Goal: Information Seeking & Learning: Learn about a topic

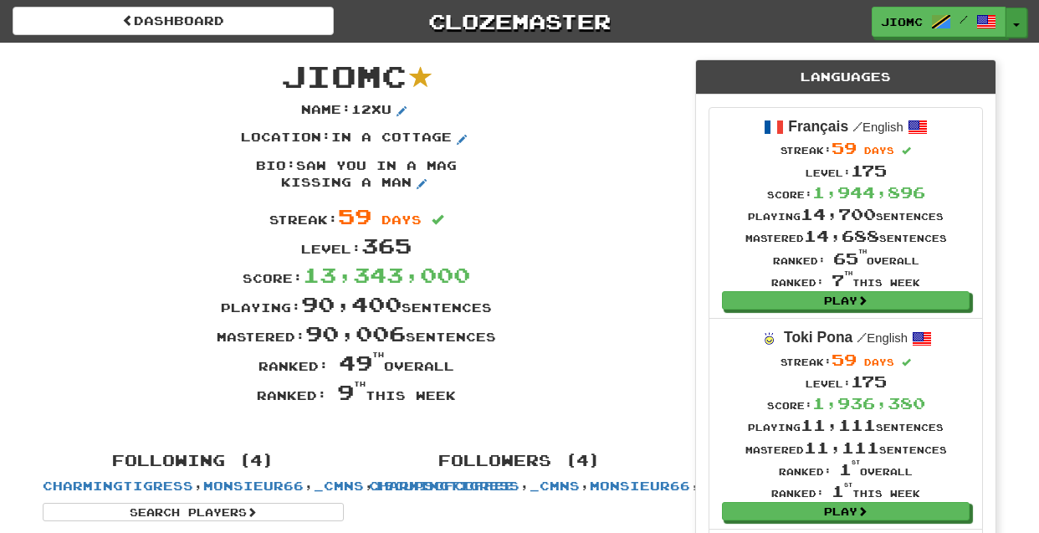
click at [1016, 18] on button "Toggle Dropdown" at bounding box center [1017, 23] width 22 height 30
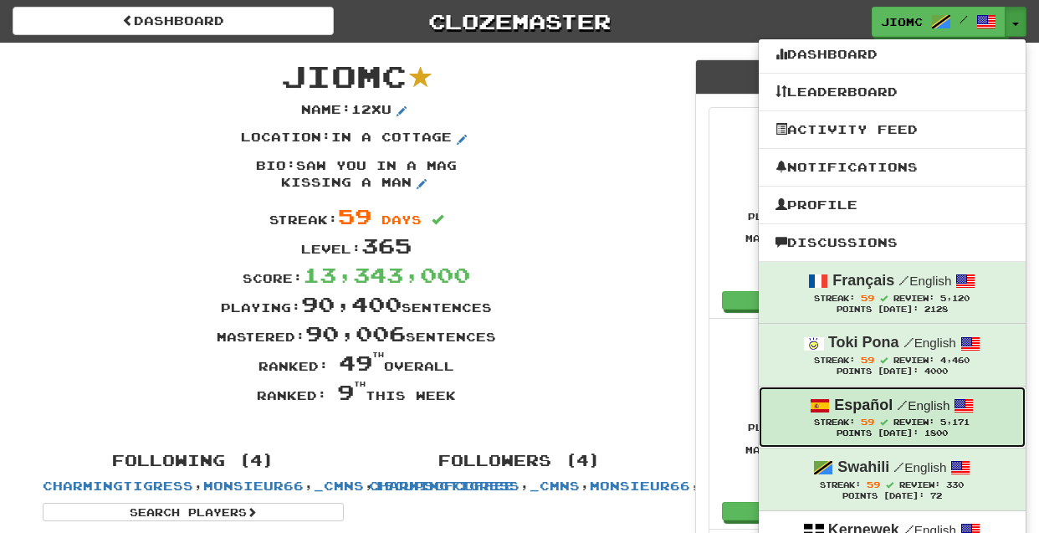
click at [867, 419] on div "Streak: 59 Review: 5,171" at bounding box center [892, 422] width 233 height 13
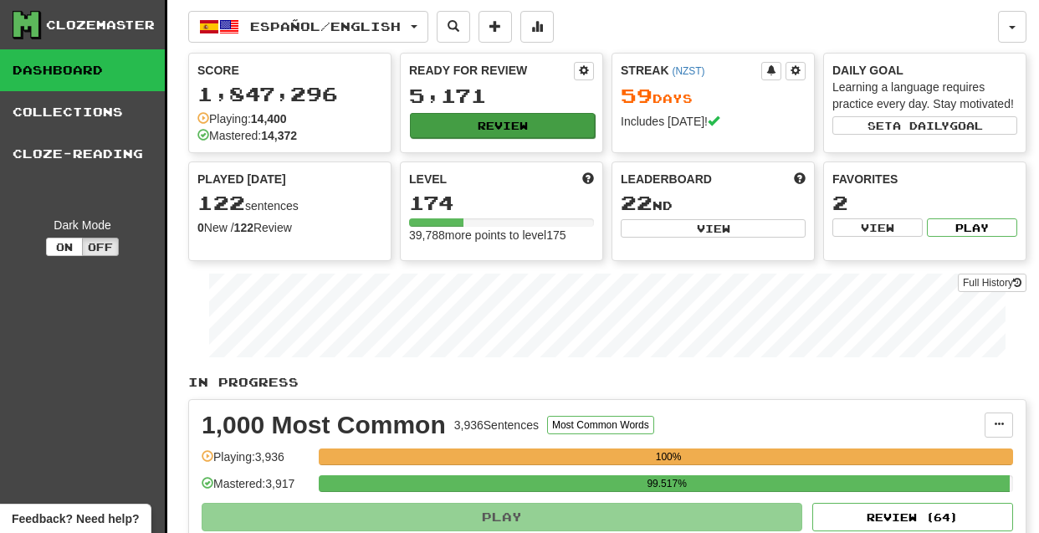
click at [484, 128] on button "Review" at bounding box center [502, 125] width 185 height 25
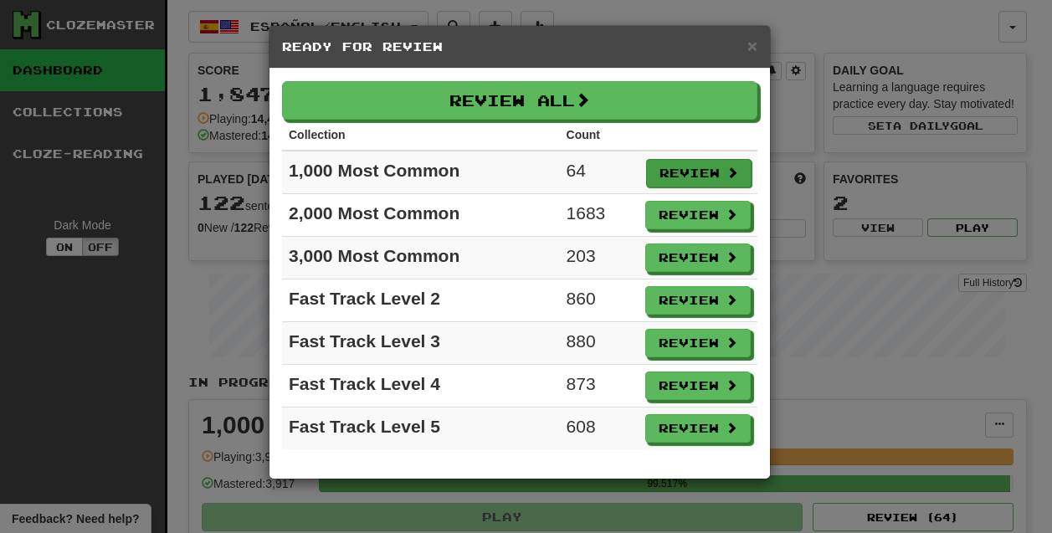
click at [689, 172] on button "Review" at bounding box center [698, 173] width 105 height 28
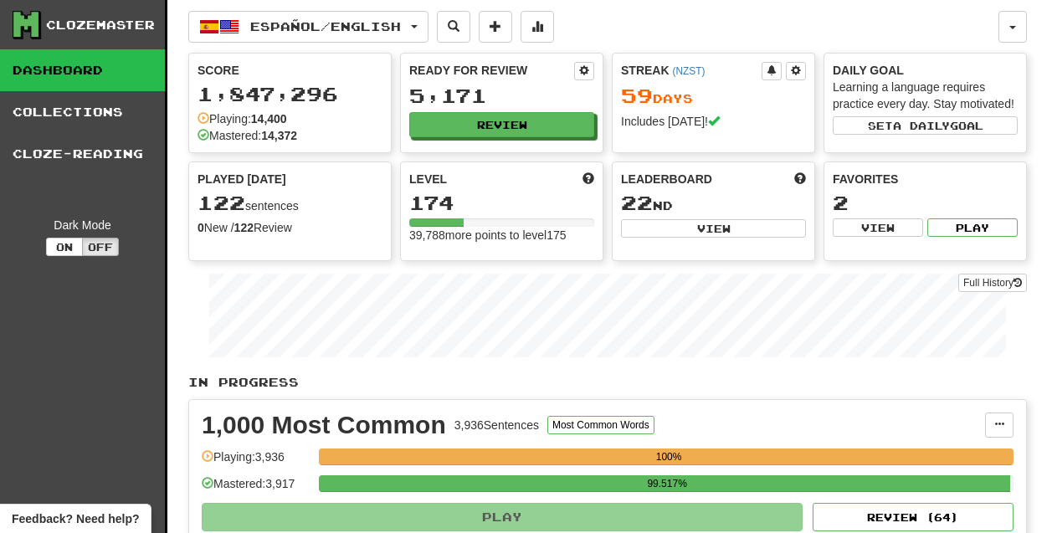
select select "********"
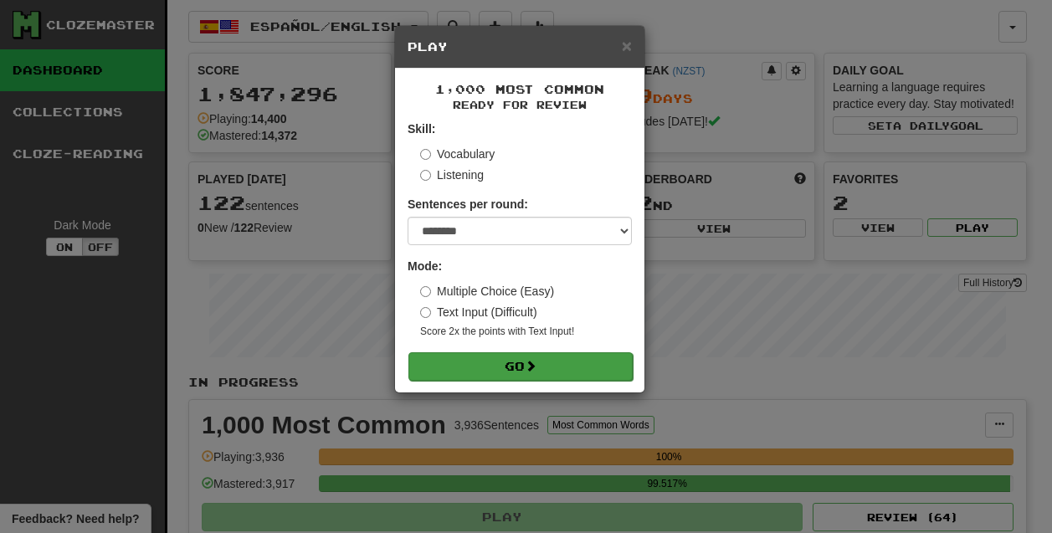
click at [536, 377] on button "Go" at bounding box center [520, 366] width 224 height 28
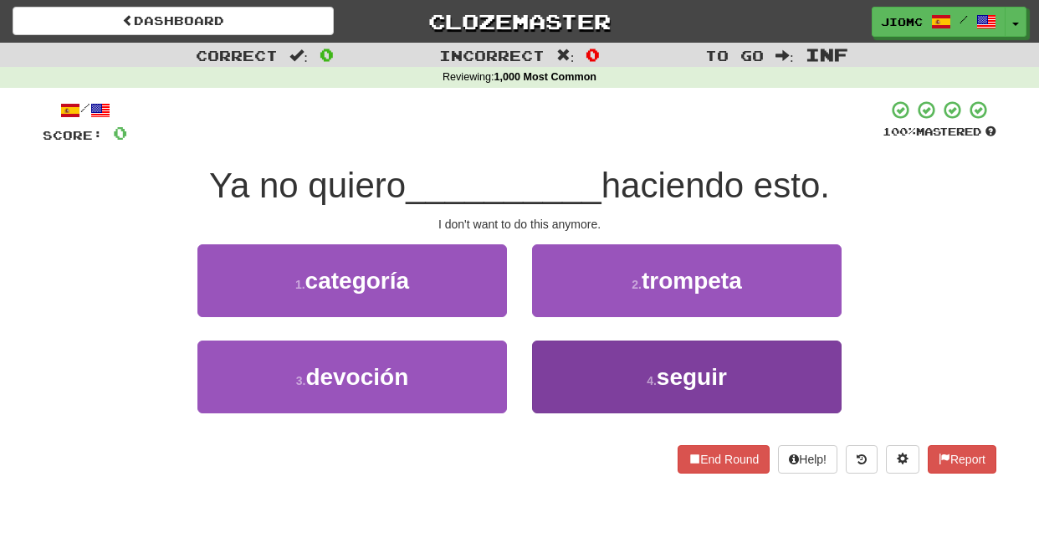
click at [561, 372] on button "4 . seguir" at bounding box center [687, 377] width 310 height 73
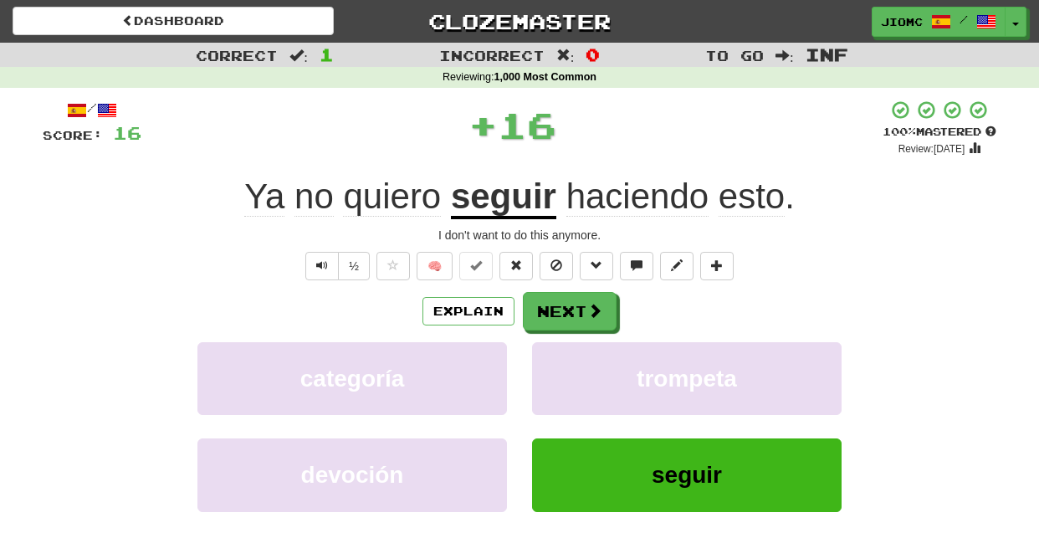
click at [561, 372] on button "trompeta" at bounding box center [687, 378] width 310 height 73
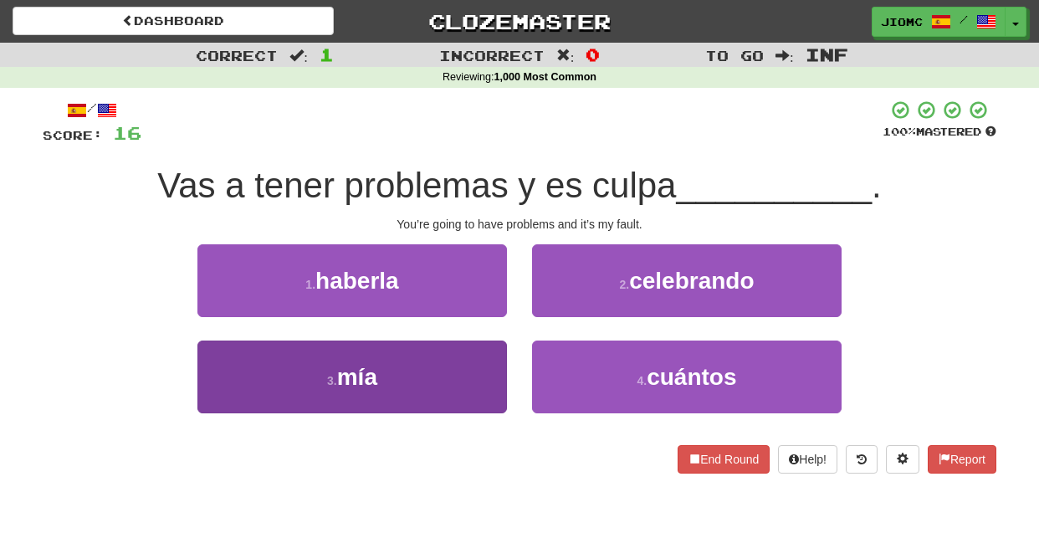
click at [470, 380] on button "3 . mía" at bounding box center [352, 377] width 310 height 73
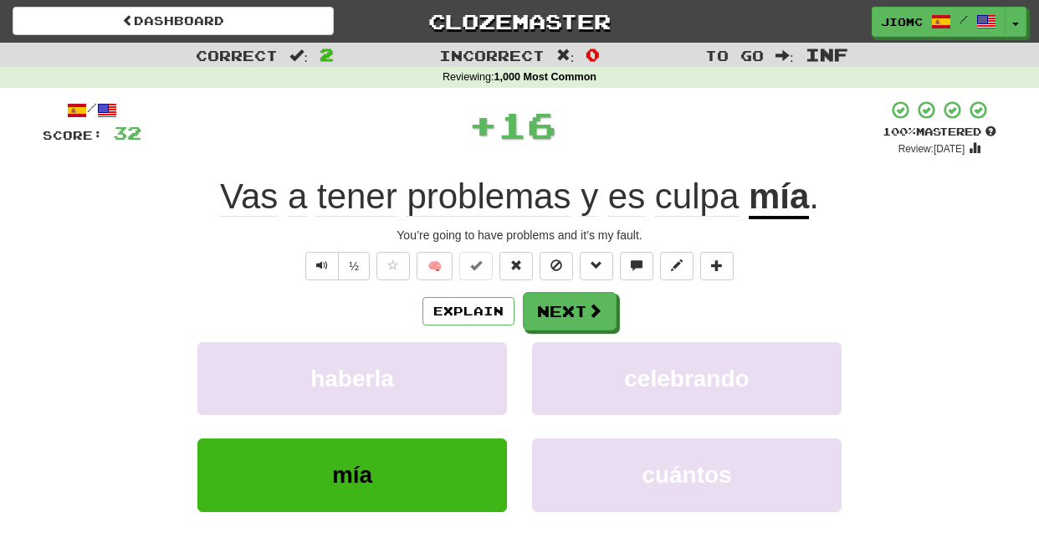
click at [470, 380] on button "haberla" at bounding box center [352, 378] width 310 height 73
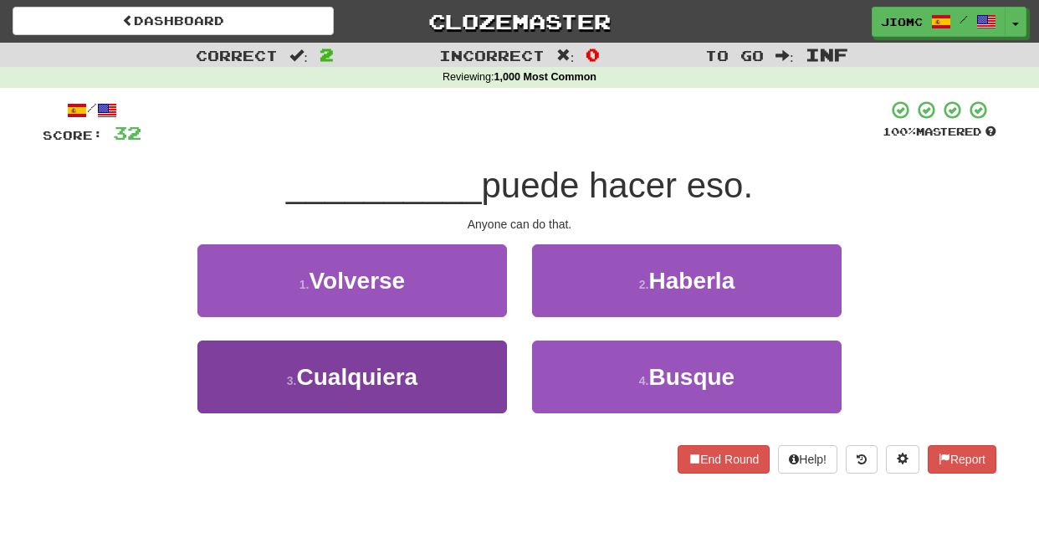
click at [479, 377] on button "3 . Cualquiera" at bounding box center [352, 377] width 310 height 73
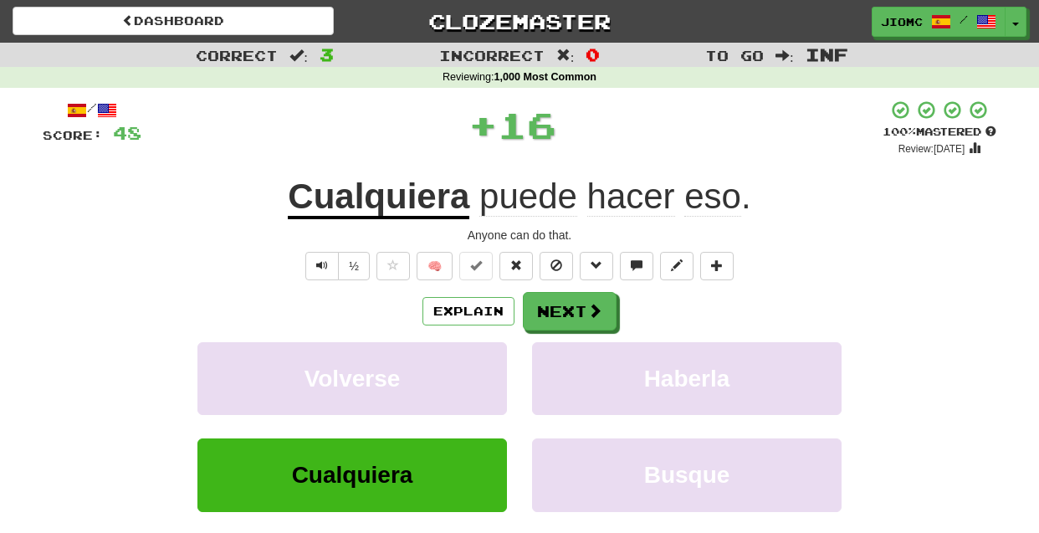
click at [479, 377] on button "Volverse" at bounding box center [352, 378] width 310 height 73
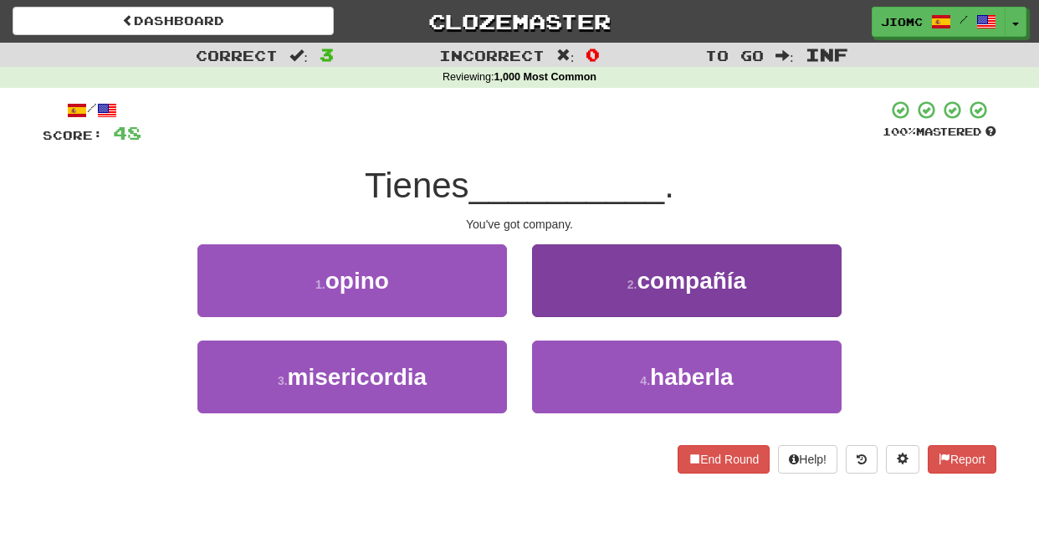
click at [552, 315] on button "2 . compañía" at bounding box center [687, 280] width 310 height 73
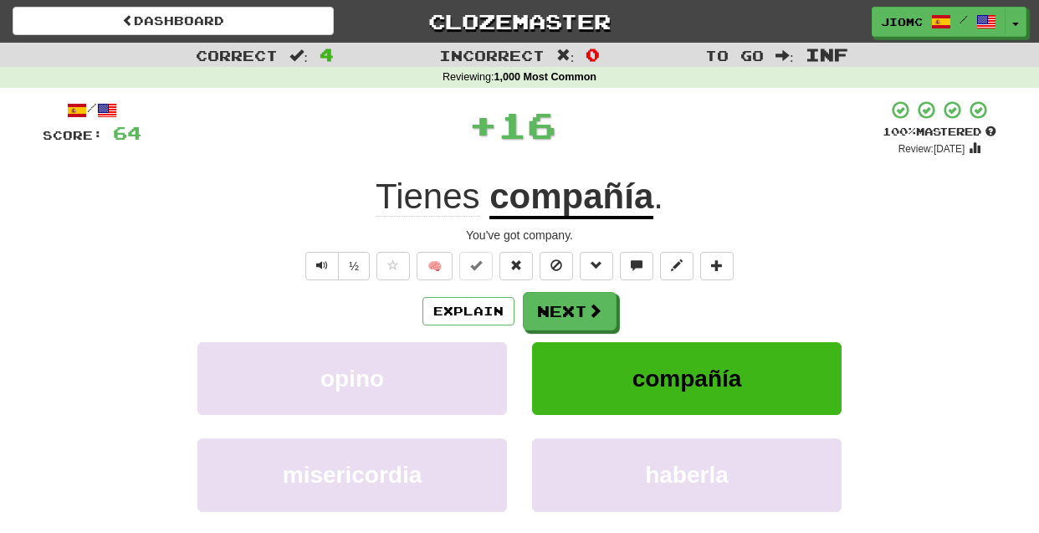
click at [552, 316] on button "Next" at bounding box center [570, 311] width 94 height 38
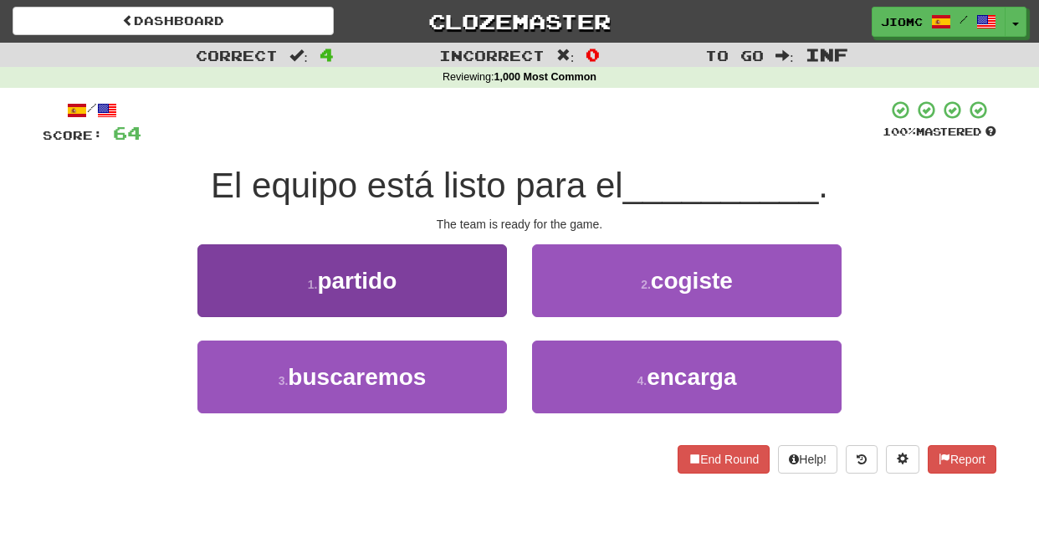
click at [492, 314] on button "1 . partido" at bounding box center [352, 280] width 310 height 73
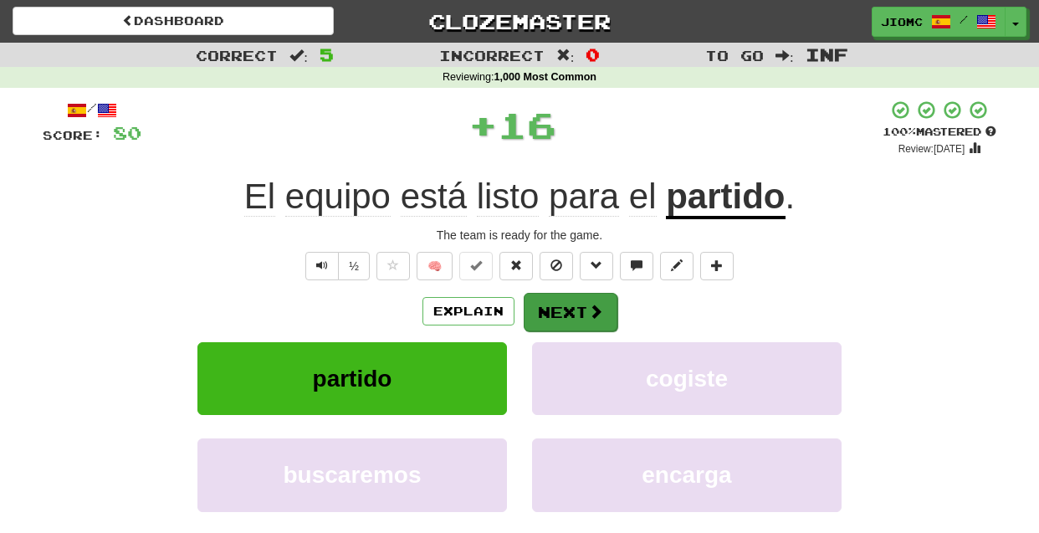
click at [556, 318] on button "Next" at bounding box center [571, 312] width 94 height 38
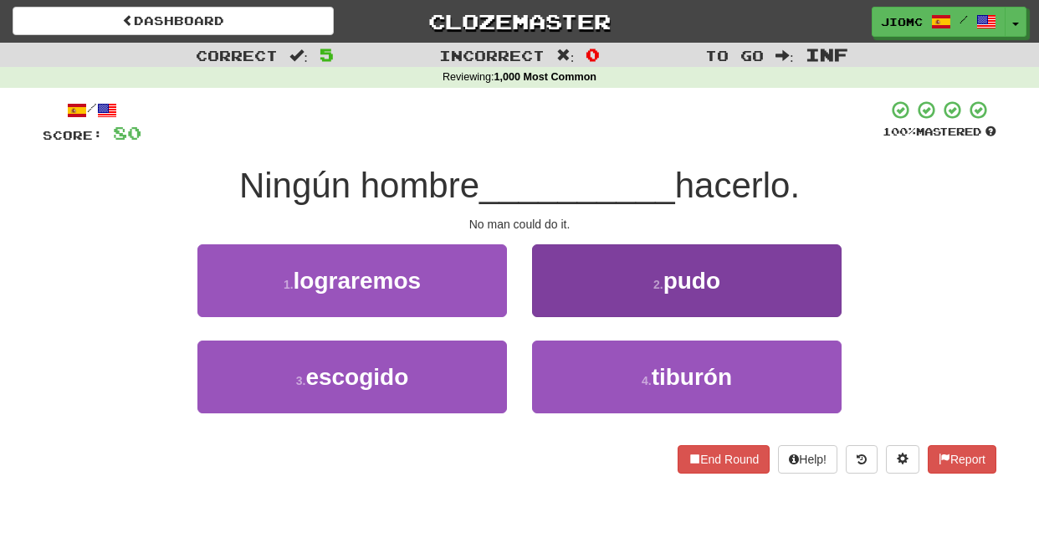
click at [554, 305] on button "2 . pudo" at bounding box center [687, 280] width 310 height 73
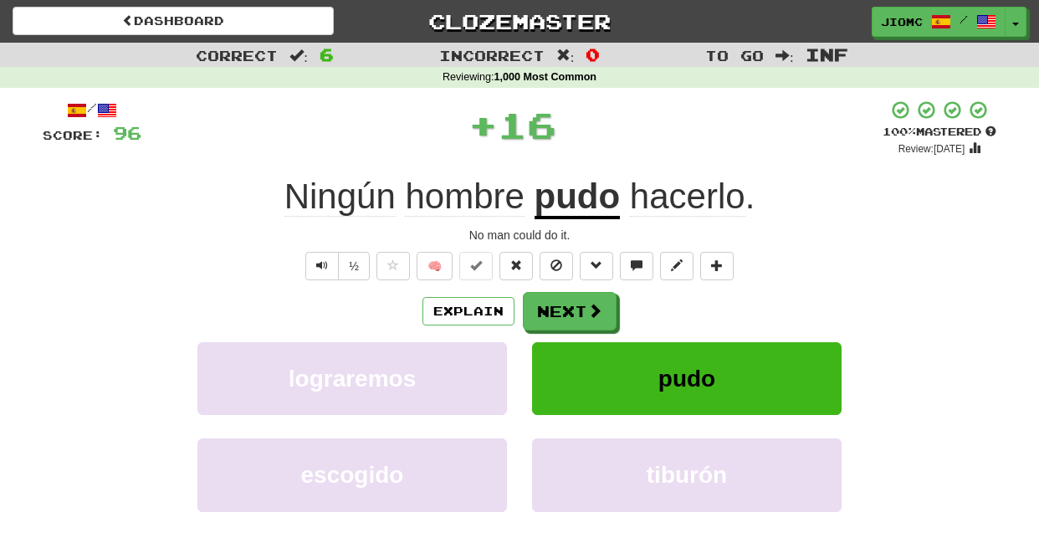
click at [554, 305] on button "Next" at bounding box center [570, 311] width 94 height 38
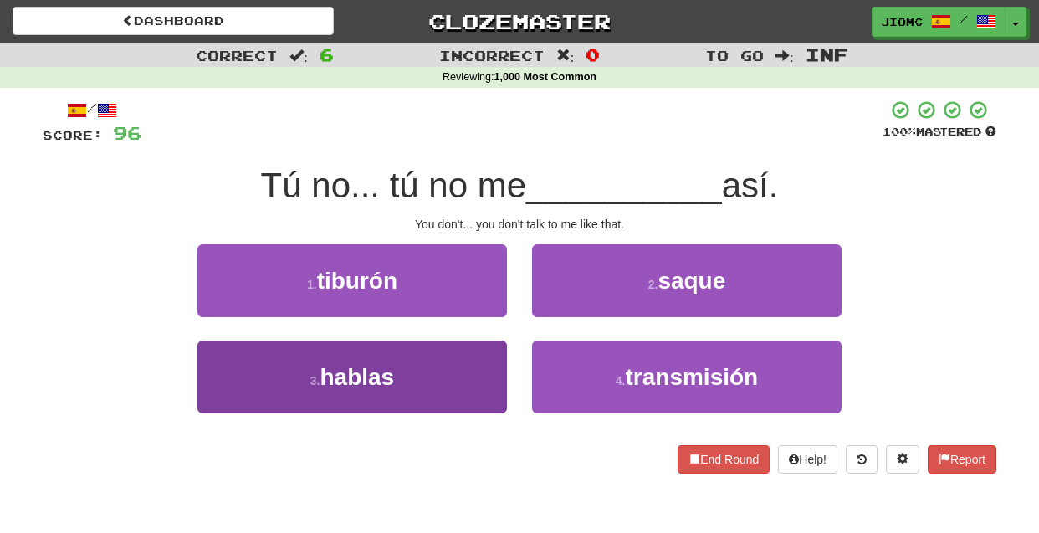
click at [497, 372] on button "3 . hablas" at bounding box center [352, 377] width 310 height 73
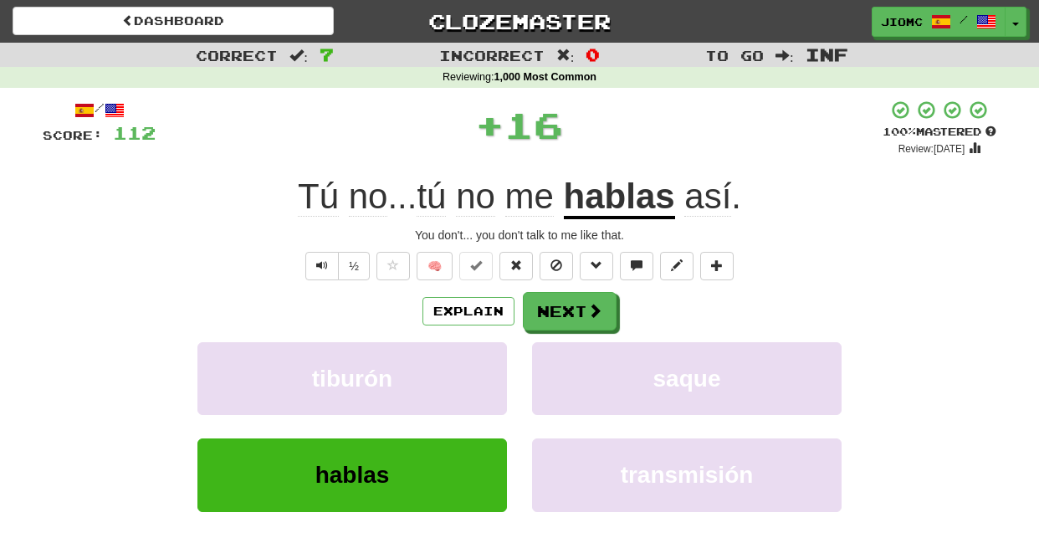
click at [497, 372] on button "tiburón" at bounding box center [352, 378] width 310 height 73
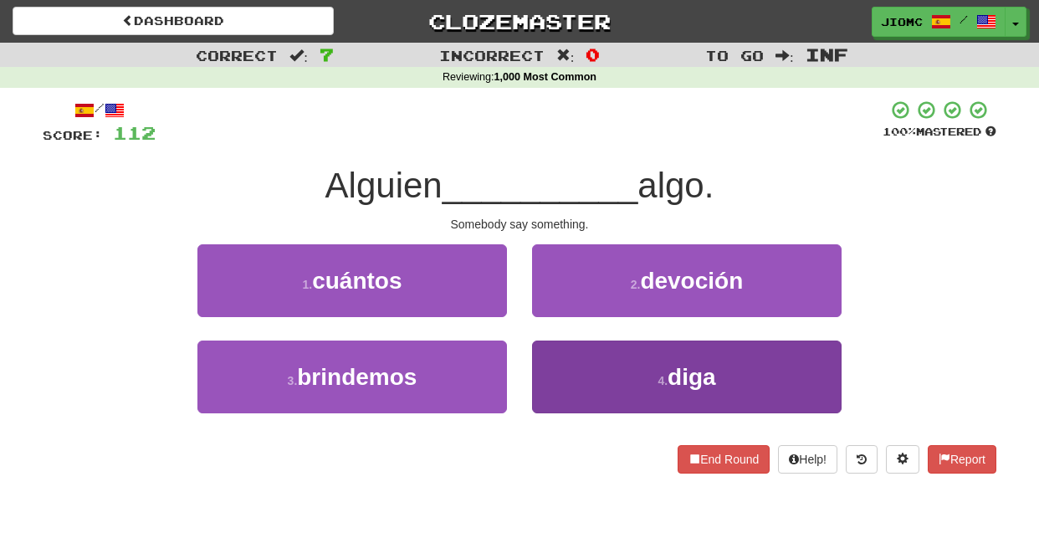
click at [551, 367] on button "4 . diga" at bounding box center [687, 377] width 310 height 73
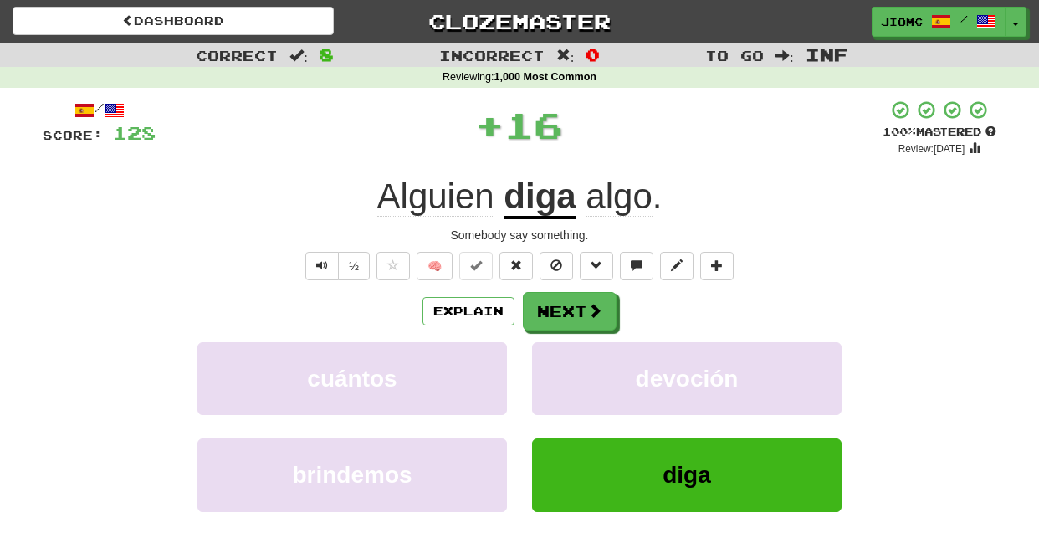
click at [551, 367] on button "devoción" at bounding box center [687, 378] width 310 height 73
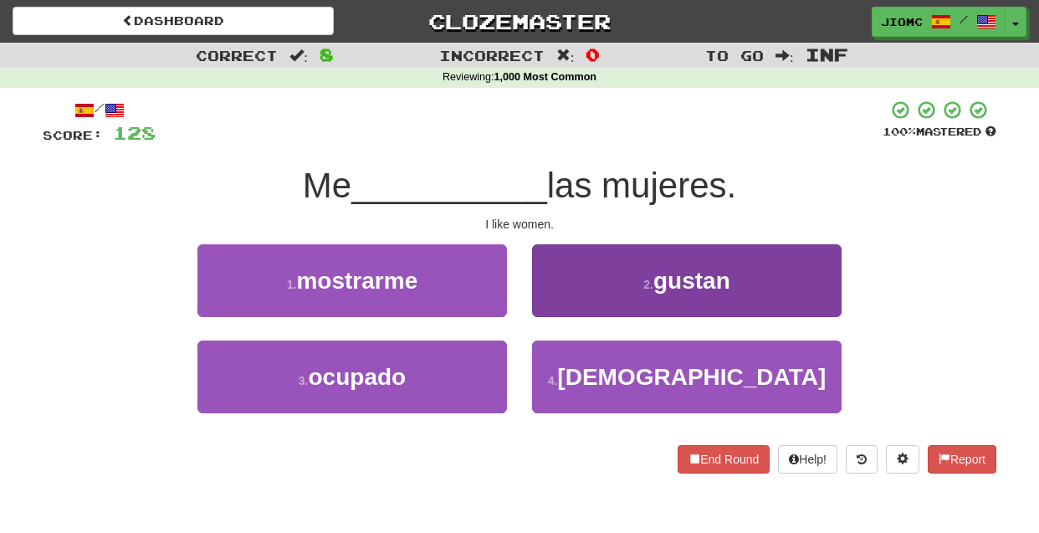
click at [541, 307] on button "2 . gustan" at bounding box center [687, 280] width 310 height 73
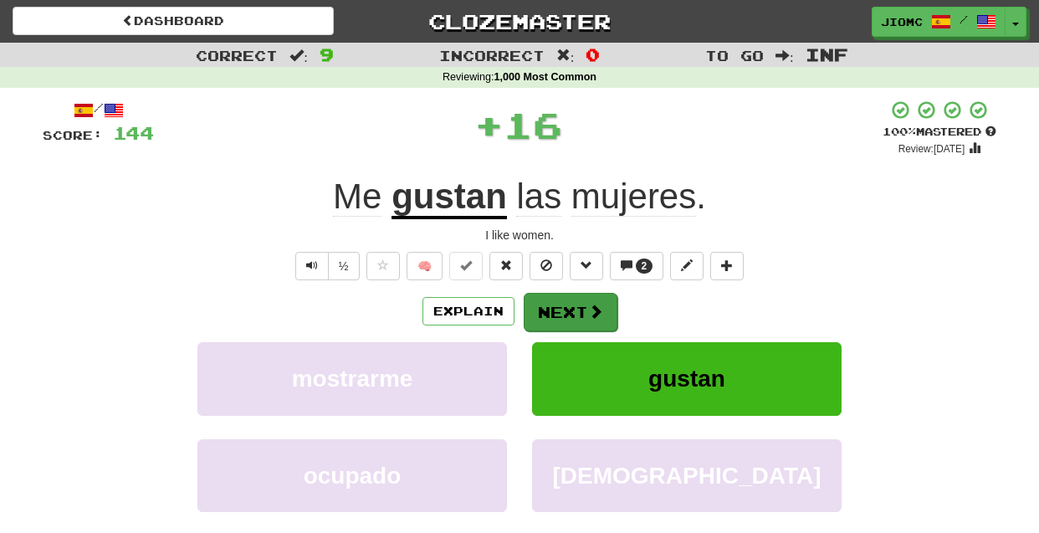
click at [546, 311] on button "Next" at bounding box center [571, 312] width 94 height 38
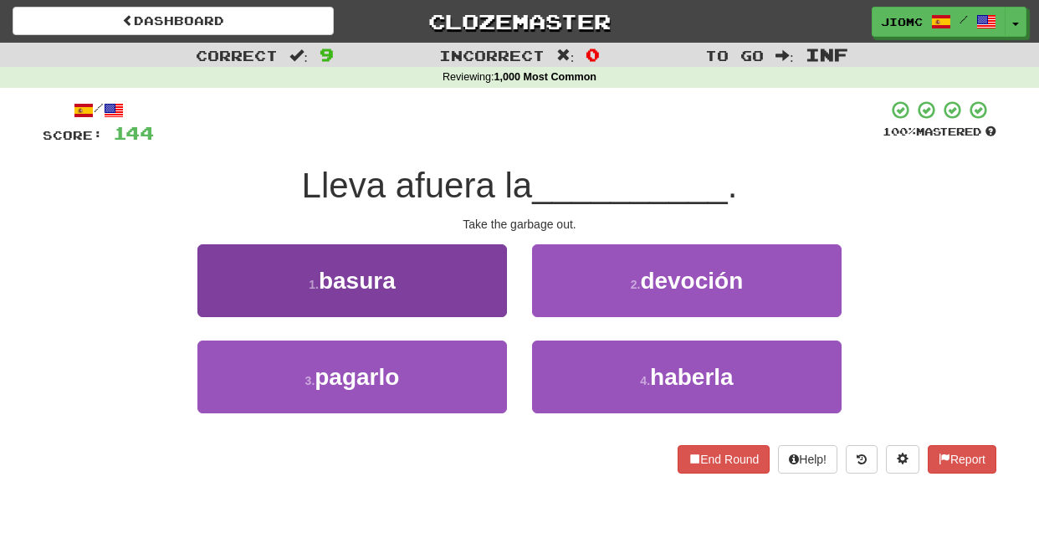
click at [498, 313] on button "1 . basura" at bounding box center [352, 280] width 310 height 73
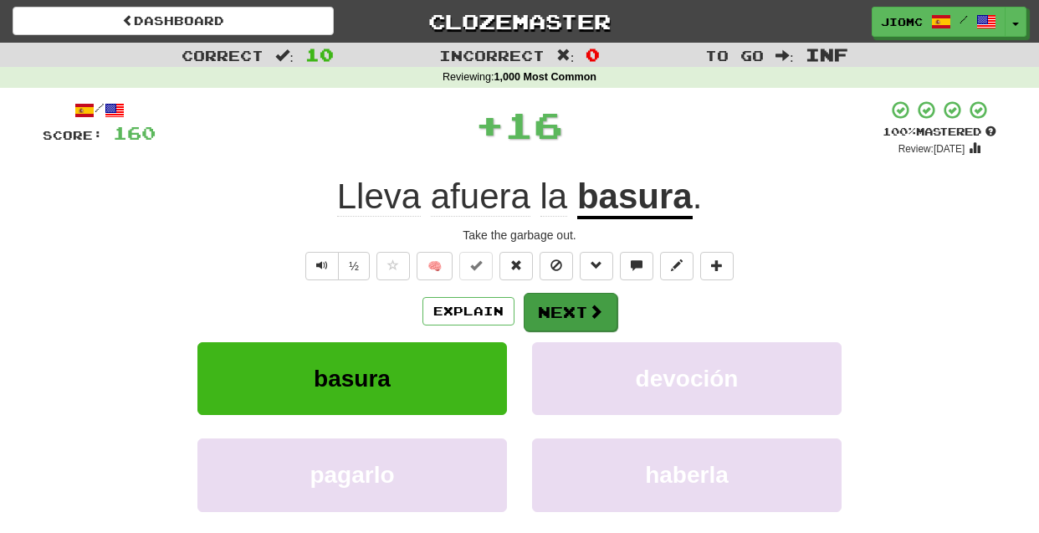
click at [546, 309] on button "Next" at bounding box center [571, 312] width 94 height 38
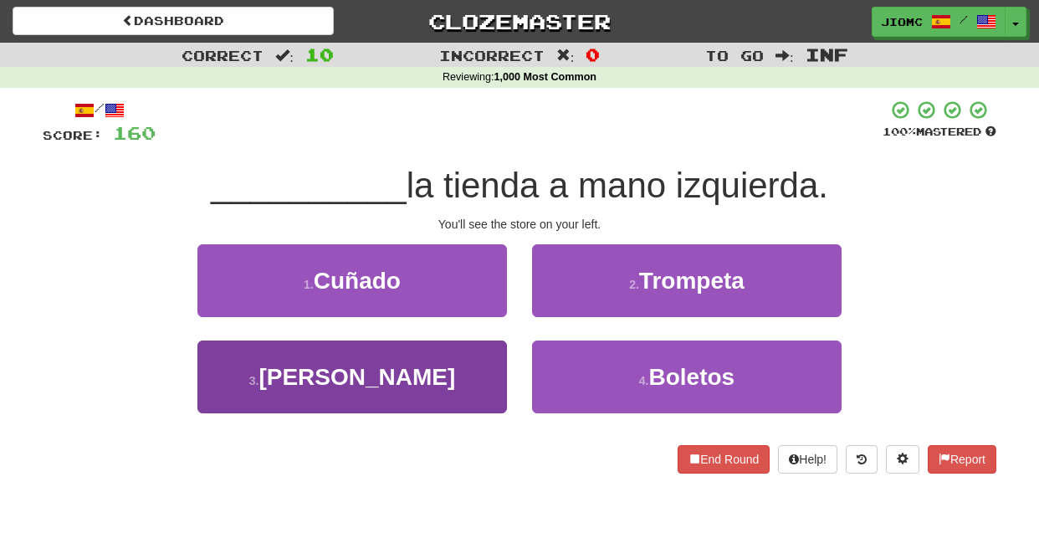
click at [474, 366] on button "3 . Verás" at bounding box center [352, 377] width 310 height 73
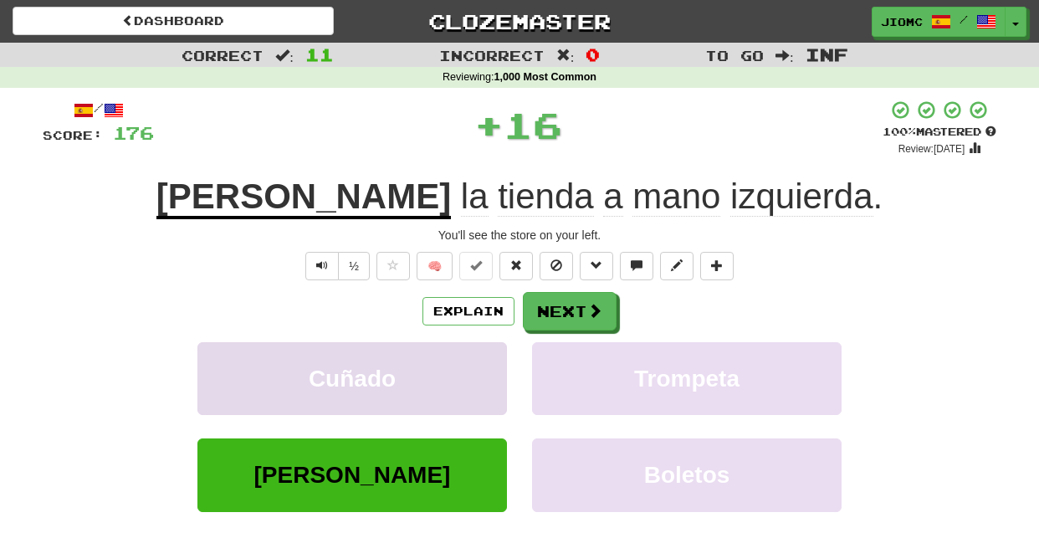
click at [474, 362] on button "Cuñado" at bounding box center [352, 378] width 310 height 73
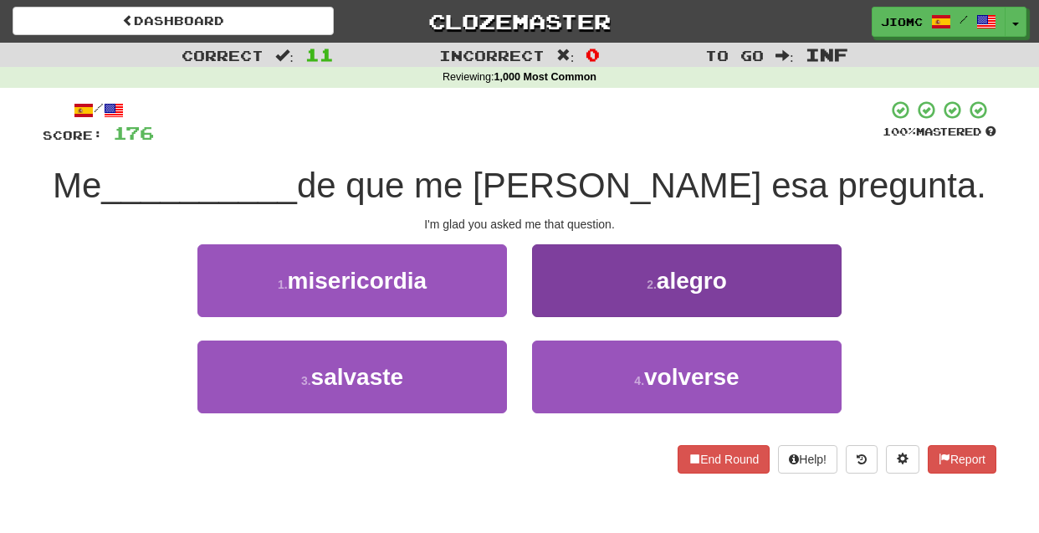
click at [546, 309] on button "2 . alegro" at bounding box center [687, 280] width 310 height 73
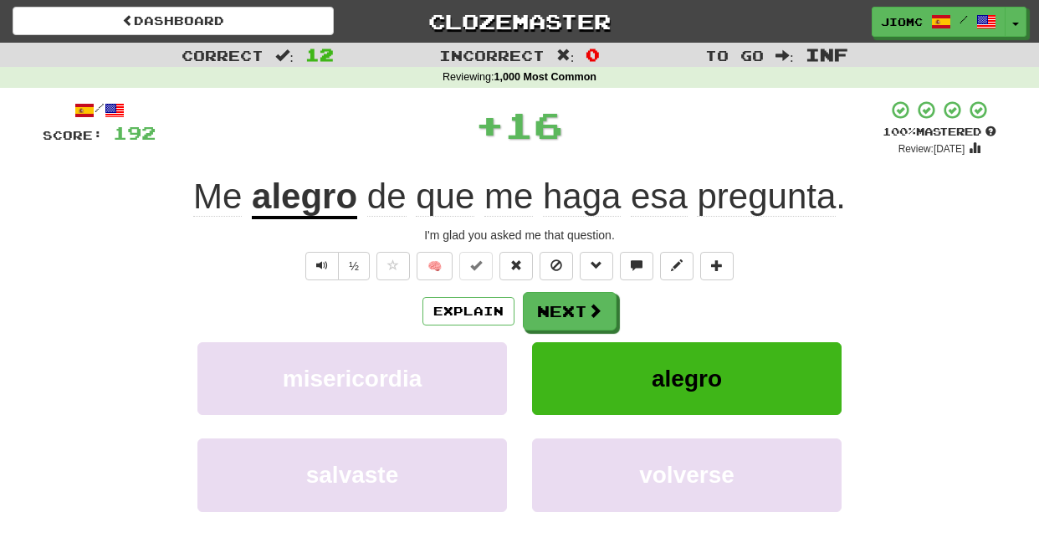
click at [546, 309] on button "Next" at bounding box center [570, 311] width 94 height 38
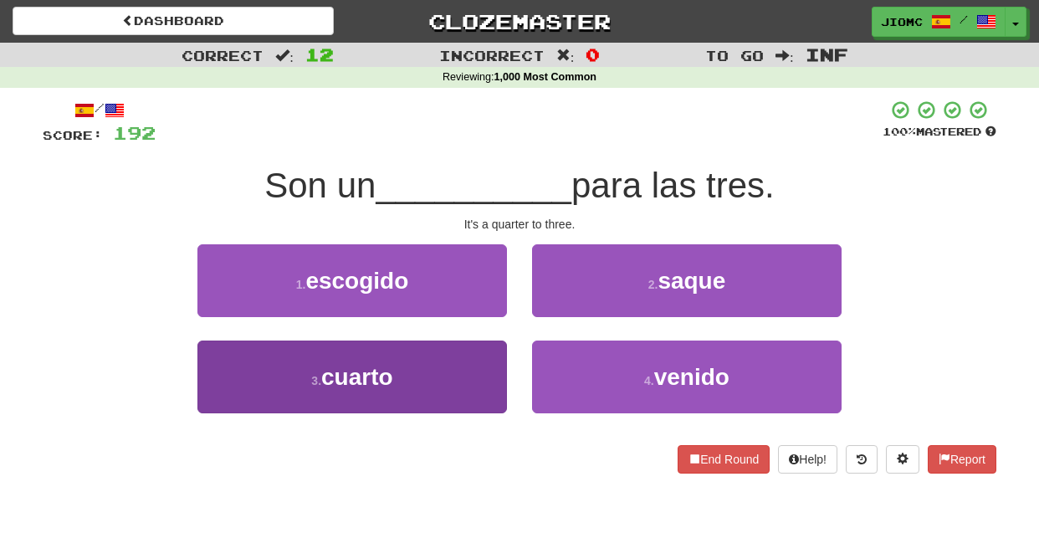
click at [479, 350] on button "3 . cuarto" at bounding box center [352, 377] width 310 height 73
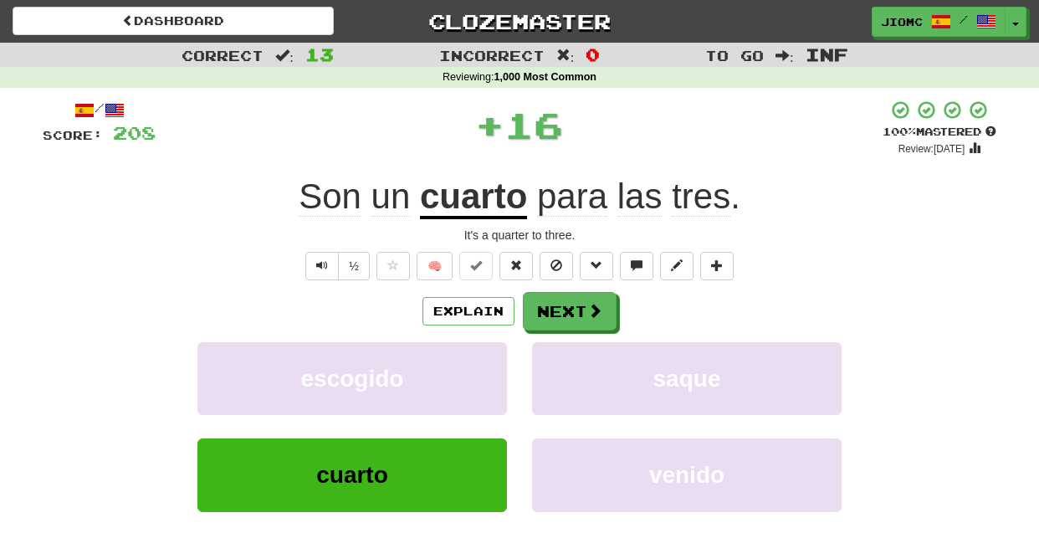
click at [479, 350] on button "escogido" at bounding box center [352, 378] width 310 height 73
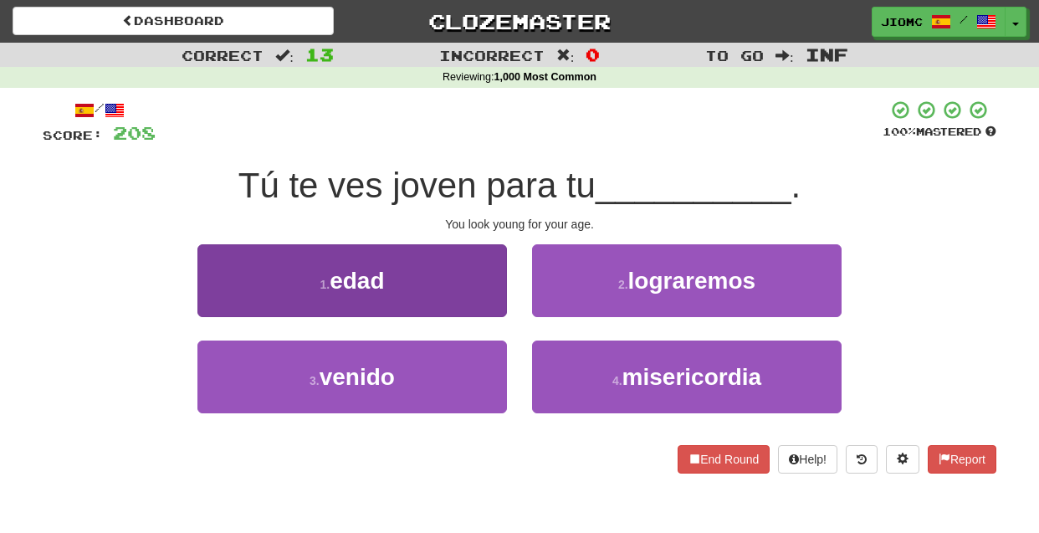
click at [495, 293] on button "1 . edad" at bounding box center [352, 280] width 310 height 73
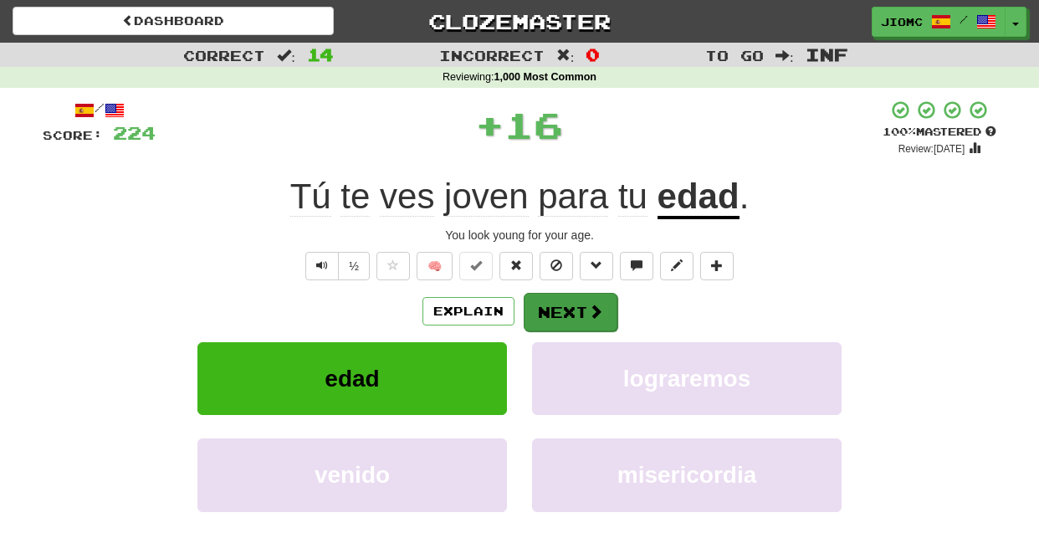
click at [552, 305] on button "Next" at bounding box center [571, 312] width 94 height 38
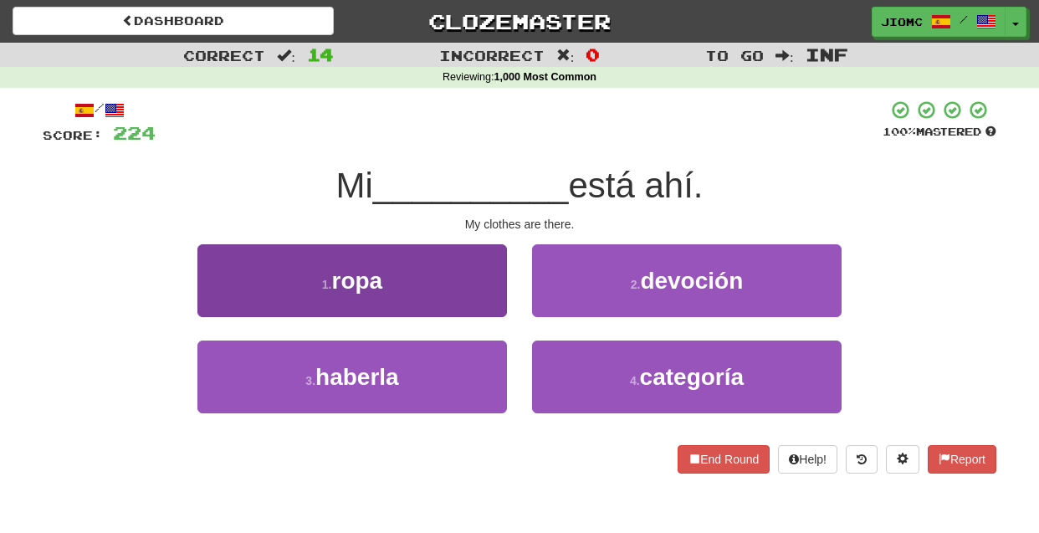
click at [497, 309] on button "1 . ropa" at bounding box center [352, 280] width 310 height 73
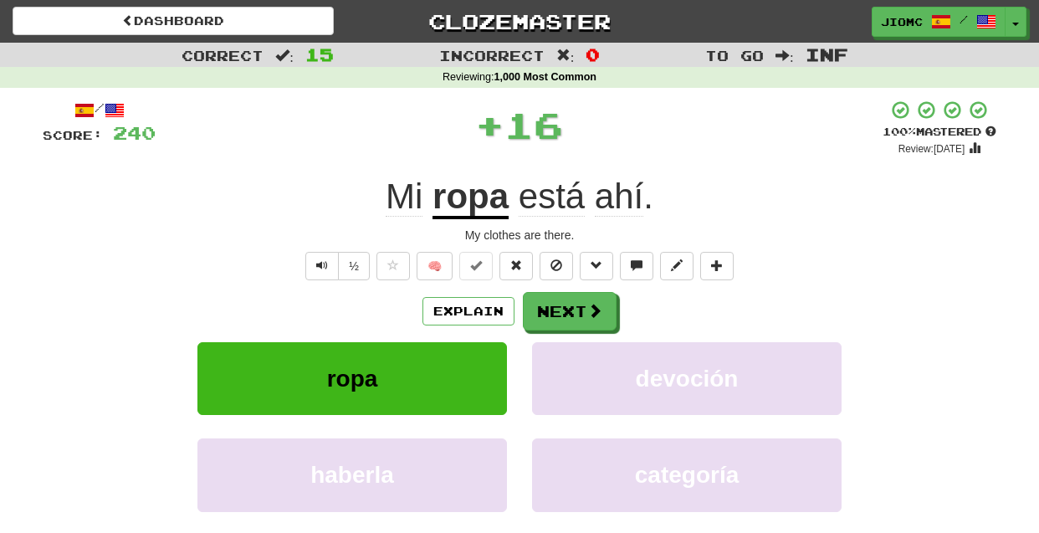
click at [550, 305] on button "Next" at bounding box center [570, 311] width 94 height 38
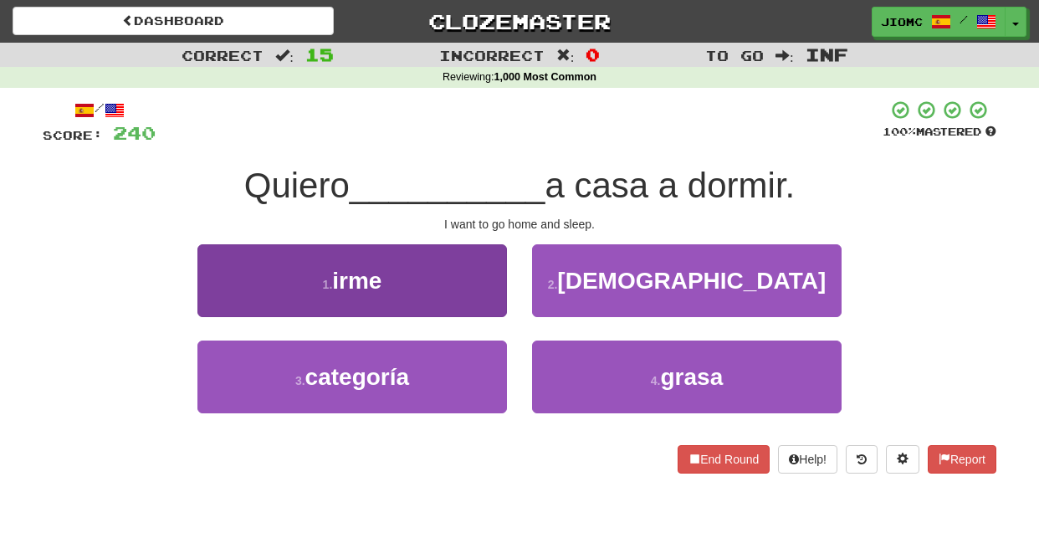
click at [495, 313] on button "1 . irme" at bounding box center [352, 280] width 310 height 73
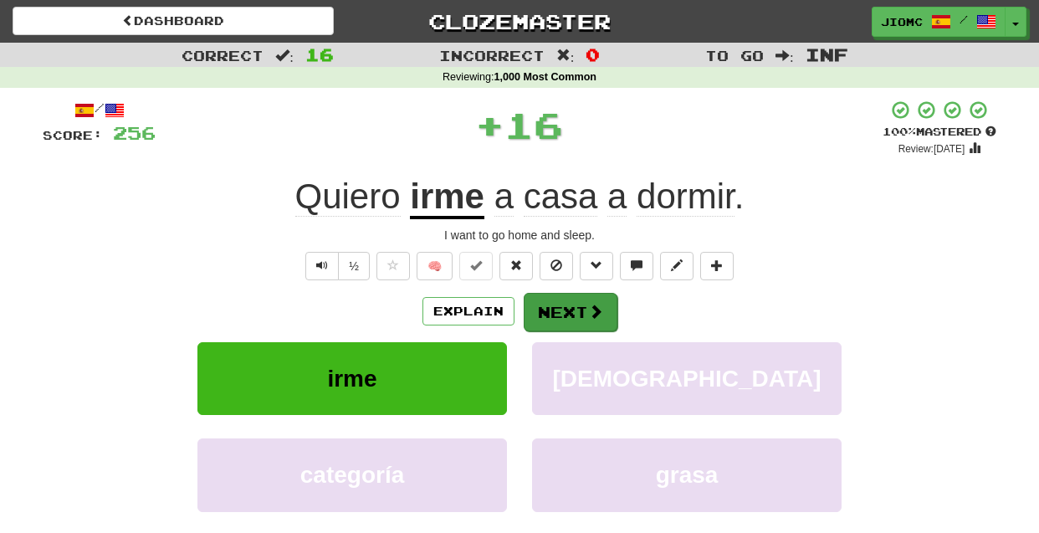
click at [557, 312] on button "Next" at bounding box center [571, 312] width 94 height 38
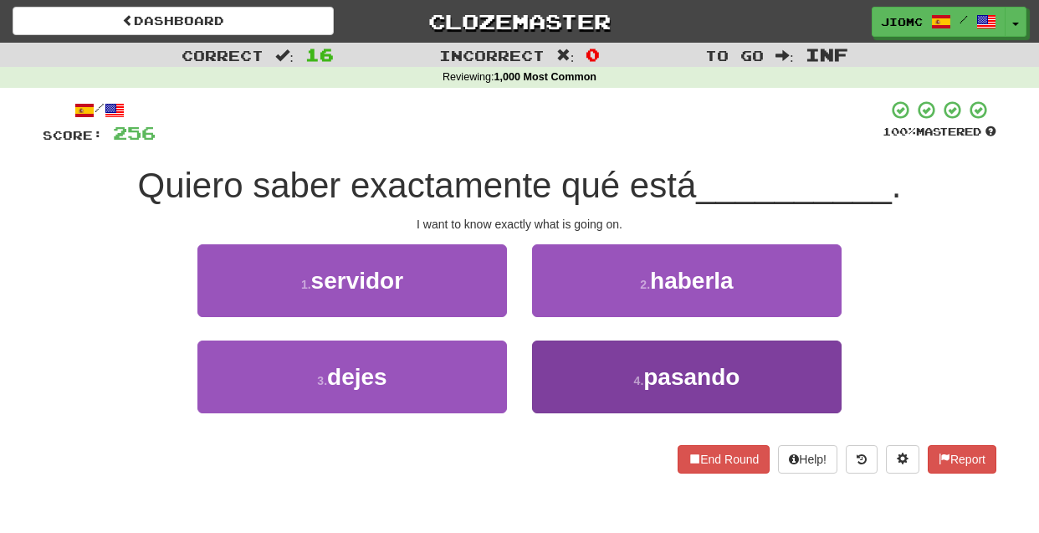
click at [563, 361] on button "4 . pasando" at bounding box center [687, 377] width 310 height 73
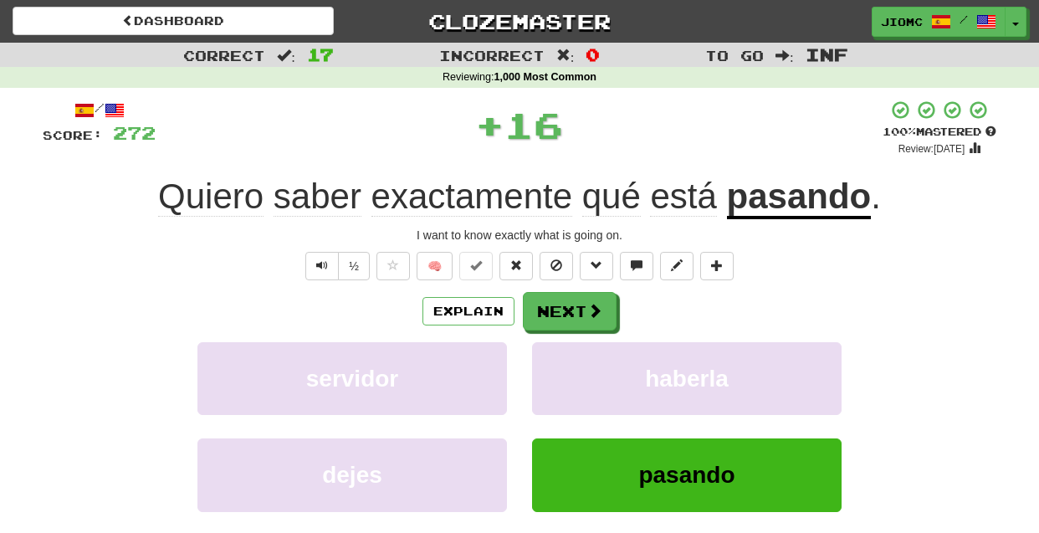
click at [563, 361] on button "haberla" at bounding box center [687, 378] width 310 height 73
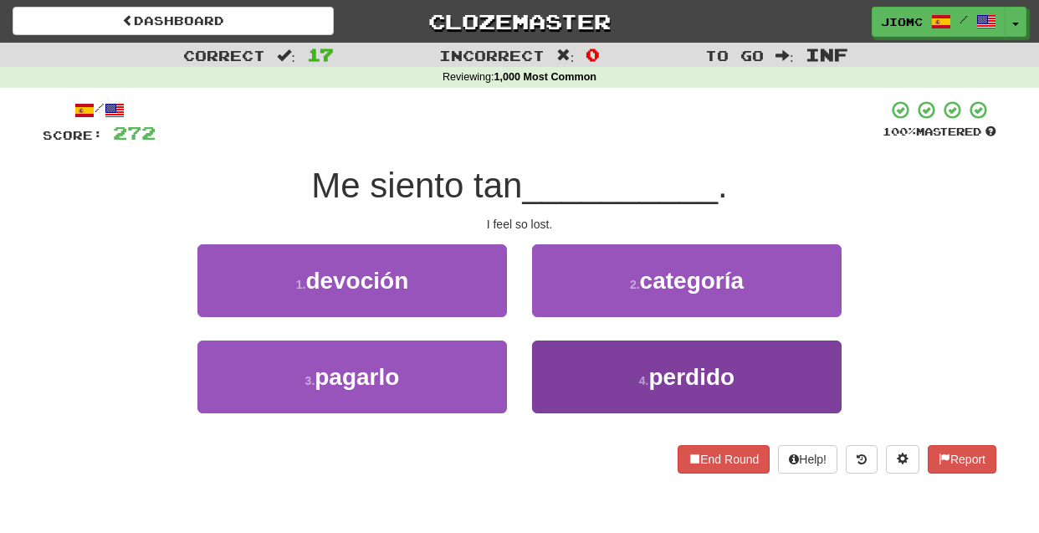
click at [561, 366] on button "4 . perdido" at bounding box center [687, 377] width 310 height 73
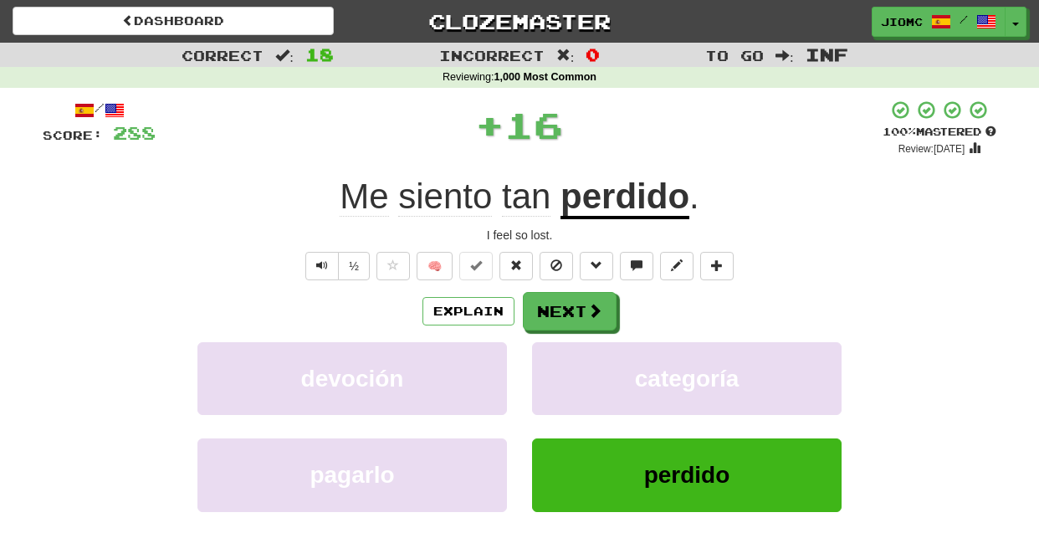
click at [561, 366] on button "categoría" at bounding box center [687, 378] width 310 height 73
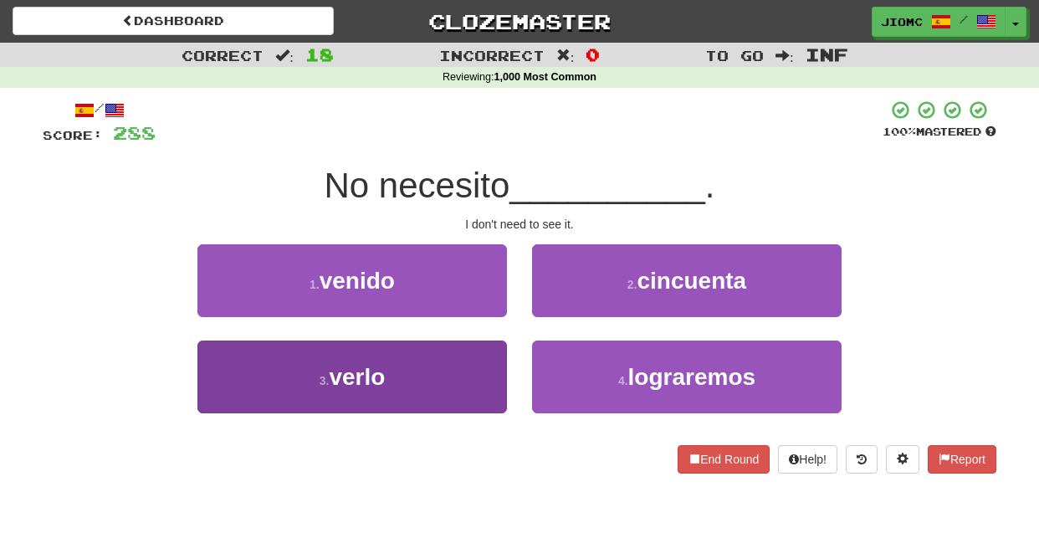
click at [490, 360] on button "3 . verlo" at bounding box center [352, 377] width 310 height 73
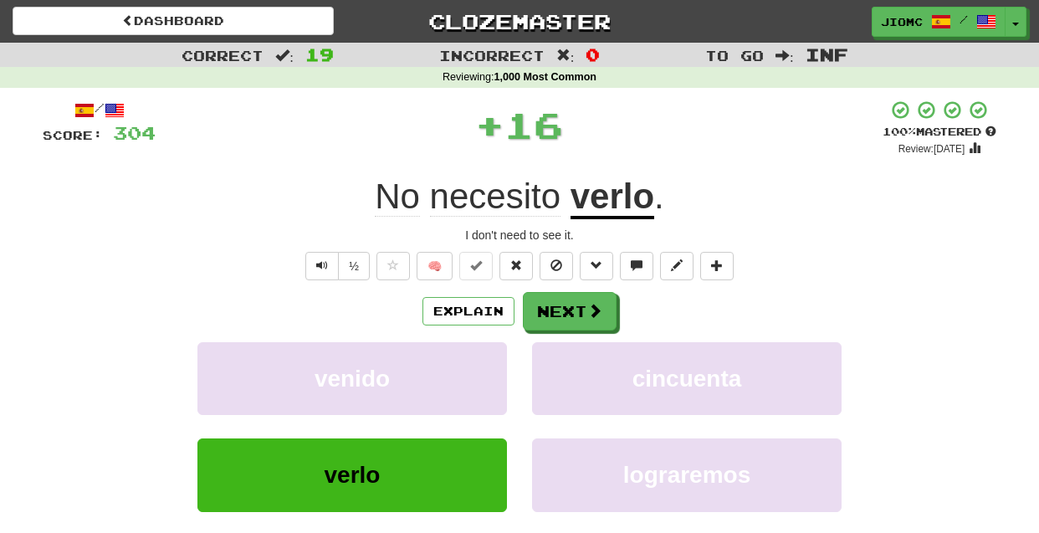
click at [490, 360] on button "venido" at bounding box center [352, 378] width 310 height 73
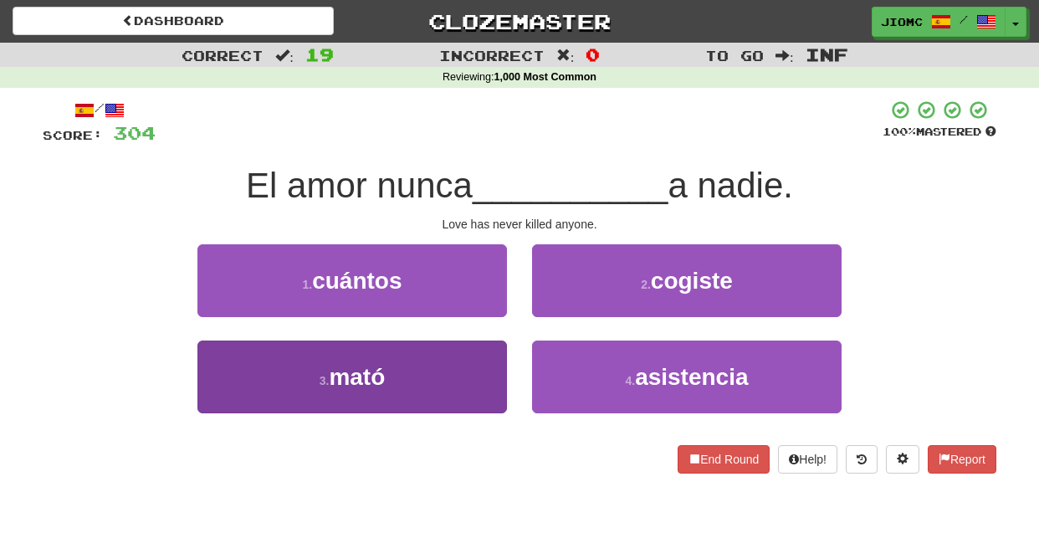
click at [491, 362] on button "3 . mató" at bounding box center [352, 377] width 310 height 73
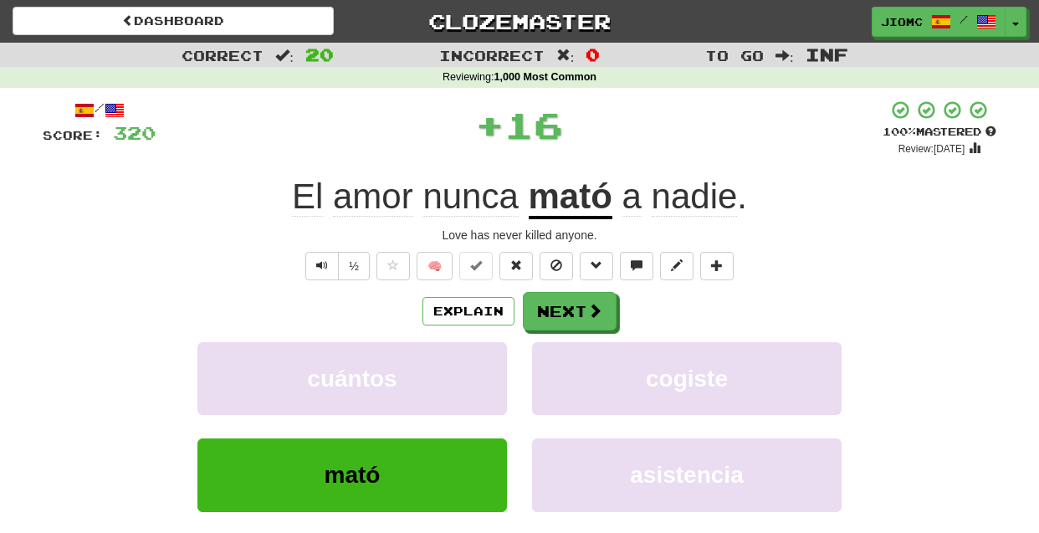
click at [491, 362] on button "cuántos" at bounding box center [352, 378] width 310 height 73
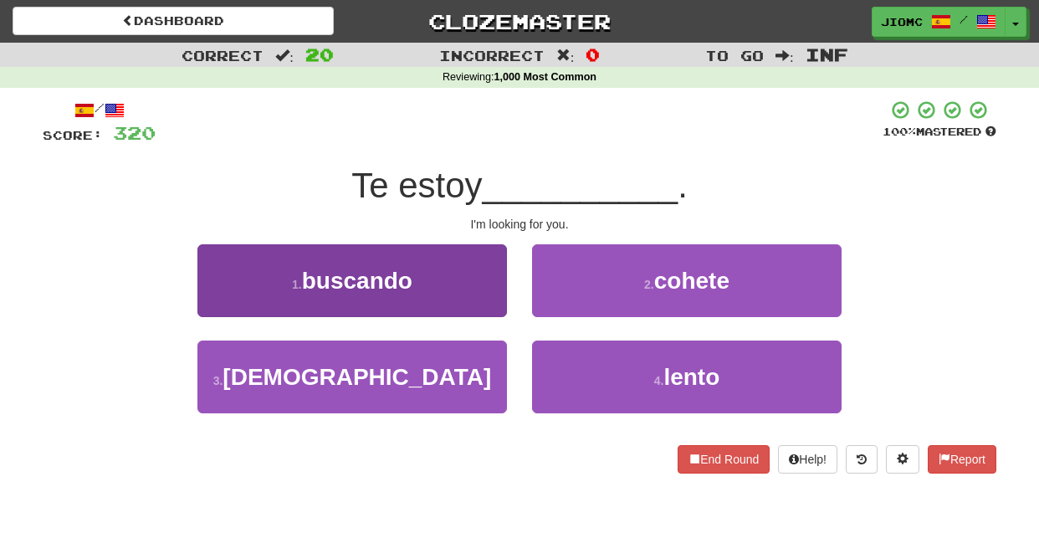
click at [482, 285] on button "1 . buscando" at bounding box center [352, 280] width 310 height 73
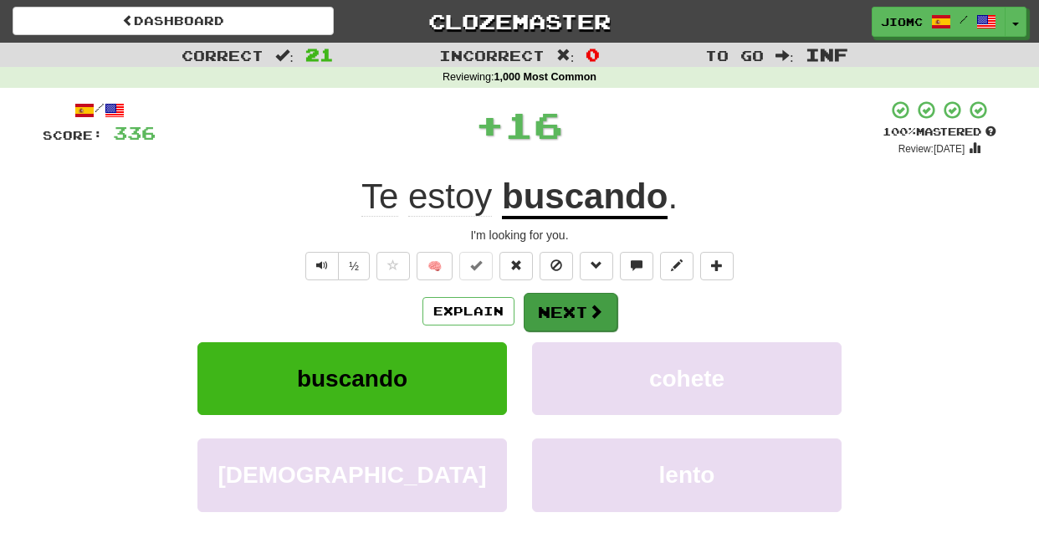
click at [542, 298] on button "Next" at bounding box center [571, 312] width 94 height 38
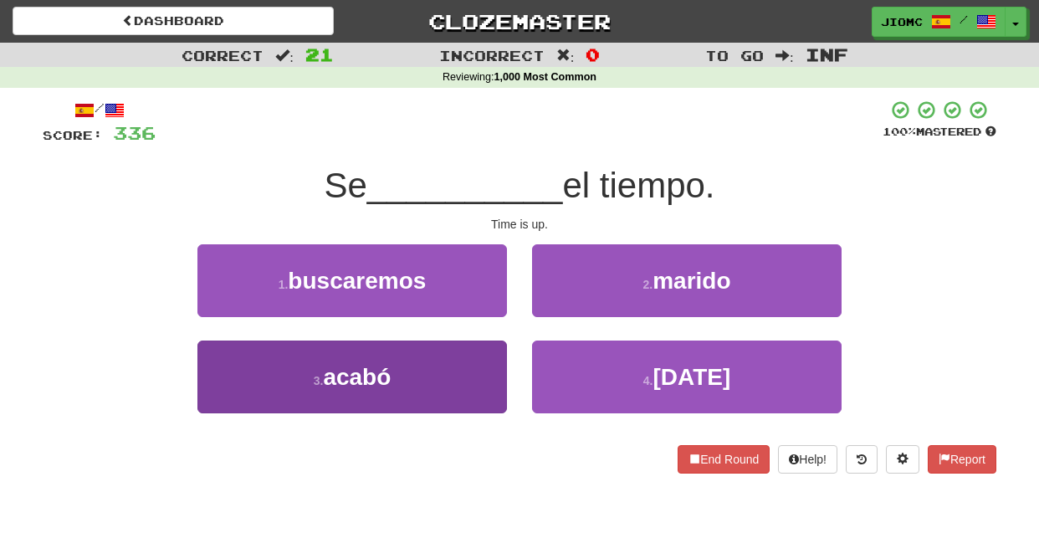
click at [476, 360] on button "3 . acabó" at bounding box center [352, 377] width 310 height 73
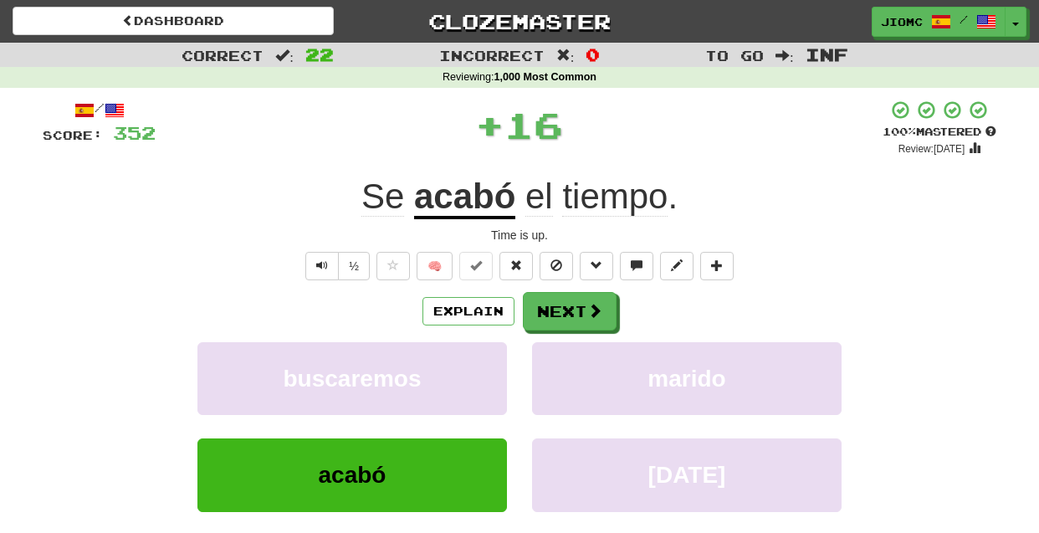
click at [476, 360] on button "buscaremos" at bounding box center [352, 378] width 310 height 73
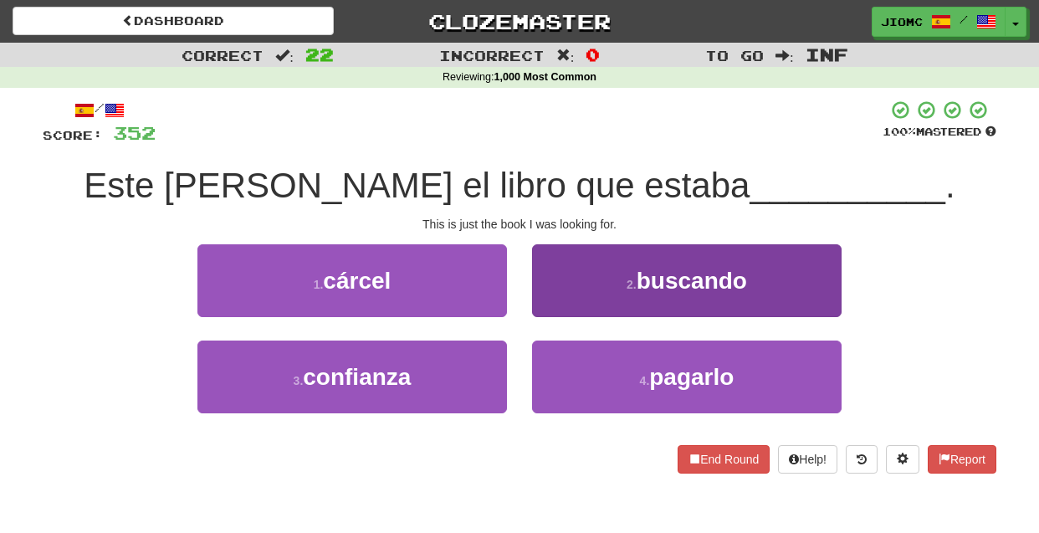
click at [561, 304] on button "2 . buscando" at bounding box center [687, 280] width 310 height 73
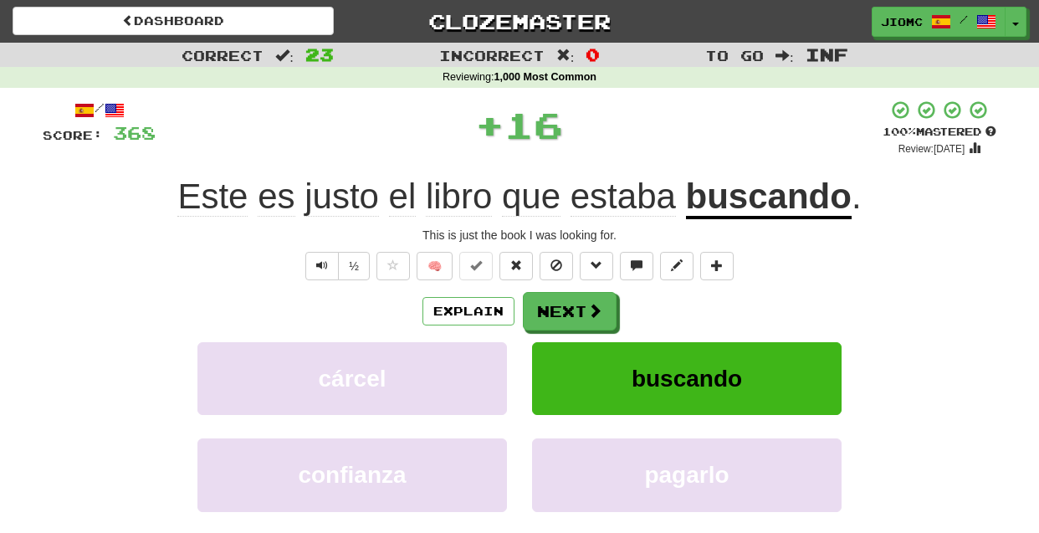
click at [553, 310] on button "Next" at bounding box center [570, 311] width 94 height 38
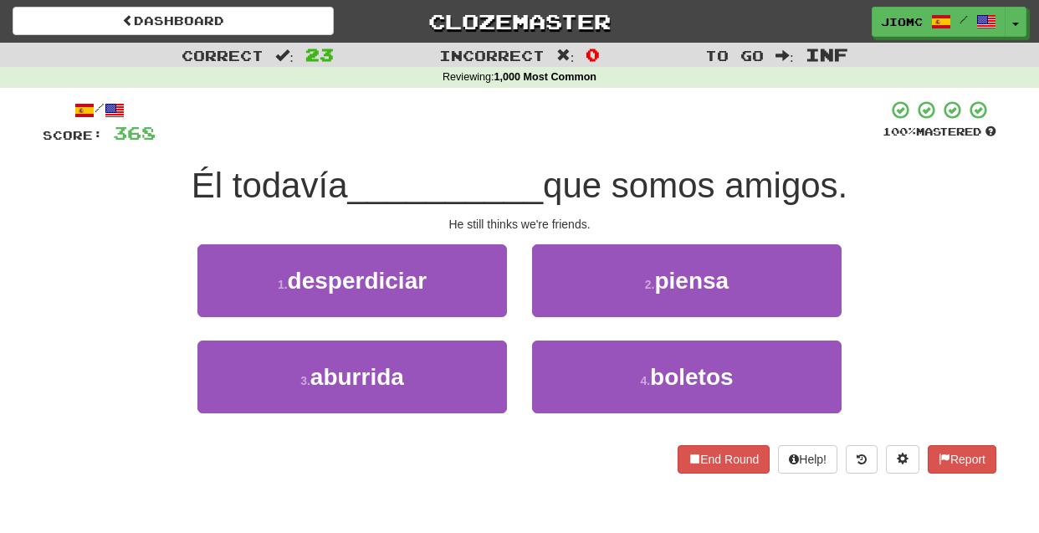
click at [553, 310] on button "2 . piensa" at bounding box center [687, 280] width 310 height 73
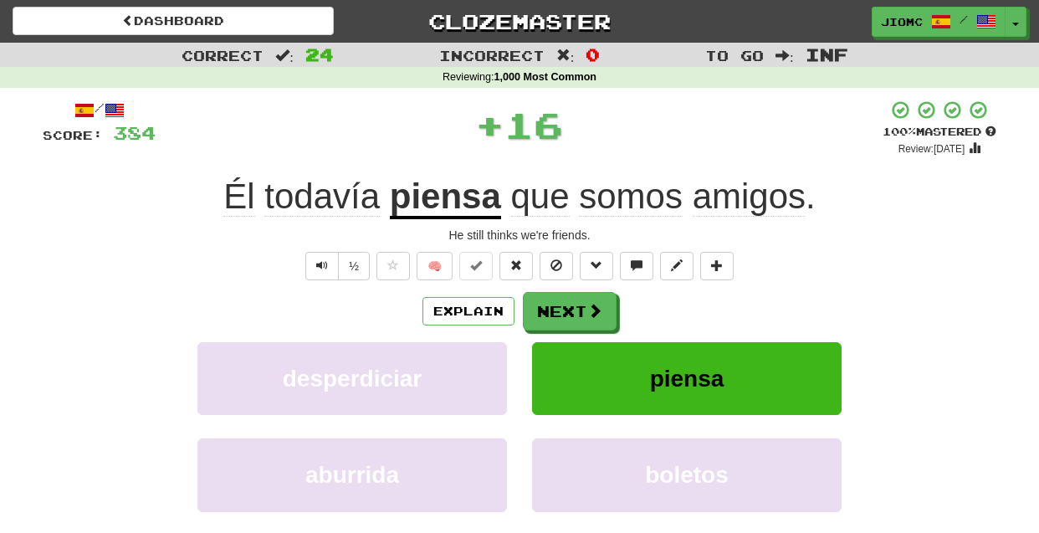
click at [553, 310] on button "Next" at bounding box center [570, 311] width 94 height 38
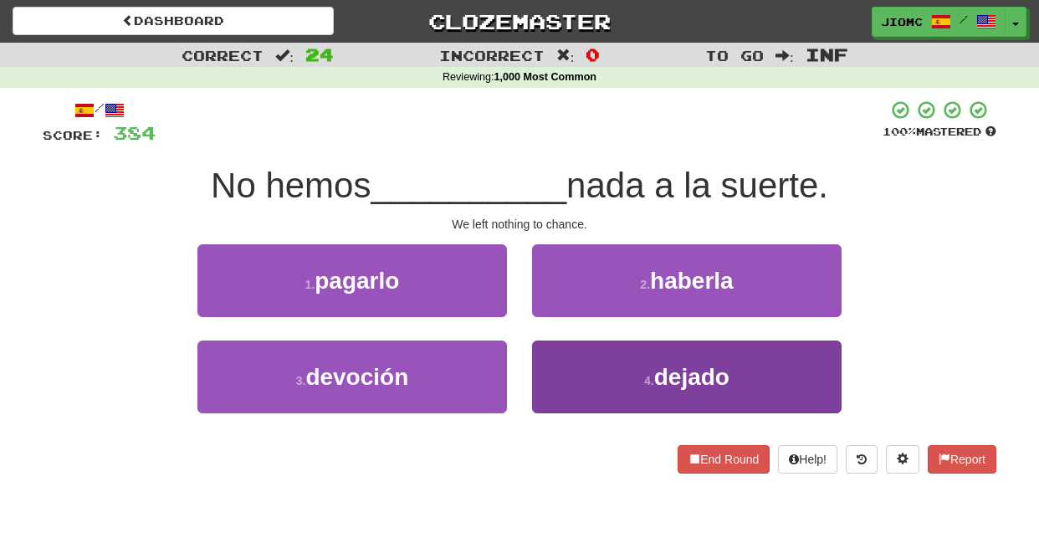
click at [552, 360] on button "4 . dejado" at bounding box center [687, 377] width 310 height 73
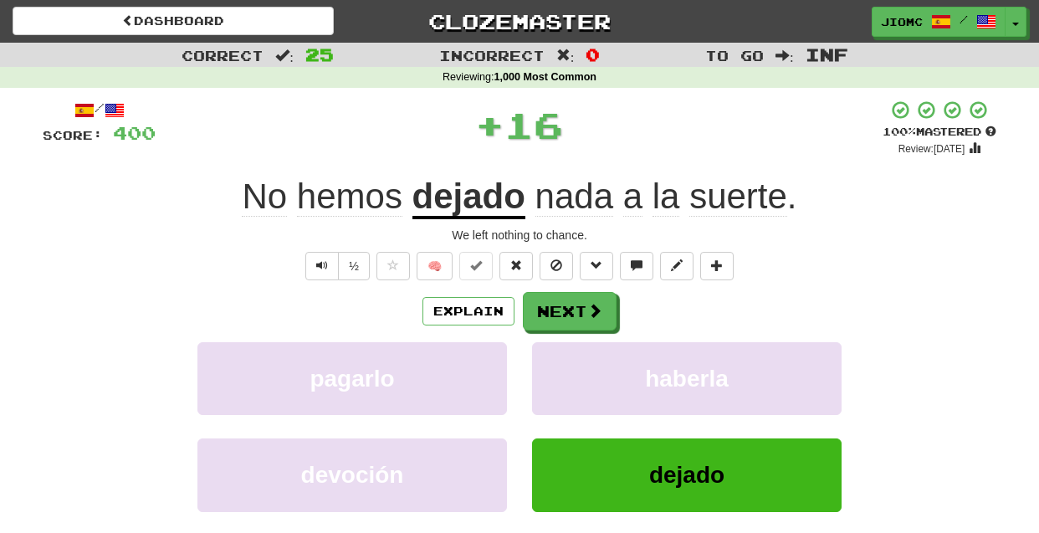
click at [552, 360] on button "haberla" at bounding box center [687, 378] width 310 height 73
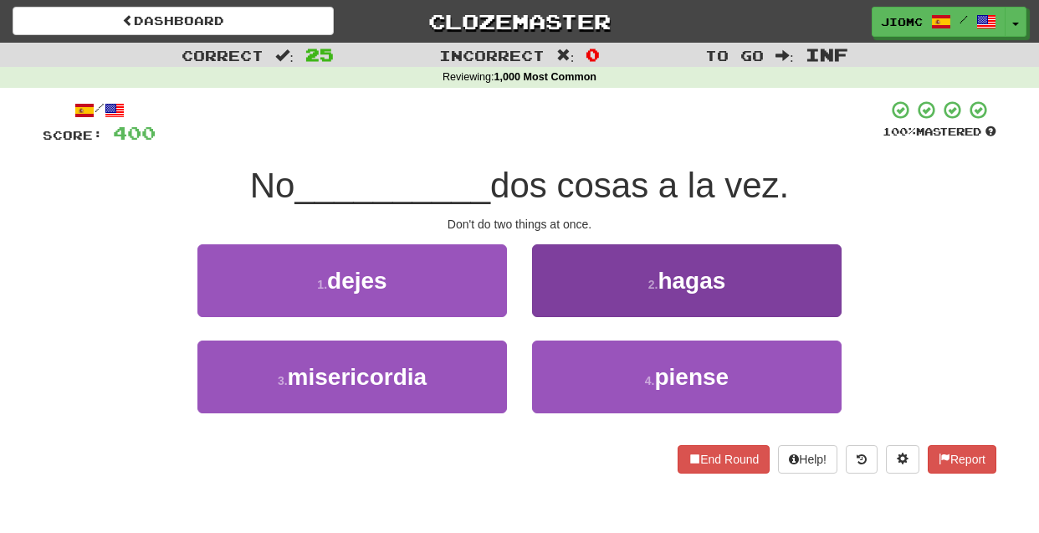
click at [550, 307] on button "2 . hagas" at bounding box center [687, 280] width 310 height 73
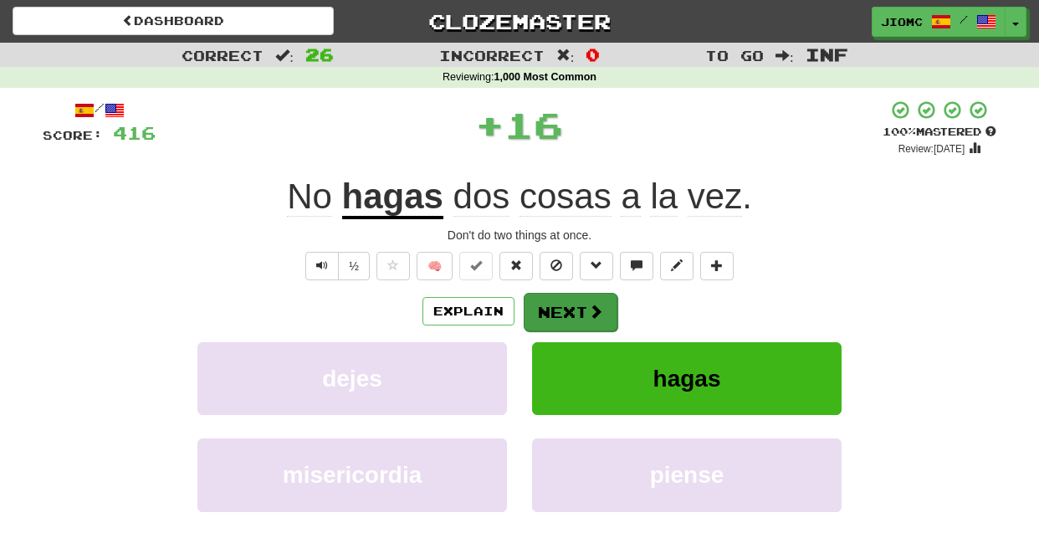
click at [551, 310] on button "Next" at bounding box center [571, 312] width 94 height 38
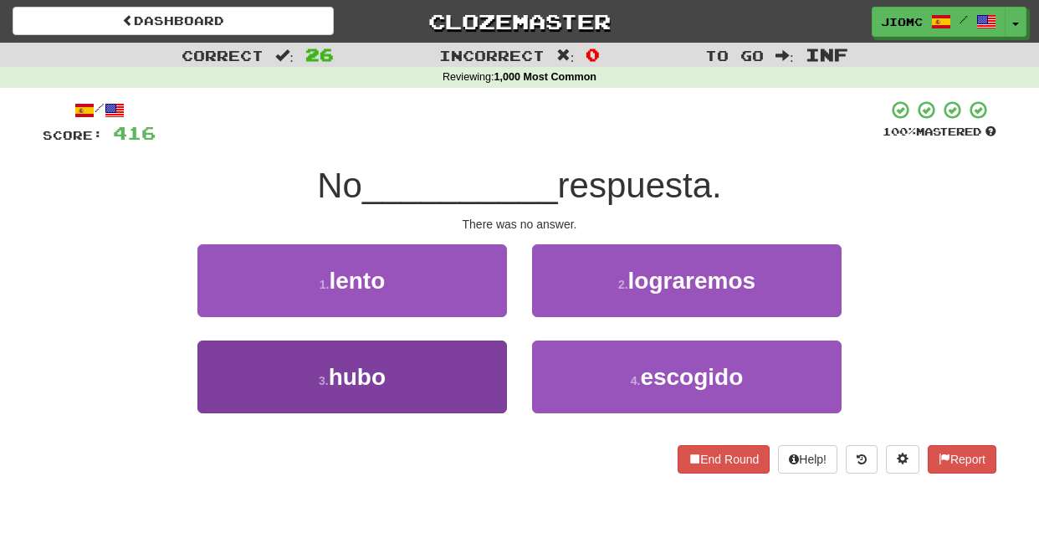
click at [472, 353] on button "3 . hubo" at bounding box center [352, 377] width 310 height 73
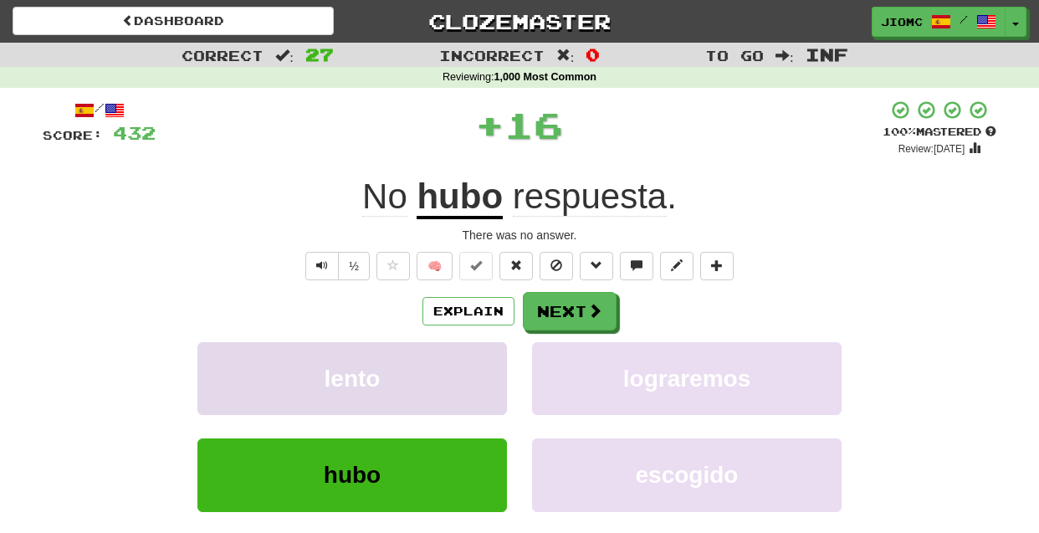
click at [472, 354] on button "lento" at bounding box center [352, 378] width 310 height 73
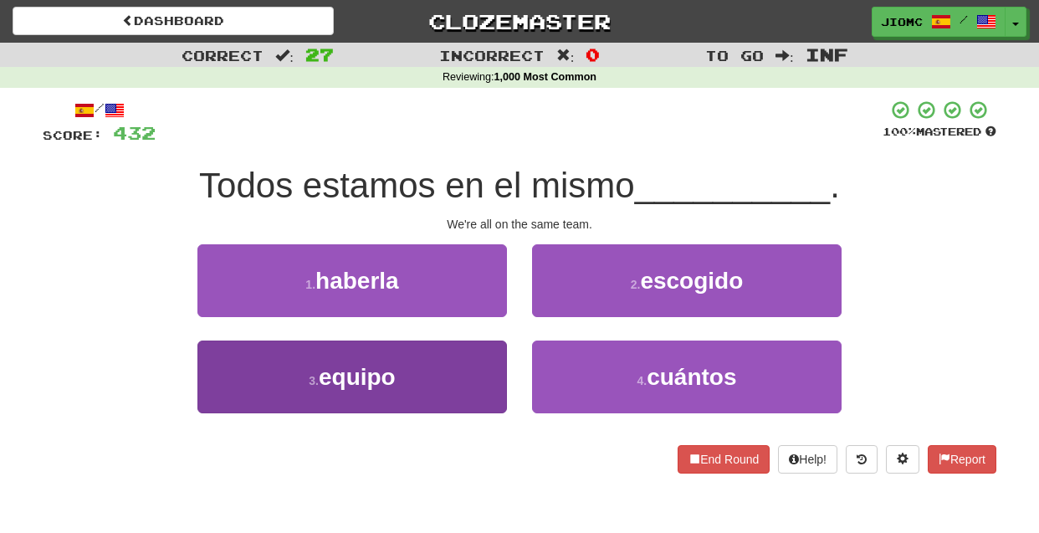
click at [478, 372] on button "3 . equipo" at bounding box center [352, 377] width 310 height 73
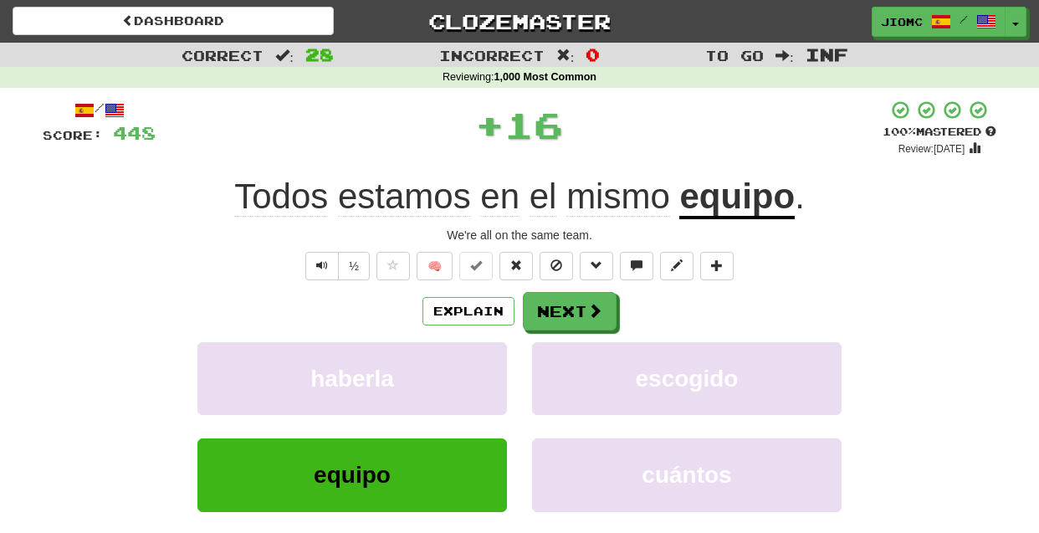
click at [478, 372] on button "haberla" at bounding box center [352, 378] width 310 height 73
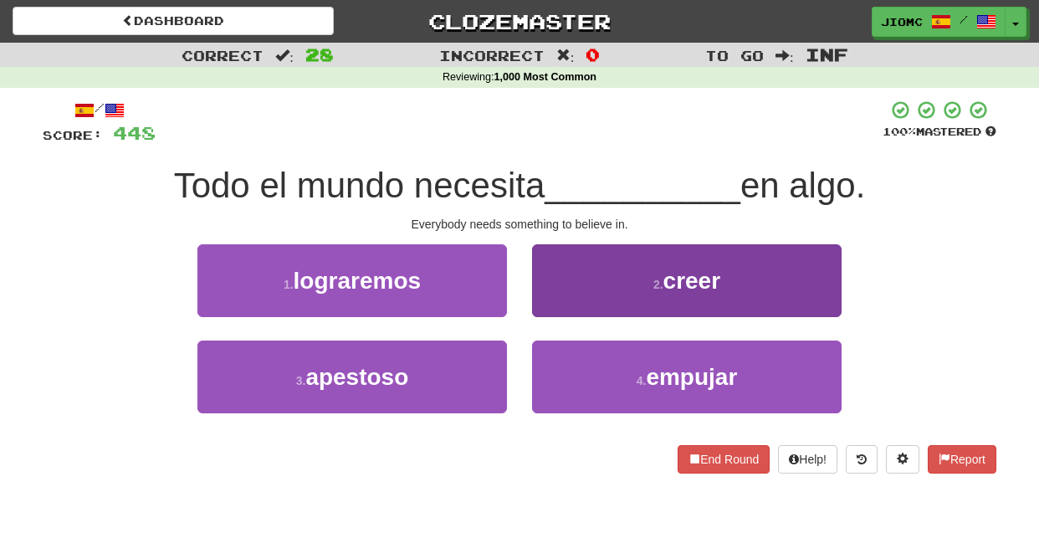
click at [567, 308] on button "2 . creer" at bounding box center [687, 280] width 310 height 73
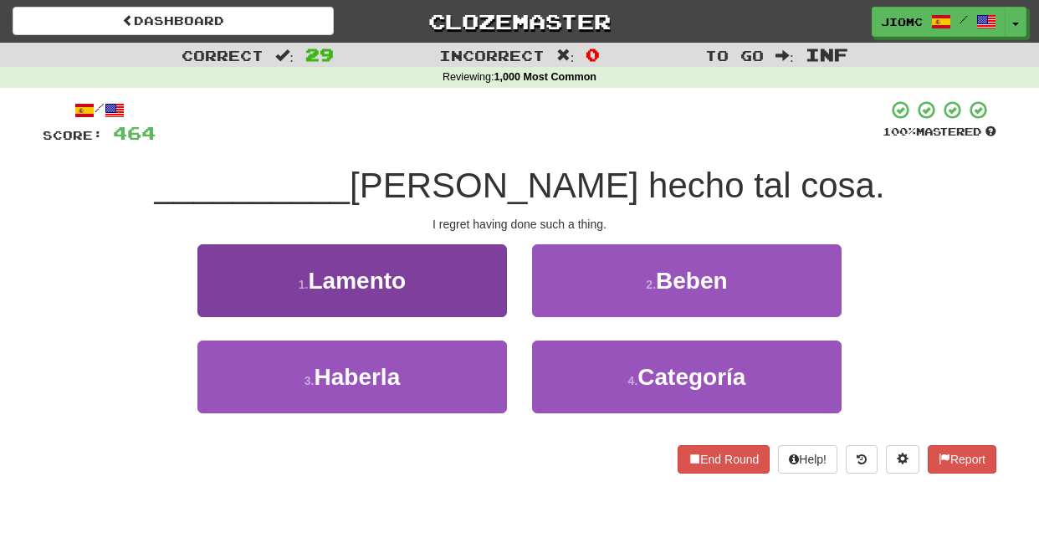
click at [490, 301] on button "1 . Lamento" at bounding box center [352, 280] width 310 height 73
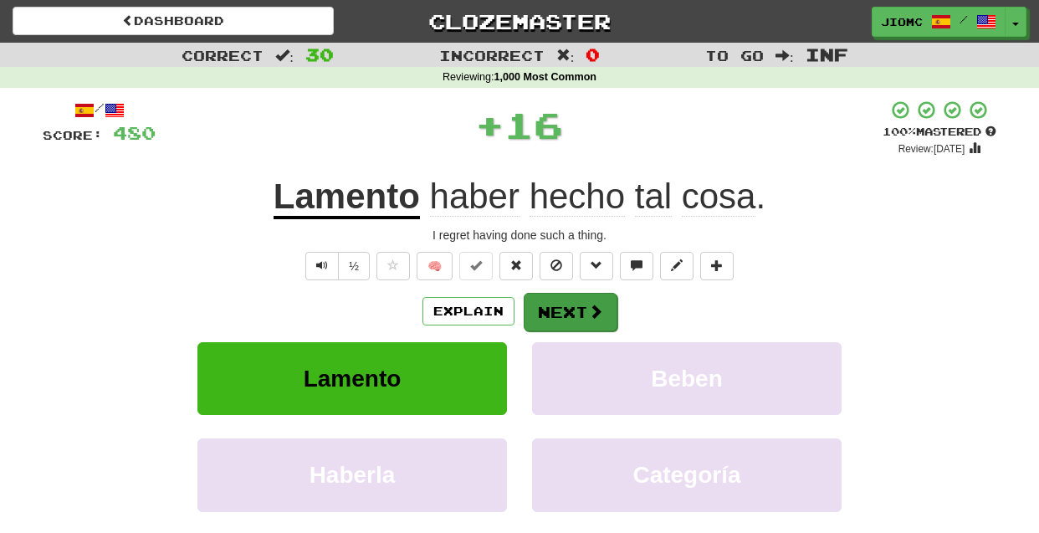
click at [566, 310] on button "Next" at bounding box center [571, 312] width 94 height 38
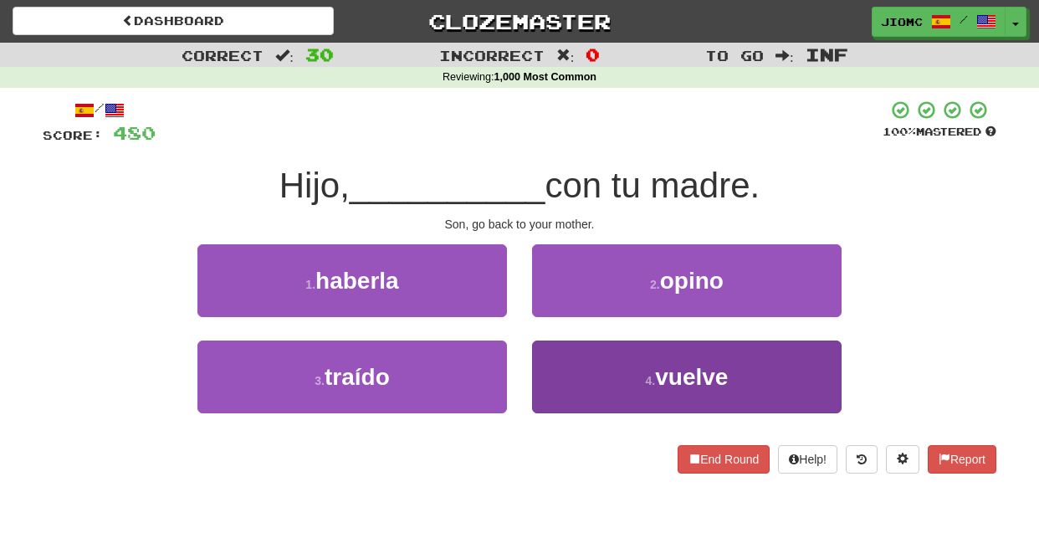
click at [567, 369] on button "4 . vuelve" at bounding box center [687, 377] width 310 height 73
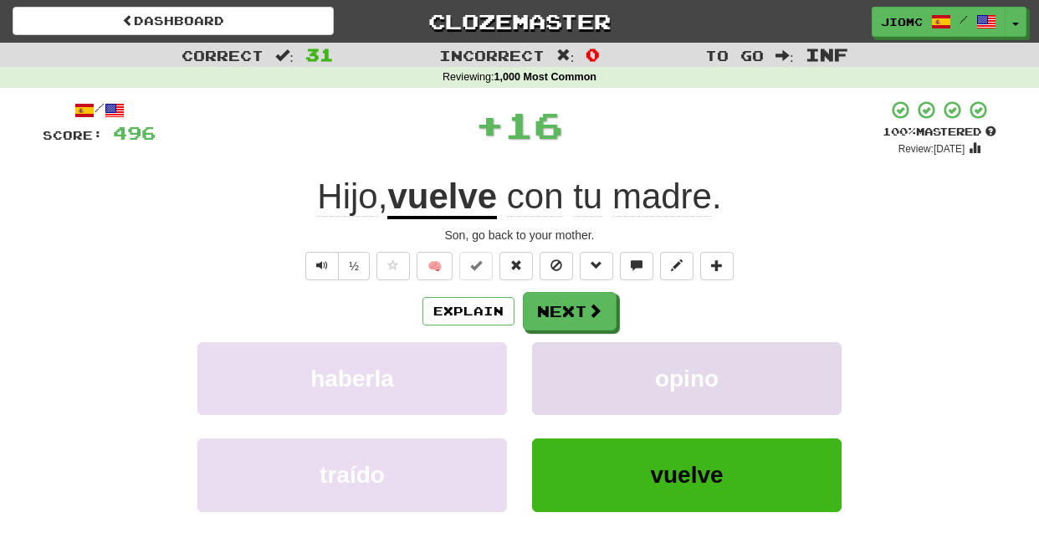
click at [566, 368] on button "opino" at bounding box center [687, 378] width 310 height 73
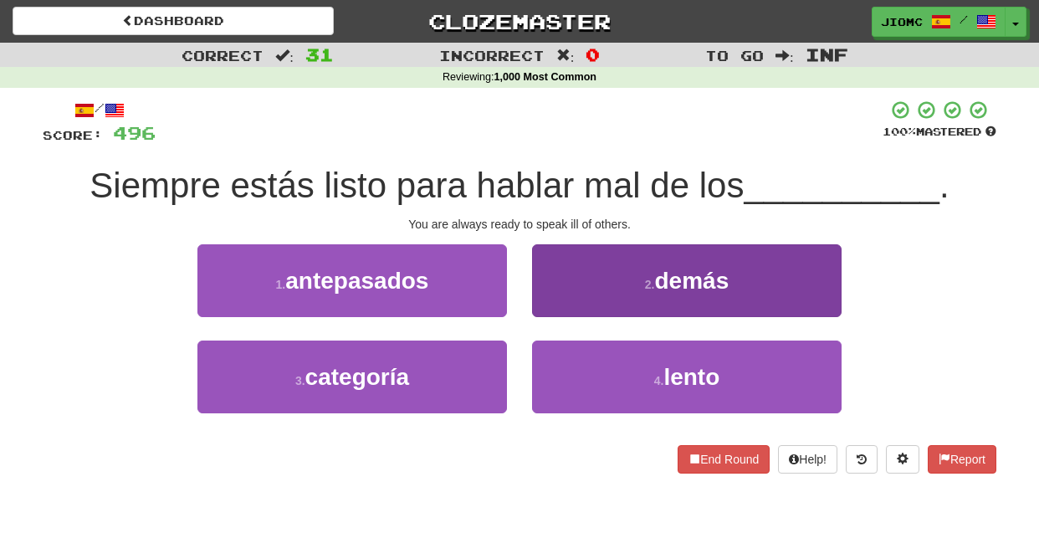
click at [552, 299] on button "2 . demás" at bounding box center [687, 280] width 310 height 73
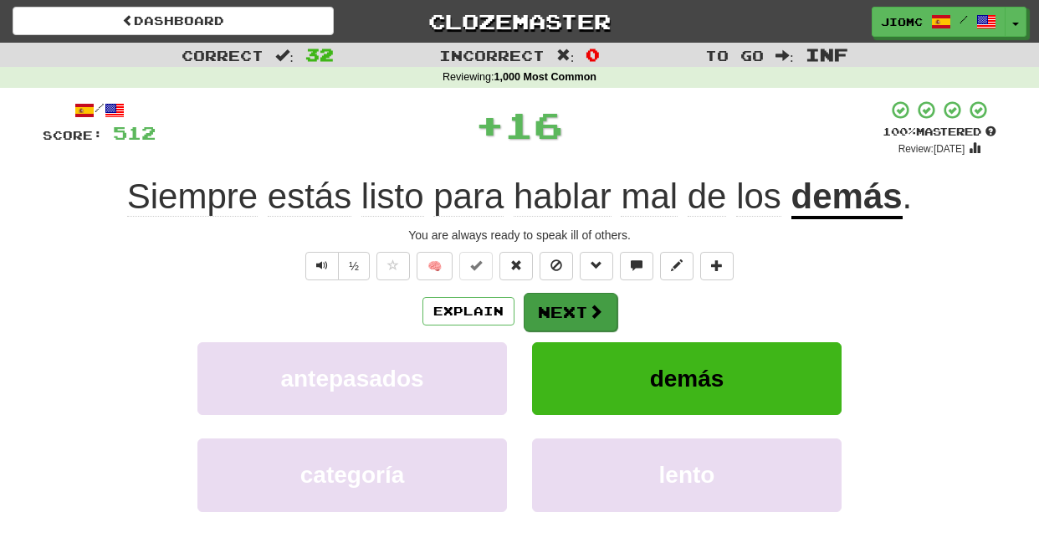
click at [551, 300] on button "Next" at bounding box center [571, 312] width 94 height 38
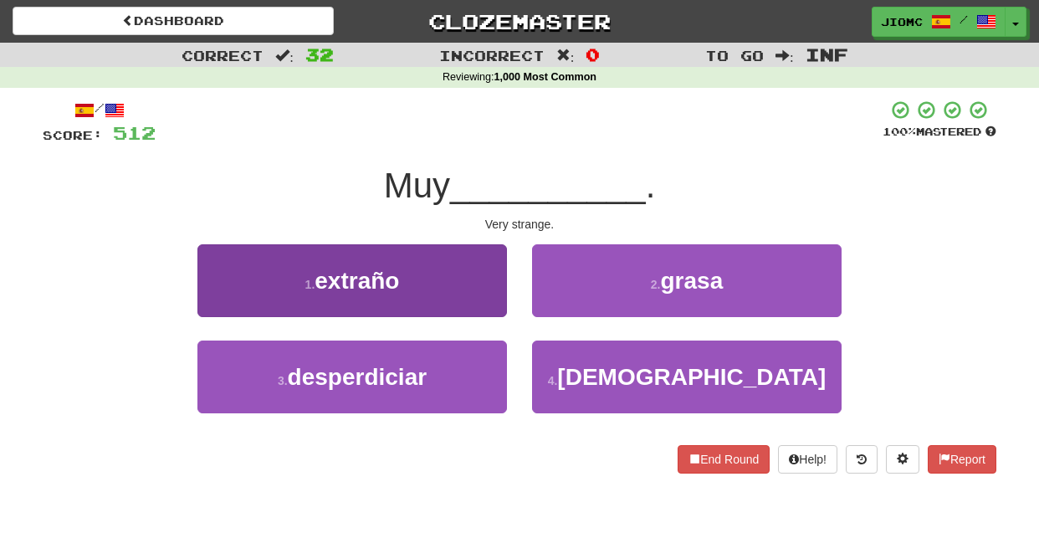
click at [471, 297] on button "1 . extraño" at bounding box center [352, 280] width 310 height 73
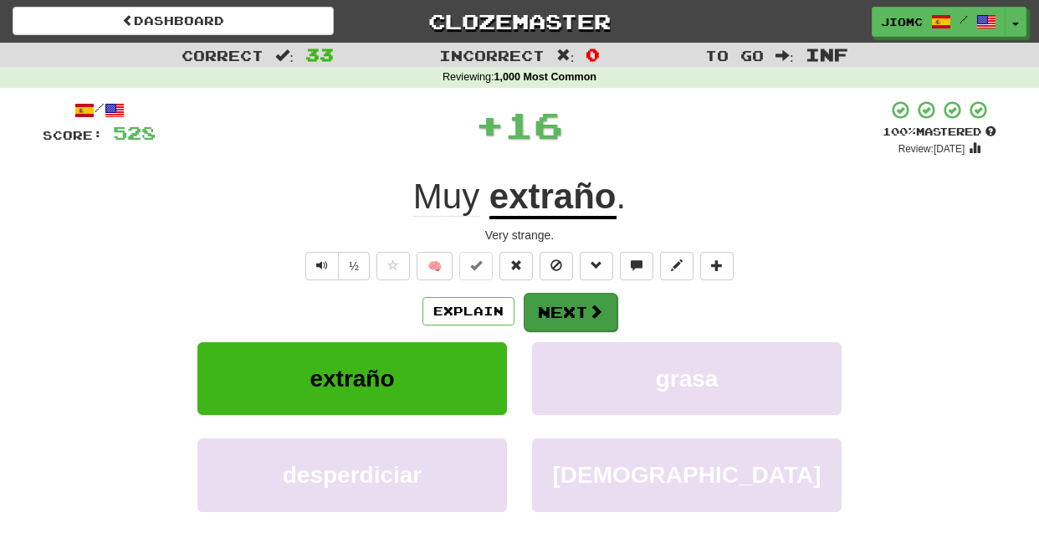
click at [585, 314] on button "Next" at bounding box center [571, 312] width 94 height 38
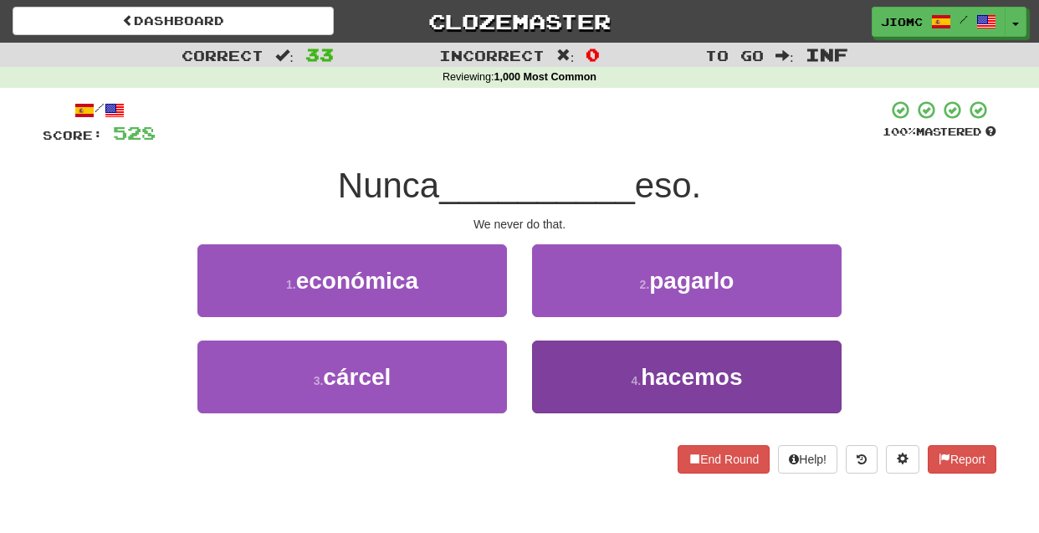
click at [550, 357] on button "4 . hacemos" at bounding box center [687, 377] width 310 height 73
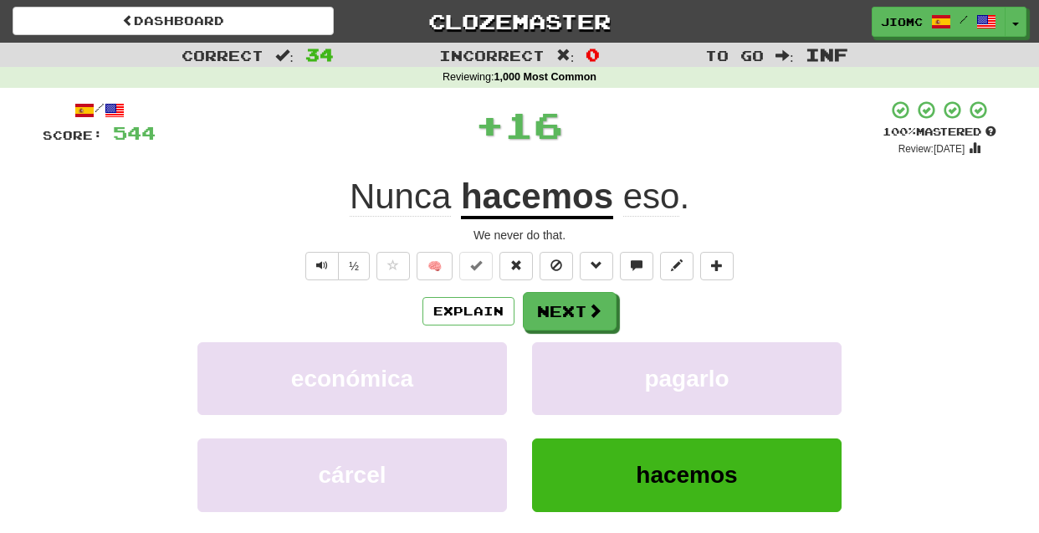
click at [550, 357] on button "pagarlo" at bounding box center [687, 378] width 310 height 73
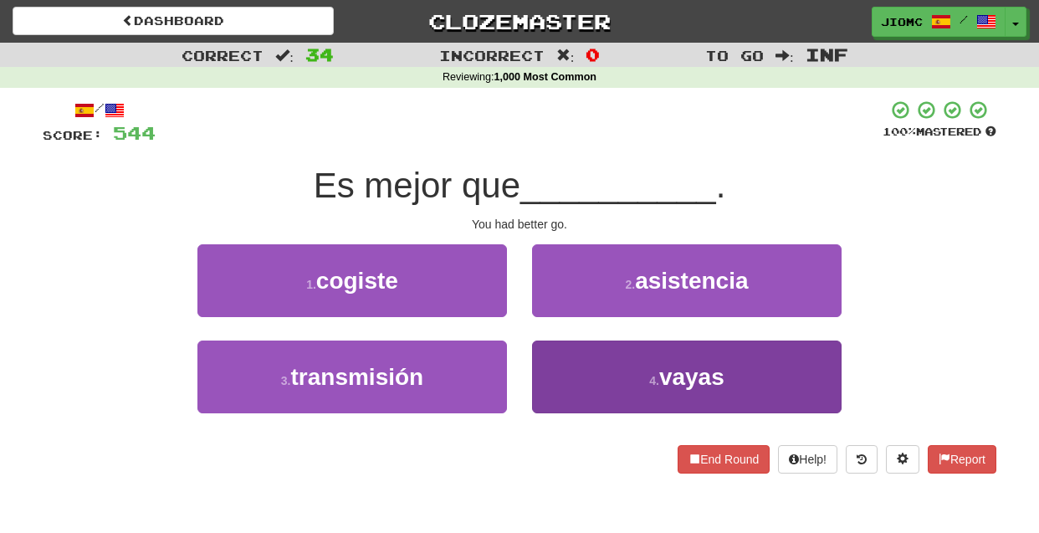
click at [550, 358] on button "4 . vayas" at bounding box center [687, 377] width 310 height 73
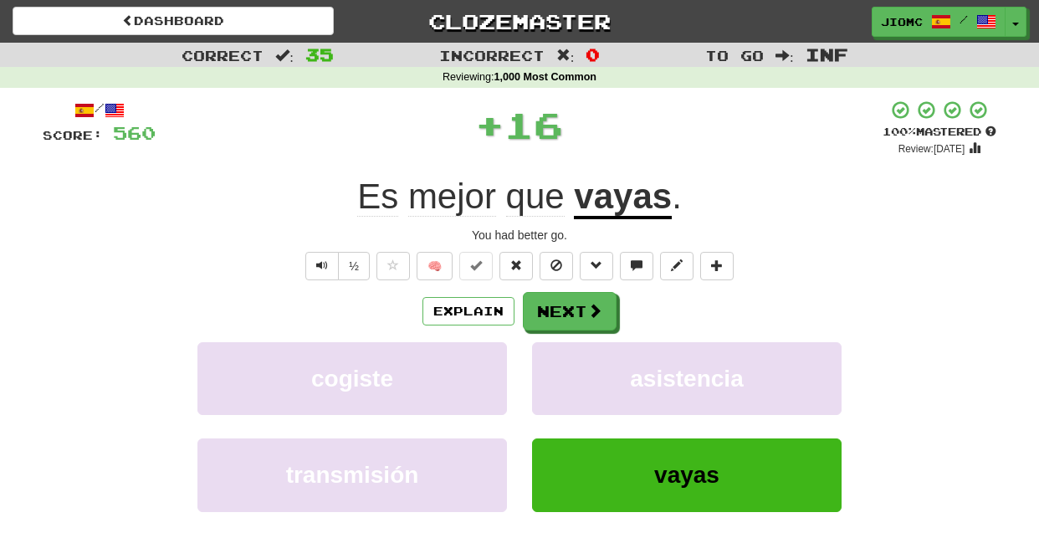
click at [550, 358] on button "asistencia" at bounding box center [687, 378] width 310 height 73
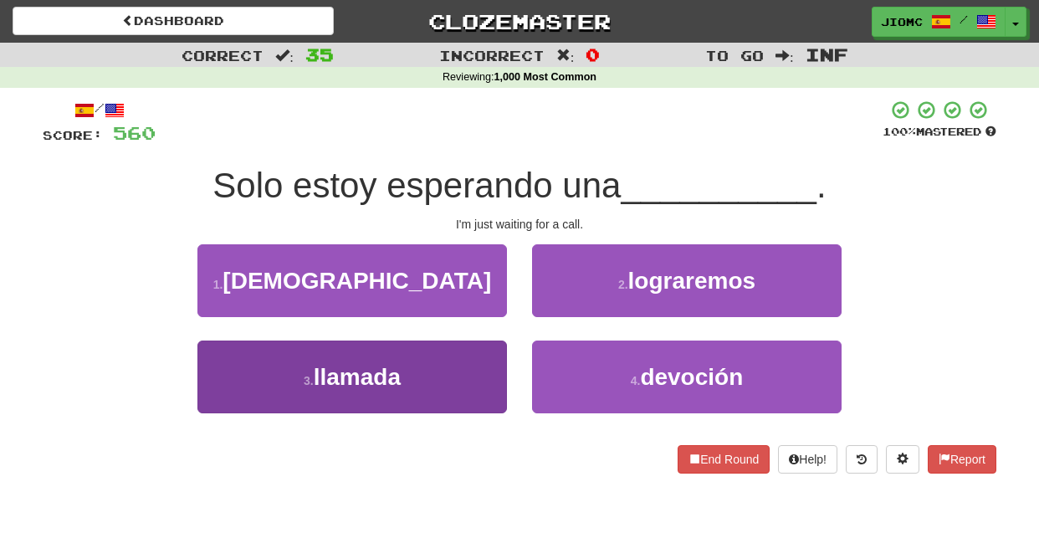
click at [495, 367] on button "3 . llamada" at bounding box center [352, 377] width 310 height 73
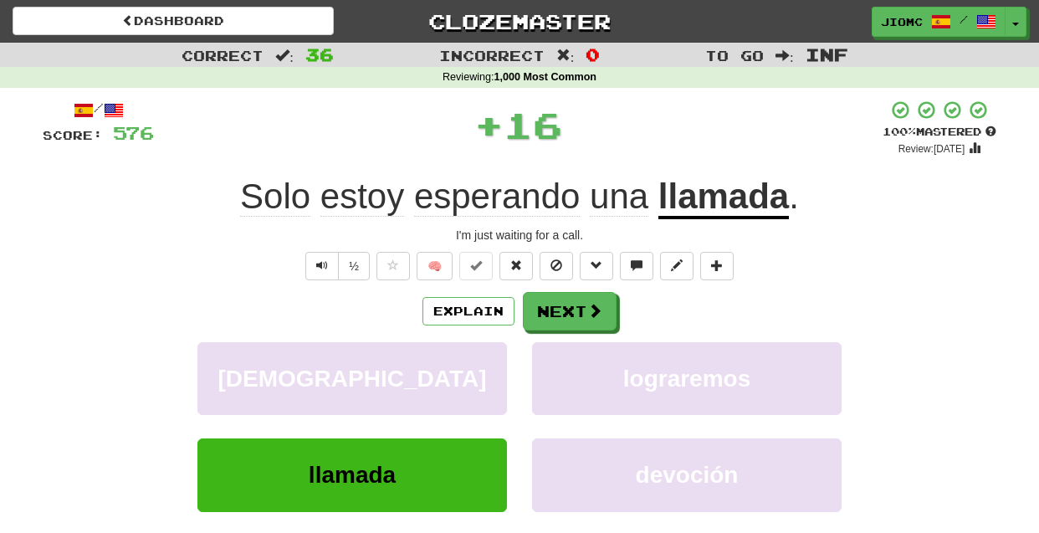
click at [495, 367] on button "homosexuales" at bounding box center [352, 378] width 310 height 73
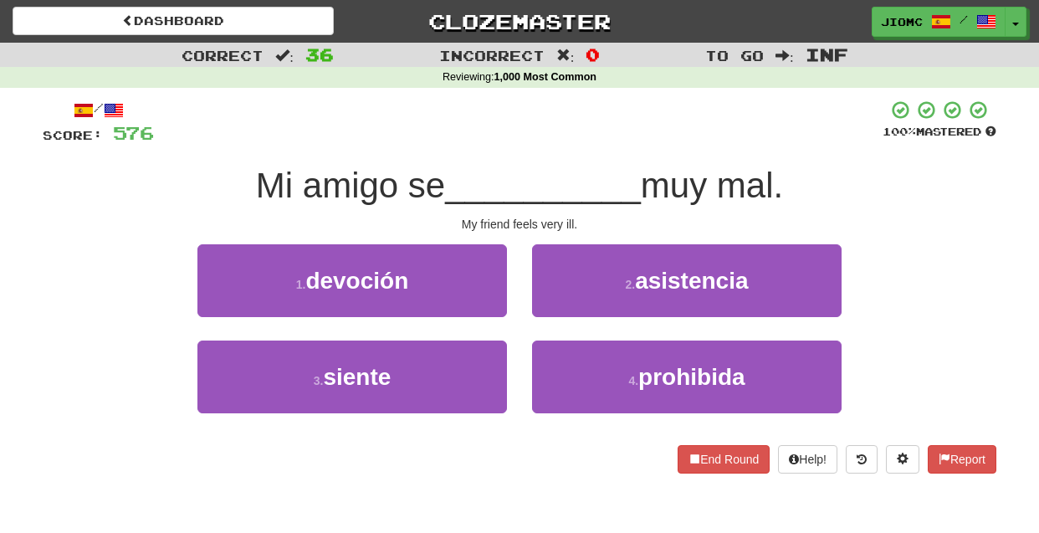
click at [495, 367] on button "3 . siente" at bounding box center [352, 377] width 310 height 73
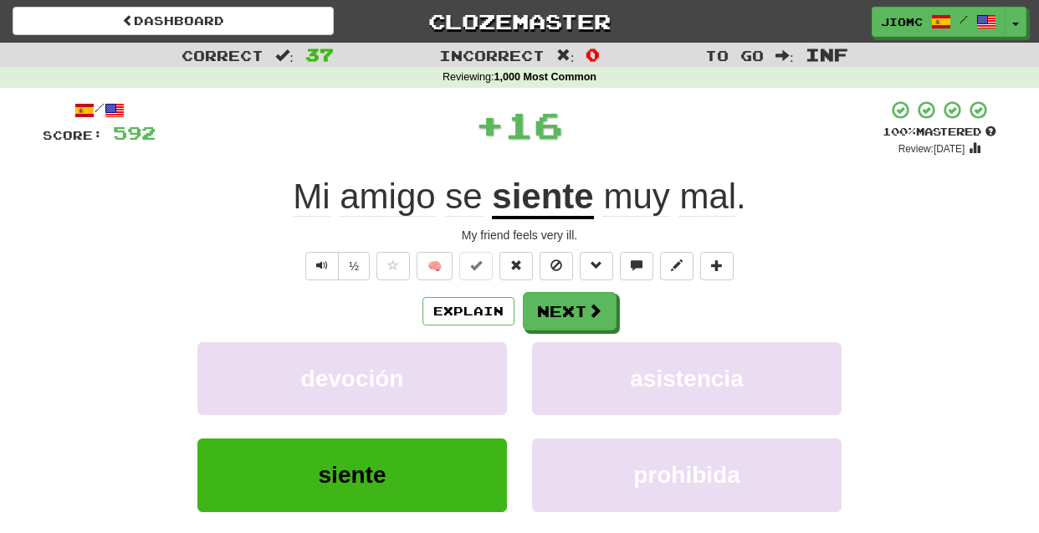
click at [495, 367] on button "devoción" at bounding box center [352, 378] width 310 height 73
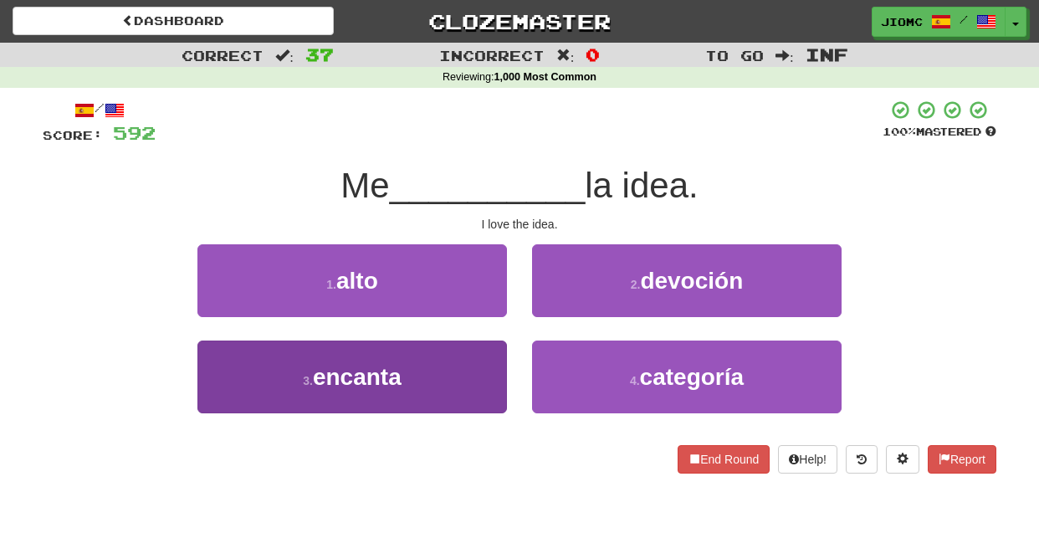
click at [497, 382] on button "3 . encanta" at bounding box center [352, 377] width 310 height 73
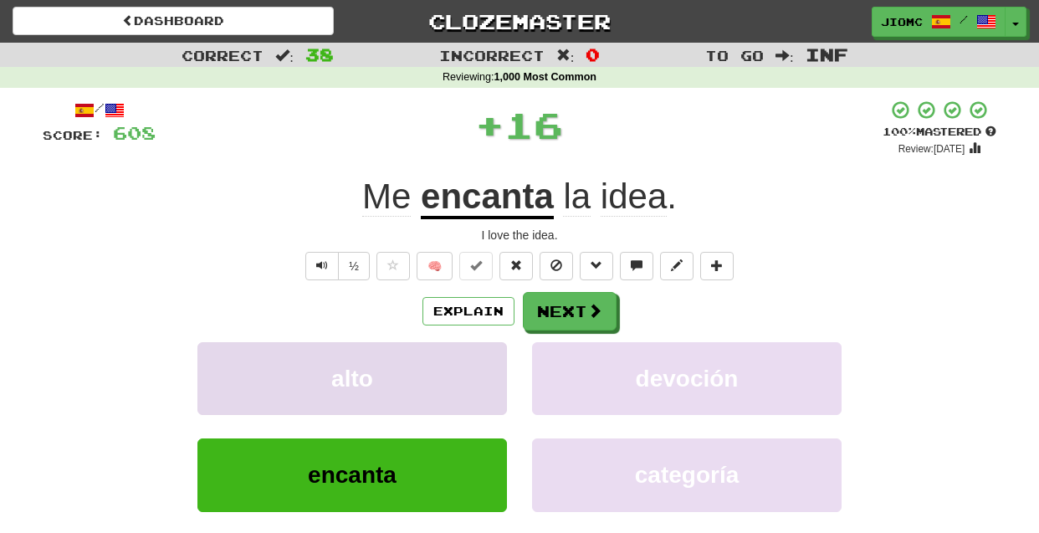
click at [496, 382] on button "alto" at bounding box center [352, 378] width 310 height 73
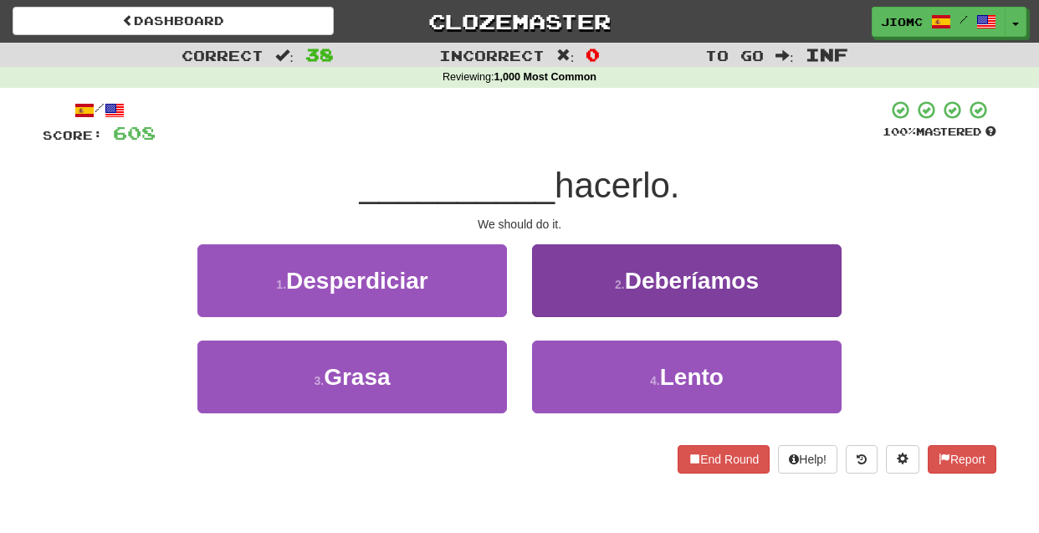
click at [540, 308] on button "2 . Deberíamos" at bounding box center [687, 280] width 310 height 73
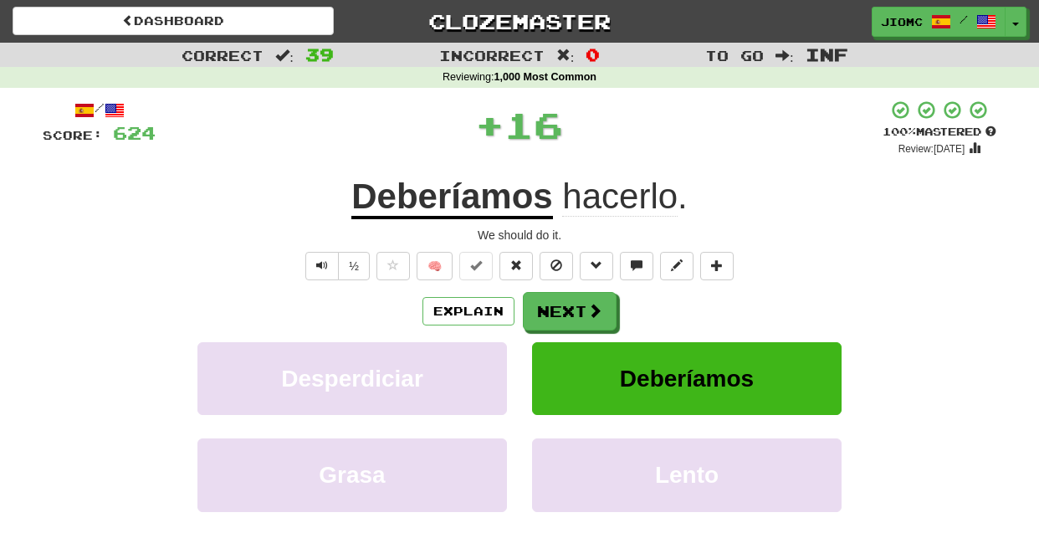
click at [540, 308] on button "Next" at bounding box center [570, 311] width 94 height 38
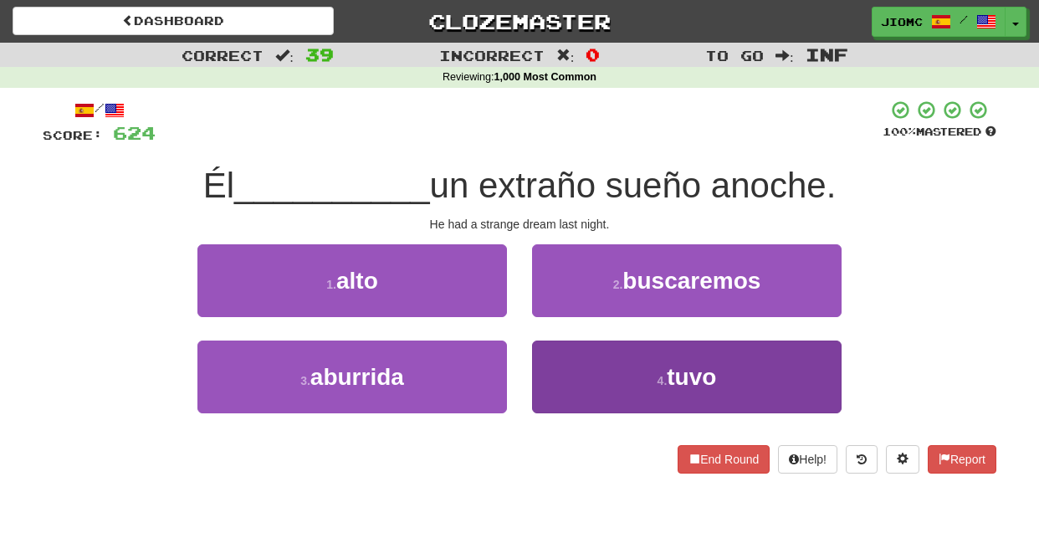
click at [544, 366] on button "4 . tuvo" at bounding box center [687, 377] width 310 height 73
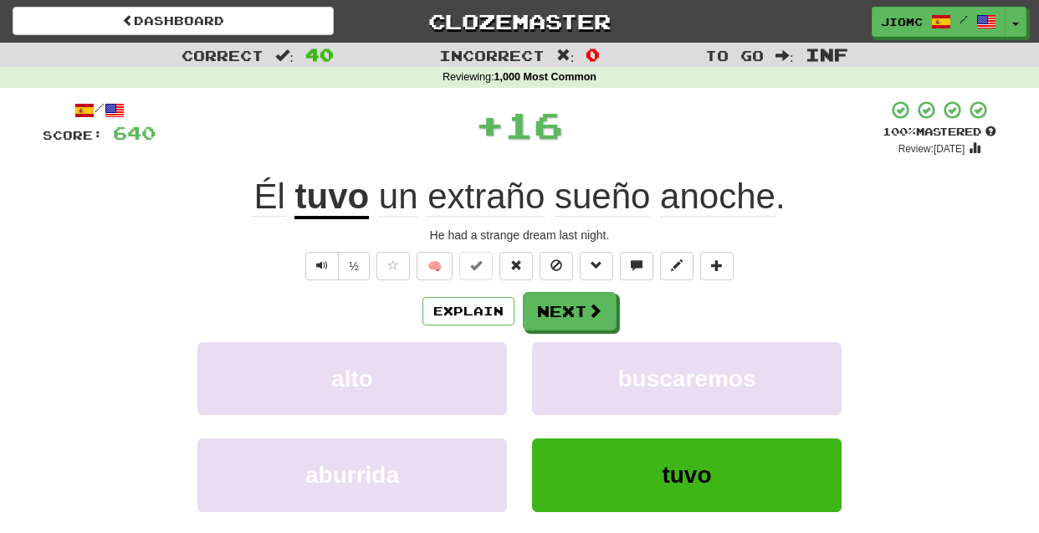
click at [544, 366] on button "buscaremos" at bounding box center [687, 378] width 310 height 73
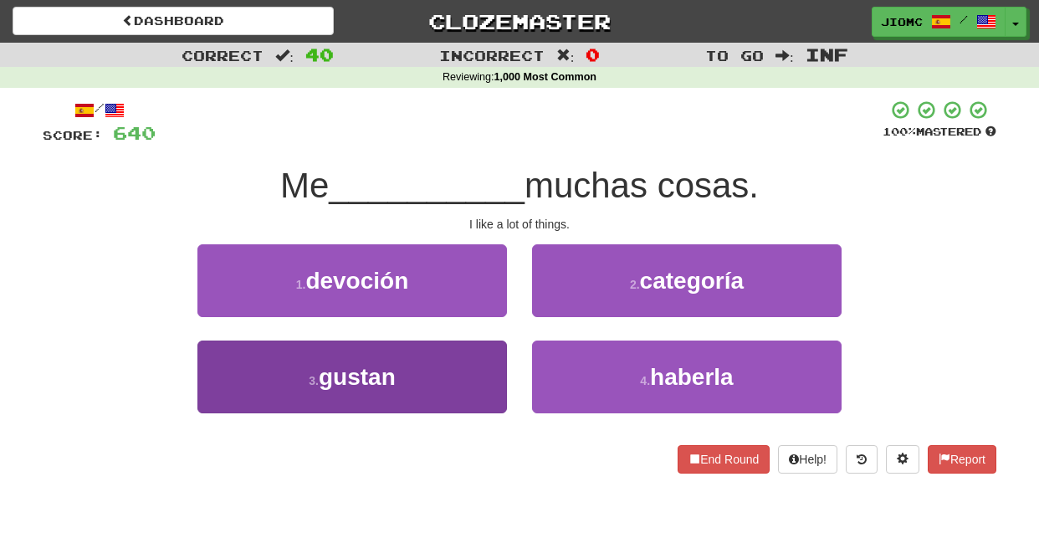
click at [496, 375] on button "3 . gustan" at bounding box center [352, 377] width 310 height 73
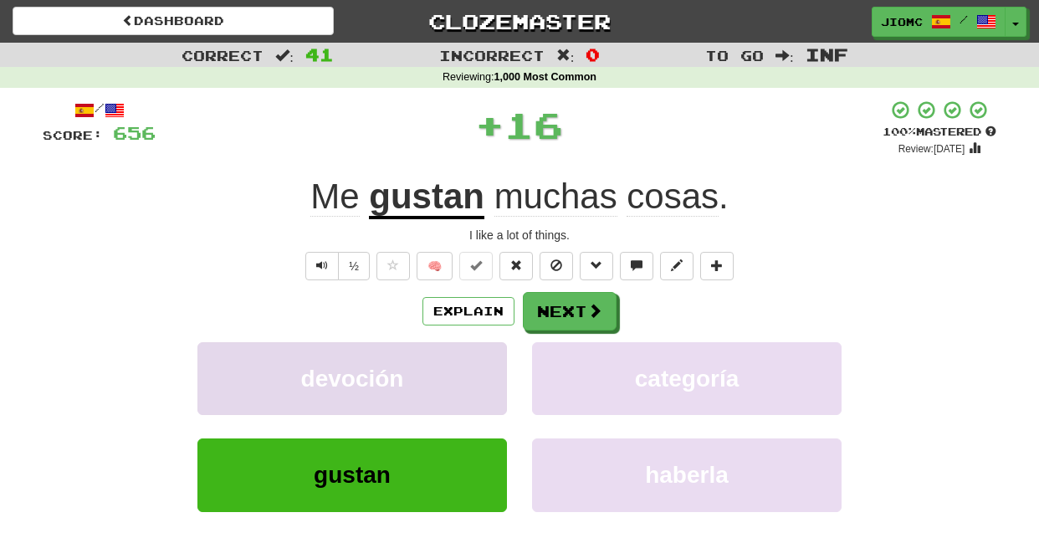
click at [496, 372] on button "devoción" at bounding box center [352, 378] width 310 height 73
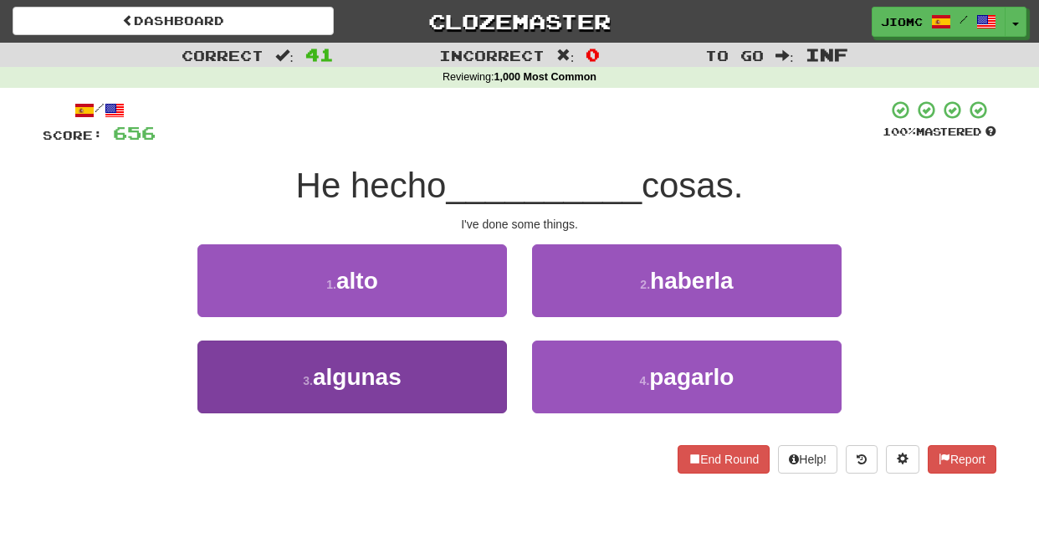
click at [479, 370] on button "3 . algunas" at bounding box center [352, 377] width 310 height 73
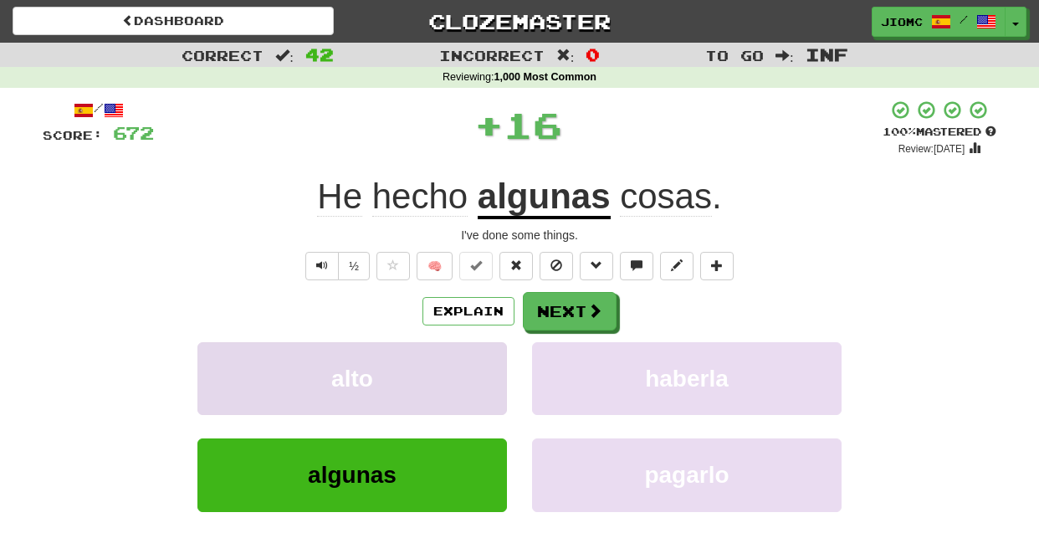
click at [480, 369] on button "alto" at bounding box center [352, 378] width 310 height 73
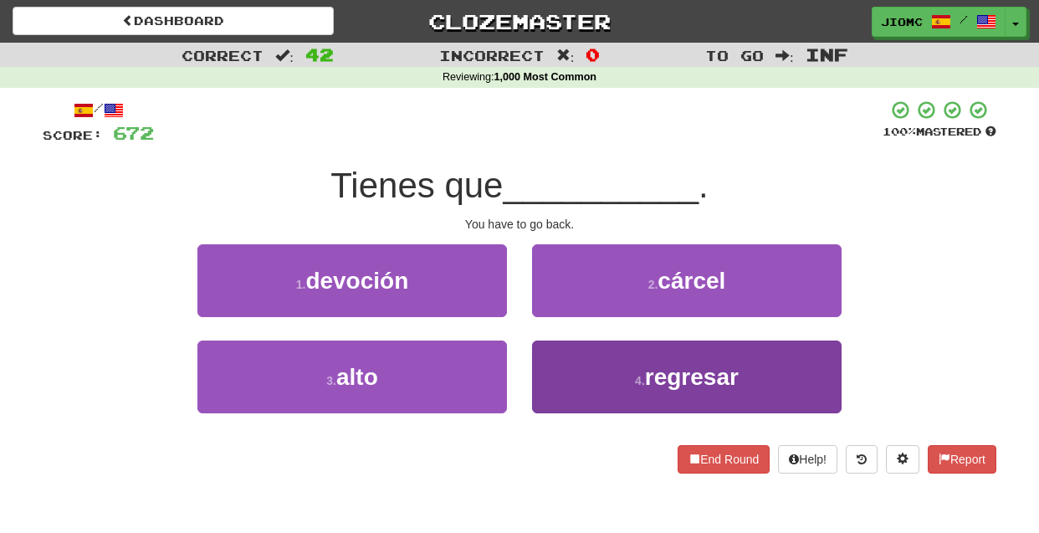
click at [546, 358] on button "4 . regresar" at bounding box center [687, 377] width 310 height 73
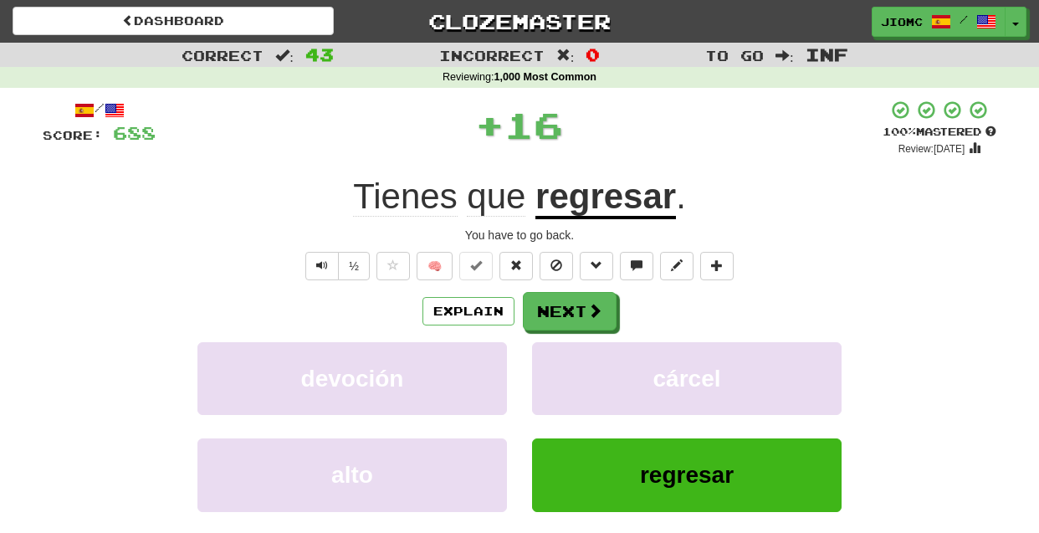
click at [546, 358] on button "cárcel" at bounding box center [687, 378] width 310 height 73
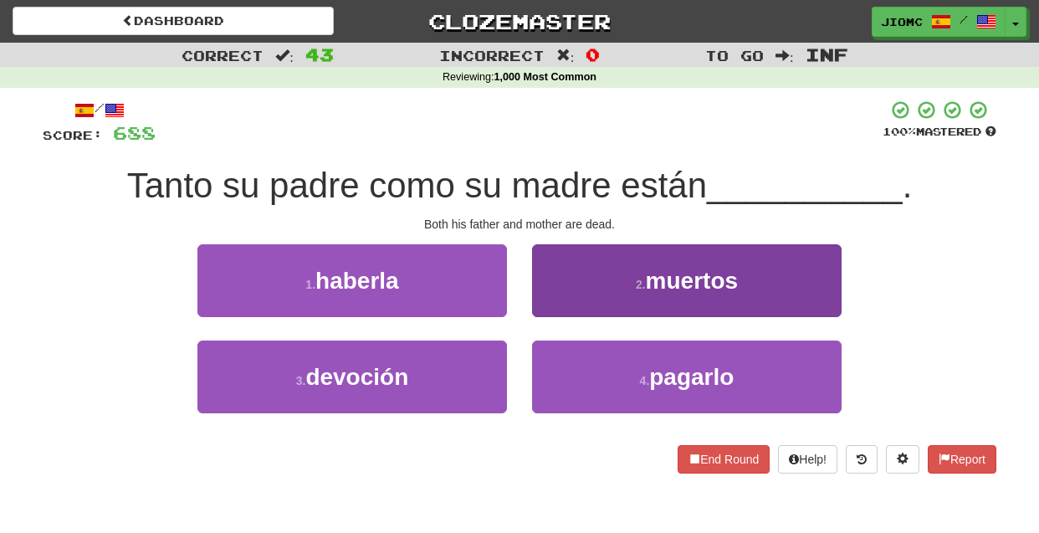
click at [547, 310] on button "2 . muertos" at bounding box center [687, 280] width 310 height 73
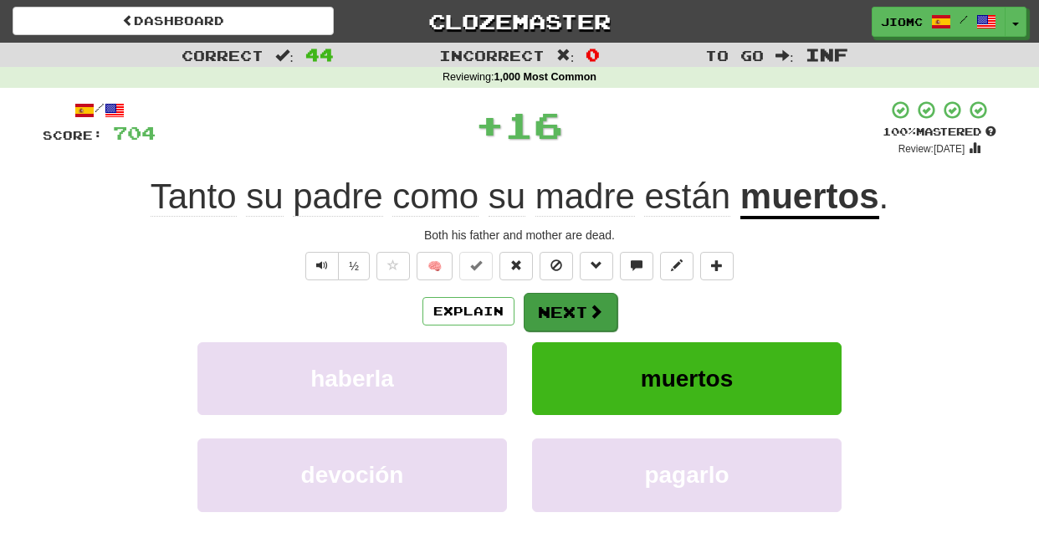
click at [546, 315] on button "Next" at bounding box center [571, 312] width 94 height 38
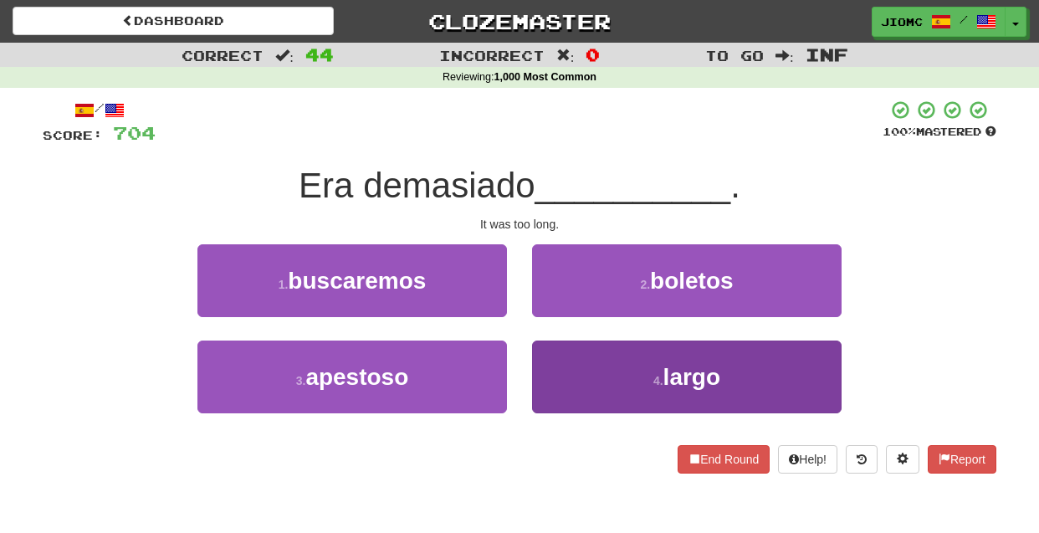
click at [556, 360] on button "4 . largo" at bounding box center [687, 377] width 310 height 73
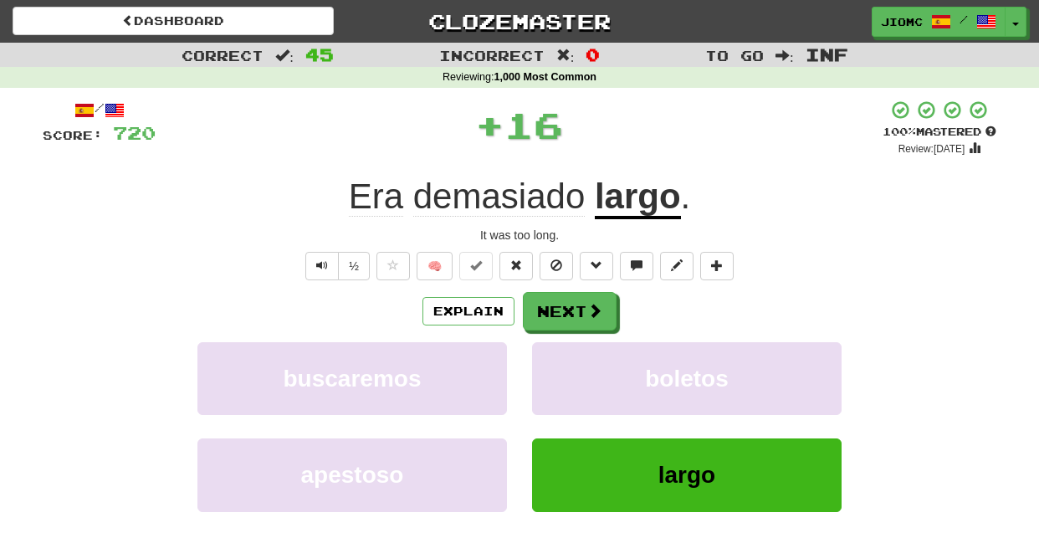
click at [556, 360] on button "boletos" at bounding box center [687, 378] width 310 height 73
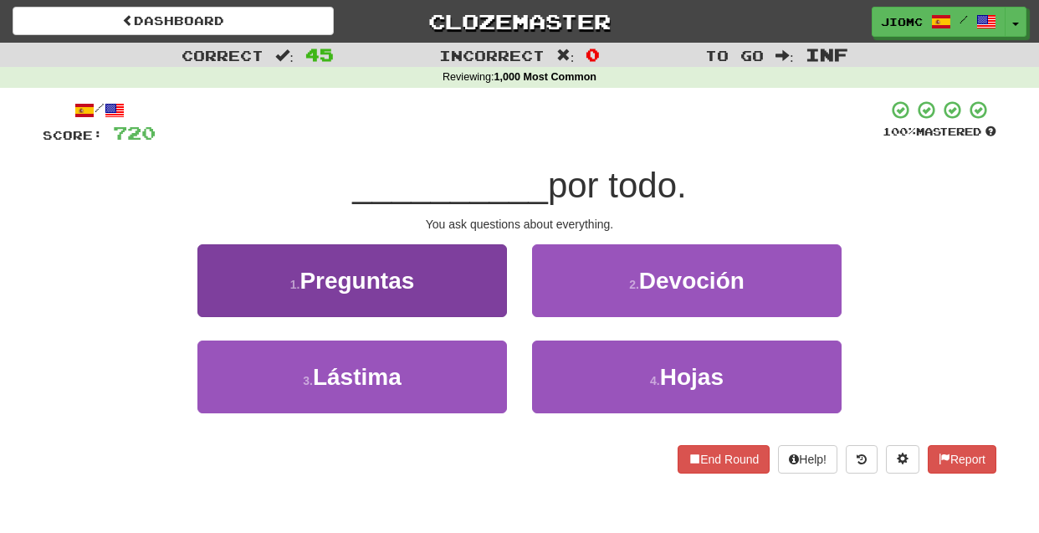
click at [490, 295] on button "1 . Preguntas" at bounding box center [352, 280] width 310 height 73
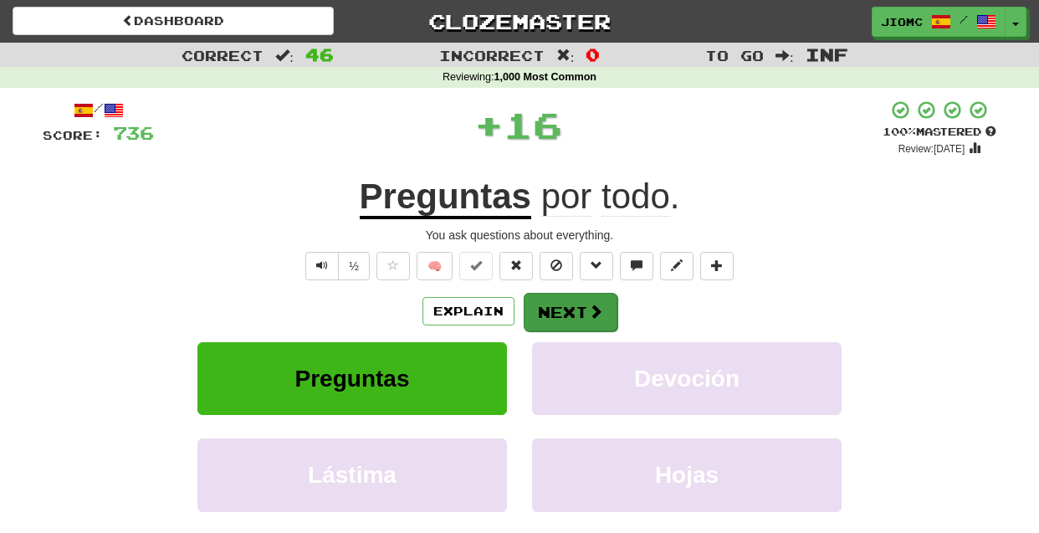
click at [556, 299] on button "Next" at bounding box center [571, 312] width 94 height 38
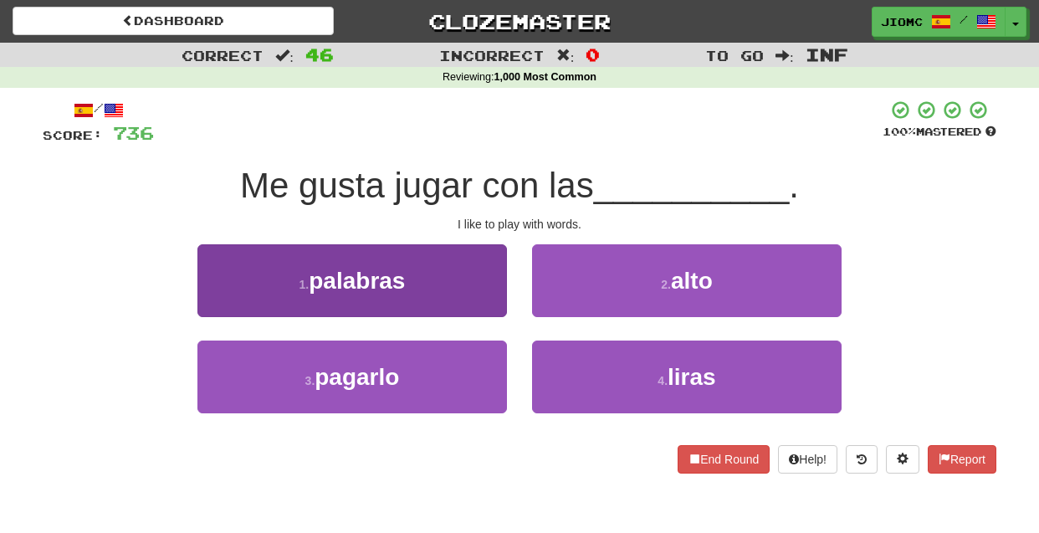
click at [480, 295] on button "1 . palabras" at bounding box center [352, 280] width 310 height 73
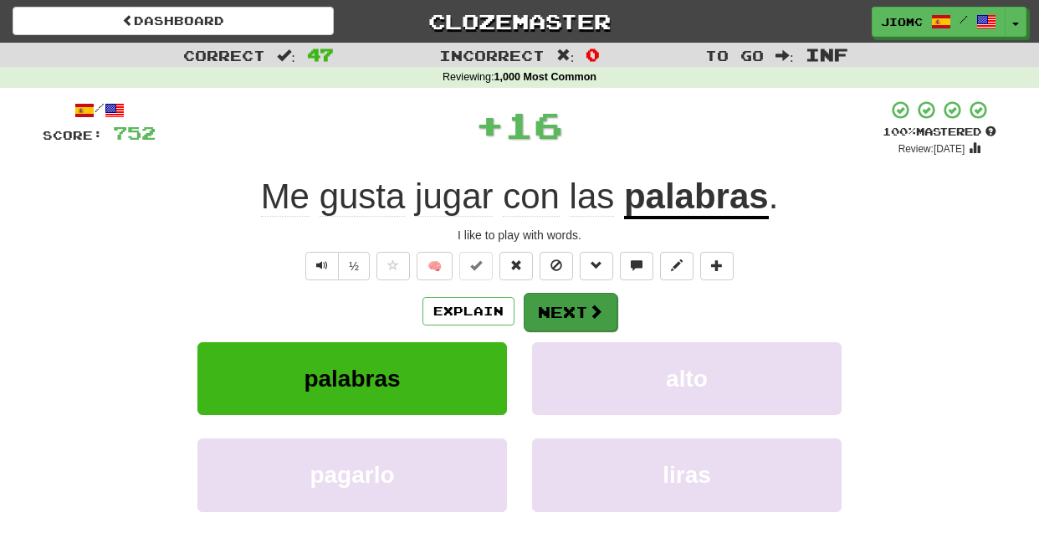
click at [564, 305] on button "Next" at bounding box center [571, 312] width 94 height 38
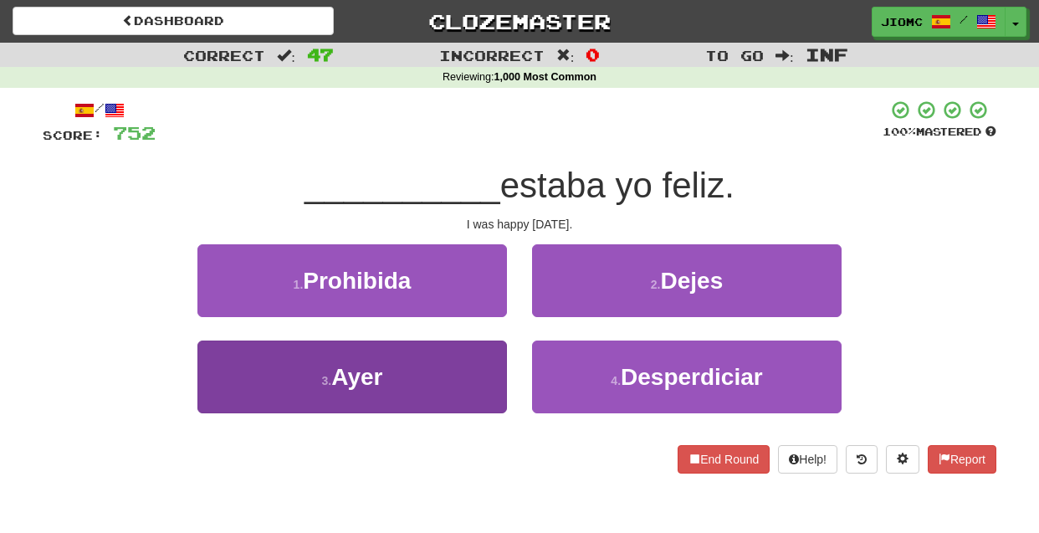
click at [476, 360] on button "3 . Ayer" at bounding box center [352, 377] width 310 height 73
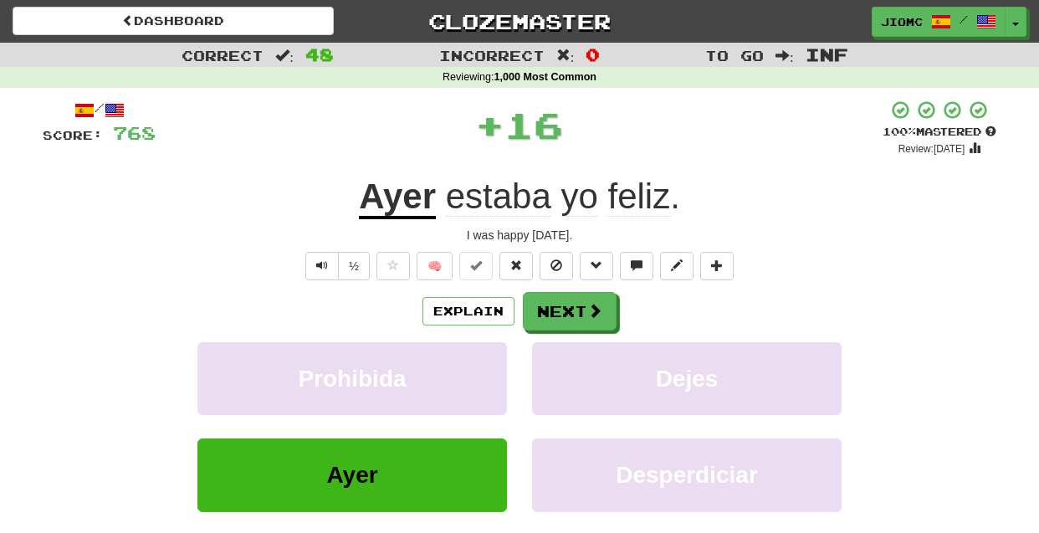
click at [476, 360] on button "Prohibida" at bounding box center [352, 378] width 310 height 73
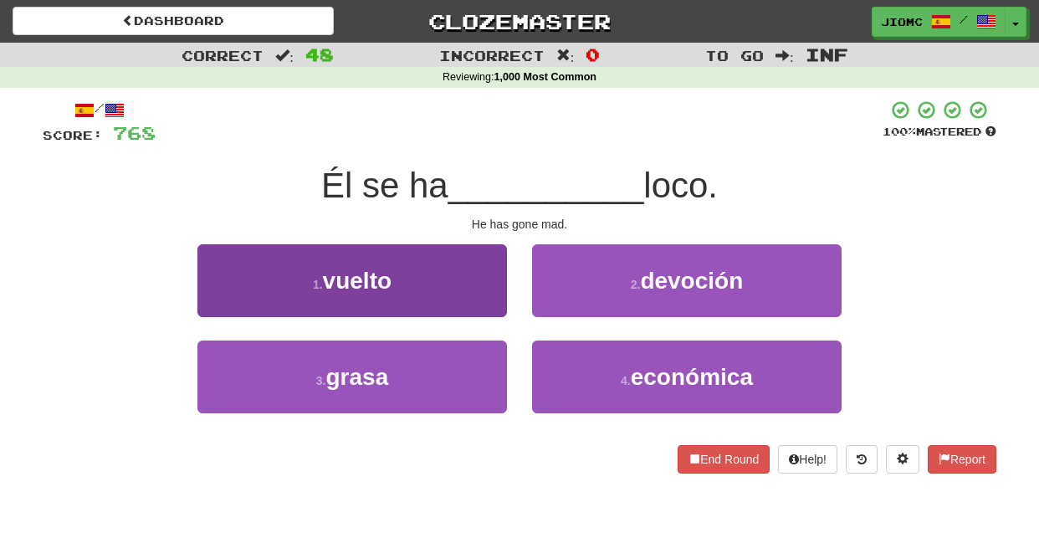
click at [484, 309] on button "1 . vuelto" at bounding box center [352, 280] width 310 height 73
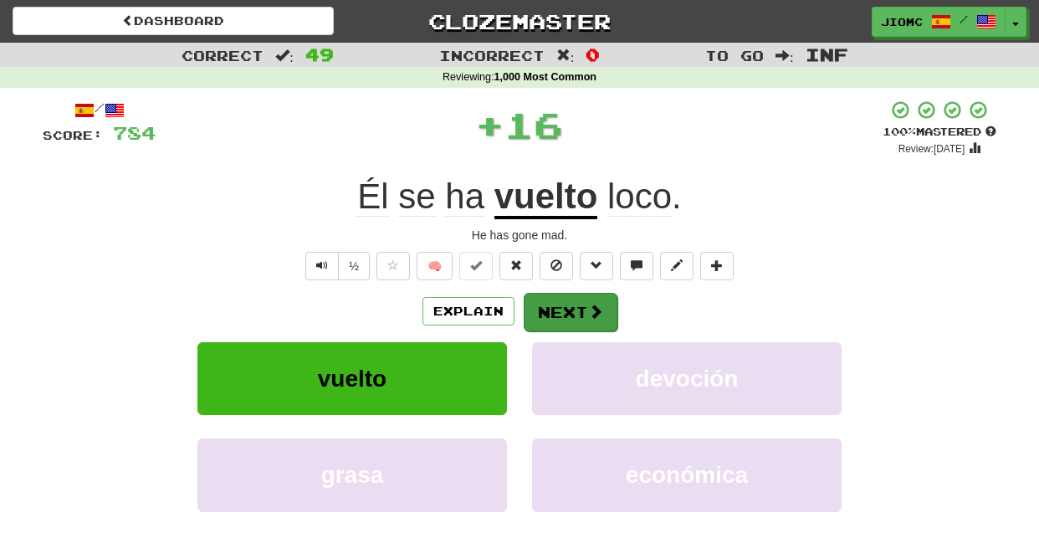
click at [541, 317] on button "Next" at bounding box center [571, 312] width 94 height 38
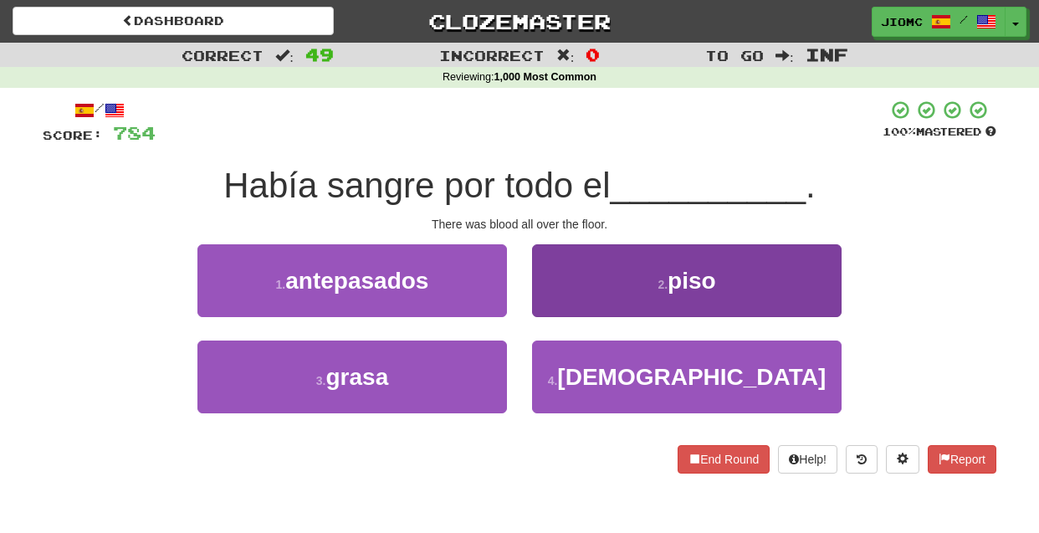
click at [552, 314] on button "2 . piso" at bounding box center [687, 280] width 310 height 73
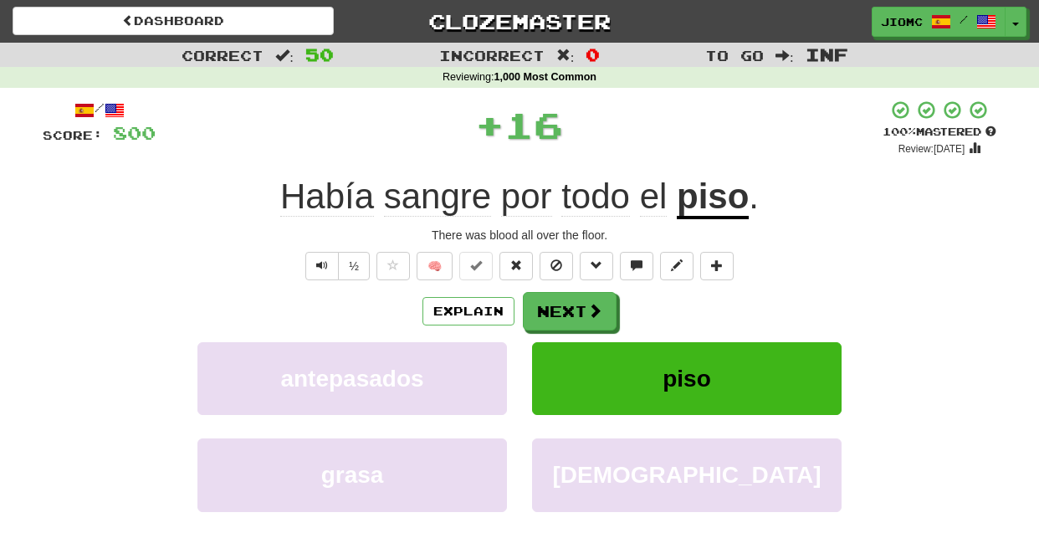
click at [552, 314] on button "Next" at bounding box center [570, 311] width 94 height 38
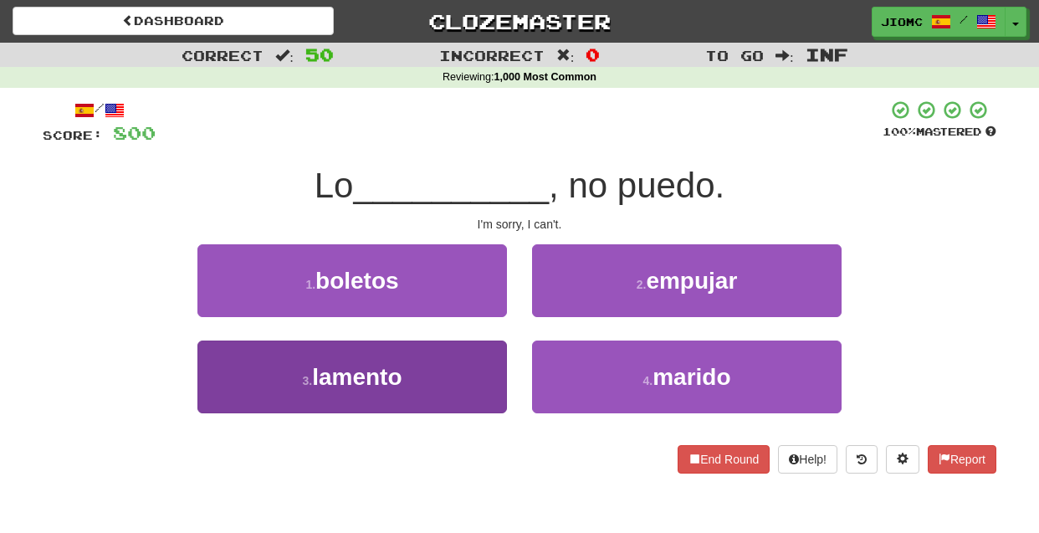
click at [485, 361] on button "3 . lamento" at bounding box center [352, 377] width 310 height 73
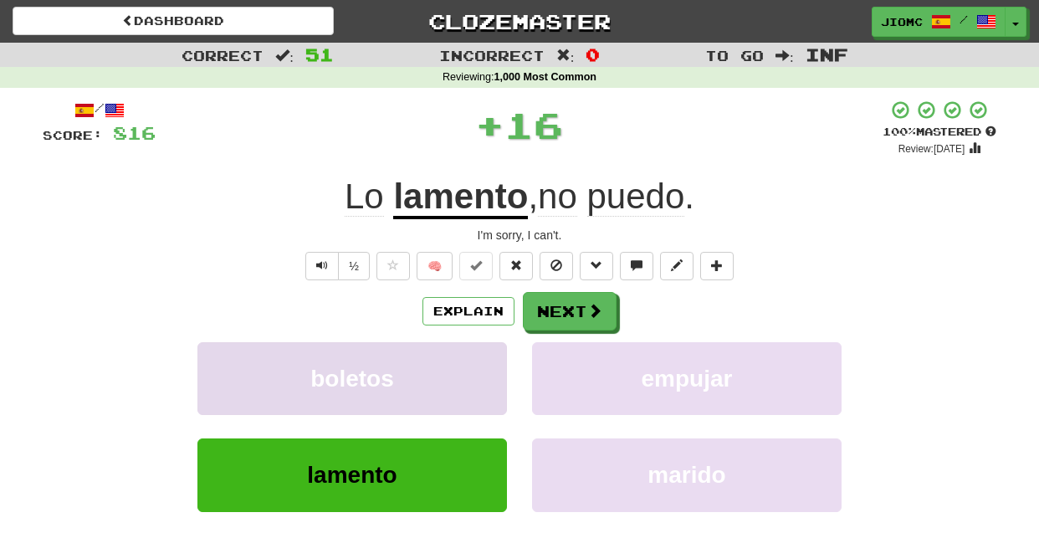
click at [485, 362] on button "boletos" at bounding box center [352, 378] width 310 height 73
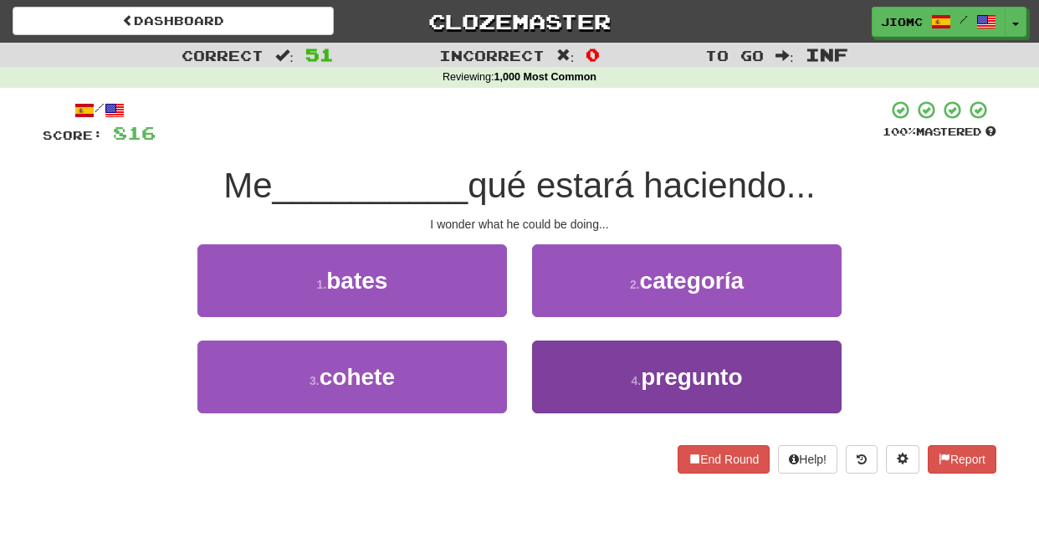
click at [572, 380] on button "4 . pregunto" at bounding box center [687, 377] width 310 height 73
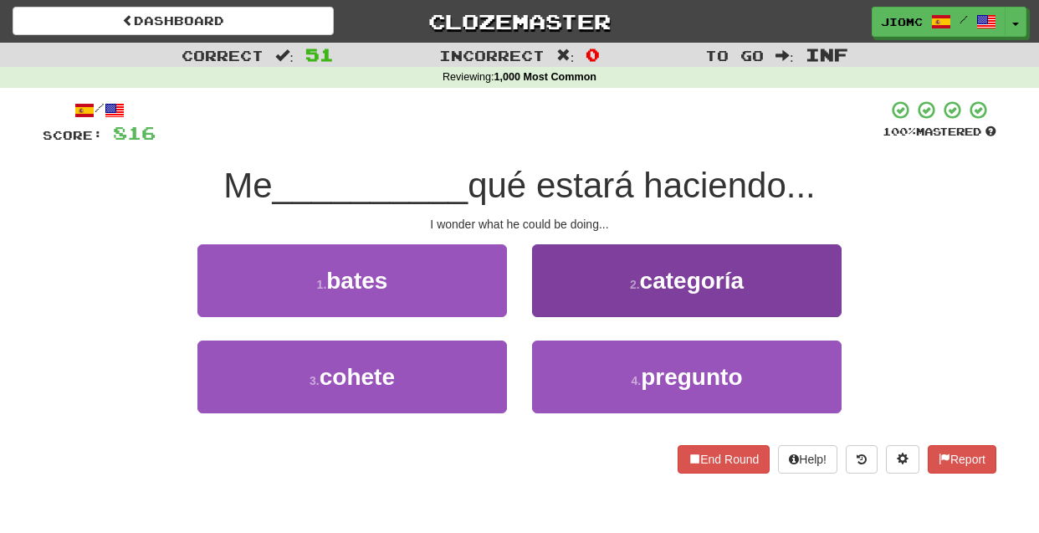
click at [572, 317] on button "2 . categoría" at bounding box center [687, 280] width 310 height 73
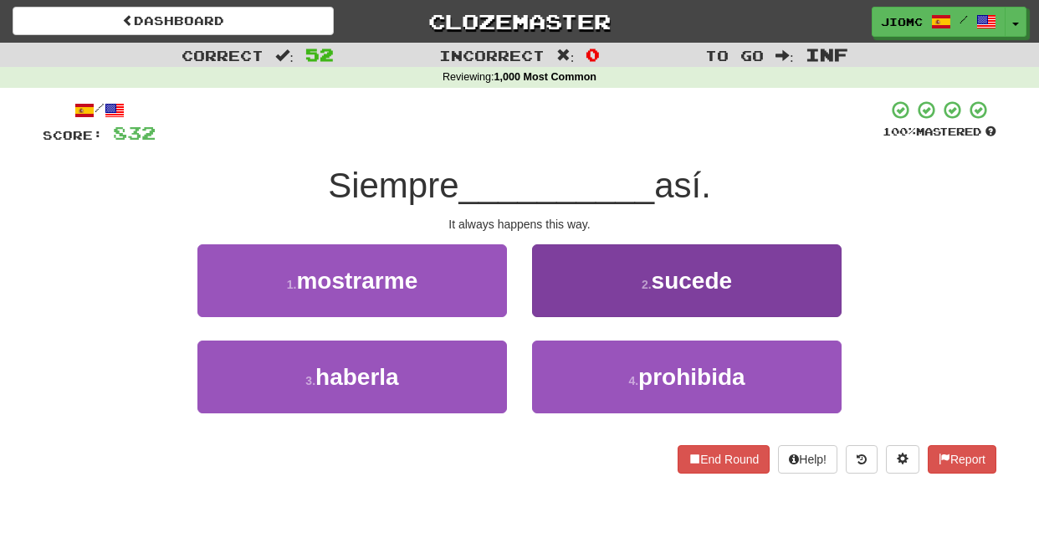
click at [548, 300] on button "2 . sucede" at bounding box center [687, 280] width 310 height 73
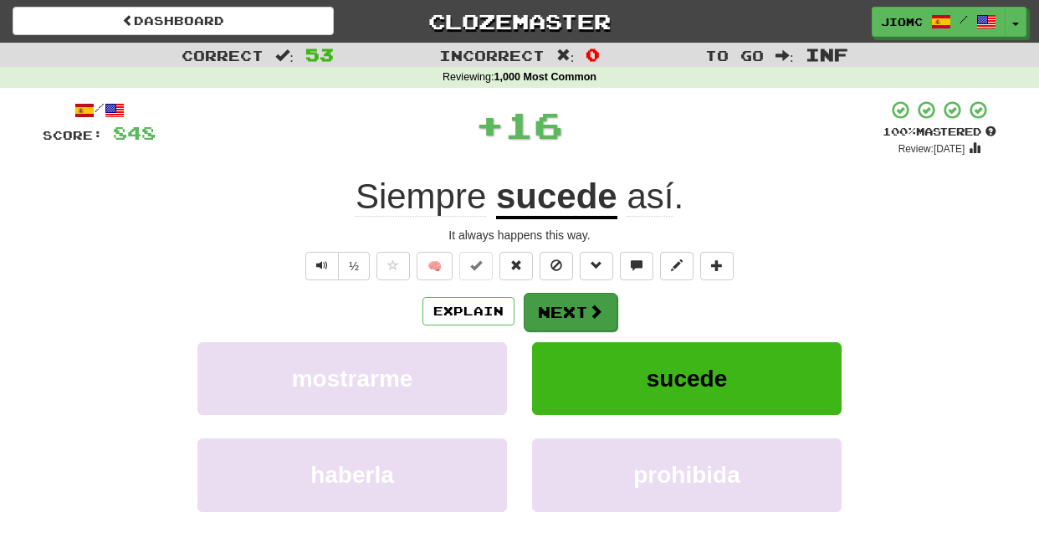
click at [559, 305] on button "Next" at bounding box center [571, 312] width 94 height 38
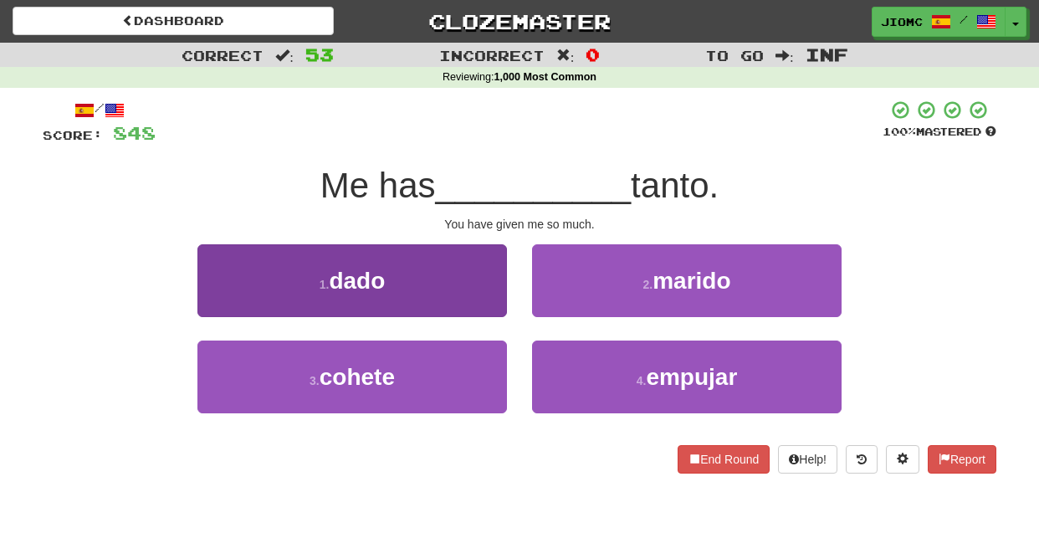
click at [486, 298] on button "1 . dado" at bounding box center [352, 280] width 310 height 73
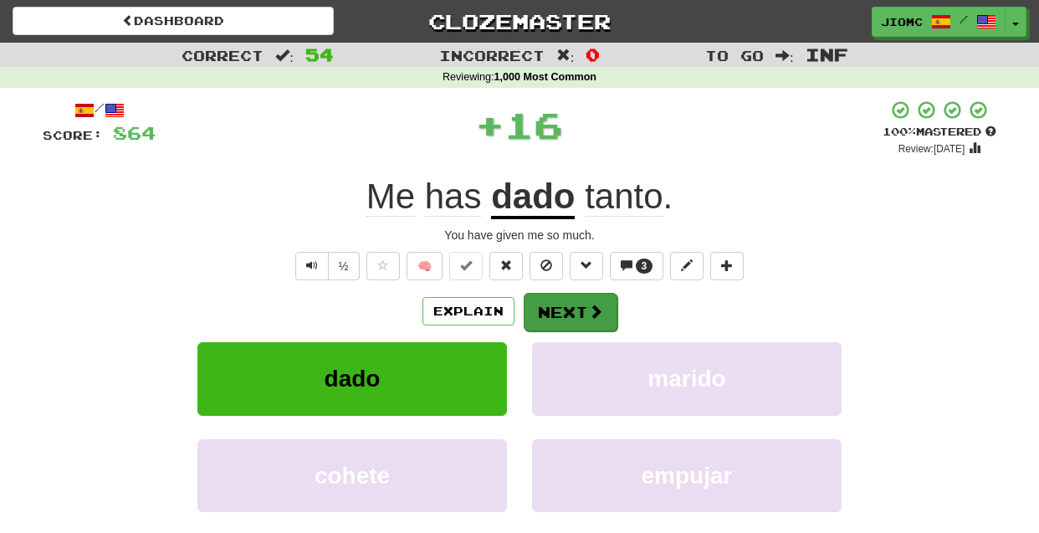
click at [550, 311] on button "Next" at bounding box center [571, 312] width 94 height 38
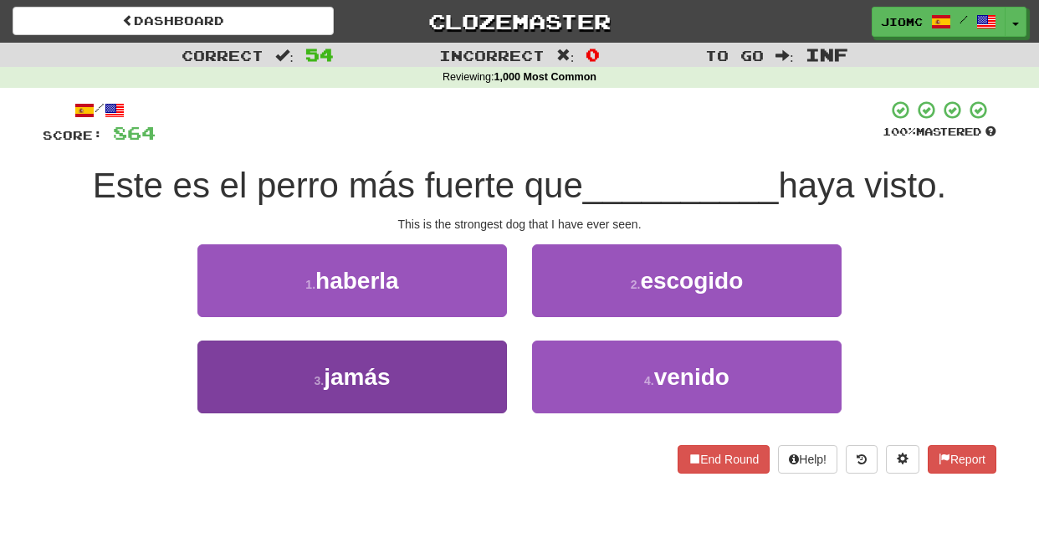
click at [496, 352] on button "3 . jamás" at bounding box center [352, 377] width 310 height 73
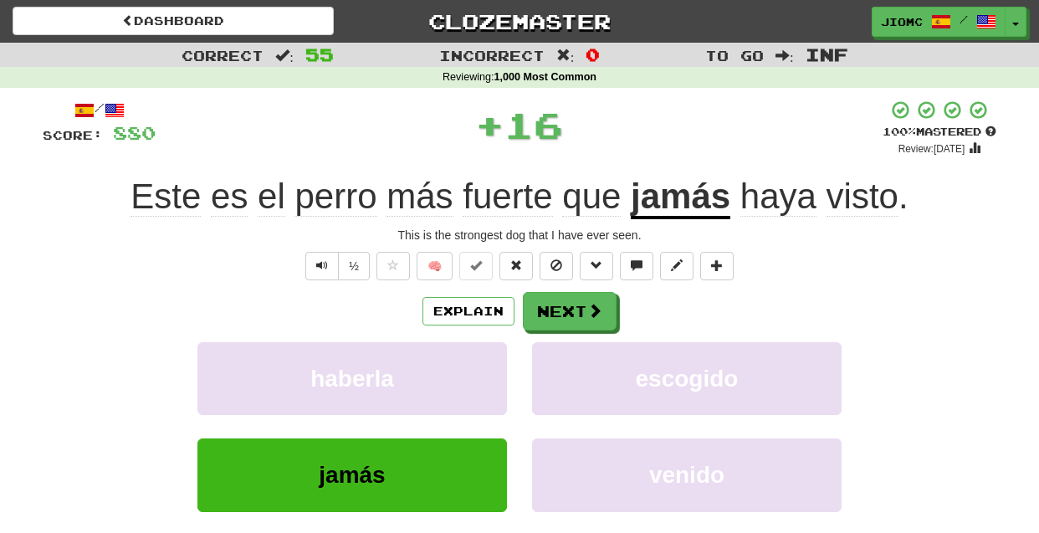
click at [496, 352] on button "haberla" at bounding box center [352, 378] width 310 height 73
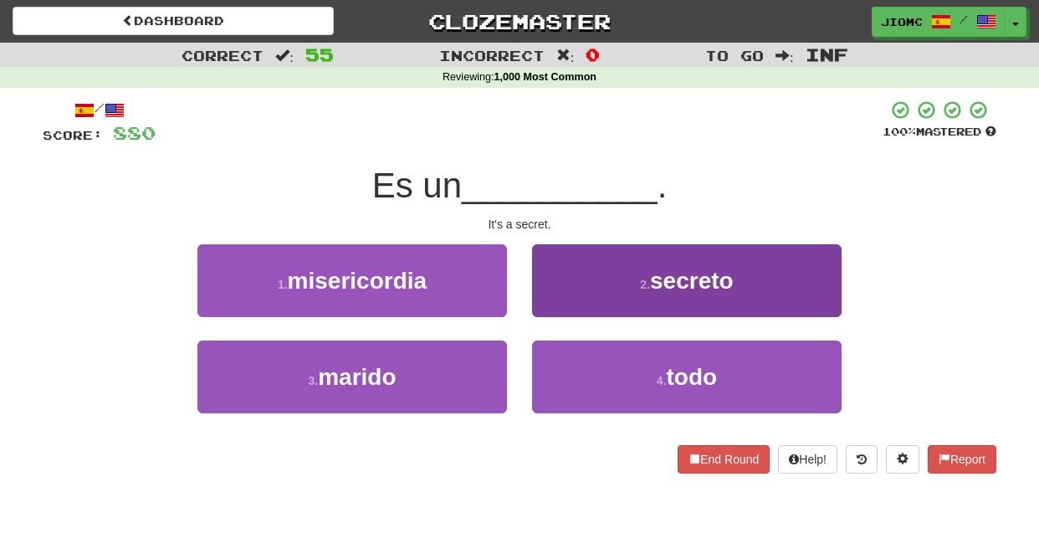
click at [548, 304] on button "2 . secreto" at bounding box center [687, 280] width 310 height 73
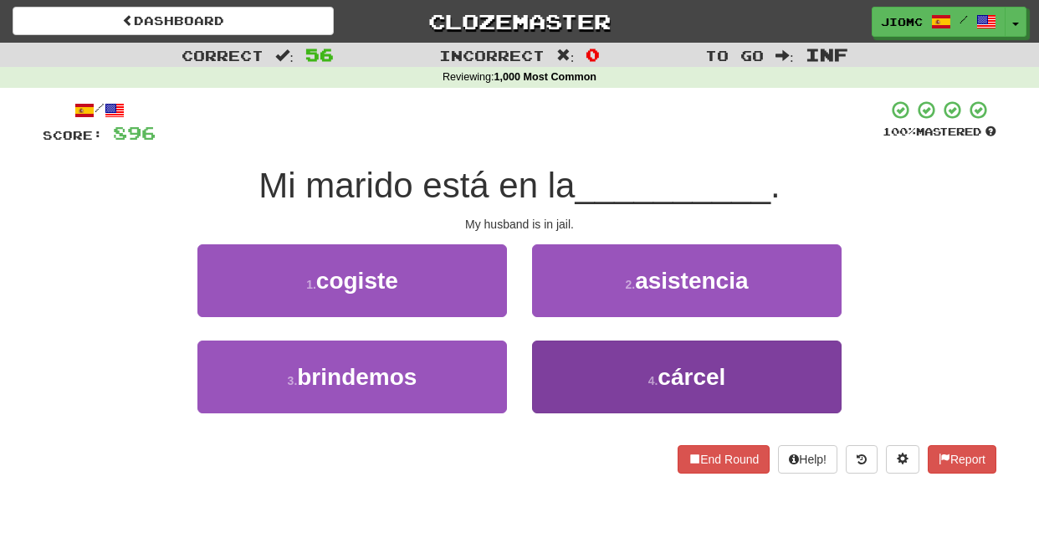
click at [556, 353] on button "4 . cárcel" at bounding box center [687, 377] width 310 height 73
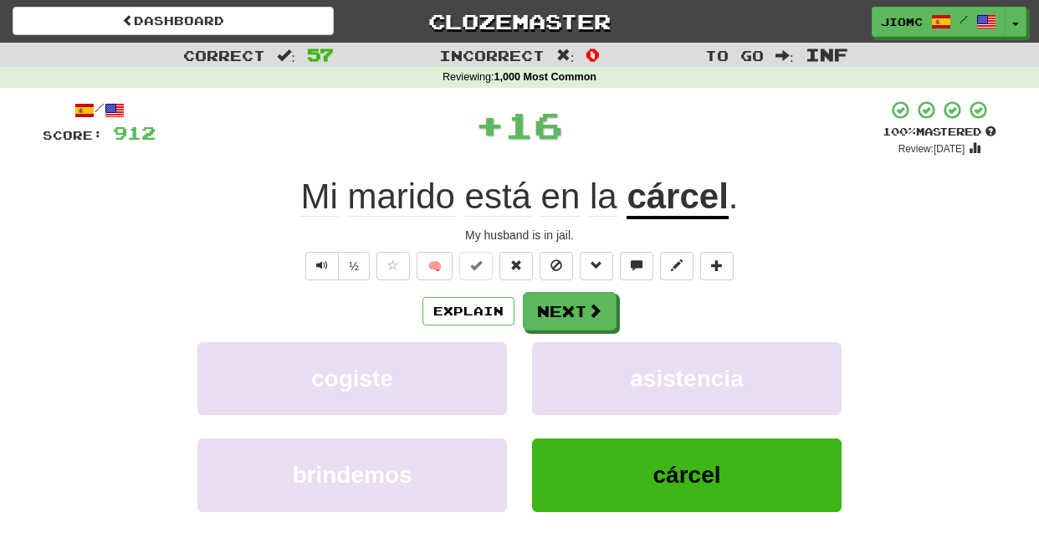
click at [556, 353] on button "asistencia" at bounding box center [687, 378] width 310 height 73
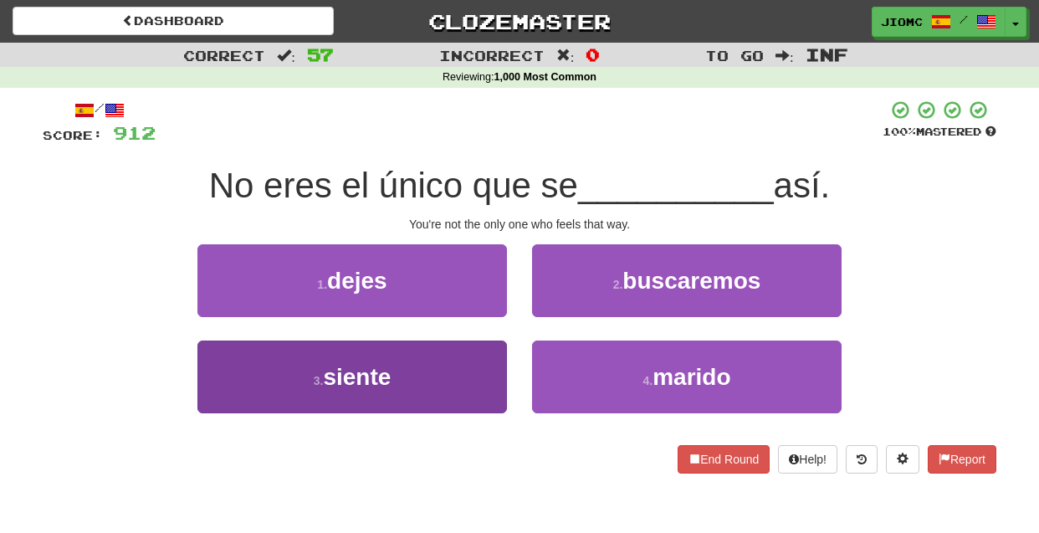
click at [480, 364] on button "3 . siente" at bounding box center [352, 377] width 310 height 73
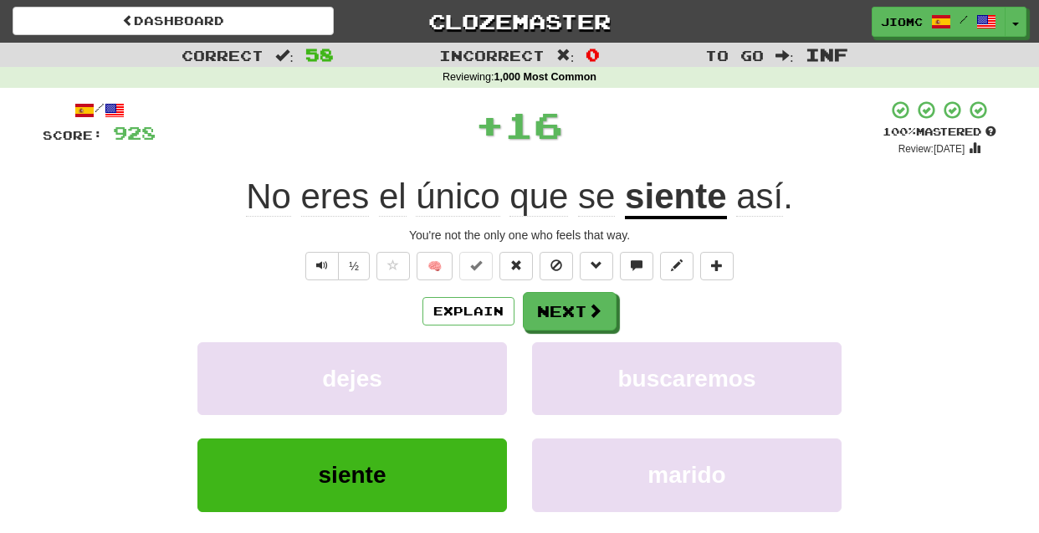
click at [480, 364] on button "dejes" at bounding box center [352, 378] width 310 height 73
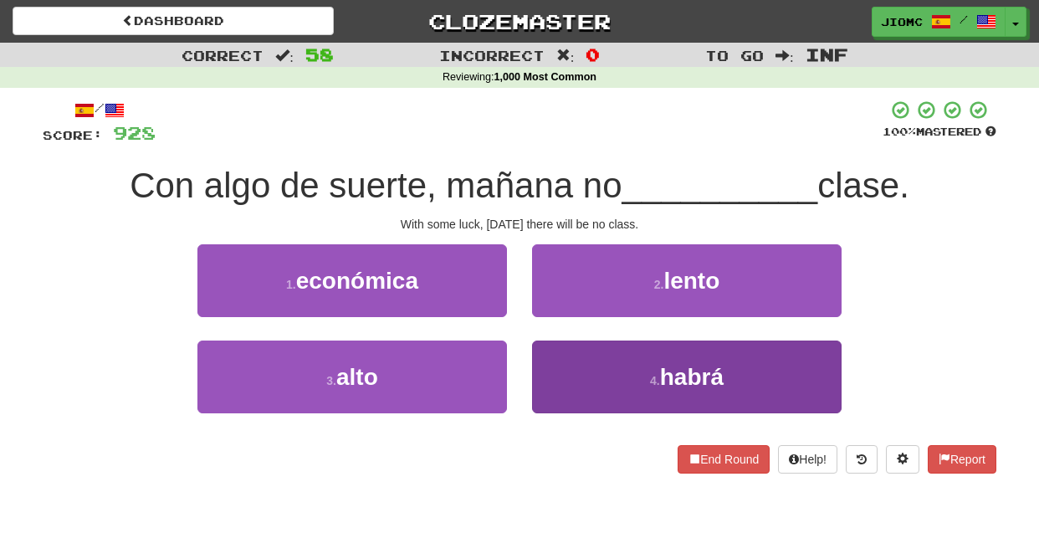
click at [544, 357] on button "4 . habrá" at bounding box center [687, 377] width 310 height 73
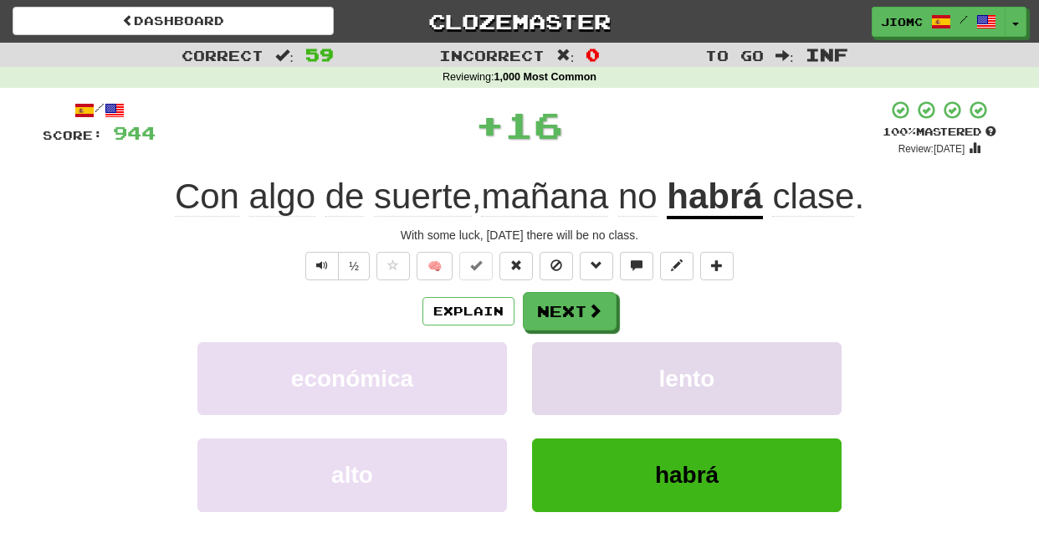
click at [544, 356] on button "lento" at bounding box center [687, 378] width 310 height 73
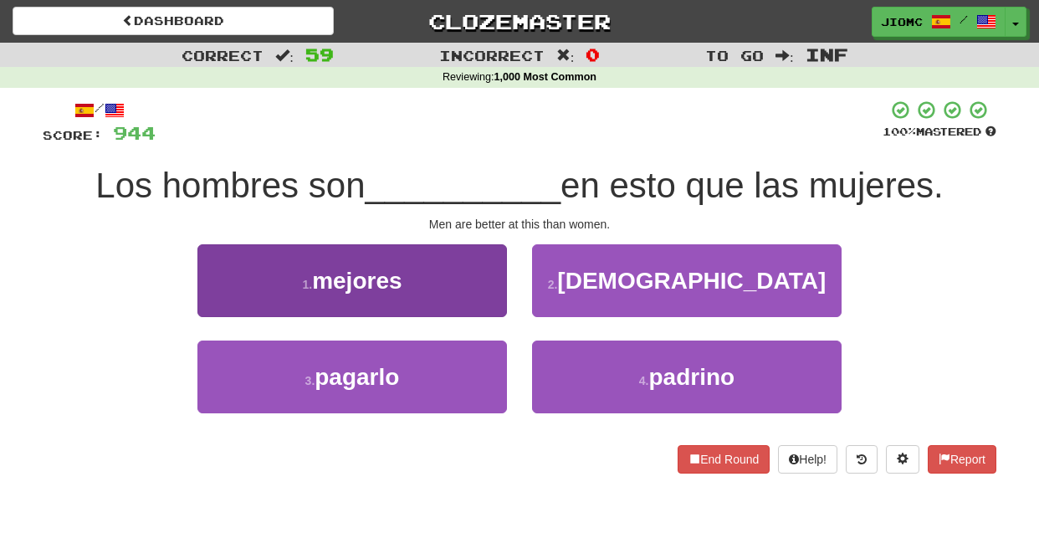
click at [474, 297] on button "1 . mejores" at bounding box center [352, 280] width 310 height 73
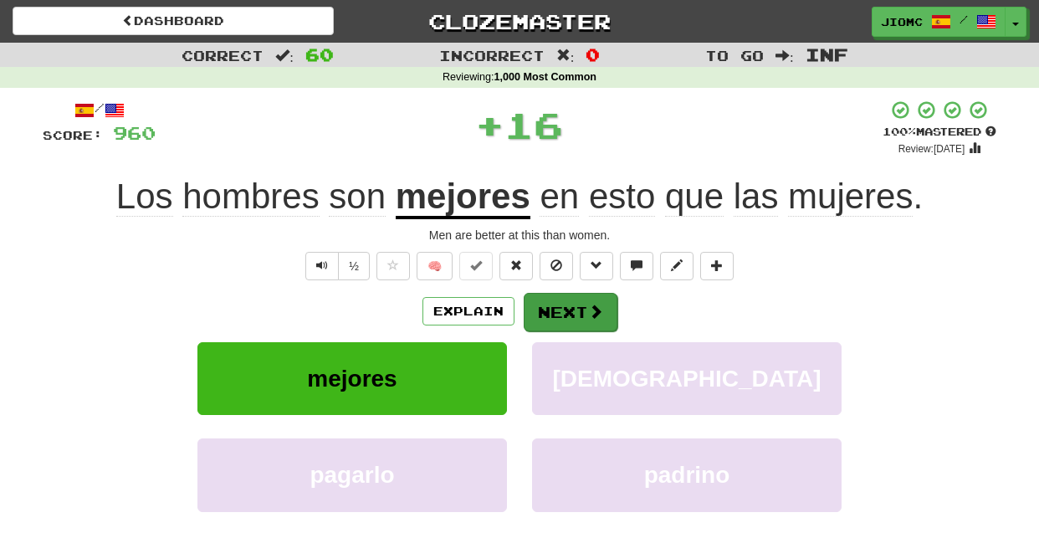
click at [573, 312] on button "Next" at bounding box center [571, 312] width 94 height 38
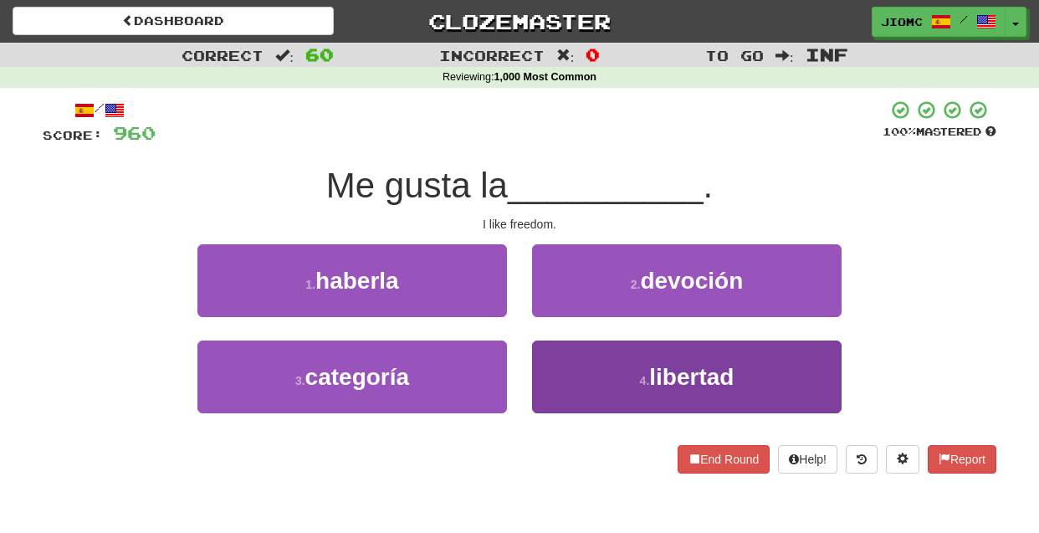
click at [551, 353] on button "4 . libertad" at bounding box center [687, 377] width 310 height 73
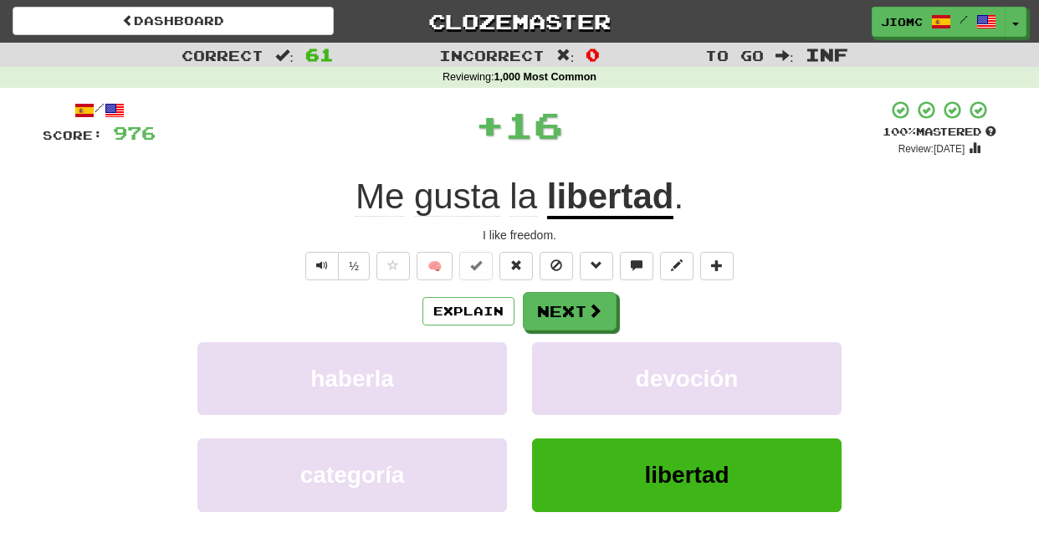
click at [551, 353] on button "devoción" at bounding box center [687, 378] width 310 height 73
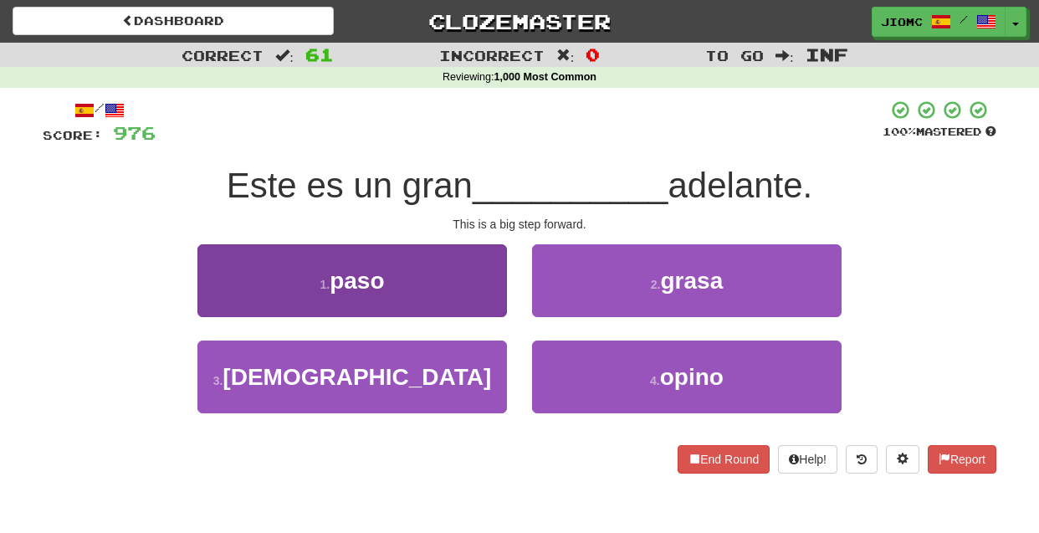
click at [474, 305] on button "1 . paso" at bounding box center [352, 280] width 310 height 73
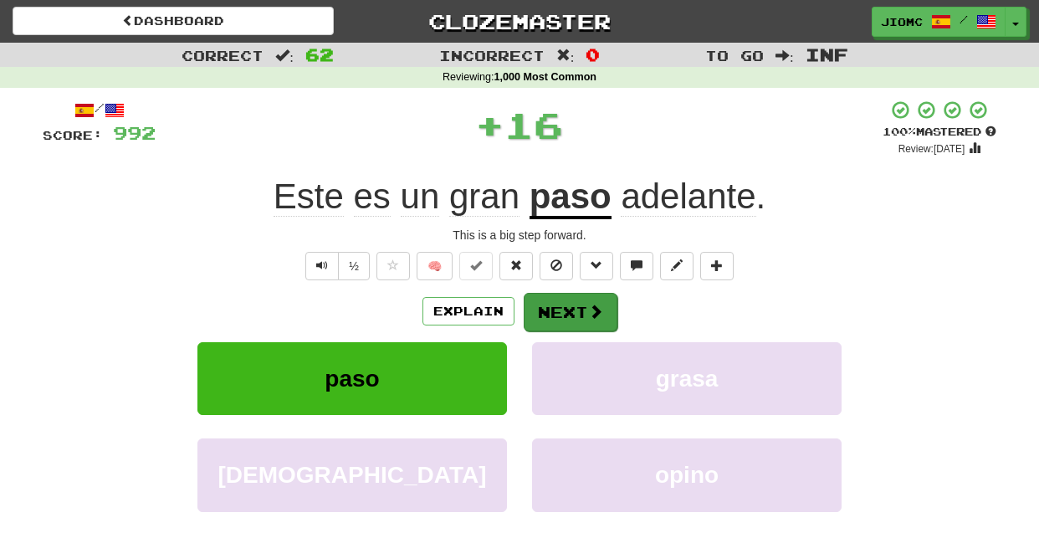
click at [550, 309] on button "Next" at bounding box center [571, 312] width 94 height 38
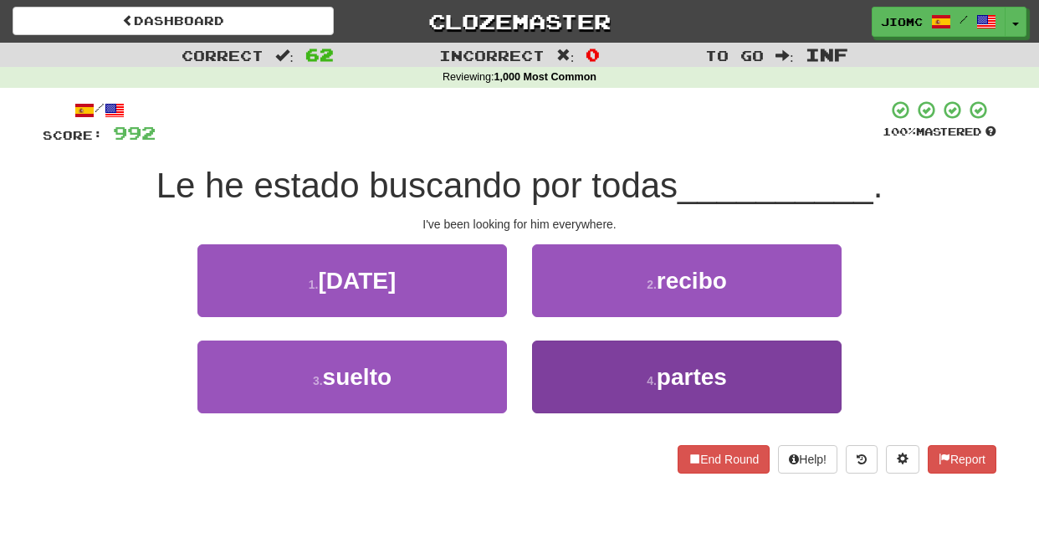
click at [564, 357] on button "4 . partes" at bounding box center [687, 377] width 310 height 73
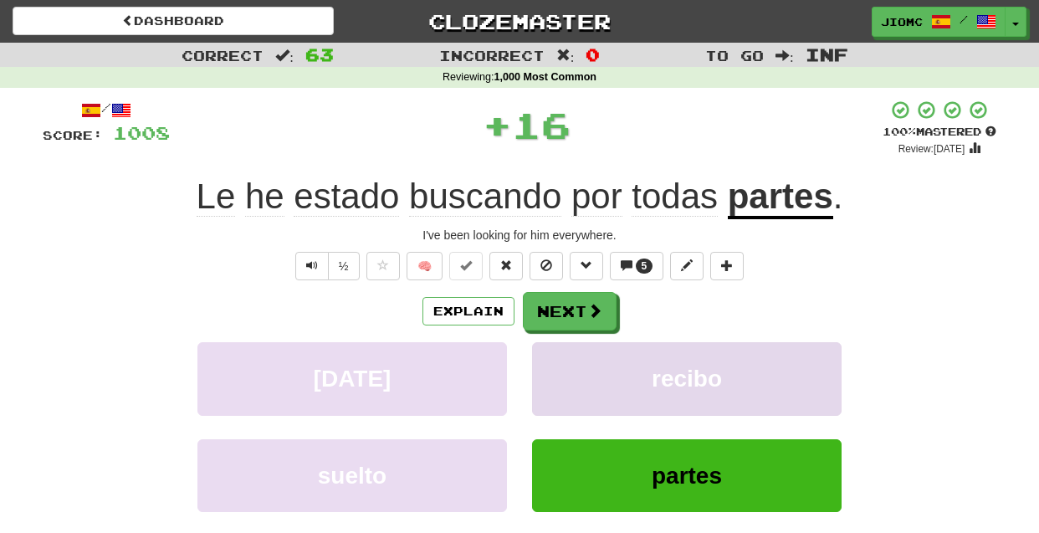
click at [564, 356] on button "recibo" at bounding box center [687, 378] width 310 height 73
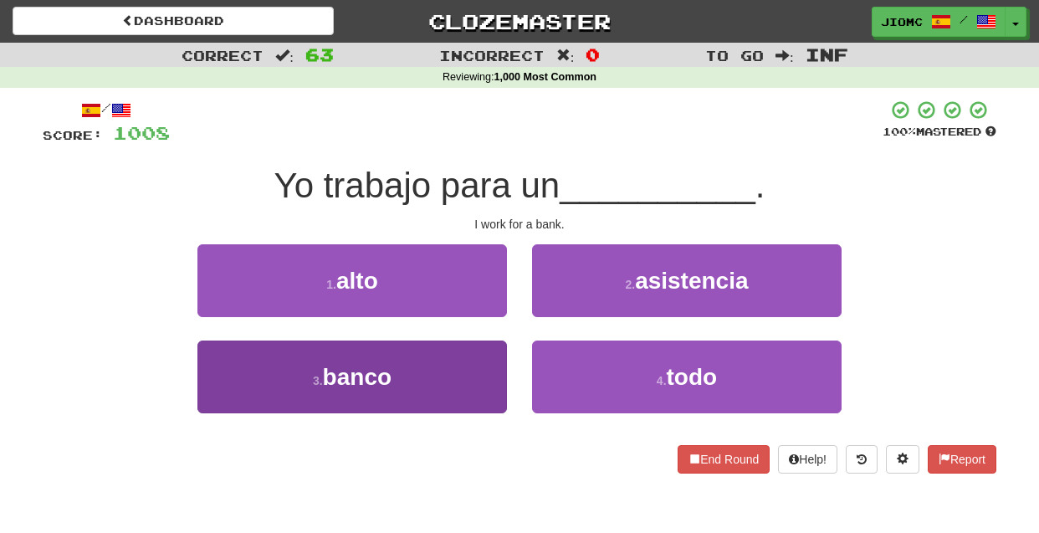
click at [482, 357] on button "3 . banco" at bounding box center [352, 377] width 310 height 73
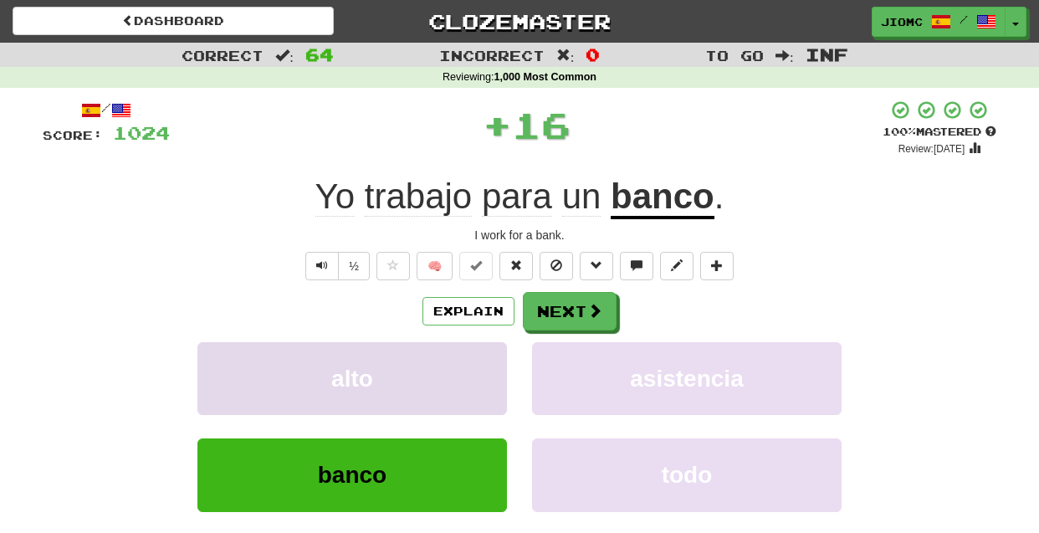
click at [482, 358] on button "alto" at bounding box center [352, 378] width 310 height 73
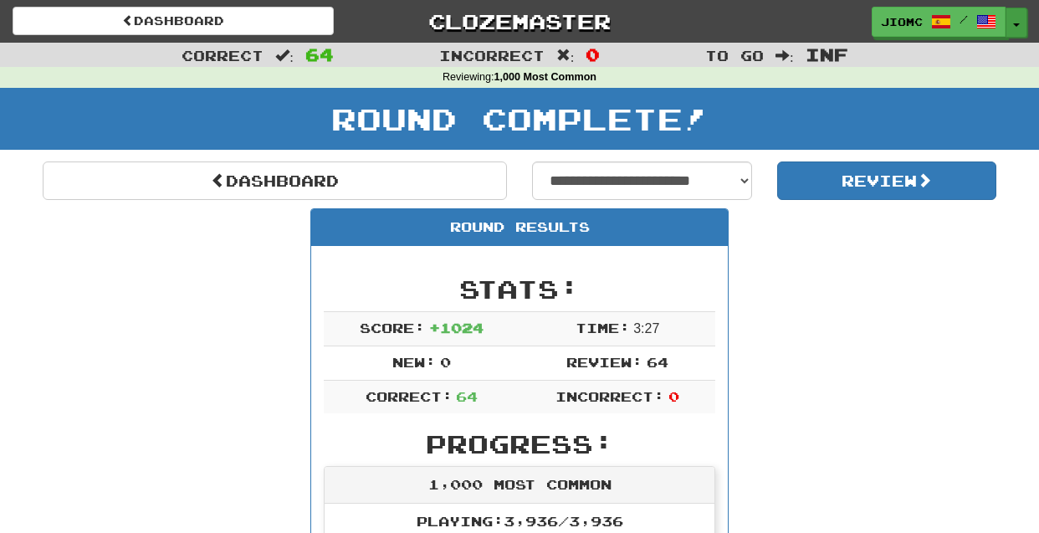
click at [1021, 25] on button "Toggle Dropdown" at bounding box center [1017, 23] width 22 height 30
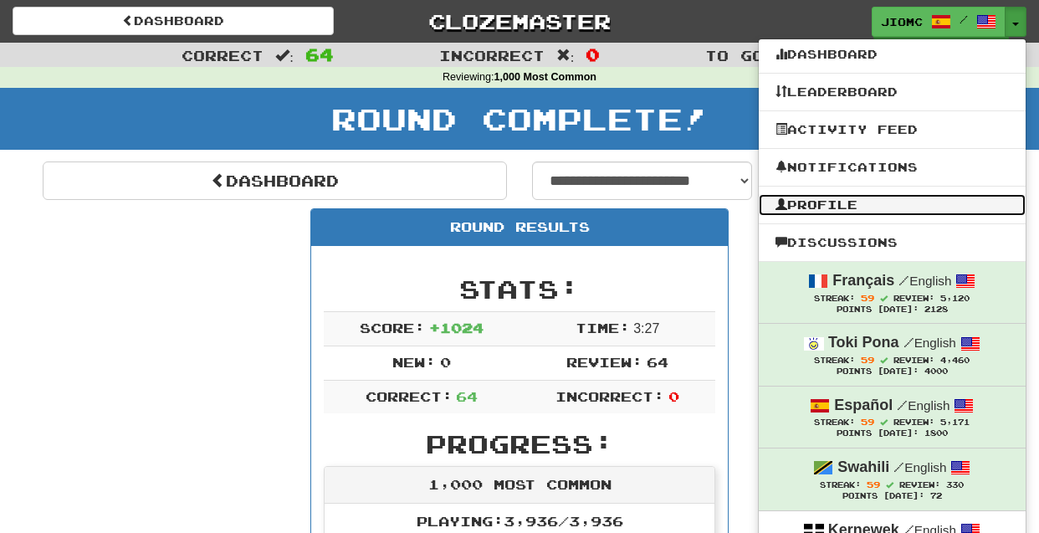
click at [871, 207] on link "Profile" at bounding box center [892, 205] width 267 height 22
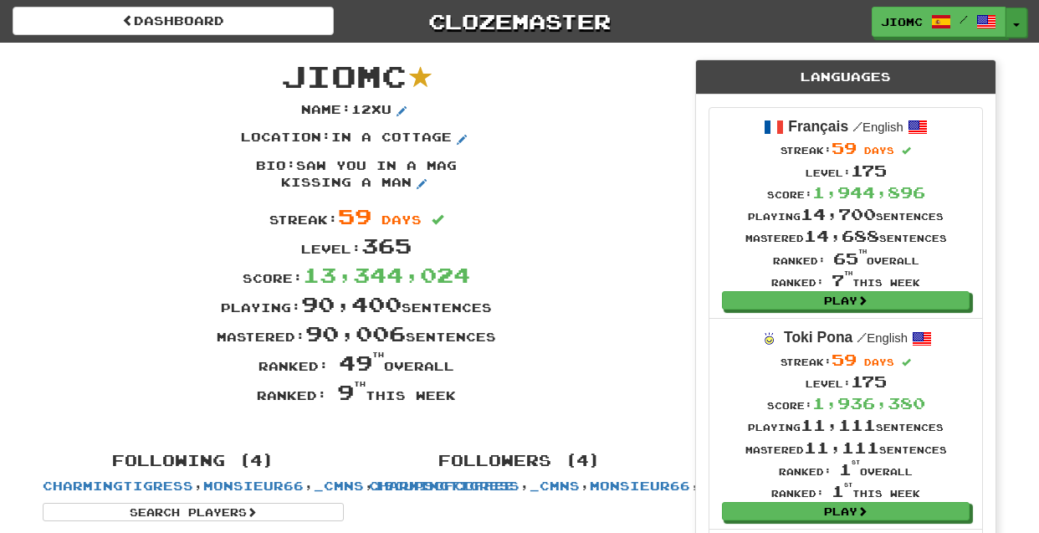
click at [1017, 30] on button "Toggle Dropdown" at bounding box center [1017, 23] width 22 height 30
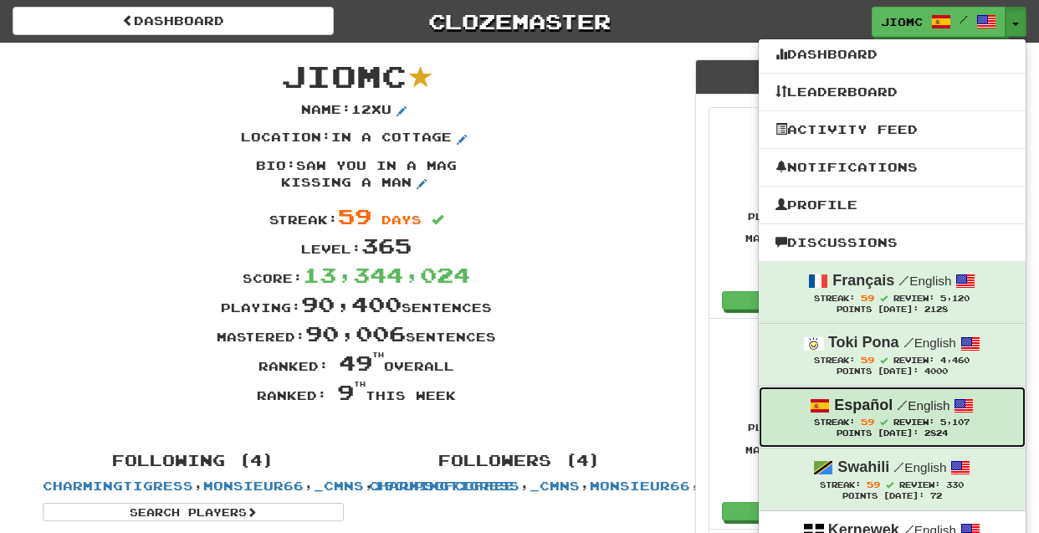
click at [868, 412] on strong "Español" at bounding box center [863, 405] width 59 height 17
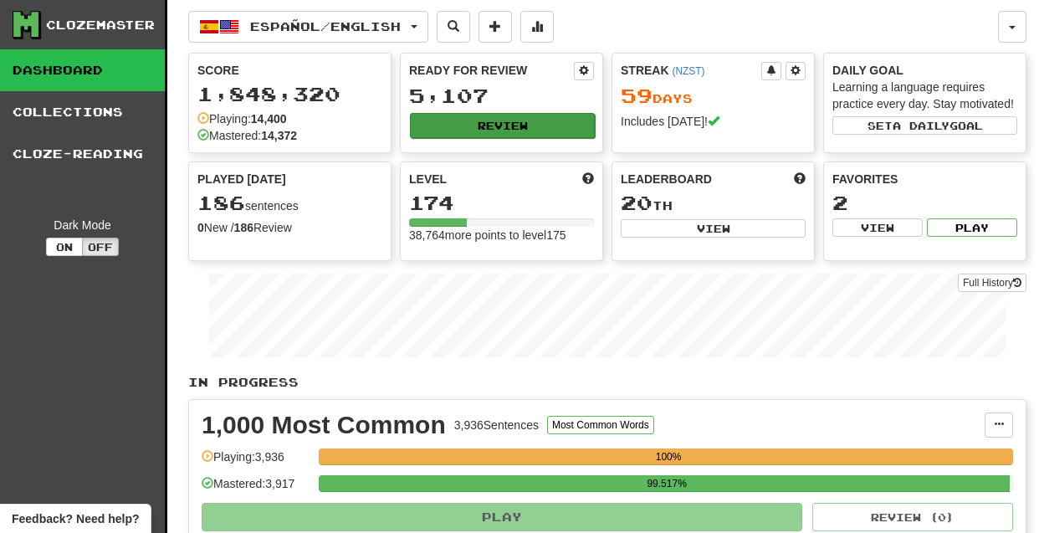
click at [500, 129] on button "Review" at bounding box center [502, 125] width 185 height 25
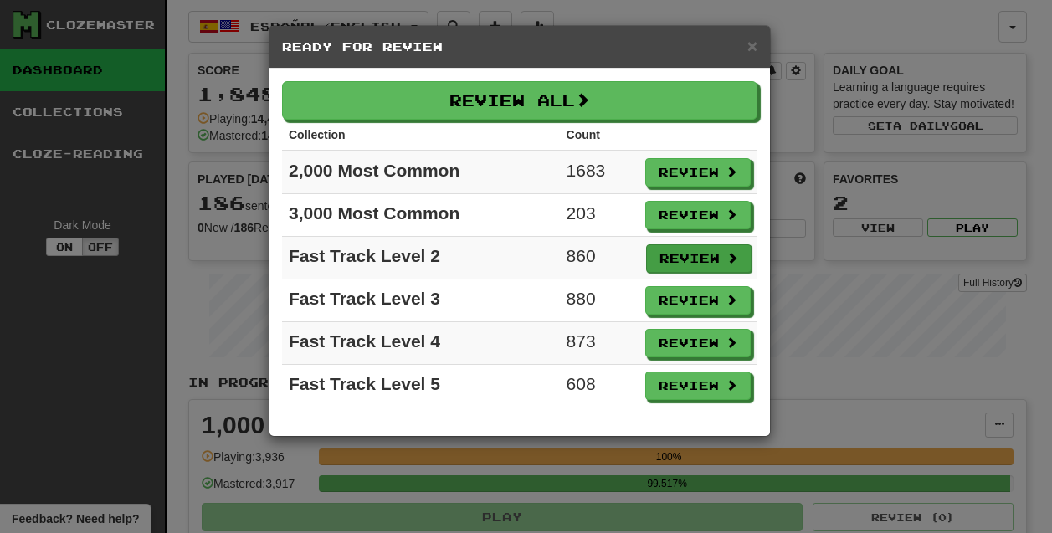
click at [687, 255] on button "Review" at bounding box center [698, 258] width 105 height 28
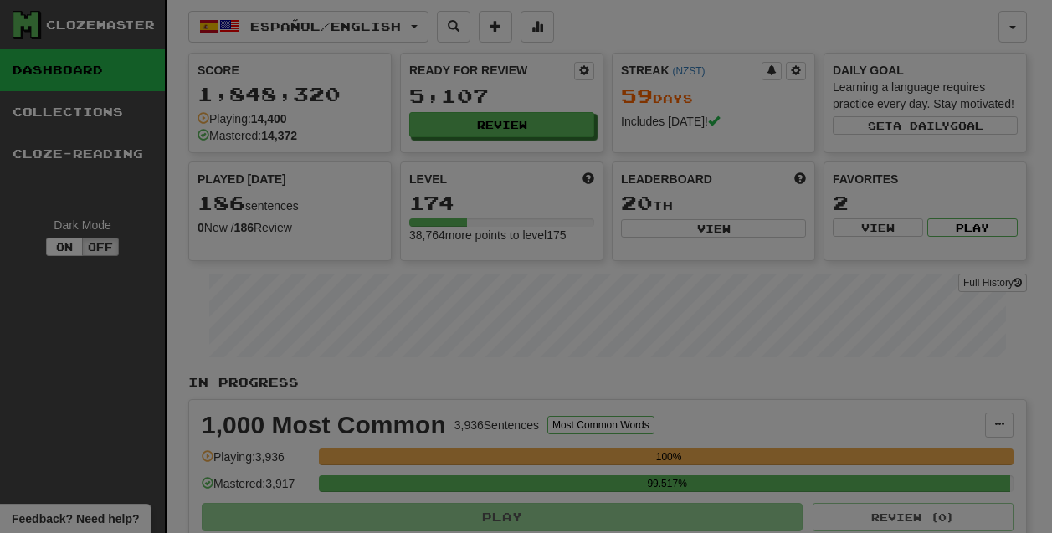
select select "********"
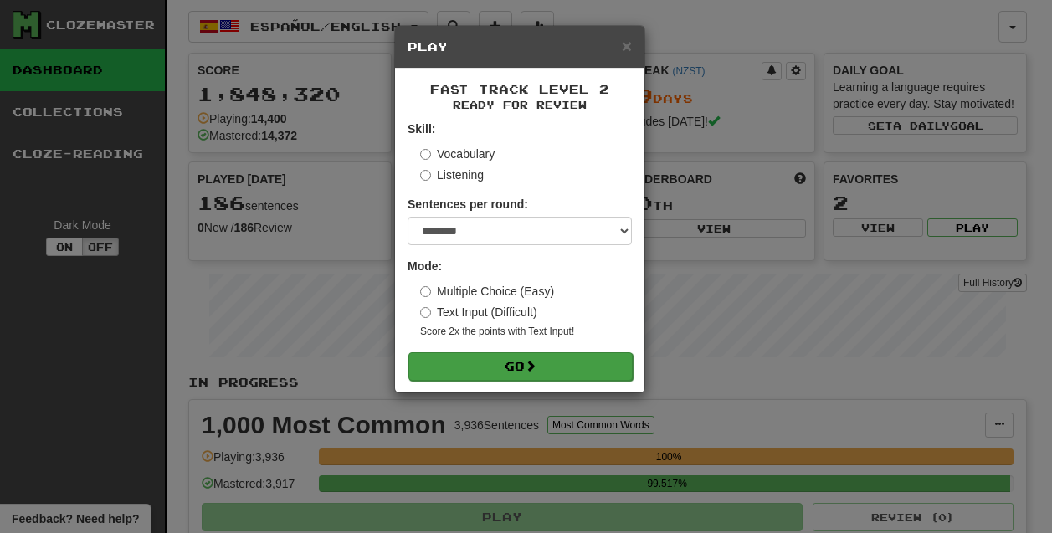
click at [589, 364] on button "Go" at bounding box center [520, 366] width 224 height 28
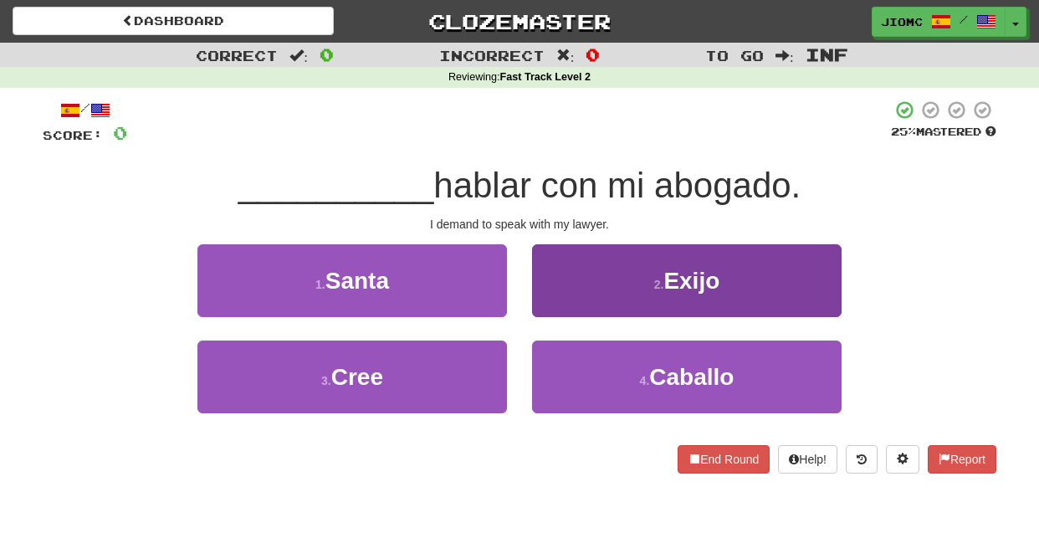
click at [555, 305] on button "2 . [GEOGRAPHIC_DATA]" at bounding box center [687, 280] width 310 height 73
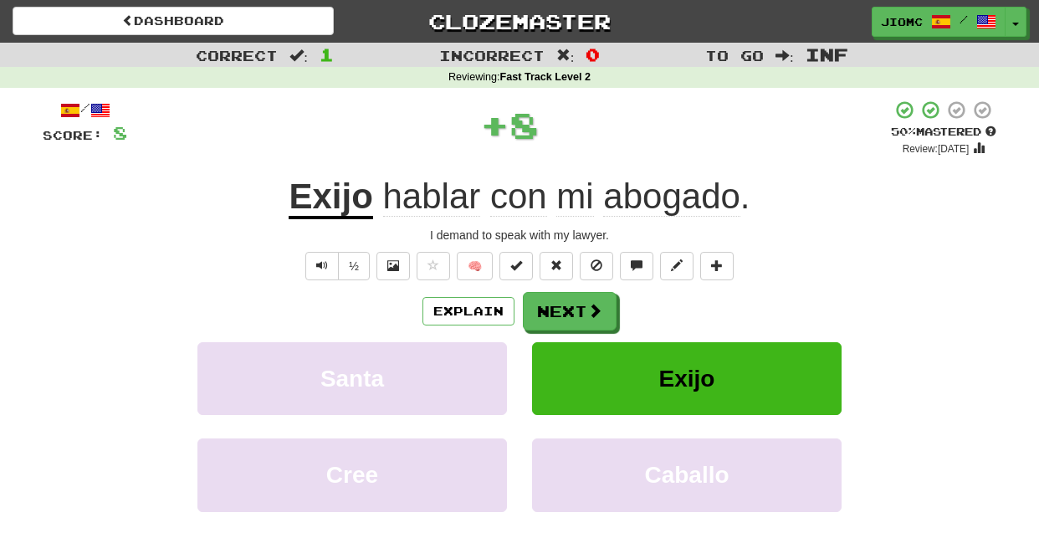
click at [555, 305] on button "Next" at bounding box center [570, 311] width 94 height 38
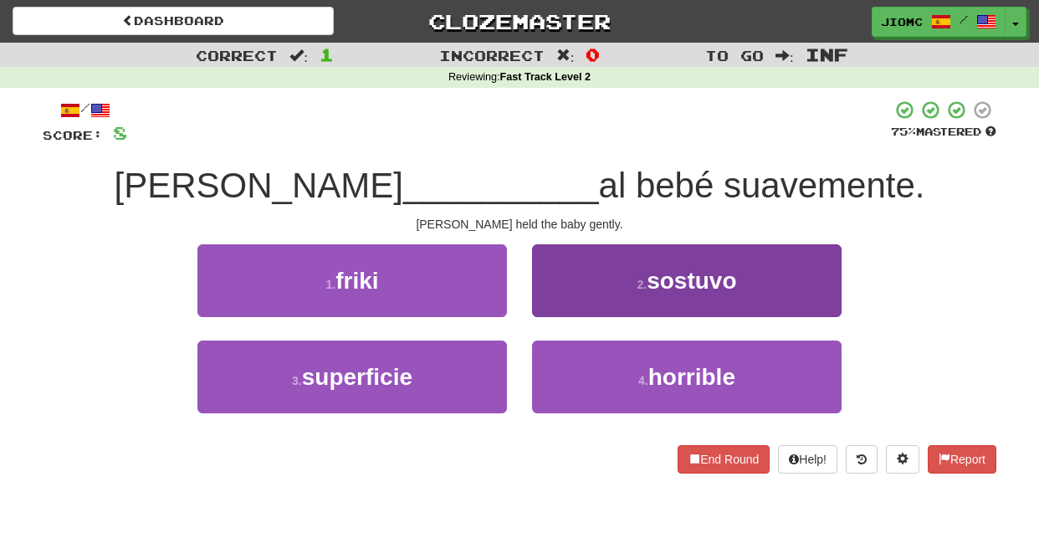
click at [546, 313] on button "2 . sostuvo" at bounding box center [687, 280] width 310 height 73
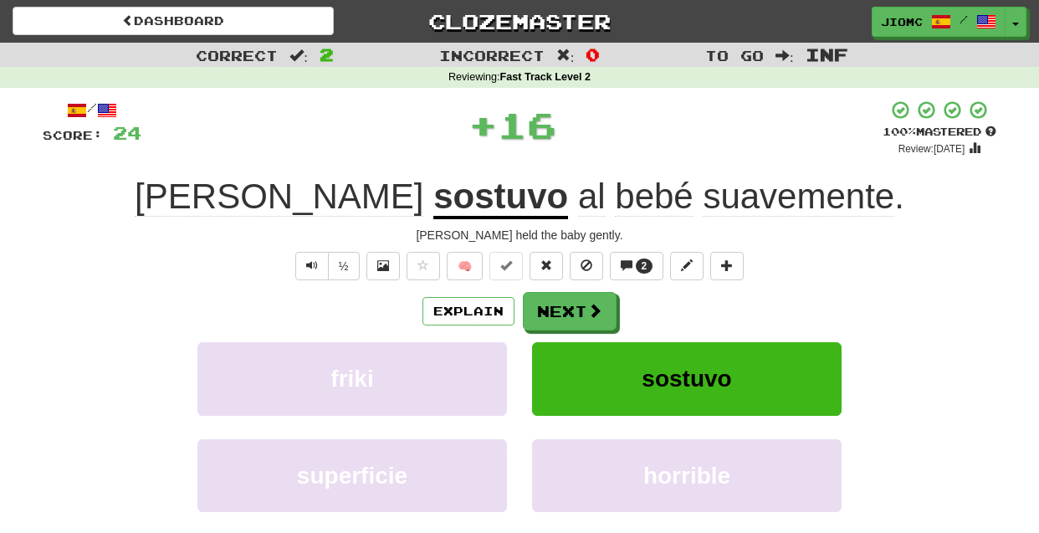
click at [546, 313] on button "Next" at bounding box center [570, 311] width 94 height 38
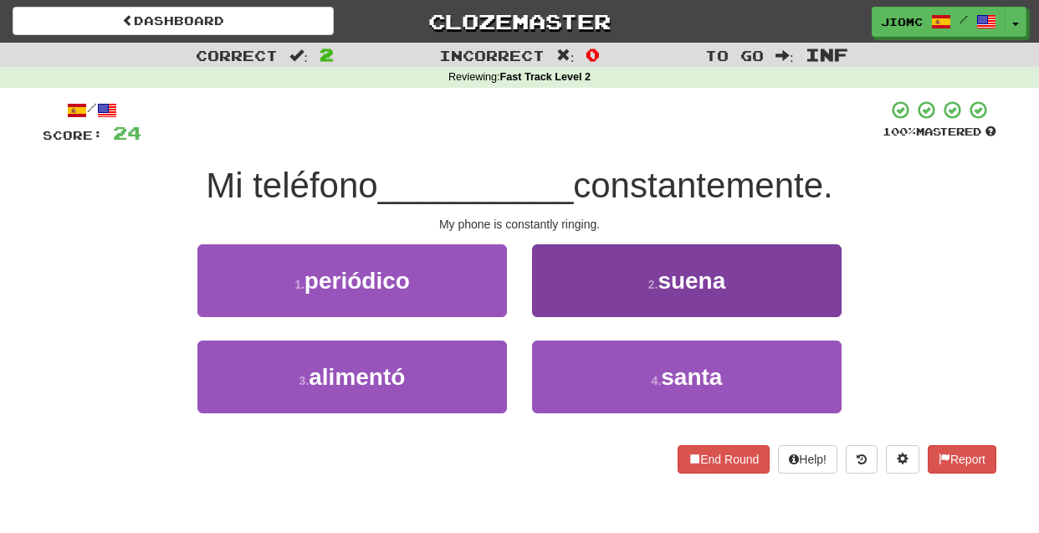
click at [559, 311] on button "2 . suena" at bounding box center [687, 280] width 310 height 73
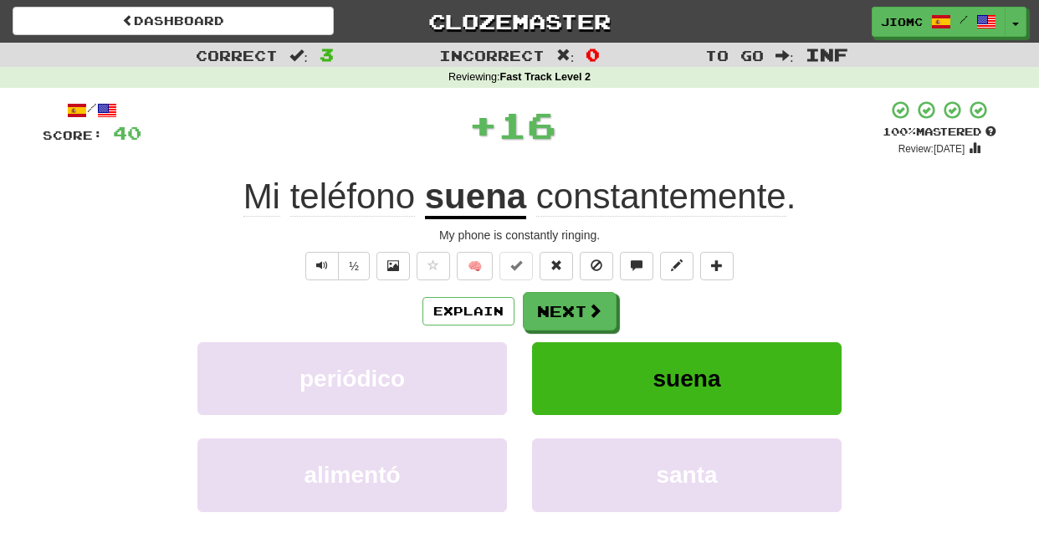
click at [559, 314] on button "Next" at bounding box center [570, 311] width 94 height 38
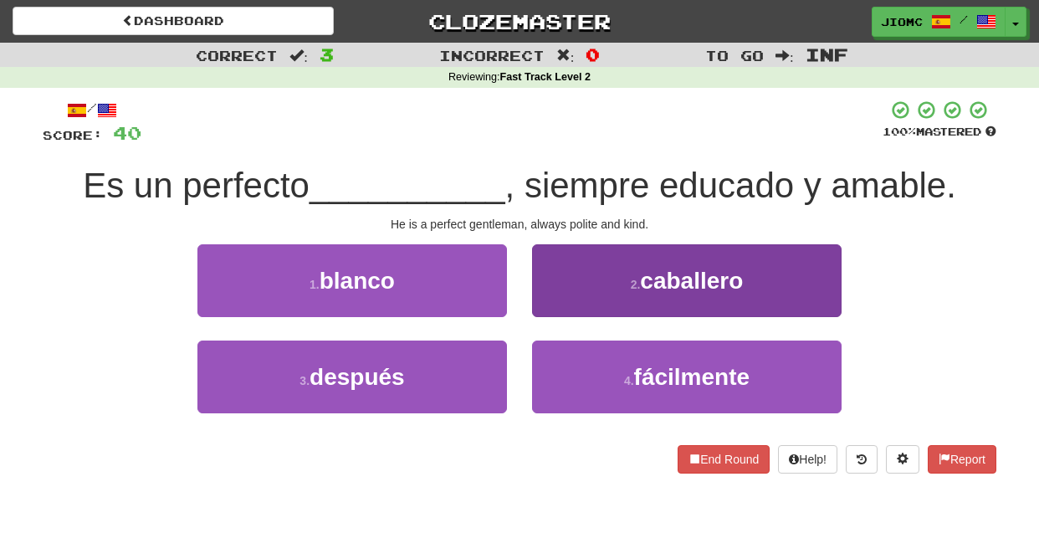
click at [553, 309] on button "2 . caballero" at bounding box center [687, 280] width 310 height 73
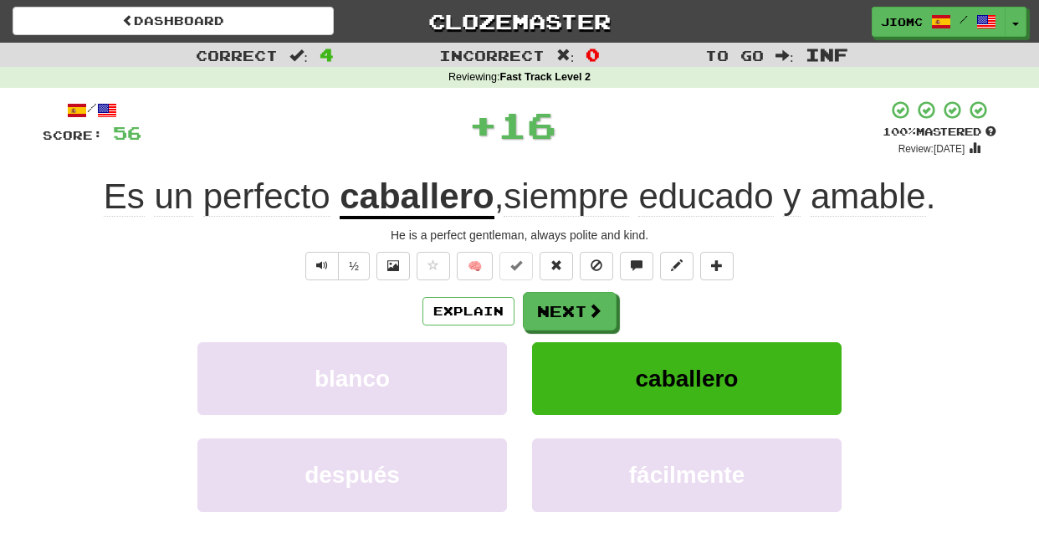
click at [553, 309] on button "Next" at bounding box center [570, 311] width 94 height 38
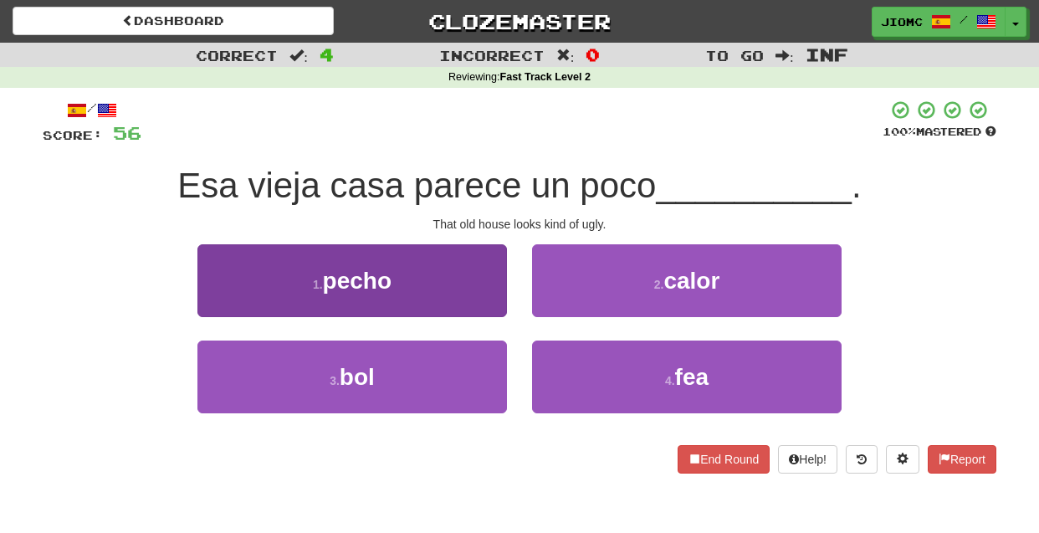
click at [482, 301] on button "1 . pecho" at bounding box center [352, 280] width 310 height 73
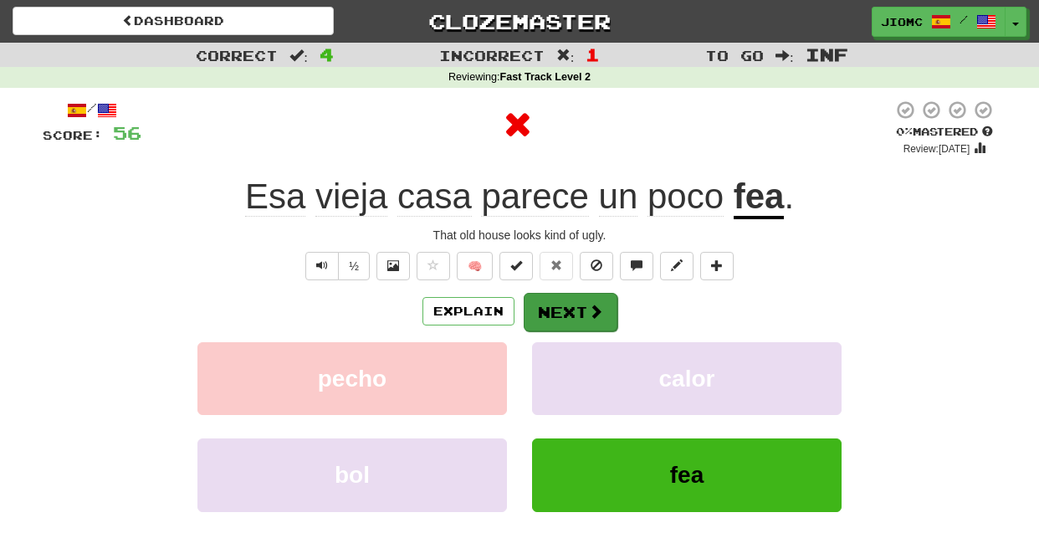
click at [550, 308] on button "Next" at bounding box center [571, 312] width 94 height 38
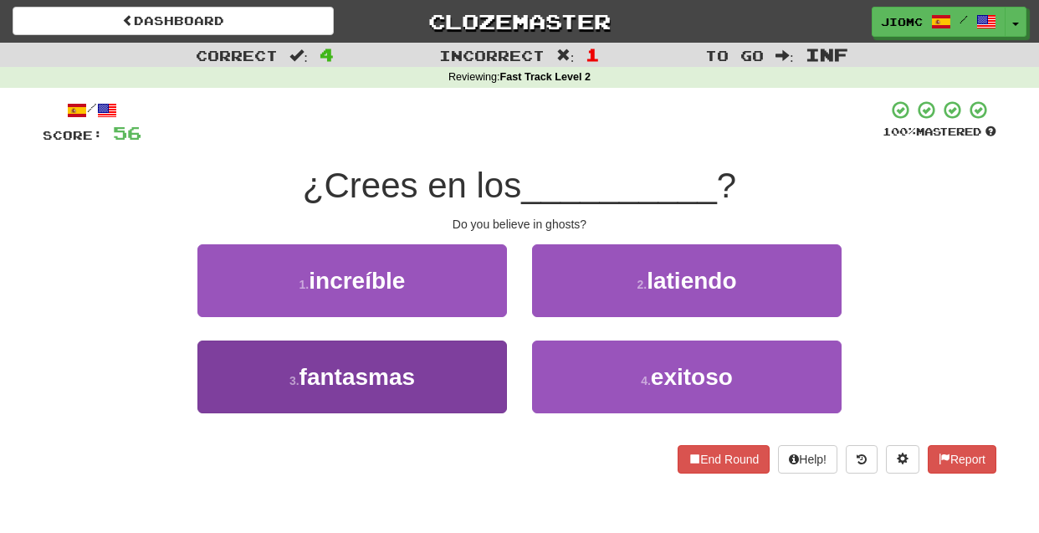
click at [484, 361] on button "3 . fantasmas" at bounding box center [352, 377] width 310 height 73
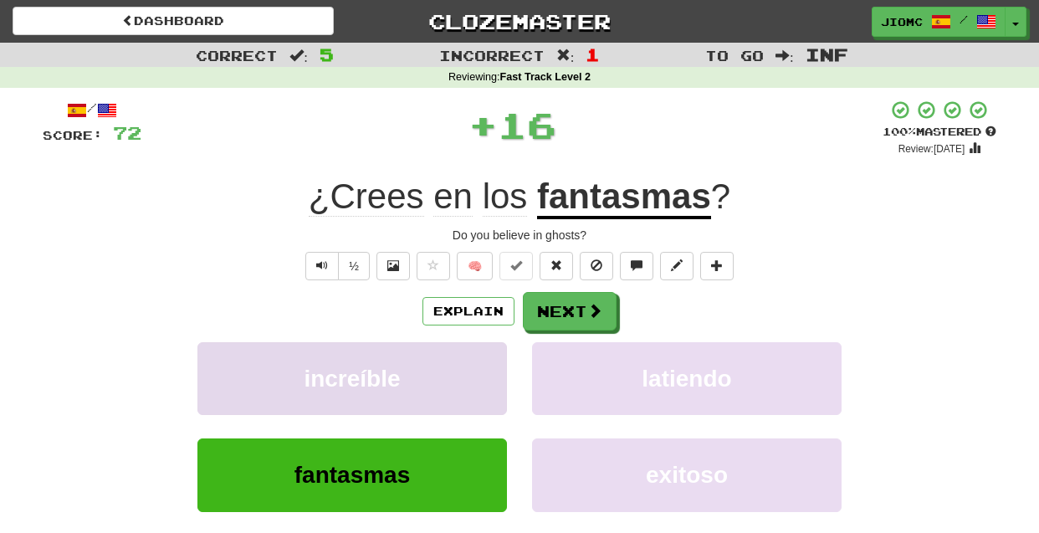
click at [482, 361] on button "increíble" at bounding box center [352, 378] width 310 height 73
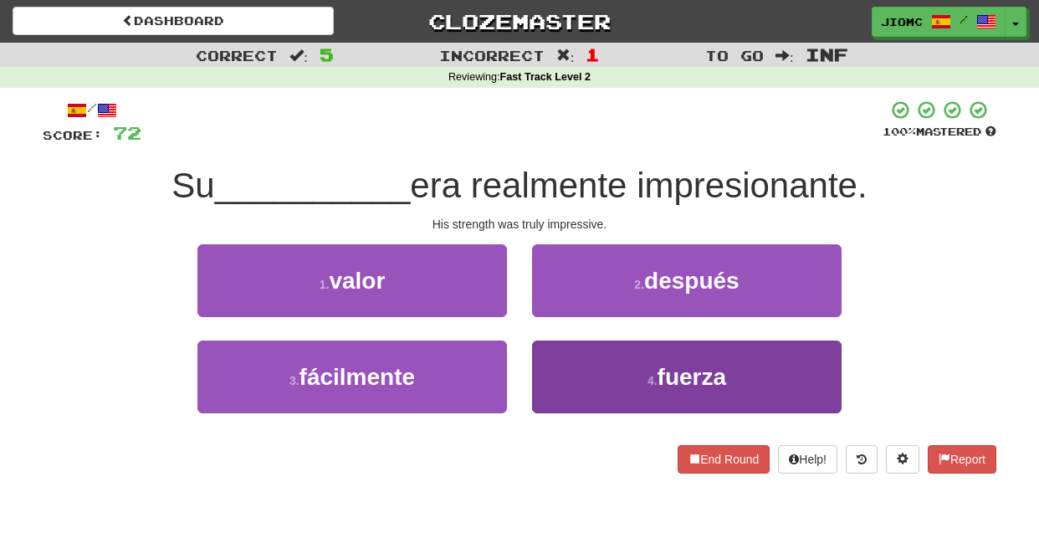
click at [564, 372] on button "4 . fuerza" at bounding box center [687, 377] width 310 height 73
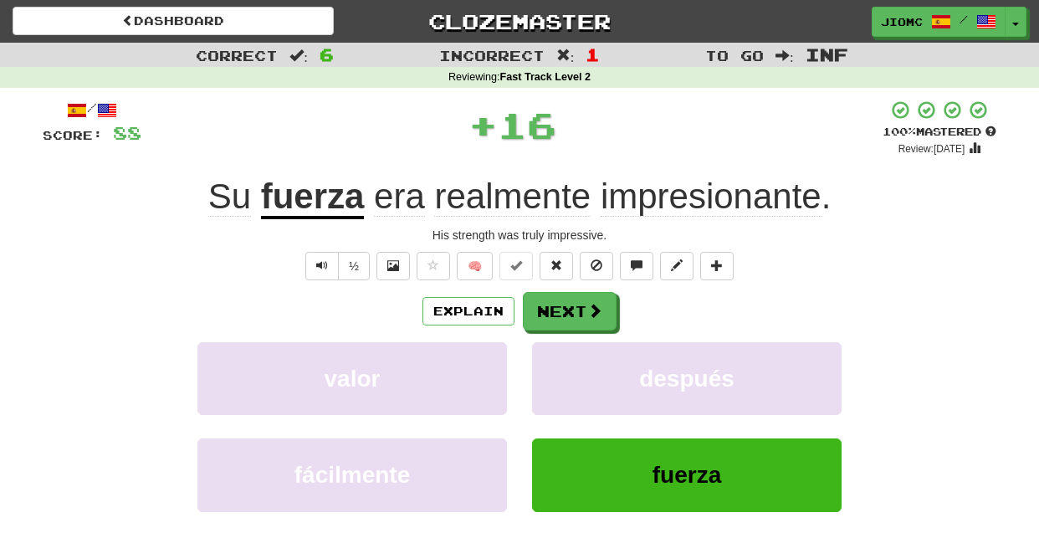
click at [564, 372] on button "después" at bounding box center [687, 378] width 310 height 73
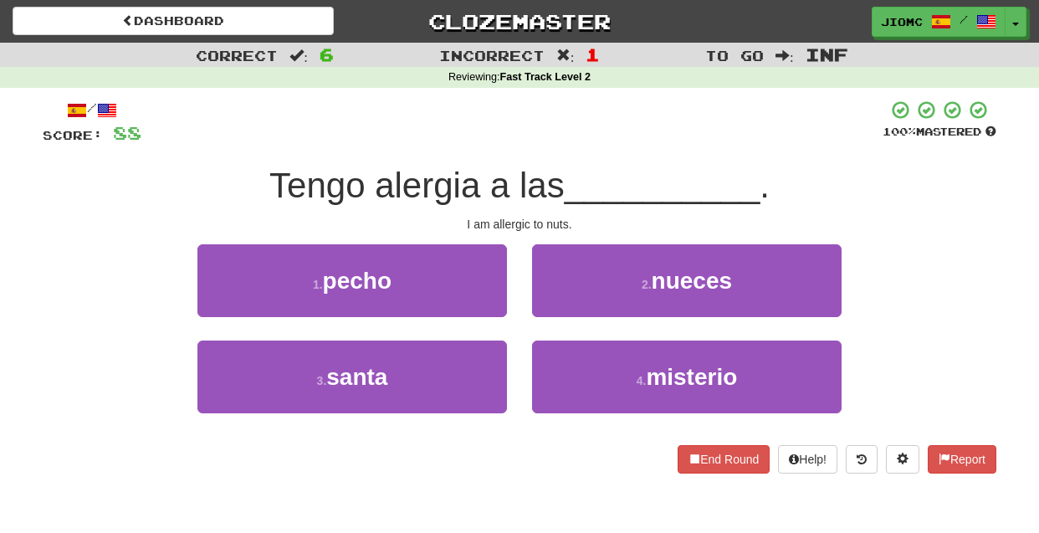
click at [525, 302] on div "2 . nueces" at bounding box center [687, 292] width 335 height 96
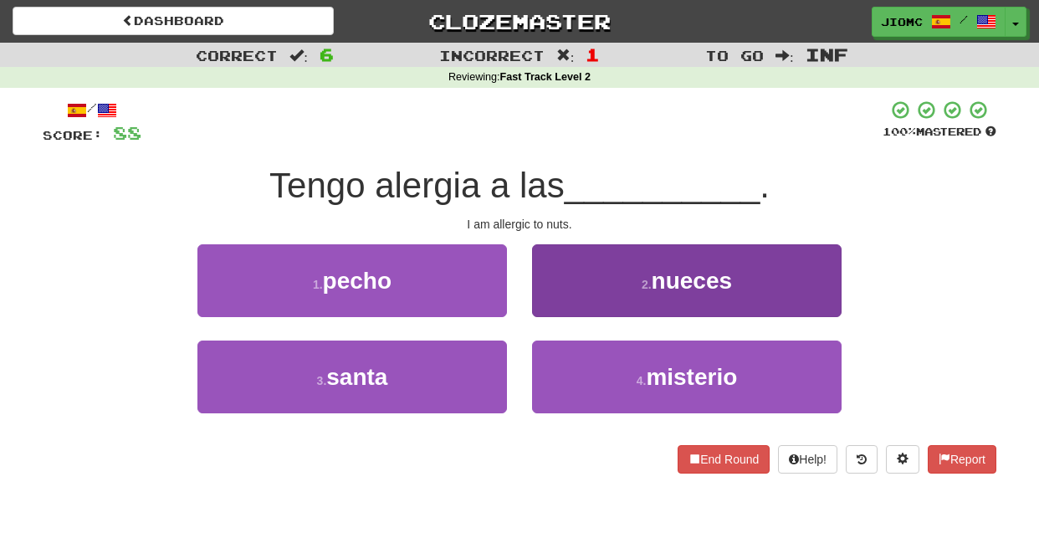
click at [543, 308] on button "2 . nueces" at bounding box center [687, 280] width 310 height 73
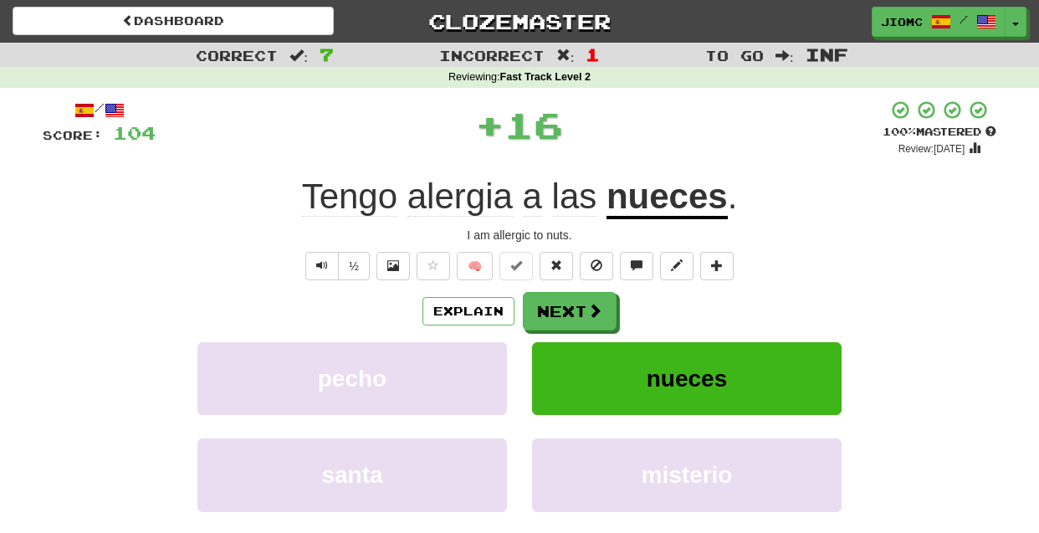
click at [543, 308] on button "Next" at bounding box center [570, 311] width 94 height 38
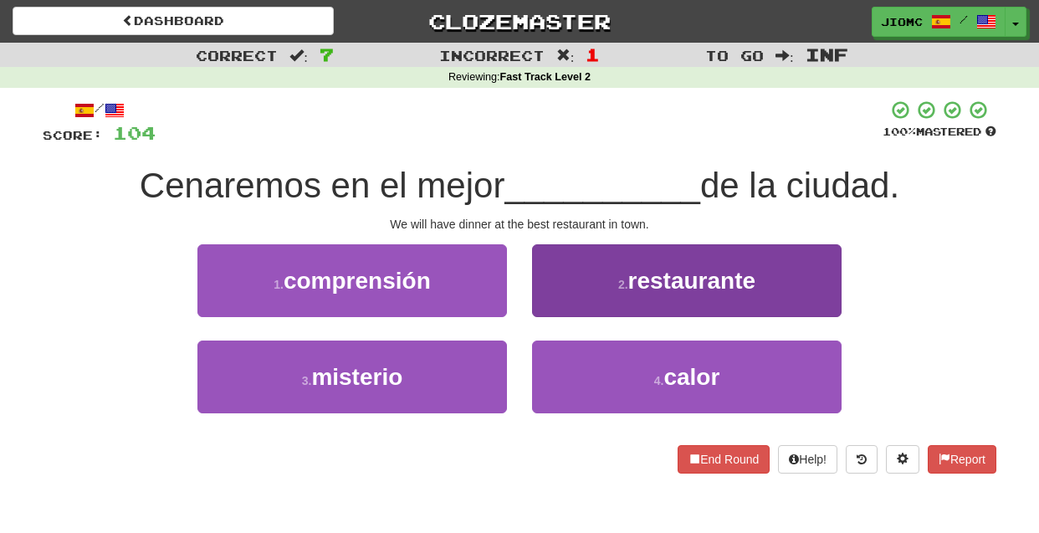
click at [543, 304] on button "2 . restaurante" at bounding box center [687, 280] width 310 height 73
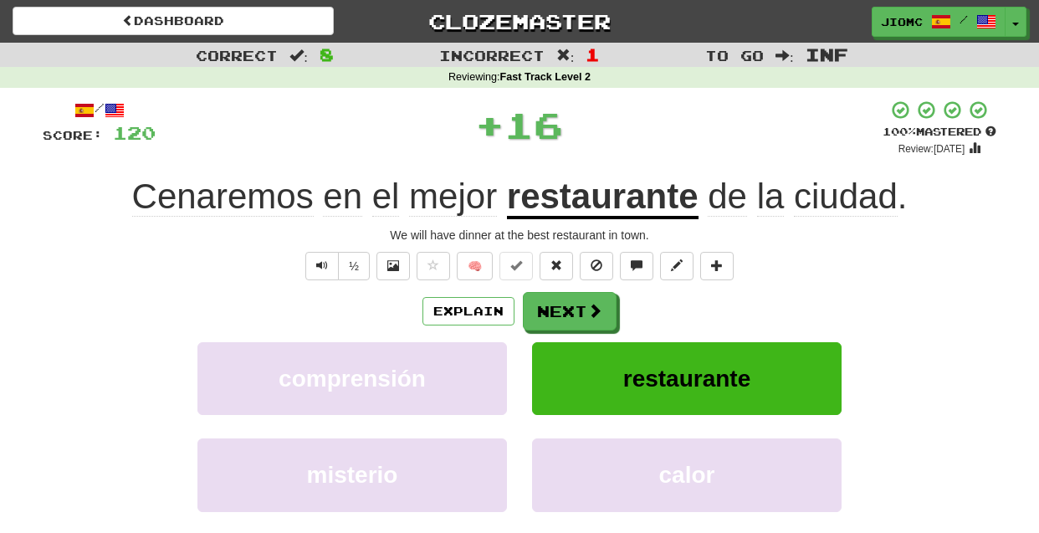
click at [543, 304] on button "Next" at bounding box center [570, 311] width 94 height 38
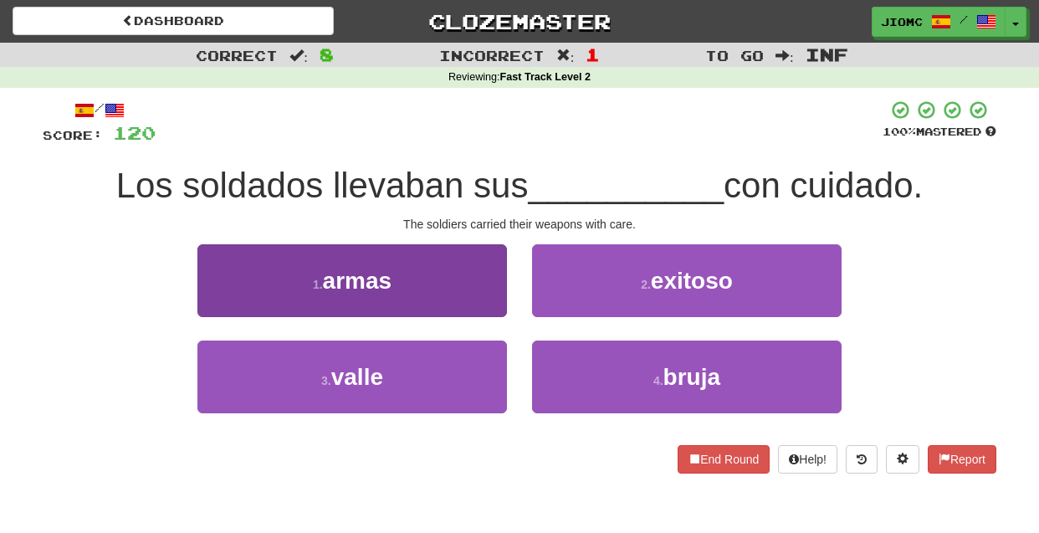
click at [498, 304] on button "1 . armas" at bounding box center [352, 280] width 310 height 73
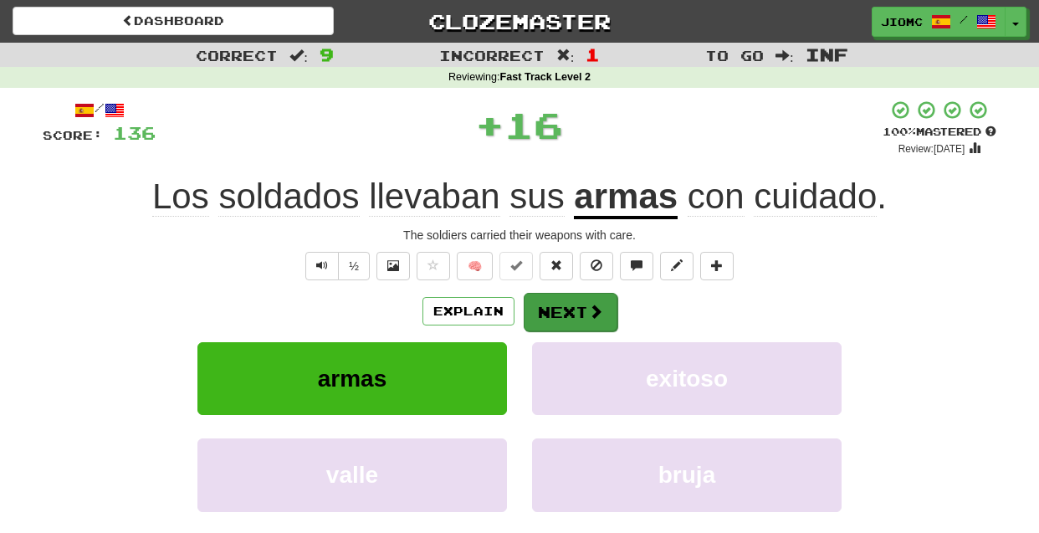
click at [524, 298] on button "Next" at bounding box center [571, 312] width 94 height 38
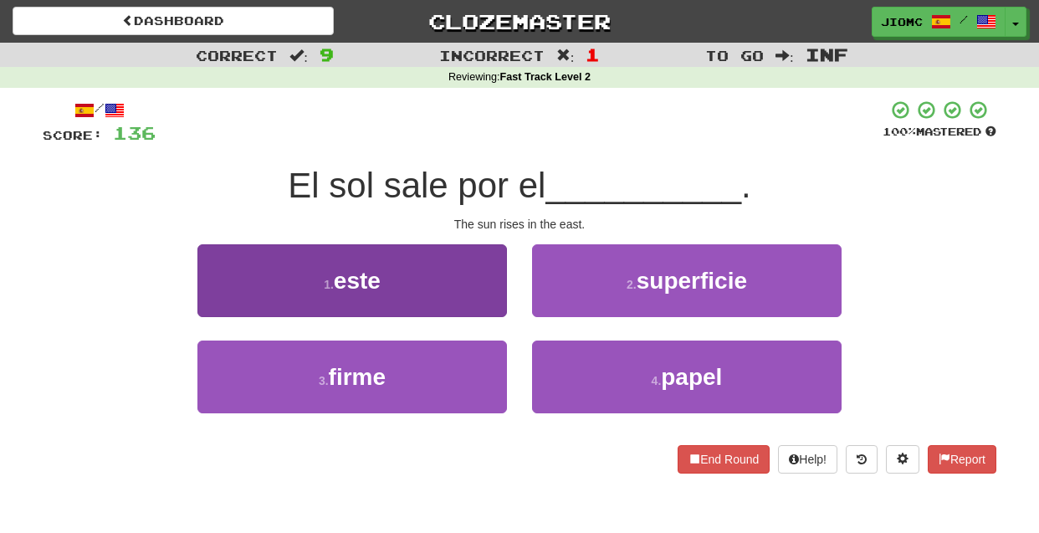
click at [481, 290] on button "1 . este" at bounding box center [352, 280] width 310 height 73
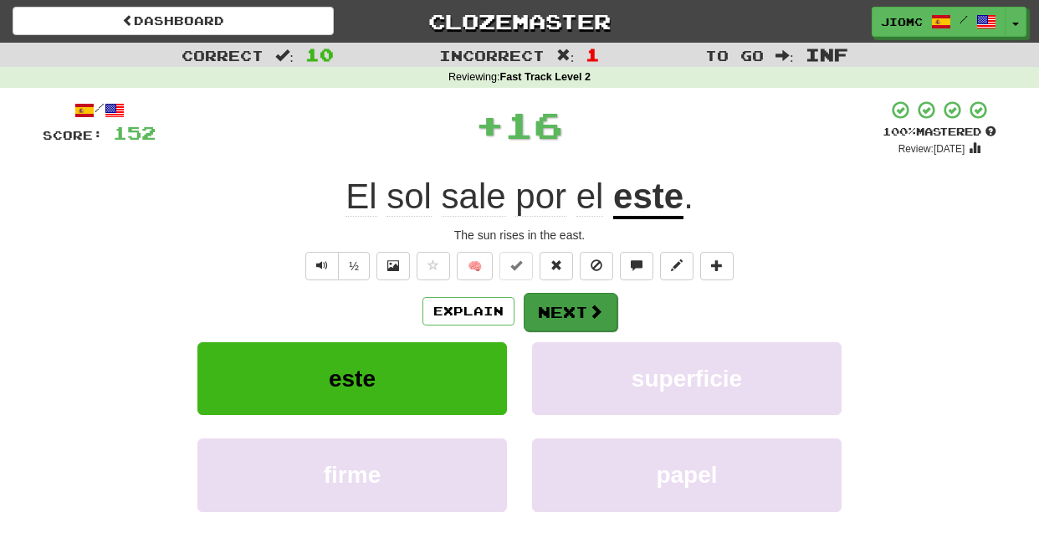
click at [567, 299] on button "Next" at bounding box center [571, 312] width 94 height 38
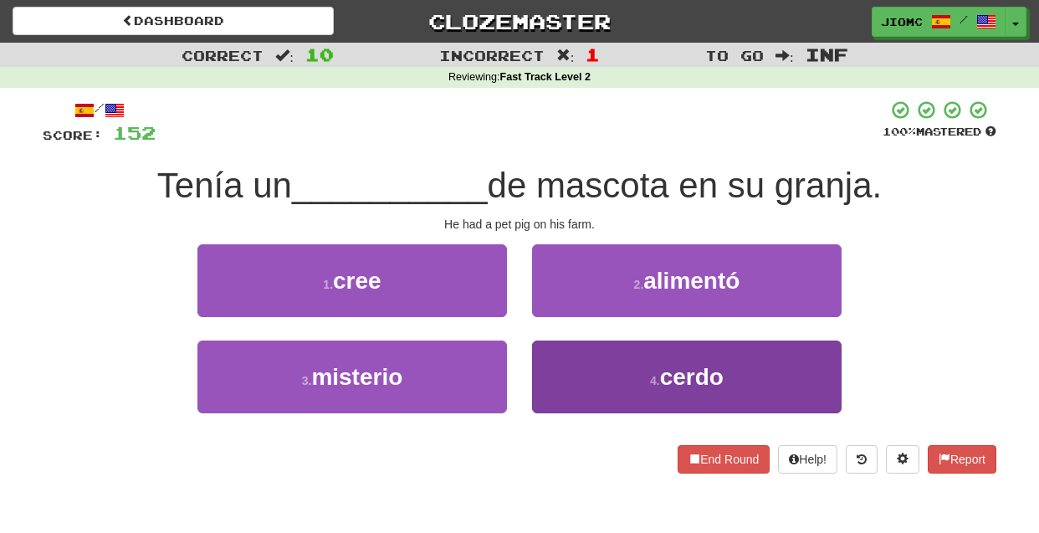
click at [604, 366] on button "4 . cerdo" at bounding box center [687, 377] width 310 height 73
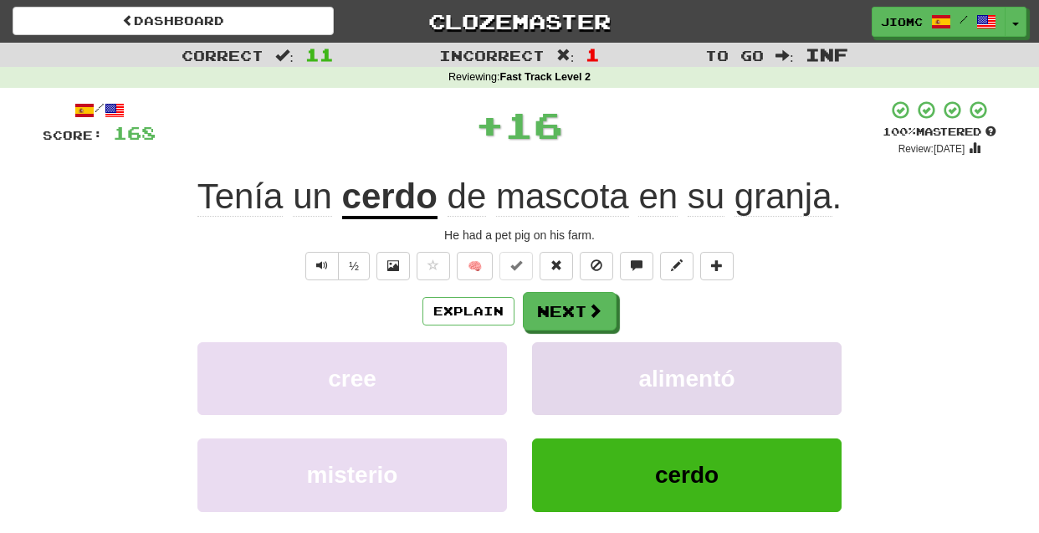
click at [574, 354] on button "alimentó" at bounding box center [687, 378] width 310 height 73
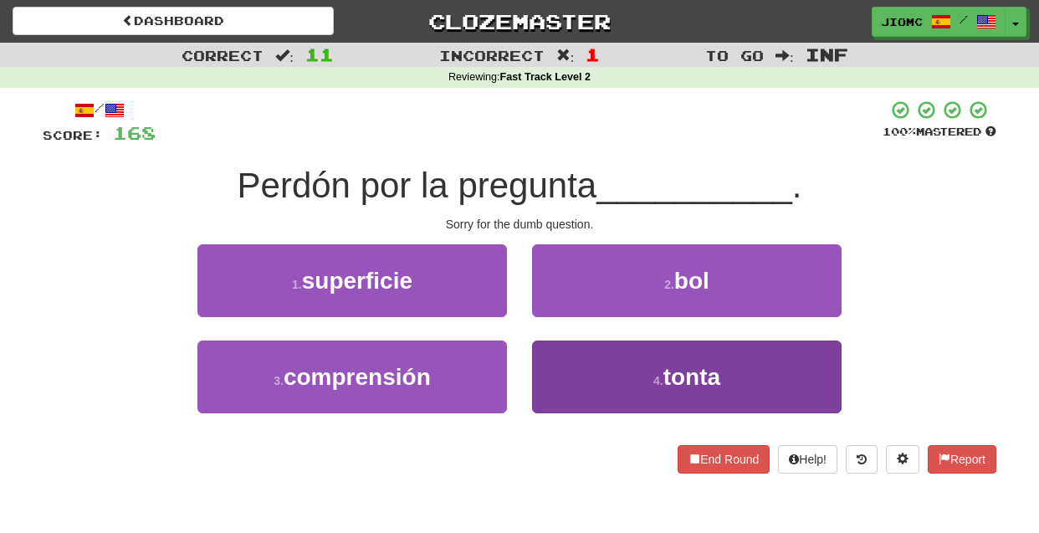
click at [566, 361] on button "4 . tonta" at bounding box center [687, 377] width 310 height 73
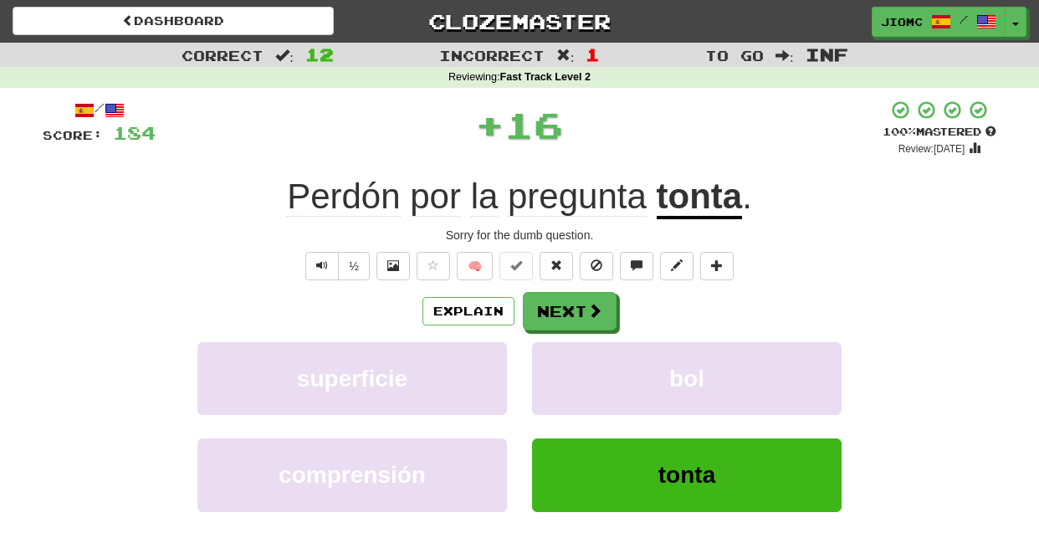
click at [566, 361] on button "bol" at bounding box center [687, 378] width 310 height 73
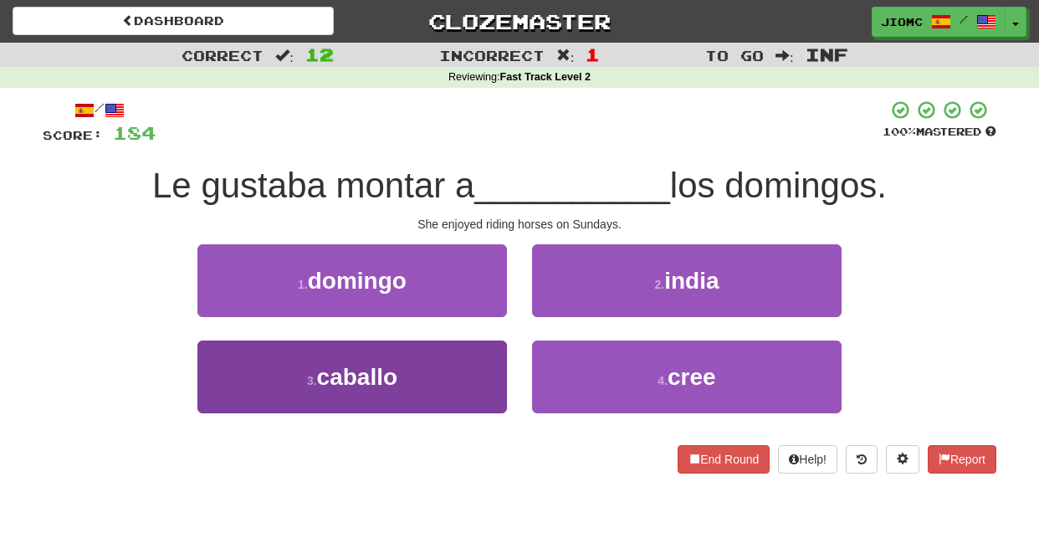
click at [476, 376] on button "3 . caballo" at bounding box center [352, 377] width 310 height 73
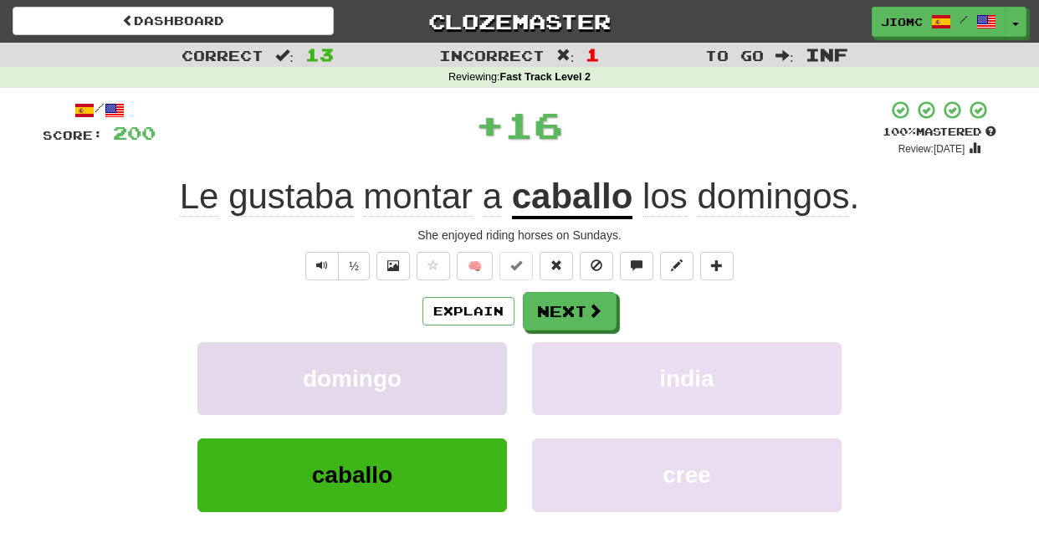
click at [476, 376] on button "domingo" at bounding box center [352, 378] width 310 height 73
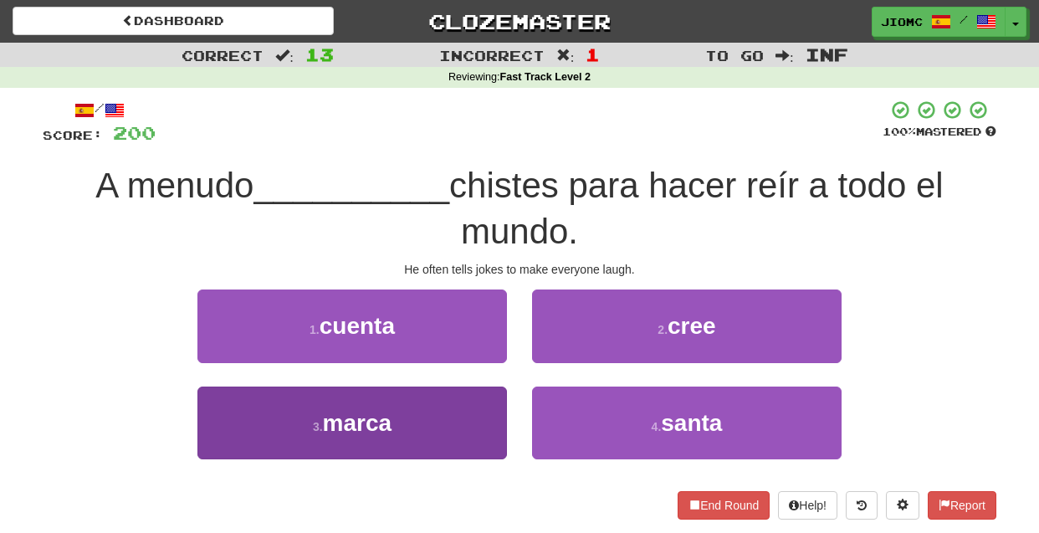
click at [481, 408] on button "3 . marca" at bounding box center [352, 423] width 310 height 73
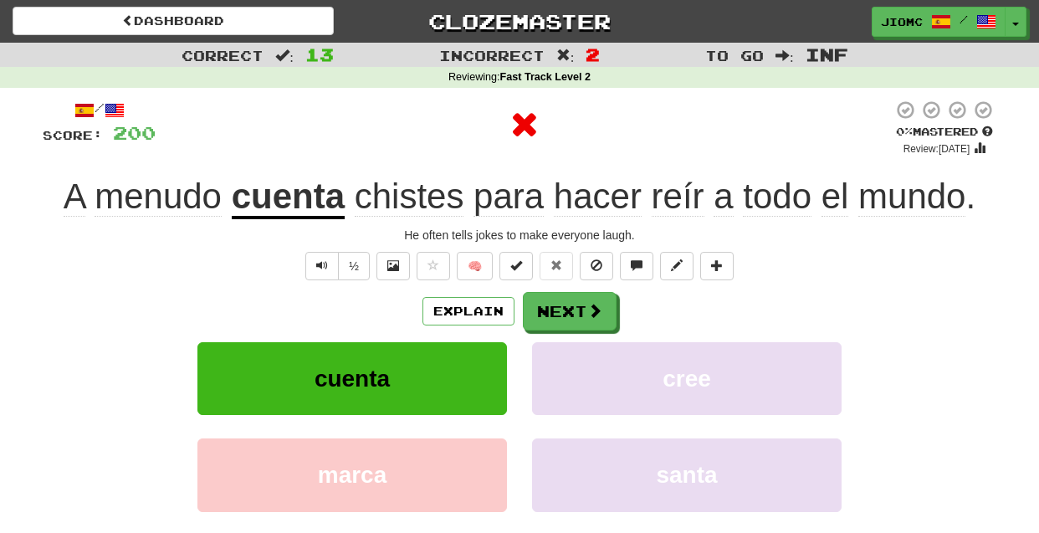
click at [481, 408] on button "cuenta" at bounding box center [352, 378] width 310 height 73
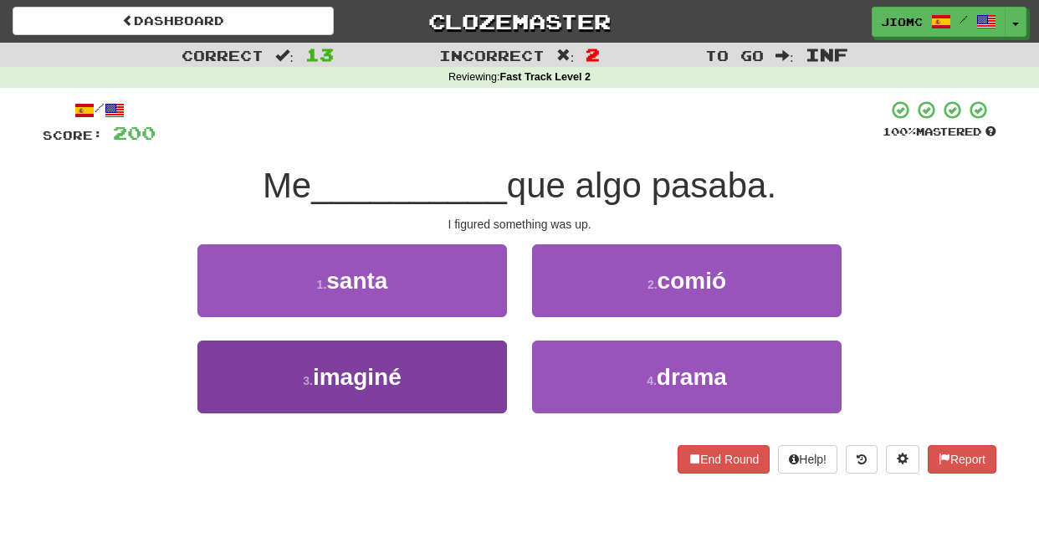
click at [477, 373] on button "3 . imaginé" at bounding box center [352, 377] width 310 height 73
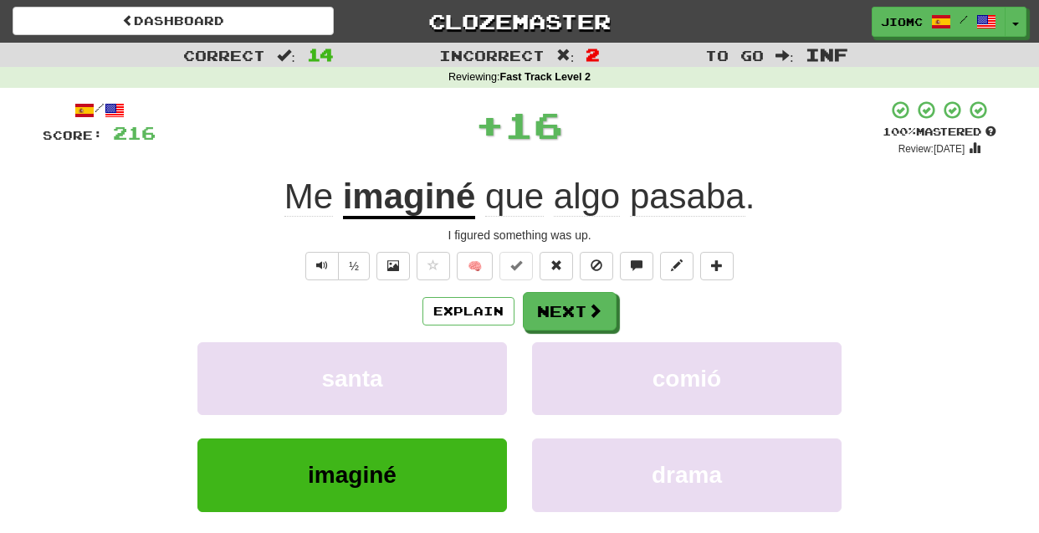
click at [477, 373] on button "santa" at bounding box center [352, 378] width 310 height 73
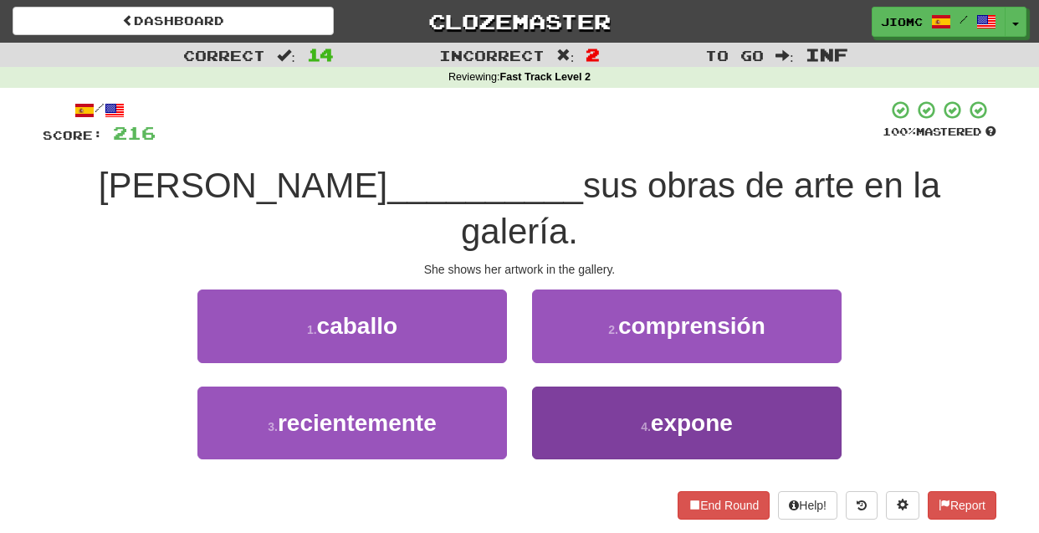
click at [562, 387] on button "4 . expone" at bounding box center [687, 423] width 310 height 73
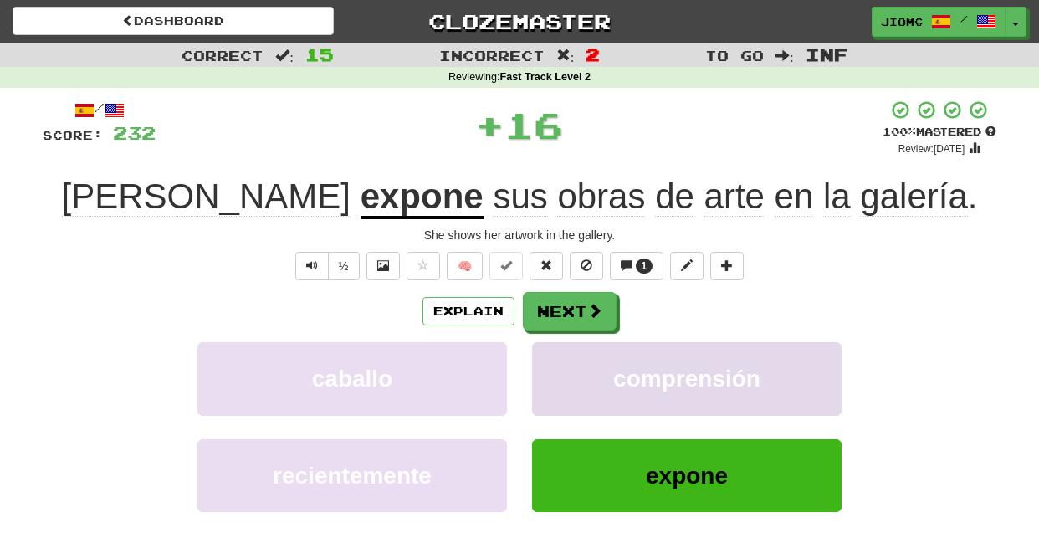
click at [561, 362] on button "comprensión" at bounding box center [687, 378] width 310 height 73
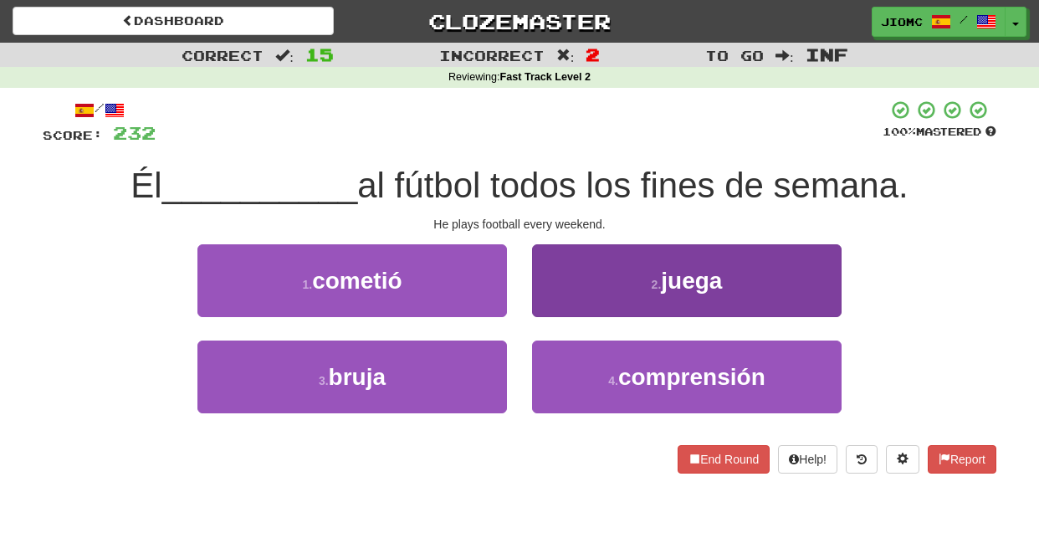
click at [553, 305] on button "2 . juega" at bounding box center [687, 280] width 310 height 73
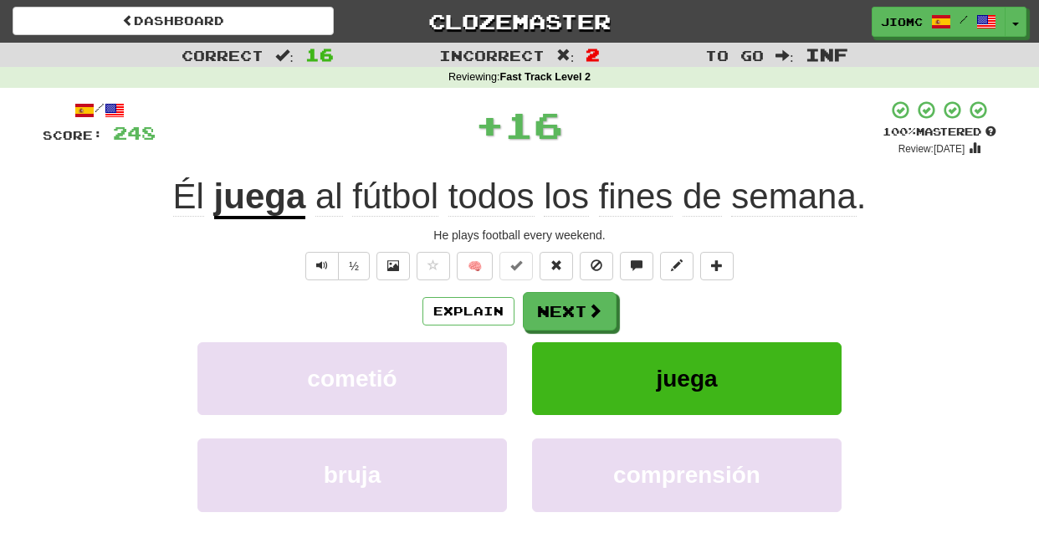
click at [553, 305] on button "Next" at bounding box center [570, 311] width 94 height 38
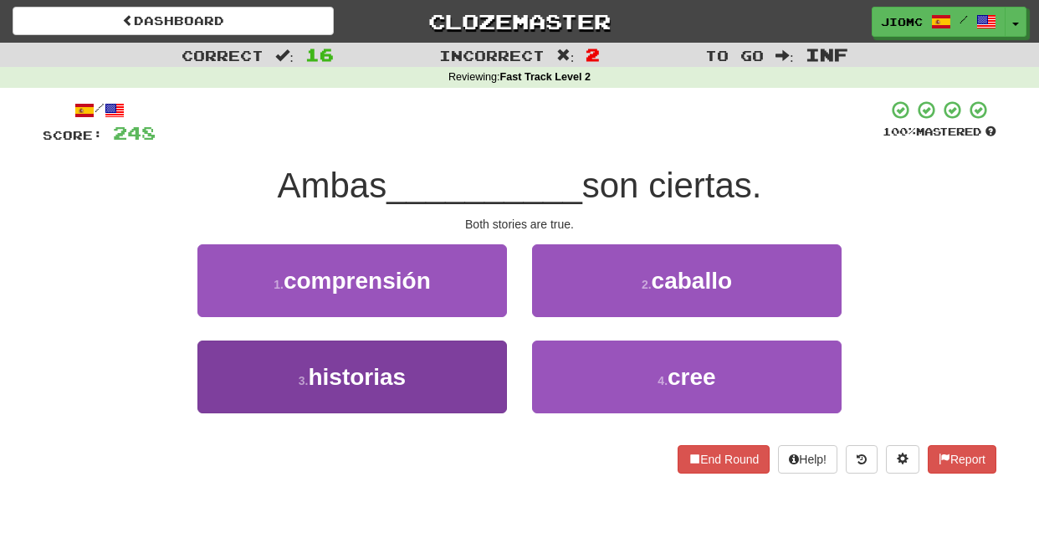
click at [489, 357] on button "3 . historias" at bounding box center [352, 377] width 310 height 73
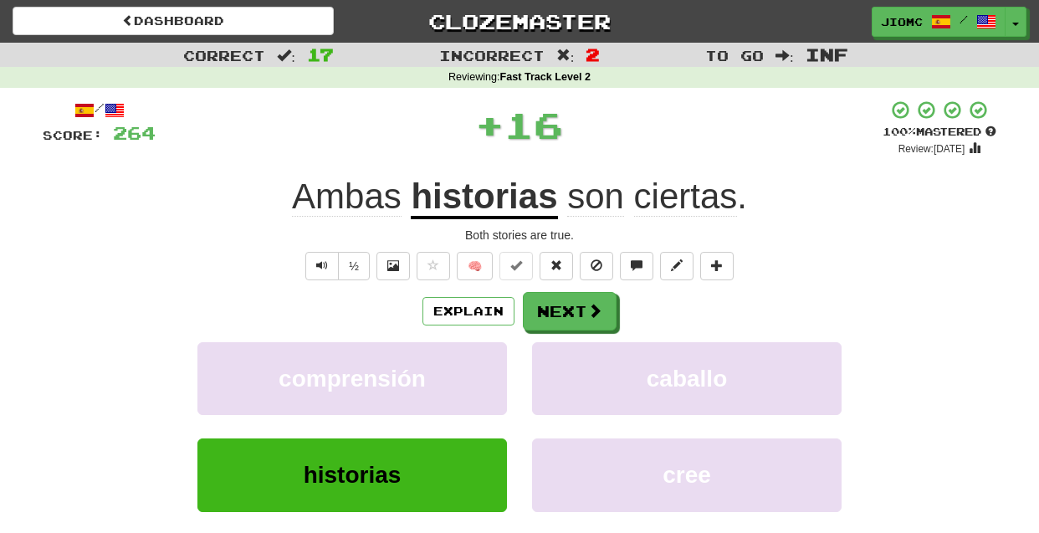
click at [489, 357] on button "comprensión" at bounding box center [352, 378] width 310 height 73
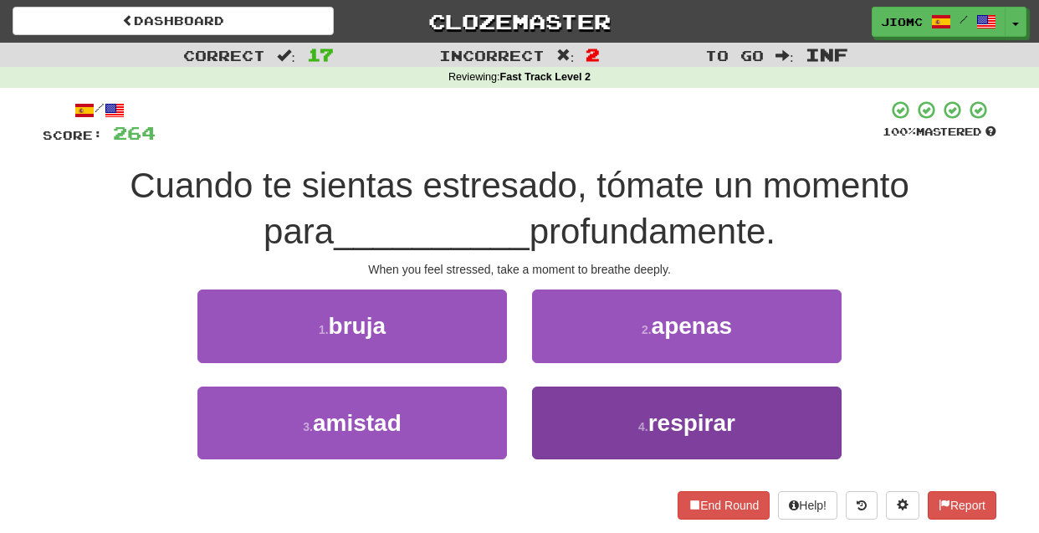
click at [566, 401] on button "4 . respirar" at bounding box center [687, 423] width 310 height 73
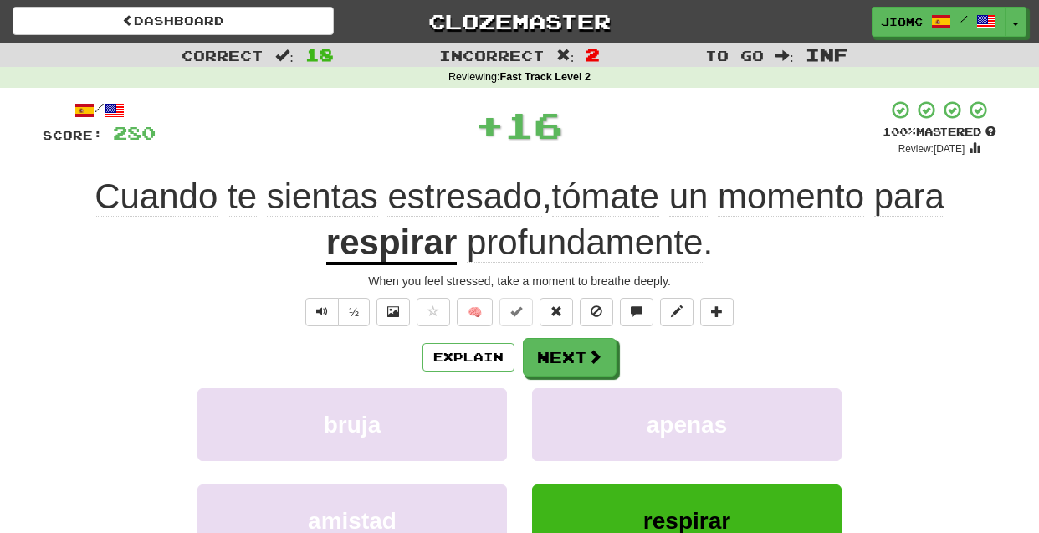
click at [566, 401] on button "apenas" at bounding box center [687, 424] width 310 height 73
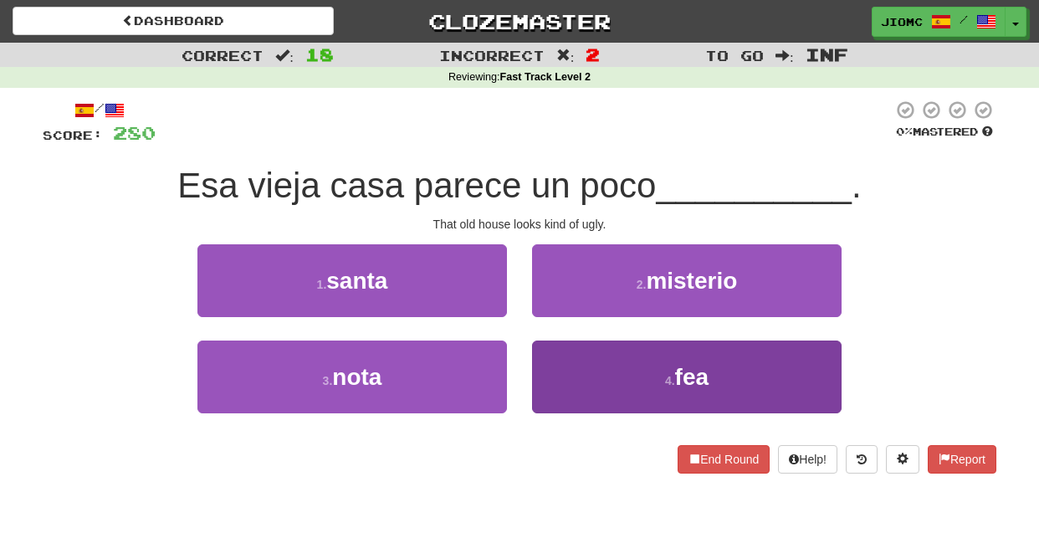
click at [565, 377] on button "4 . fea" at bounding box center [687, 377] width 310 height 73
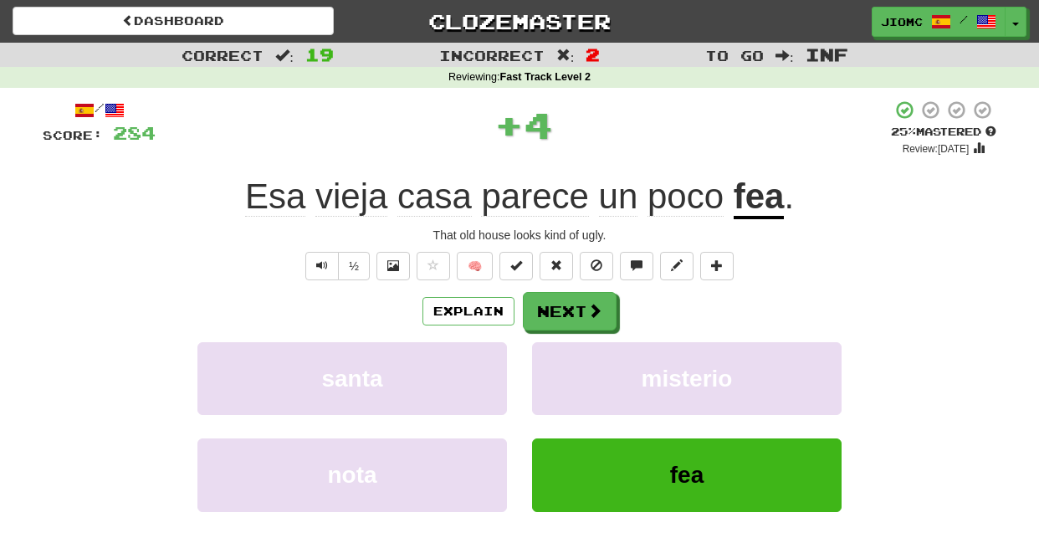
click at [565, 377] on button "misterio" at bounding box center [687, 378] width 310 height 73
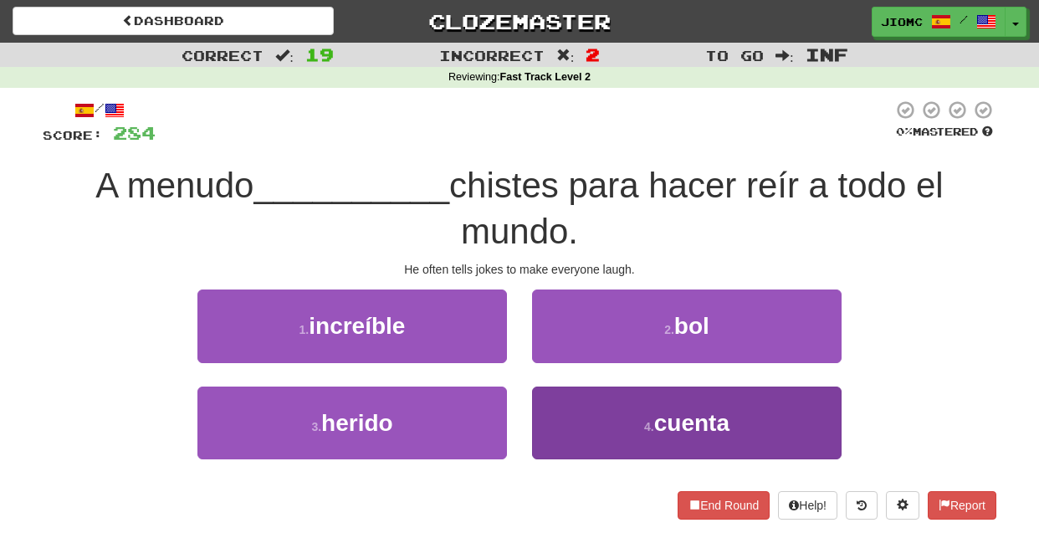
click at [564, 398] on button "4 . cuenta" at bounding box center [687, 423] width 310 height 73
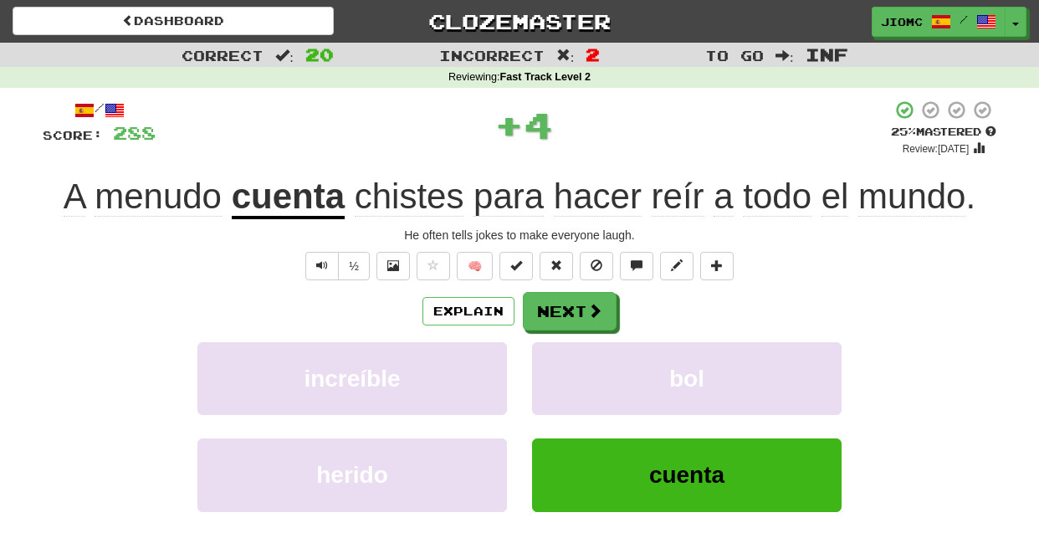
click at [564, 398] on button "bol" at bounding box center [687, 378] width 310 height 73
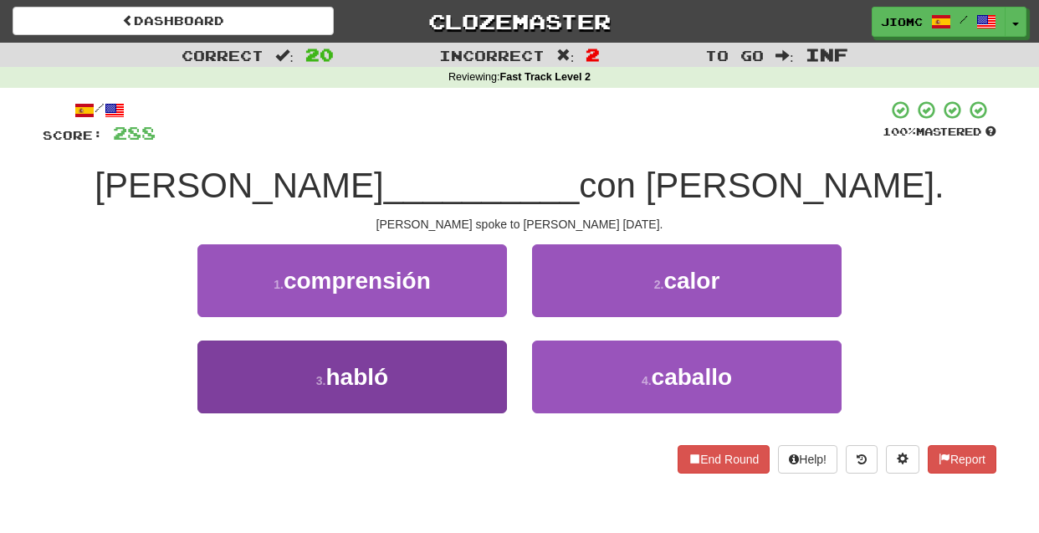
click at [488, 380] on button "3 . habló" at bounding box center [352, 377] width 310 height 73
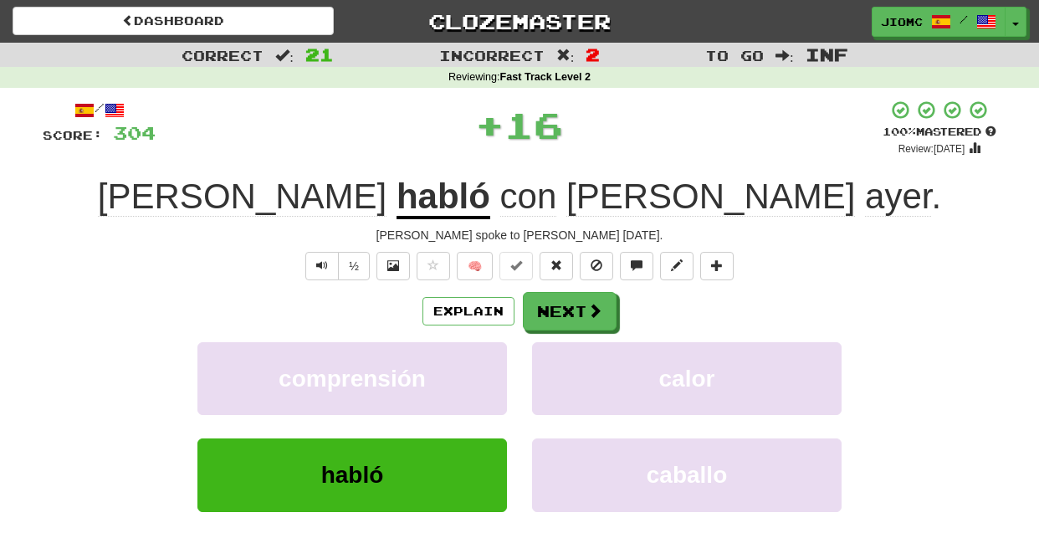
click at [488, 380] on button "comprensión" at bounding box center [352, 378] width 310 height 73
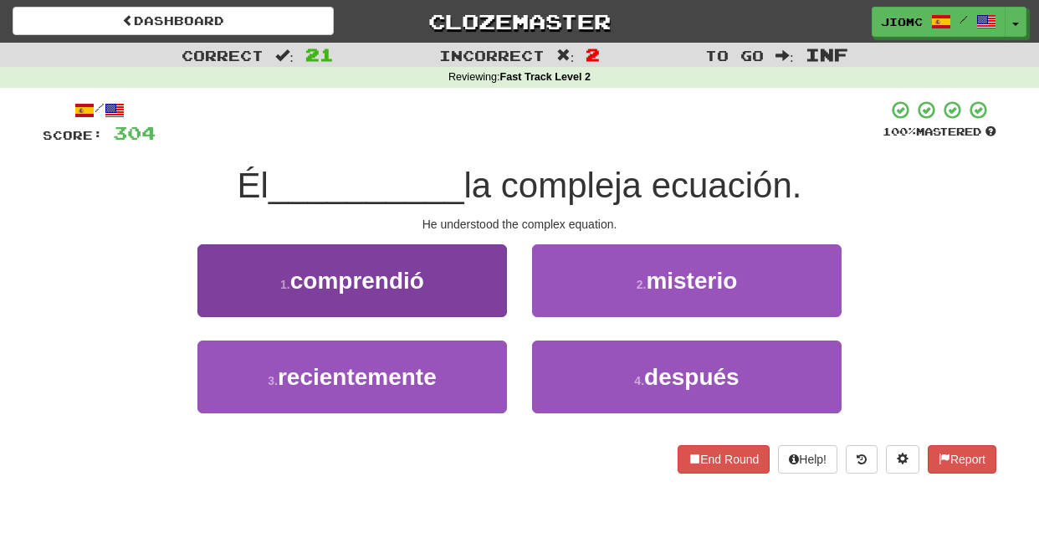
click at [490, 310] on button "1 . comprendió" at bounding box center [352, 280] width 310 height 73
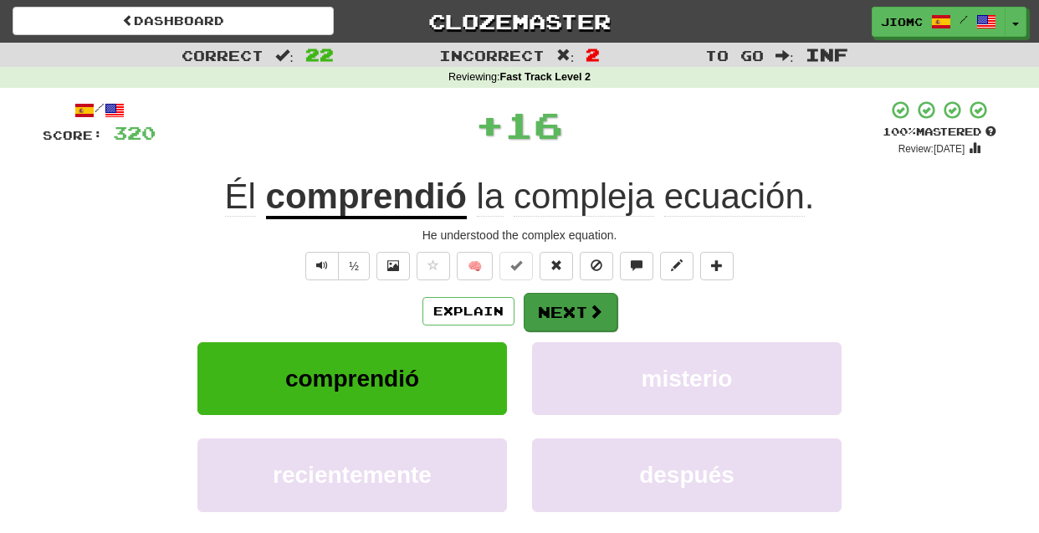
click at [551, 319] on button "Next" at bounding box center [571, 312] width 94 height 38
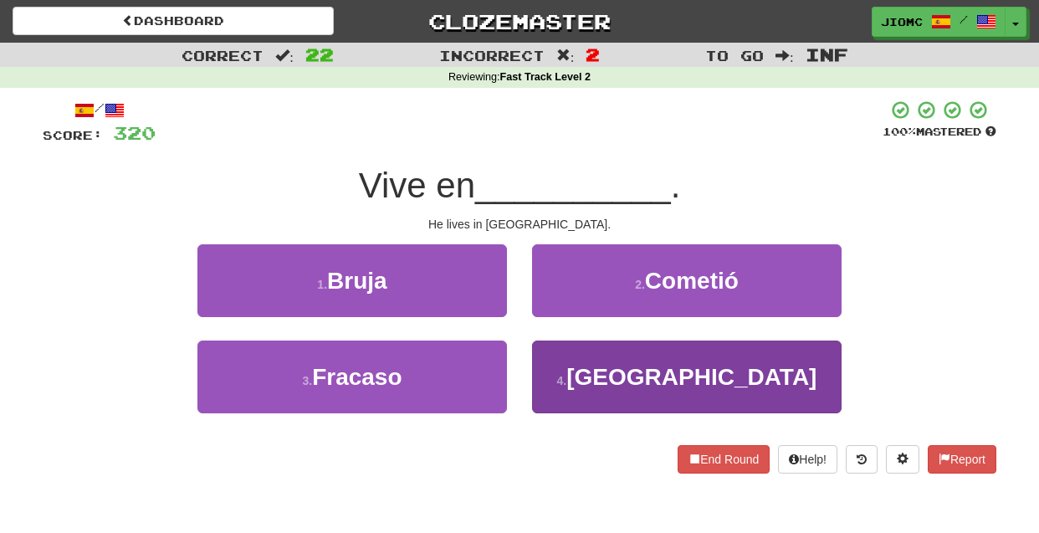
click at [563, 382] on button "4 . Inglaterra" at bounding box center [687, 377] width 310 height 73
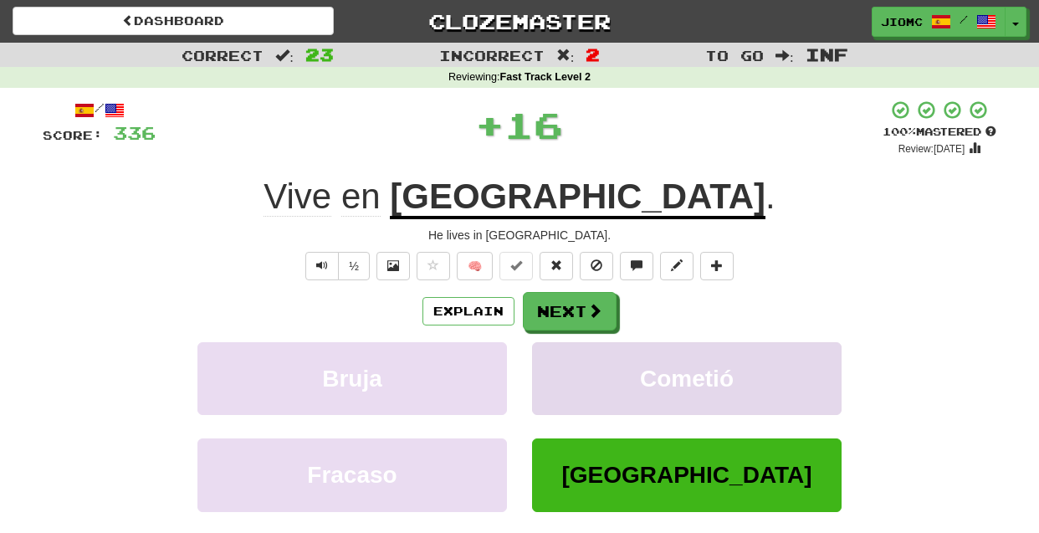
click at [562, 382] on button "Cometió" at bounding box center [687, 378] width 310 height 73
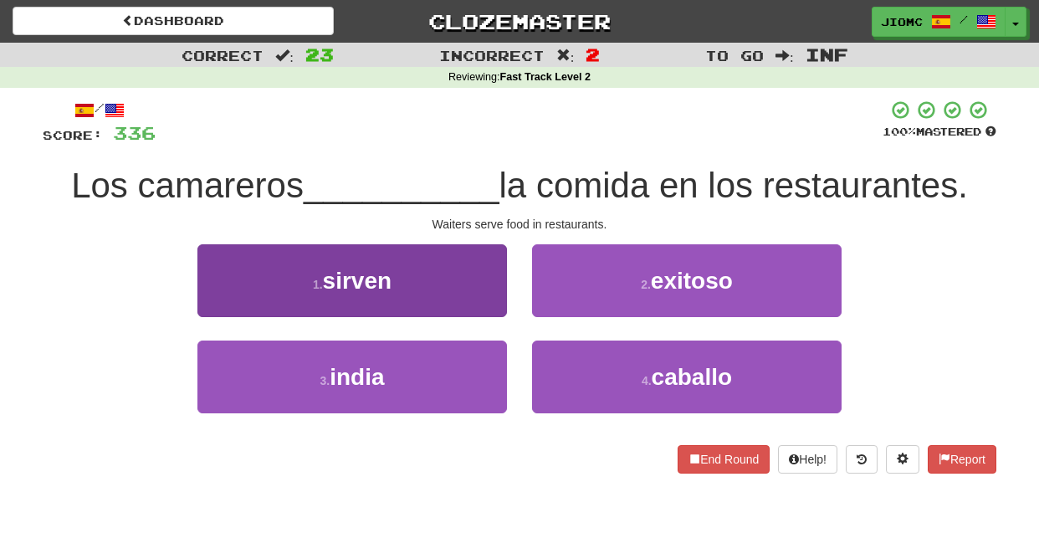
click at [475, 290] on button "1 . sirven" at bounding box center [352, 280] width 310 height 73
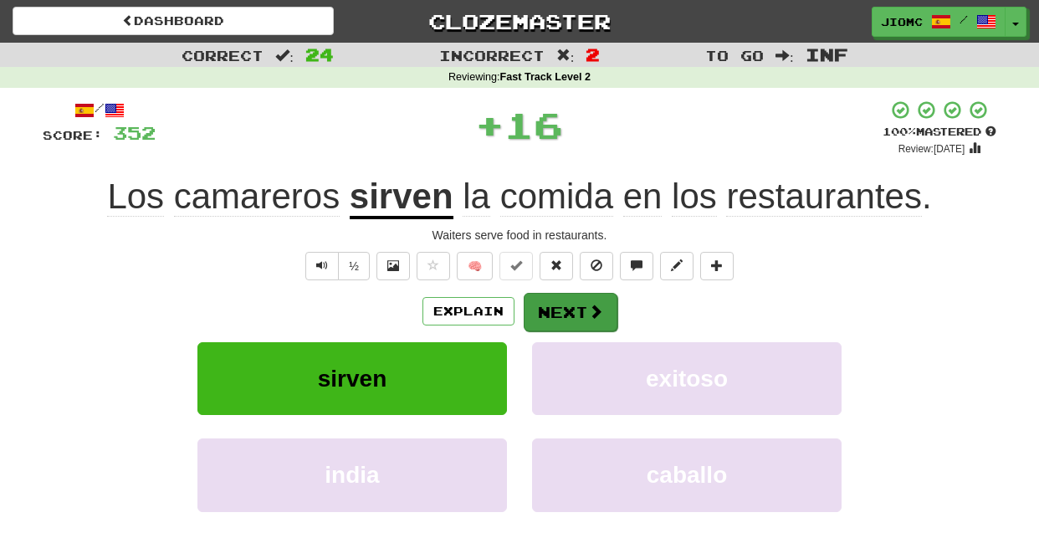
click at [542, 302] on button "Next" at bounding box center [571, 312] width 94 height 38
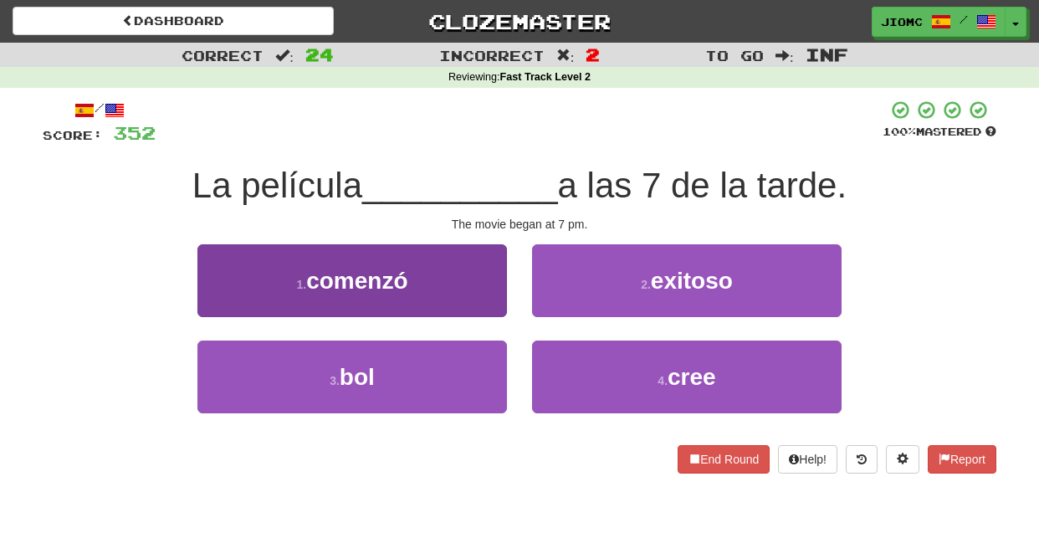
click at [493, 305] on button "1 . comenzó" at bounding box center [352, 280] width 310 height 73
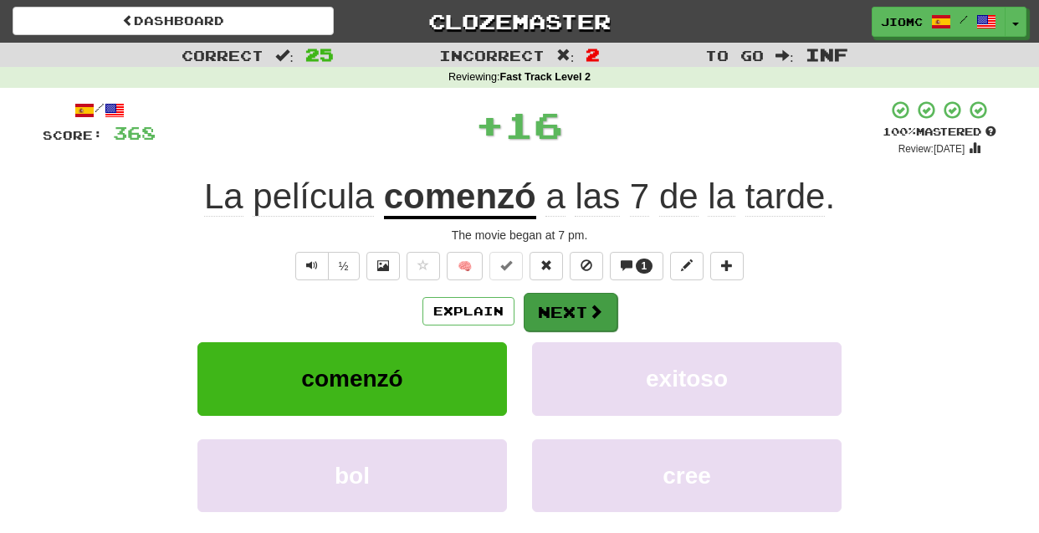
click at [551, 310] on button "Next" at bounding box center [571, 312] width 94 height 38
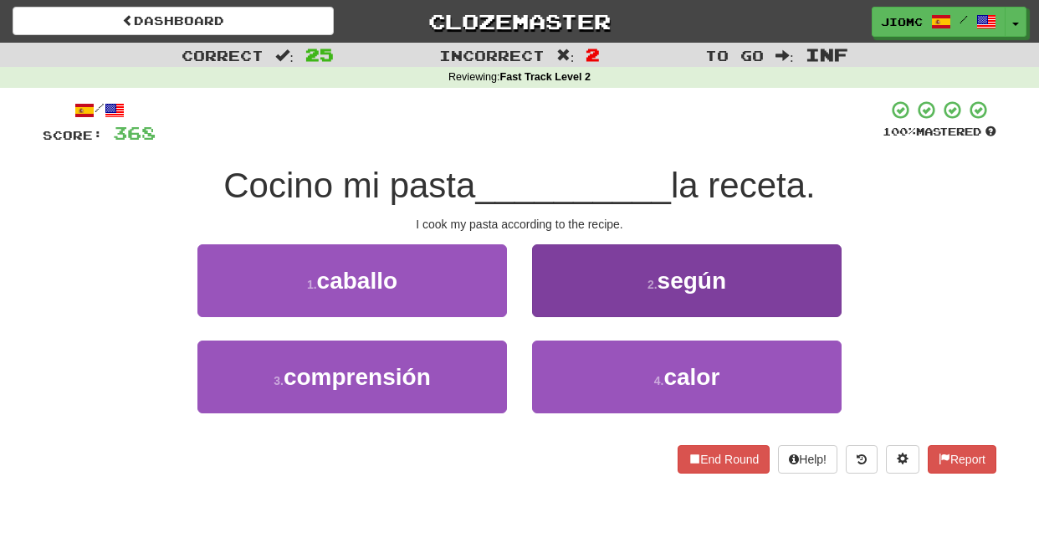
click at [551, 311] on button "2 . según" at bounding box center [687, 280] width 310 height 73
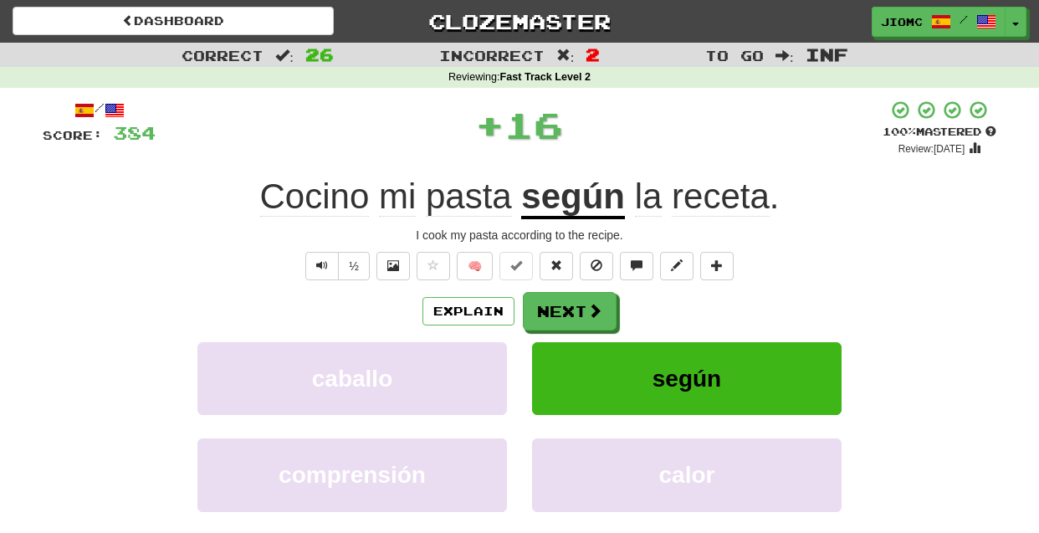
click at [551, 311] on button "Next" at bounding box center [570, 311] width 94 height 38
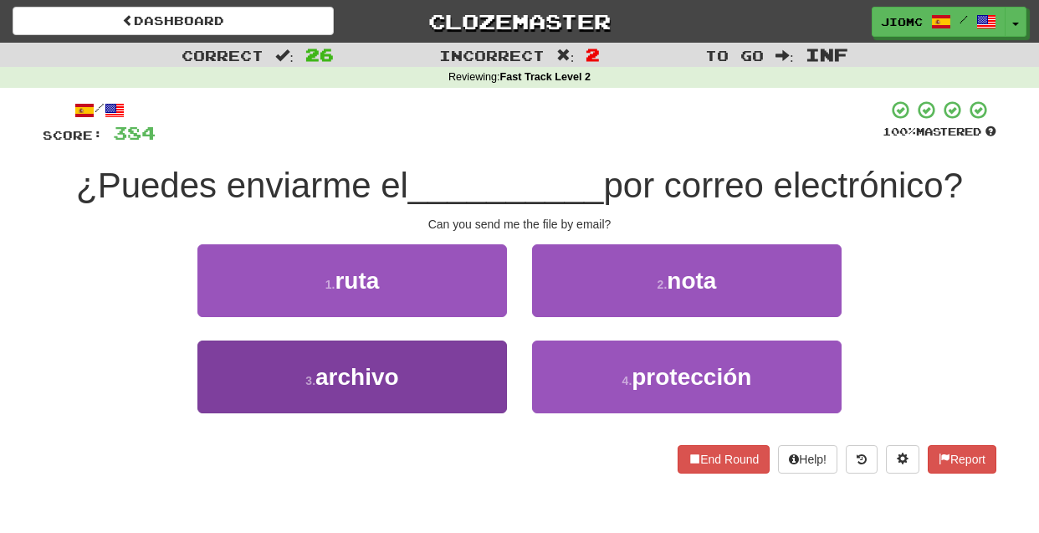
click at [494, 361] on button "3 . archivo" at bounding box center [352, 377] width 310 height 73
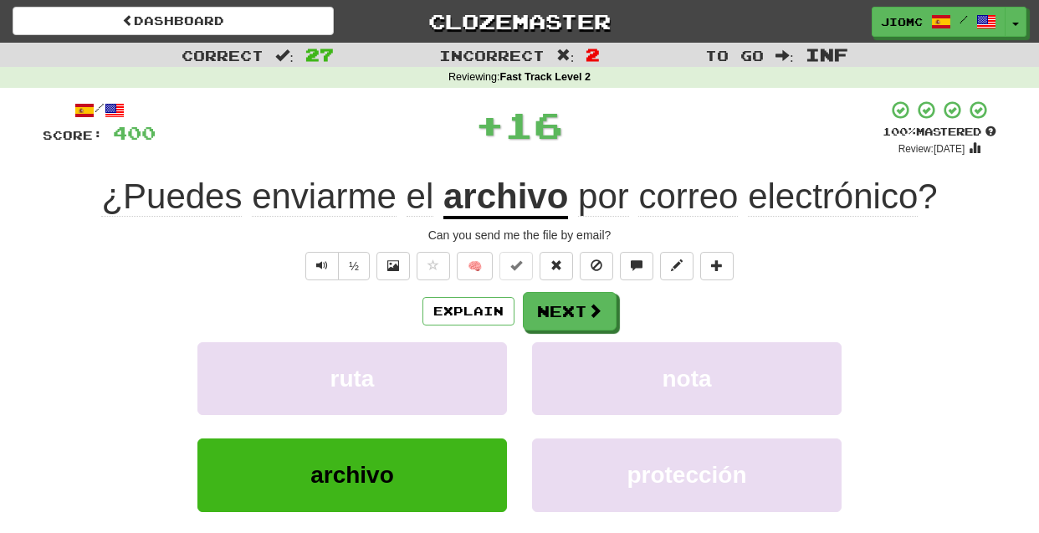
click at [494, 361] on button "ruta" at bounding box center [352, 378] width 310 height 73
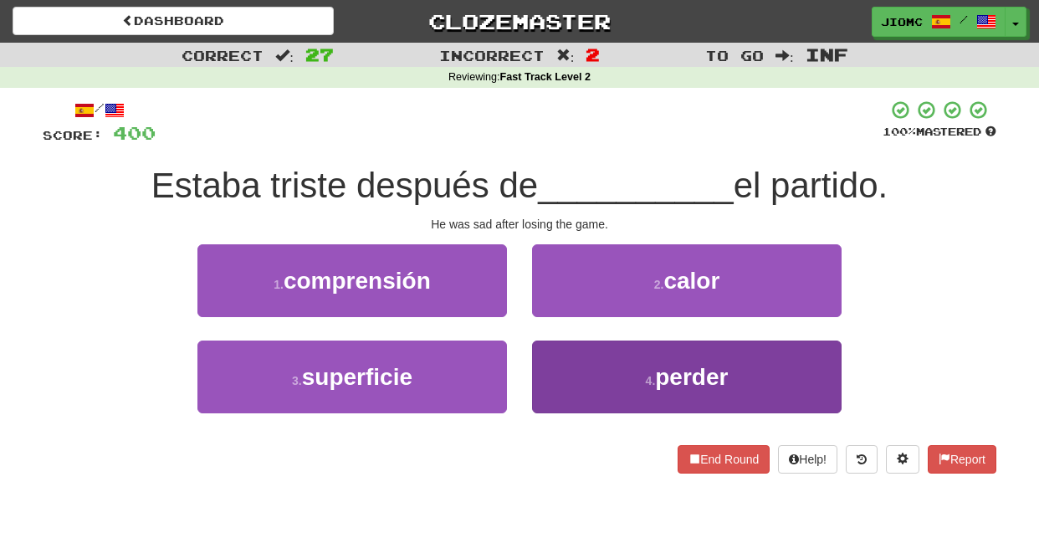
click at [554, 366] on button "4 . perder" at bounding box center [687, 377] width 310 height 73
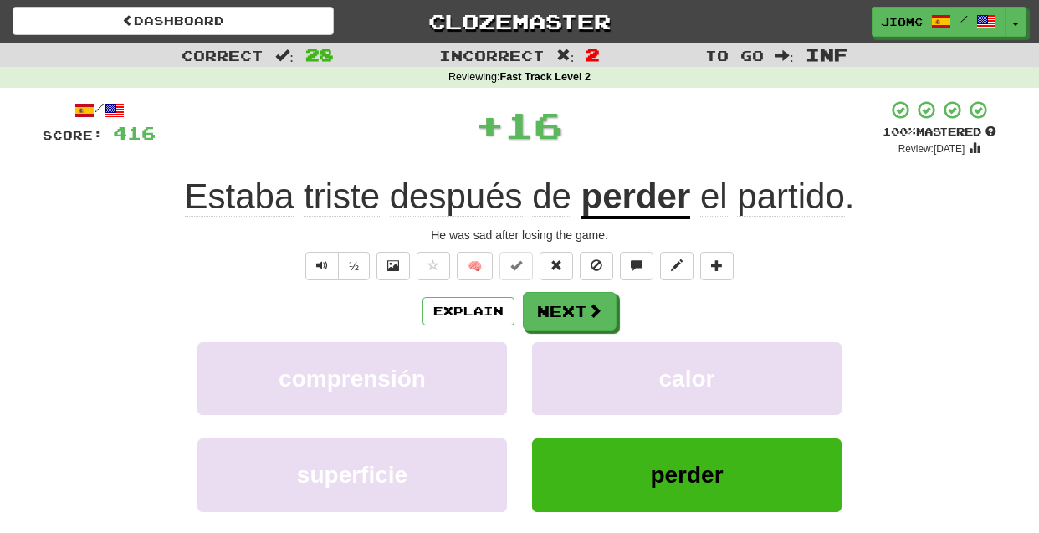
click at [554, 366] on button "calor" at bounding box center [687, 378] width 310 height 73
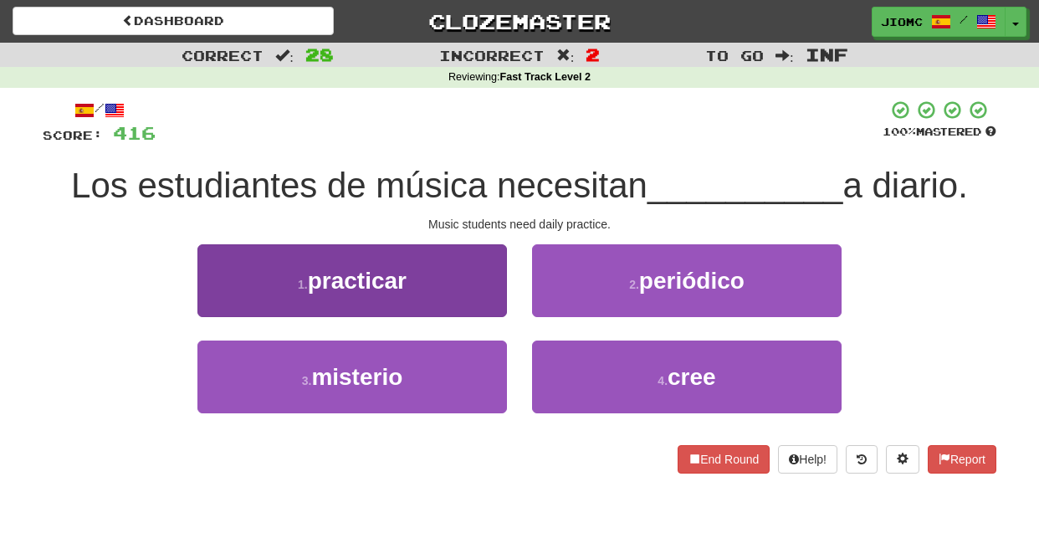
click at [491, 302] on button "1 . practicar" at bounding box center [352, 280] width 310 height 73
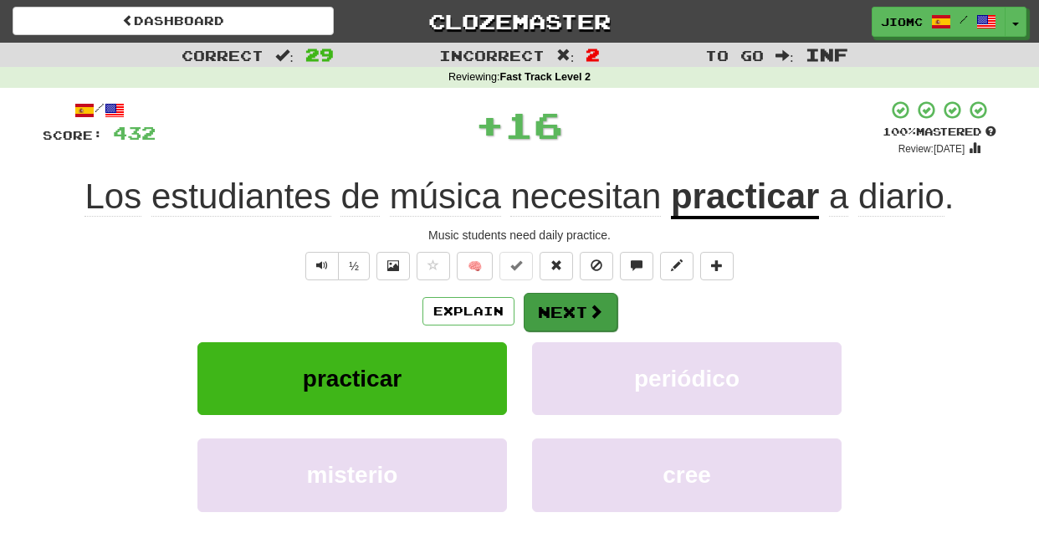
click at [549, 312] on button "Next" at bounding box center [571, 312] width 94 height 38
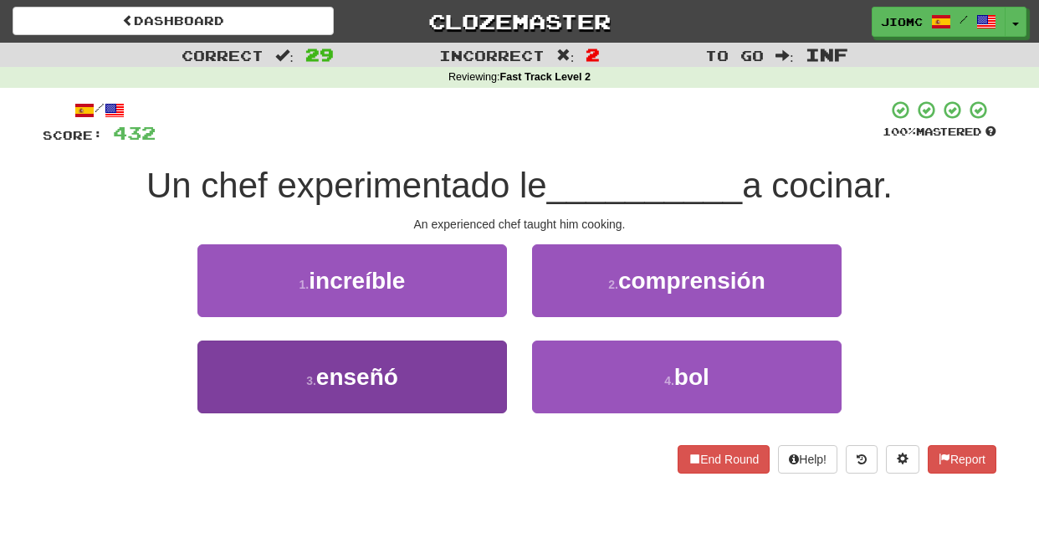
click at [495, 361] on button "3 . enseñó" at bounding box center [352, 377] width 310 height 73
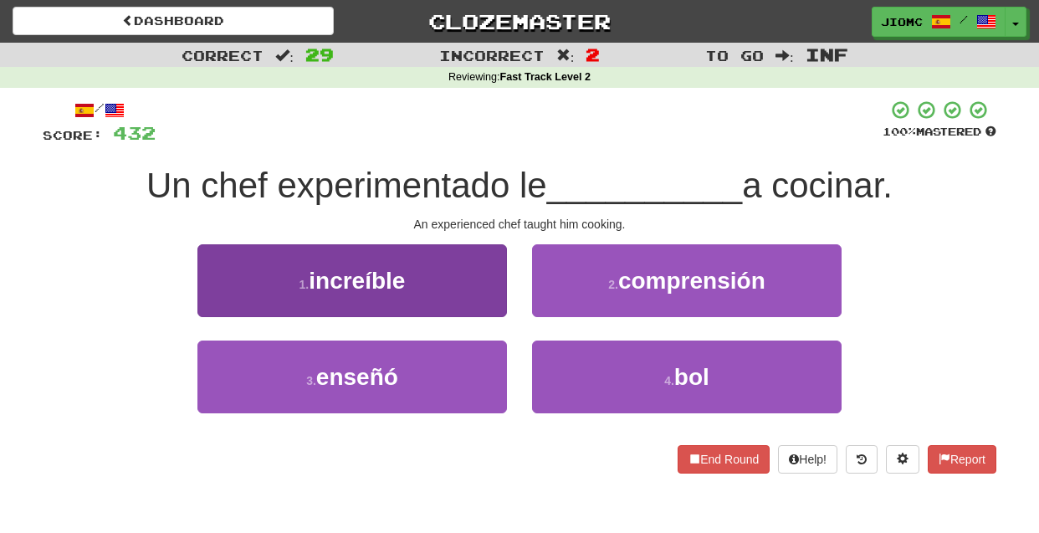
click at [495, 317] on button "1 . increíble" at bounding box center [352, 280] width 310 height 73
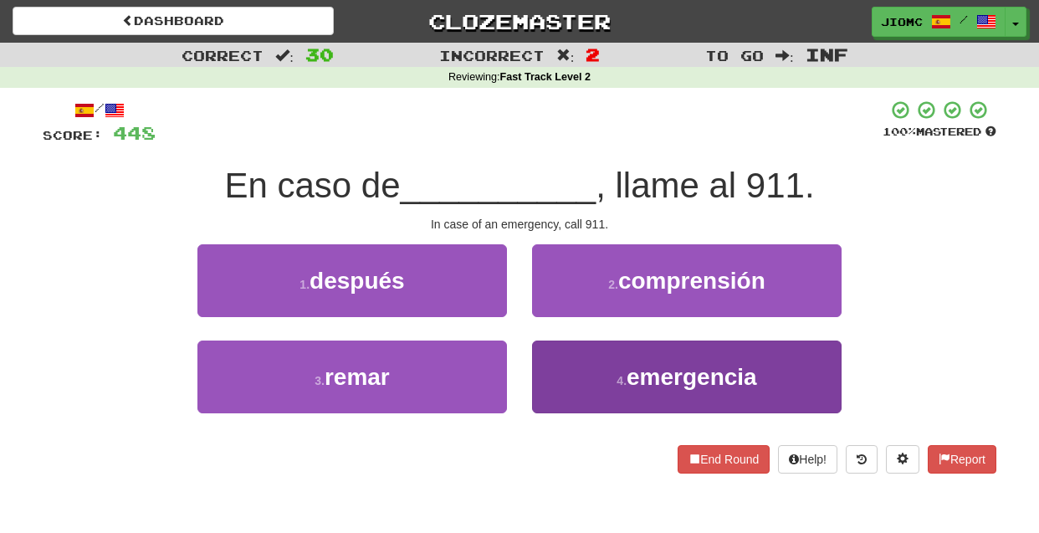
click at [566, 362] on button "4 . emergencia" at bounding box center [687, 377] width 310 height 73
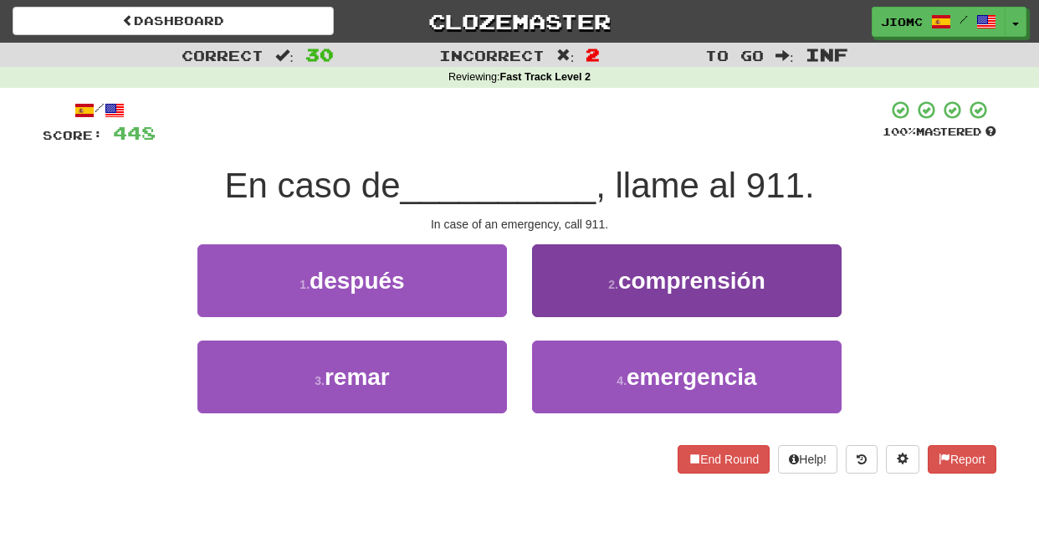
click at [561, 317] on button "2 . comprensión" at bounding box center [687, 280] width 310 height 73
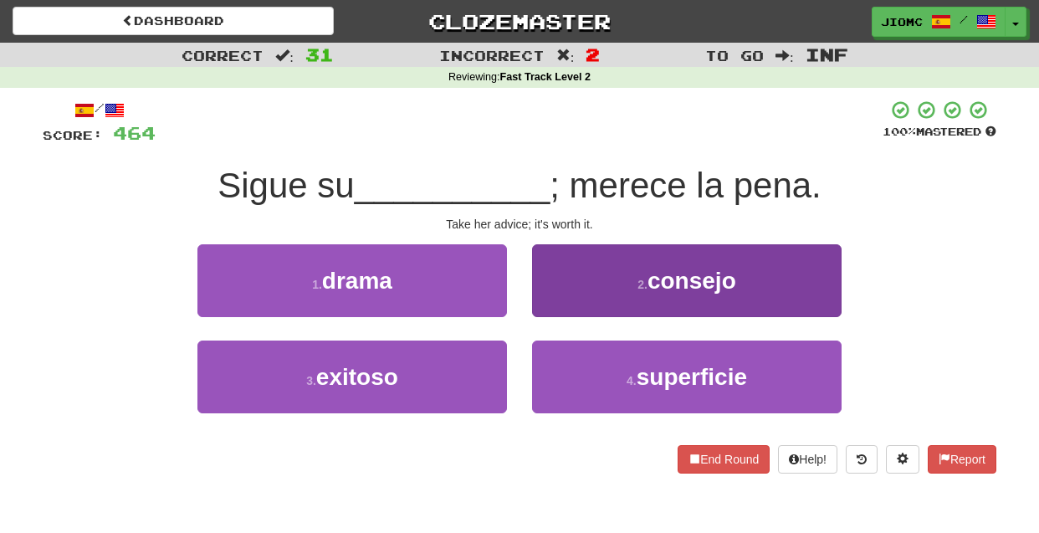
click at [545, 299] on button "2 . consejo" at bounding box center [687, 280] width 310 height 73
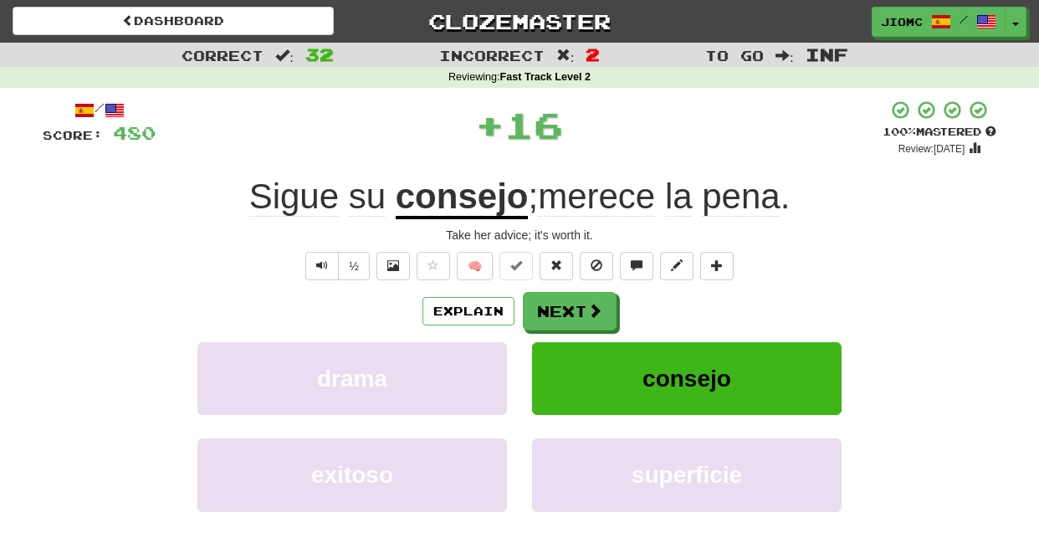
click at [546, 299] on button "Next" at bounding box center [570, 311] width 94 height 38
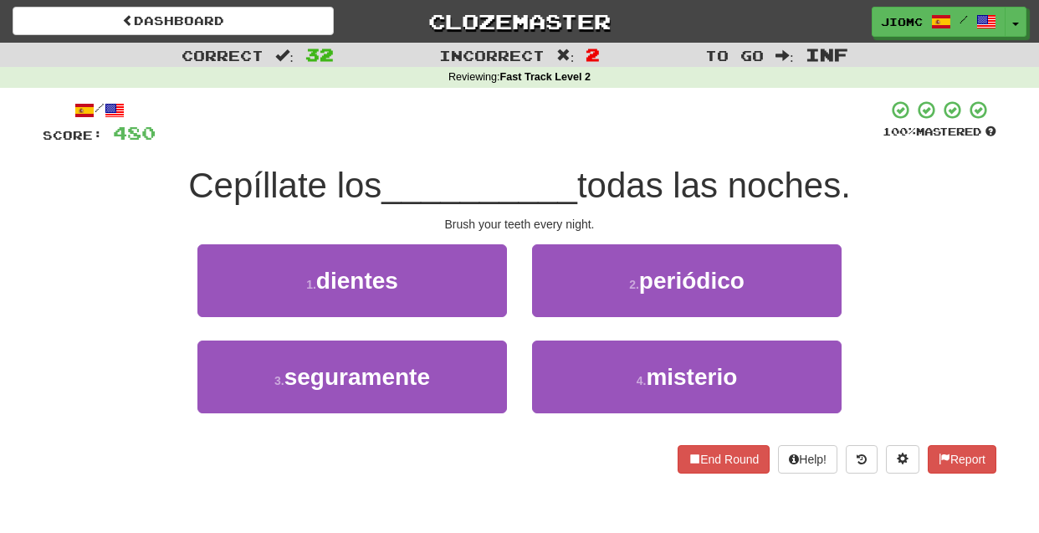
click at [507, 305] on div "1 . dientes" at bounding box center [352, 292] width 335 height 96
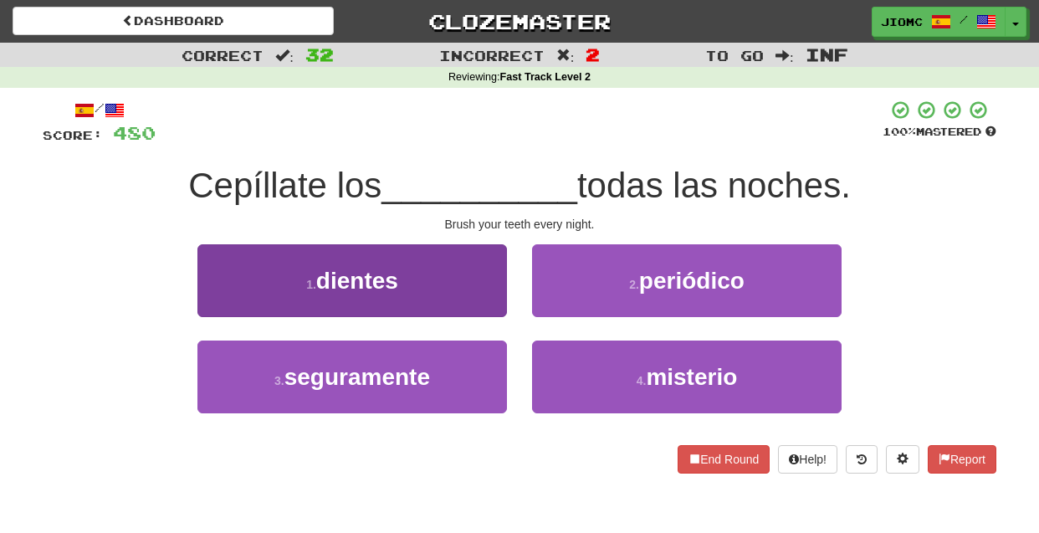
click at [503, 298] on button "1 . dientes" at bounding box center [352, 280] width 310 height 73
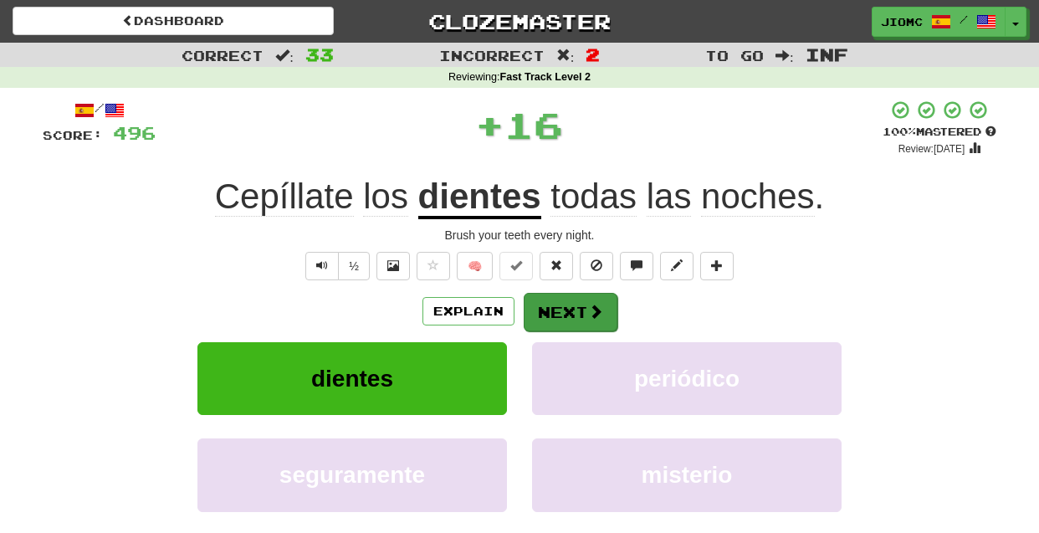
click at [555, 306] on button "Next" at bounding box center [571, 312] width 94 height 38
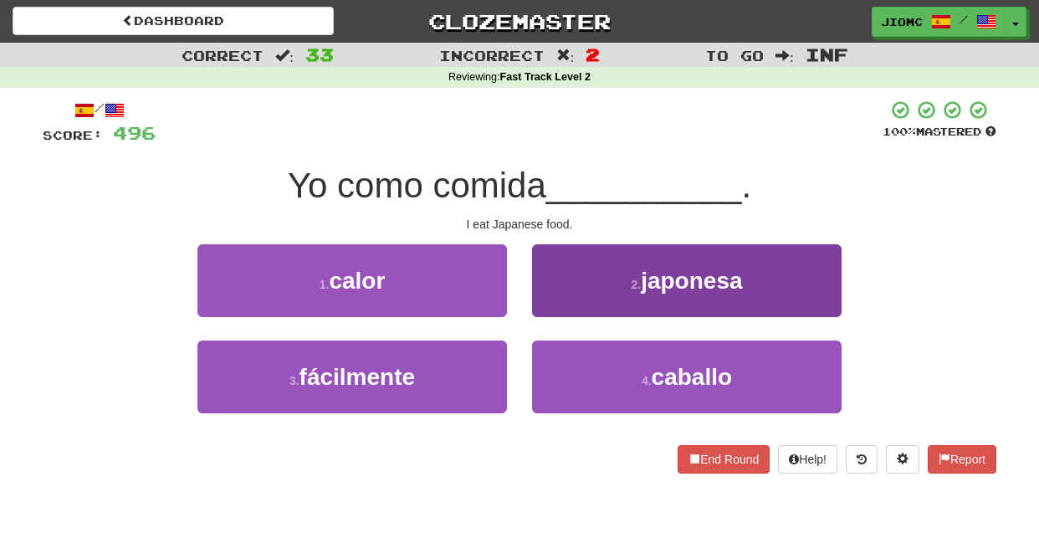
click at [547, 306] on button "2 . japonesa" at bounding box center [687, 280] width 310 height 73
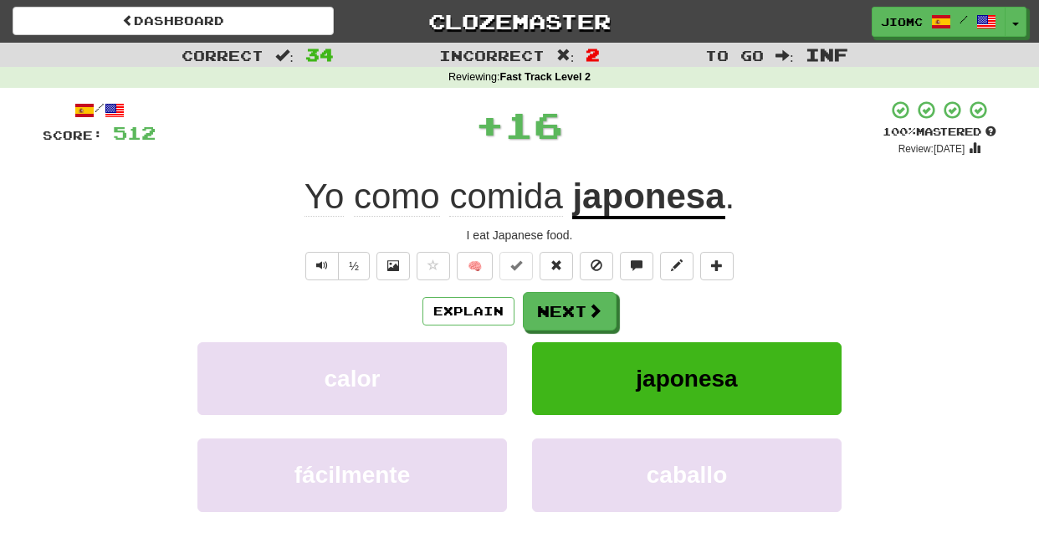
click at [549, 306] on button "Next" at bounding box center [570, 311] width 94 height 38
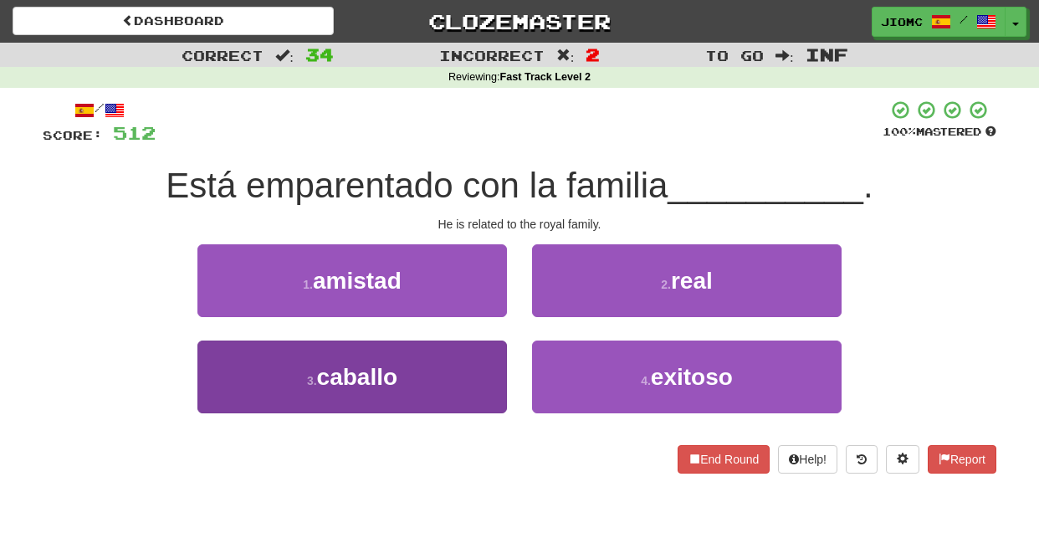
click at [496, 377] on button "3 . caballo" at bounding box center [352, 377] width 310 height 73
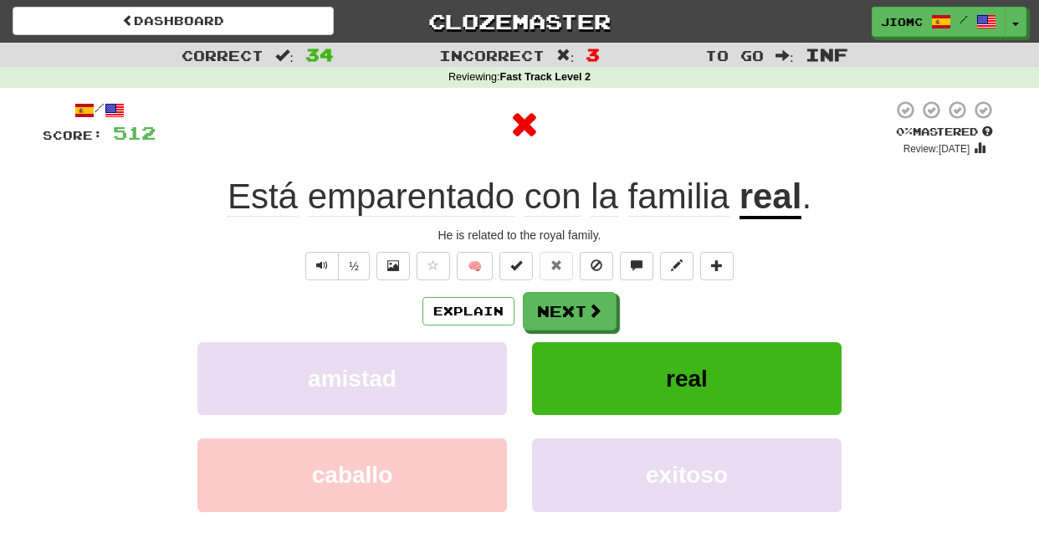
click at [496, 377] on button "amistad" at bounding box center [352, 378] width 310 height 73
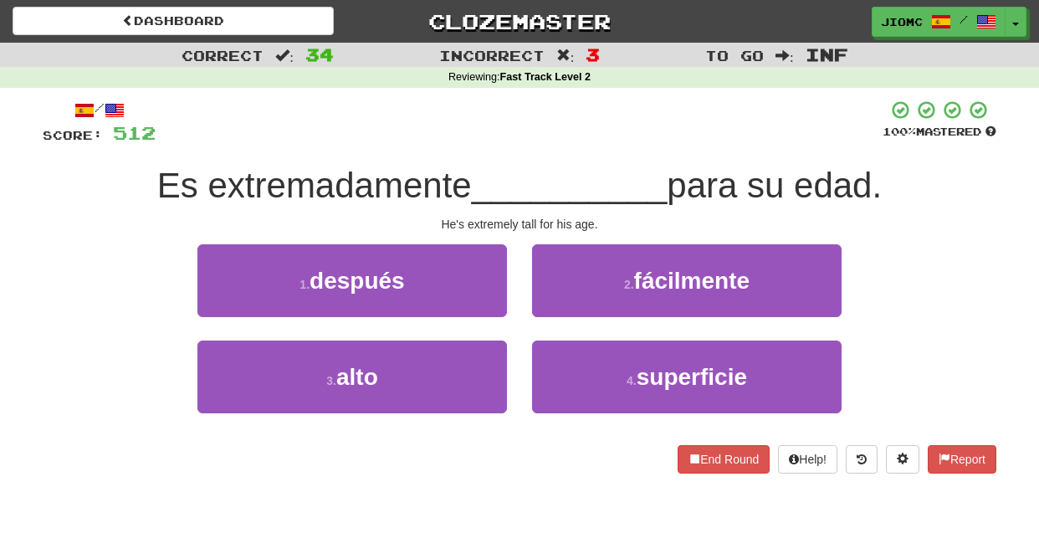
click at [496, 377] on button "3 . alto" at bounding box center [352, 377] width 310 height 73
click at [496, 317] on button "1 . después" at bounding box center [352, 280] width 310 height 73
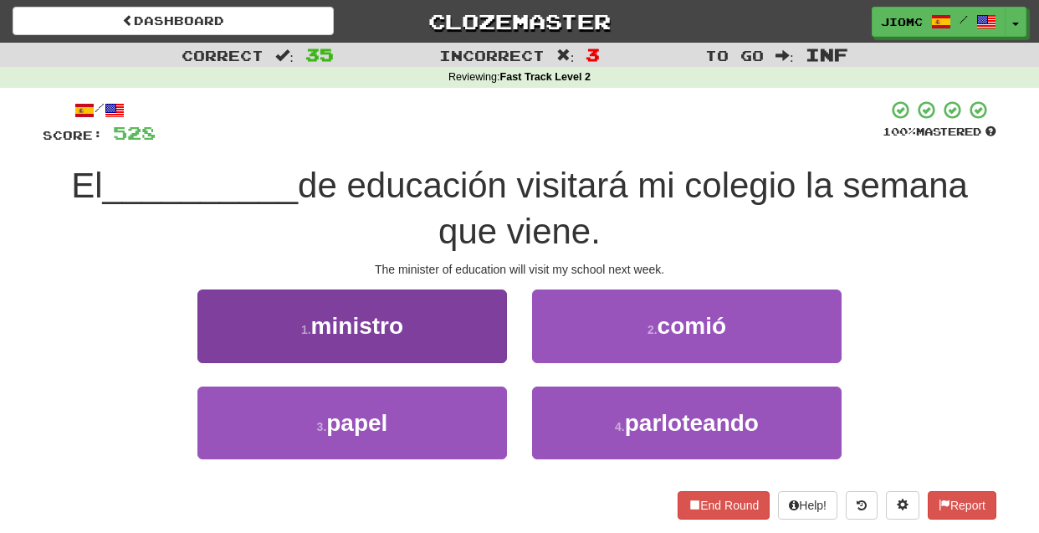
click at [490, 333] on button "1 . ministro" at bounding box center [352, 326] width 310 height 73
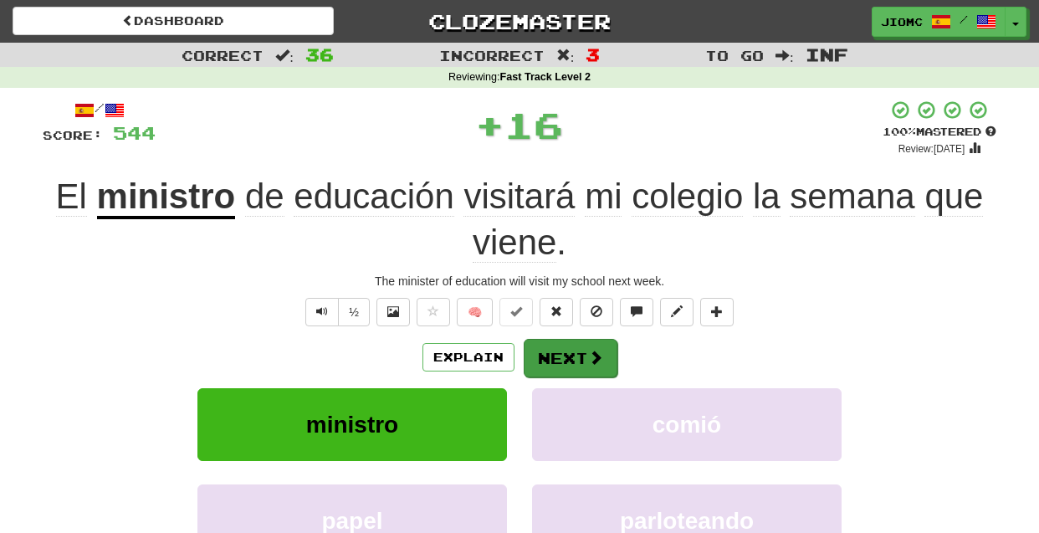
click at [566, 351] on button "Next" at bounding box center [571, 358] width 94 height 38
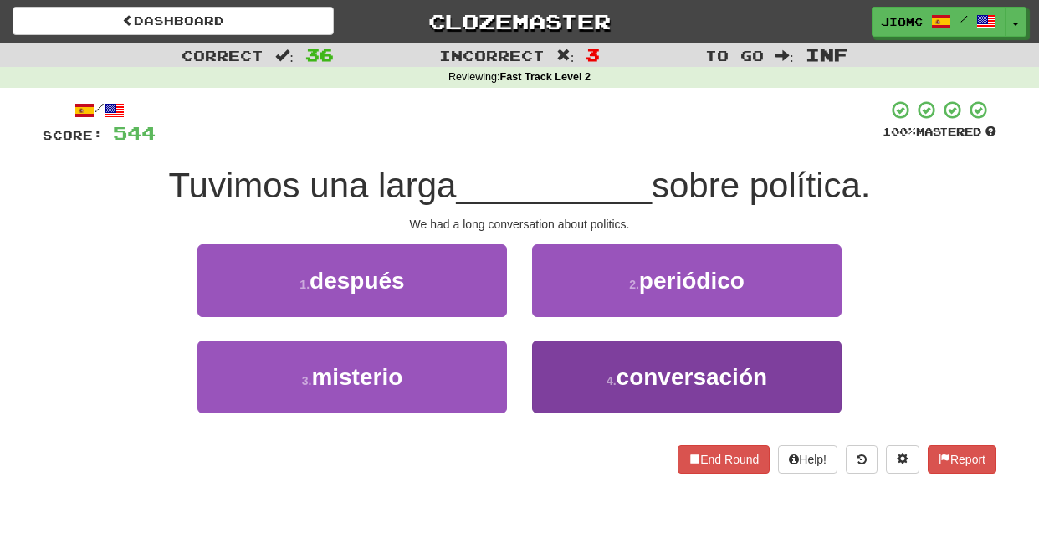
click at [555, 368] on button "4 . conversación" at bounding box center [687, 377] width 310 height 73
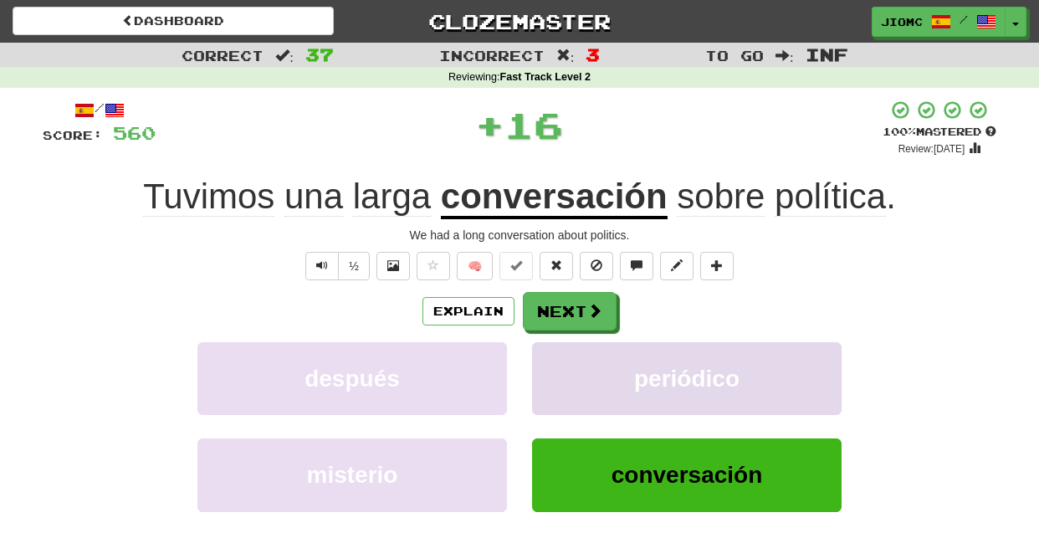
click at [554, 368] on button "periódico" at bounding box center [687, 378] width 310 height 73
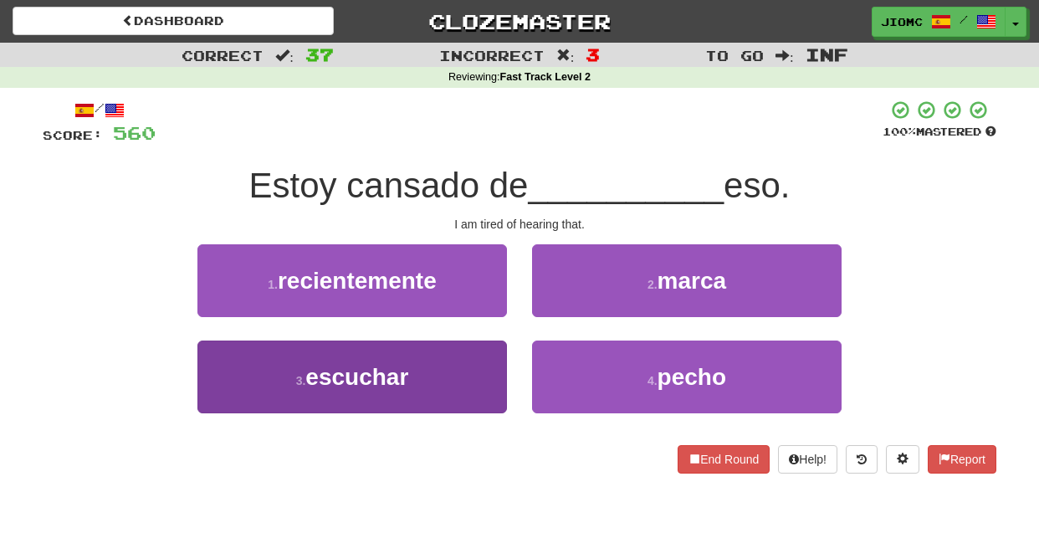
click at [499, 361] on button "3 . escuchar" at bounding box center [352, 377] width 310 height 73
click at [499, 317] on button "1 . recientemente" at bounding box center [352, 280] width 310 height 73
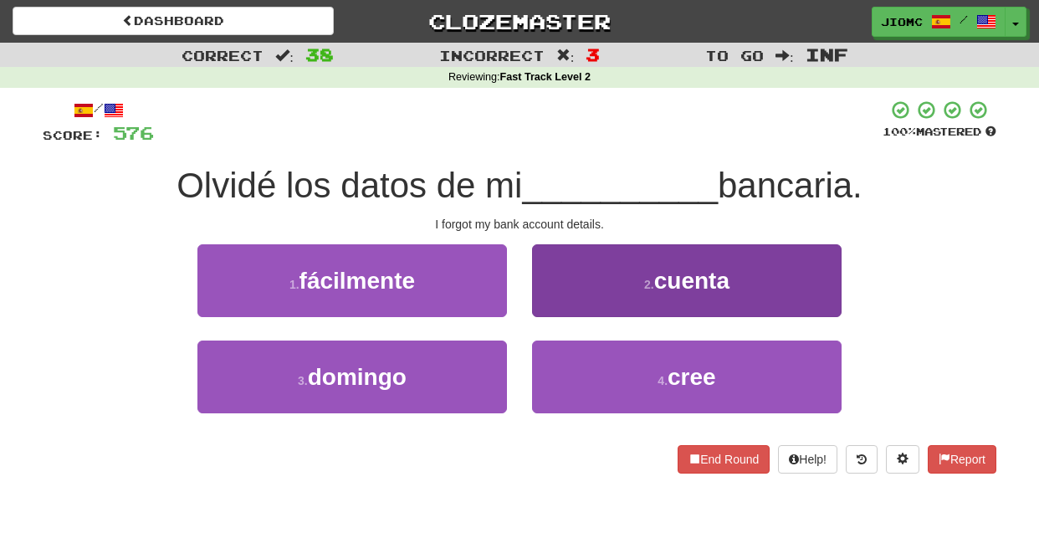
click at [556, 301] on button "2 . cuenta" at bounding box center [687, 280] width 310 height 73
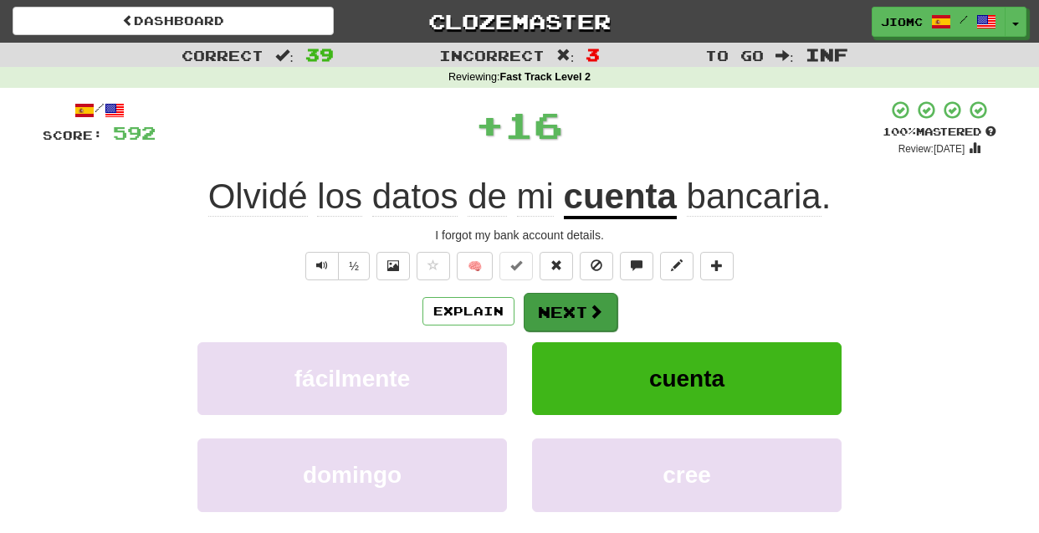
click at [556, 301] on button "Next" at bounding box center [571, 312] width 94 height 38
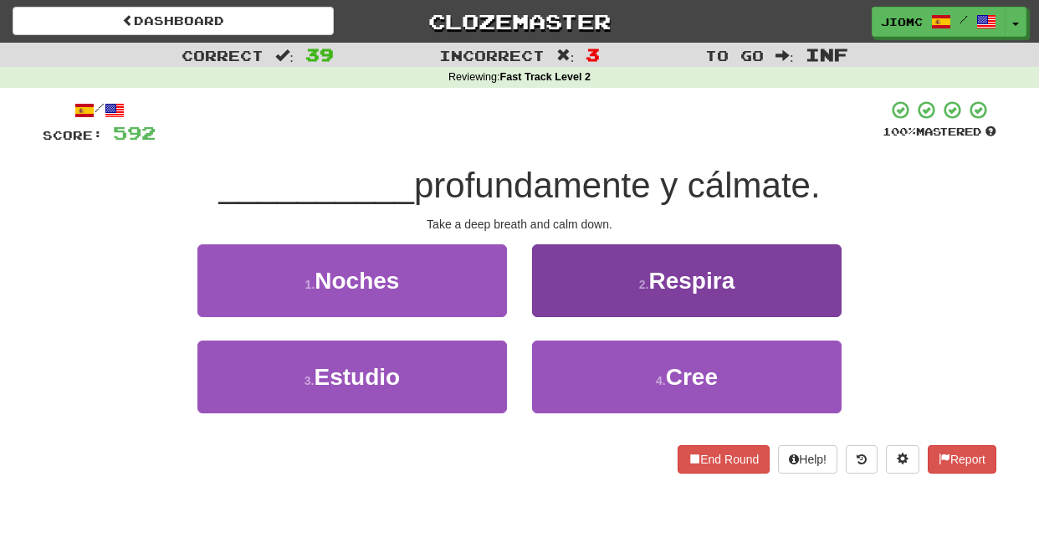
click at [560, 305] on button "2 . Respira" at bounding box center [687, 280] width 310 height 73
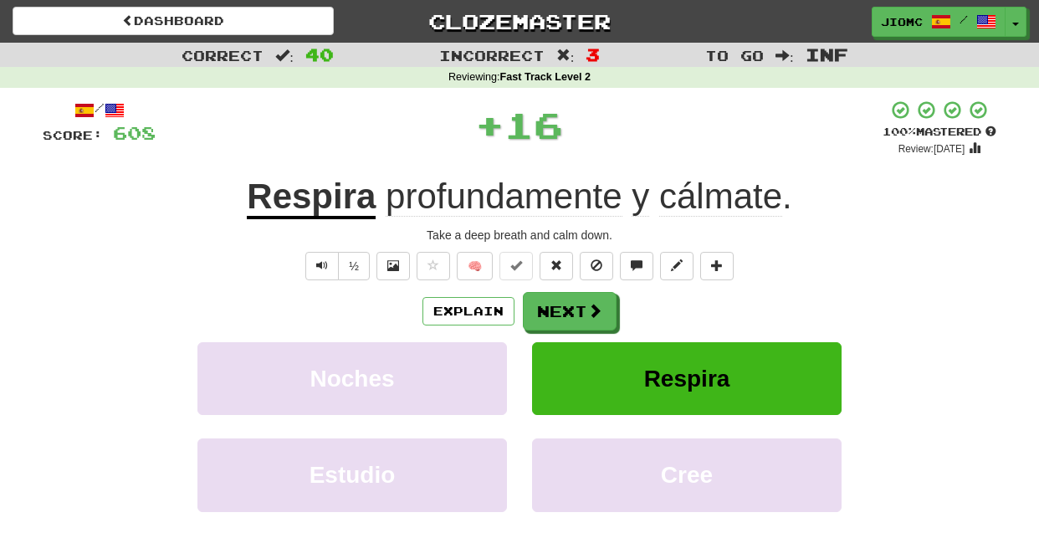
click at [559, 305] on button "Next" at bounding box center [570, 311] width 94 height 38
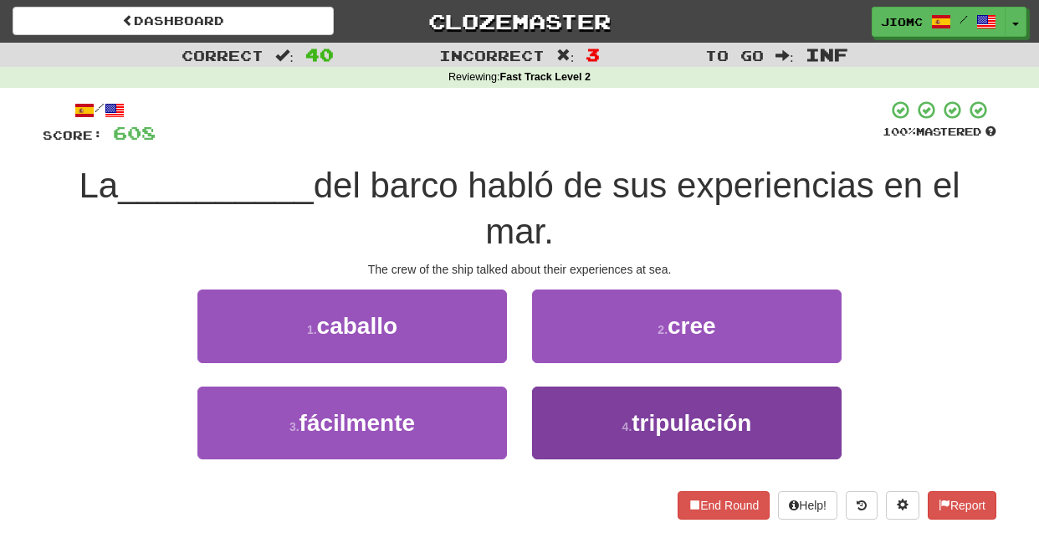
click at [564, 410] on button "4 . tripulación" at bounding box center [687, 423] width 310 height 73
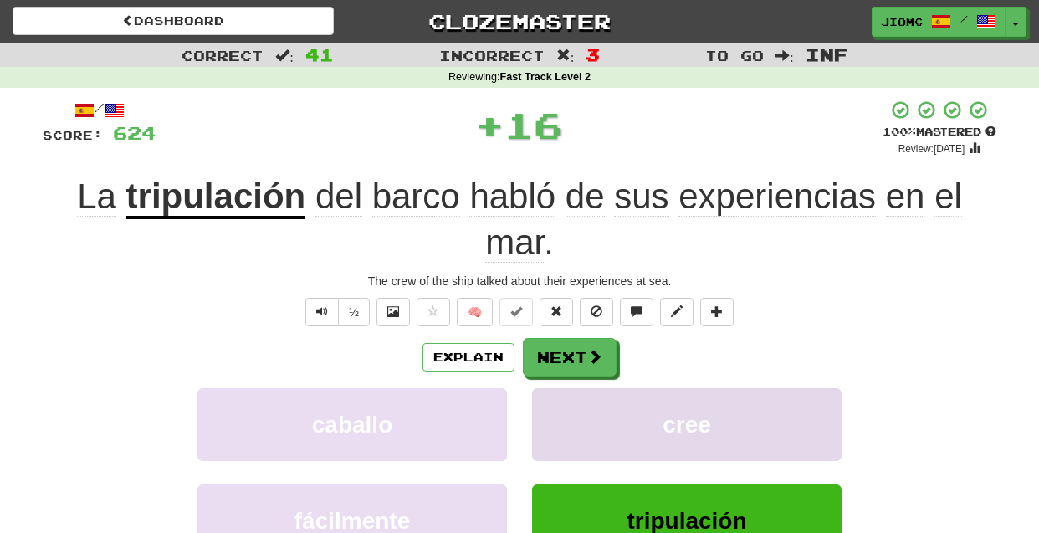
click at [563, 409] on button "cree" at bounding box center [687, 424] width 310 height 73
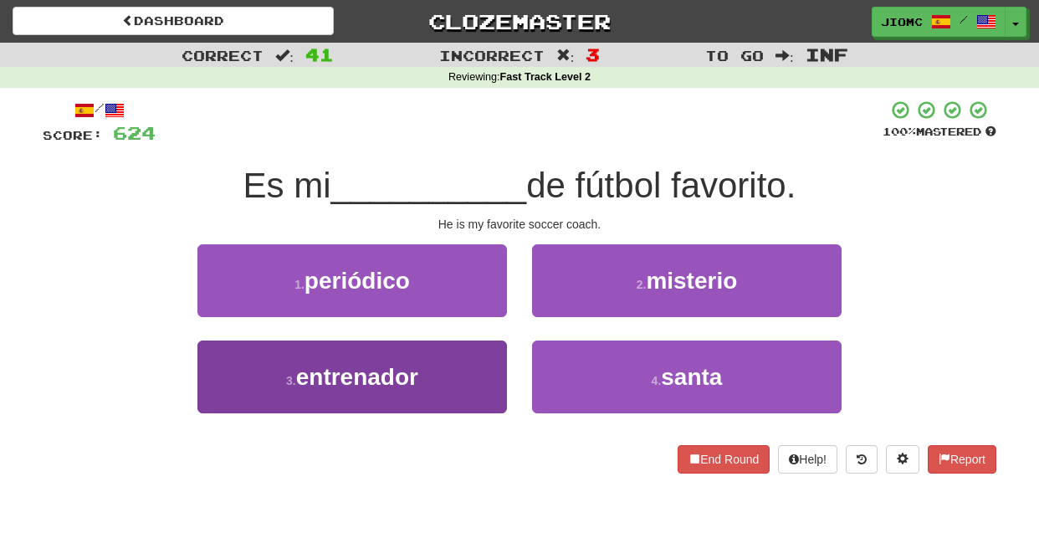
click at [490, 362] on button "3 . entrenador" at bounding box center [352, 377] width 310 height 73
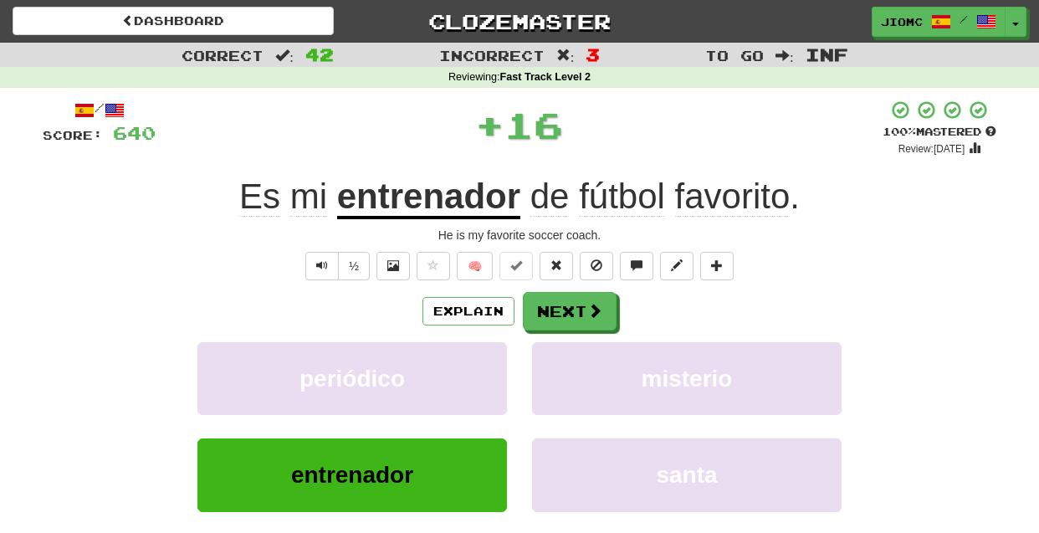
click at [490, 362] on button "periódico" at bounding box center [352, 378] width 310 height 73
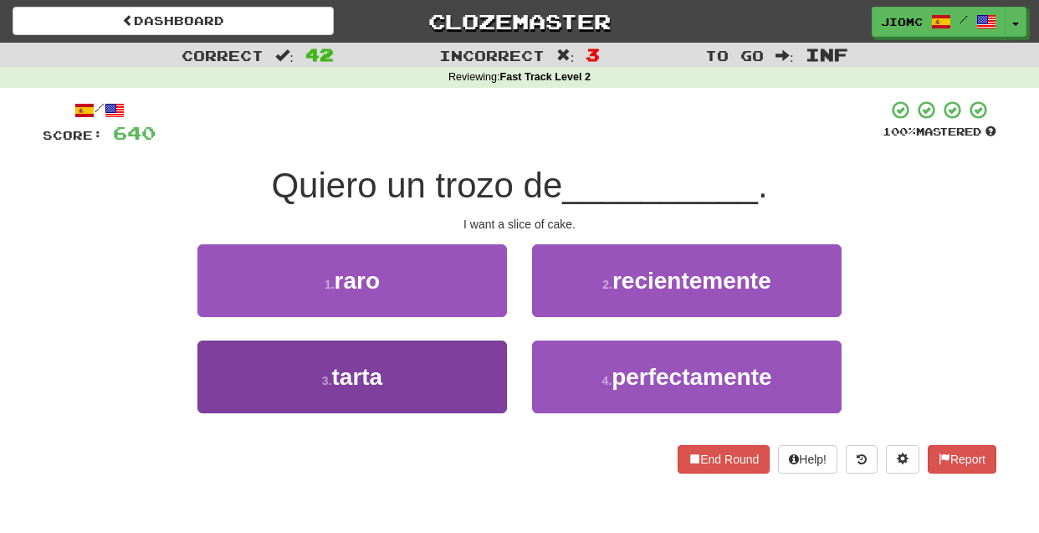
click at [499, 367] on button "3 . tarta" at bounding box center [352, 377] width 310 height 73
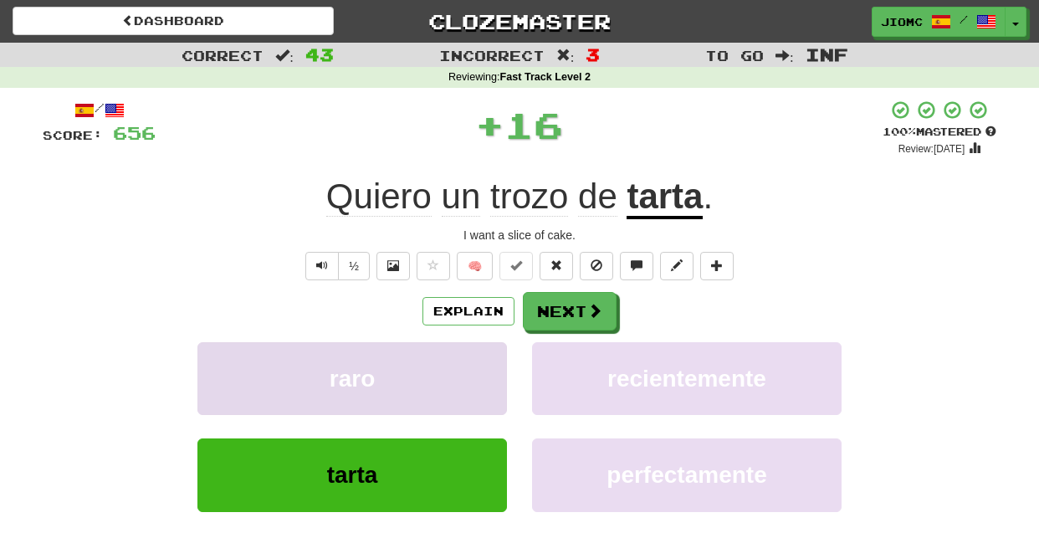
click at [497, 368] on button "raro" at bounding box center [352, 378] width 310 height 73
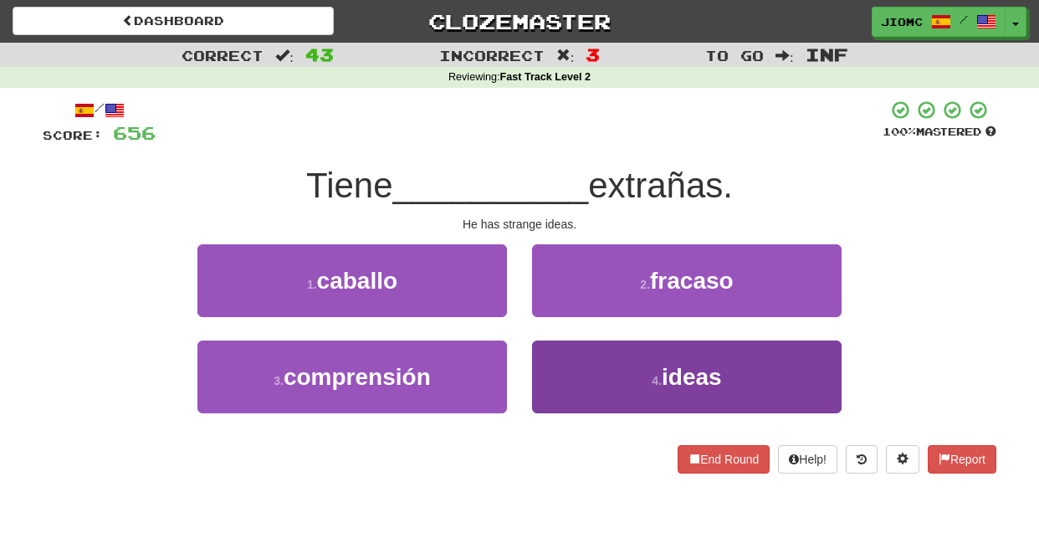
click at [572, 362] on button "4 . ideas" at bounding box center [687, 377] width 310 height 73
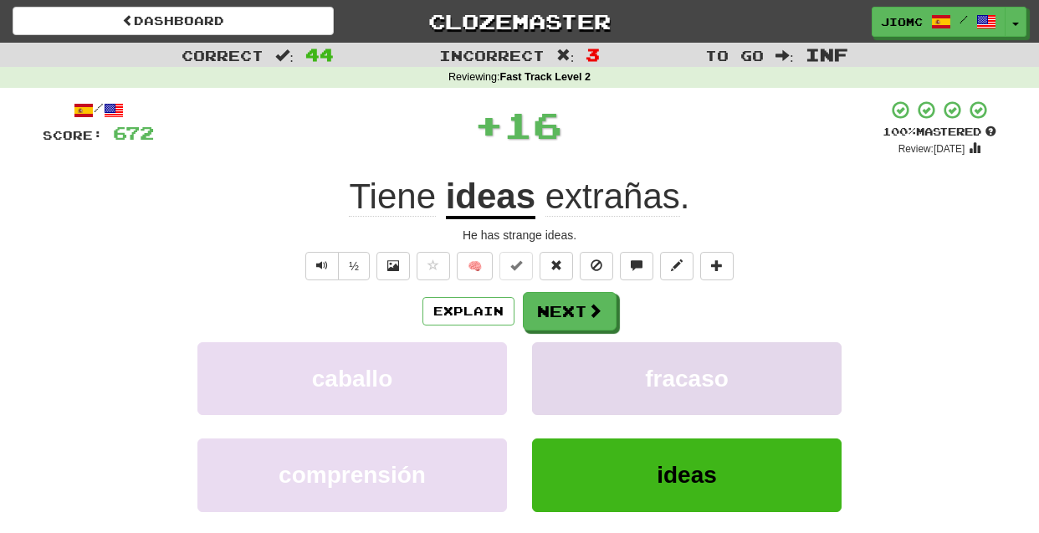
click at [572, 363] on button "fracaso" at bounding box center [687, 378] width 310 height 73
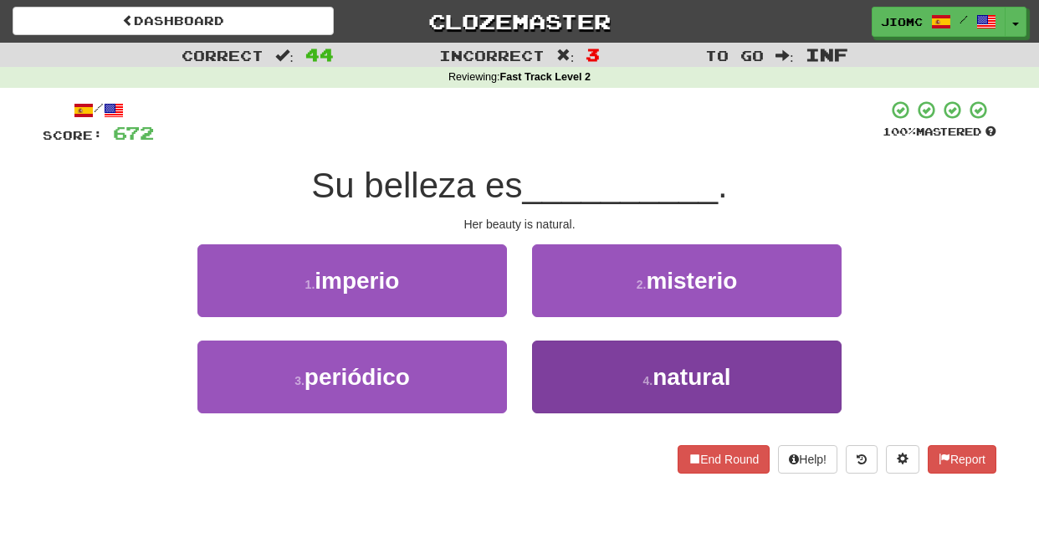
click at [554, 362] on button "4 . natural" at bounding box center [687, 377] width 310 height 73
click at [554, 317] on button "2 . misterio" at bounding box center [687, 280] width 310 height 73
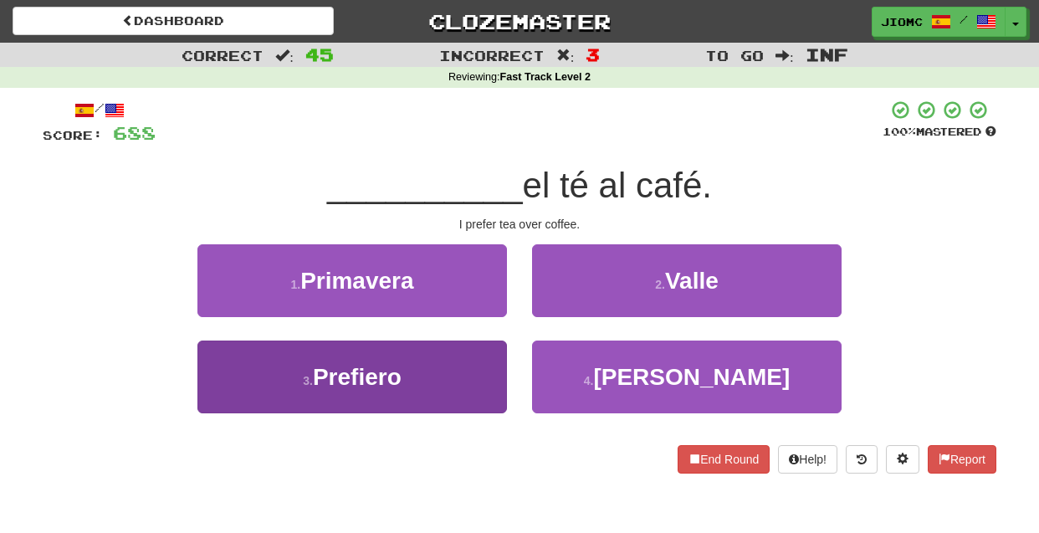
click at [481, 351] on button "3 . Prefiero" at bounding box center [352, 377] width 310 height 73
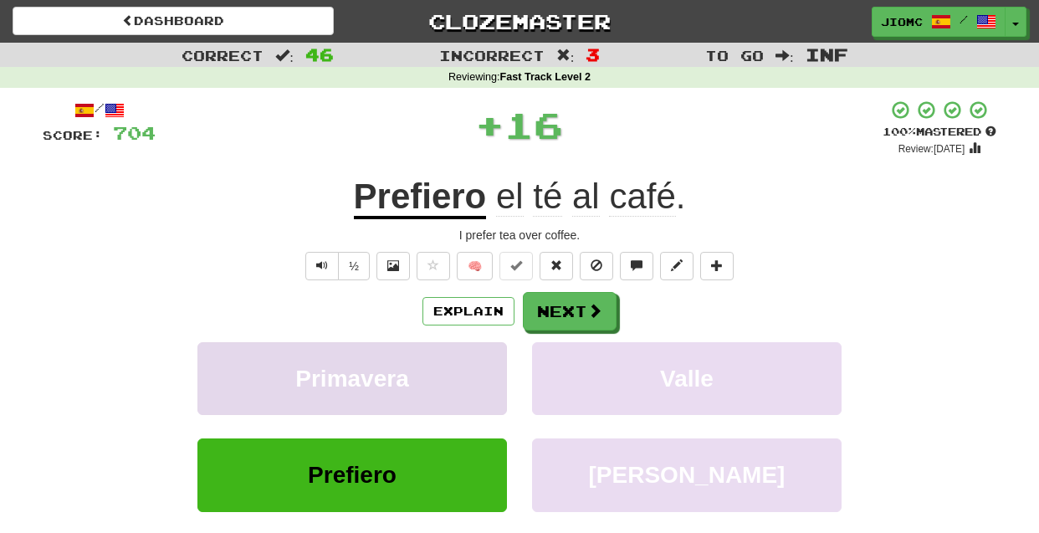
click at [483, 353] on button "Primavera" at bounding box center [352, 378] width 310 height 73
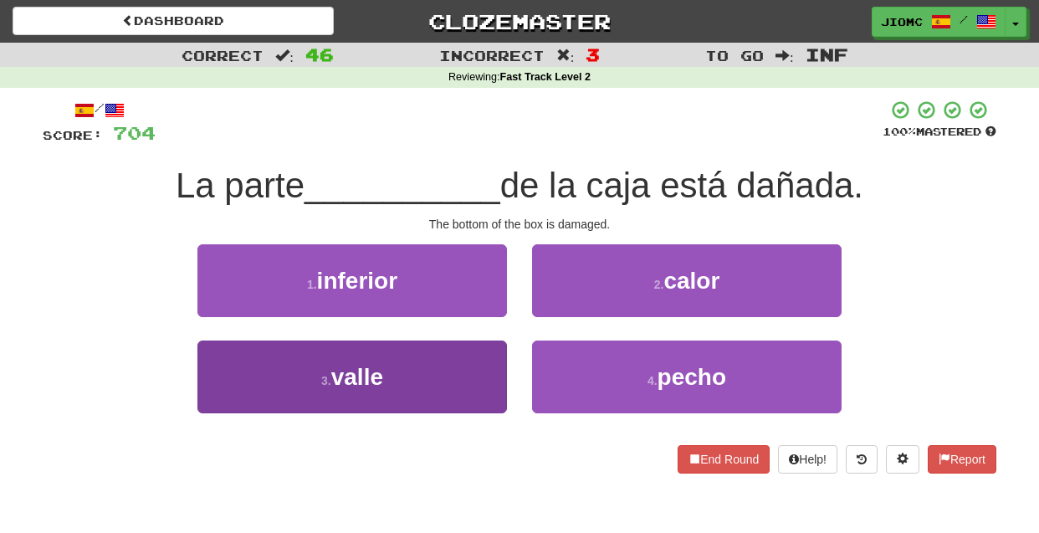
click at [495, 367] on button "3 . valle" at bounding box center [352, 377] width 310 height 73
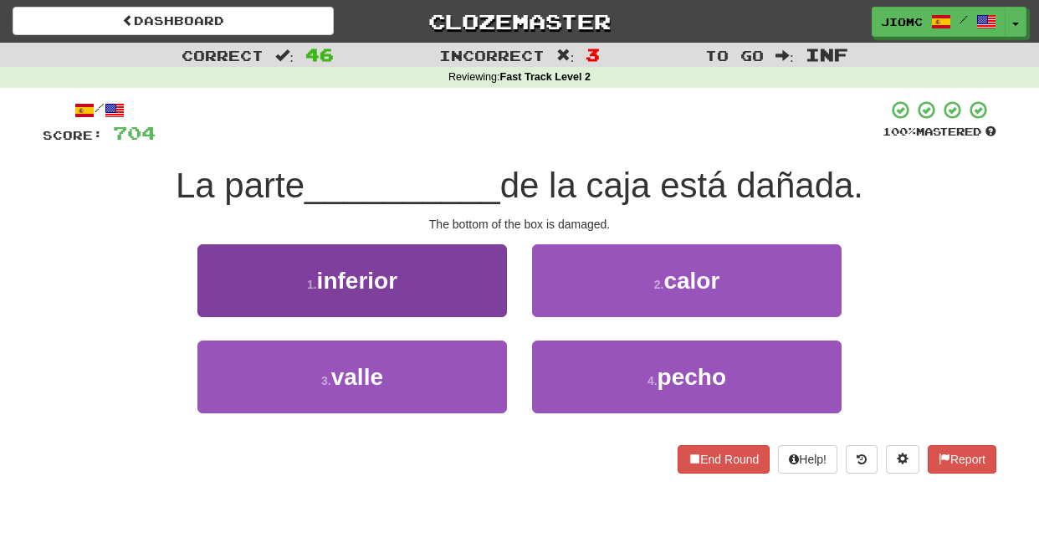
click at [495, 317] on button "1 . inferior" at bounding box center [352, 280] width 310 height 73
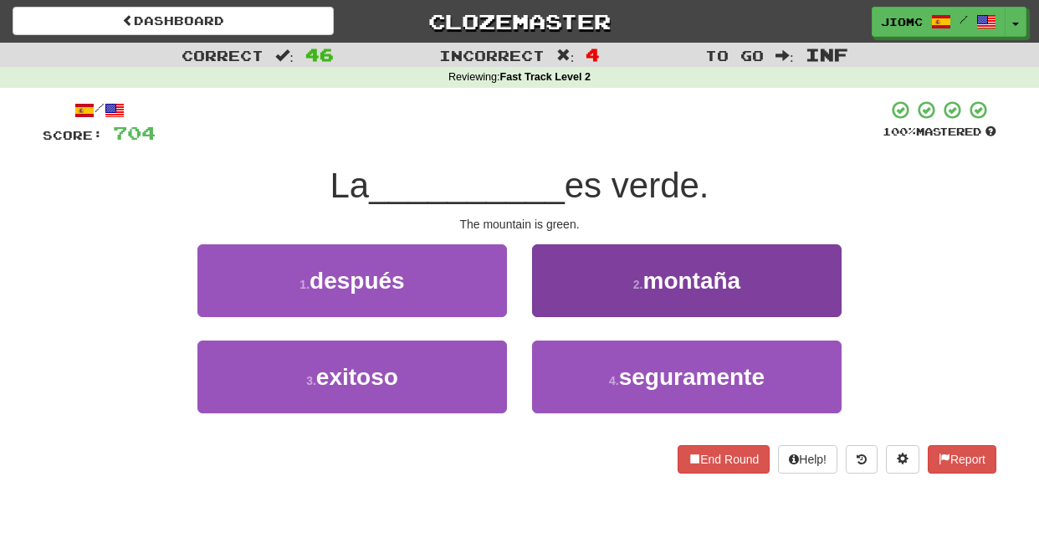
click at [538, 313] on button "2 . montaña" at bounding box center [687, 280] width 310 height 73
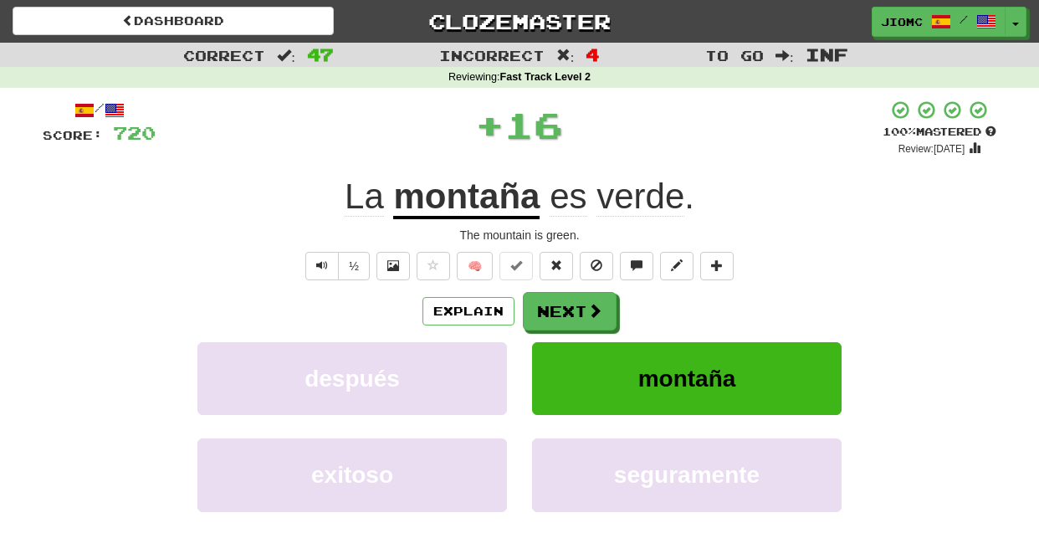
click at [538, 315] on button "Next" at bounding box center [570, 311] width 94 height 38
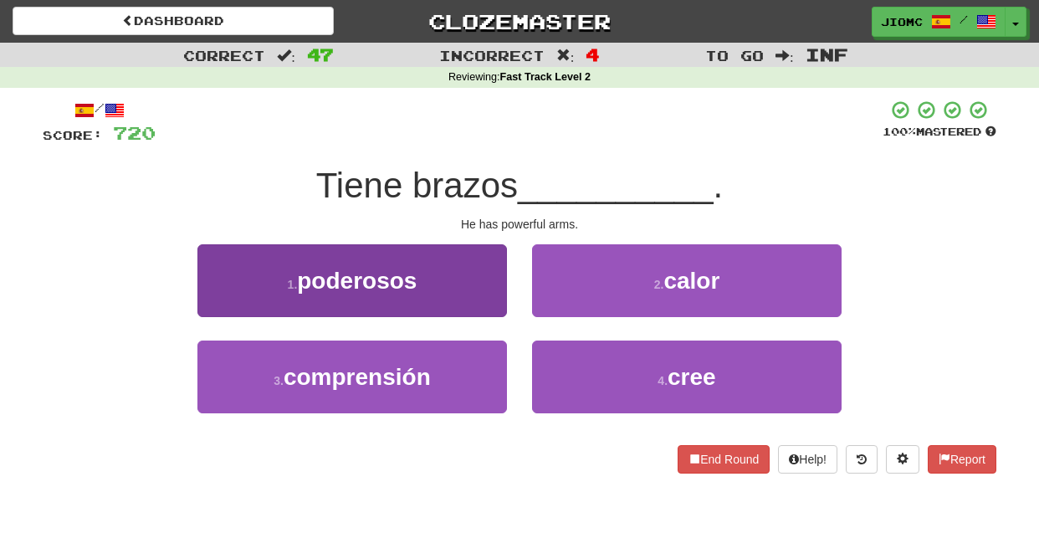
click at [496, 307] on button "1 . poderosos" at bounding box center [352, 280] width 310 height 73
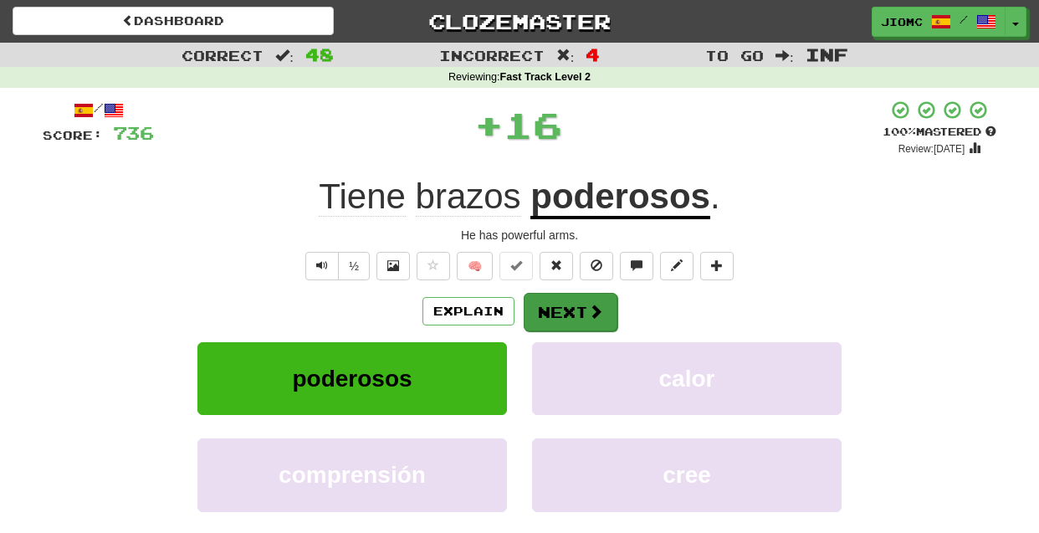
click at [548, 315] on button "Next" at bounding box center [571, 312] width 94 height 38
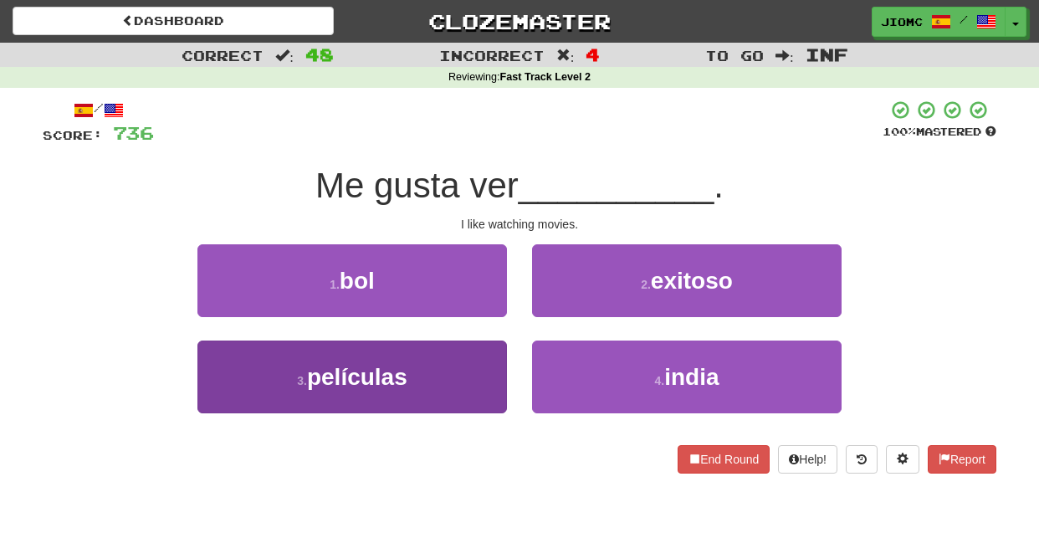
click at [496, 365] on button "3 . películas" at bounding box center [352, 377] width 310 height 73
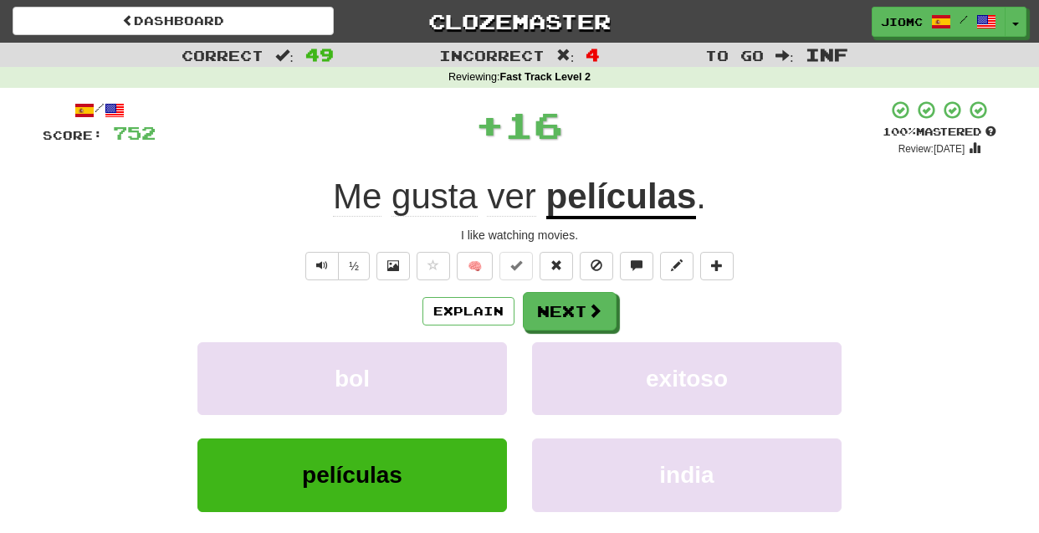
click at [496, 365] on button "bol" at bounding box center [352, 378] width 310 height 73
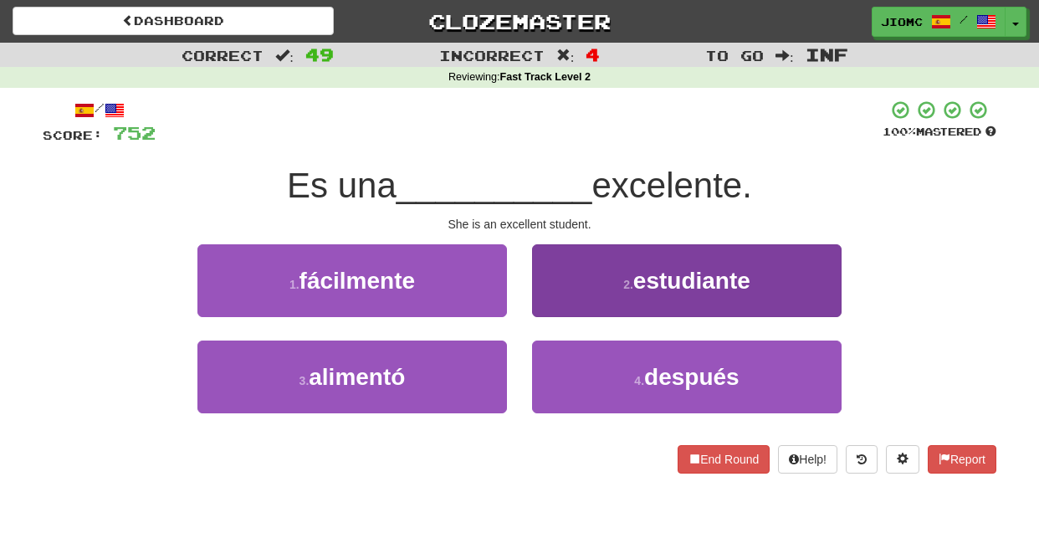
click at [562, 308] on button "2 . estudiante" at bounding box center [687, 280] width 310 height 73
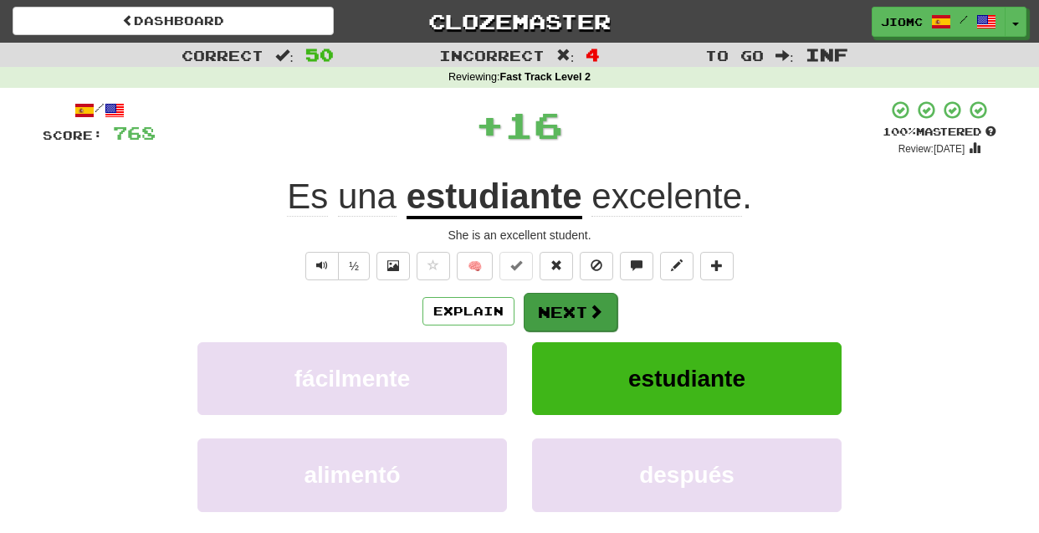
click at [561, 310] on button "Next" at bounding box center [571, 312] width 94 height 38
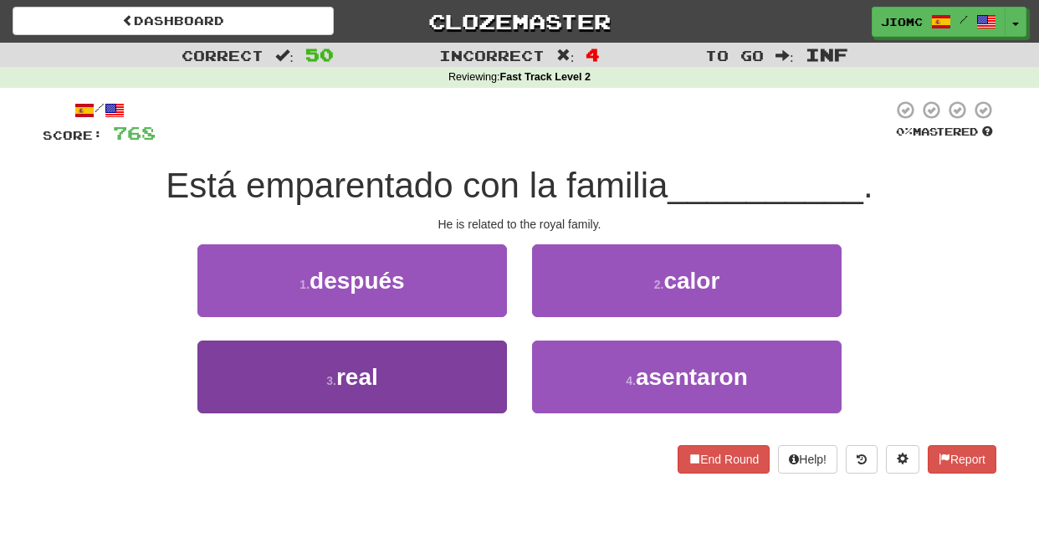
click at [492, 377] on button "3 . real" at bounding box center [352, 377] width 310 height 73
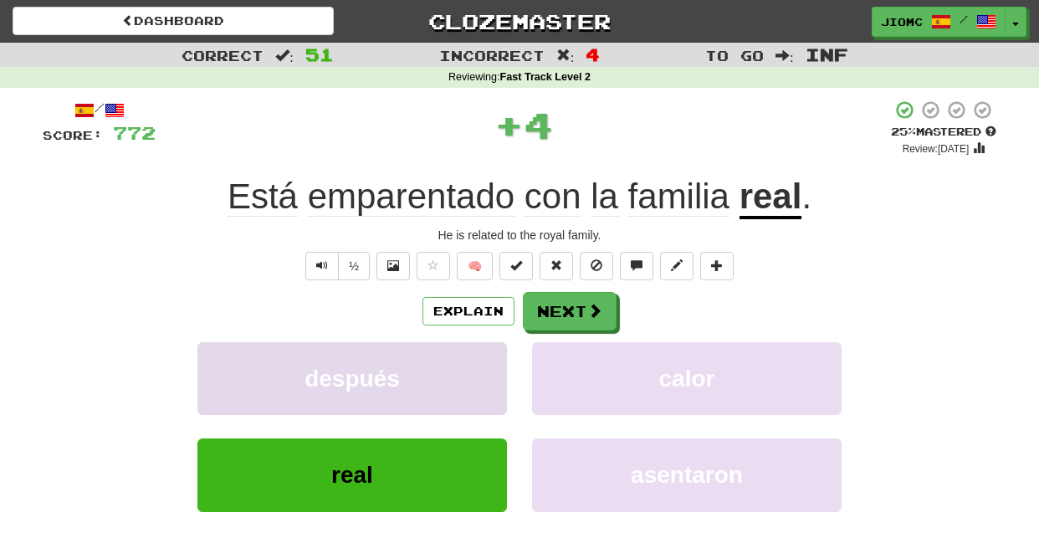
click at [491, 377] on button "después" at bounding box center [352, 378] width 310 height 73
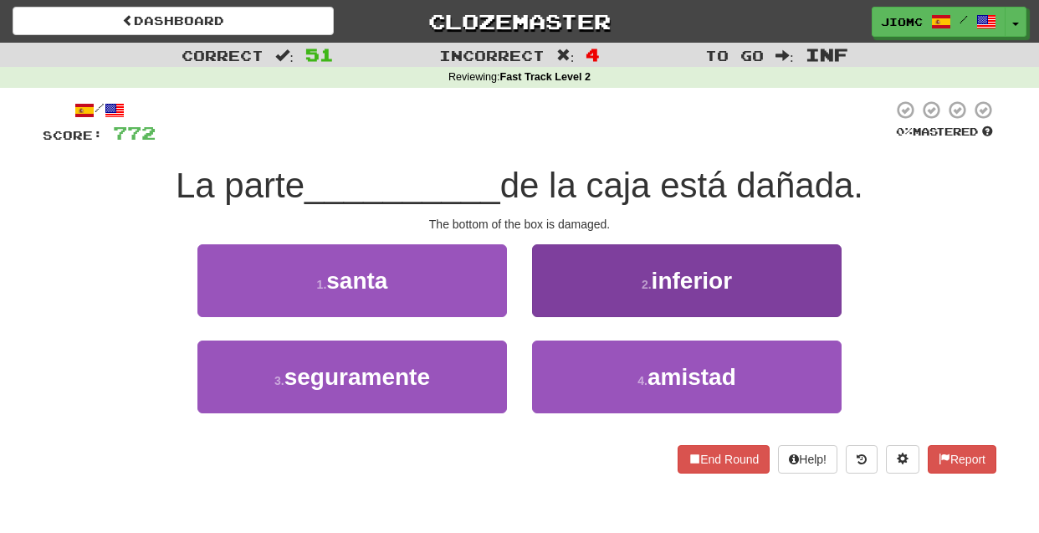
click at [569, 304] on button "2 . inferior" at bounding box center [687, 280] width 310 height 73
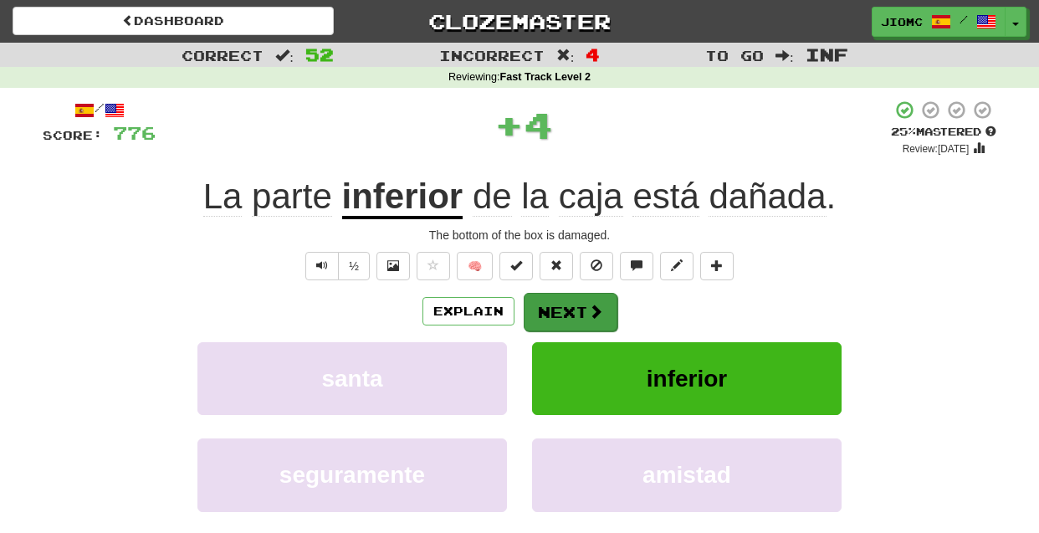
click at [567, 308] on button "Next" at bounding box center [571, 312] width 94 height 38
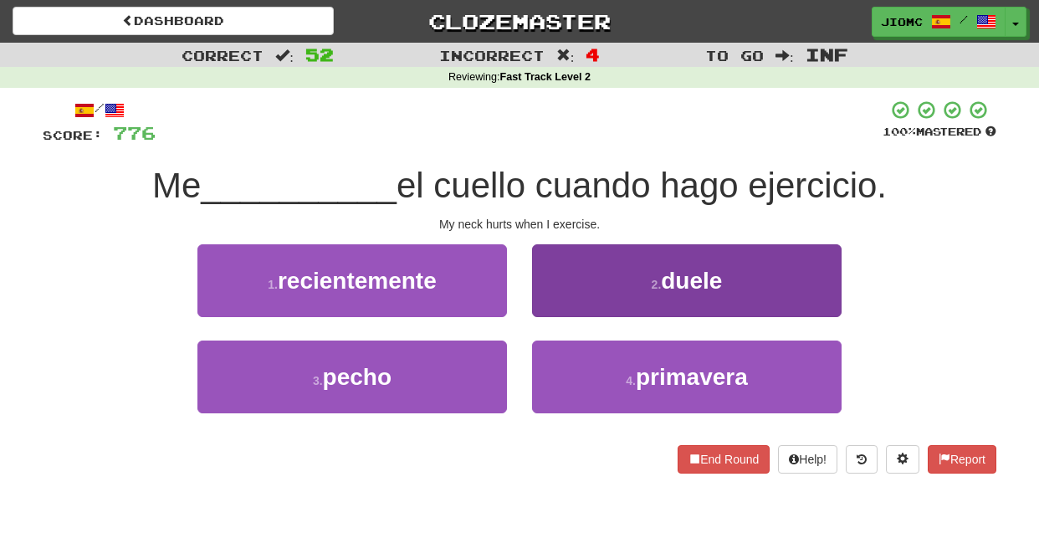
click at [558, 305] on button "2 . duele" at bounding box center [687, 280] width 310 height 73
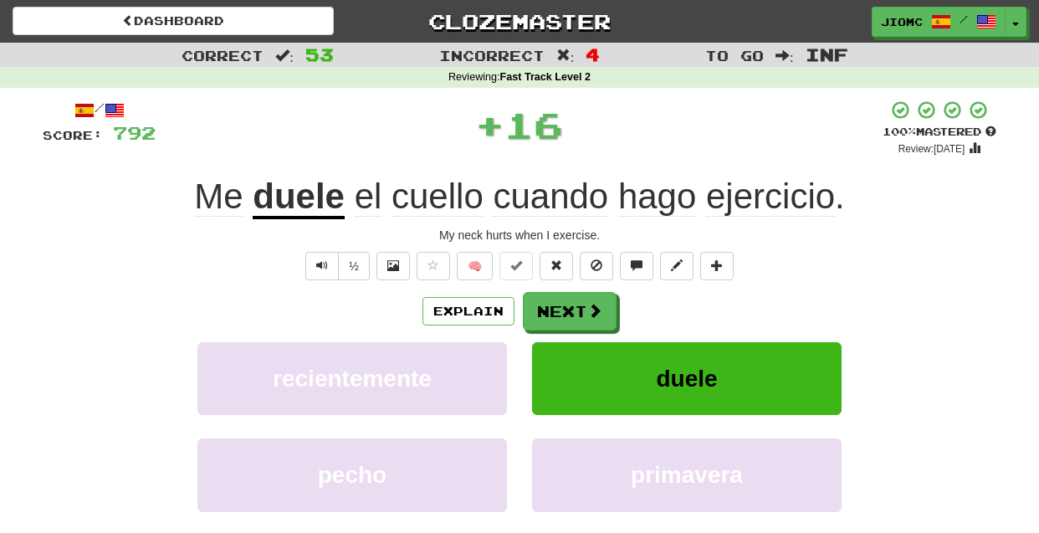
click at [558, 305] on button "Next" at bounding box center [570, 311] width 94 height 38
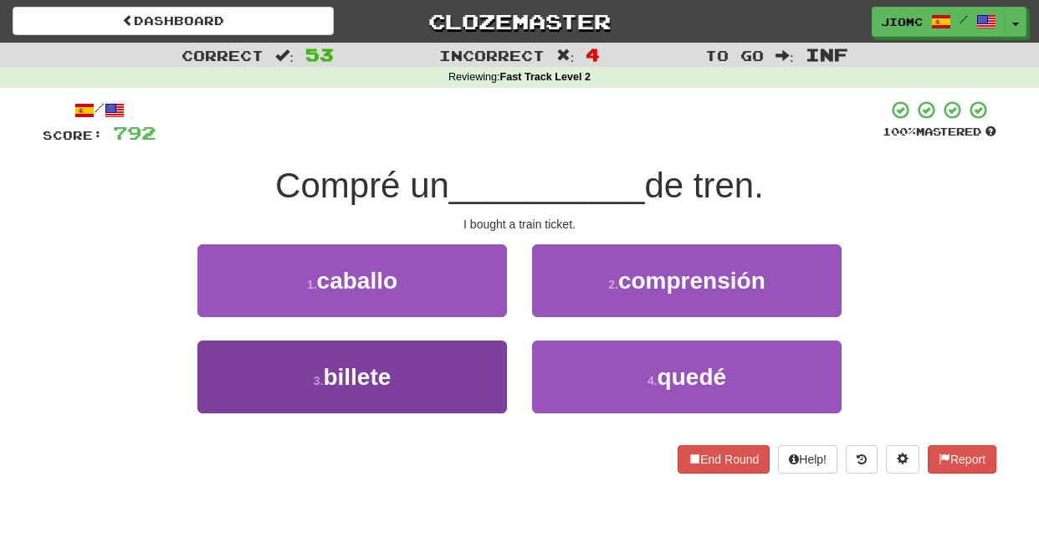
click at [500, 364] on button "3 . billete" at bounding box center [352, 377] width 310 height 73
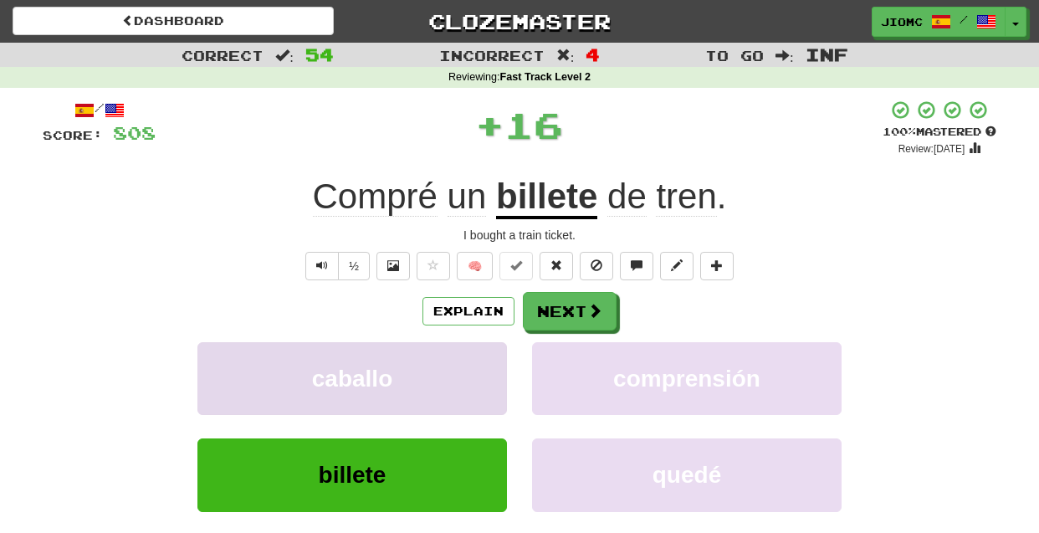
click at [499, 364] on button "caballo" at bounding box center [352, 378] width 310 height 73
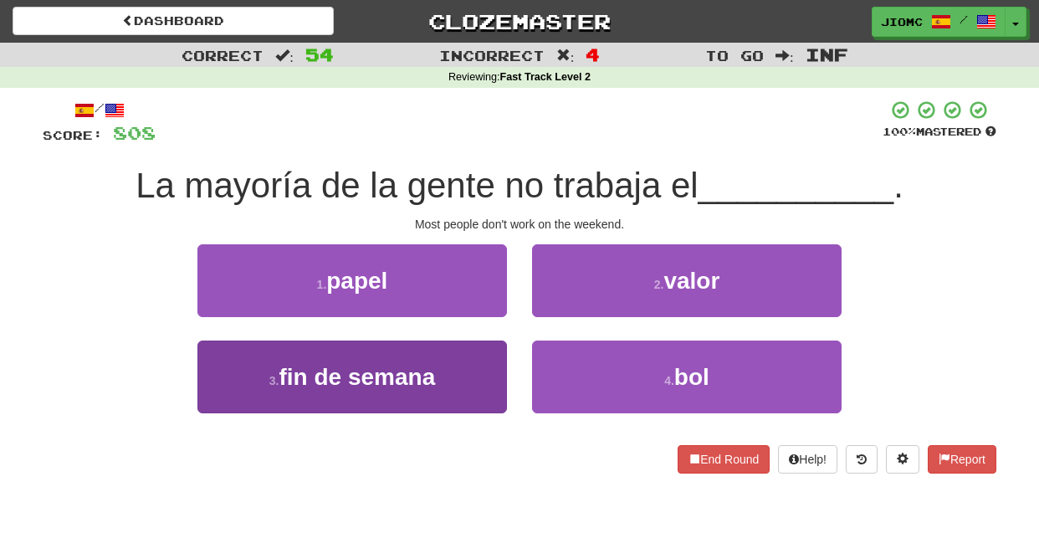
click at [493, 367] on button "3 . fin de semana" at bounding box center [352, 377] width 310 height 73
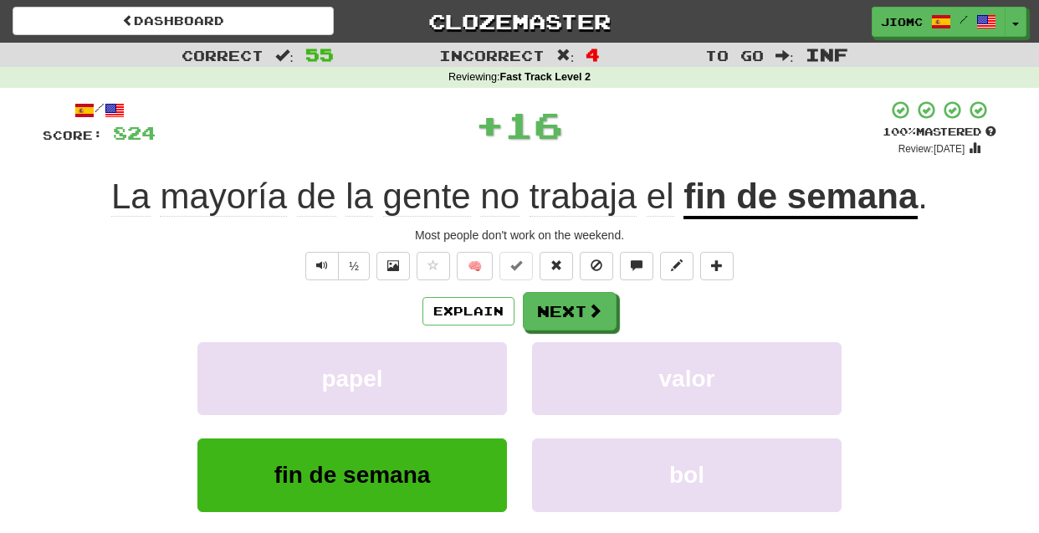
click at [493, 367] on button "papel" at bounding box center [352, 378] width 310 height 73
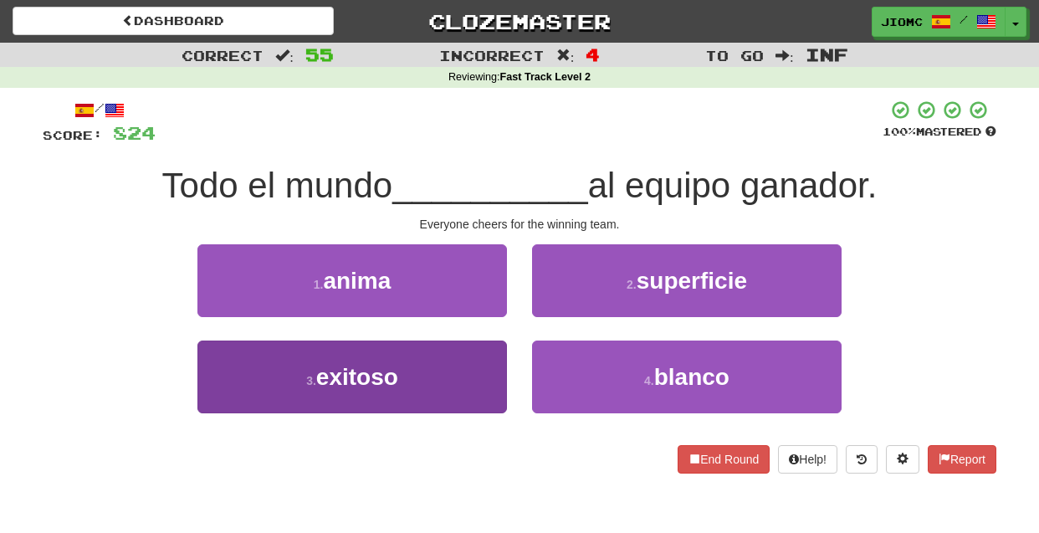
click at [486, 377] on button "3 . exitoso" at bounding box center [352, 377] width 310 height 73
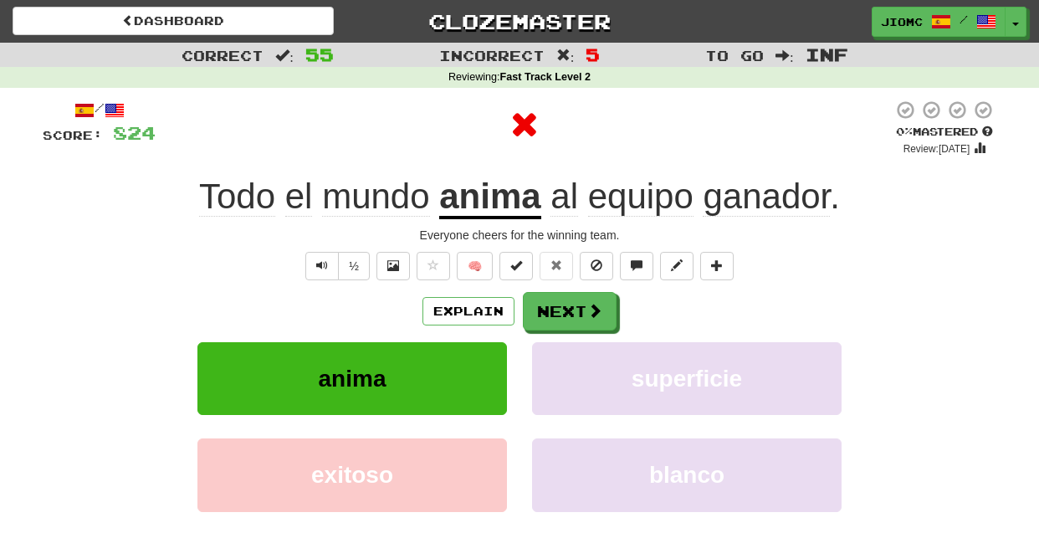
click at [486, 377] on button "anima" at bounding box center [352, 378] width 310 height 73
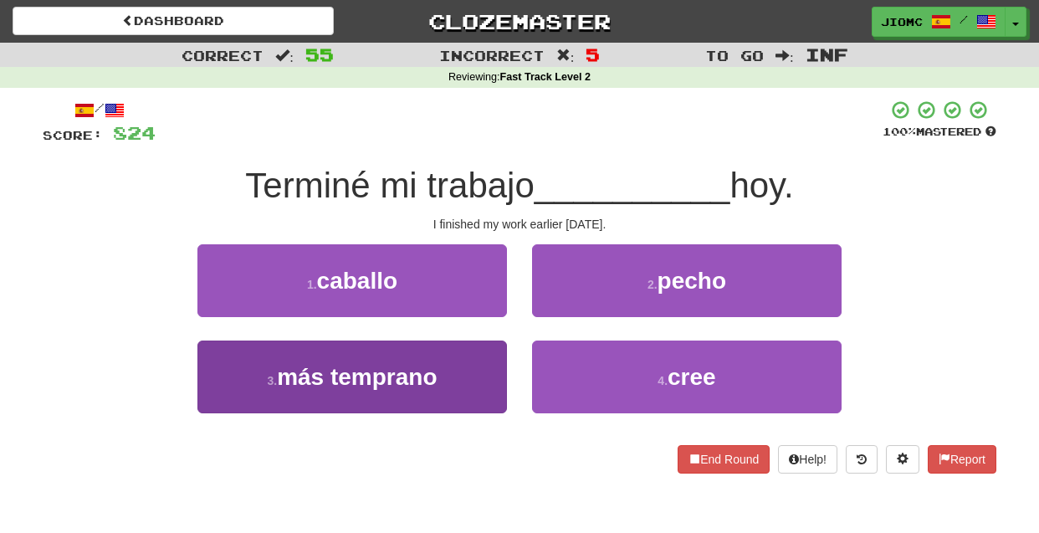
click at [479, 376] on button "3 . más temprano" at bounding box center [352, 377] width 310 height 73
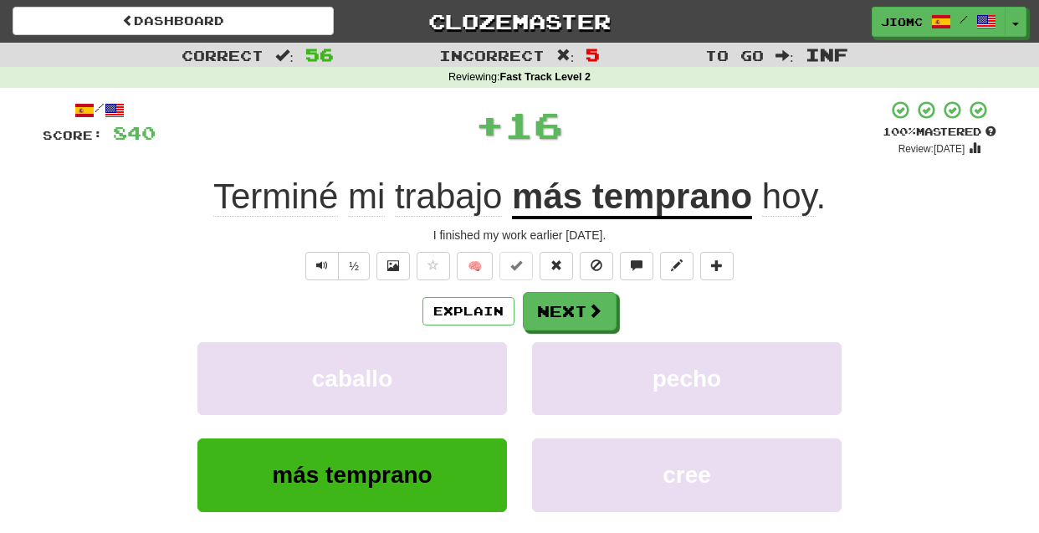
click at [479, 376] on button "caballo" at bounding box center [352, 378] width 310 height 73
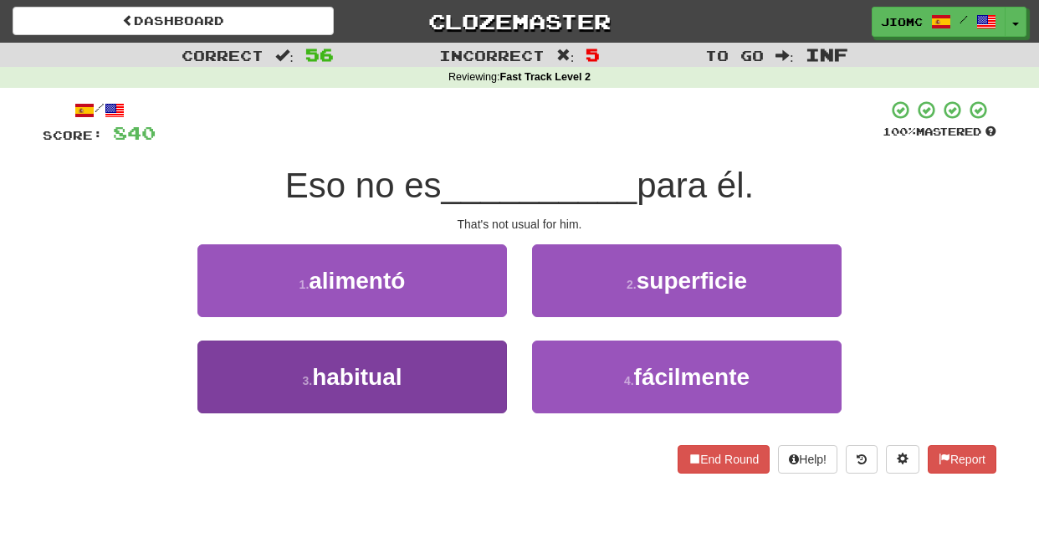
click at [481, 376] on button "3 . habitual" at bounding box center [352, 377] width 310 height 73
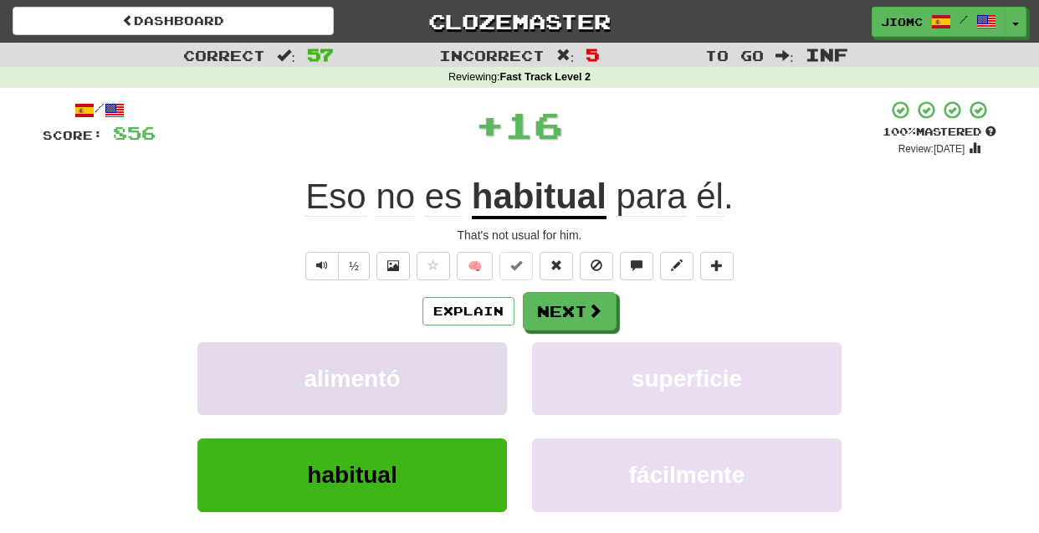
click at [480, 376] on button "alimentó" at bounding box center [352, 378] width 310 height 73
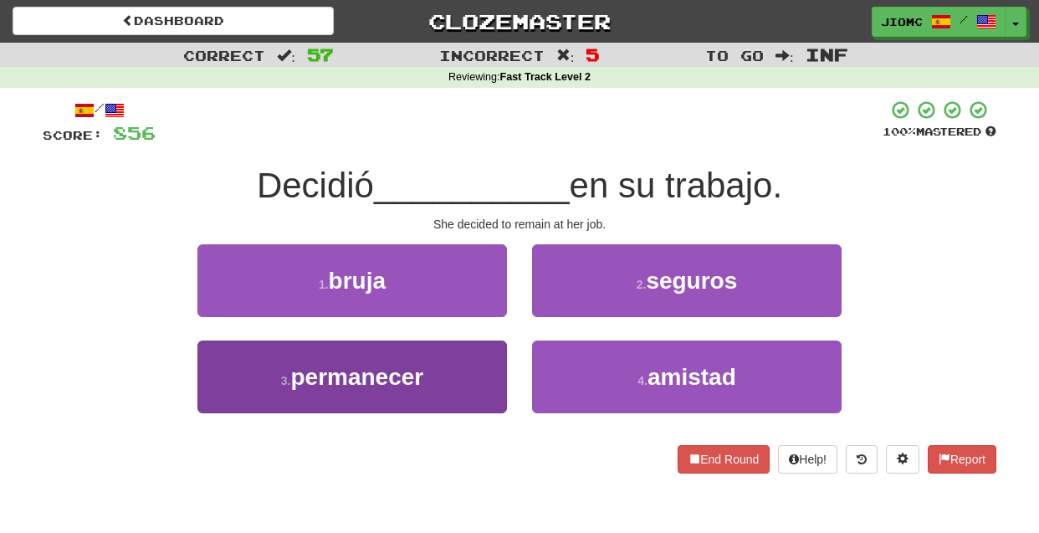
click at [481, 378] on button "3 . permanecer" at bounding box center [352, 377] width 310 height 73
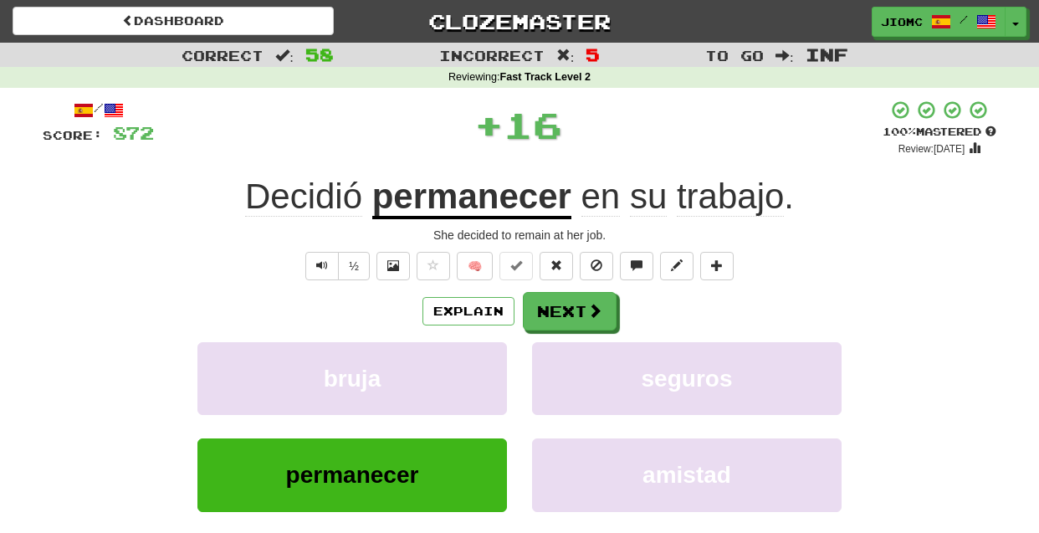
click at [481, 378] on button "bruja" at bounding box center [352, 378] width 310 height 73
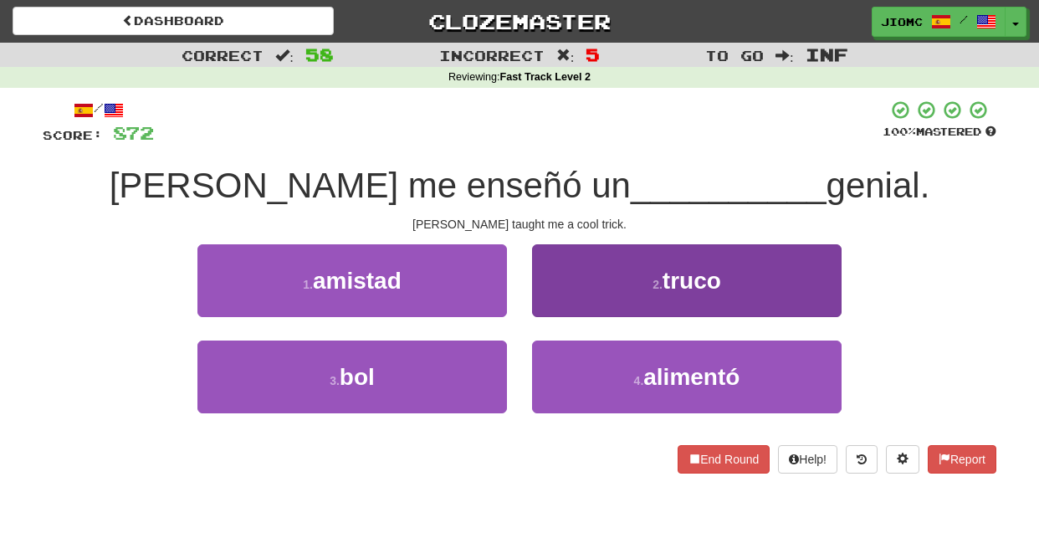
click at [552, 308] on button "2 . truco" at bounding box center [687, 280] width 310 height 73
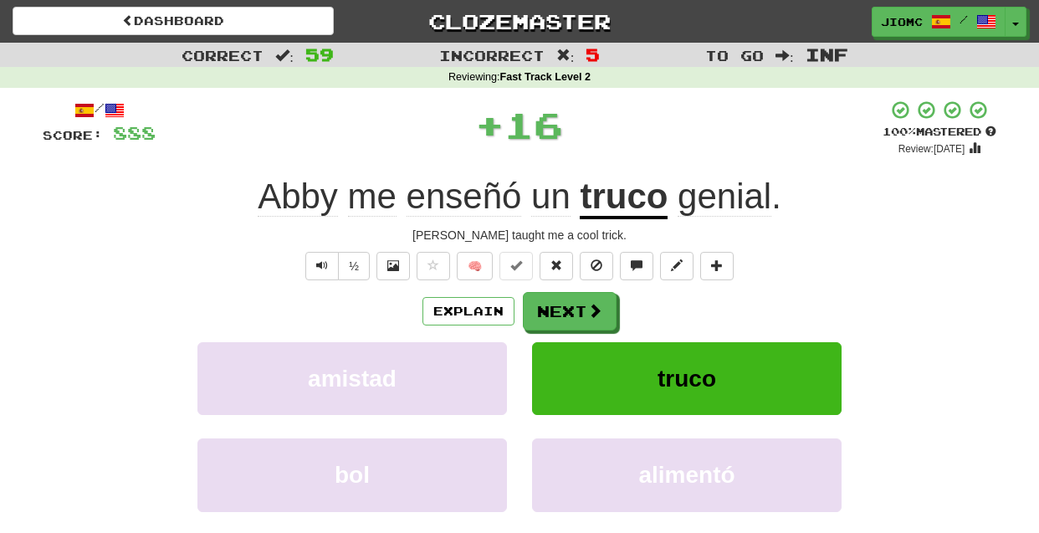
click at [552, 308] on button "Next" at bounding box center [570, 311] width 94 height 38
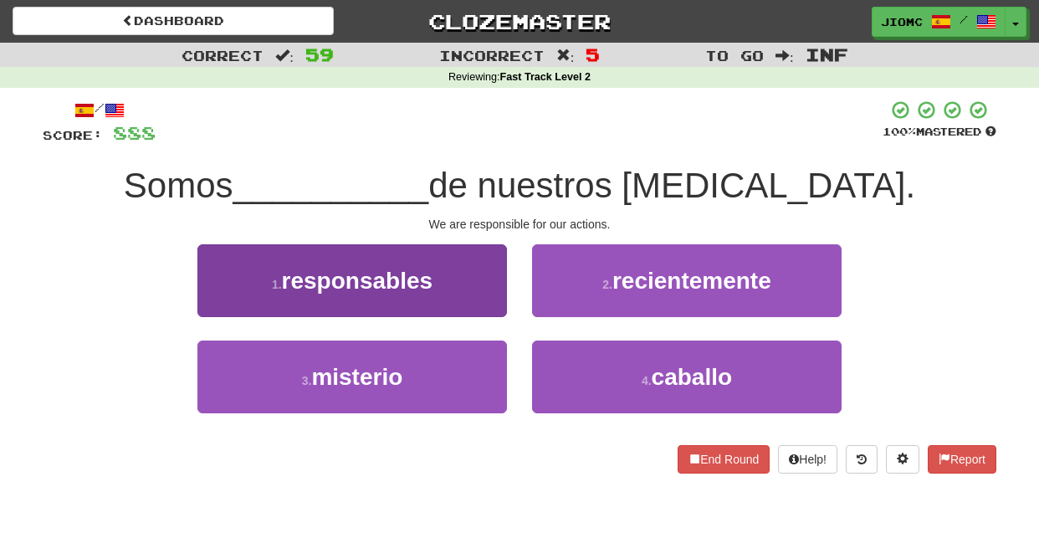
click at [492, 300] on button "1 . responsables" at bounding box center [352, 280] width 310 height 73
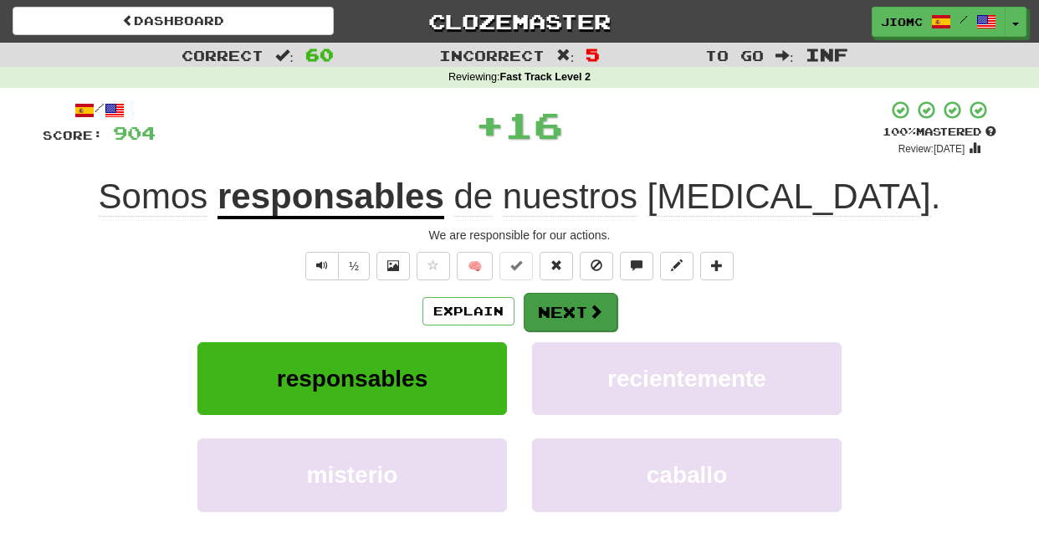
click at [531, 304] on button "Next" at bounding box center [571, 312] width 94 height 38
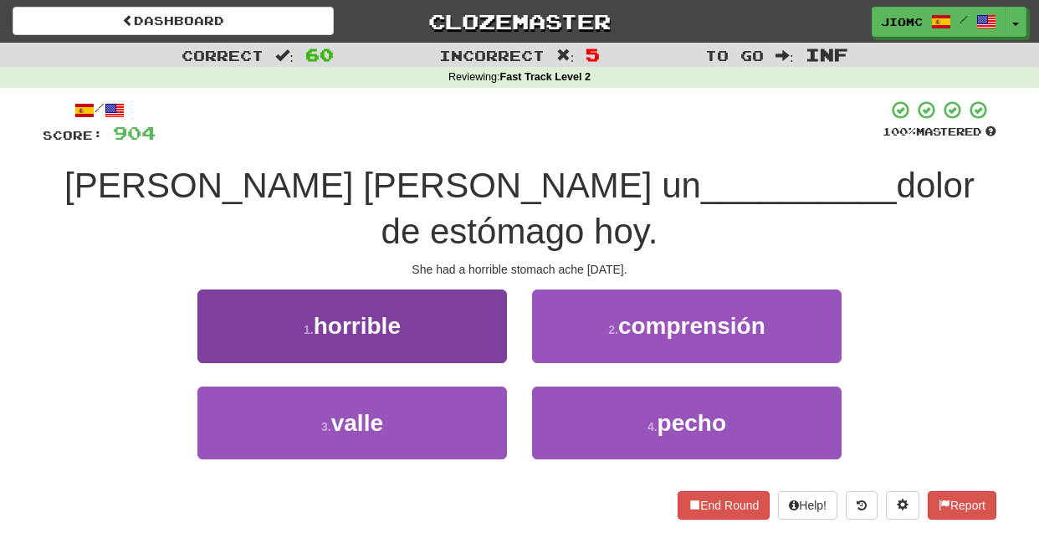
click at [490, 301] on button "1 . horrible" at bounding box center [352, 326] width 310 height 73
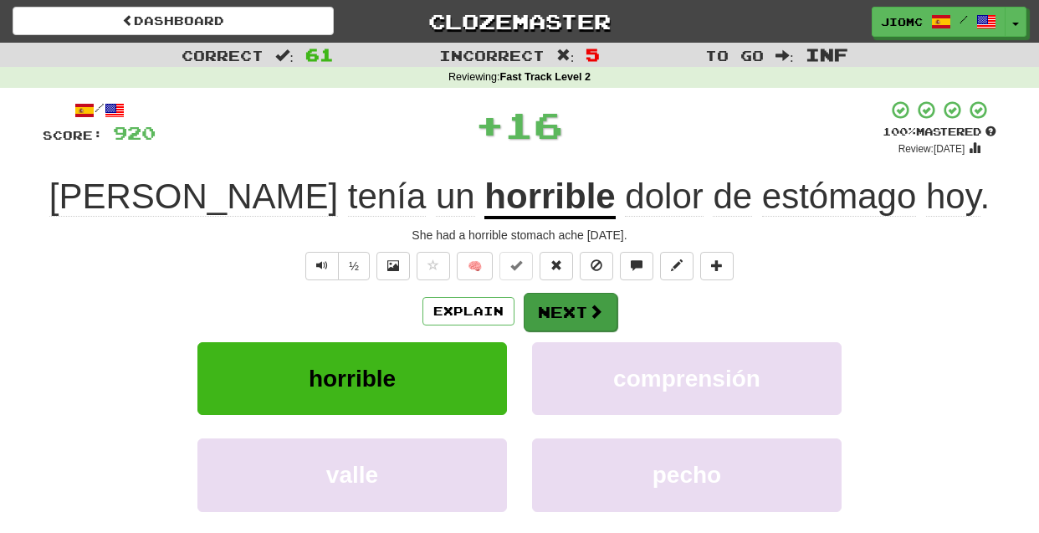
click at [525, 304] on button "Next" at bounding box center [571, 312] width 94 height 38
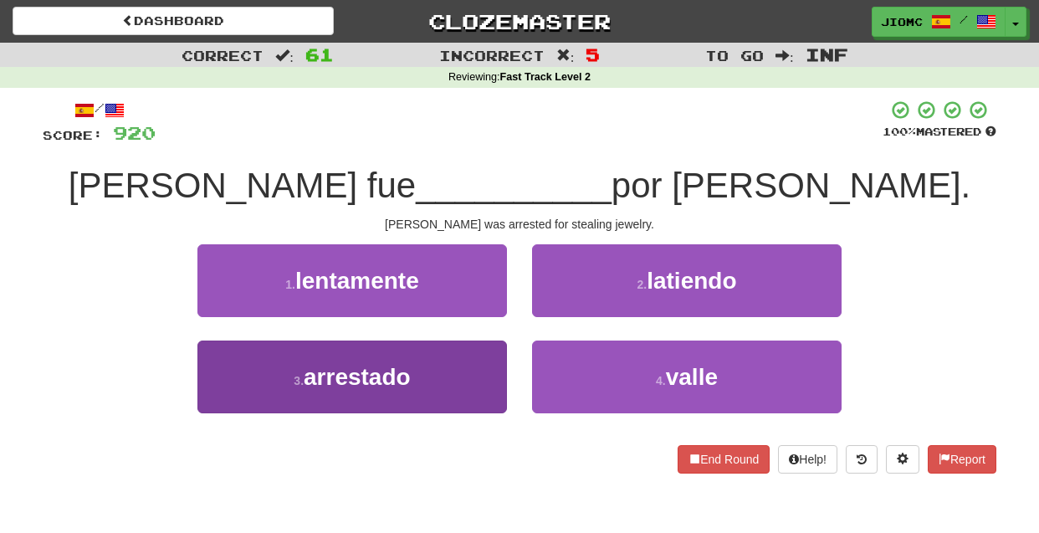
click at [473, 349] on button "3 . arrestado" at bounding box center [352, 377] width 310 height 73
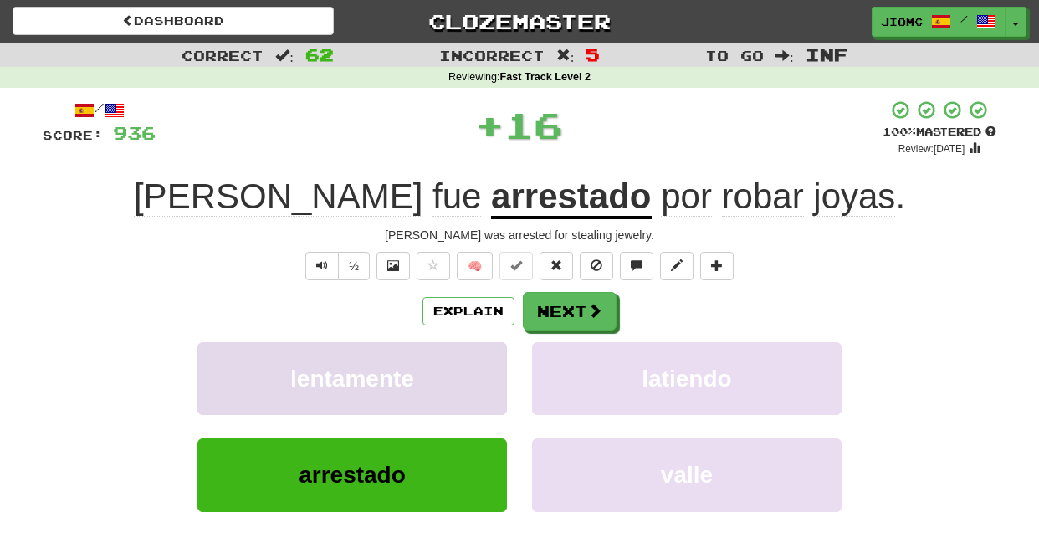
click at [471, 353] on button "lentamente" at bounding box center [352, 378] width 310 height 73
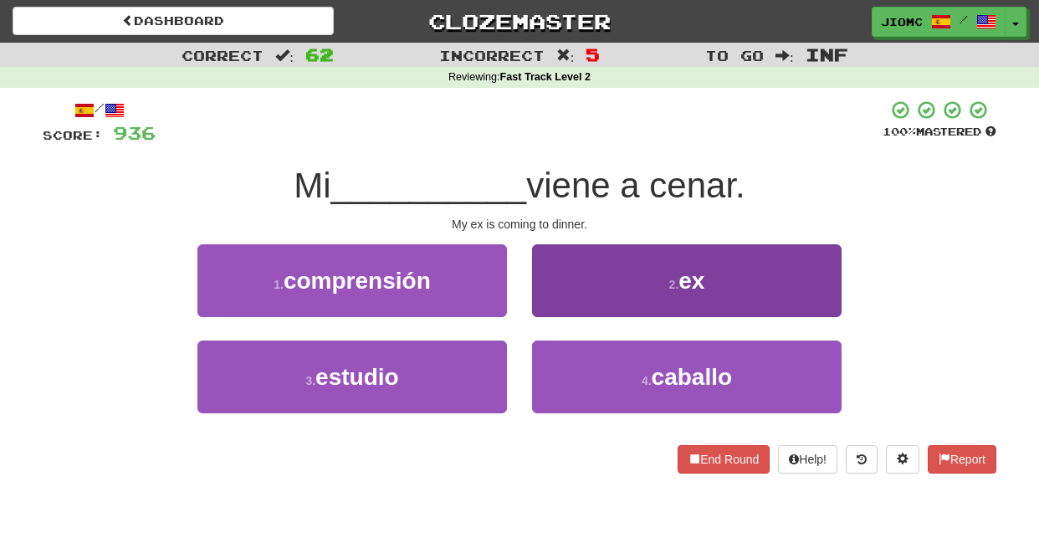
click at [540, 305] on button "2 . ex" at bounding box center [687, 280] width 310 height 73
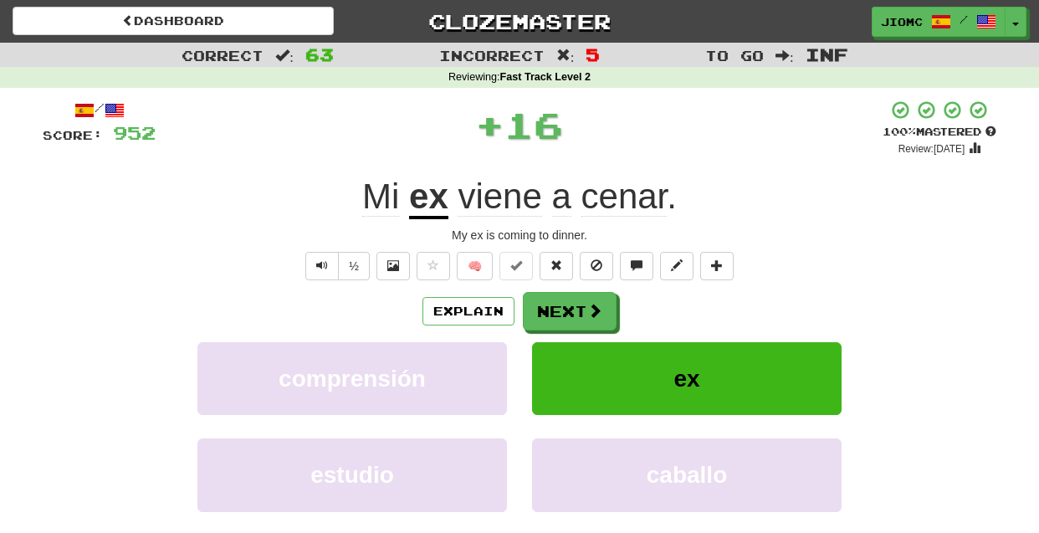
click at [540, 306] on button "Next" at bounding box center [570, 311] width 94 height 38
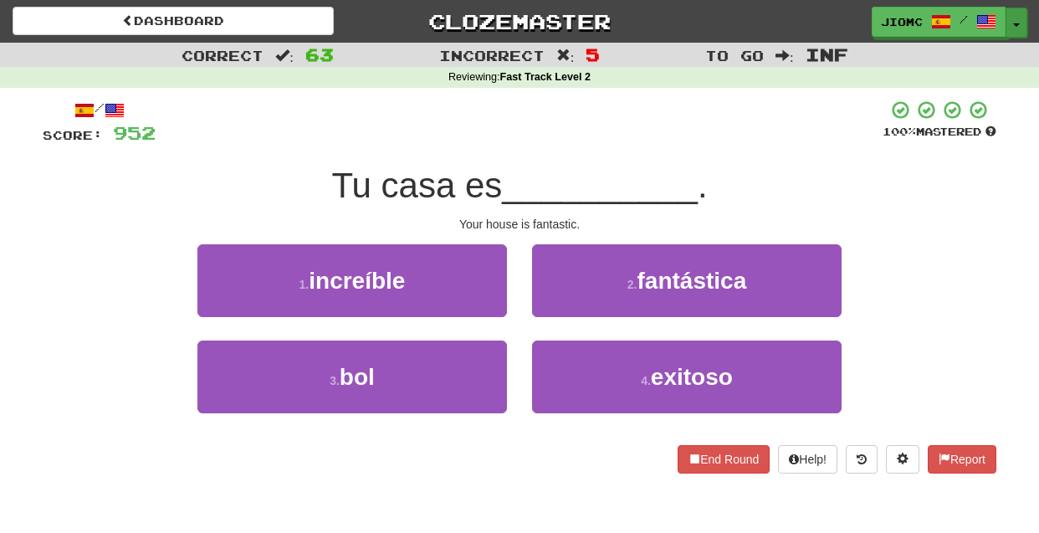
click at [1020, 19] on button "Toggle Dropdown" at bounding box center [1017, 23] width 22 height 30
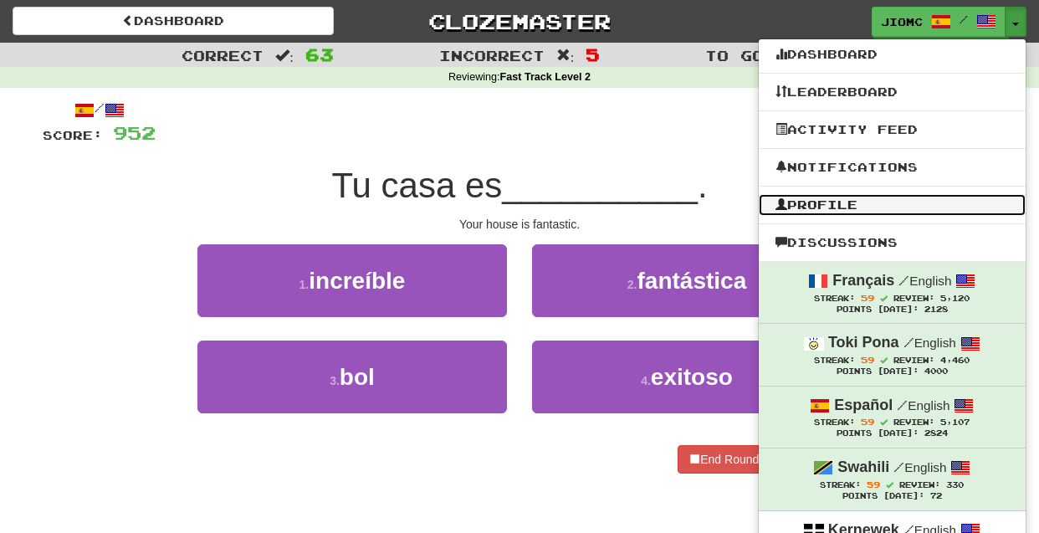
click at [863, 202] on link "Profile" at bounding box center [892, 205] width 267 height 22
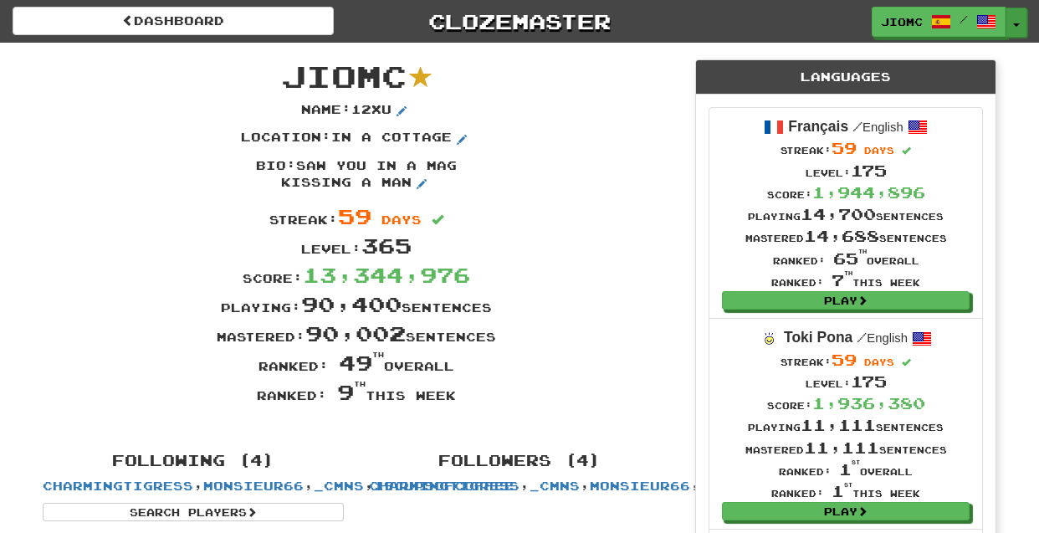
click at [1017, 22] on button "Toggle Dropdown" at bounding box center [1017, 23] width 22 height 30
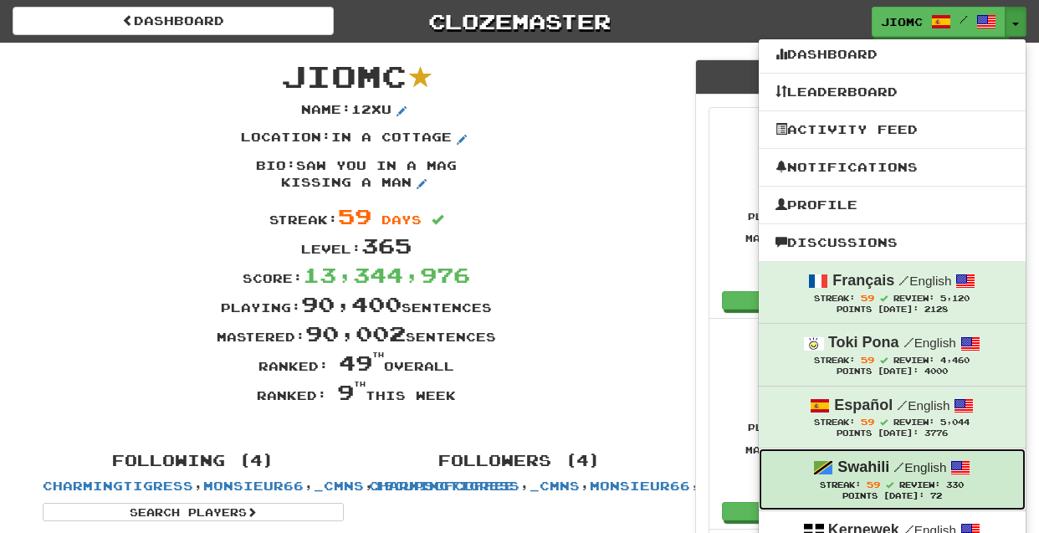
click at [864, 479] on div "Swahili / English" at bounding box center [892, 468] width 233 height 22
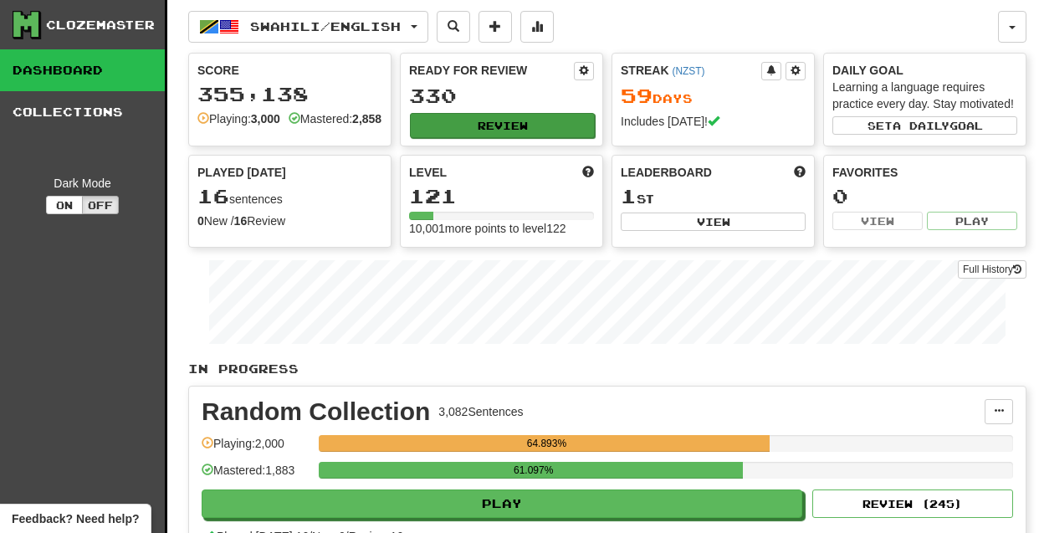
click at [445, 125] on button "Review" at bounding box center [502, 125] width 185 height 25
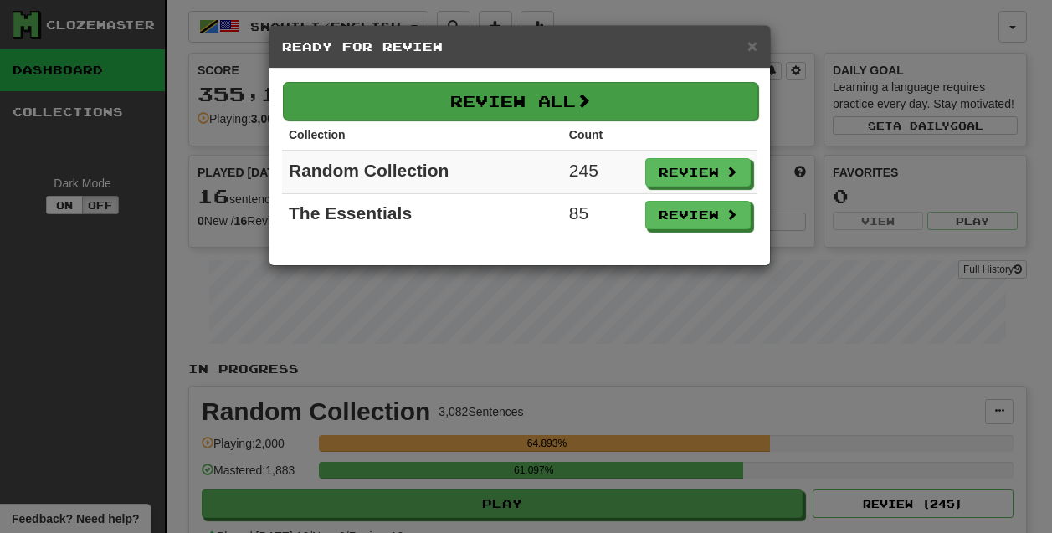
click at [447, 112] on button "Review All" at bounding box center [520, 101] width 475 height 38
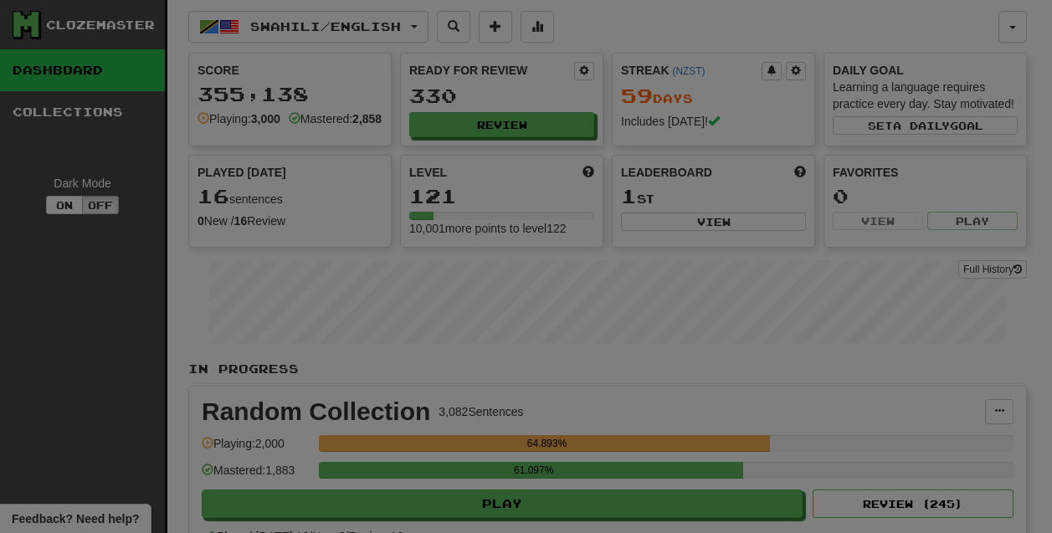
select select "********"
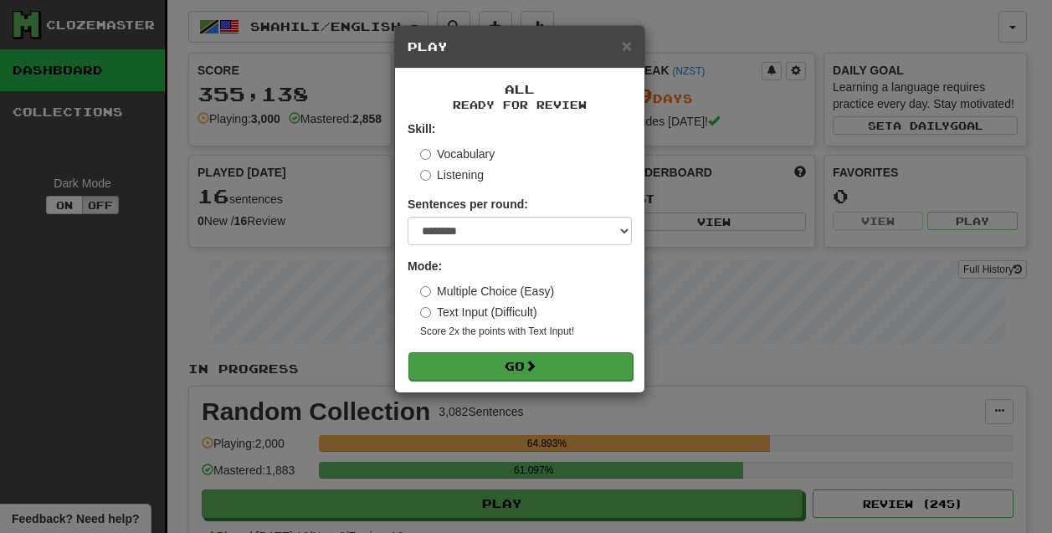
click at [514, 358] on button "Go" at bounding box center [520, 366] width 224 height 28
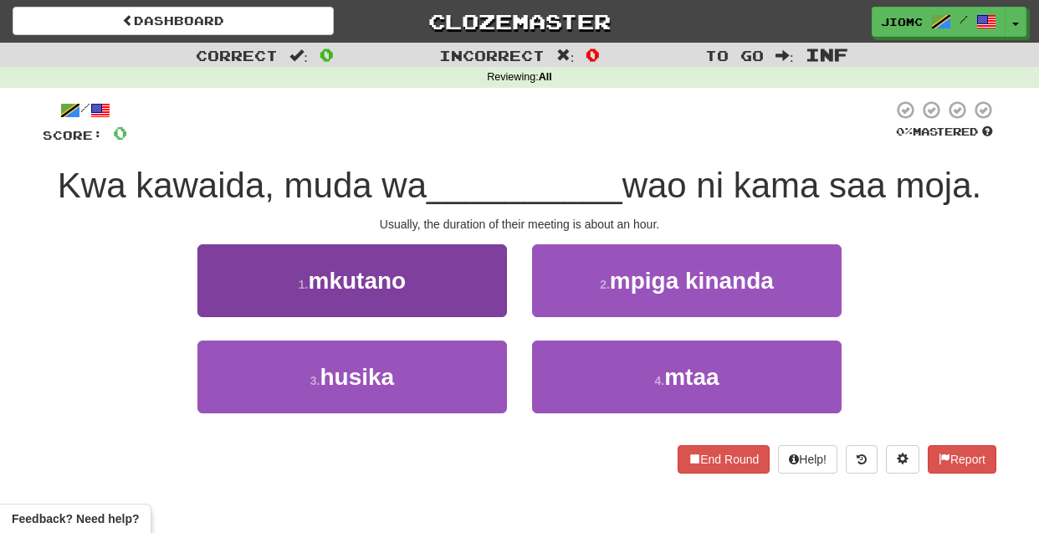
click at [486, 289] on button "1 . mkutano" at bounding box center [352, 280] width 310 height 73
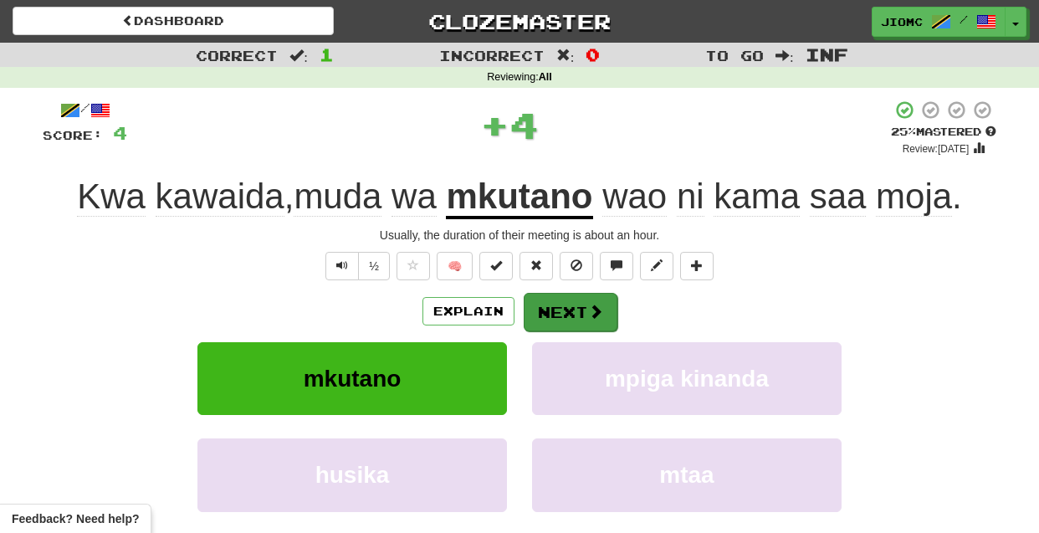
click at [557, 308] on button "Next" at bounding box center [571, 312] width 94 height 38
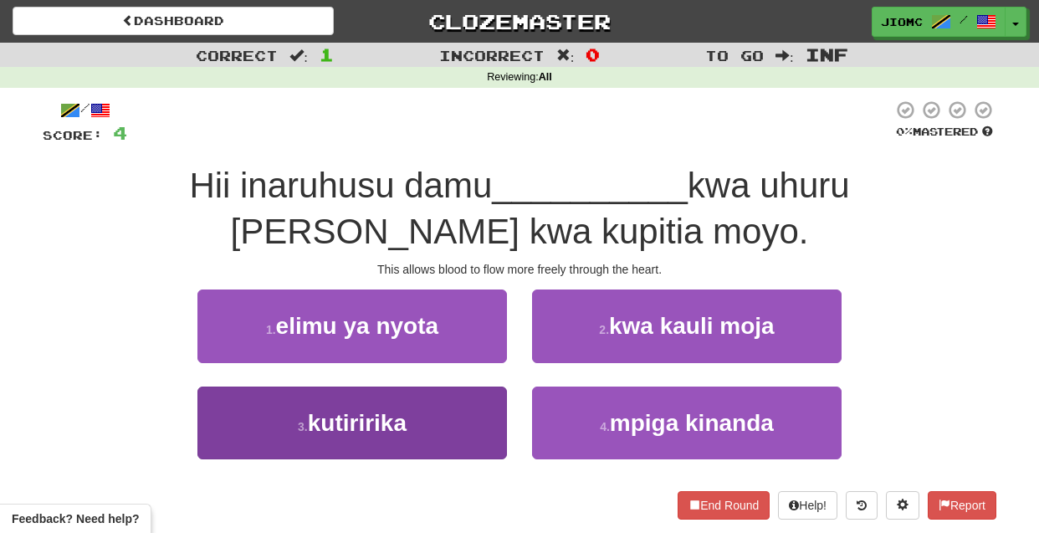
click at [474, 397] on button "3 . kutiririka" at bounding box center [352, 423] width 310 height 73
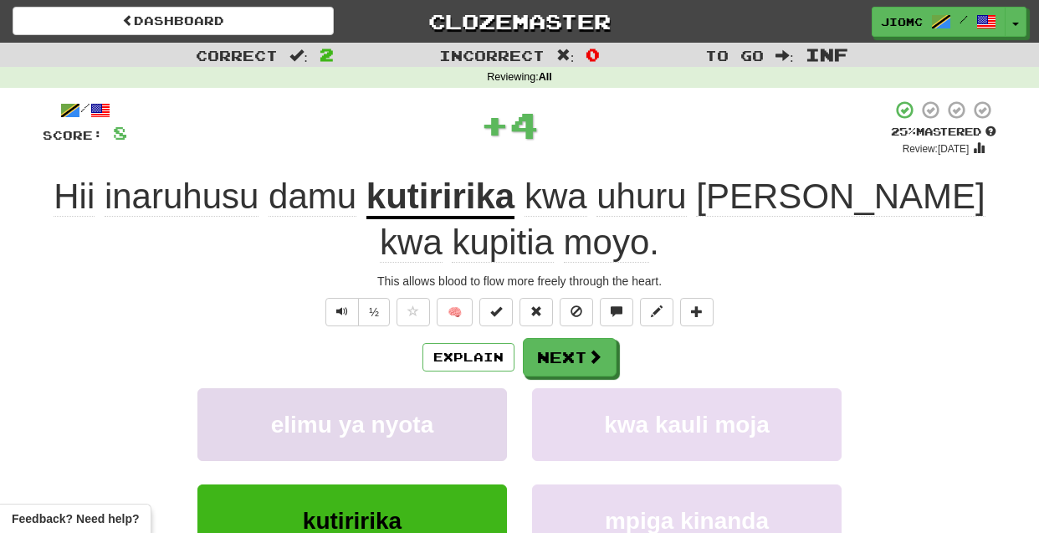
click at [474, 397] on button "elimu ya nyota" at bounding box center [352, 424] width 310 height 73
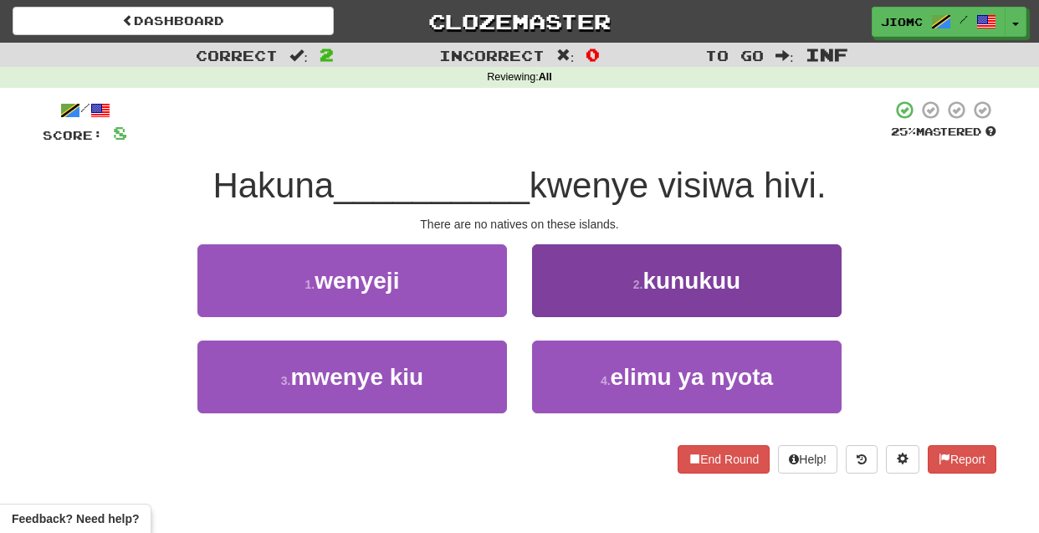
click at [551, 307] on button "2 . kunukuu" at bounding box center [687, 280] width 310 height 73
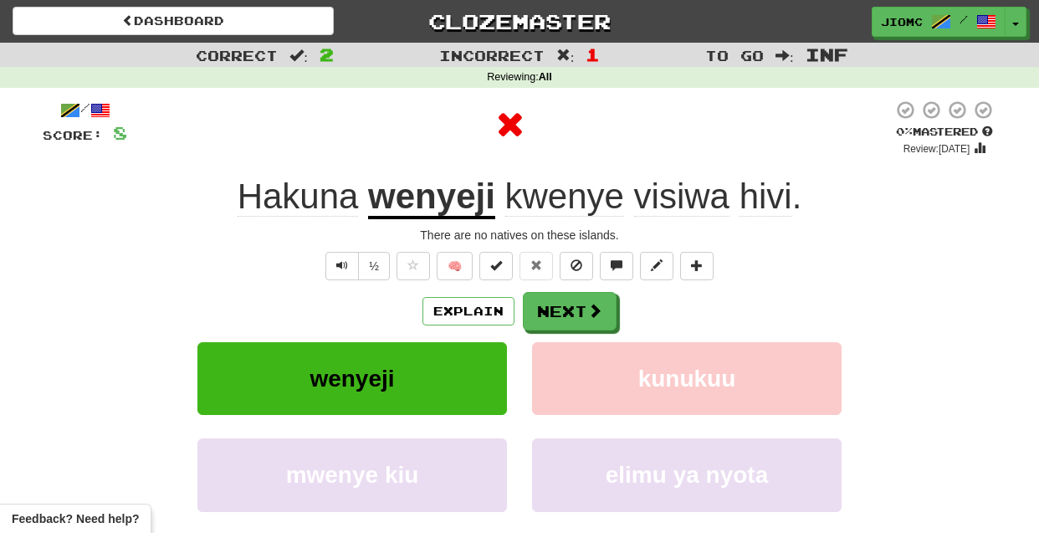
click at [551, 307] on button "Next" at bounding box center [570, 311] width 94 height 38
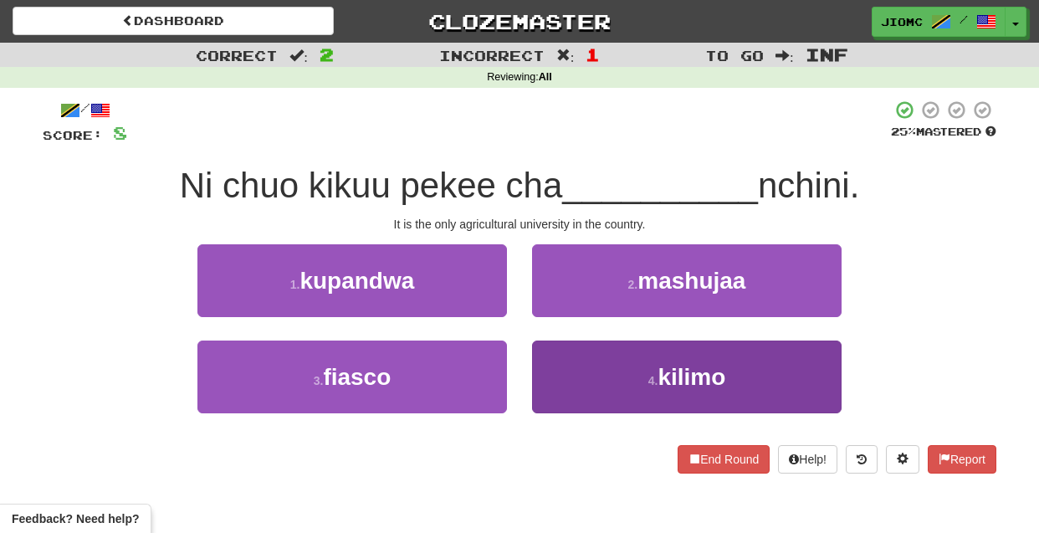
click at [556, 365] on button "4 . kilimo" at bounding box center [687, 377] width 310 height 73
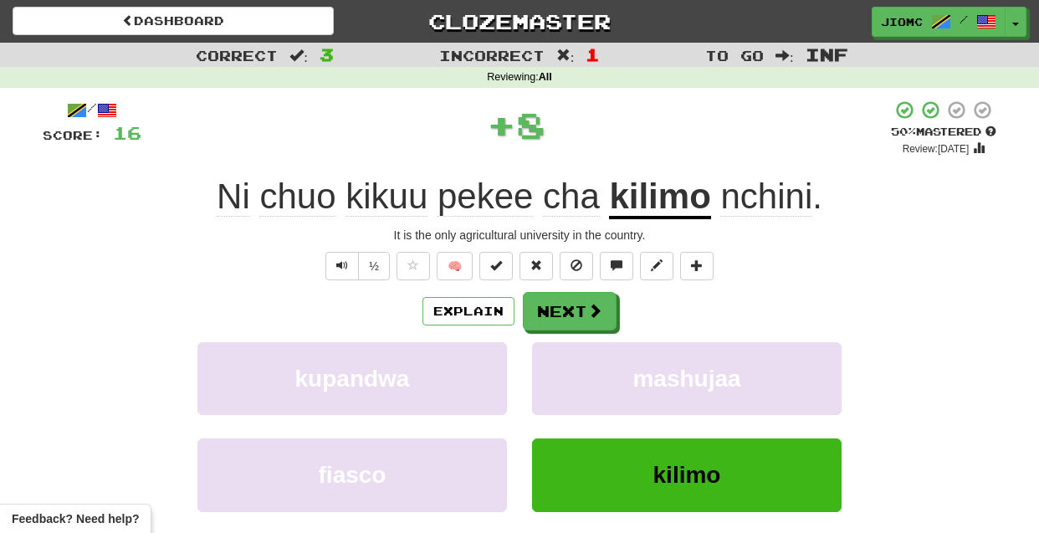
click at [556, 365] on button "mashujaa" at bounding box center [687, 378] width 310 height 73
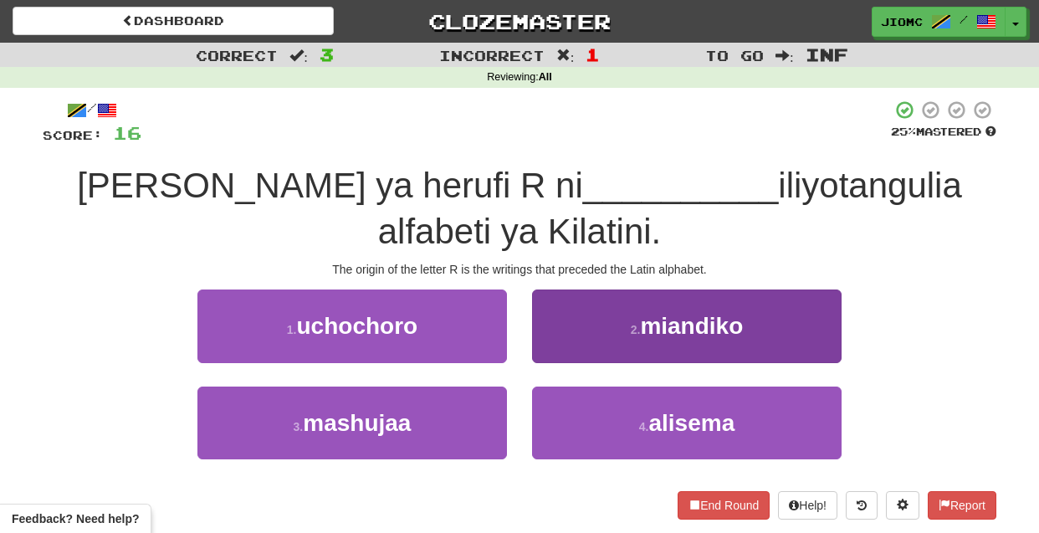
click at [545, 310] on button "2 . miandiko" at bounding box center [687, 326] width 310 height 73
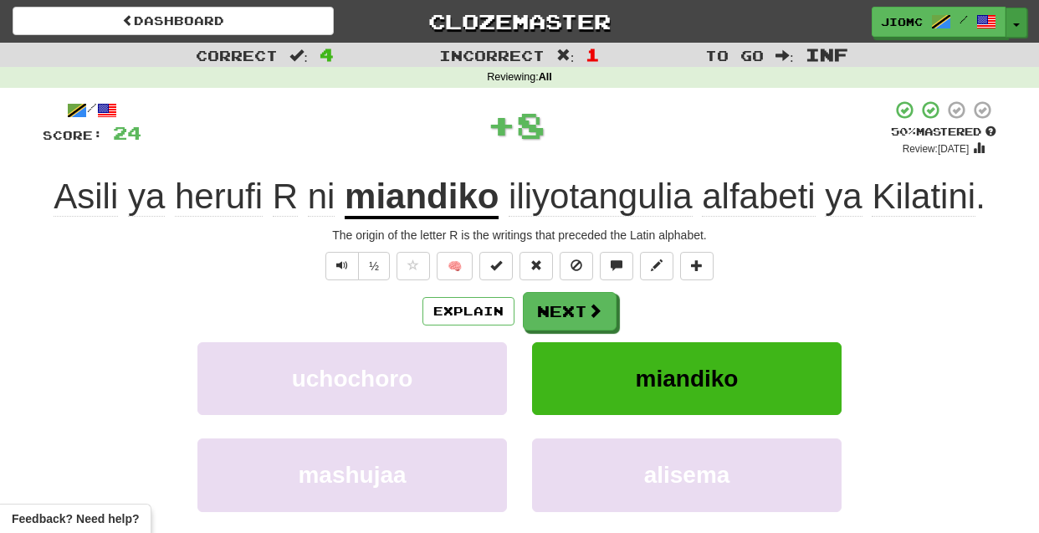
click at [1017, 16] on button "Toggle Dropdown" at bounding box center [1017, 23] width 22 height 30
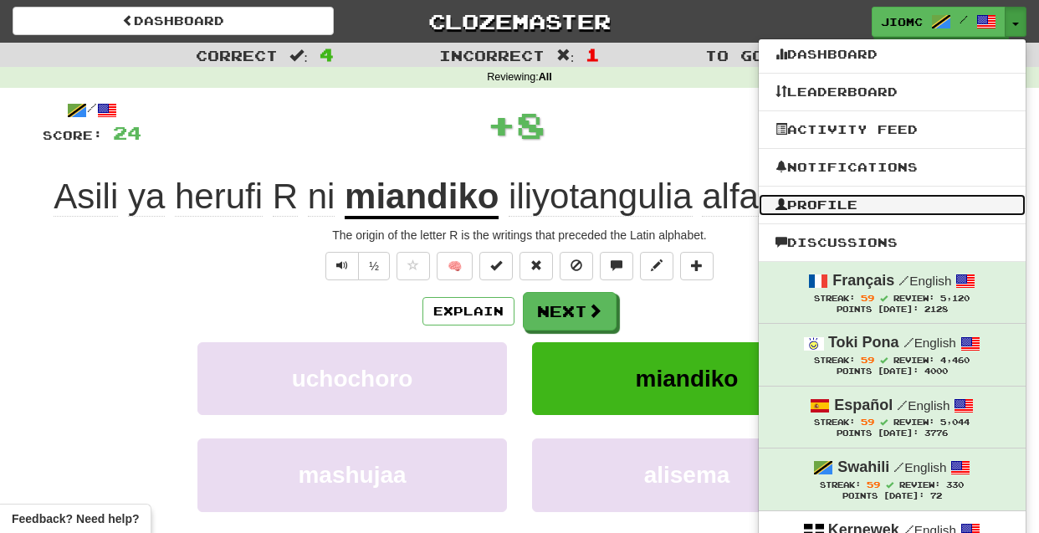
click at [864, 202] on link "Profile" at bounding box center [892, 205] width 267 height 22
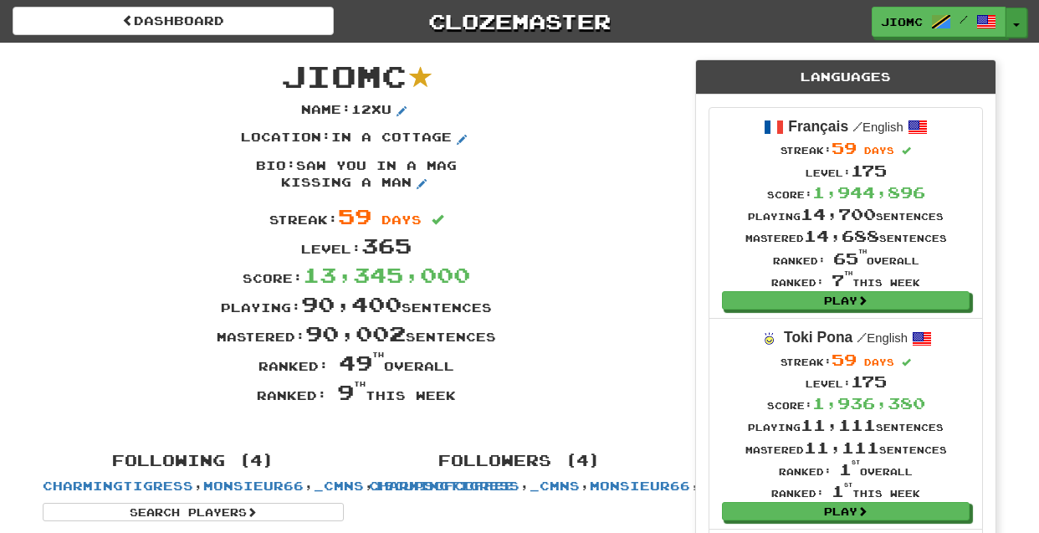
click at [1017, 23] on span "button" at bounding box center [1016, 24] width 7 height 3
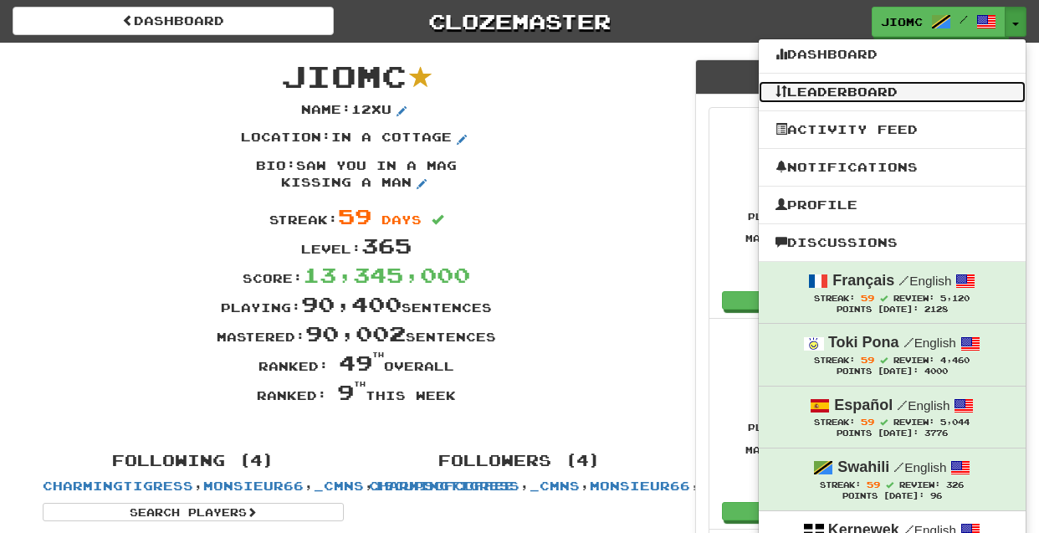
click at [869, 90] on link "Leaderboard" at bounding box center [892, 92] width 267 height 22
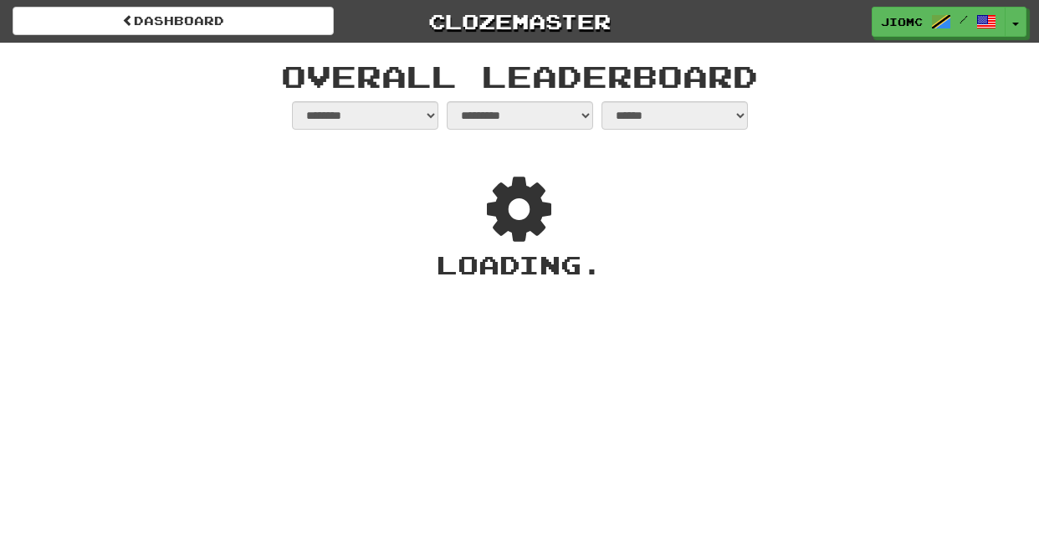
select select "**********"
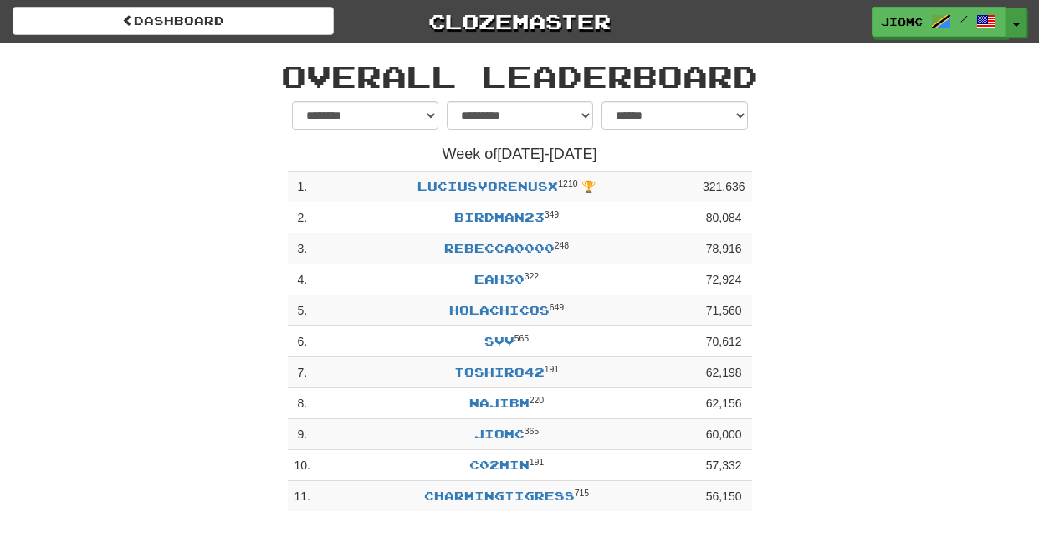
click at [1019, 23] on button "Toggle Dropdown" at bounding box center [1017, 23] width 22 height 30
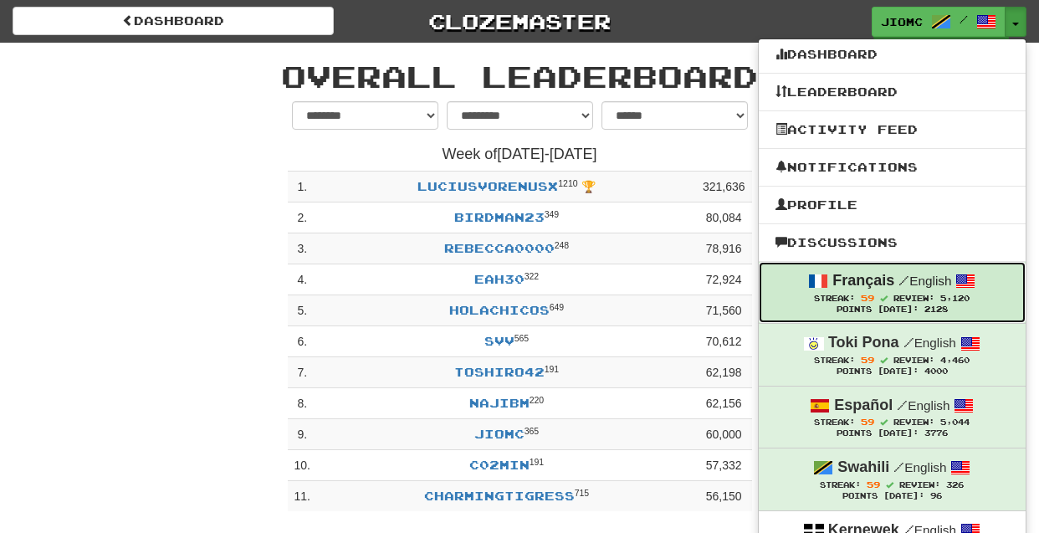
click at [873, 284] on strong "Français" at bounding box center [864, 280] width 62 height 17
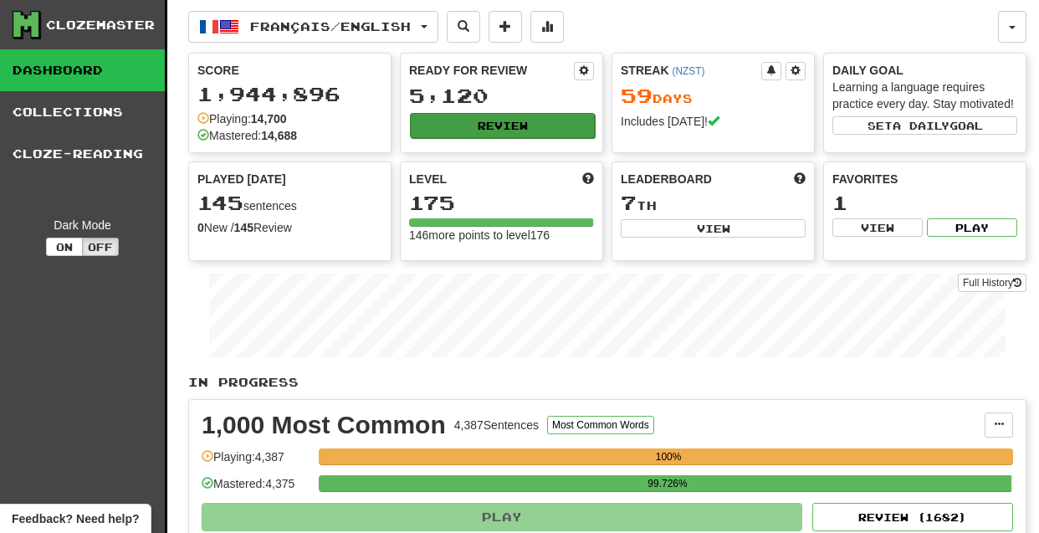
click at [498, 125] on button "Review" at bounding box center [502, 125] width 185 height 25
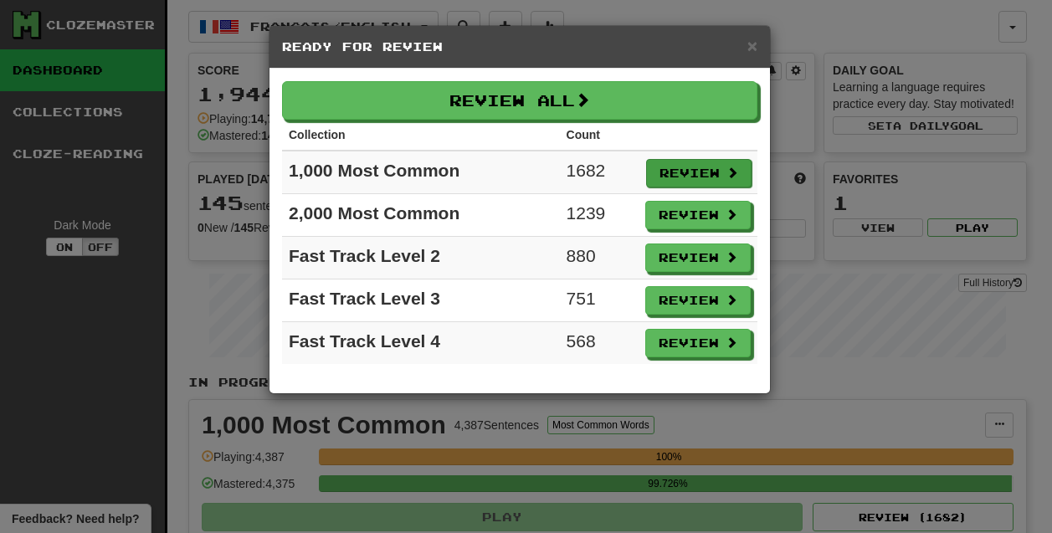
click at [686, 172] on button "Review" at bounding box center [698, 173] width 105 height 28
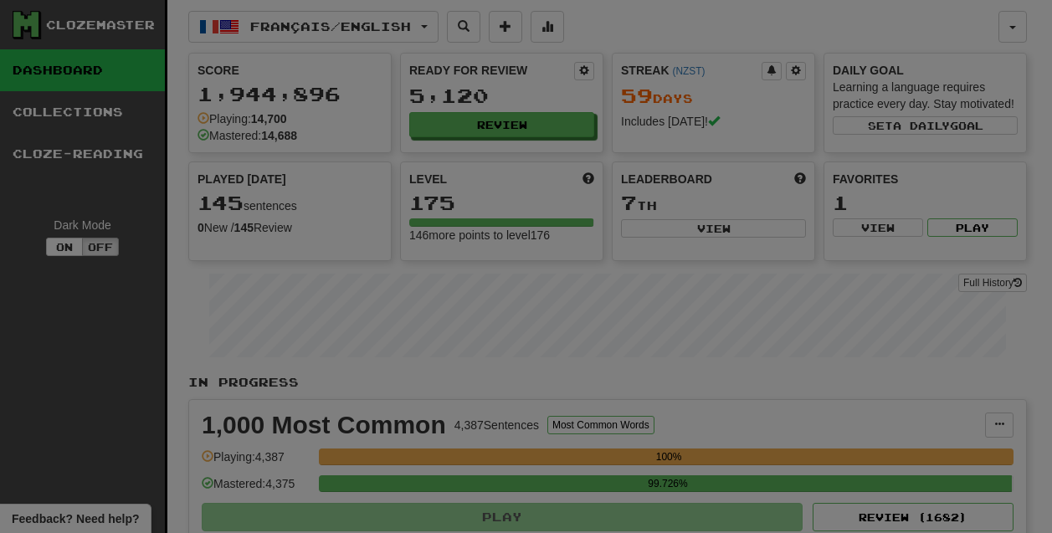
select select "********"
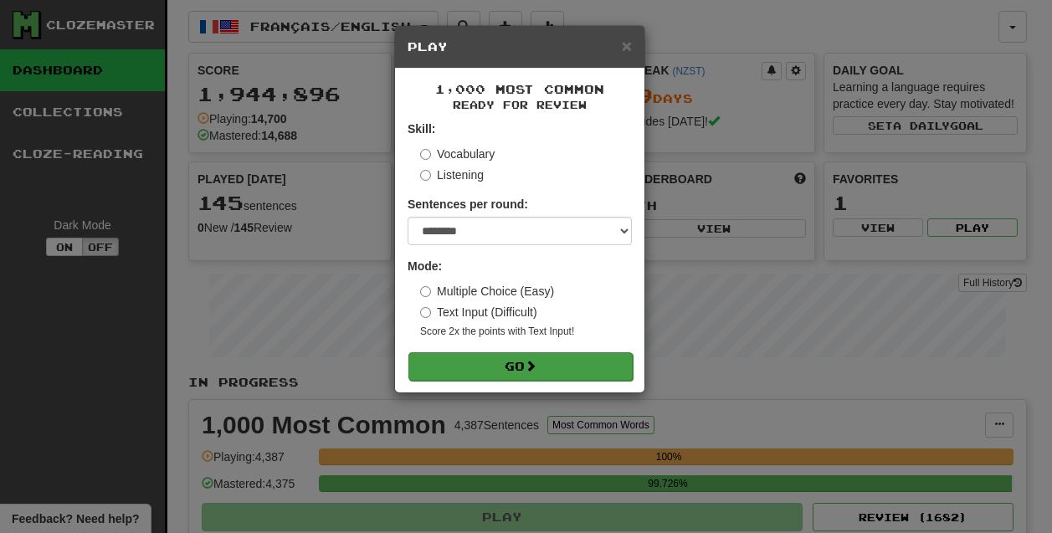
click at [534, 363] on span at bounding box center [531, 366] width 12 height 12
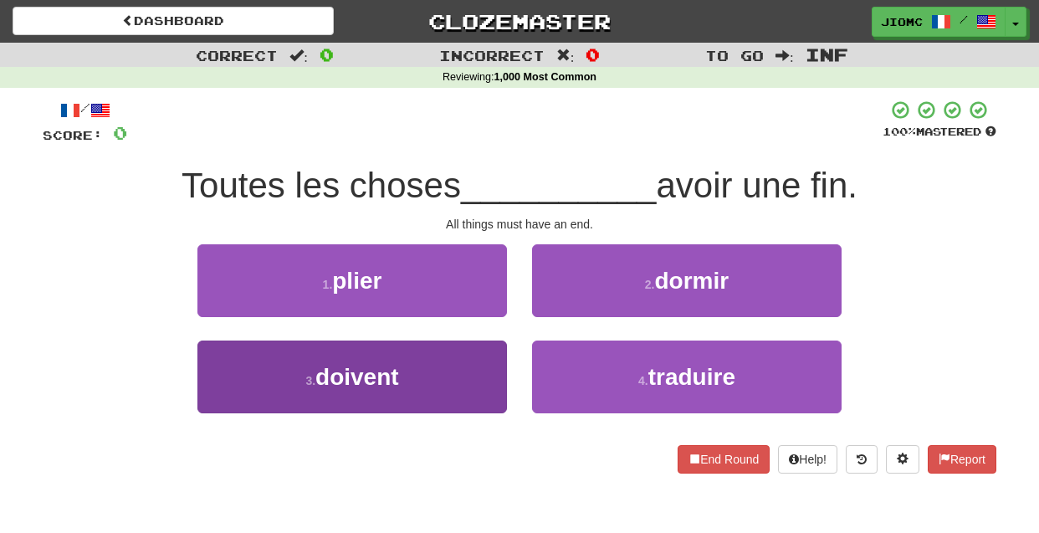
click at [464, 373] on button "3 . doivent" at bounding box center [352, 377] width 310 height 73
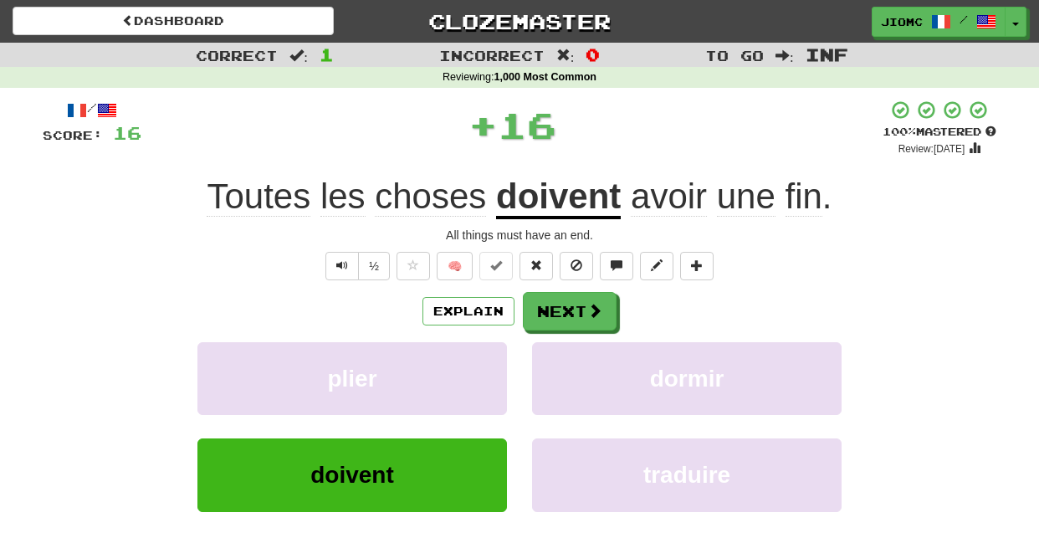
click at [464, 373] on button "plier" at bounding box center [352, 378] width 310 height 73
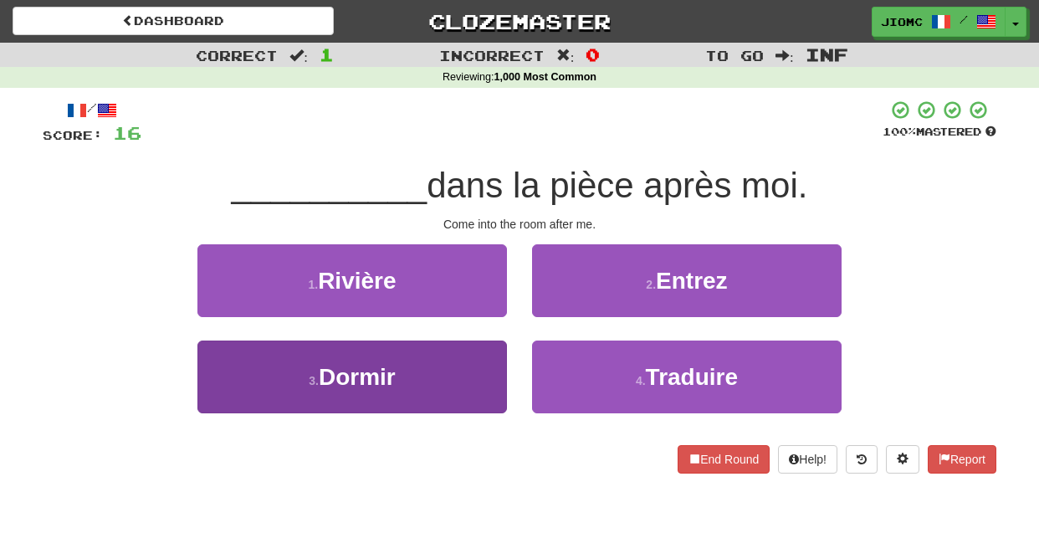
click at [469, 381] on button "3 . [GEOGRAPHIC_DATA]" at bounding box center [352, 377] width 310 height 73
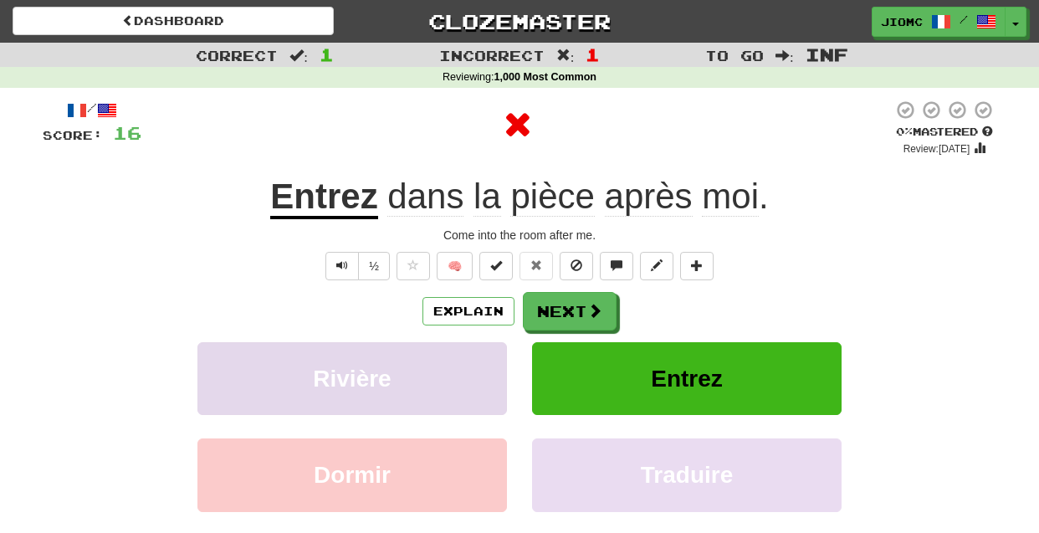
click at [469, 381] on button "Rivière" at bounding box center [352, 378] width 310 height 73
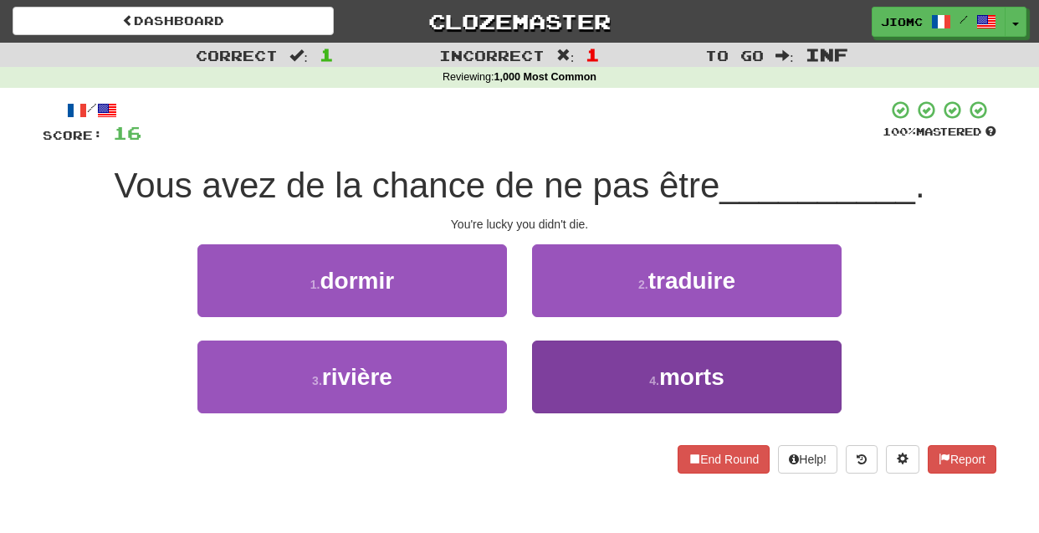
click at [582, 368] on button "4 . morts" at bounding box center [687, 377] width 310 height 73
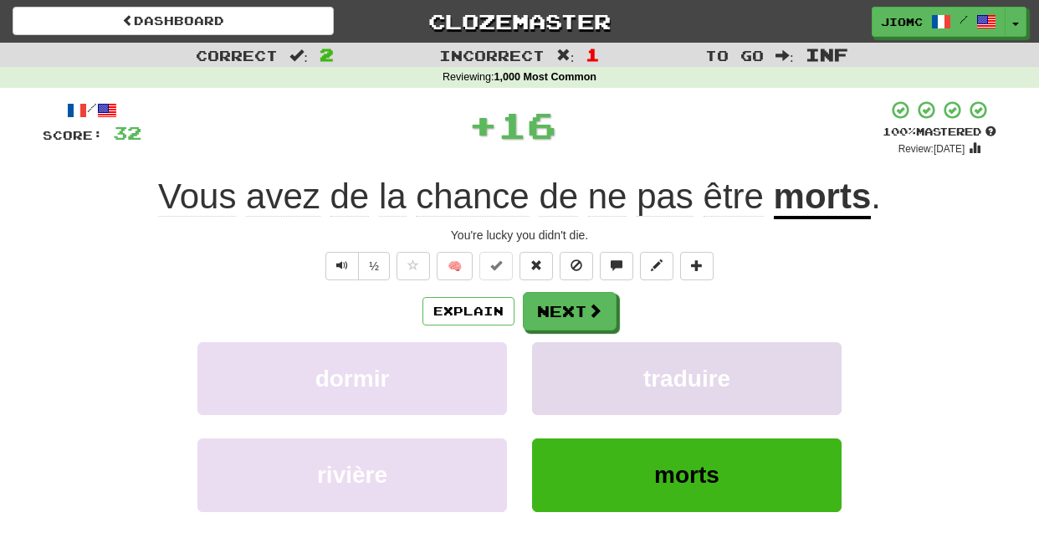
click at [582, 369] on button "traduire" at bounding box center [687, 378] width 310 height 73
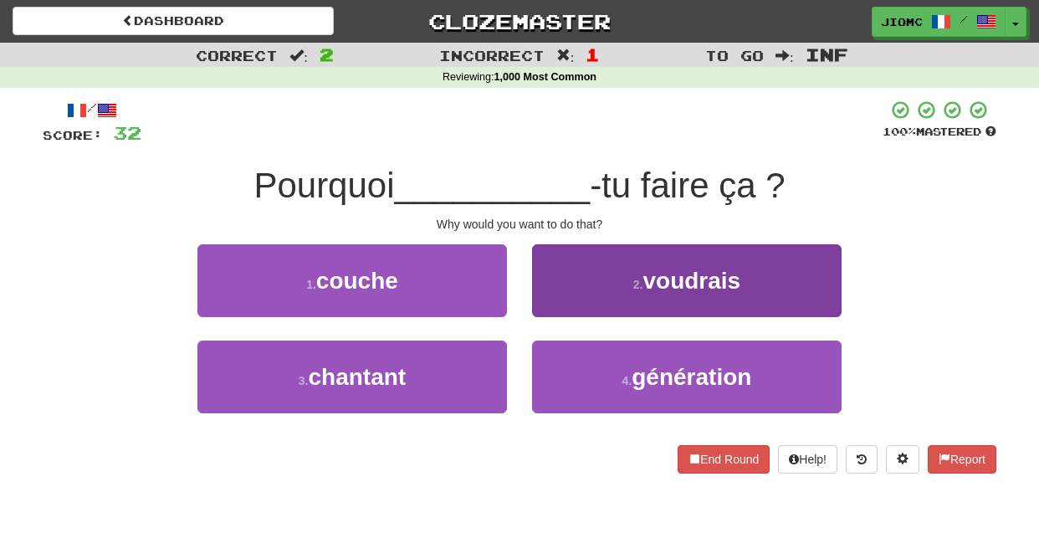
click at [546, 310] on button "2 . voudrais" at bounding box center [687, 280] width 310 height 73
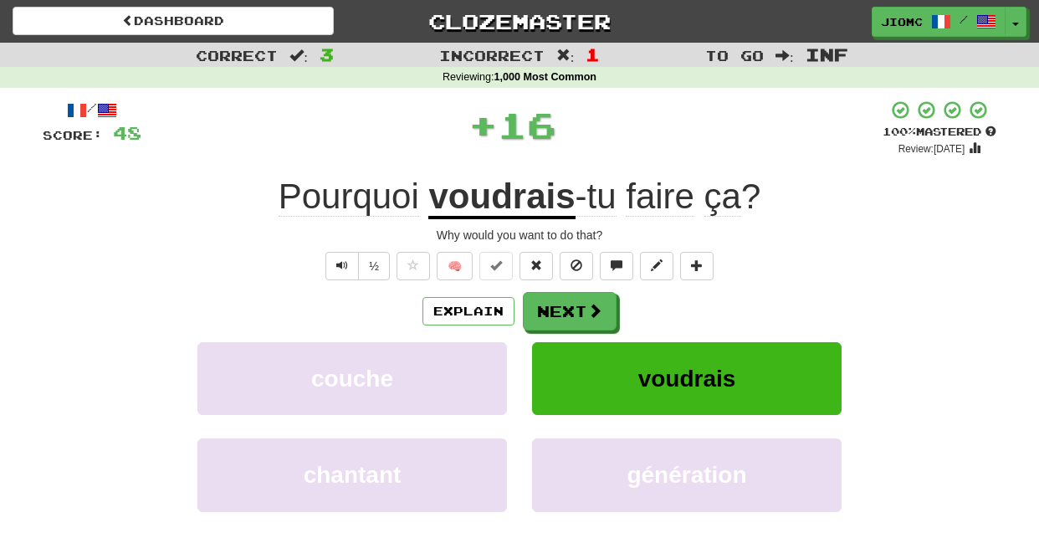
click at [546, 310] on button "Next" at bounding box center [570, 311] width 94 height 38
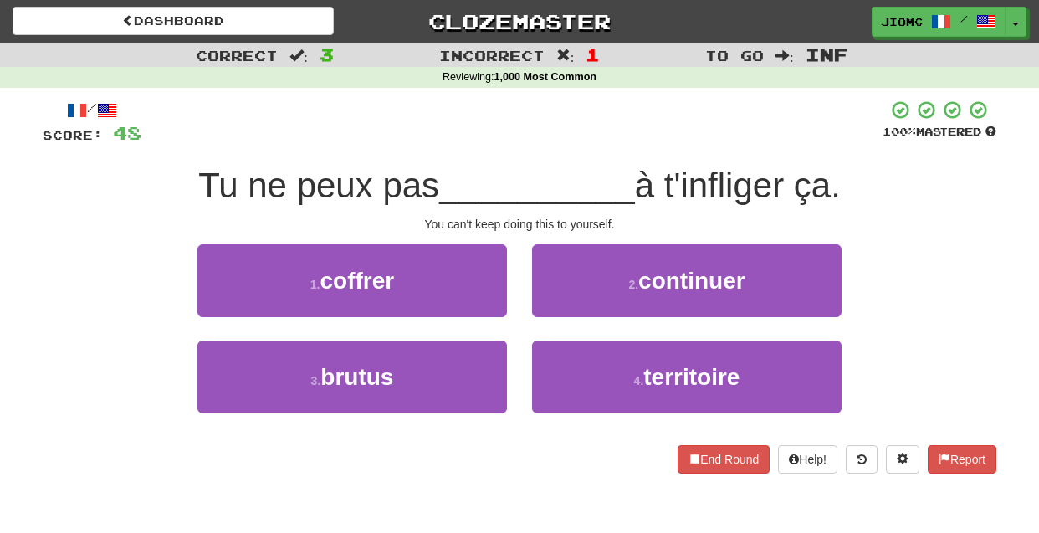
click at [546, 310] on button "2 . continuer" at bounding box center [687, 280] width 310 height 73
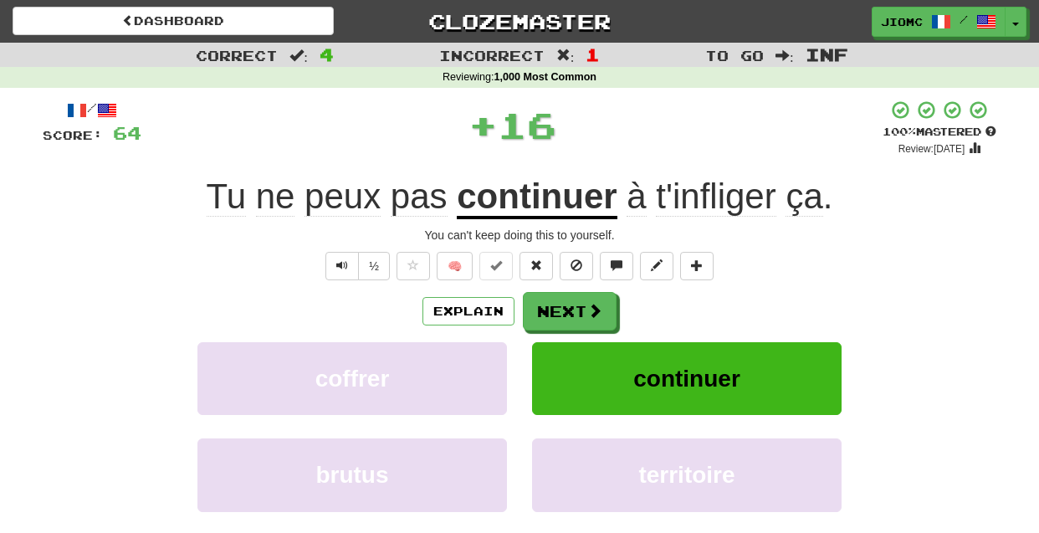
click at [546, 310] on button "Next" at bounding box center [570, 311] width 94 height 38
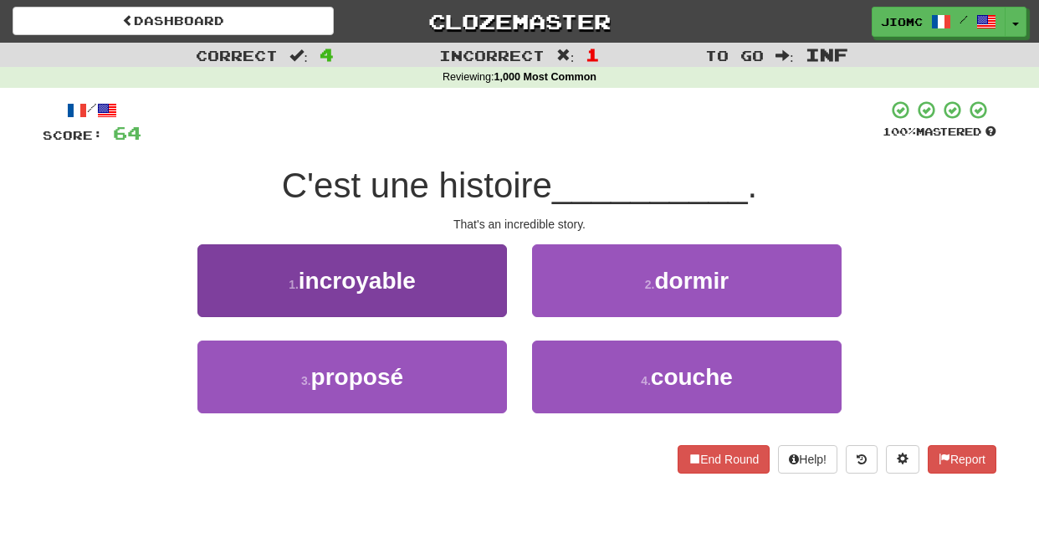
click at [490, 305] on button "1 . incroyable" at bounding box center [352, 280] width 310 height 73
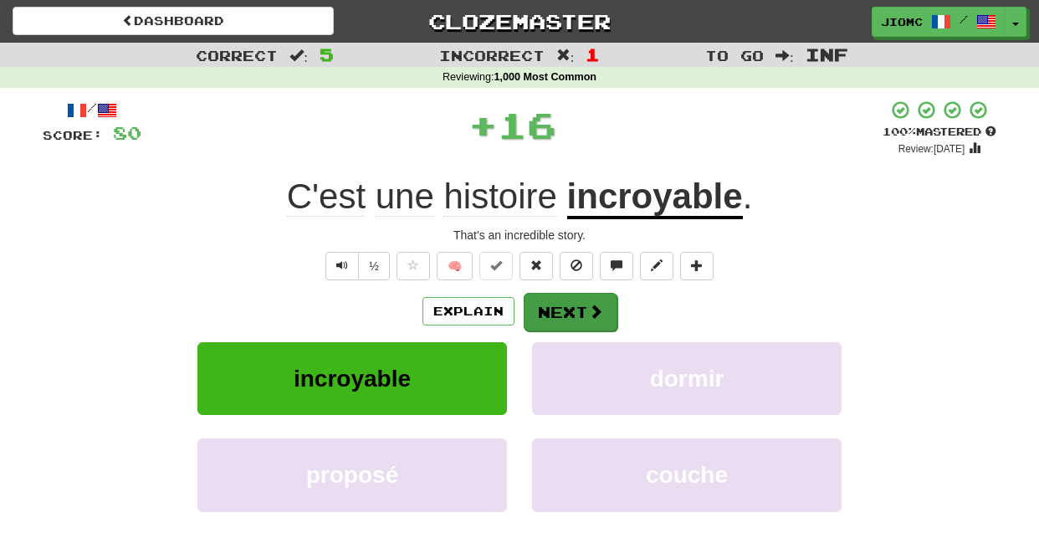
click at [553, 315] on button "Next" at bounding box center [571, 312] width 94 height 38
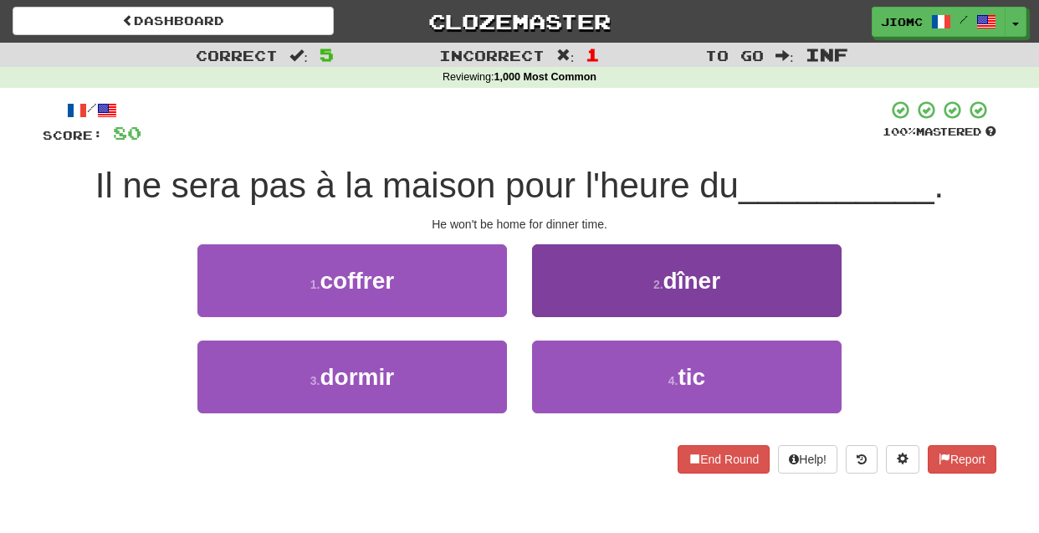
click at [551, 313] on button "2 . dîner" at bounding box center [687, 280] width 310 height 73
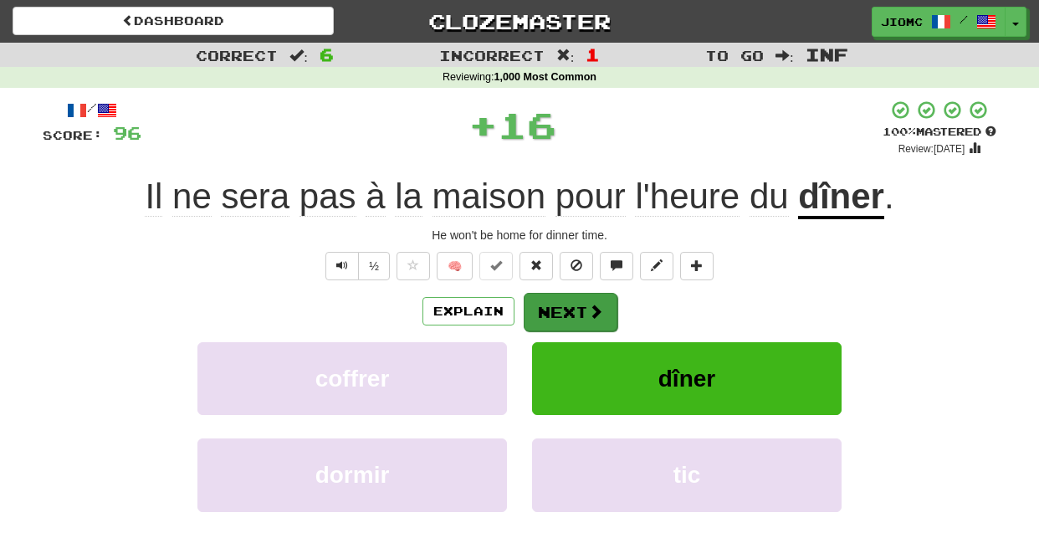
click at [550, 313] on button "Next" at bounding box center [571, 312] width 94 height 38
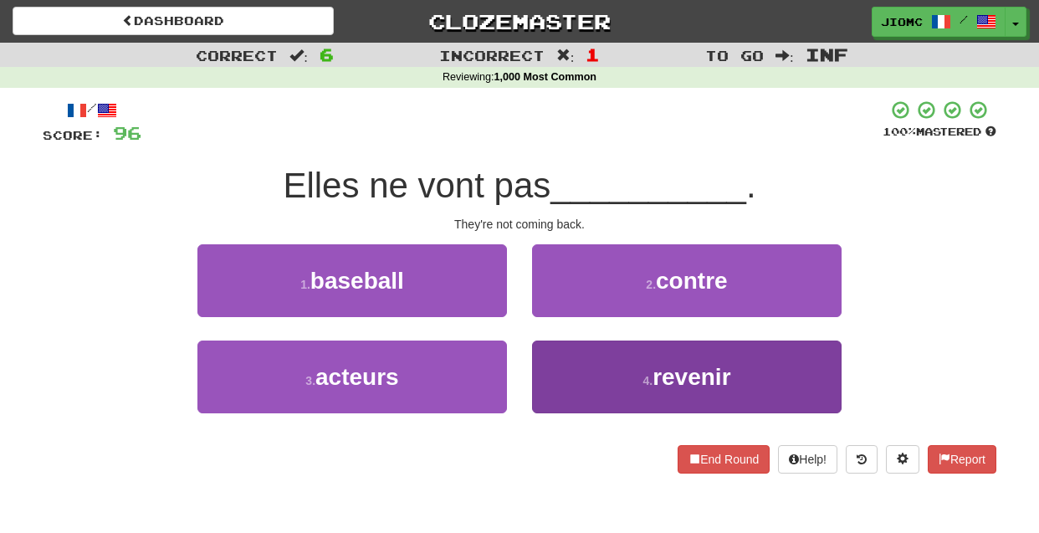
click at [550, 363] on button "4 . revenir" at bounding box center [687, 377] width 310 height 73
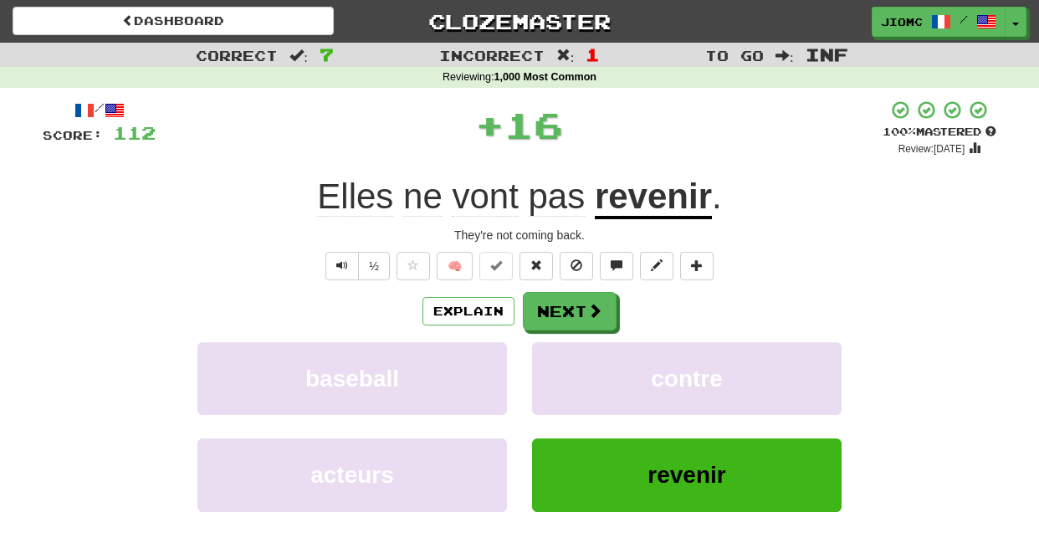
click at [550, 363] on button "contre" at bounding box center [687, 378] width 310 height 73
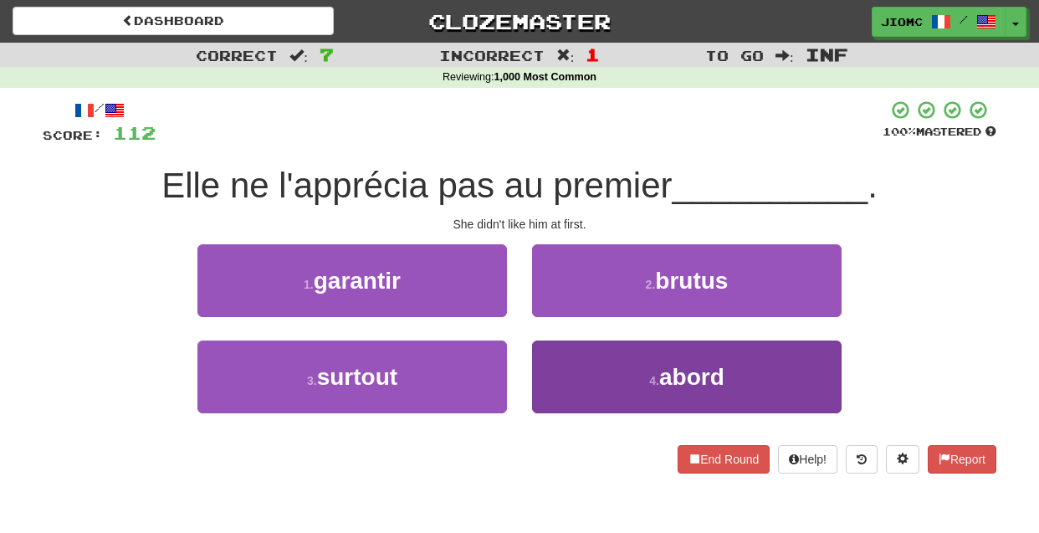
click at [552, 360] on button "4 . abord" at bounding box center [687, 377] width 310 height 73
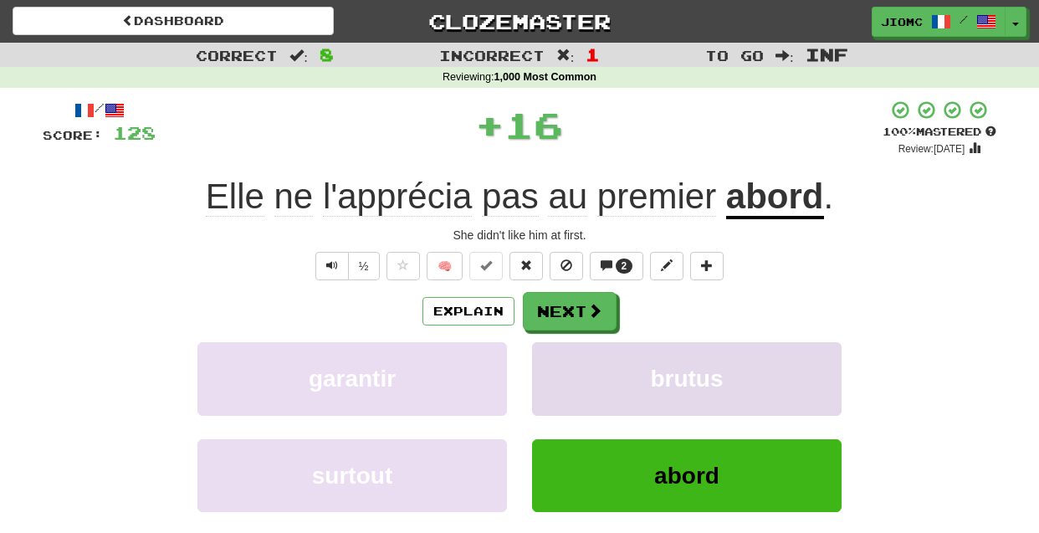
click at [553, 360] on button "brutus" at bounding box center [687, 378] width 310 height 73
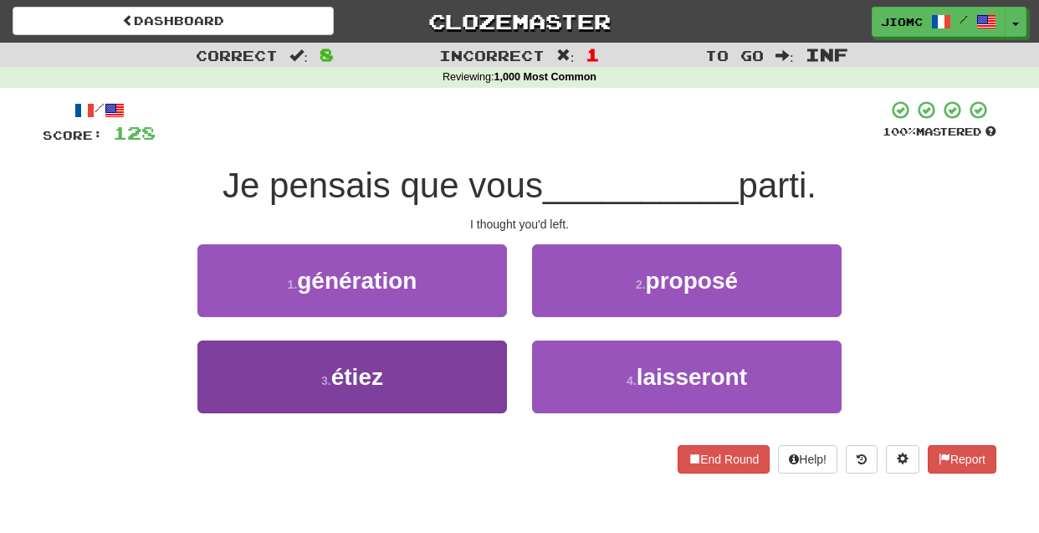
click at [479, 369] on button "3 . étiez" at bounding box center [352, 377] width 310 height 73
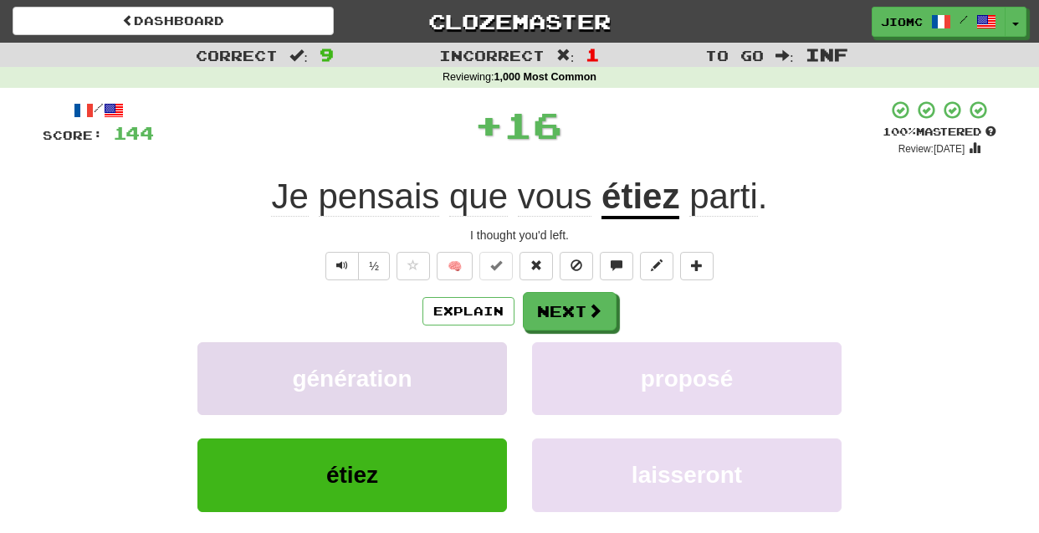
click at [481, 363] on button "génération" at bounding box center [352, 378] width 310 height 73
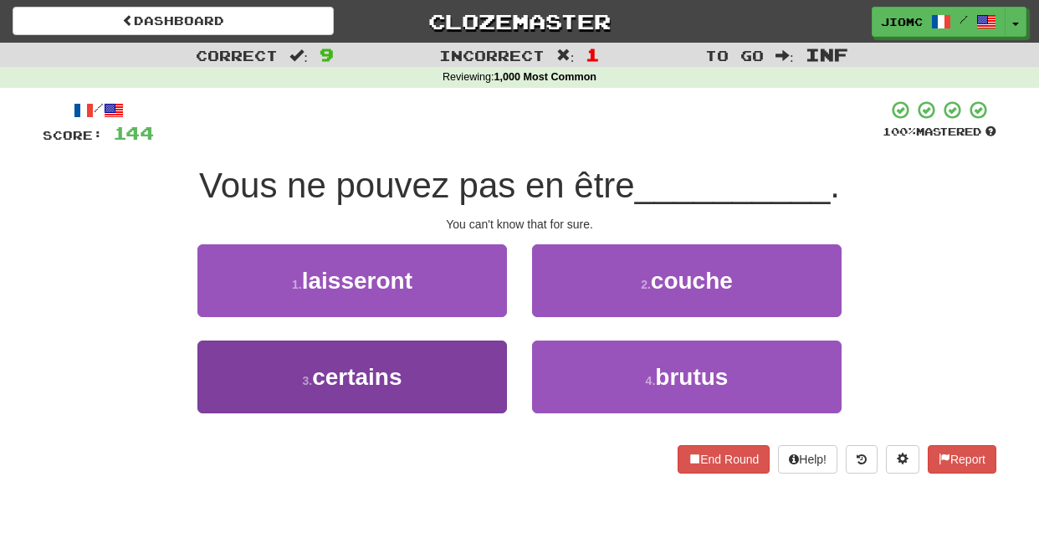
click at [496, 367] on button "3 . certains" at bounding box center [352, 377] width 310 height 73
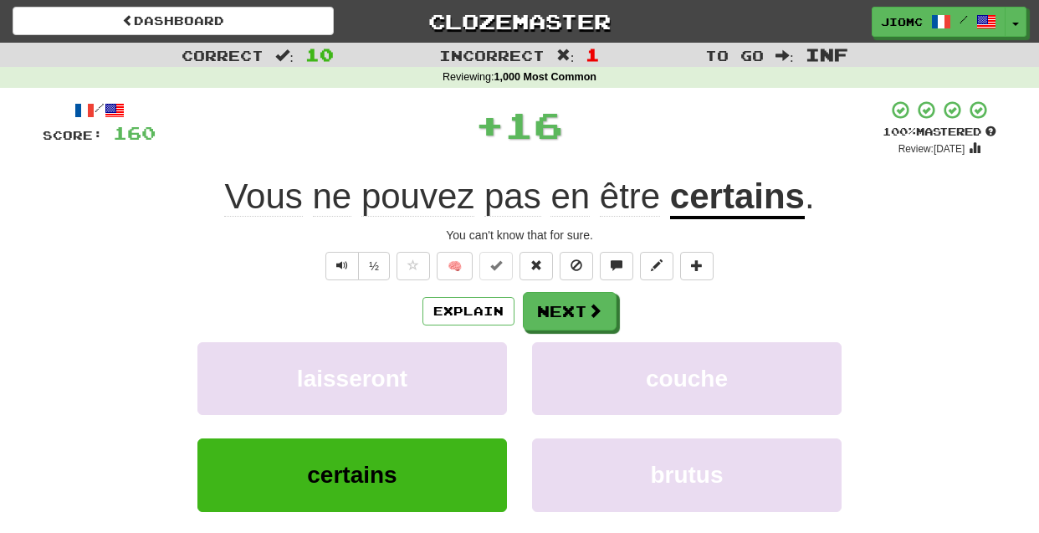
click at [496, 367] on button "laisseront" at bounding box center [352, 378] width 310 height 73
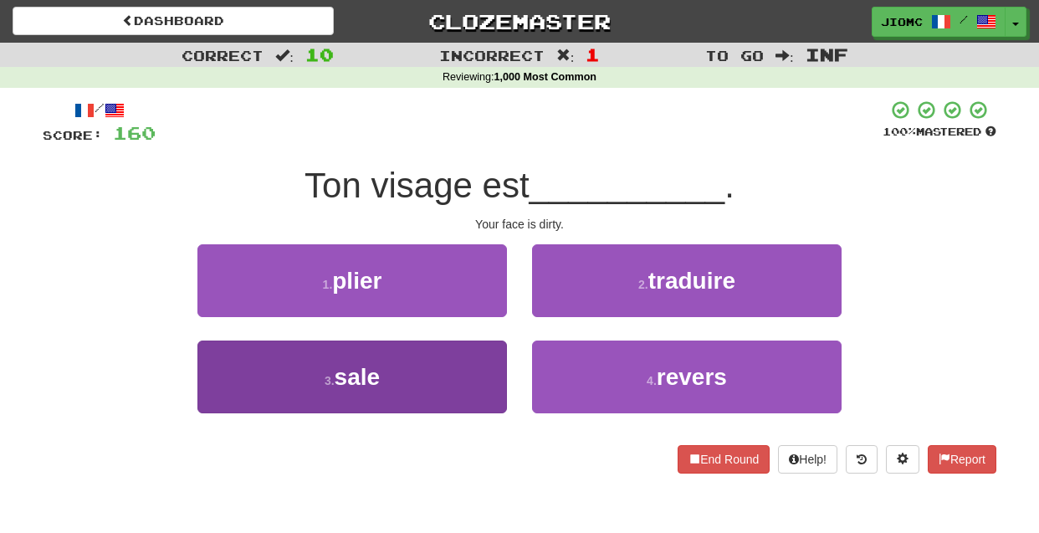
click at [492, 372] on button "3 . sale" at bounding box center [352, 377] width 310 height 73
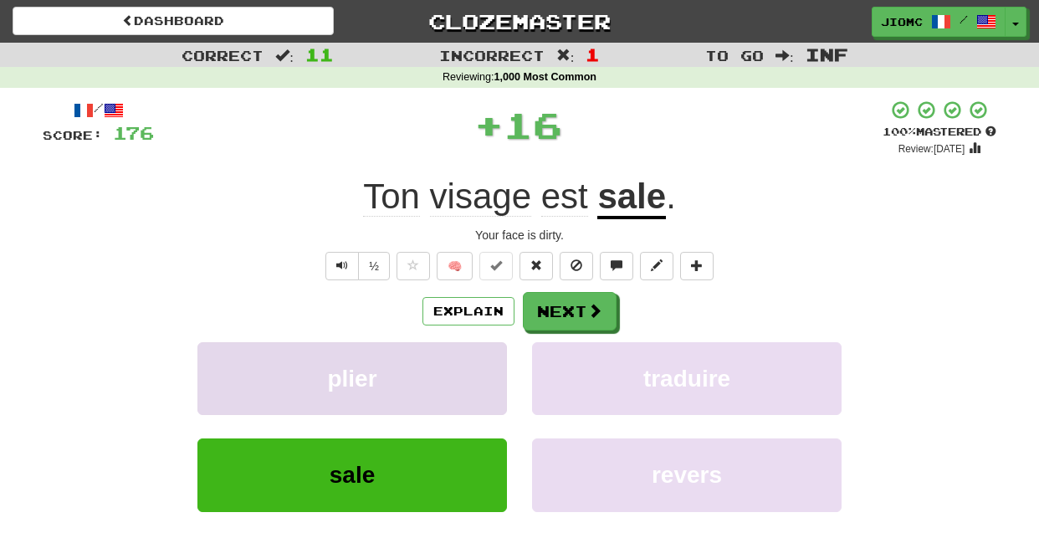
click at [492, 372] on button "plier" at bounding box center [352, 378] width 310 height 73
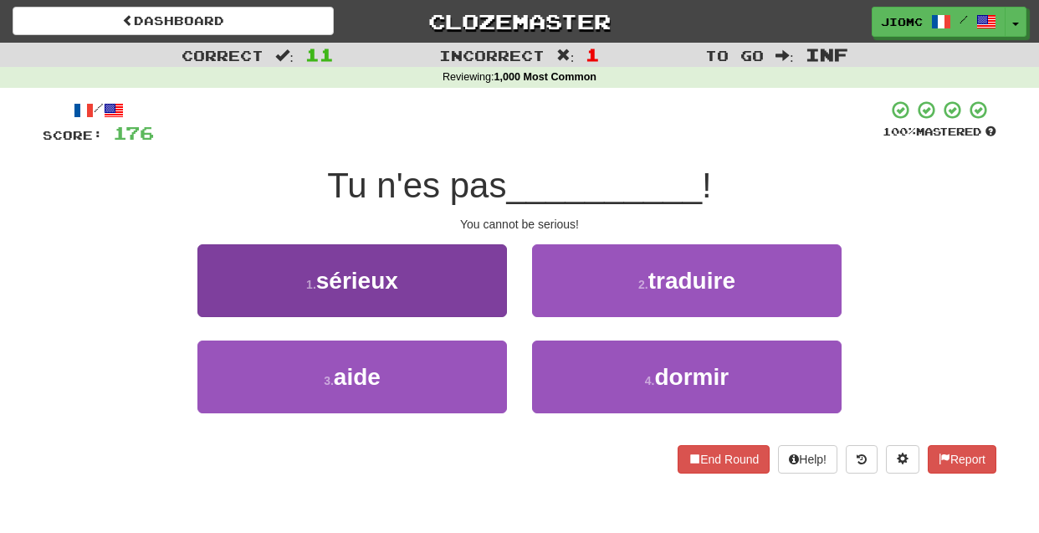
click at [487, 290] on button "1 . sérieux" at bounding box center [352, 280] width 310 height 73
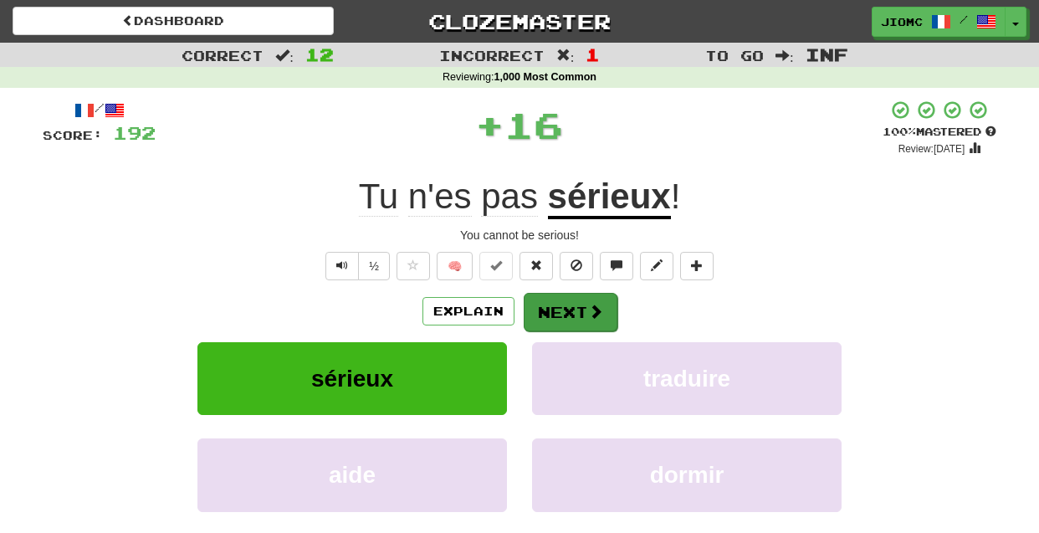
click at [563, 302] on button "Next" at bounding box center [571, 312] width 94 height 38
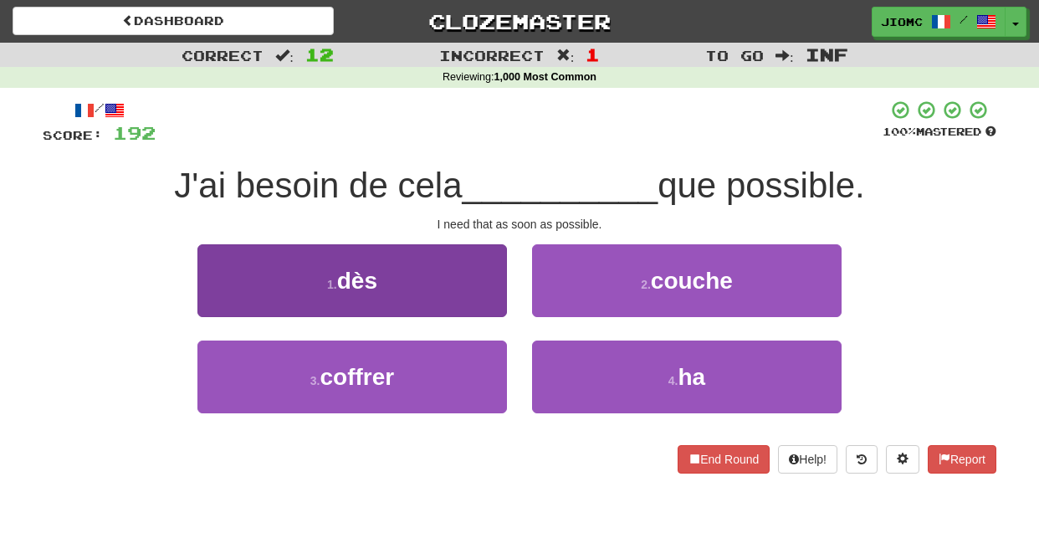
click at [482, 297] on button "1 . dès" at bounding box center [352, 280] width 310 height 73
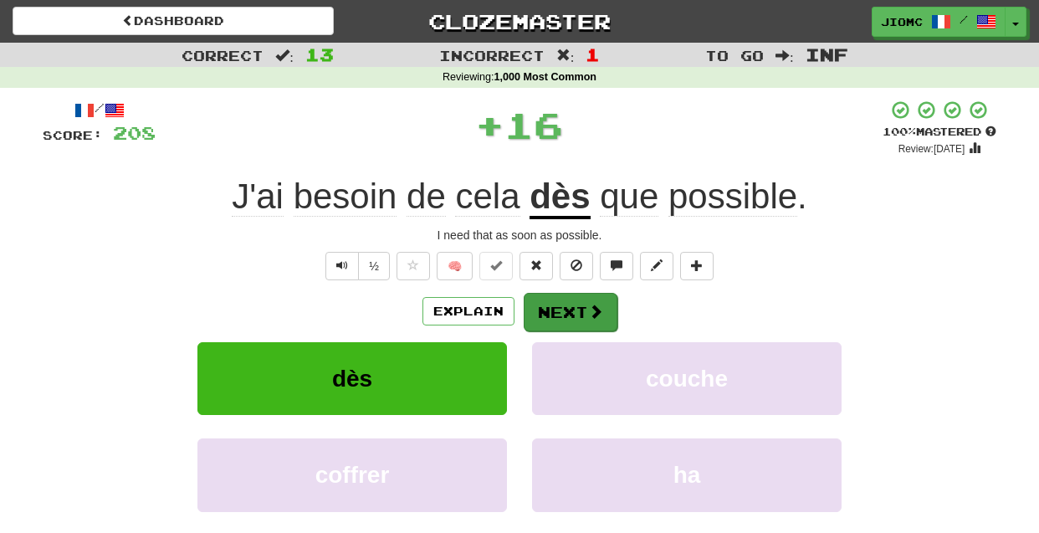
click at [549, 303] on button "Next" at bounding box center [571, 312] width 94 height 38
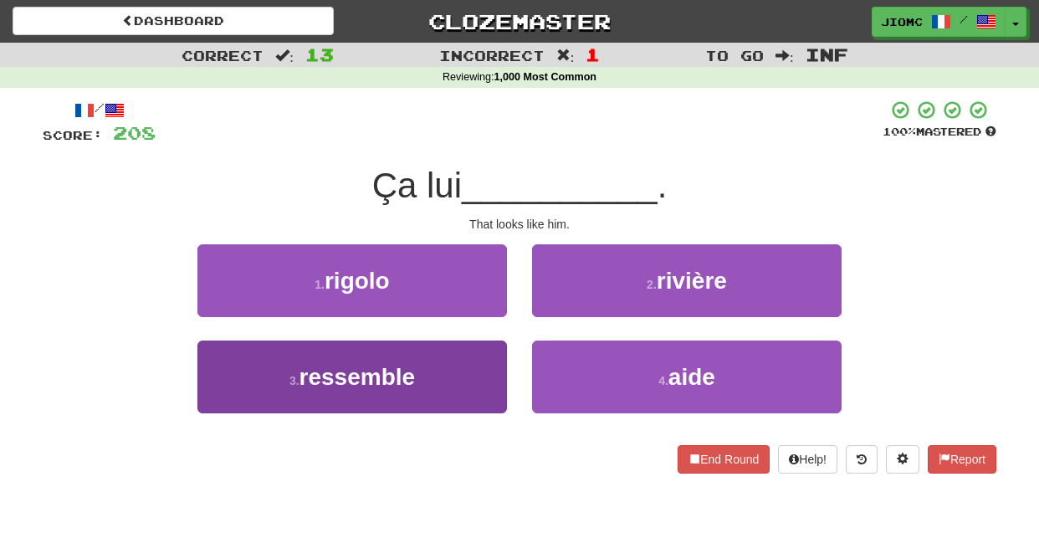
click at [486, 367] on button "3 . ressemble" at bounding box center [352, 377] width 310 height 73
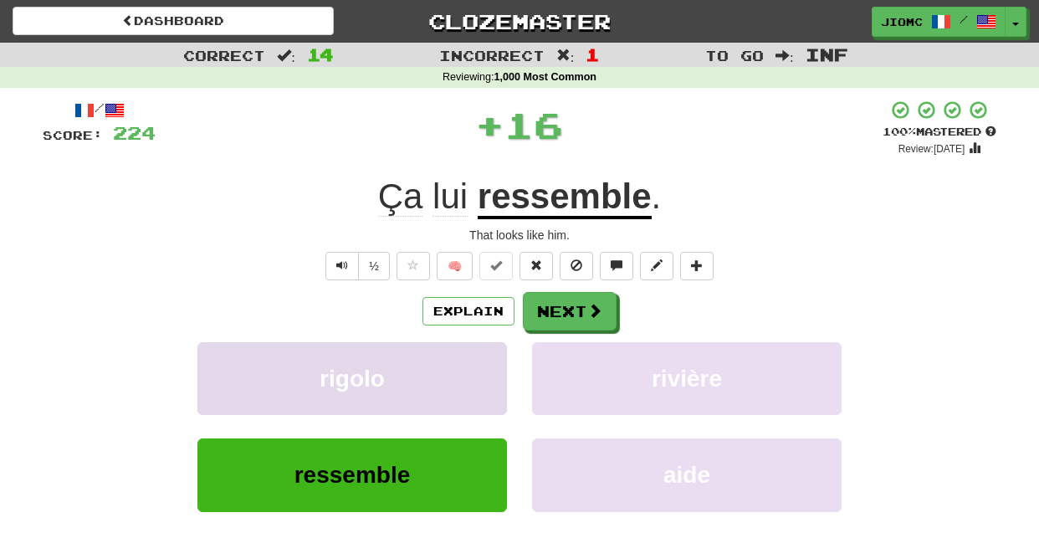
click at [488, 366] on button "rigolo" at bounding box center [352, 378] width 310 height 73
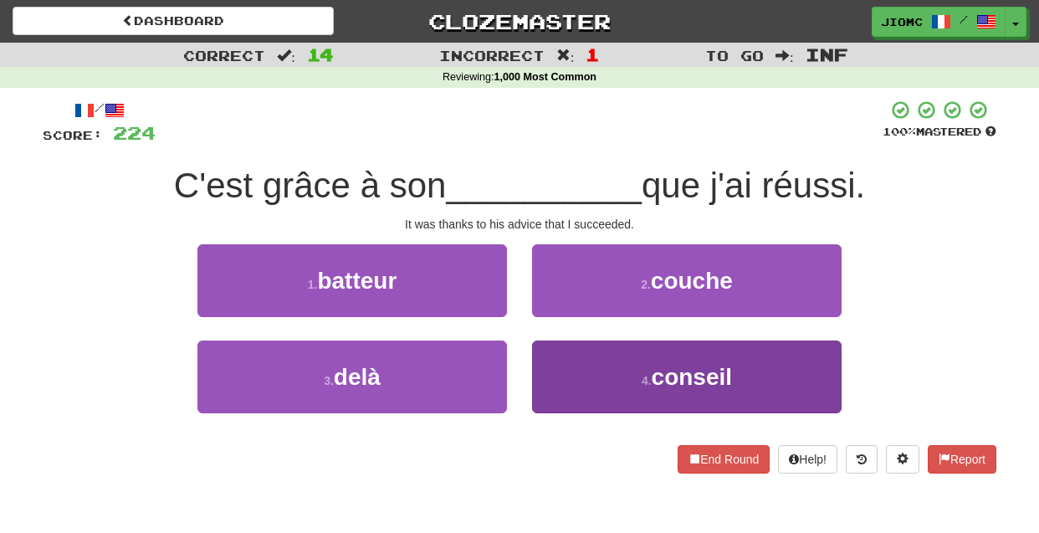
click at [561, 362] on button "4 . conseil" at bounding box center [687, 377] width 310 height 73
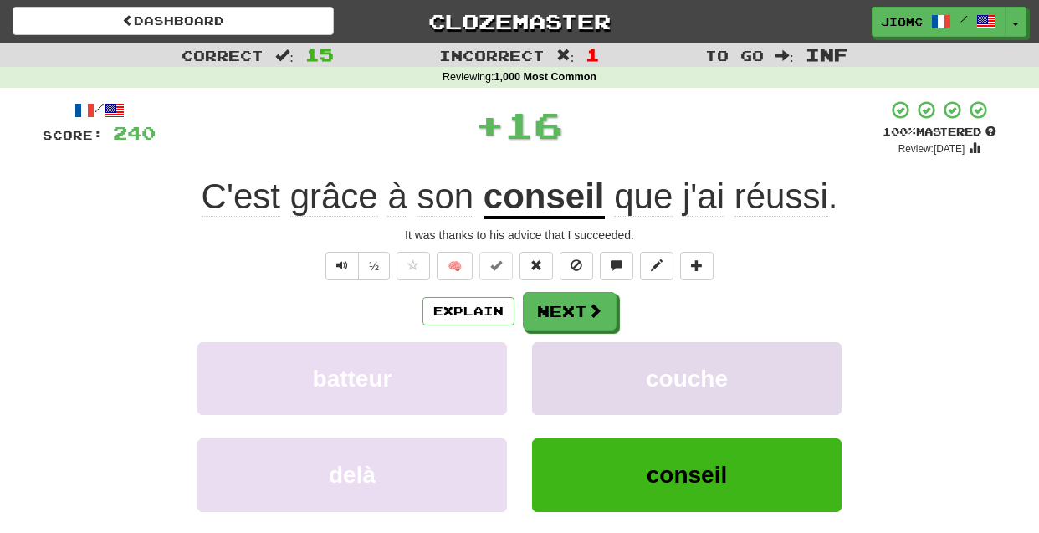
click at [560, 362] on button "couche" at bounding box center [687, 378] width 310 height 73
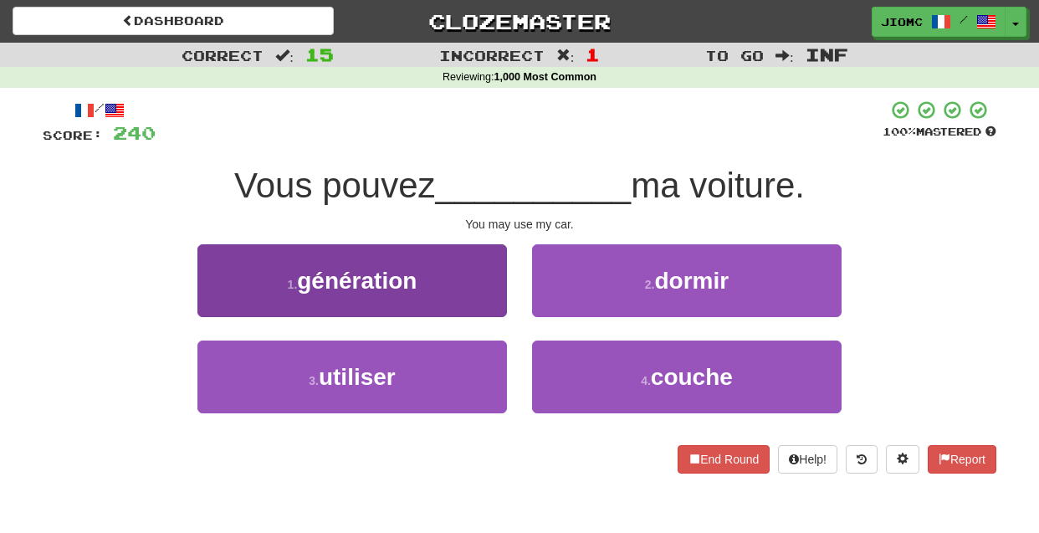
click at [475, 359] on button "3 . utiliser" at bounding box center [352, 377] width 310 height 73
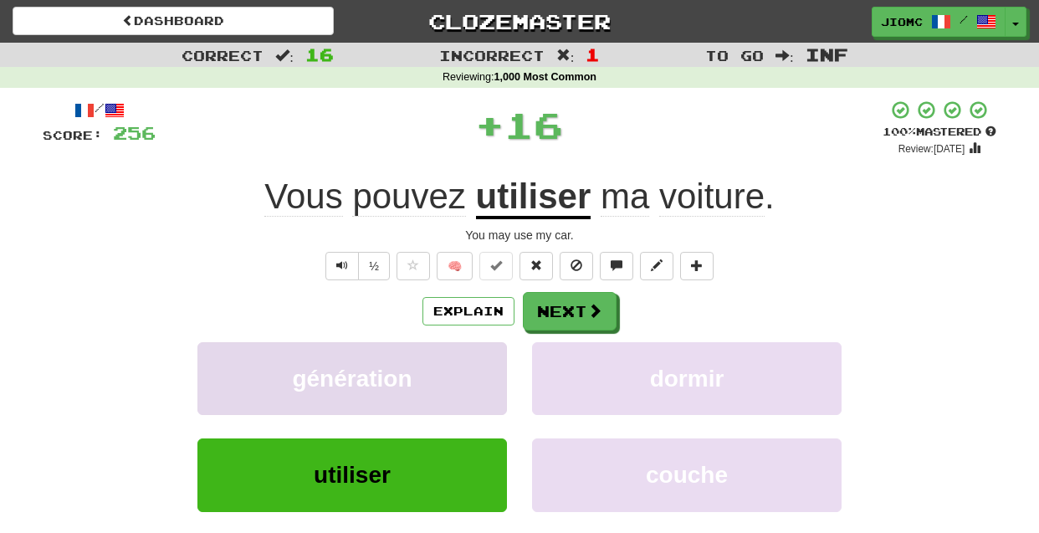
click at [475, 358] on button "génération" at bounding box center [352, 378] width 310 height 73
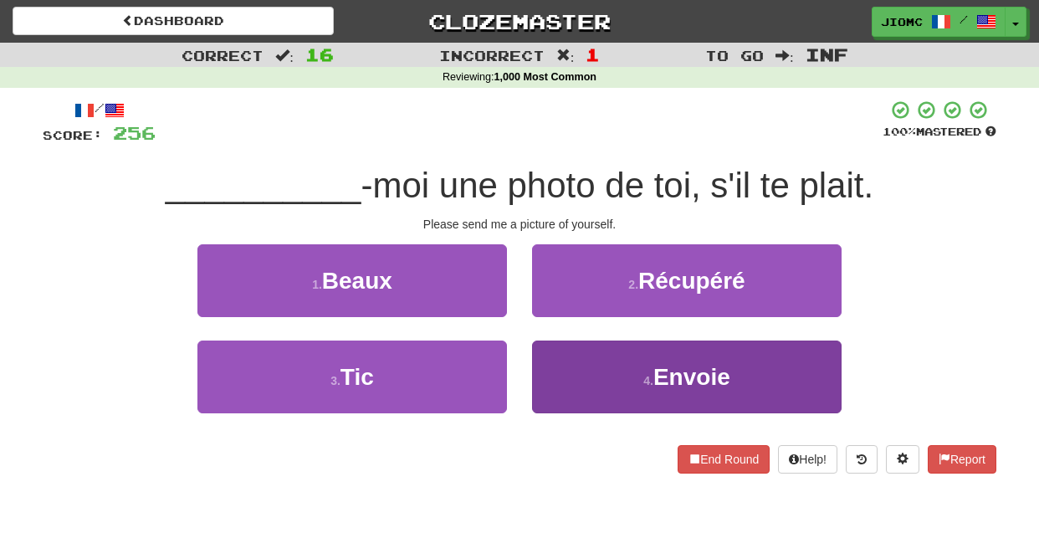
click at [579, 373] on button "4 . Envoie" at bounding box center [687, 377] width 310 height 73
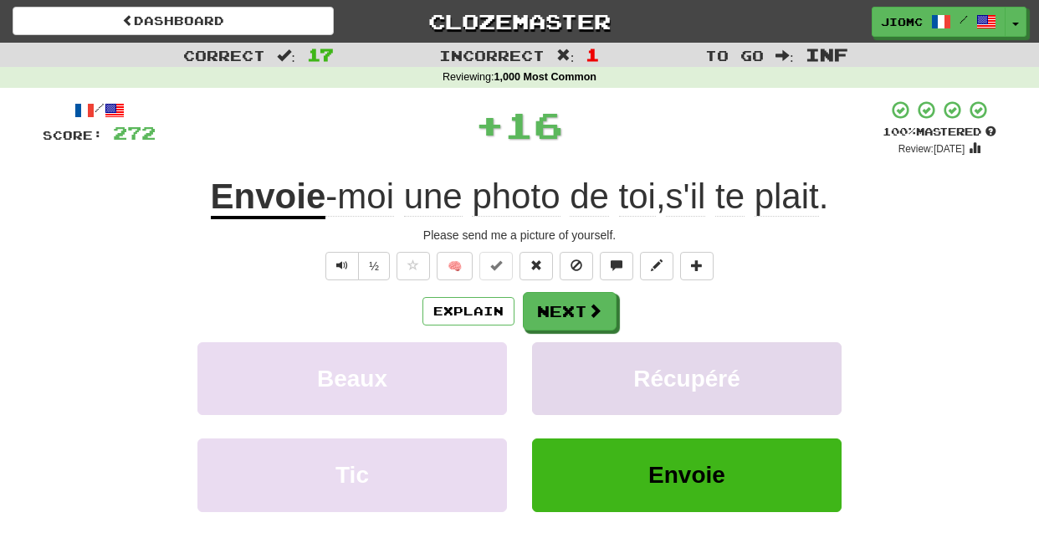
click at [577, 372] on button "Récupéré" at bounding box center [687, 378] width 310 height 73
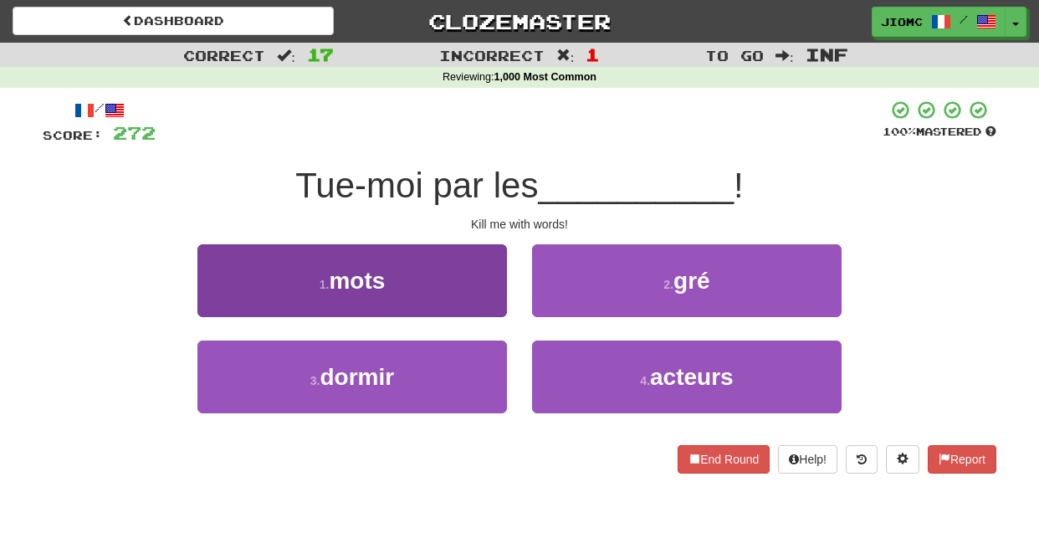
click at [491, 281] on button "1 . mots" at bounding box center [352, 280] width 310 height 73
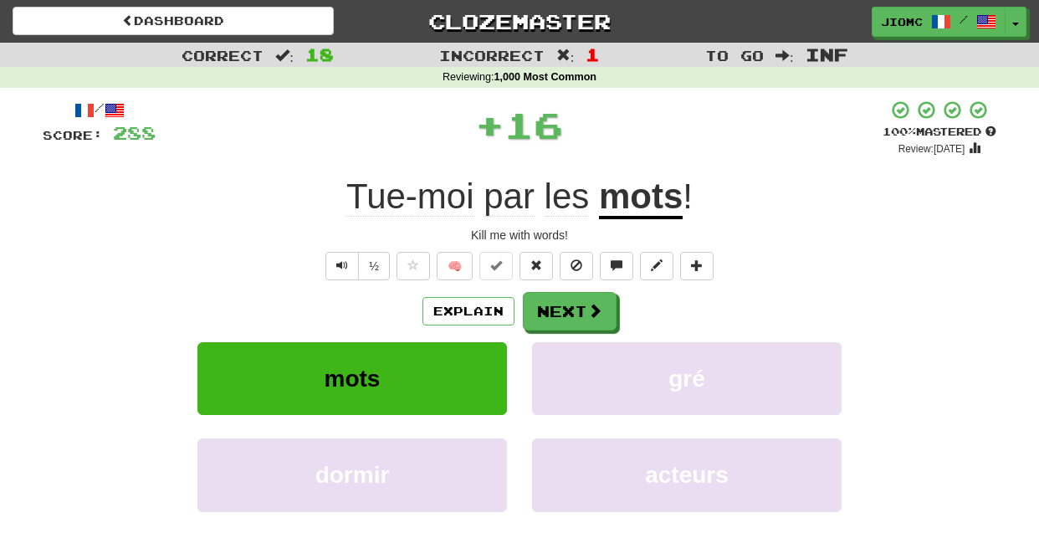
click at [537, 299] on button "Next" at bounding box center [570, 311] width 94 height 38
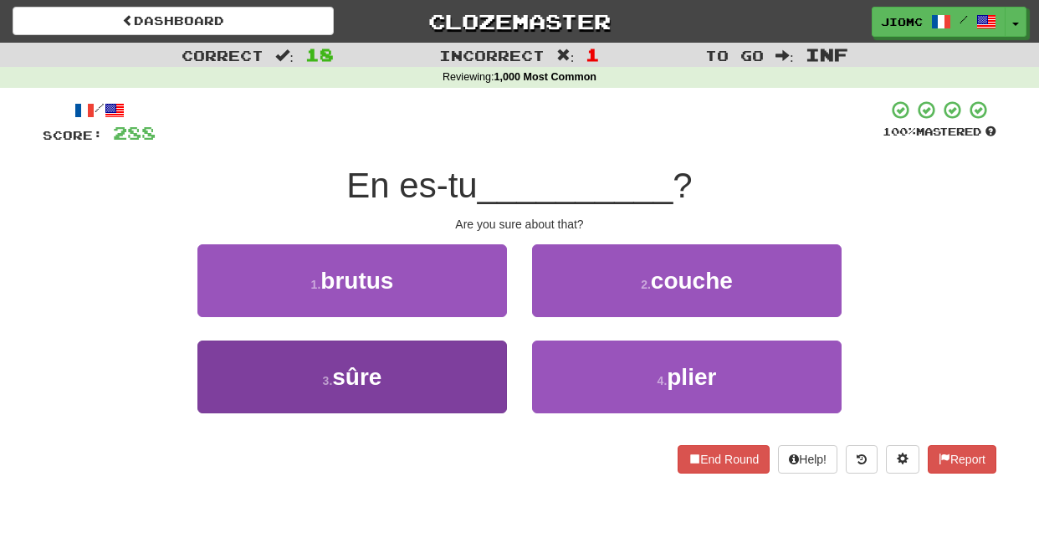
click at [464, 366] on button "3 . sûre" at bounding box center [352, 377] width 310 height 73
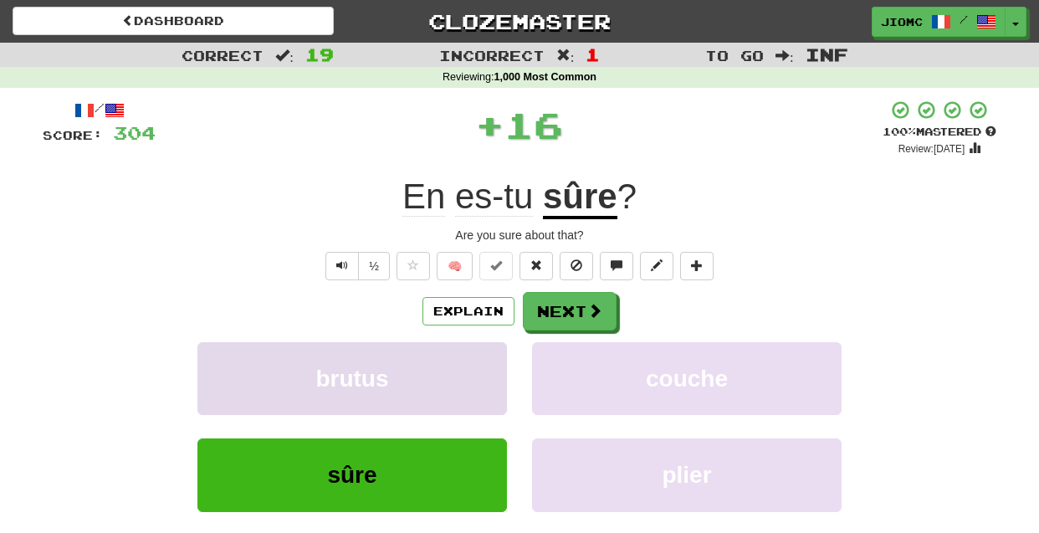
click at [464, 366] on button "brutus" at bounding box center [352, 378] width 310 height 73
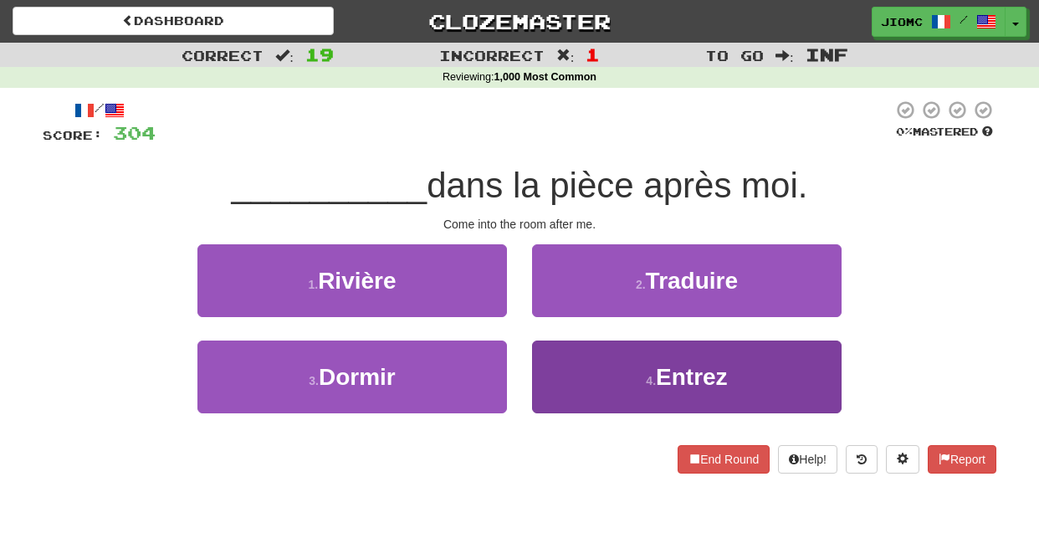
click at [569, 369] on button "4 . Entrez" at bounding box center [687, 377] width 310 height 73
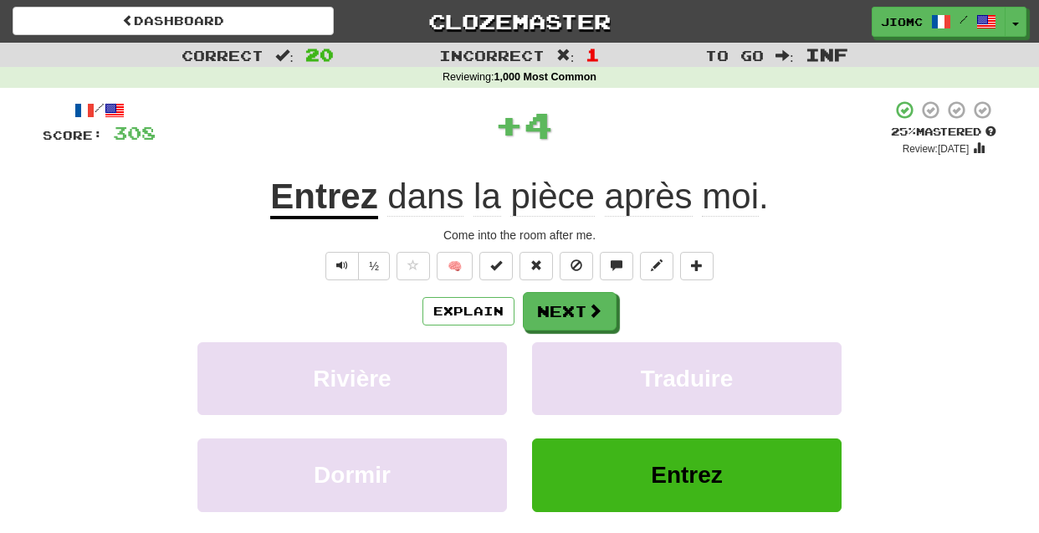
click at [569, 369] on button "Traduire" at bounding box center [687, 378] width 310 height 73
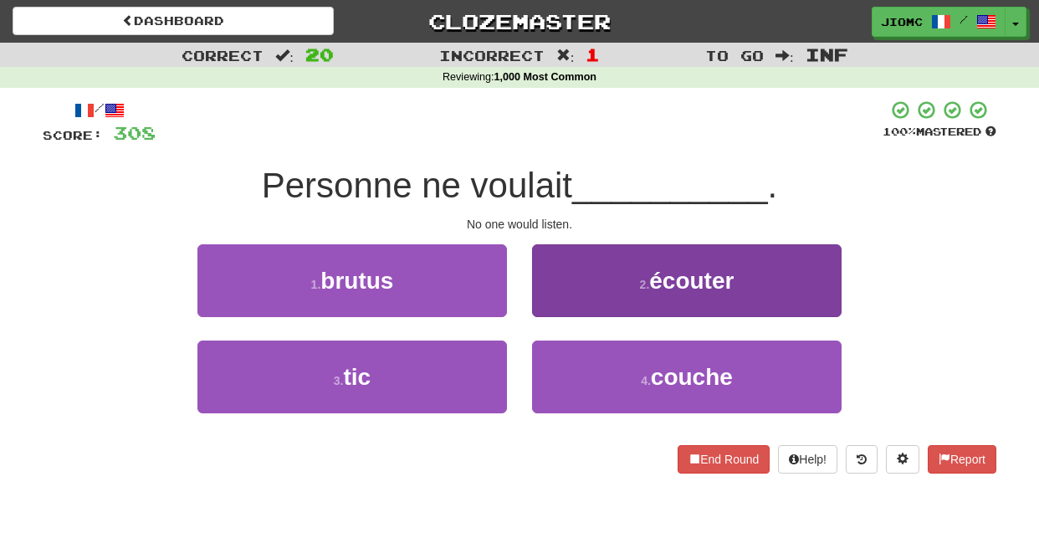
click at [555, 314] on button "2 . écouter" at bounding box center [687, 280] width 310 height 73
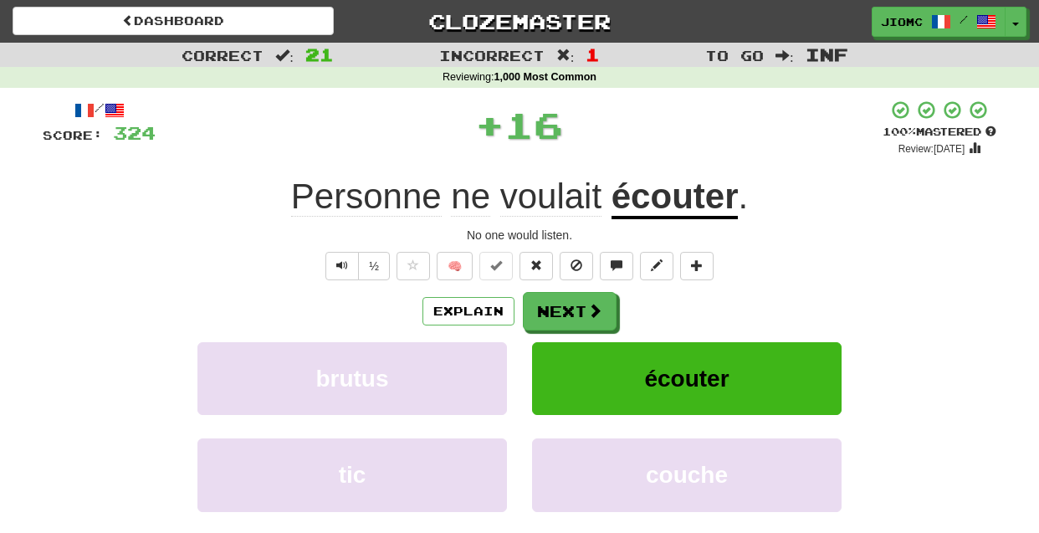
click at [555, 314] on button "Next" at bounding box center [570, 311] width 94 height 38
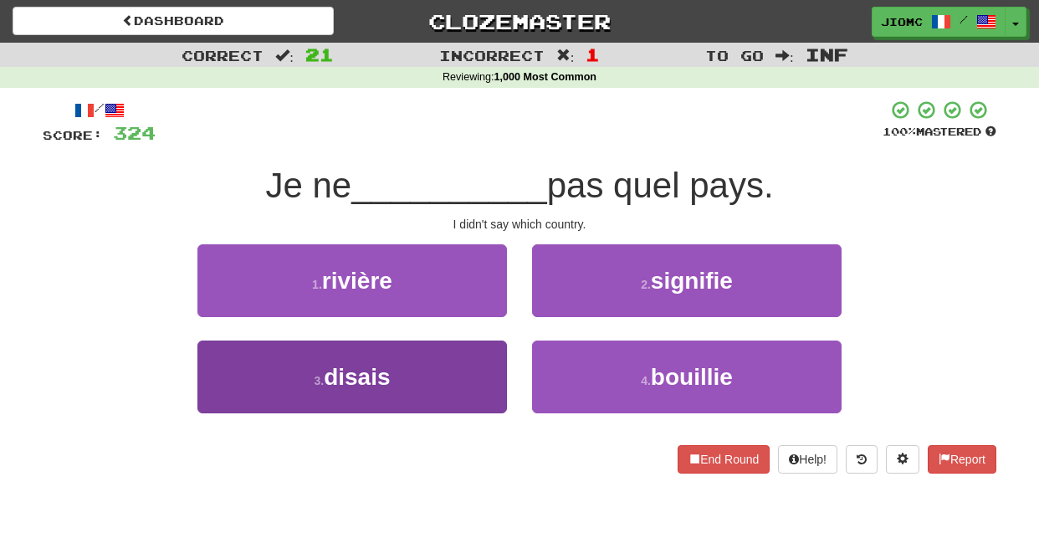
click at [464, 373] on button "3 . disais" at bounding box center [352, 377] width 310 height 73
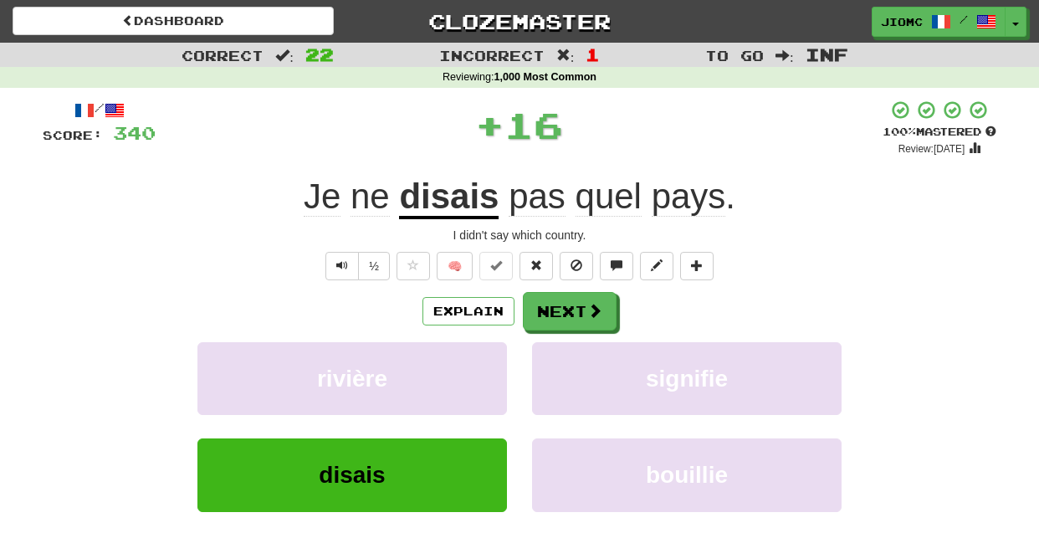
click at [464, 373] on button "rivière" at bounding box center [352, 378] width 310 height 73
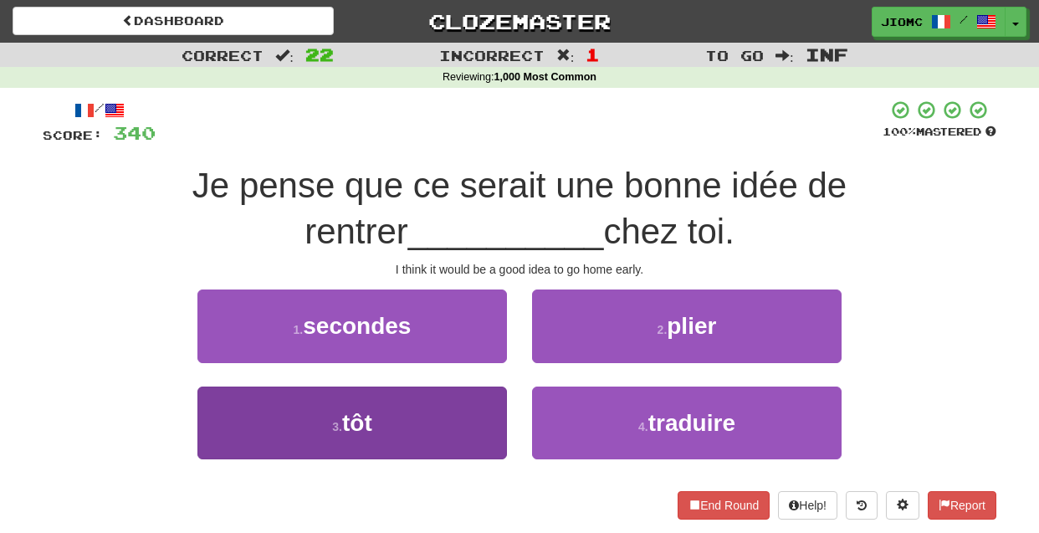
click at [489, 403] on button "3 . tôt" at bounding box center [352, 423] width 310 height 73
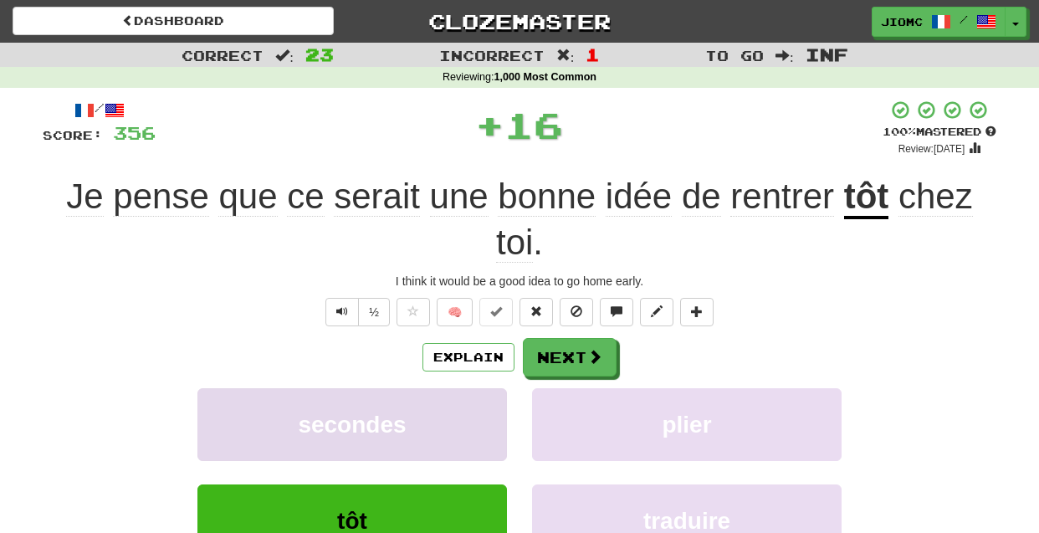
click at [490, 403] on button "secondes" at bounding box center [352, 424] width 310 height 73
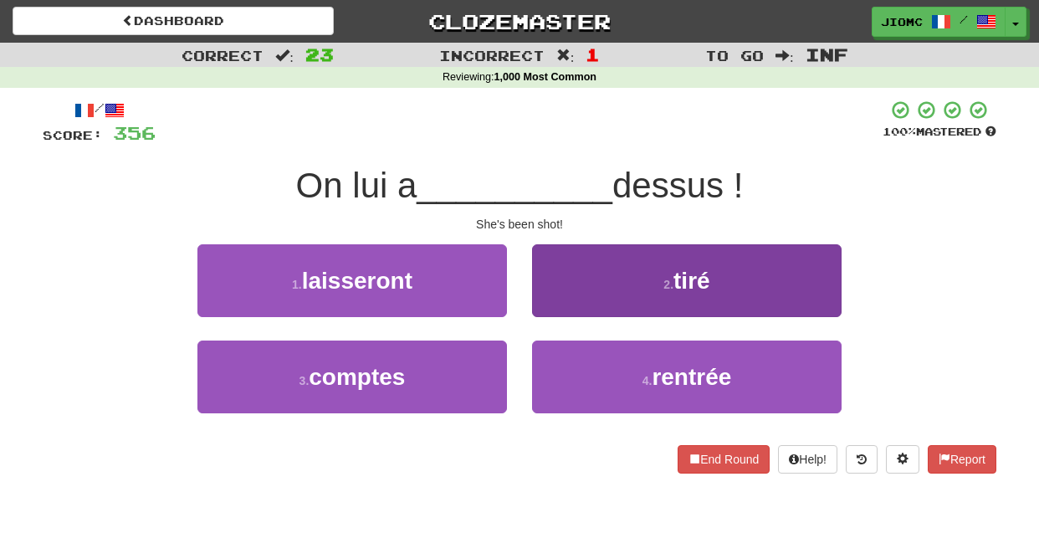
click at [545, 314] on button "2 . tiré" at bounding box center [687, 280] width 310 height 73
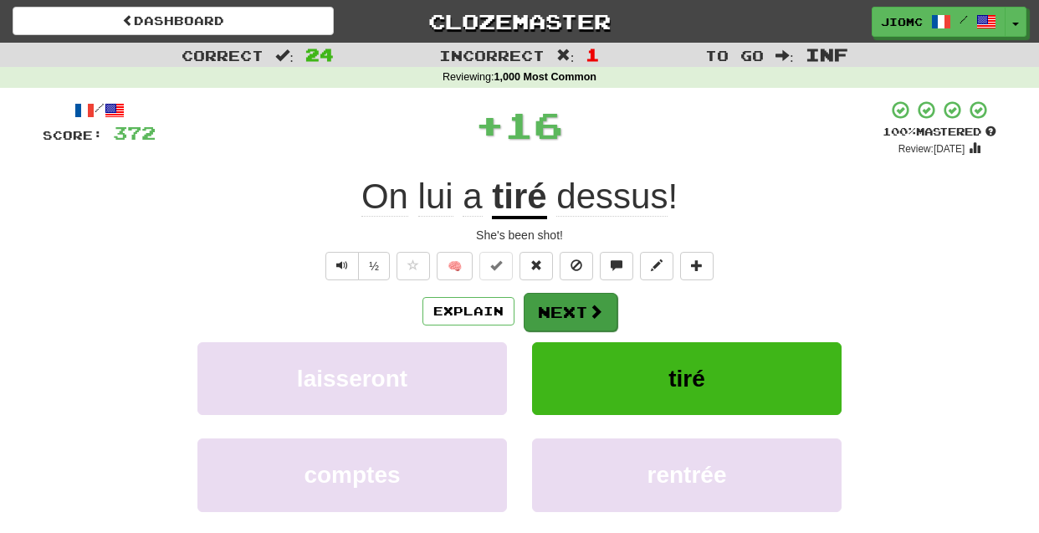
click at [550, 312] on button "Next" at bounding box center [571, 312] width 94 height 38
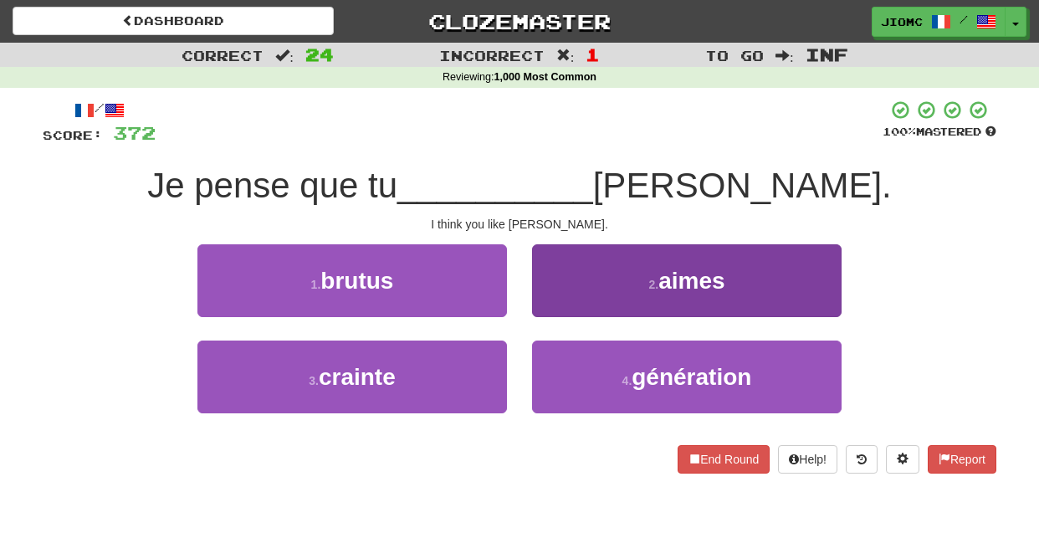
click at [553, 310] on button "2 . aimes" at bounding box center [687, 280] width 310 height 73
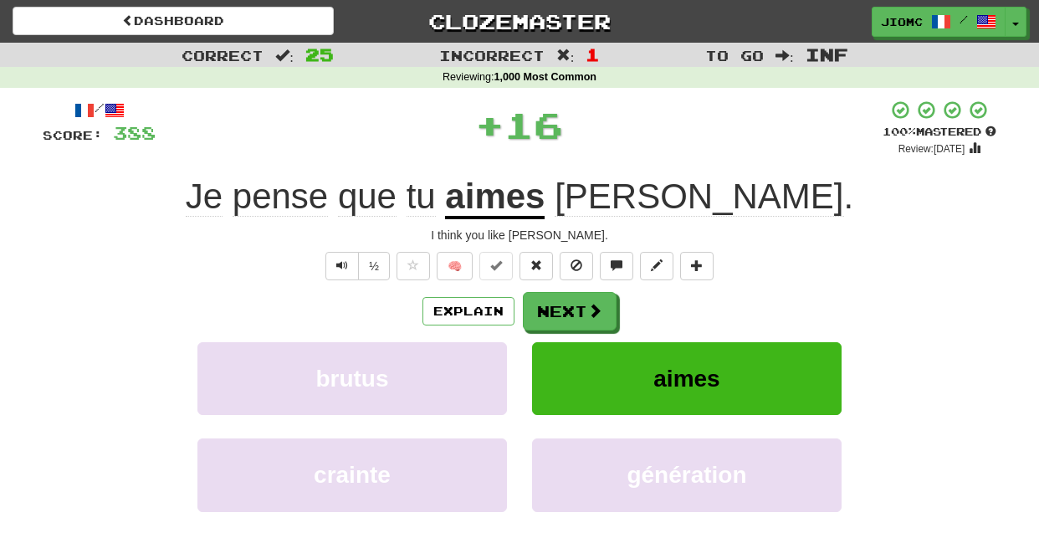
click at [551, 310] on button "Next" at bounding box center [570, 311] width 94 height 38
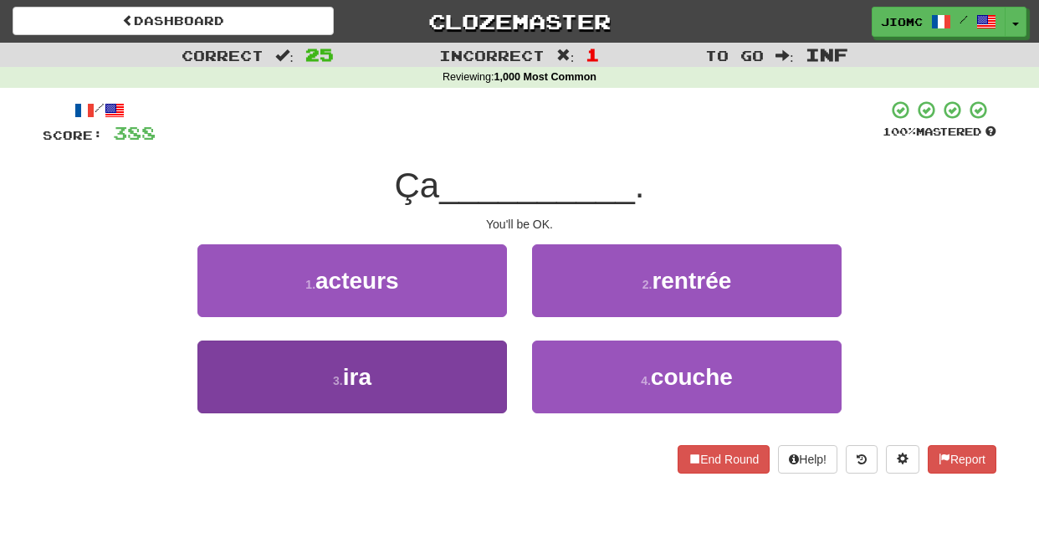
click at [482, 372] on button "3 . ira" at bounding box center [352, 377] width 310 height 73
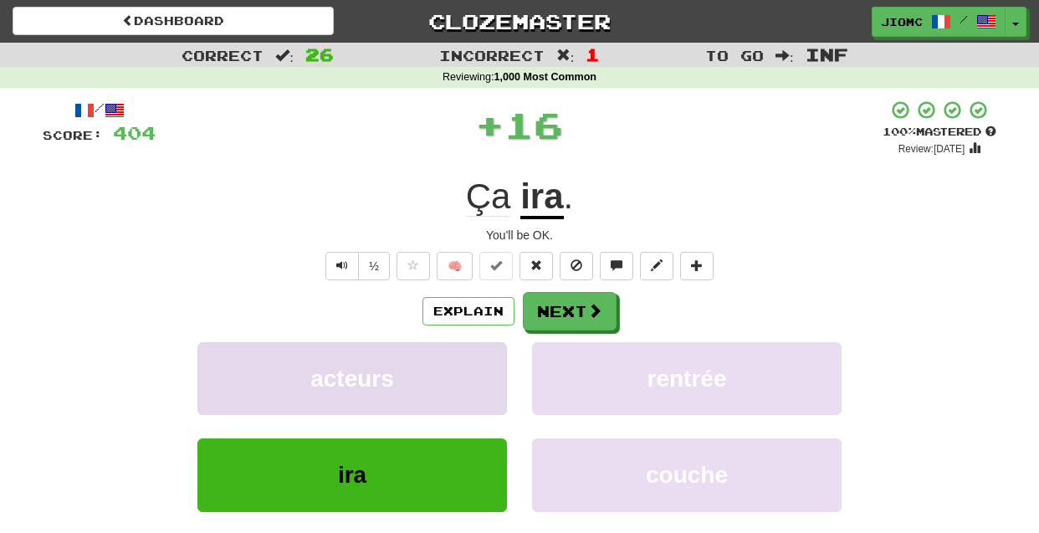
click at [482, 373] on button "acteurs" at bounding box center [352, 378] width 310 height 73
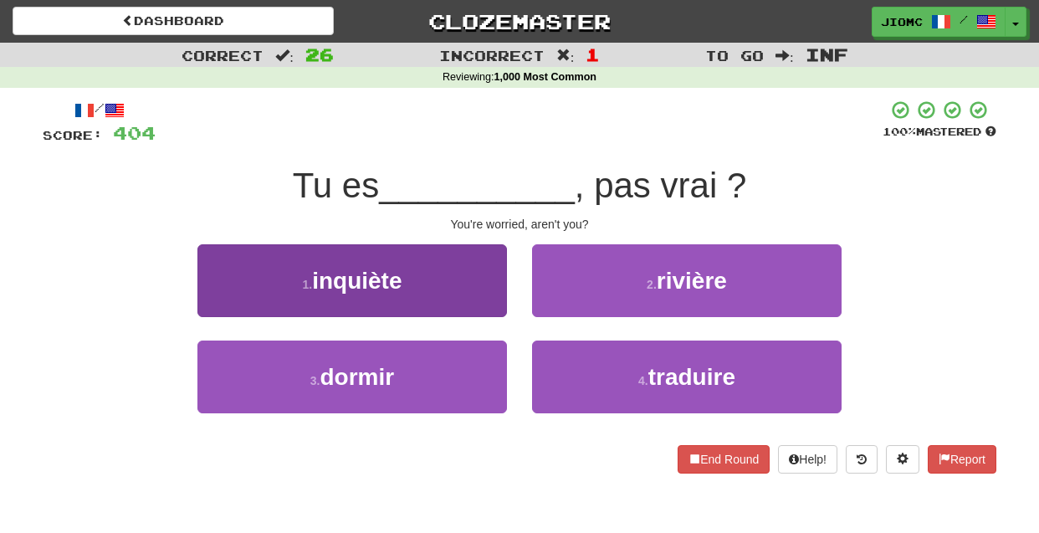
click at [487, 306] on button "1 . inquiète" at bounding box center [352, 280] width 310 height 73
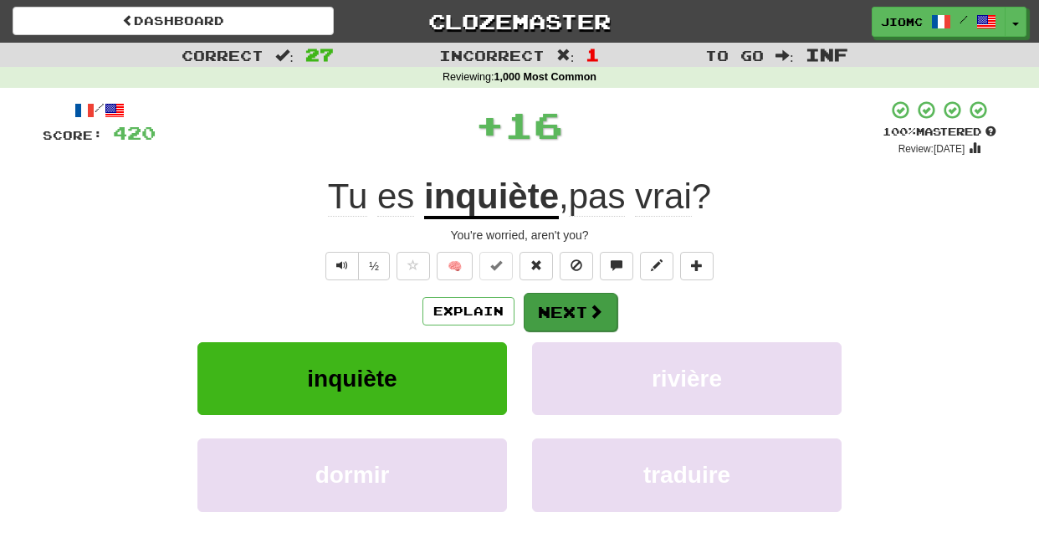
click at [545, 309] on button "Next" at bounding box center [571, 312] width 94 height 38
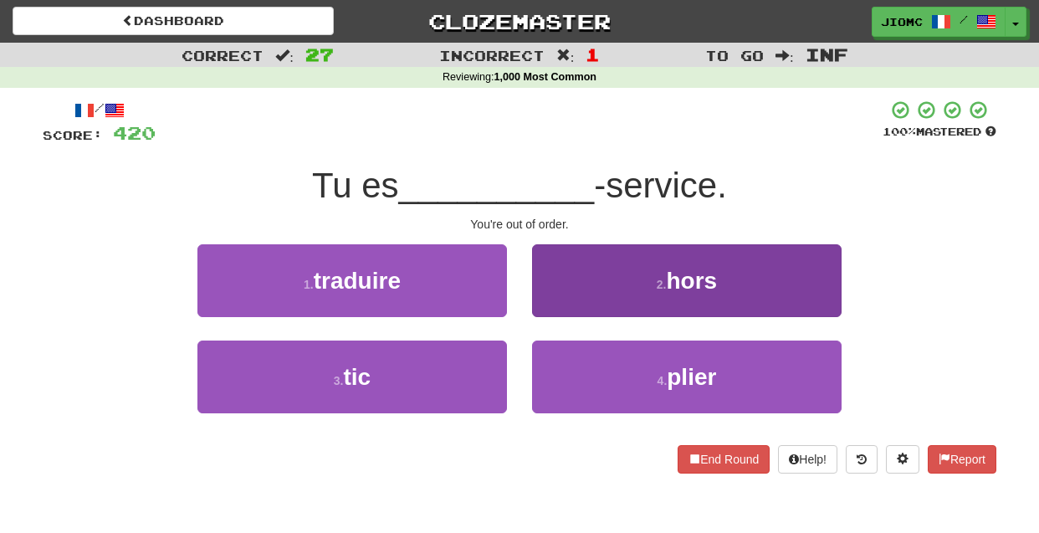
click at [546, 304] on button "2 . hors" at bounding box center [687, 280] width 310 height 73
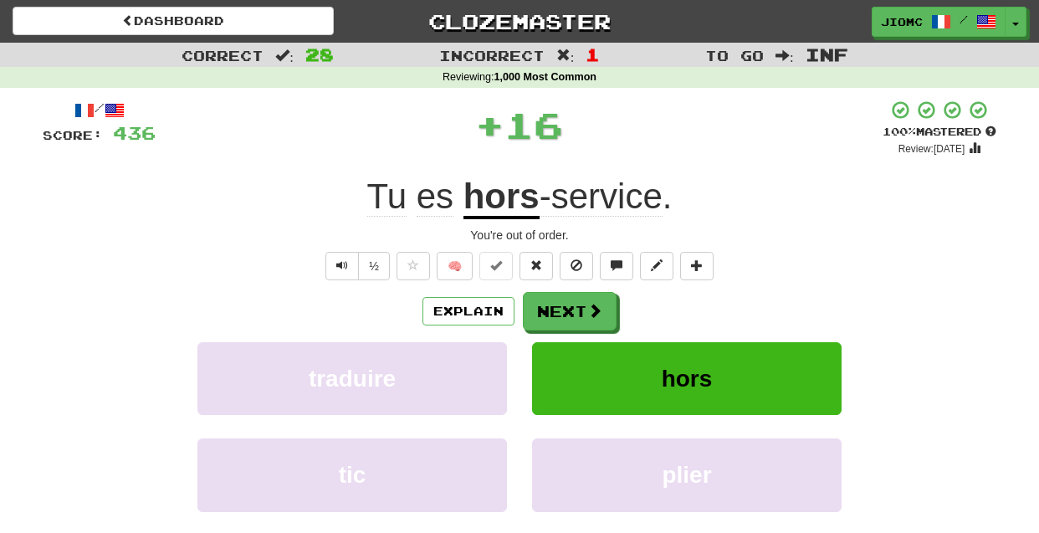
click at [546, 306] on button "Next" at bounding box center [570, 311] width 94 height 38
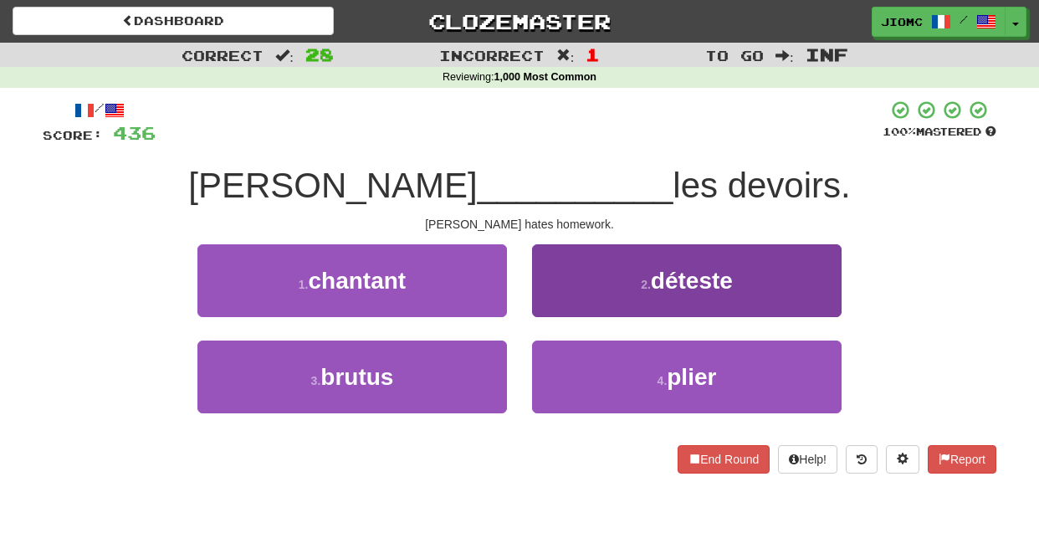
click at [546, 310] on button "2 . déteste" at bounding box center [687, 280] width 310 height 73
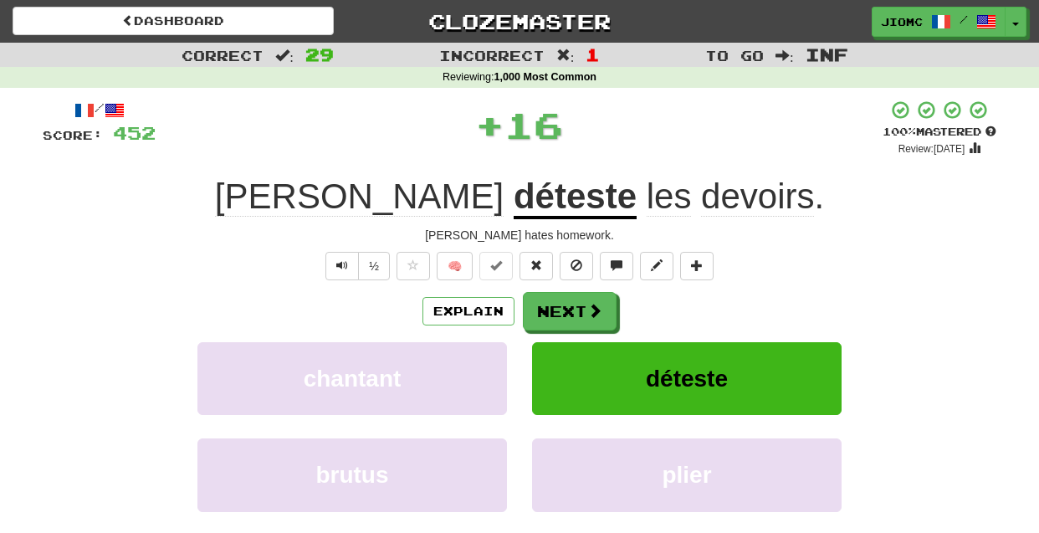
click at [546, 310] on button "Next" at bounding box center [570, 311] width 94 height 38
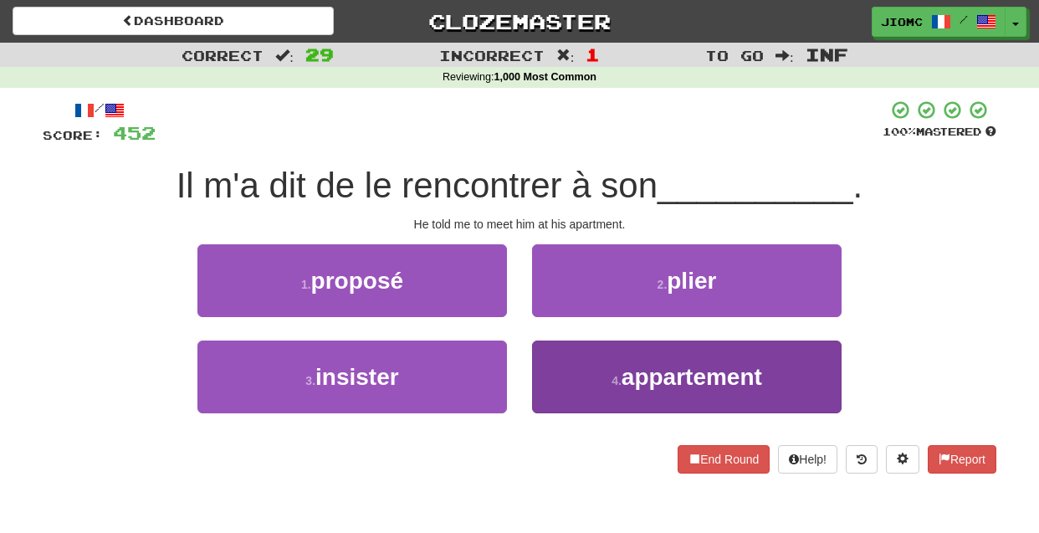
click at [562, 375] on button "4 . appartement" at bounding box center [687, 377] width 310 height 73
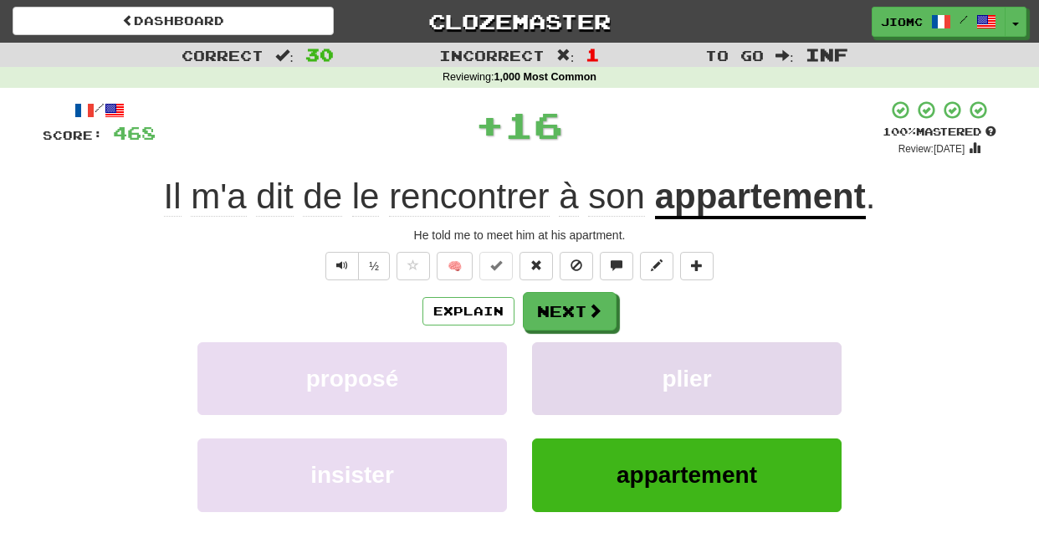
click at [561, 375] on button "plier" at bounding box center [687, 378] width 310 height 73
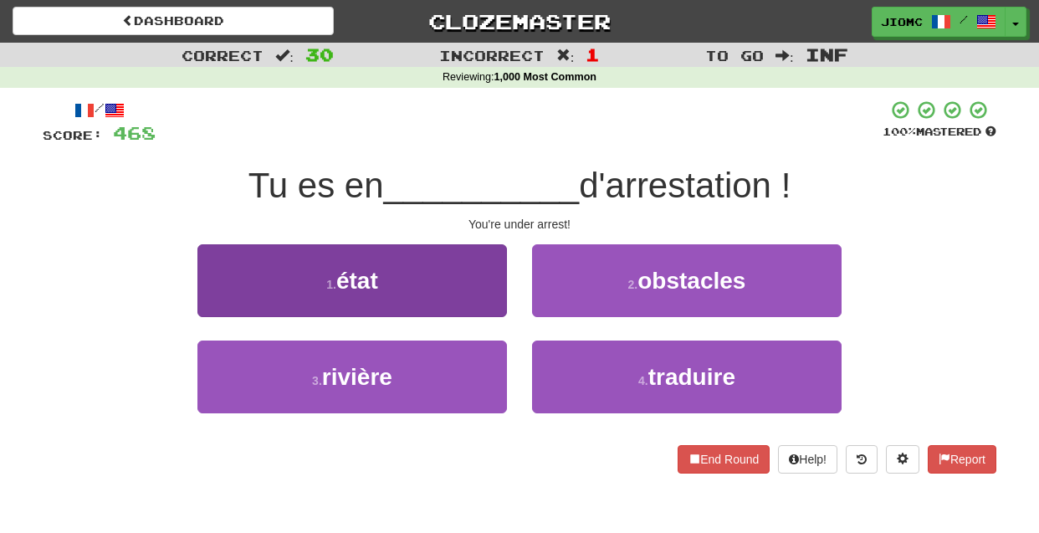
click at [479, 295] on button "1 . état" at bounding box center [352, 280] width 310 height 73
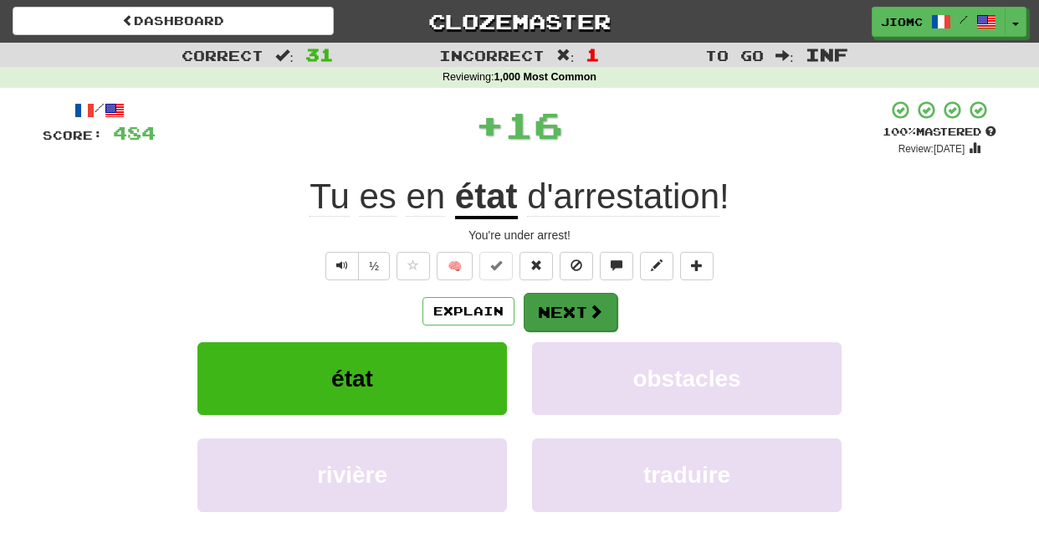
click at [549, 318] on button "Next" at bounding box center [571, 312] width 94 height 38
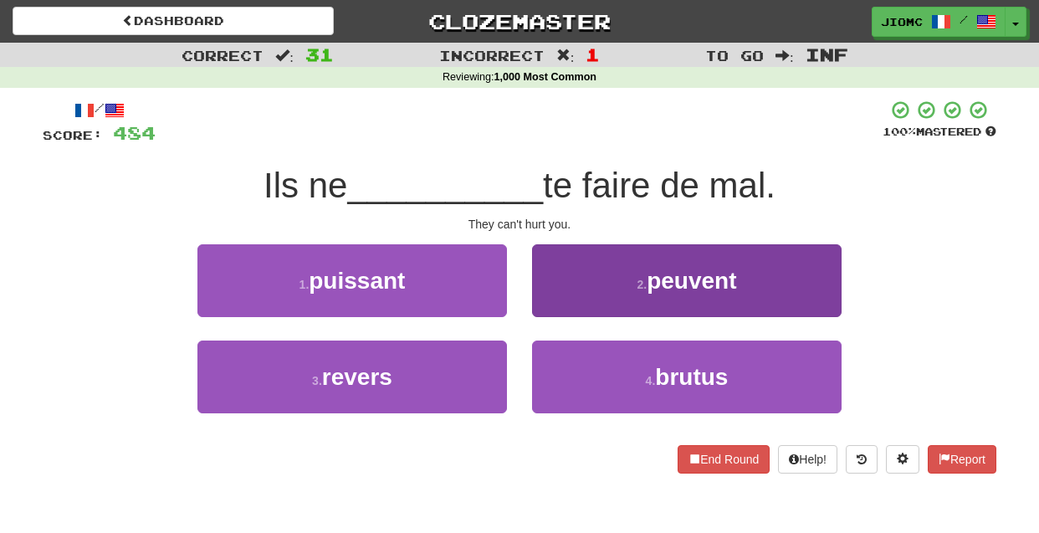
click at [550, 300] on button "2 . peuvent" at bounding box center [687, 280] width 310 height 73
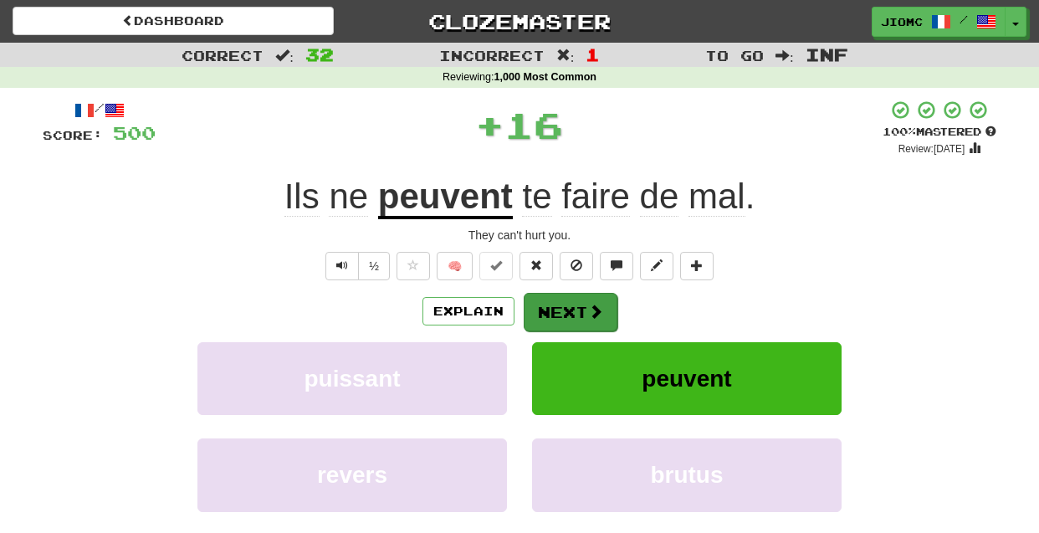
click at [551, 305] on button "Next" at bounding box center [571, 312] width 94 height 38
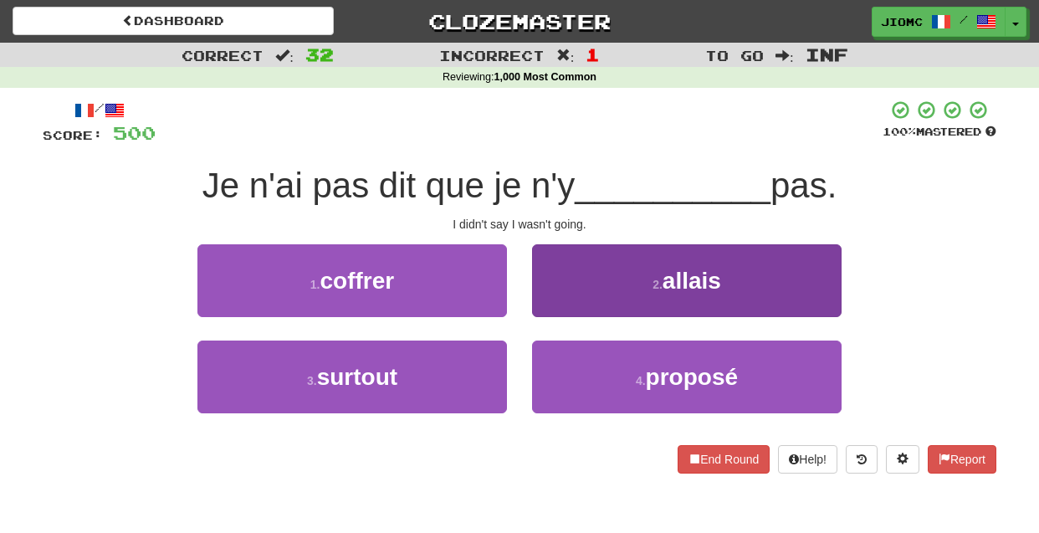
click at [546, 307] on button "2 . allais" at bounding box center [687, 280] width 310 height 73
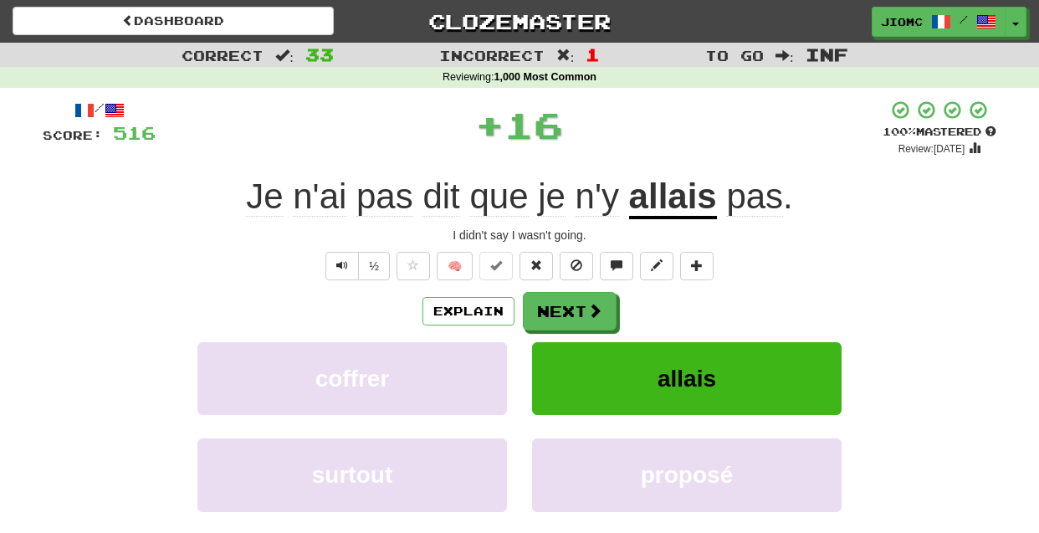
click at [546, 308] on button "Next" at bounding box center [570, 311] width 94 height 38
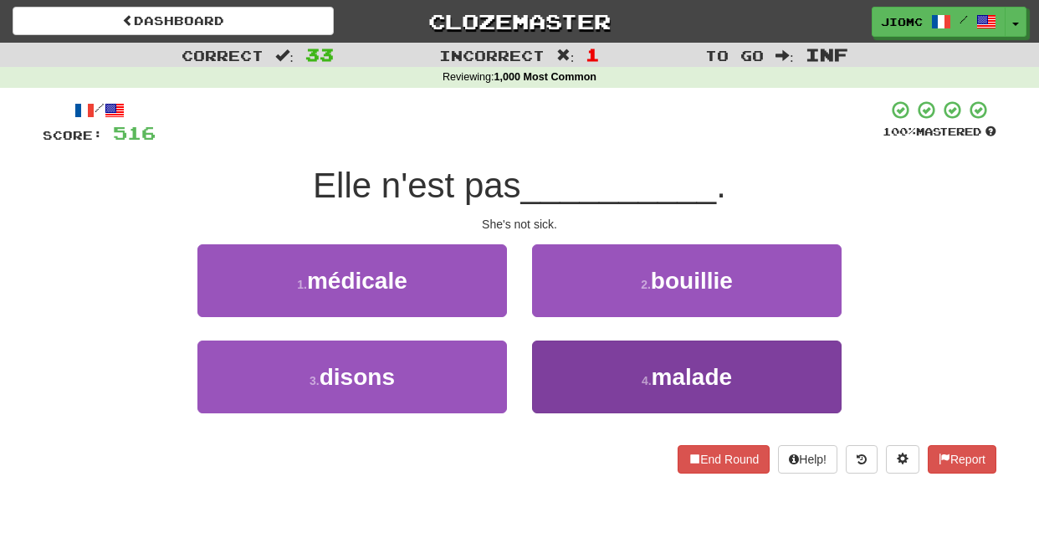
click at [555, 382] on button "4 . malade" at bounding box center [687, 377] width 310 height 73
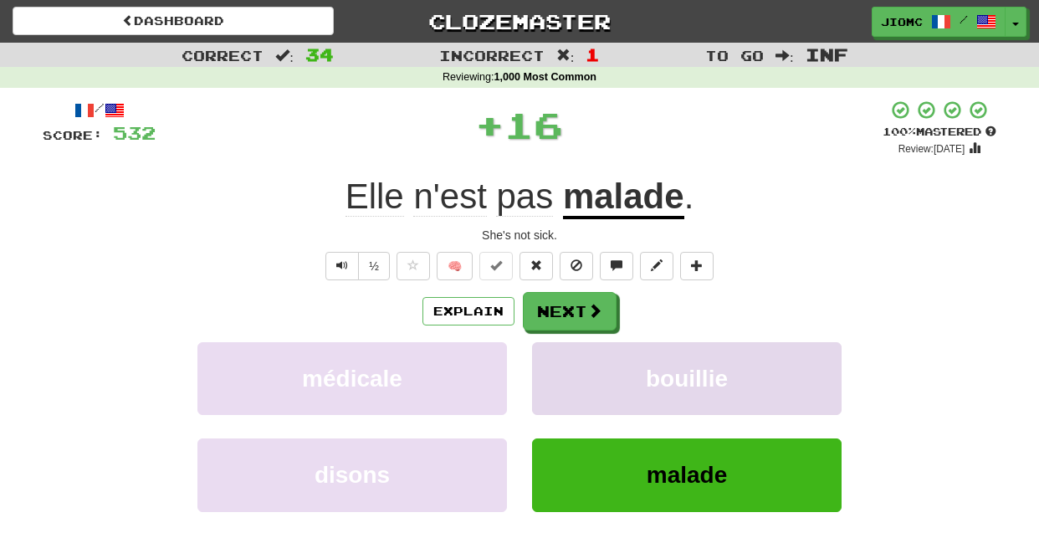
click at [555, 377] on button "bouillie" at bounding box center [687, 378] width 310 height 73
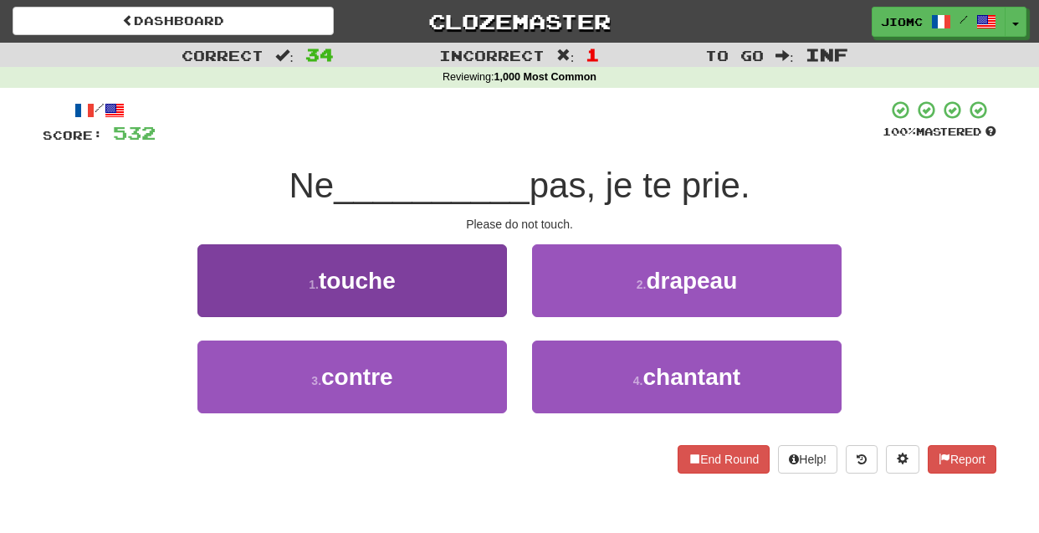
click at [464, 290] on button "1 . touche" at bounding box center [352, 280] width 310 height 73
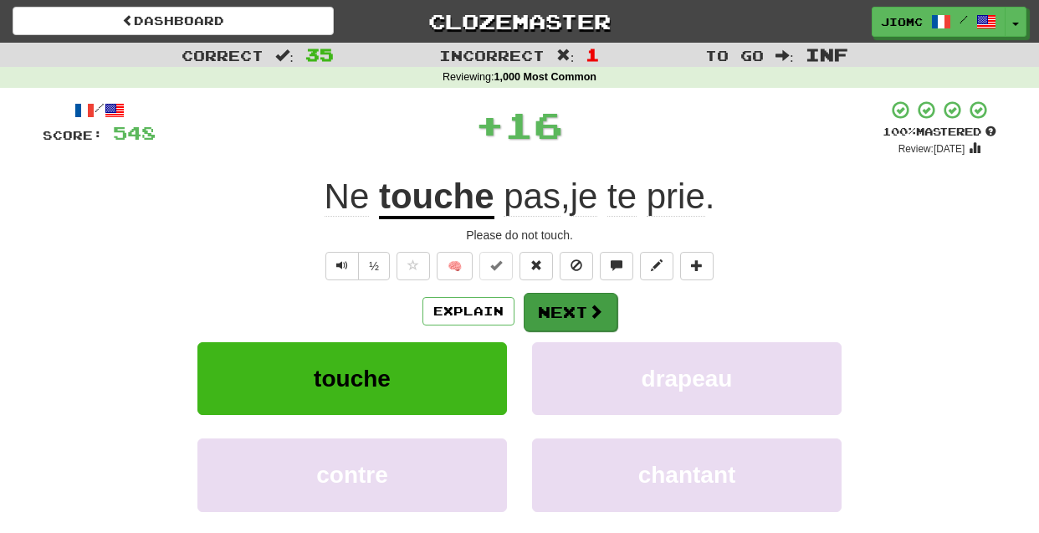
click at [547, 310] on button "Next" at bounding box center [571, 312] width 94 height 38
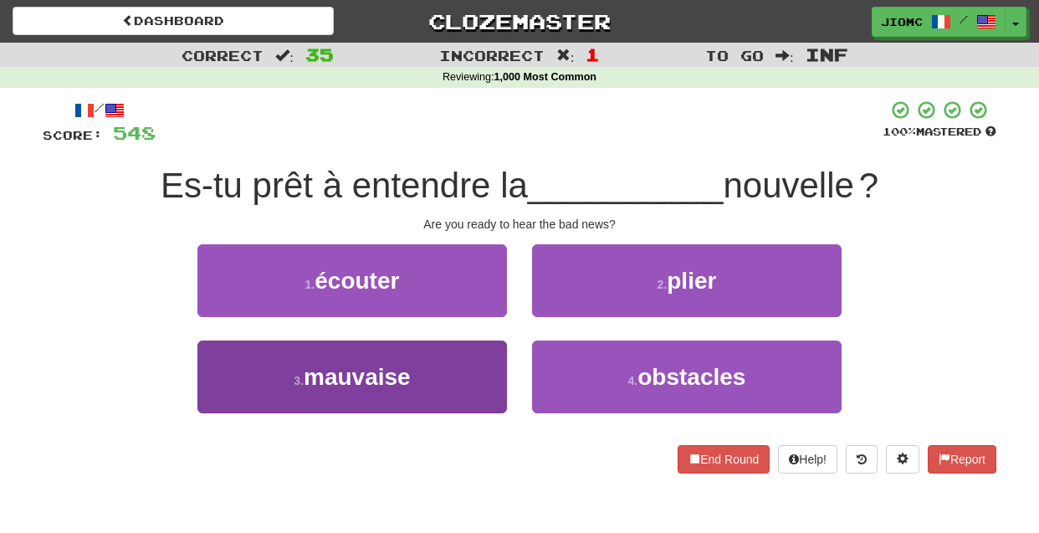
click at [472, 370] on button "3 . mauvaise" at bounding box center [352, 377] width 310 height 73
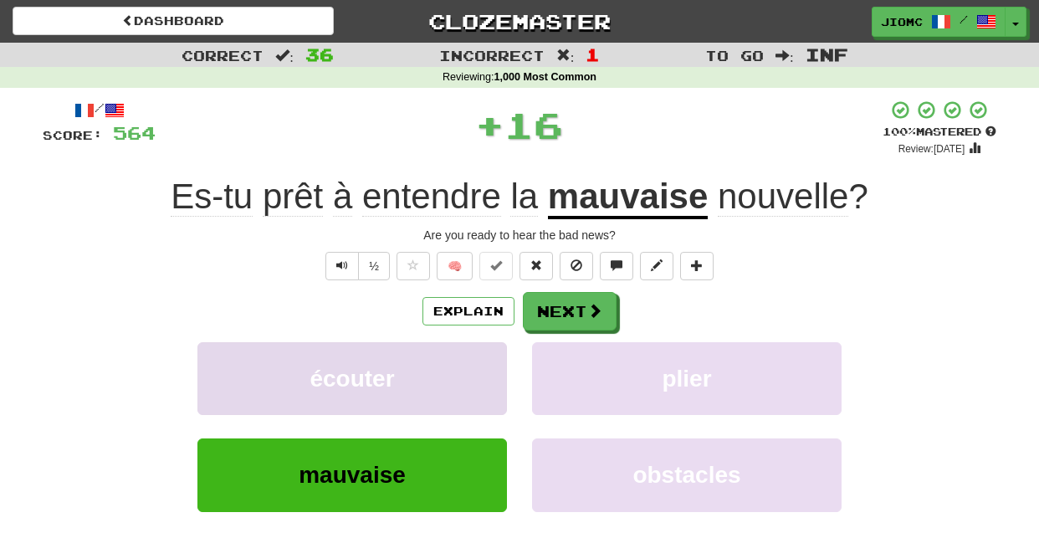
click at [473, 370] on button "écouter" at bounding box center [352, 378] width 310 height 73
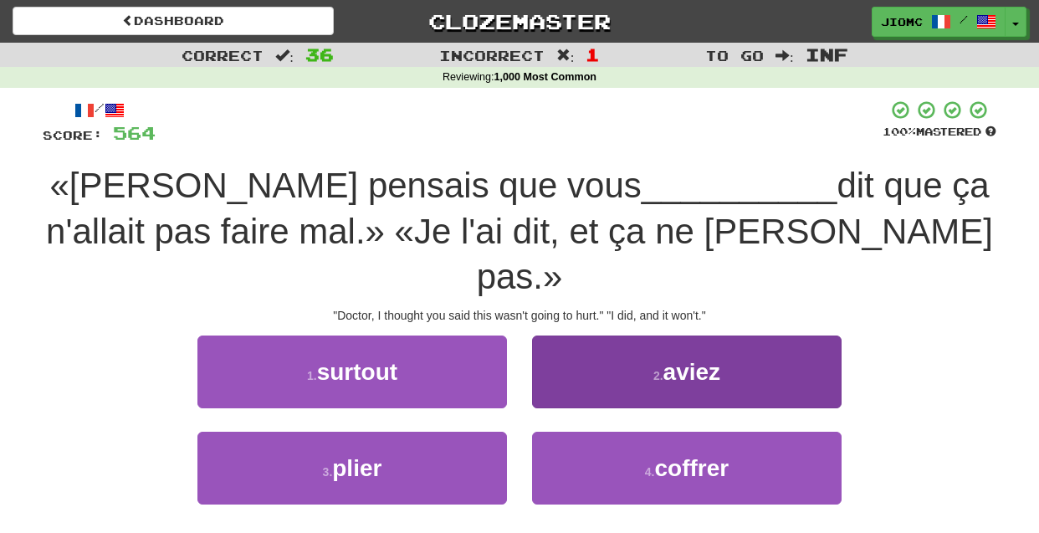
drag, startPoint x: 516, startPoint y: 353, endPoint x: 536, endPoint y: 356, distance: 19.5
click at [519, 353] on div "1 . surtout" at bounding box center [352, 384] width 335 height 96
click at [548, 354] on button "2 . aviez" at bounding box center [687, 372] width 310 height 73
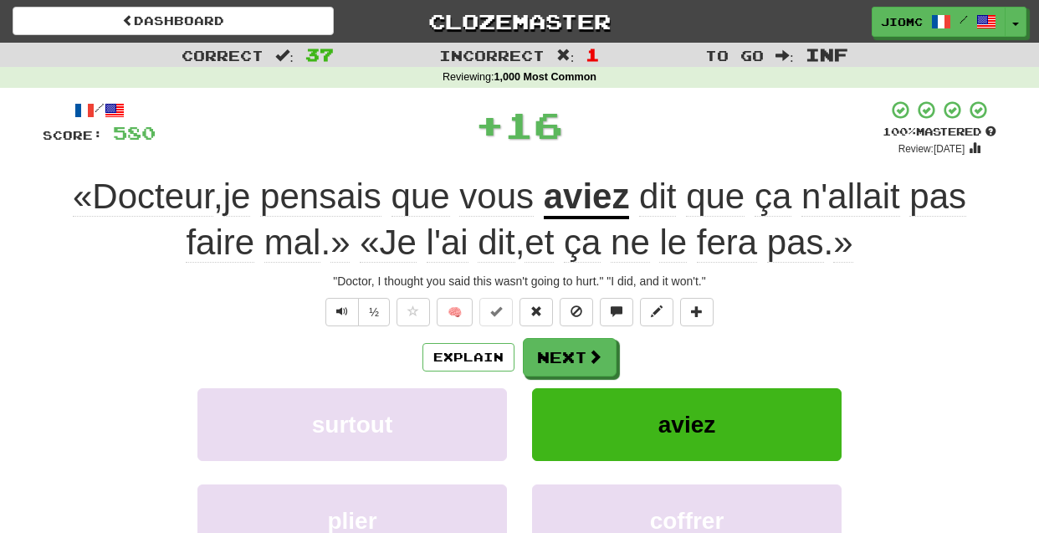
click at [547, 353] on button "Next" at bounding box center [570, 357] width 94 height 38
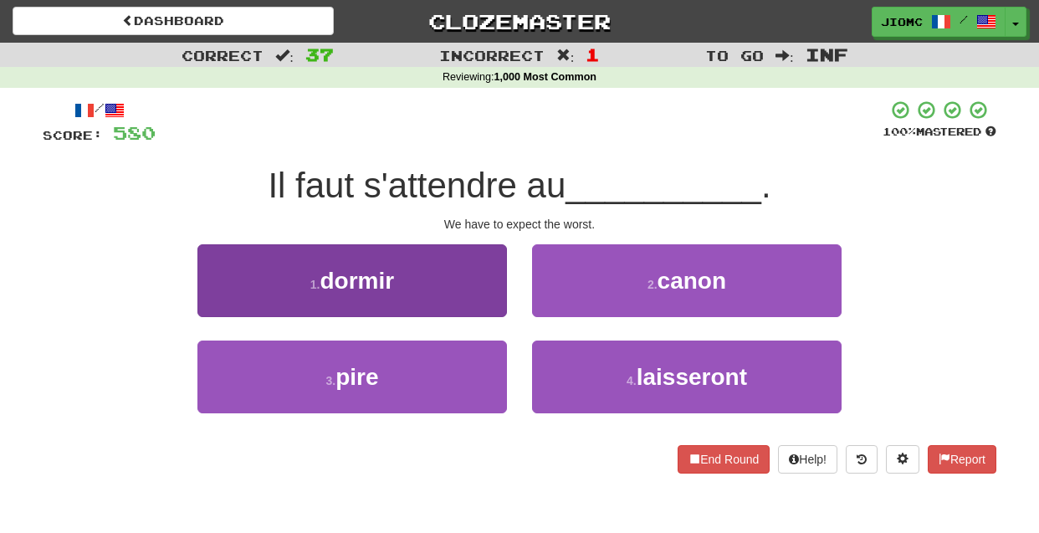
click at [492, 376] on button "3 . pire" at bounding box center [352, 377] width 310 height 73
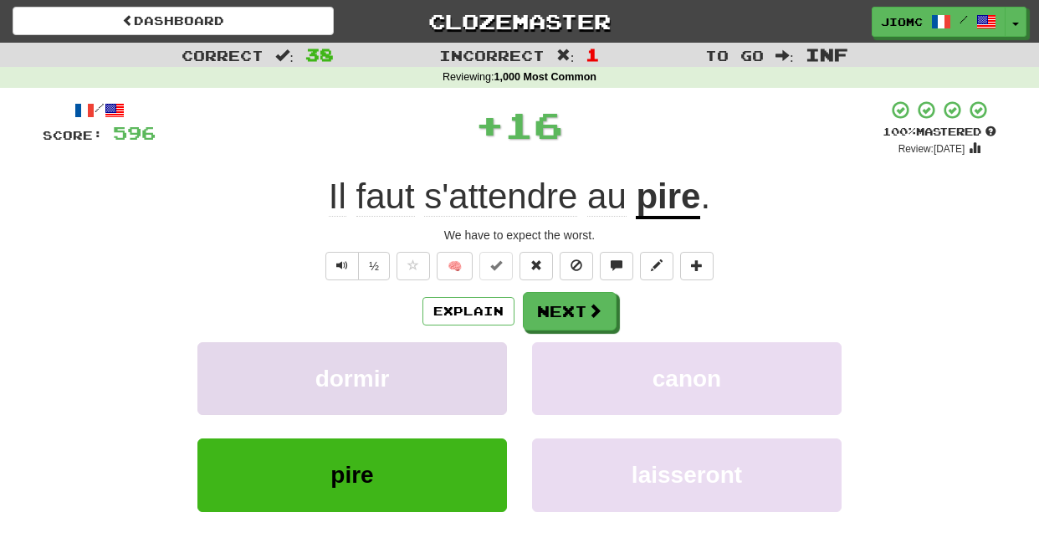
click at [492, 377] on button "dormir" at bounding box center [352, 378] width 310 height 73
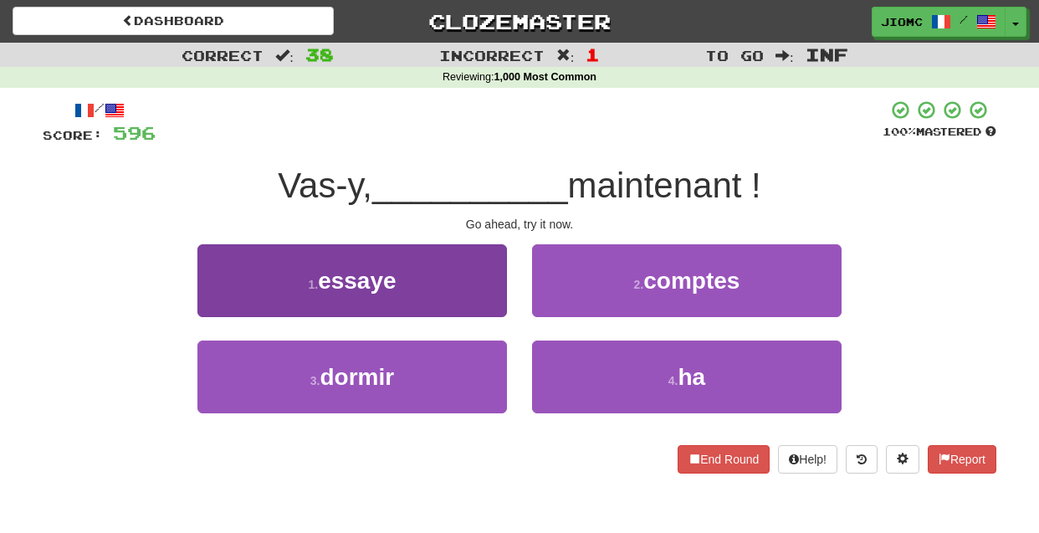
click at [496, 300] on button "1 . essaye" at bounding box center [352, 280] width 310 height 73
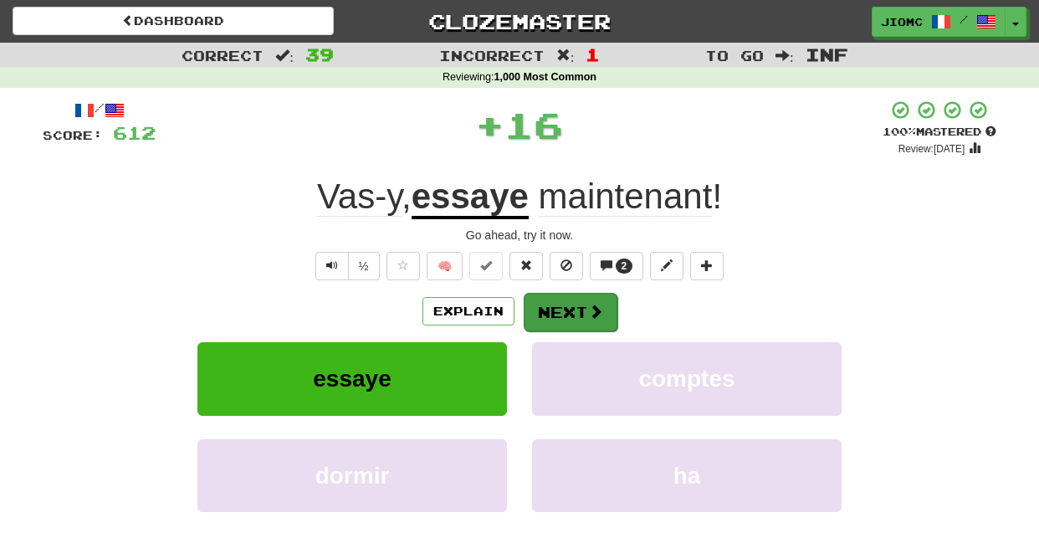
click at [540, 300] on button "Next" at bounding box center [571, 312] width 94 height 38
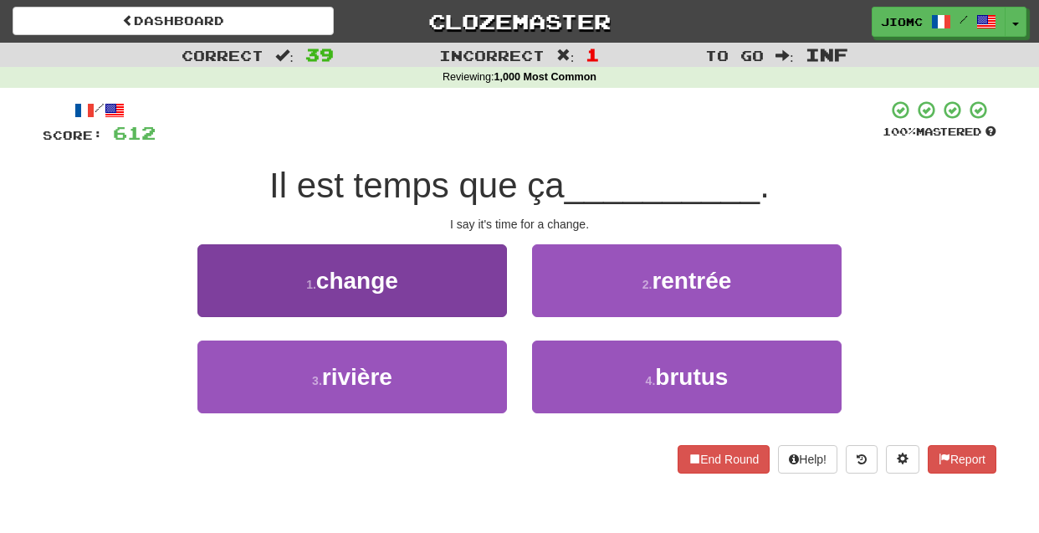
click at [496, 302] on button "1 . change" at bounding box center [352, 280] width 310 height 73
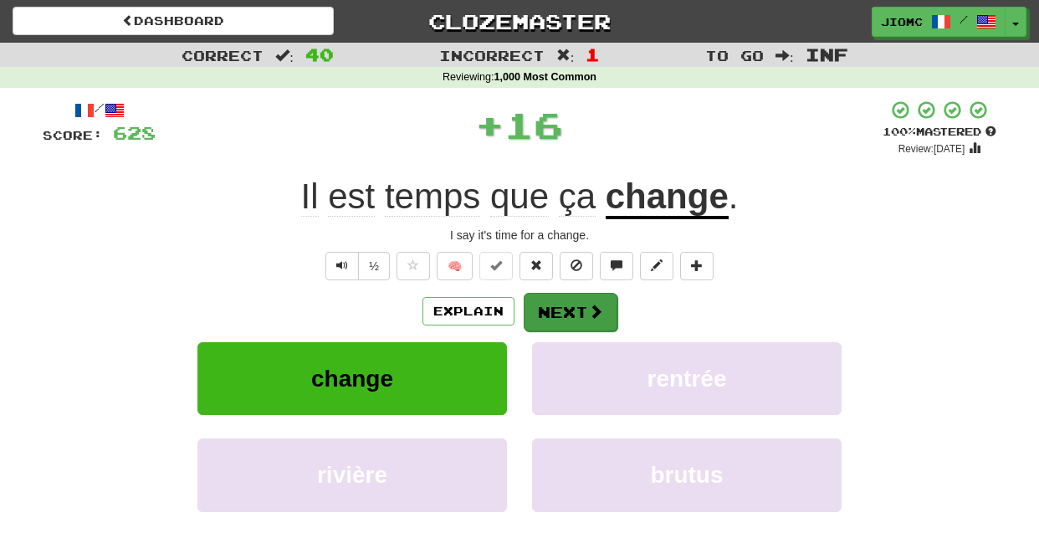
click at [537, 310] on button "Next" at bounding box center [571, 312] width 94 height 38
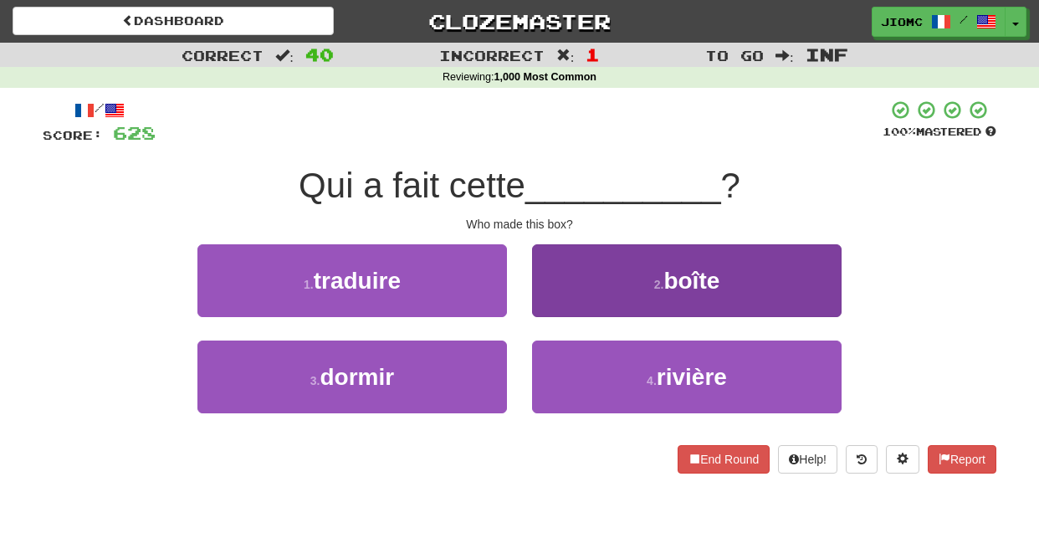
click at [573, 302] on button "2 . boîte" at bounding box center [687, 280] width 310 height 73
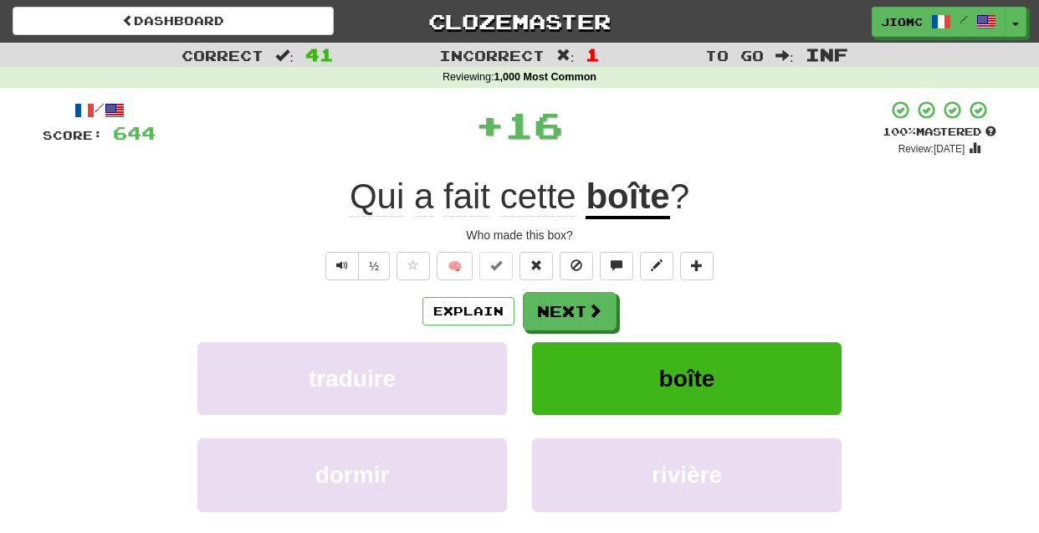
click at [552, 306] on button "Next" at bounding box center [570, 311] width 94 height 38
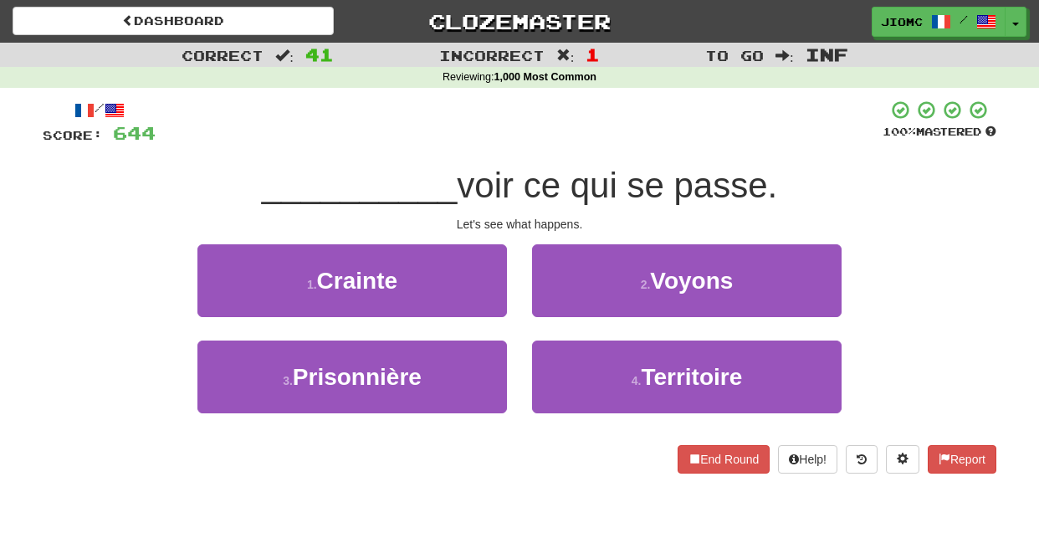
click at [552, 306] on button "2 . Voyons" at bounding box center [687, 280] width 310 height 73
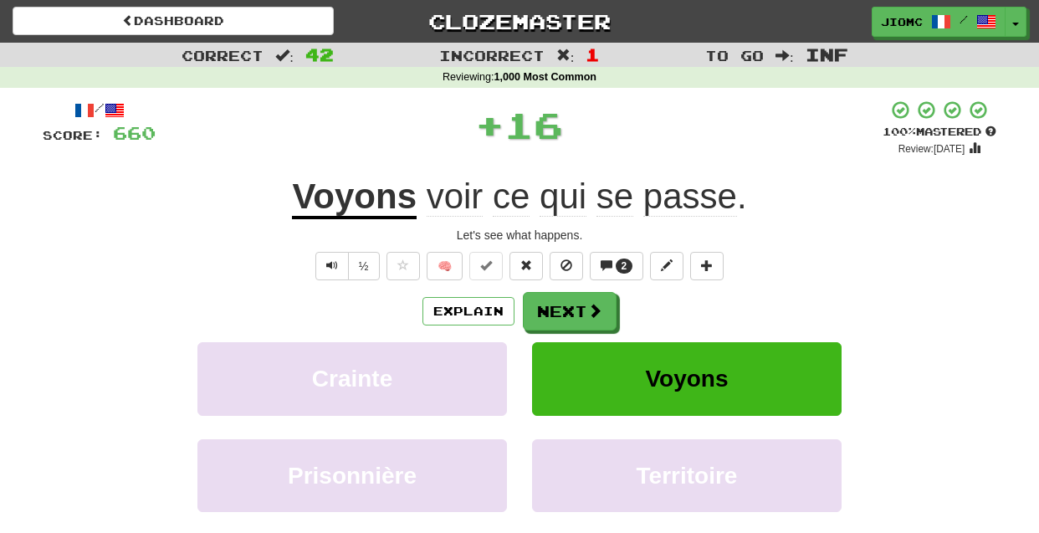
click at [552, 306] on button "Next" at bounding box center [570, 311] width 94 height 38
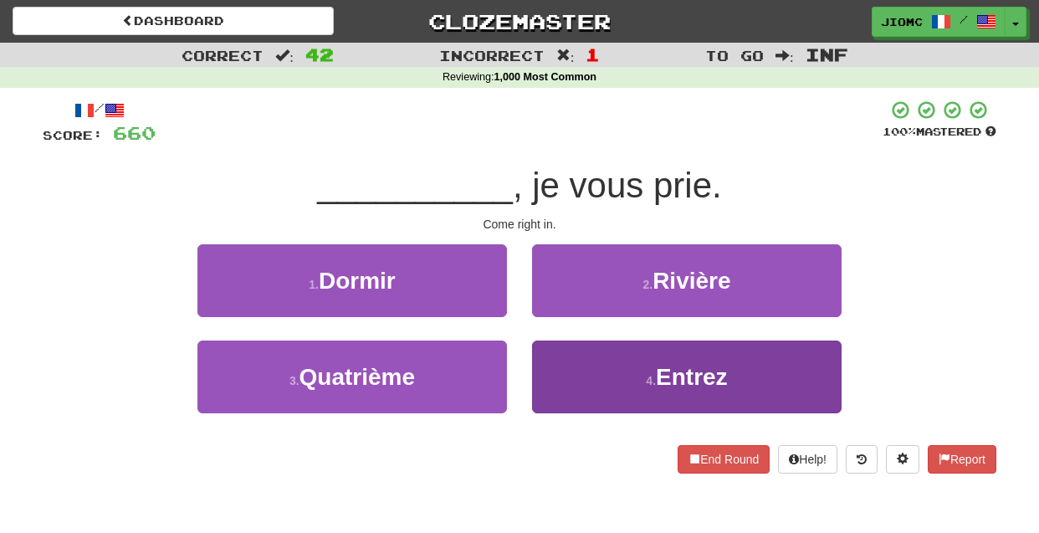
click at [556, 358] on button "4 . Entrez" at bounding box center [687, 377] width 310 height 73
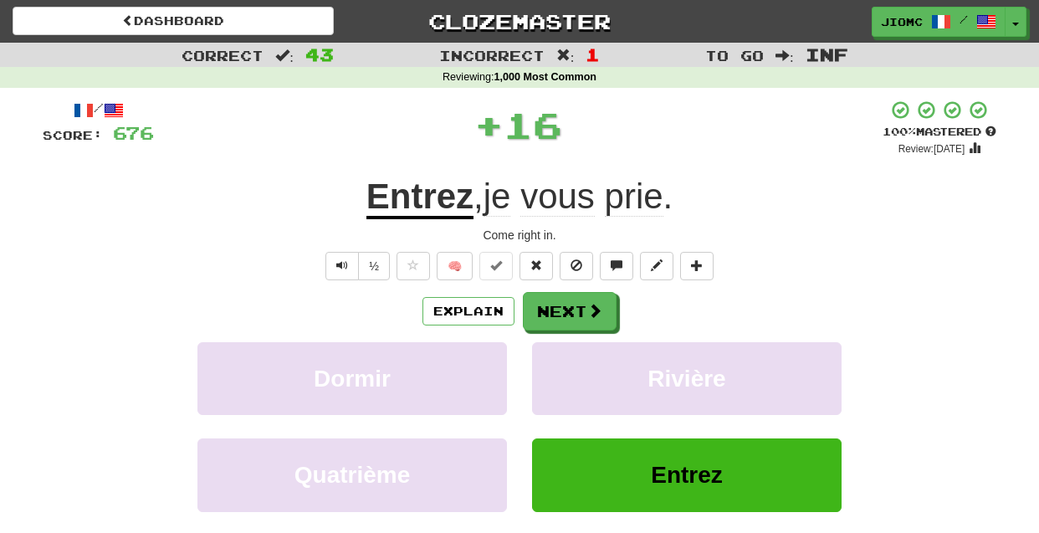
click at [556, 358] on button "Rivière" at bounding box center [687, 378] width 310 height 73
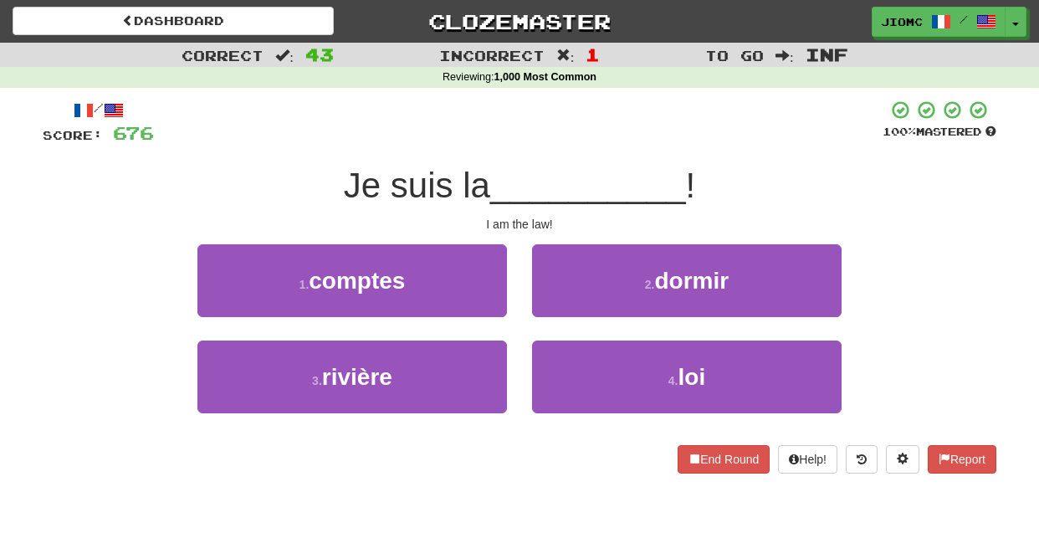
click at [556, 358] on button "4 . loi" at bounding box center [687, 377] width 310 height 73
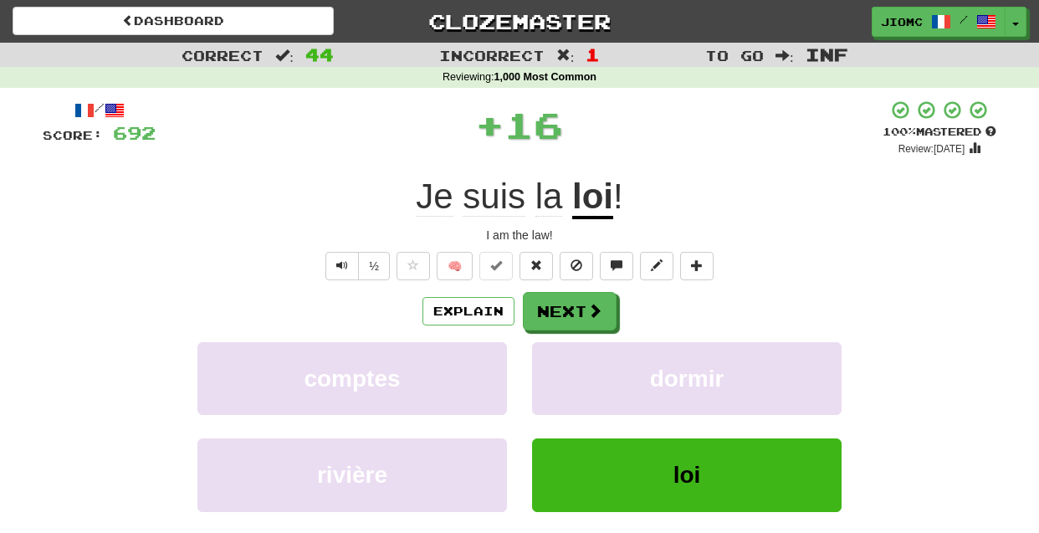
click at [556, 358] on button "dormir" at bounding box center [687, 378] width 310 height 73
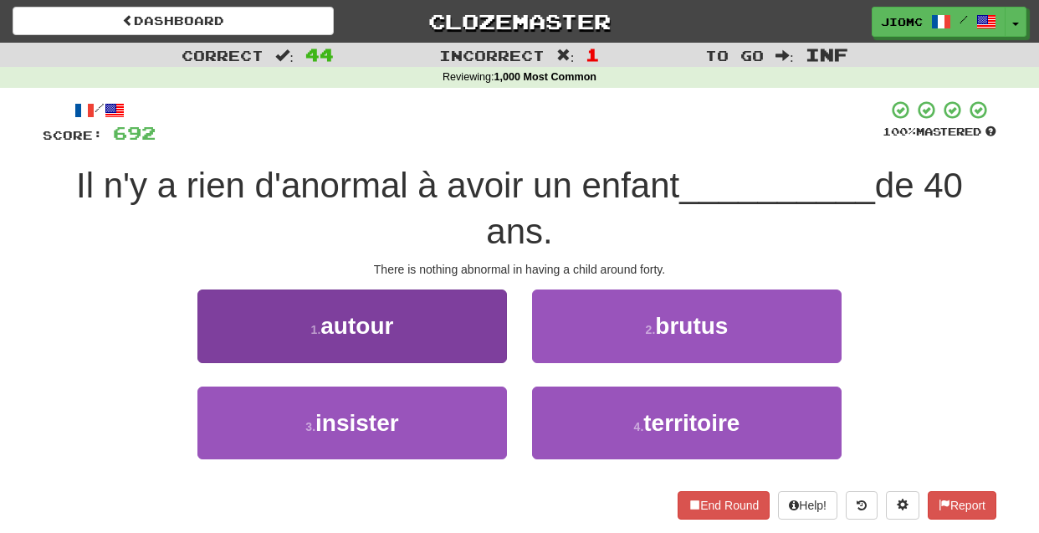
click at [487, 344] on button "1 . autour" at bounding box center [352, 326] width 310 height 73
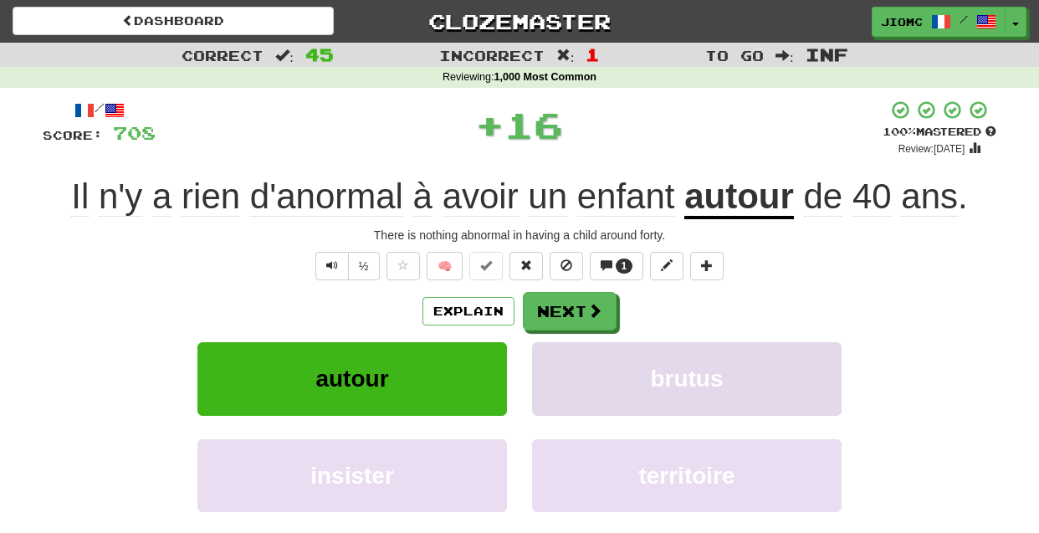
click at [557, 361] on button "brutus" at bounding box center [687, 378] width 310 height 73
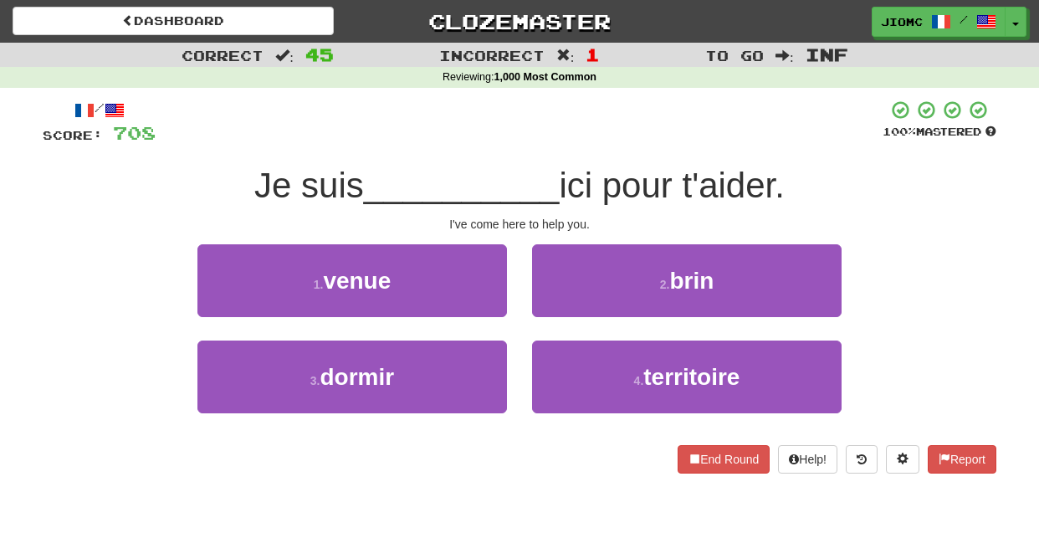
click at [499, 320] on div "1 . venue" at bounding box center [352, 292] width 335 height 96
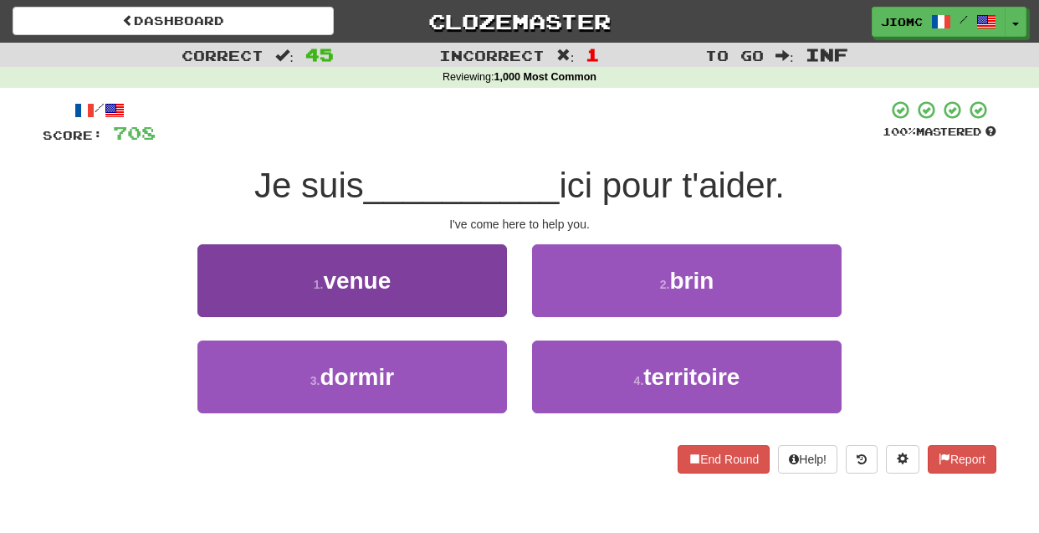
click at [497, 310] on button "1 . venue" at bounding box center [352, 280] width 310 height 73
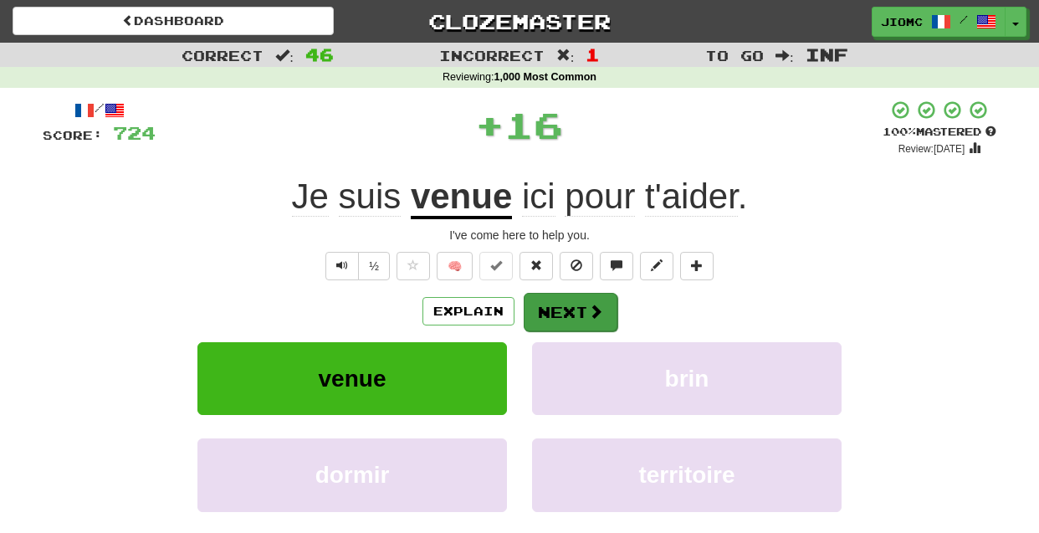
click at [572, 320] on button "Next" at bounding box center [571, 312] width 94 height 38
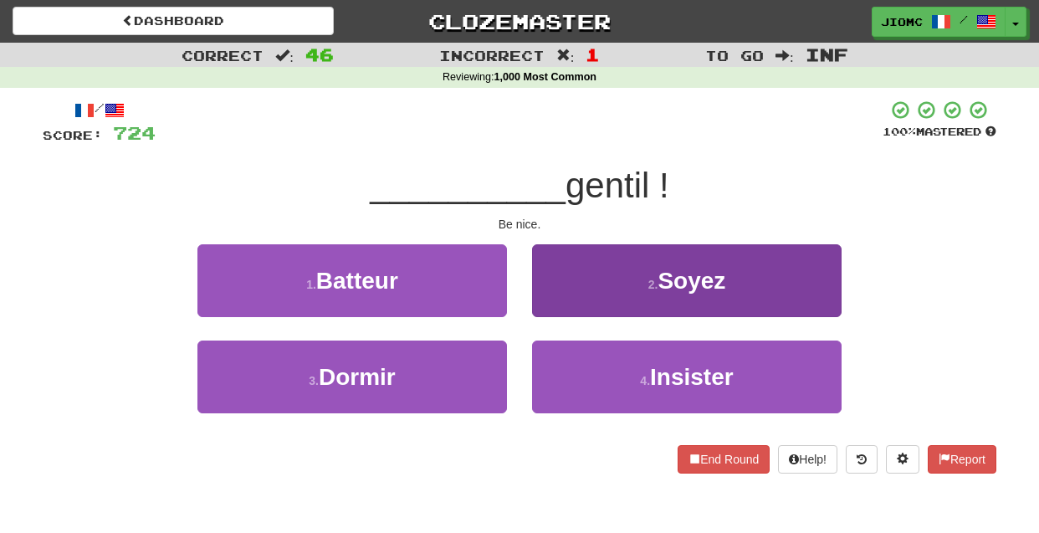
click at [564, 286] on button "2 . Soyez" at bounding box center [687, 280] width 310 height 73
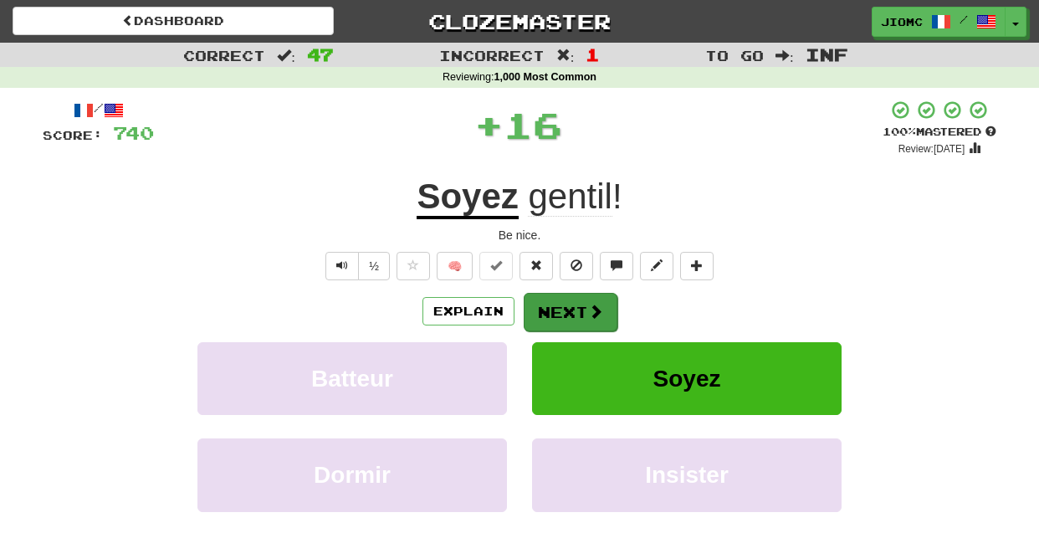
click at [558, 306] on button "Next" at bounding box center [571, 312] width 94 height 38
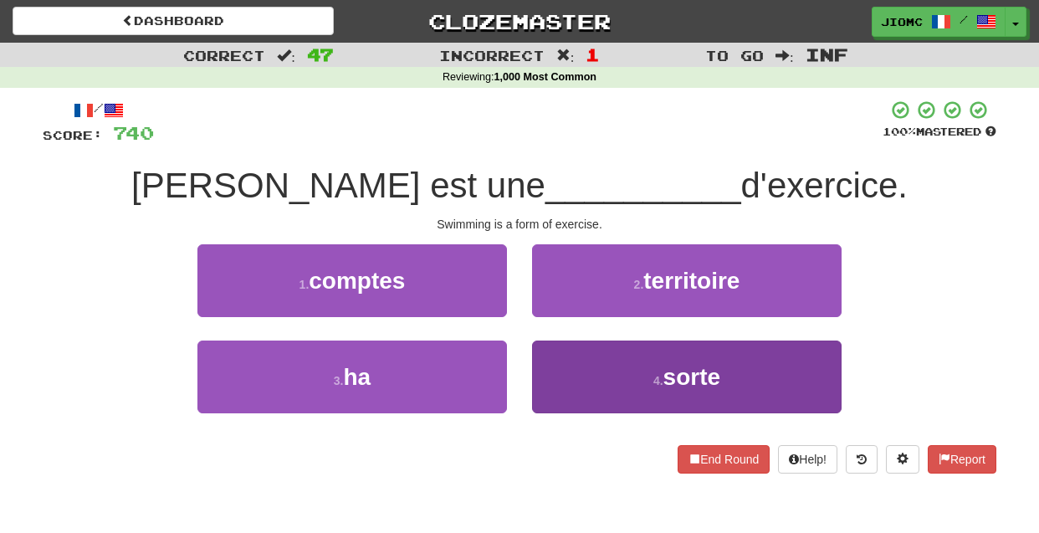
click at [561, 352] on button "4 . sorte" at bounding box center [687, 377] width 310 height 73
click at [561, 317] on button "2 . territoire" at bounding box center [687, 280] width 310 height 73
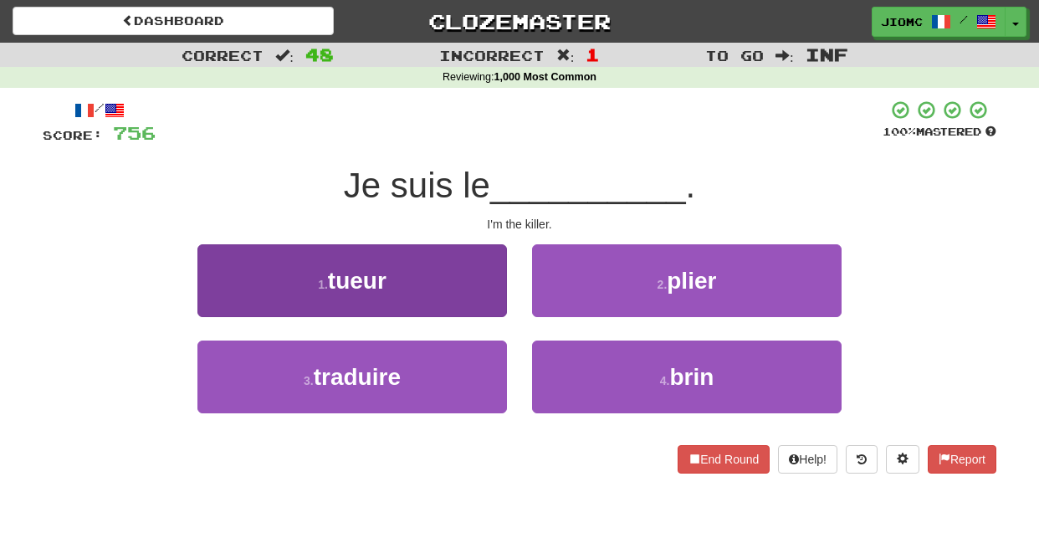
click at [479, 301] on button "1 . tueur" at bounding box center [352, 280] width 310 height 73
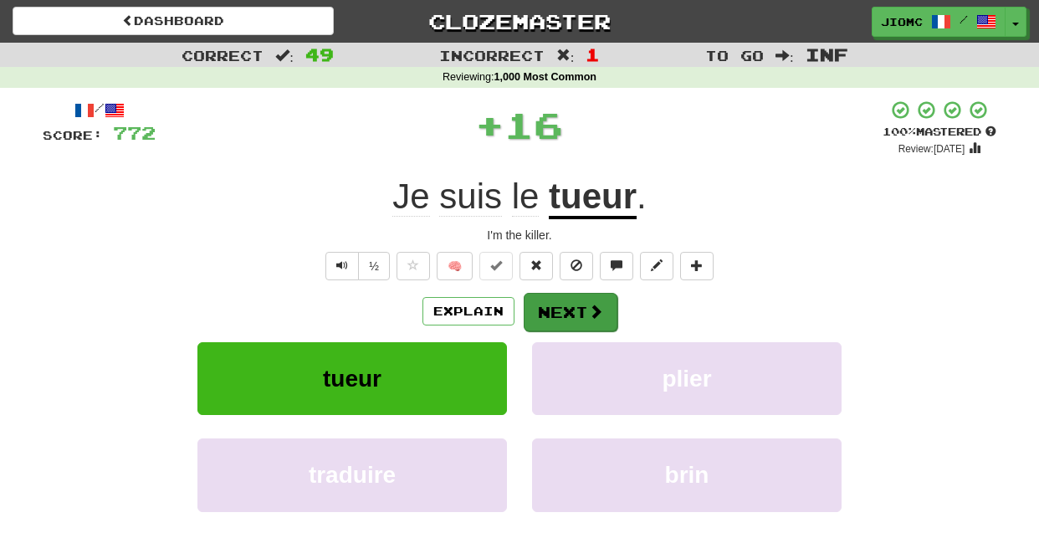
click at [545, 305] on button "Next" at bounding box center [571, 312] width 94 height 38
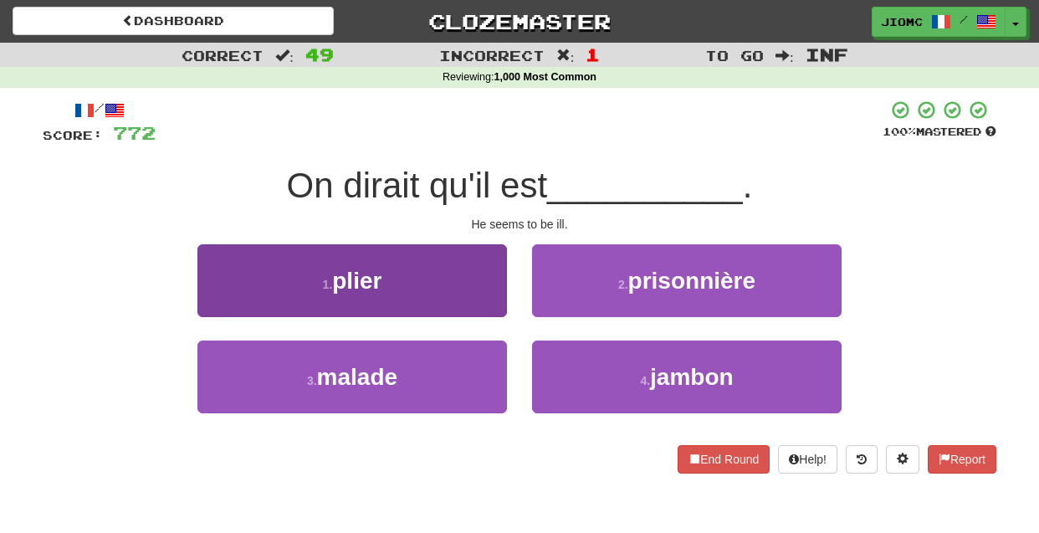
click at [486, 371] on button "3 . malade" at bounding box center [352, 377] width 310 height 73
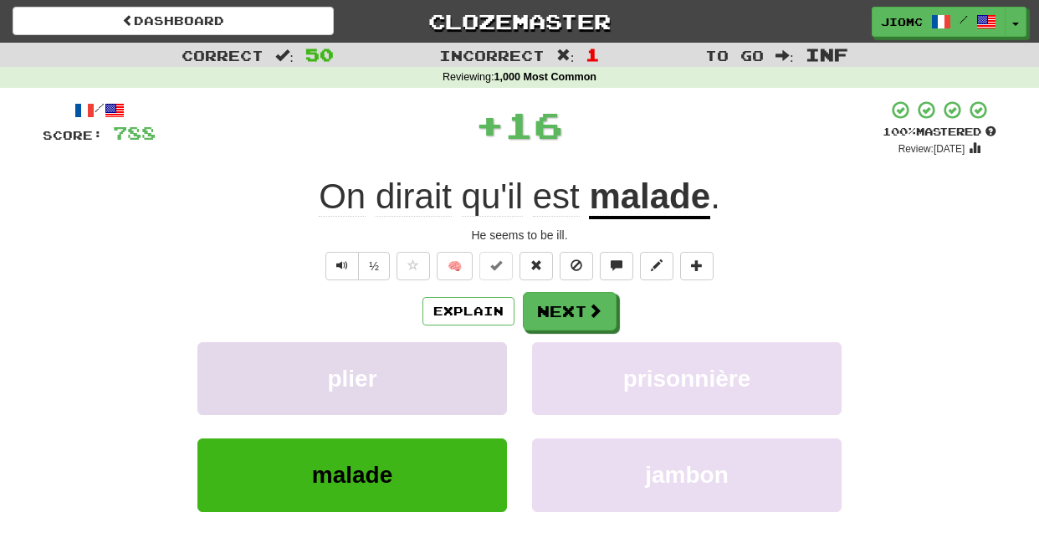
click at [485, 371] on button "plier" at bounding box center [352, 378] width 310 height 73
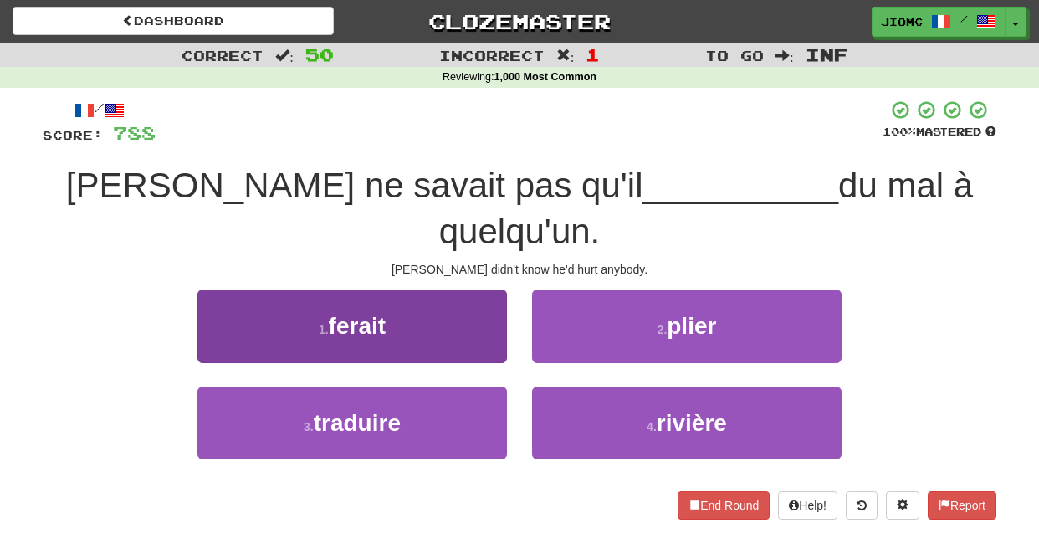
click at [482, 304] on button "1 . ferait" at bounding box center [352, 326] width 310 height 73
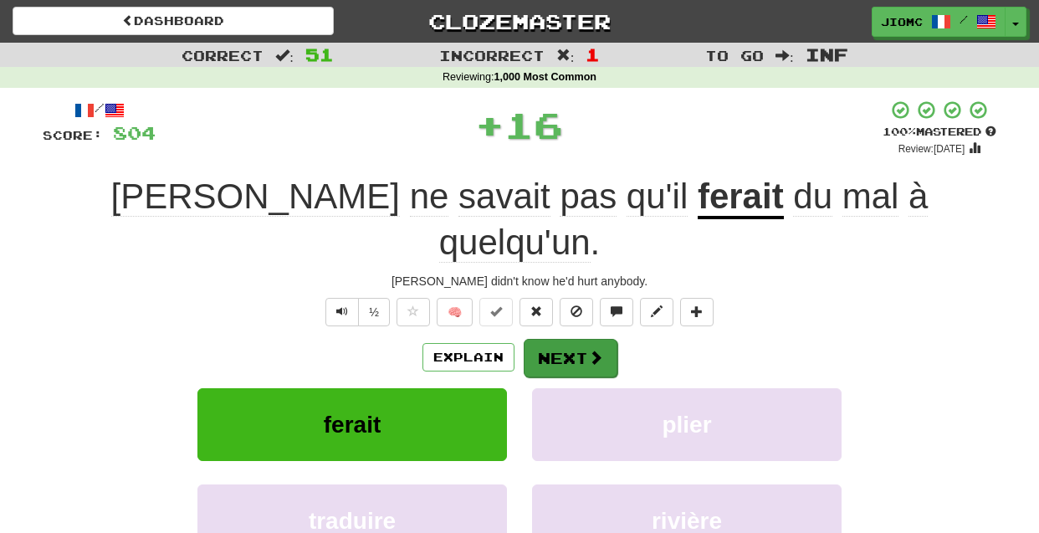
click at [559, 339] on button "Next" at bounding box center [571, 358] width 94 height 38
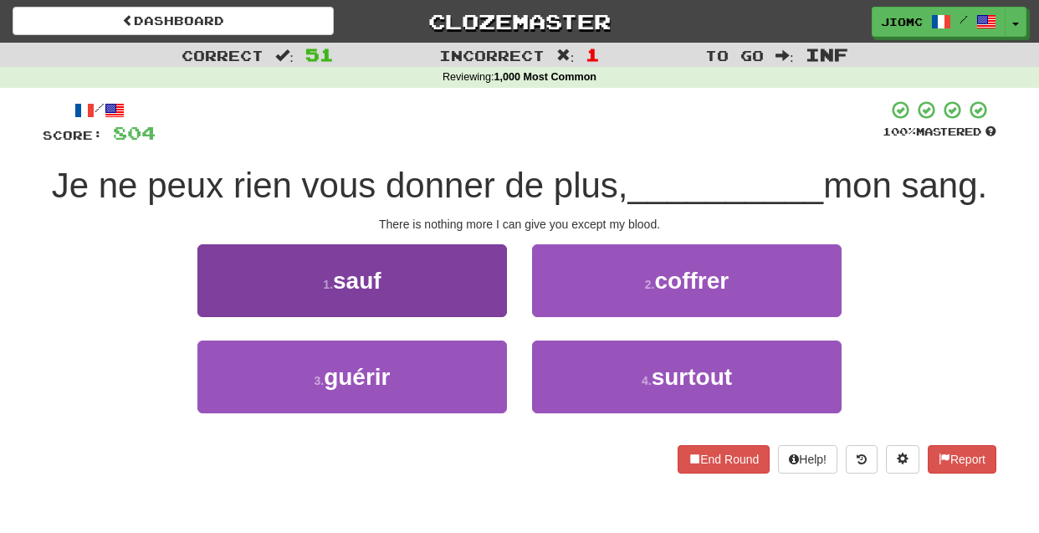
click at [465, 298] on button "1 . sauf" at bounding box center [352, 280] width 310 height 73
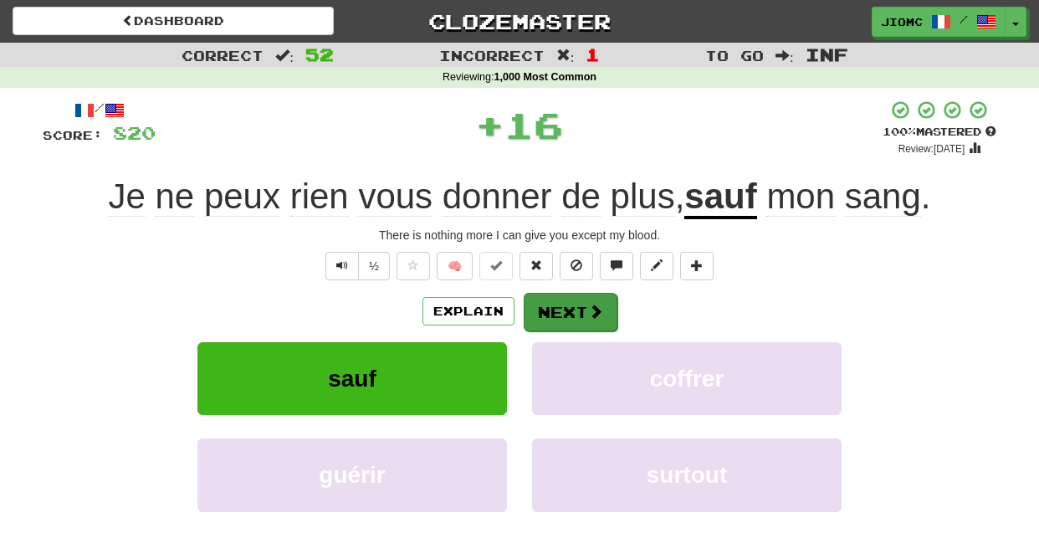
click at [555, 312] on button "Next" at bounding box center [571, 312] width 94 height 38
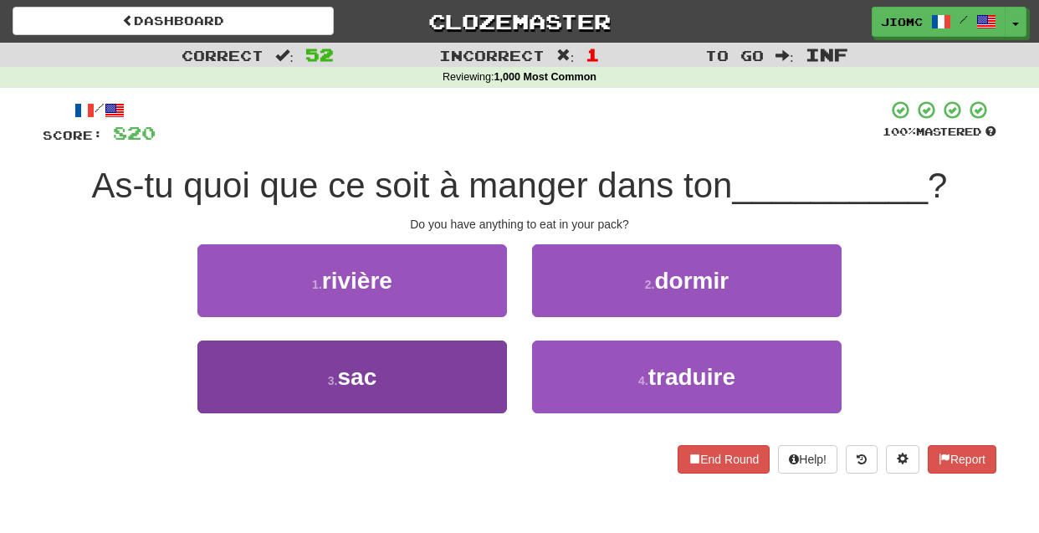
click at [488, 356] on button "3 . sac" at bounding box center [352, 377] width 310 height 73
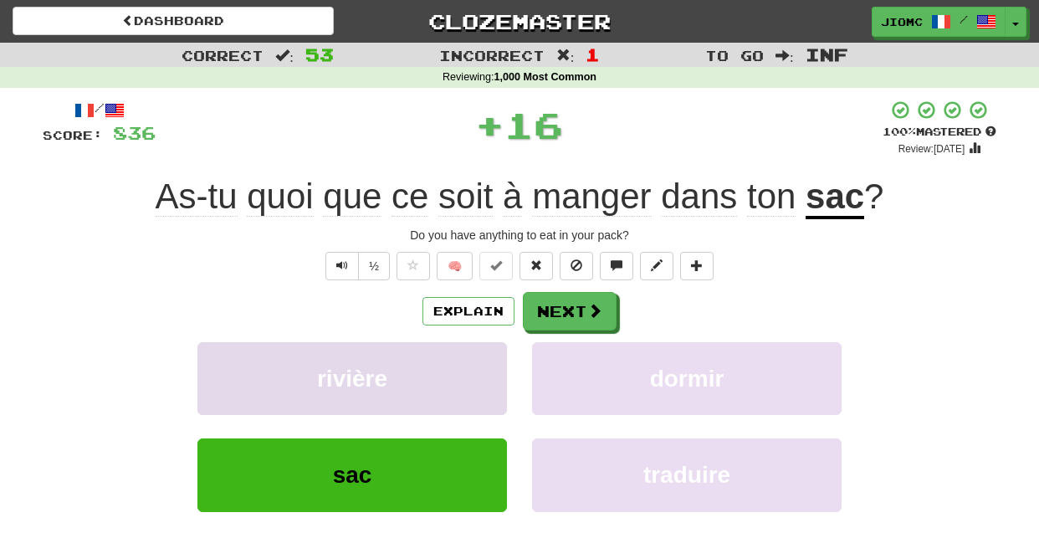
click at [488, 354] on button "rivière" at bounding box center [352, 378] width 310 height 73
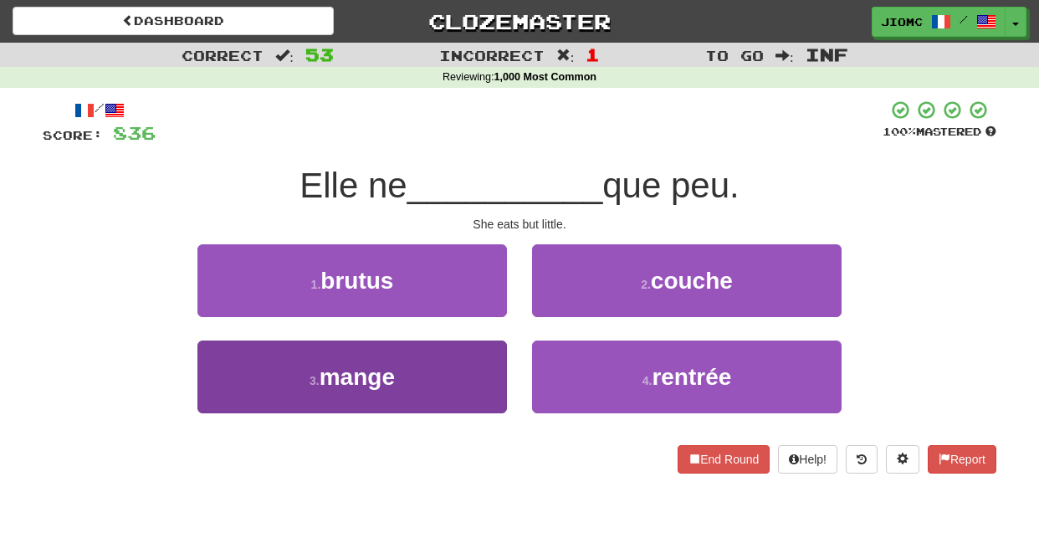
click at [490, 362] on button "3 . mange" at bounding box center [352, 377] width 310 height 73
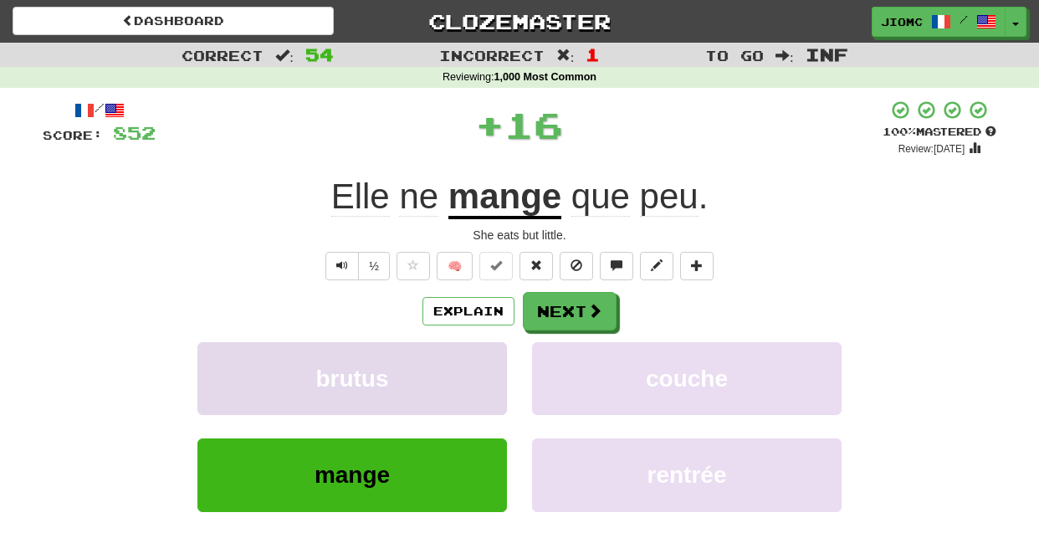
click at [490, 365] on button "brutus" at bounding box center [352, 378] width 310 height 73
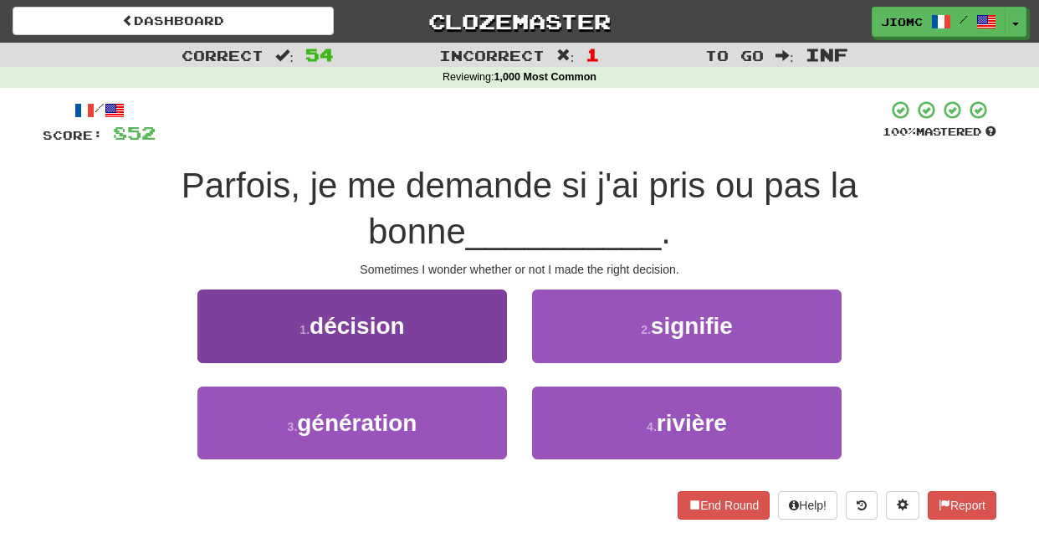
click at [477, 322] on button "1 . décision" at bounding box center [352, 326] width 310 height 73
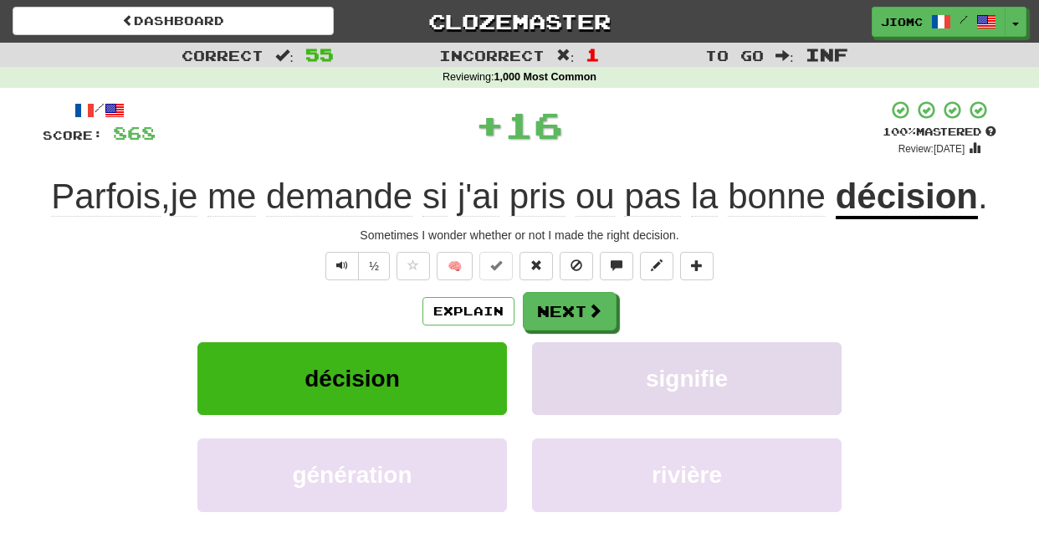
click at [558, 350] on button "signifie" at bounding box center [687, 378] width 310 height 73
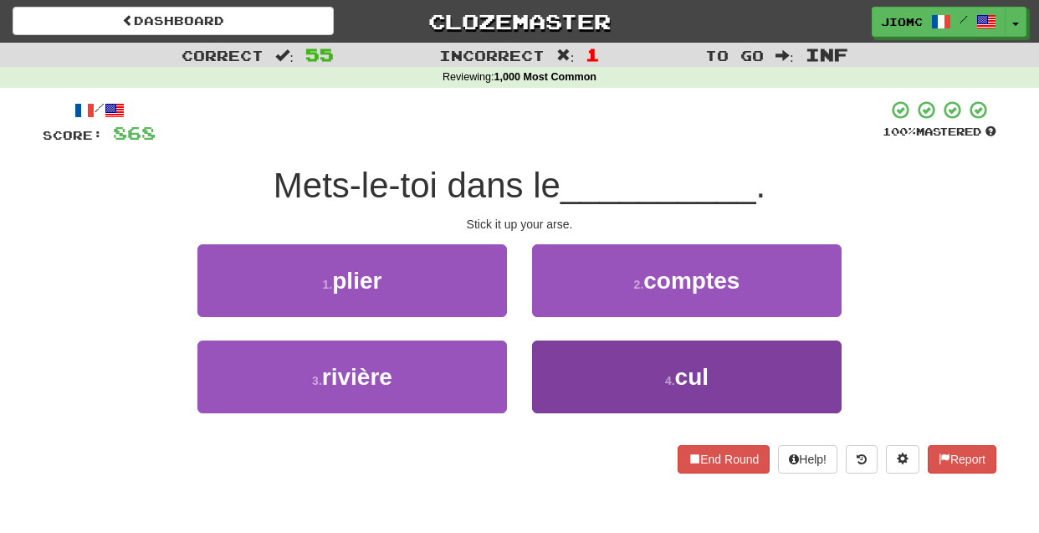
click at [552, 361] on button "4 . cul" at bounding box center [687, 377] width 310 height 73
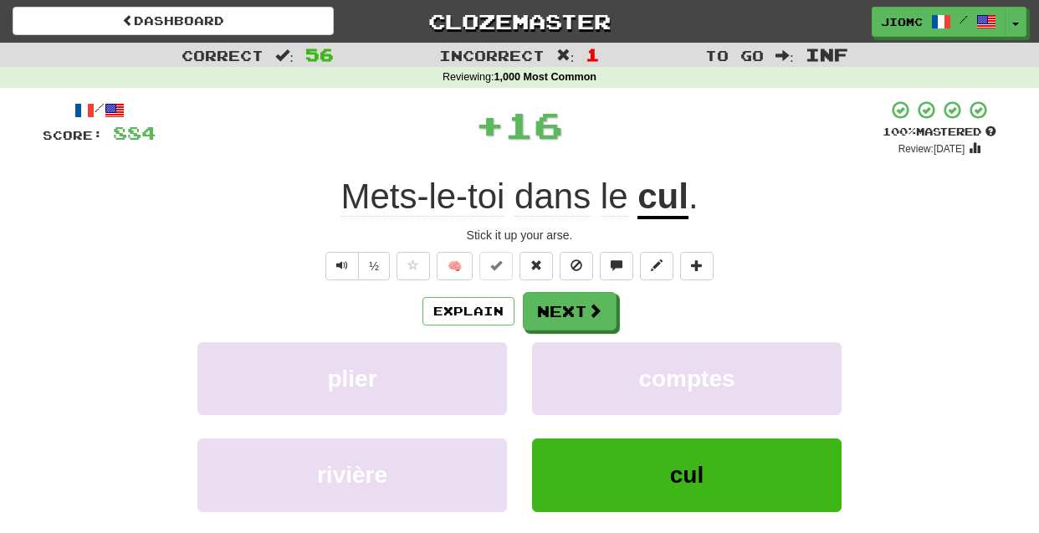
click at [552, 361] on button "comptes" at bounding box center [687, 378] width 310 height 73
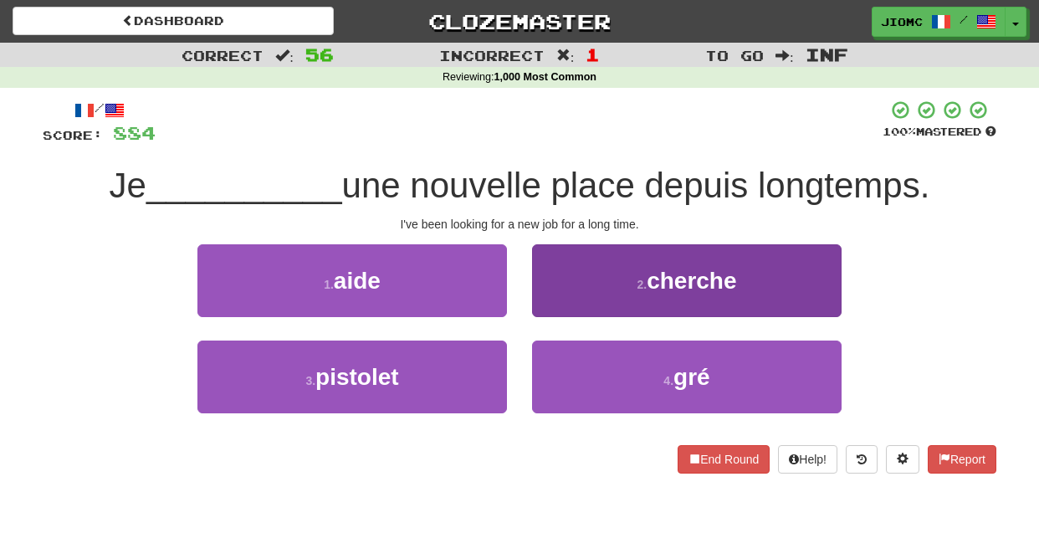
click at [553, 300] on button "2 . cherche" at bounding box center [687, 280] width 310 height 73
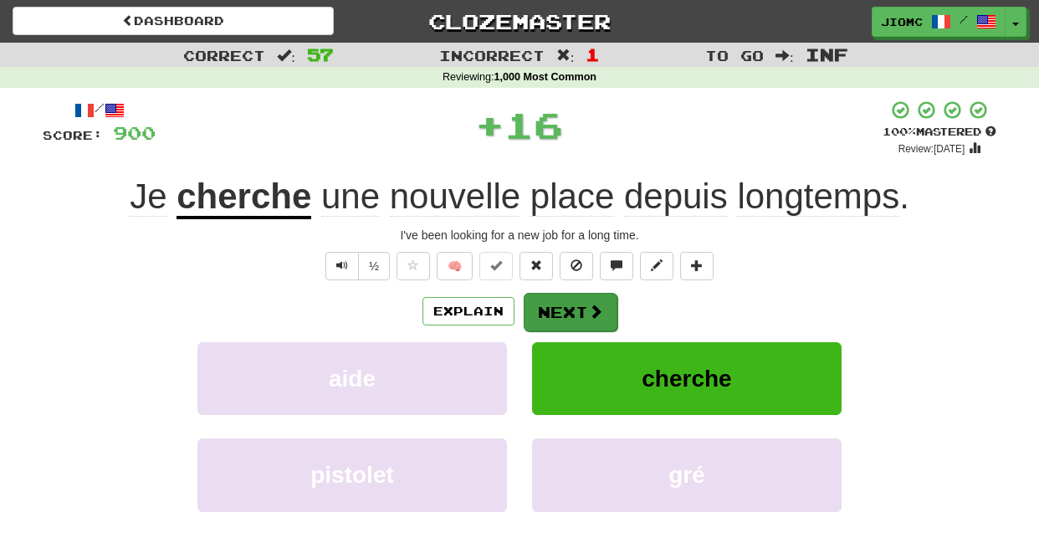
click at [553, 301] on button "Next" at bounding box center [571, 312] width 94 height 38
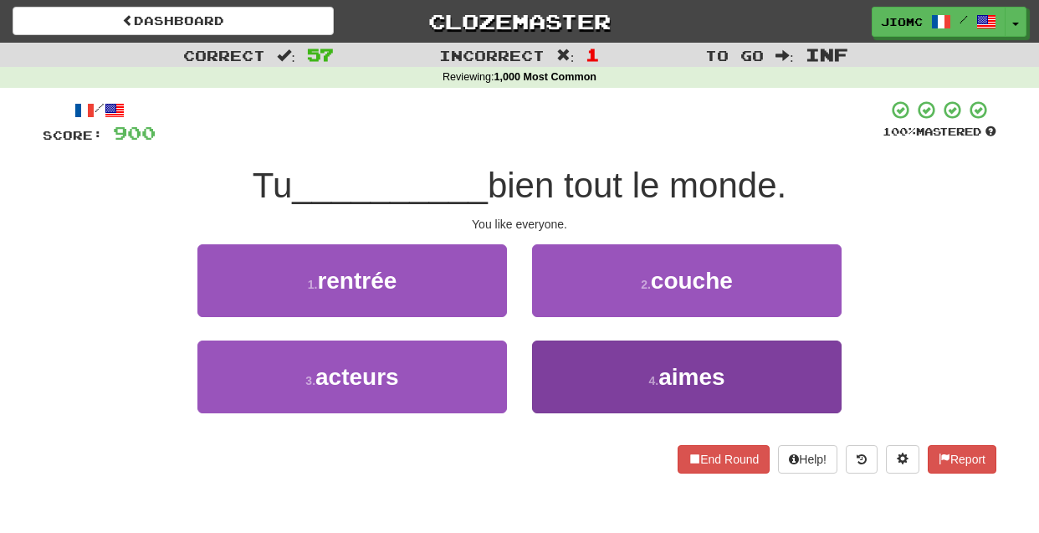
click at [559, 354] on button "4 . aimes" at bounding box center [687, 377] width 310 height 73
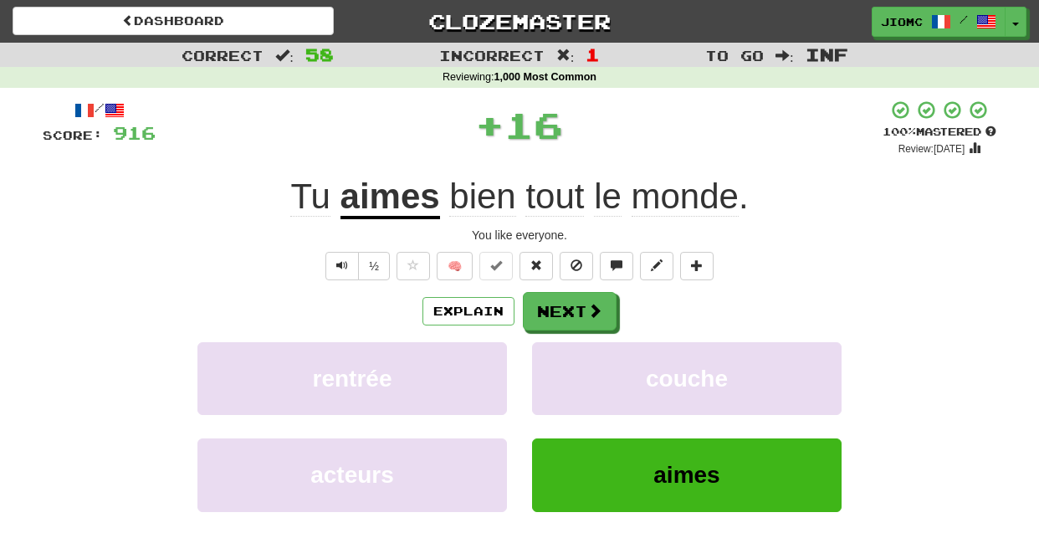
click at [559, 354] on button "couche" at bounding box center [687, 378] width 310 height 73
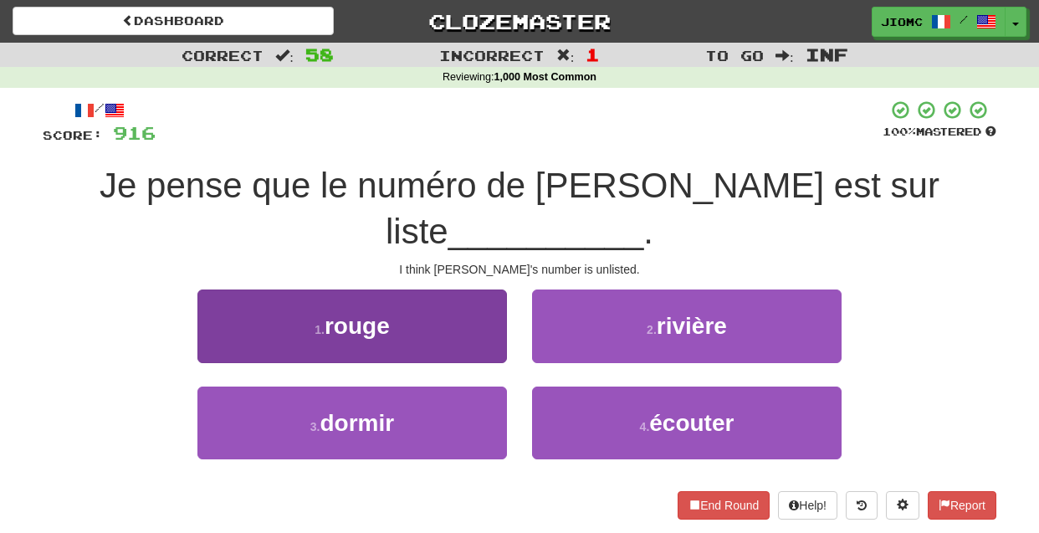
click at [471, 290] on button "1 . rouge" at bounding box center [352, 326] width 310 height 73
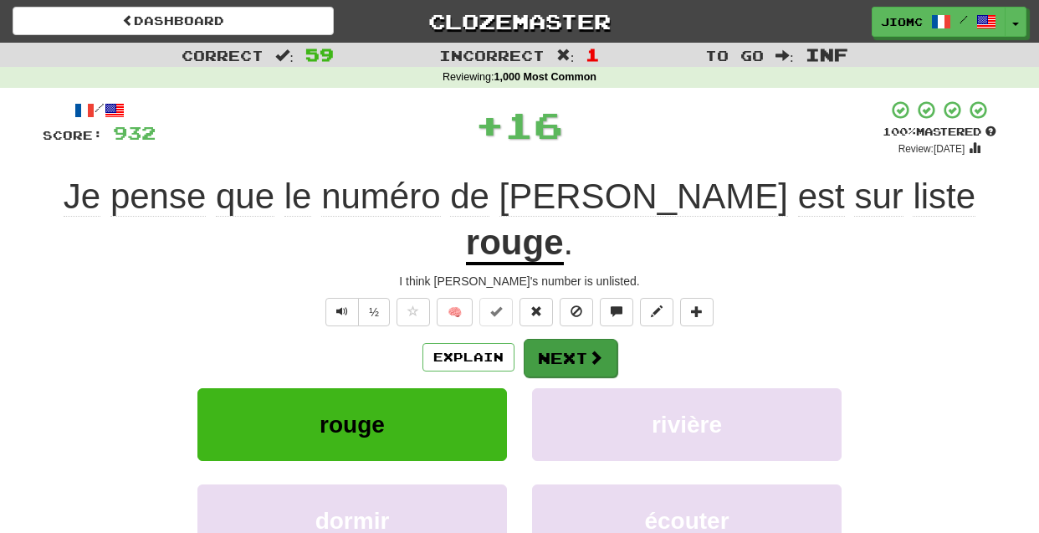
click at [555, 339] on button "Next" at bounding box center [571, 358] width 94 height 38
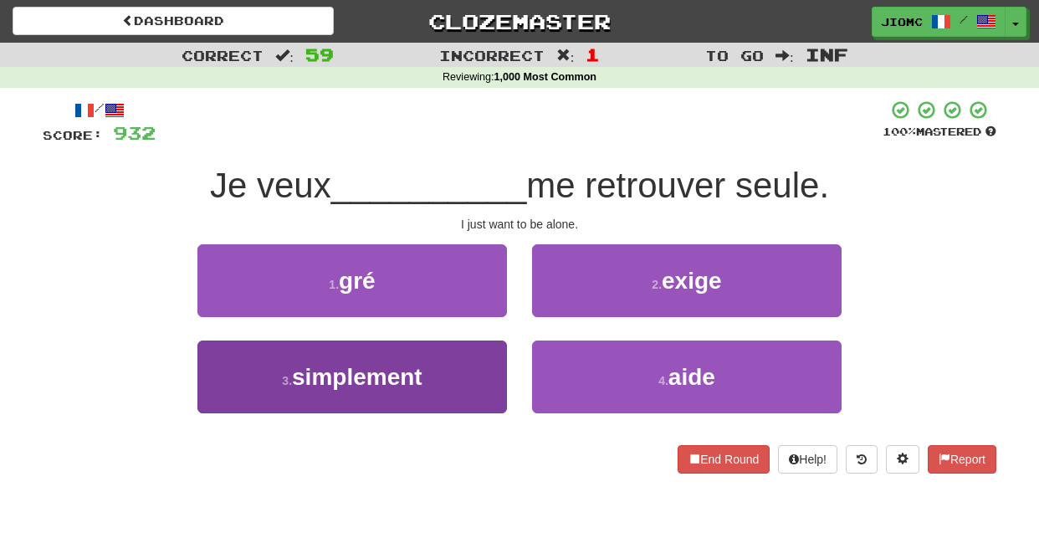
click at [472, 361] on button "3 . simplement" at bounding box center [352, 377] width 310 height 73
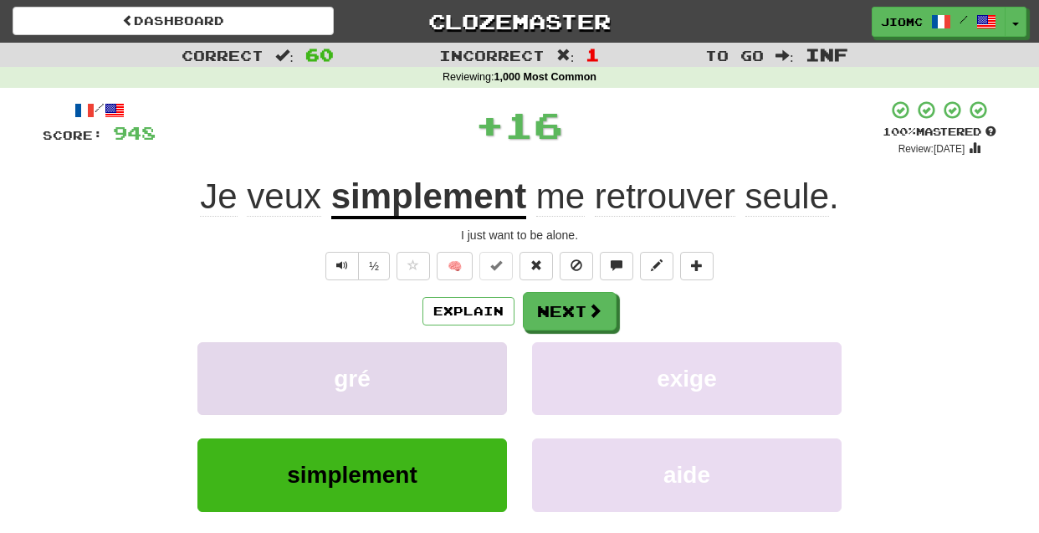
click at [472, 361] on button "gré" at bounding box center [352, 378] width 310 height 73
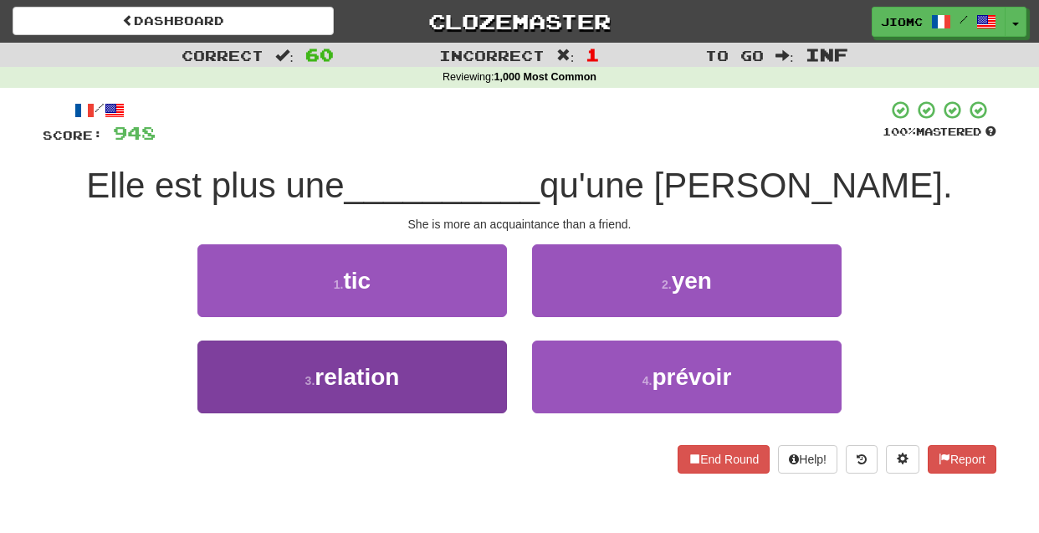
click at [466, 370] on button "3 . relation" at bounding box center [352, 377] width 310 height 73
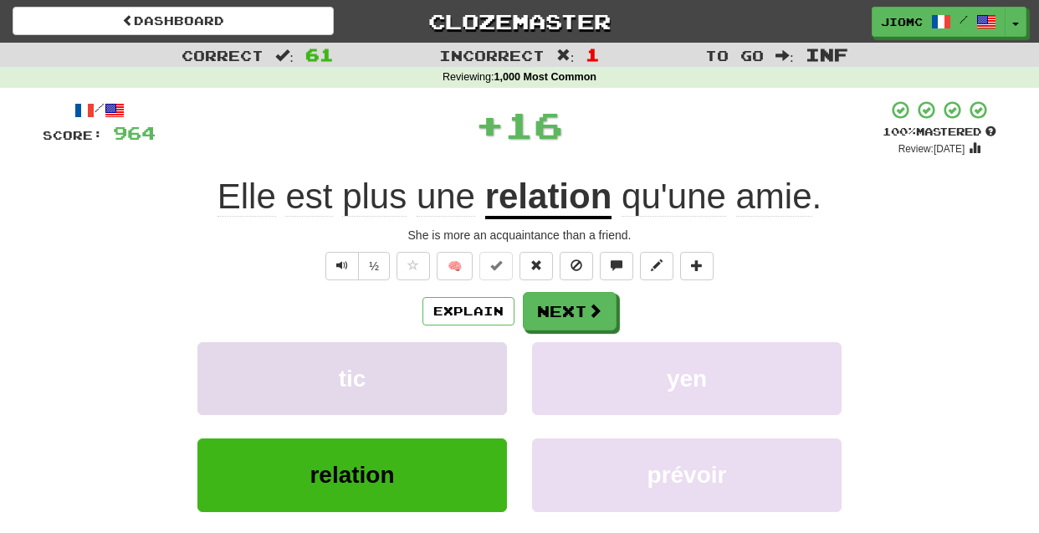
click at [465, 371] on button "tic" at bounding box center [352, 378] width 310 height 73
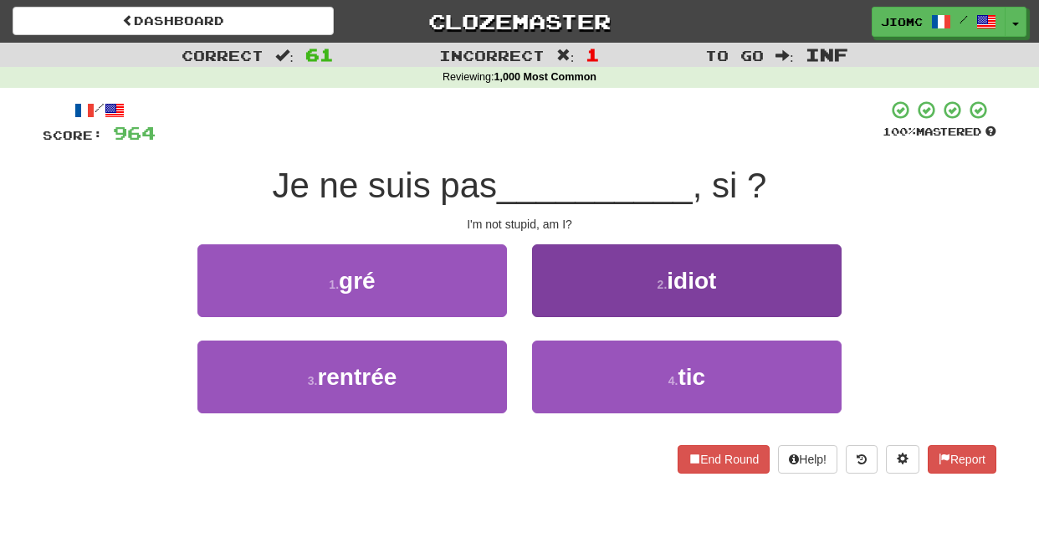
click at [546, 303] on button "2 . idiot" at bounding box center [687, 280] width 310 height 73
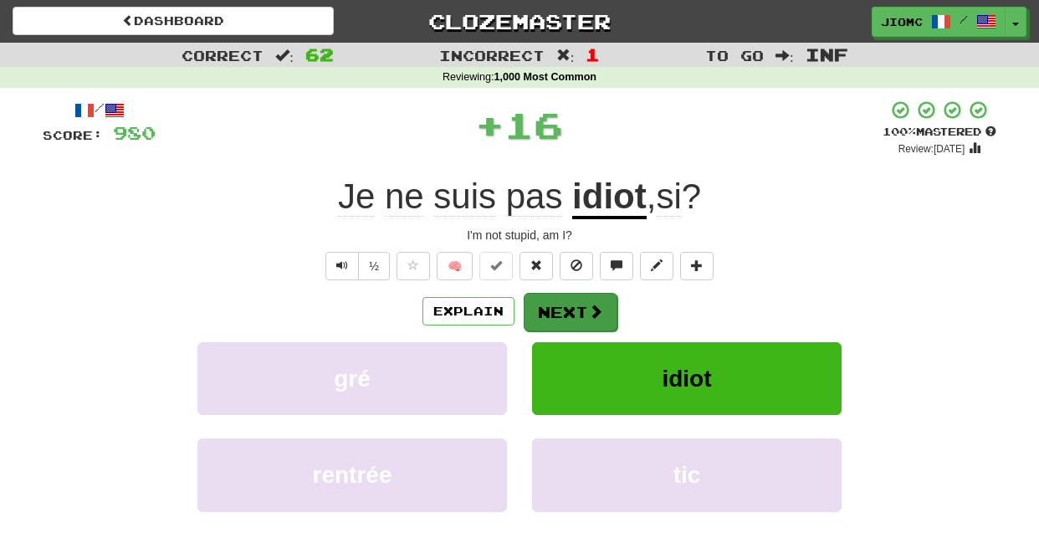
click at [546, 308] on button "Next" at bounding box center [571, 312] width 94 height 38
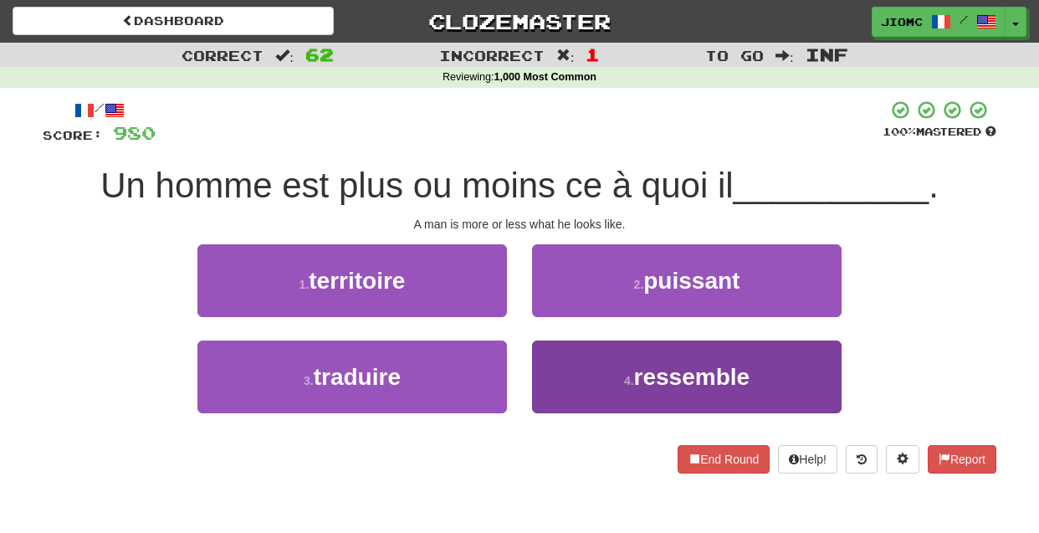
click at [553, 372] on button "4 . ressemble" at bounding box center [687, 377] width 310 height 73
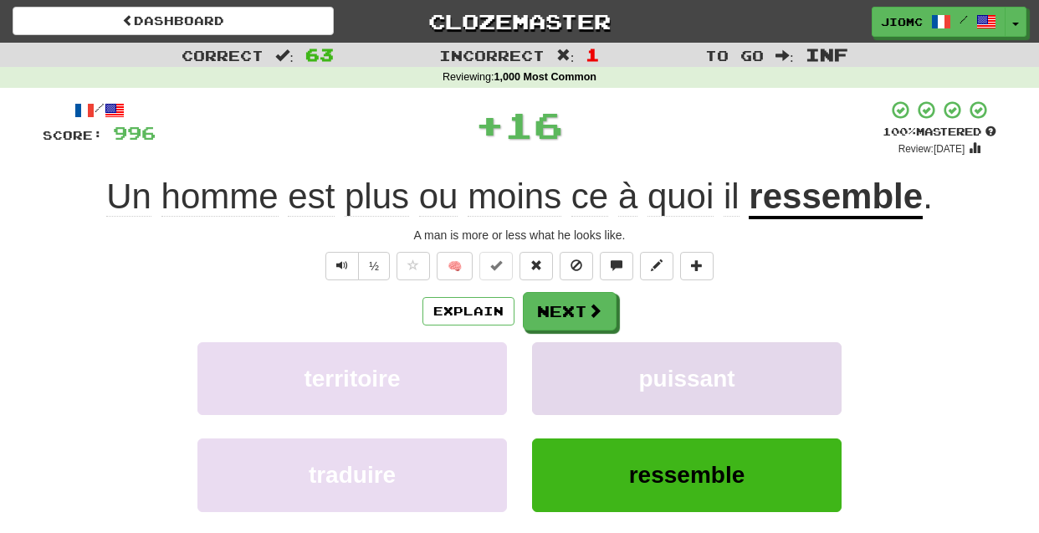
click at [556, 367] on button "puissant" at bounding box center [687, 378] width 310 height 73
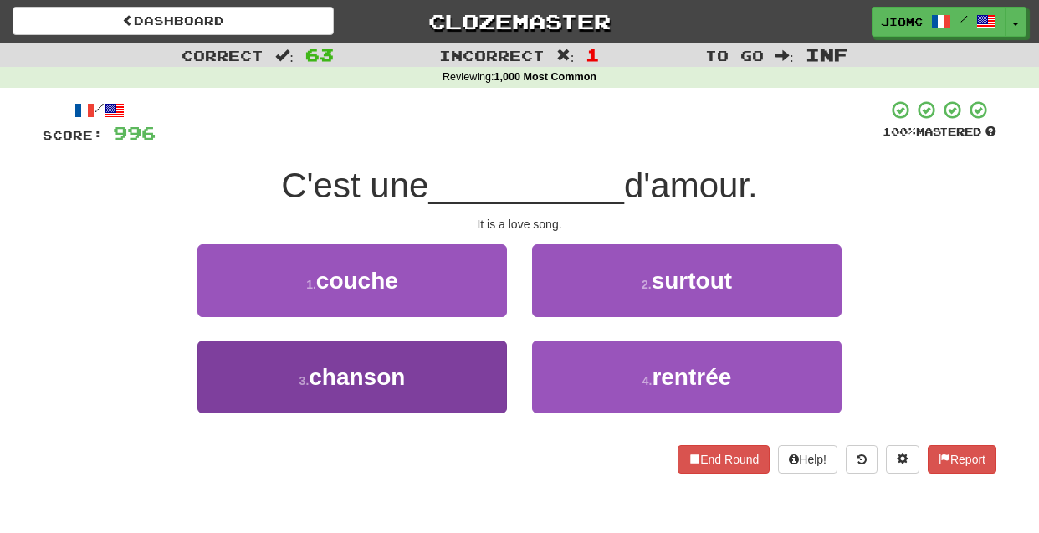
click at [479, 369] on button "3 . chanson" at bounding box center [352, 377] width 310 height 73
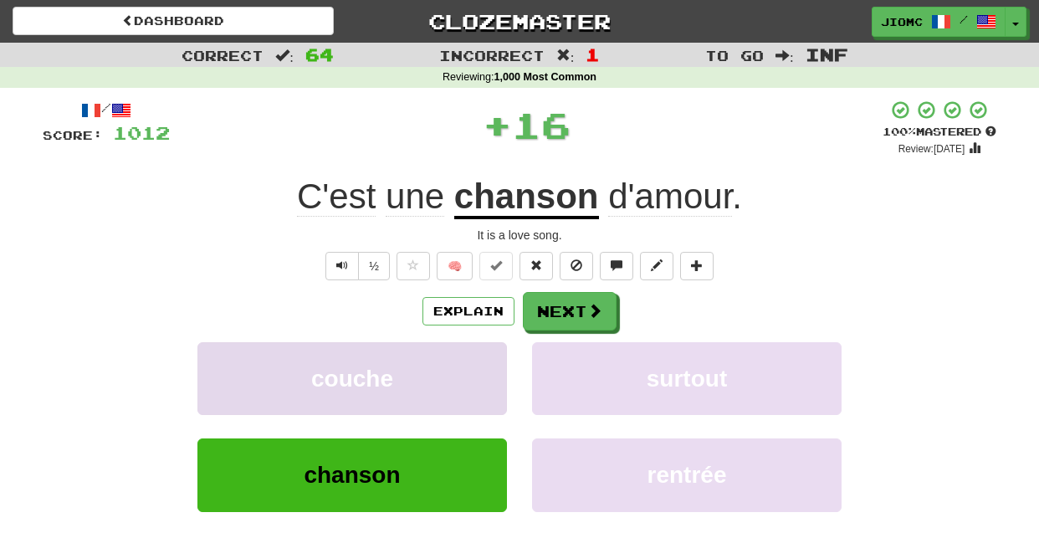
click at [479, 368] on button "couche" at bounding box center [352, 378] width 310 height 73
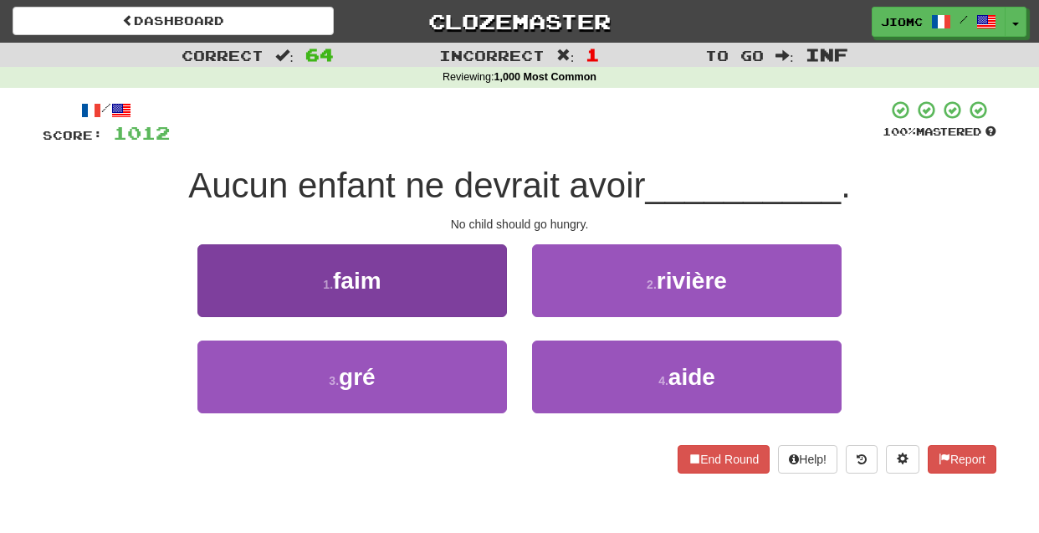
click at [492, 305] on button "1 . faim" at bounding box center [352, 280] width 310 height 73
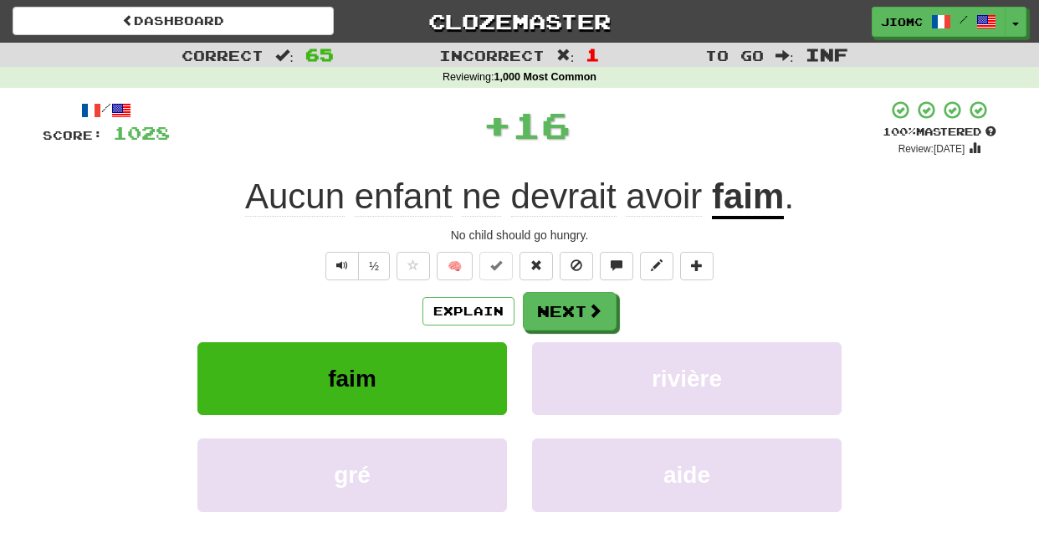
click at [554, 307] on button "Next" at bounding box center [570, 311] width 94 height 38
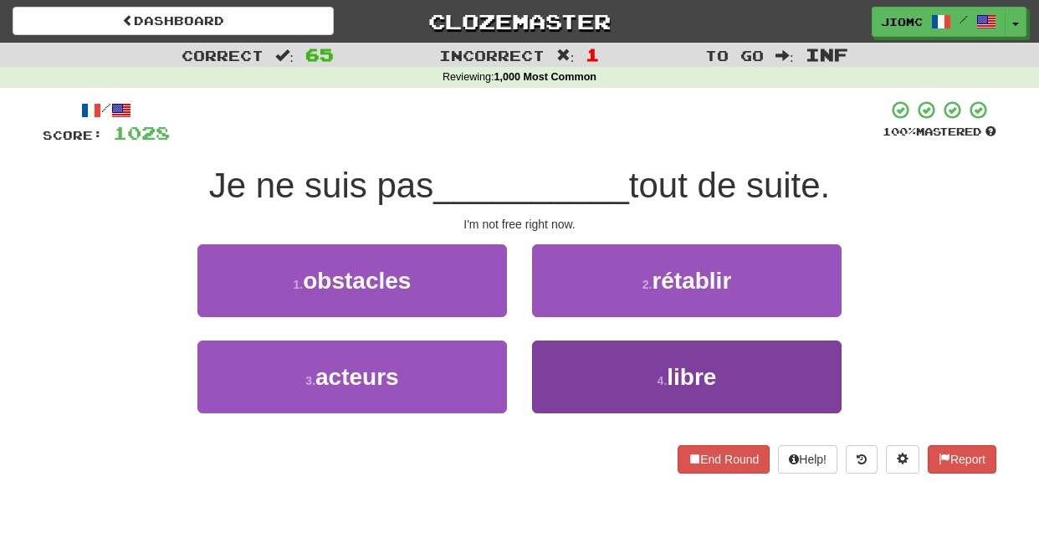
click at [570, 355] on button "4 . libre" at bounding box center [687, 377] width 310 height 73
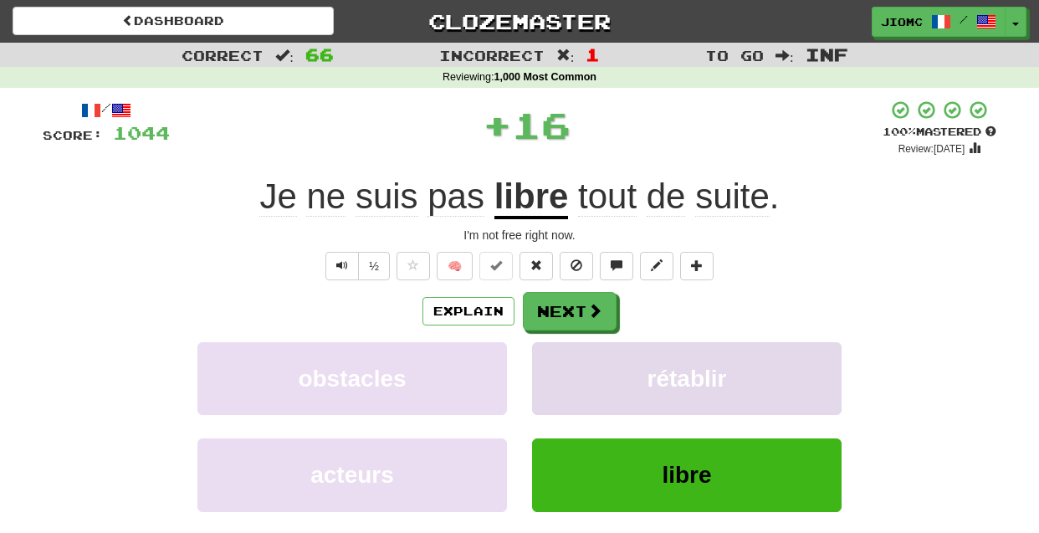
click at [568, 356] on button "rétablir" at bounding box center [687, 378] width 310 height 73
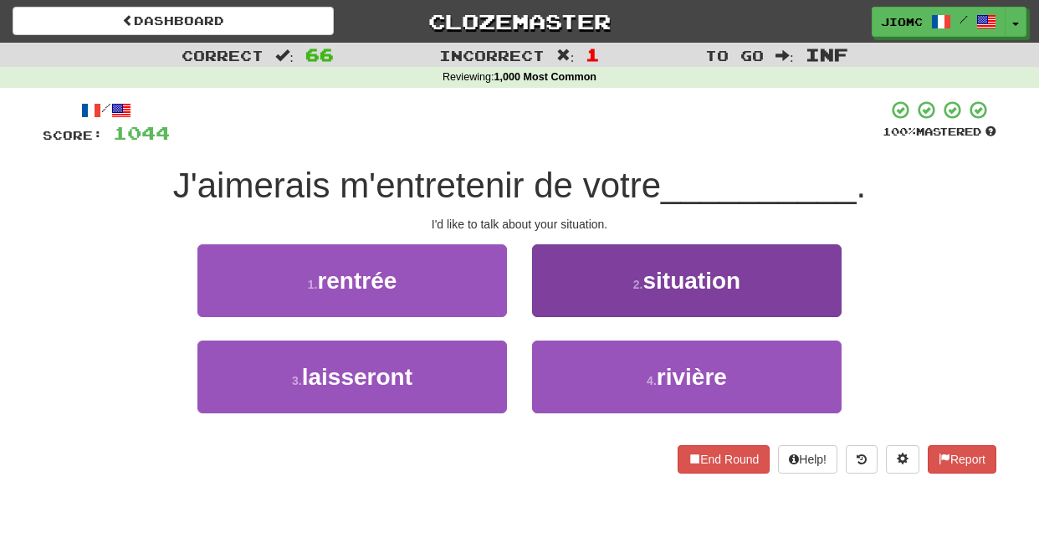
click at [539, 313] on button "2 . situation" at bounding box center [687, 280] width 310 height 73
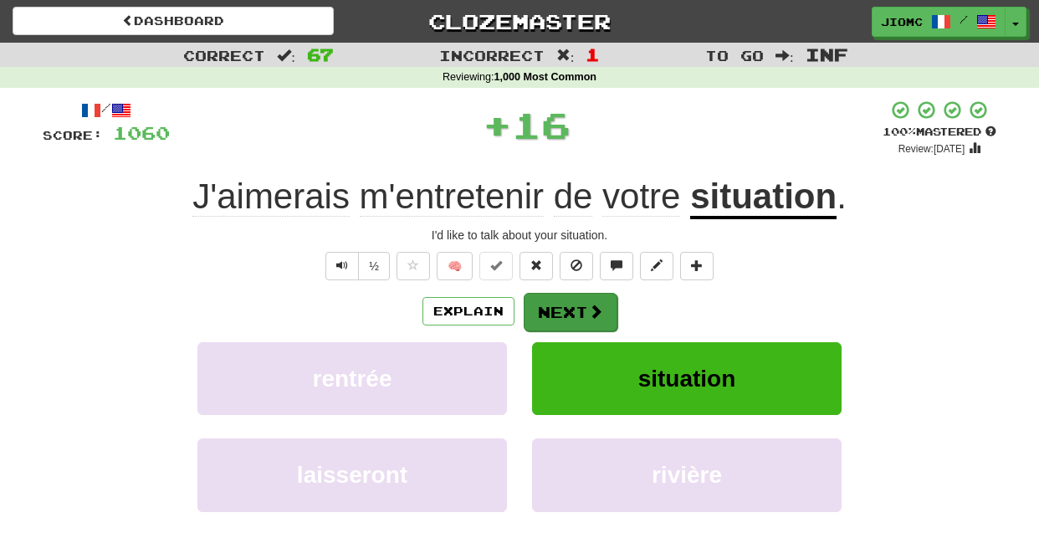
click at [541, 313] on button "Next" at bounding box center [571, 312] width 94 height 38
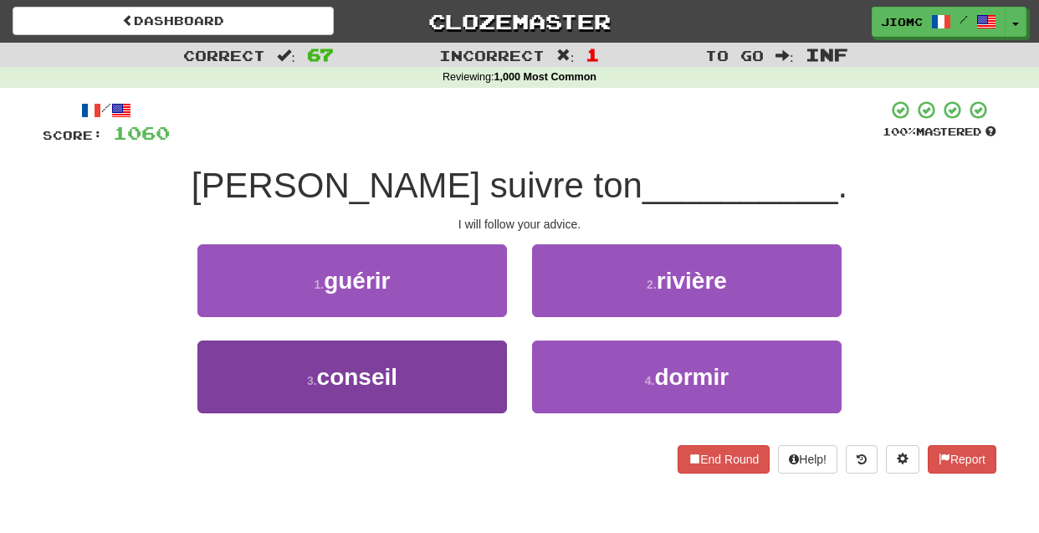
click at [460, 366] on button "3 . conseil" at bounding box center [352, 377] width 310 height 73
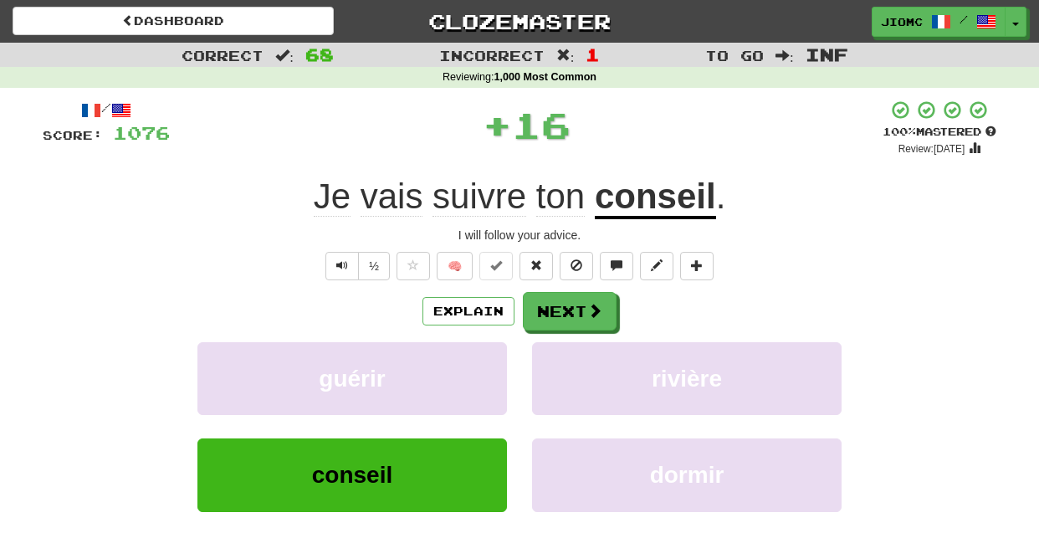
click at [460, 366] on button "guérir" at bounding box center [352, 378] width 310 height 73
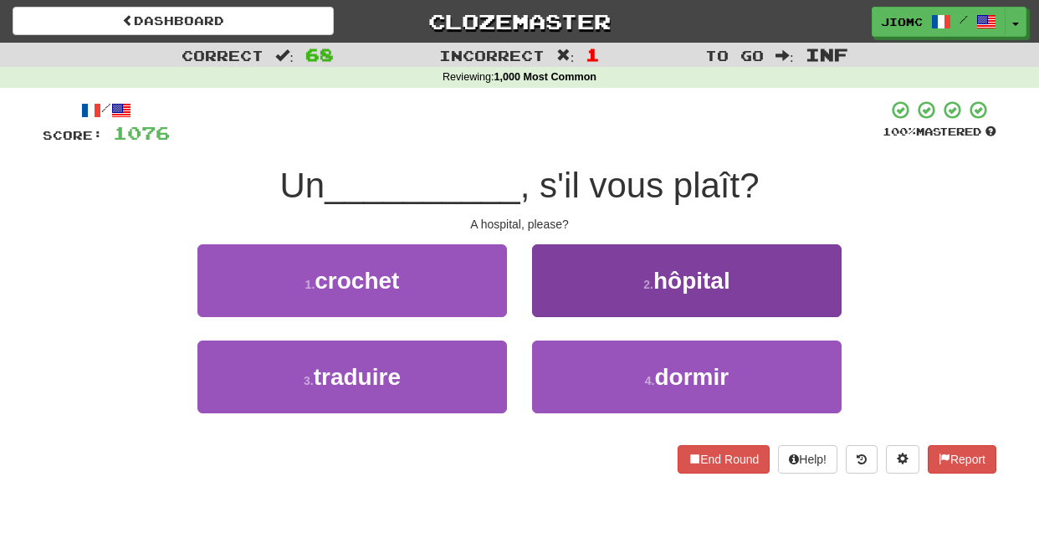
click at [543, 307] on button "2 . hôpital" at bounding box center [687, 280] width 310 height 73
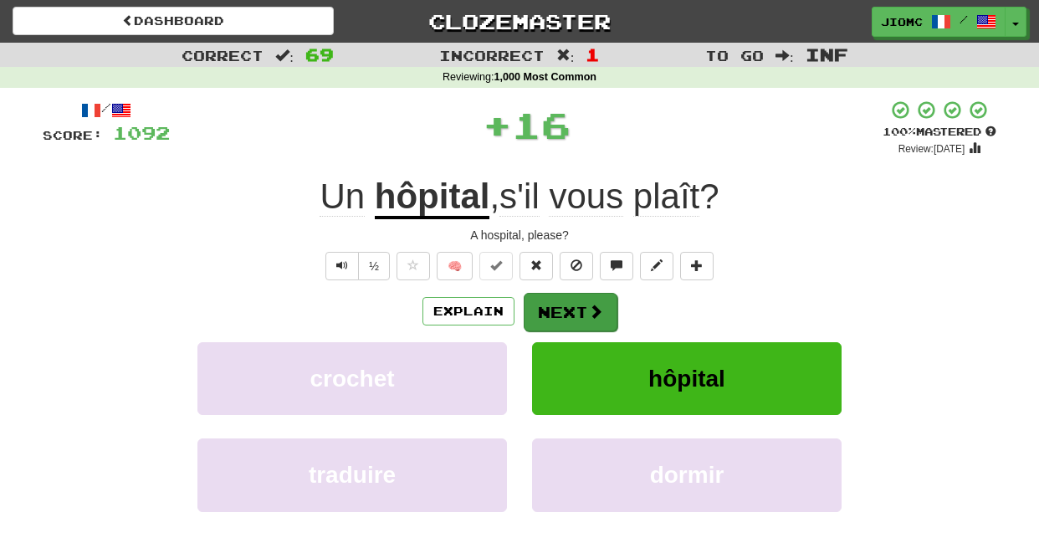
click at [545, 306] on button "Next" at bounding box center [571, 312] width 94 height 38
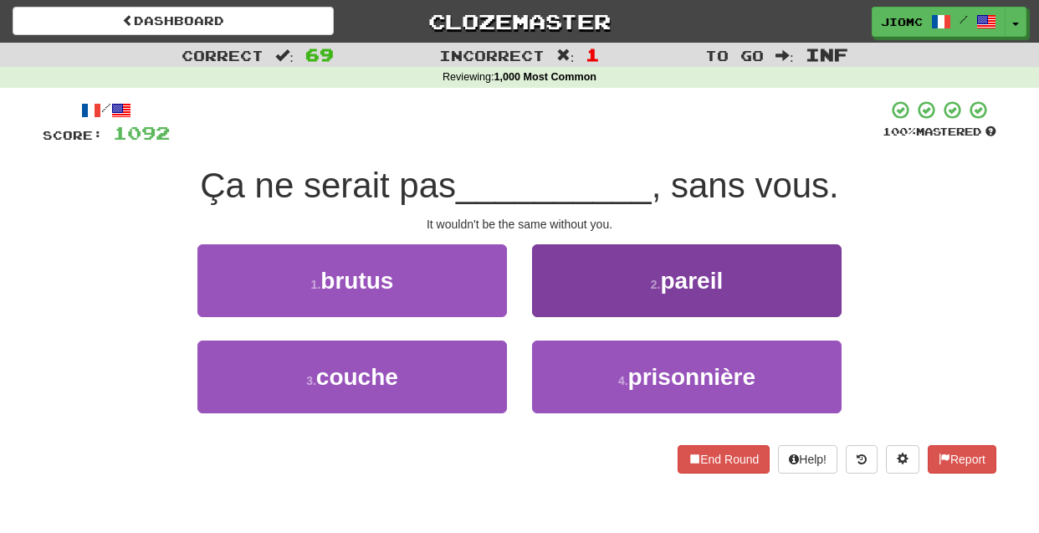
click at [546, 302] on button "2 . pareil" at bounding box center [687, 280] width 310 height 73
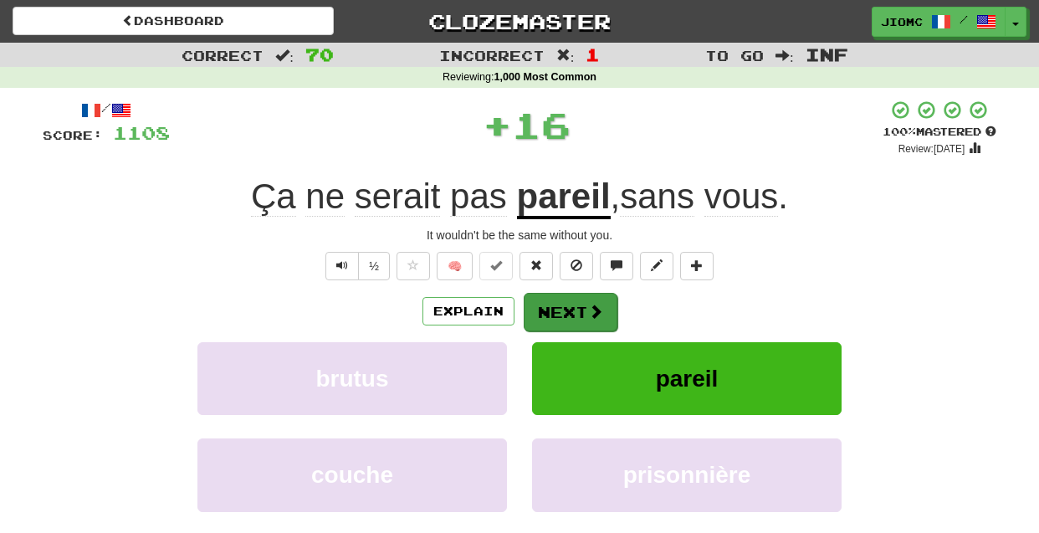
click at [546, 303] on button "Next" at bounding box center [571, 312] width 94 height 38
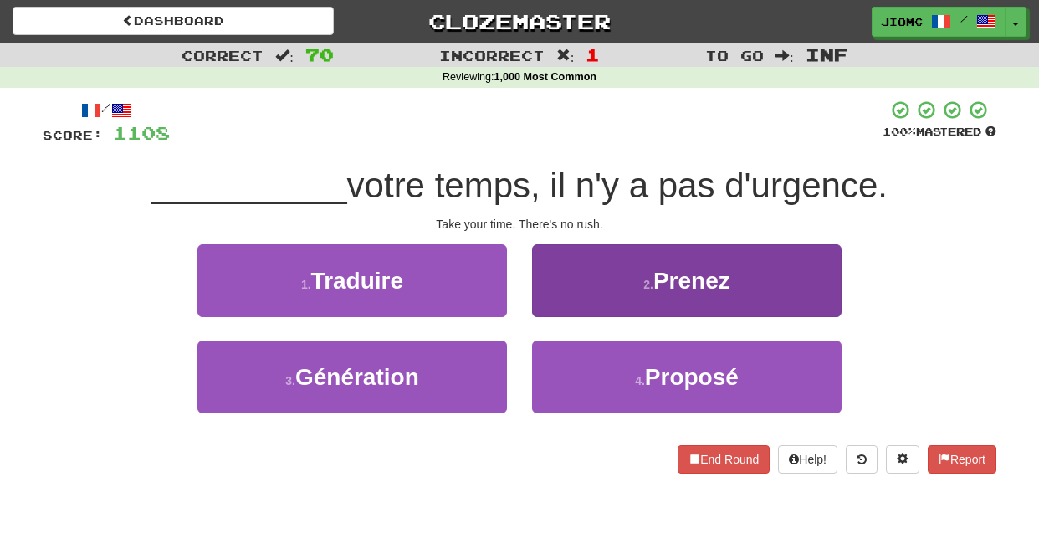
click at [547, 305] on button "2 . Prenez" at bounding box center [687, 280] width 310 height 73
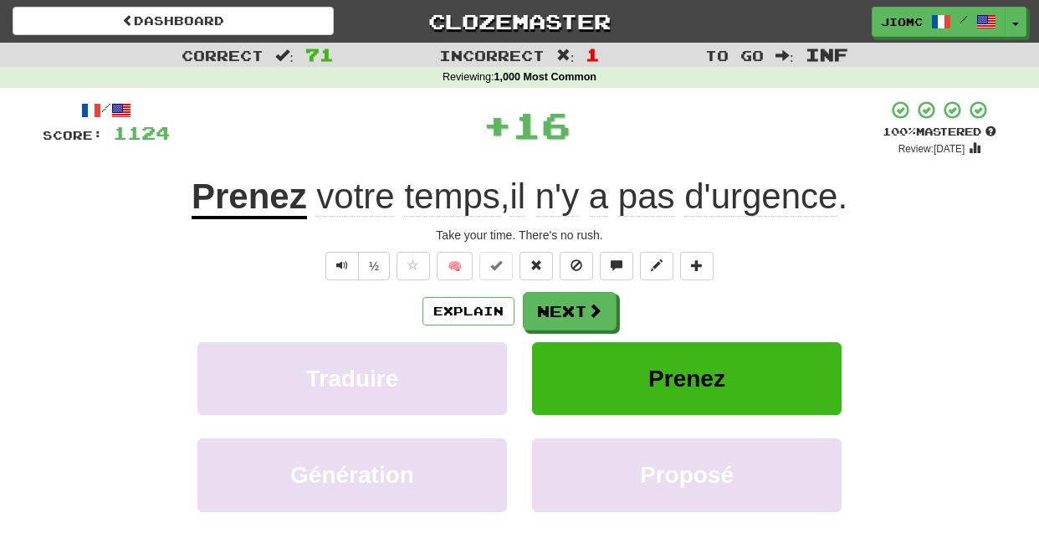
click at [547, 305] on button "Next" at bounding box center [570, 311] width 94 height 38
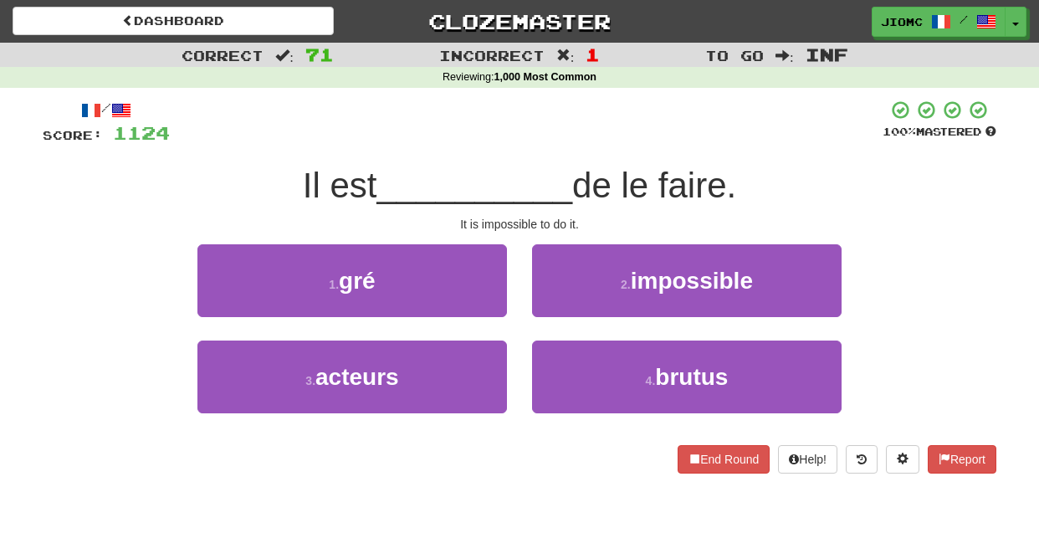
click at [547, 305] on button "2 . impossible" at bounding box center [687, 280] width 310 height 73
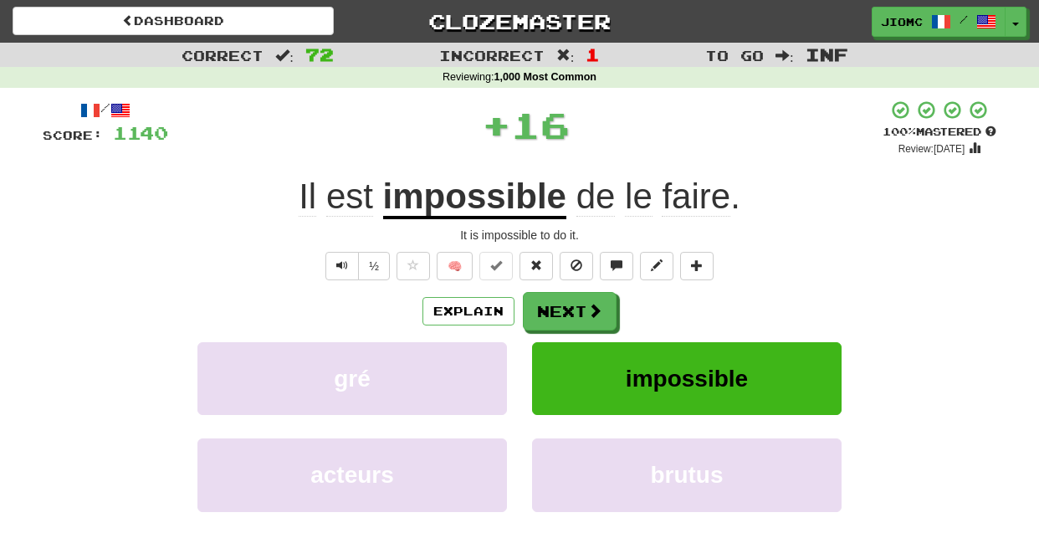
click at [547, 306] on button "Next" at bounding box center [570, 311] width 94 height 38
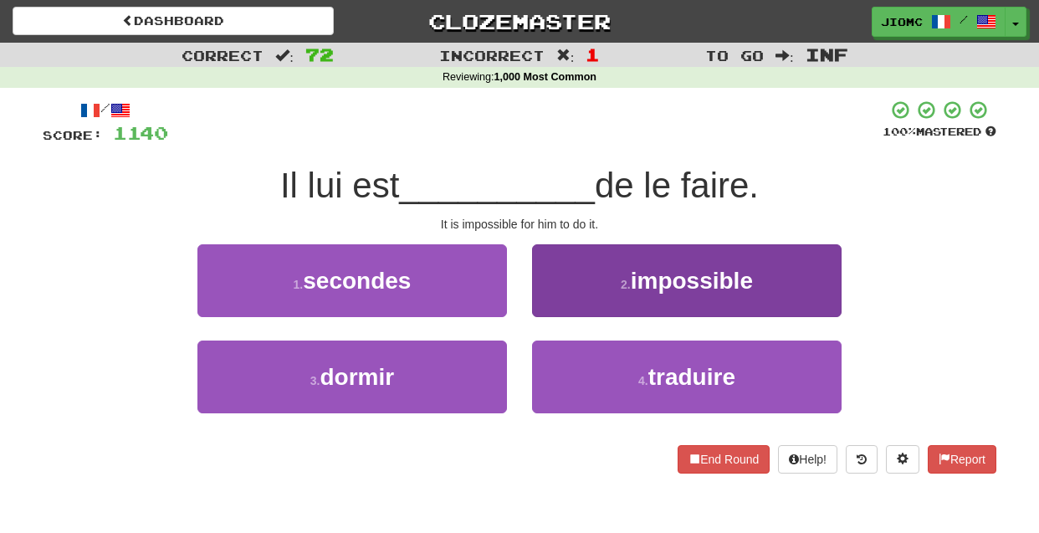
click at [547, 307] on button "2 . impossible" at bounding box center [687, 280] width 310 height 73
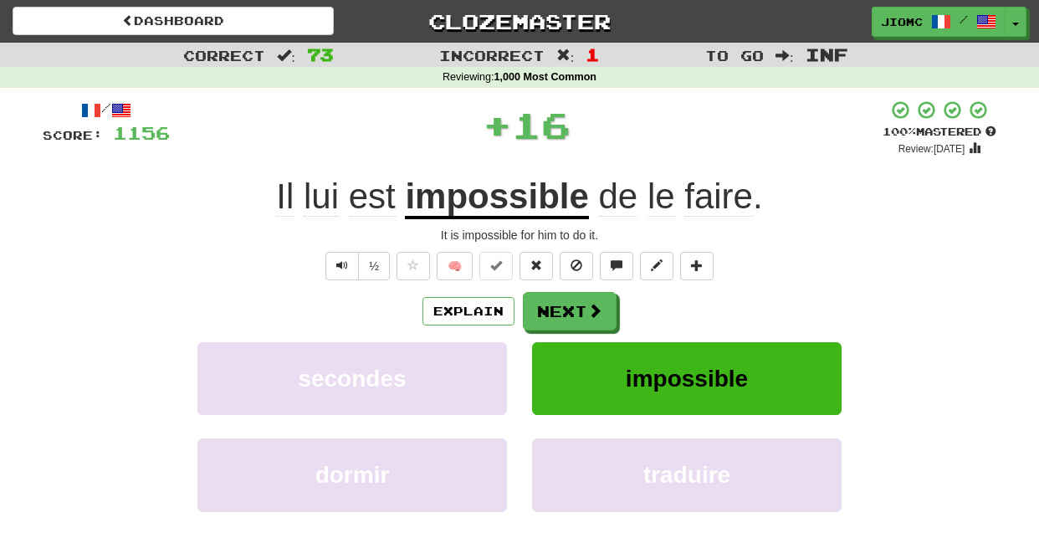
click at [547, 307] on button "Next" at bounding box center [570, 311] width 94 height 38
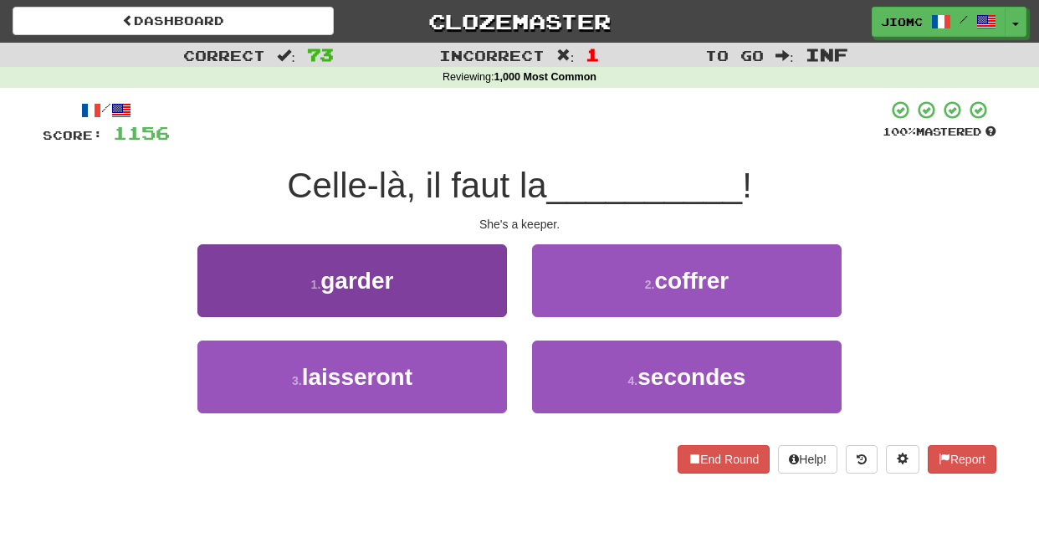
click at [488, 305] on button "1 . garder" at bounding box center [352, 280] width 310 height 73
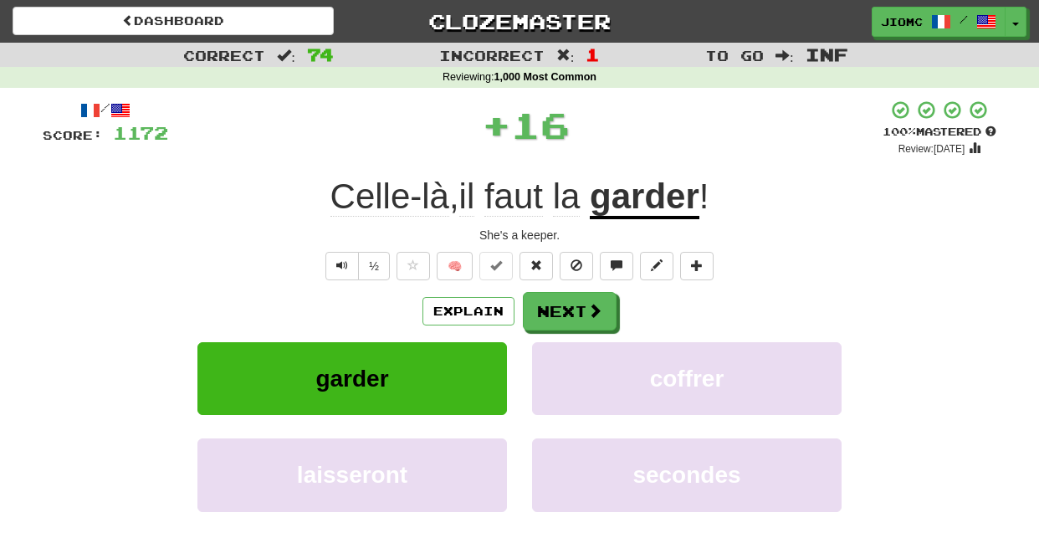
click at [488, 305] on button "Explain" at bounding box center [469, 311] width 92 height 28
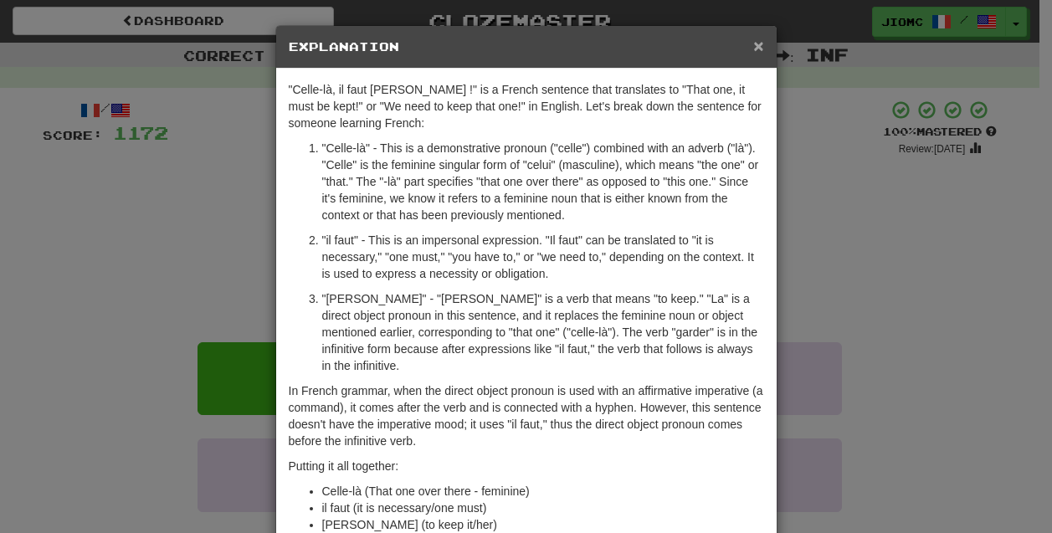
click at [753, 49] on span "×" at bounding box center [758, 45] width 10 height 19
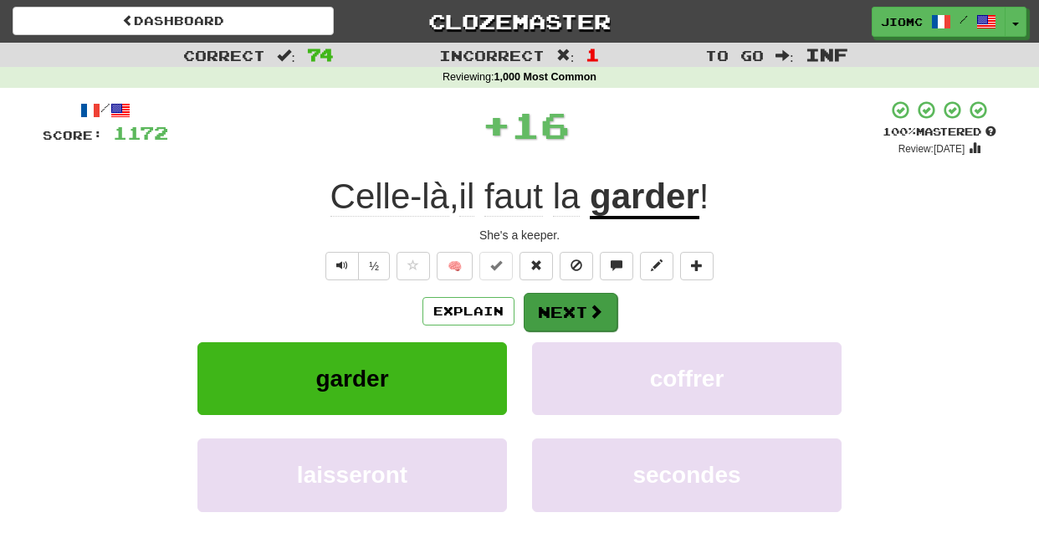
click at [566, 313] on button "Next" at bounding box center [571, 312] width 94 height 38
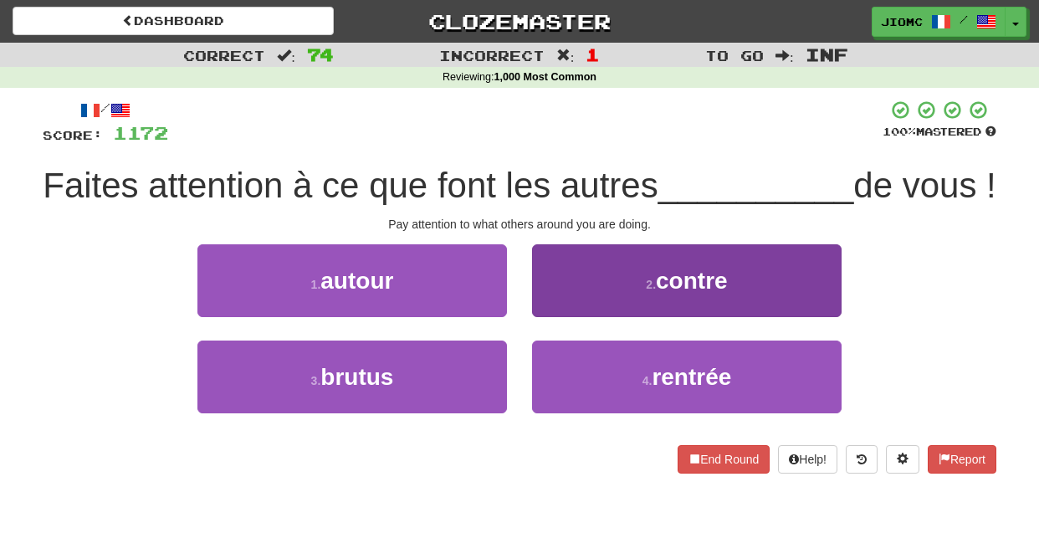
click at [566, 315] on button "2 . contre" at bounding box center [687, 280] width 310 height 73
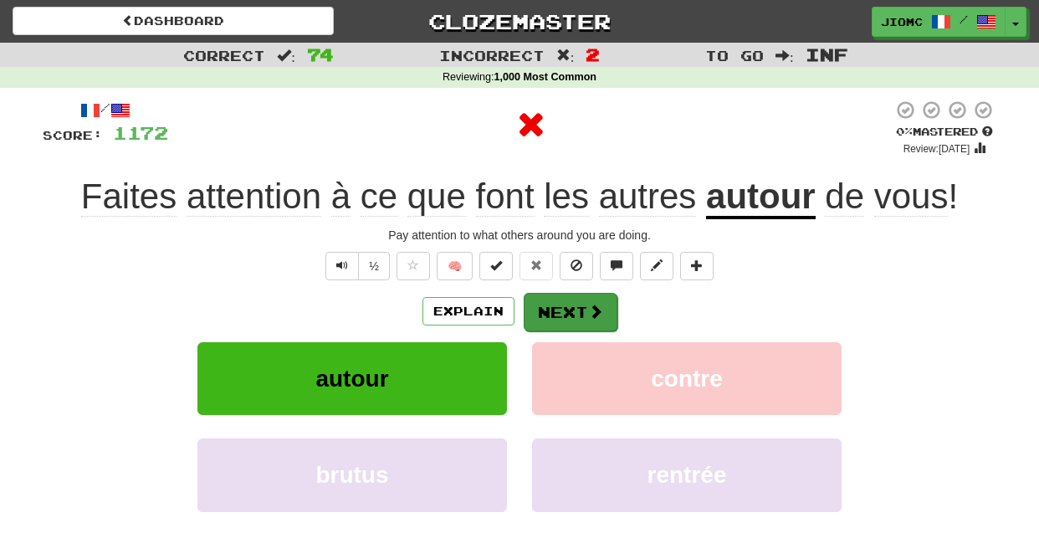
click at [561, 310] on button "Next" at bounding box center [571, 312] width 94 height 38
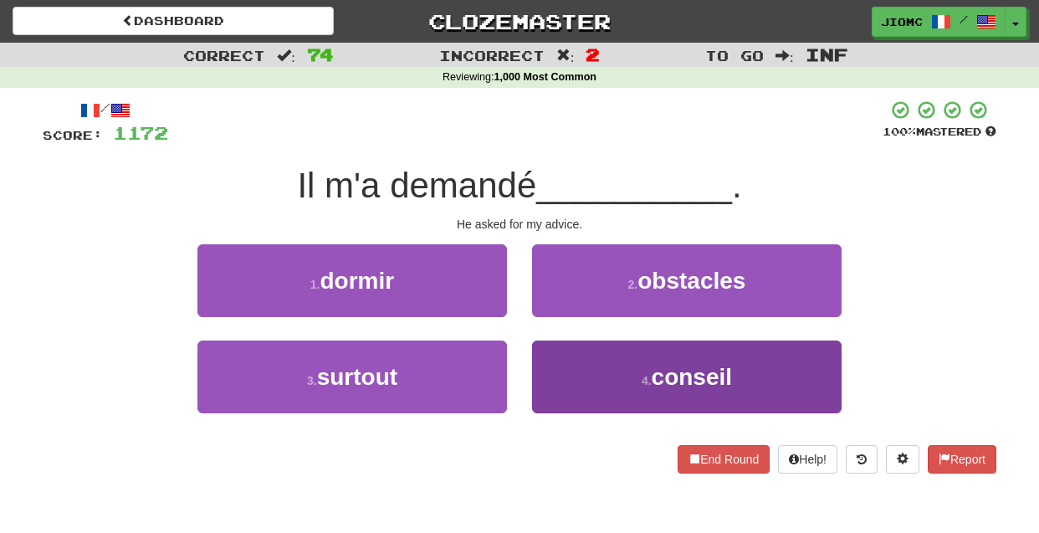
click at [557, 354] on button "4 . conseil" at bounding box center [687, 377] width 310 height 73
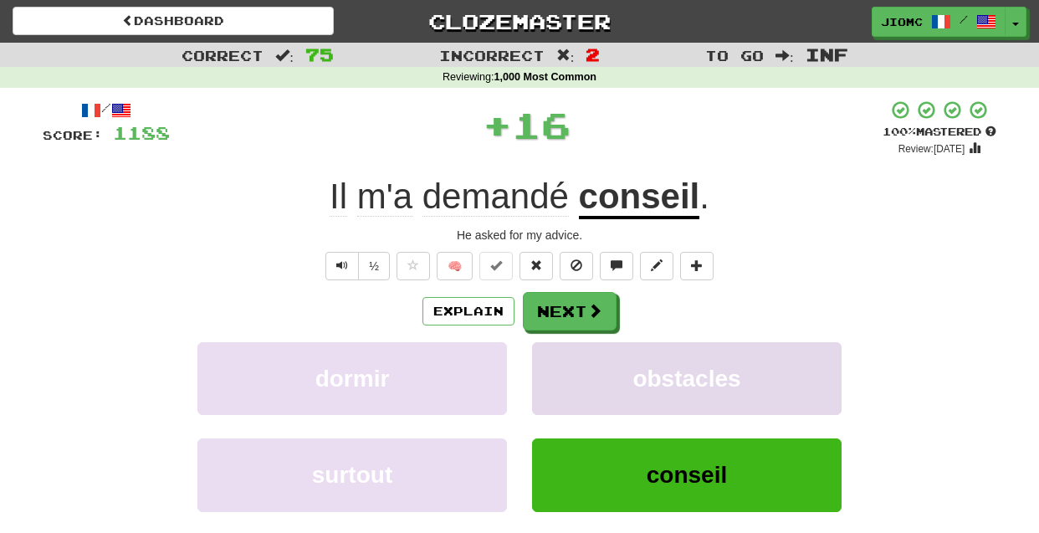
click at [553, 354] on button "obstacles" at bounding box center [687, 378] width 310 height 73
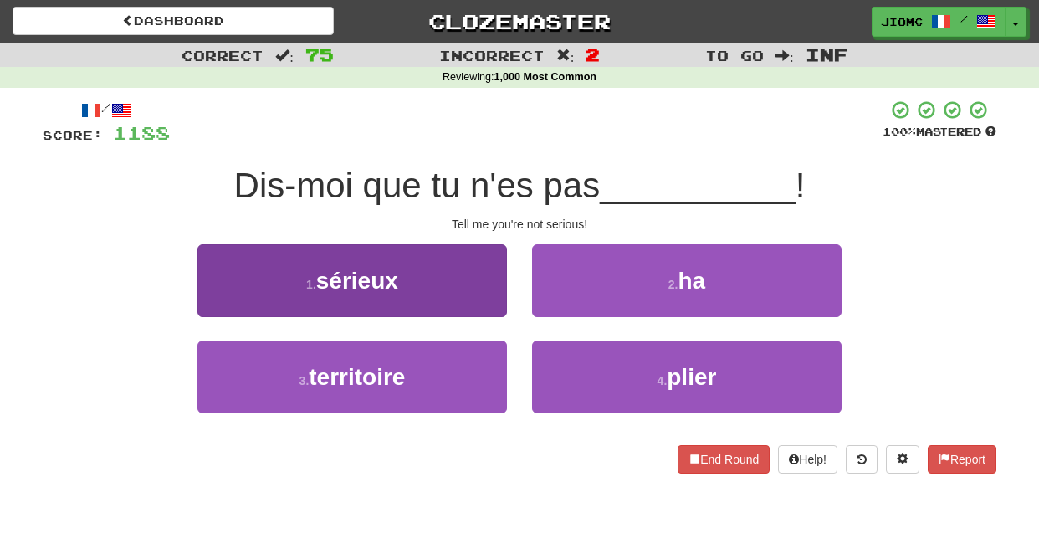
click at [472, 284] on button "1 . sérieux" at bounding box center [352, 280] width 310 height 73
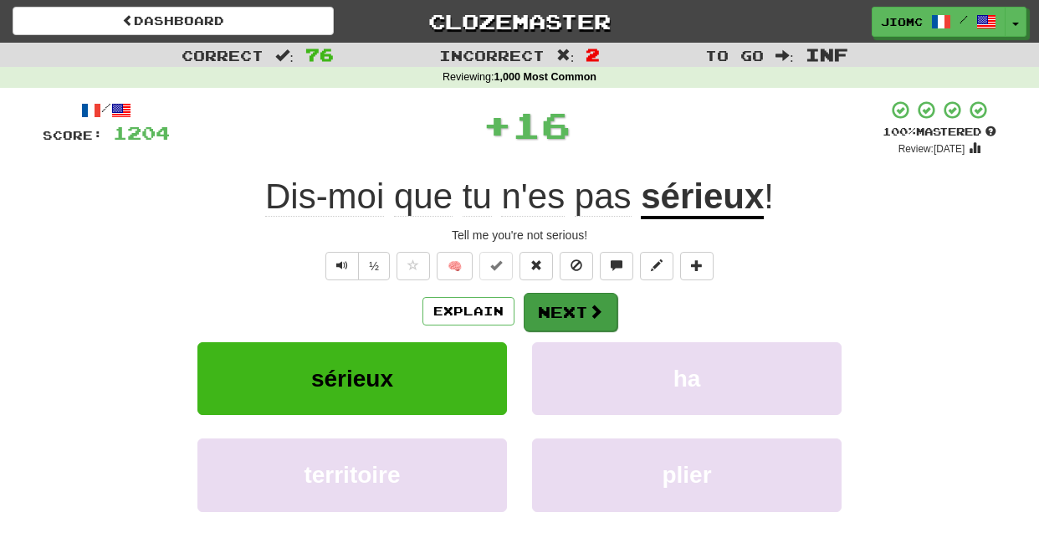
click at [557, 299] on button "Next" at bounding box center [571, 312] width 94 height 38
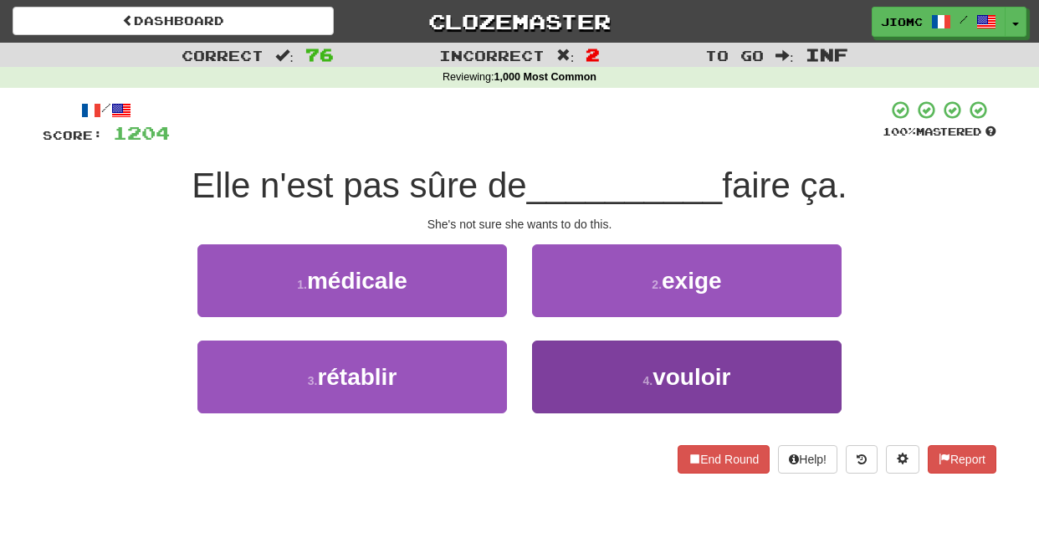
click at [556, 363] on button "4 . vouloir" at bounding box center [687, 377] width 310 height 73
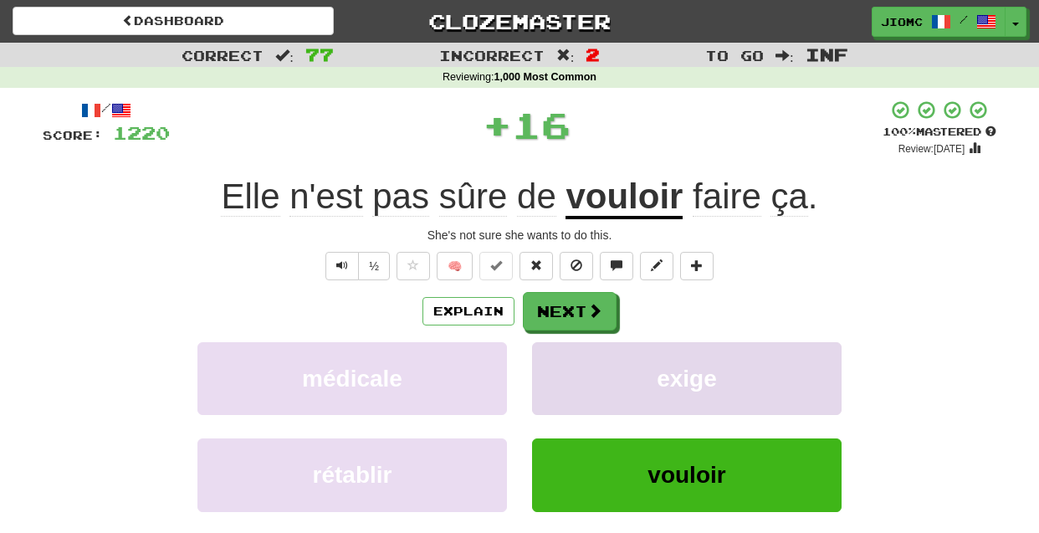
click at [557, 363] on button "exige" at bounding box center [687, 378] width 310 height 73
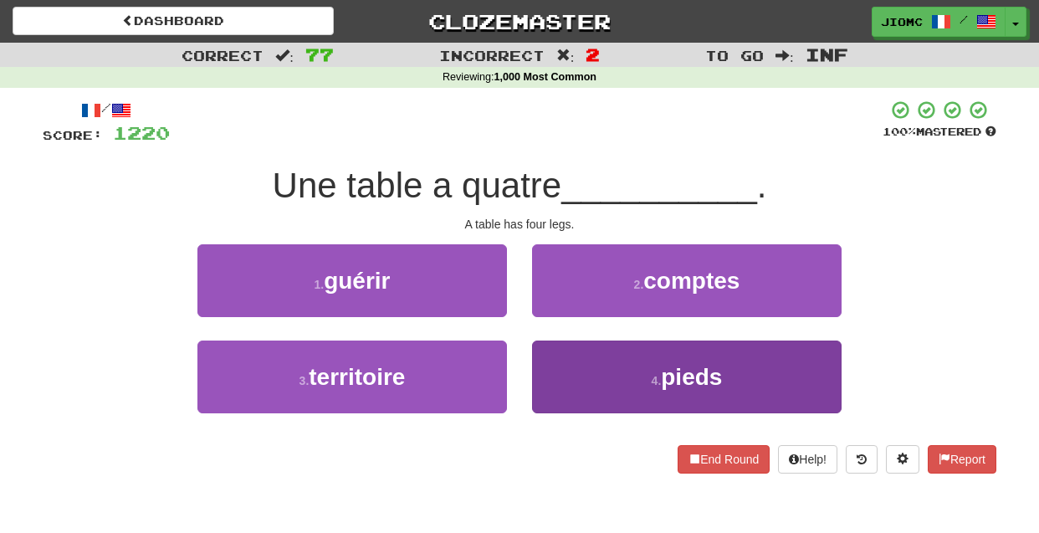
click at [546, 365] on button "4 . pieds" at bounding box center [687, 377] width 310 height 73
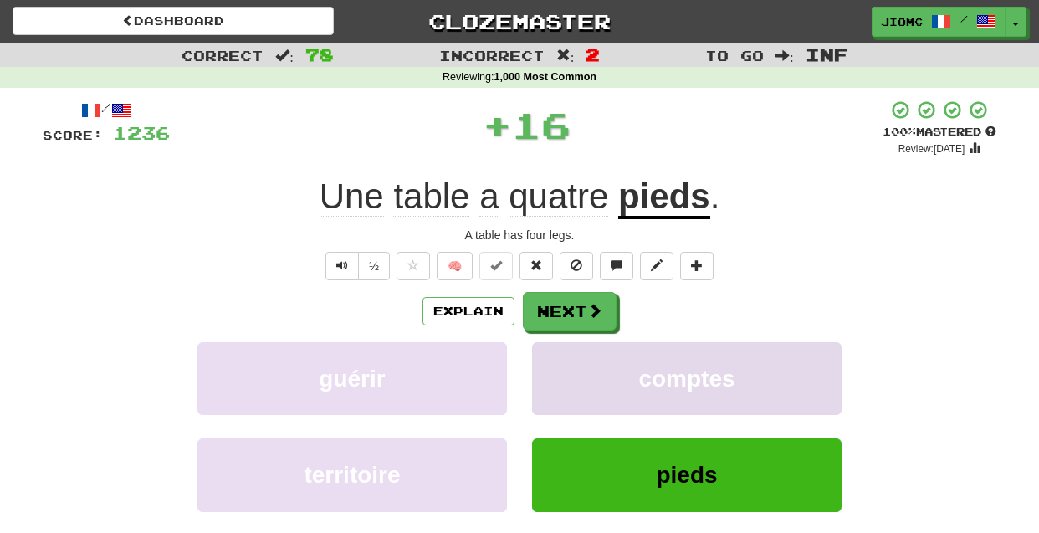
click at [546, 363] on button "comptes" at bounding box center [687, 378] width 310 height 73
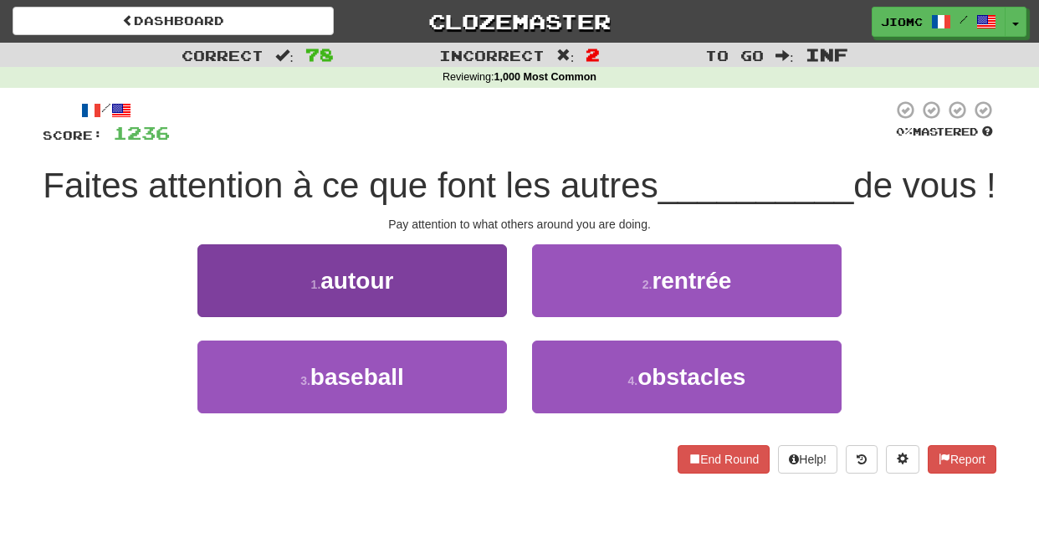
click at [484, 317] on button "1 . autour" at bounding box center [352, 280] width 310 height 73
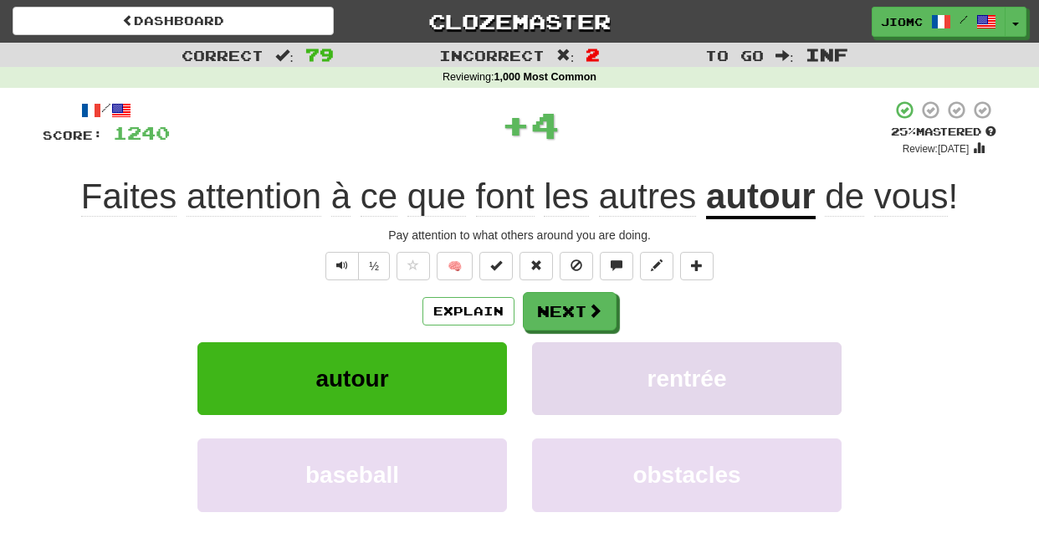
click at [556, 353] on button "rentrée" at bounding box center [687, 378] width 310 height 73
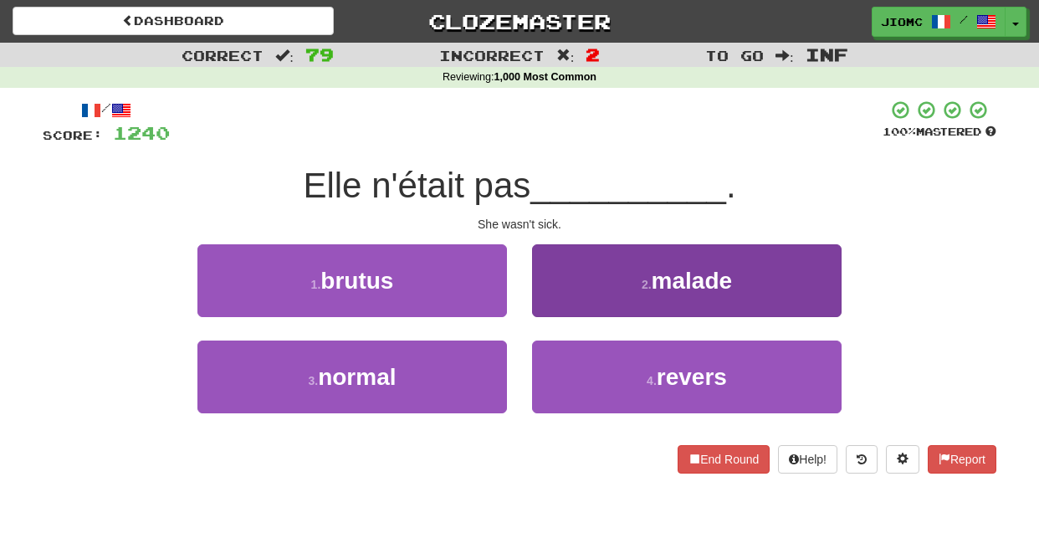
click at [555, 313] on button "2 . malade" at bounding box center [687, 280] width 310 height 73
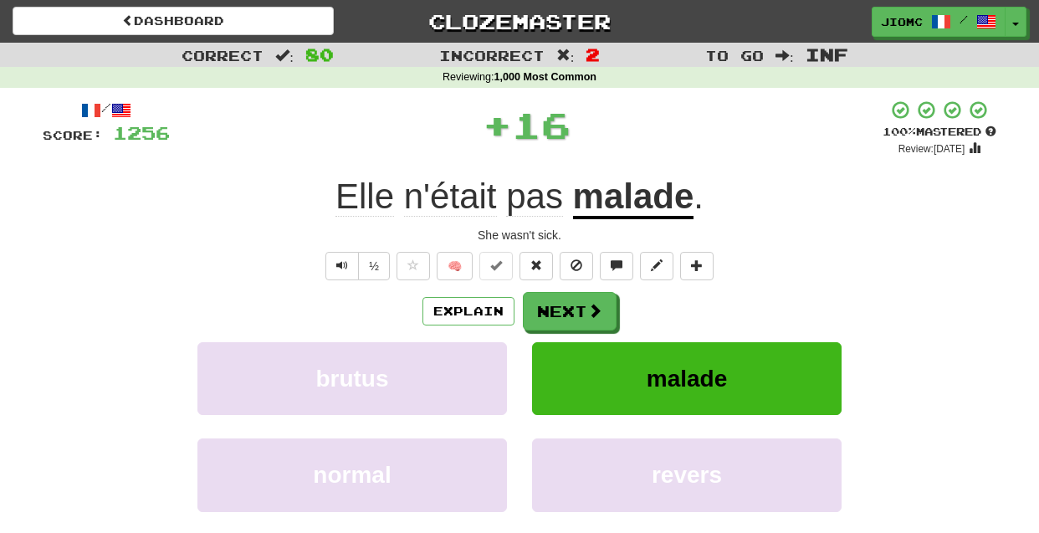
click at [555, 313] on button "Next" at bounding box center [570, 311] width 94 height 38
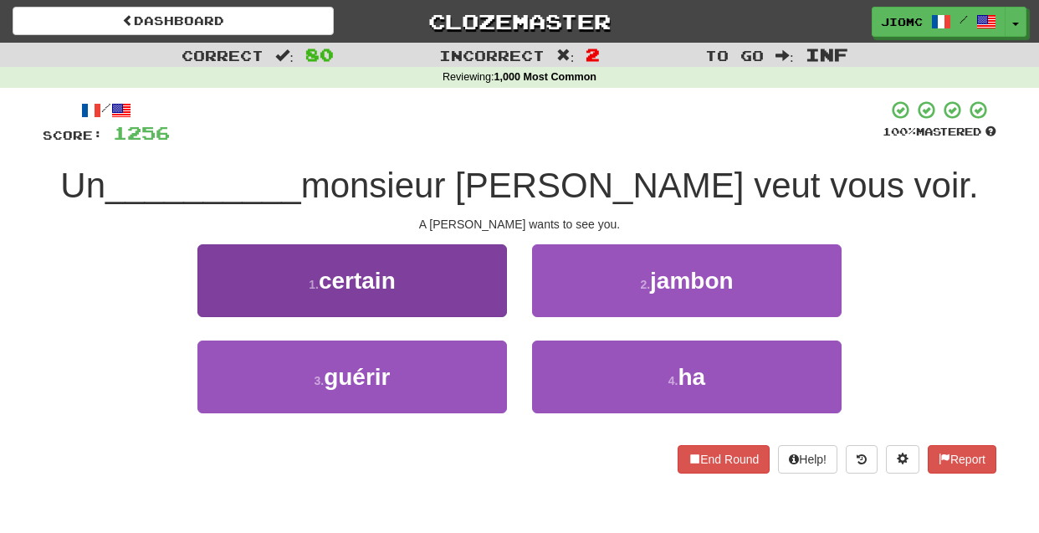
click at [476, 309] on button "1 . certain" at bounding box center [352, 280] width 310 height 73
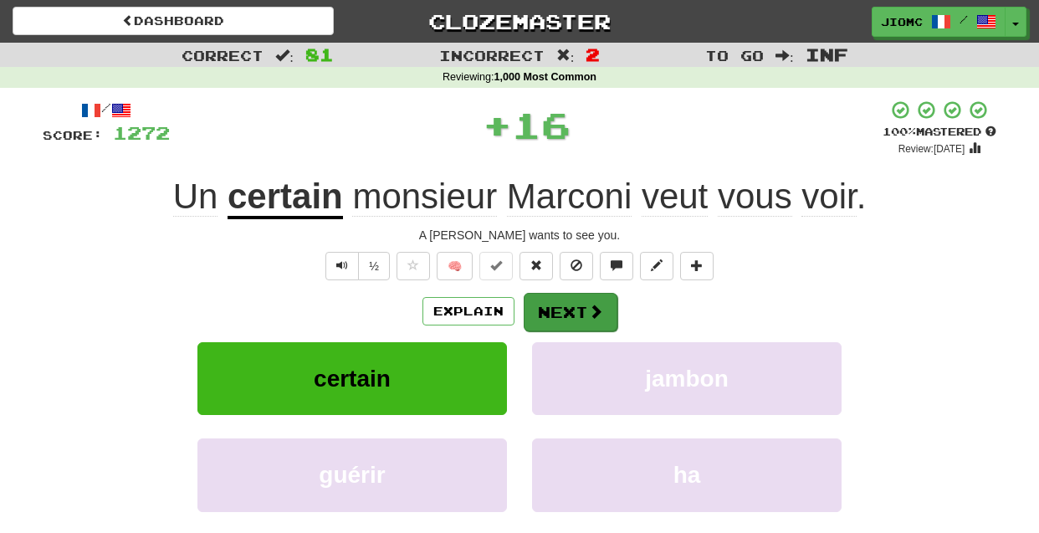
click at [569, 316] on button "Next" at bounding box center [571, 312] width 94 height 38
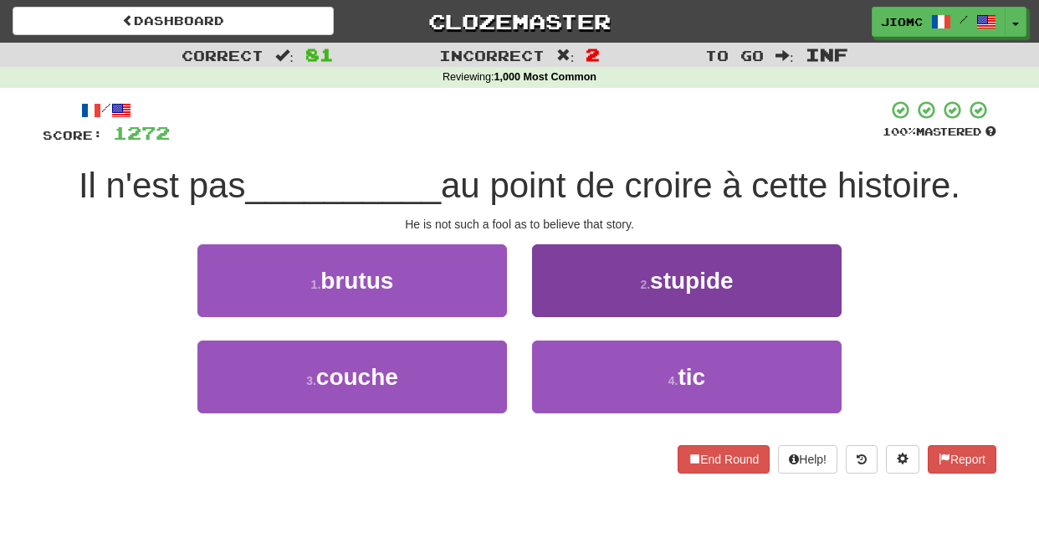
click at [567, 306] on button "2 . stupide" at bounding box center [687, 280] width 310 height 73
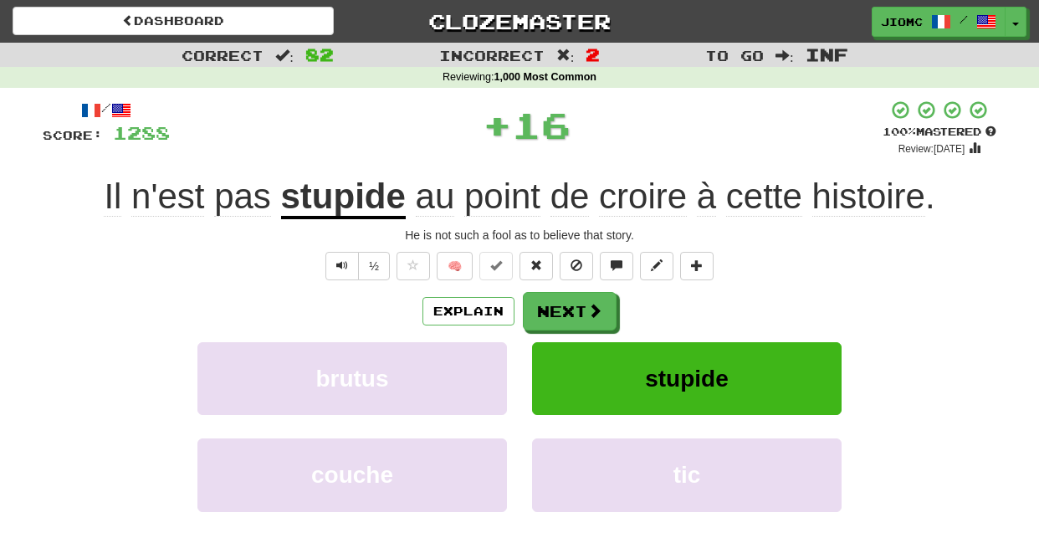
click at [567, 309] on button "Next" at bounding box center [570, 311] width 94 height 38
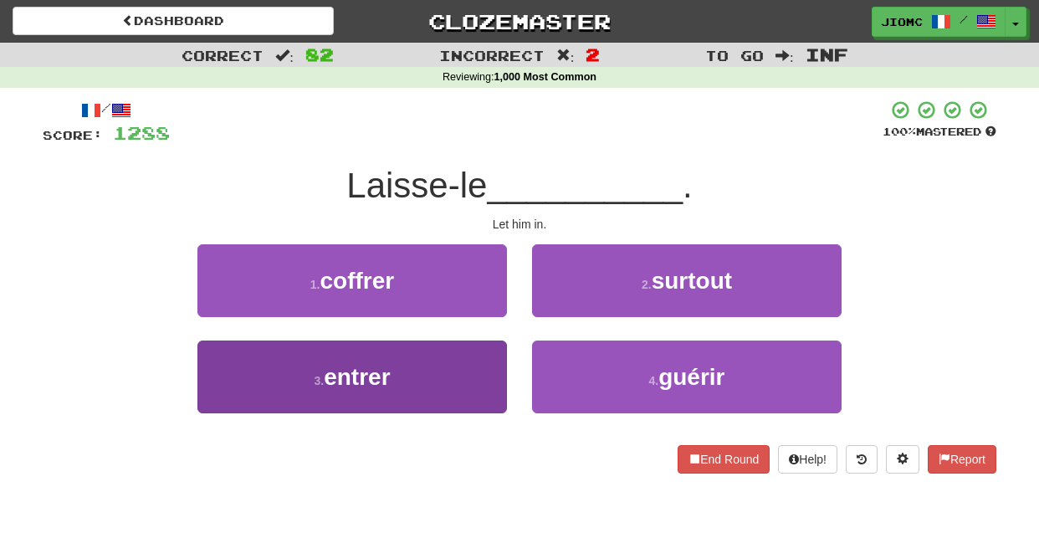
click at [485, 361] on button "3 . entrer" at bounding box center [352, 377] width 310 height 73
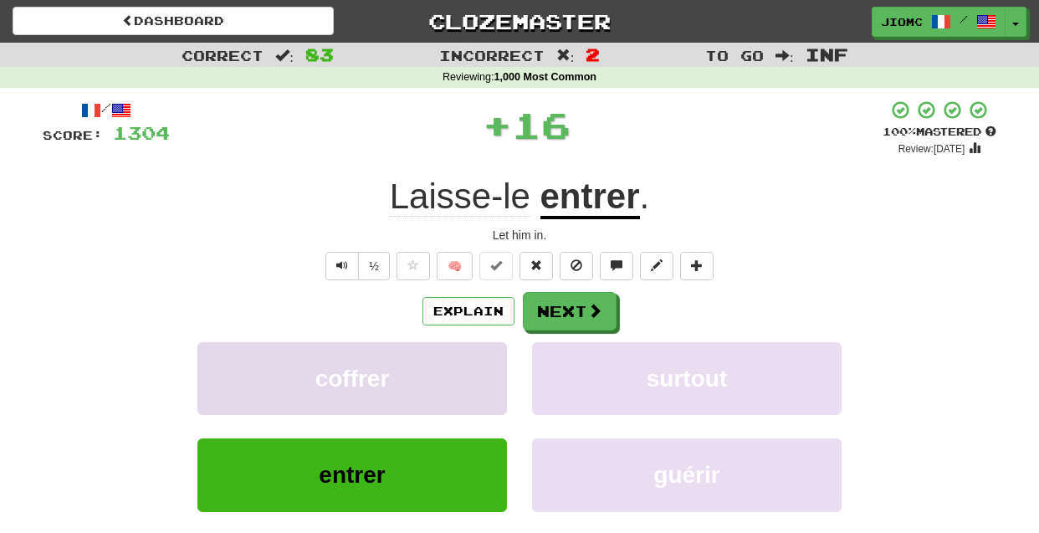
click at [483, 361] on button "coffrer" at bounding box center [352, 378] width 310 height 73
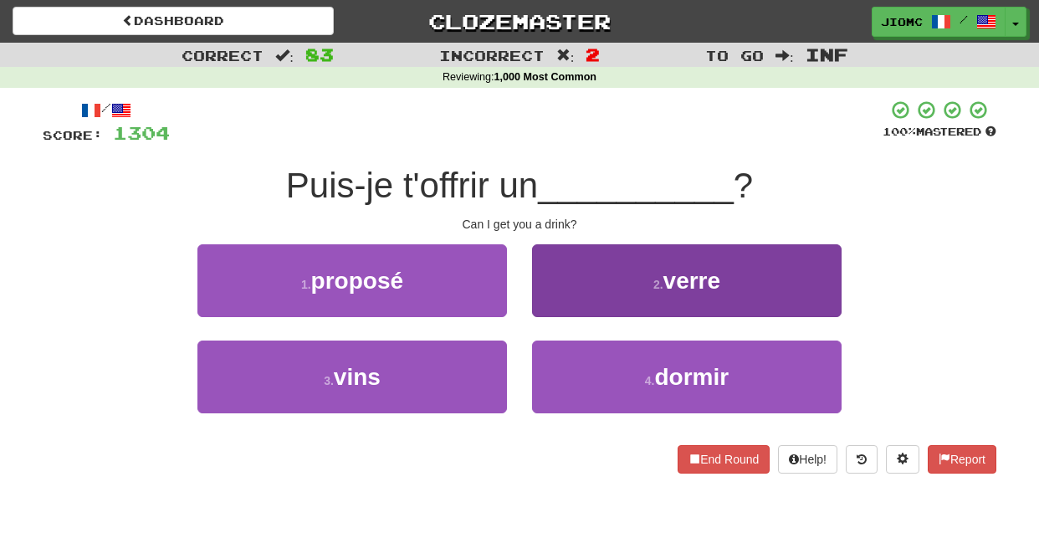
click at [550, 309] on button "2 . verre" at bounding box center [687, 280] width 310 height 73
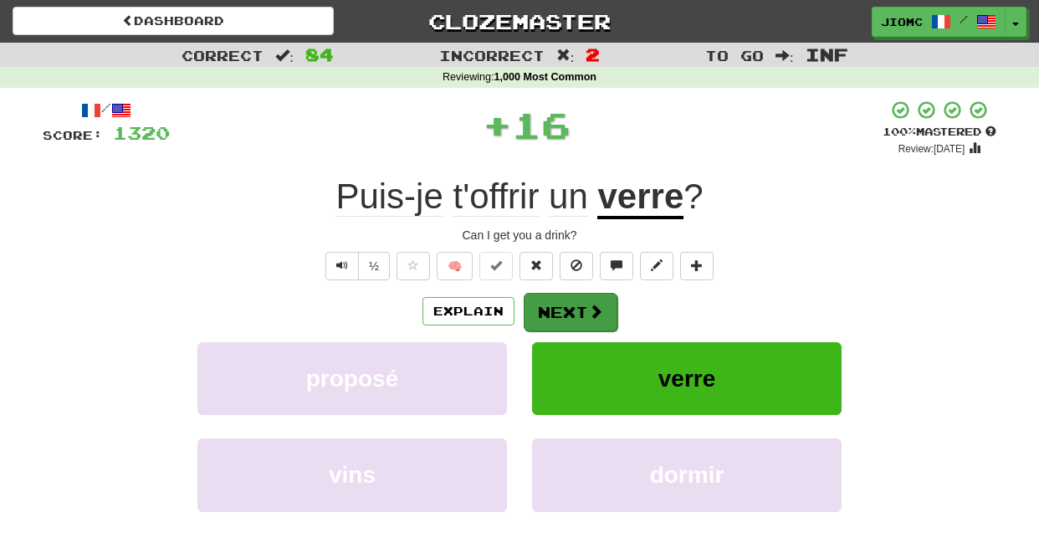
click at [551, 309] on button "Next" at bounding box center [571, 312] width 94 height 38
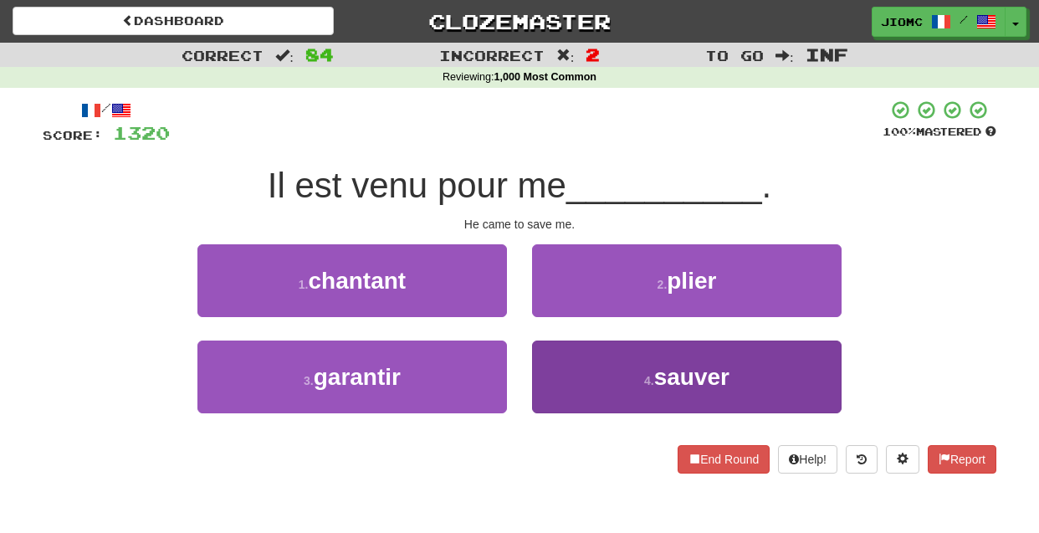
click at [549, 367] on button "4 . sauver" at bounding box center [687, 377] width 310 height 73
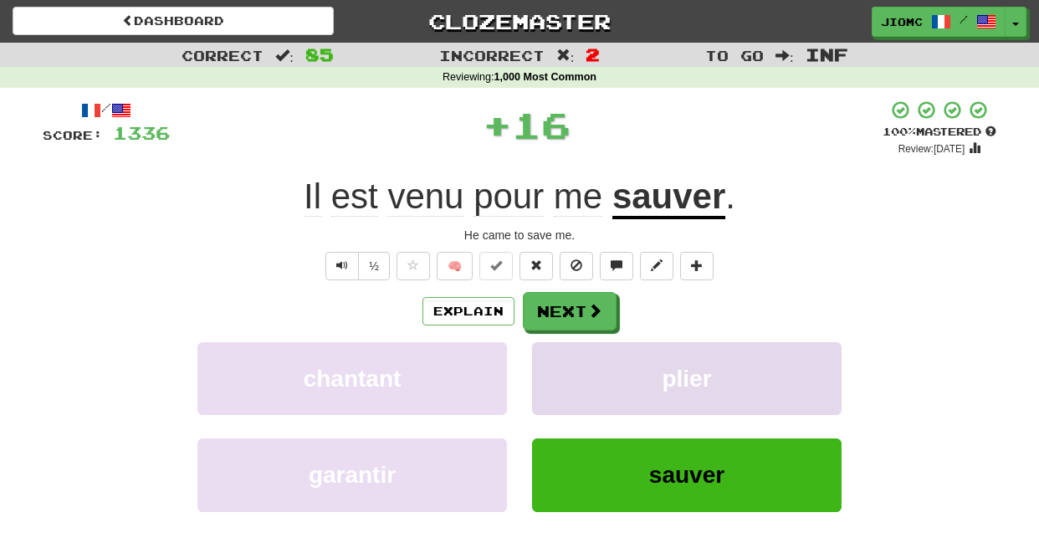
click at [550, 367] on button "plier" at bounding box center [687, 378] width 310 height 73
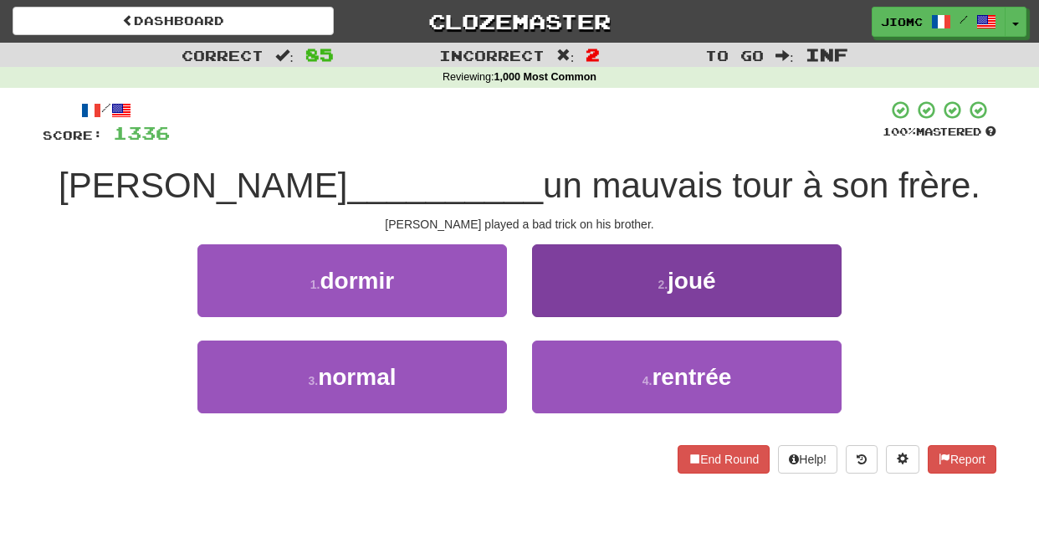
click at [552, 297] on button "2 . joué" at bounding box center [687, 280] width 310 height 73
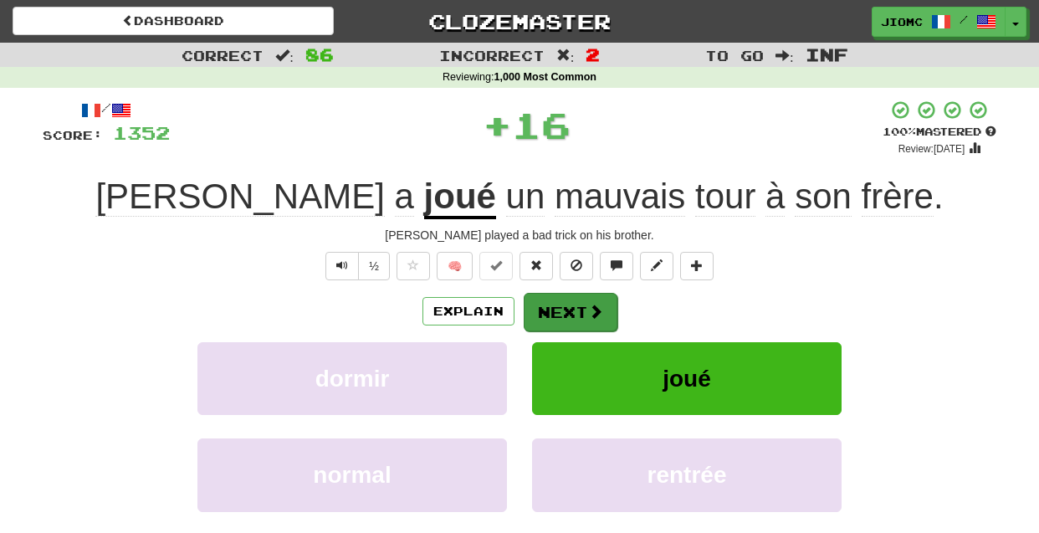
click at [553, 301] on button "Next" at bounding box center [571, 312] width 94 height 38
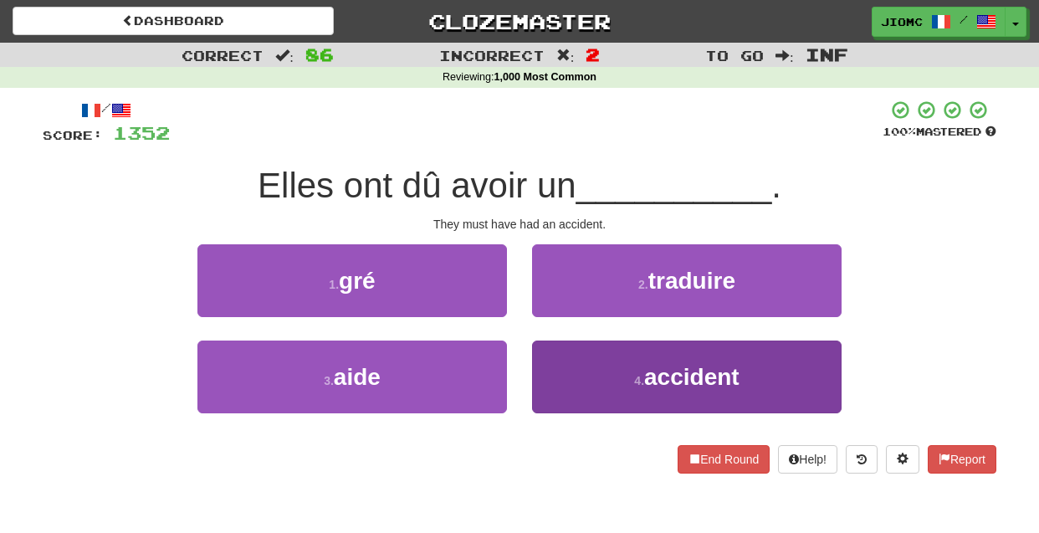
click at [561, 378] on button "4 . accident" at bounding box center [687, 377] width 310 height 73
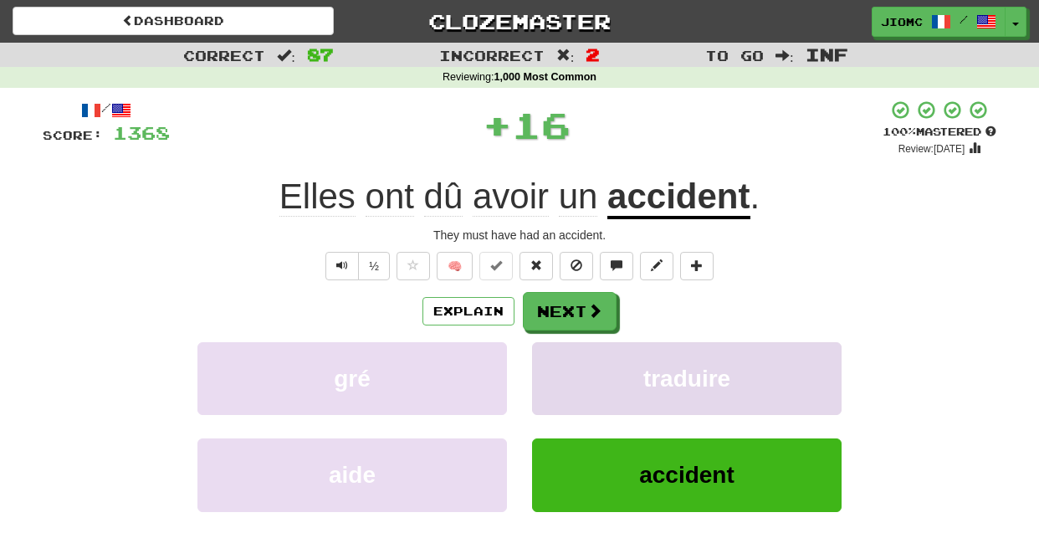
click at [561, 376] on button "traduire" at bounding box center [687, 378] width 310 height 73
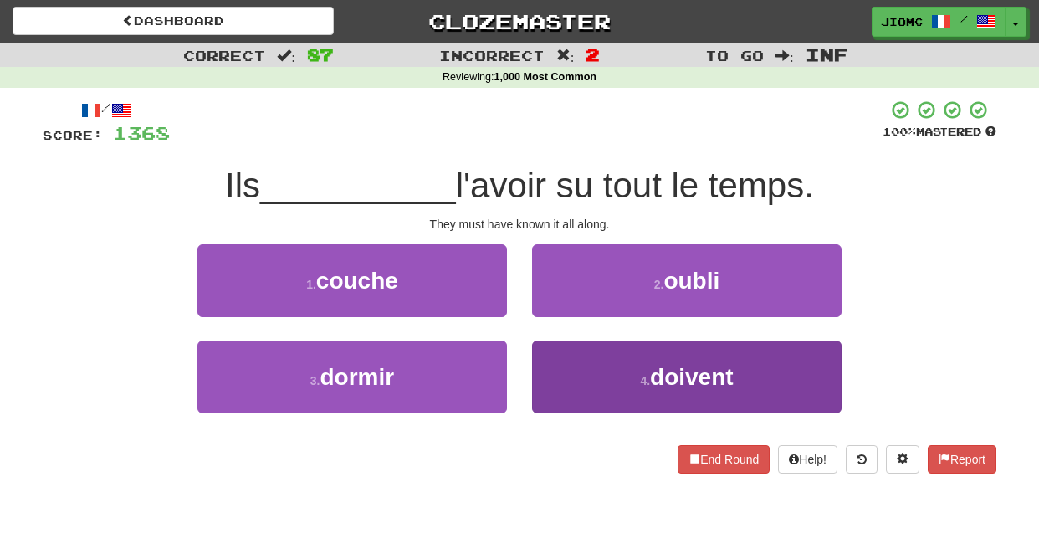
click at [540, 378] on button "4 . doivent" at bounding box center [687, 377] width 310 height 73
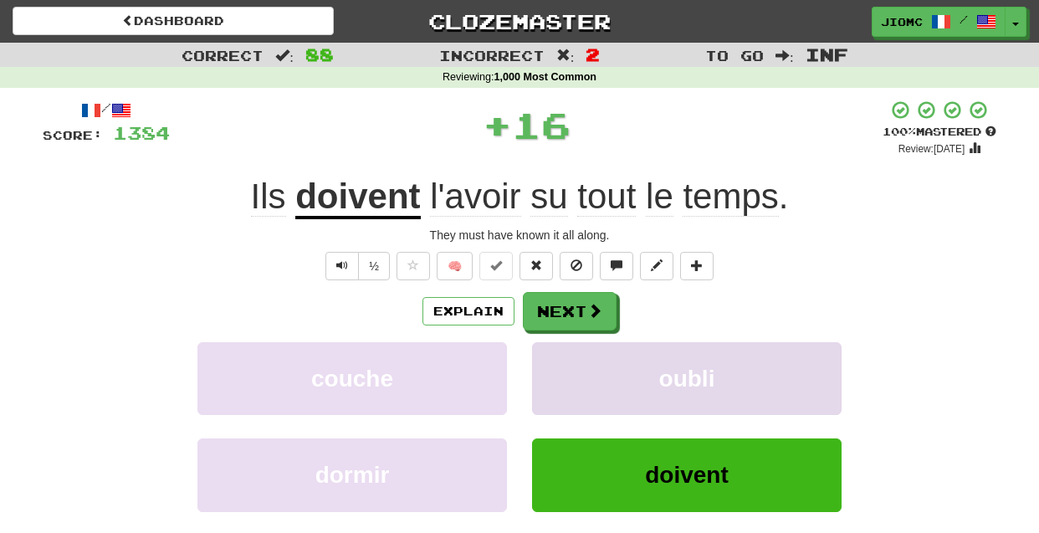
click at [540, 379] on button "oubli" at bounding box center [687, 378] width 310 height 73
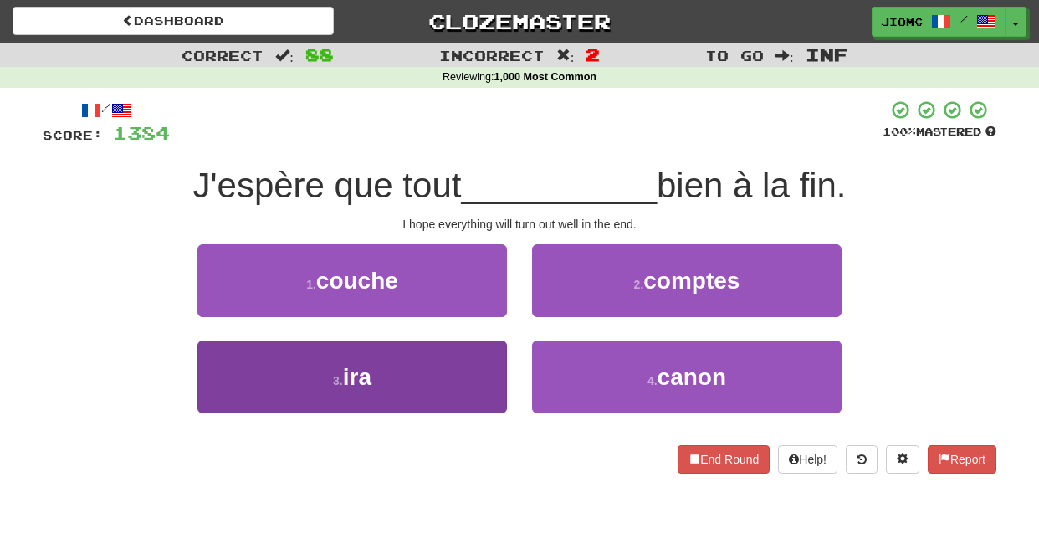
click at [479, 363] on button "3 . ira" at bounding box center [352, 377] width 310 height 73
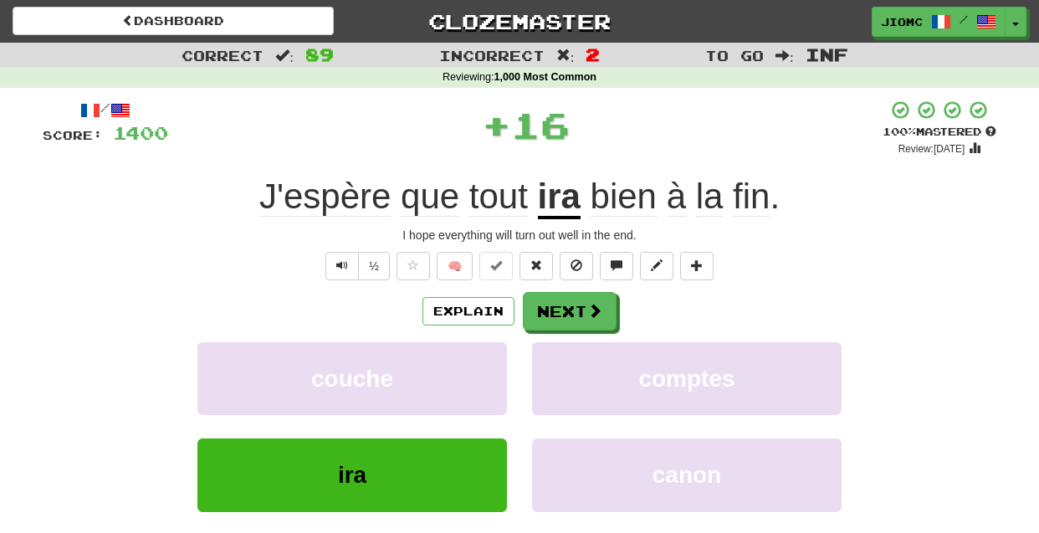
click at [479, 363] on button "couche" at bounding box center [352, 378] width 310 height 73
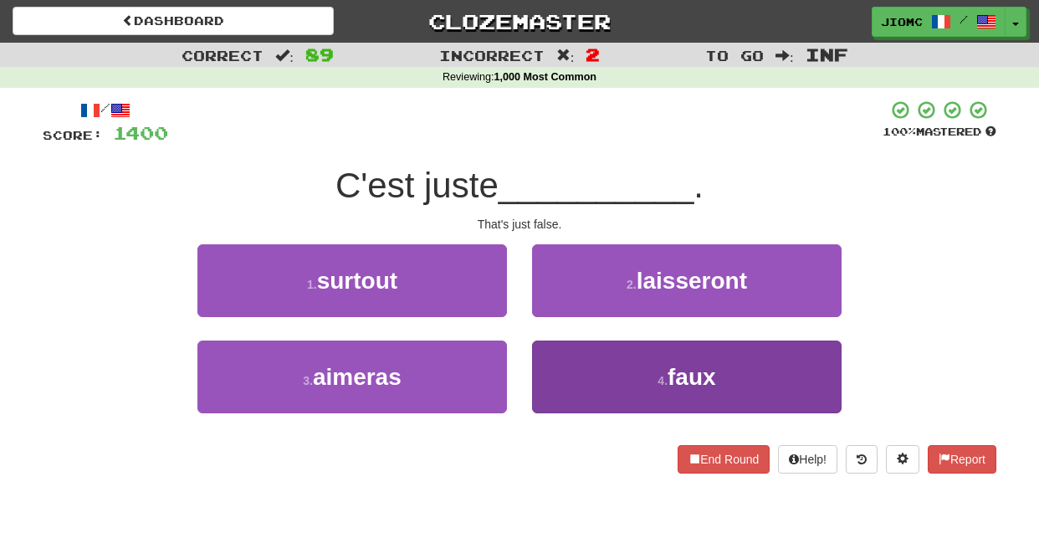
click at [558, 378] on button "4 . faux" at bounding box center [687, 377] width 310 height 73
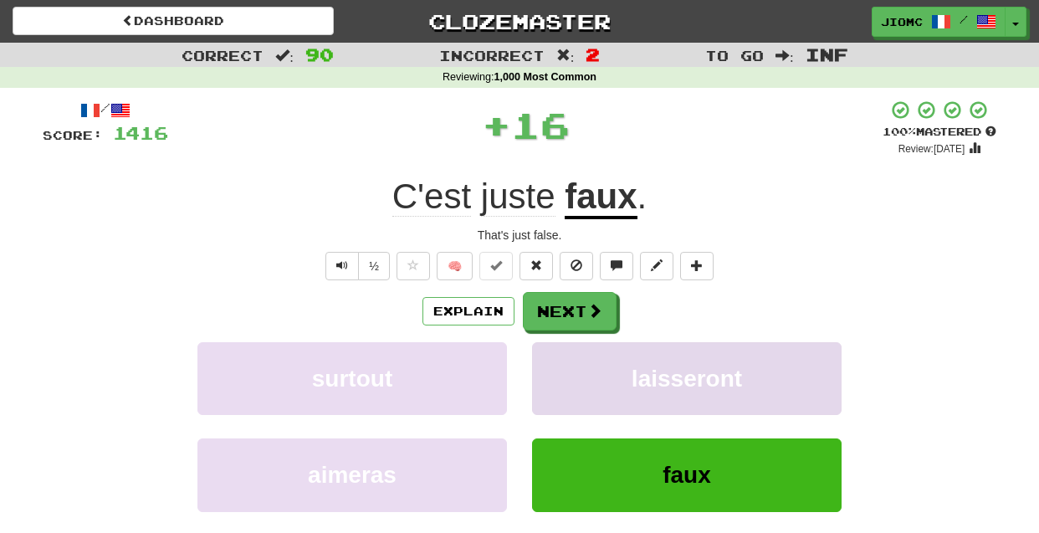
click at [558, 377] on button "laisseront" at bounding box center [687, 378] width 310 height 73
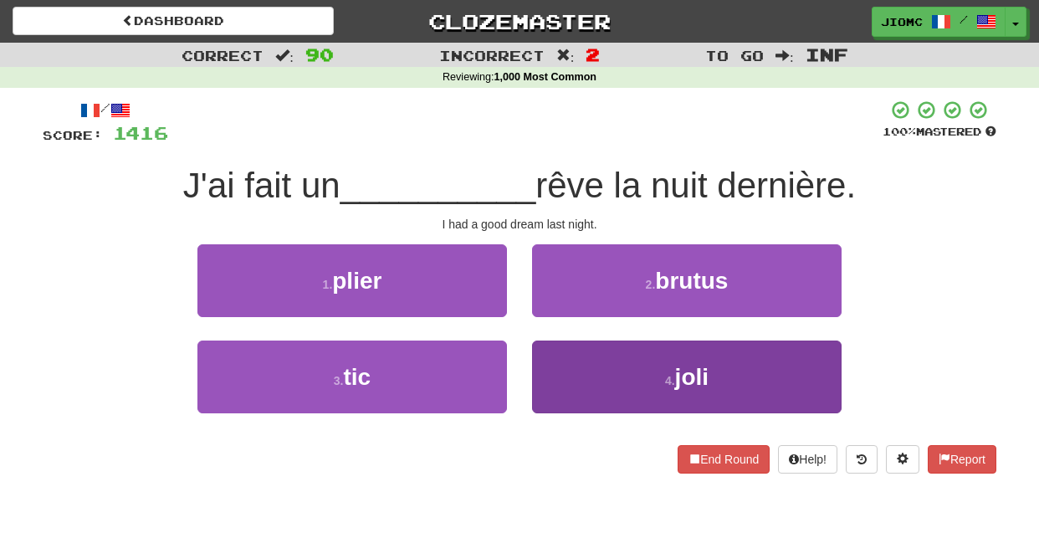
click at [556, 377] on button "4 . joli" at bounding box center [687, 377] width 310 height 73
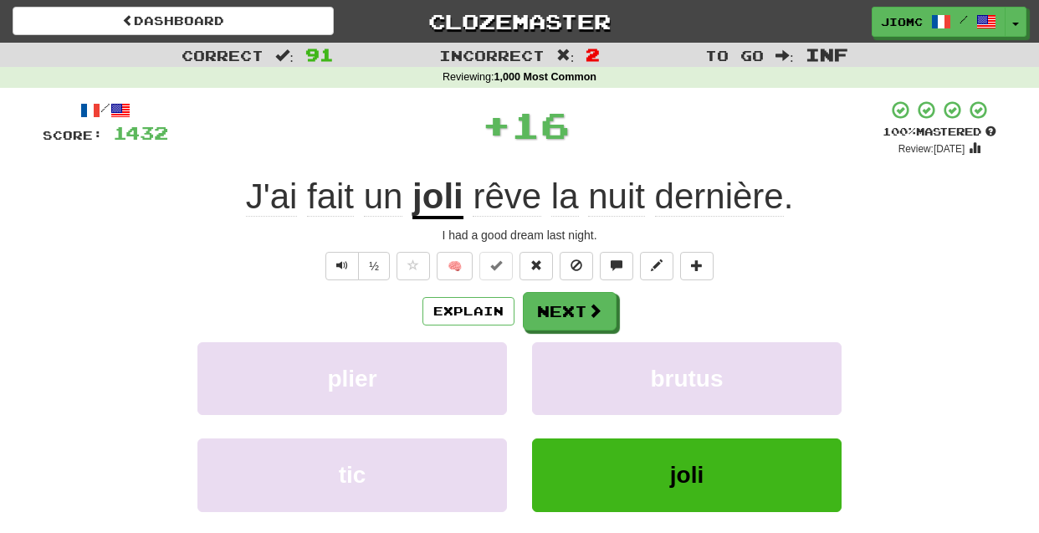
click at [556, 377] on button "brutus" at bounding box center [687, 378] width 310 height 73
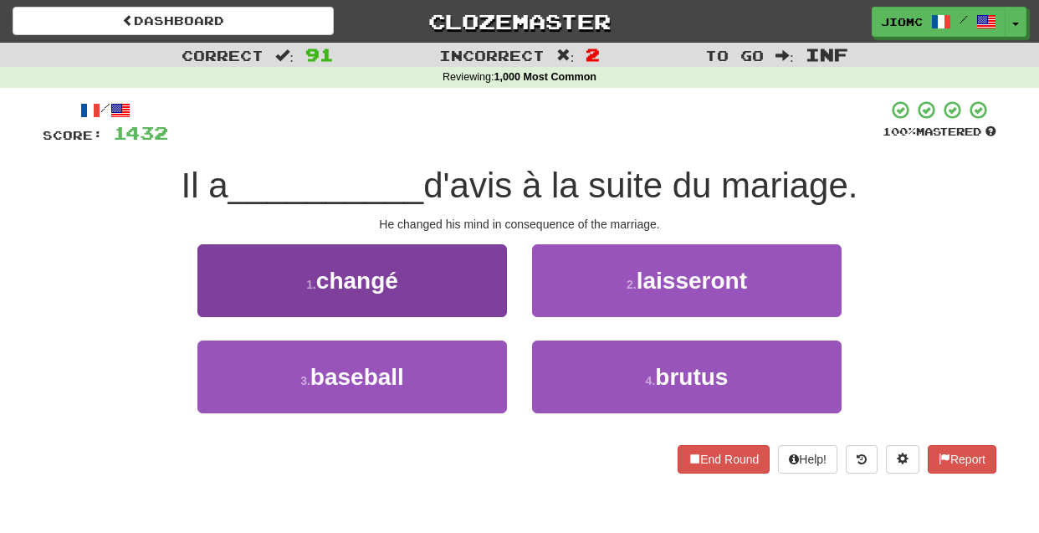
click at [496, 311] on button "1 . changé" at bounding box center [352, 280] width 310 height 73
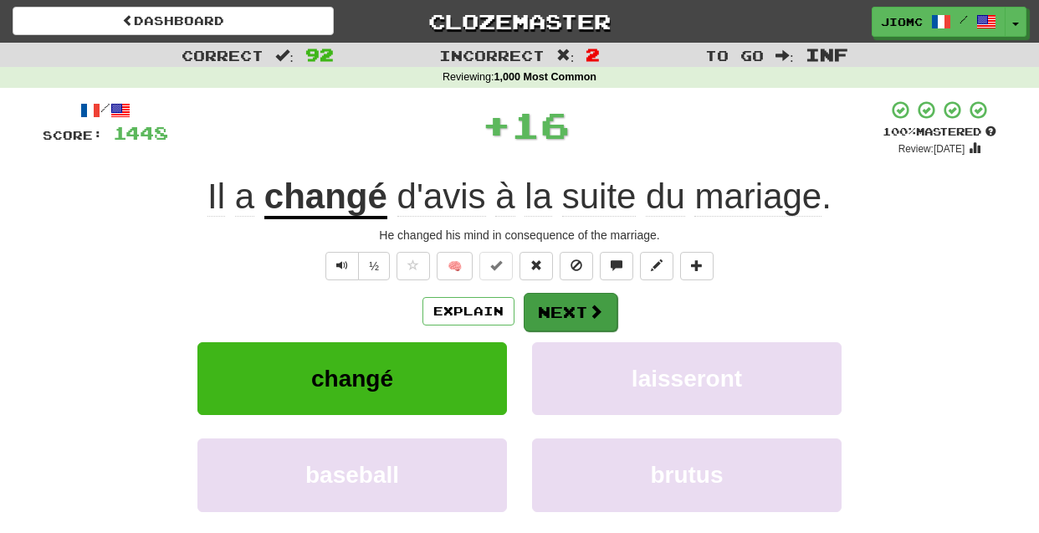
click at [552, 310] on button "Next" at bounding box center [571, 312] width 94 height 38
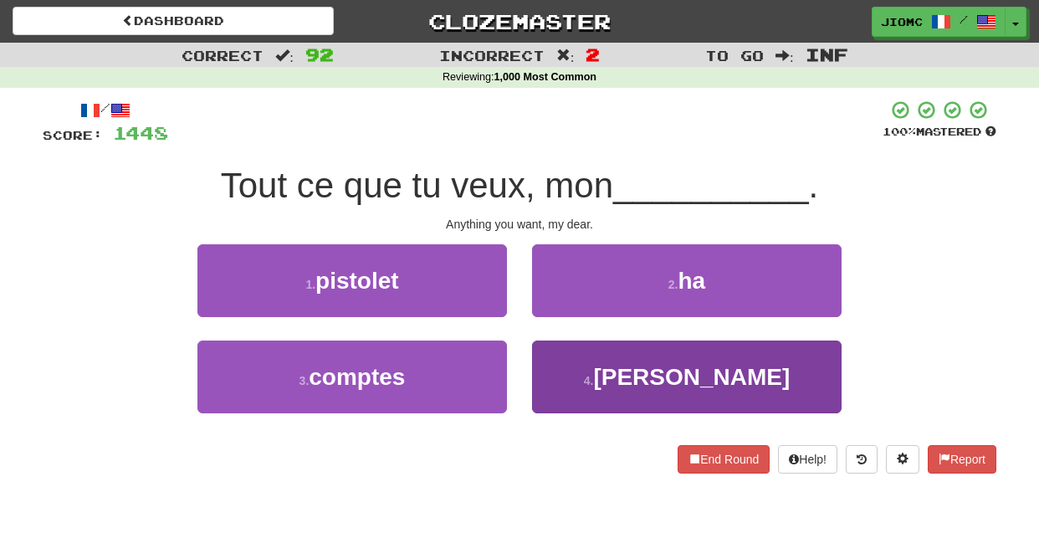
click at [551, 367] on button "4 . chéri" at bounding box center [687, 377] width 310 height 73
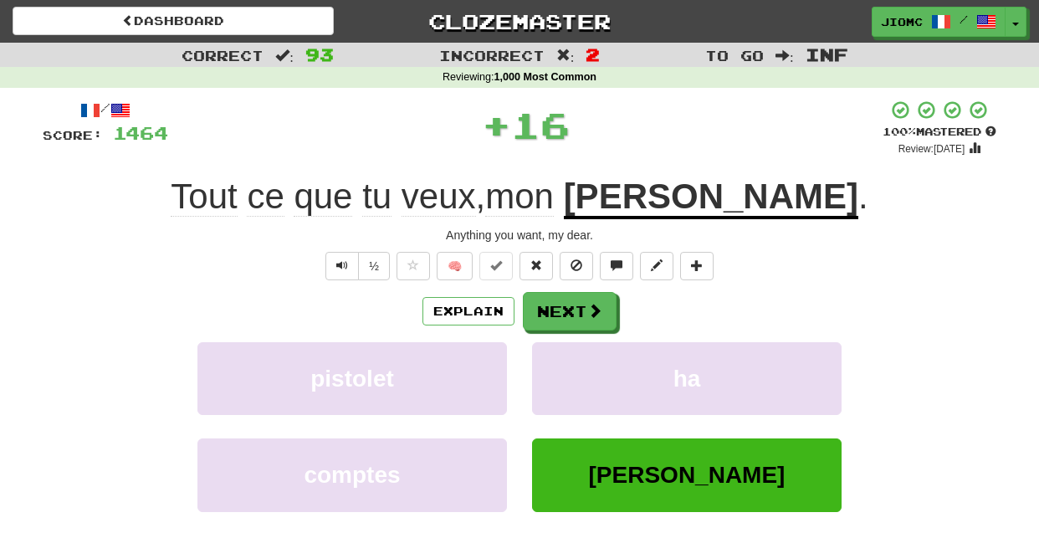
click at [551, 367] on button "ha" at bounding box center [687, 378] width 310 height 73
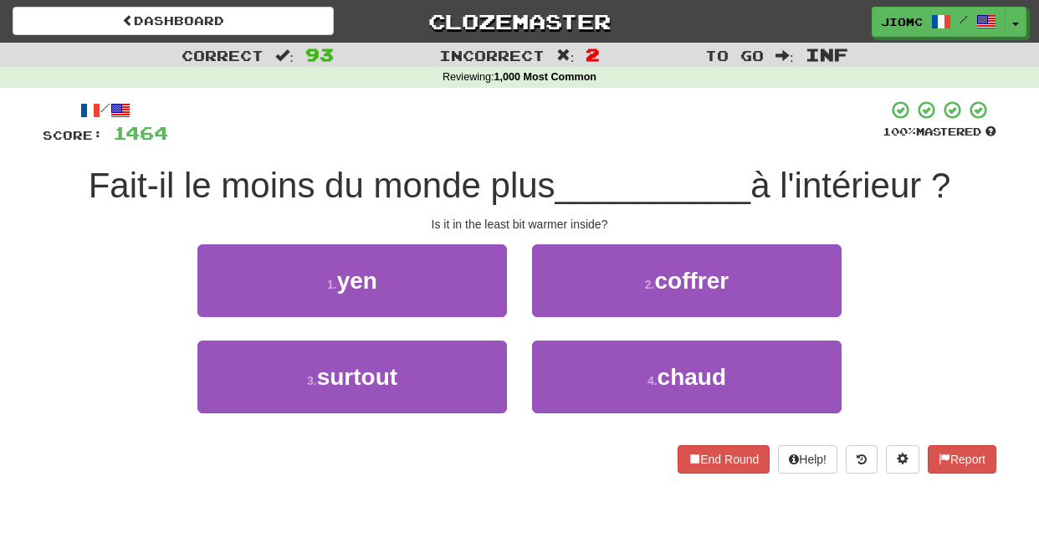
click at [551, 367] on button "4 . chaud" at bounding box center [687, 377] width 310 height 73
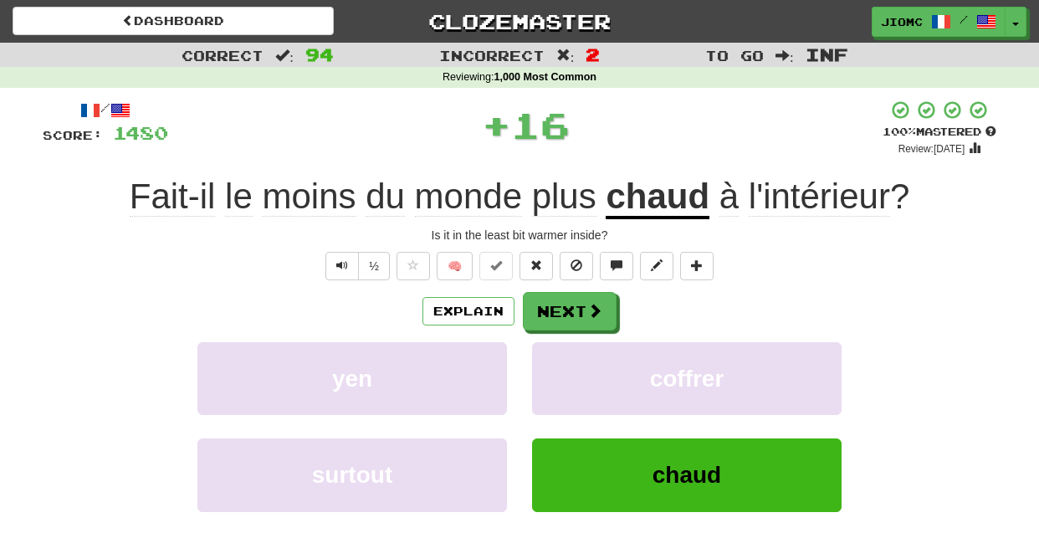
click at [551, 367] on button "coffrer" at bounding box center [687, 378] width 310 height 73
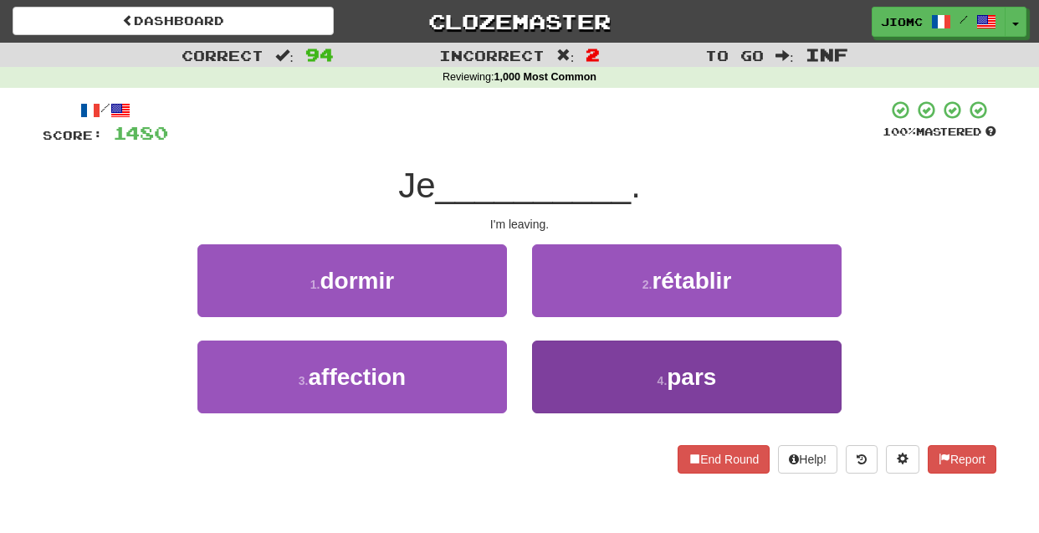
click at [543, 369] on button "4 . pars" at bounding box center [687, 377] width 310 height 73
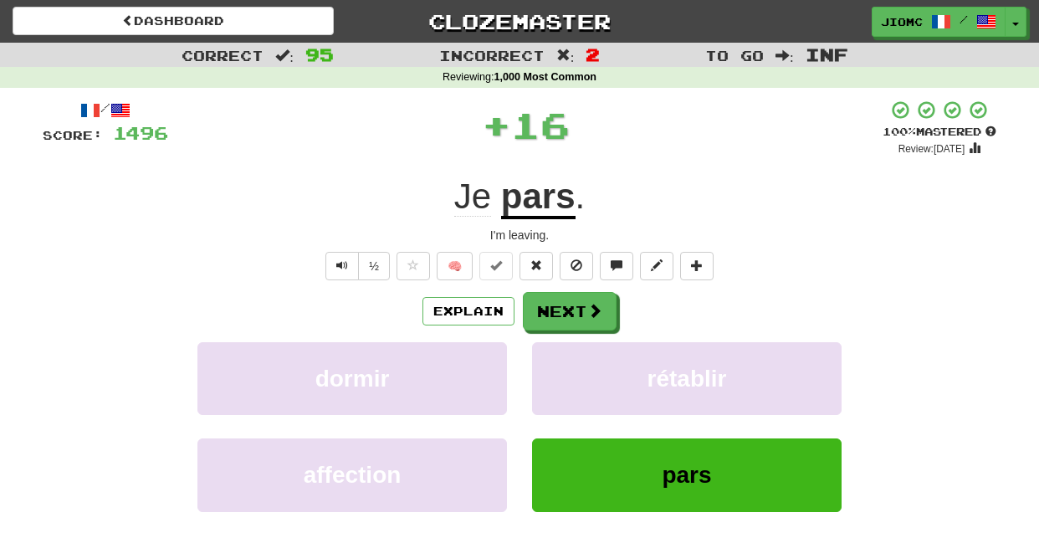
click at [543, 369] on button "rétablir" at bounding box center [687, 378] width 310 height 73
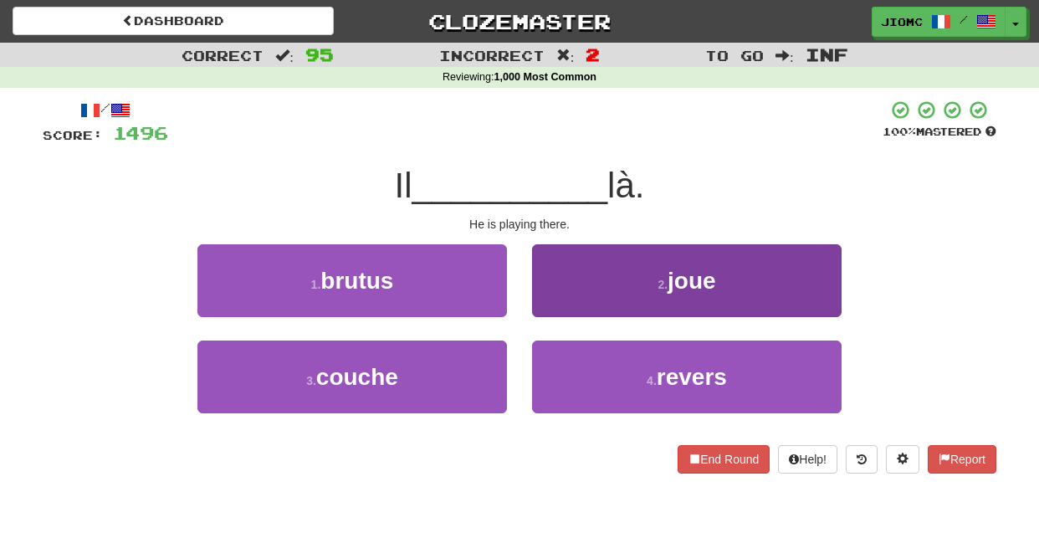
click at [554, 294] on button "2 . joue" at bounding box center [687, 280] width 310 height 73
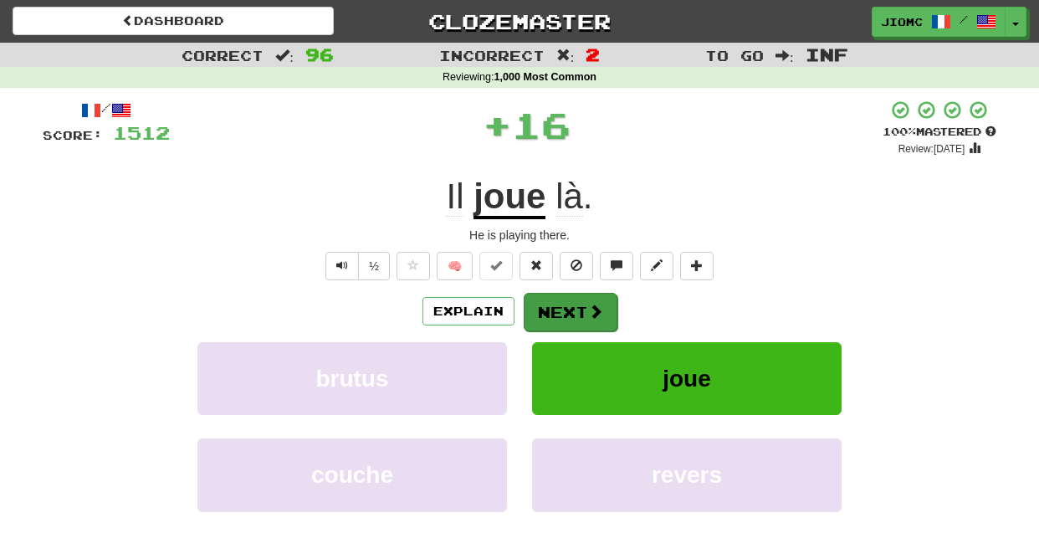
click at [556, 306] on button "Next" at bounding box center [571, 312] width 94 height 38
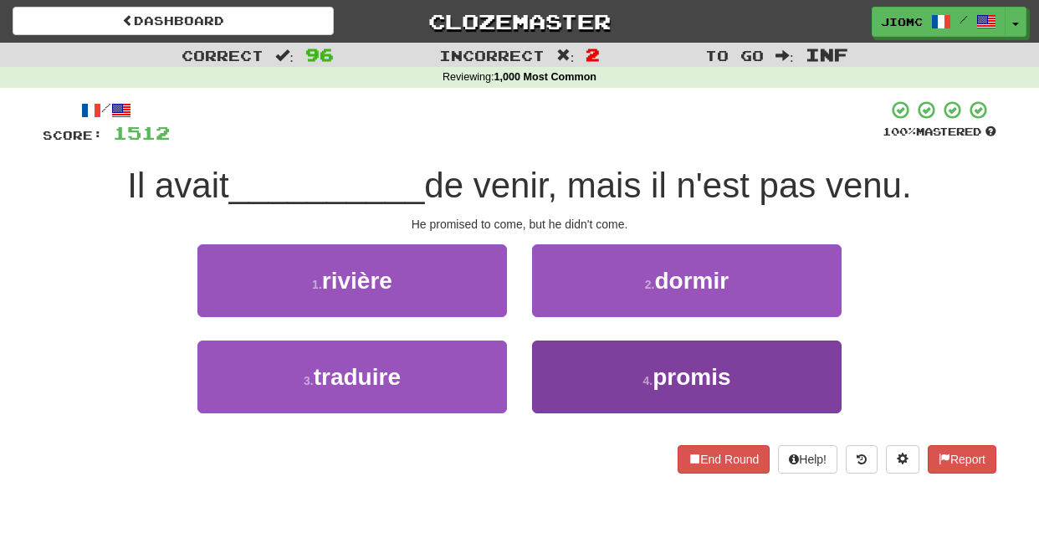
click at [562, 363] on button "4 . promis" at bounding box center [687, 377] width 310 height 73
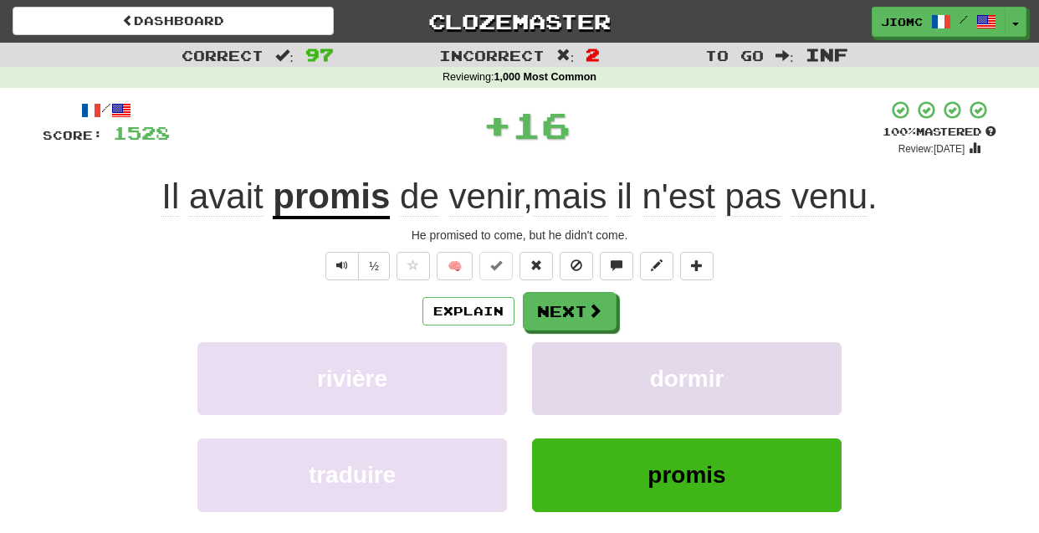
click at [564, 361] on button "dormir" at bounding box center [687, 378] width 310 height 73
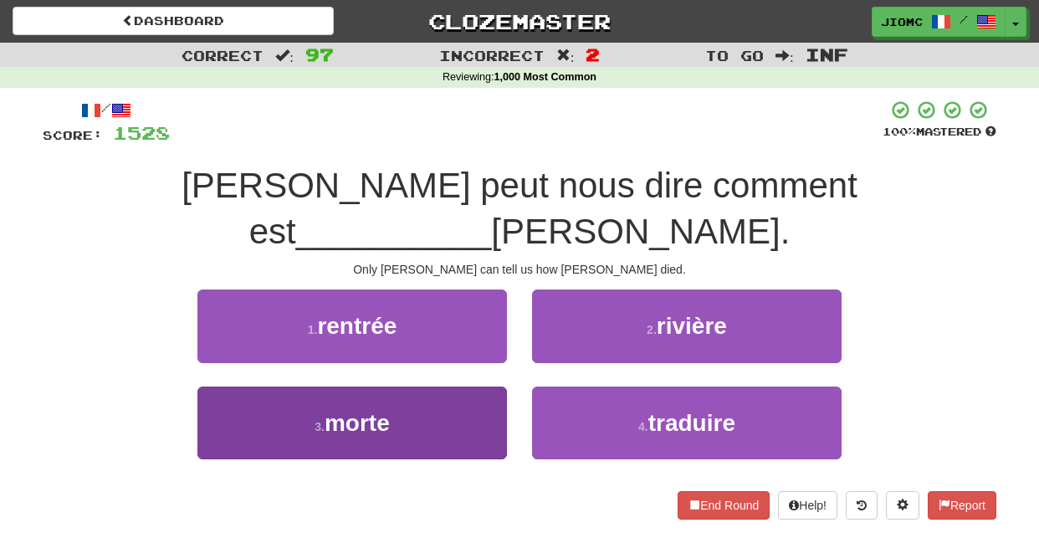
click at [485, 387] on button "3 . morte" at bounding box center [352, 423] width 310 height 73
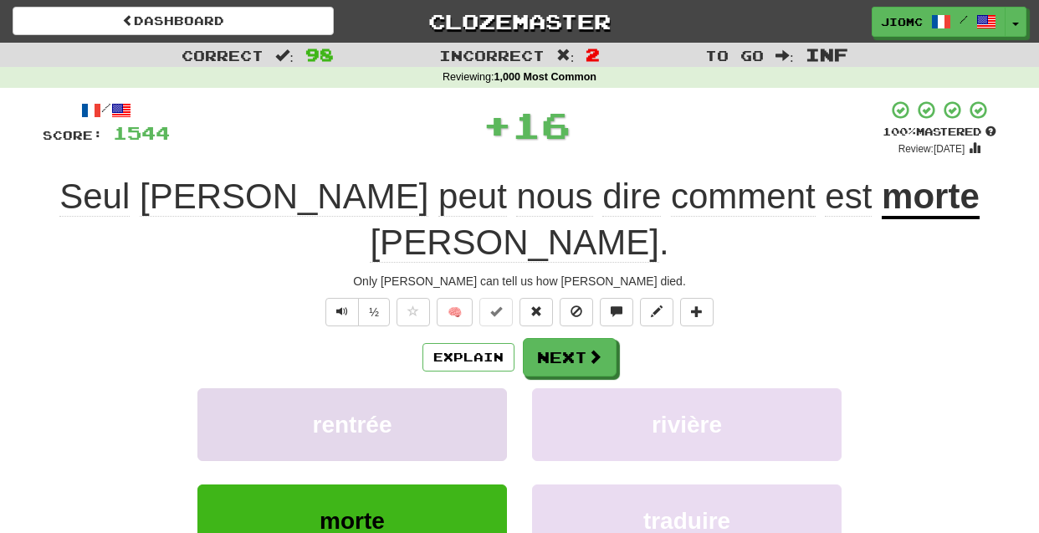
click at [486, 388] on button "rentrée" at bounding box center [352, 424] width 310 height 73
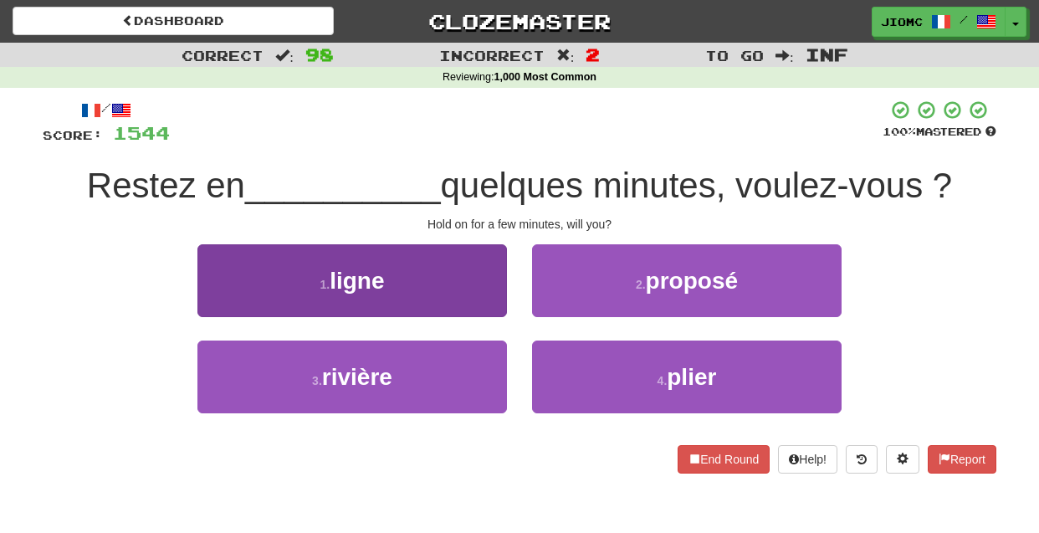
click at [492, 307] on button "1 . ligne" at bounding box center [352, 280] width 310 height 73
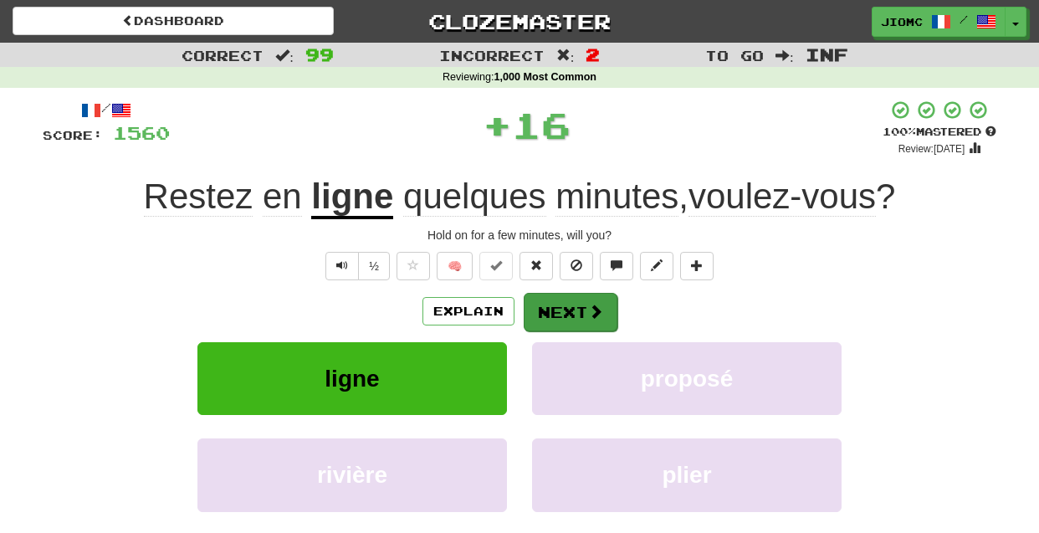
click at [563, 310] on button "Next" at bounding box center [571, 312] width 94 height 38
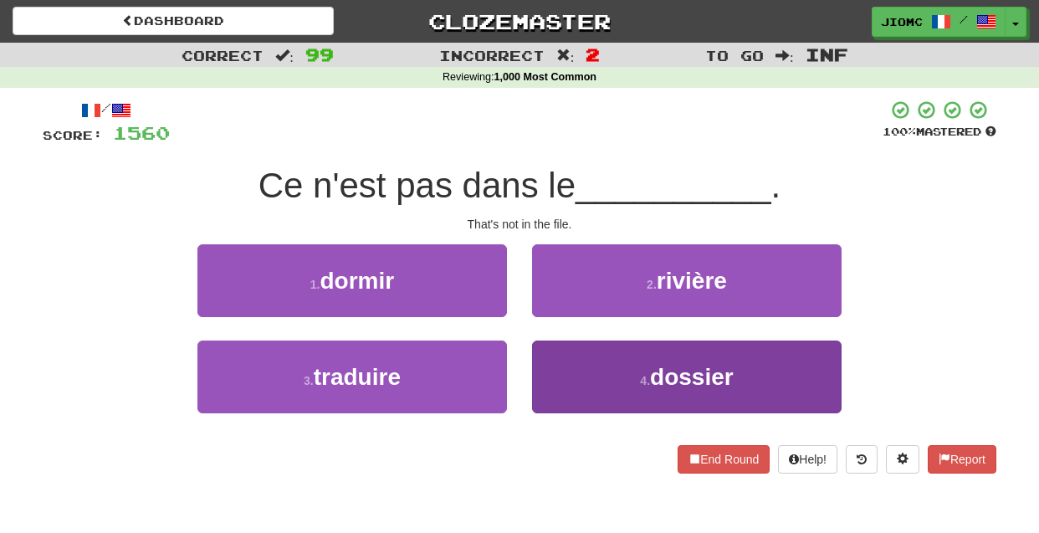
click at [559, 358] on button "4 . dossier" at bounding box center [687, 377] width 310 height 73
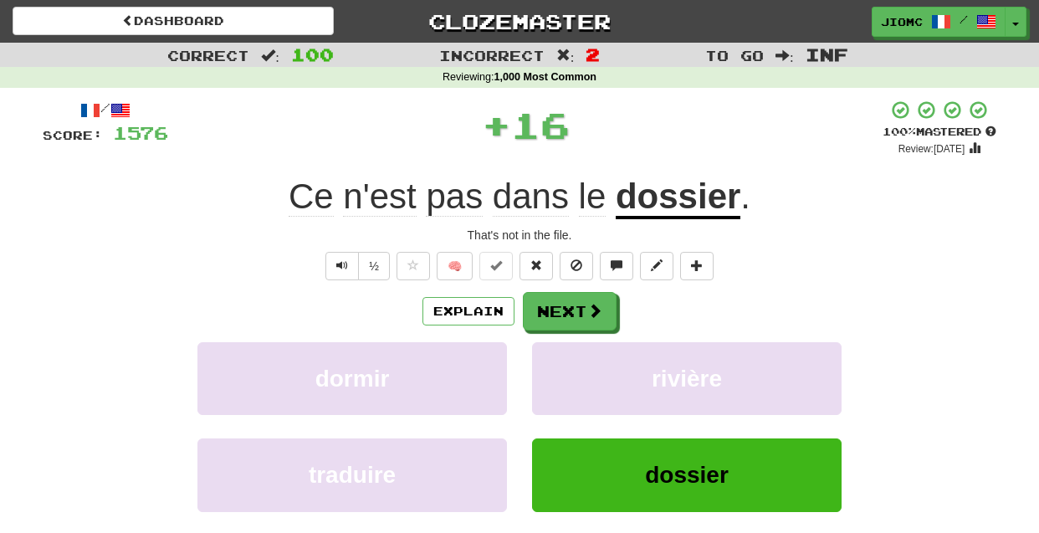
click at [559, 358] on button "rivière" at bounding box center [687, 378] width 310 height 73
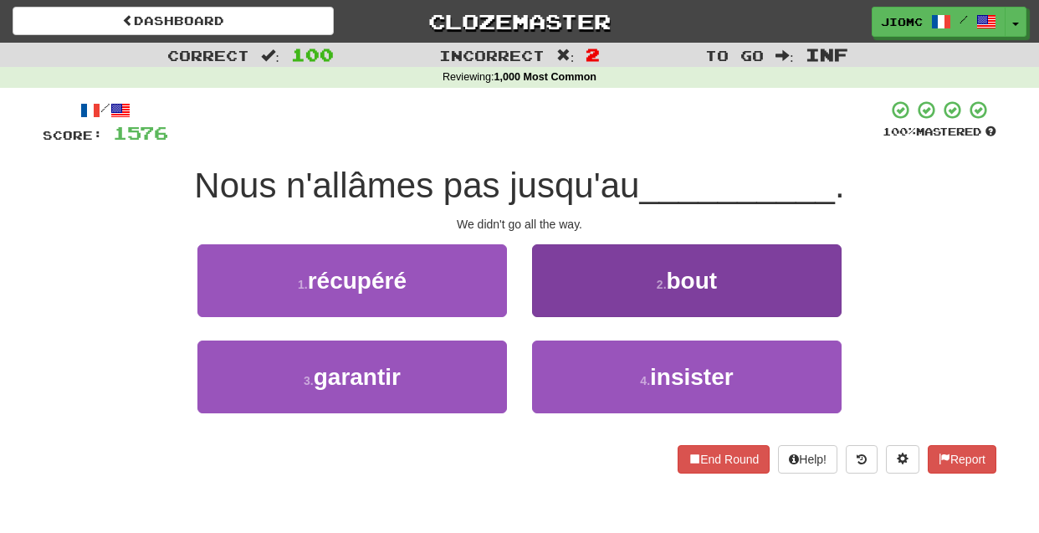
click at [555, 297] on button "2 . bout" at bounding box center [687, 280] width 310 height 73
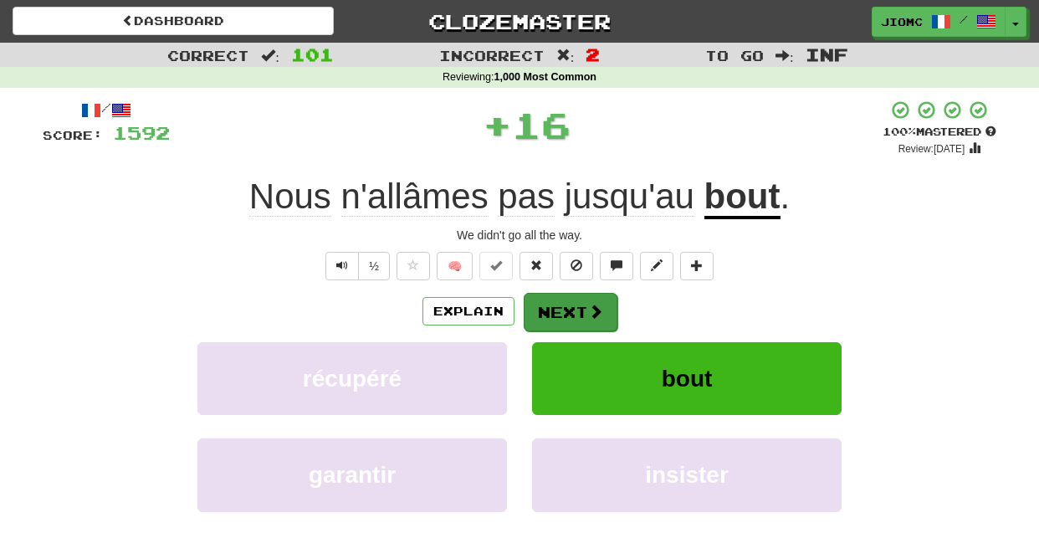
click at [556, 308] on button "Next" at bounding box center [571, 312] width 94 height 38
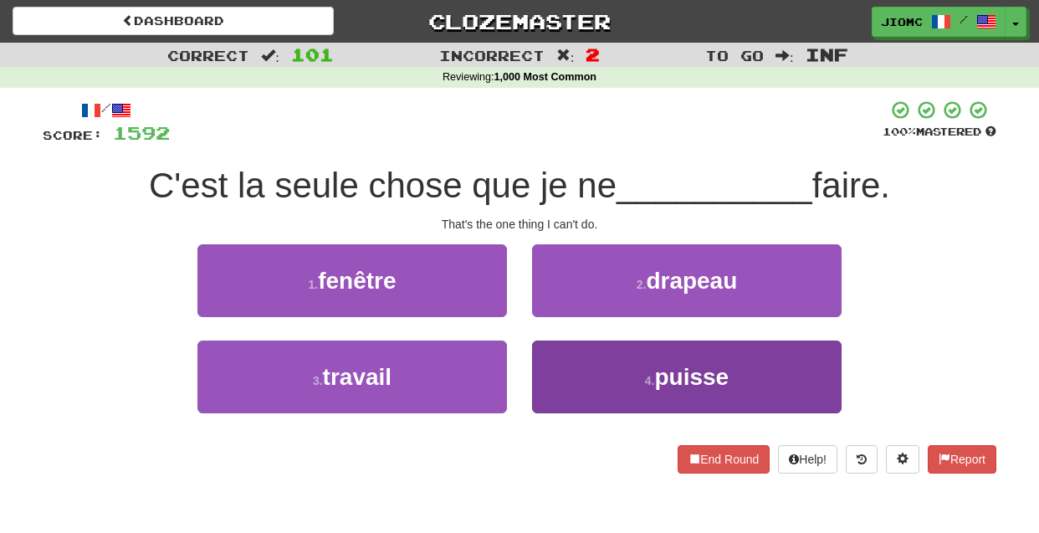
click at [561, 374] on button "4 . puisse" at bounding box center [687, 377] width 310 height 73
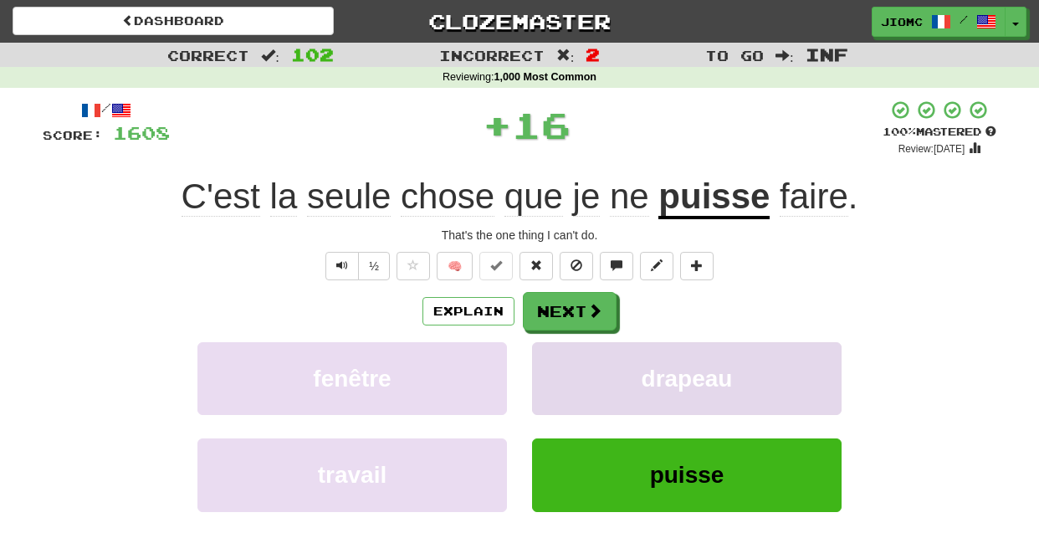
click at [561, 375] on button "drapeau" at bounding box center [687, 378] width 310 height 73
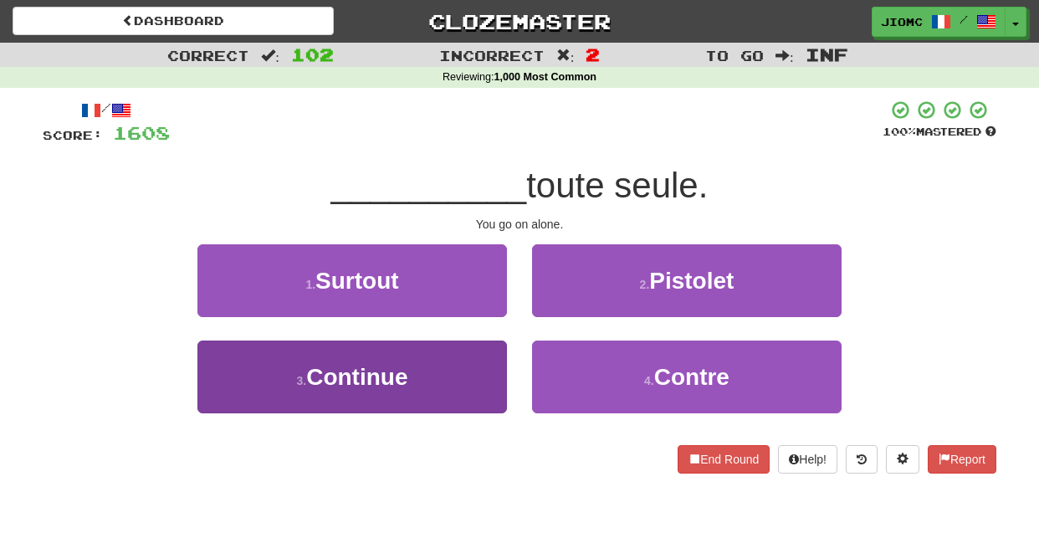
click at [484, 372] on button "3 . Continue" at bounding box center [352, 377] width 310 height 73
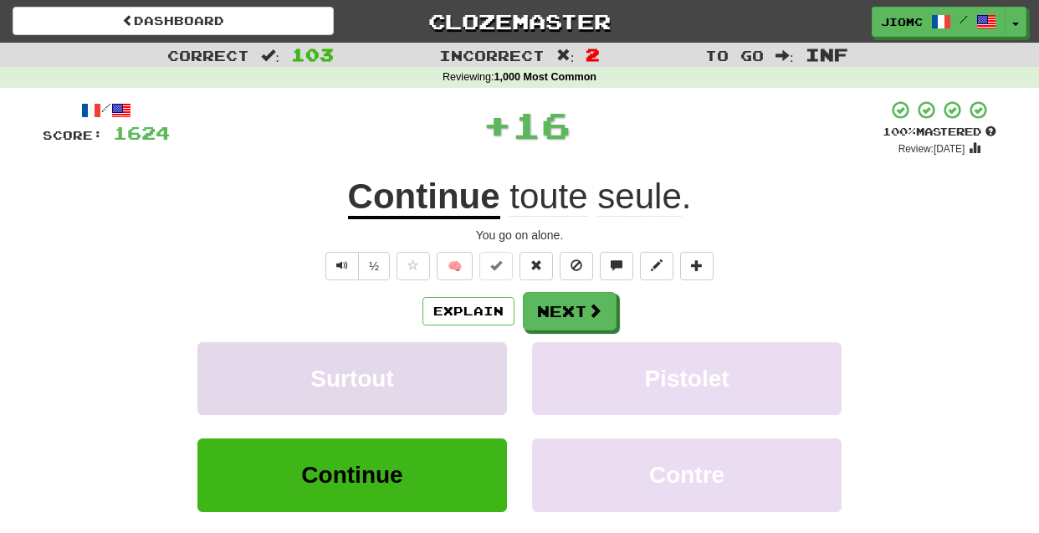
click at [482, 371] on button "Surtout" at bounding box center [352, 378] width 310 height 73
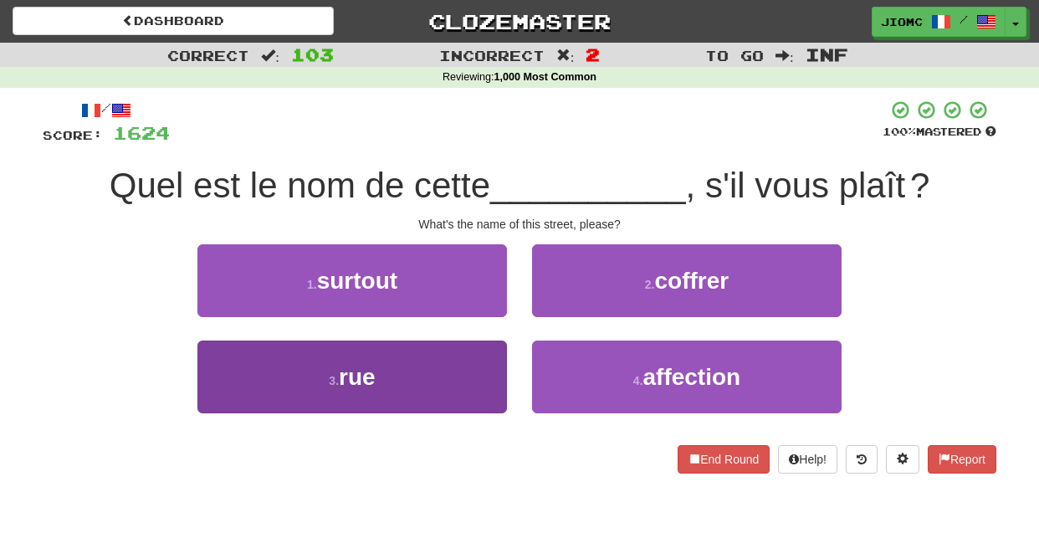
click at [487, 372] on button "3 . rue" at bounding box center [352, 377] width 310 height 73
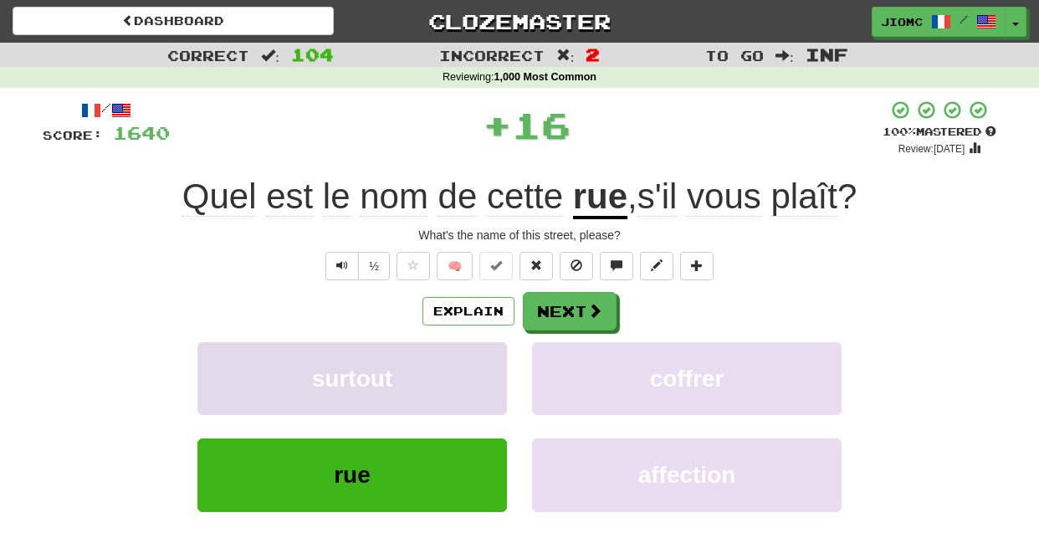
click at [488, 372] on button "surtout" at bounding box center [352, 378] width 310 height 73
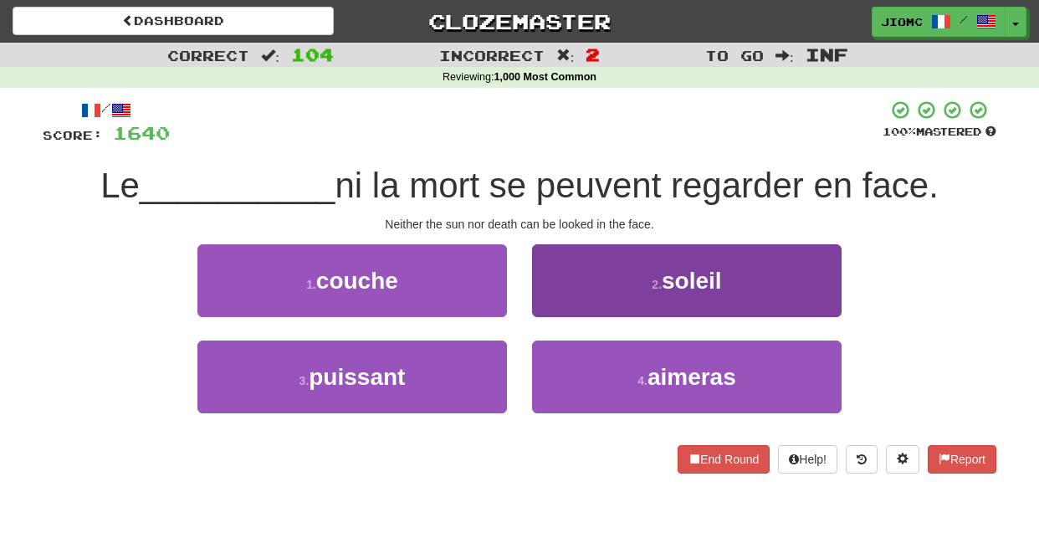
click at [564, 310] on button "2 . soleil" at bounding box center [687, 280] width 310 height 73
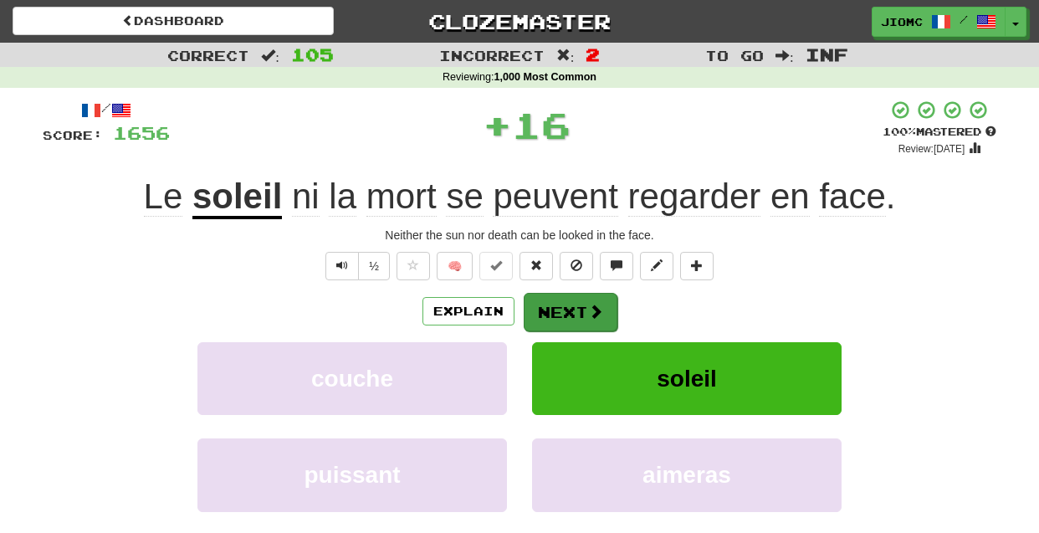
click at [563, 311] on button "Next" at bounding box center [571, 312] width 94 height 38
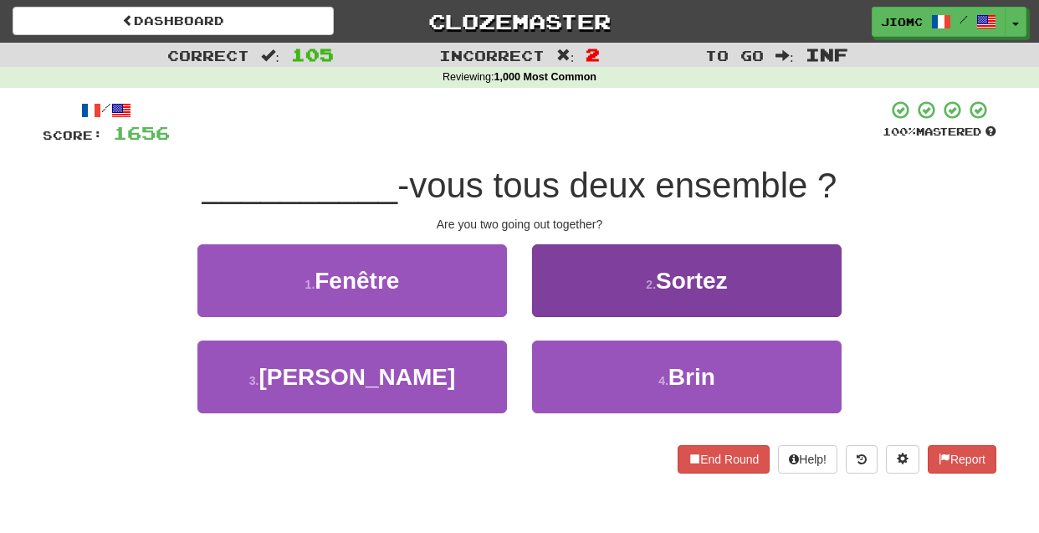
click at [556, 313] on button "2 . Sortez" at bounding box center [687, 280] width 310 height 73
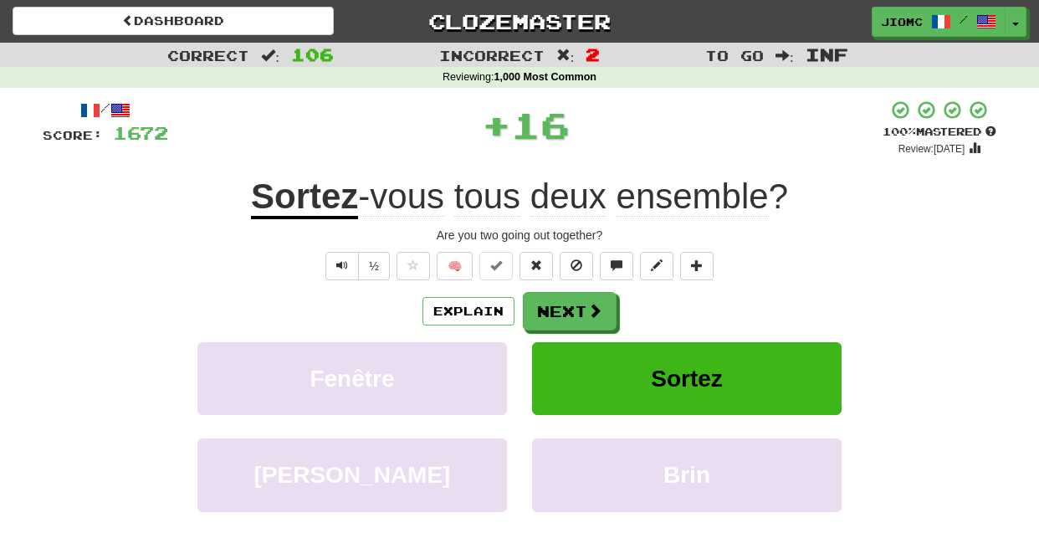
click at [556, 313] on button "Next" at bounding box center [570, 311] width 94 height 38
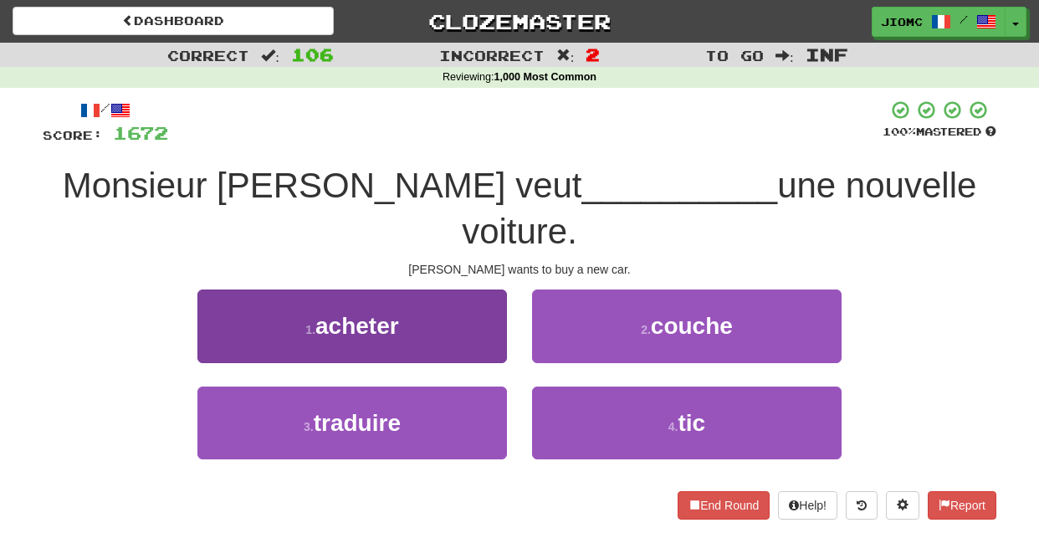
click at [491, 299] on button "1 . acheter" at bounding box center [352, 326] width 310 height 73
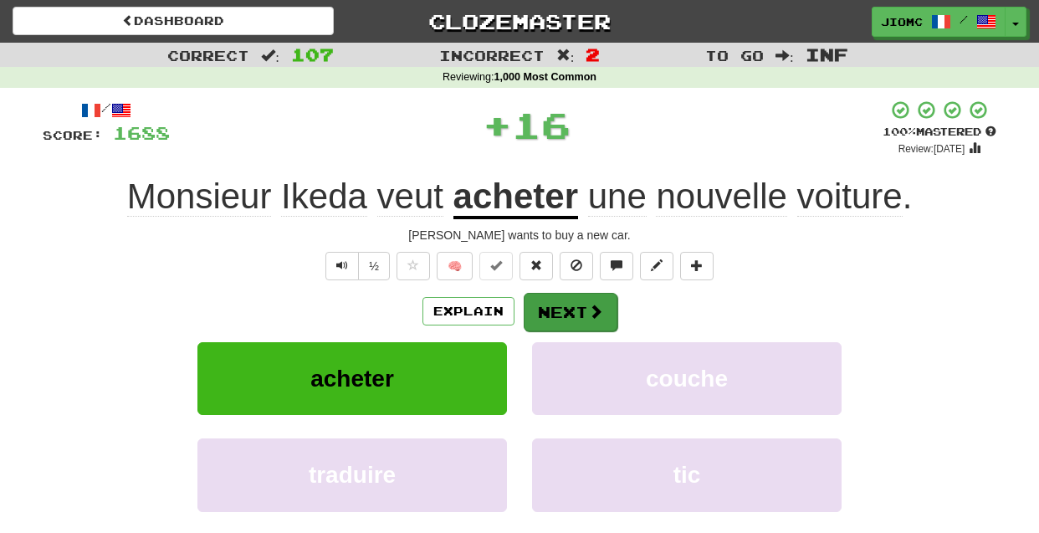
click at [531, 307] on button "Next" at bounding box center [571, 312] width 94 height 38
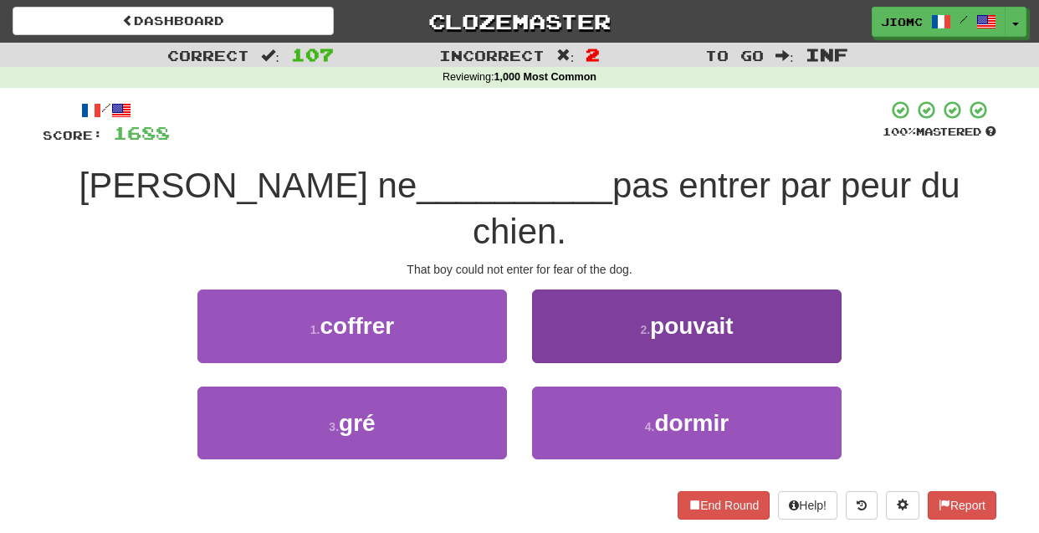
click at [553, 305] on button "2 . pouvait" at bounding box center [687, 326] width 310 height 73
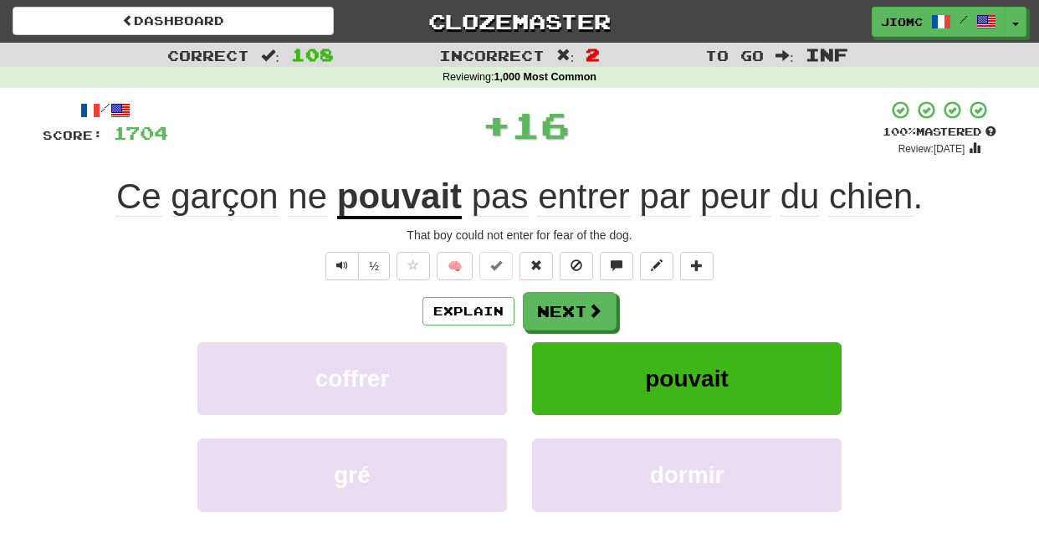
click at [551, 308] on button "Next" at bounding box center [570, 311] width 94 height 38
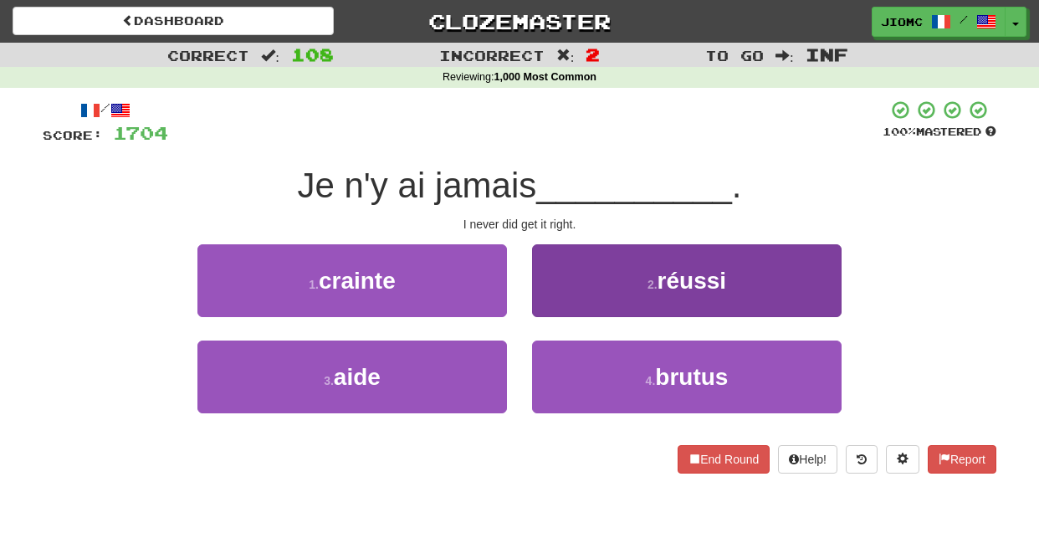
click at [555, 302] on button "2 . réussi" at bounding box center [687, 280] width 310 height 73
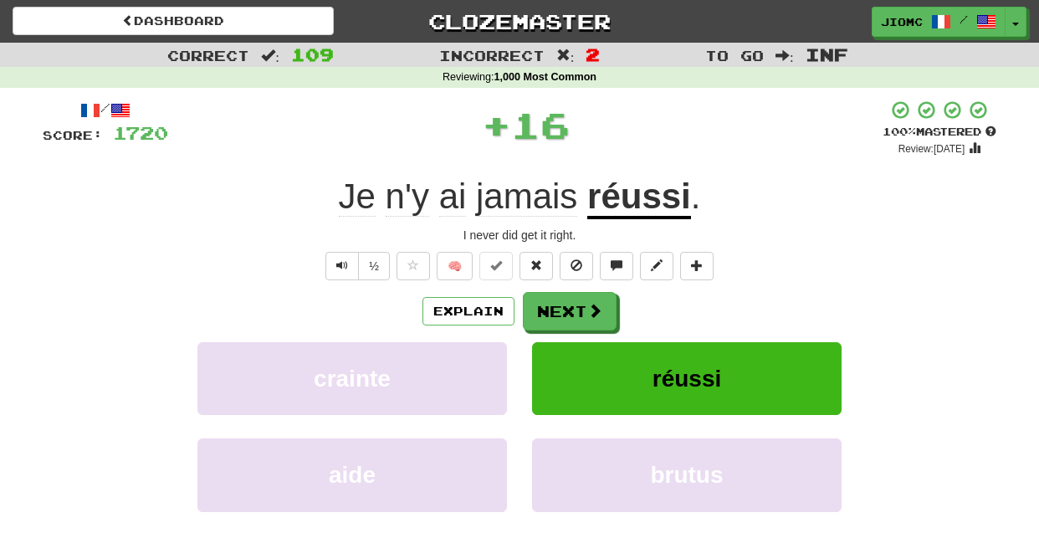
click at [554, 305] on button "Next" at bounding box center [570, 311] width 94 height 38
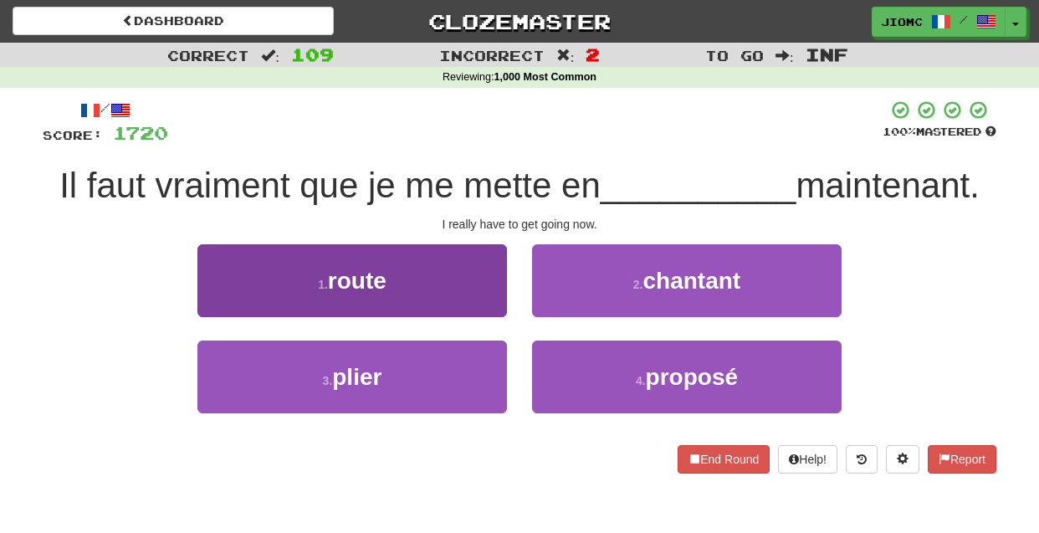
click at [486, 299] on button "1 . route" at bounding box center [352, 280] width 310 height 73
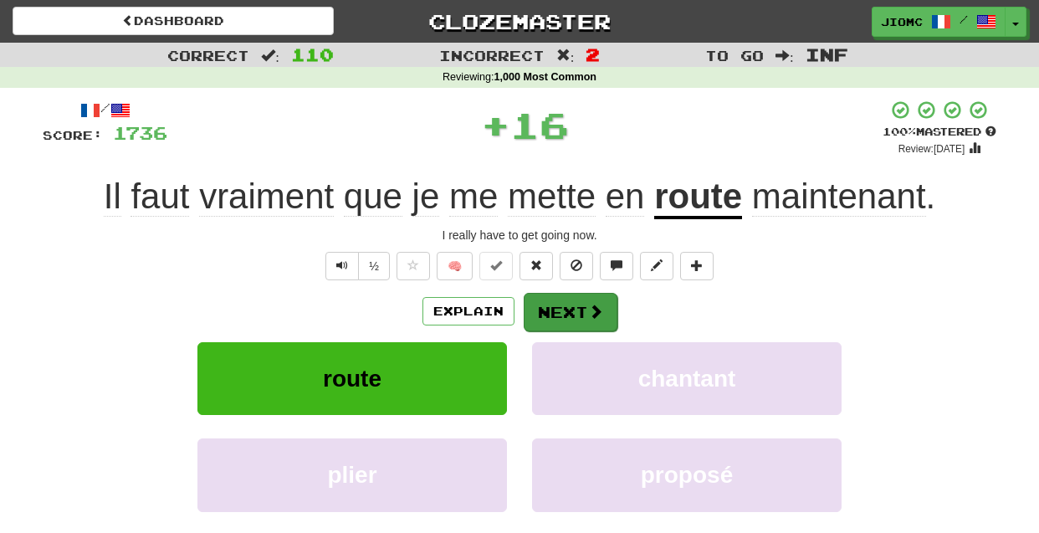
click at [566, 305] on button "Next" at bounding box center [571, 312] width 94 height 38
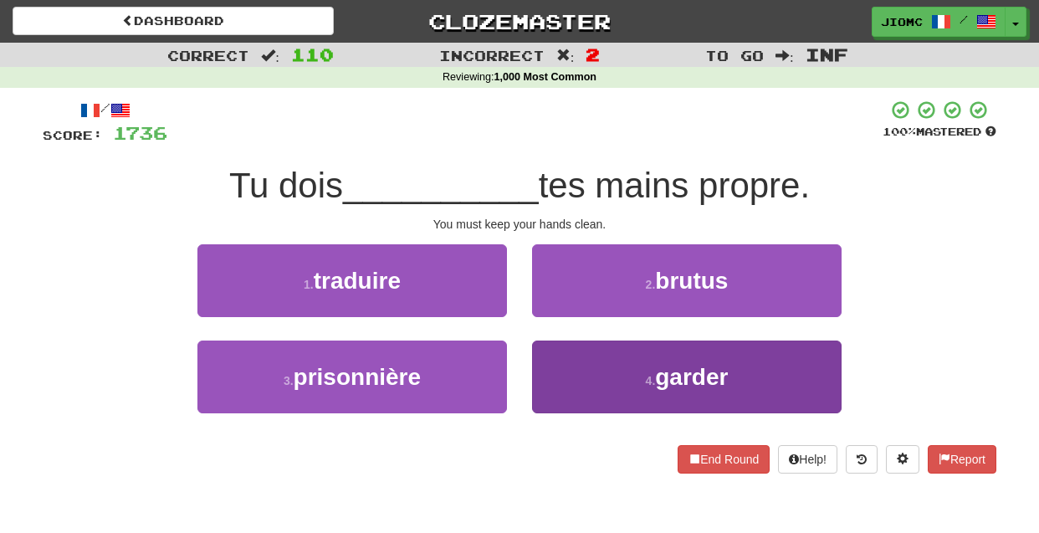
click at [549, 354] on button "4 . garder" at bounding box center [687, 377] width 310 height 73
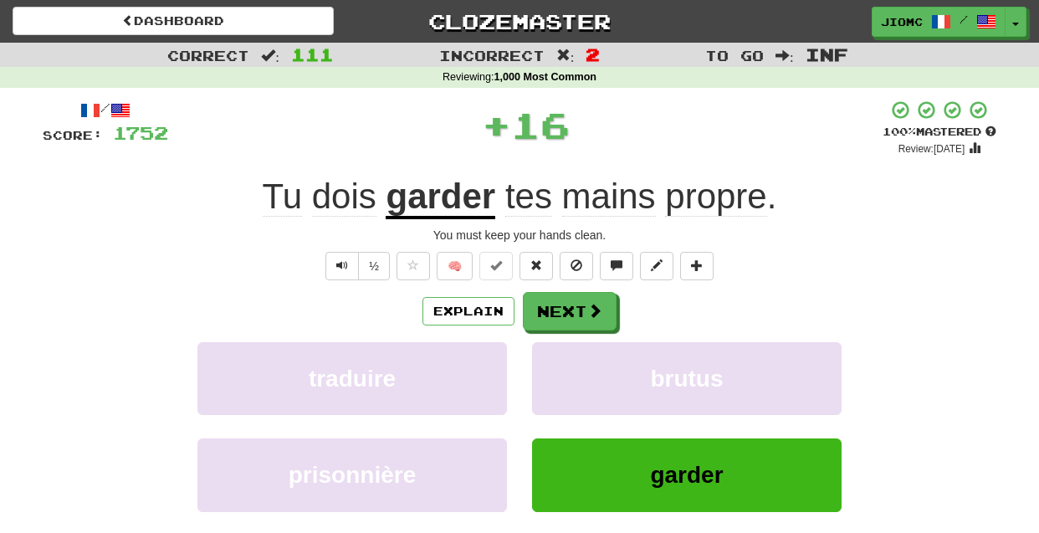
click at [549, 354] on button "brutus" at bounding box center [687, 378] width 310 height 73
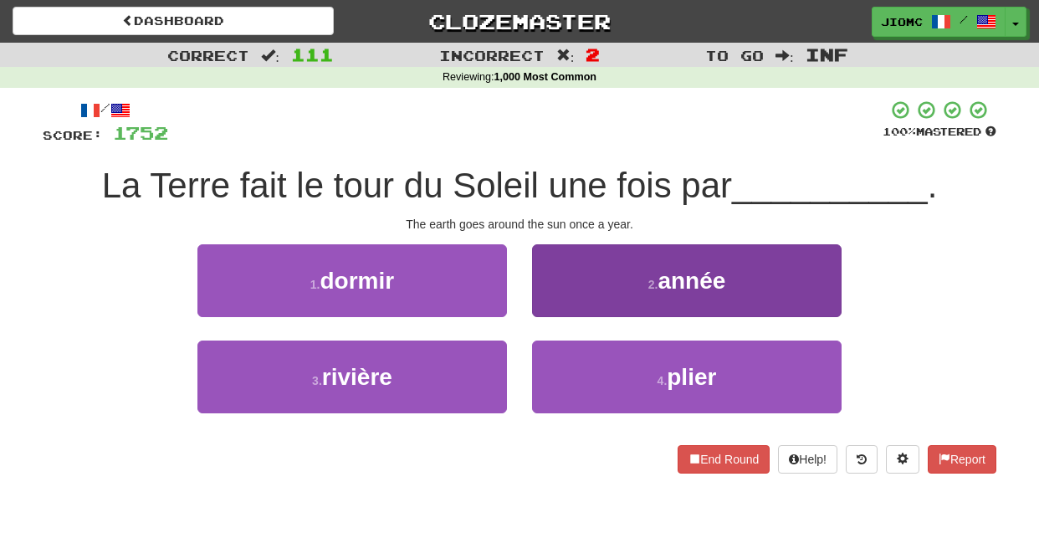
click at [557, 295] on button "2 . année" at bounding box center [687, 280] width 310 height 73
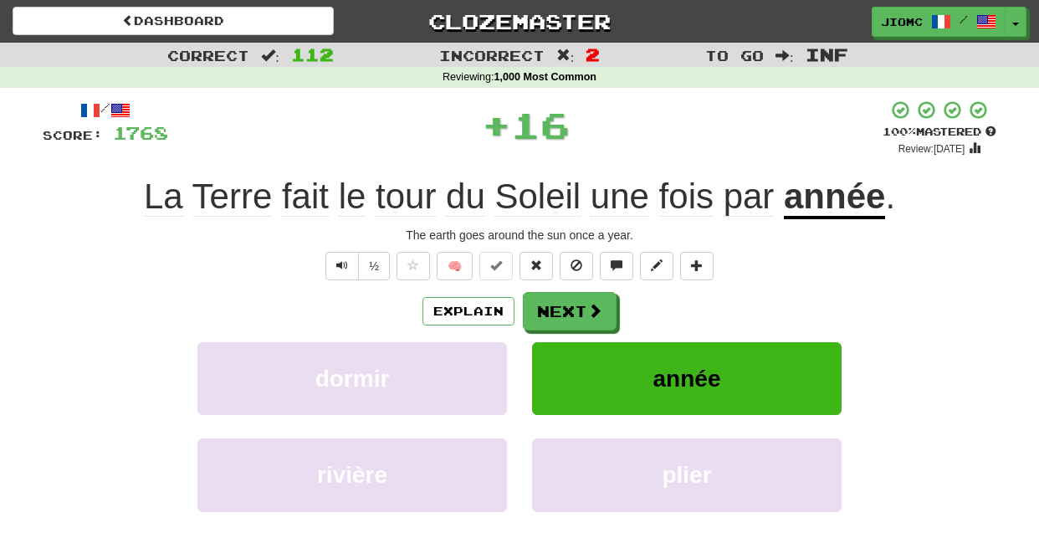
click at [555, 297] on button "Next" at bounding box center [570, 311] width 94 height 38
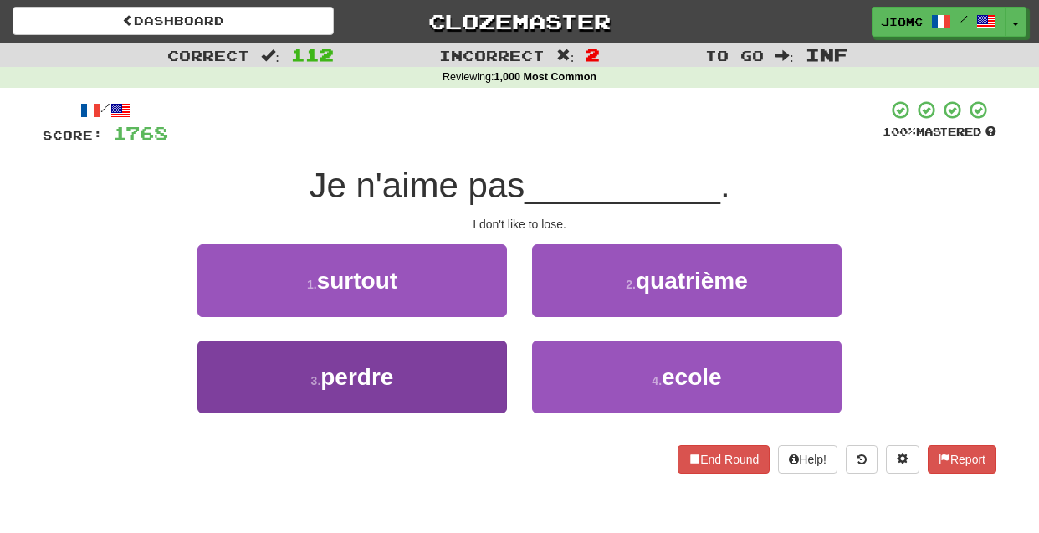
click at [488, 369] on button "3 . perdre" at bounding box center [352, 377] width 310 height 73
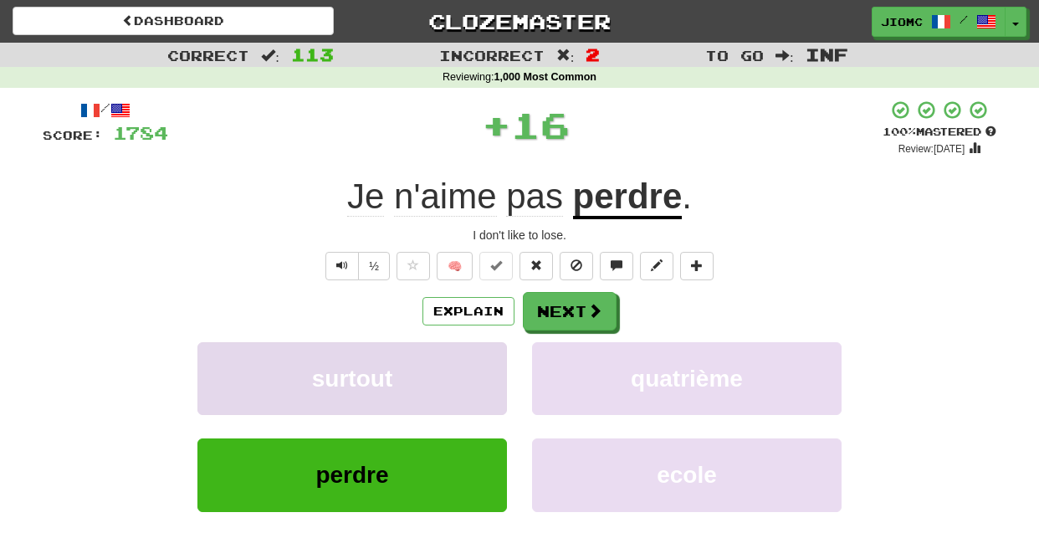
click at [487, 369] on button "surtout" at bounding box center [352, 378] width 310 height 73
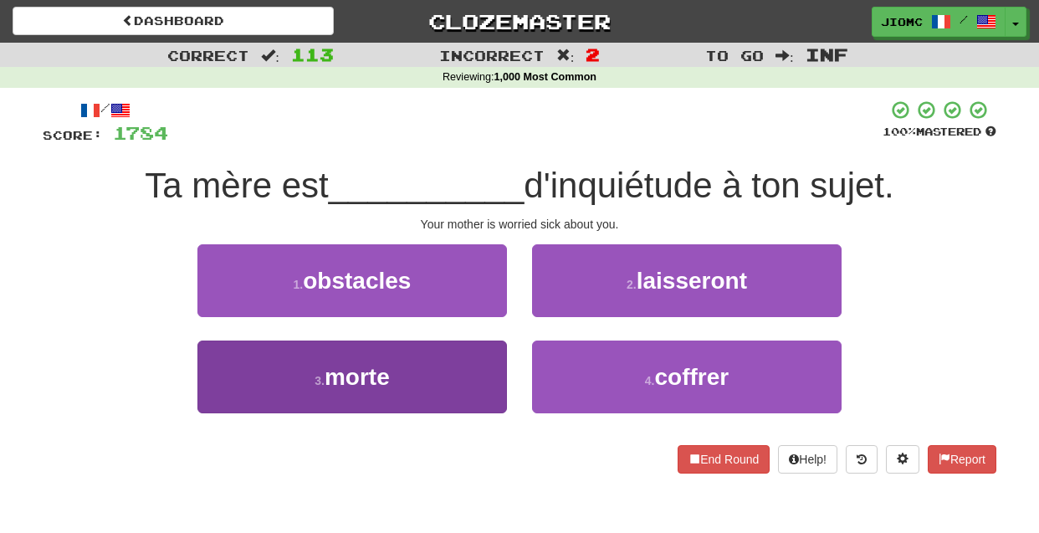
click at [480, 373] on button "3 . morte" at bounding box center [352, 377] width 310 height 73
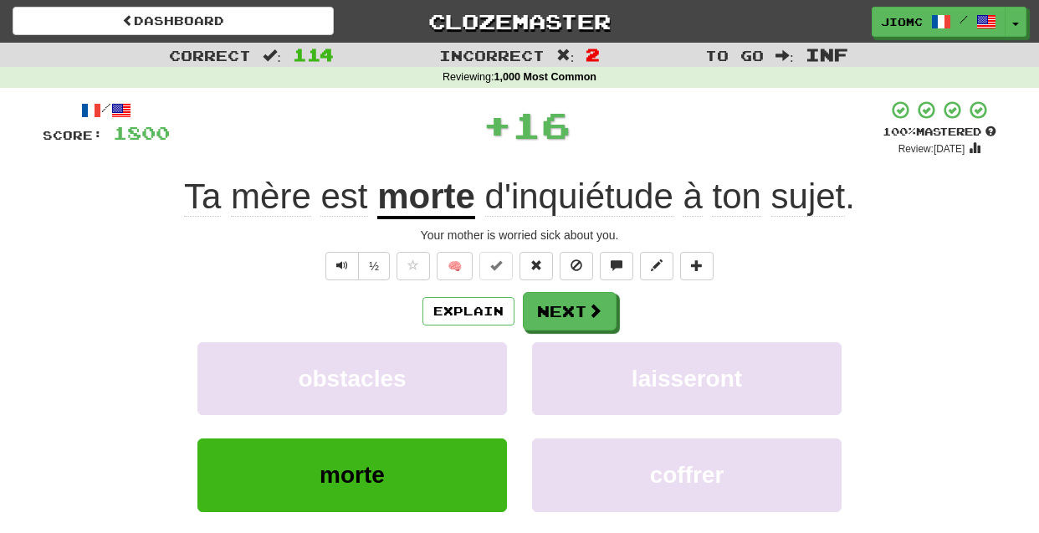
click at [480, 373] on button "obstacles" at bounding box center [352, 378] width 310 height 73
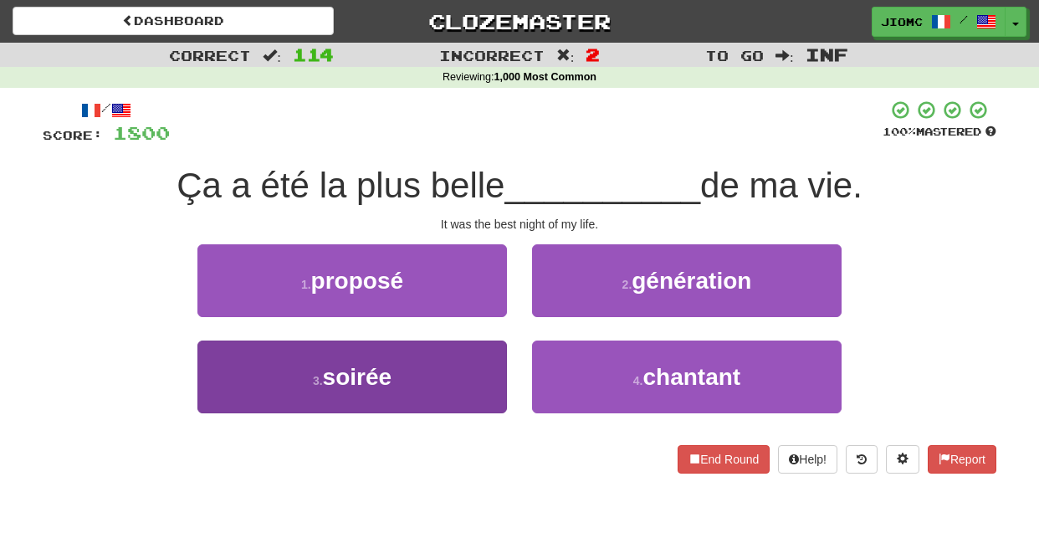
click at [487, 374] on button "3 . soirée" at bounding box center [352, 377] width 310 height 73
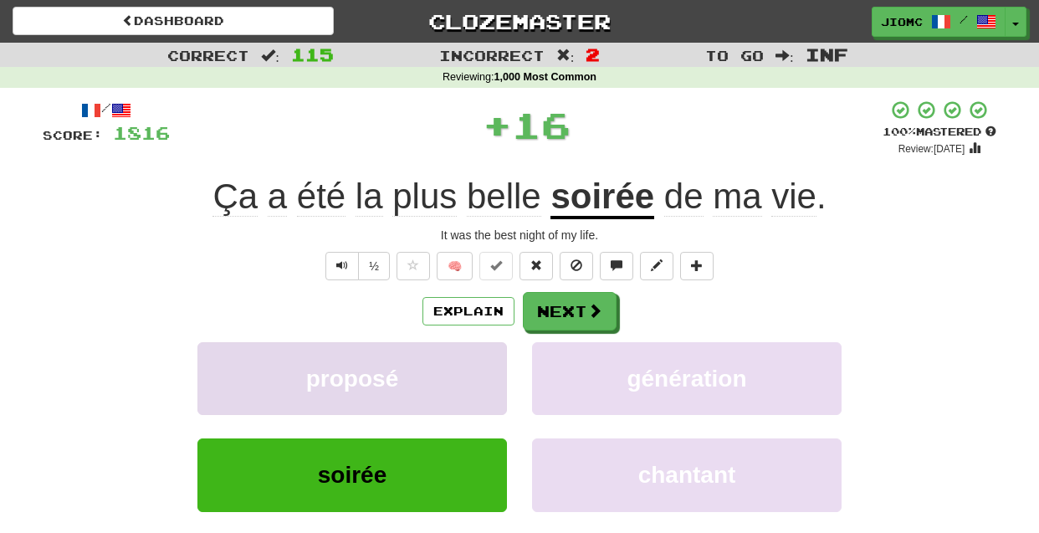
click at [487, 373] on button "proposé" at bounding box center [352, 378] width 310 height 73
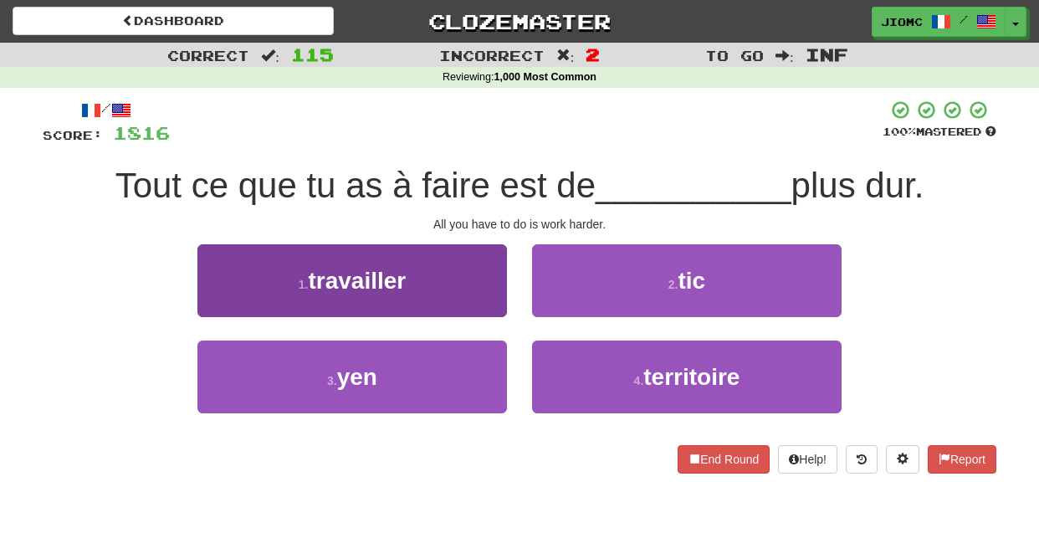
click at [491, 302] on button "1 . travailler" at bounding box center [352, 280] width 310 height 73
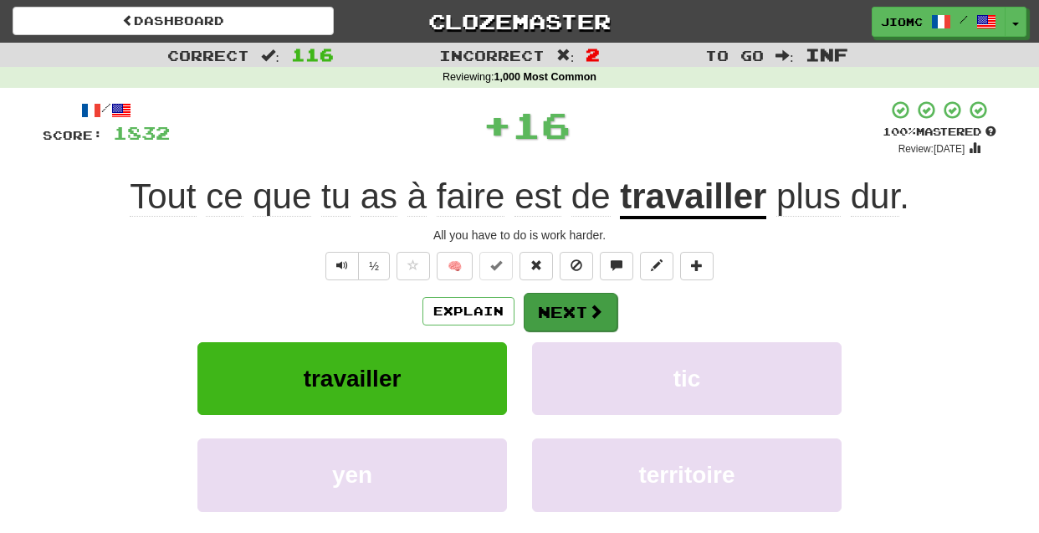
click at [546, 303] on button "Next" at bounding box center [571, 312] width 94 height 38
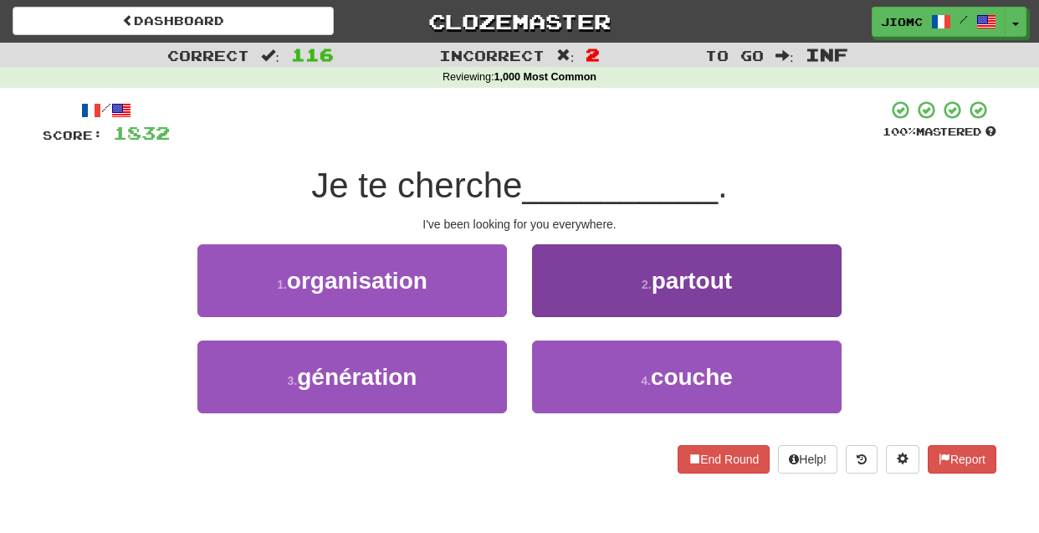
click at [539, 305] on button "2 . partout" at bounding box center [687, 280] width 310 height 73
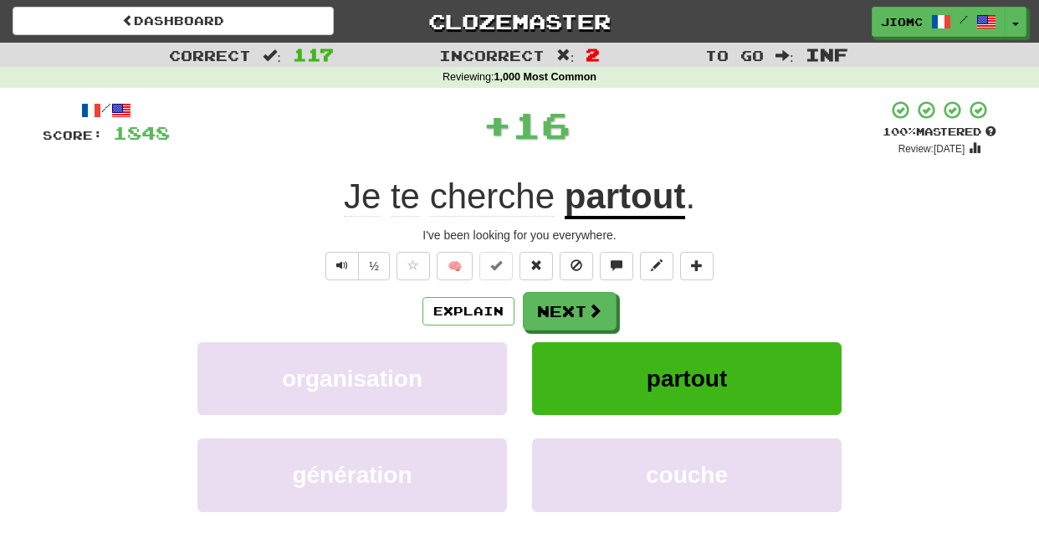
click at [539, 305] on button "Next" at bounding box center [570, 311] width 94 height 38
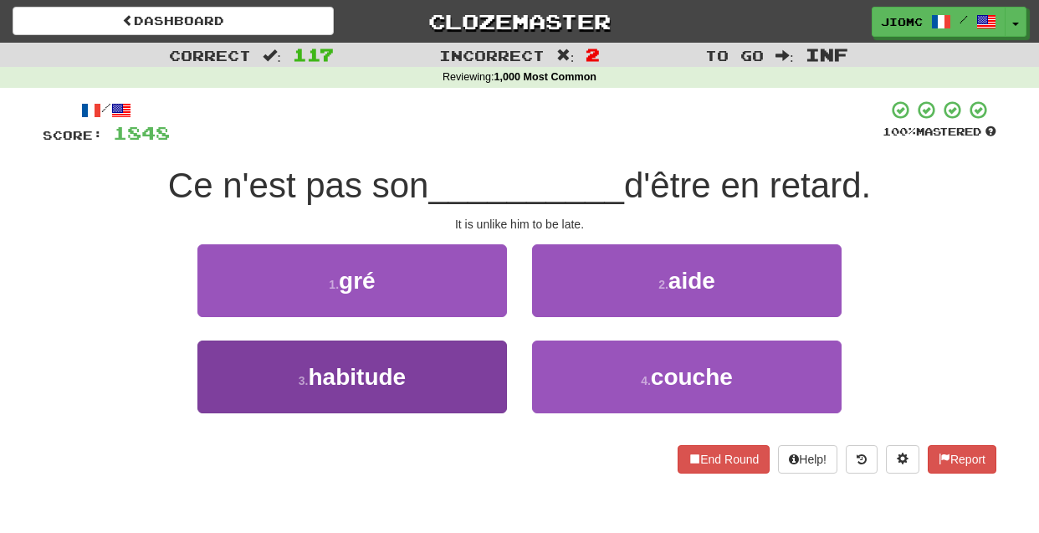
click at [491, 377] on button "3 . habitude" at bounding box center [352, 377] width 310 height 73
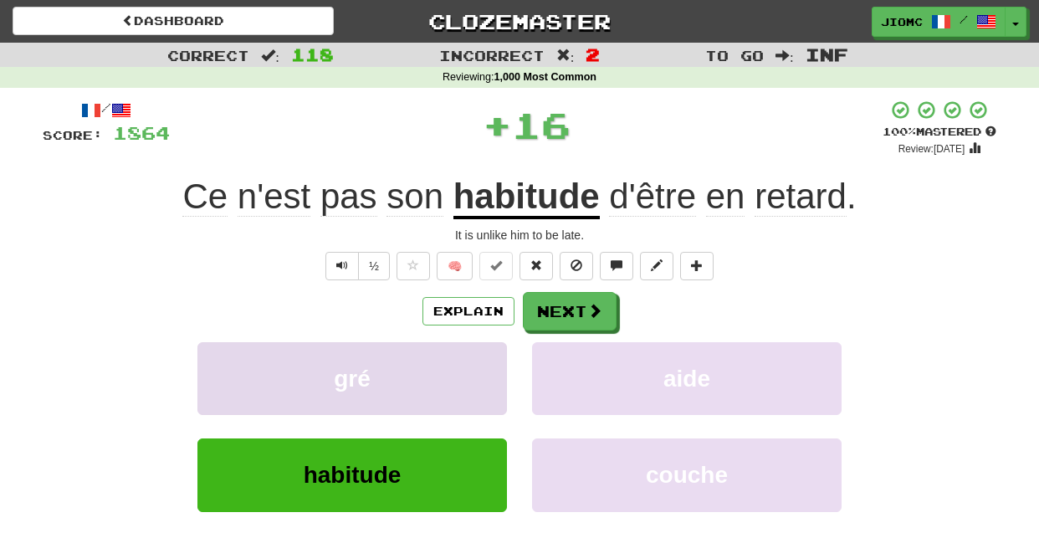
click at [491, 377] on button "gré" at bounding box center [352, 378] width 310 height 73
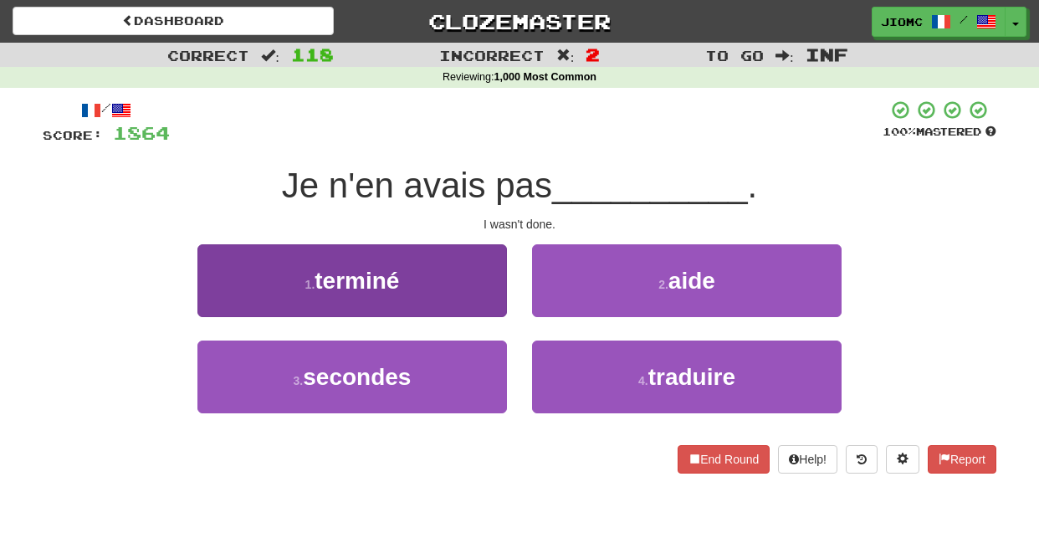
click at [500, 292] on button "1 . terminé" at bounding box center [352, 280] width 310 height 73
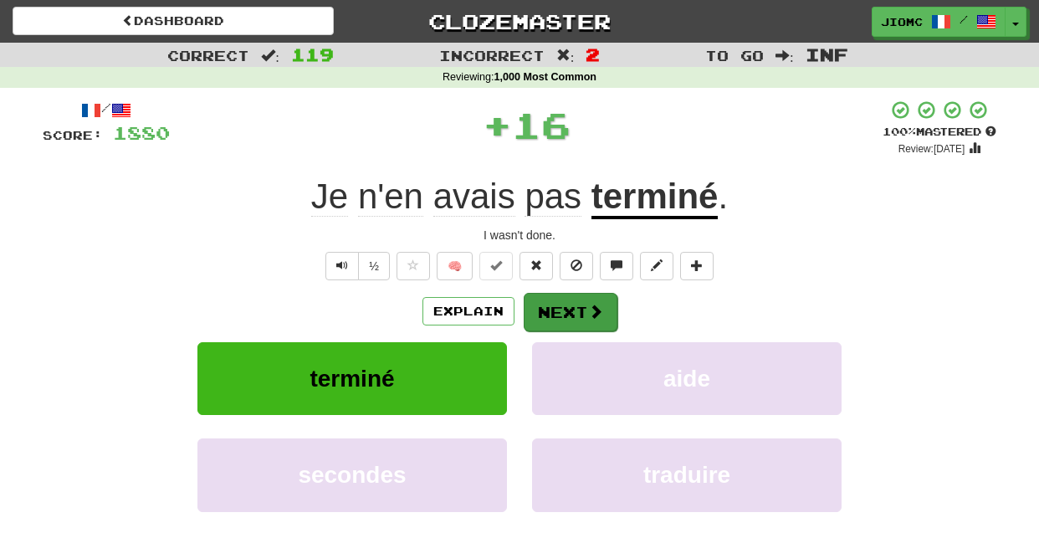
click at [548, 306] on button "Next" at bounding box center [571, 312] width 94 height 38
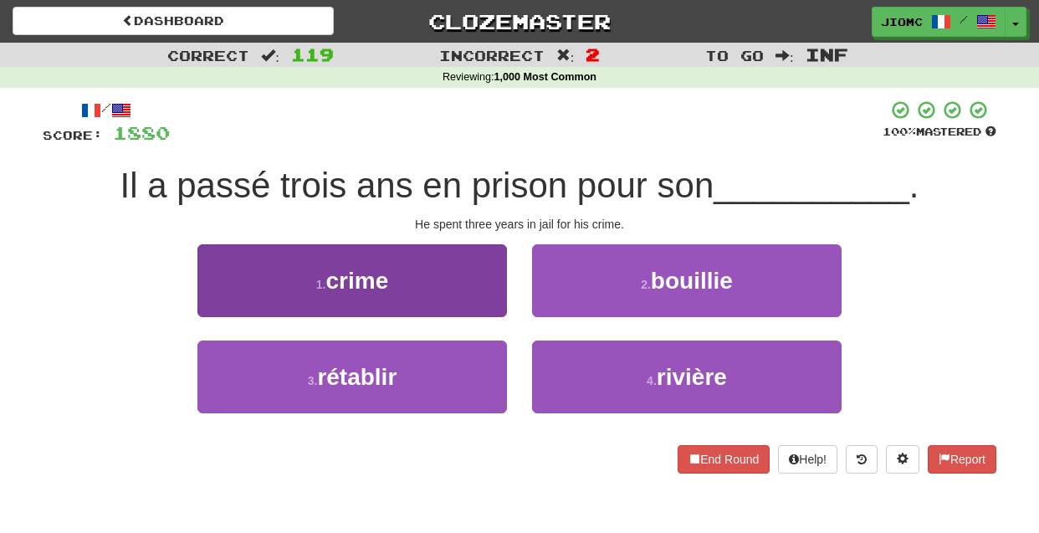
click at [497, 303] on button "1 . crime" at bounding box center [352, 280] width 310 height 73
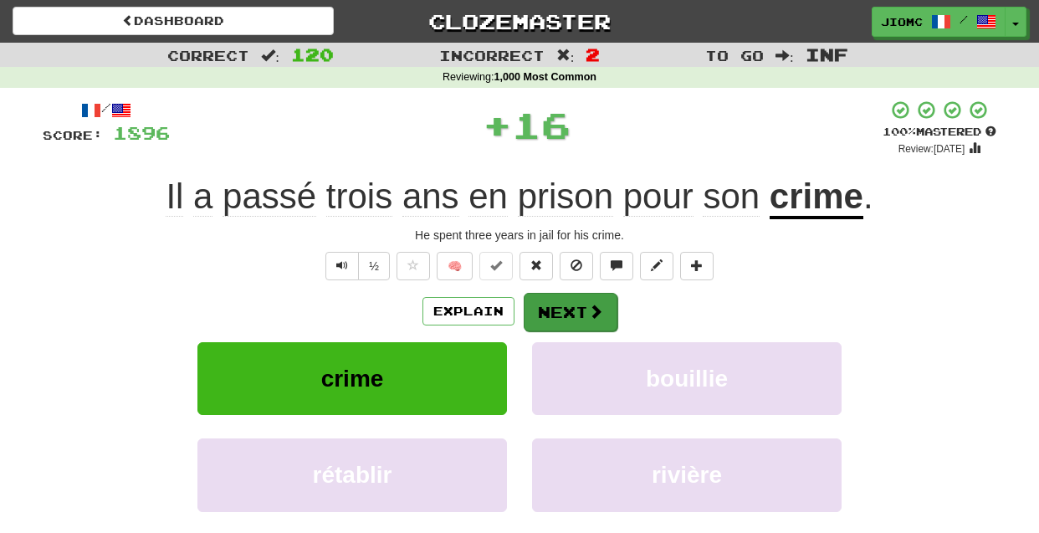
click at [558, 308] on button "Next" at bounding box center [571, 312] width 94 height 38
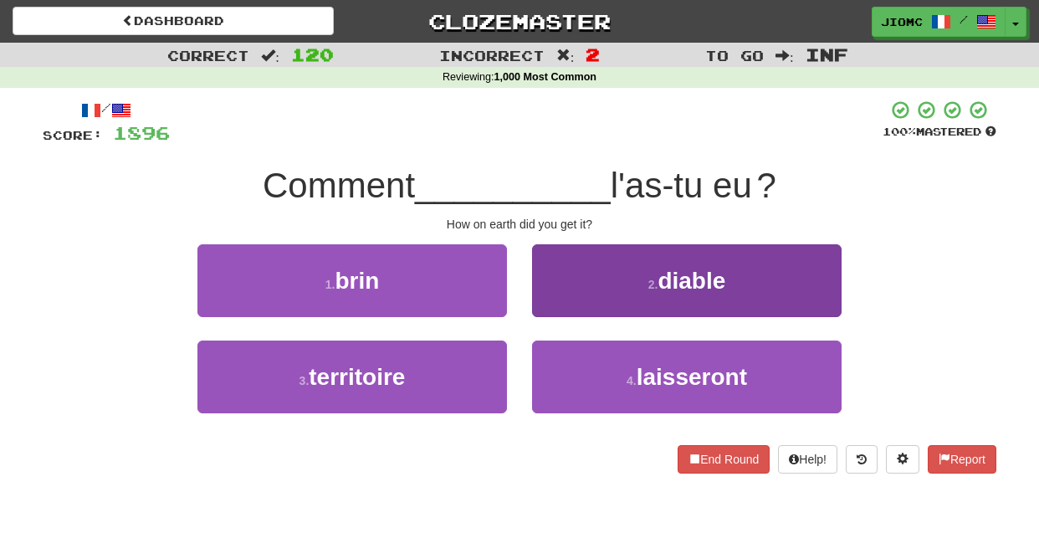
click at [552, 310] on button "2 . diable" at bounding box center [687, 280] width 310 height 73
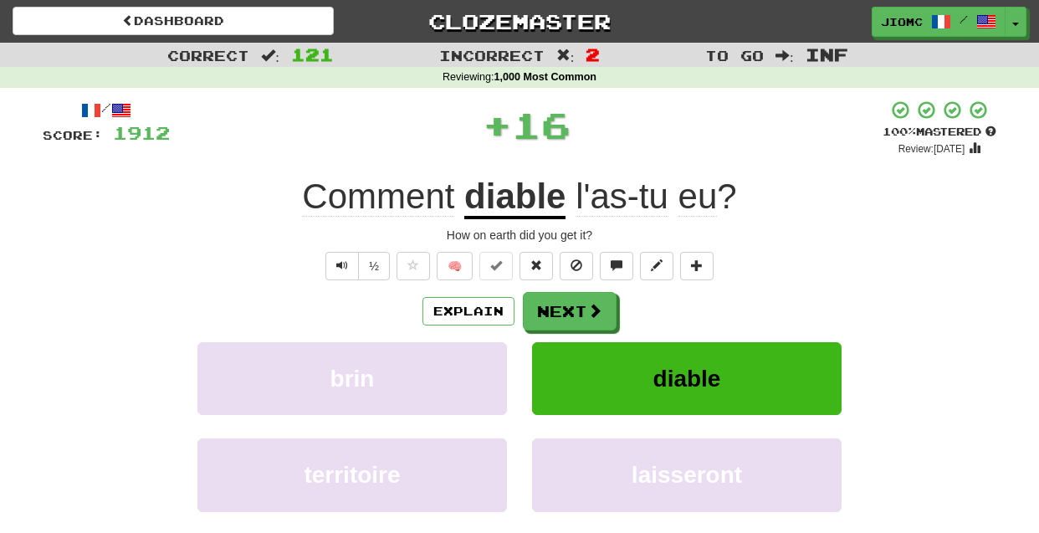
click at [552, 310] on button "Next" at bounding box center [570, 311] width 94 height 38
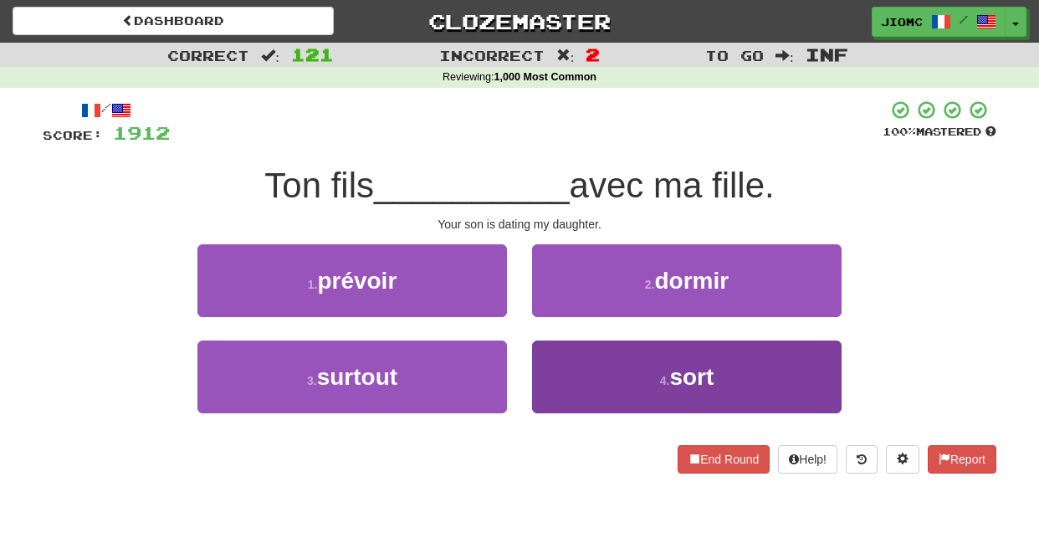
click at [562, 359] on button "4 . sort" at bounding box center [687, 377] width 310 height 73
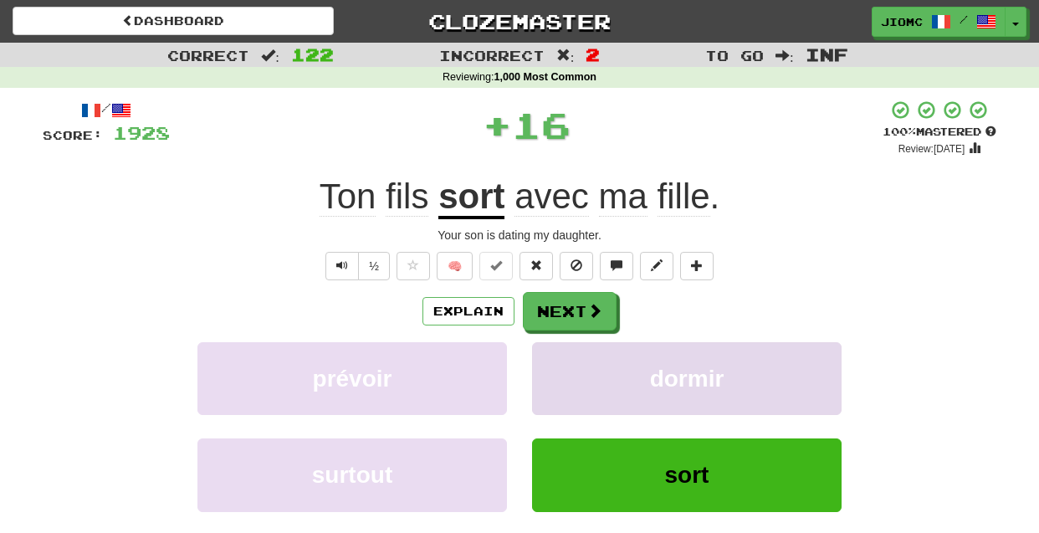
click at [562, 360] on button "dormir" at bounding box center [687, 378] width 310 height 73
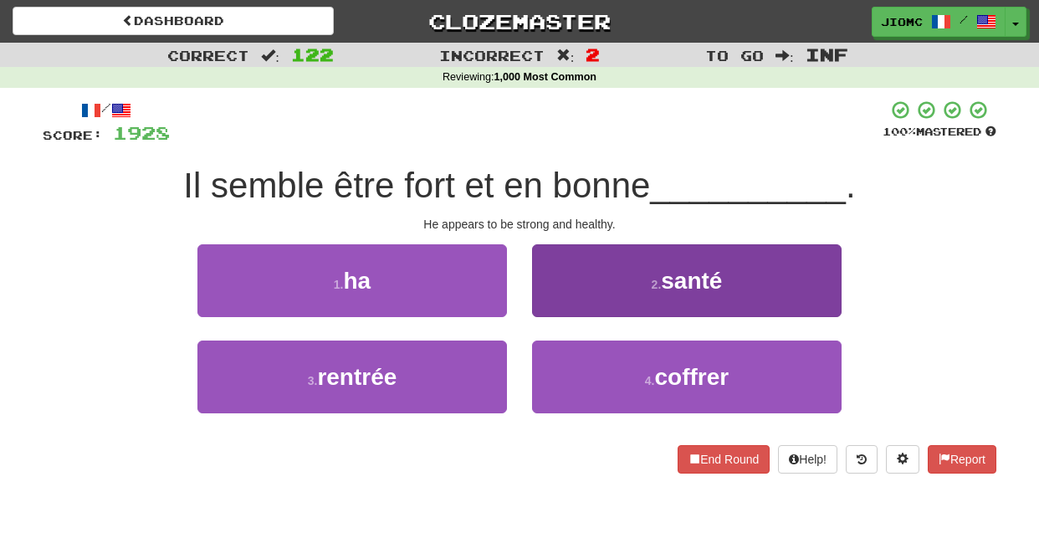
click at [552, 295] on button "2 . santé" at bounding box center [687, 280] width 310 height 73
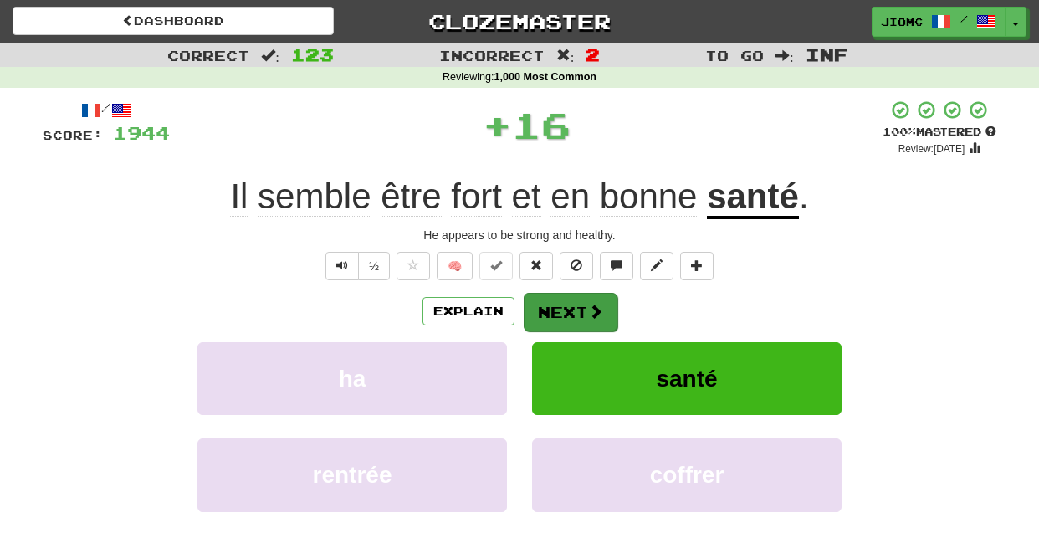
click at [554, 302] on button "Next" at bounding box center [571, 312] width 94 height 38
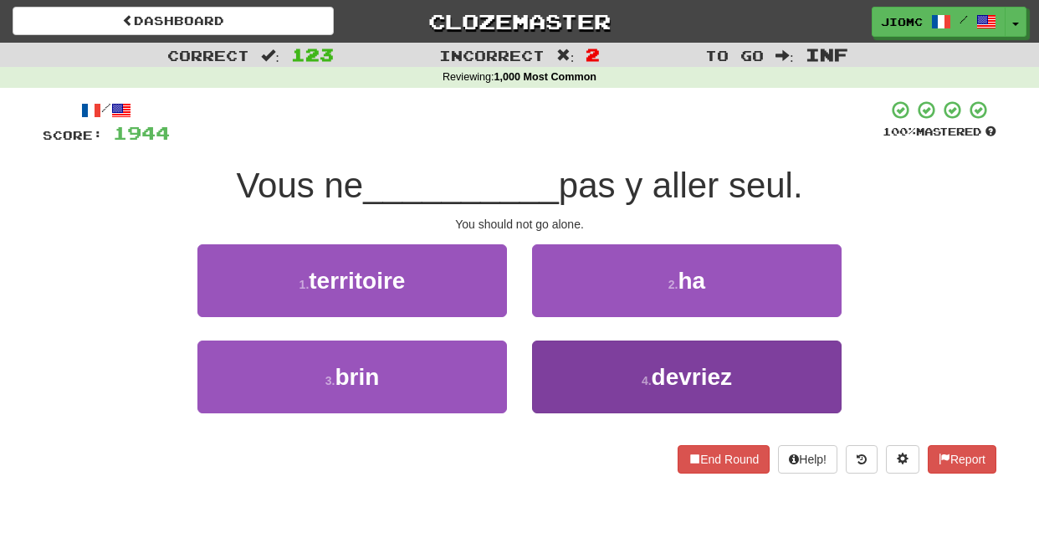
click at [555, 363] on button "4 . devriez" at bounding box center [687, 377] width 310 height 73
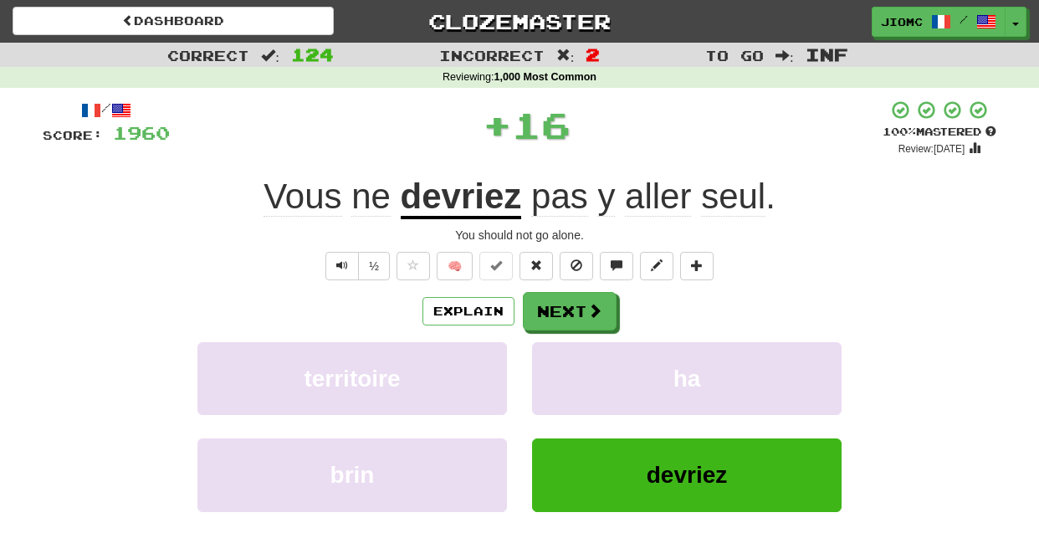
click at [555, 363] on button "ha" at bounding box center [687, 378] width 310 height 73
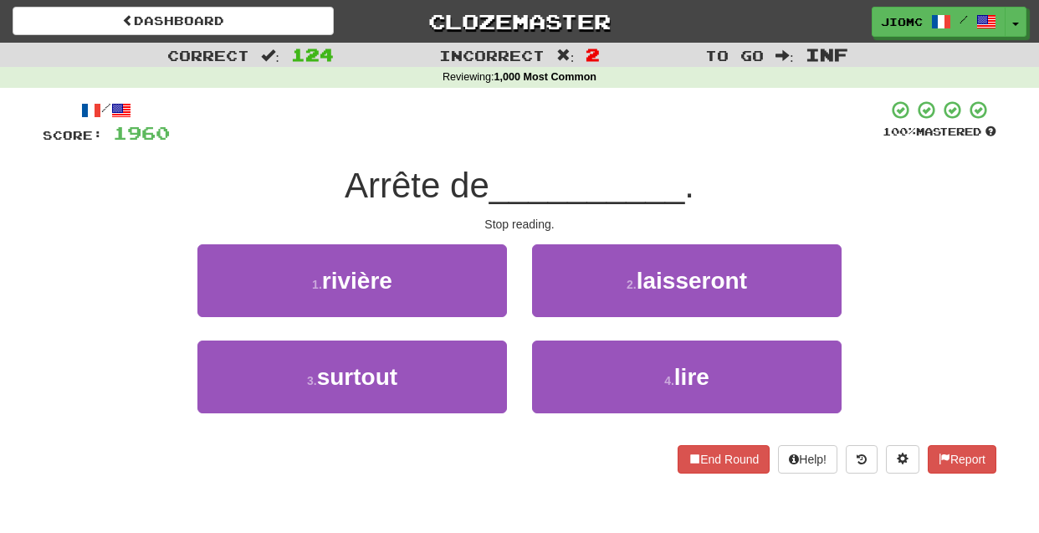
click at [555, 363] on button "4 . lire" at bounding box center [687, 377] width 310 height 73
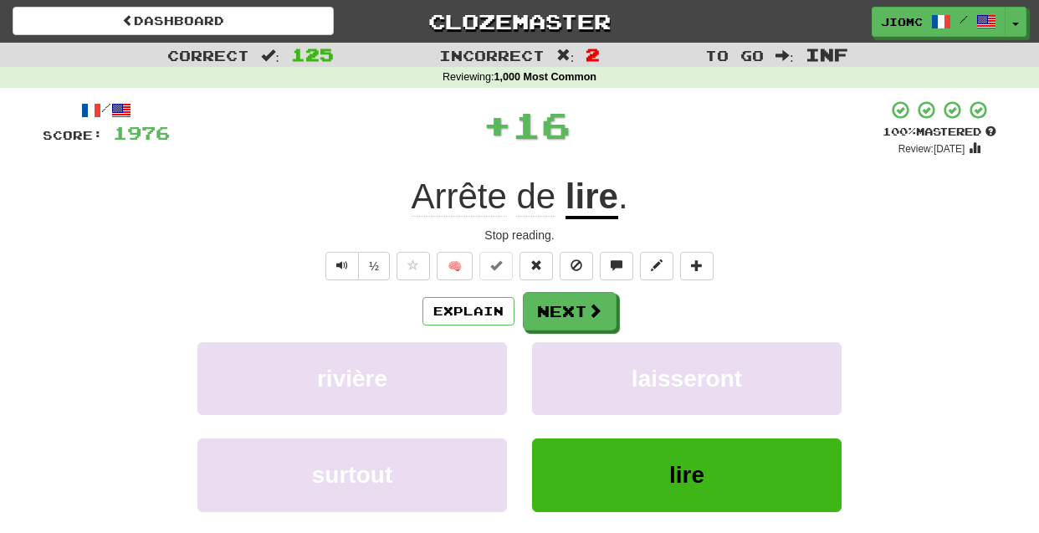
click at [555, 363] on button "laisseront" at bounding box center [687, 378] width 310 height 73
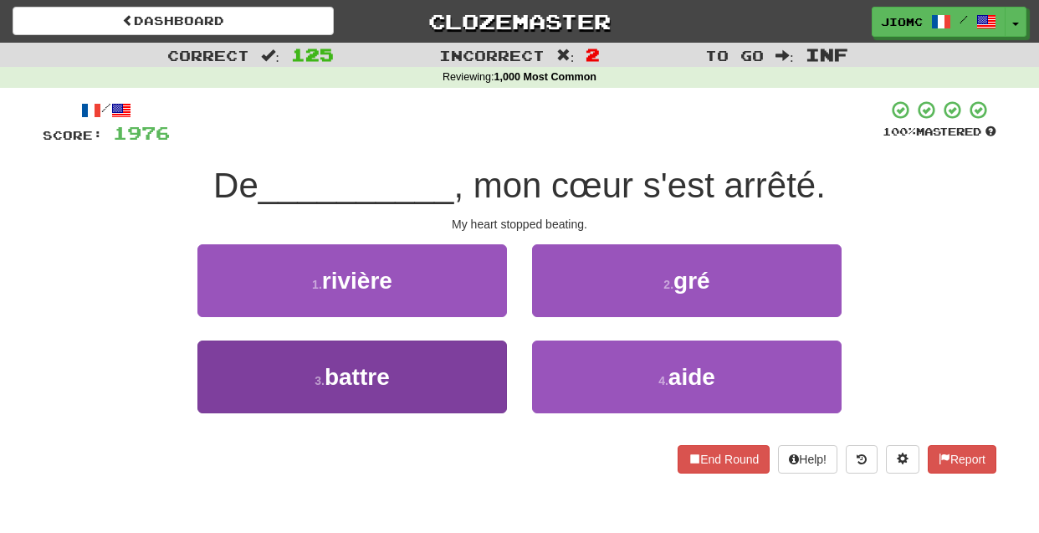
click at [464, 356] on button "3 . battre" at bounding box center [352, 377] width 310 height 73
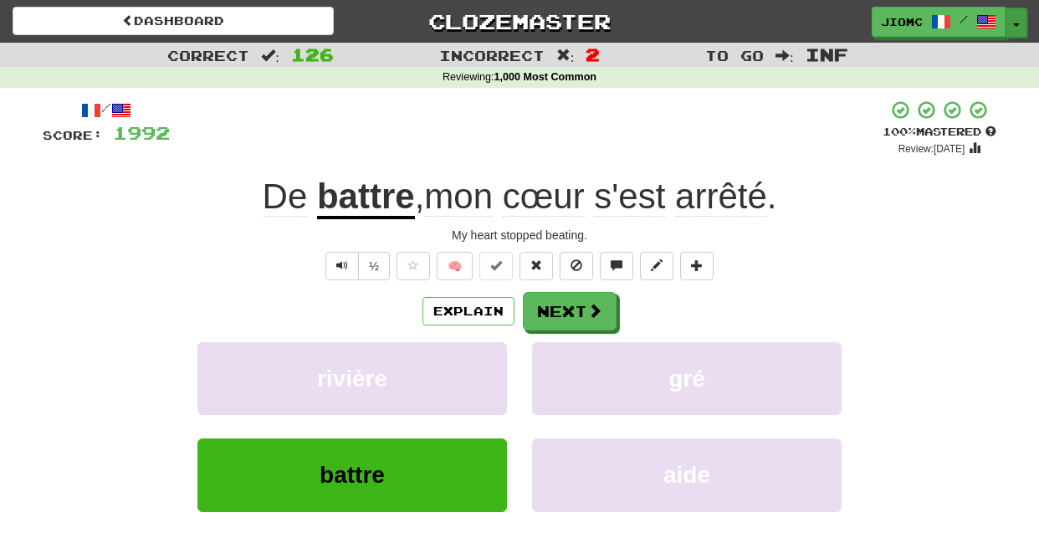
click at [1019, 20] on button "Toggle Dropdown" at bounding box center [1017, 23] width 22 height 30
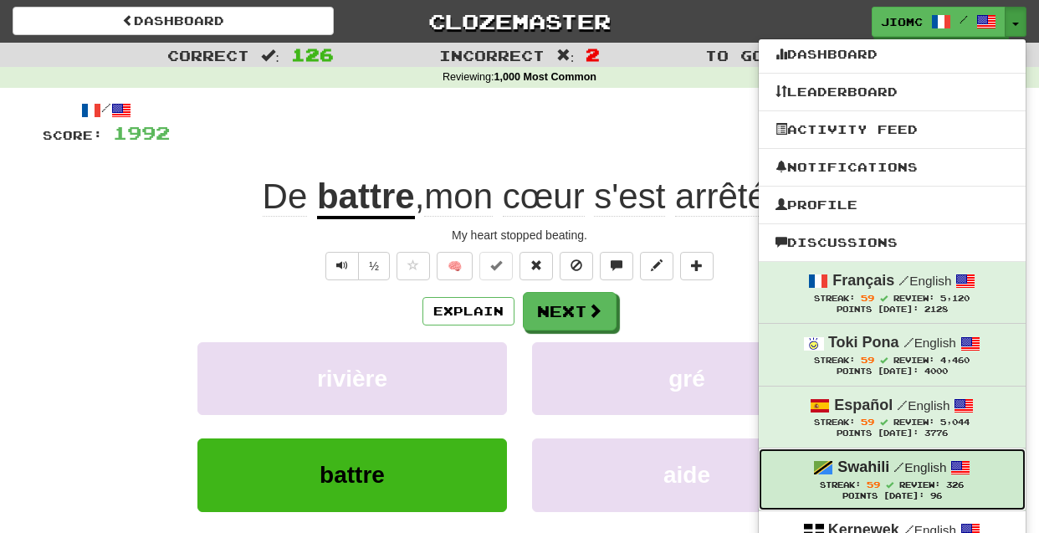
click at [925, 485] on span "Review:" at bounding box center [920, 484] width 41 height 9
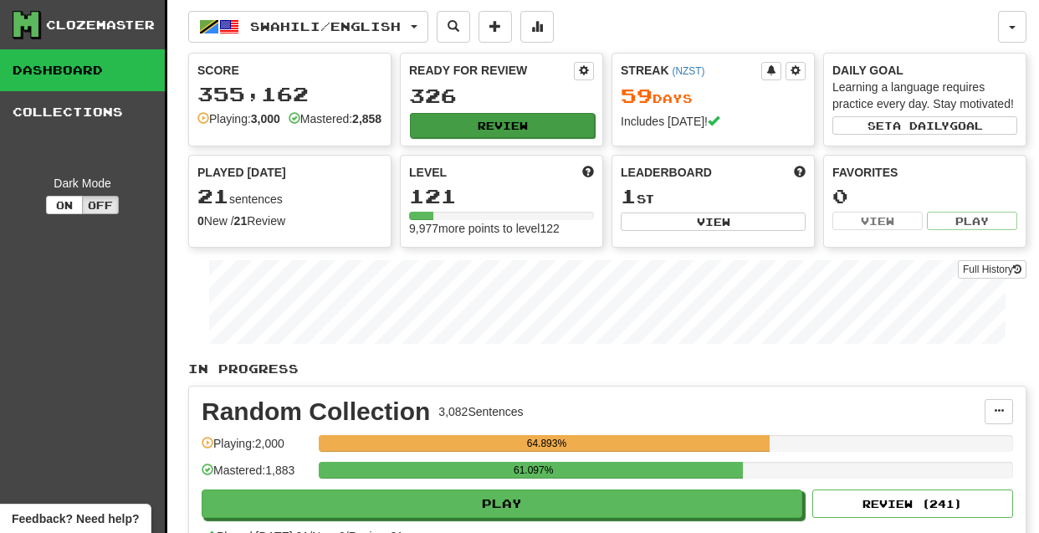
click at [489, 120] on button "Review" at bounding box center [502, 125] width 185 height 25
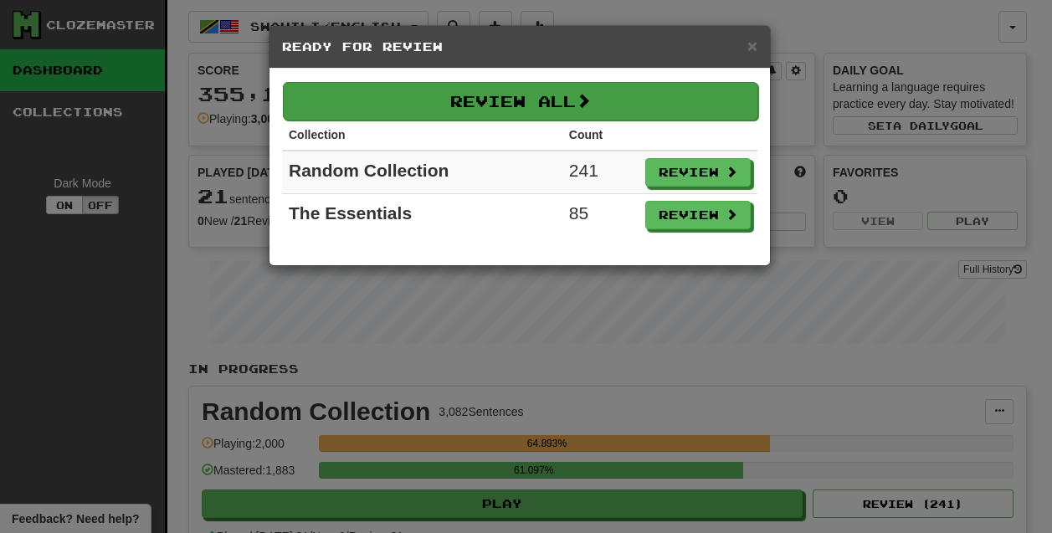
click at [492, 108] on button "Review All" at bounding box center [520, 101] width 475 height 38
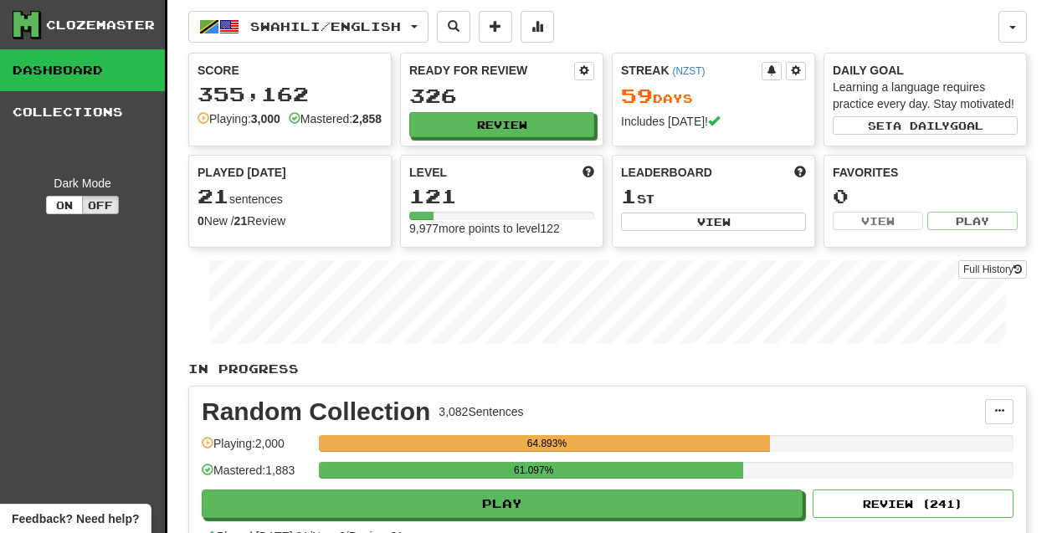
select select "********"
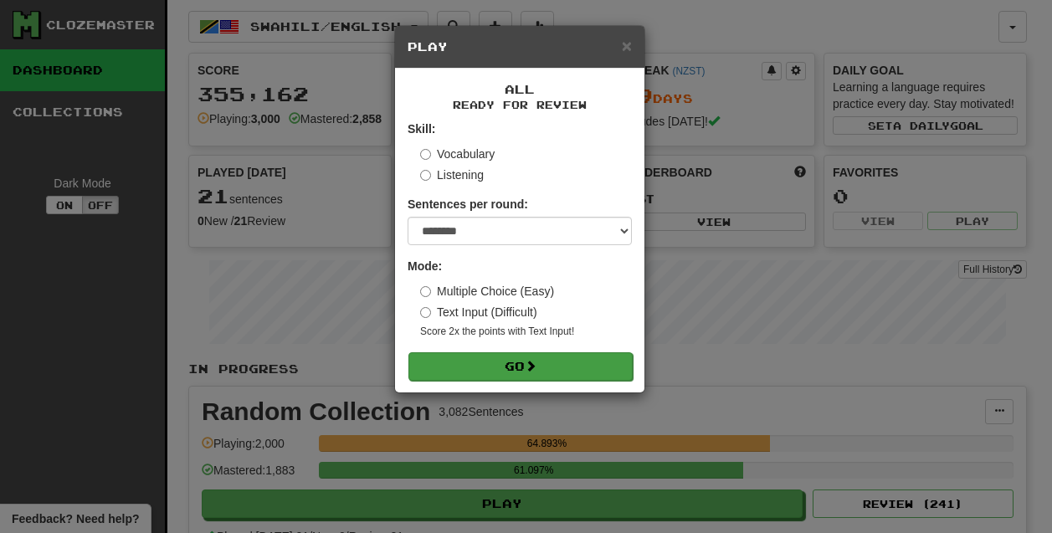
click at [521, 363] on button "Go" at bounding box center [520, 366] width 224 height 28
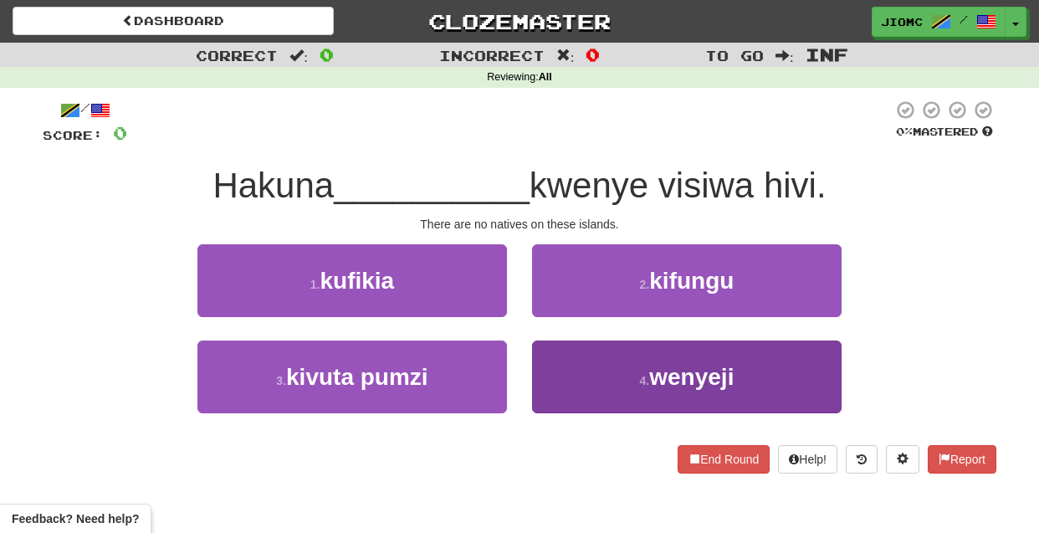
click at [551, 369] on button "4 . wenyeji" at bounding box center [687, 377] width 310 height 73
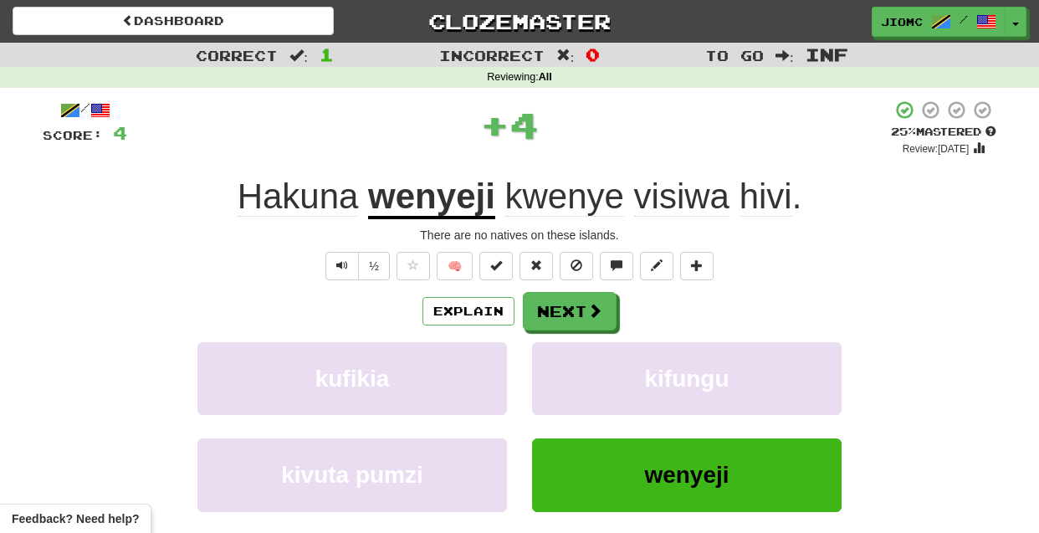
click at [551, 369] on button "kifungu" at bounding box center [687, 378] width 310 height 73
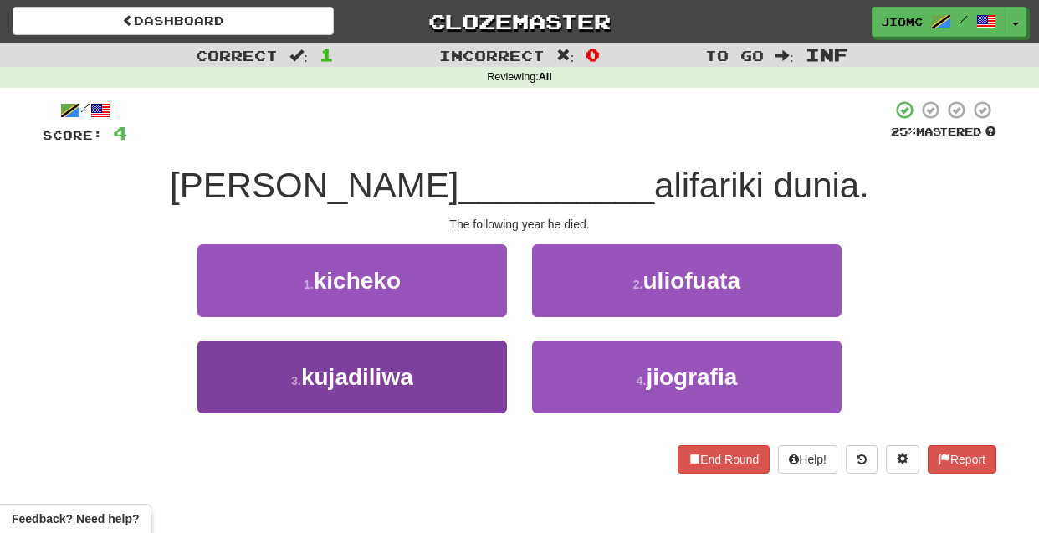
click at [470, 373] on button "3 . kujadiliwa" at bounding box center [352, 377] width 310 height 73
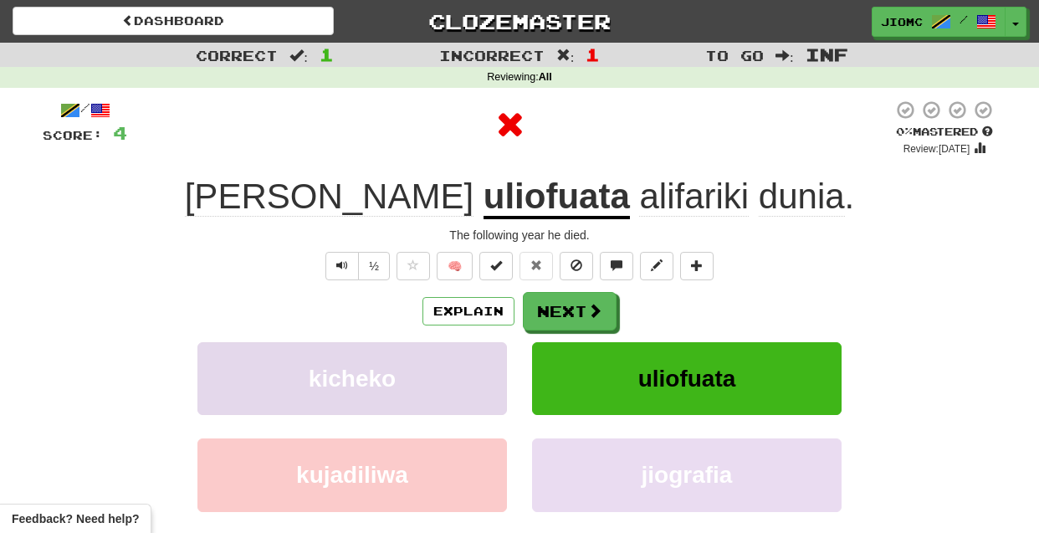
click at [471, 375] on button "kicheko" at bounding box center [352, 378] width 310 height 73
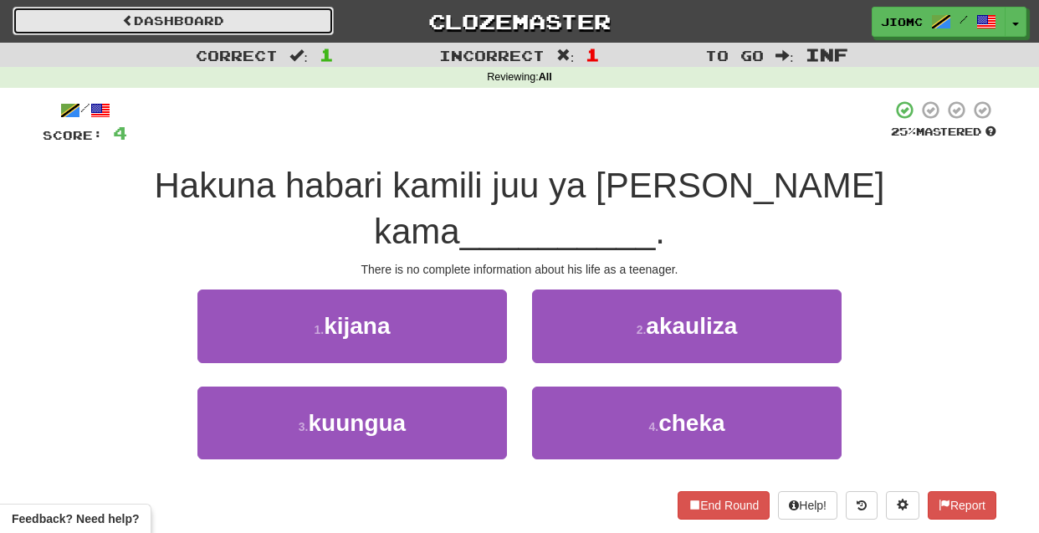
click at [246, 19] on link "Dashboard" at bounding box center [173, 21] width 321 height 28
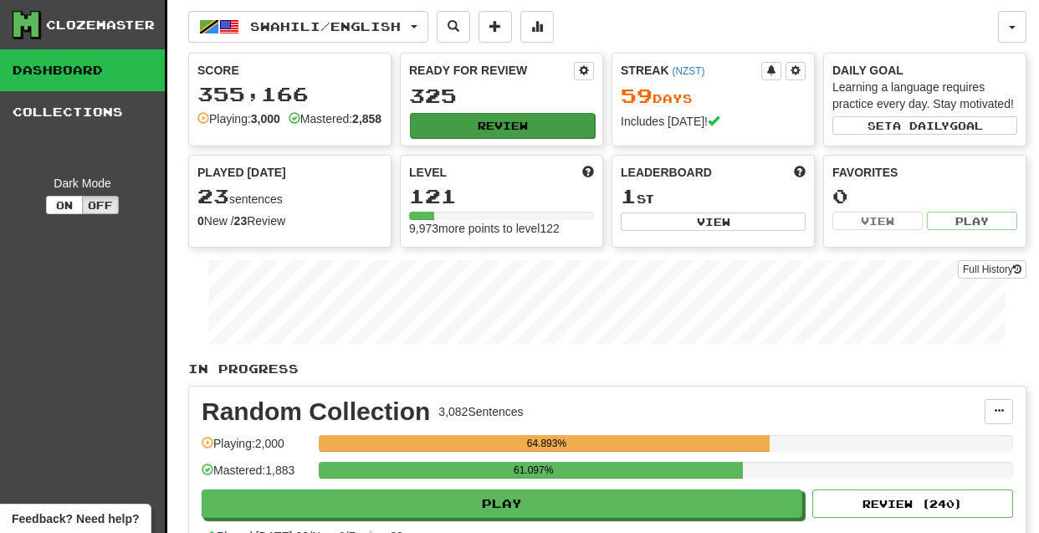
click at [455, 131] on button "Review" at bounding box center [502, 125] width 185 height 25
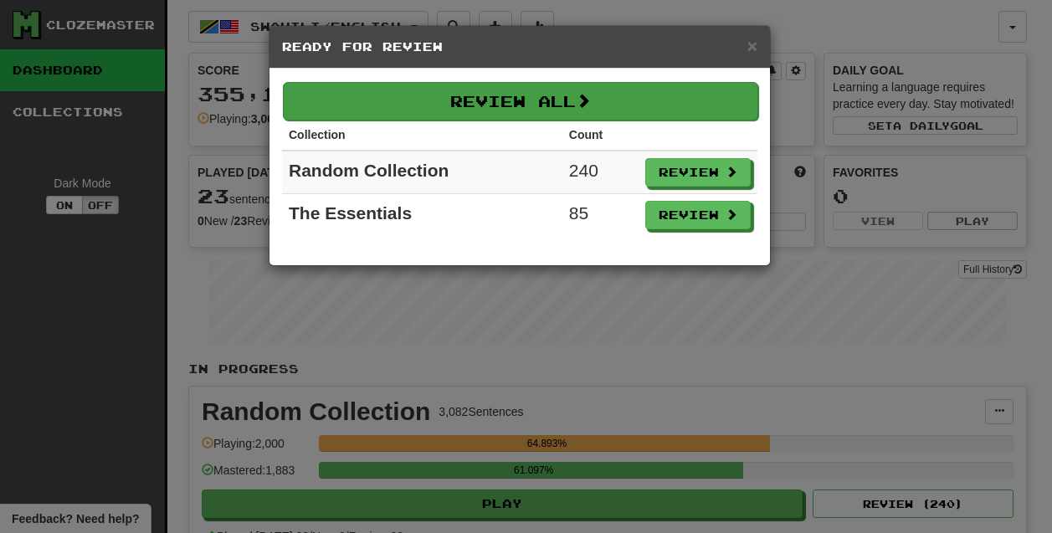
click at [470, 100] on button "Review All" at bounding box center [520, 101] width 475 height 38
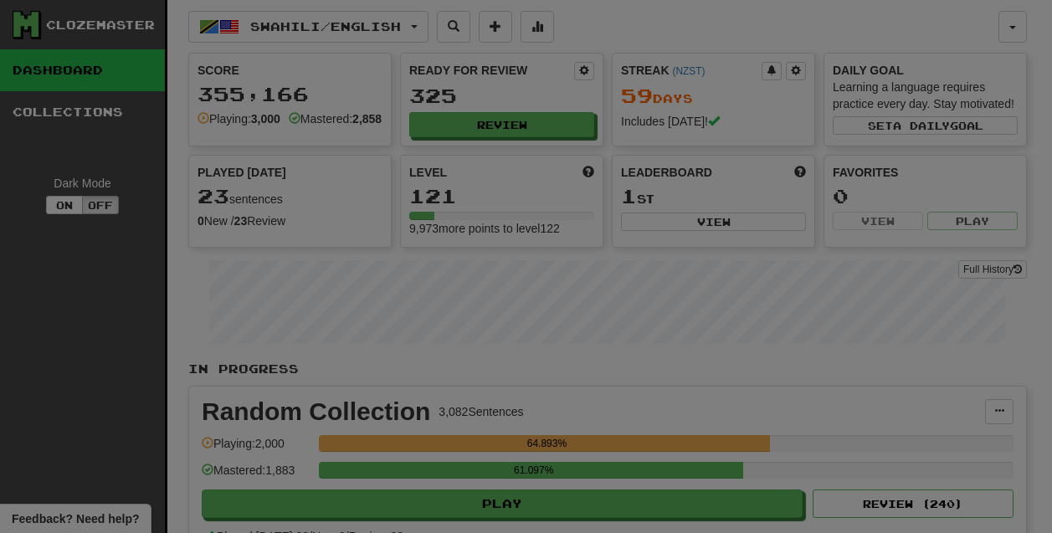
select select "********"
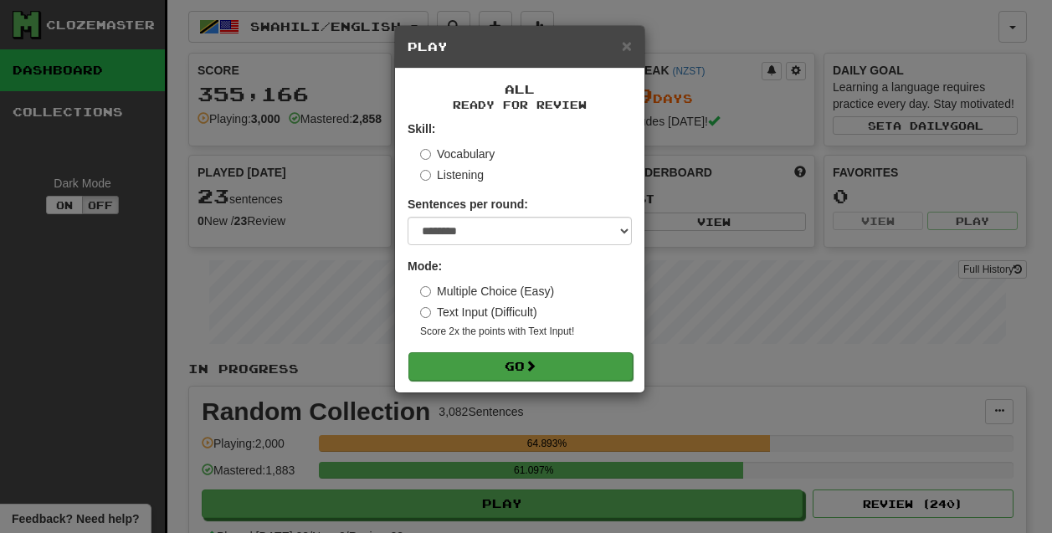
click at [535, 372] on span at bounding box center [531, 366] width 12 height 12
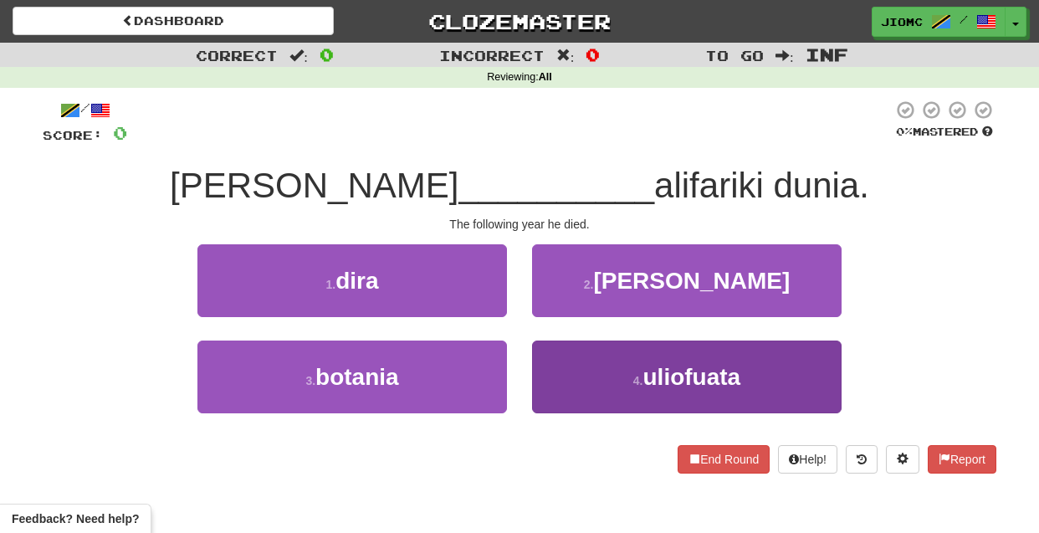
click at [580, 374] on button "4 . uliofuata" at bounding box center [687, 377] width 310 height 73
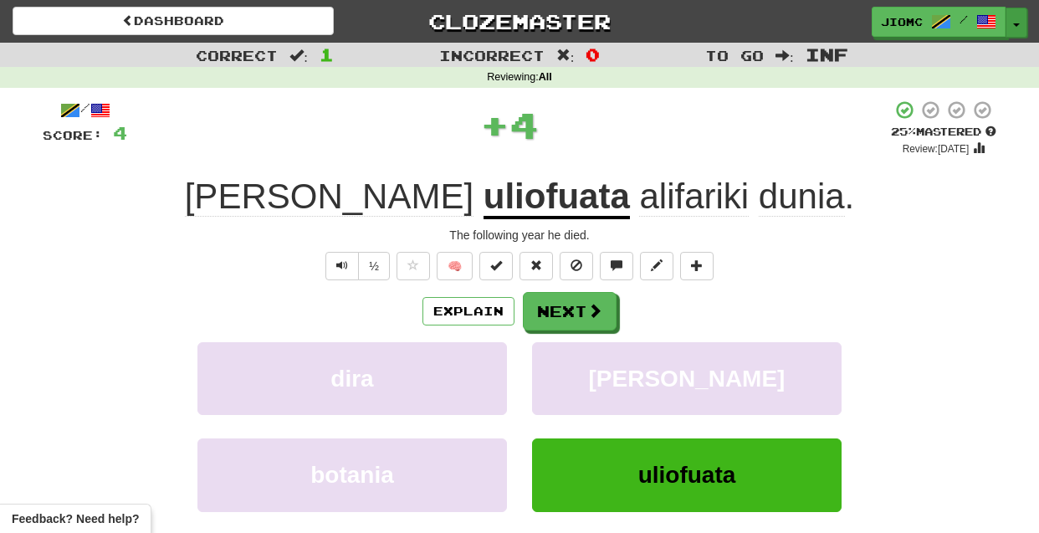
click at [1017, 18] on button "Toggle Dropdown" at bounding box center [1017, 23] width 22 height 30
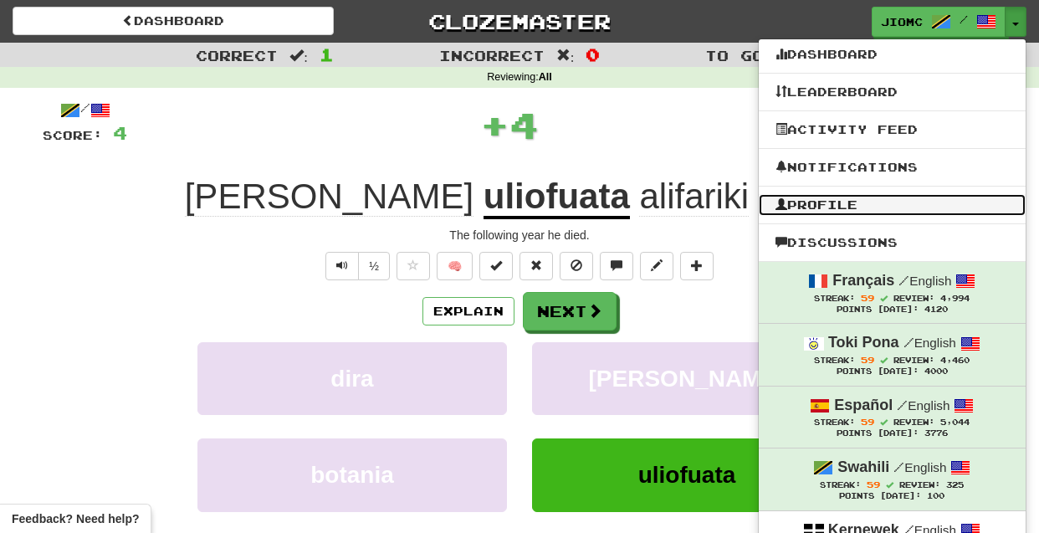
click at [877, 204] on link "Profile" at bounding box center [892, 205] width 267 height 22
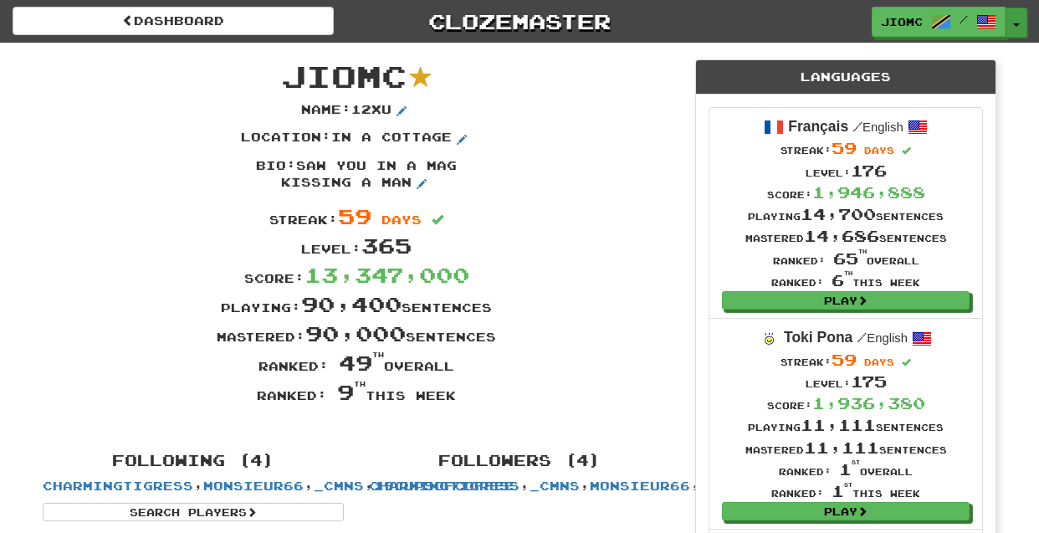
click at [1016, 20] on button "Toggle Dropdown" at bounding box center [1017, 23] width 22 height 30
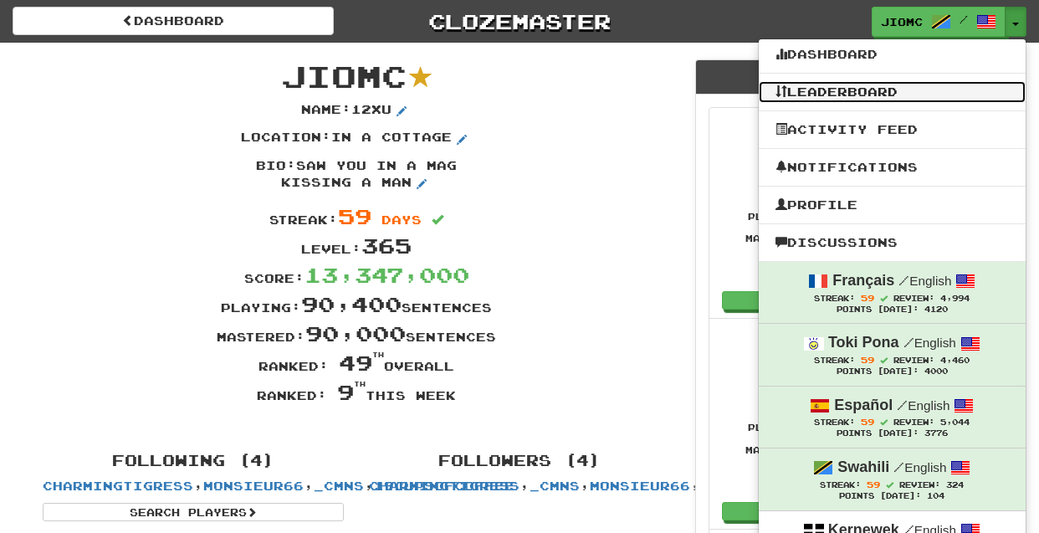
click at [896, 90] on link "Leaderboard" at bounding box center [892, 92] width 267 height 22
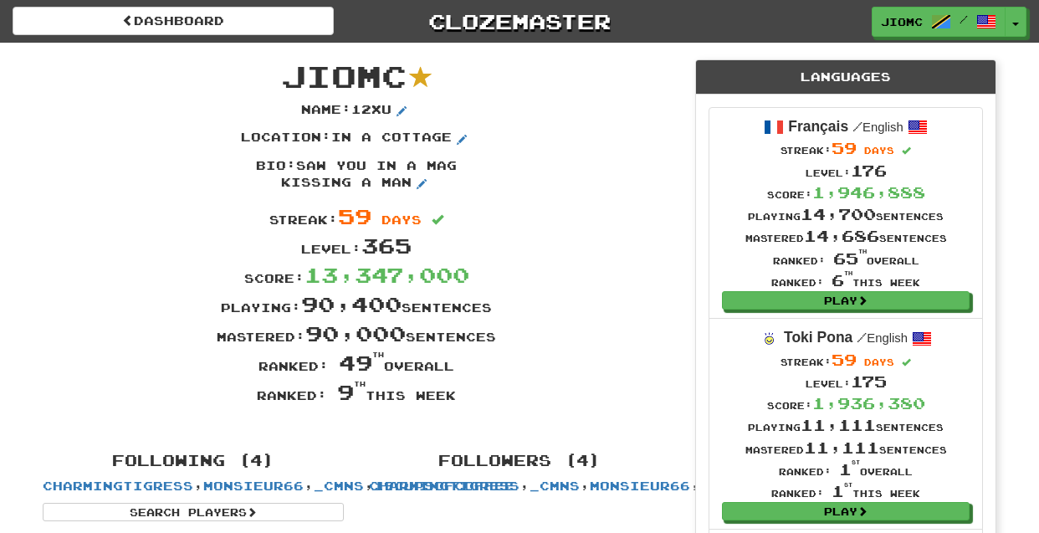
click at [574, 141] on div "Location : in a cottage" at bounding box center [356, 143] width 653 height 28
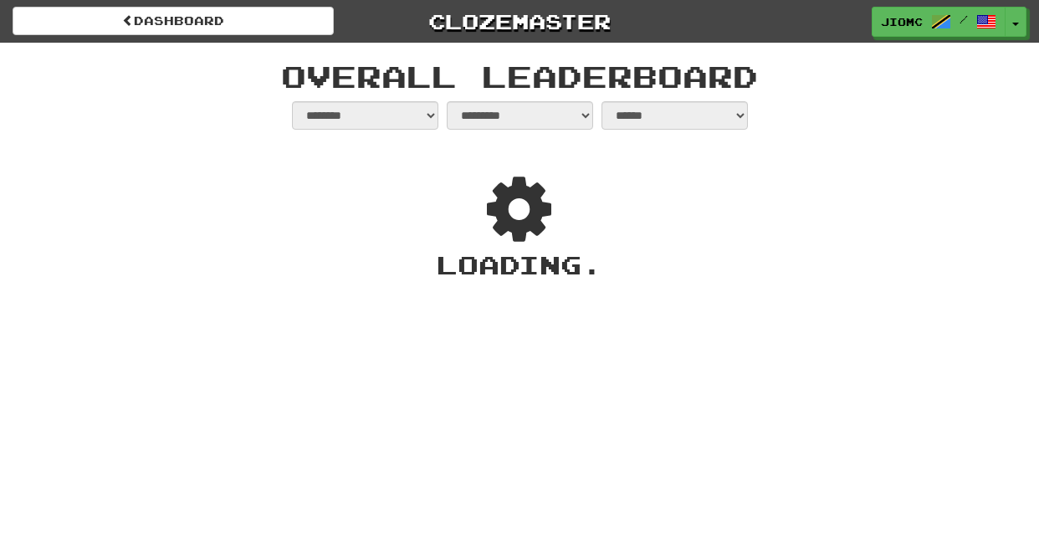
select select "**********"
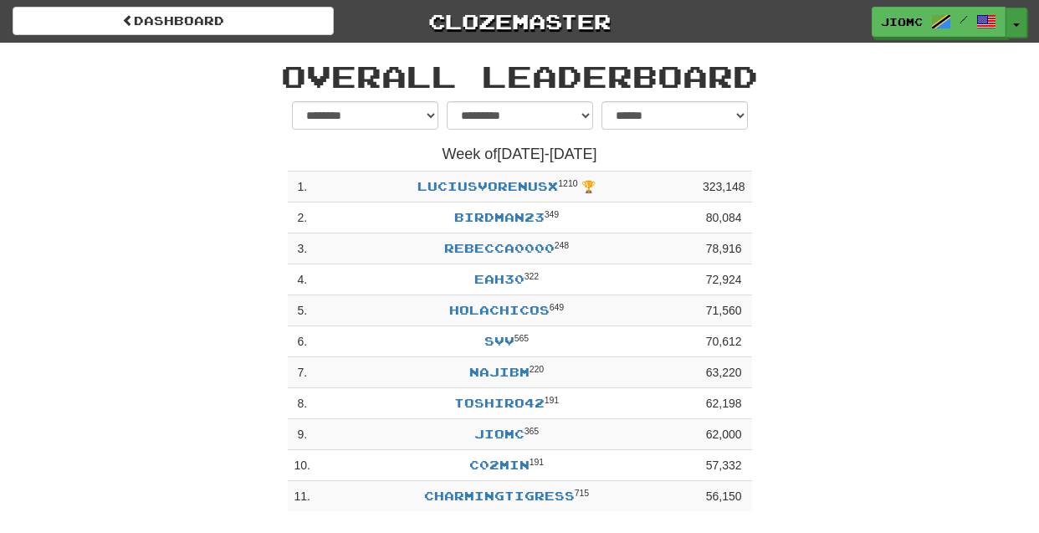
click at [1013, 18] on button "Toggle Dropdown" at bounding box center [1017, 23] width 22 height 30
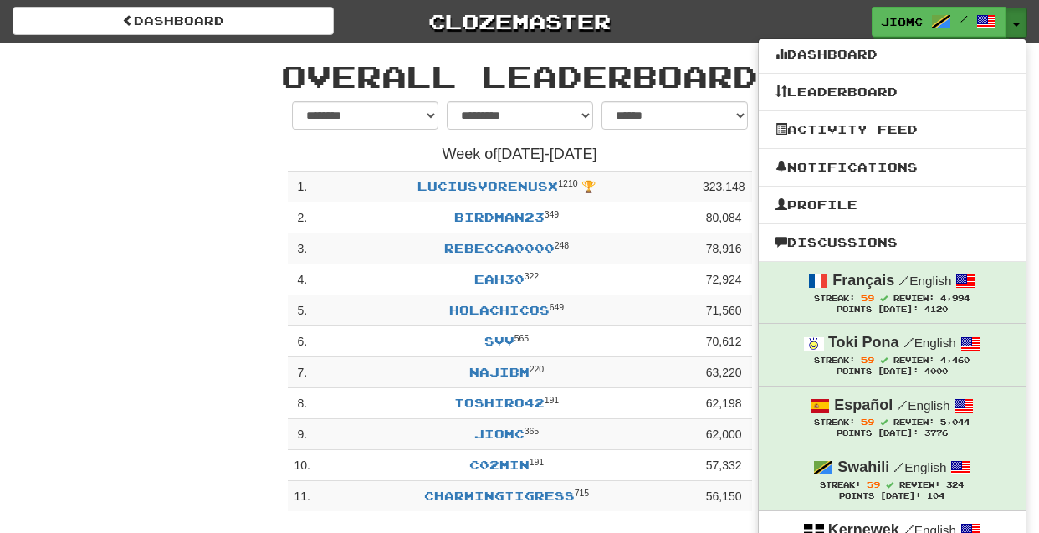
click at [1013, 18] on button "Toggle Dropdown" at bounding box center [1017, 23] width 22 height 30
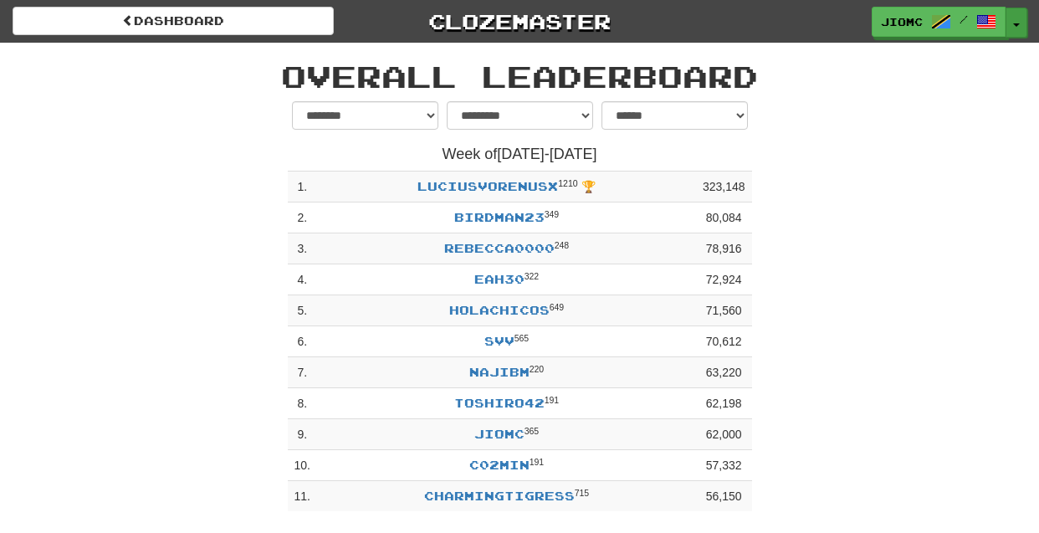
click at [1017, 18] on button "Toggle Dropdown" at bounding box center [1017, 23] width 22 height 30
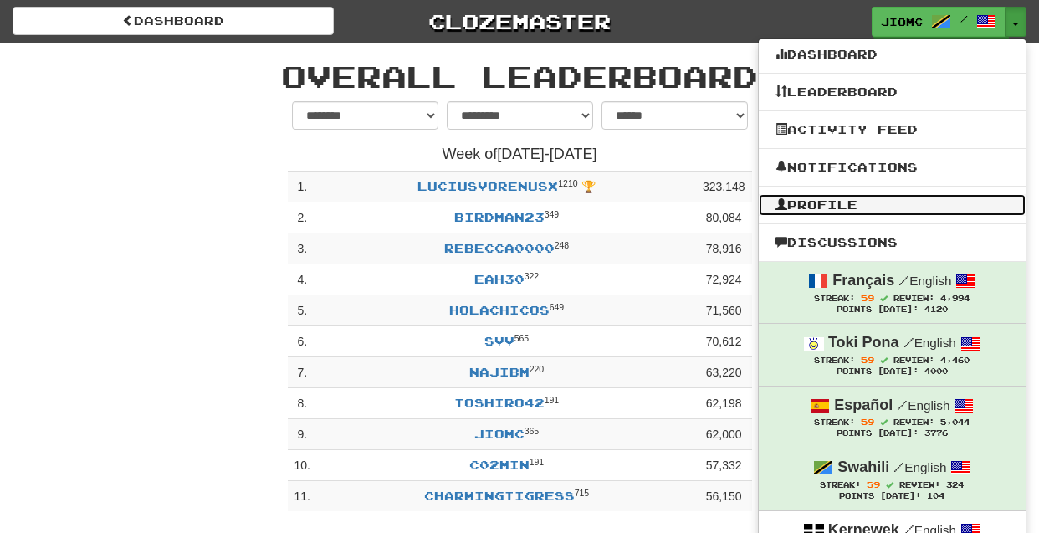
click at [853, 202] on link "Profile" at bounding box center [892, 205] width 267 height 22
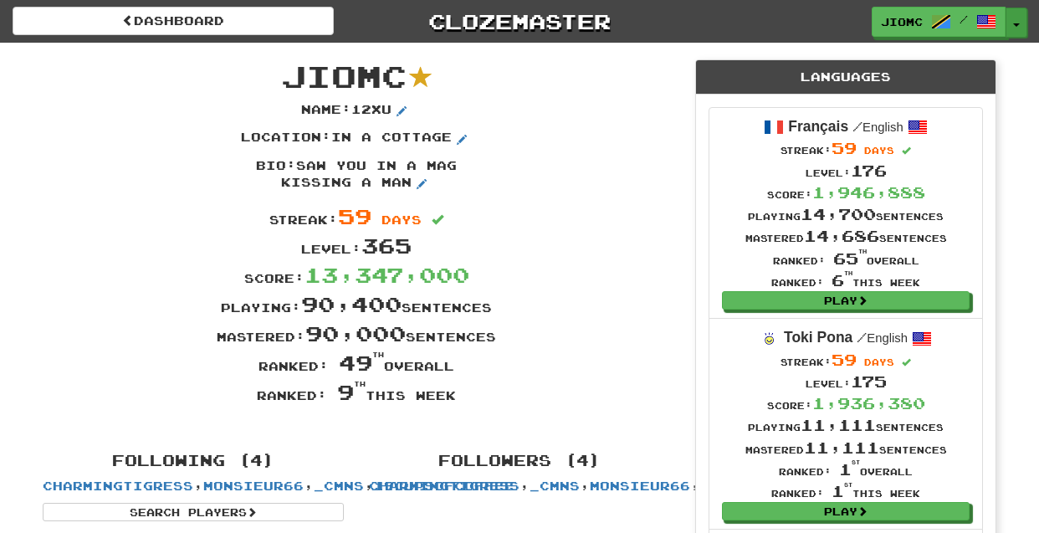
click at [1015, 19] on button "Toggle Dropdown" at bounding box center [1017, 23] width 22 height 30
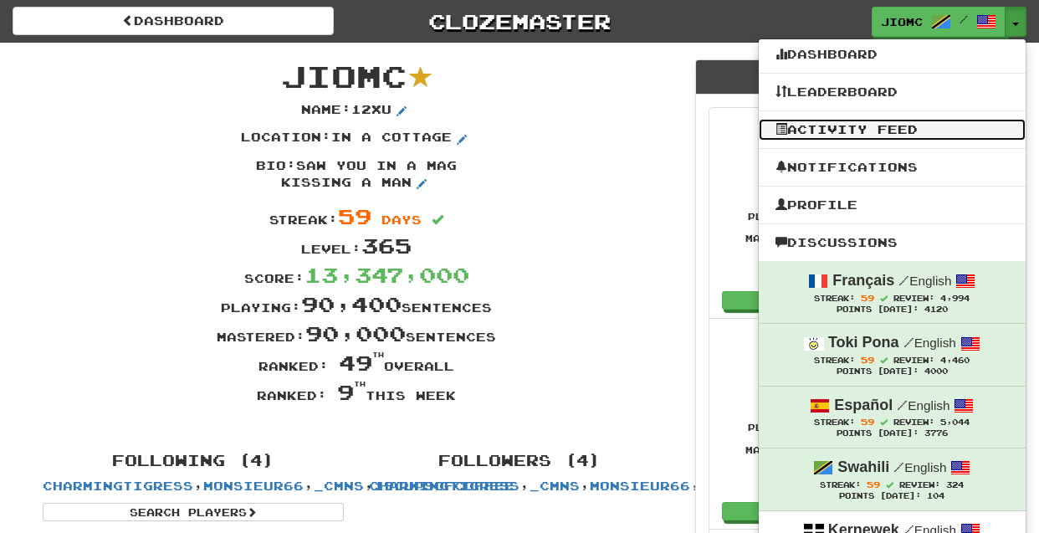
click at [868, 129] on link "Activity Feed" at bounding box center [892, 130] width 267 height 22
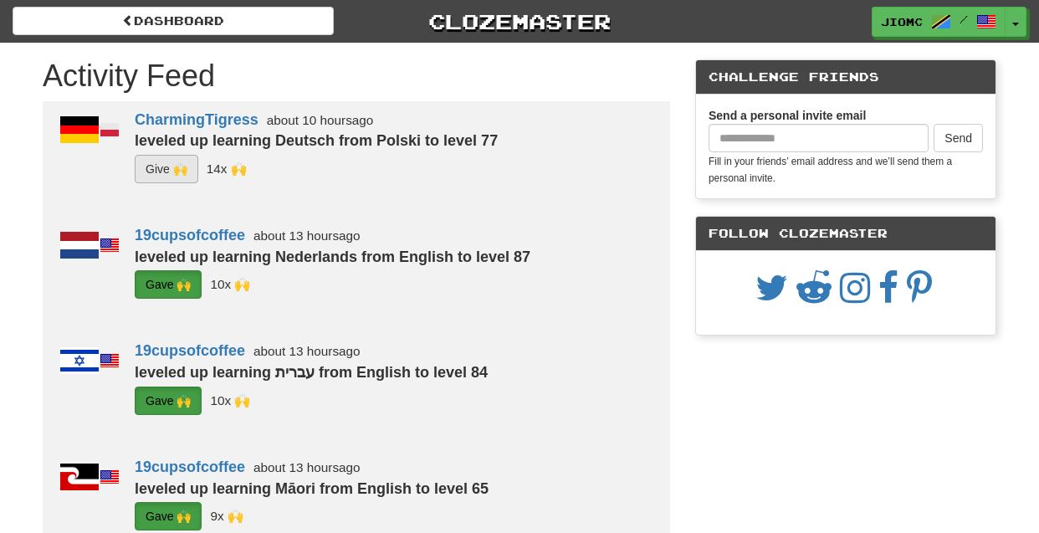
click at [172, 171] on button "G i ve 🙌" at bounding box center [167, 169] width 64 height 28
click at [1019, 26] on span "button" at bounding box center [1016, 24] width 7 height 3
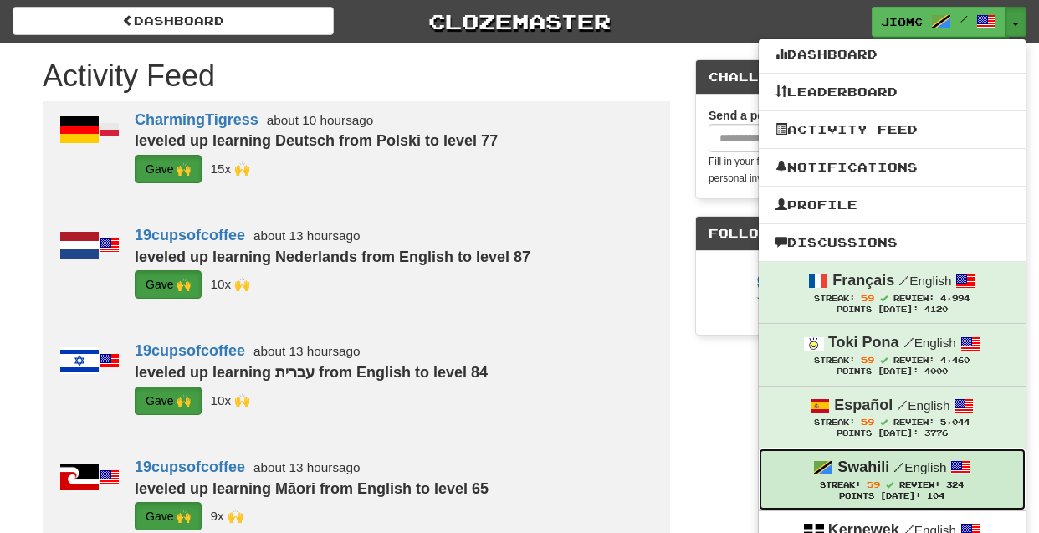
click at [939, 483] on div "Streak: 59 Review: 324" at bounding box center [892, 485] width 233 height 13
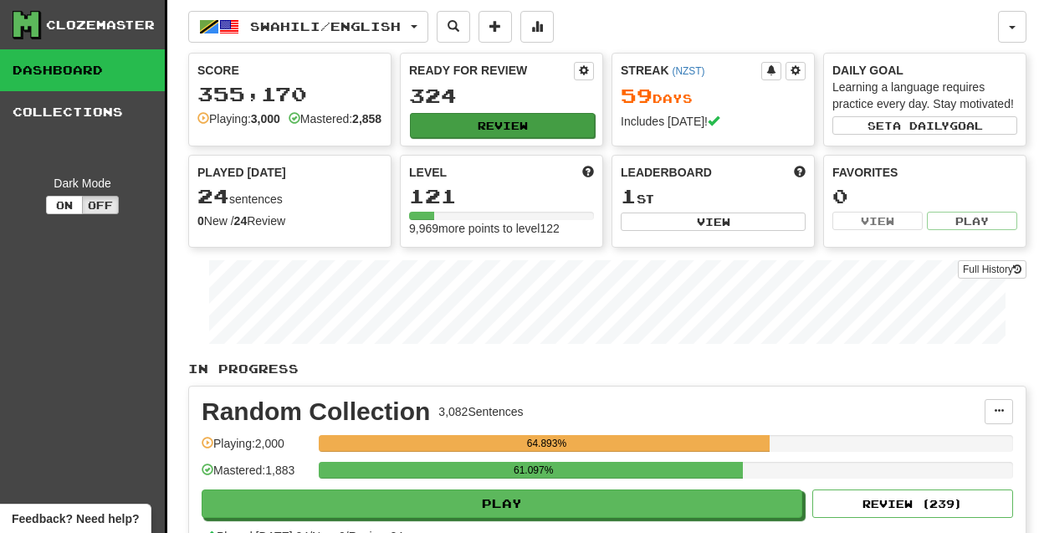
click at [520, 121] on button "Review" at bounding box center [502, 125] width 185 height 25
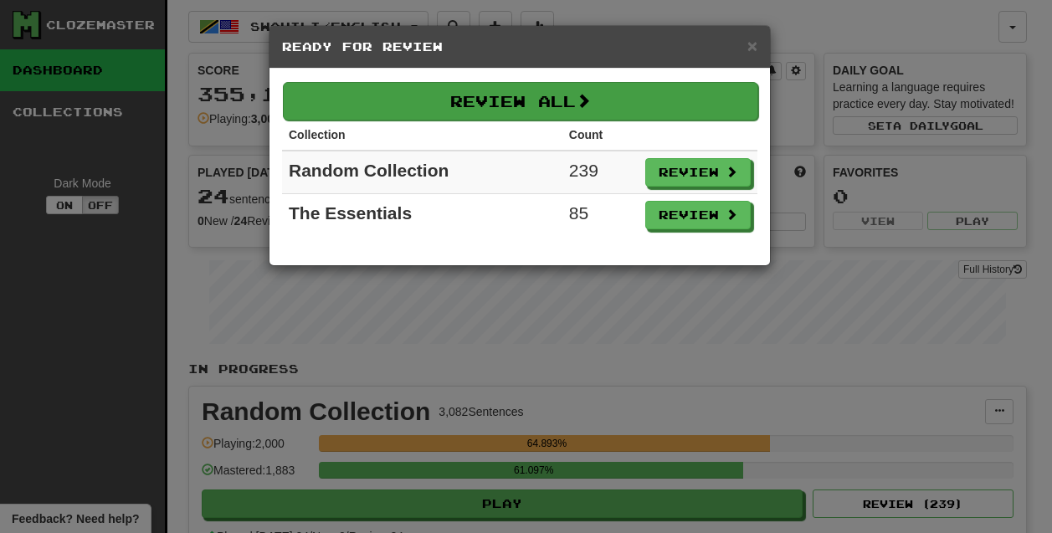
click at [528, 101] on button "Review All" at bounding box center [520, 101] width 475 height 38
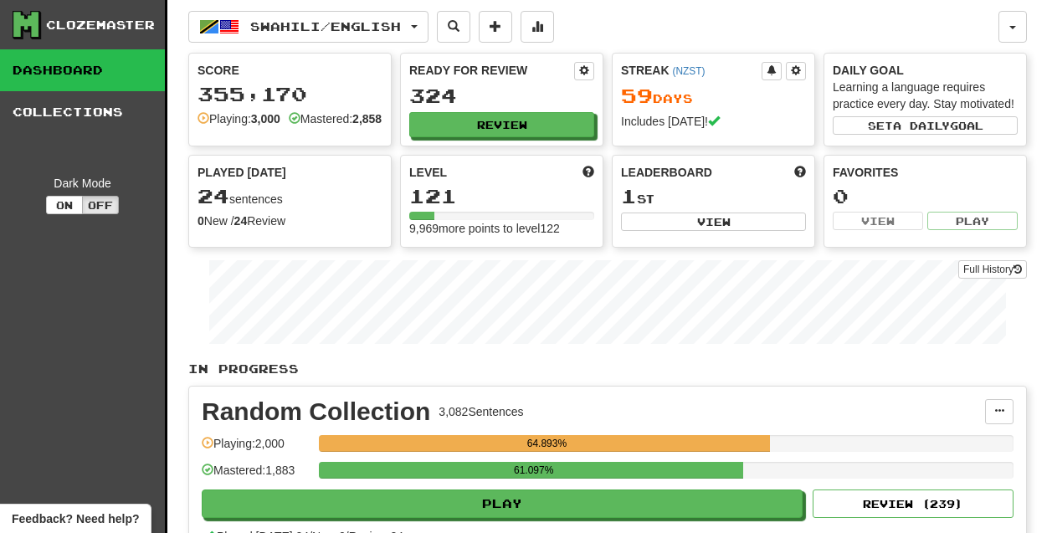
select select "********"
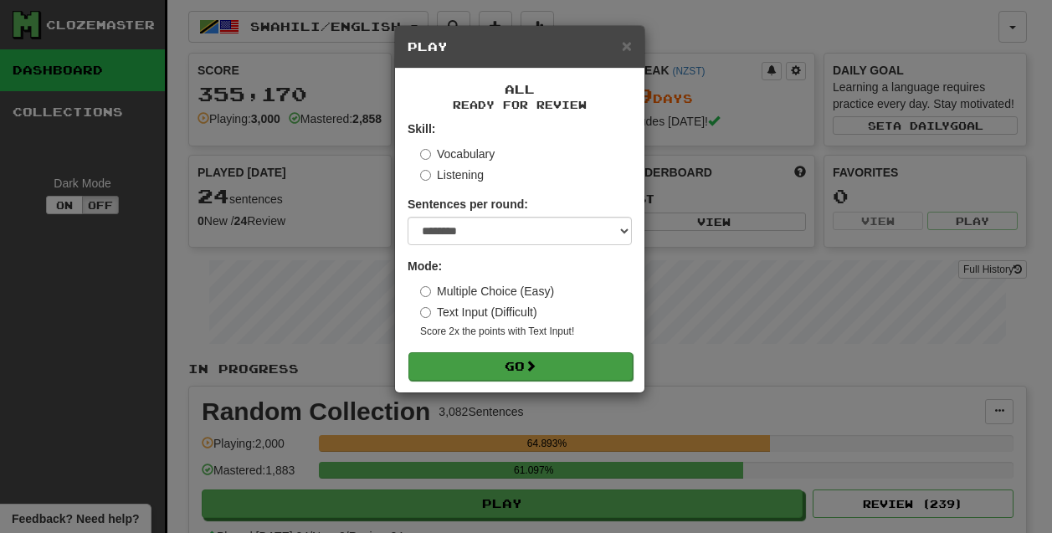
click at [546, 367] on button "Go" at bounding box center [520, 366] width 224 height 28
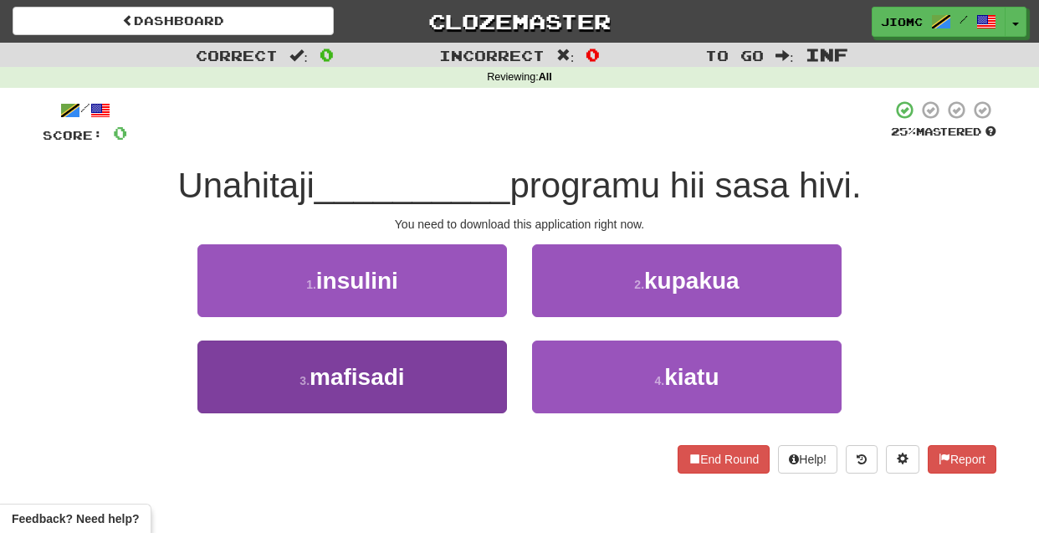
click at [465, 380] on button "3 . mafisadi" at bounding box center [352, 377] width 310 height 73
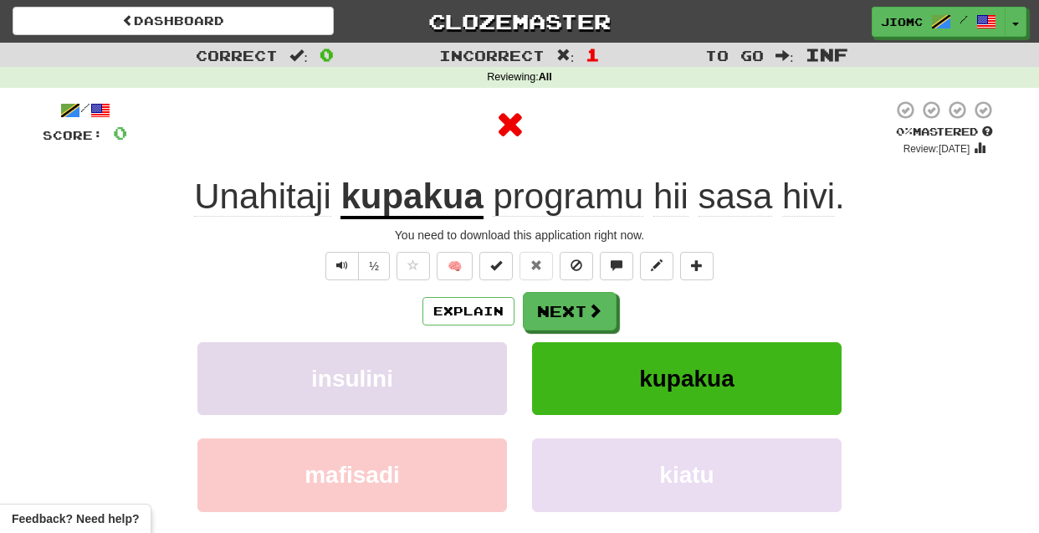
click at [465, 381] on button "insulini" at bounding box center [352, 378] width 310 height 73
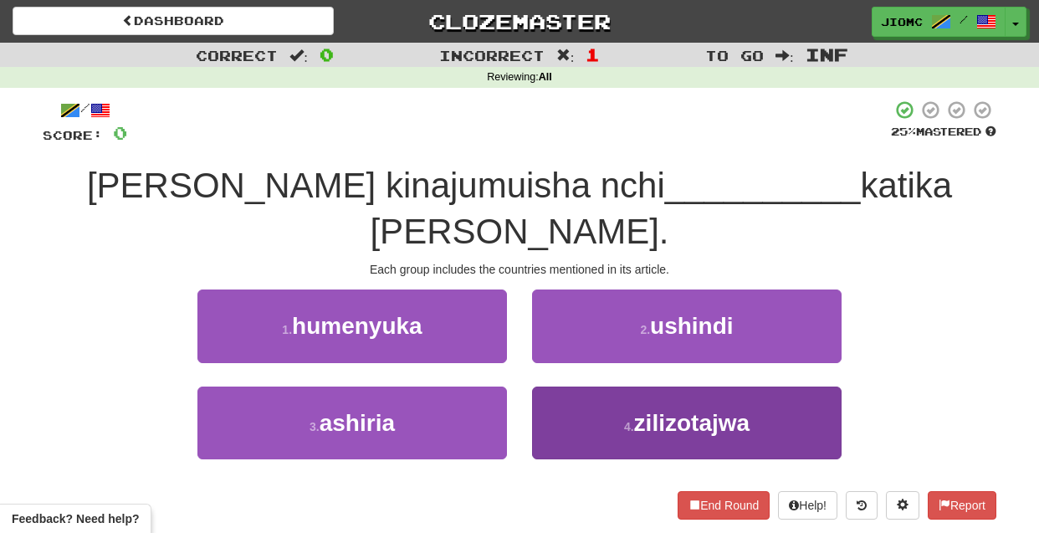
click at [577, 418] on button "4 . zilizotajwa" at bounding box center [687, 423] width 310 height 73
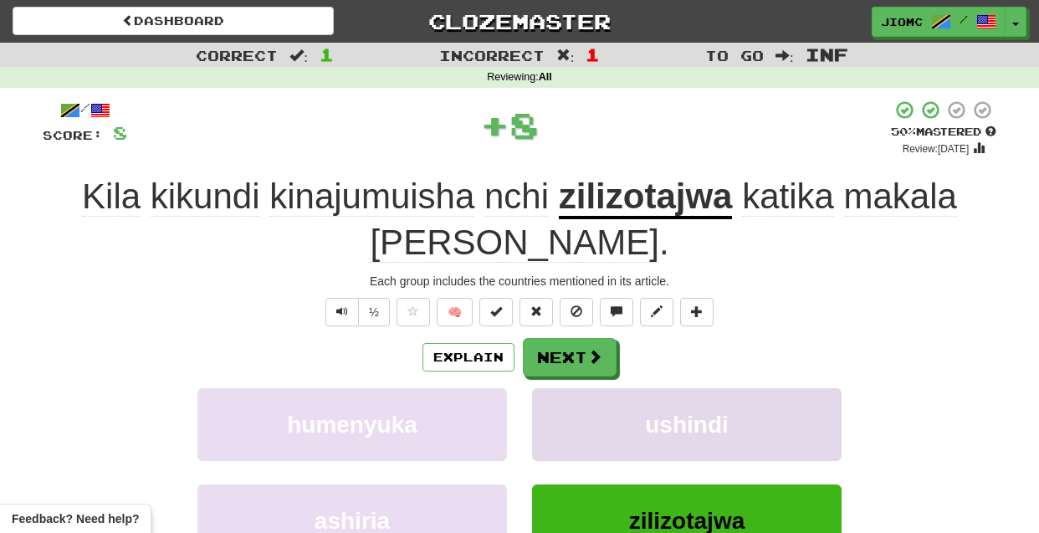
click at [561, 407] on button "ushindi" at bounding box center [687, 424] width 310 height 73
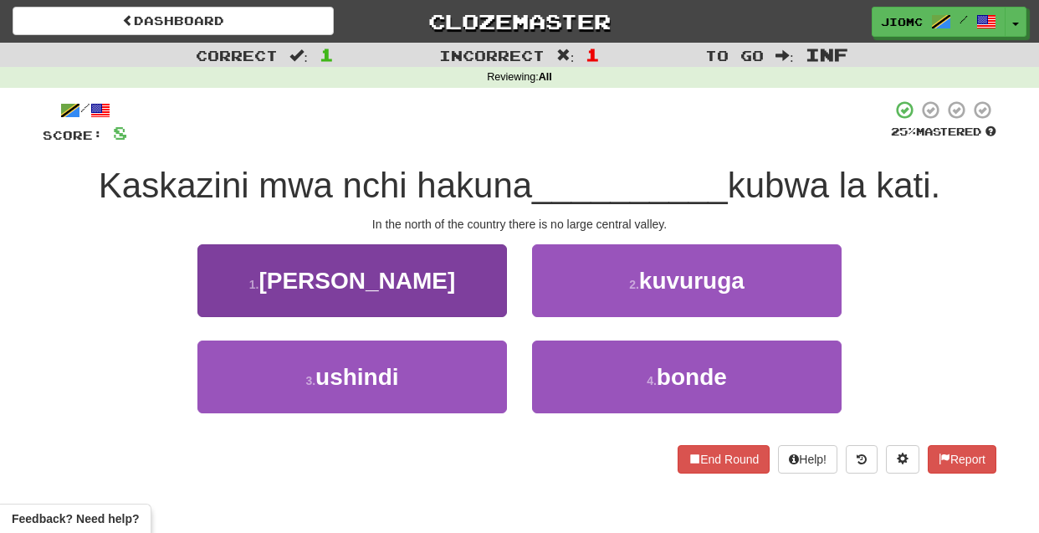
click at [477, 375] on button "3 . ushindi" at bounding box center [352, 377] width 310 height 73
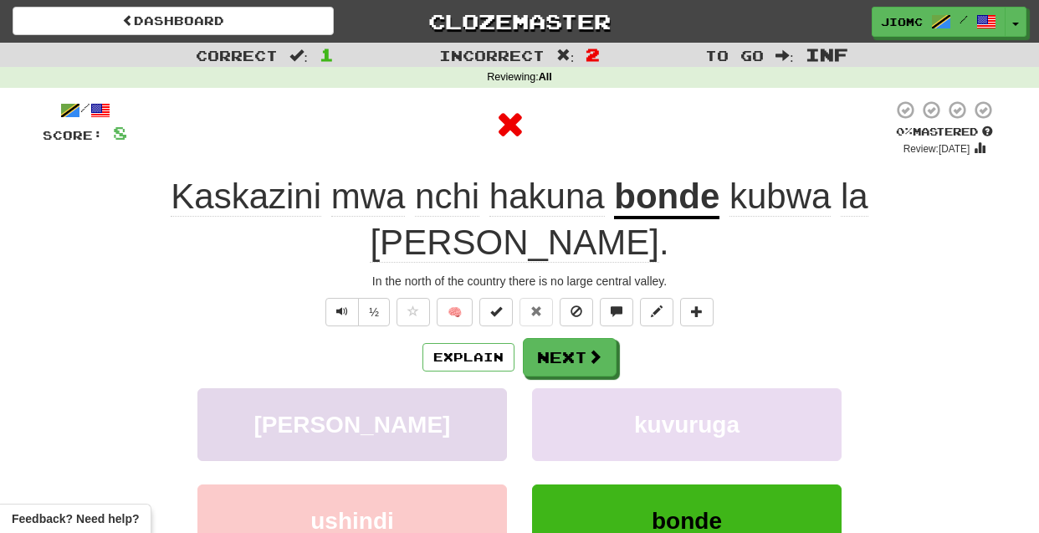
click at [479, 388] on button "[PERSON_NAME]" at bounding box center [352, 424] width 310 height 73
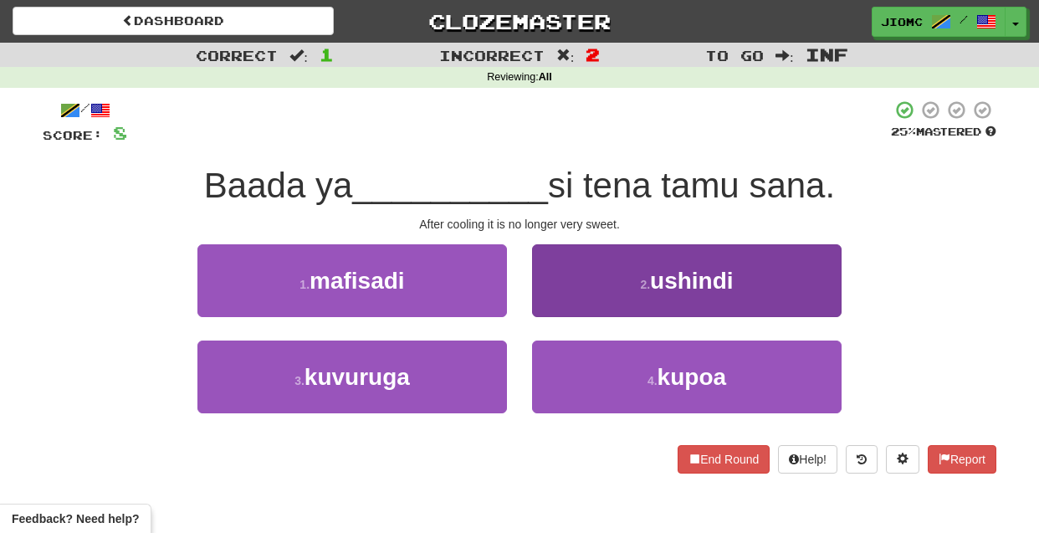
click at [564, 366] on button "4 . kupoa" at bounding box center [687, 377] width 310 height 73
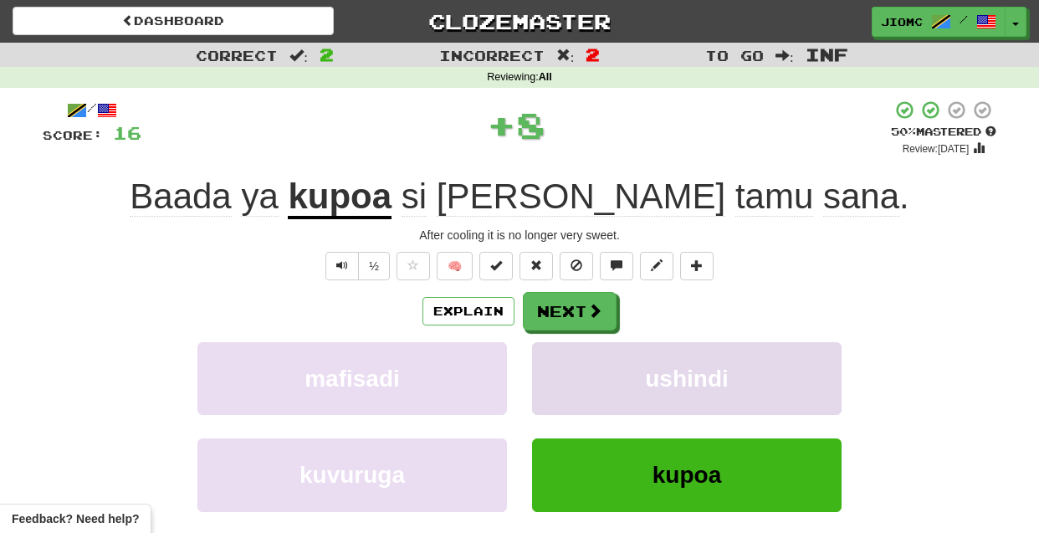
click at [562, 366] on button "ushindi" at bounding box center [687, 378] width 310 height 73
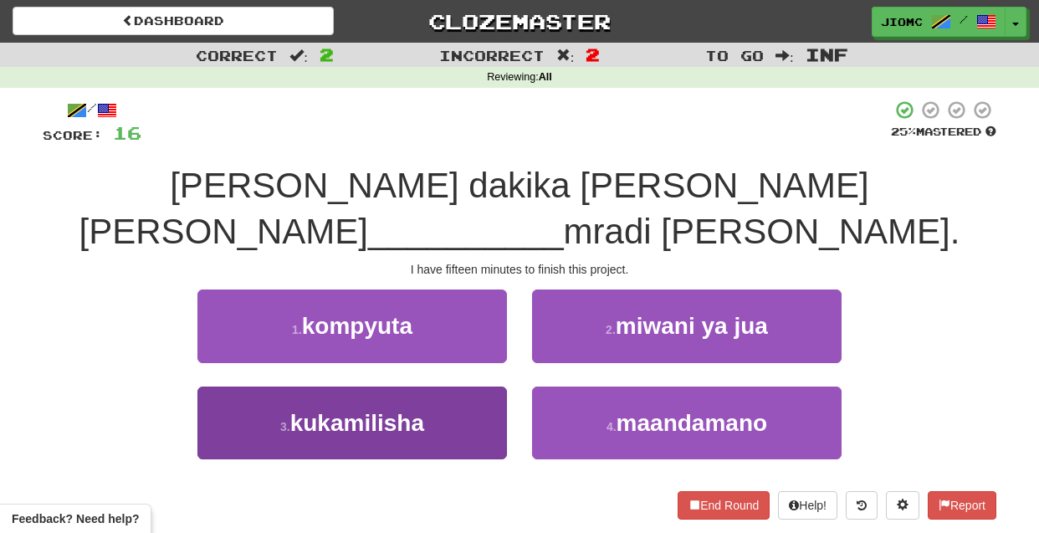
click at [464, 387] on button "3 . kukamilisha" at bounding box center [352, 423] width 310 height 73
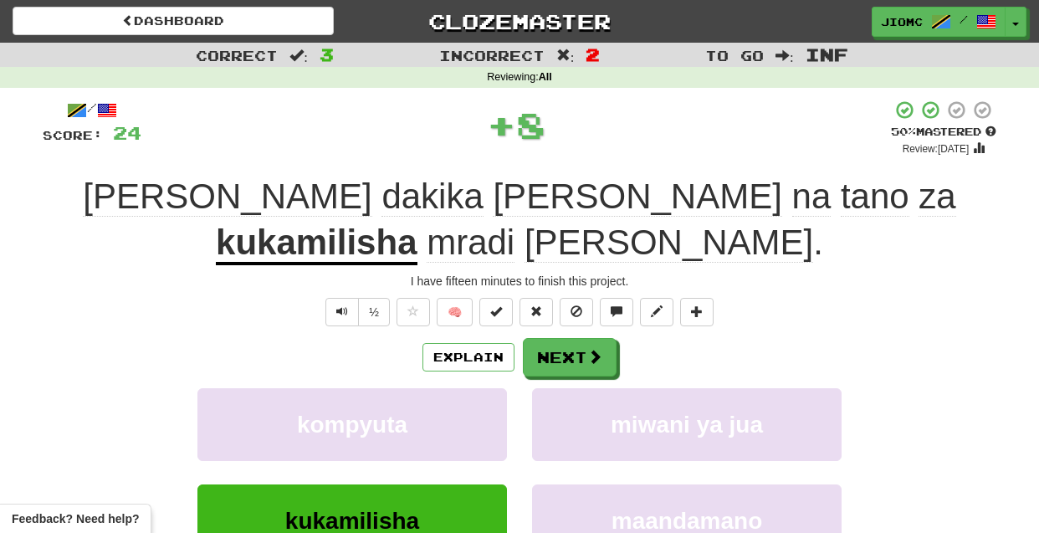
click at [464, 388] on button "kompyuta" at bounding box center [352, 424] width 310 height 73
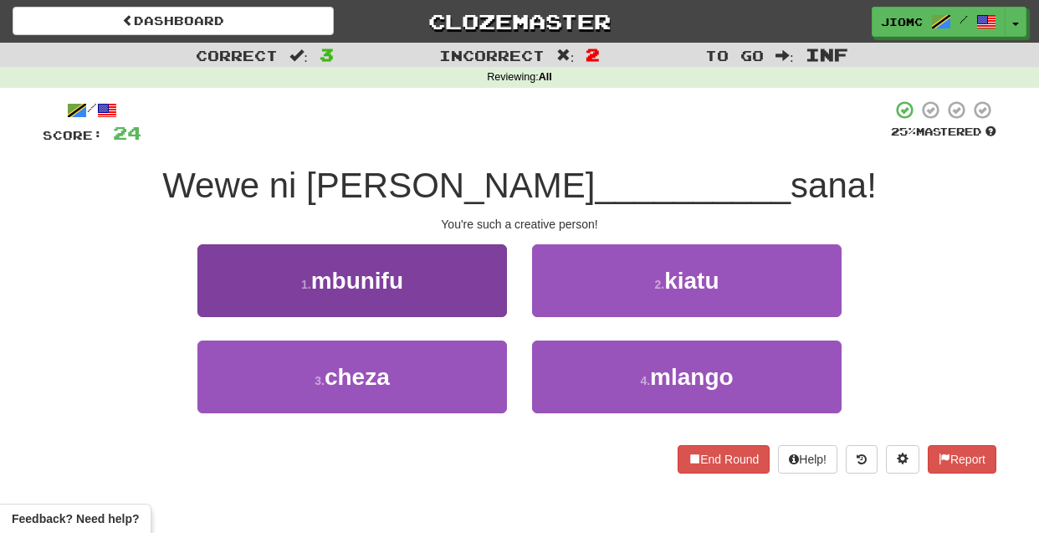
click at [485, 309] on button "1 . mbunifu" at bounding box center [352, 280] width 310 height 73
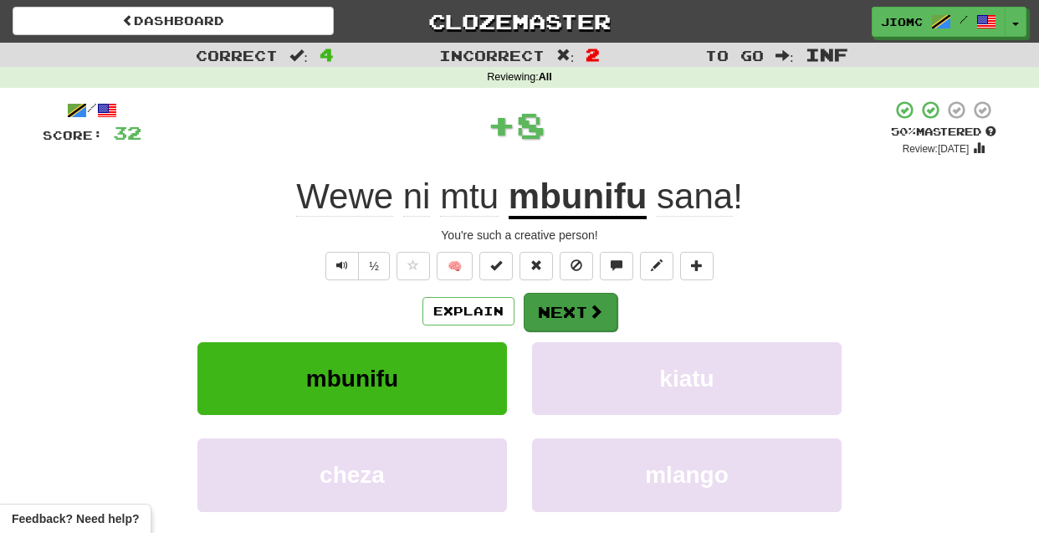
click at [561, 316] on button "Next" at bounding box center [571, 312] width 94 height 38
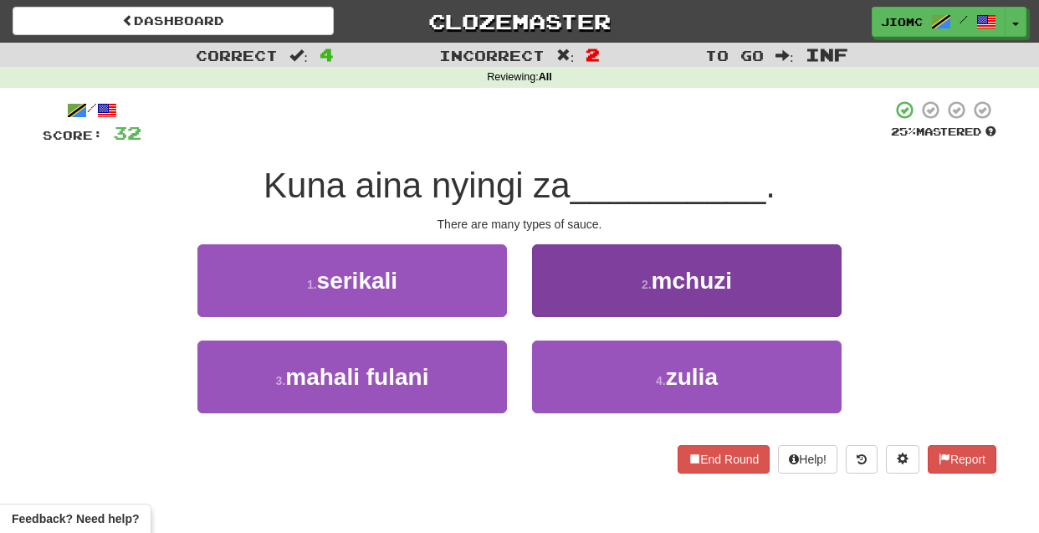
click at [537, 305] on button "2 . mchuzi" at bounding box center [687, 280] width 310 height 73
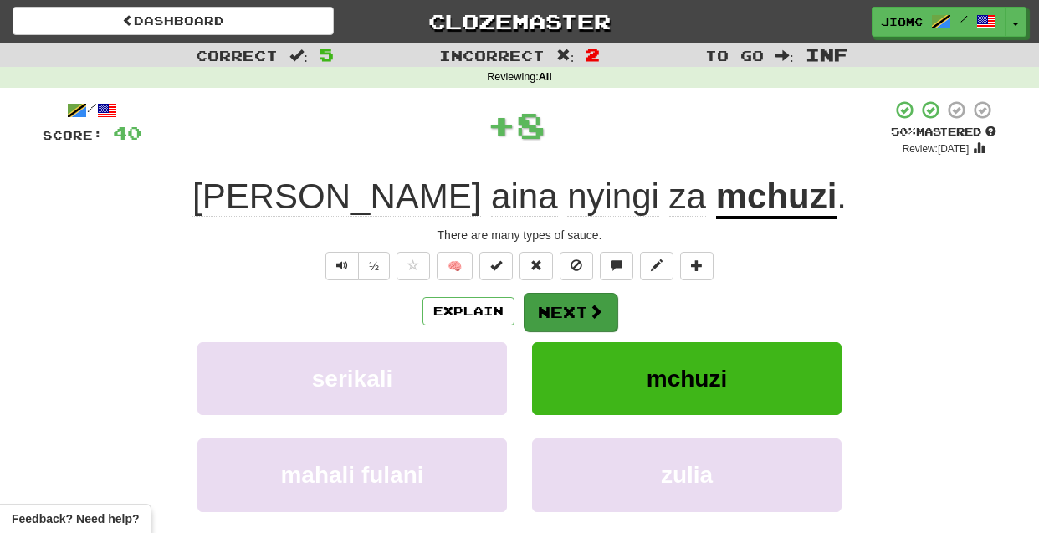
click at [537, 307] on button "Next" at bounding box center [571, 312] width 94 height 38
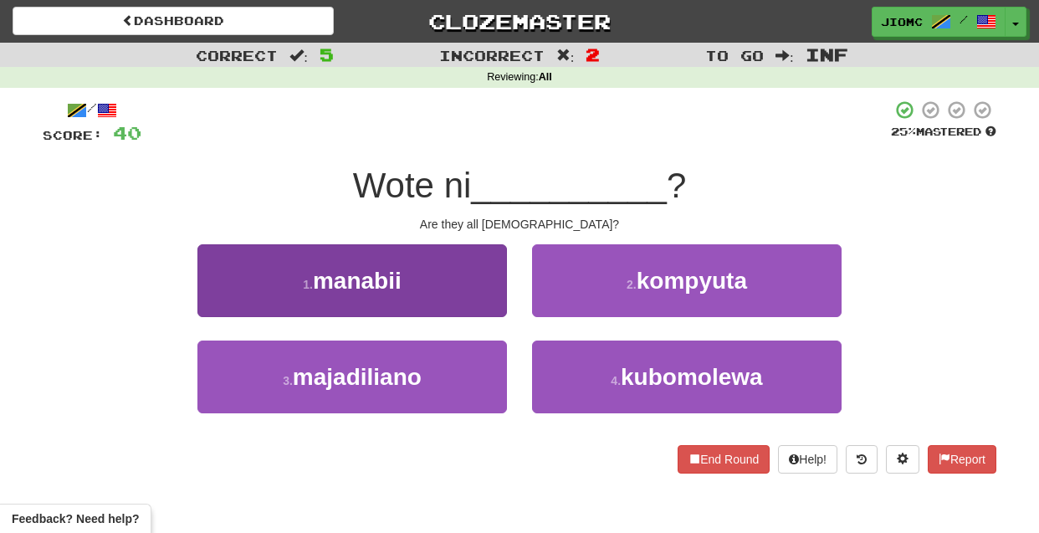
click at [470, 299] on button "1 . manabii" at bounding box center [352, 280] width 310 height 73
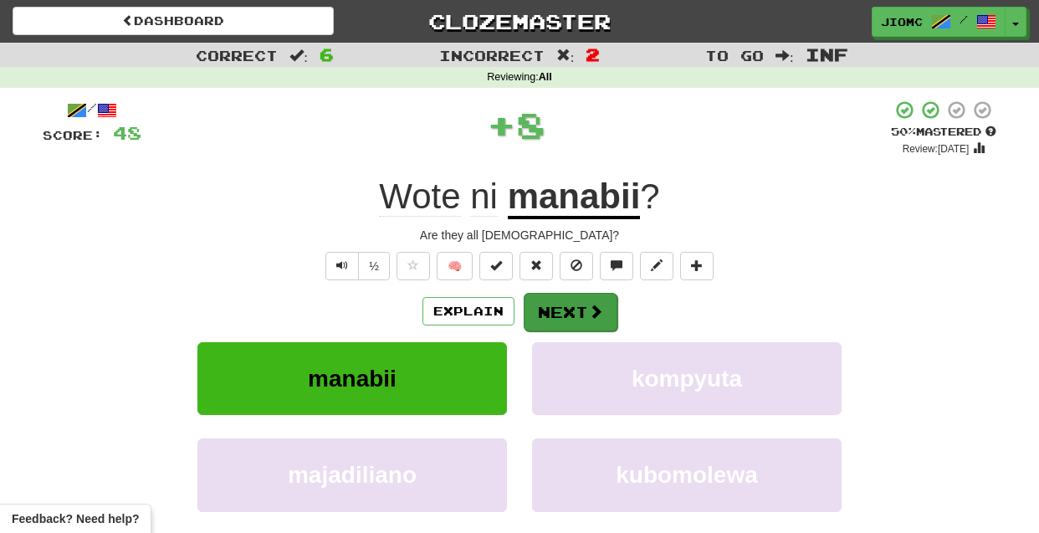
click at [539, 301] on button "Next" at bounding box center [571, 312] width 94 height 38
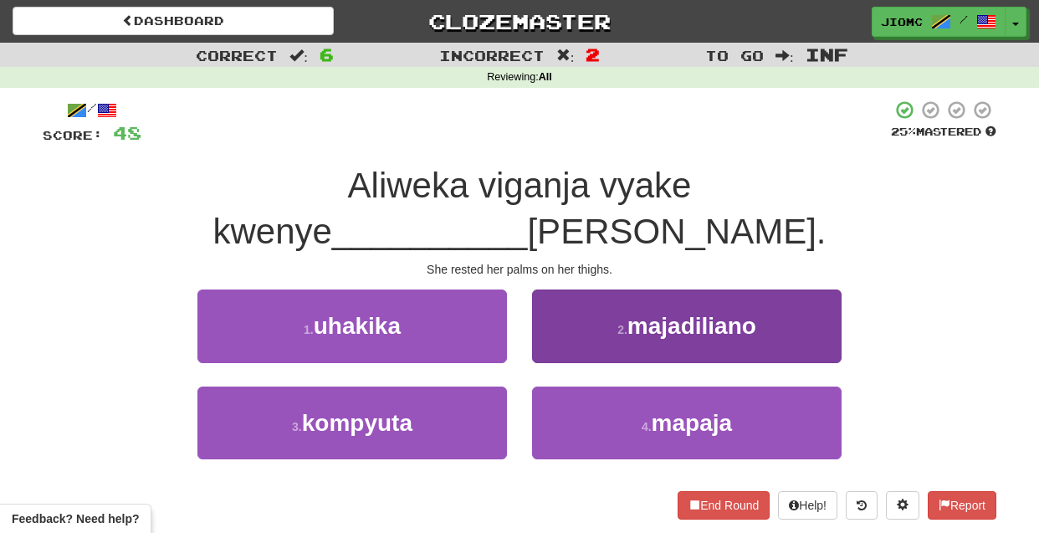
click at [569, 387] on button "4 . mapaja" at bounding box center [687, 423] width 310 height 73
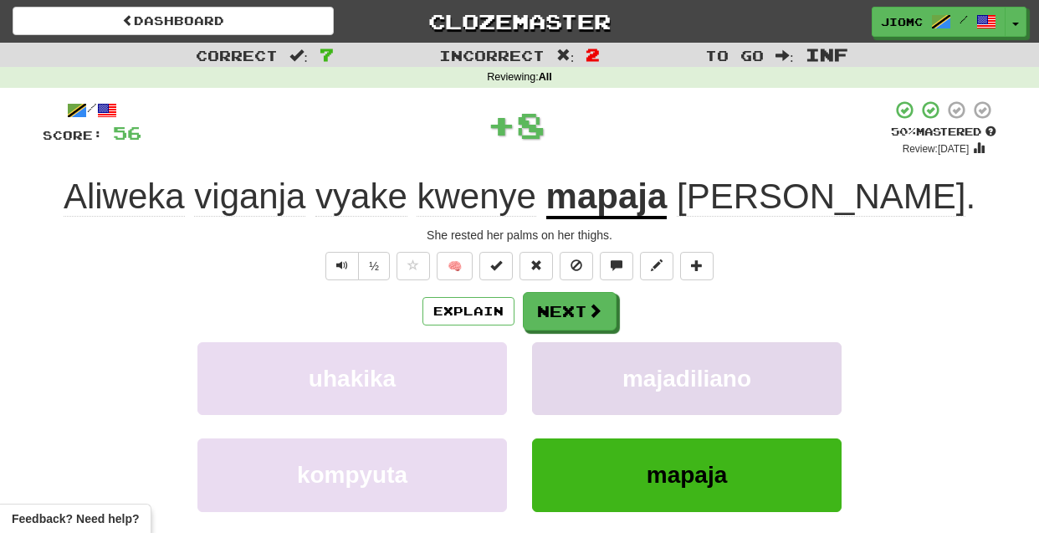
click at [568, 363] on button "majadiliano" at bounding box center [687, 378] width 310 height 73
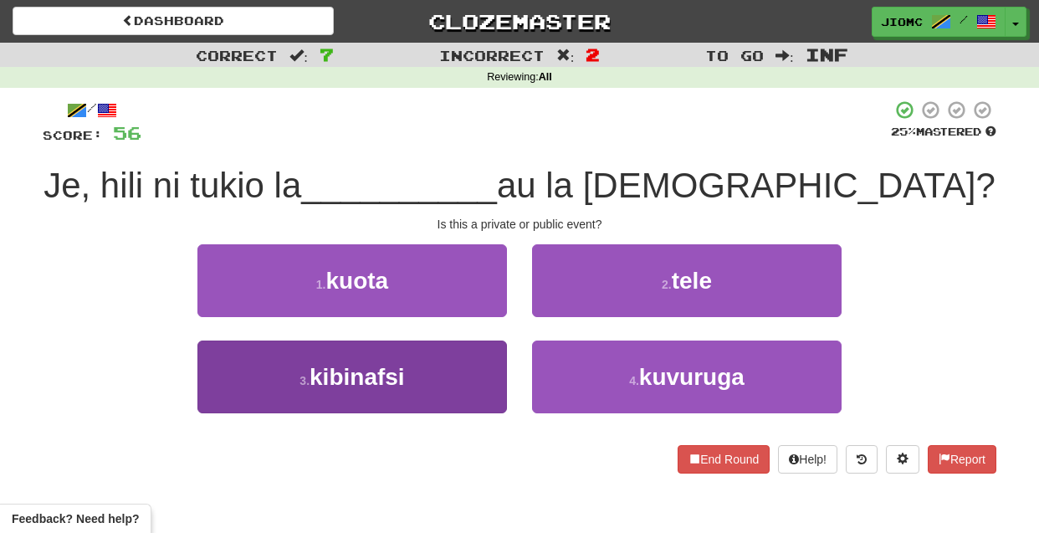
click at [479, 374] on button "3 . kibinafsi" at bounding box center [352, 377] width 310 height 73
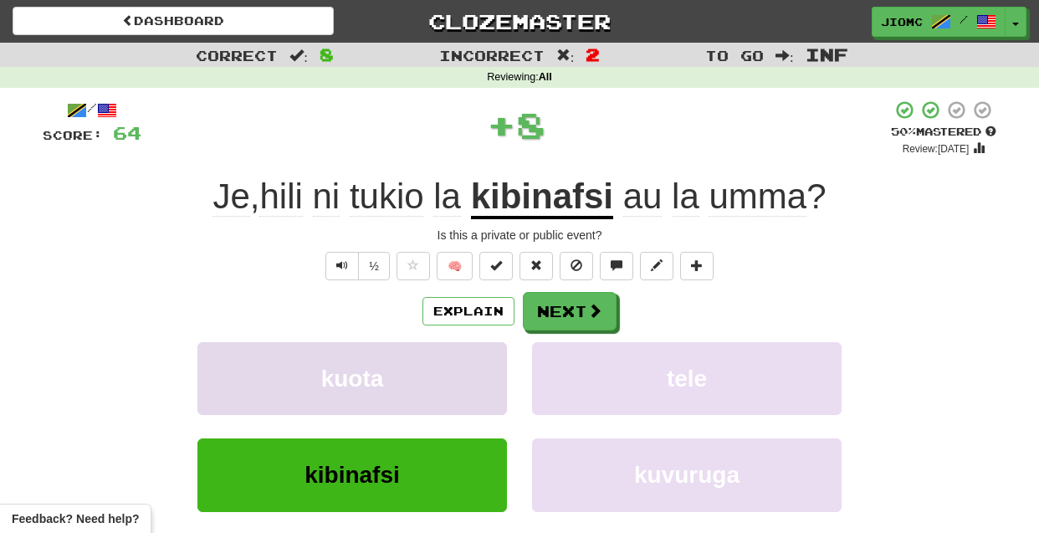
click at [476, 367] on button "kuota" at bounding box center [352, 378] width 310 height 73
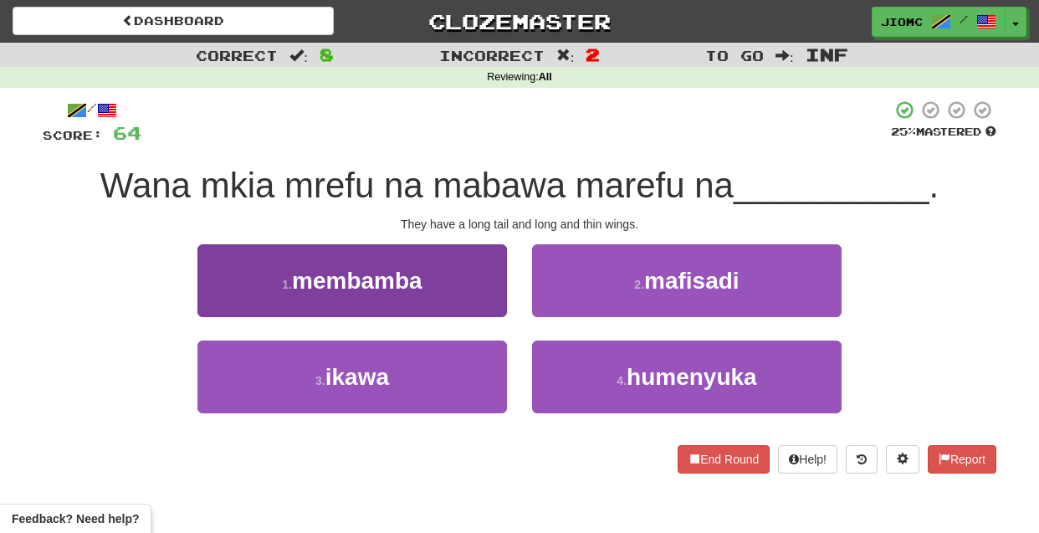
click at [484, 299] on button "1 . membamba" at bounding box center [352, 280] width 310 height 73
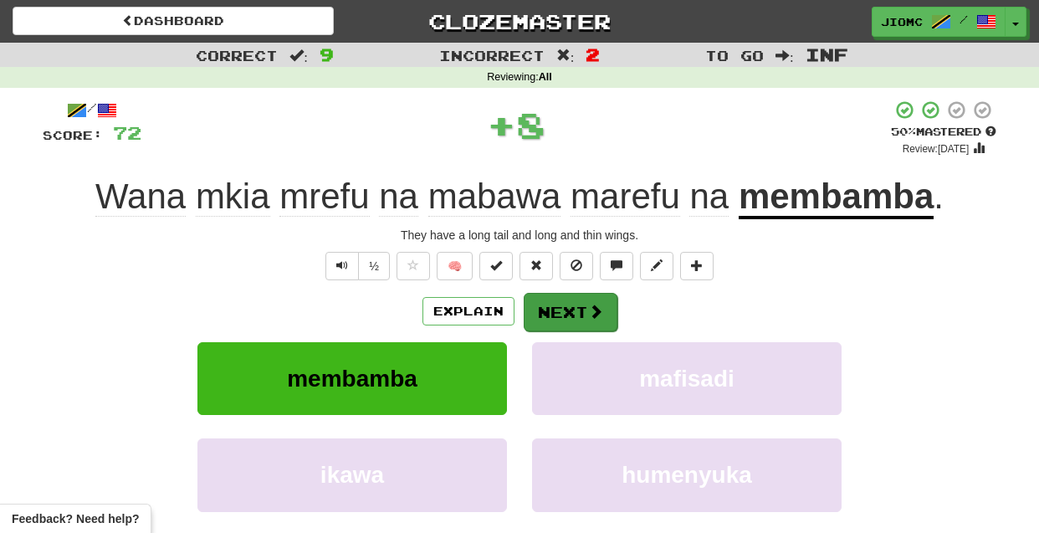
click at [544, 308] on button "Next" at bounding box center [571, 312] width 94 height 38
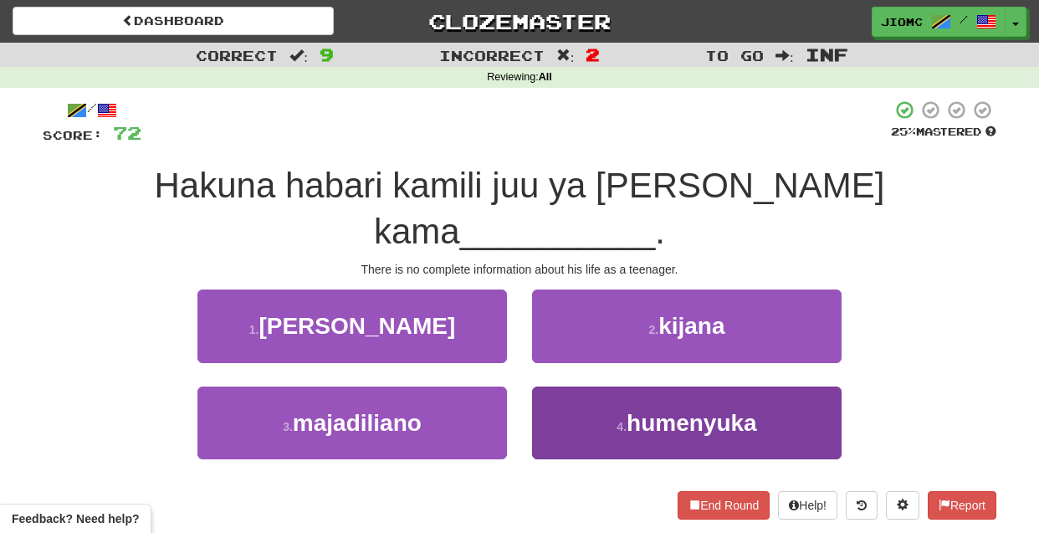
click at [546, 387] on button "4 . humenyuka" at bounding box center [687, 423] width 310 height 73
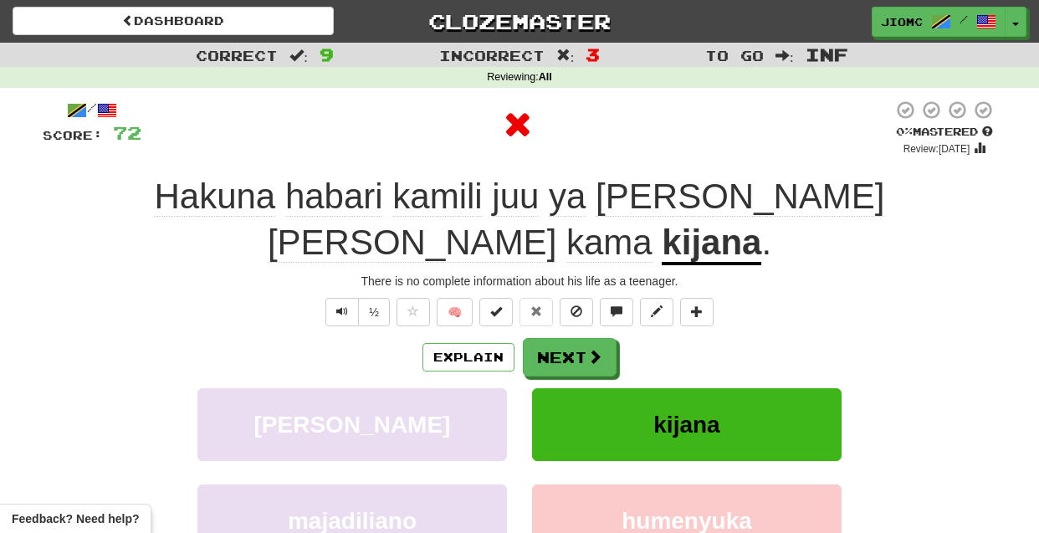
click at [548, 388] on button "kijana" at bounding box center [687, 424] width 310 height 73
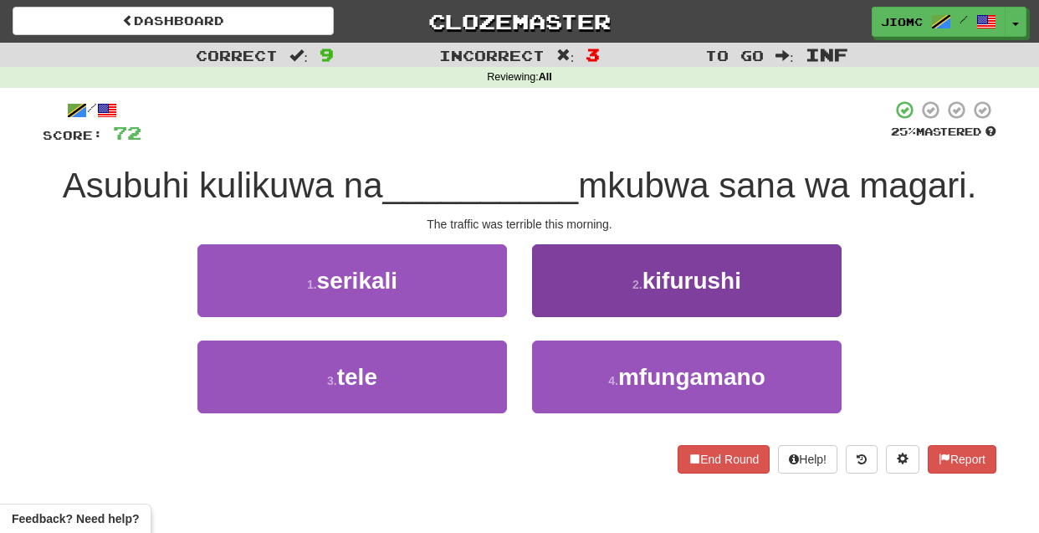
click at [560, 300] on button "2 . kifurushi" at bounding box center [687, 280] width 310 height 73
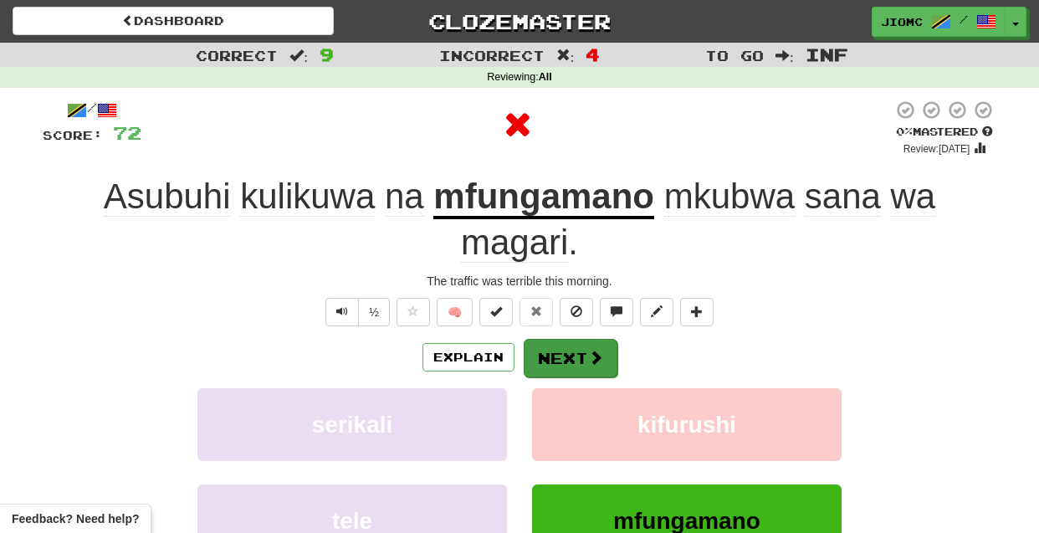
click at [555, 356] on button "Next" at bounding box center [571, 358] width 94 height 38
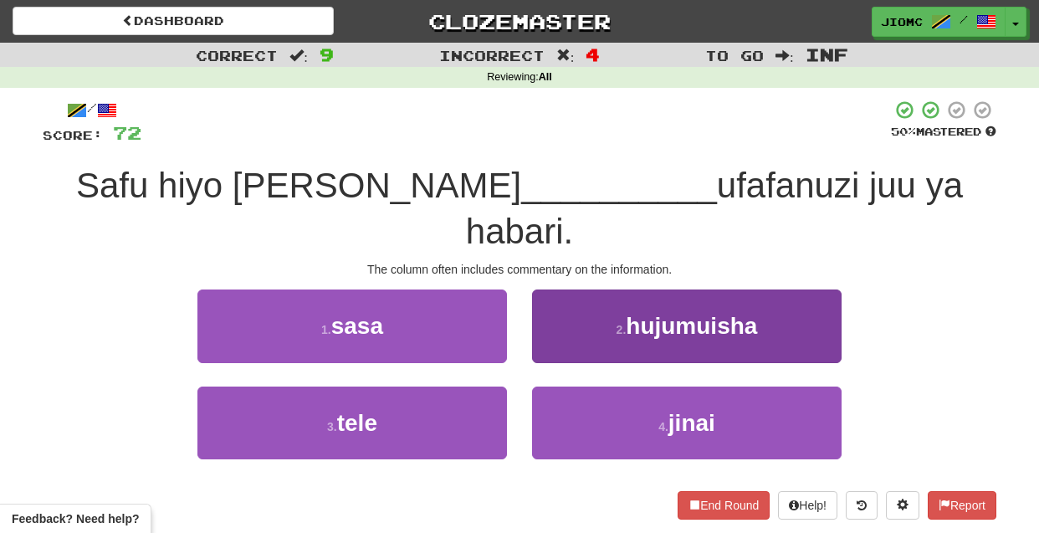
click at [563, 301] on button "2 . hujumuisha" at bounding box center [687, 326] width 310 height 73
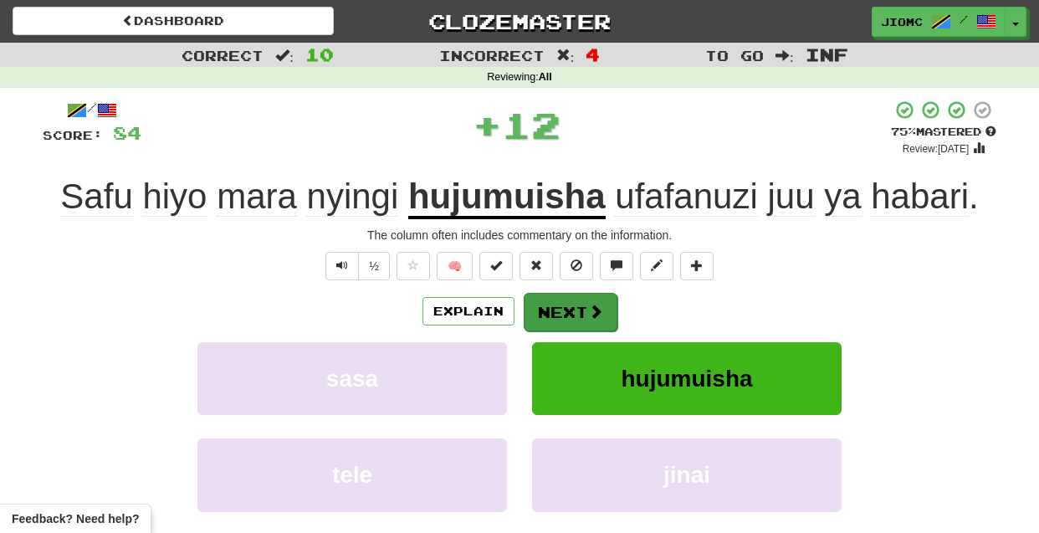
click at [560, 315] on button "Next" at bounding box center [571, 312] width 94 height 38
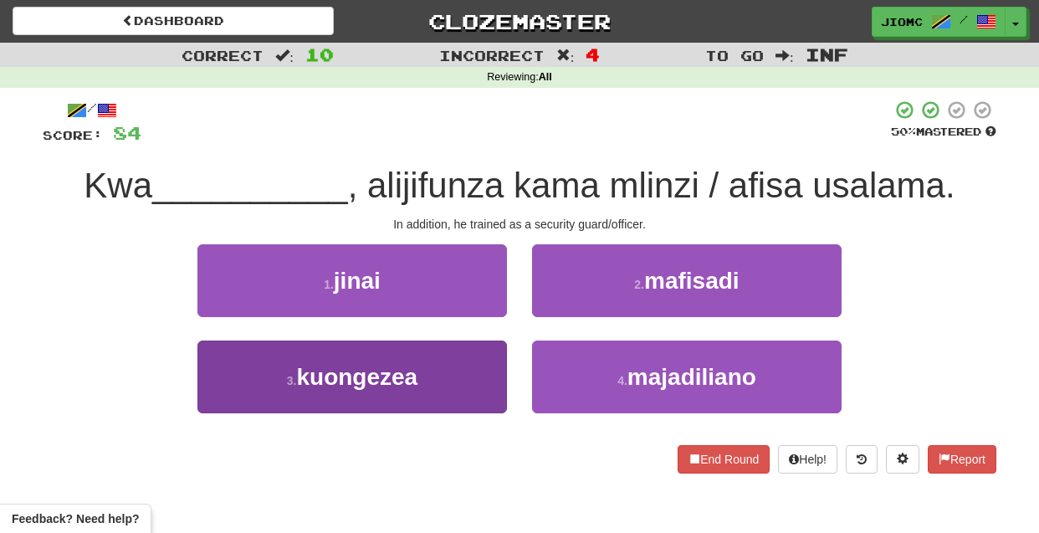
click at [469, 376] on button "3 . kuongezea" at bounding box center [352, 377] width 310 height 73
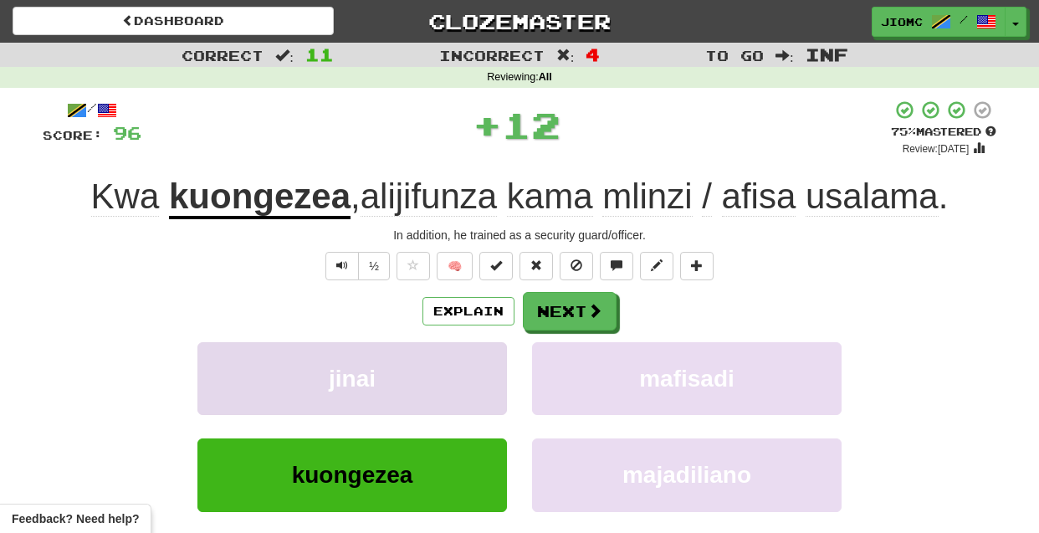
click at [469, 376] on button "jinai" at bounding box center [352, 378] width 310 height 73
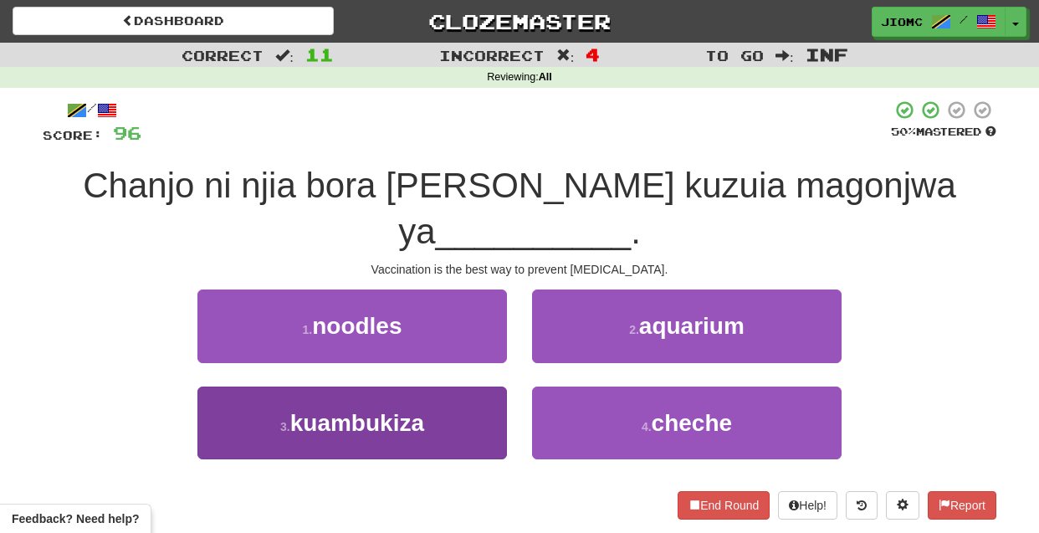
click at [462, 387] on button "3 . kuambukiza" at bounding box center [352, 423] width 310 height 73
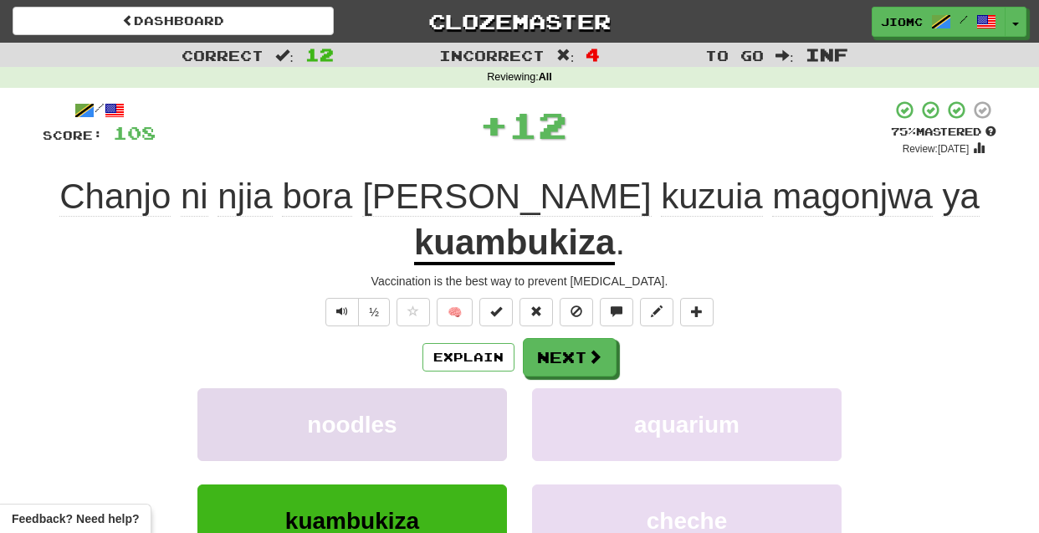
click at [463, 388] on button "noodles" at bounding box center [352, 424] width 310 height 73
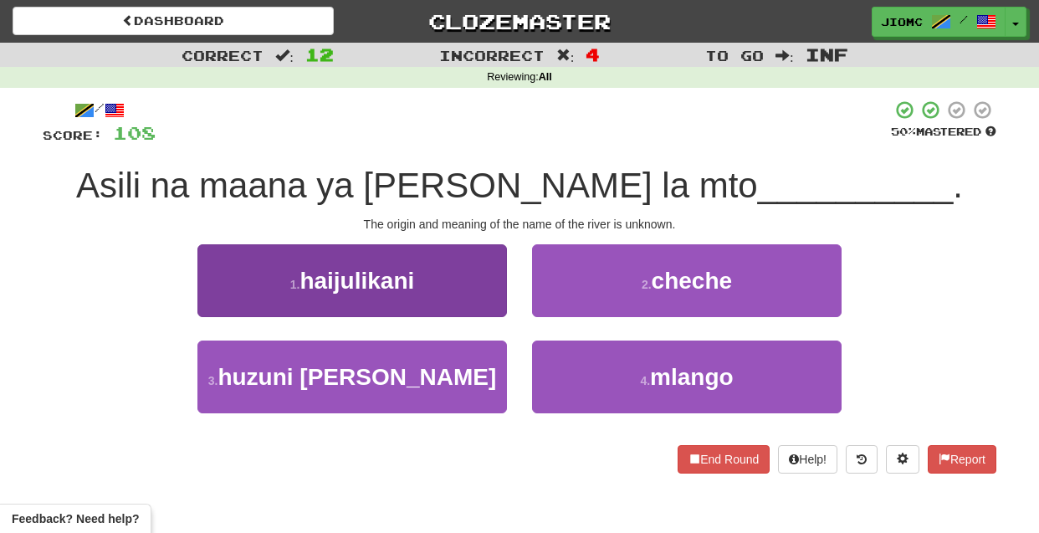
click at [486, 303] on button "1 . haijulikani" at bounding box center [352, 280] width 310 height 73
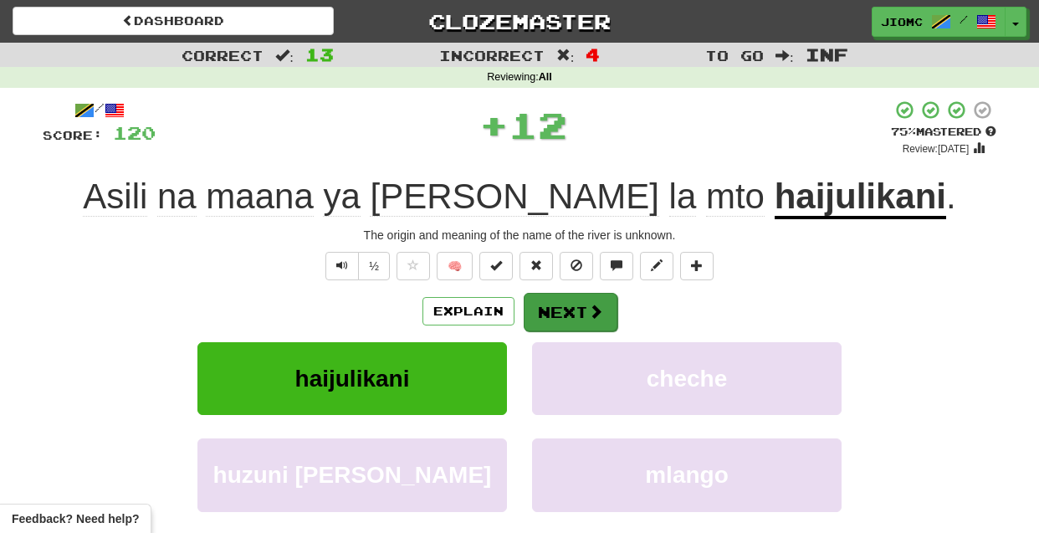
click at [547, 313] on button "Next" at bounding box center [571, 312] width 94 height 38
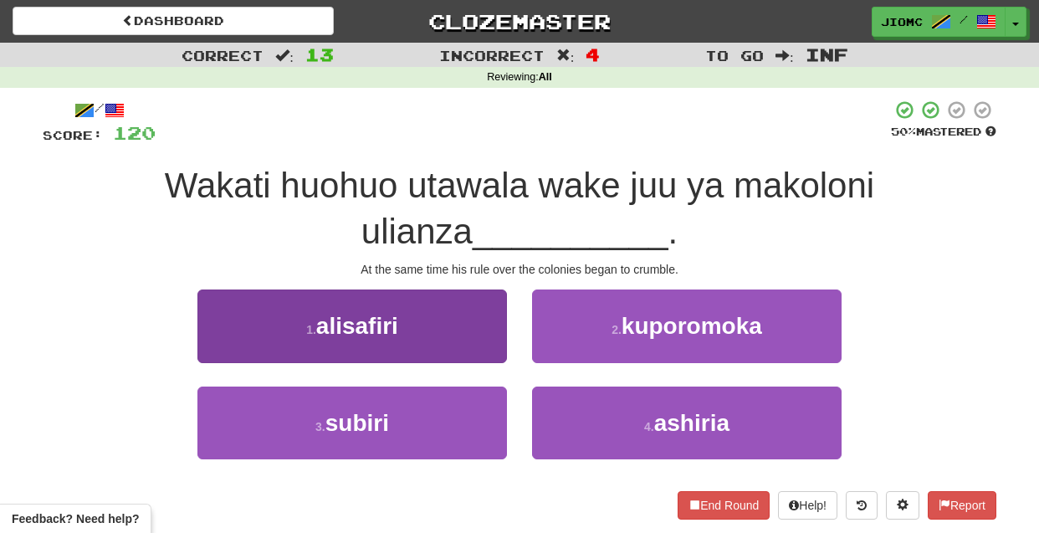
click at [484, 350] on button "1 . alisafiri" at bounding box center [352, 326] width 310 height 73
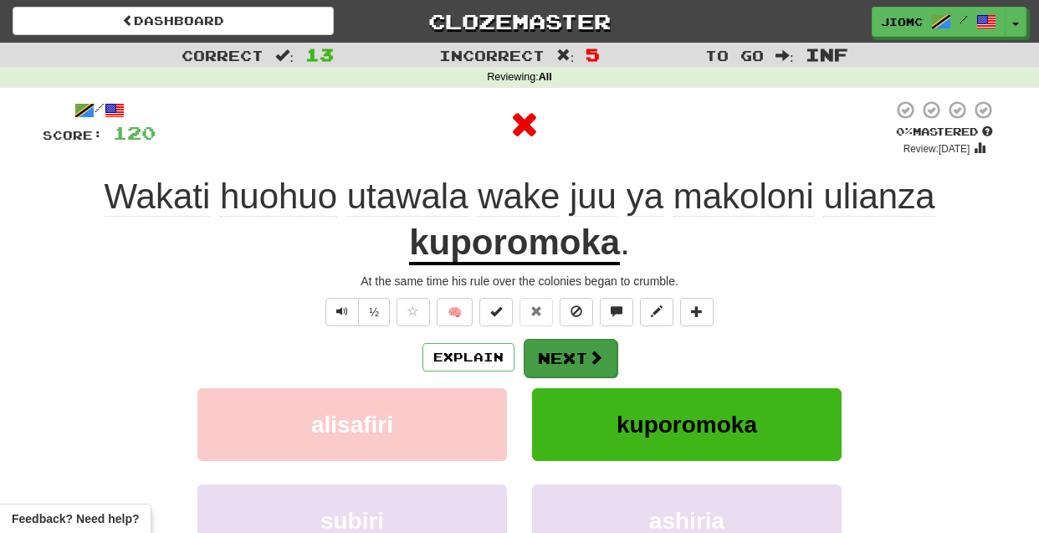
click at [556, 354] on button "Next" at bounding box center [571, 358] width 94 height 38
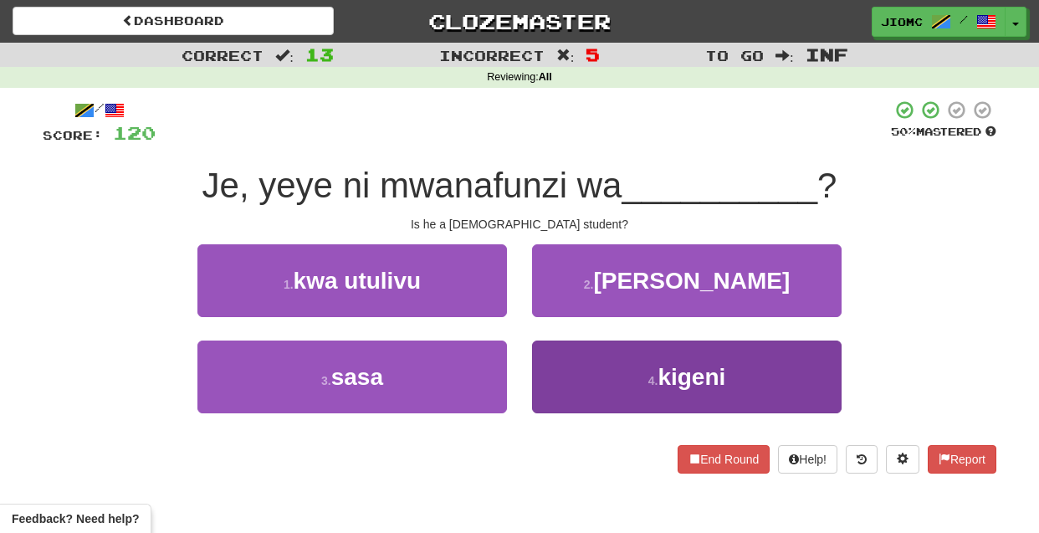
click at [560, 368] on button "4 . kigeni" at bounding box center [687, 377] width 310 height 73
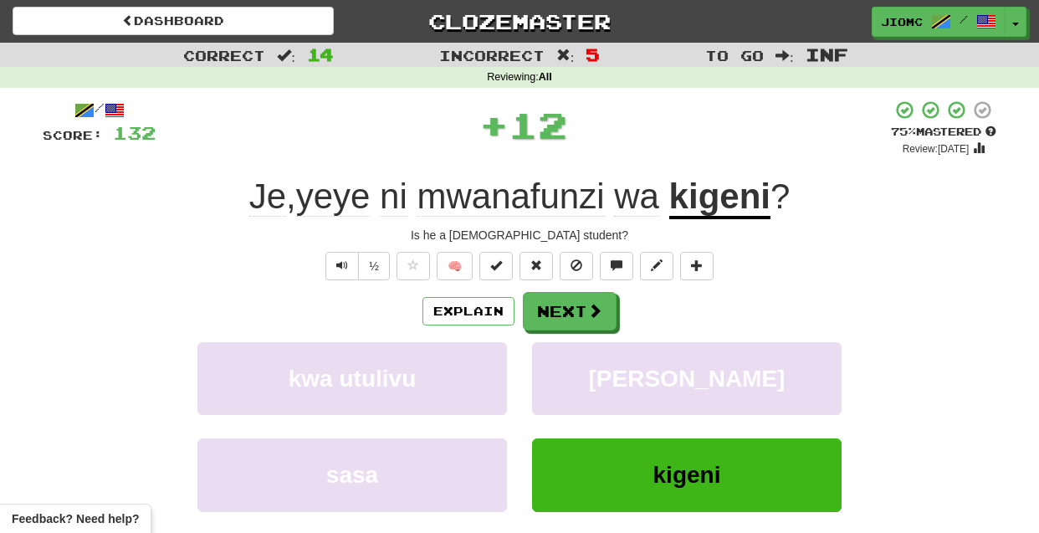
click at [560, 368] on button "mwenye akili" at bounding box center [687, 378] width 310 height 73
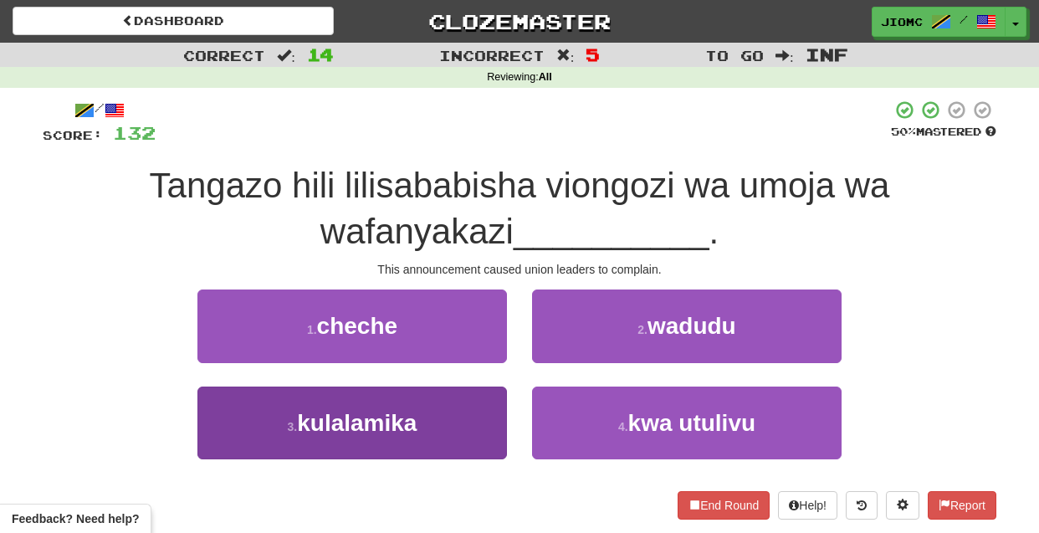
click at [478, 408] on button "3 . kulalamika" at bounding box center [352, 423] width 310 height 73
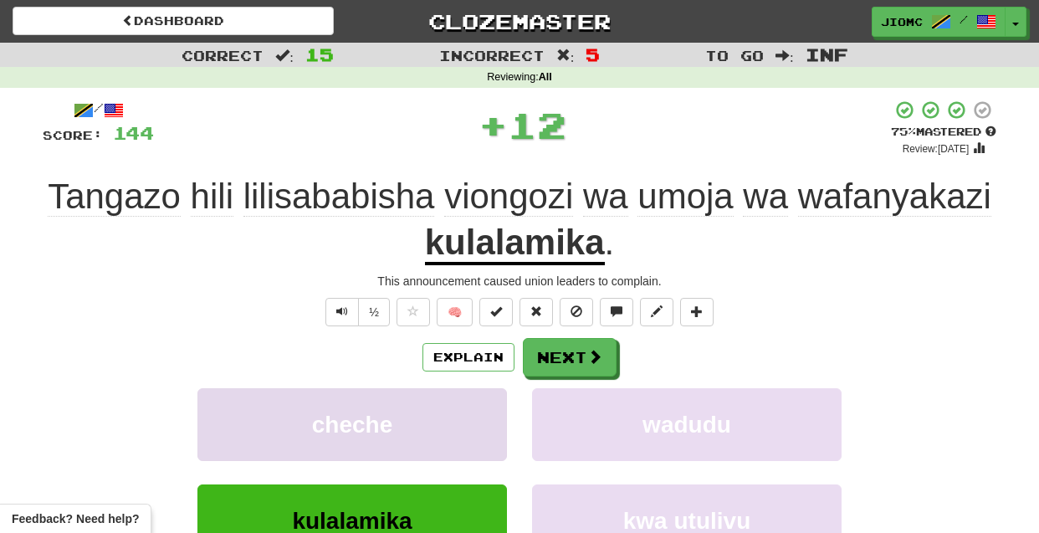
click at [479, 408] on button "cheche" at bounding box center [352, 424] width 310 height 73
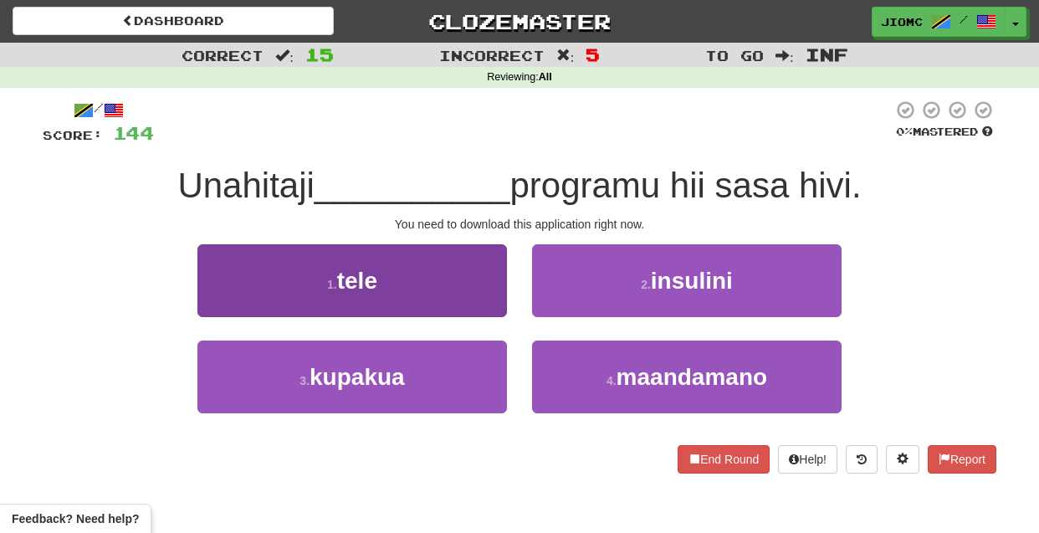
click at [479, 387] on button "3 . kupakua" at bounding box center [352, 377] width 310 height 73
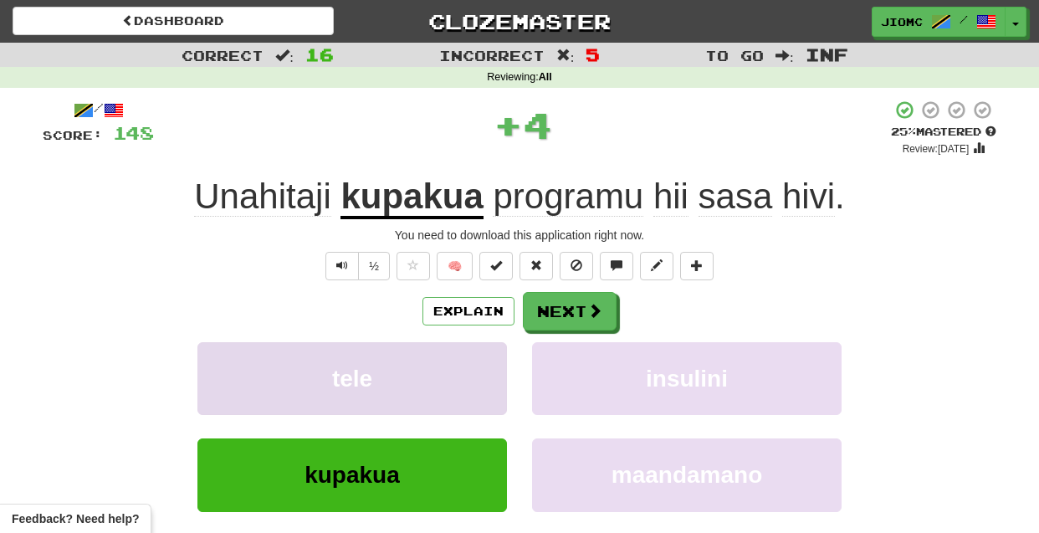
click at [482, 383] on button "tele" at bounding box center [352, 378] width 310 height 73
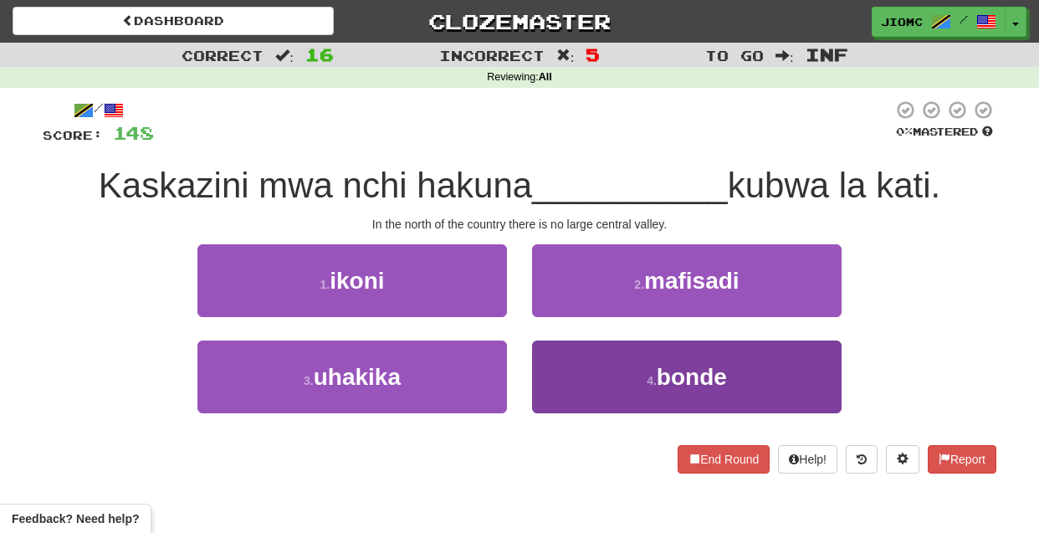
click at [560, 376] on button "4 . bonde" at bounding box center [687, 377] width 310 height 73
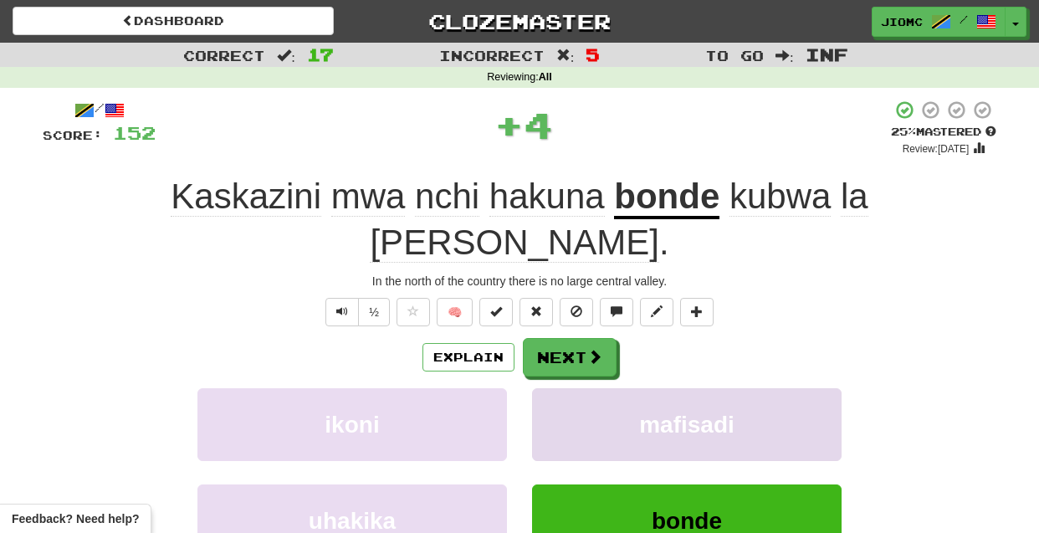
click at [559, 388] on button "mafisadi" at bounding box center [687, 424] width 310 height 73
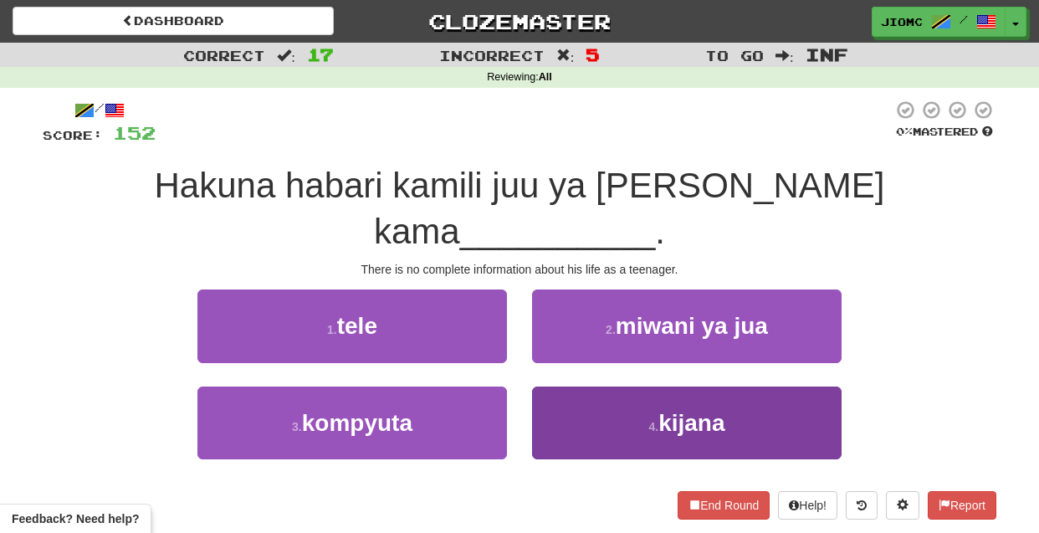
click at [551, 387] on button "4 . kijana" at bounding box center [687, 423] width 310 height 73
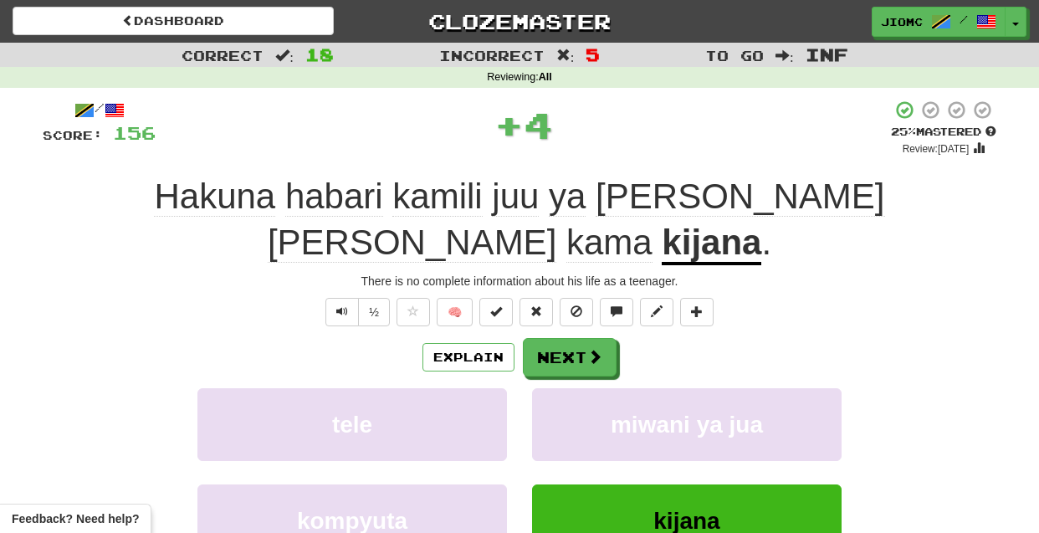
click at [551, 388] on button "miwani ya jua" at bounding box center [687, 424] width 310 height 73
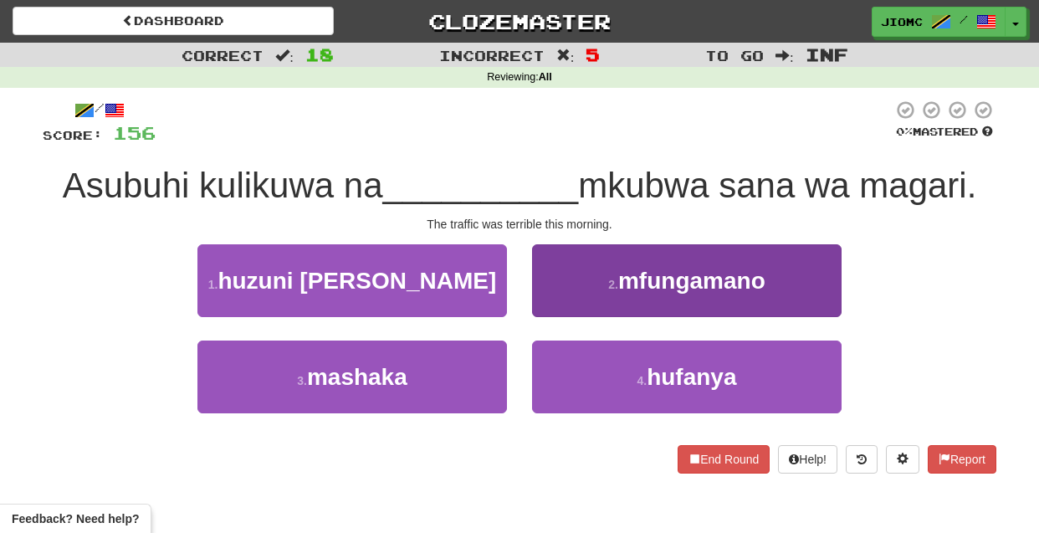
click at [569, 302] on button "2 . mfungamano" at bounding box center [687, 280] width 310 height 73
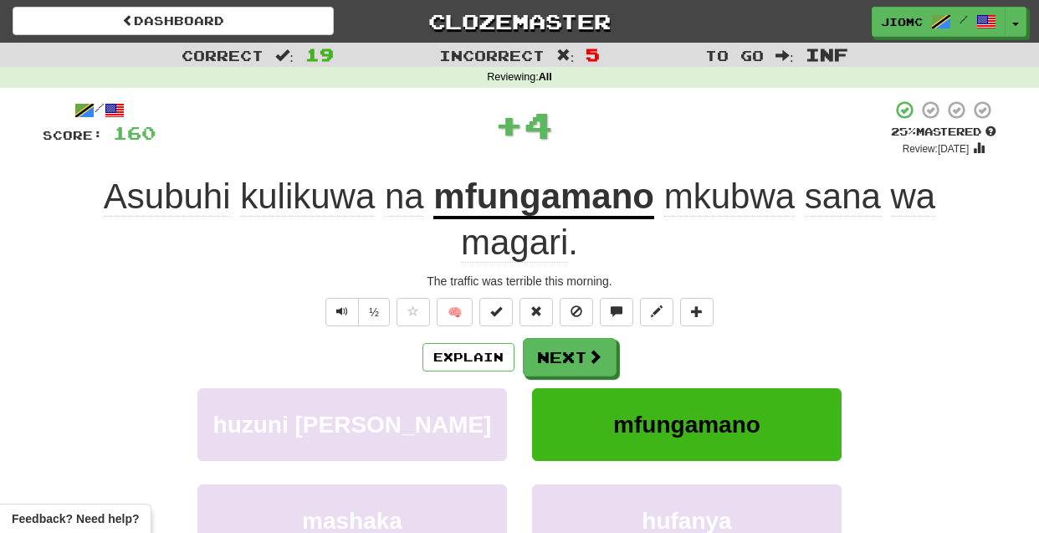
click at [554, 308] on span "🧠" at bounding box center [555, 310] width 324 height 13
click at [560, 350] on button "Next" at bounding box center [571, 358] width 94 height 38
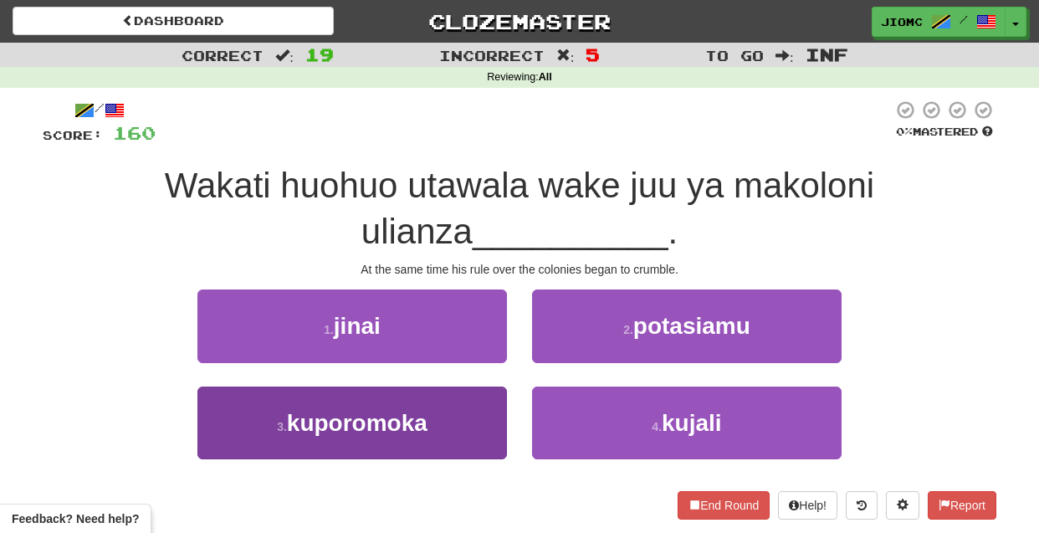
click at [475, 414] on button "3 . kuporomoka" at bounding box center [352, 423] width 310 height 73
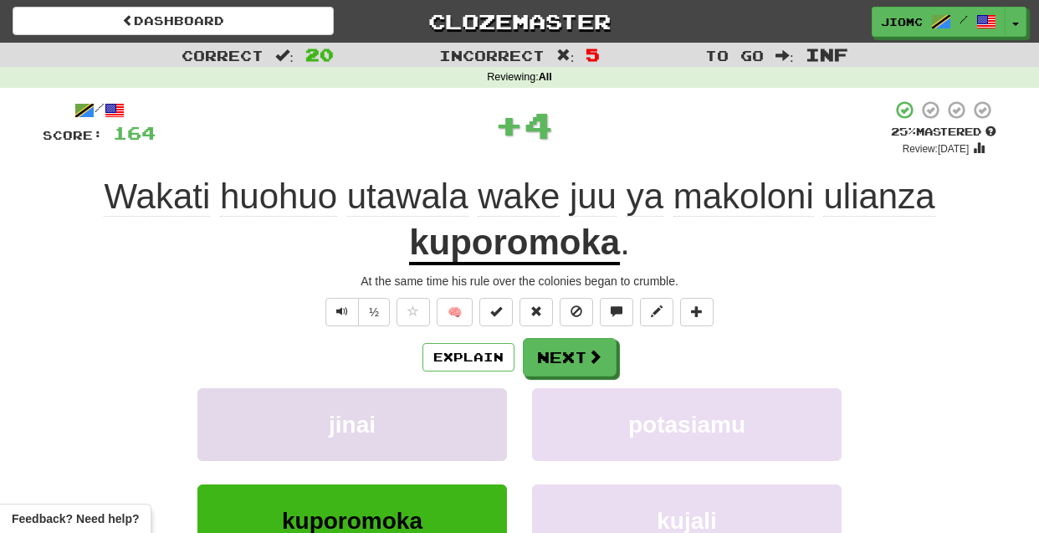
drag, startPoint x: 479, startPoint y: 417, endPoint x: 482, endPoint y: 403, distance: 13.8
click at [482, 403] on button "jinai" at bounding box center [352, 424] width 310 height 73
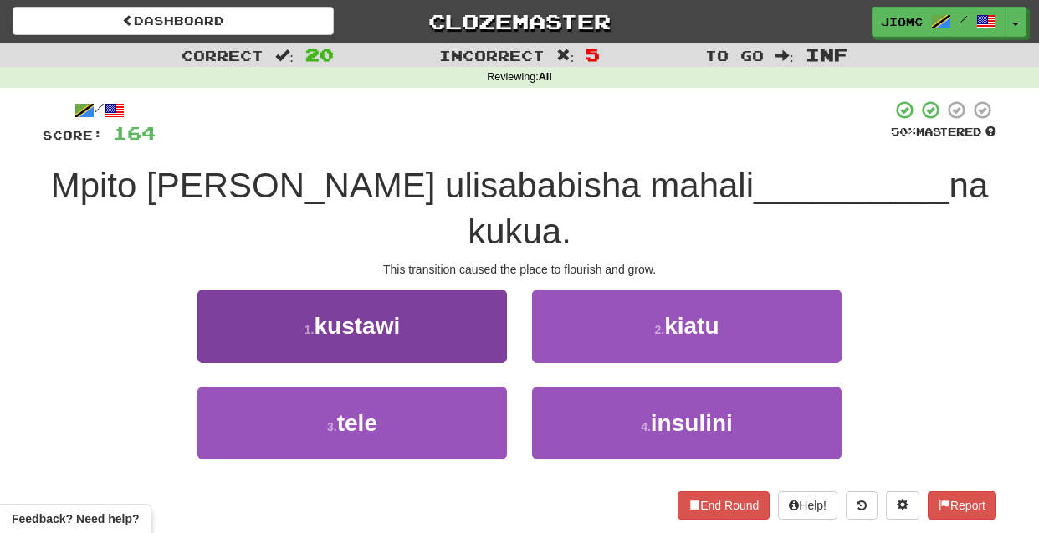
click at [491, 295] on button "1 . kustawi" at bounding box center [352, 326] width 310 height 73
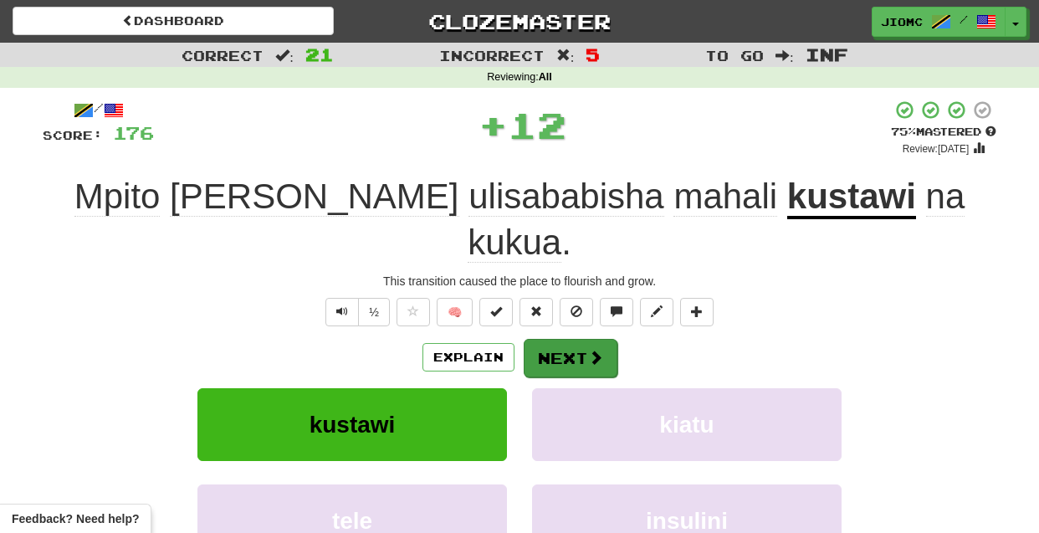
click at [566, 339] on button "Next" at bounding box center [571, 358] width 94 height 38
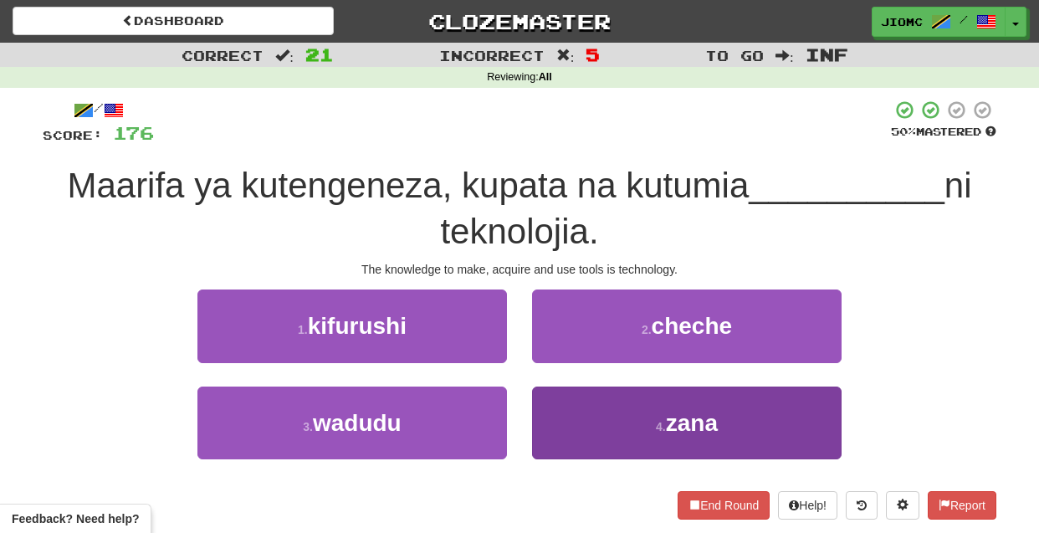
click at [546, 408] on button "4 . zana" at bounding box center [687, 423] width 310 height 73
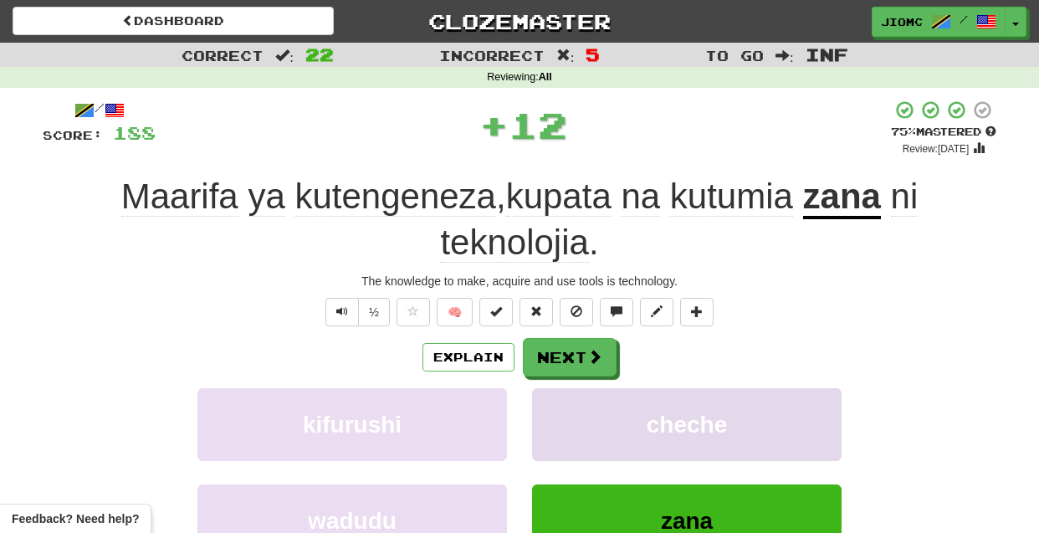
click at [549, 408] on button "cheche" at bounding box center [687, 424] width 310 height 73
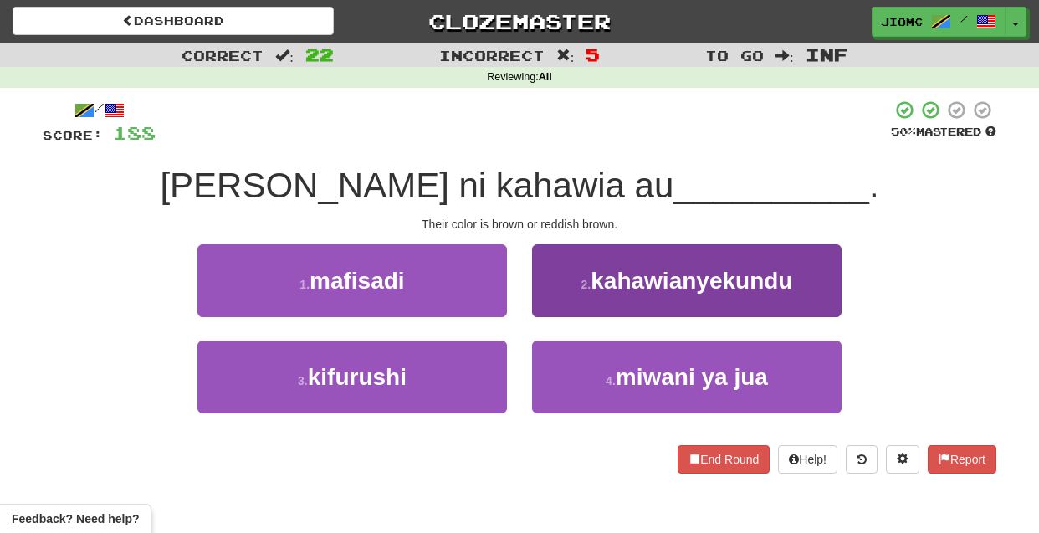
click at [556, 298] on button "2 . kahawianyekundu" at bounding box center [687, 280] width 310 height 73
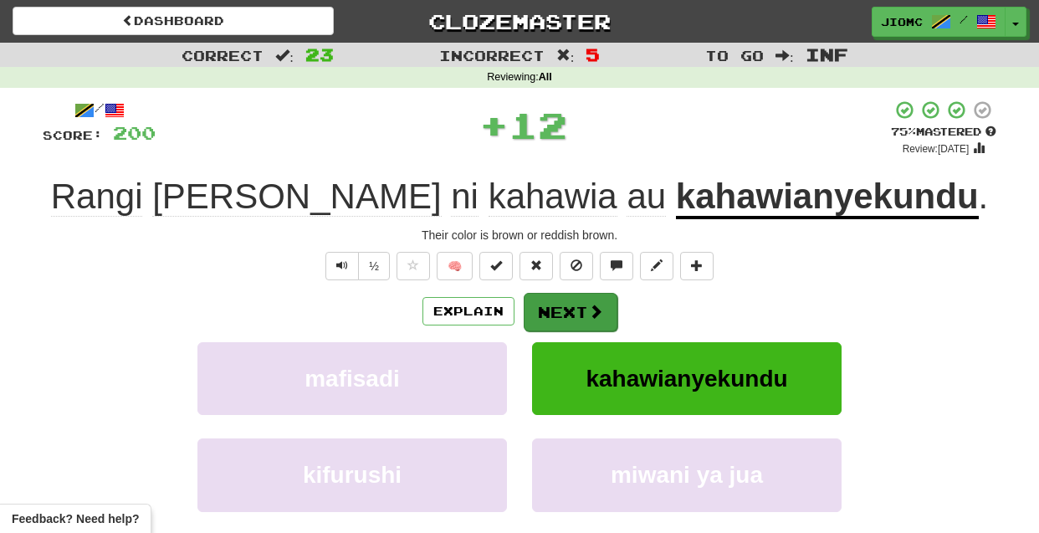
click at [555, 310] on button "Next" at bounding box center [571, 312] width 94 height 38
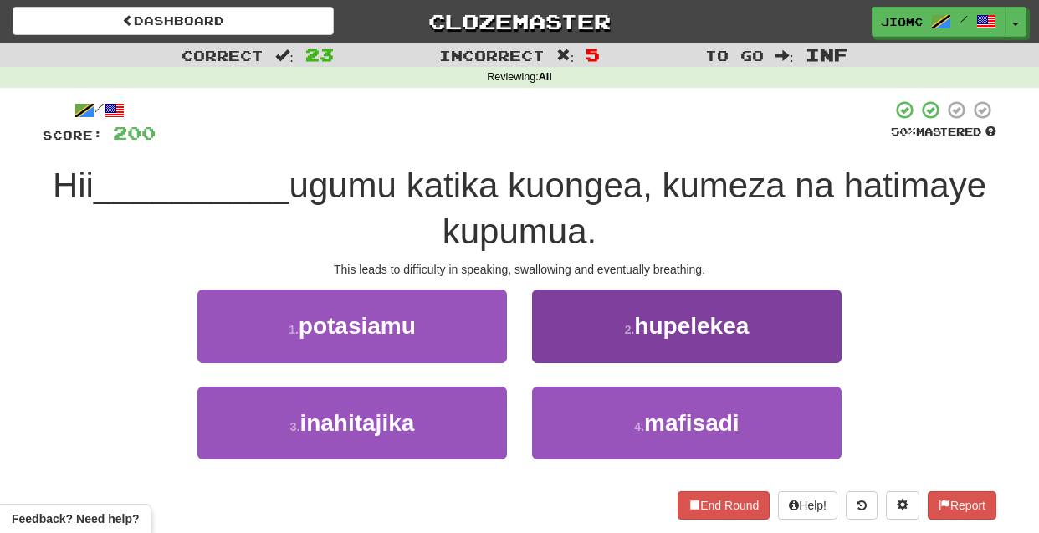
click at [592, 336] on button "2 . hupelekea" at bounding box center [687, 326] width 310 height 73
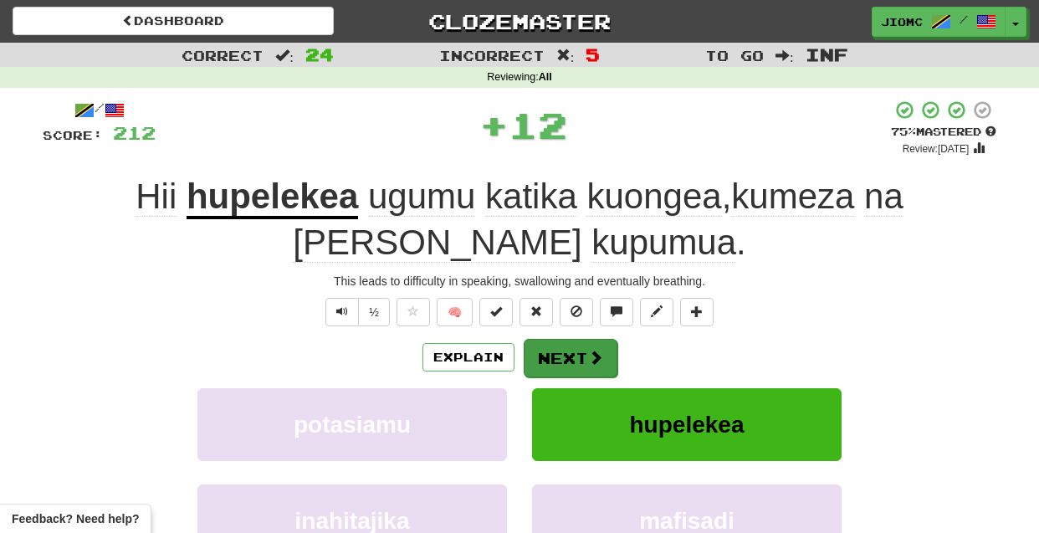
click at [590, 350] on span at bounding box center [595, 357] width 15 height 15
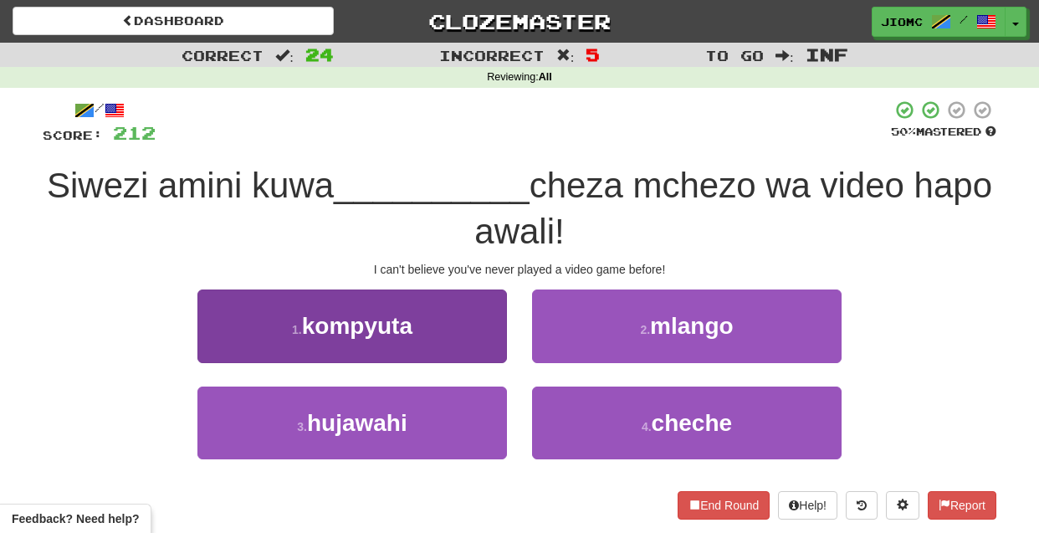
click at [471, 423] on button "3 . hujawahi" at bounding box center [352, 423] width 310 height 73
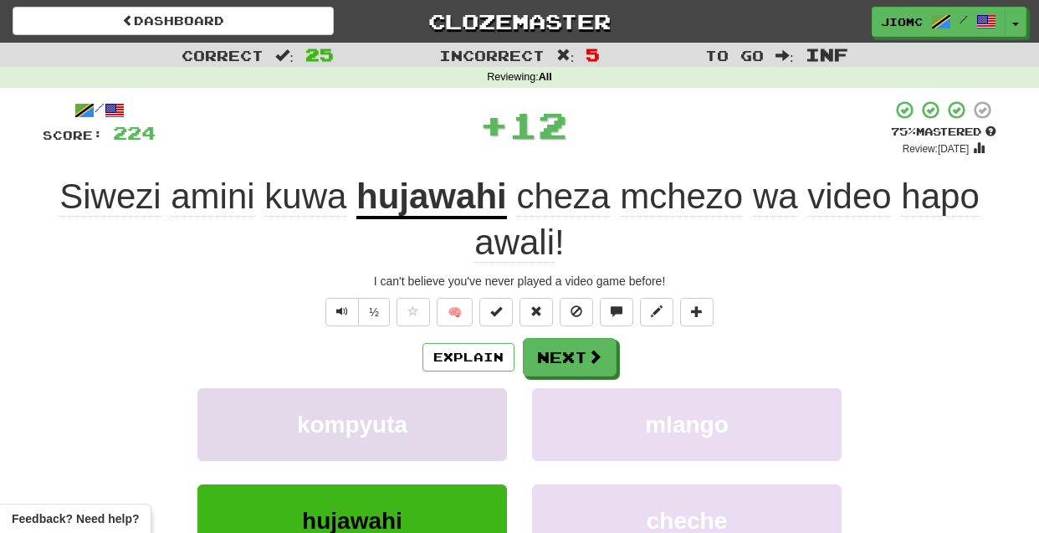
click at [469, 420] on button "kompyuta" at bounding box center [352, 424] width 310 height 73
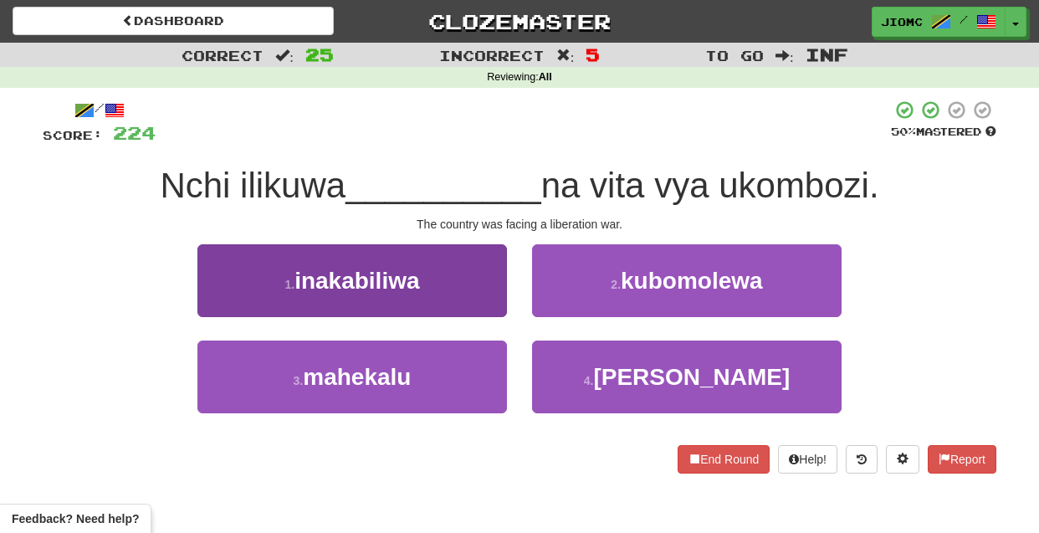
click at [482, 306] on button "1 . inakabiliwa" at bounding box center [352, 280] width 310 height 73
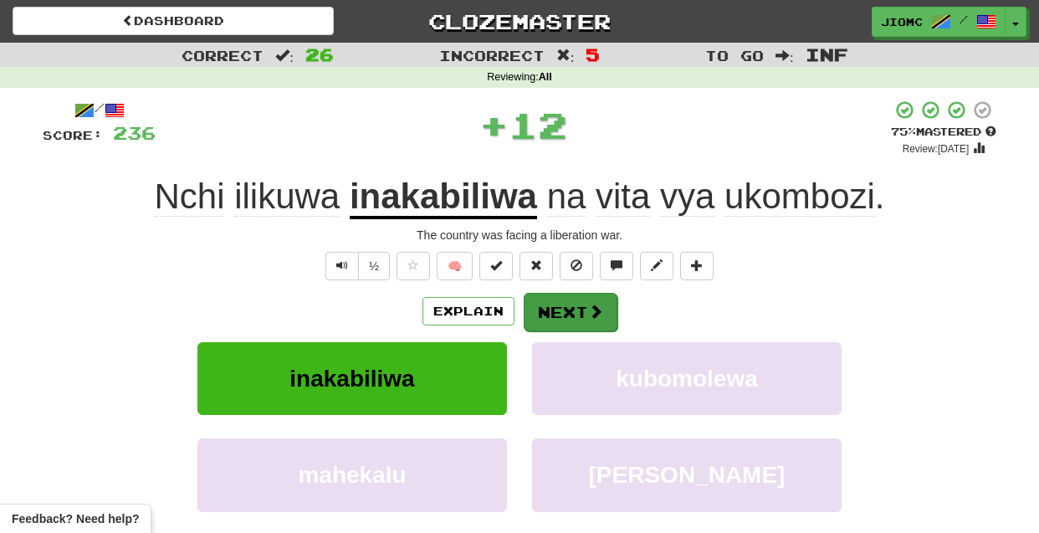
click at [563, 305] on button "Next" at bounding box center [571, 312] width 94 height 38
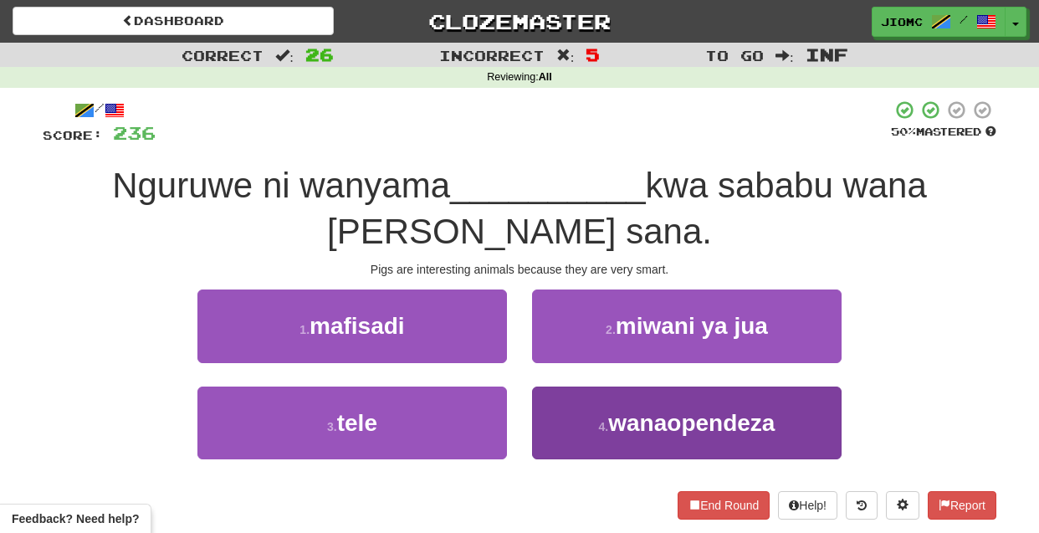
click at [567, 408] on button "4 . wanaopendeza" at bounding box center [687, 423] width 310 height 73
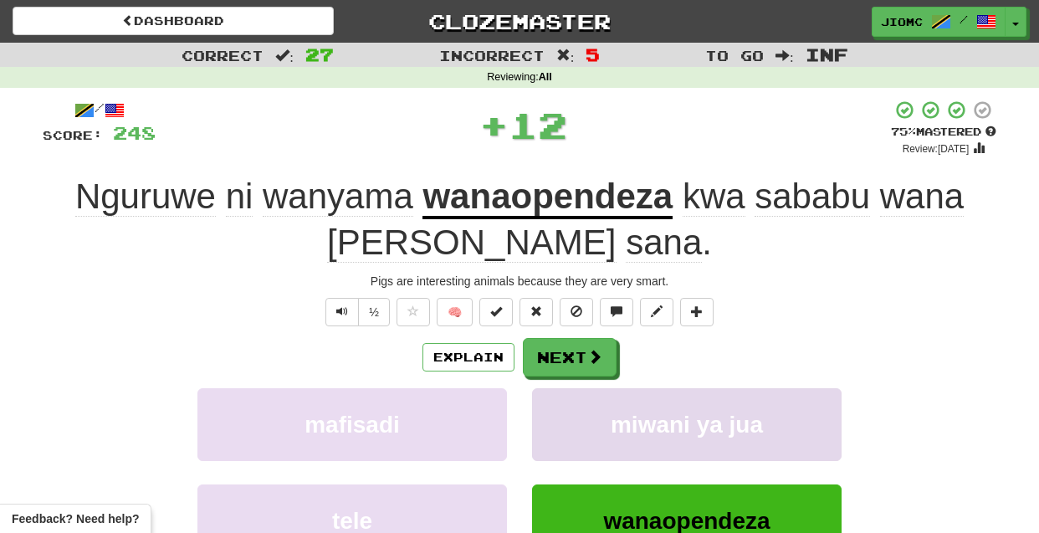
click at [566, 411] on button "miwani ya jua" at bounding box center [687, 424] width 310 height 73
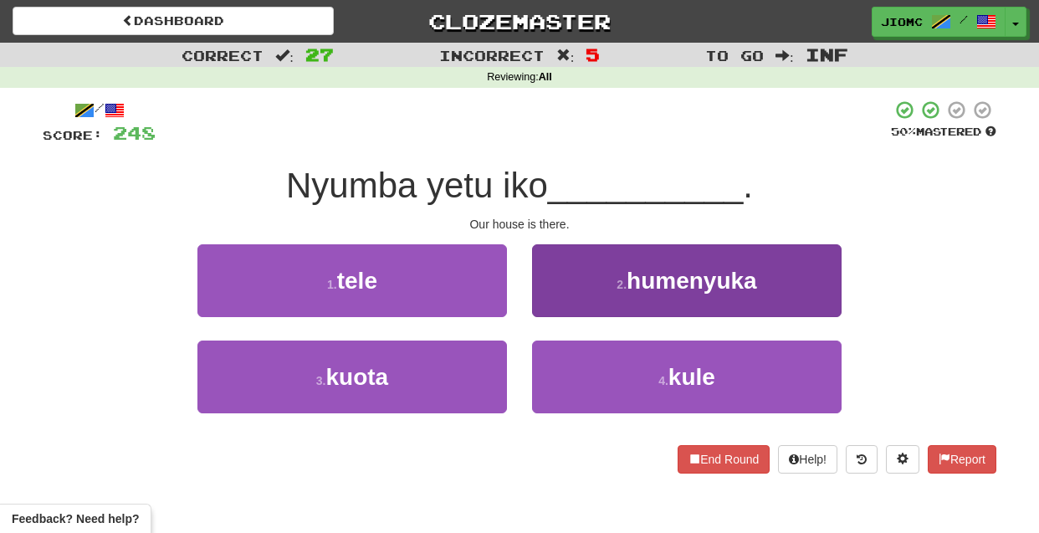
click at [550, 307] on button "2 . humenyuka" at bounding box center [687, 280] width 310 height 73
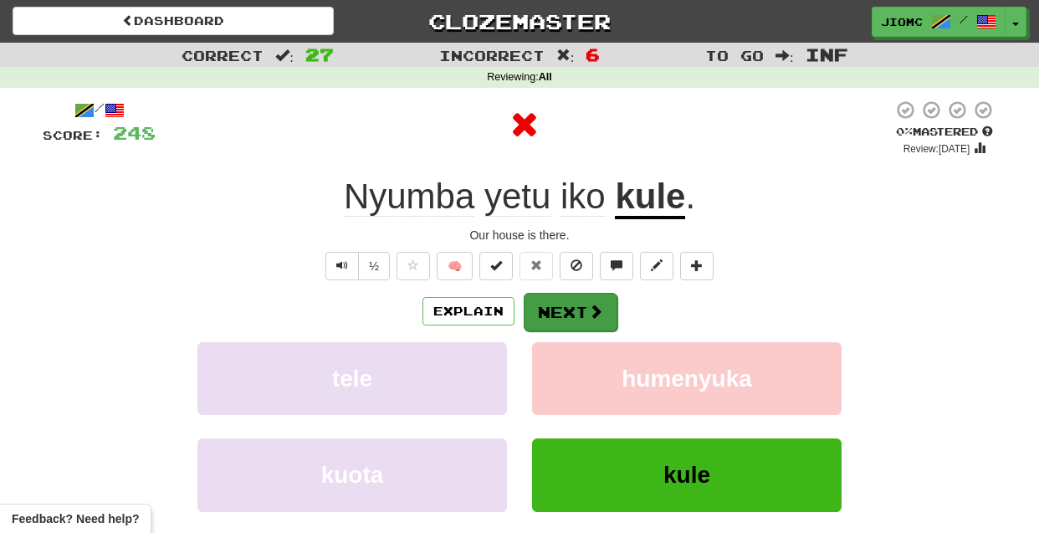
click at [552, 313] on button "Next" at bounding box center [571, 312] width 94 height 38
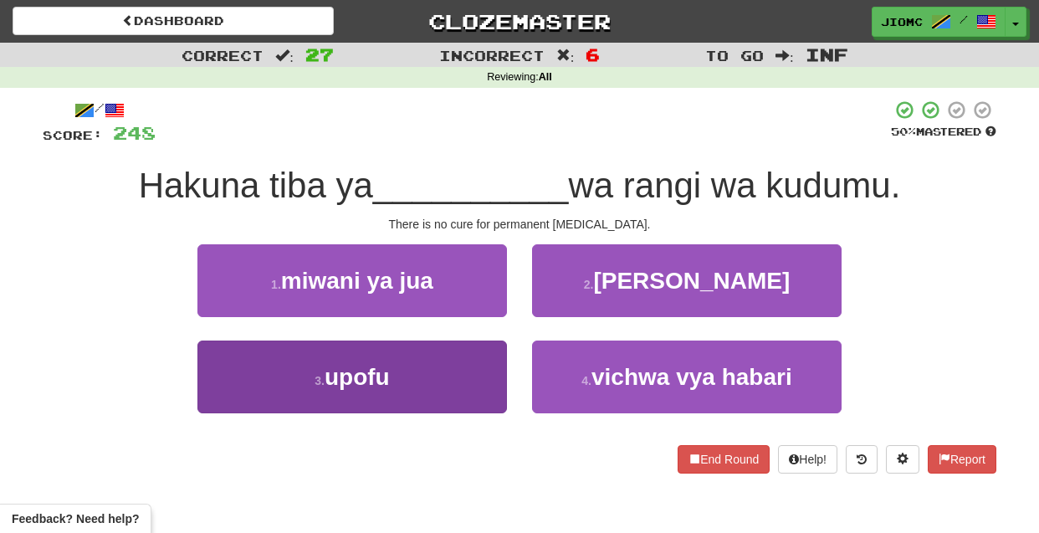
click at [477, 365] on button "3 . upofu" at bounding box center [352, 377] width 310 height 73
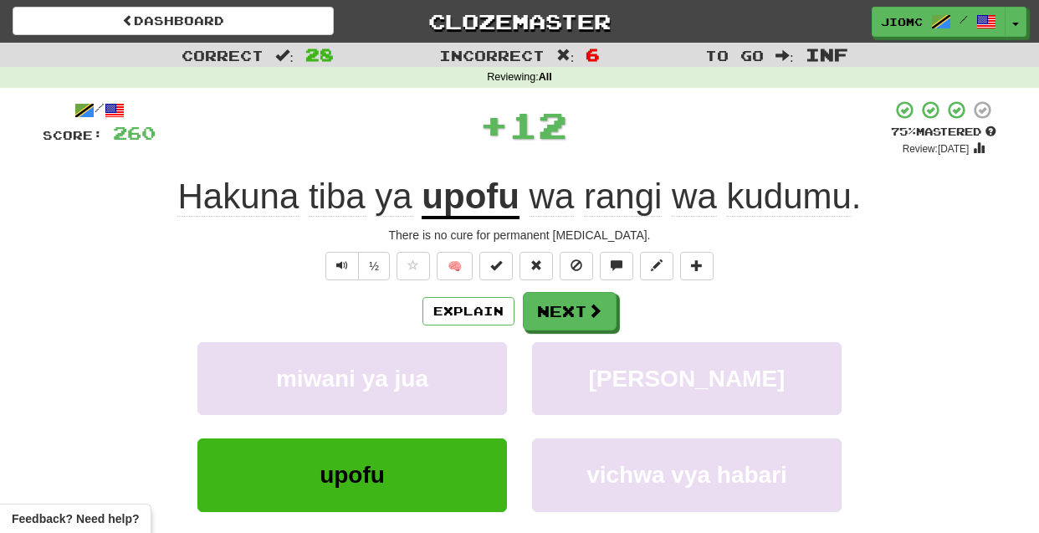
click at [477, 365] on button "miwani ya jua" at bounding box center [352, 378] width 310 height 73
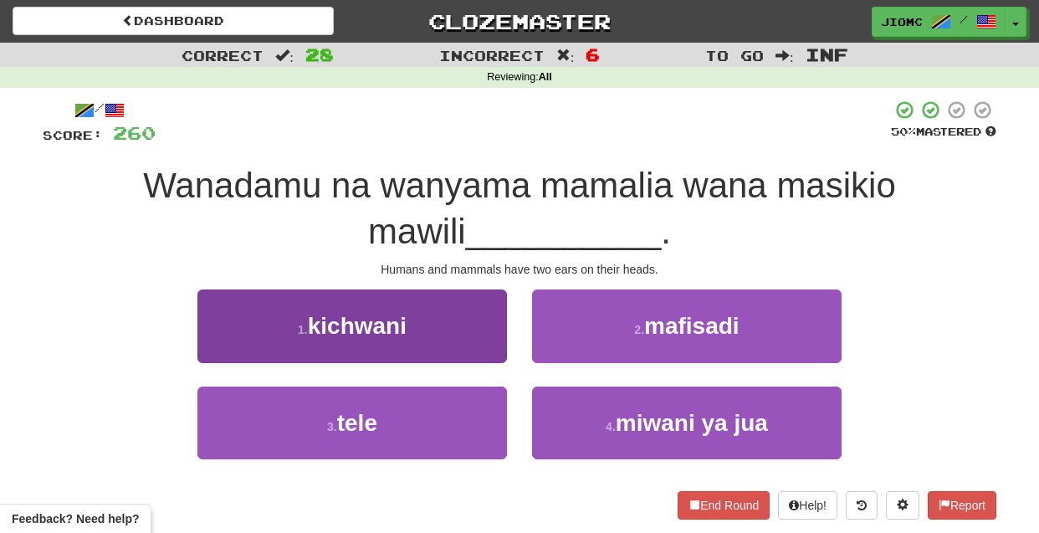
click at [489, 350] on button "1 . kichwani" at bounding box center [352, 326] width 310 height 73
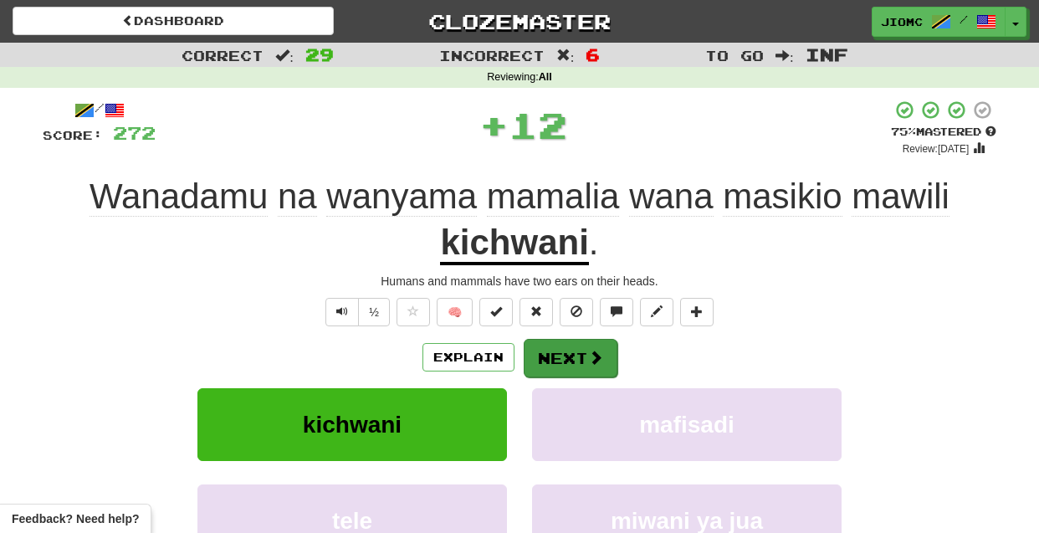
click at [573, 351] on button "Next" at bounding box center [571, 358] width 94 height 38
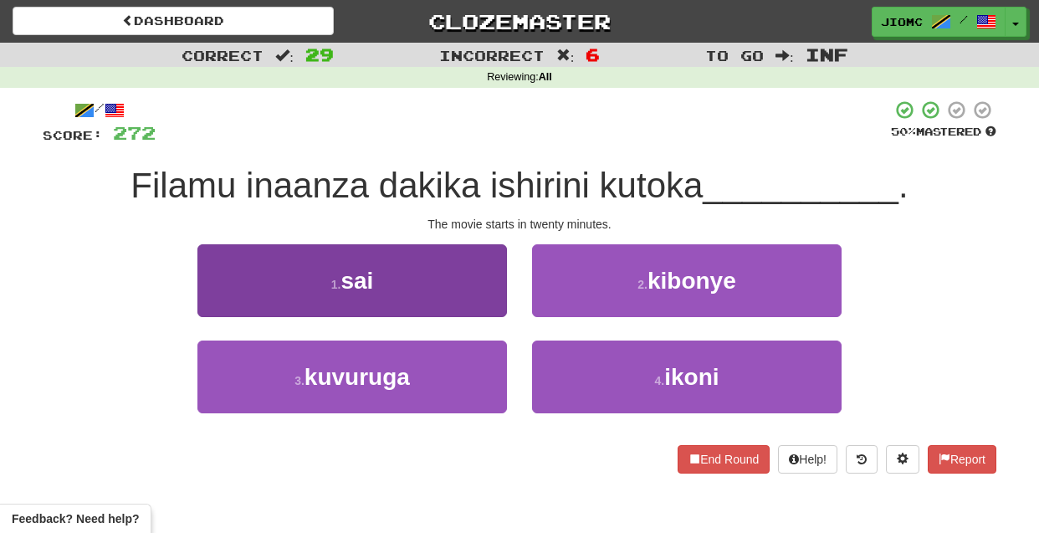
click at [481, 303] on button "1 . sai" at bounding box center [352, 280] width 310 height 73
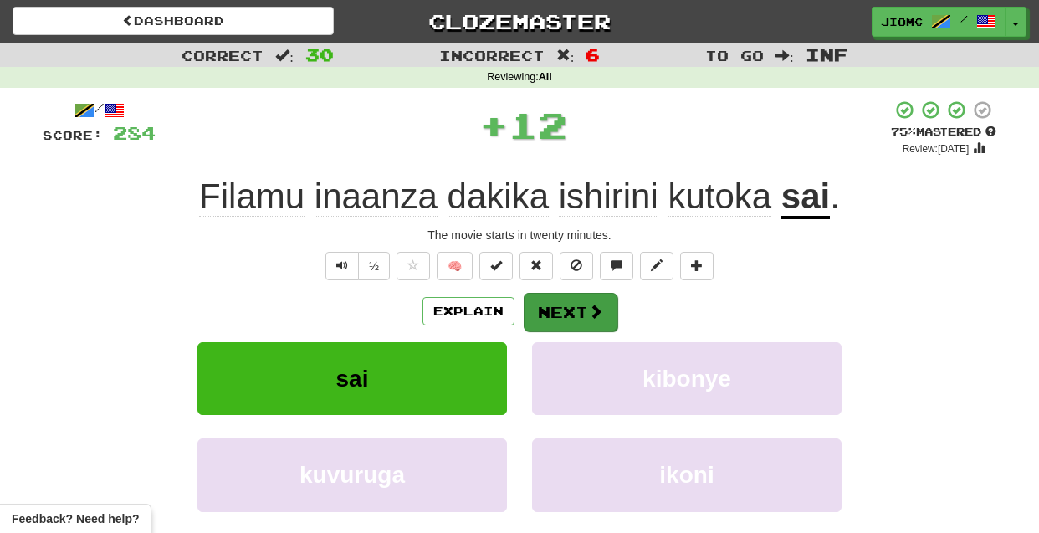
click at [542, 306] on button "Next" at bounding box center [571, 312] width 94 height 38
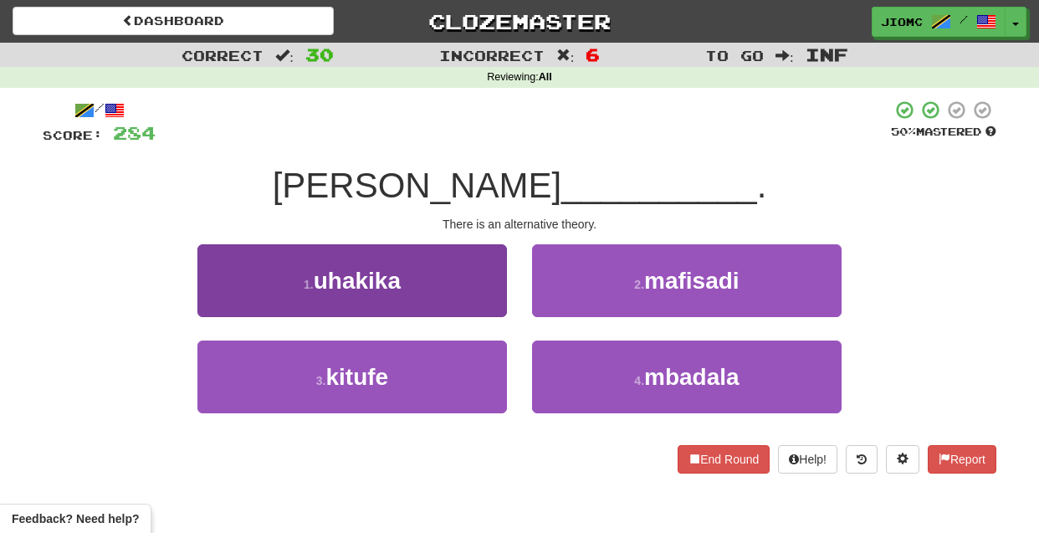
click at [480, 310] on button "1 . uhakika" at bounding box center [352, 280] width 310 height 73
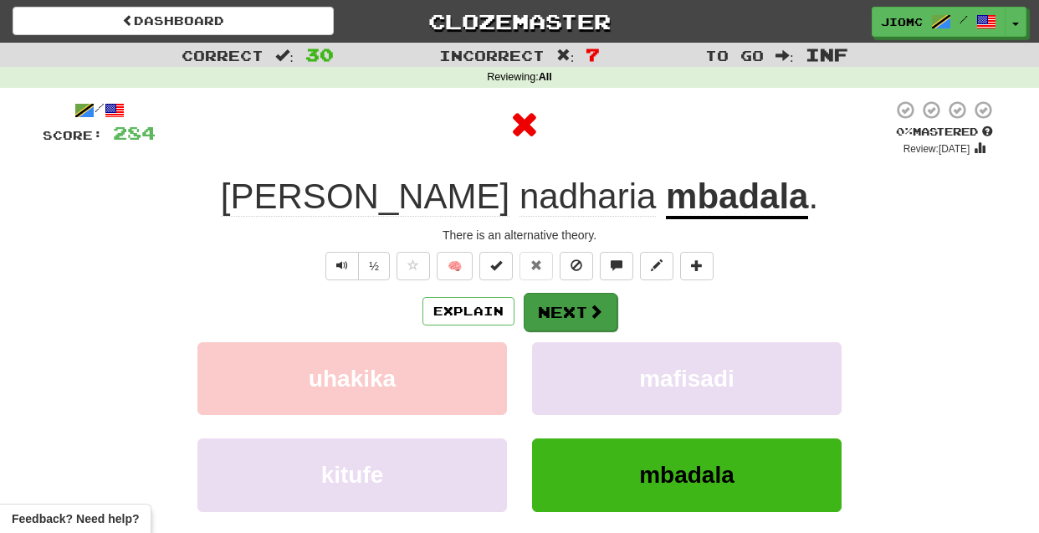
click at [549, 311] on button "Next" at bounding box center [571, 312] width 94 height 38
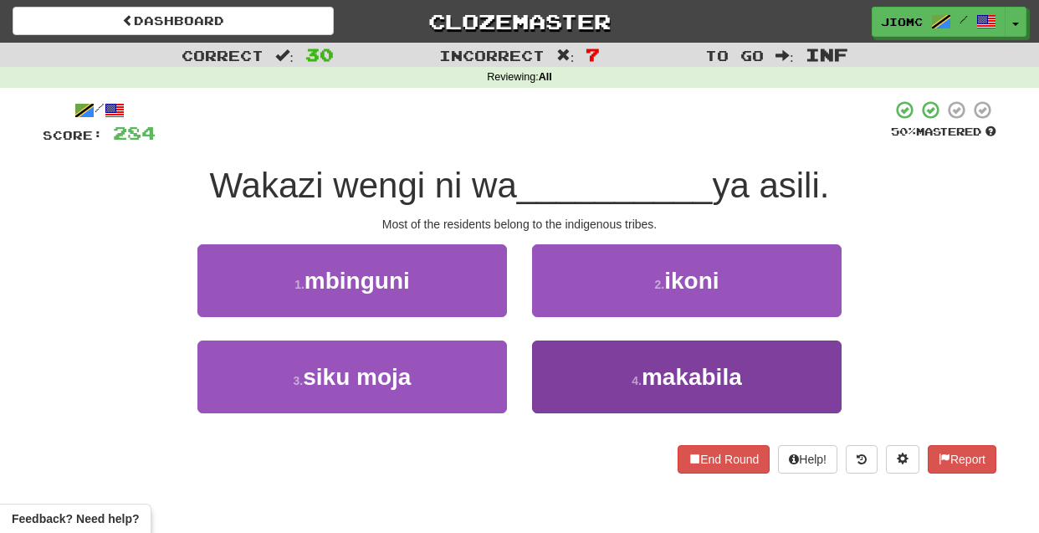
click at [549, 360] on button "4 . makabila" at bounding box center [687, 377] width 310 height 73
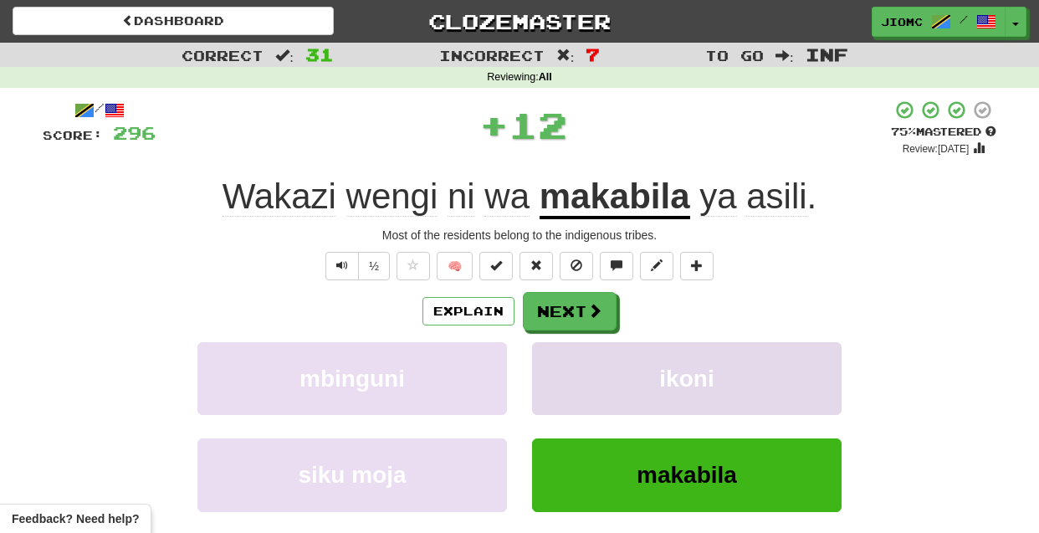
click at [548, 361] on button "ikoni" at bounding box center [687, 378] width 310 height 73
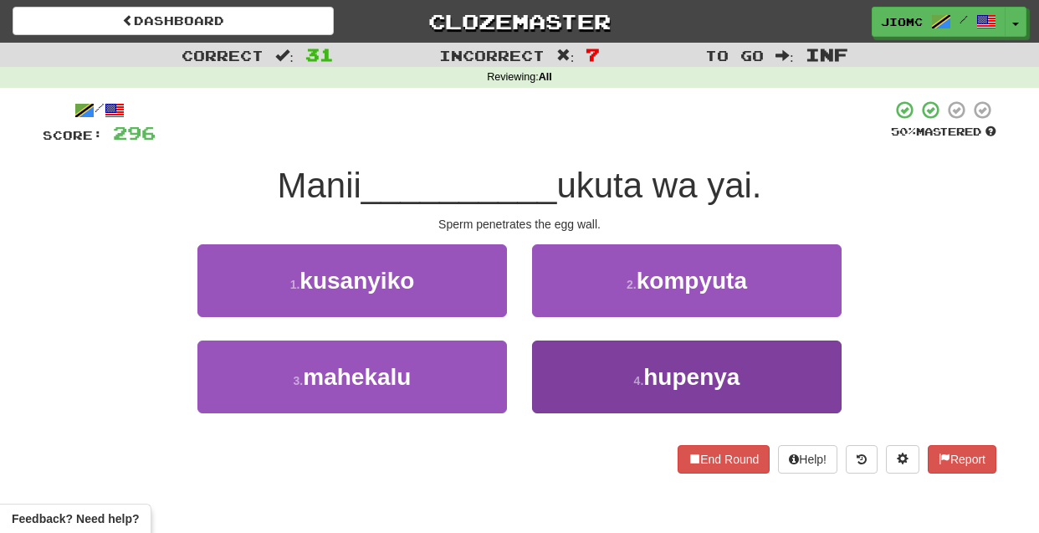
click at [554, 370] on button "4 . hupenya" at bounding box center [687, 377] width 310 height 73
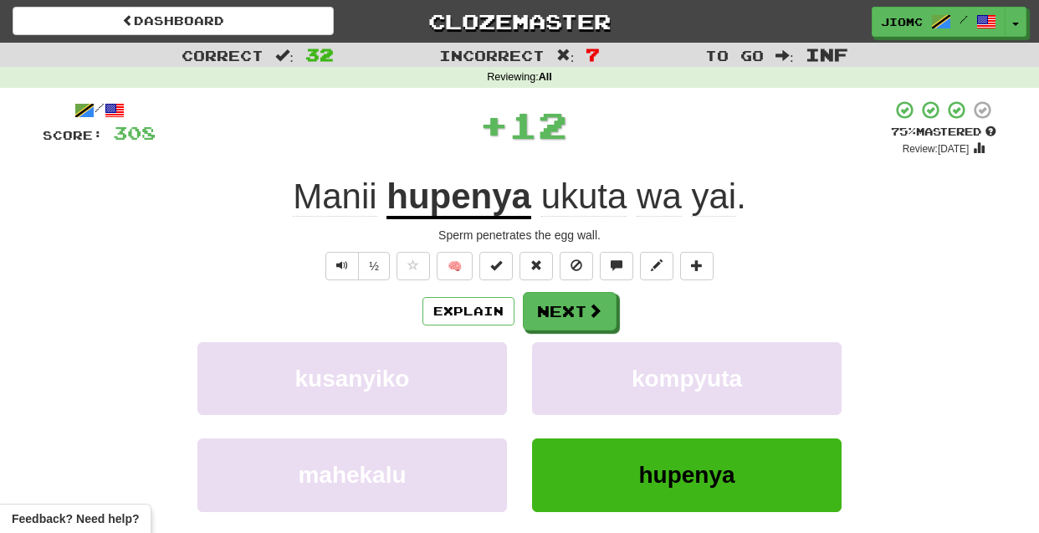
click at [554, 370] on button "kompyuta" at bounding box center [687, 378] width 310 height 73
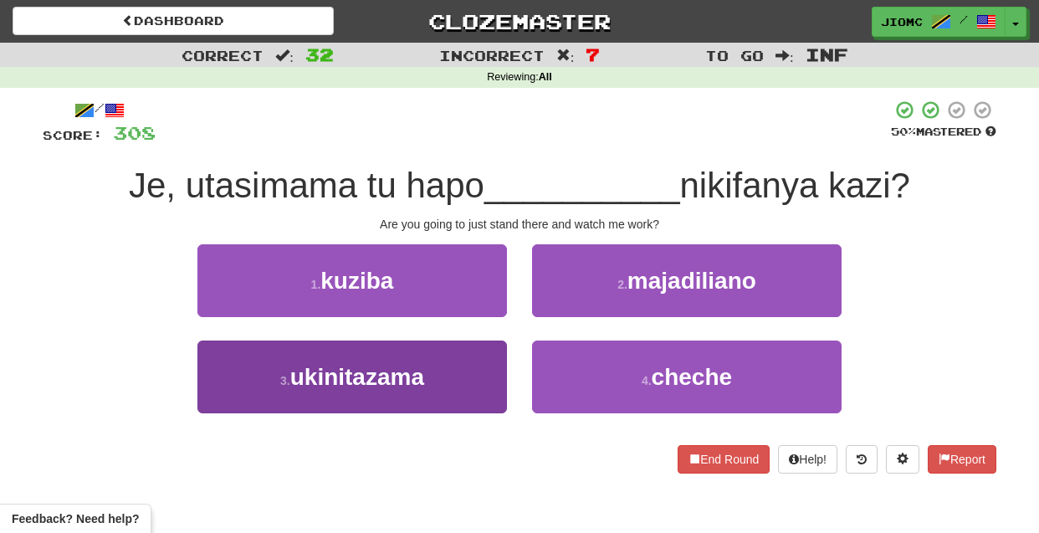
click at [482, 372] on button "3 . ukinitazama" at bounding box center [352, 377] width 310 height 73
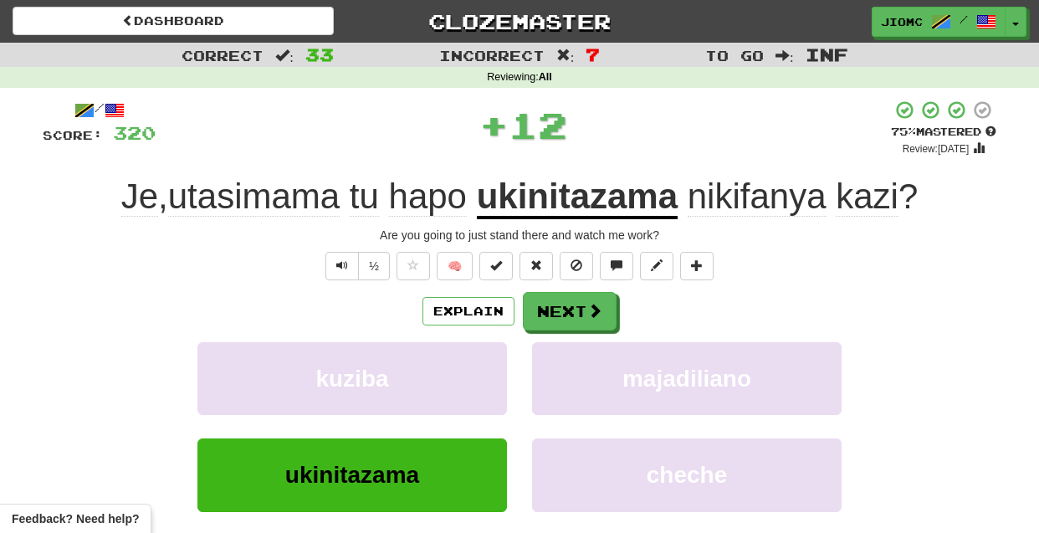
click at [482, 372] on button "kuziba" at bounding box center [352, 378] width 310 height 73
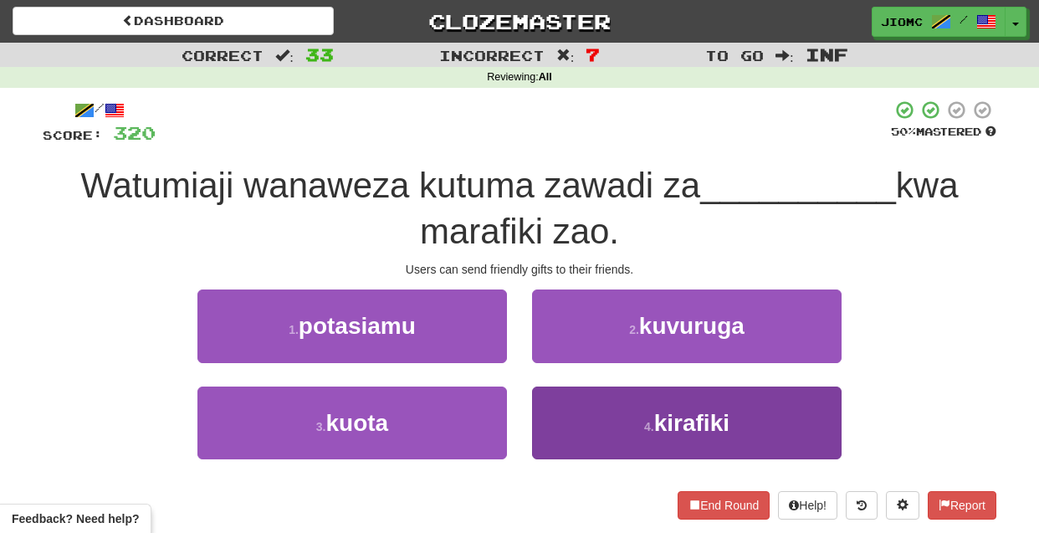
click at [564, 412] on button "4 . kirafiki" at bounding box center [687, 423] width 310 height 73
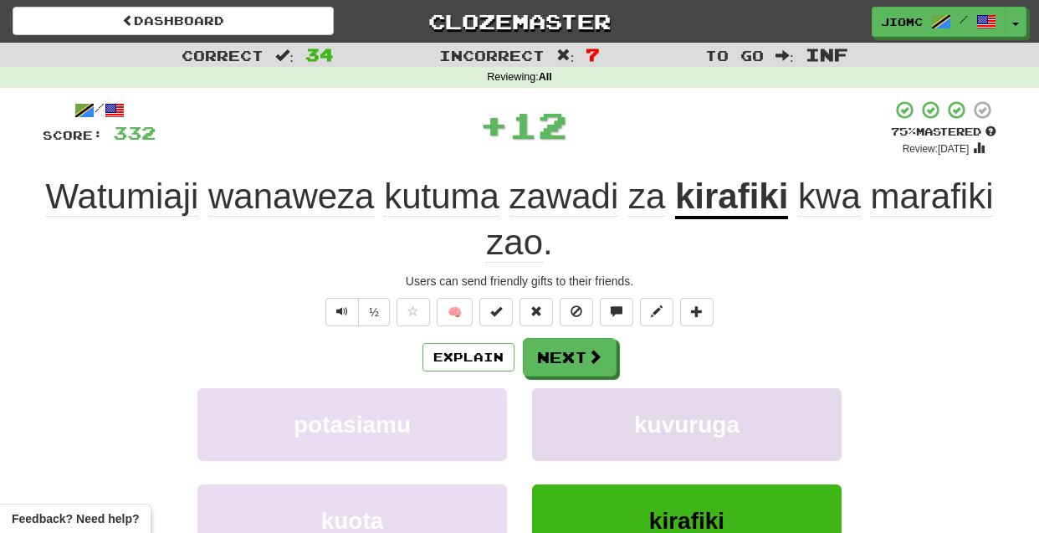
click at [565, 412] on button "kuvuruga" at bounding box center [687, 424] width 310 height 73
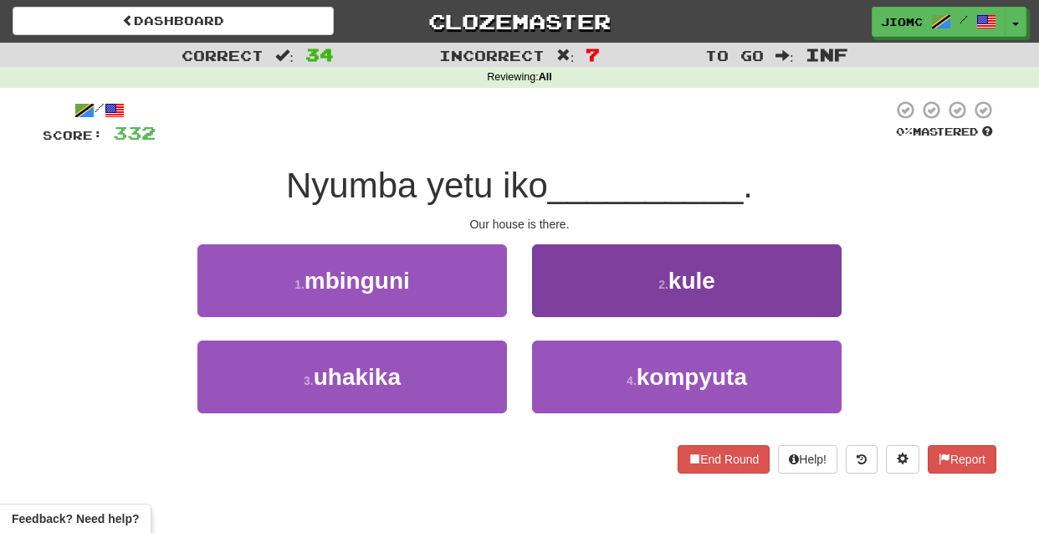
click at [549, 299] on button "2 . kule" at bounding box center [687, 280] width 310 height 73
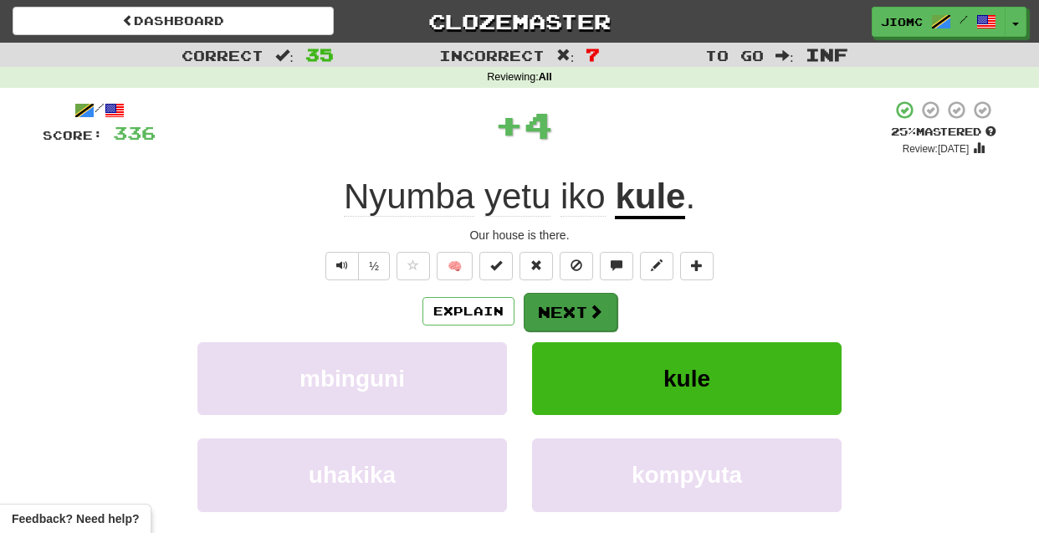
click at [549, 303] on button "Next" at bounding box center [571, 312] width 94 height 38
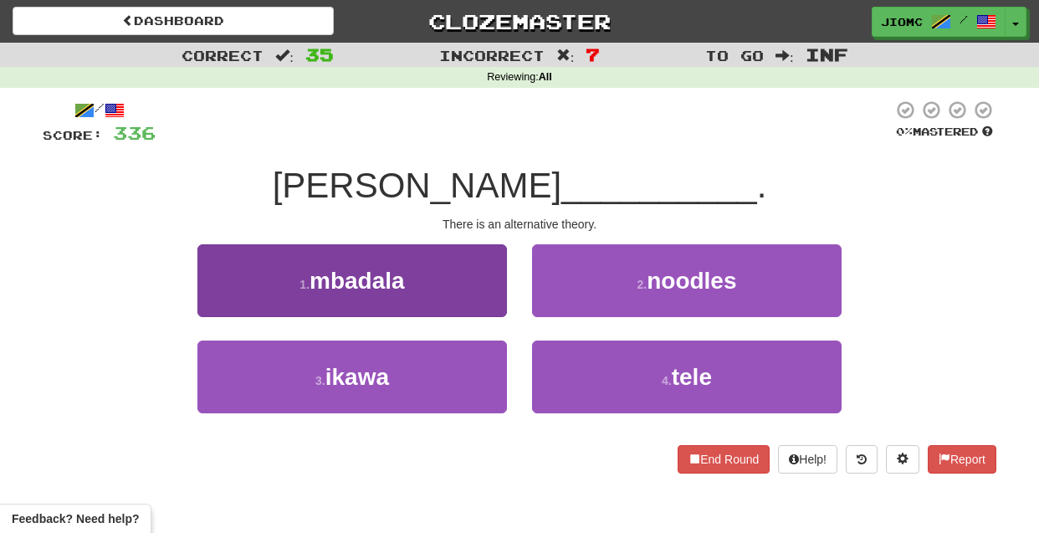
click at [488, 292] on button "1 . mbadala" at bounding box center [352, 280] width 310 height 73
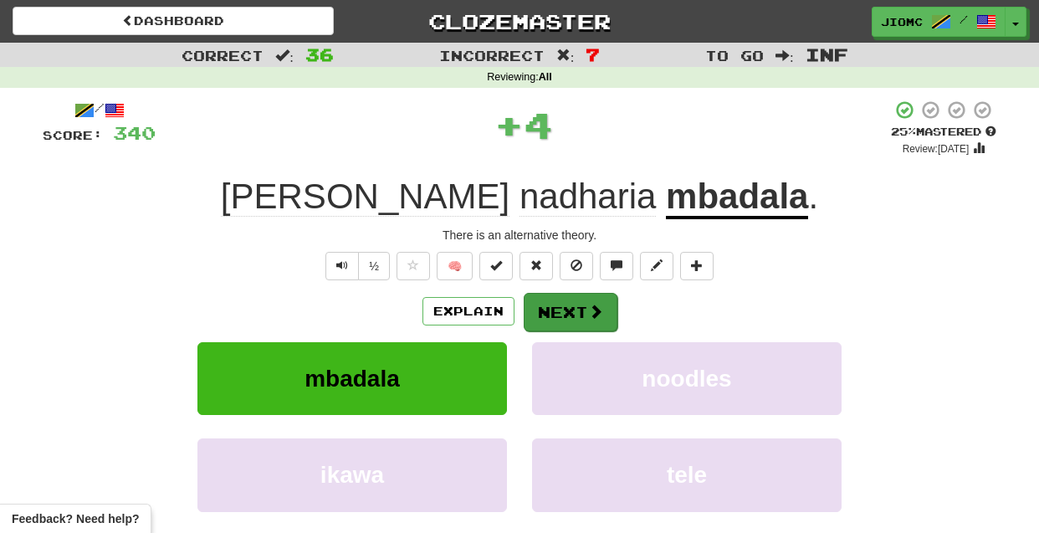
click at [555, 301] on button "Next" at bounding box center [571, 312] width 94 height 38
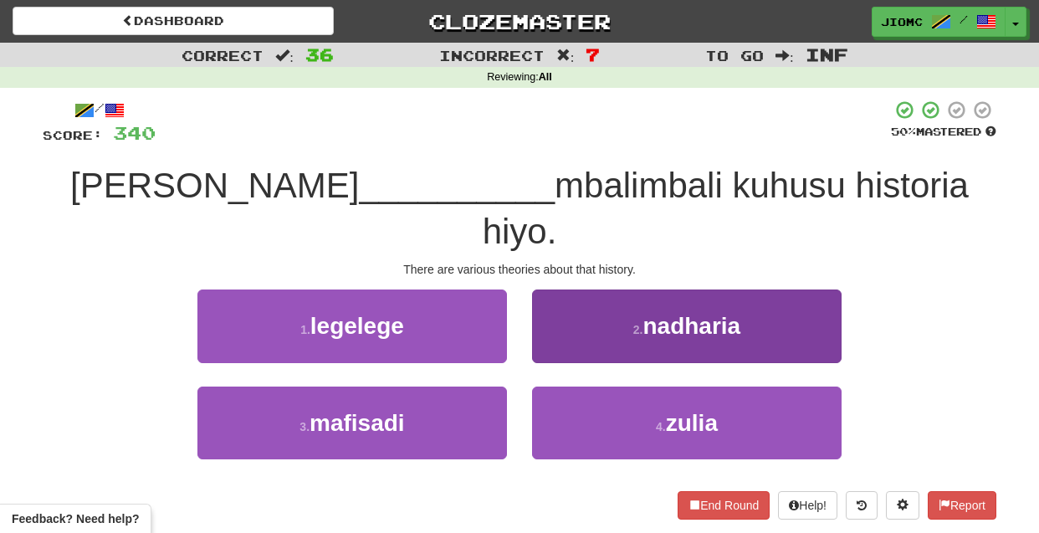
click at [565, 307] on button "2 . nadharia" at bounding box center [687, 326] width 310 height 73
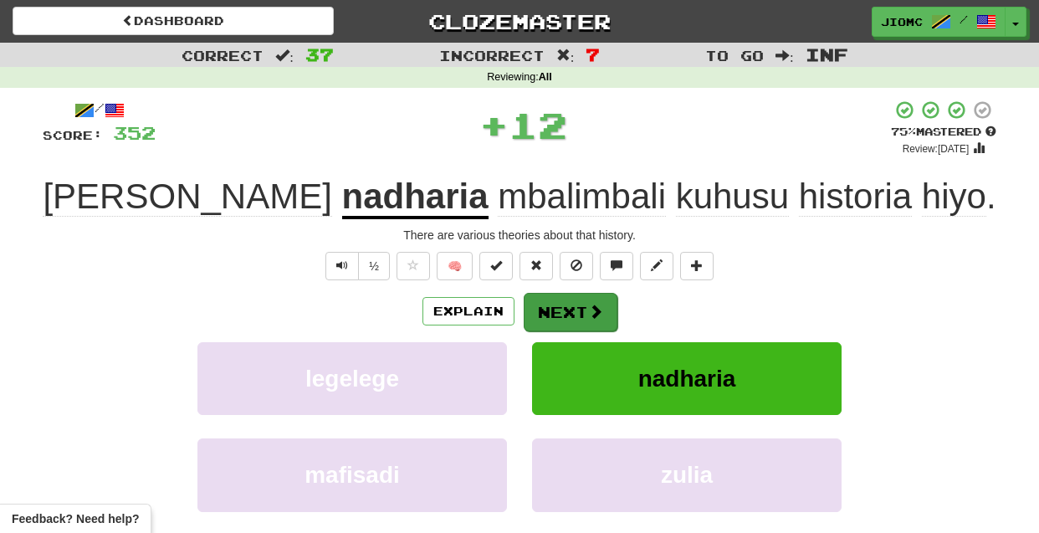
click at [560, 307] on button "Next" at bounding box center [571, 312] width 94 height 38
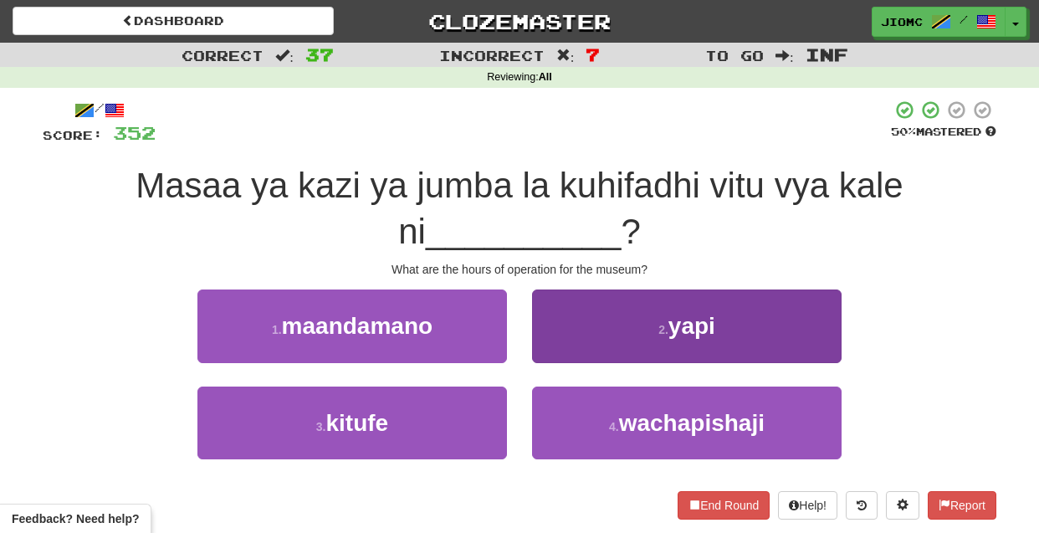
click at [564, 341] on button "2 . yapi" at bounding box center [687, 326] width 310 height 73
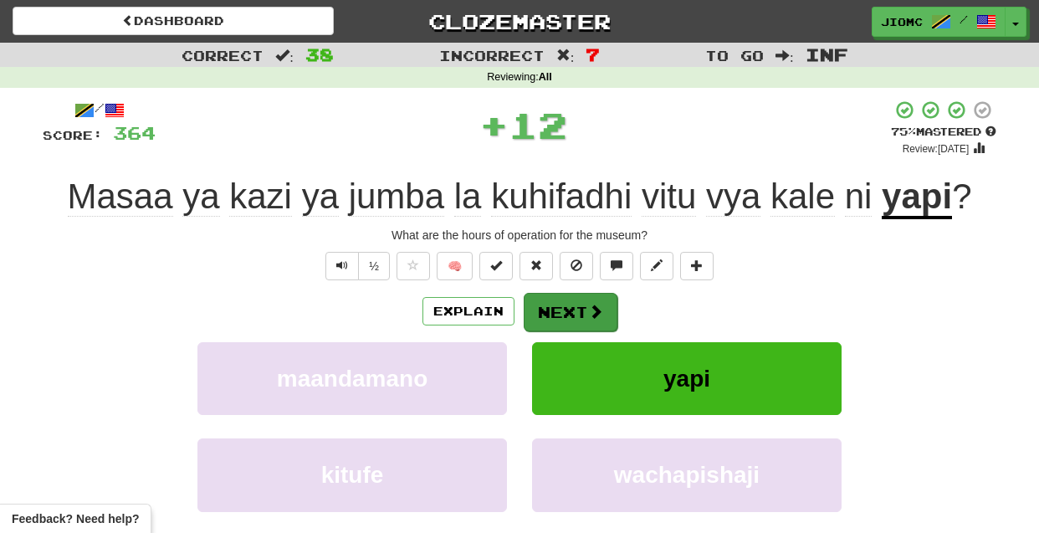
click at [556, 313] on button "Next" at bounding box center [571, 312] width 94 height 38
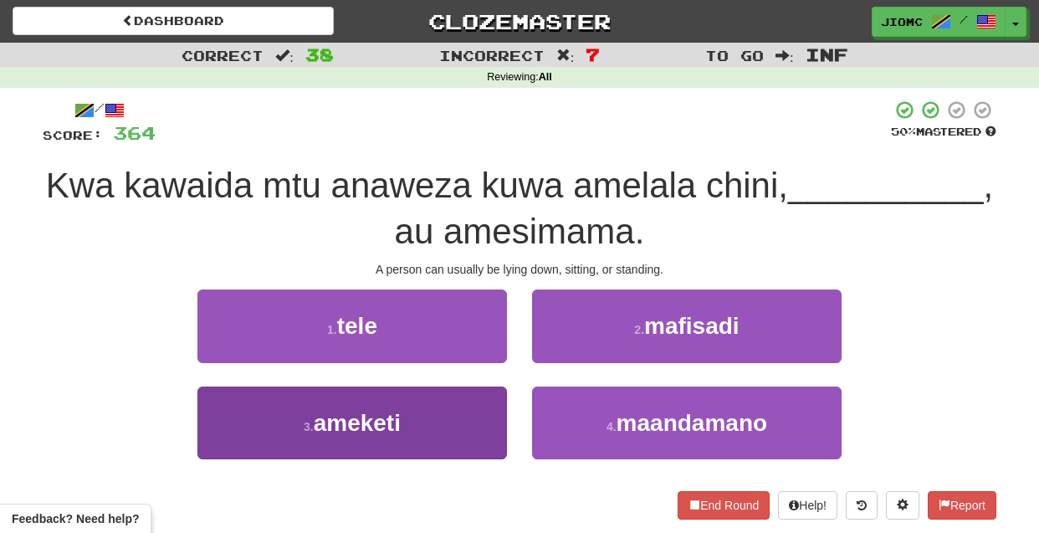
click at [481, 412] on button "3 . ameketi" at bounding box center [352, 423] width 310 height 73
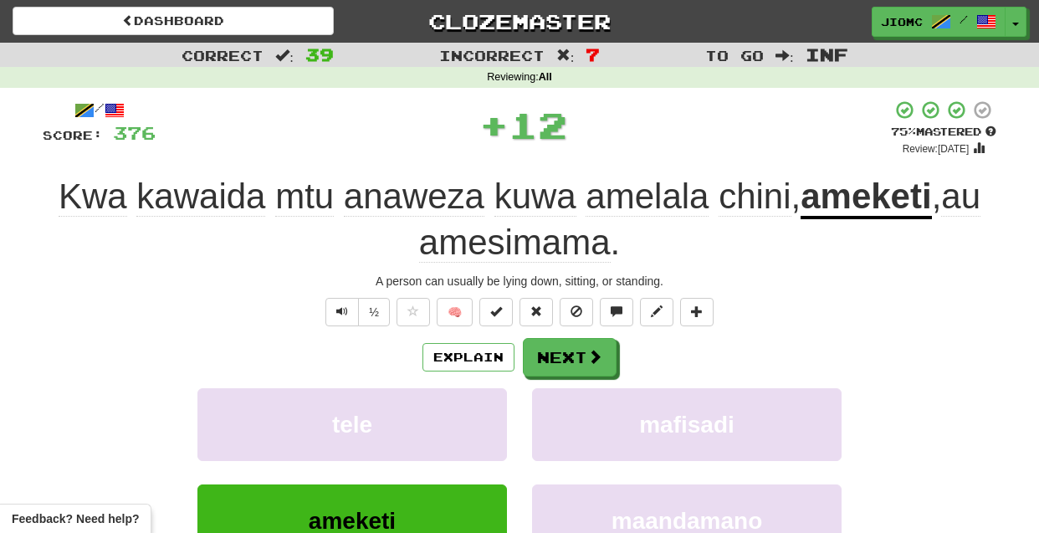
click at [481, 412] on button "tele" at bounding box center [352, 424] width 310 height 73
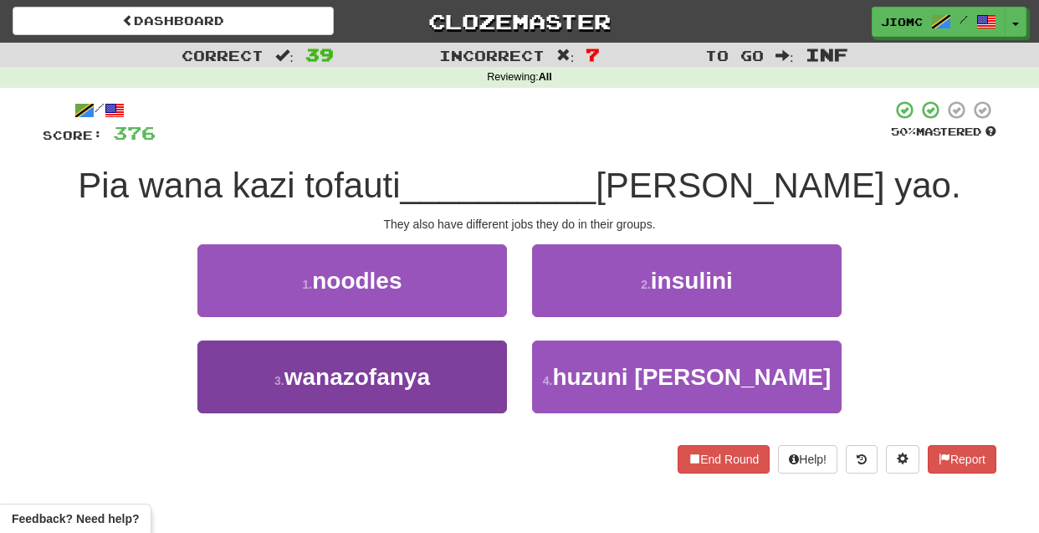
click at [465, 382] on button "3 . wanazofanya" at bounding box center [352, 377] width 310 height 73
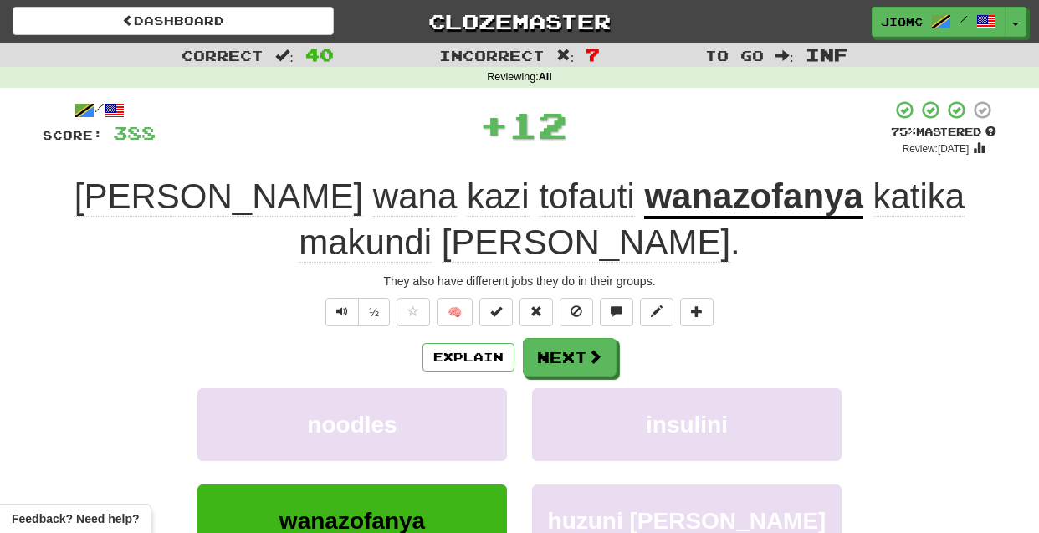
click at [465, 388] on button "noodles" at bounding box center [352, 424] width 310 height 73
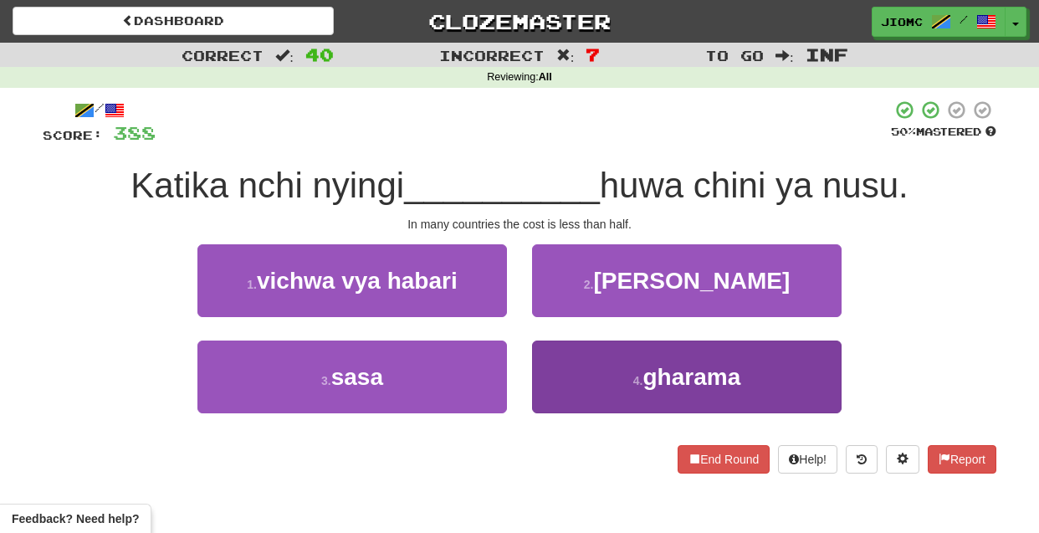
click at [561, 367] on button "4 . gharama" at bounding box center [687, 377] width 310 height 73
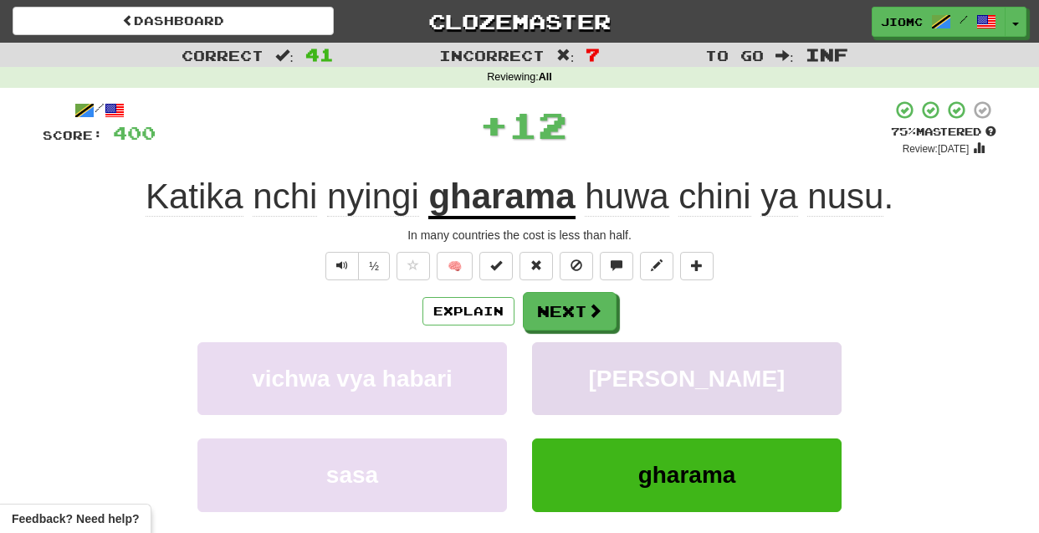
click at [561, 367] on button "mwenye akili" at bounding box center [687, 378] width 310 height 73
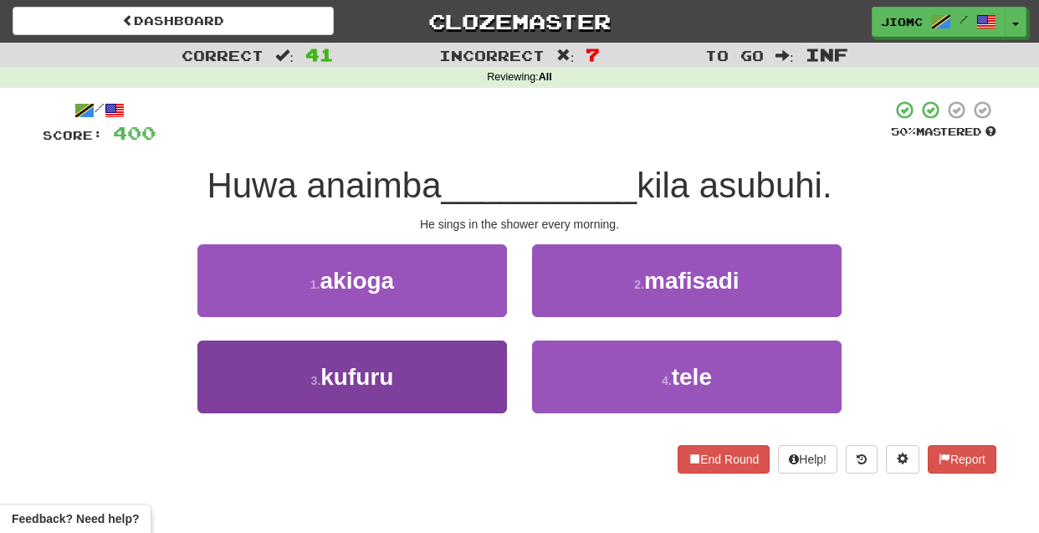
click at [467, 397] on button "3 . kufuru" at bounding box center [352, 377] width 310 height 73
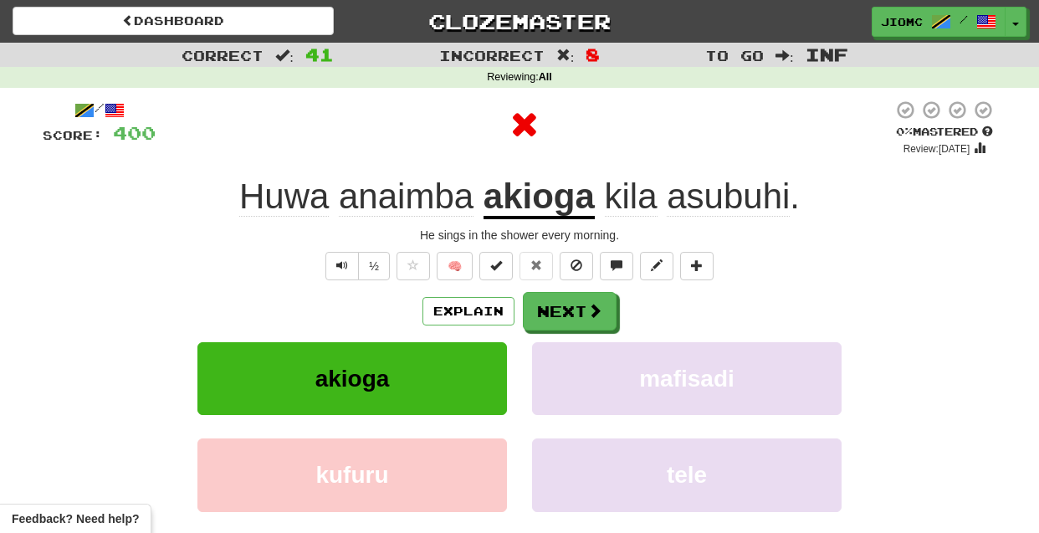
click at [470, 390] on button "akioga" at bounding box center [352, 378] width 310 height 73
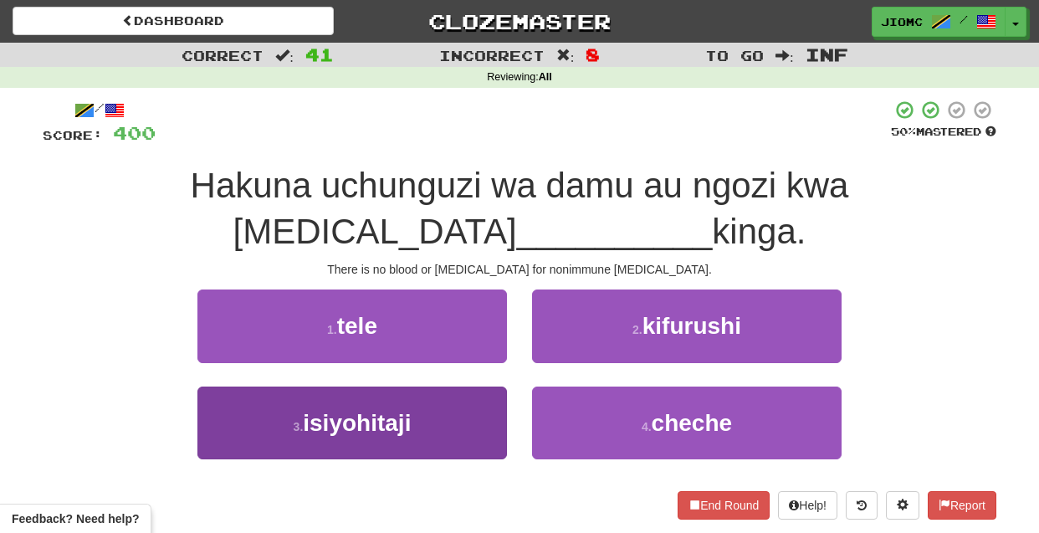
click at [482, 417] on button "3 . isiyohitaji" at bounding box center [352, 423] width 310 height 73
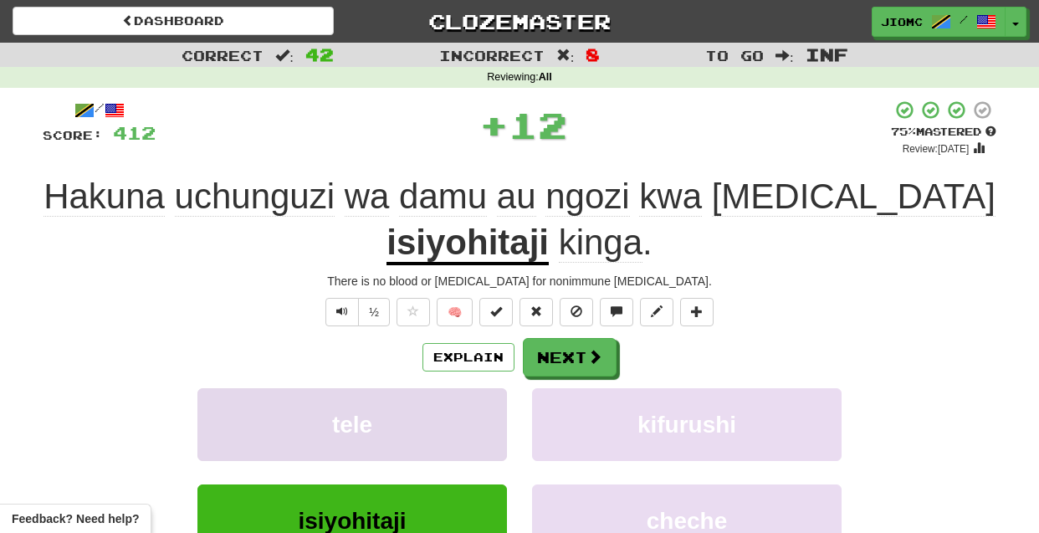
click at [482, 416] on button "tele" at bounding box center [352, 424] width 310 height 73
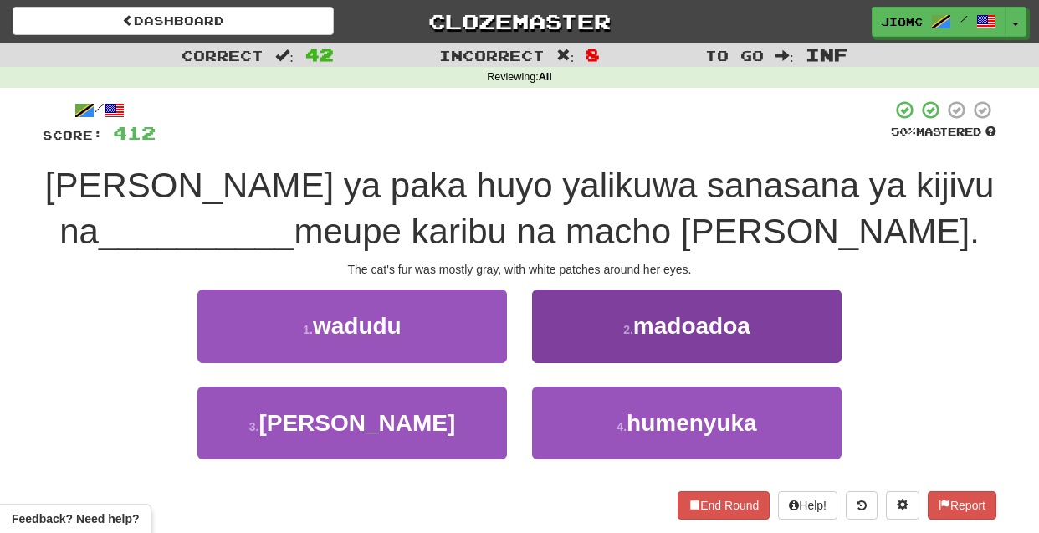
click at [569, 344] on button "2 . madoadoa" at bounding box center [687, 326] width 310 height 73
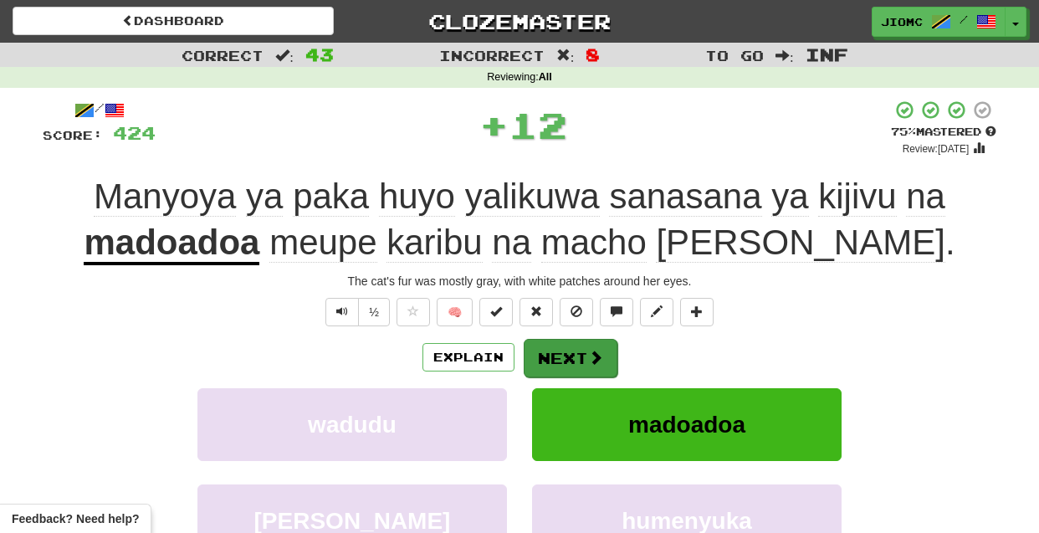
click at [563, 344] on button "Next" at bounding box center [571, 358] width 94 height 38
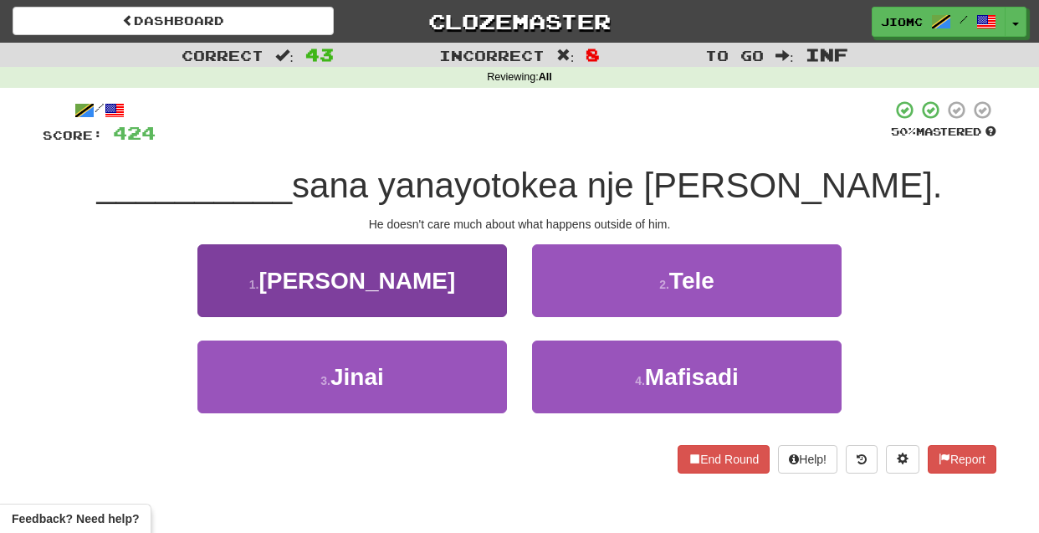
click at [478, 297] on button "1 . Hajali" at bounding box center [352, 280] width 310 height 73
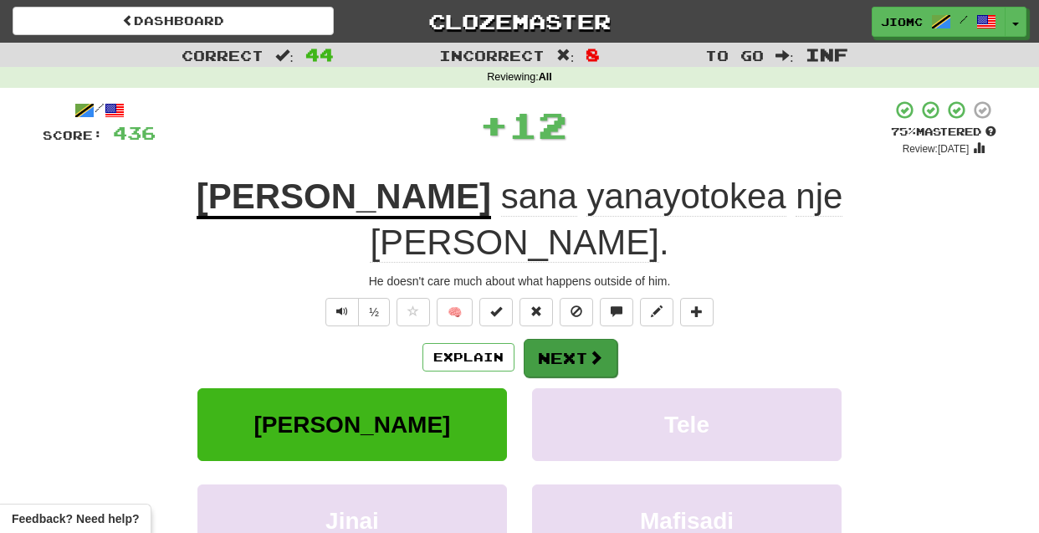
click at [551, 339] on button "Next" at bounding box center [571, 358] width 94 height 38
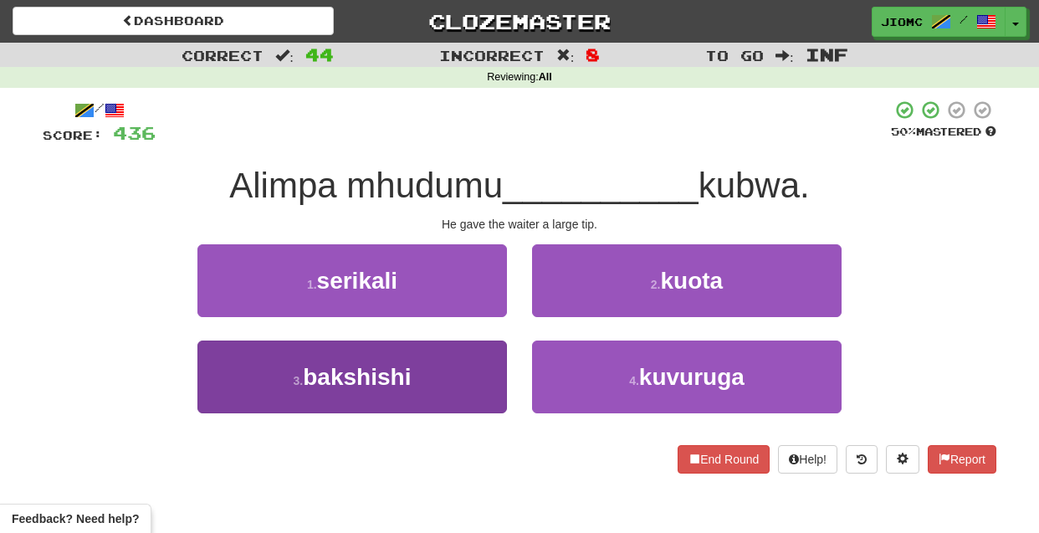
click at [454, 360] on button "3 . bakshishi" at bounding box center [352, 377] width 310 height 73
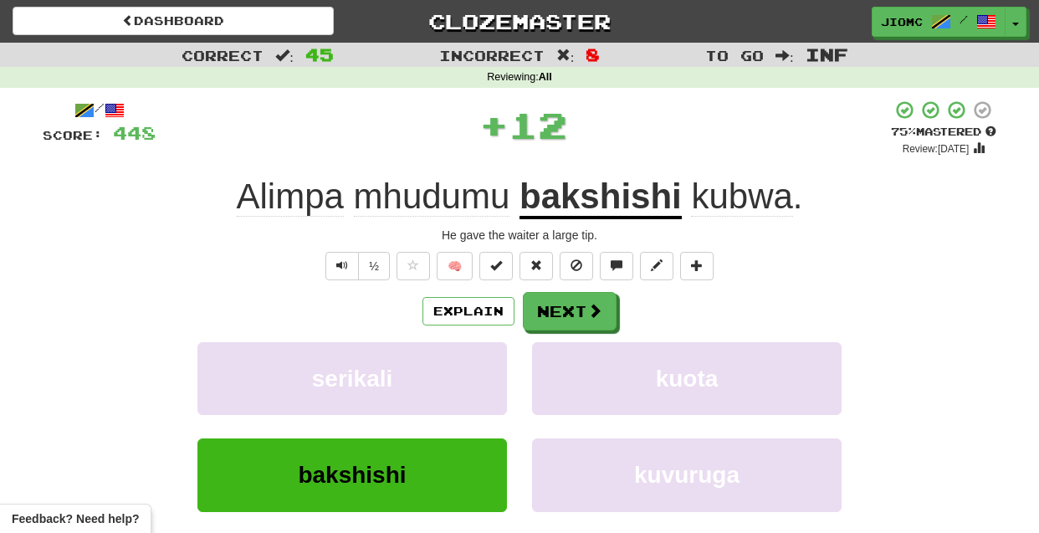
click at [454, 360] on button "serikali" at bounding box center [352, 378] width 310 height 73
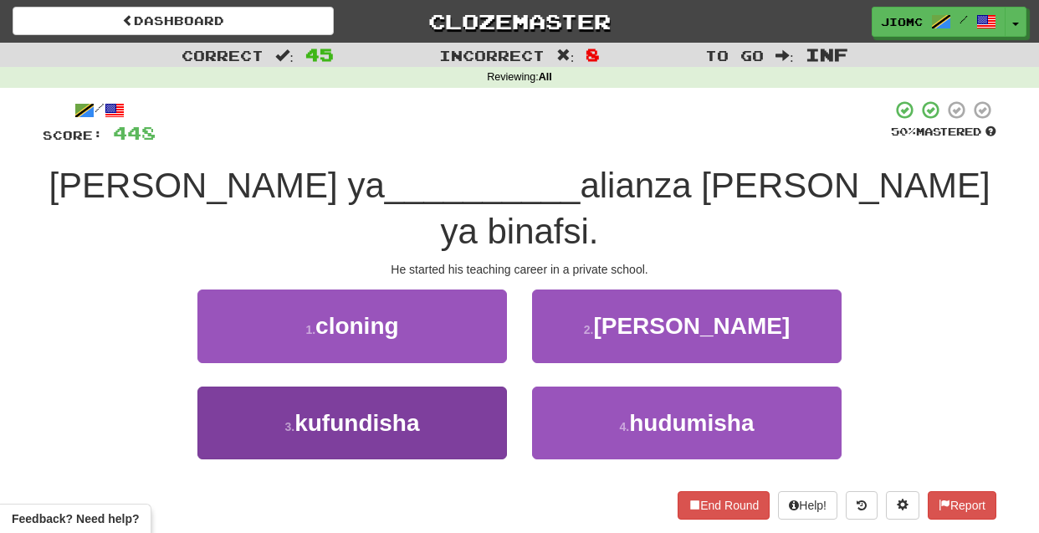
click at [490, 387] on button "3 . kufundisha" at bounding box center [352, 423] width 310 height 73
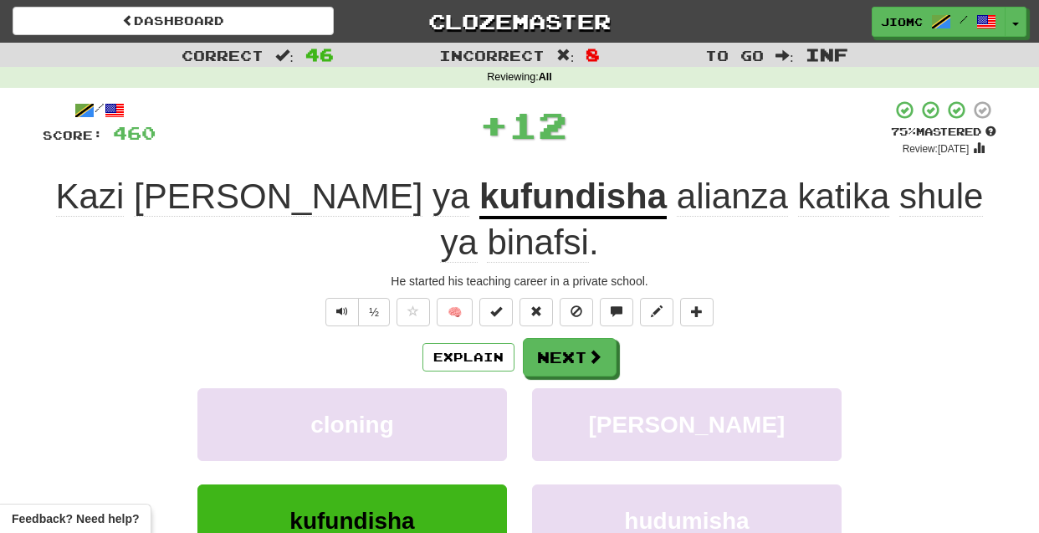
click at [490, 388] on button "cloning" at bounding box center [352, 424] width 310 height 73
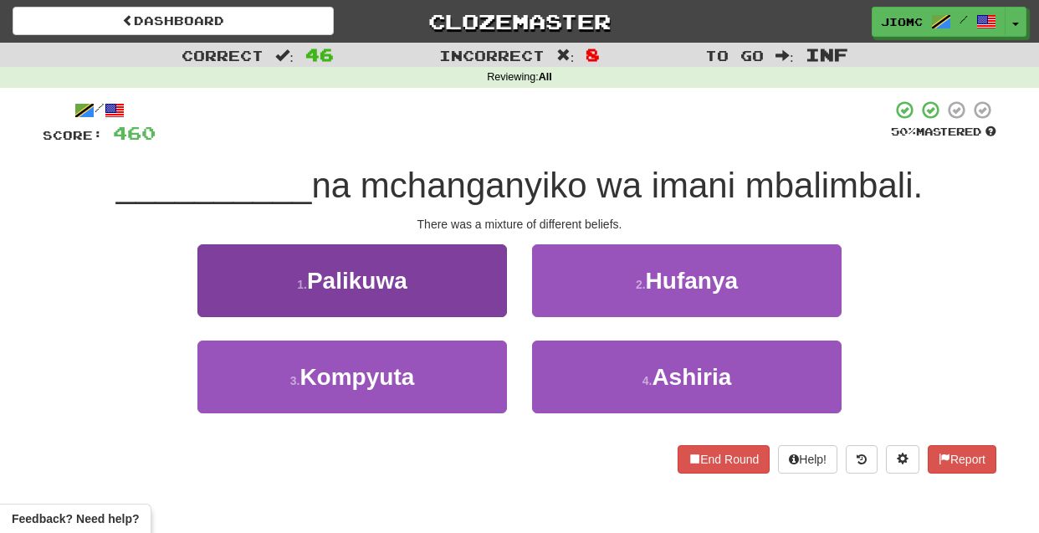
click at [487, 301] on button "1 . Palikuwa" at bounding box center [352, 280] width 310 height 73
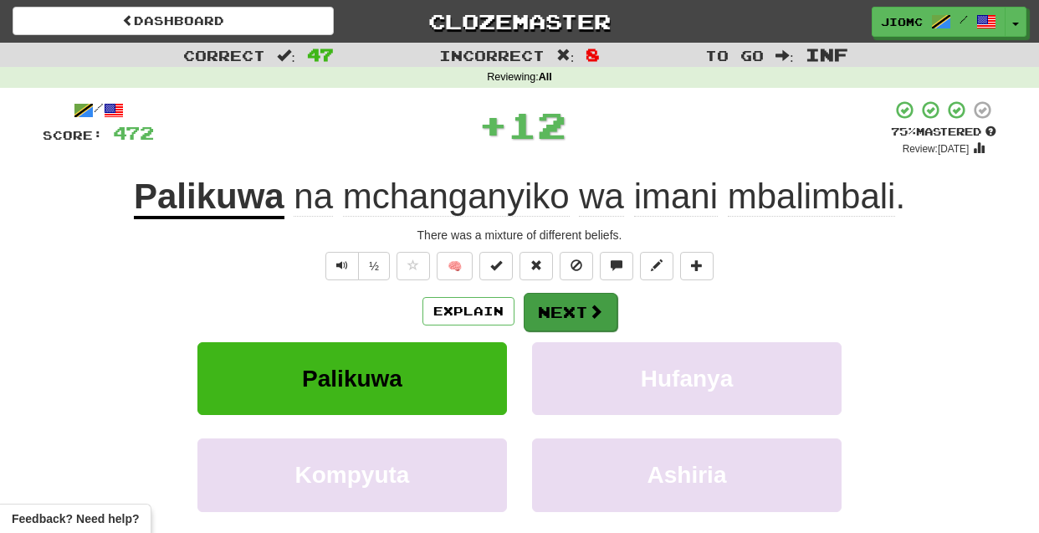
click at [549, 301] on button "Next" at bounding box center [571, 312] width 94 height 38
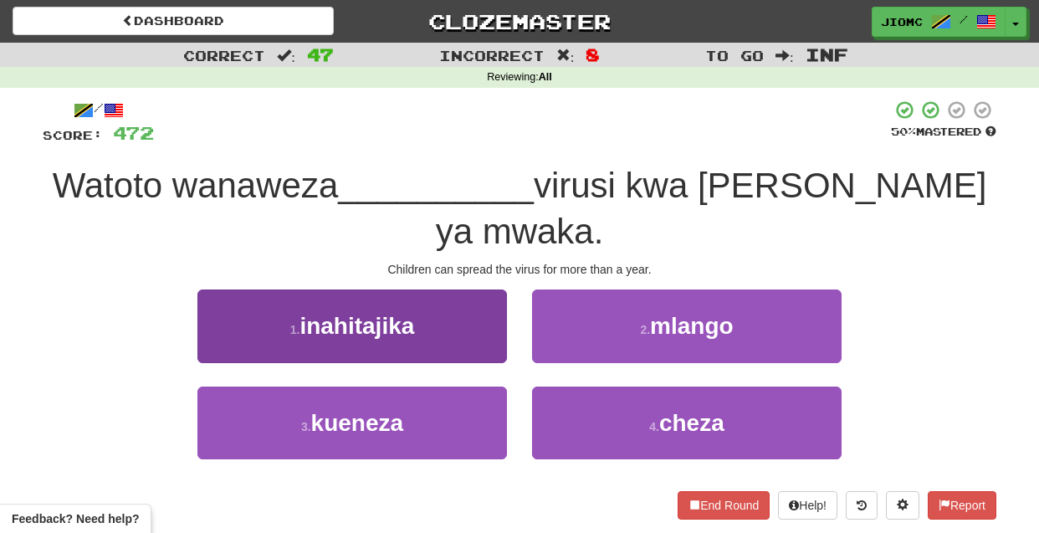
click at [480, 309] on button "1 . inahitajika" at bounding box center [352, 326] width 310 height 73
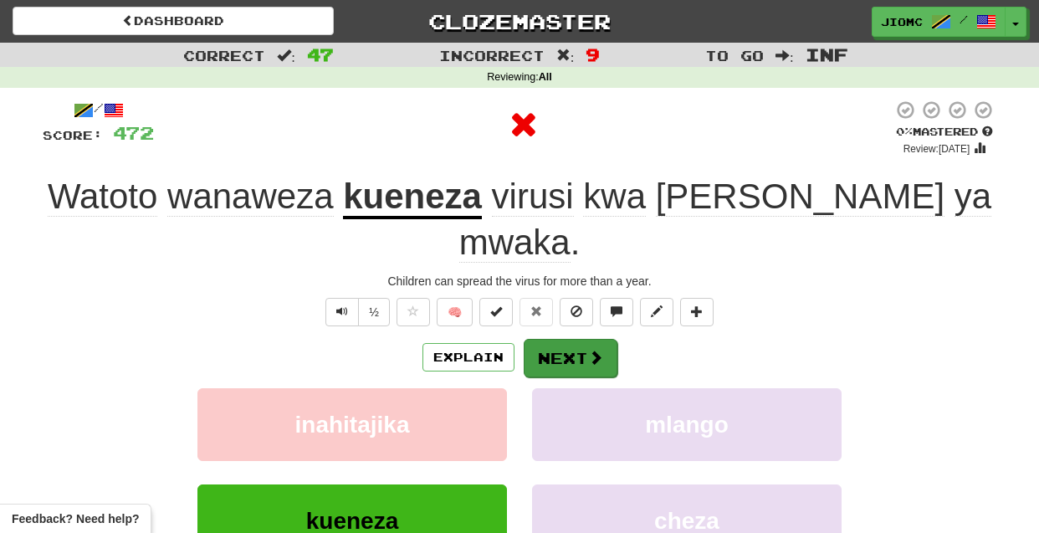
click at [559, 339] on button "Next" at bounding box center [571, 358] width 94 height 38
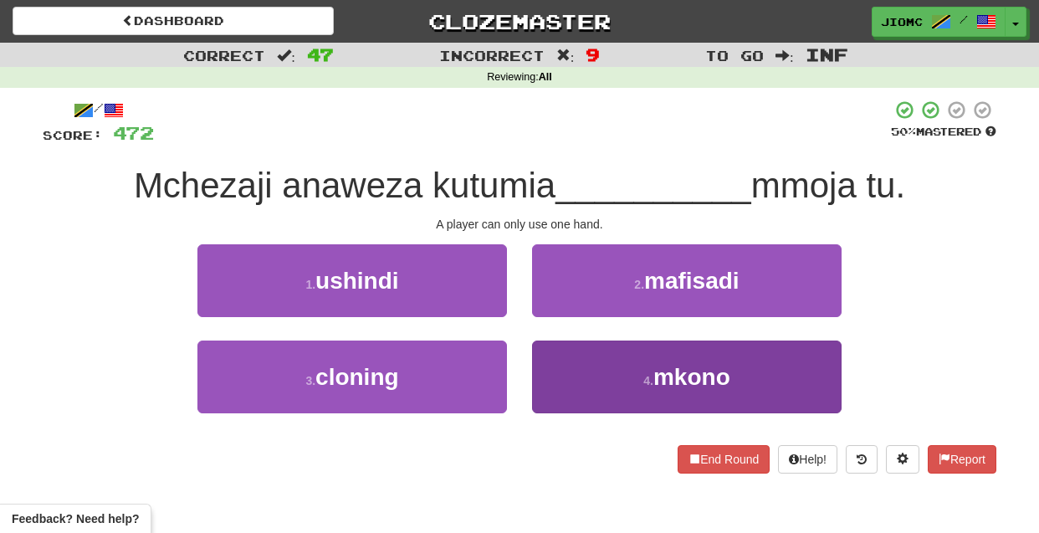
click at [545, 375] on button "4 . mkono" at bounding box center [687, 377] width 310 height 73
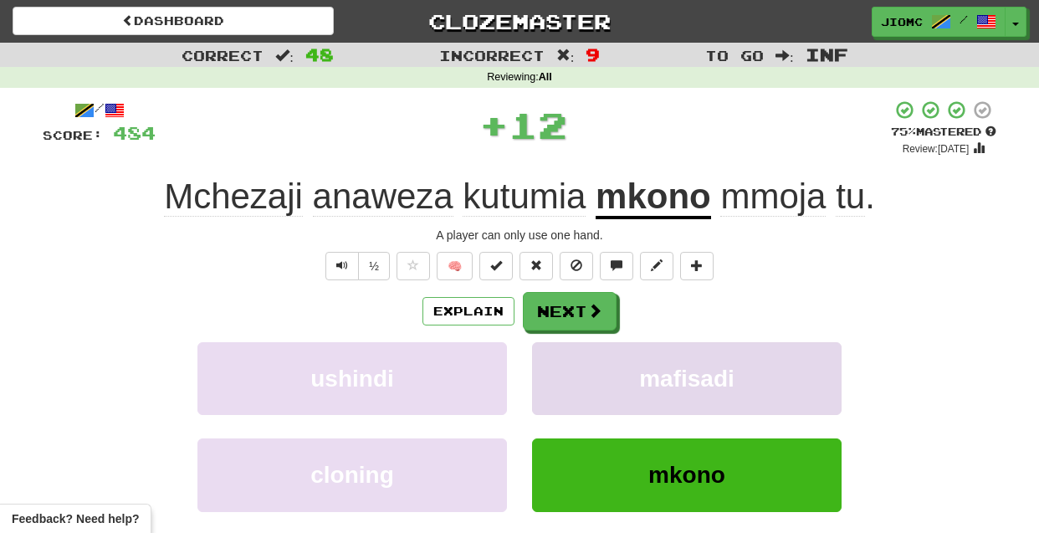
click at [545, 372] on button "mafisadi" at bounding box center [687, 378] width 310 height 73
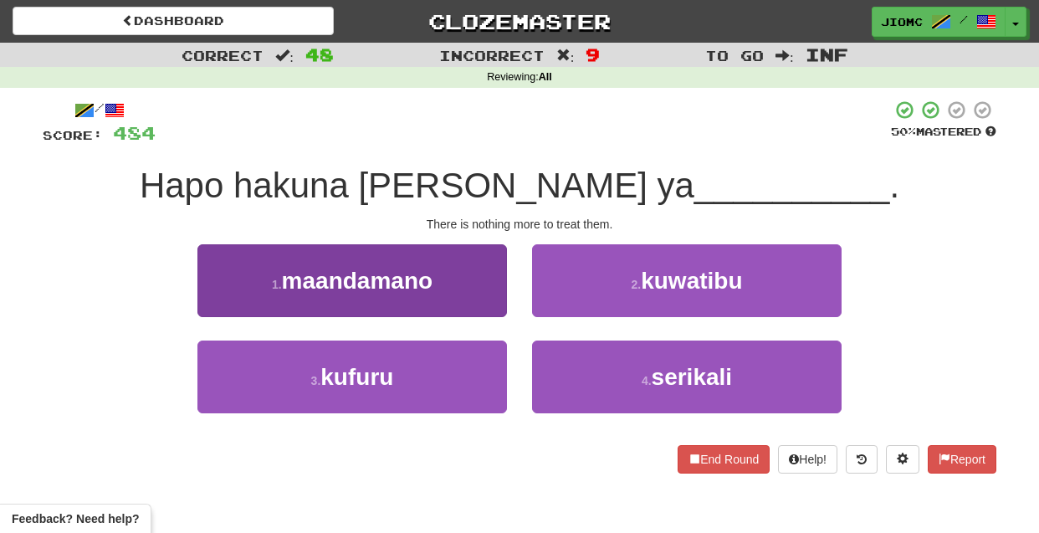
click at [488, 310] on button "1 . maandamano" at bounding box center [352, 280] width 310 height 73
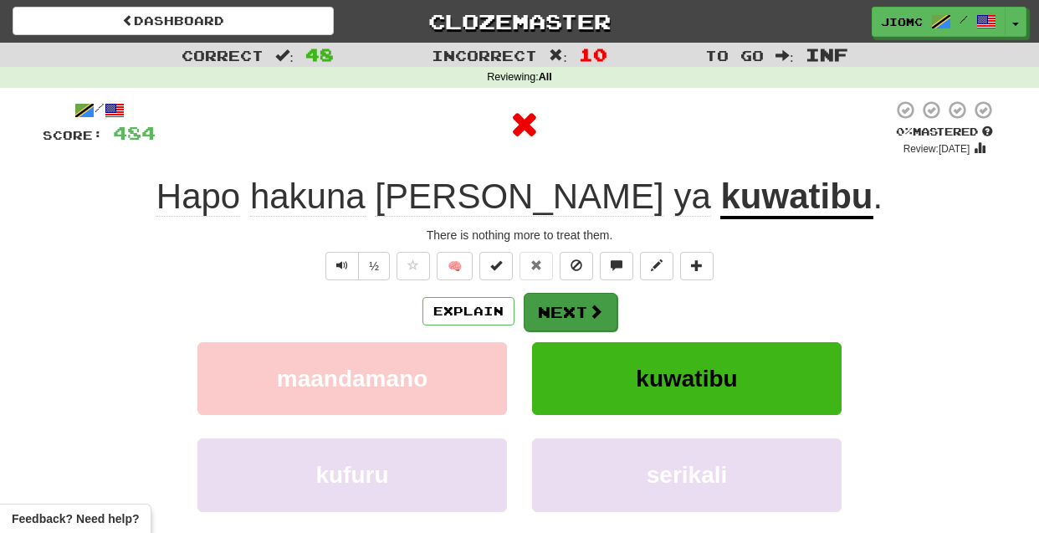
click at [560, 311] on button "Next" at bounding box center [571, 312] width 94 height 38
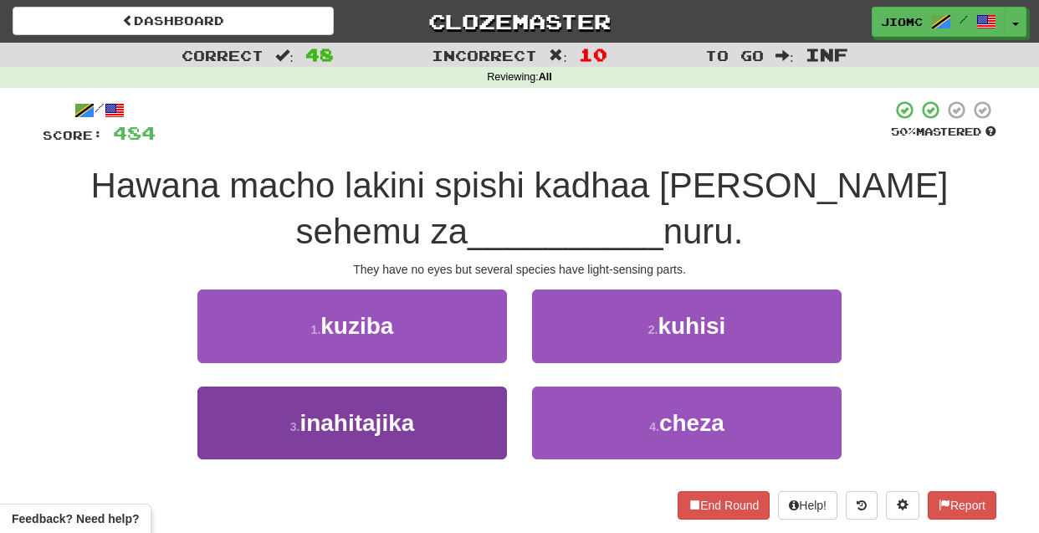
click at [474, 415] on button "3 . inahitajika" at bounding box center [352, 423] width 310 height 73
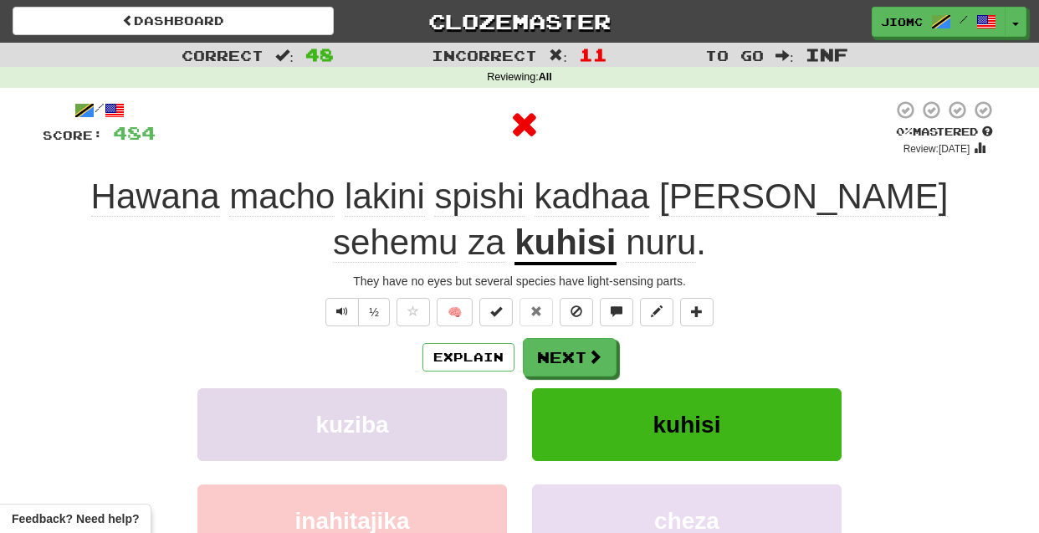
click at [473, 415] on button "kuziba" at bounding box center [352, 424] width 310 height 73
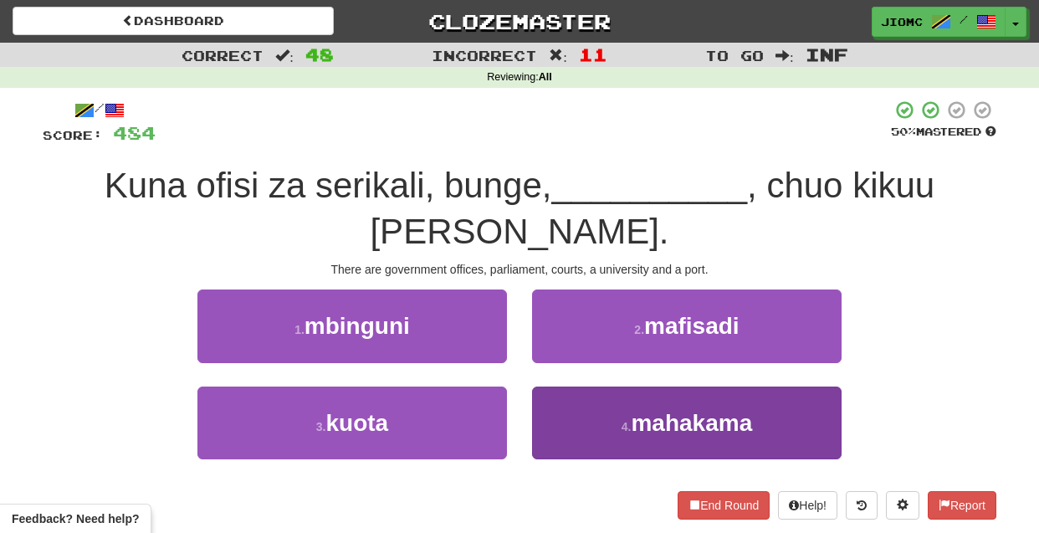
click at [601, 409] on button "4 . mahakama" at bounding box center [687, 423] width 310 height 73
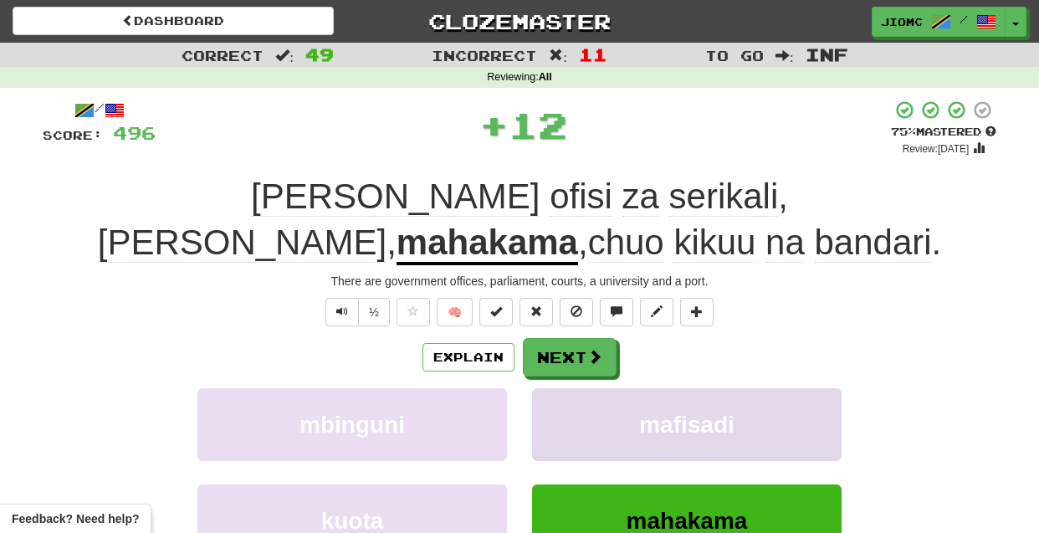
click at [599, 407] on button "mafisadi" at bounding box center [687, 424] width 310 height 73
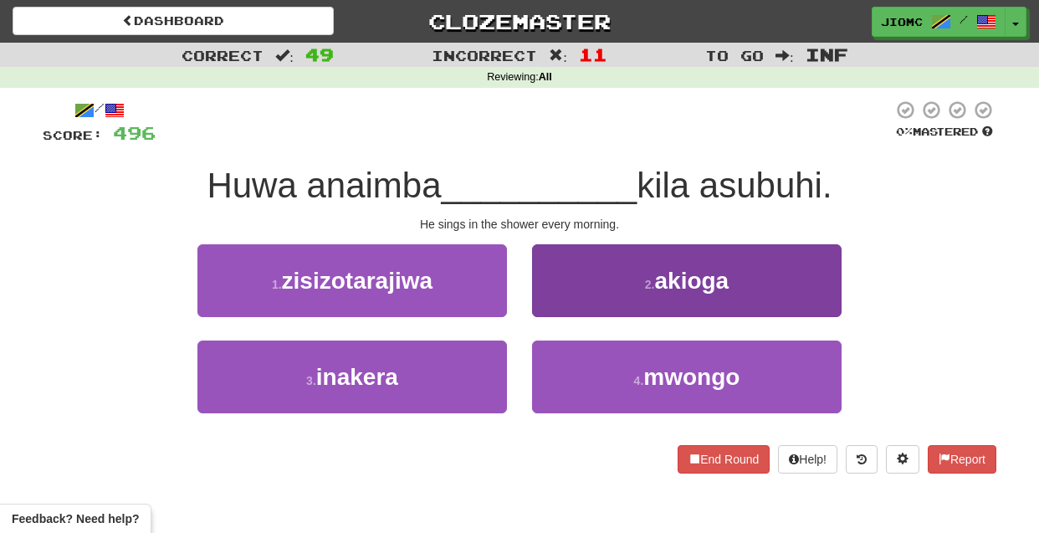
click at [556, 293] on button "2 . akioga" at bounding box center [687, 280] width 310 height 73
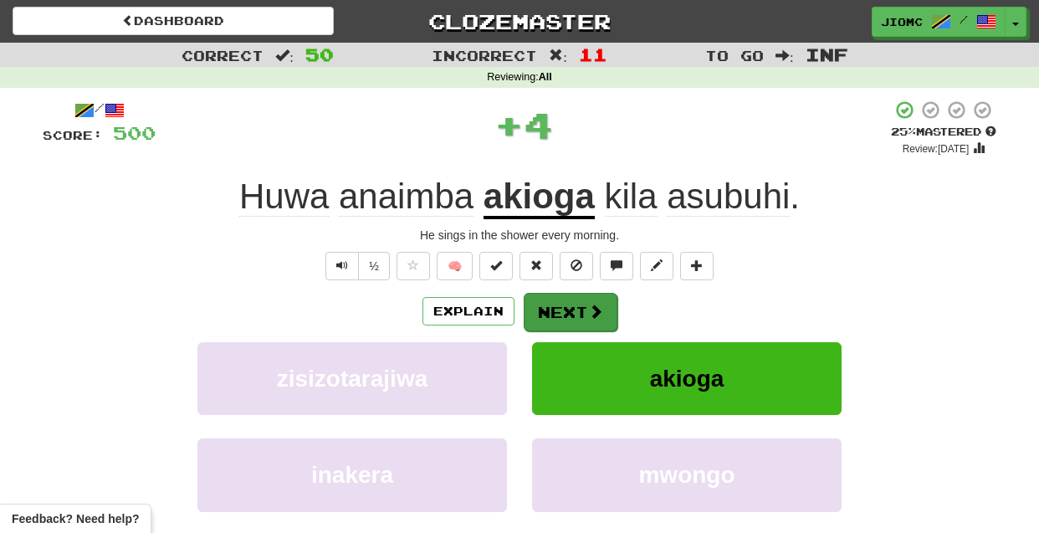
click at [557, 305] on button "Next" at bounding box center [571, 312] width 94 height 38
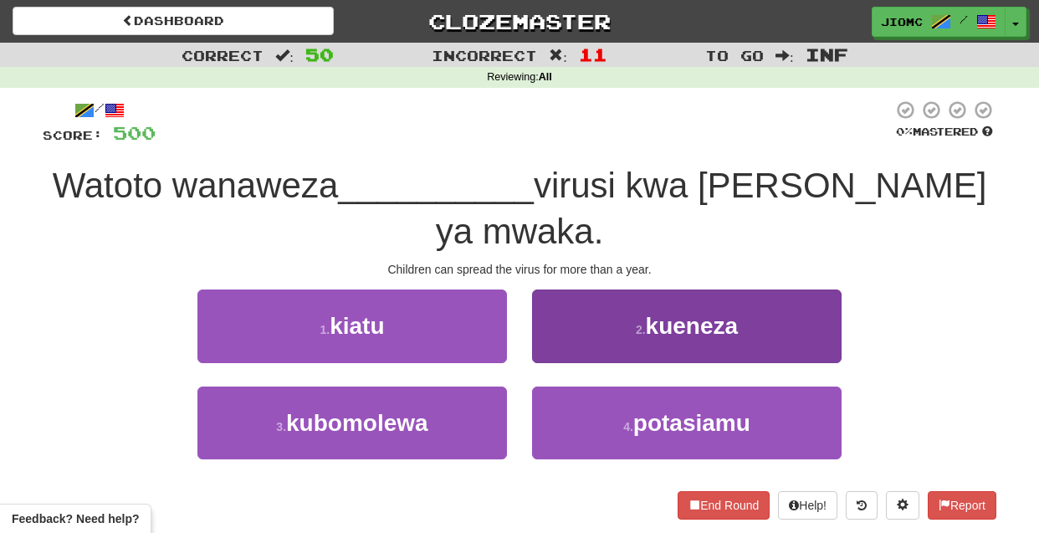
click at [557, 310] on button "2 . kueneza" at bounding box center [687, 326] width 310 height 73
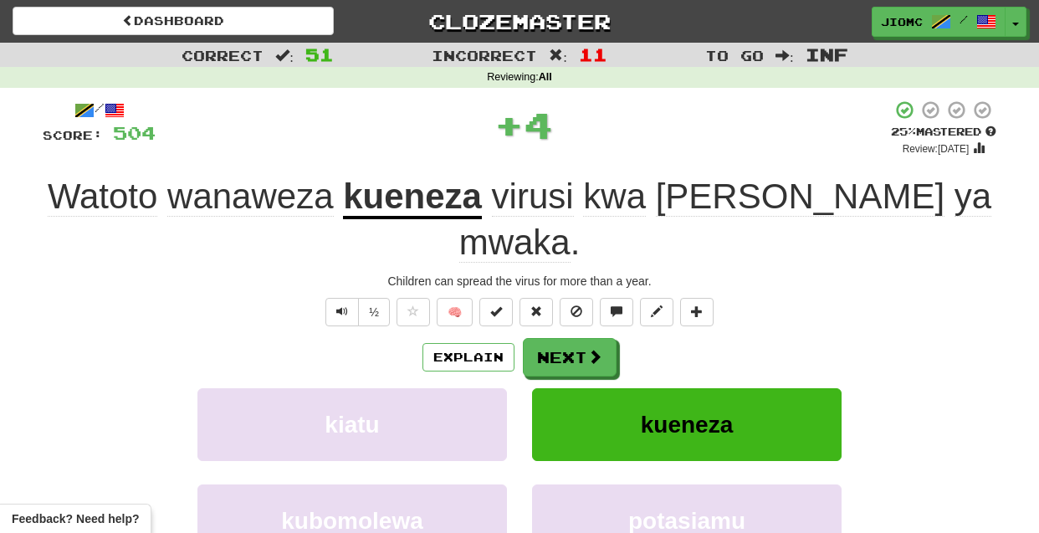
click at [557, 338] on button "Next" at bounding box center [570, 357] width 94 height 38
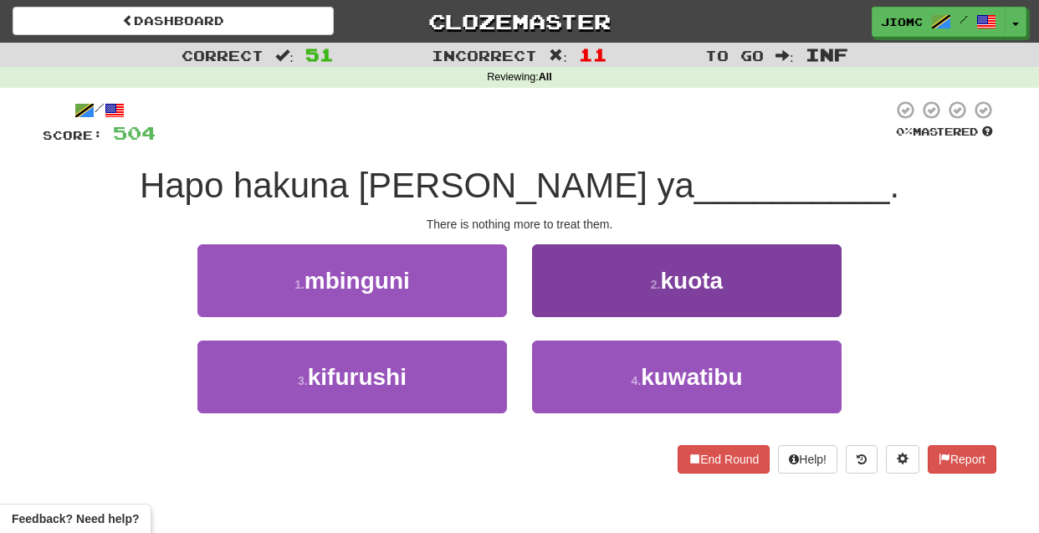
click at [556, 302] on button "2 . kuota" at bounding box center [687, 280] width 310 height 73
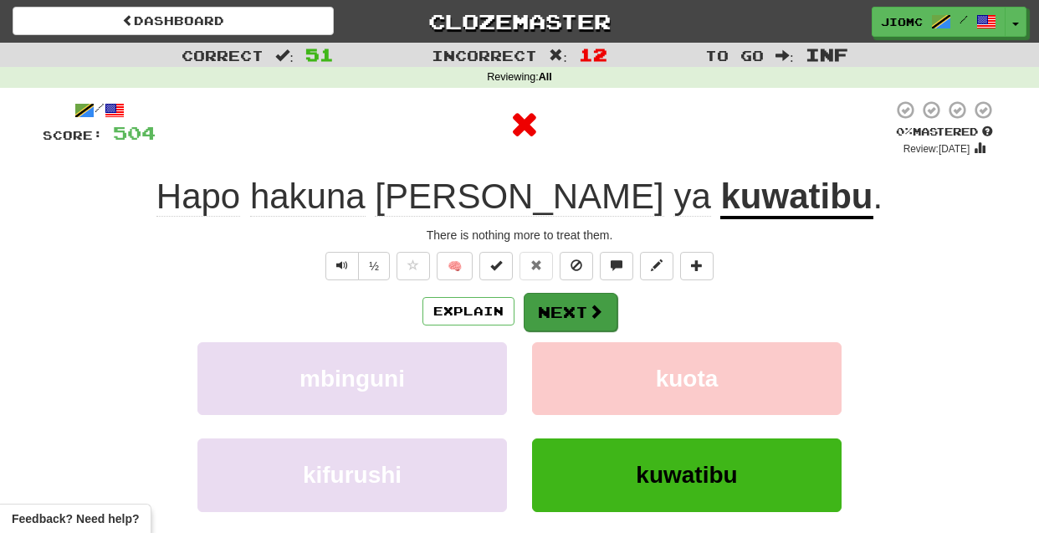
click at [556, 302] on button "Next" at bounding box center [571, 312] width 94 height 38
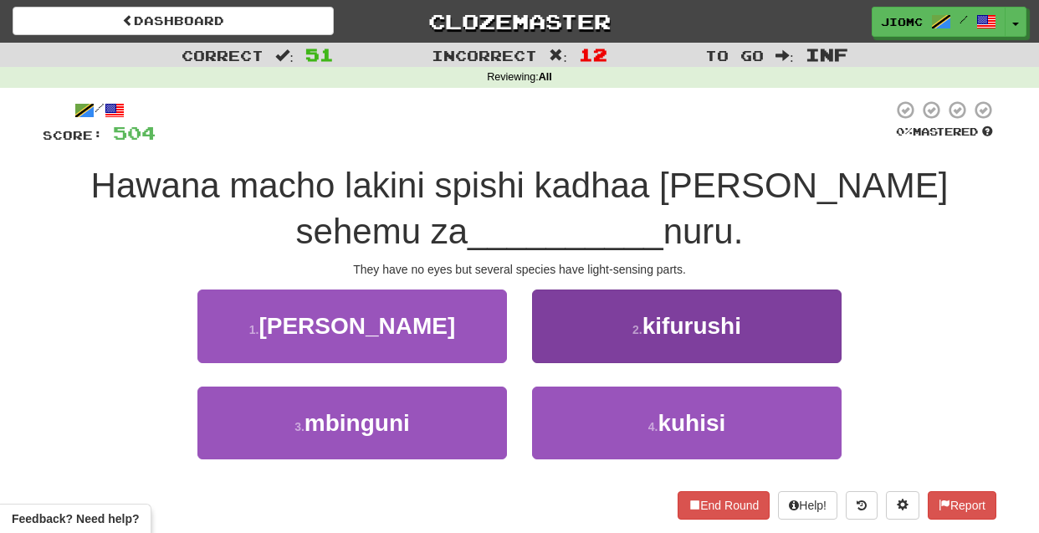
click at [556, 345] on button "2 . kifurushi" at bounding box center [687, 326] width 310 height 73
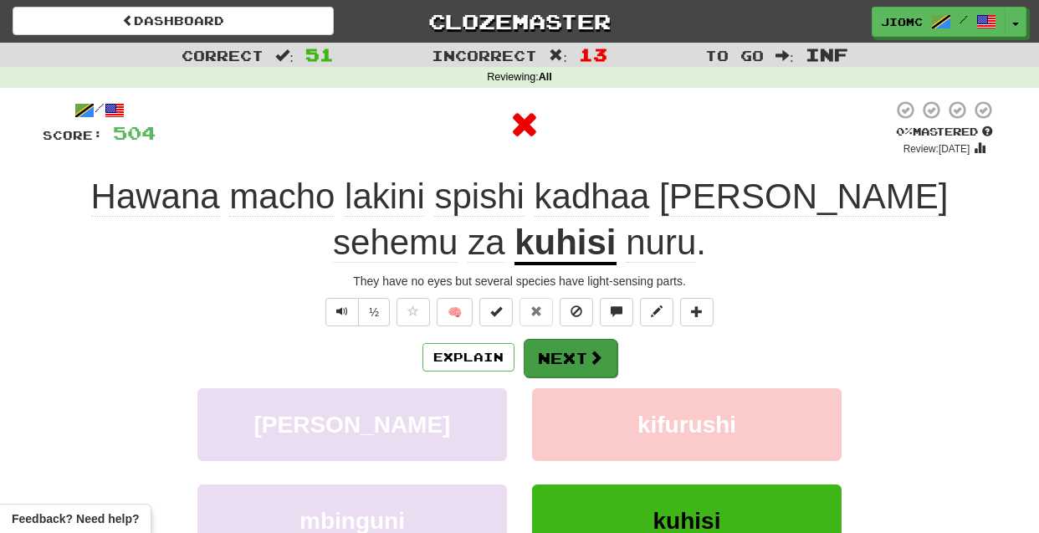
click at [561, 355] on button "Next" at bounding box center [571, 358] width 94 height 38
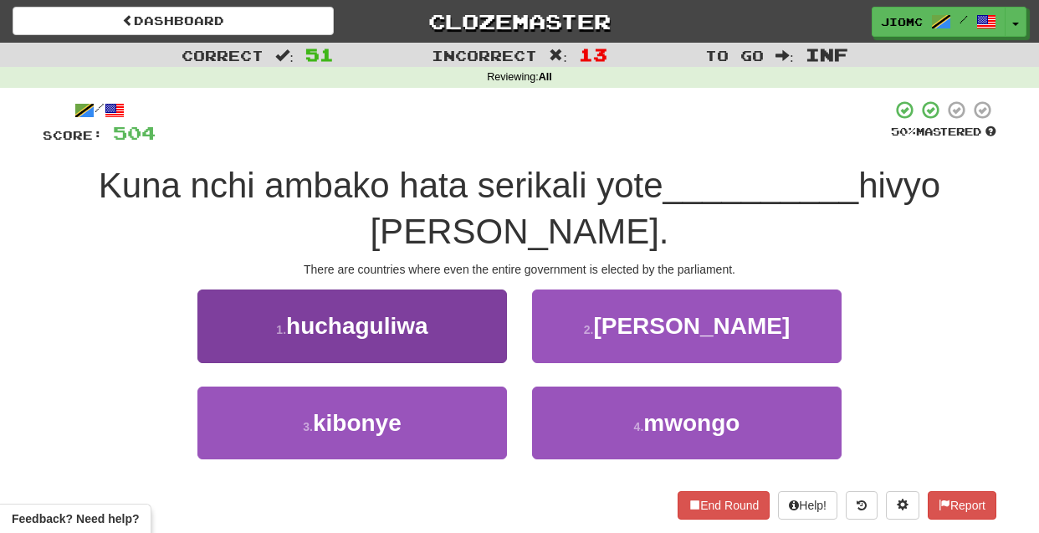
click at [486, 331] on button "1 . huchaguliwa" at bounding box center [352, 326] width 310 height 73
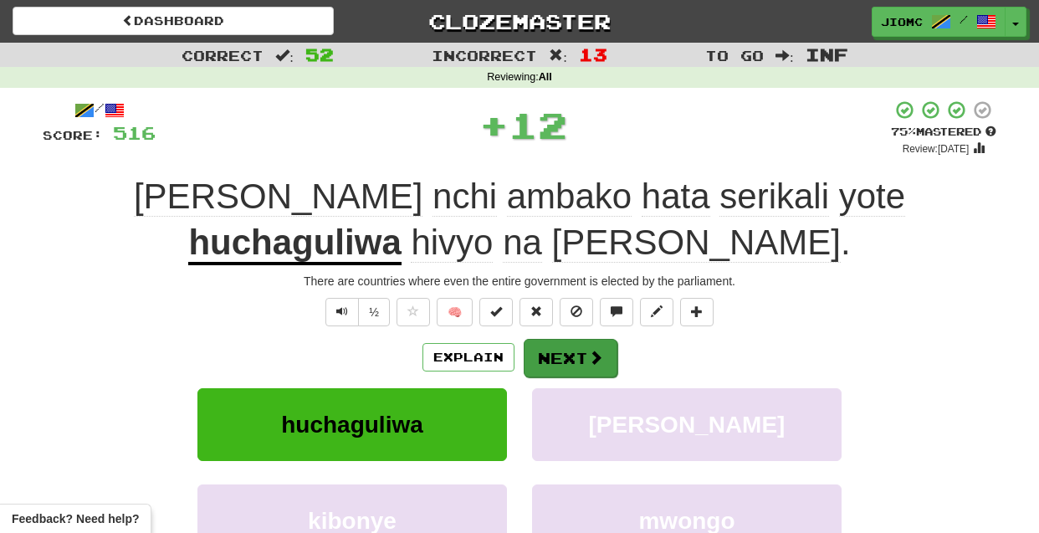
click at [566, 344] on button "Next" at bounding box center [571, 358] width 94 height 38
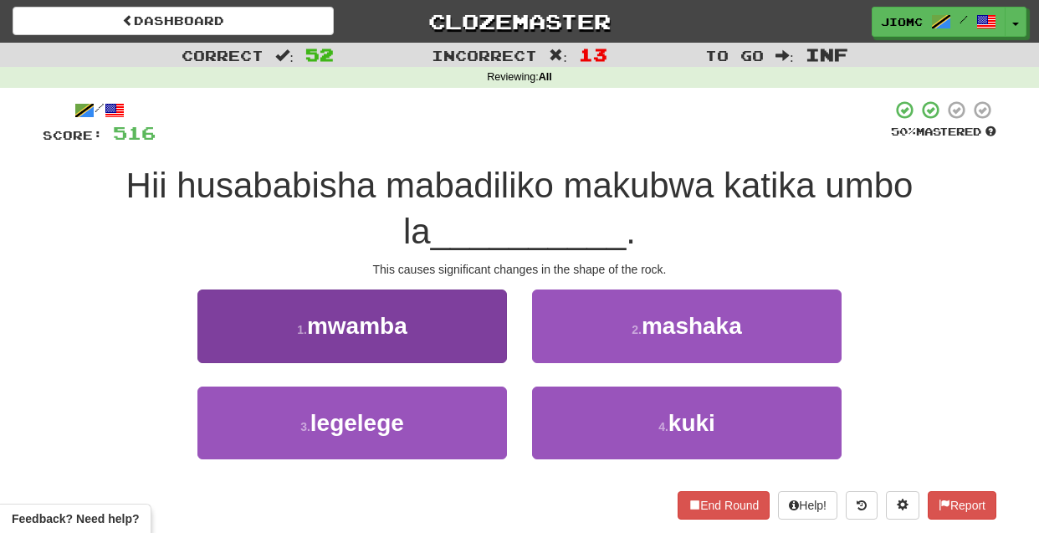
click at [485, 340] on button "1 . mwamba" at bounding box center [352, 326] width 310 height 73
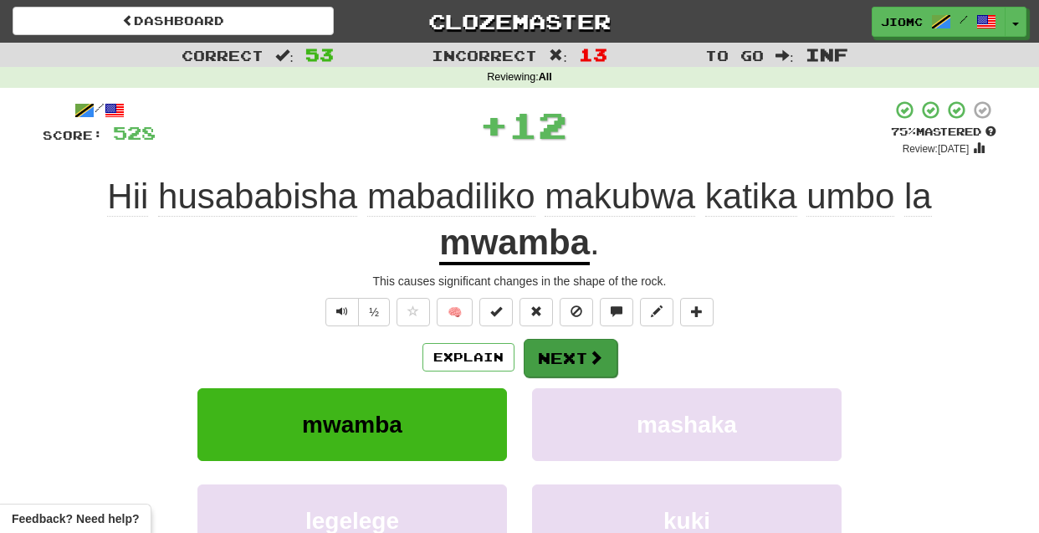
click at [567, 357] on button "Next" at bounding box center [571, 358] width 94 height 38
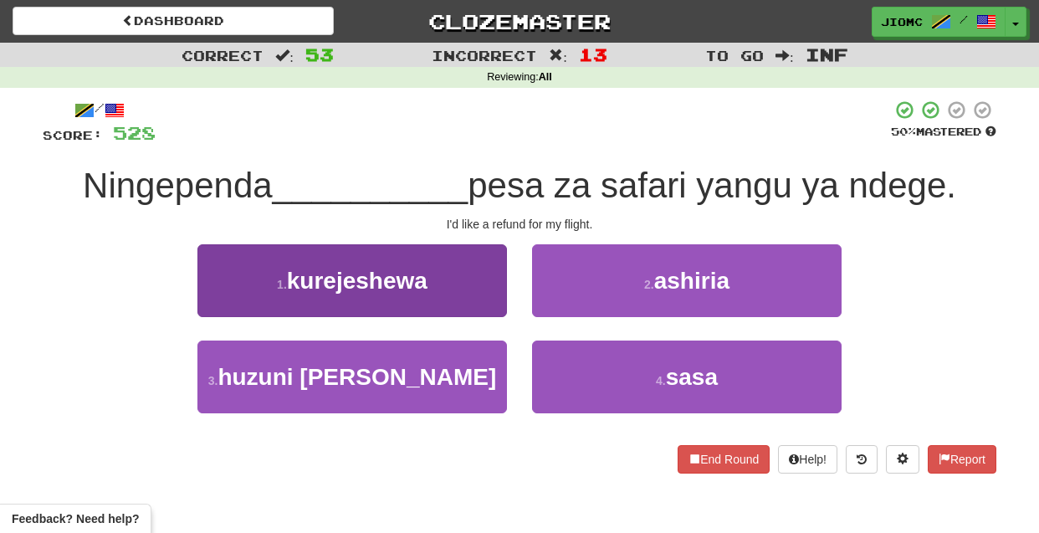
click at [454, 296] on button "1 . kurejeshewa" at bounding box center [352, 280] width 310 height 73
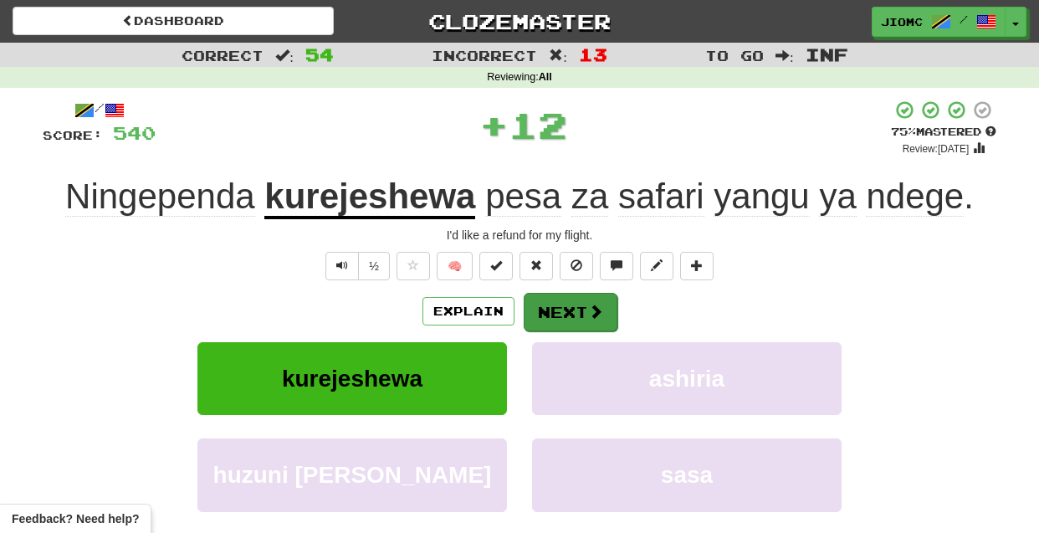
click at [567, 316] on button "Next" at bounding box center [571, 312] width 94 height 38
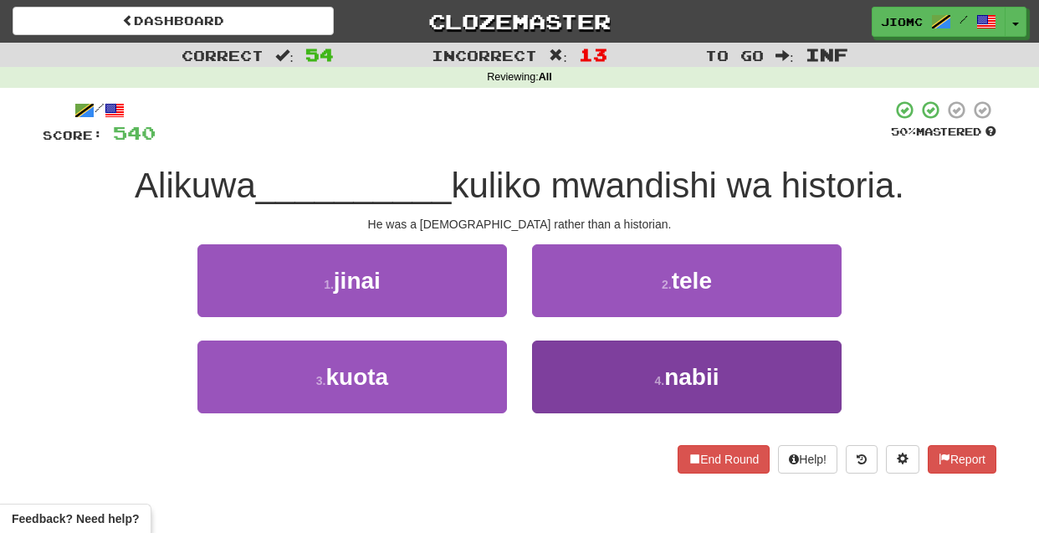
click at [568, 364] on button "4 . nabii" at bounding box center [687, 377] width 310 height 73
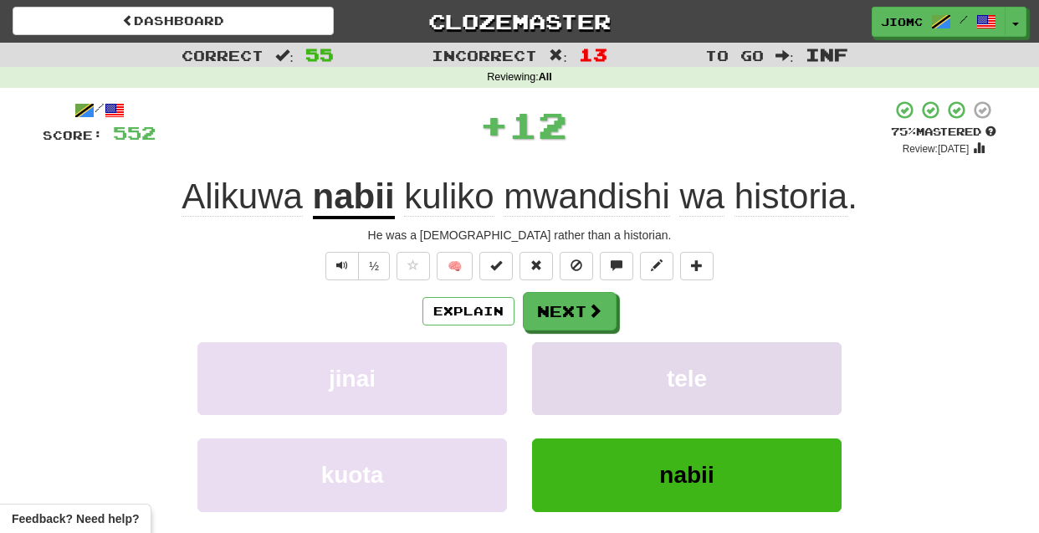
click at [569, 364] on button "tele" at bounding box center [687, 378] width 310 height 73
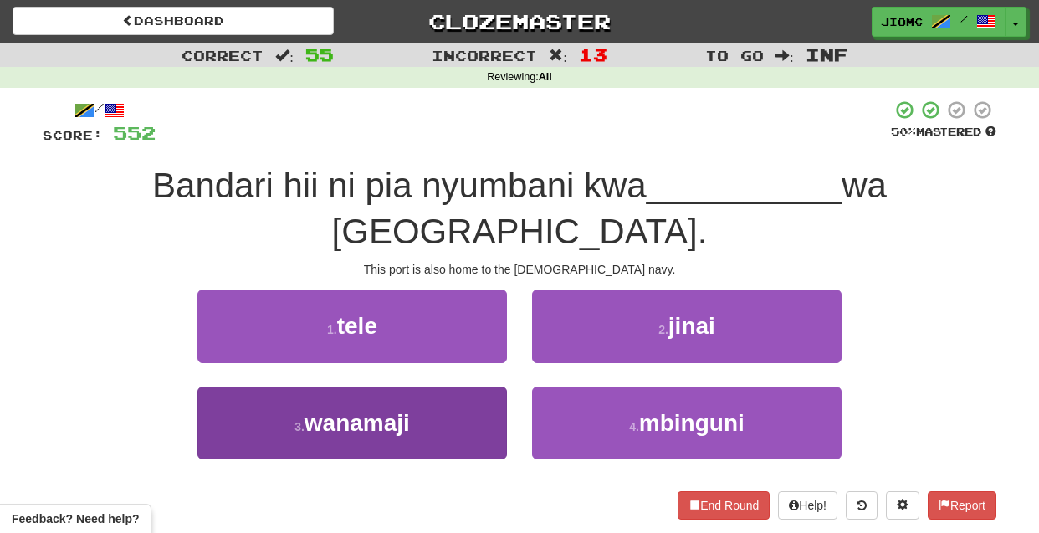
click at [481, 387] on button "3 . wanamaji" at bounding box center [352, 423] width 310 height 73
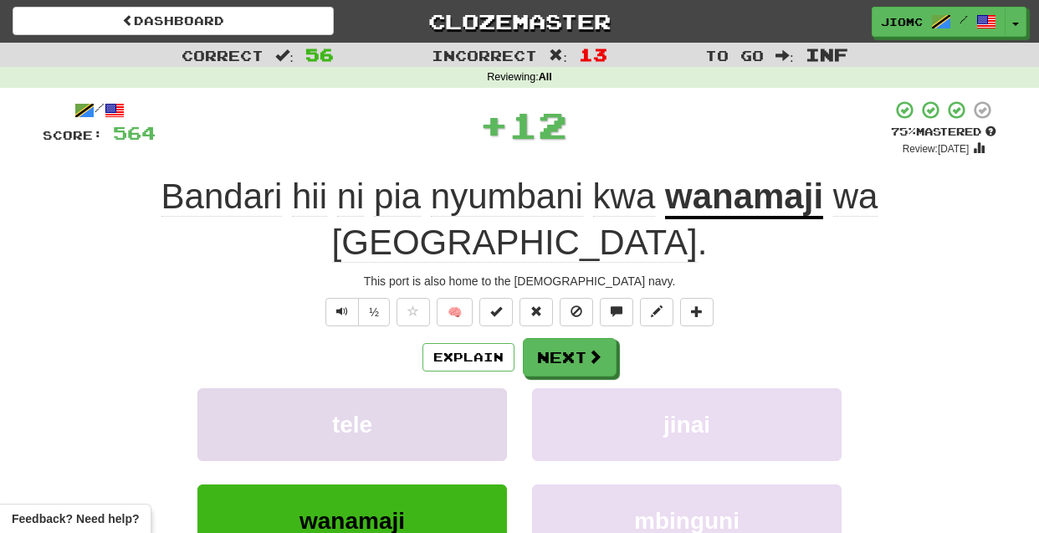
click at [480, 388] on button "tele" at bounding box center [352, 424] width 310 height 73
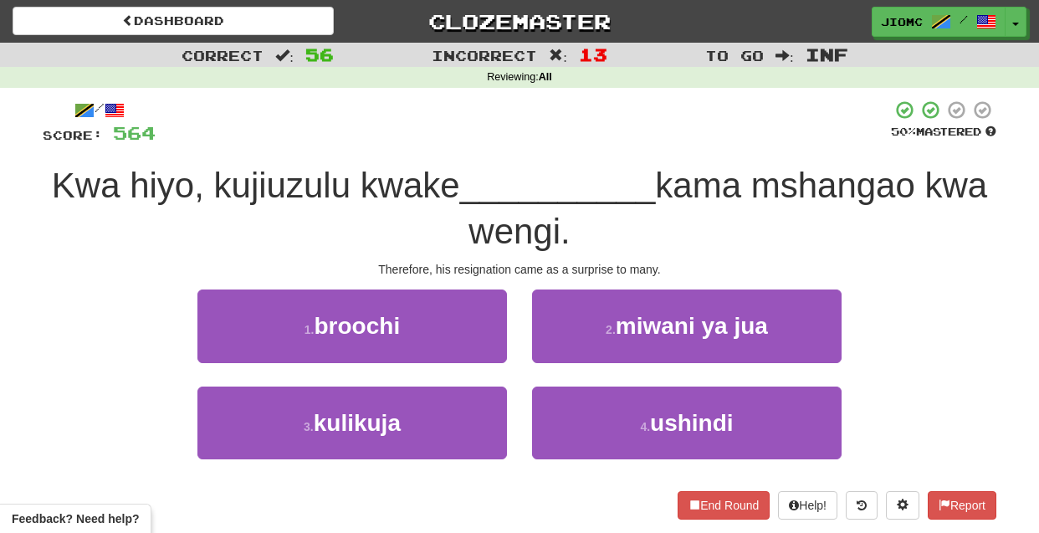
click at [516, 469] on div "3 . kulikuja" at bounding box center [352, 435] width 335 height 96
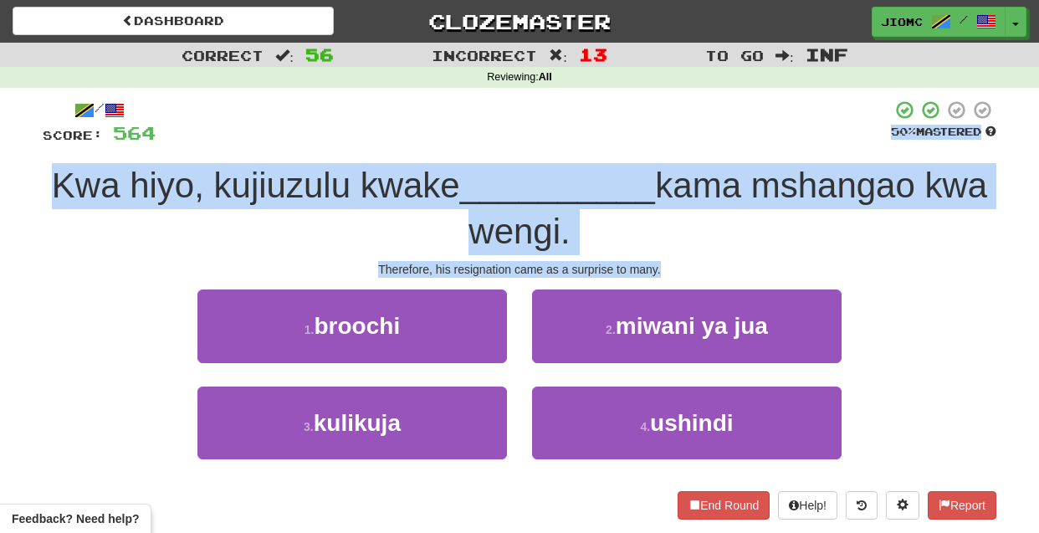
drag, startPoint x: 567, startPoint y: 483, endPoint x: 323, endPoint y: 144, distance: 417.8
click at [323, 144] on div "/ Score: 564 50 % Mastered Kwa hiyo, kujiuzulu kwake __________ kama mshangao k…" at bounding box center [520, 309] width 954 height 419
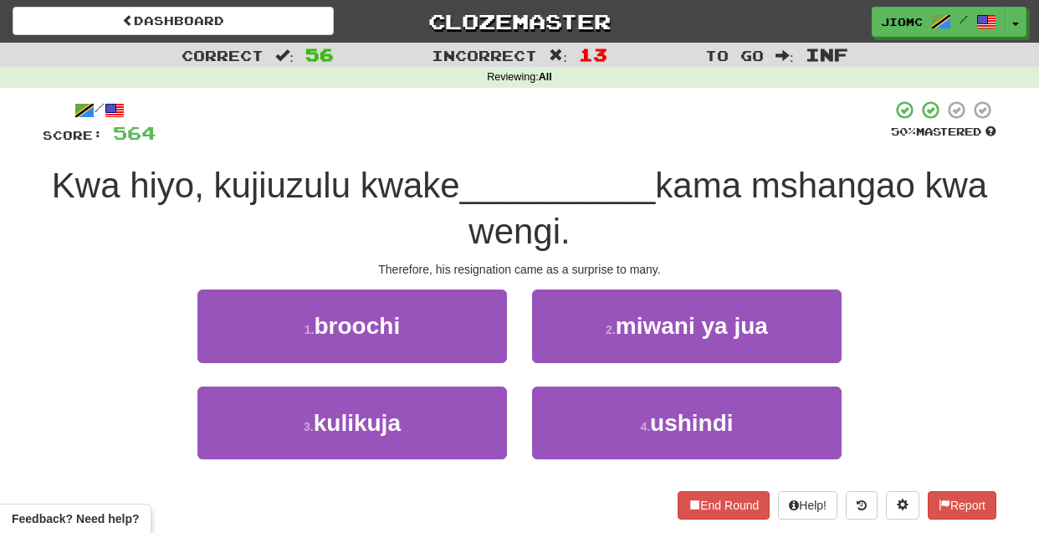
click at [361, 142] on div at bounding box center [524, 123] width 736 height 46
drag, startPoint x: 383, startPoint y: 148, endPoint x: 575, endPoint y: 495, distance: 396.6
click at [575, 495] on div "/ Score: 564 50 % Mastered Kwa hiyo, kujiuzulu kwake __________ kama mshangao k…" at bounding box center [520, 309] width 954 height 419
click at [575, 493] on div "End Round Help! Report" at bounding box center [520, 505] width 954 height 28
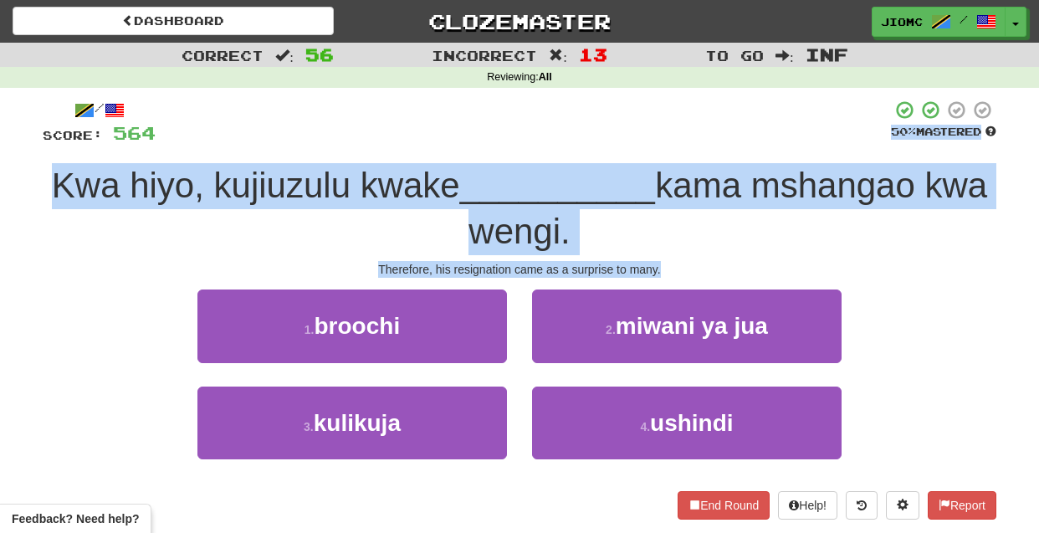
drag, startPoint x: 586, startPoint y: 490, endPoint x: 479, endPoint y: 135, distance: 371.2
click at [479, 135] on div "/ Score: 564 50 % Mastered Kwa hiyo, kujiuzulu kwake __________ kama mshangao k…" at bounding box center [520, 309] width 954 height 419
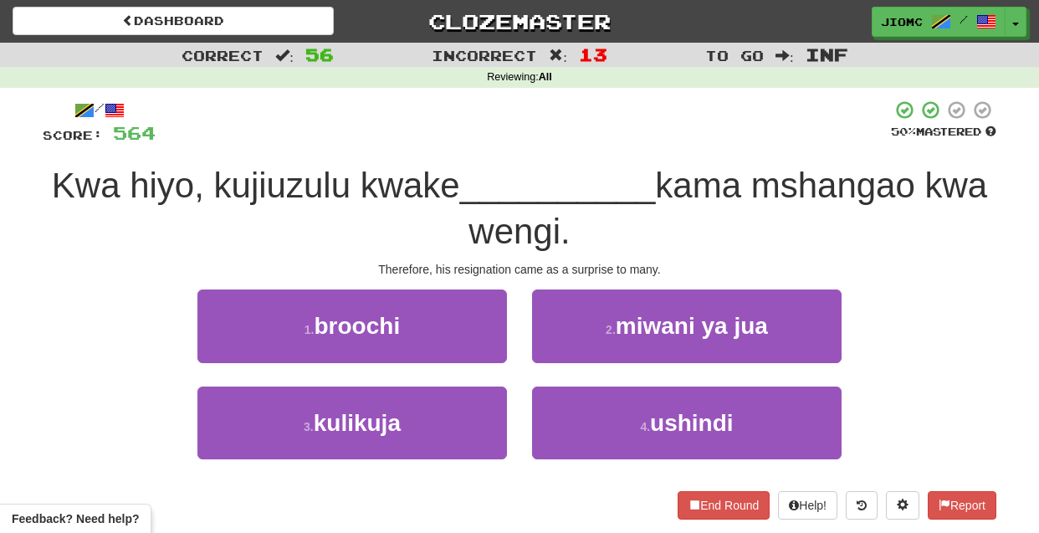
click at [475, 141] on div at bounding box center [524, 123] width 736 height 46
drag, startPoint x: 475, startPoint y: 141, endPoint x: 589, endPoint y: 490, distance: 367.0
click at [590, 490] on div "/ Score: 564 50 % Mastered Kwa hiyo, kujiuzulu kwake __________ kama mshangao k…" at bounding box center [520, 309] width 954 height 419
click at [589, 490] on div "/ Score: 564 50 % Mastered Kwa hiyo, kujiuzulu kwake __________ kama mshangao k…" at bounding box center [520, 309] width 954 height 419
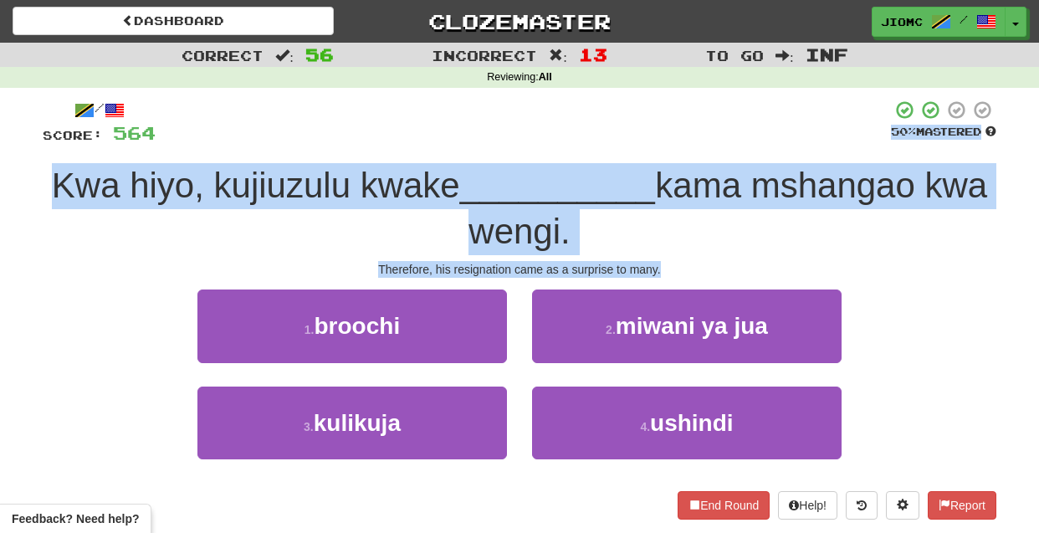
drag, startPoint x: 582, startPoint y: 489, endPoint x: 490, endPoint y: 124, distance: 376.1
click at [498, 112] on div "/ Score: 564 50 % Mastered Kwa hiyo, kujiuzulu kwake __________ kama mshangao k…" at bounding box center [520, 309] width 954 height 419
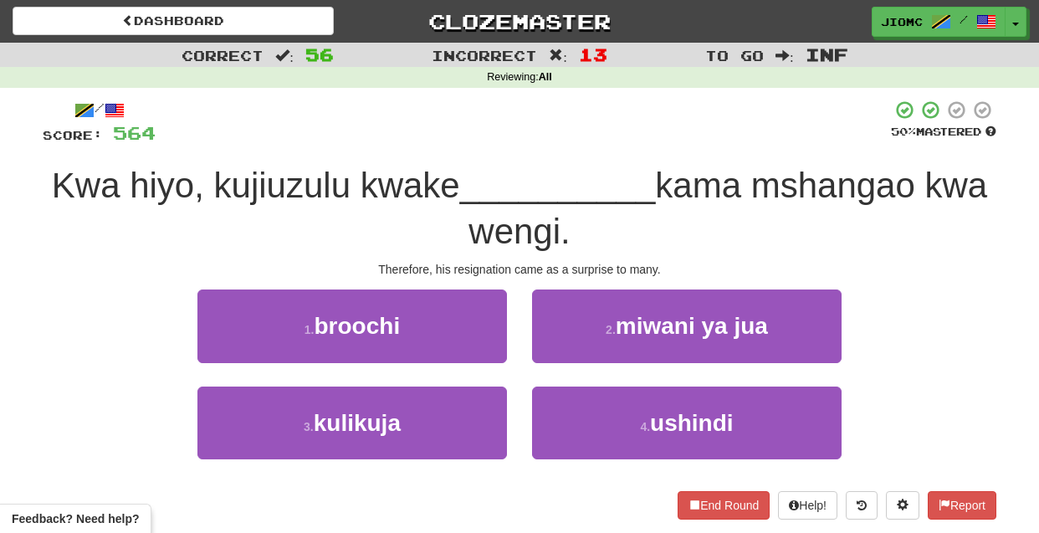
click at [484, 137] on div at bounding box center [524, 123] width 736 height 46
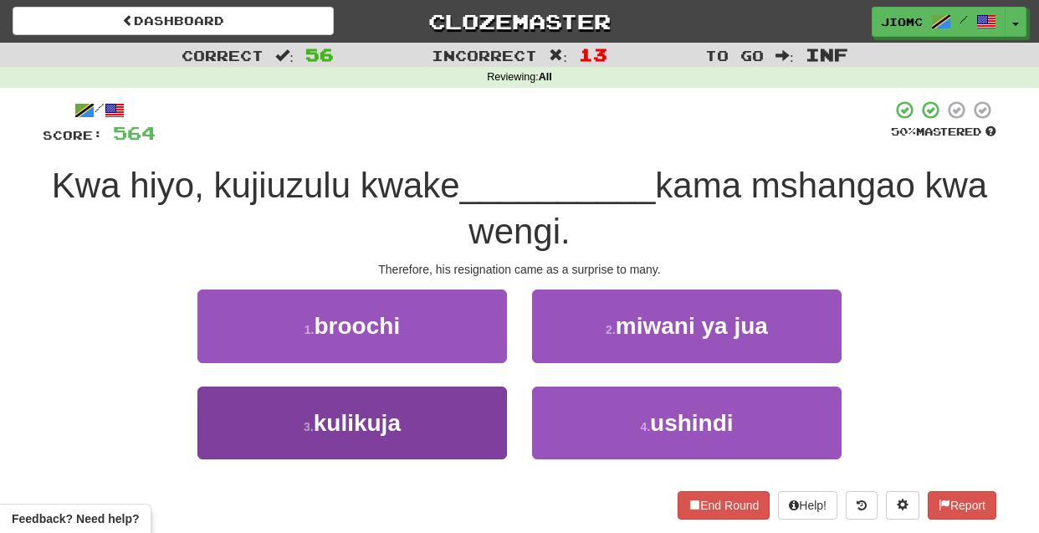
click at [484, 432] on button "3 . kulikuja" at bounding box center [352, 423] width 310 height 73
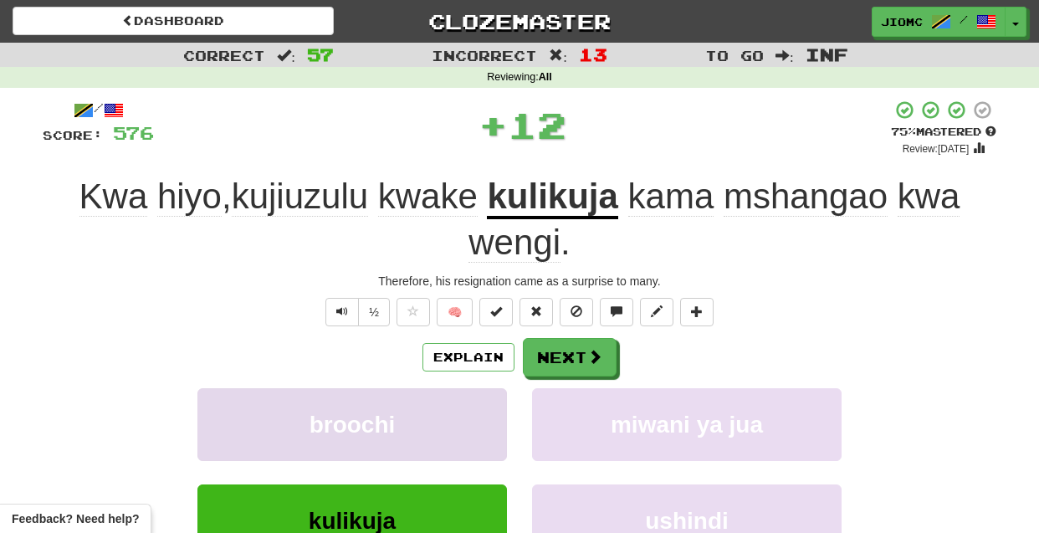
click at [484, 421] on button "broochi" at bounding box center [352, 424] width 310 height 73
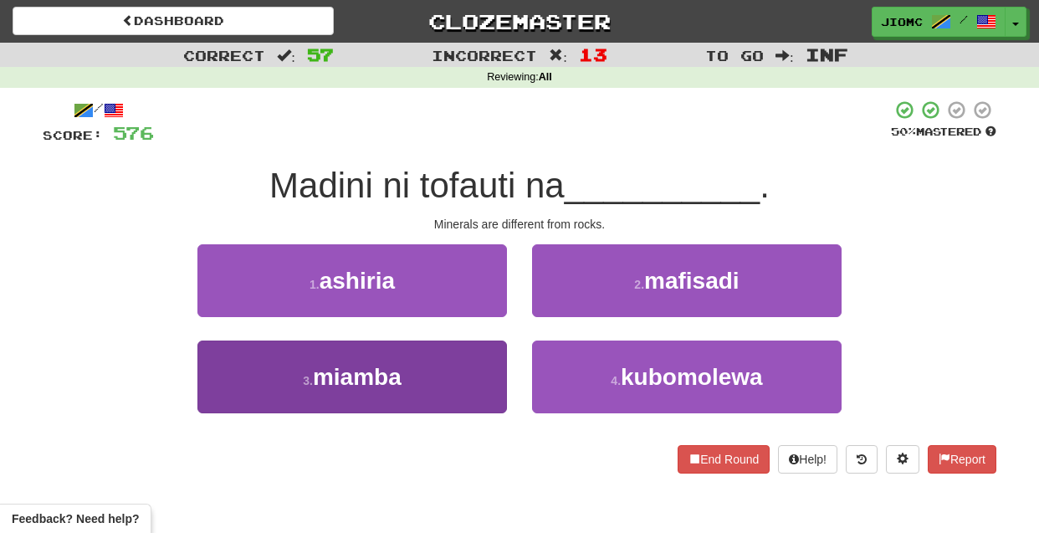
click at [474, 373] on button "3 . miamba" at bounding box center [352, 377] width 310 height 73
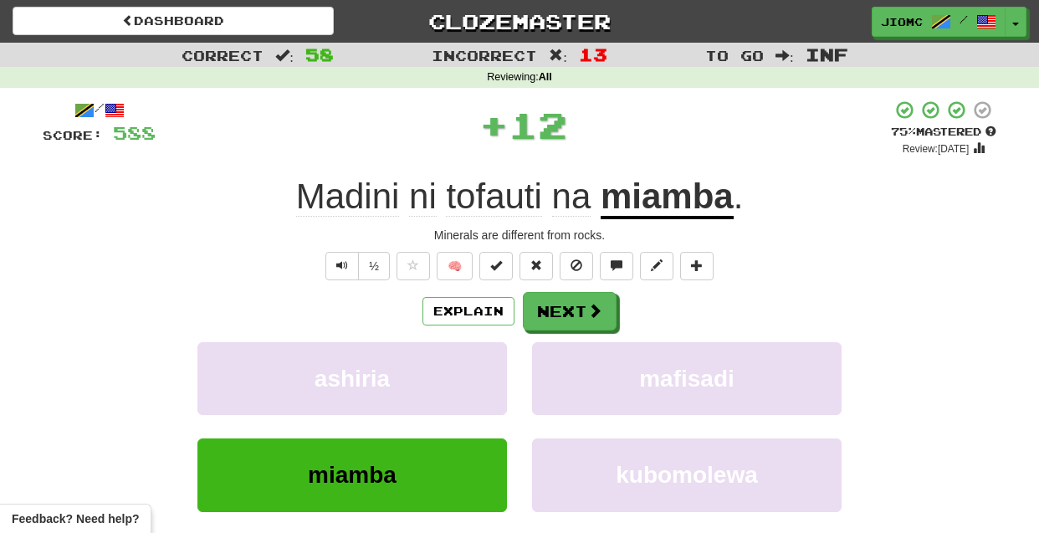
click at [474, 373] on button "ashiria" at bounding box center [352, 378] width 310 height 73
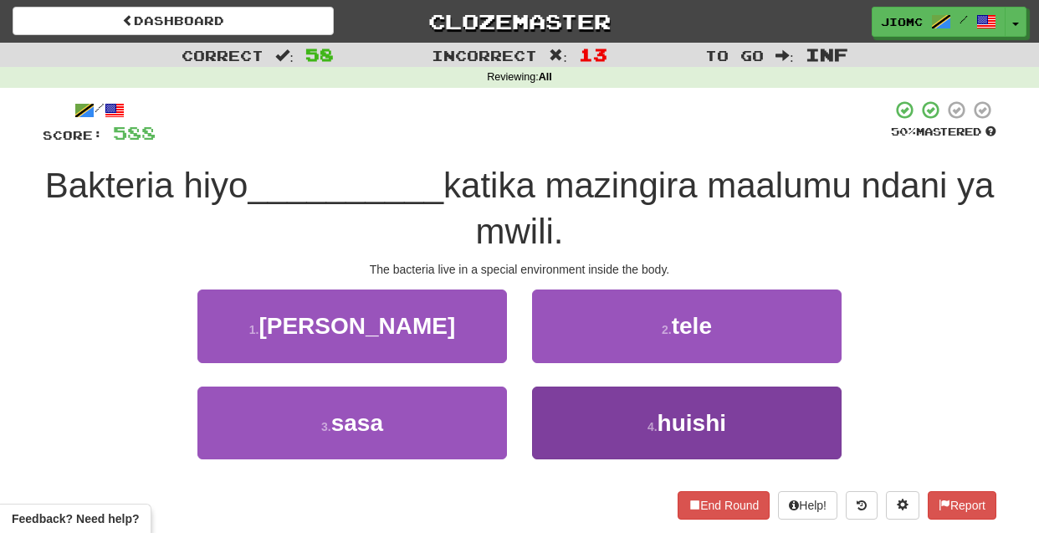
click at [582, 408] on button "4 . huishi" at bounding box center [687, 423] width 310 height 73
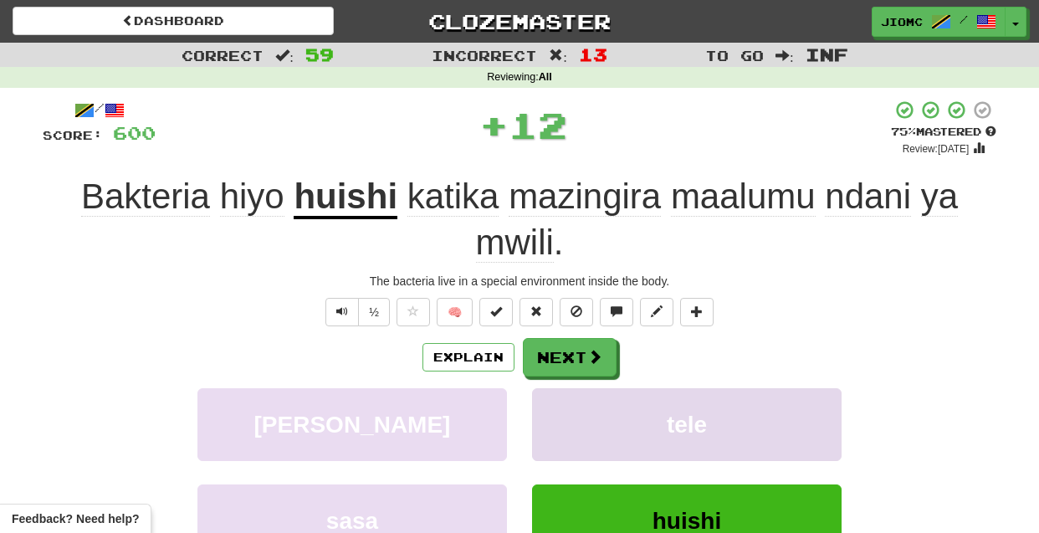
click at [582, 406] on button "tele" at bounding box center [687, 424] width 310 height 73
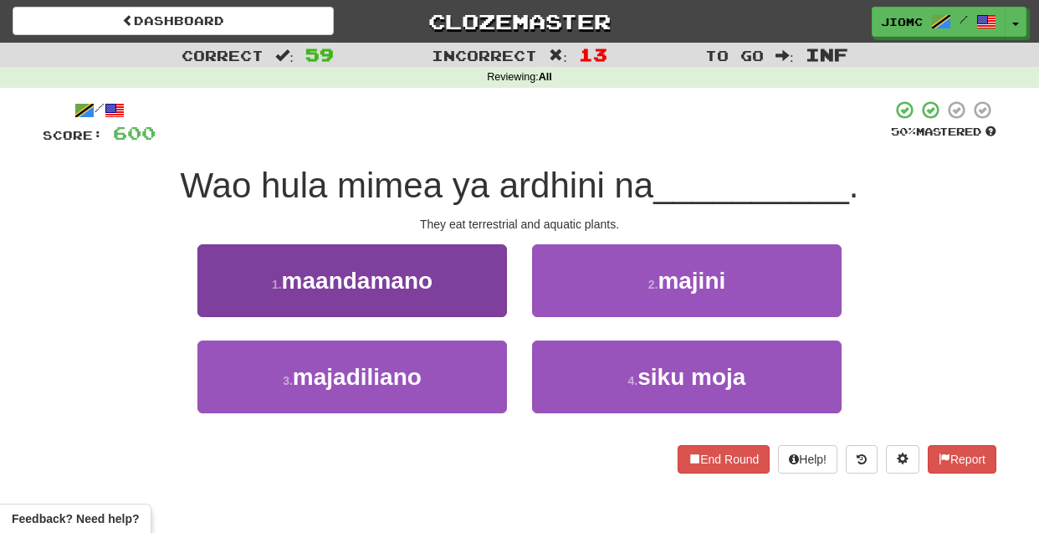
click at [490, 306] on button "1 . maandamano" at bounding box center [352, 280] width 310 height 73
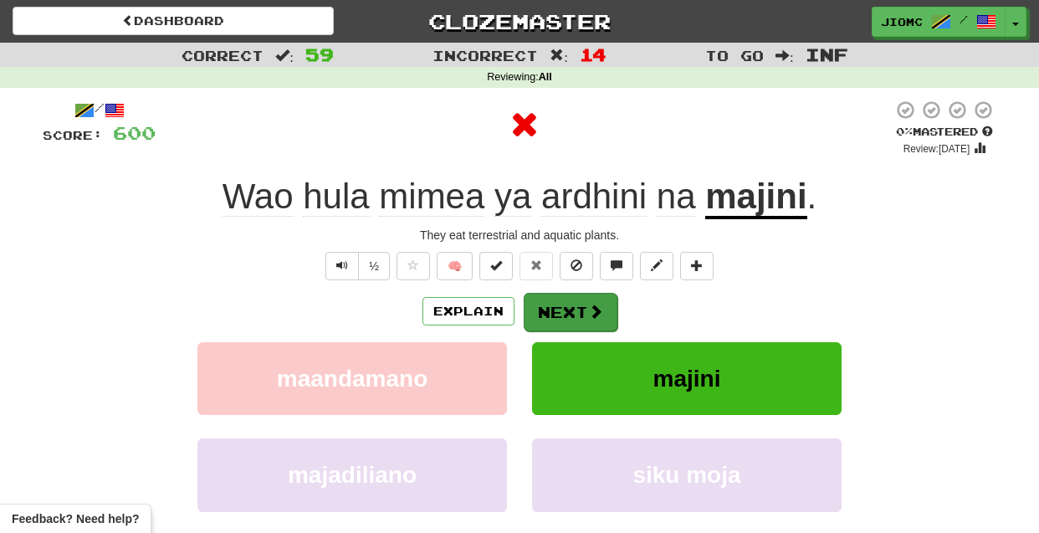
click at [563, 301] on button "Next" at bounding box center [571, 312] width 94 height 38
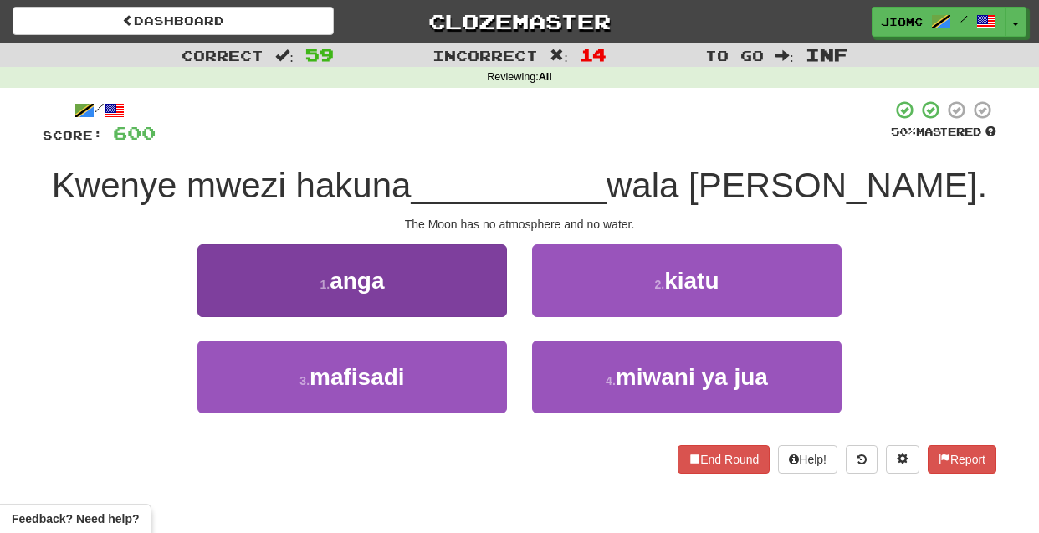
click at [487, 298] on button "1 . anga" at bounding box center [352, 280] width 310 height 73
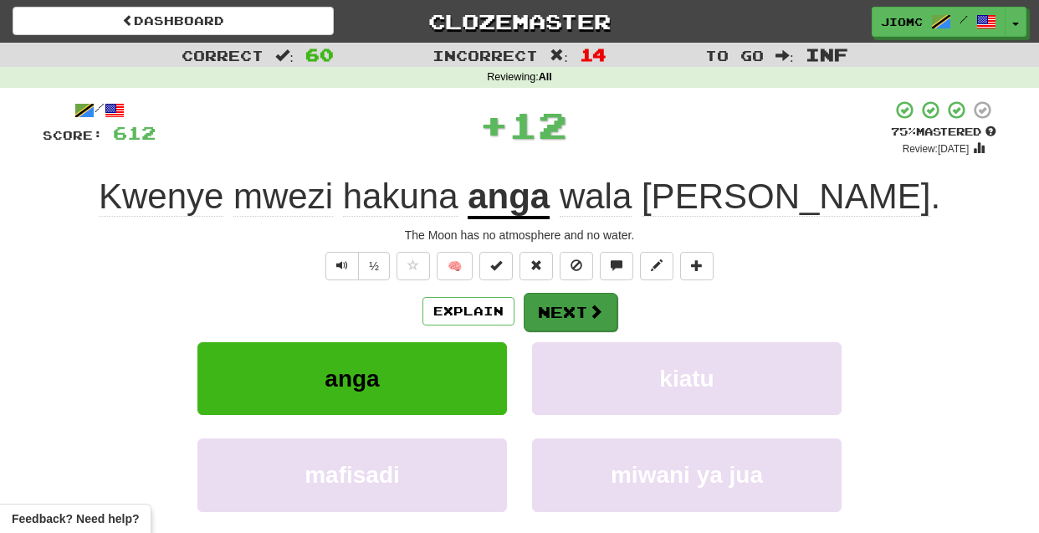
click at [556, 307] on button "Next" at bounding box center [571, 312] width 94 height 38
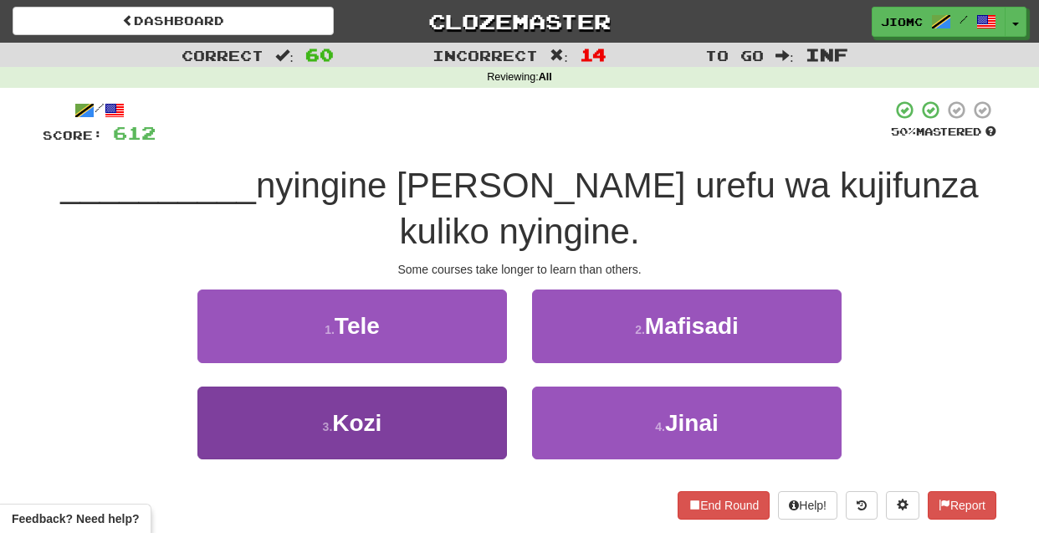
click at [469, 387] on button "3 . Kozi" at bounding box center [352, 423] width 310 height 73
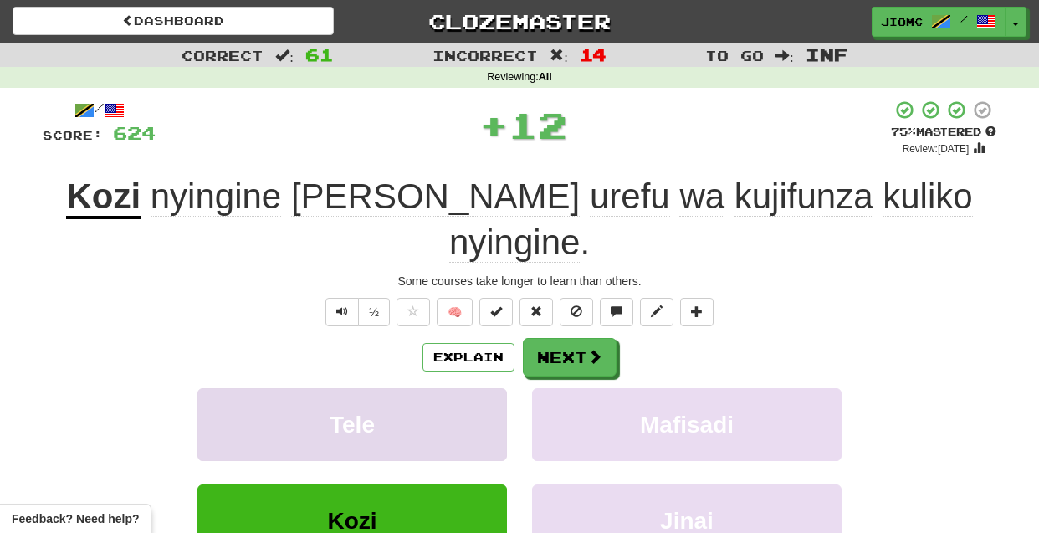
click at [469, 388] on button "Tele" at bounding box center [352, 424] width 310 height 73
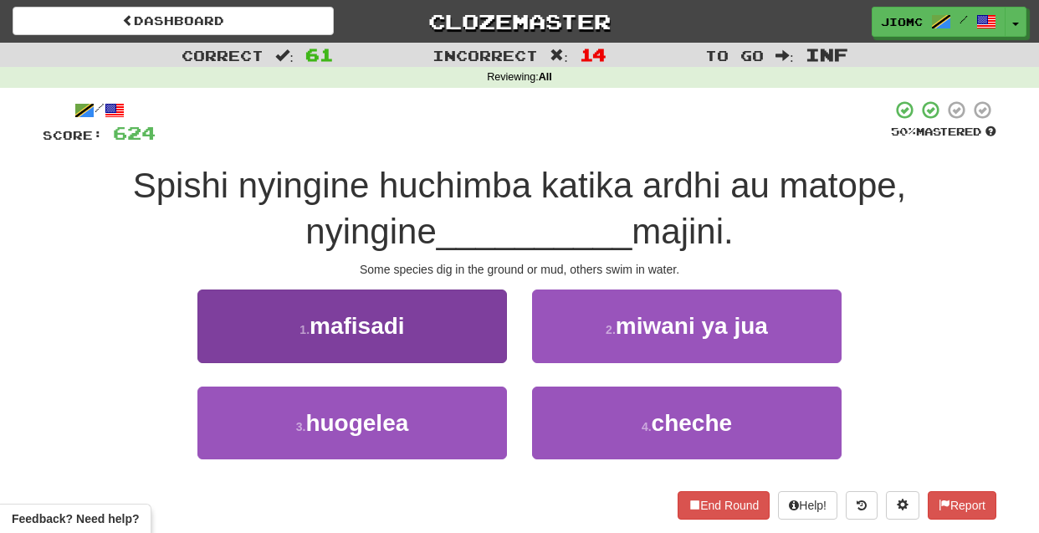
click at [460, 344] on button "1 . mafisadi" at bounding box center [352, 326] width 310 height 73
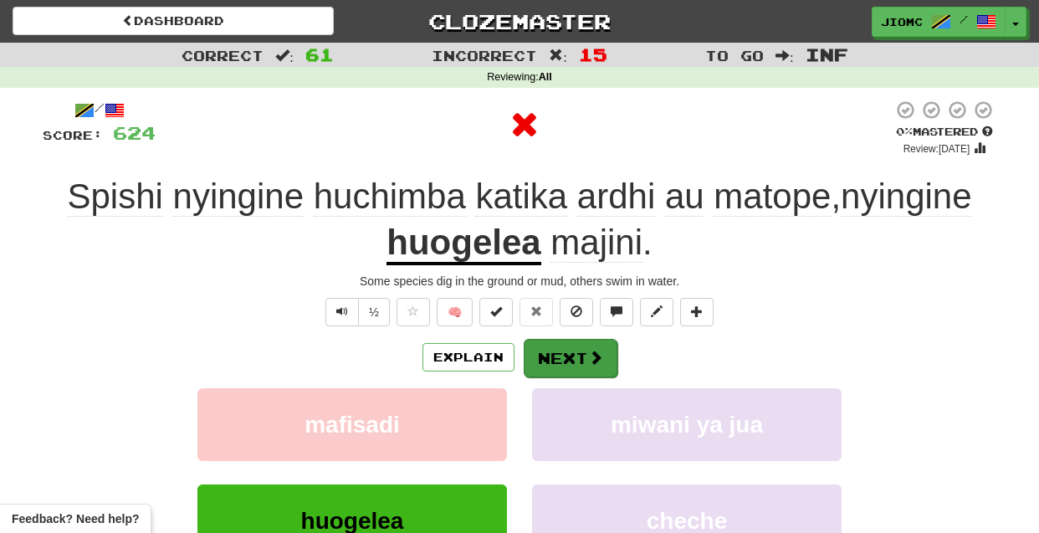
click at [567, 352] on button "Next" at bounding box center [571, 358] width 94 height 38
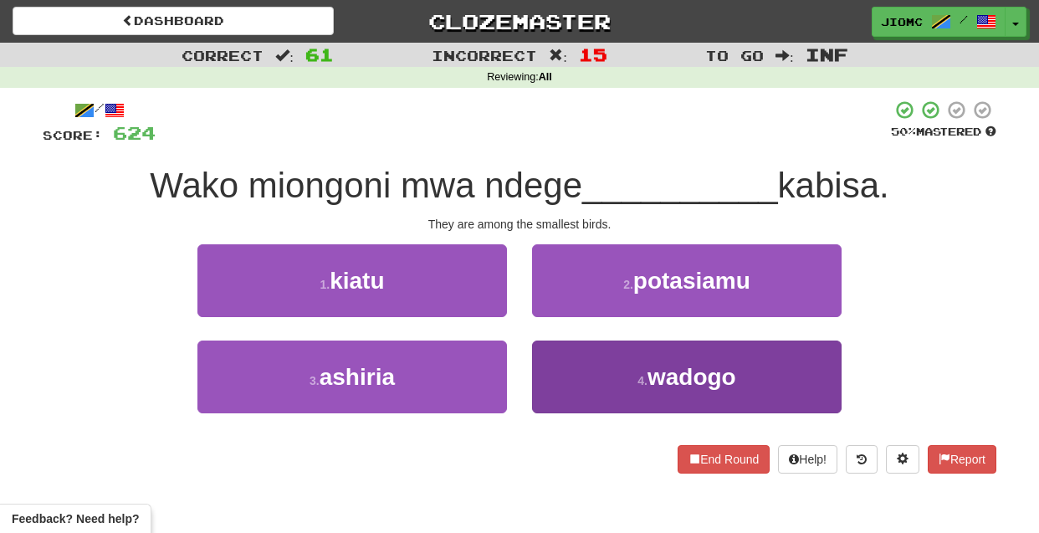
click at [576, 391] on button "4 . wadogo" at bounding box center [687, 377] width 310 height 73
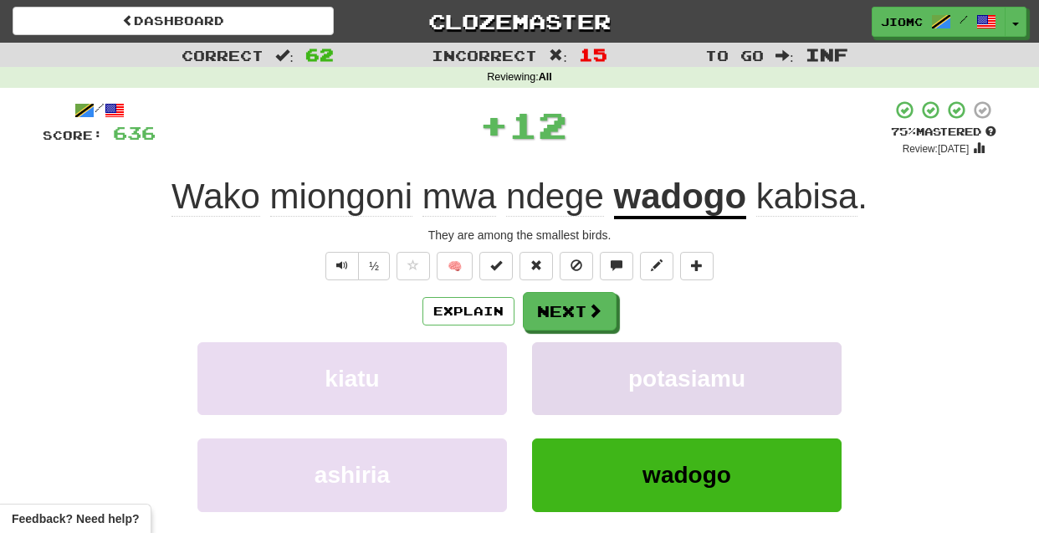
click at [564, 367] on button "potasiamu" at bounding box center [687, 378] width 310 height 73
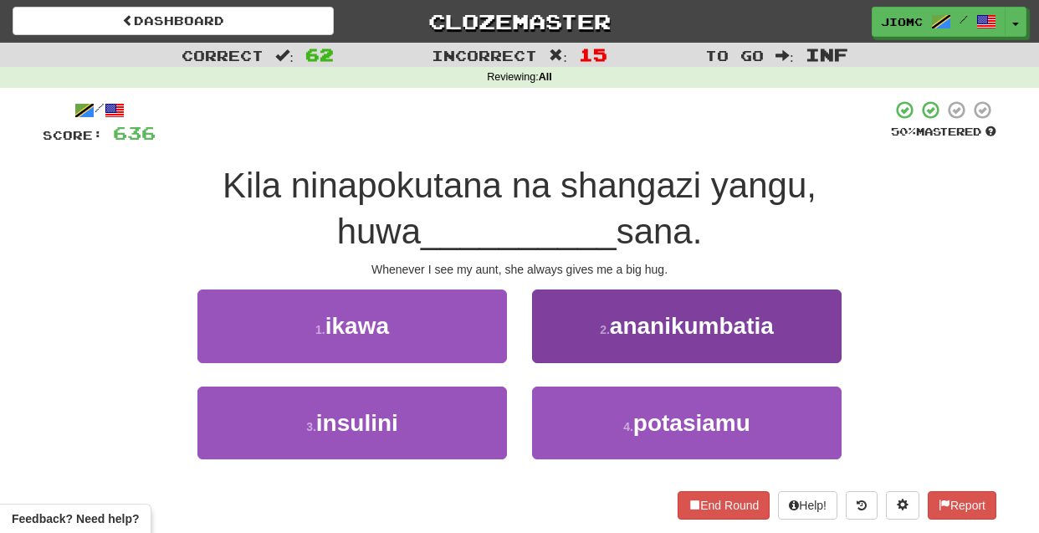
click at [559, 339] on button "2 . ananikumbatia" at bounding box center [687, 326] width 310 height 73
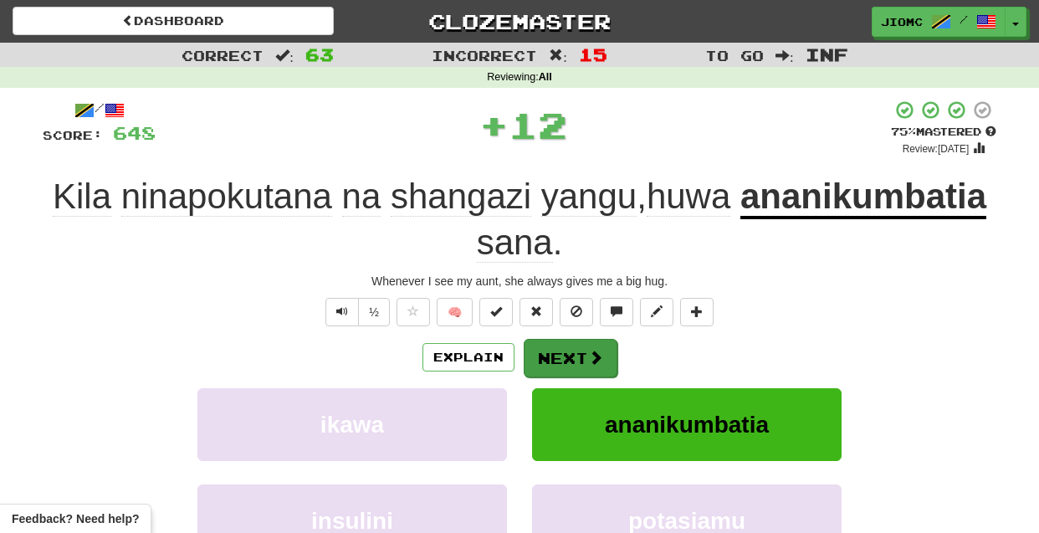
click at [556, 348] on button "Next" at bounding box center [571, 358] width 94 height 38
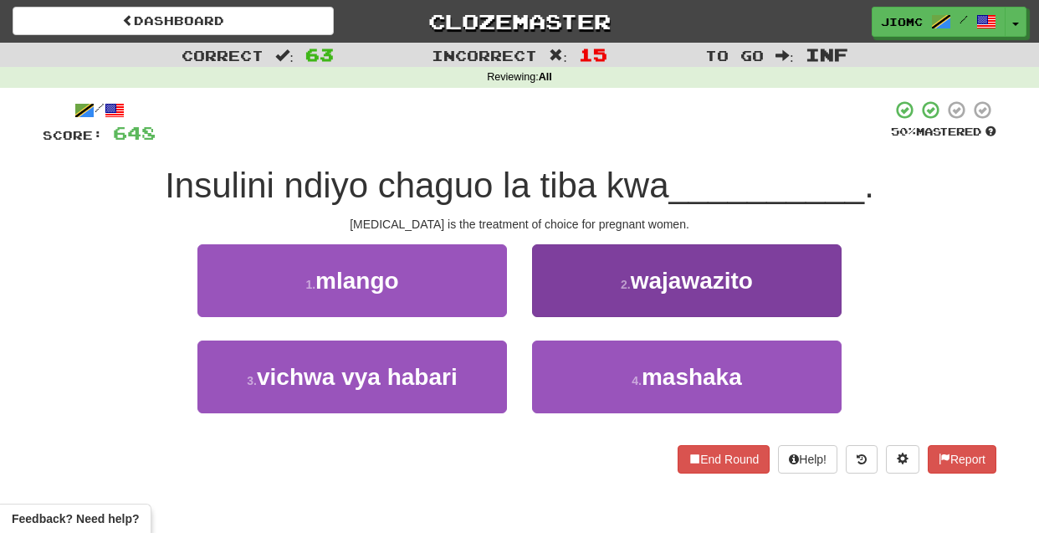
click at [555, 295] on button "2 . wajawazito" at bounding box center [687, 280] width 310 height 73
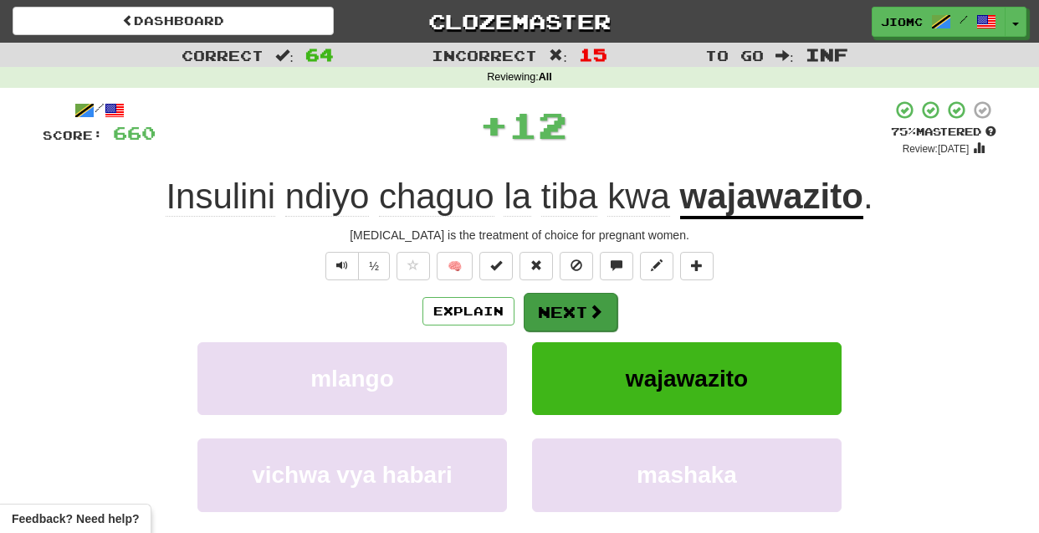
click at [562, 307] on button "Next" at bounding box center [571, 312] width 94 height 38
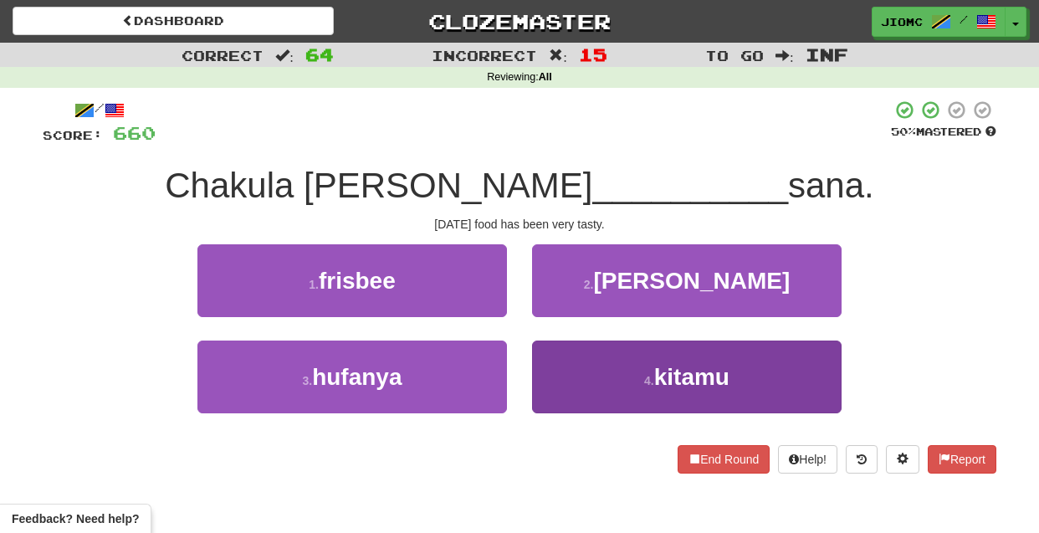
click at [565, 376] on button "4 . kitamu" at bounding box center [687, 377] width 310 height 73
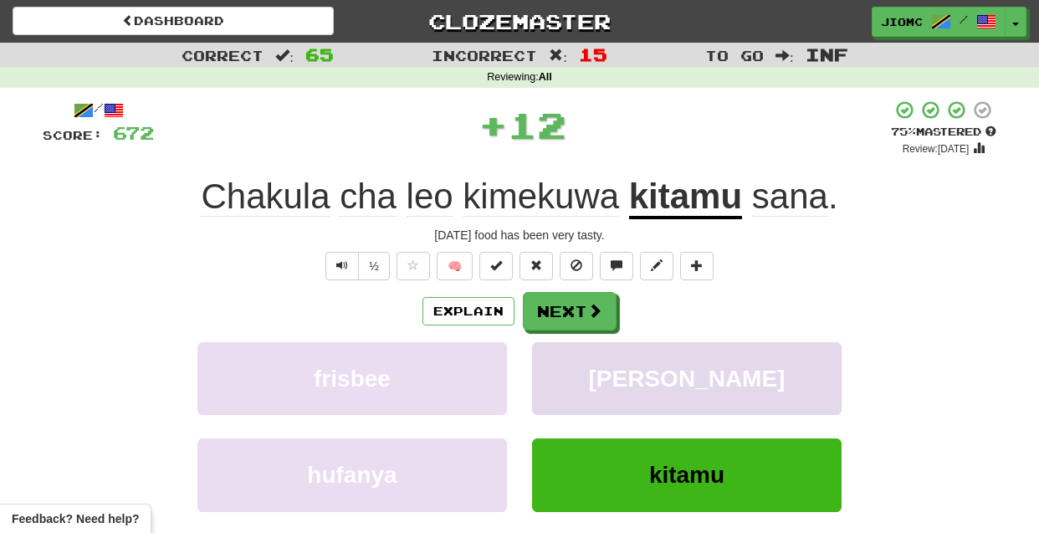
click at [562, 376] on button "mwenye akili" at bounding box center [687, 378] width 310 height 73
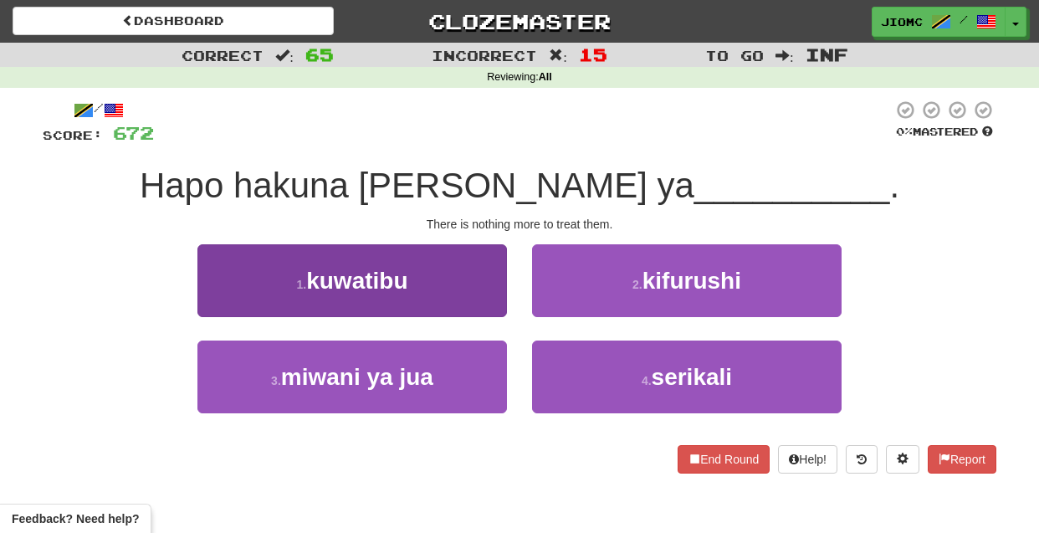
click at [464, 295] on button "1 . kuwatibu" at bounding box center [352, 280] width 310 height 73
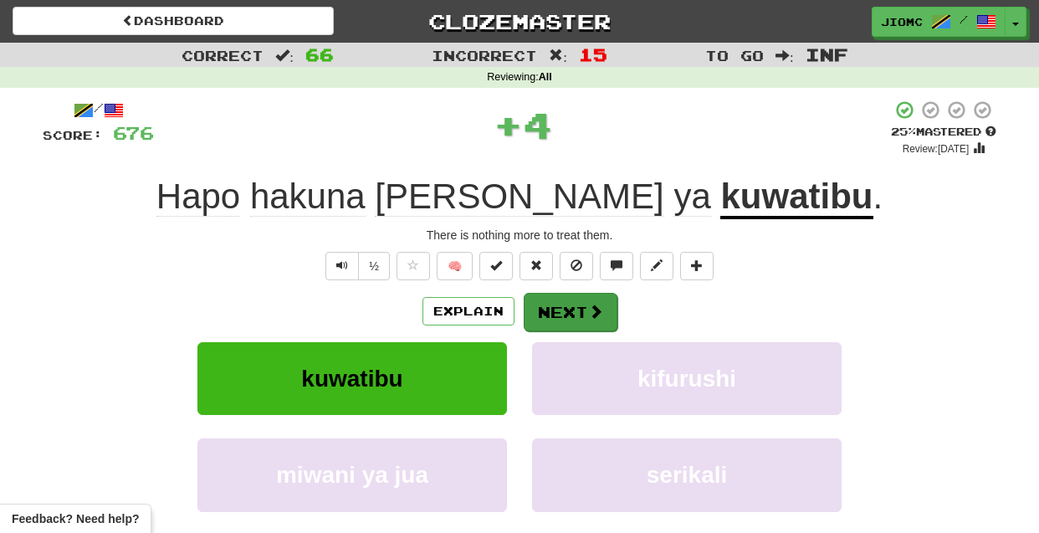
click at [543, 304] on button "Next" at bounding box center [571, 312] width 94 height 38
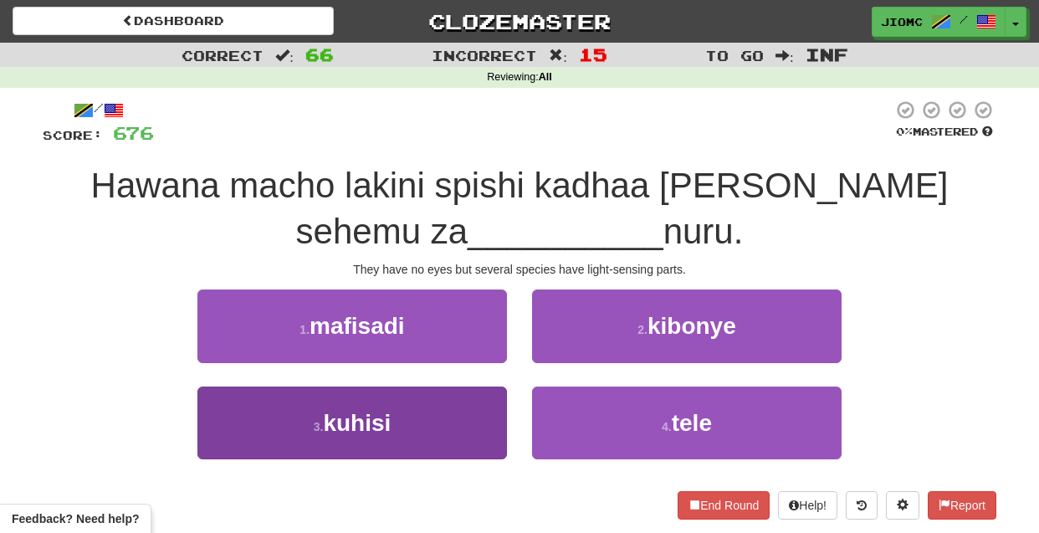
click at [483, 426] on button "3 . kuhisi" at bounding box center [352, 423] width 310 height 73
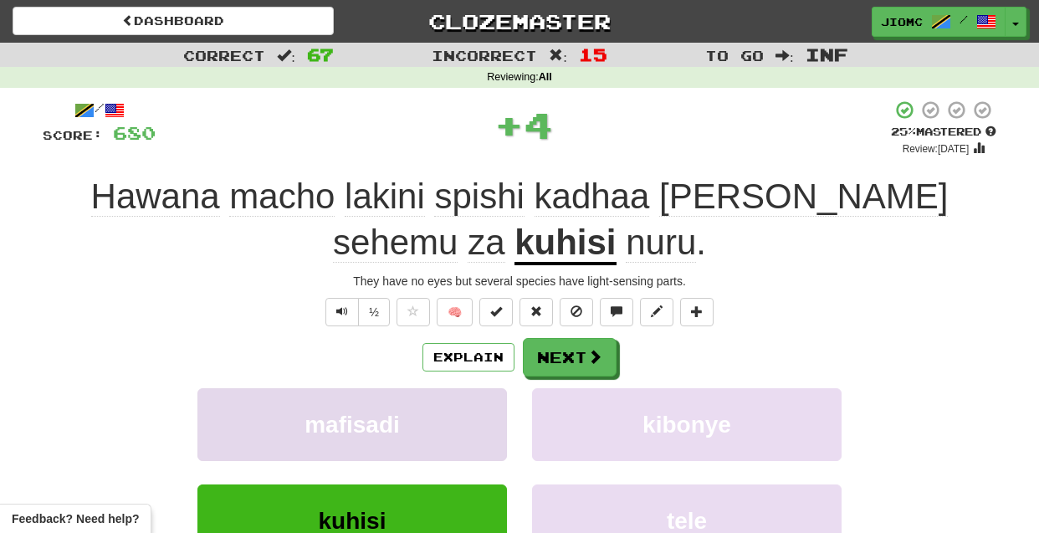
click at [484, 425] on button "mafisadi" at bounding box center [352, 424] width 310 height 73
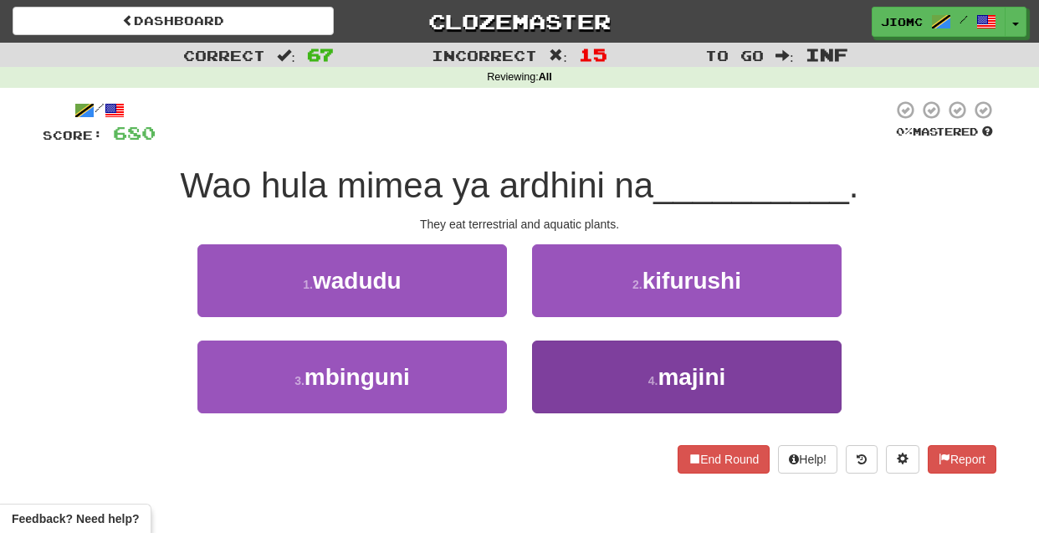
click at [556, 379] on button "4 . majini" at bounding box center [687, 377] width 310 height 73
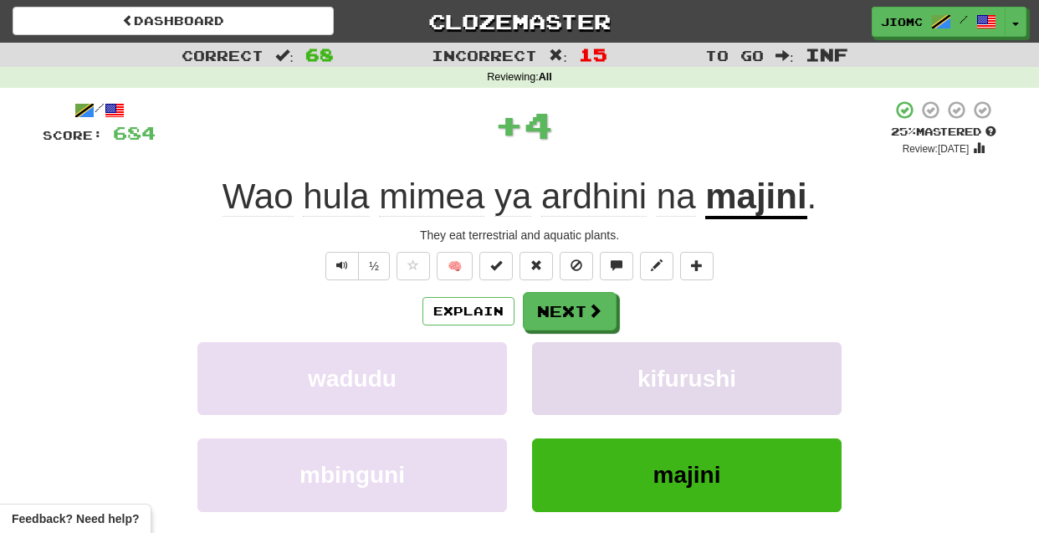
click at [556, 376] on button "kifurushi" at bounding box center [687, 378] width 310 height 73
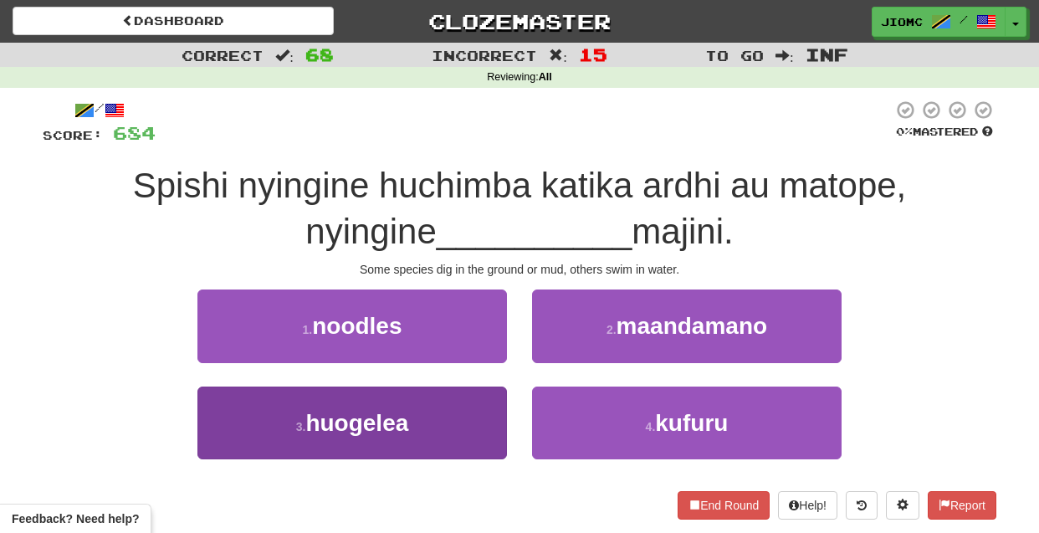
click at [474, 402] on button "3 . huogelea" at bounding box center [352, 423] width 310 height 73
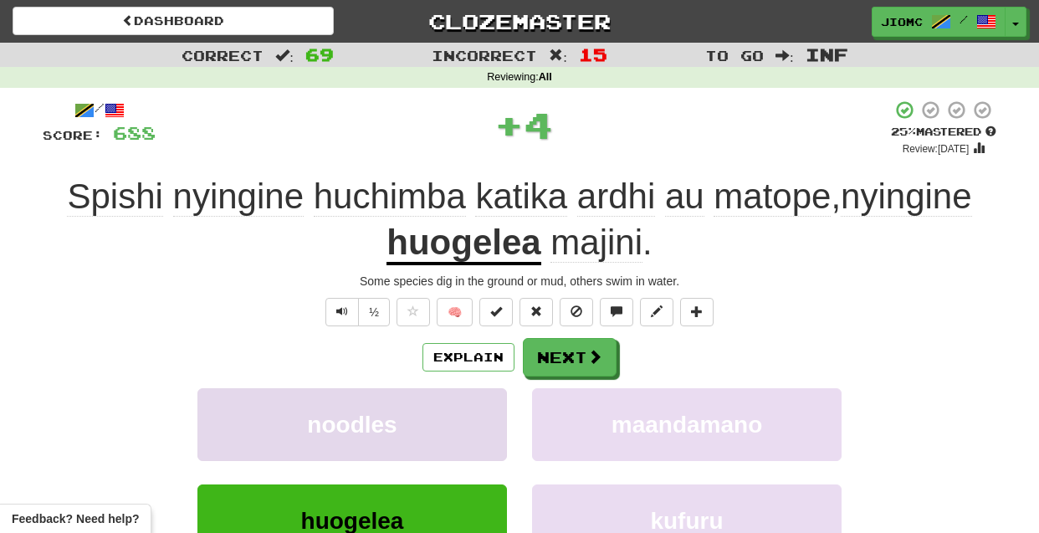
click at [475, 403] on button "noodles" at bounding box center [352, 424] width 310 height 73
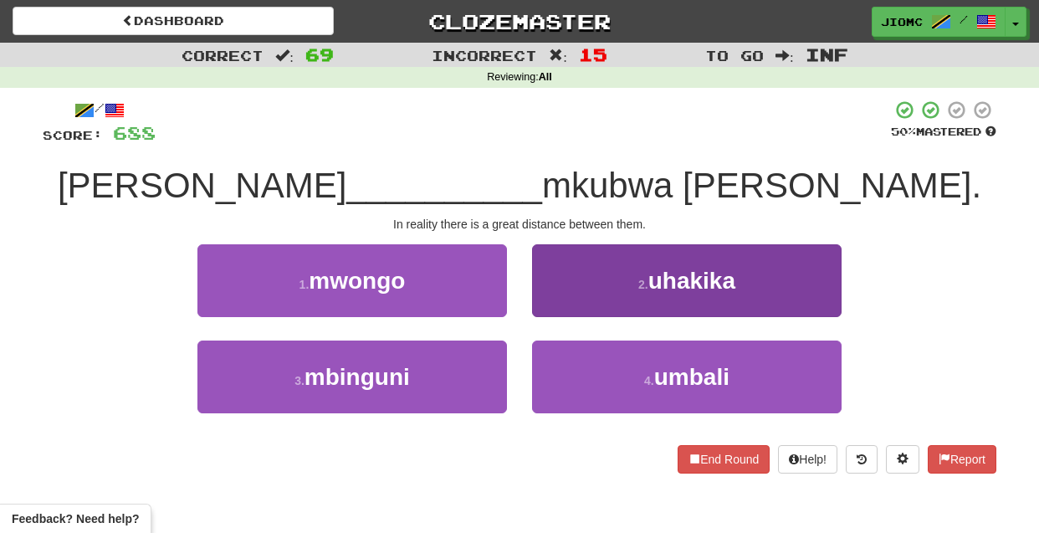
click at [559, 295] on button "2 . uhakika" at bounding box center [687, 280] width 310 height 73
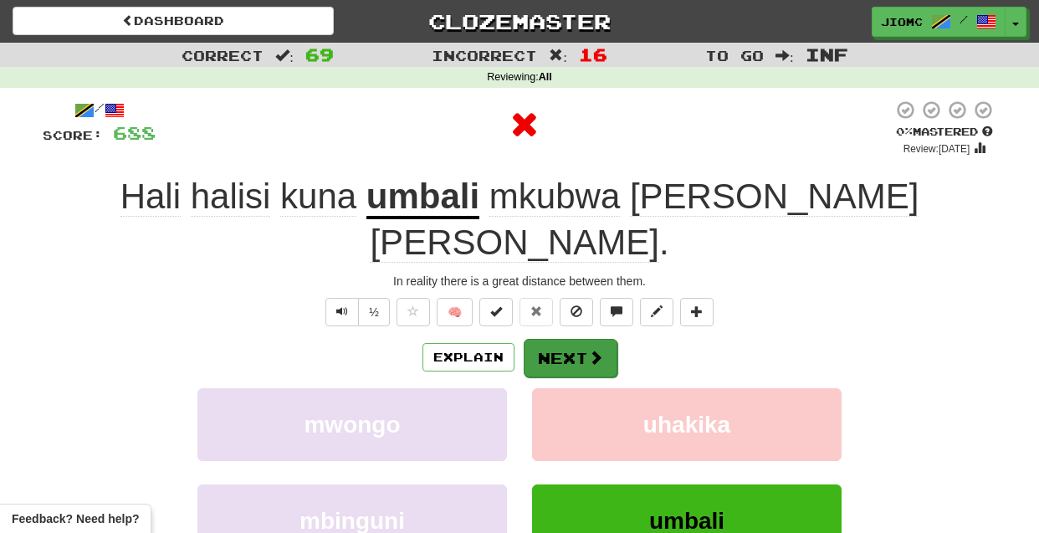
click at [560, 339] on button "Next" at bounding box center [571, 358] width 94 height 38
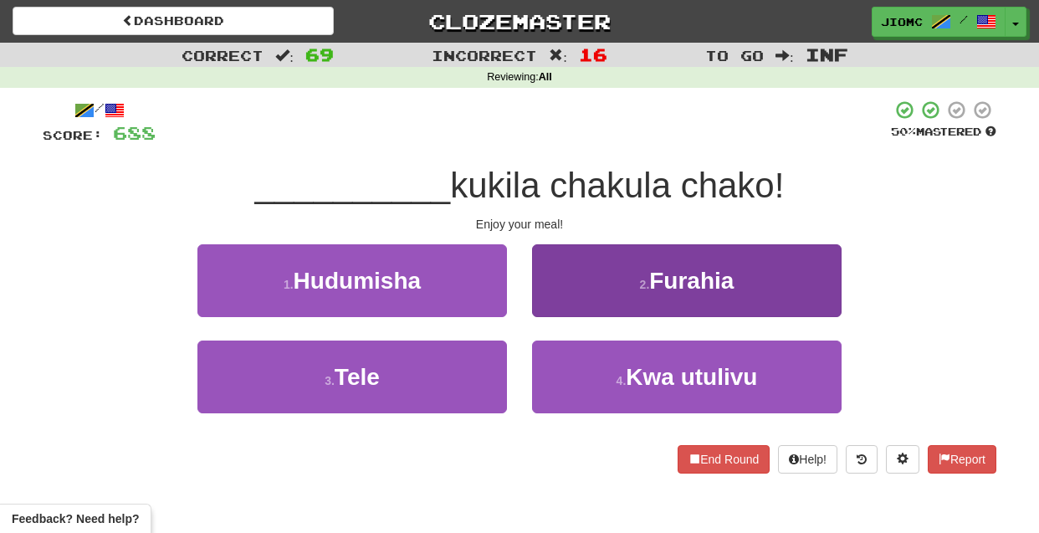
click at [556, 302] on button "2 . Furahia" at bounding box center [687, 280] width 310 height 73
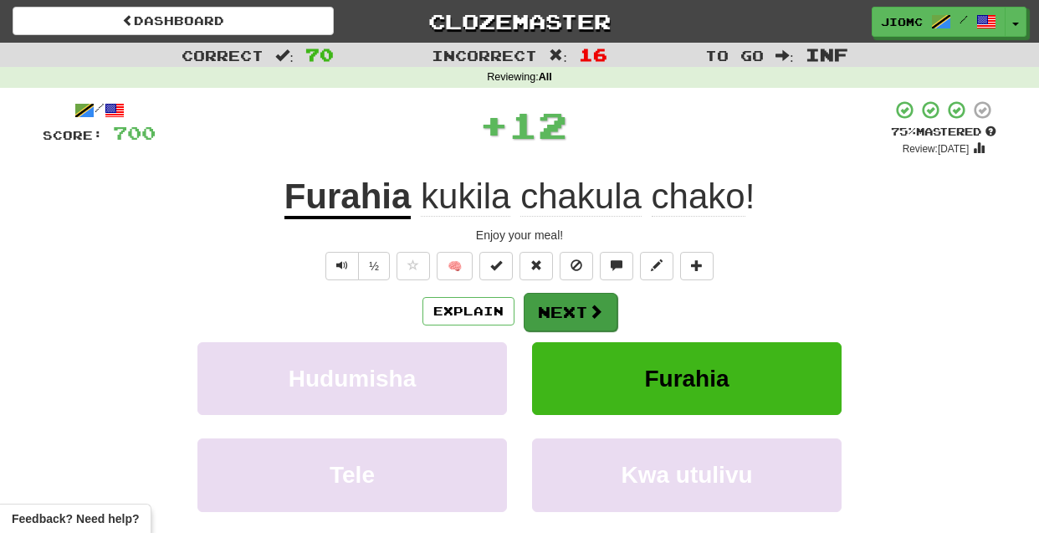
click at [555, 305] on button "Next" at bounding box center [571, 312] width 94 height 38
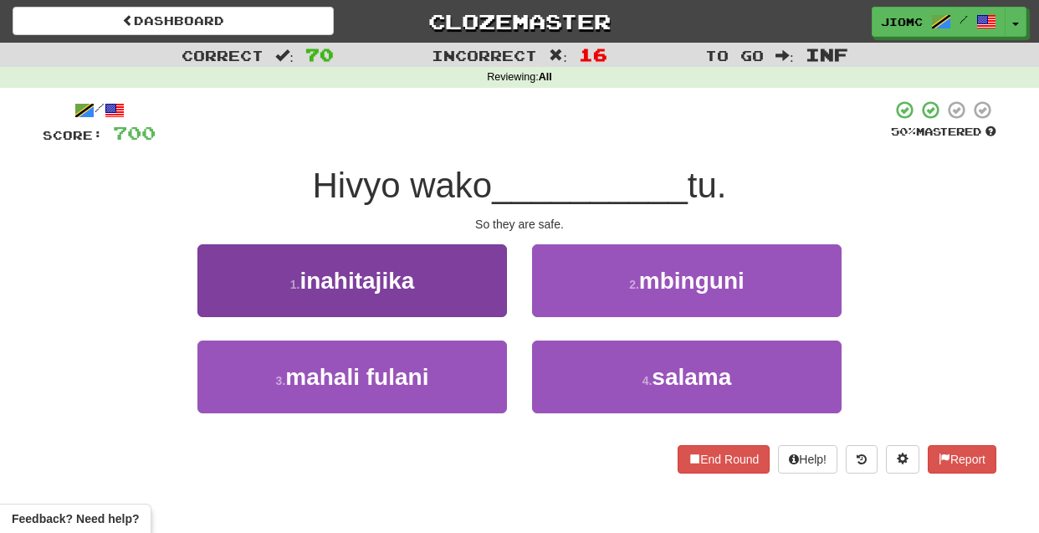
click at [483, 300] on button "1 . inahitajika" at bounding box center [352, 280] width 310 height 73
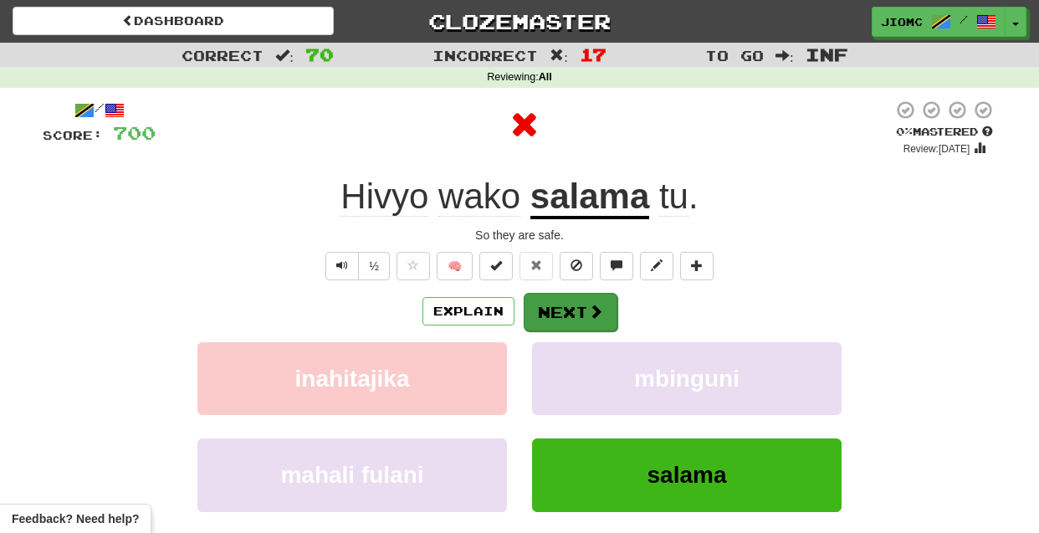
click at [540, 302] on button "Next" at bounding box center [571, 312] width 94 height 38
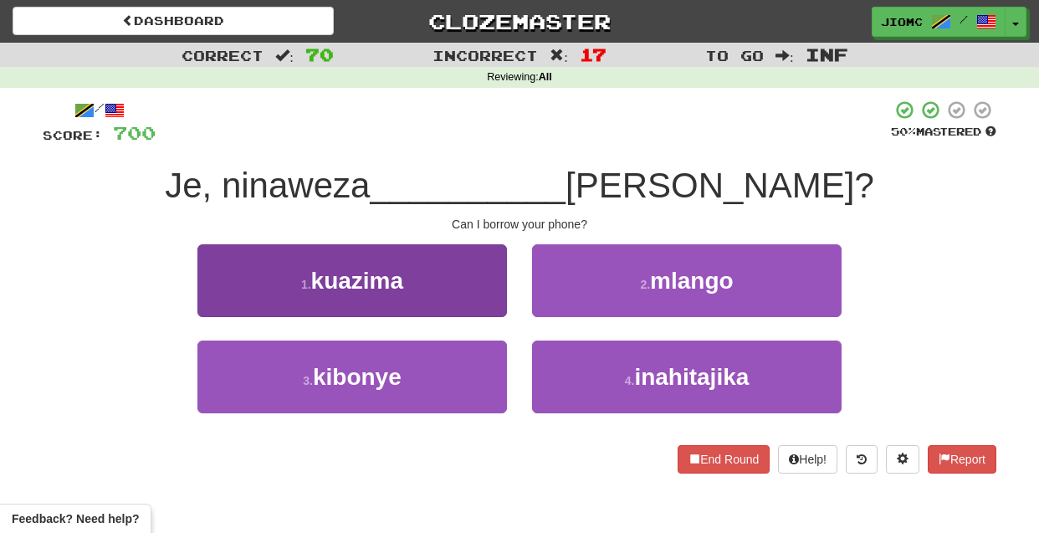
click at [484, 301] on button "1 . kuazima" at bounding box center [352, 280] width 310 height 73
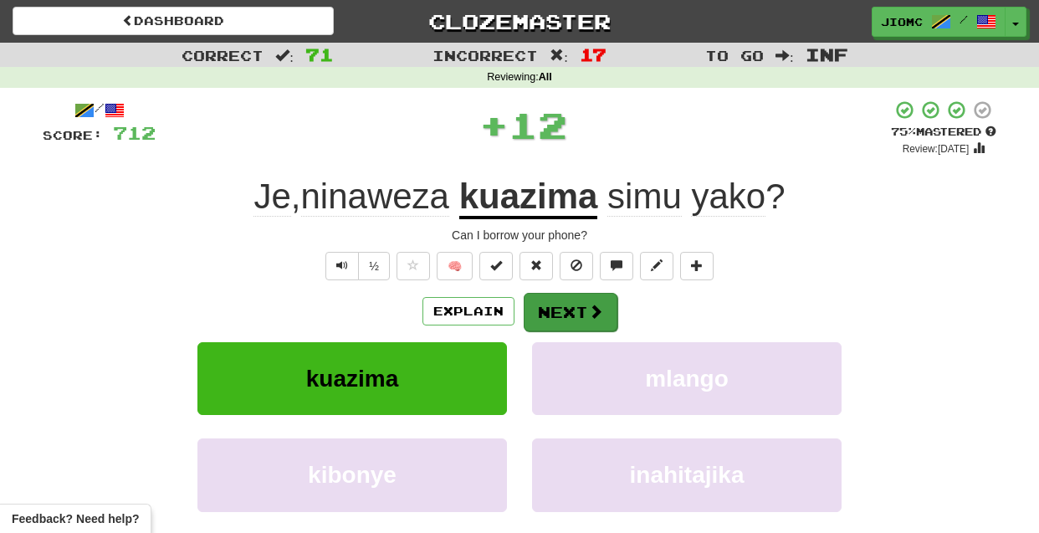
click at [560, 306] on button "Next" at bounding box center [571, 312] width 94 height 38
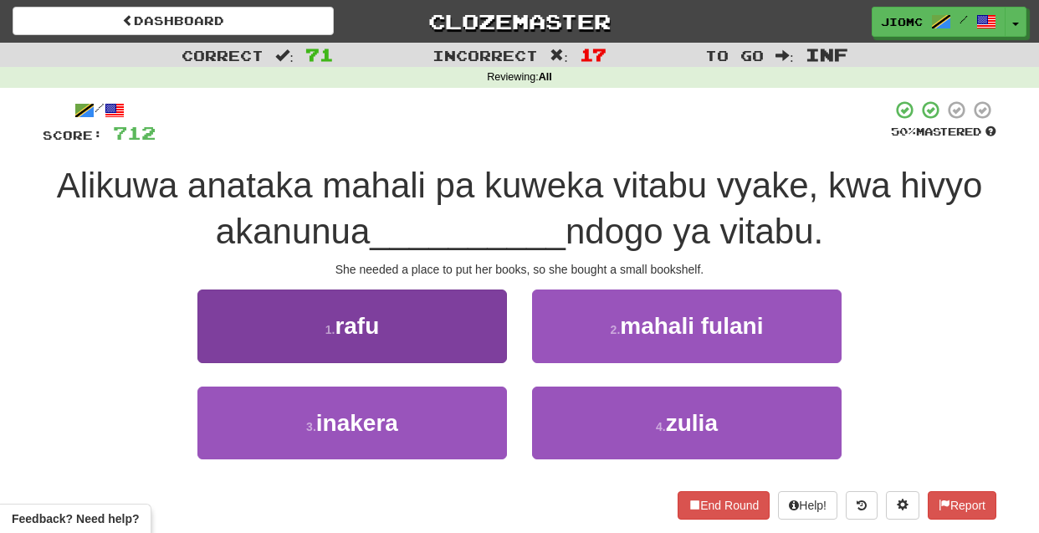
click at [482, 339] on button "1 . rafu" at bounding box center [352, 326] width 310 height 73
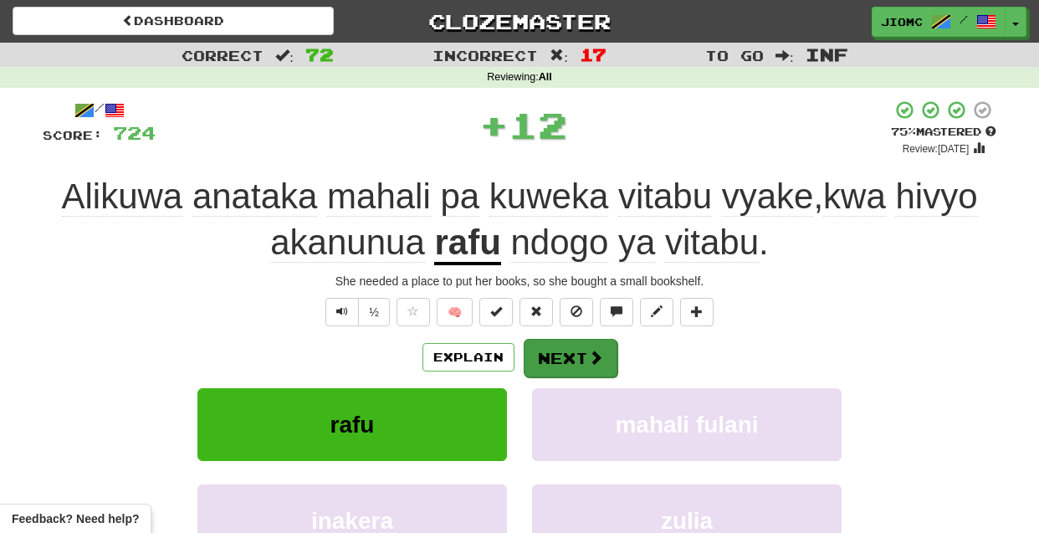
click at [558, 352] on button "Next" at bounding box center [571, 358] width 94 height 38
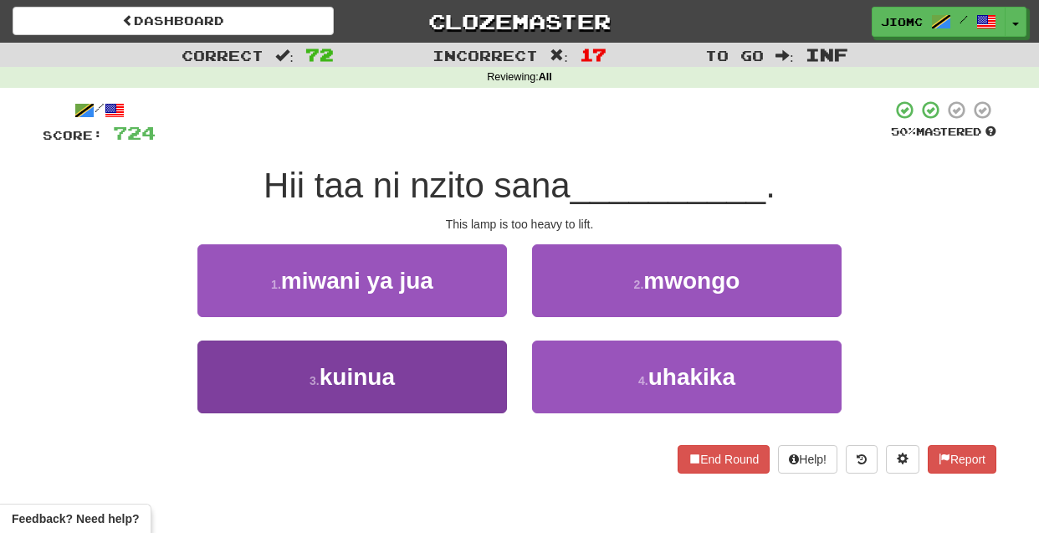
click at [469, 369] on button "3 . kuinua" at bounding box center [352, 377] width 310 height 73
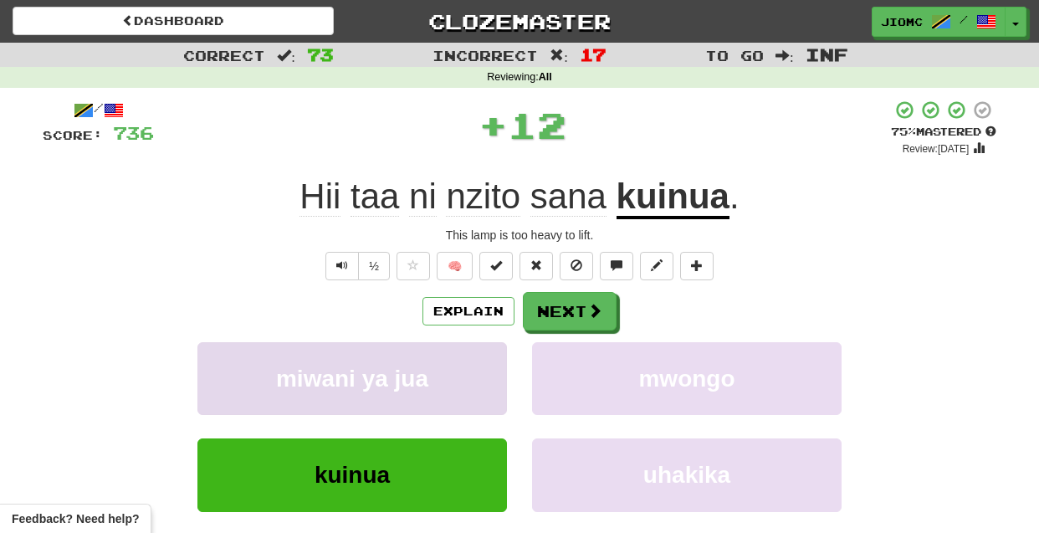
click at [468, 368] on button "miwani ya jua" at bounding box center [352, 378] width 310 height 73
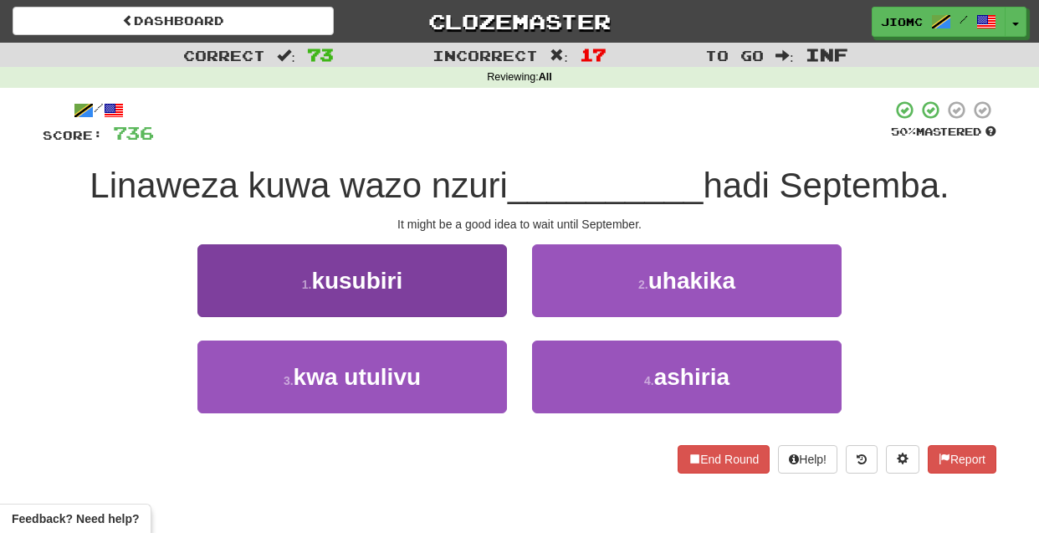
click at [495, 309] on button "1 . kusubiri" at bounding box center [352, 280] width 310 height 73
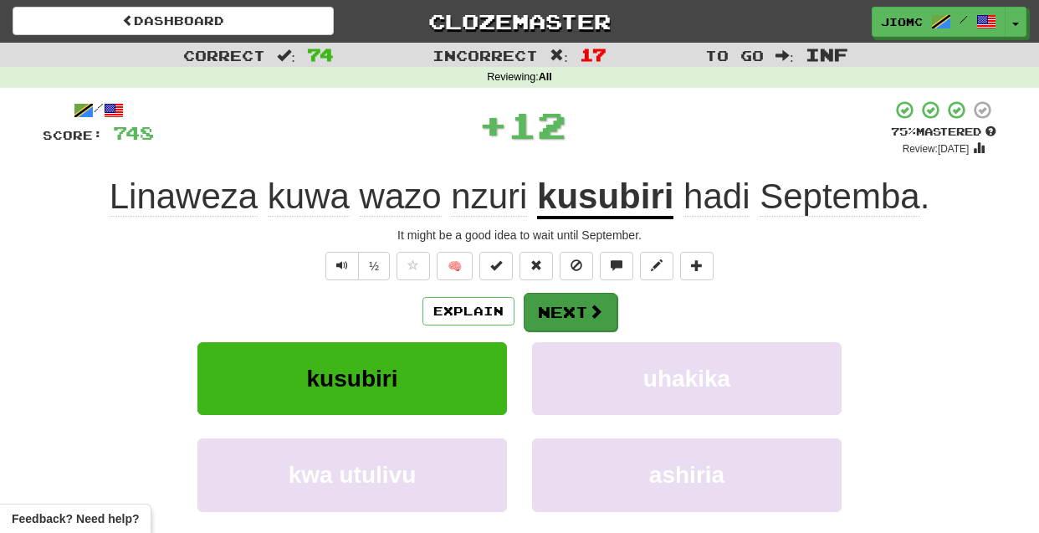
click at [564, 309] on button "Next" at bounding box center [571, 312] width 94 height 38
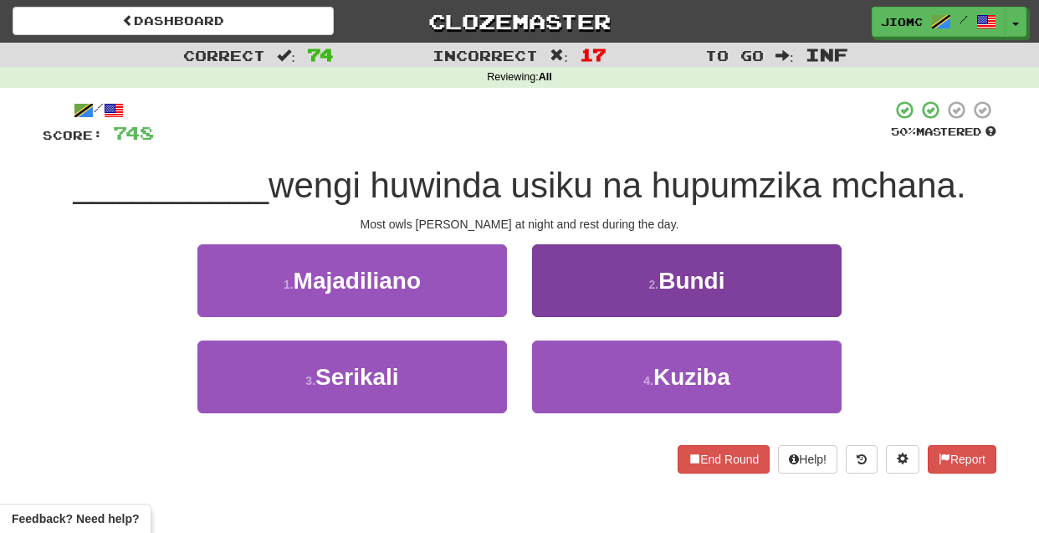
click at [549, 300] on button "2 . Bundi" at bounding box center [687, 280] width 310 height 73
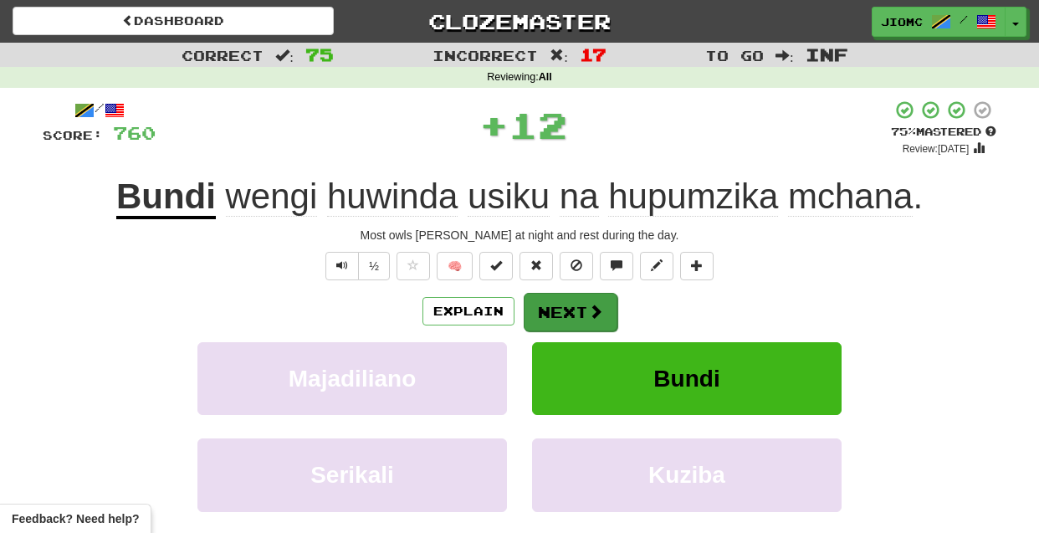
click at [551, 308] on button "Next" at bounding box center [571, 312] width 94 height 38
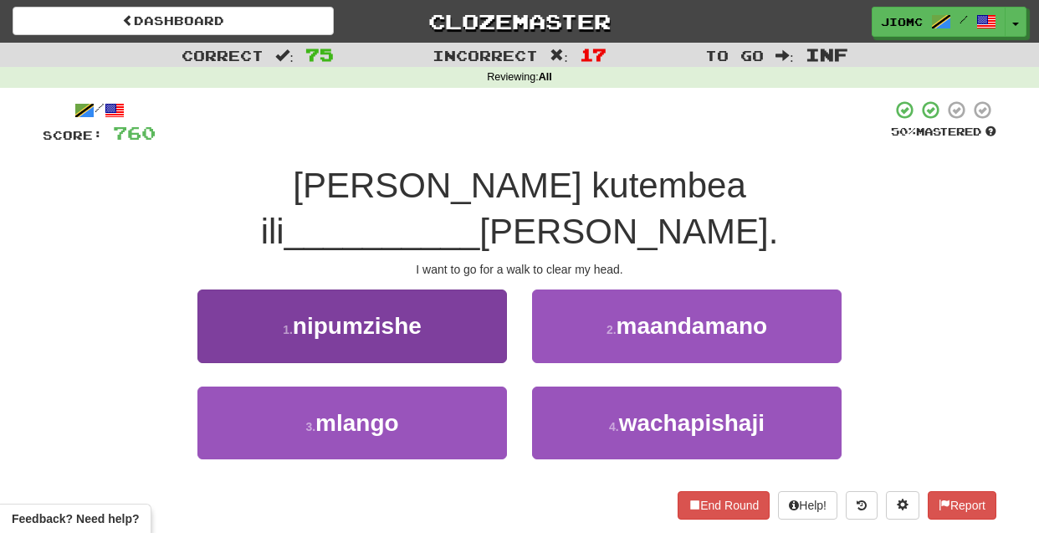
click at [489, 295] on button "1 . nipumzishe" at bounding box center [352, 326] width 310 height 73
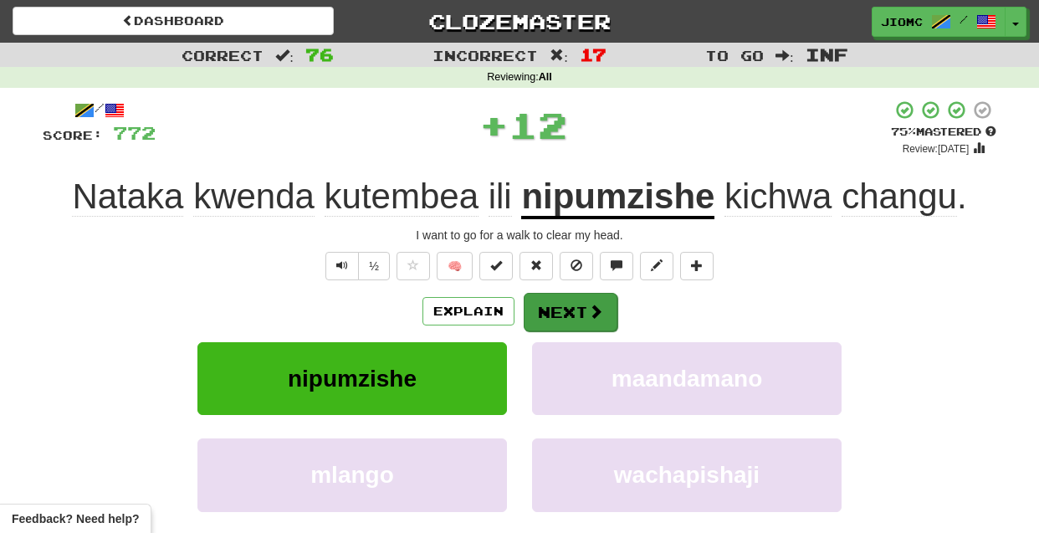
click at [555, 306] on button "Next" at bounding box center [571, 312] width 94 height 38
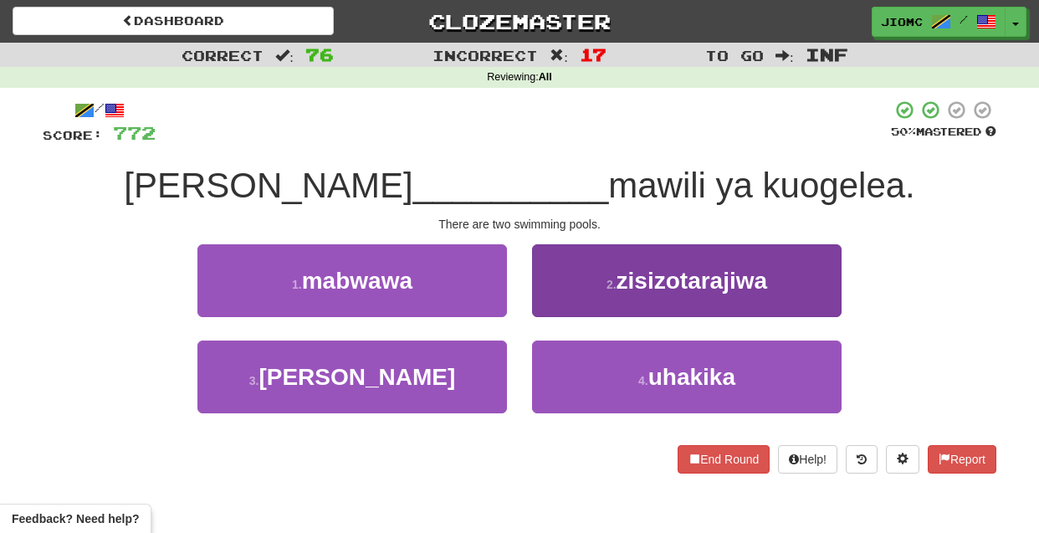
click at [554, 309] on button "2 . zisizotarajiwa" at bounding box center [687, 280] width 310 height 73
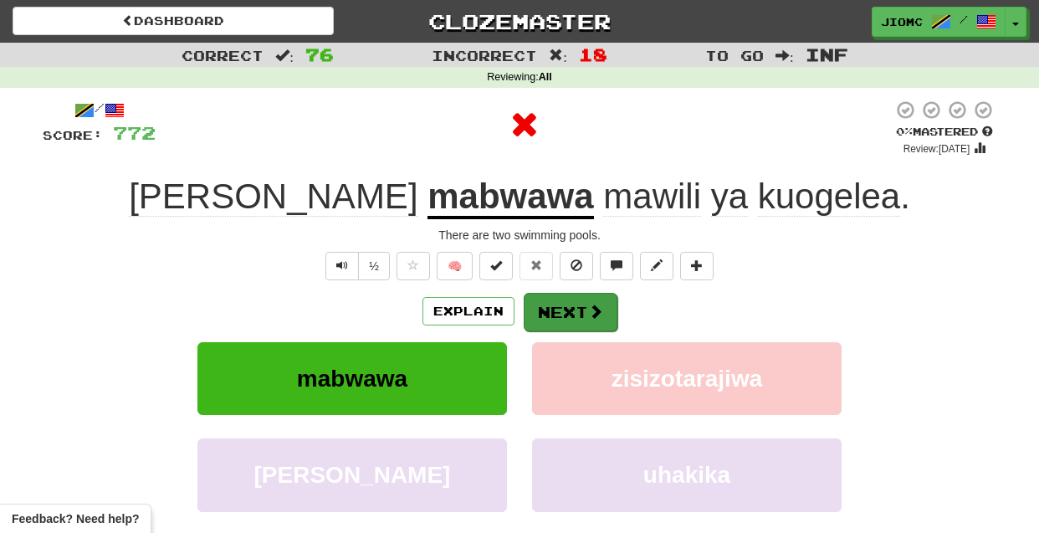
click at [556, 312] on button "Next" at bounding box center [571, 312] width 94 height 38
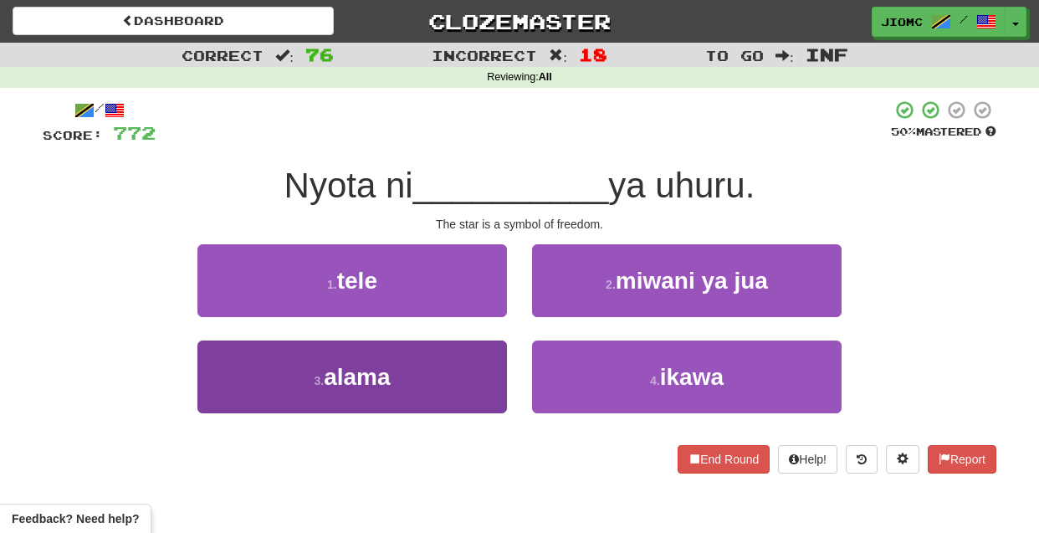
click at [485, 367] on button "3 . alama" at bounding box center [352, 377] width 310 height 73
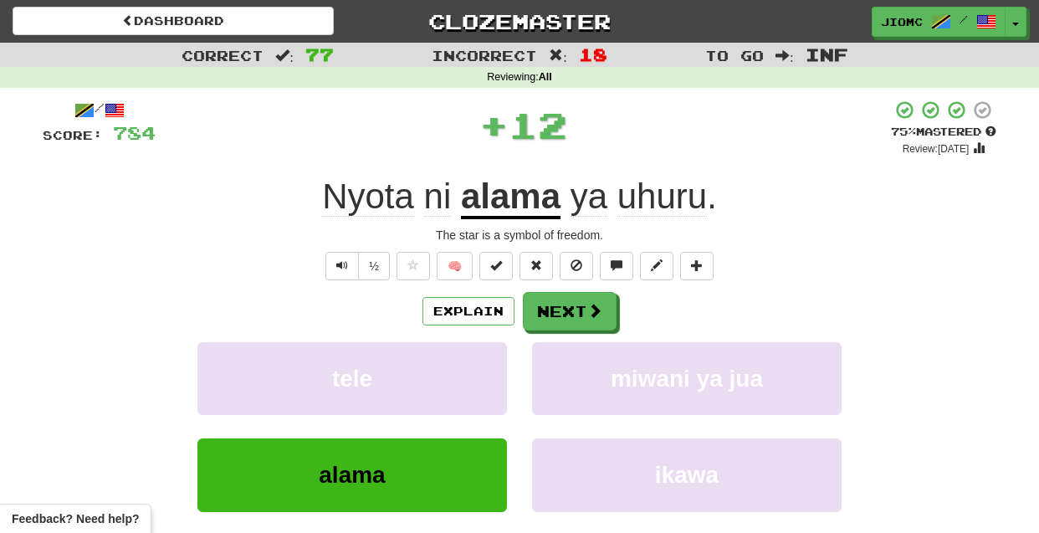
click at [485, 367] on button "tele" at bounding box center [352, 378] width 310 height 73
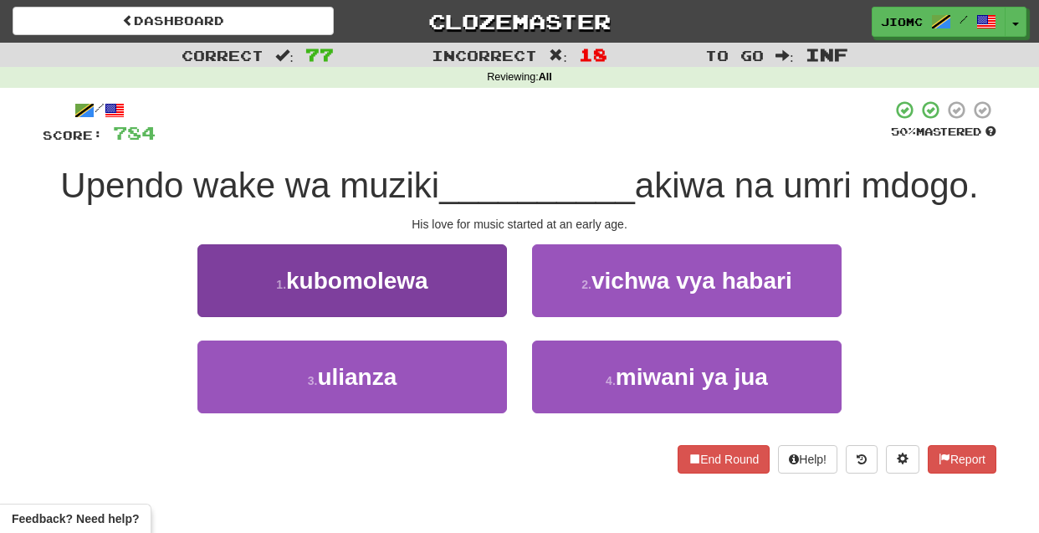
click at [470, 298] on button "1 . kubomolewa" at bounding box center [352, 280] width 310 height 73
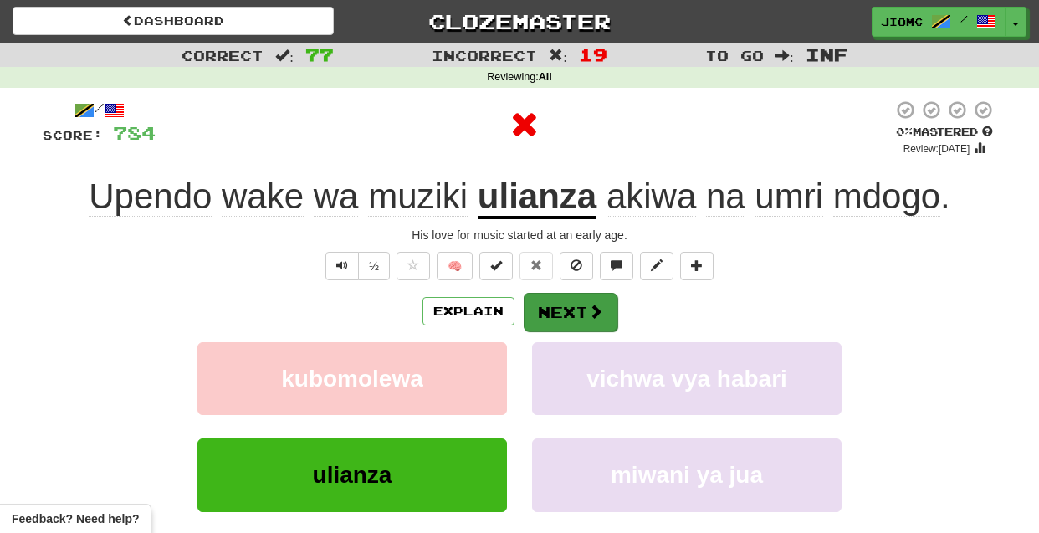
click at [561, 311] on button "Next" at bounding box center [571, 312] width 94 height 38
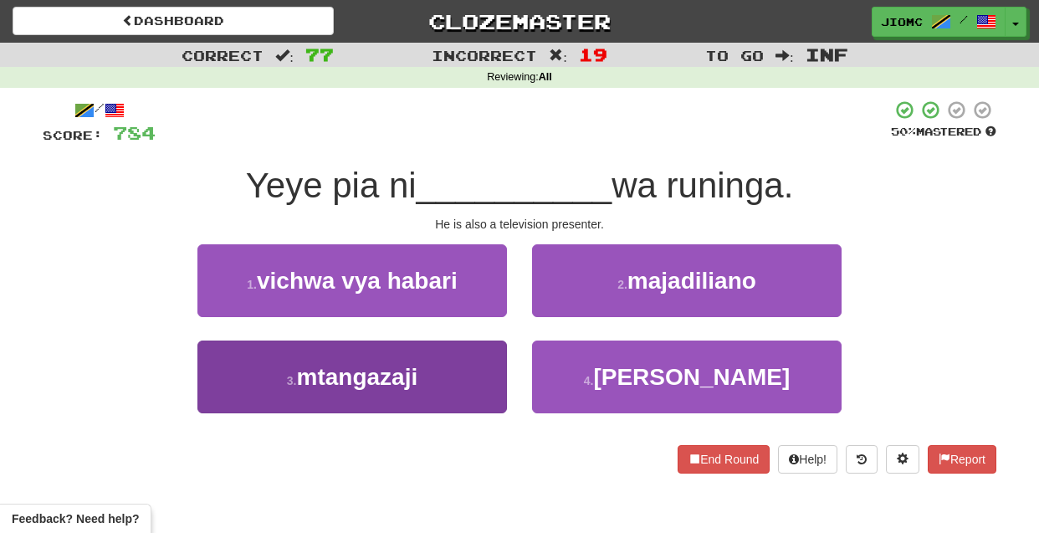
click at [453, 375] on button "3 . mtangazaji" at bounding box center [352, 377] width 310 height 73
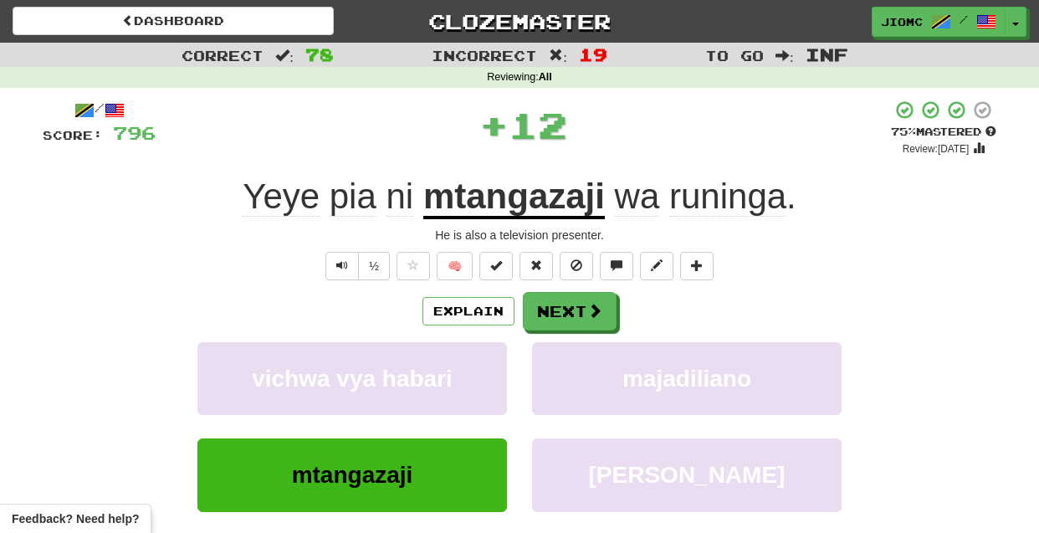
click at [453, 375] on button "vichwa vya habari" at bounding box center [352, 378] width 310 height 73
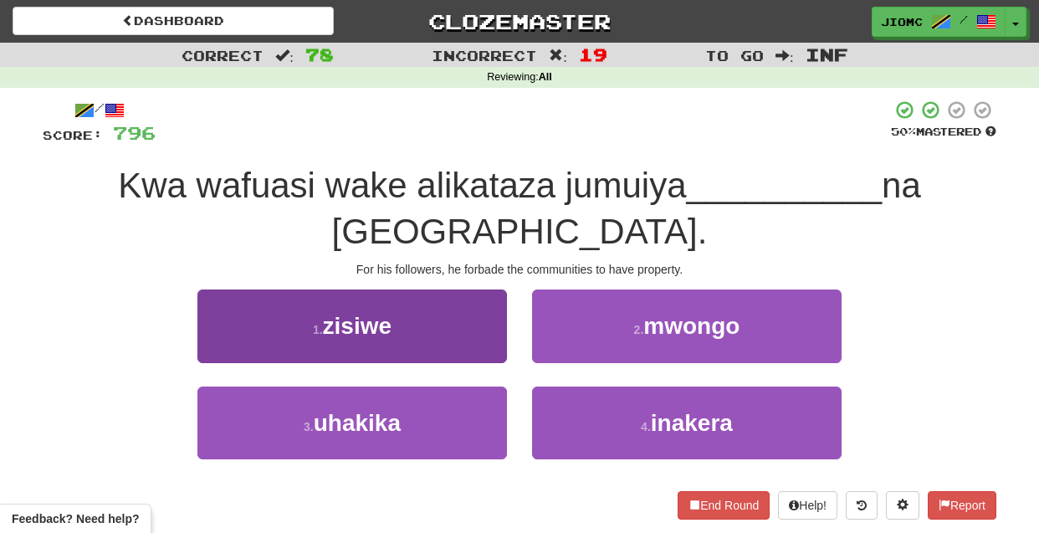
click at [465, 299] on button "1 . zisiwe" at bounding box center [352, 326] width 310 height 73
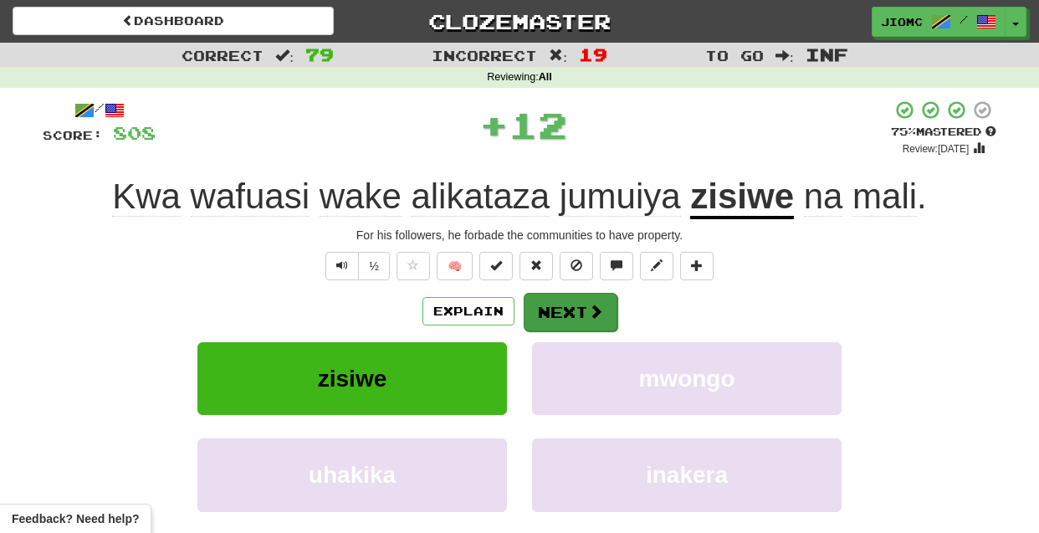
click at [553, 295] on button "Next" at bounding box center [571, 312] width 94 height 38
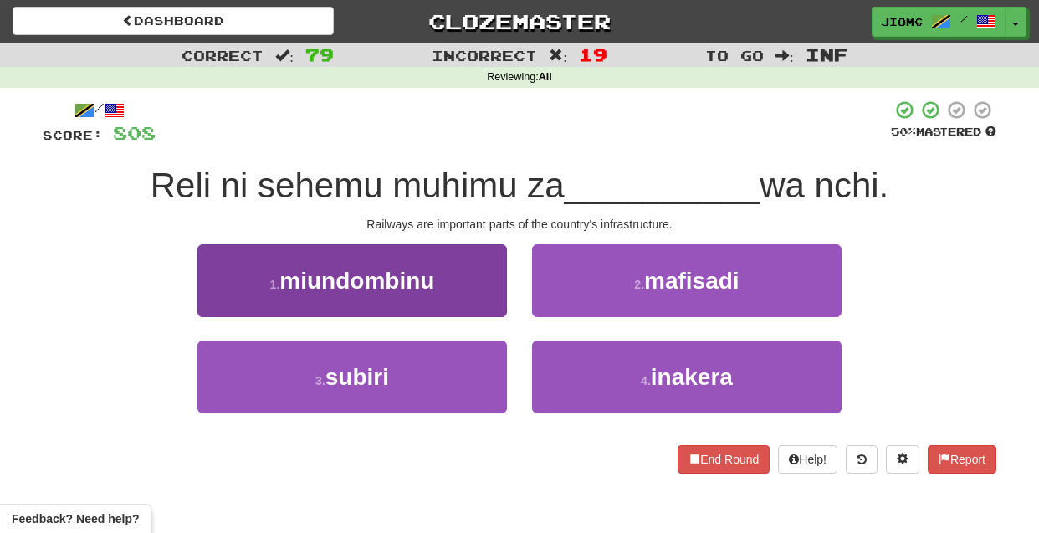
click at [486, 298] on button "1 . miundombinu" at bounding box center [352, 280] width 310 height 73
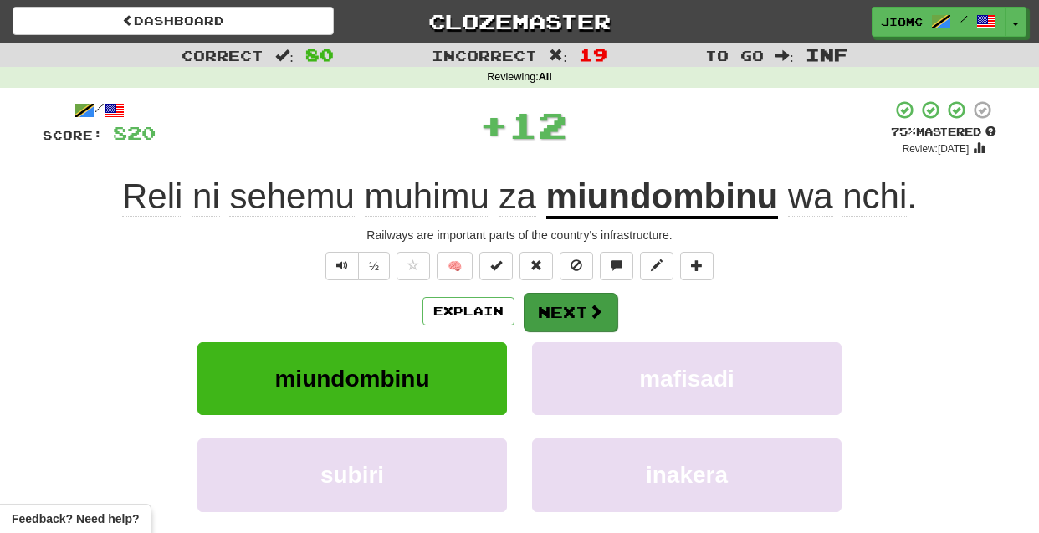
click at [554, 304] on button "Next" at bounding box center [571, 312] width 94 height 38
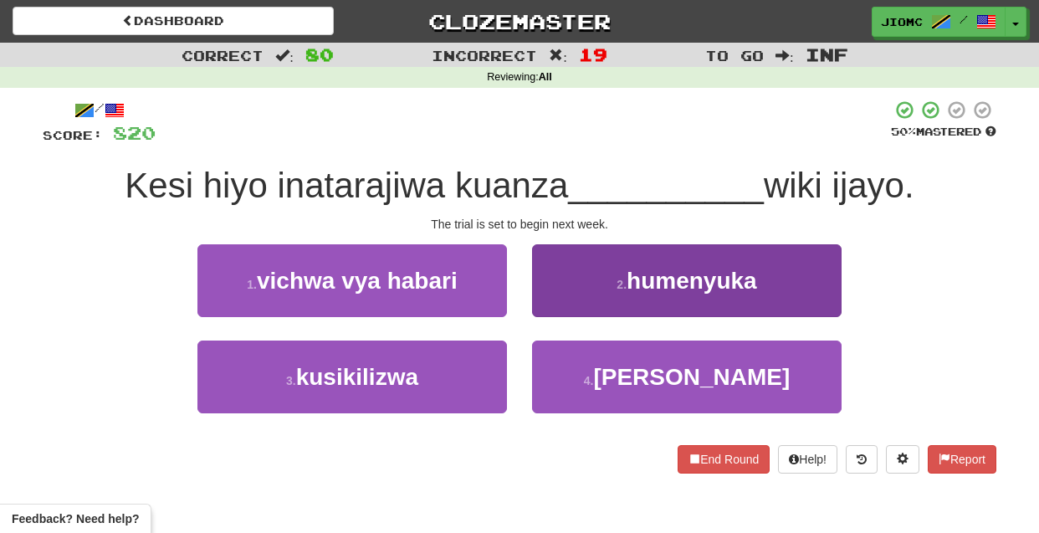
click at [545, 308] on button "2 . humenyuka" at bounding box center [687, 280] width 310 height 73
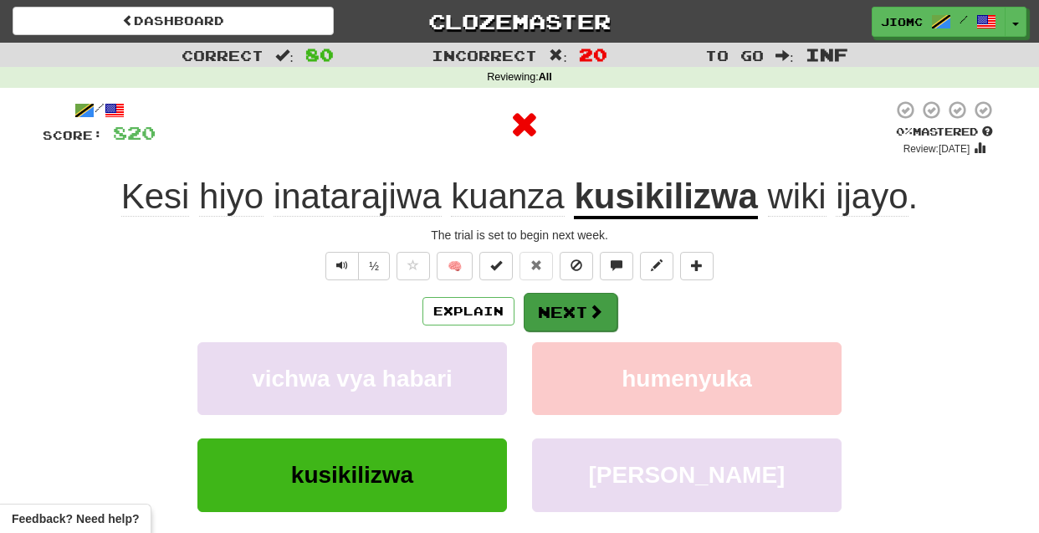
click at [542, 310] on button "Next" at bounding box center [571, 312] width 94 height 38
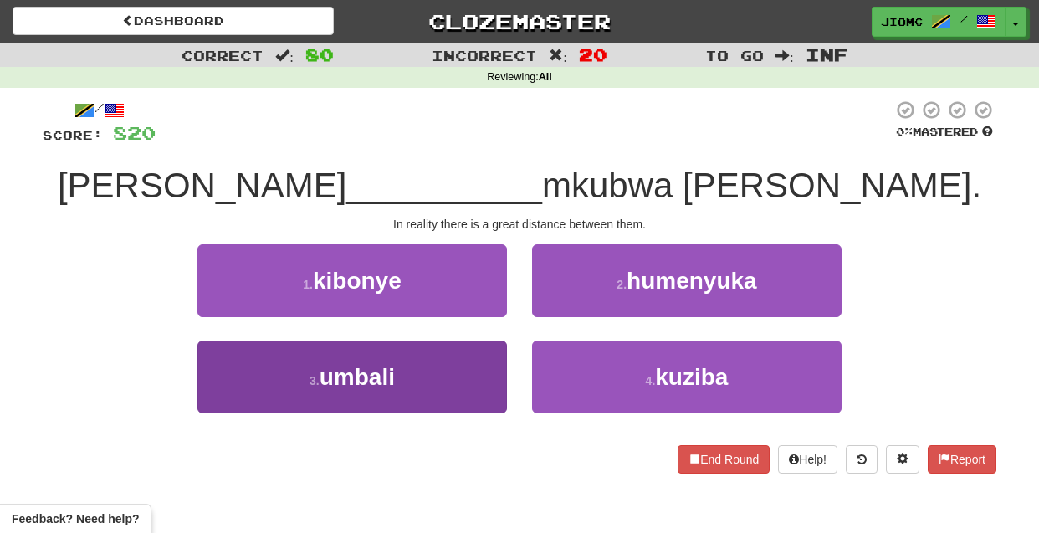
click at [474, 377] on button "3 . umbali" at bounding box center [352, 377] width 310 height 73
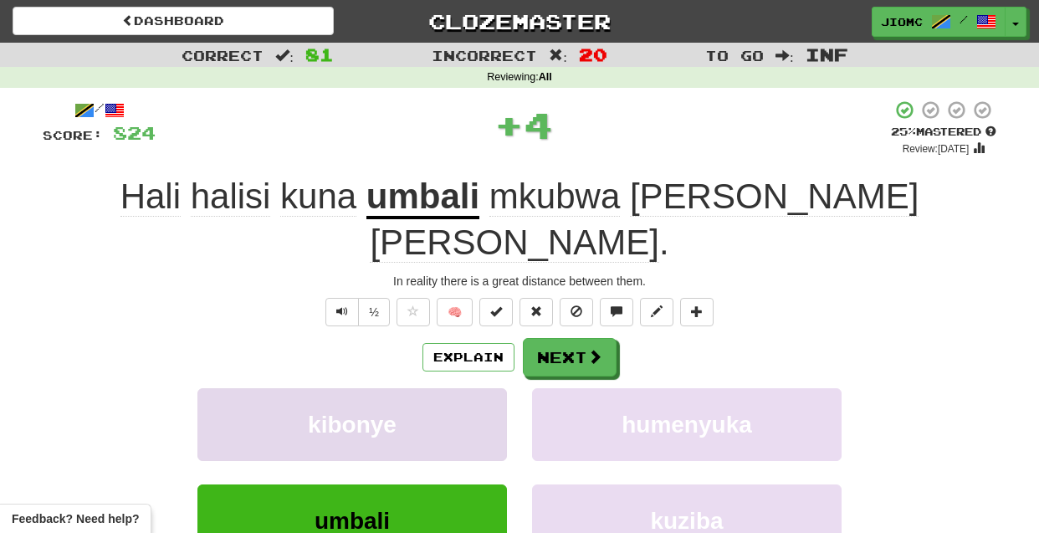
click at [472, 388] on button "kibonye" at bounding box center [352, 424] width 310 height 73
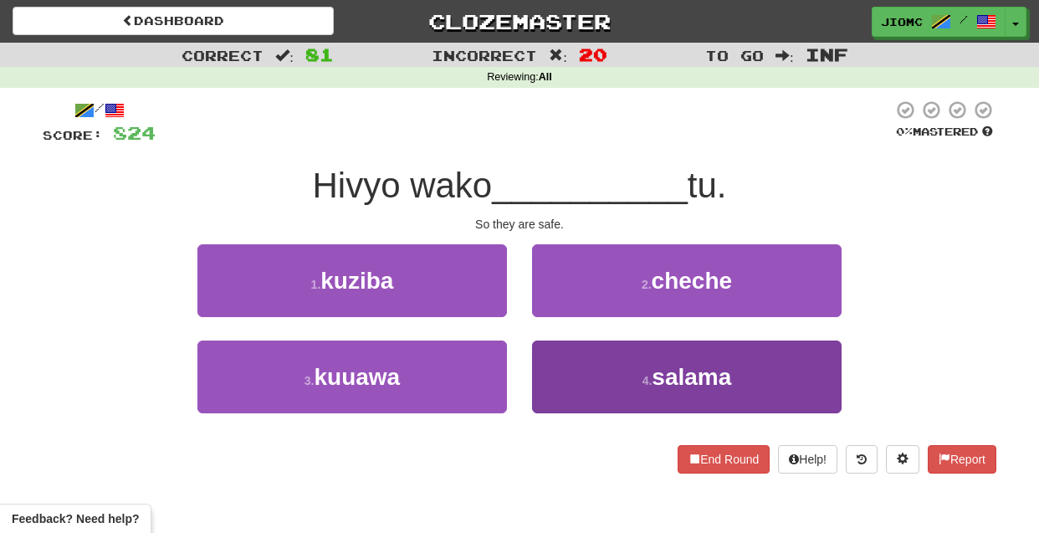
click at [558, 381] on button "4 . salama" at bounding box center [687, 377] width 310 height 73
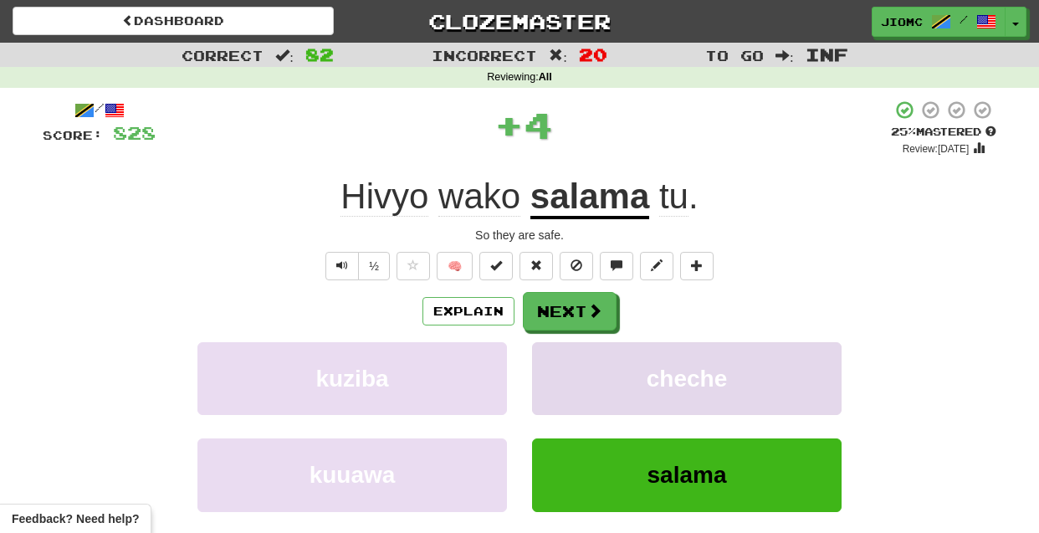
click at [555, 377] on button "cheche" at bounding box center [687, 378] width 310 height 73
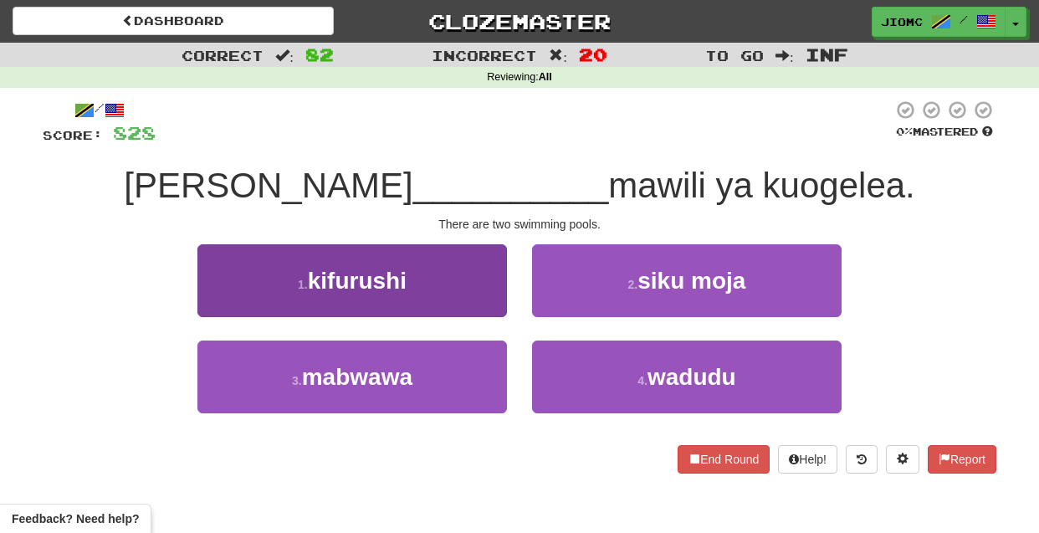
click at [479, 300] on button "1 . kifurushi" at bounding box center [352, 280] width 310 height 73
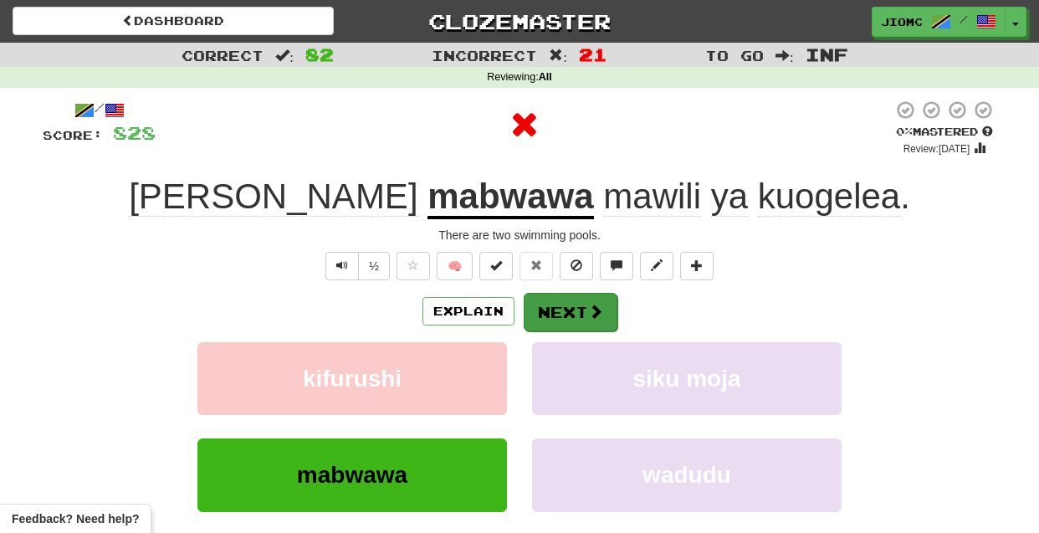
click at [551, 305] on button "Next" at bounding box center [571, 312] width 94 height 38
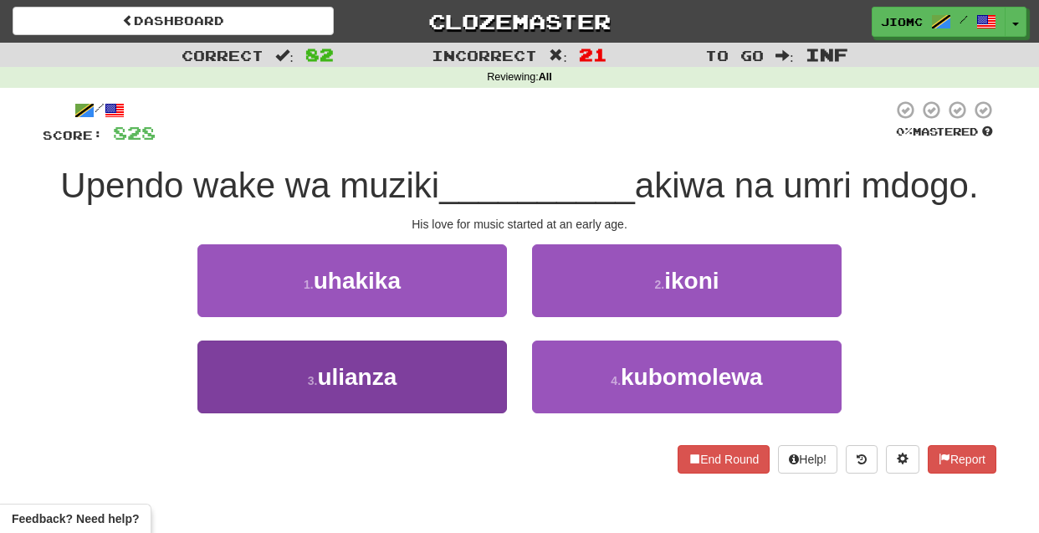
click at [478, 367] on button "3 . ulianza" at bounding box center [352, 377] width 310 height 73
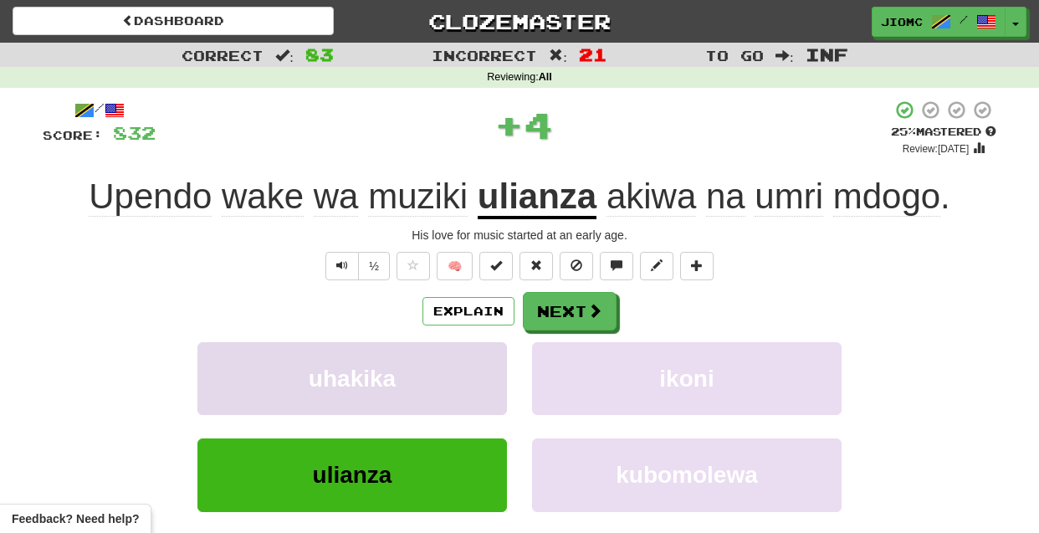
click at [476, 367] on button "uhakika" at bounding box center [352, 378] width 310 height 73
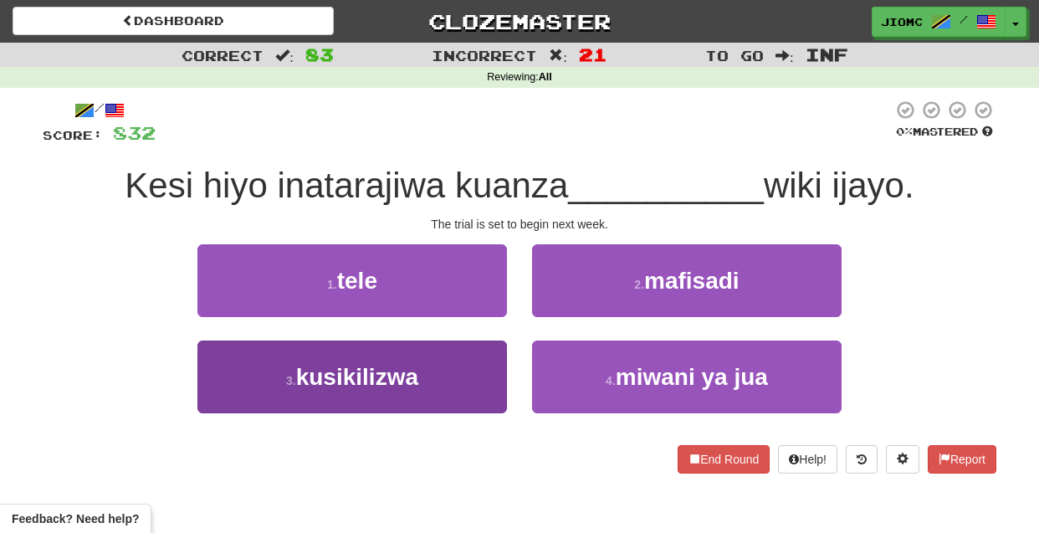
click at [481, 375] on button "3 . kusikilizwa" at bounding box center [352, 377] width 310 height 73
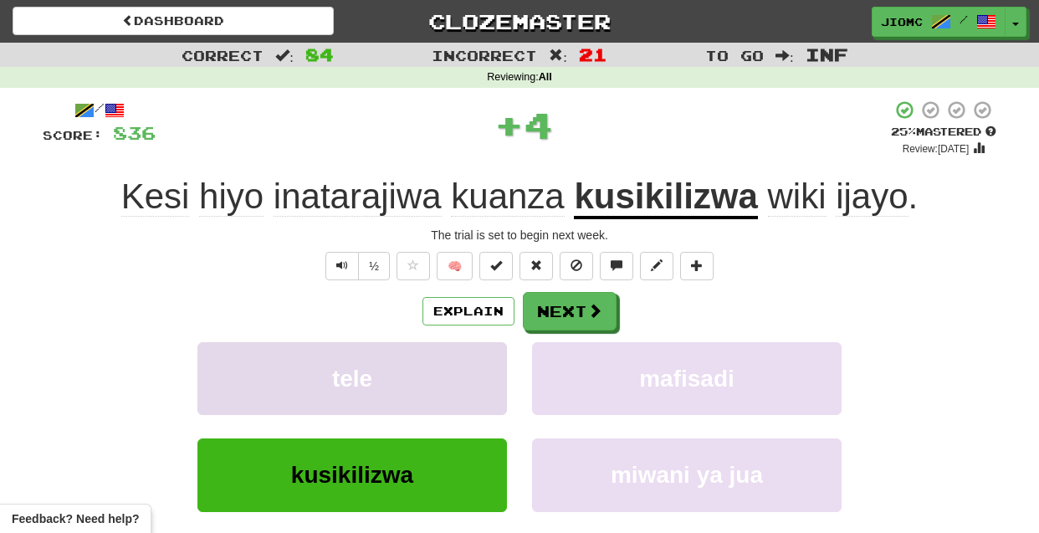
click at [479, 375] on button "tele" at bounding box center [352, 378] width 310 height 73
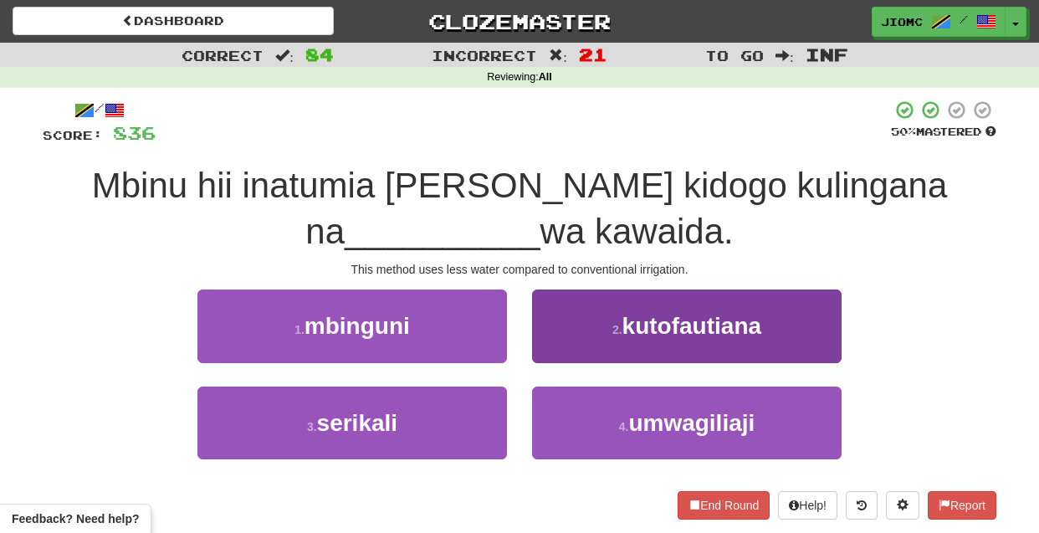
click at [549, 354] on button "2 . kutofautiana" at bounding box center [687, 326] width 310 height 73
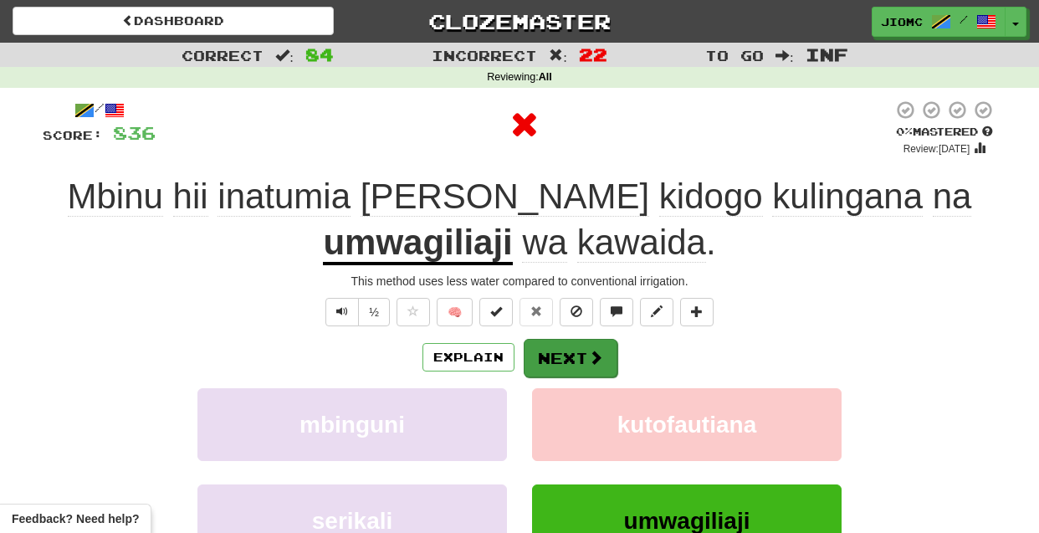
click at [550, 355] on button "Next" at bounding box center [571, 358] width 94 height 38
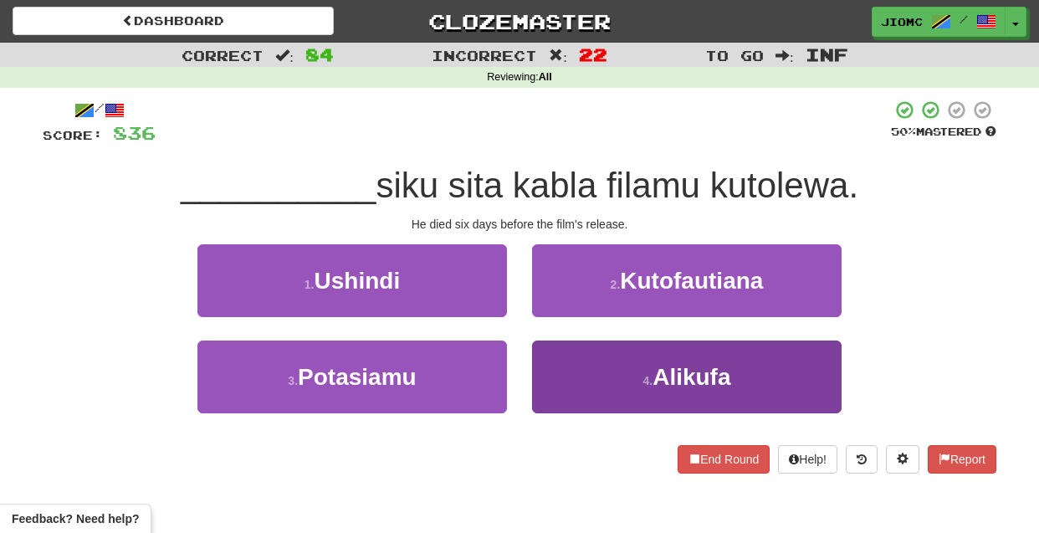
click at [556, 364] on button "4 . Alikufa" at bounding box center [687, 377] width 310 height 73
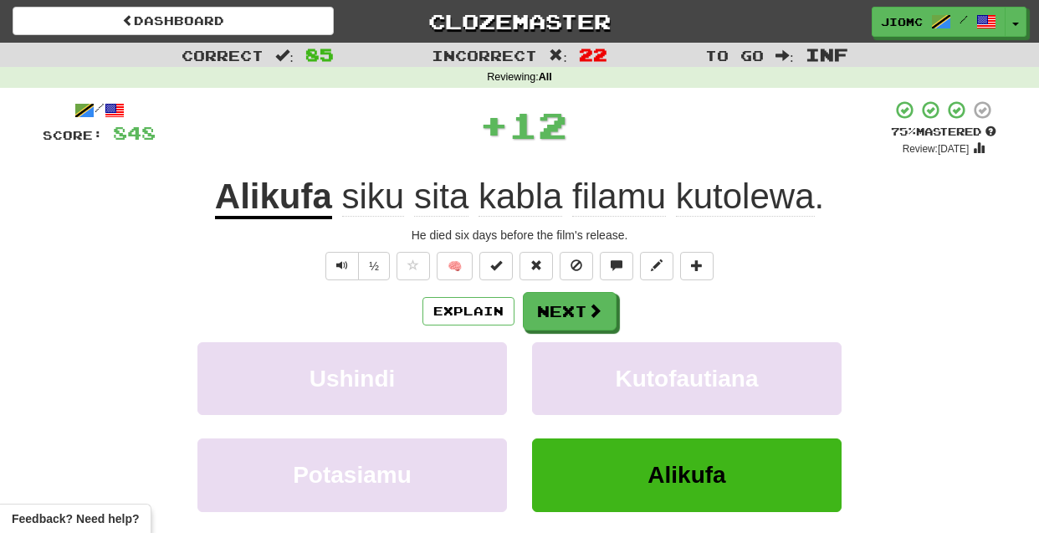
click at [556, 364] on button "Kutofautiana" at bounding box center [687, 378] width 310 height 73
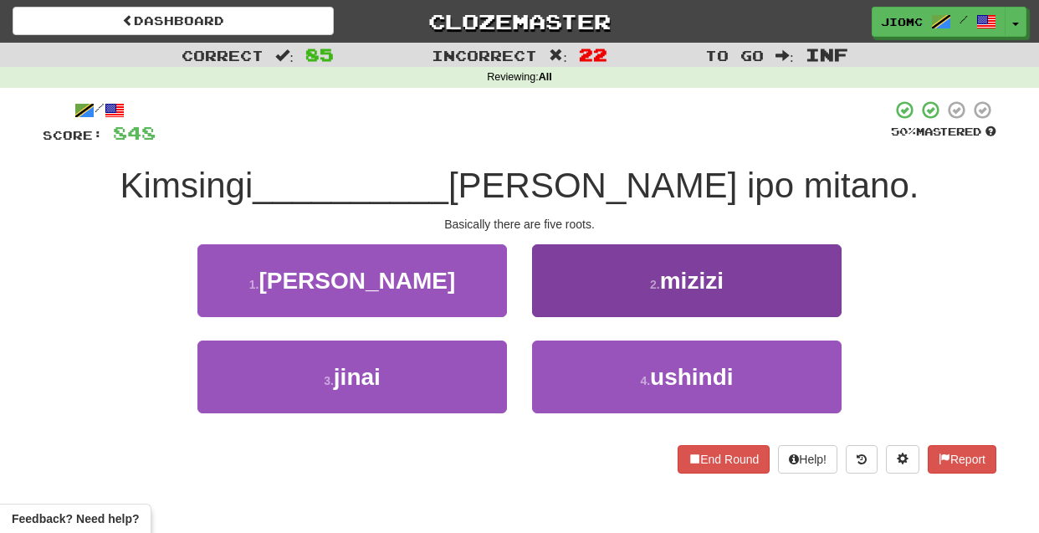
click at [546, 304] on button "2 . mizizi" at bounding box center [687, 280] width 310 height 73
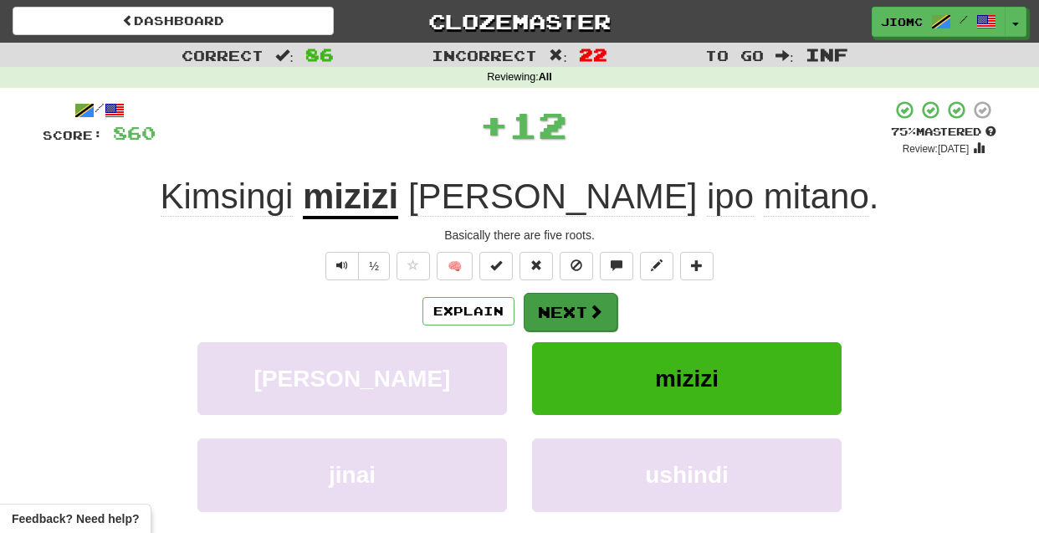
click at [551, 306] on button "Next" at bounding box center [571, 312] width 94 height 38
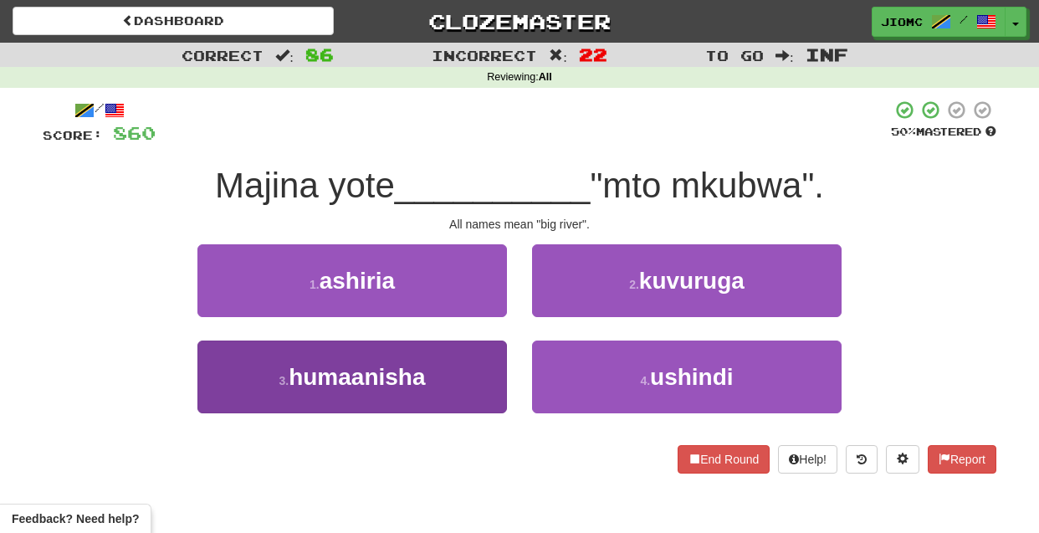
click at [482, 367] on button "3 . humaanisha" at bounding box center [352, 377] width 310 height 73
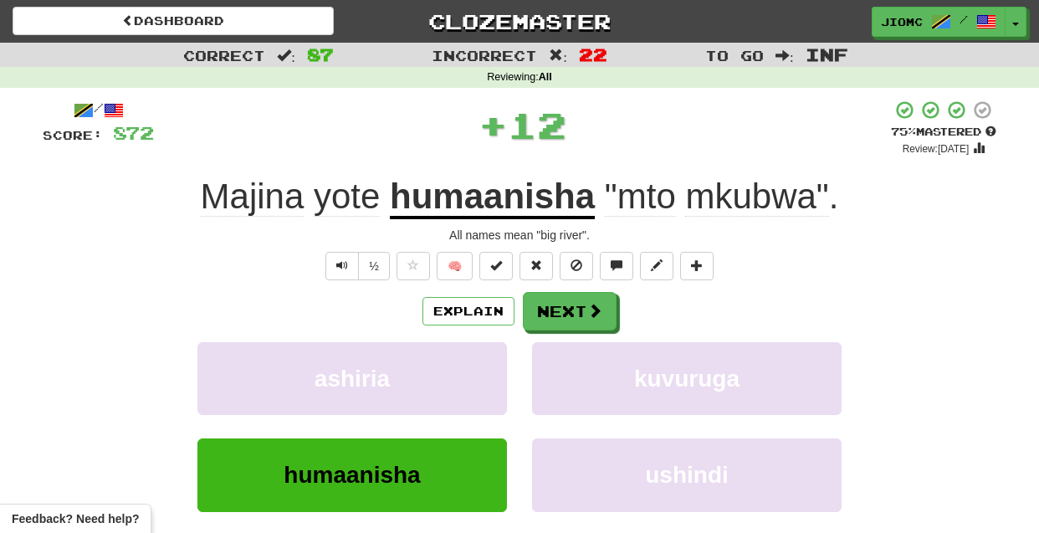
click at [482, 367] on button "ashiria" at bounding box center [352, 378] width 310 height 73
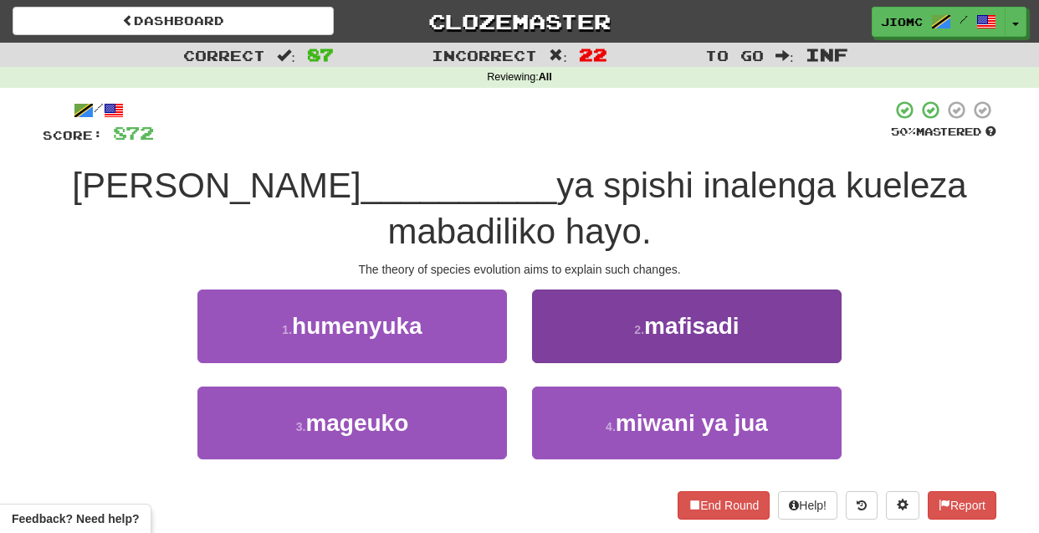
click at [547, 356] on button "2 . mafisadi" at bounding box center [687, 326] width 310 height 73
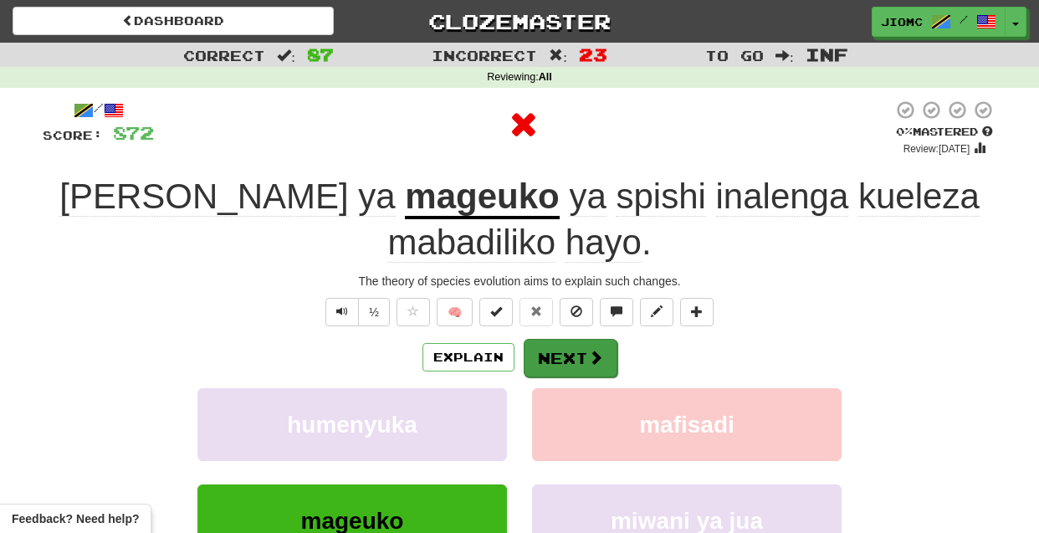
click at [548, 354] on button "Next" at bounding box center [571, 358] width 94 height 38
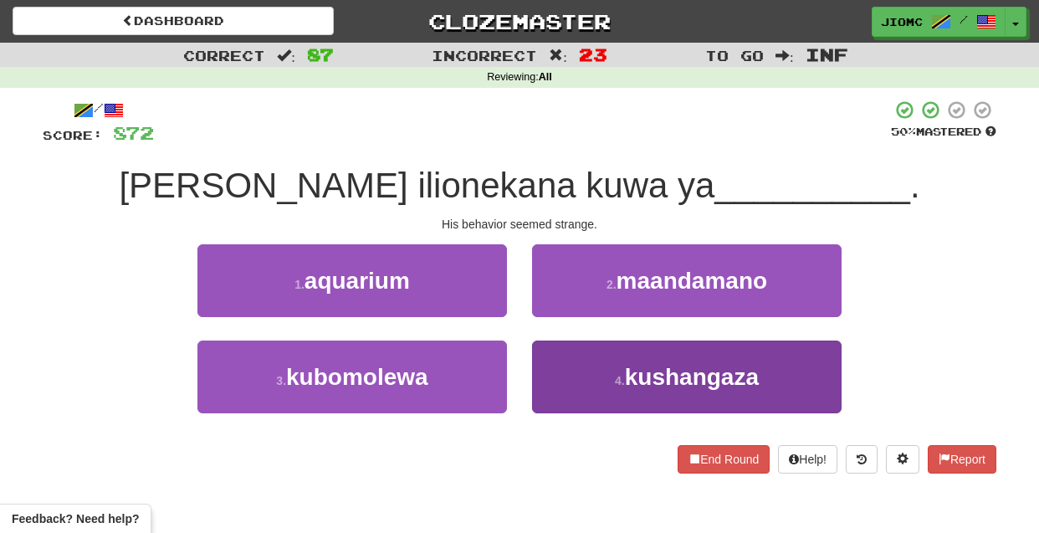
click at [552, 372] on button "4 . kushangaza" at bounding box center [687, 377] width 310 height 73
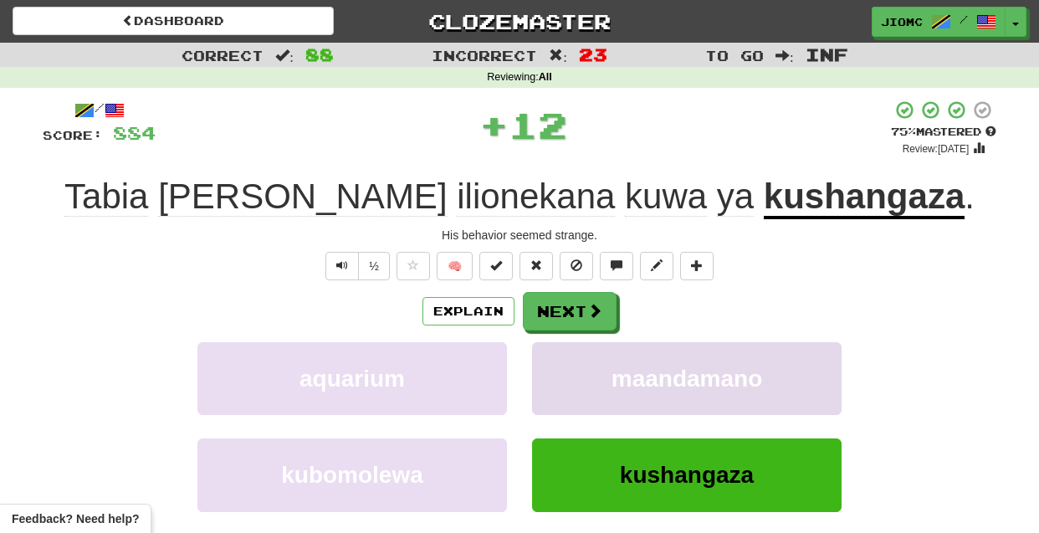
click at [554, 373] on button "maandamano" at bounding box center [687, 378] width 310 height 73
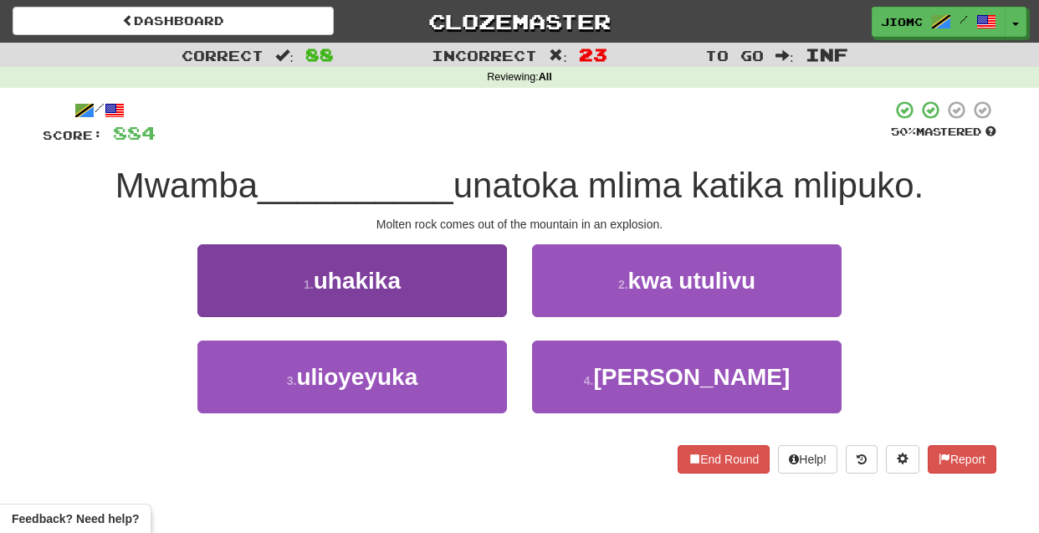
click at [482, 305] on button "1 . uhakika" at bounding box center [352, 280] width 310 height 73
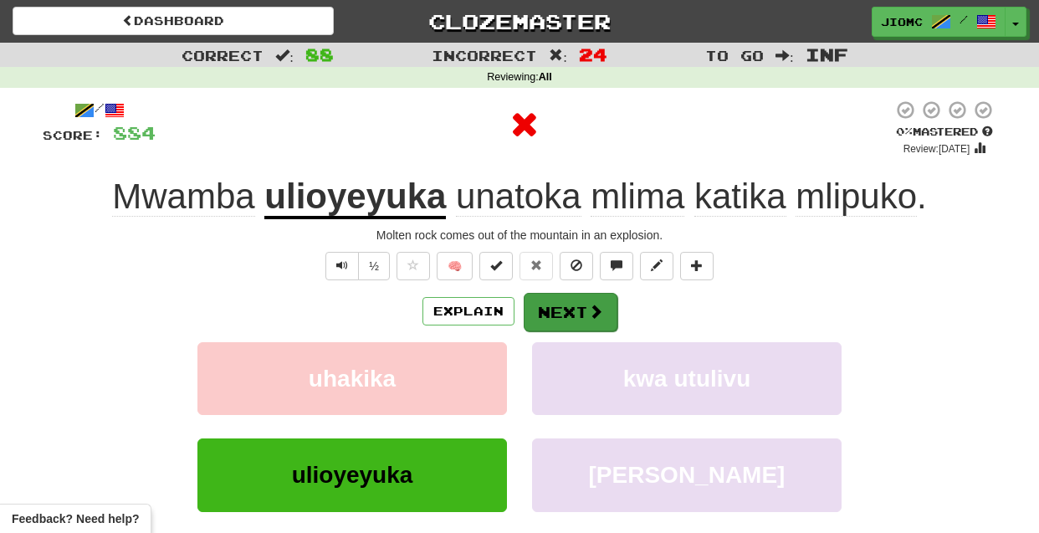
click at [562, 299] on button "Next" at bounding box center [571, 312] width 94 height 38
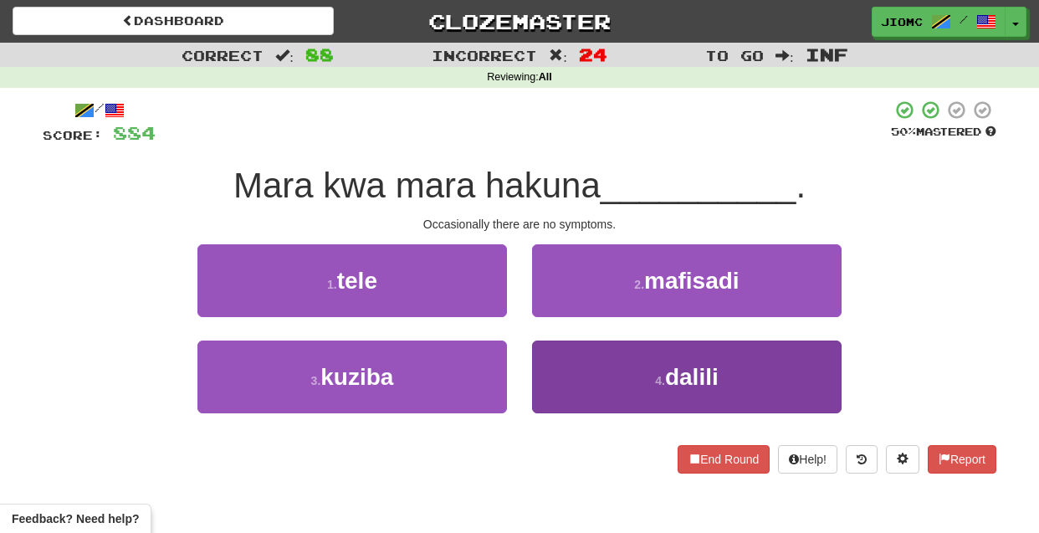
click at [562, 362] on button "4 . dalili" at bounding box center [687, 377] width 310 height 73
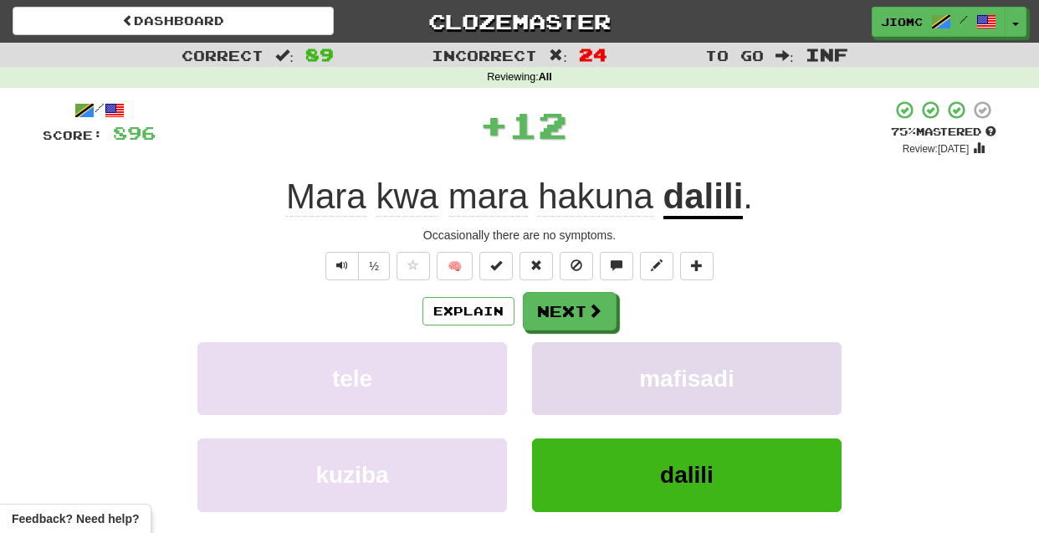
click at [561, 361] on button "mafisadi" at bounding box center [687, 378] width 310 height 73
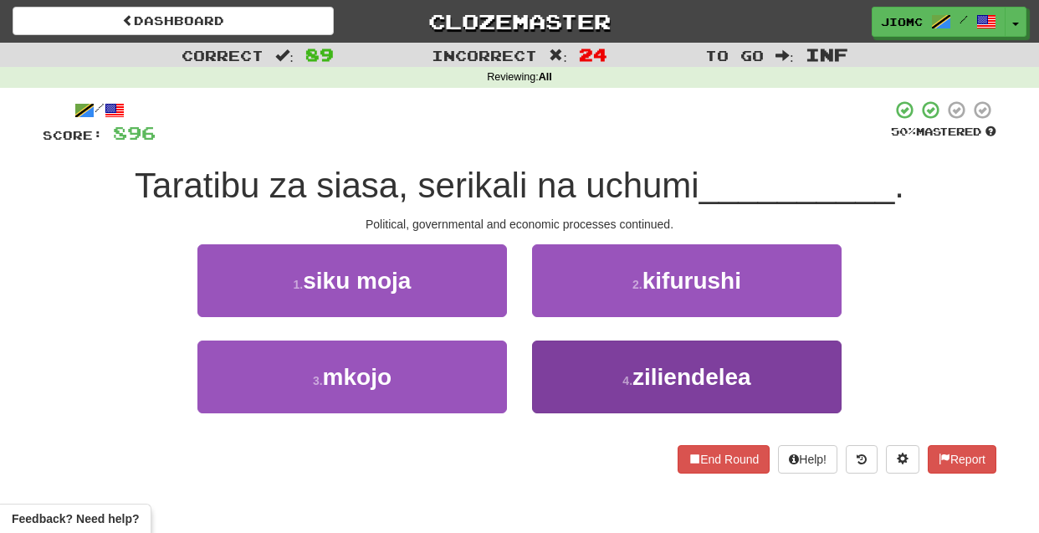
click at [551, 367] on button "4 . ziliendelea" at bounding box center [687, 377] width 310 height 73
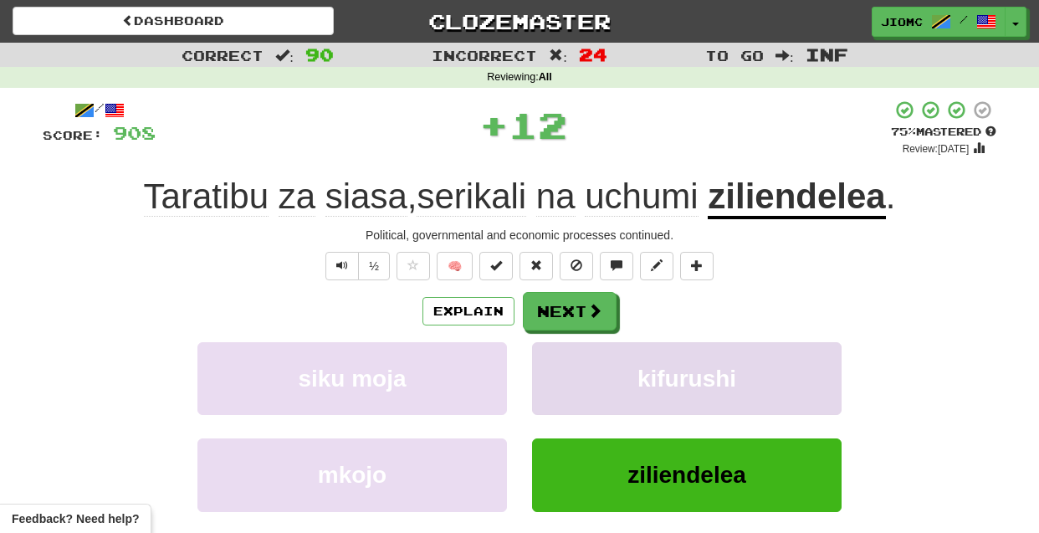
click at [551, 368] on button "kifurushi" at bounding box center [687, 378] width 310 height 73
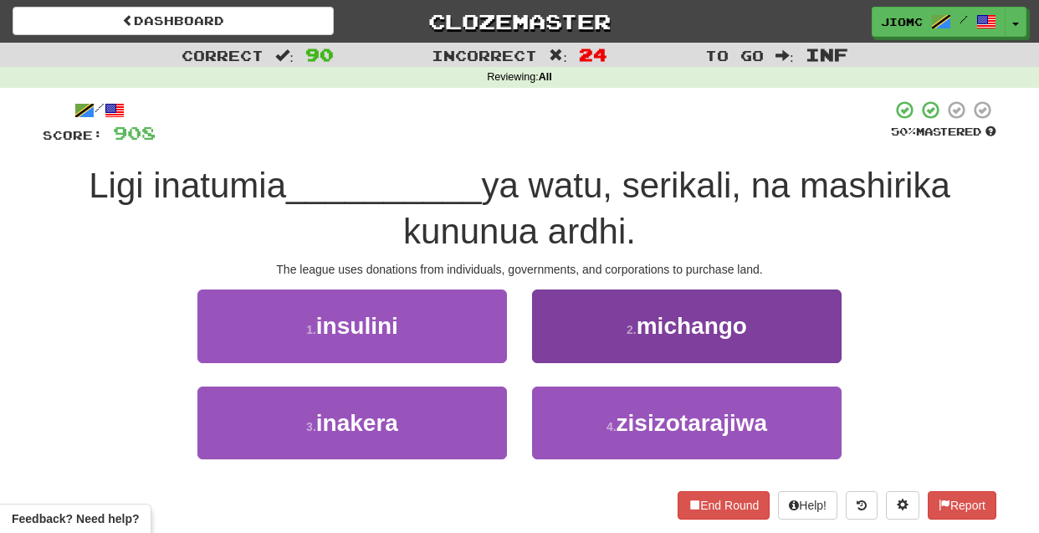
click at [546, 343] on button "2 . michango" at bounding box center [687, 326] width 310 height 73
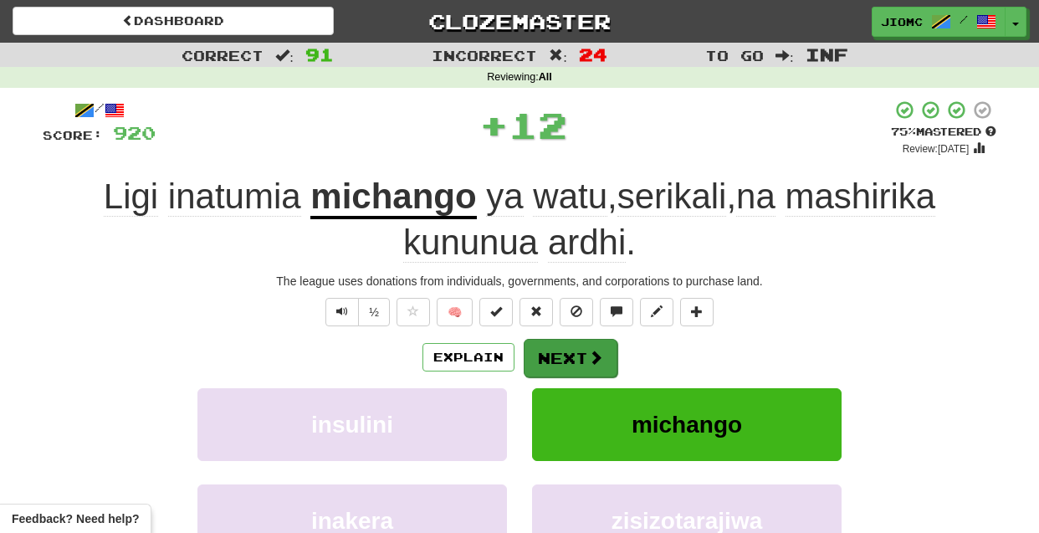
click at [552, 351] on button "Next" at bounding box center [571, 358] width 94 height 38
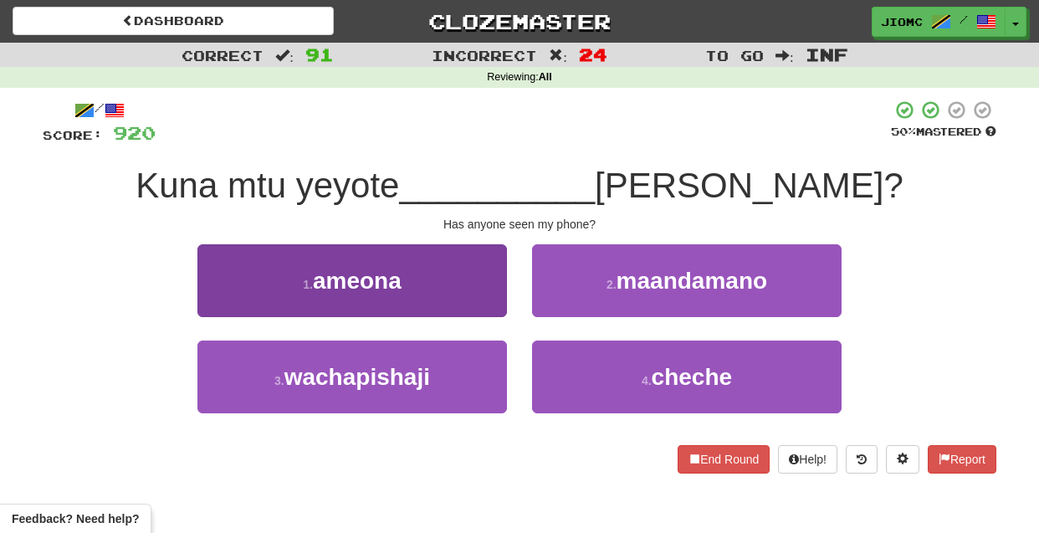
click at [481, 300] on button "1 . ameona" at bounding box center [352, 280] width 310 height 73
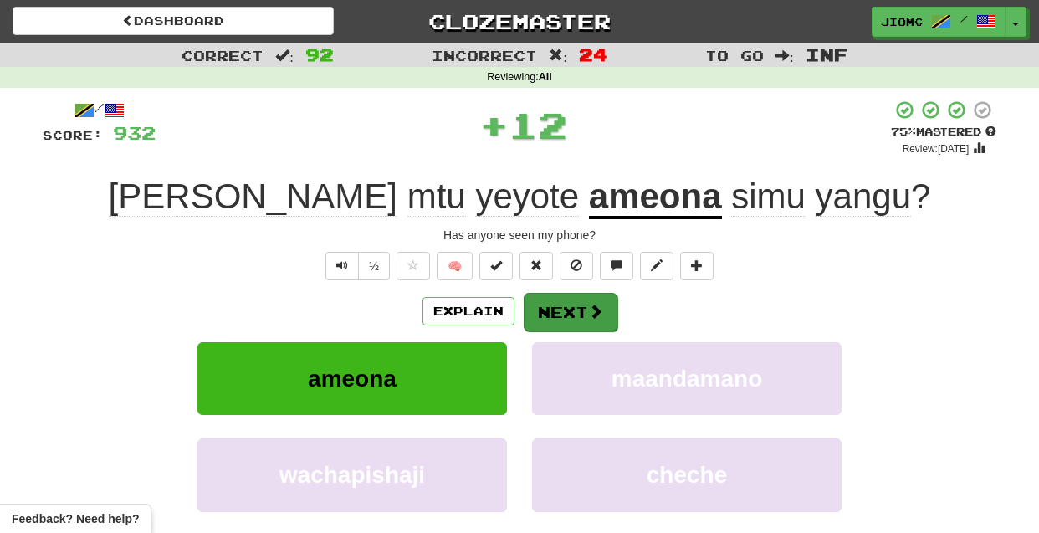
click at [561, 305] on button "Next" at bounding box center [571, 312] width 94 height 38
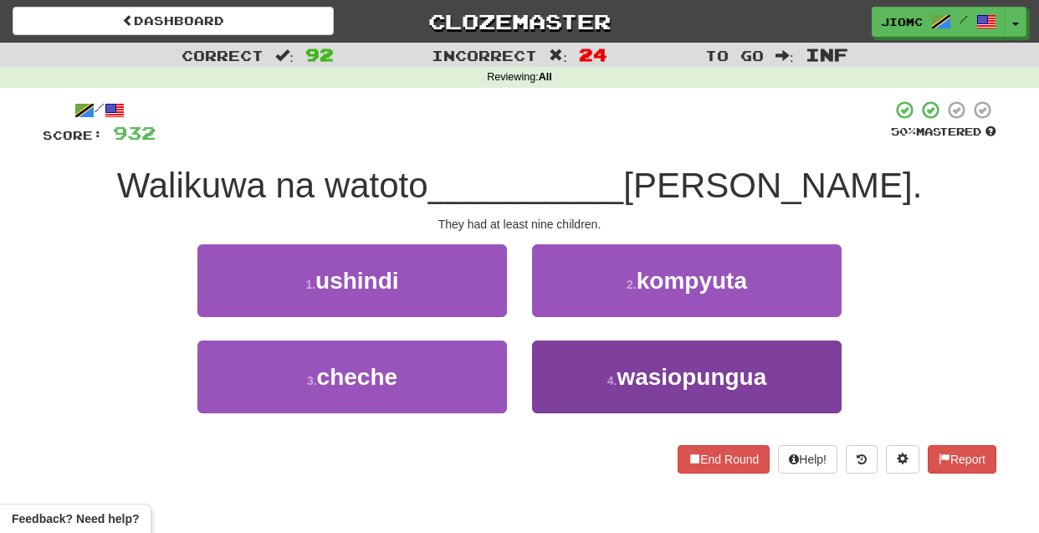
click at [551, 373] on button "4 . wasiopungua" at bounding box center [687, 377] width 310 height 73
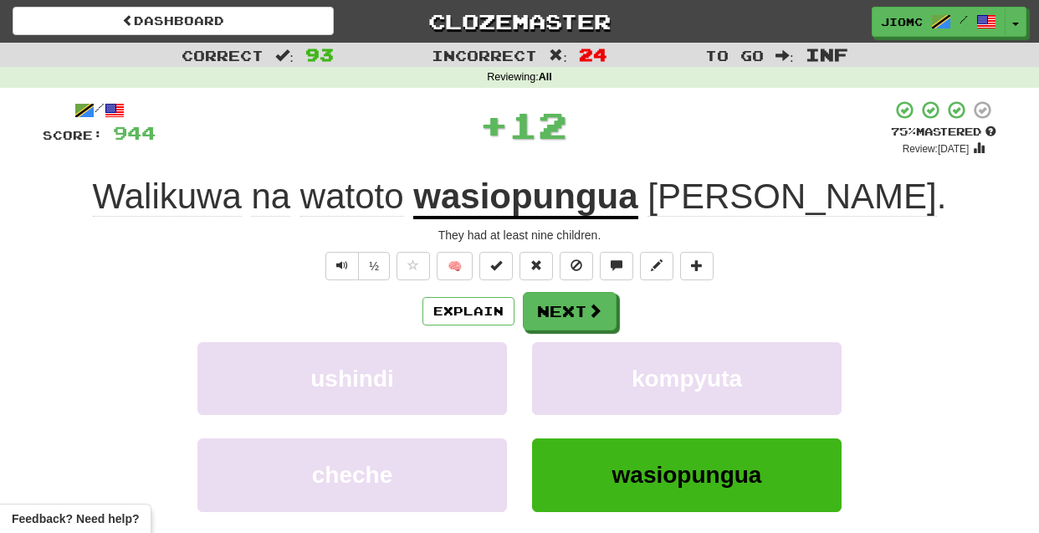
click at [551, 373] on button "kompyuta" at bounding box center [687, 378] width 310 height 73
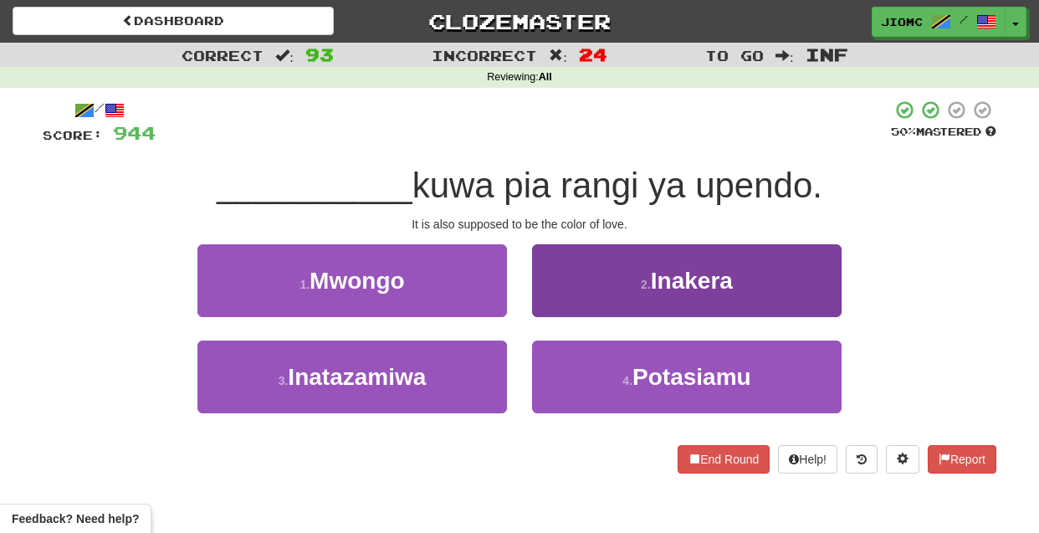
click at [552, 308] on button "2 . Inakera" at bounding box center [687, 280] width 310 height 73
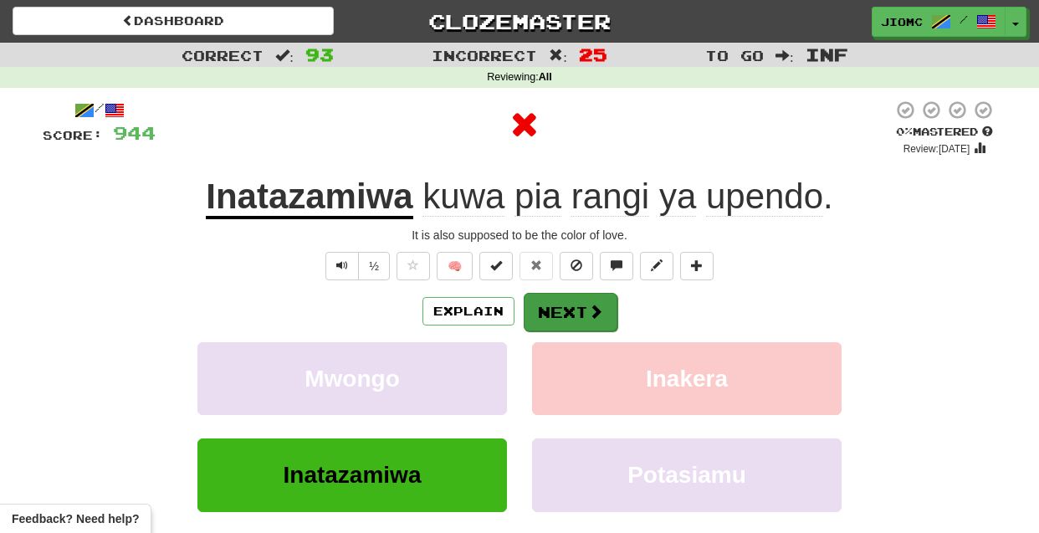
click at [554, 311] on button "Next" at bounding box center [571, 312] width 94 height 38
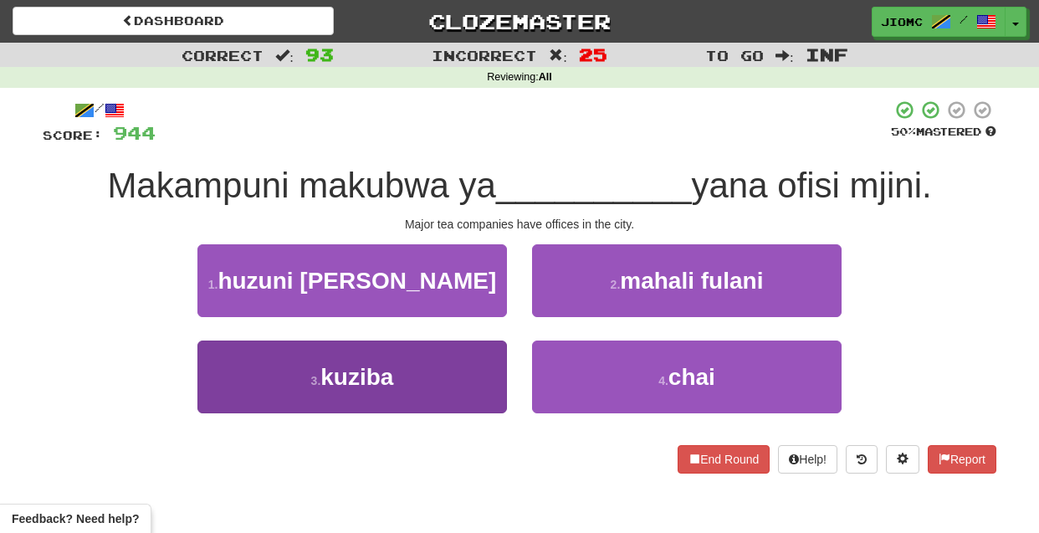
click at [471, 367] on button "3 . kuziba" at bounding box center [352, 377] width 310 height 73
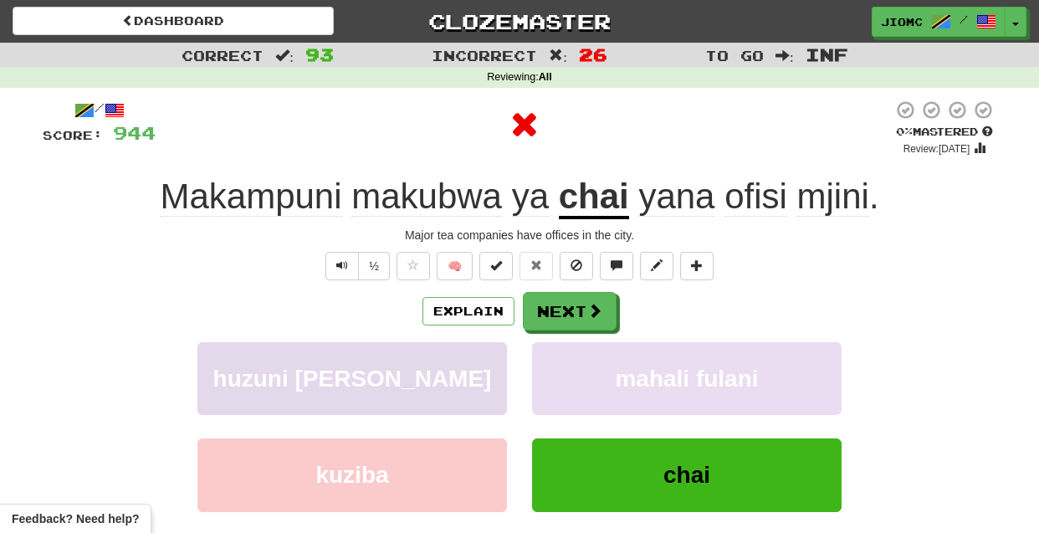
click at [472, 365] on button "huzuni zaidi" at bounding box center [352, 378] width 310 height 73
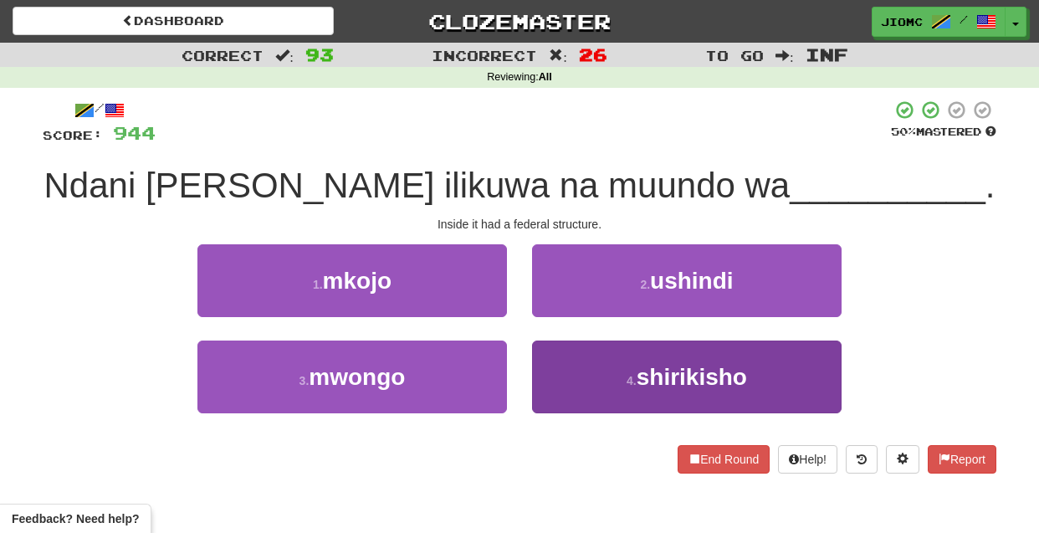
click at [562, 370] on button "4 . shirikisho" at bounding box center [687, 377] width 310 height 73
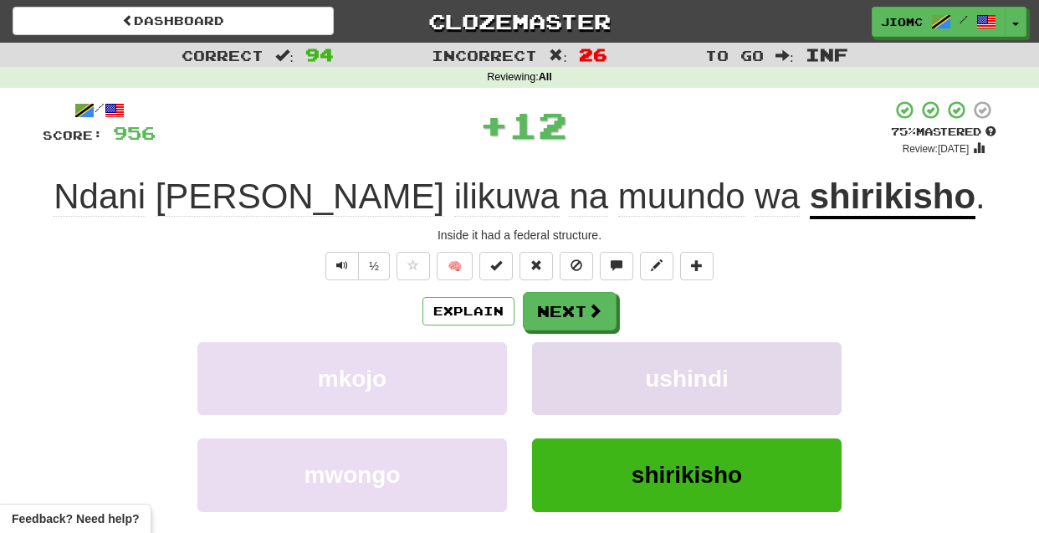
click at [561, 367] on button "ushindi" at bounding box center [687, 378] width 310 height 73
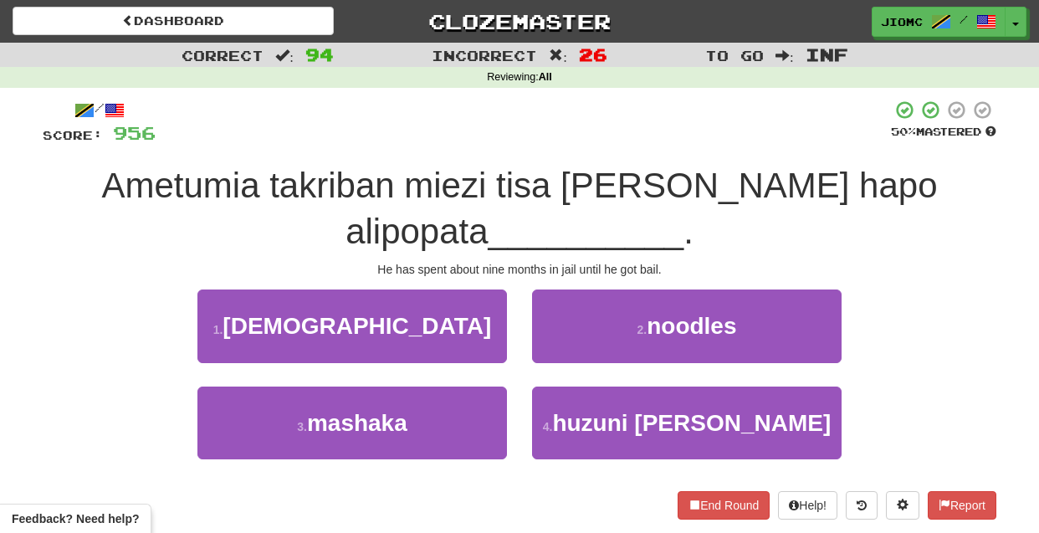
drag, startPoint x: 473, startPoint y: 322, endPoint x: 479, endPoint y: 334, distance: 13.5
click at [473, 323] on button "1 . dhamana" at bounding box center [352, 326] width 310 height 73
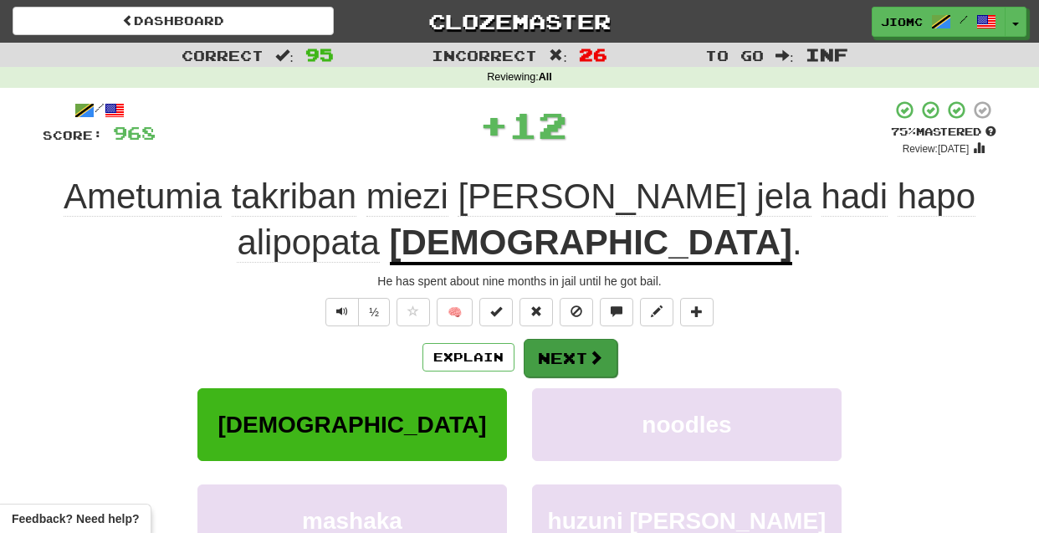
click at [555, 351] on button "Next" at bounding box center [571, 358] width 94 height 38
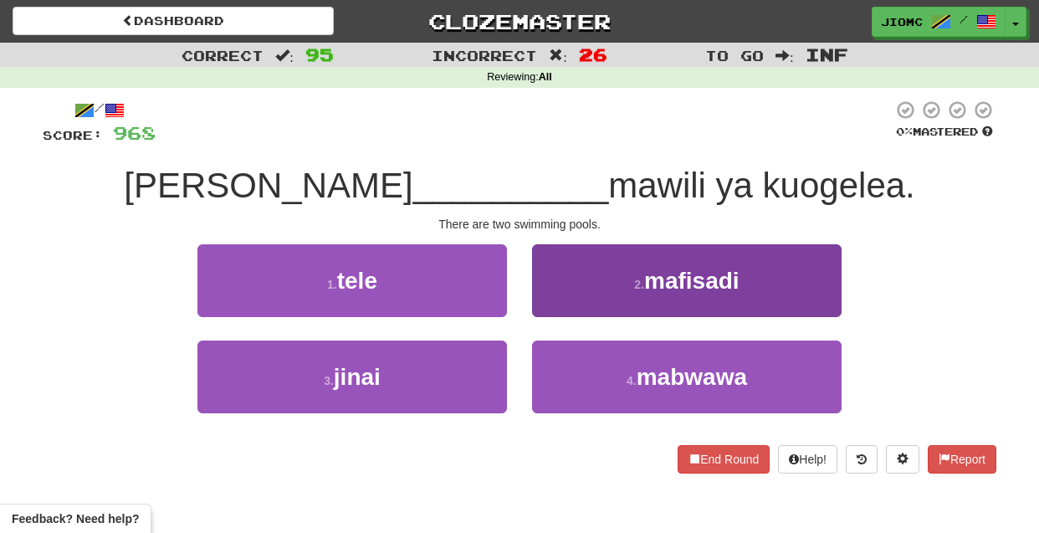
click at [586, 309] on button "2 . mafisadi" at bounding box center [687, 280] width 310 height 73
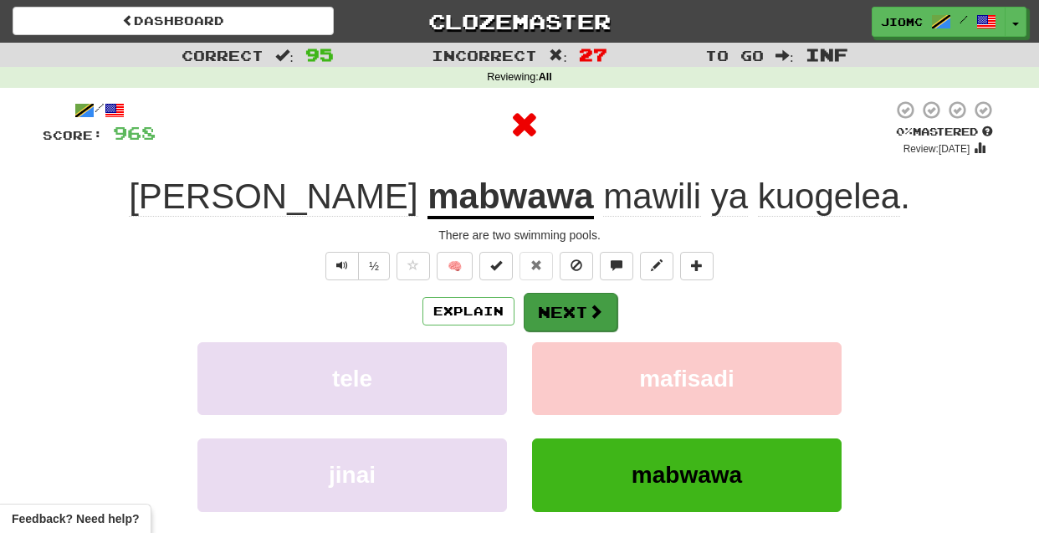
click at [567, 313] on button "Next" at bounding box center [571, 312] width 94 height 38
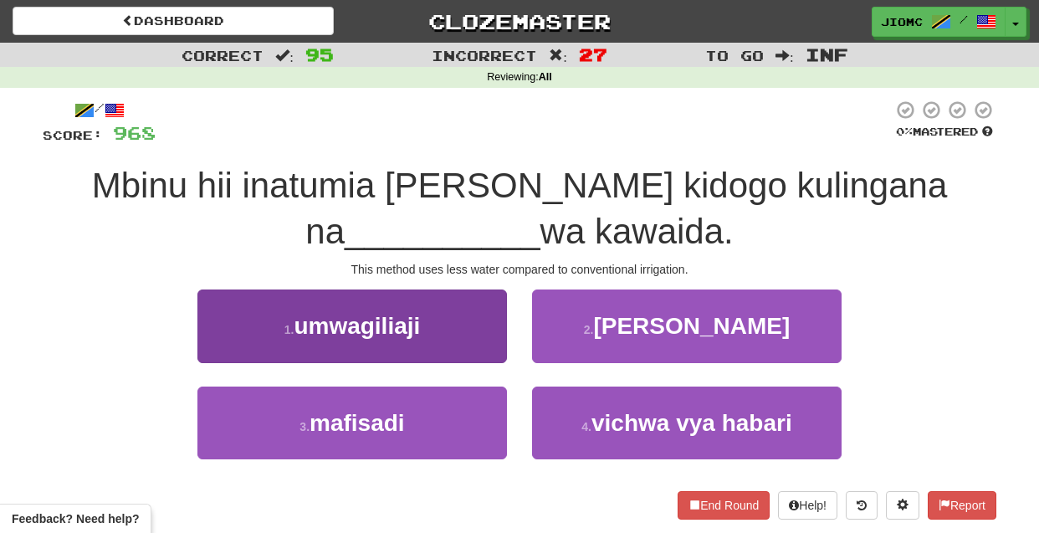
click at [459, 415] on button "3 . mafisadi" at bounding box center [352, 423] width 310 height 73
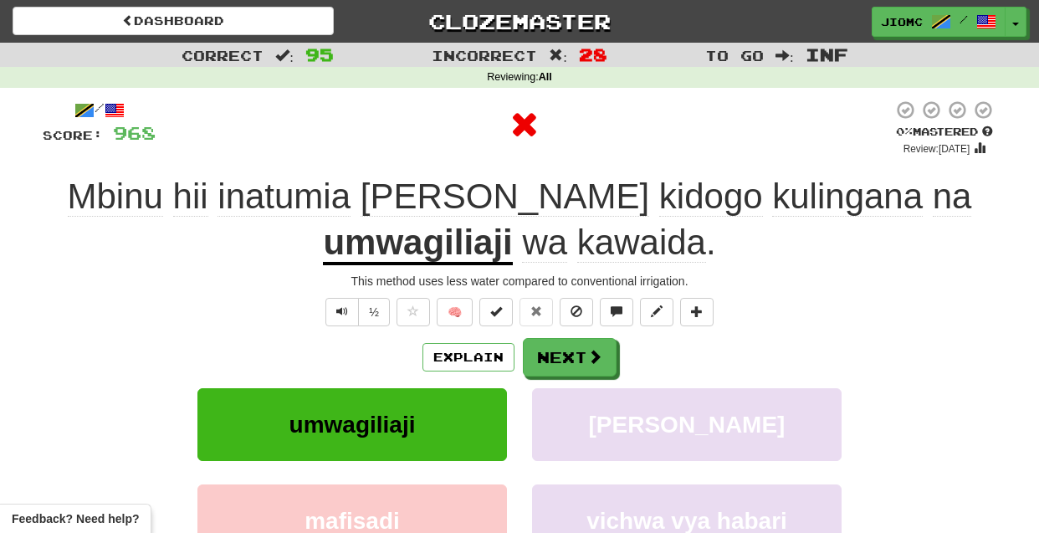
click at [460, 413] on button "umwagiliaji" at bounding box center [352, 424] width 310 height 73
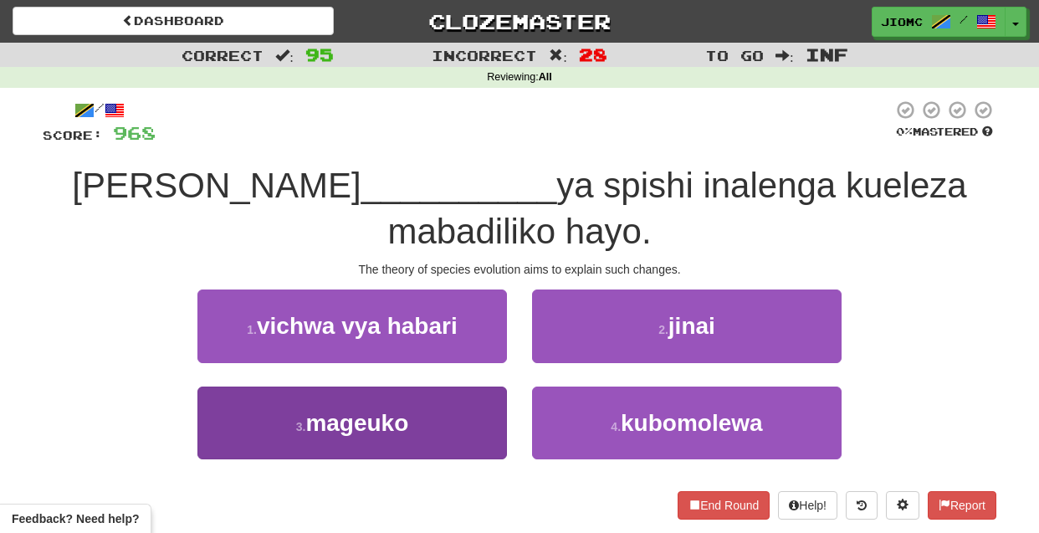
click at [472, 404] on button "3 . mageuko" at bounding box center [352, 423] width 310 height 73
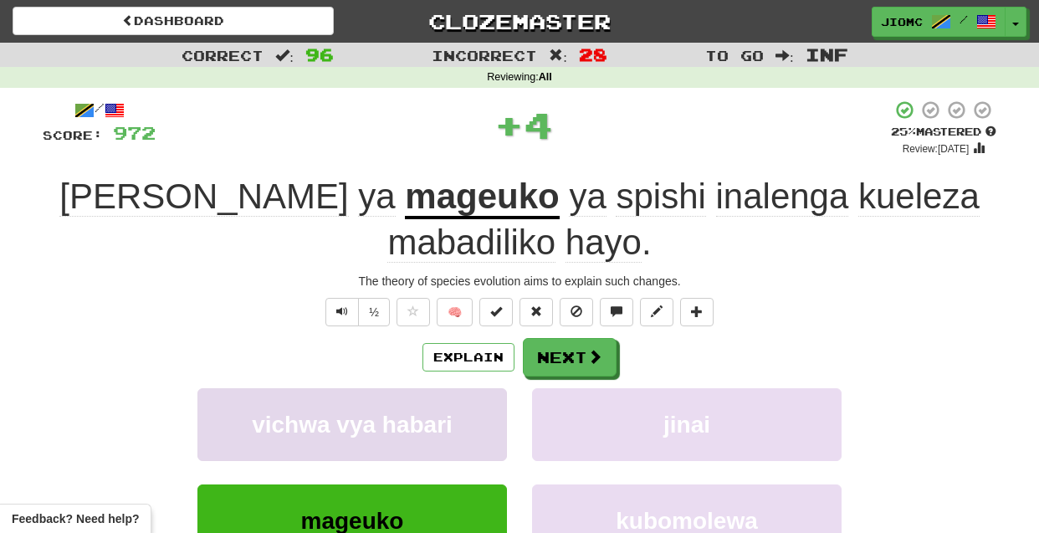
click at [474, 405] on button "vichwa vya habari" at bounding box center [352, 424] width 310 height 73
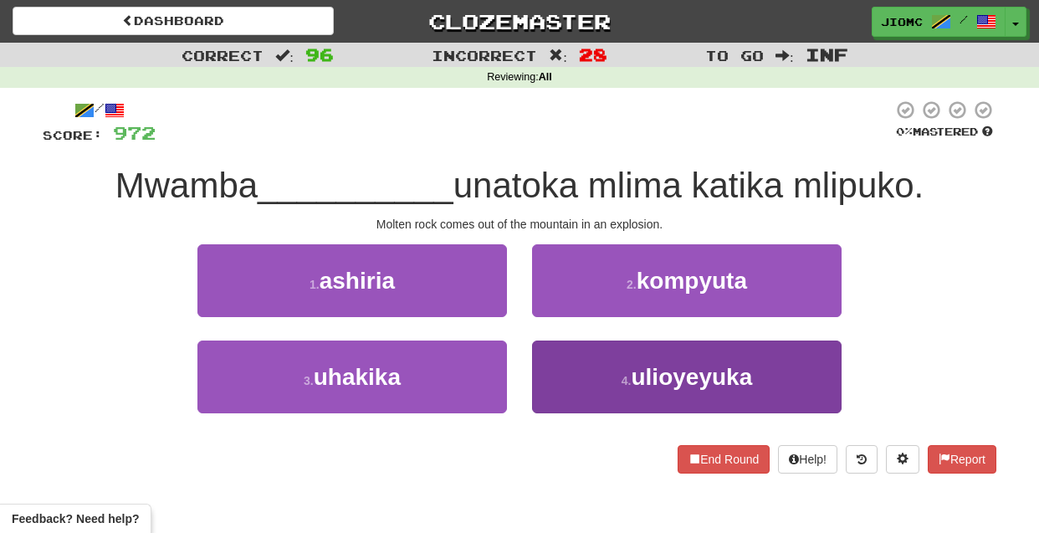
click at [562, 377] on button "4 . ulioyeyuka" at bounding box center [687, 377] width 310 height 73
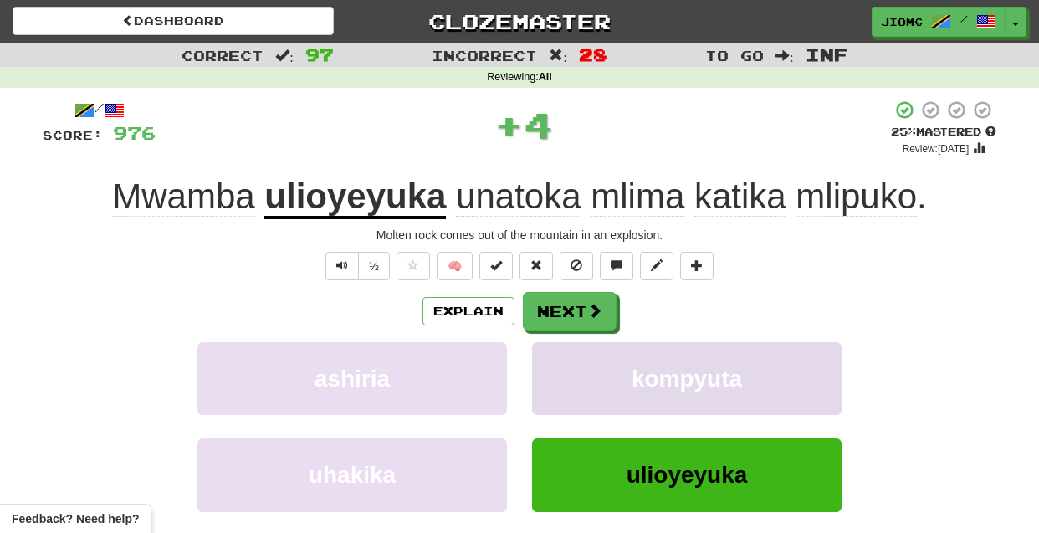
click at [561, 379] on button "kompyuta" at bounding box center [687, 378] width 310 height 73
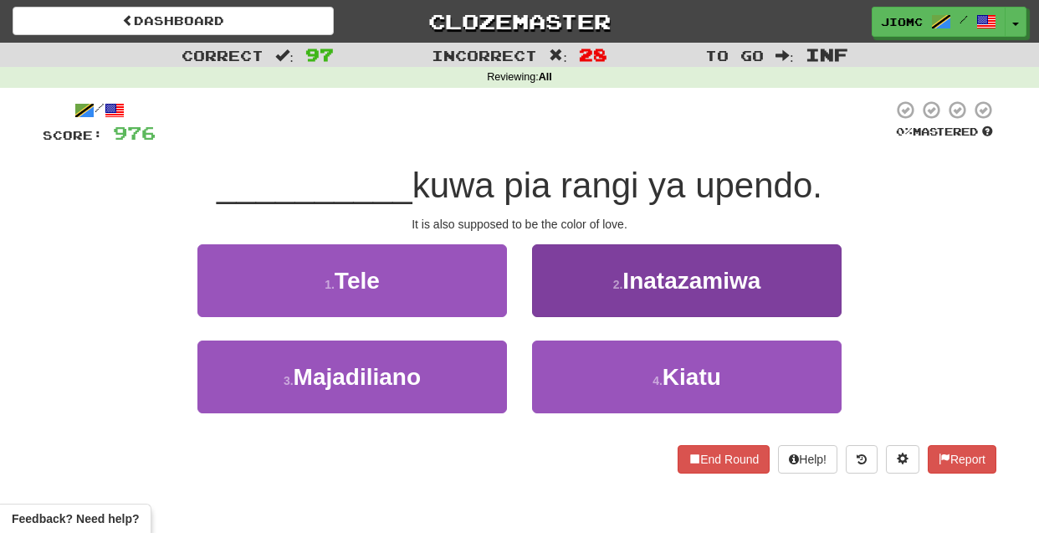
click at [550, 305] on button "2 . Inatazamiwa" at bounding box center [687, 280] width 310 height 73
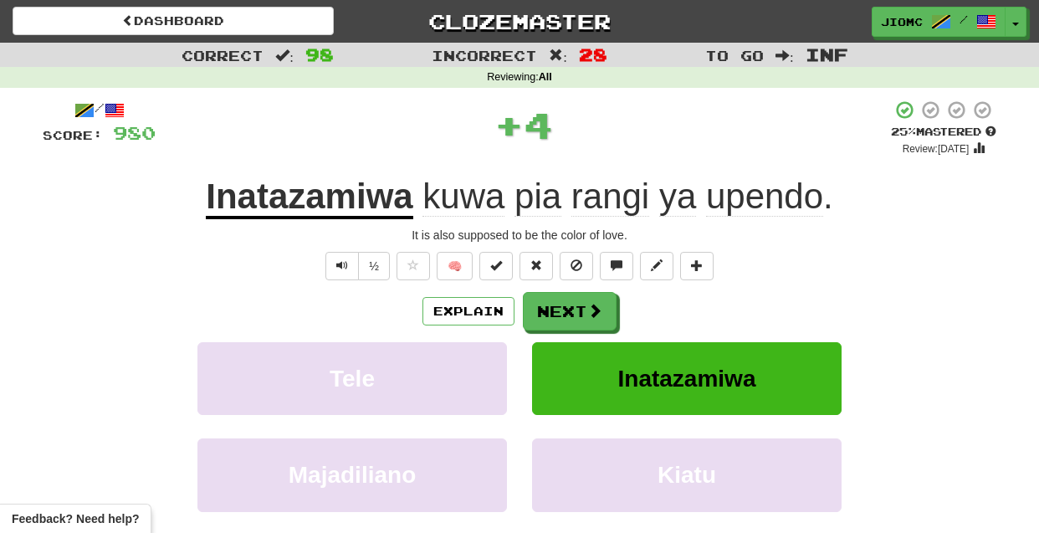
click at [549, 310] on button "Next" at bounding box center [570, 311] width 94 height 38
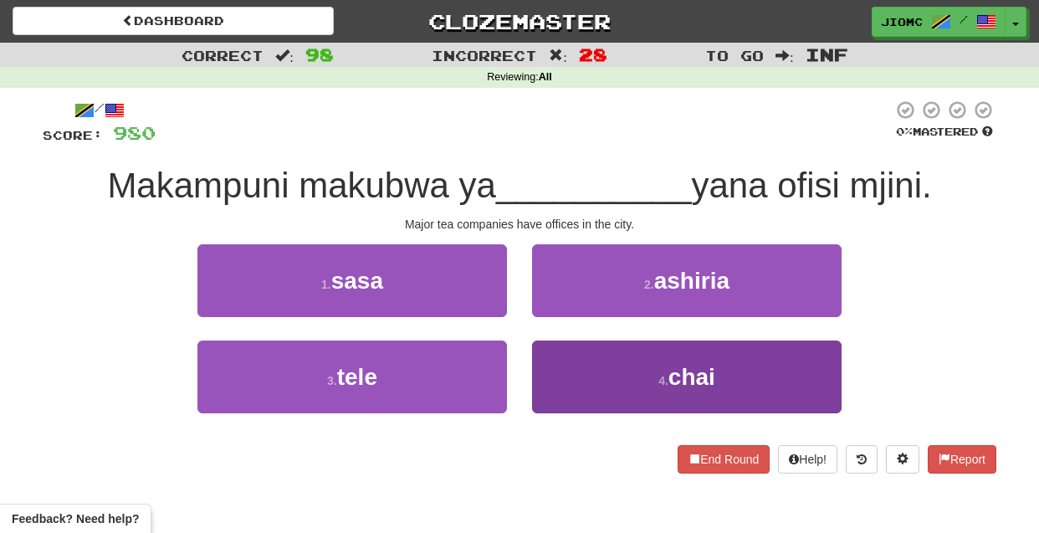
click at [560, 365] on button "4 . chai" at bounding box center [687, 377] width 310 height 73
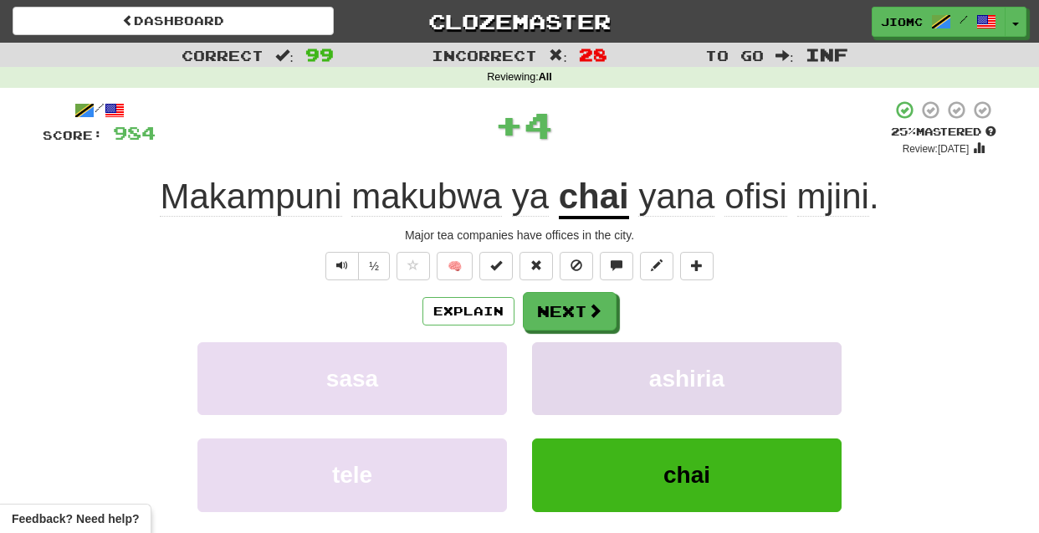
click at [559, 365] on button "ashiria" at bounding box center [687, 378] width 310 height 73
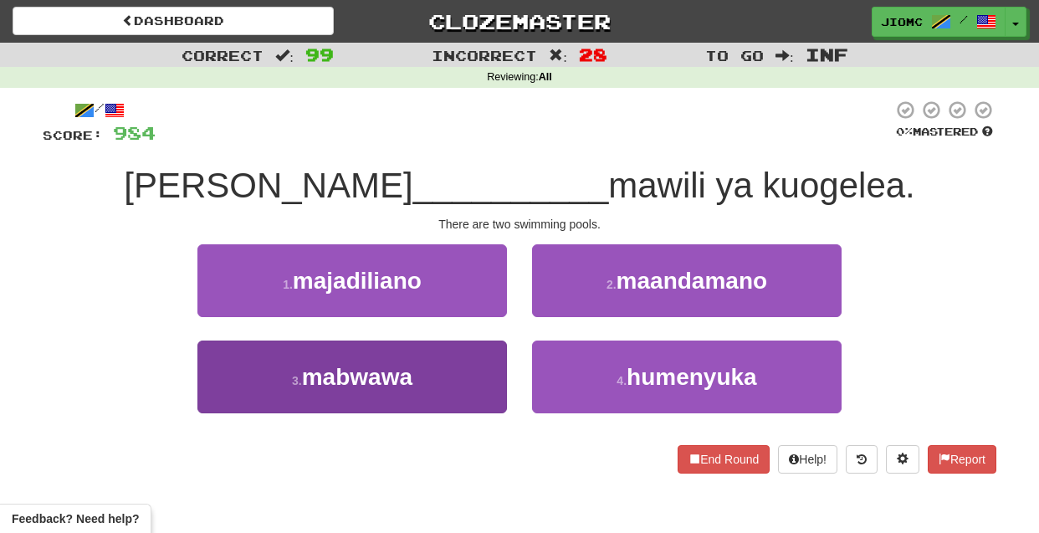
click at [490, 374] on button "3 . mabwawa" at bounding box center [352, 377] width 310 height 73
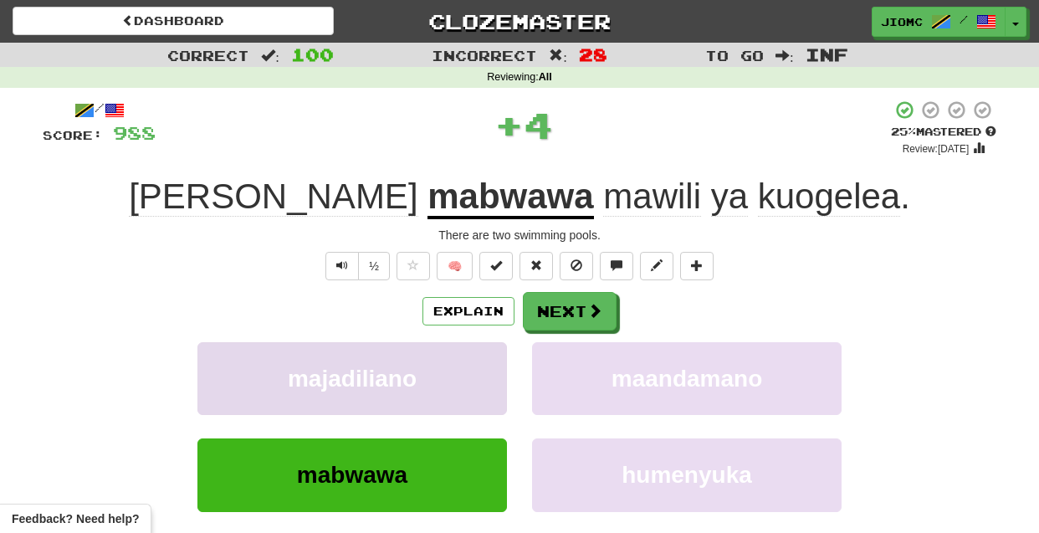
click at [479, 371] on button "majadiliano" at bounding box center [352, 378] width 310 height 73
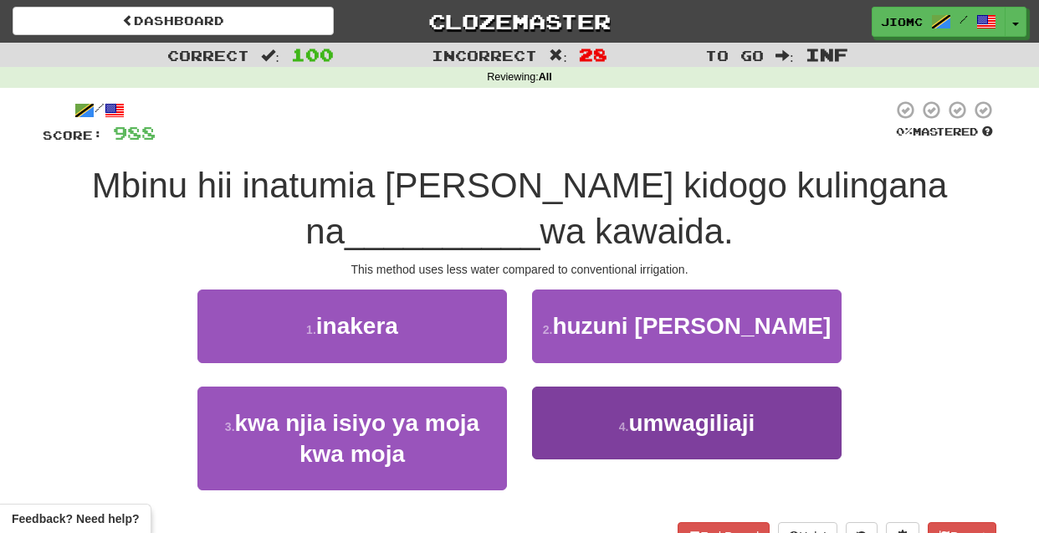
click at [562, 413] on button "4 . umwagiliaji" at bounding box center [687, 423] width 310 height 73
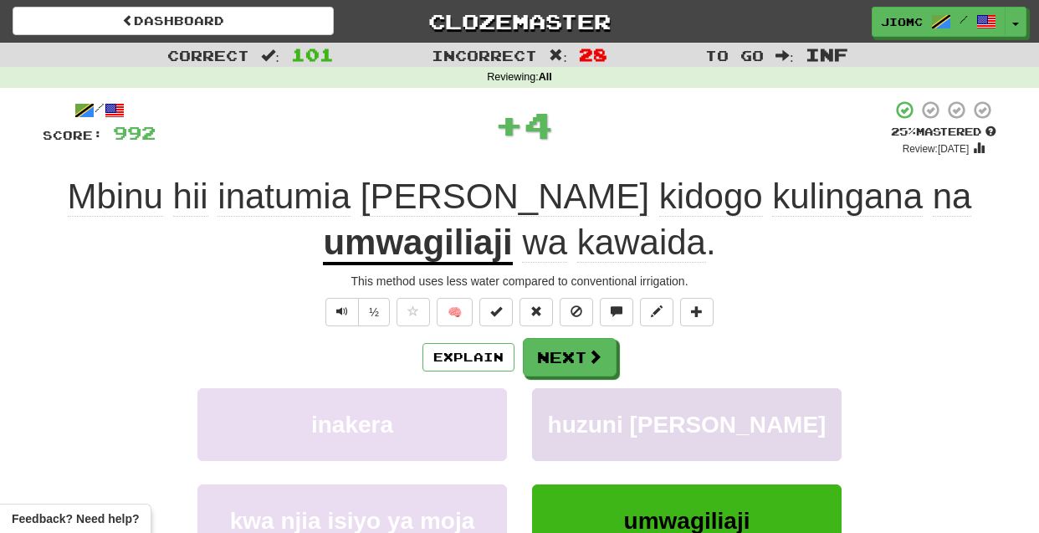
click at [562, 408] on button "huzuni zaidi" at bounding box center [687, 424] width 310 height 73
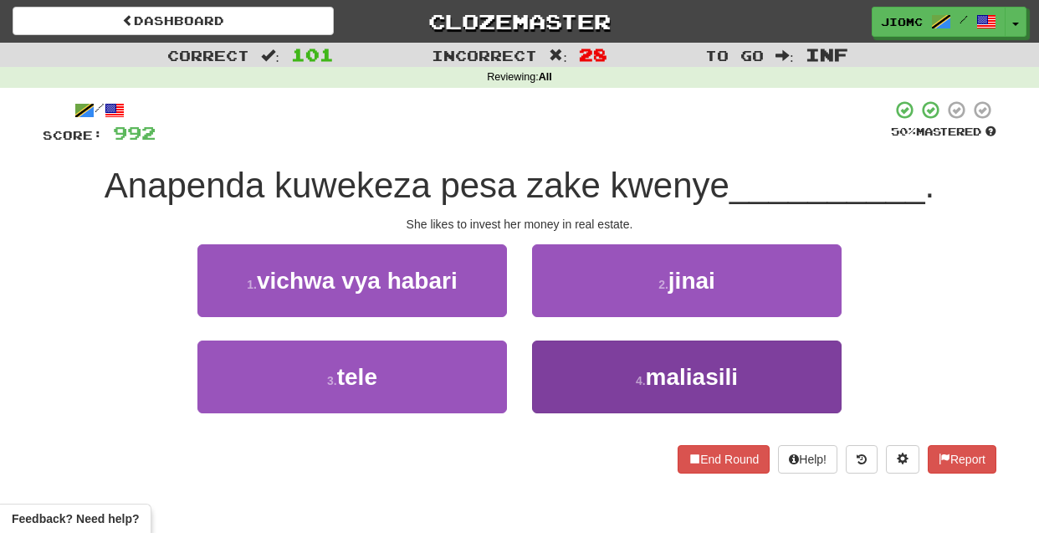
click at [548, 376] on button "4 . maliasili" at bounding box center [687, 377] width 310 height 73
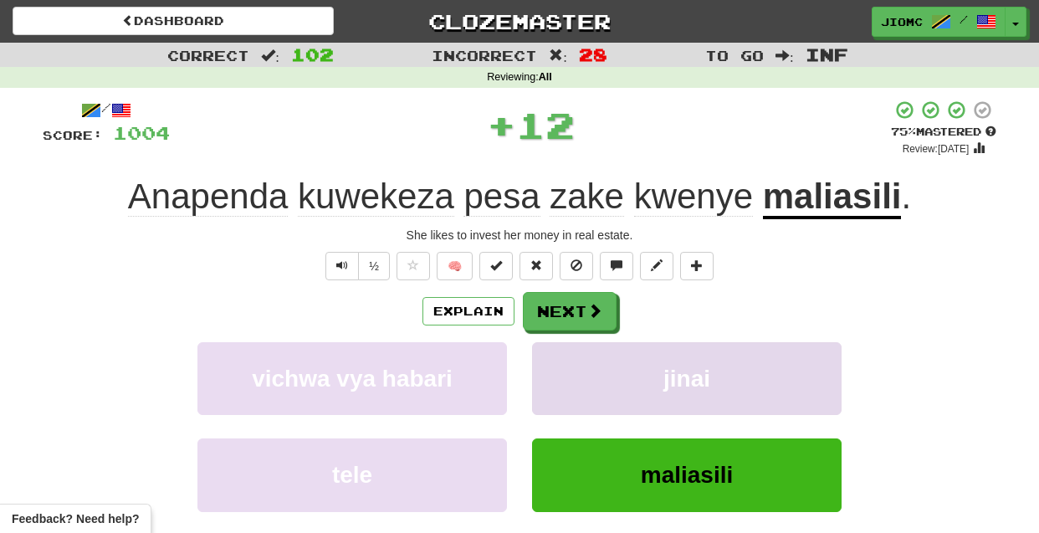
click at [551, 377] on button "jinai" at bounding box center [687, 378] width 310 height 73
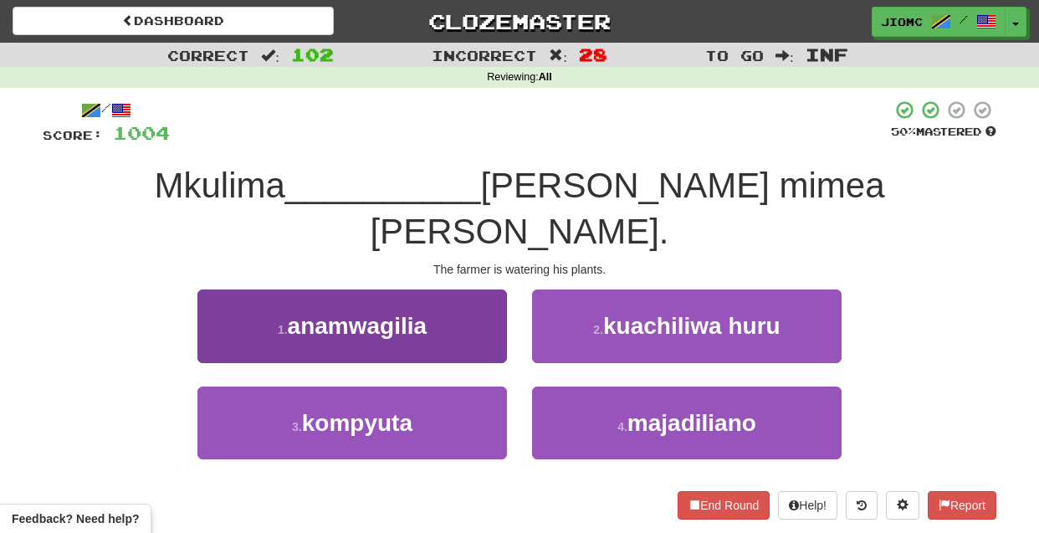
click at [478, 298] on button "1 . anamwagilia" at bounding box center [352, 326] width 310 height 73
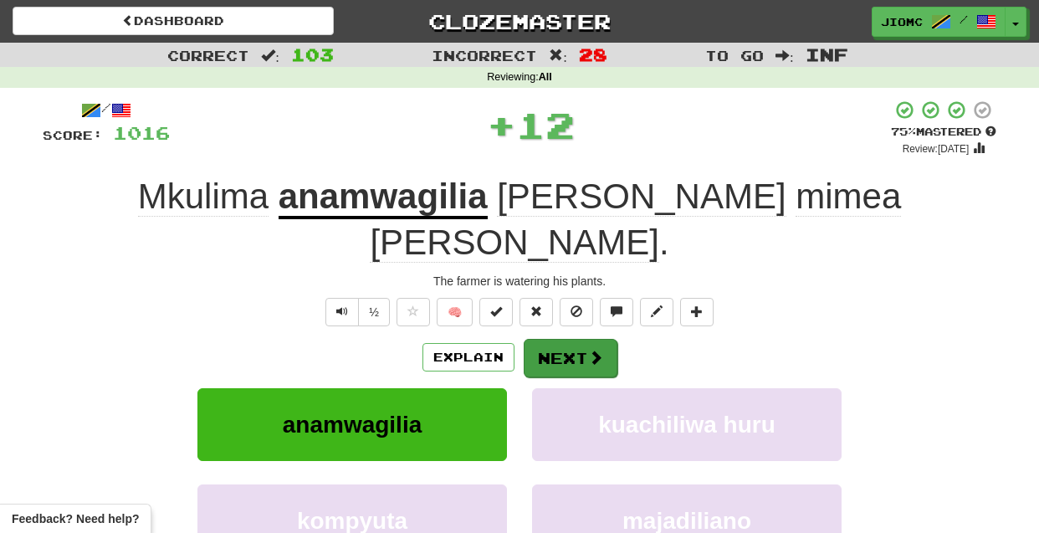
click at [564, 339] on button "Next" at bounding box center [571, 358] width 94 height 38
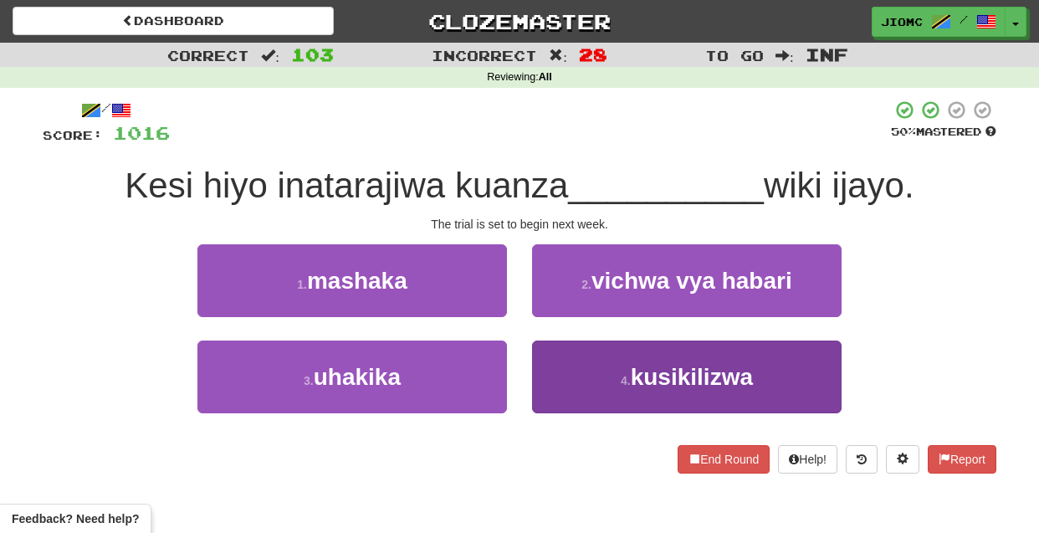
click at [558, 373] on button "4 . kusikilizwa" at bounding box center [687, 377] width 310 height 73
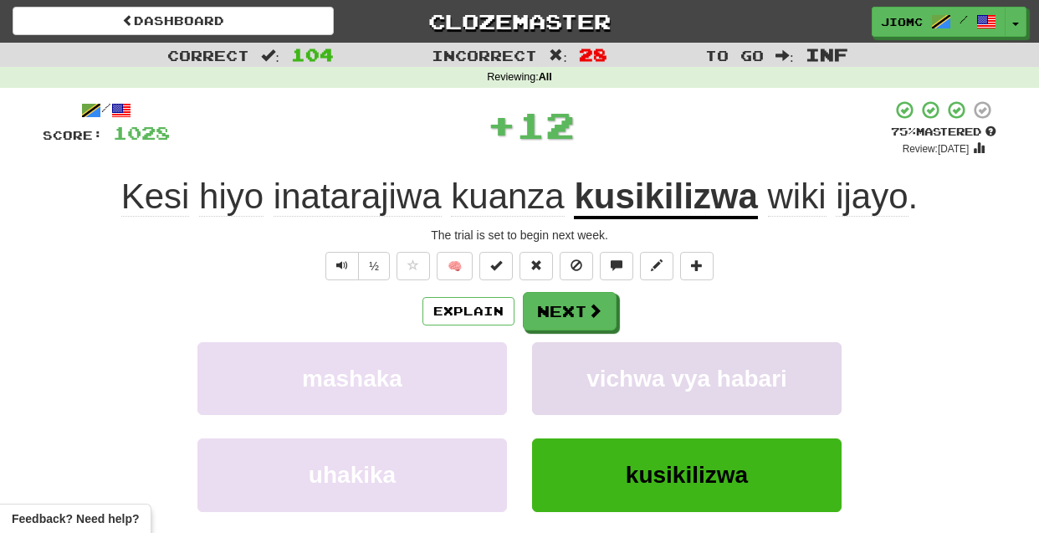
click at [558, 372] on button "vichwa vya habari" at bounding box center [687, 378] width 310 height 73
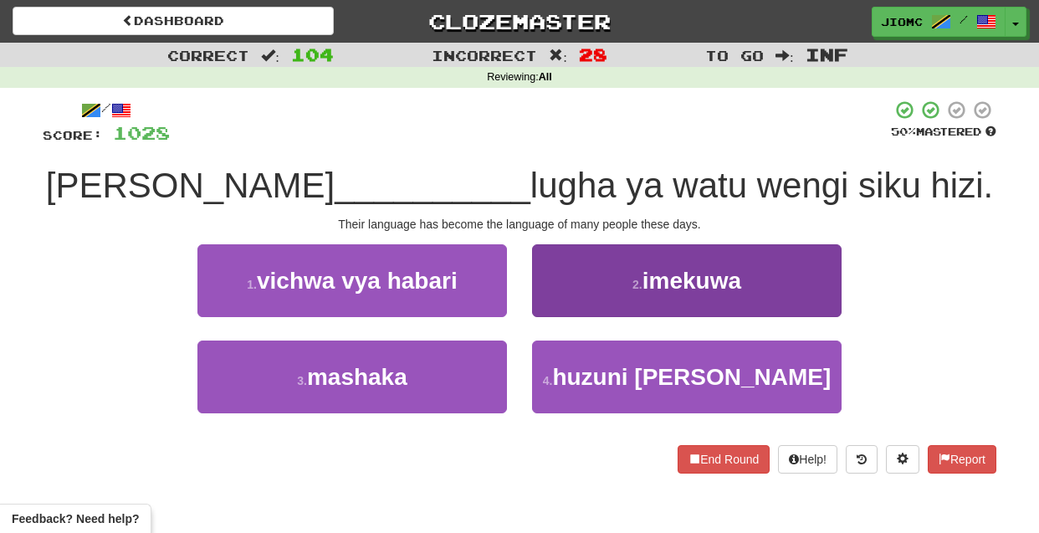
click at [567, 306] on button "2 . imekuwa" at bounding box center [687, 280] width 310 height 73
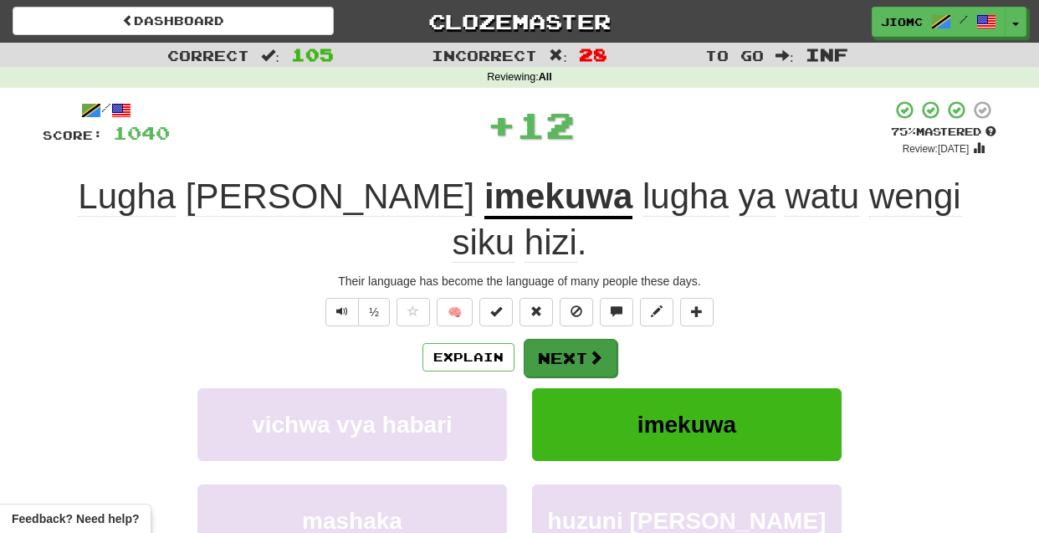
click at [568, 339] on button "Next" at bounding box center [571, 358] width 94 height 38
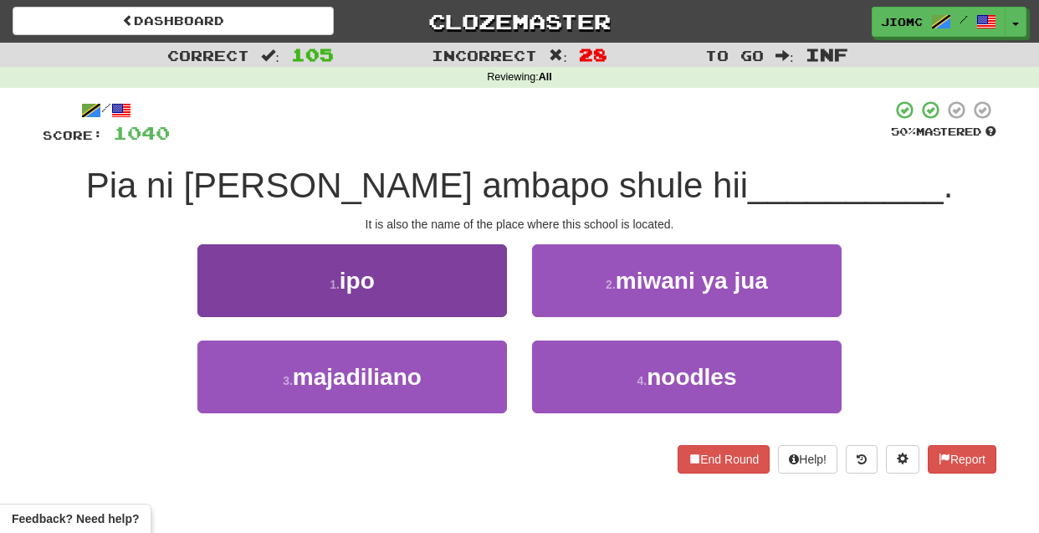
click at [474, 299] on button "1 . ipo" at bounding box center [352, 280] width 310 height 73
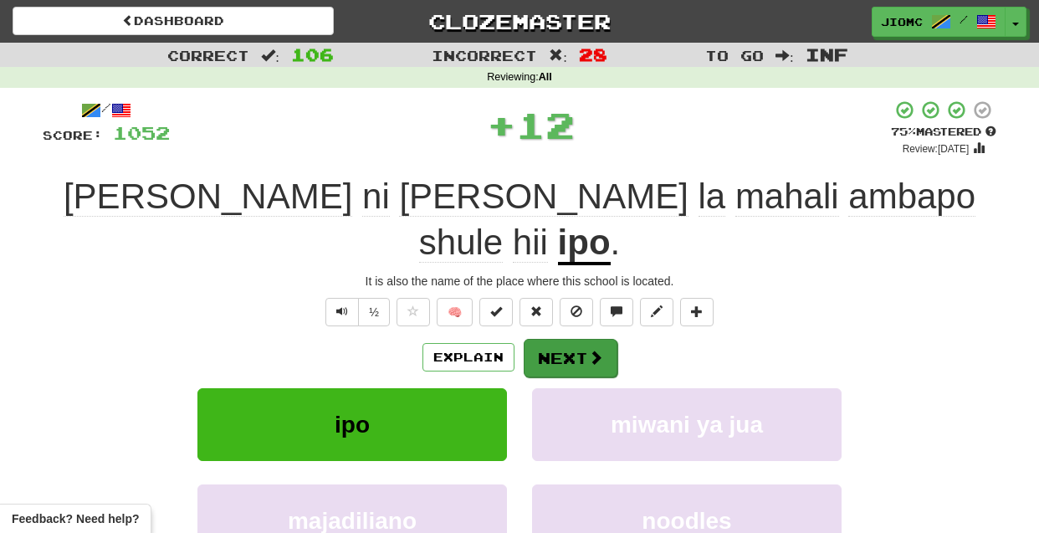
click at [551, 339] on button "Next" at bounding box center [571, 358] width 94 height 38
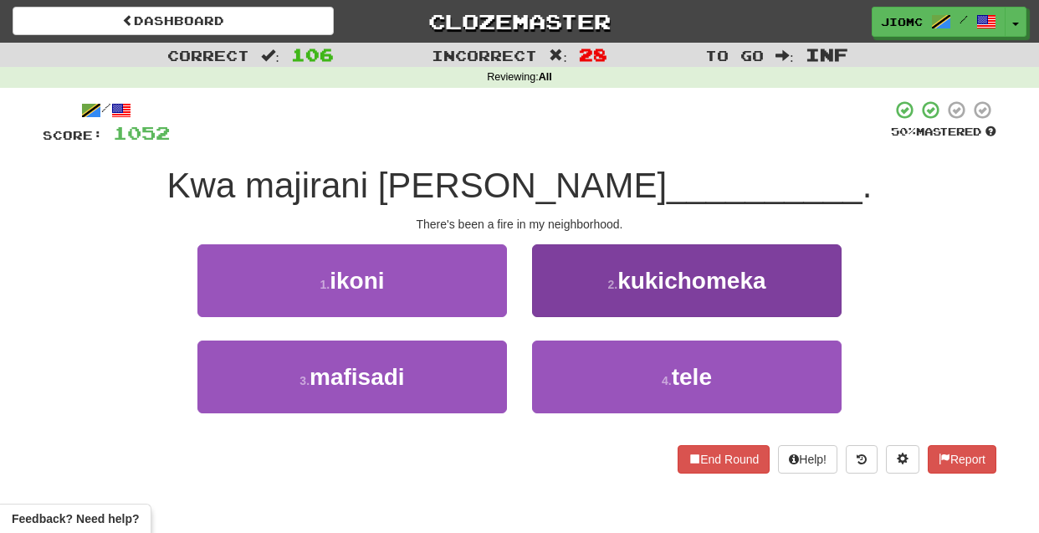
click at [546, 305] on button "2 . kukichomeka" at bounding box center [687, 280] width 310 height 73
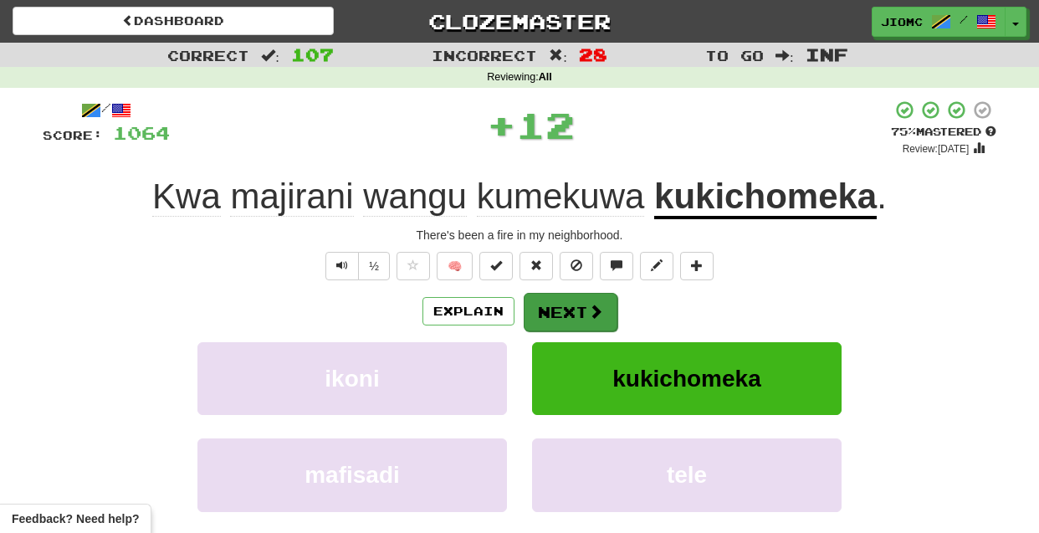
click at [550, 310] on button "Next" at bounding box center [571, 312] width 94 height 38
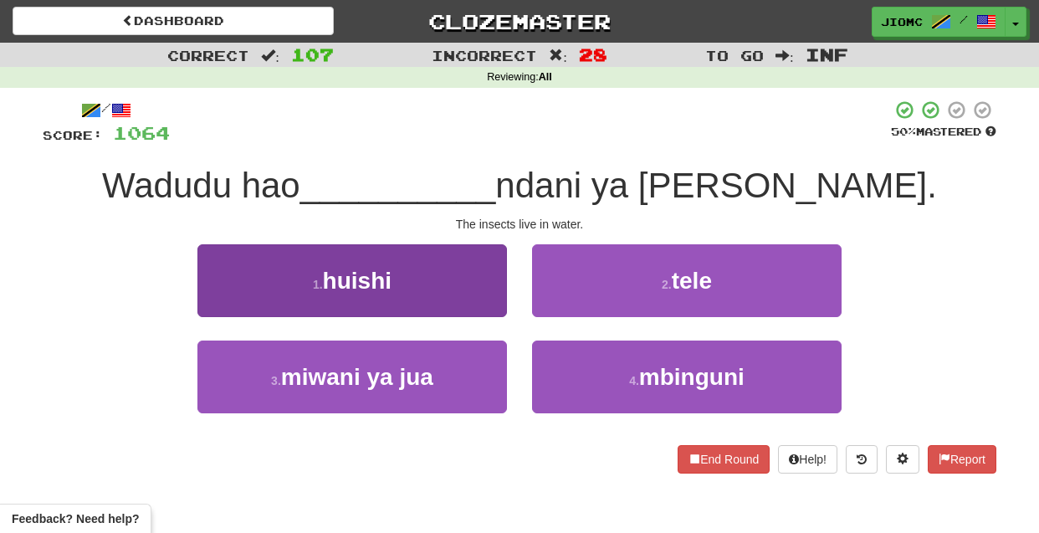
click at [482, 290] on button "1 . huishi" at bounding box center [352, 280] width 310 height 73
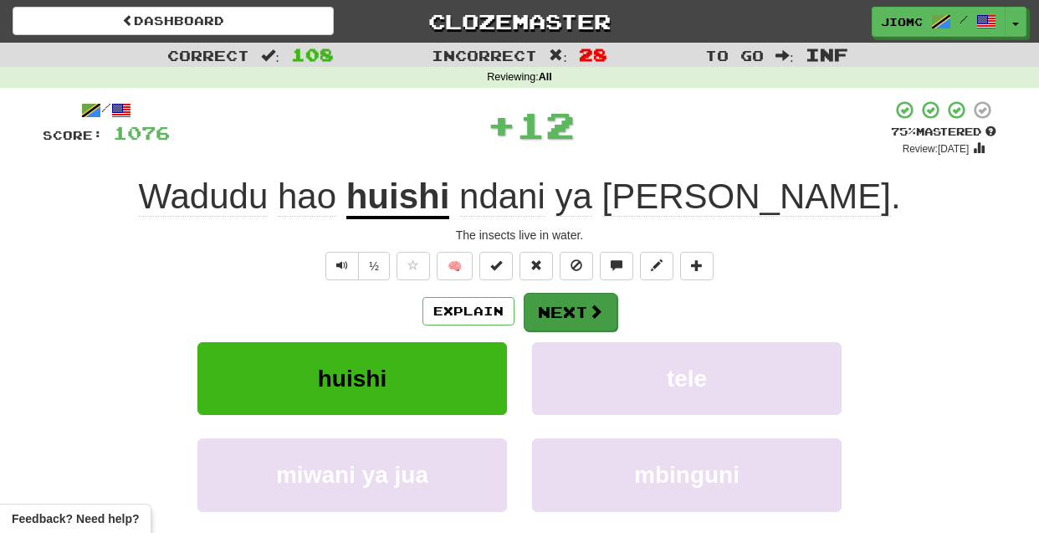
click at [571, 311] on button "Next" at bounding box center [571, 312] width 94 height 38
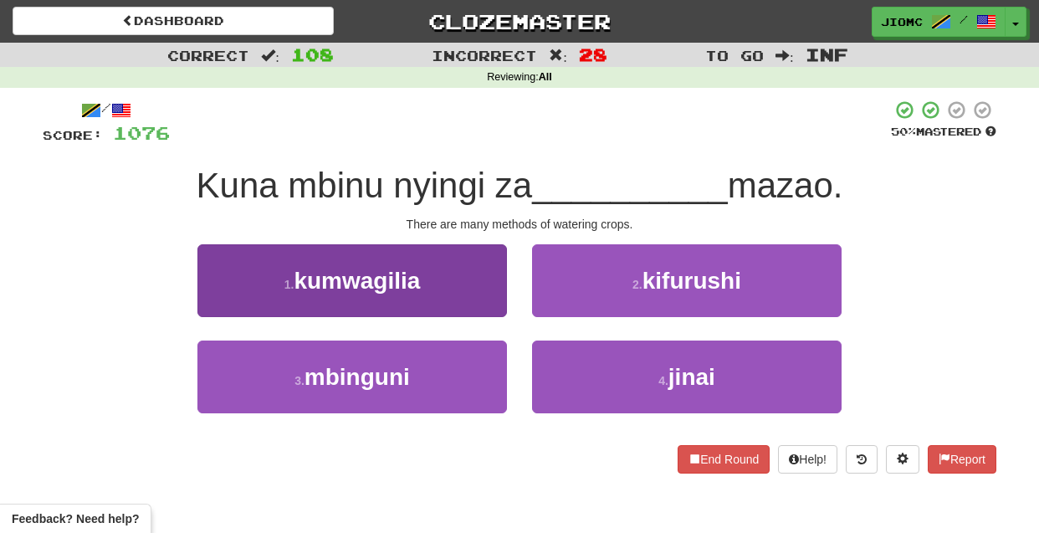
click at [475, 297] on button "1 . kumwagilia" at bounding box center [352, 280] width 310 height 73
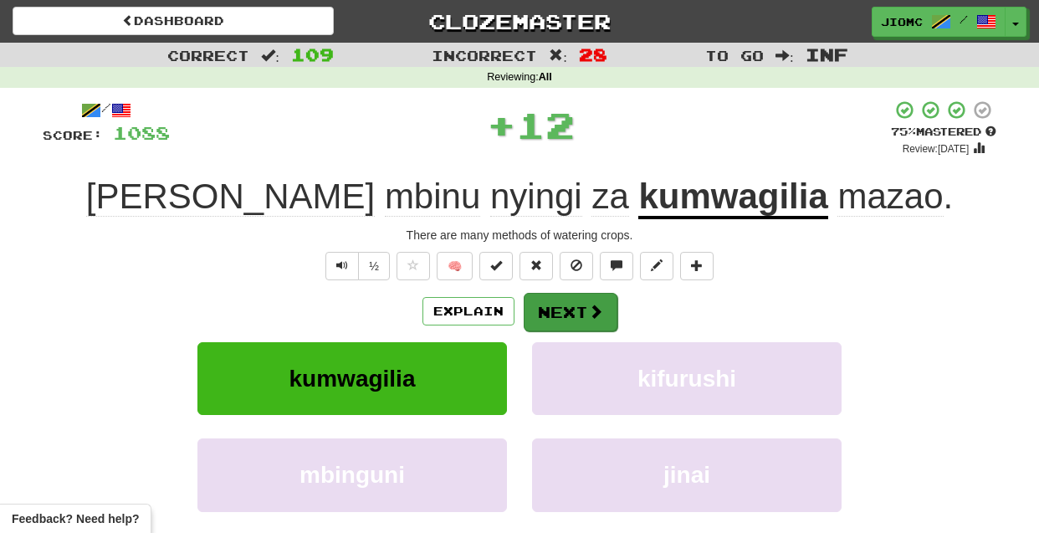
click at [544, 309] on button "Next" at bounding box center [571, 312] width 94 height 38
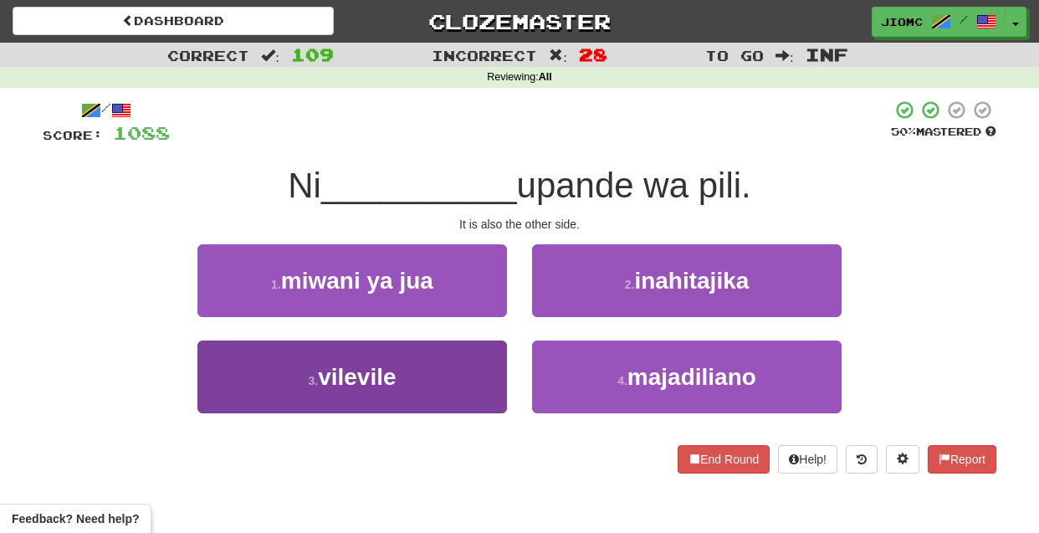
click at [480, 346] on button "3 . vilevile" at bounding box center [352, 377] width 310 height 73
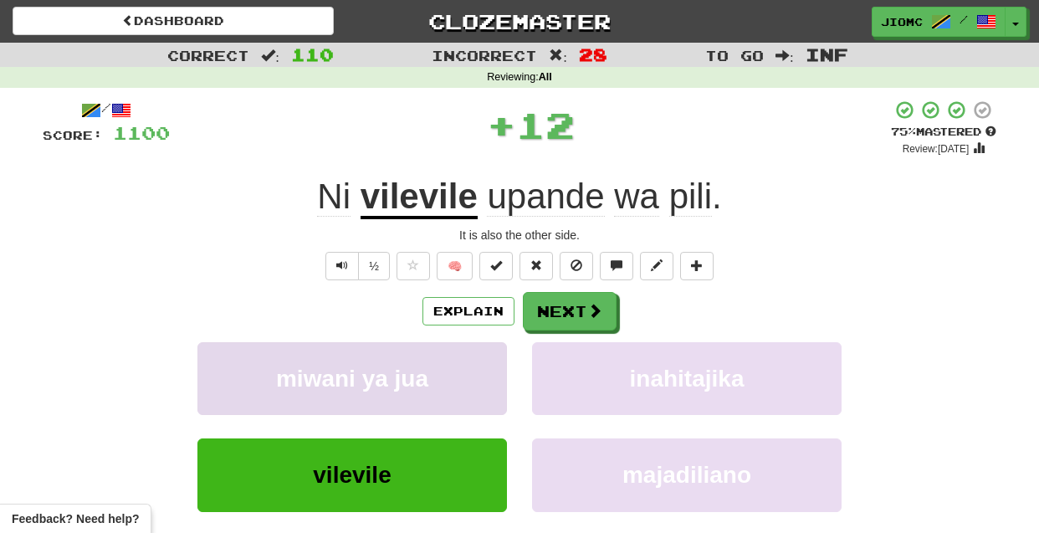
click at [481, 348] on button "miwani ya jua" at bounding box center [352, 378] width 310 height 73
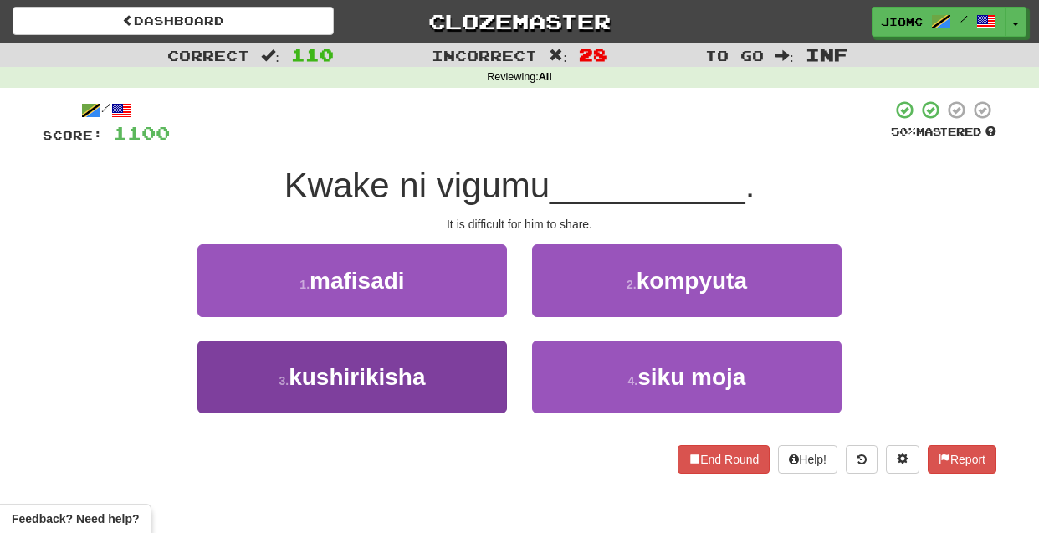
click at [474, 378] on button "3 . kushirikisha" at bounding box center [352, 377] width 310 height 73
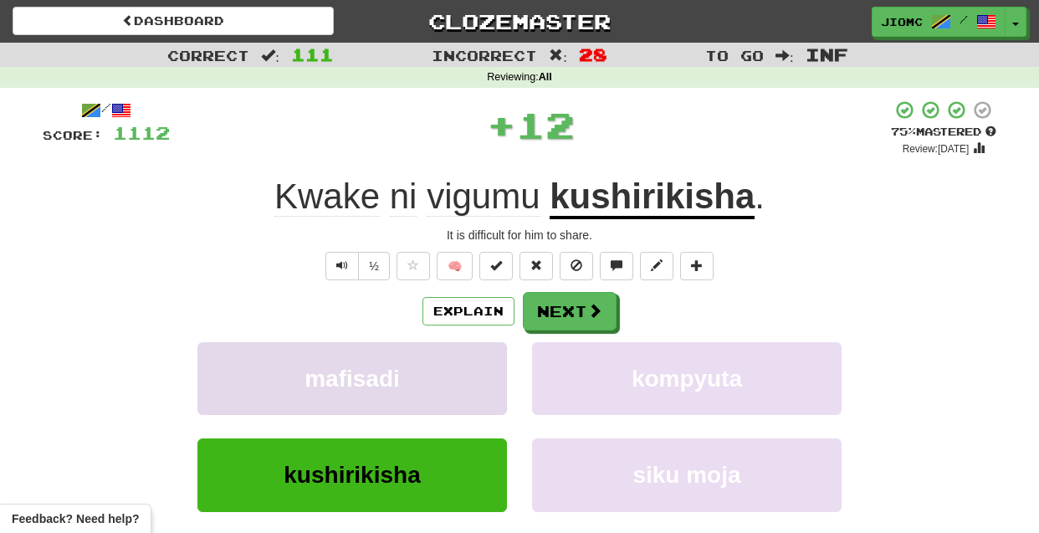
click at [473, 380] on button "mafisadi" at bounding box center [352, 378] width 310 height 73
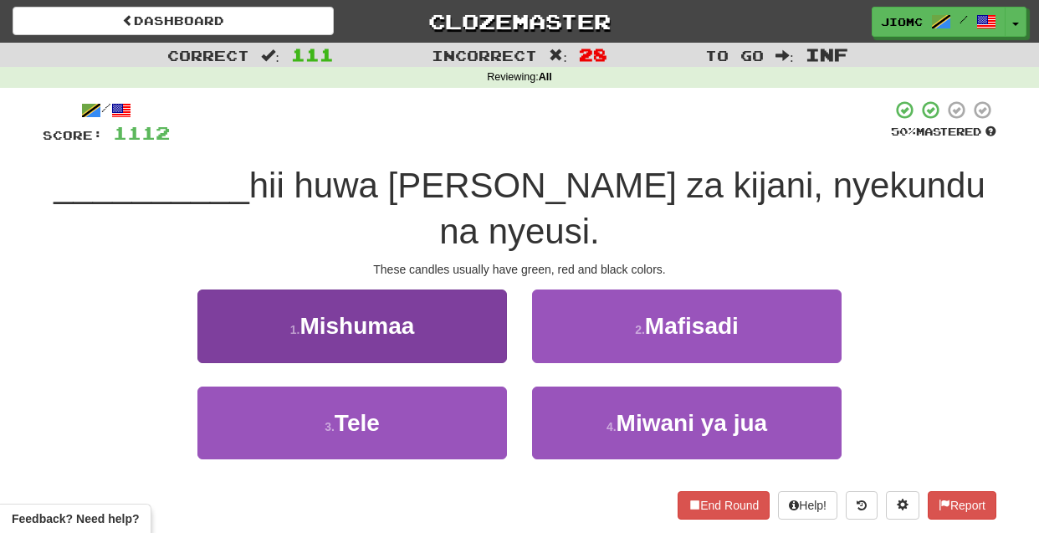
click at [468, 299] on button "1 . Mishumaa" at bounding box center [352, 326] width 310 height 73
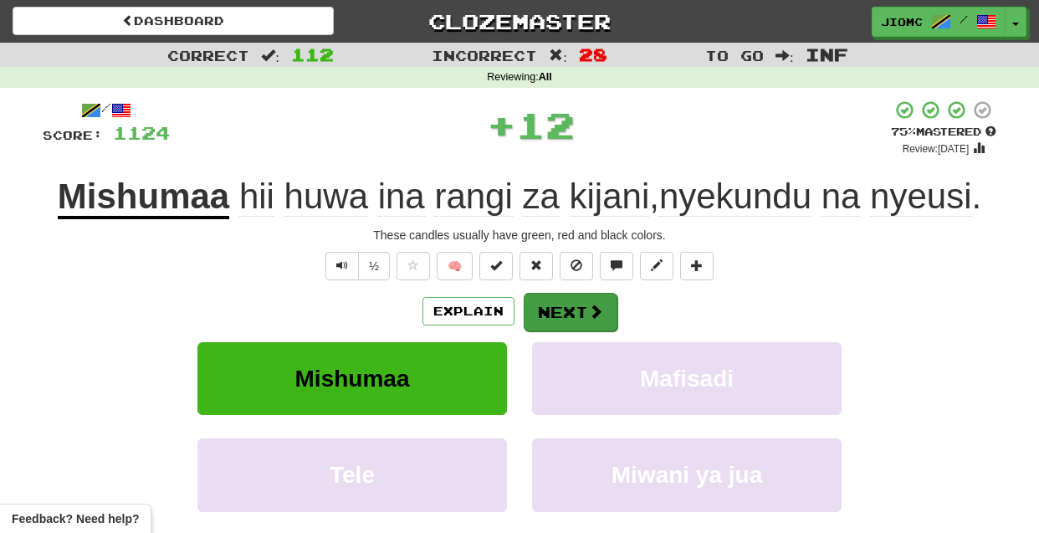
click at [551, 303] on button "Next" at bounding box center [571, 312] width 94 height 38
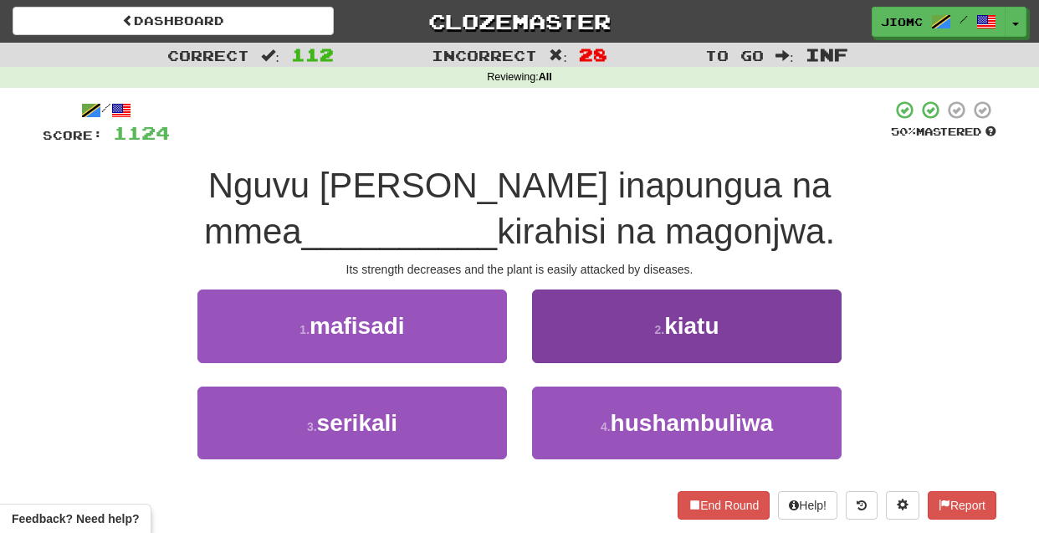
click at [552, 340] on button "2 . kiatu" at bounding box center [687, 326] width 310 height 73
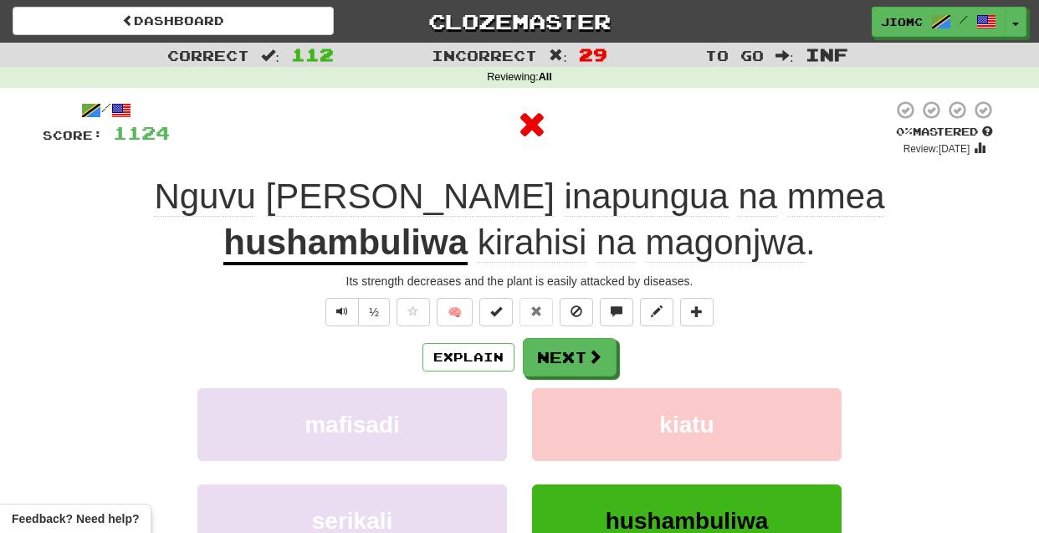
click at [552, 340] on button "Next" at bounding box center [570, 357] width 94 height 38
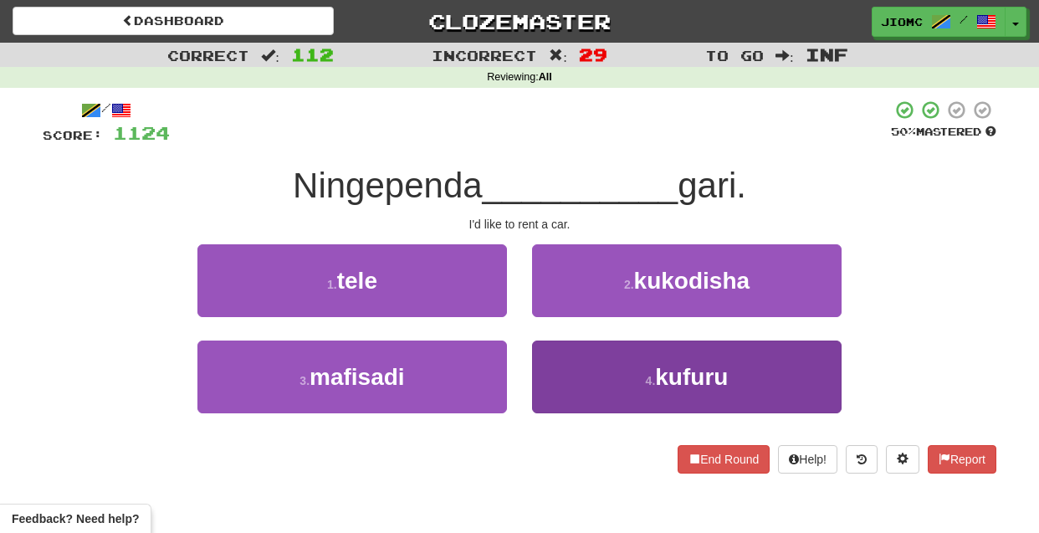
click at [562, 367] on button "4 . kufuru" at bounding box center [687, 377] width 310 height 73
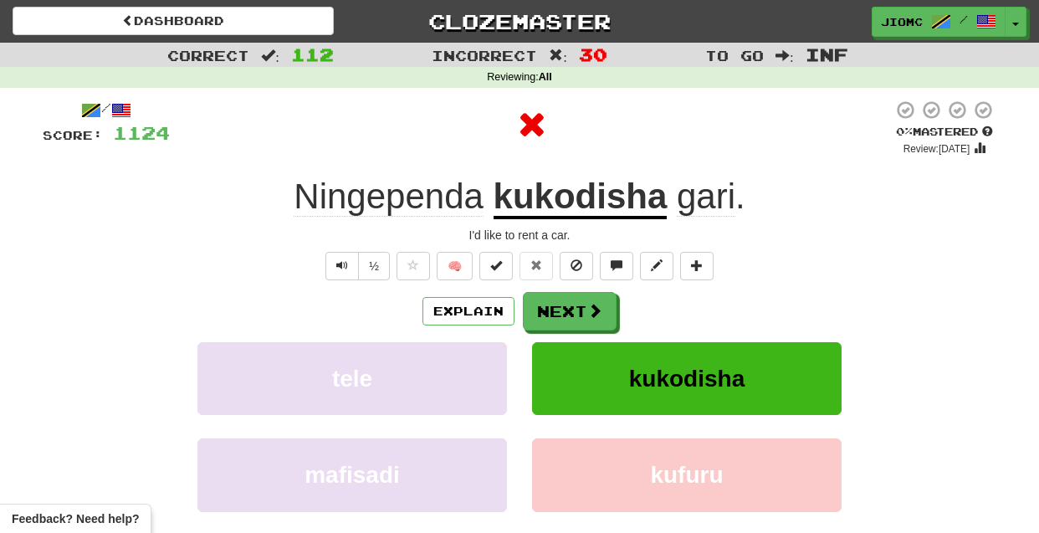
click at [561, 367] on button "kukodisha" at bounding box center [687, 378] width 310 height 73
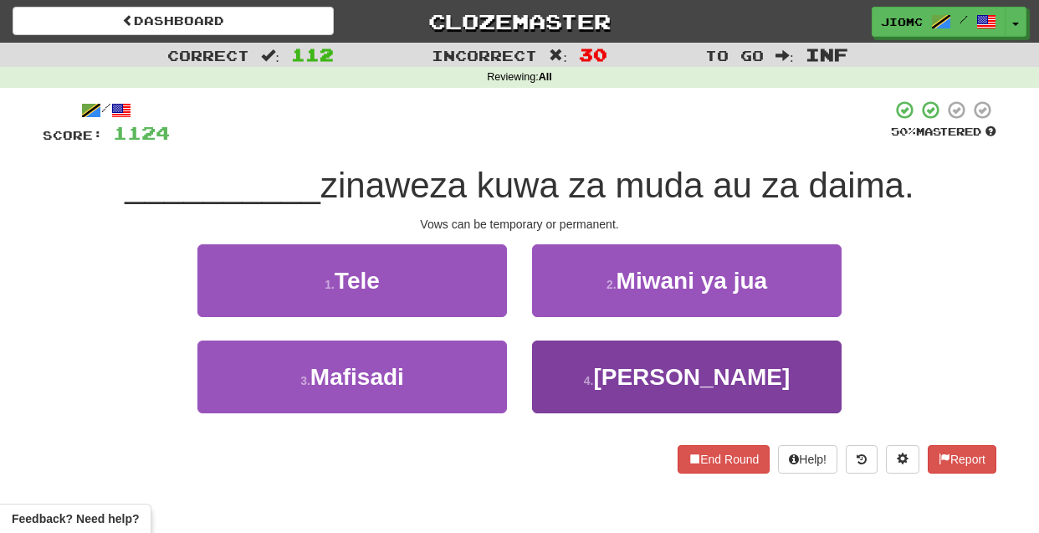
click at [565, 371] on button "4 . Nadhiri" at bounding box center [687, 377] width 310 height 73
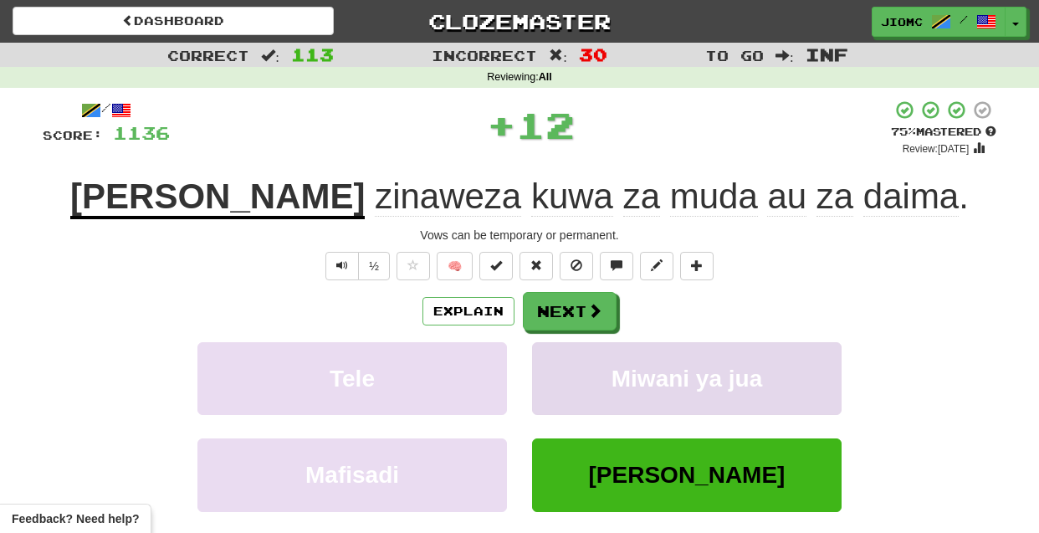
click at [563, 370] on button "Miwani ya jua" at bounding box center [687, 378] width 310 height 73
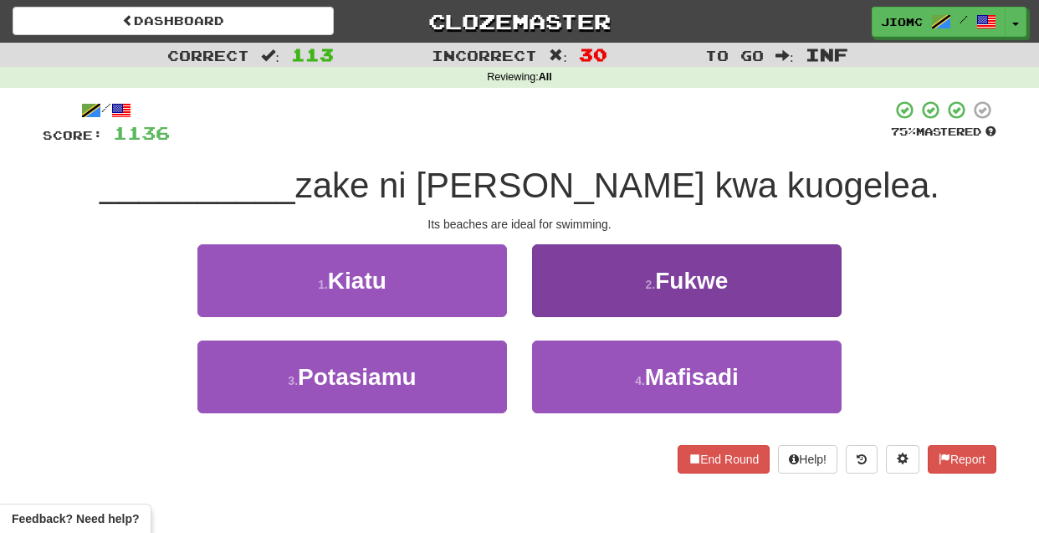
click at [563, 302] on button "2 . Fukwe" at bounding box center [687, 280] width 310 height 73
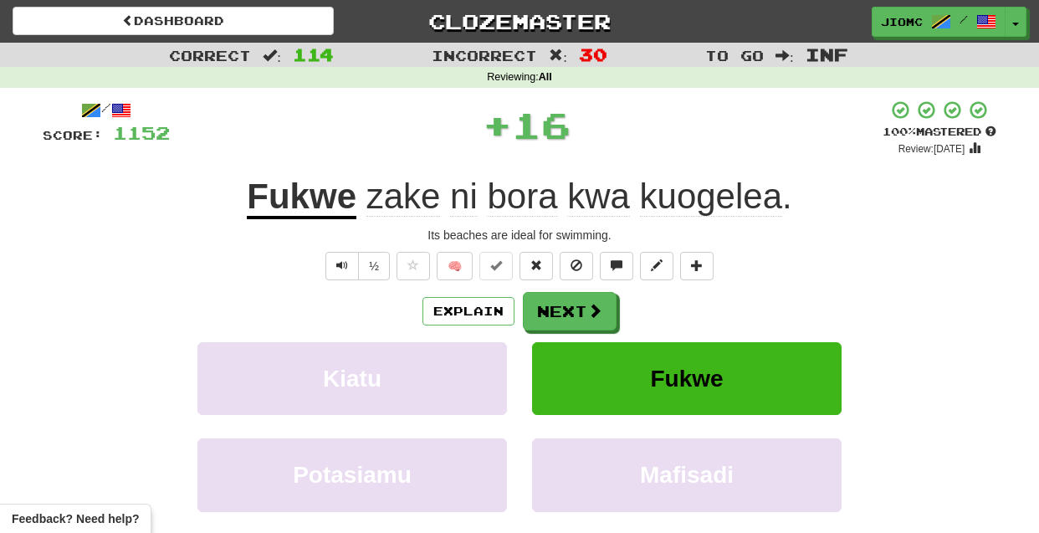
click at [561, 310] on button "Next" at bounding box center [570, 311] width 94 height 38
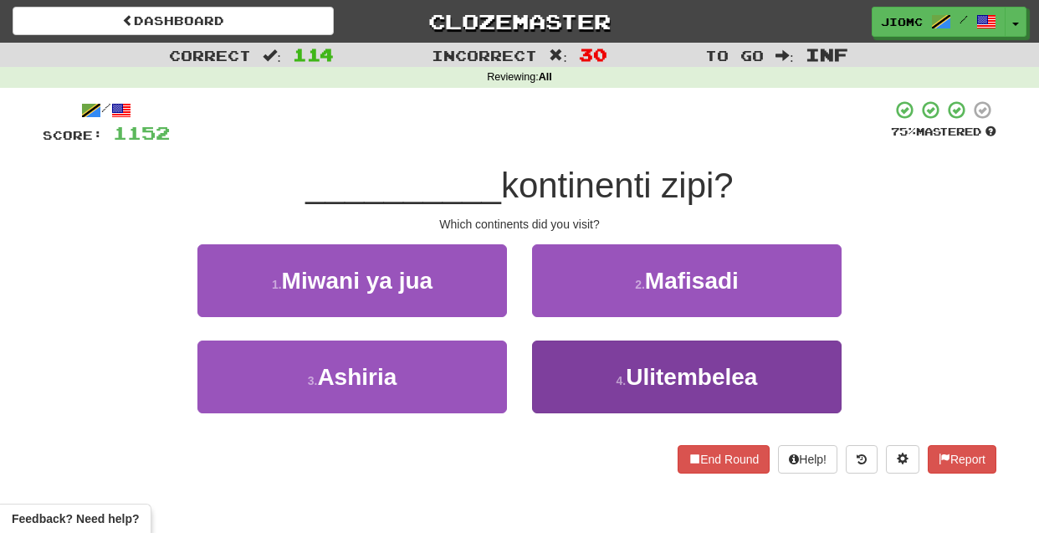
click at [569, 367] on button "4 . Ulitembelea" at bounding box center [687, 377] width 310 height 73
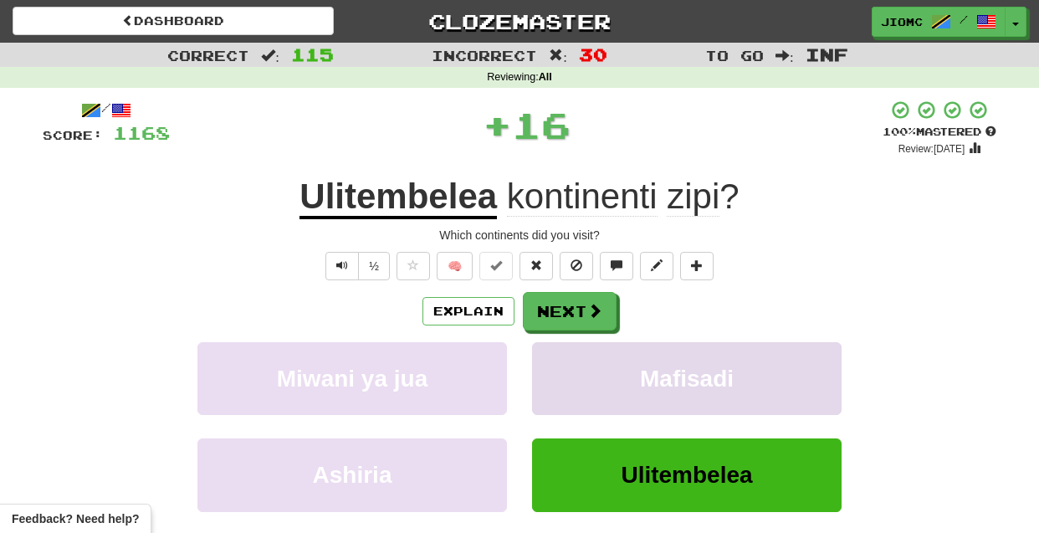
click at [568, 364] on button "Mafisadi" at bounding box center [687, 378] width 310 height 73
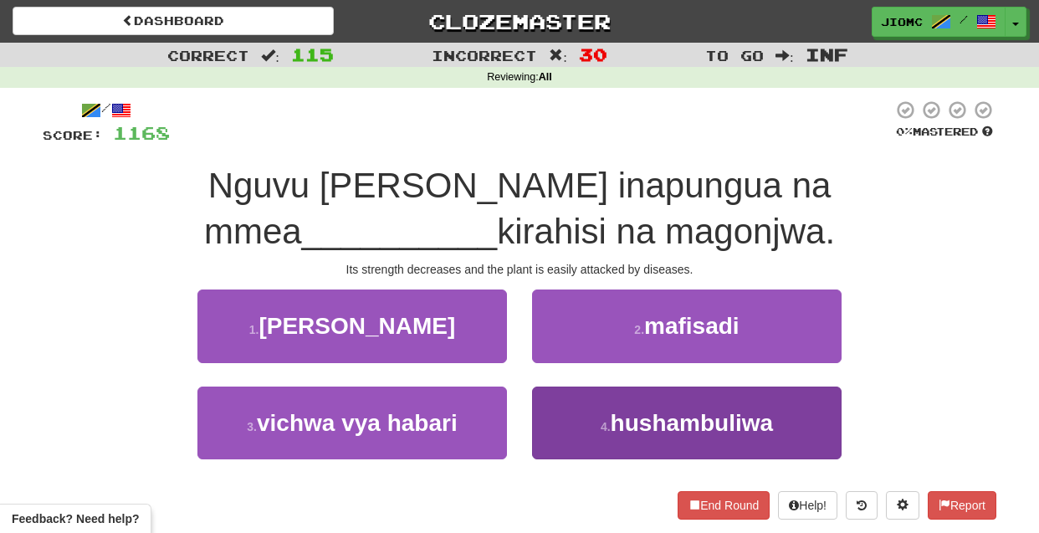
click at [563, 408] on button "4 . hushambuliwa" at bounding box center [687, 423] width 310 height 73
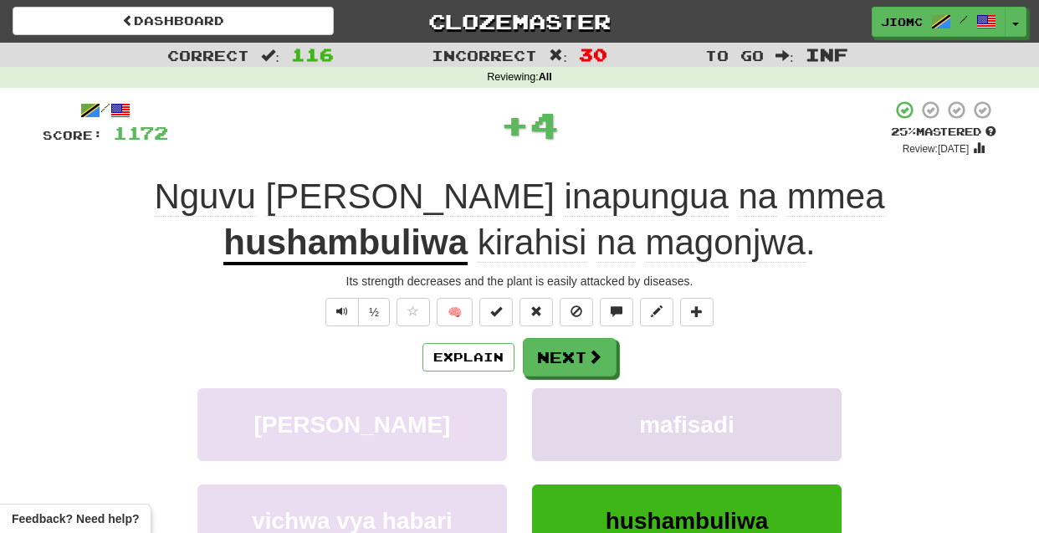
click at [562, 408] on button "mafisadi" at bounding box center [687, 424] width 310 height 73
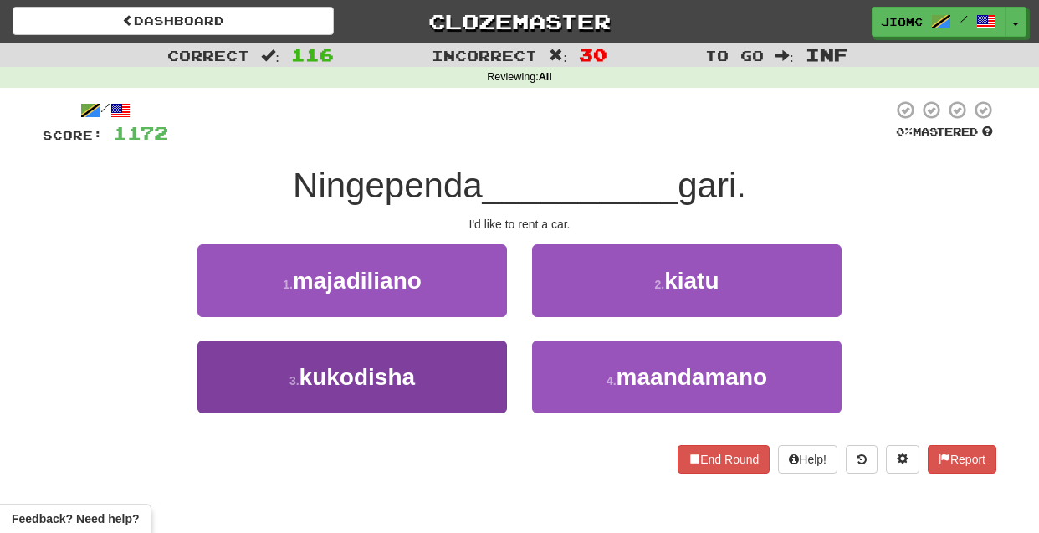
click at [461, 372] on button "3 . kukodisha" at bounding box center [352, 377] width 310 height 73
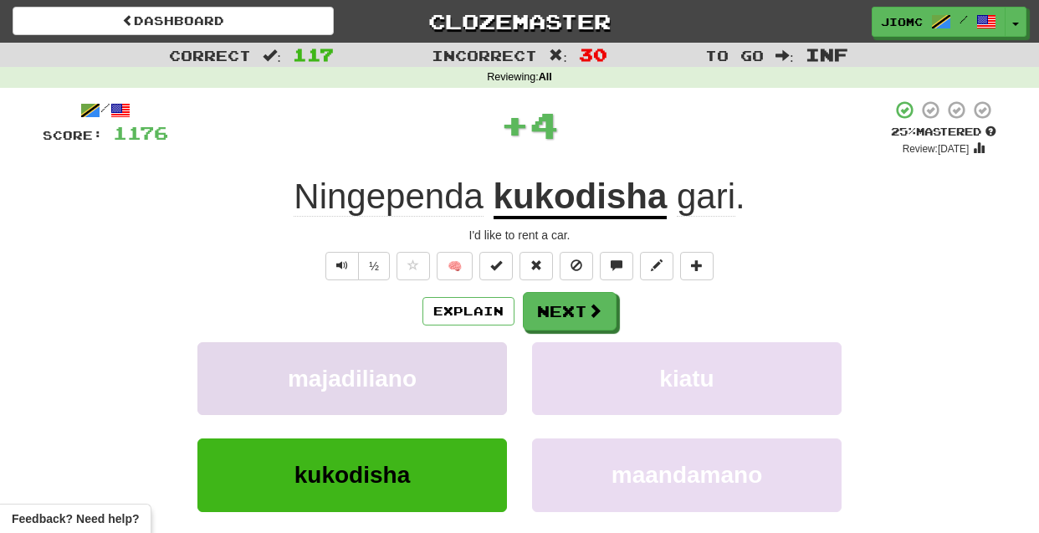
click at [462, 376] on button "majadiliano" at bounding box center [352, 378] width 310 height 73
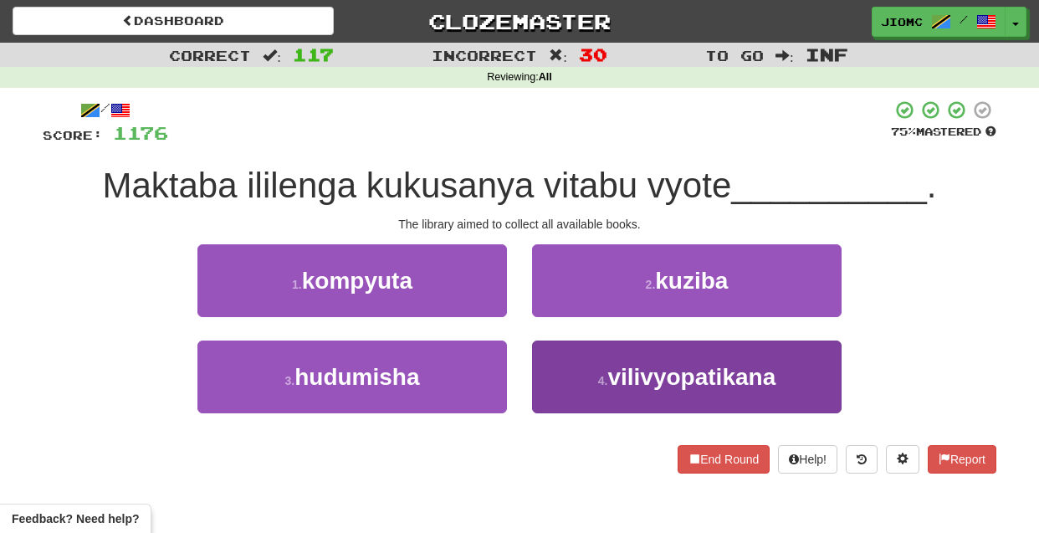
click at [556, 370] on button "4 . vilivyopatikana" at bounding box center [687, 377] width 310 height 73
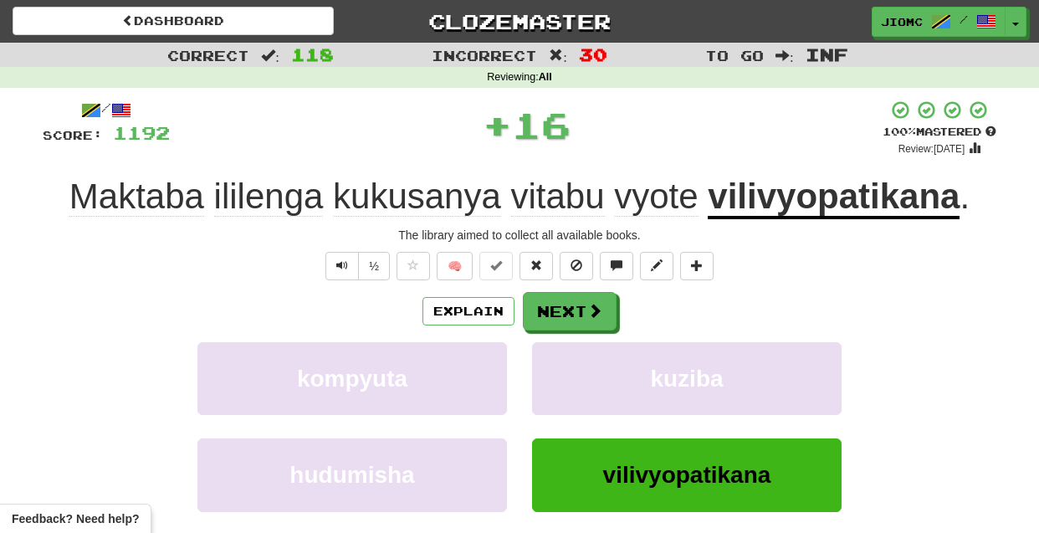
click at [556, 370] on button "kuziba" at bounding box center [687, 378] width 310 height 73
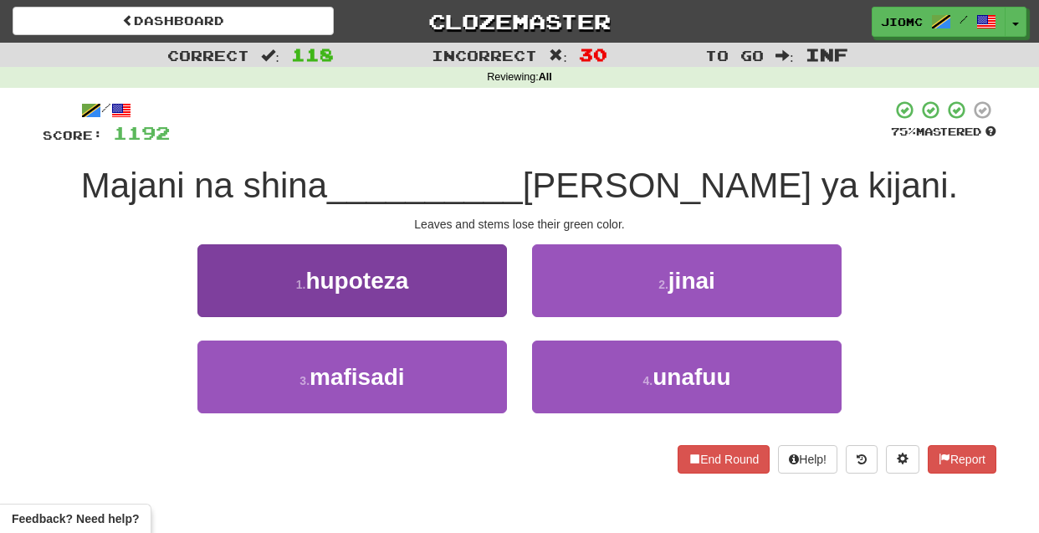
click at [503, 312] on button "1 . hupoteza" at bounding box center [352, 280] width 310 height 73
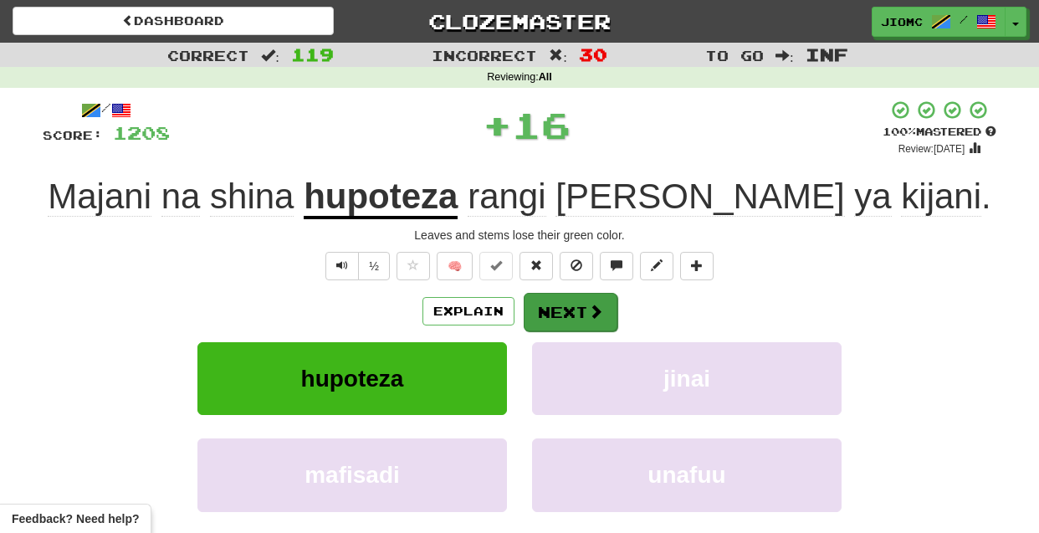
click at [551, 298] on button "Next" at bounding box center [571, 312] width 94 height 38
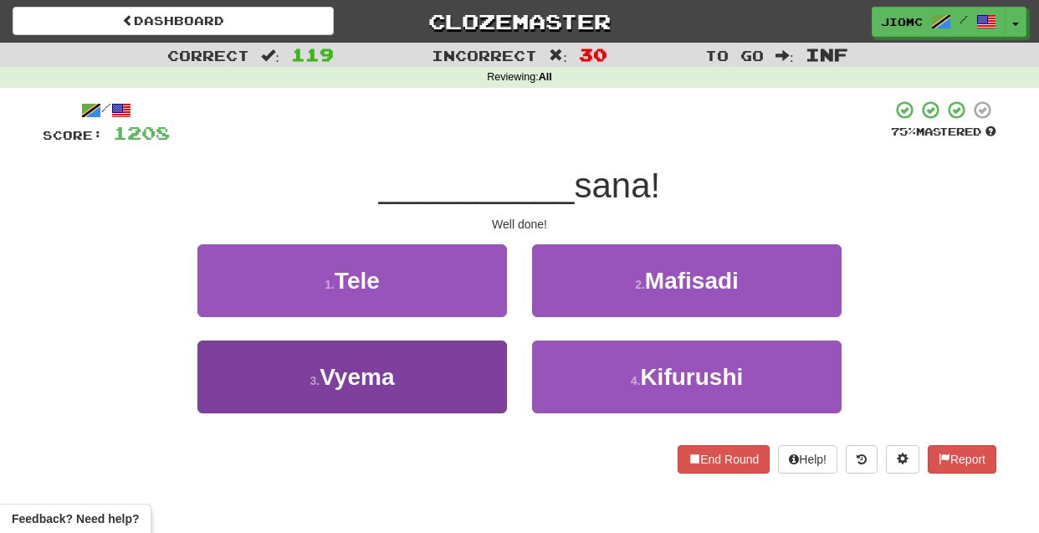
click at [468, 378] on button "3 . Vyema" at bounding box center [352, 377] width 310 height 73
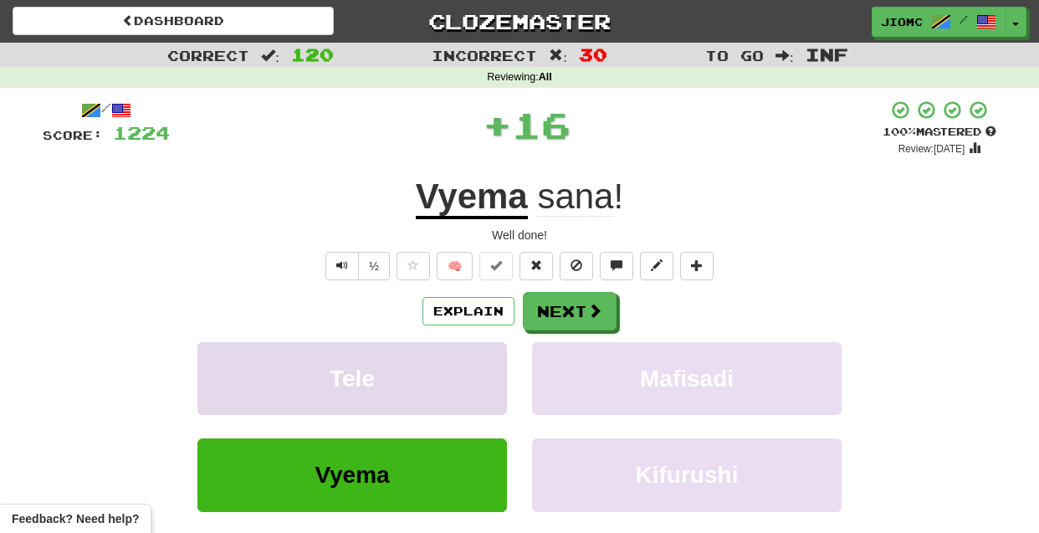
click at [470, 377] on button "Tele" at bounding box center [352, 378] width 310 height 73
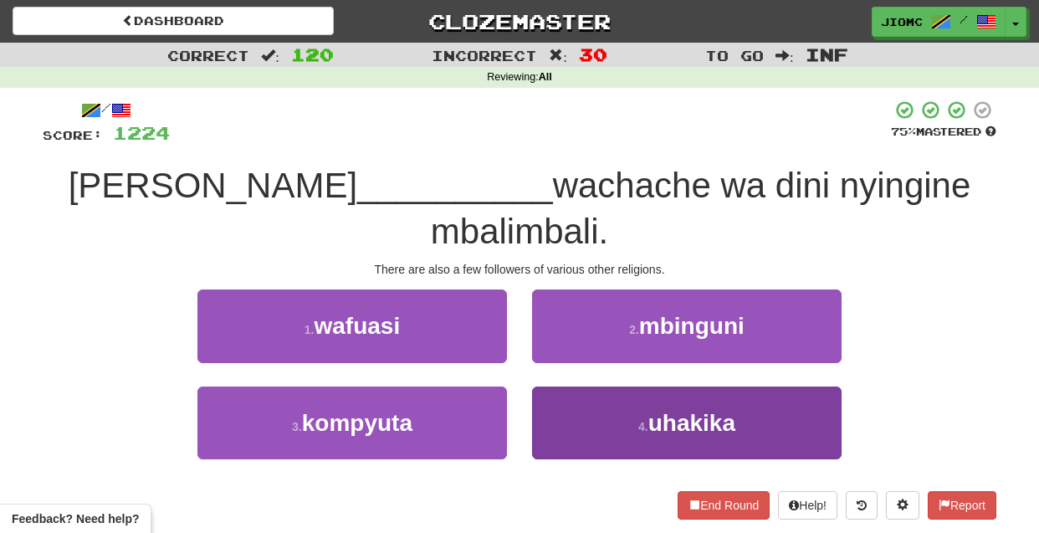
click at [556, 387] on button "4 . uhakika" at bounding box center [687, 423] width 310 height 73
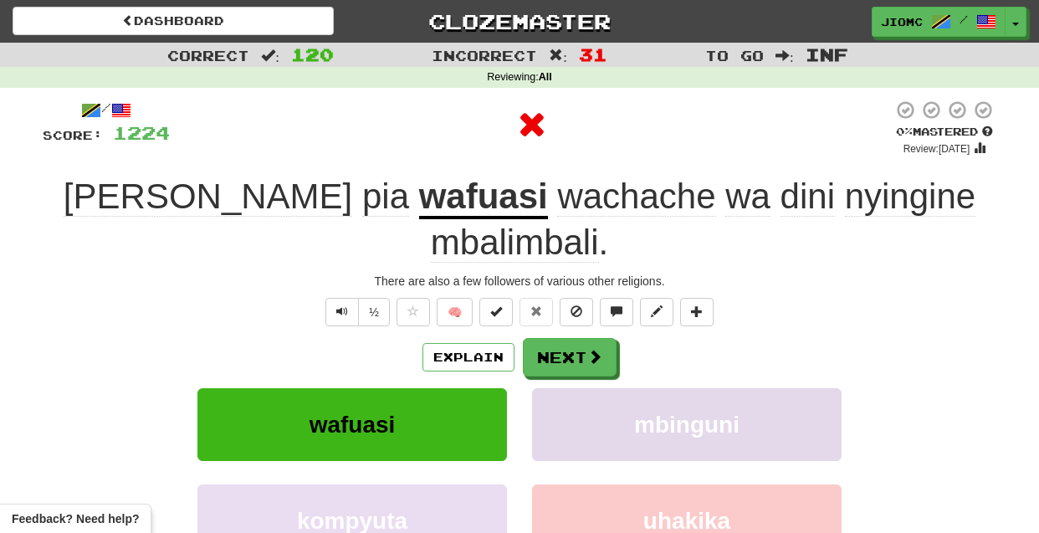
click at [554, 388] on button "mbinguni" at bounding box center [687, 424] width 310 height 73
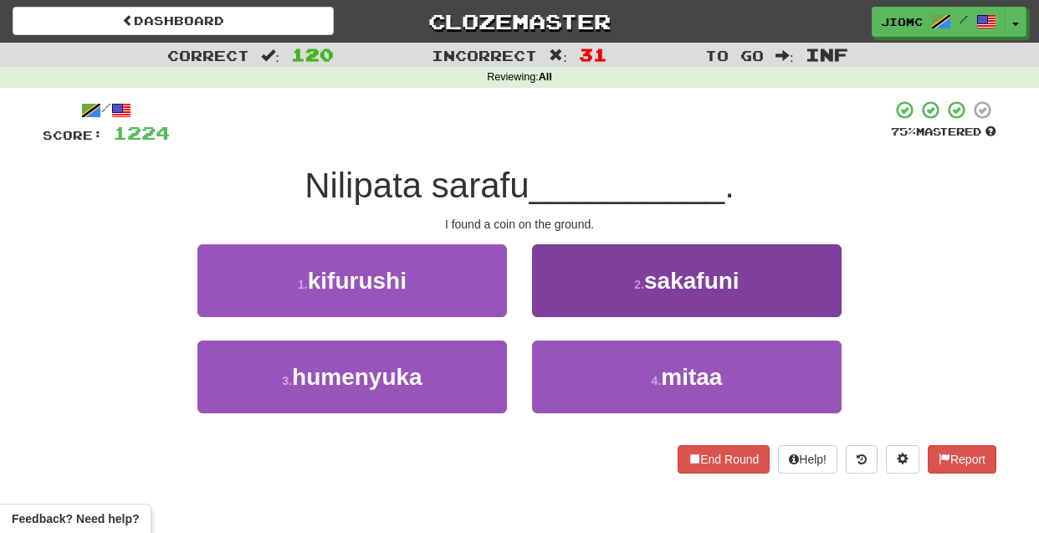
click at [551, 305] on button "2 . sakafuni" at bounding box center [687, 280] width 310 height 73
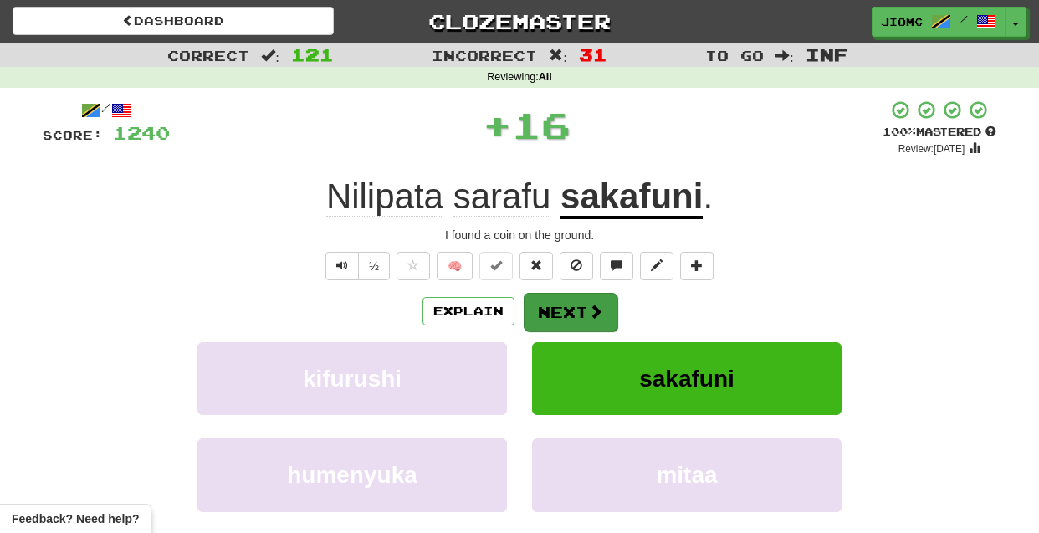
click at [552, 310] on button "Next" at bounding box center [571, 312] width 94 height 38
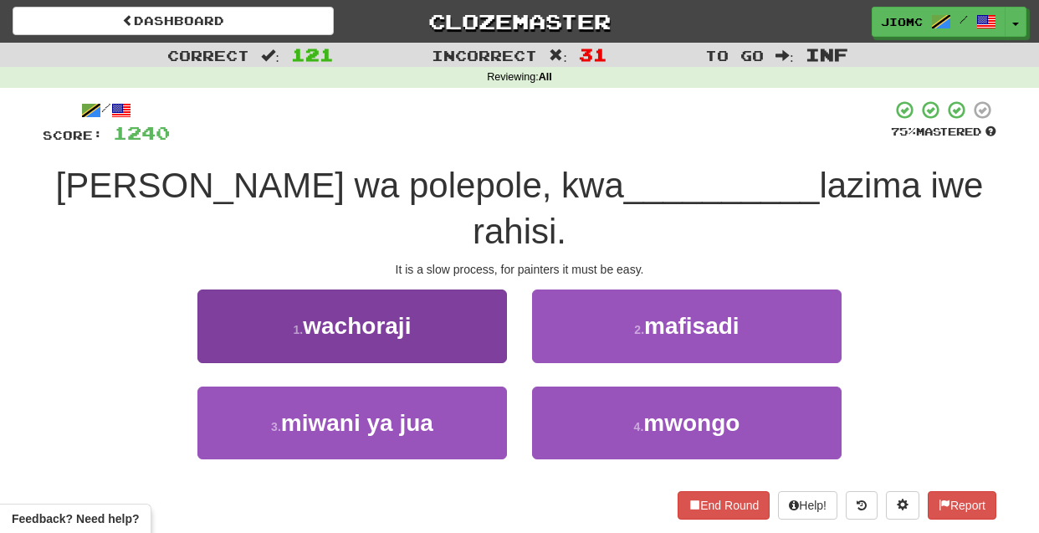
click at [479, 290] on button "1 . wachoraji" at bounding box center [352, 326] width 310 height 73
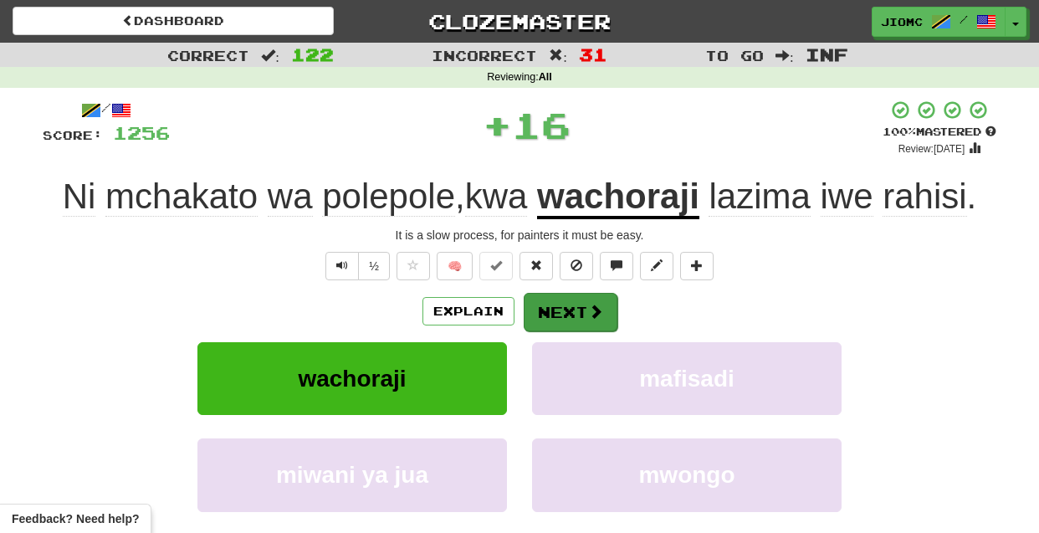
click at [566, 313] on button "Next" at bounding box center [571, 312] width 94 height 38
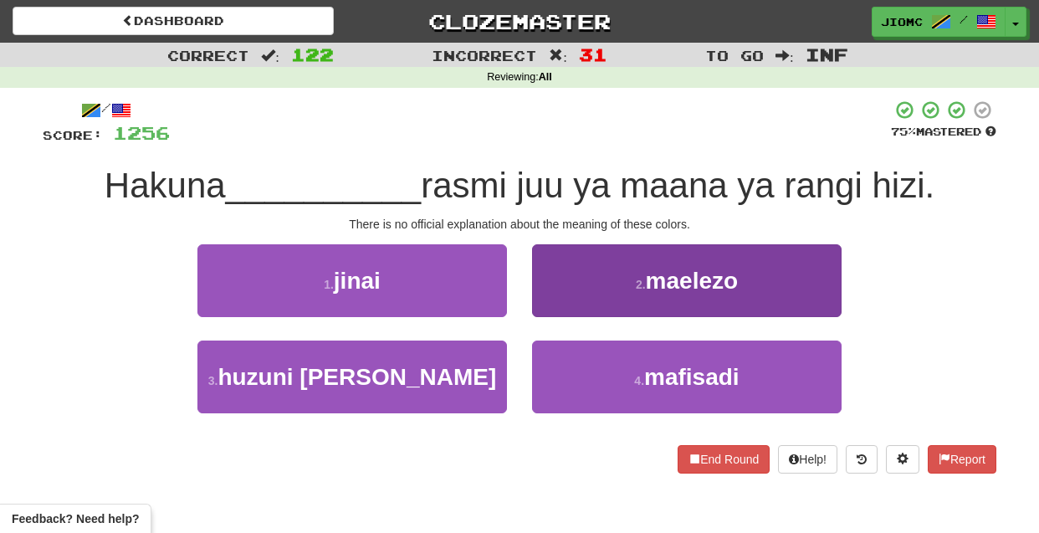
click at [553, 309] on button "2 . maelezo" at bounding box center [687, 280] width 310 height 73
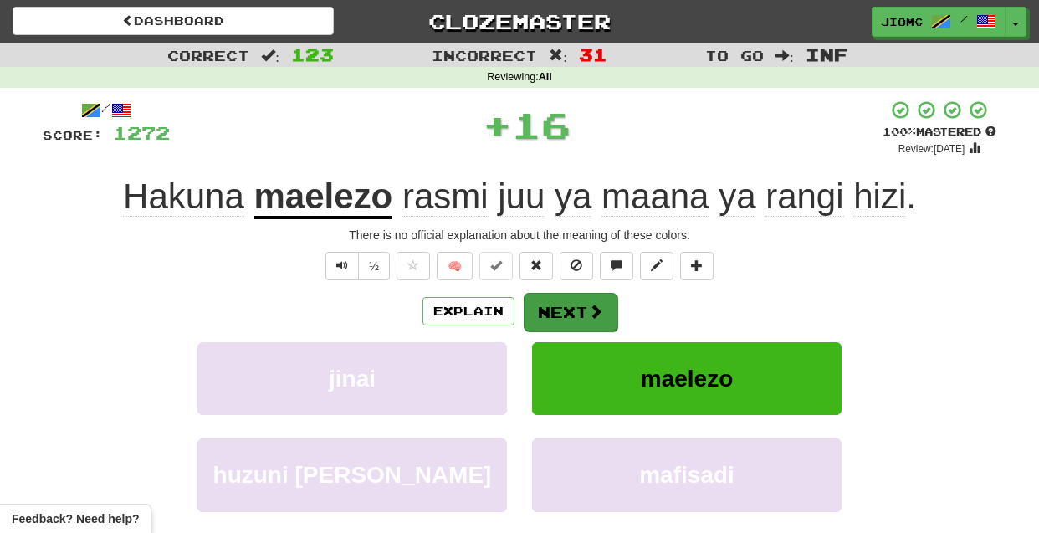
click at [551, 309] on button "Next" at bounding box center [571, 312] width 94 height 38
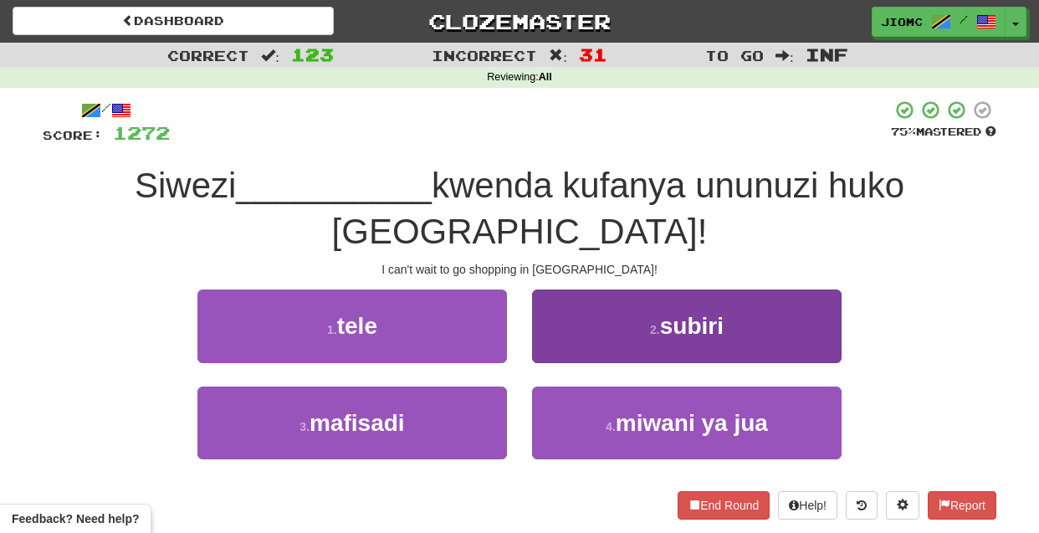
click at [553, 310] on button "2 . subiri" at bounding box center [687, 326] width 310 height 73
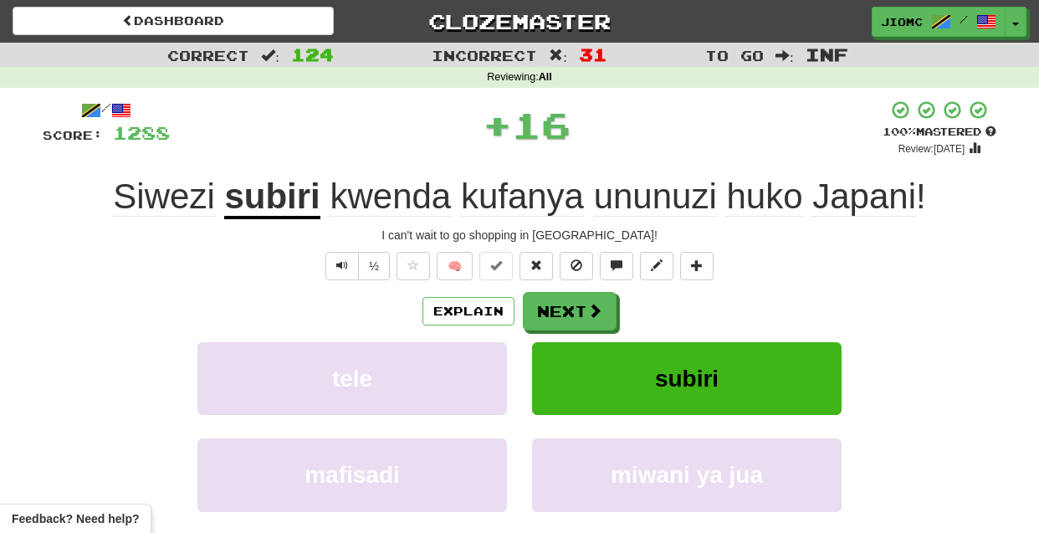
click at [553, 310] on button "Next" at bounding box center [570, 311] width 94 height 38
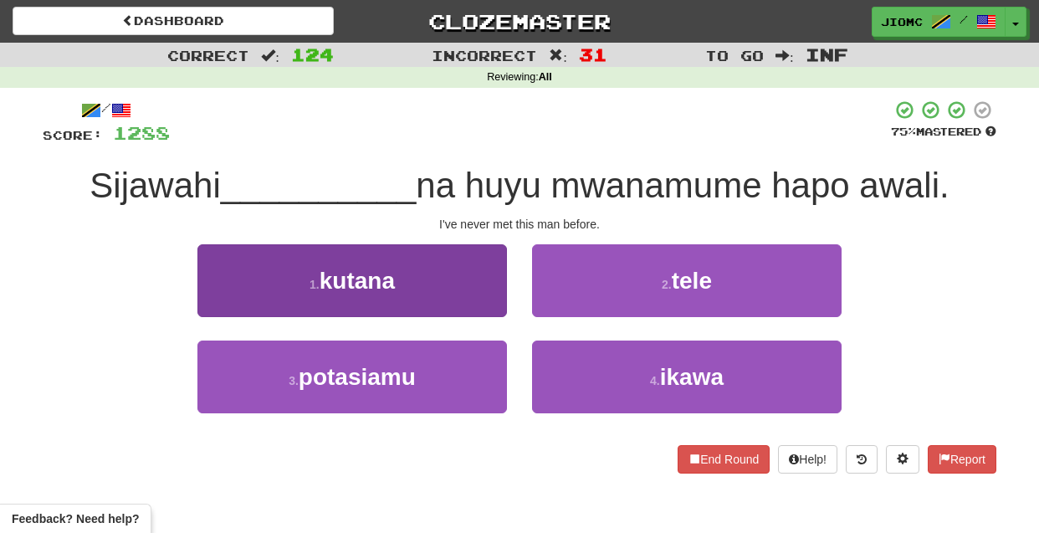
click at [465, 295] on button "1 . kutana" at bounding box center [352, 280] width 310 height 73
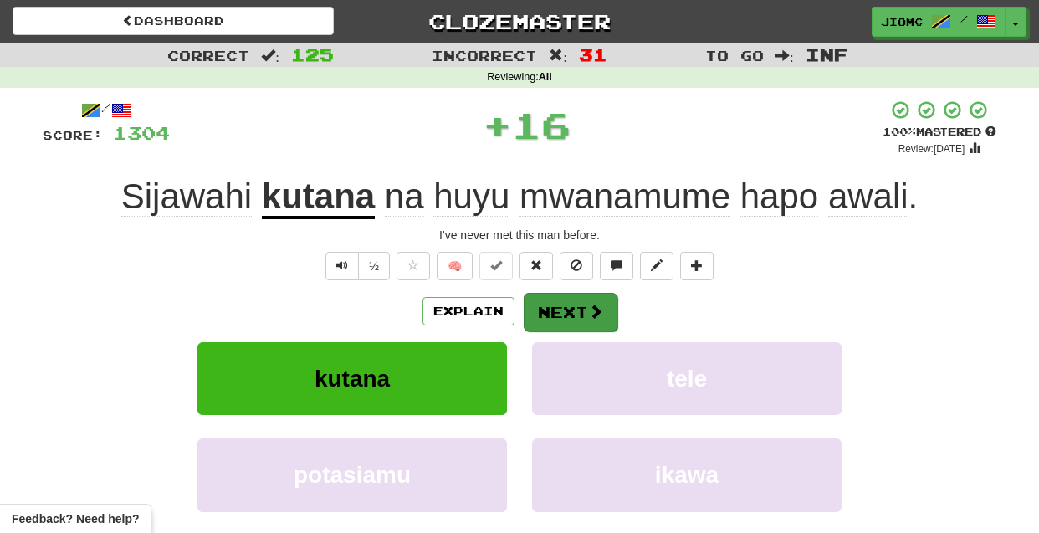
click at [554, 303] on button "Next" at bounding box center [571, 312] width 94 height 38
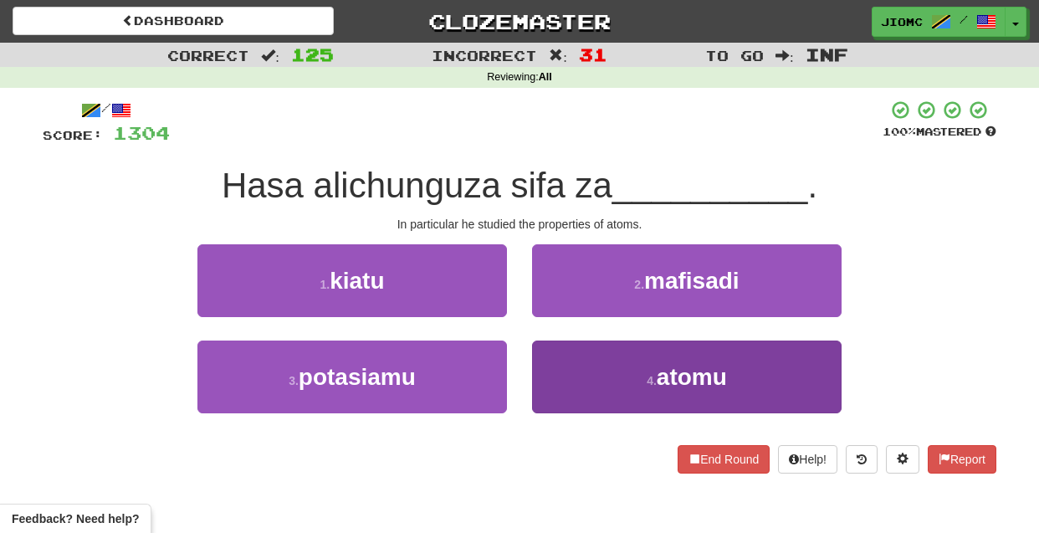
click at [544, 363] on button "4 . atomu" at bounding box center [687, 377] width 310 height 73
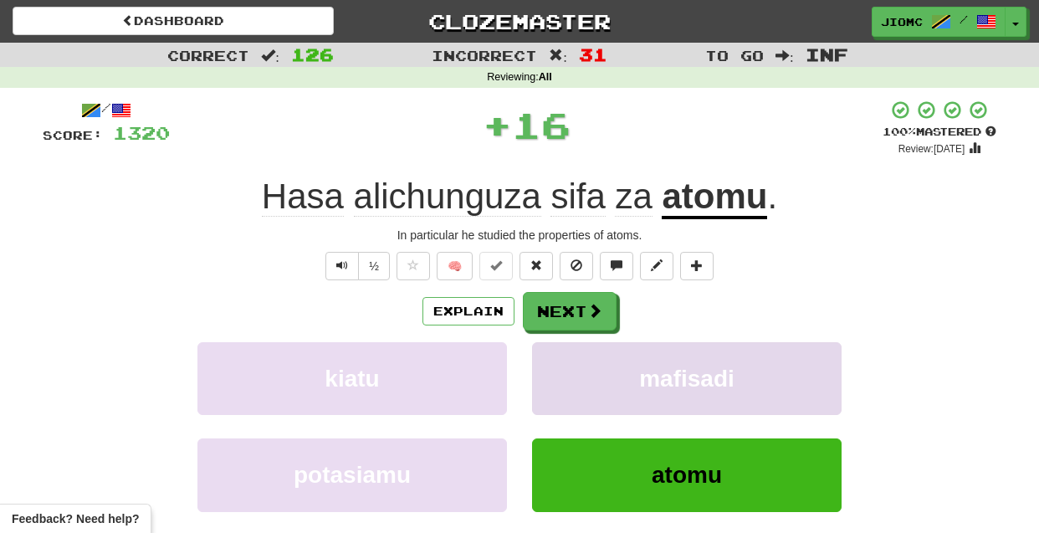
click at [548, 361] on button "mafisadi" at bounding box center [687, 378] width 310 height 73
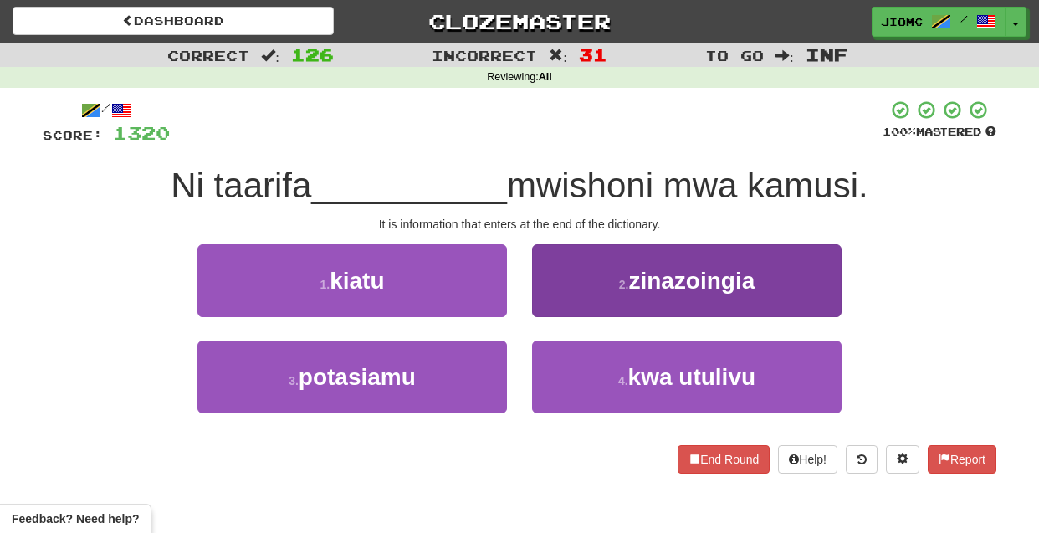
click at [600, 291] on button "2 . zinazoingia" at bounding box center [687, 280] width 310 height 73
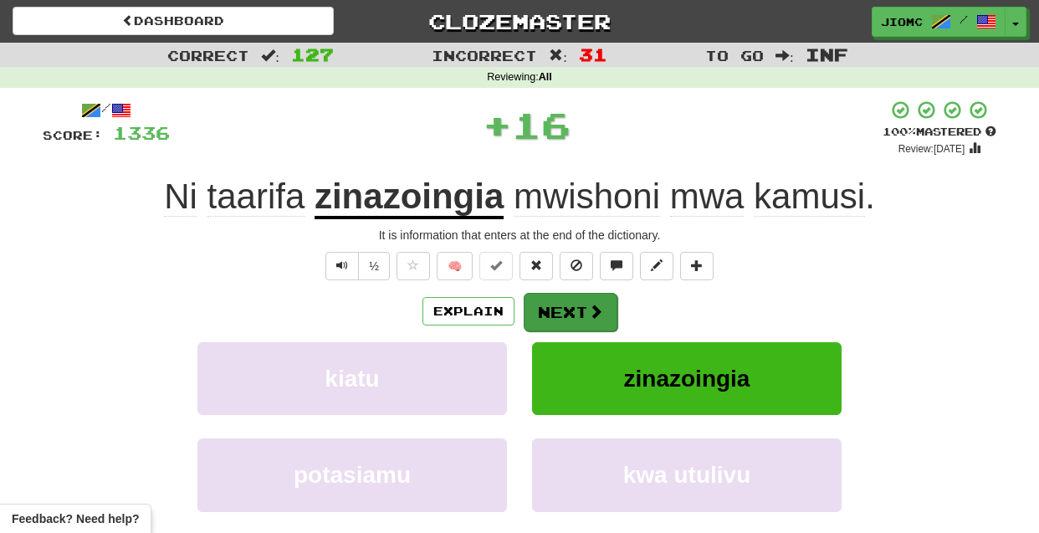
click at [588, 305] on span at bounding box center [595, 311] width 15 height 15
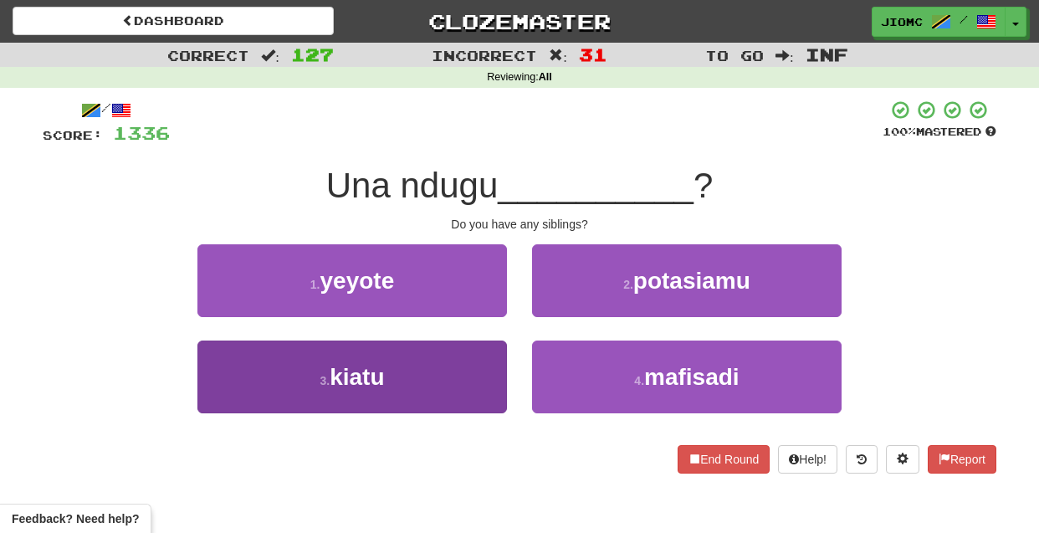
click at [469, 372] on button "3 . kiatu" at bounding box center [352, 377] width 310 height 73
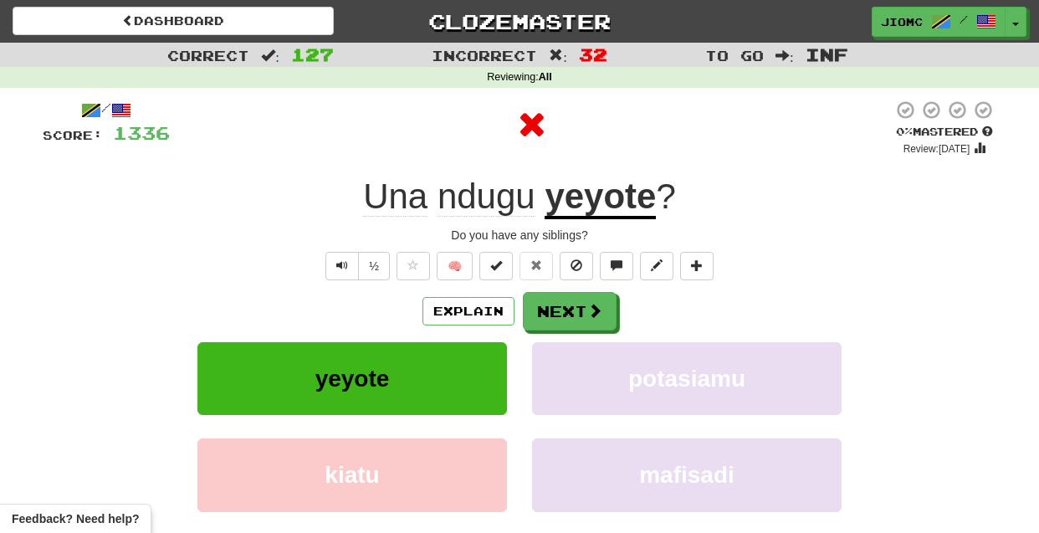
click at [474, 372] on button "yeyote" at bounding box center [352, 378] width 310 height 73
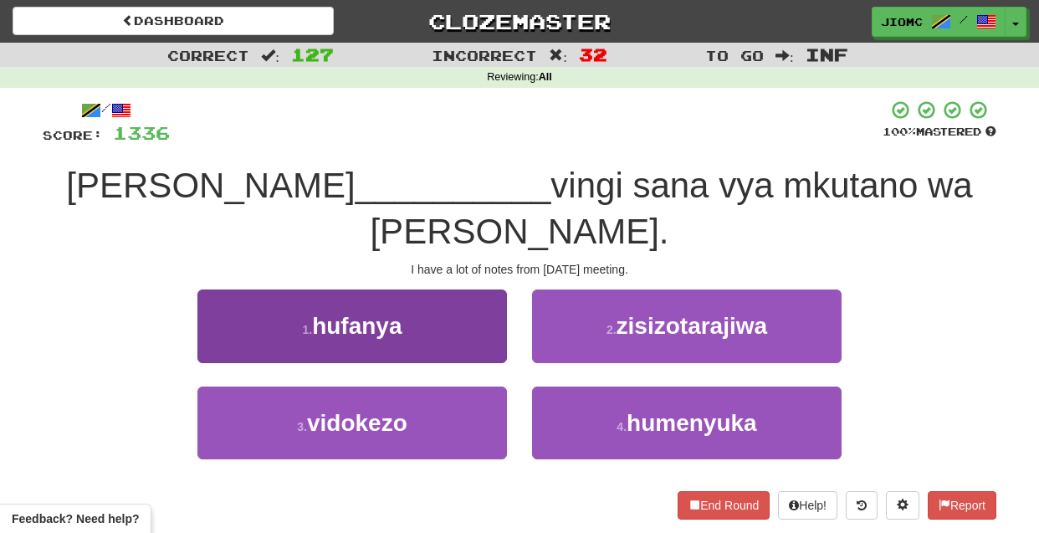
click at [473, 387] on button "3 . vidokezo" at bounding box center [352, 423] width 310 height 73
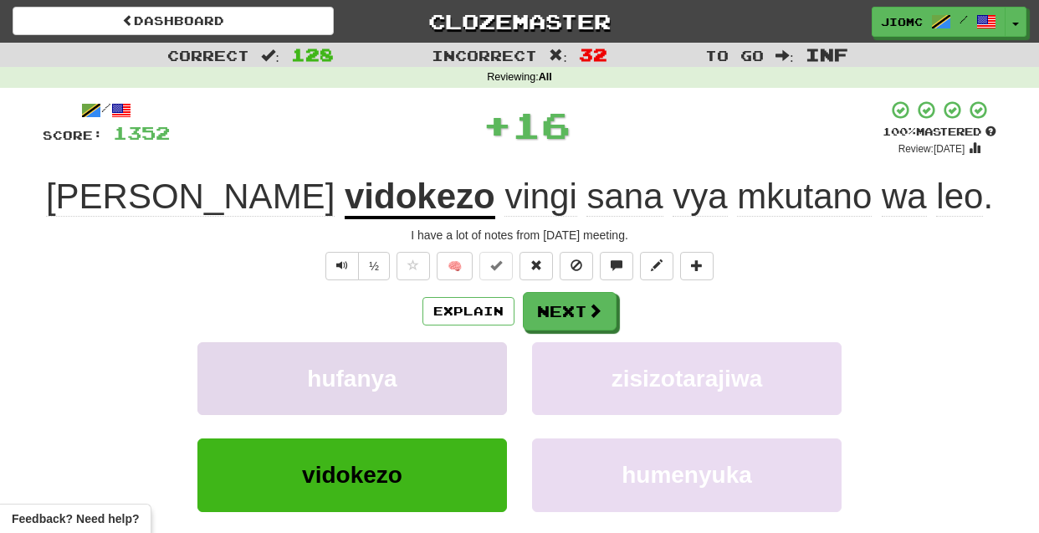
click at [477, 374] on button "hufanya" at bounding box center [352, 378] width 310 height 73
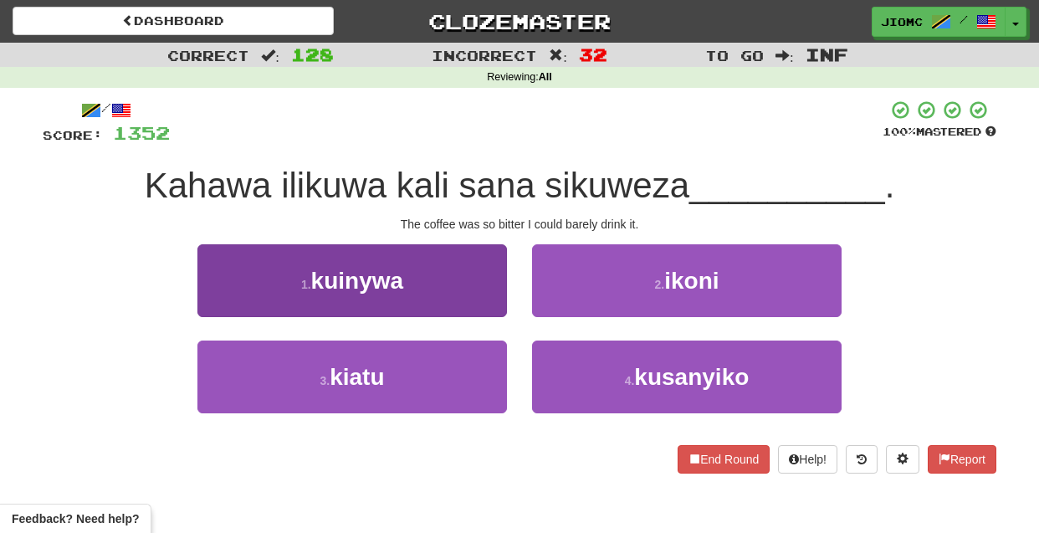
click at [470, 299] on button "1 . kuinywa" at bounding box center [352, 280] width 310 height 73
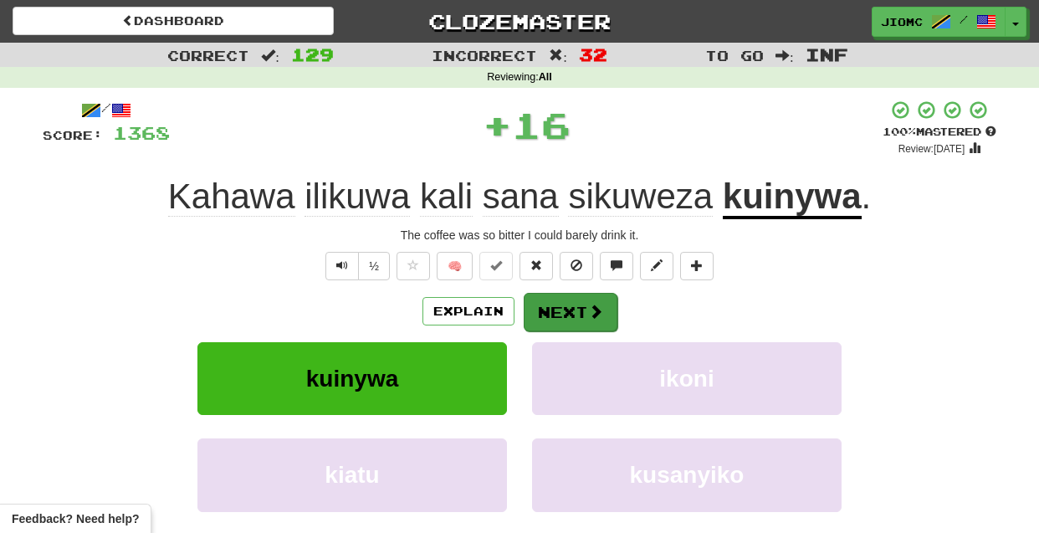
click at [541, 310] on button "Next" at bounding box center [571, 312] width 94 height 38
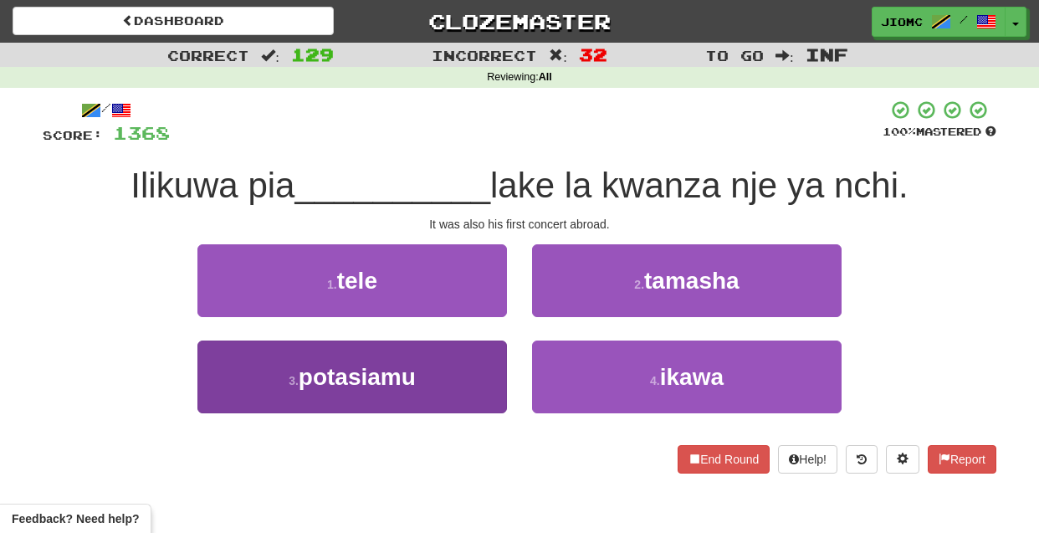
click at [457, 384] on button "3 . potasiamu" at bounding box center [352, 377] width 310 height 73
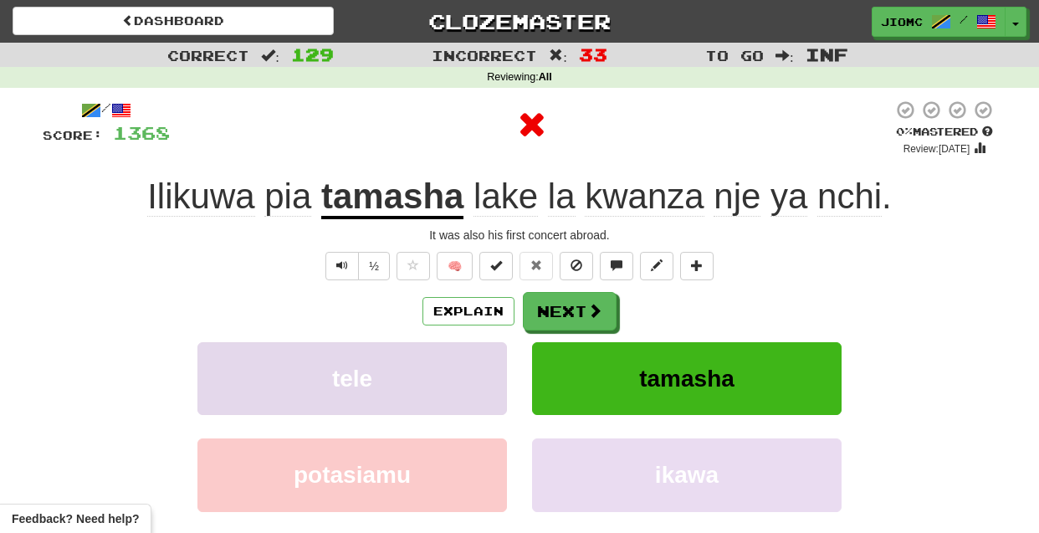
click at [468, 374] on button "tele" at bounding box center [352, 378] width 310 height 73
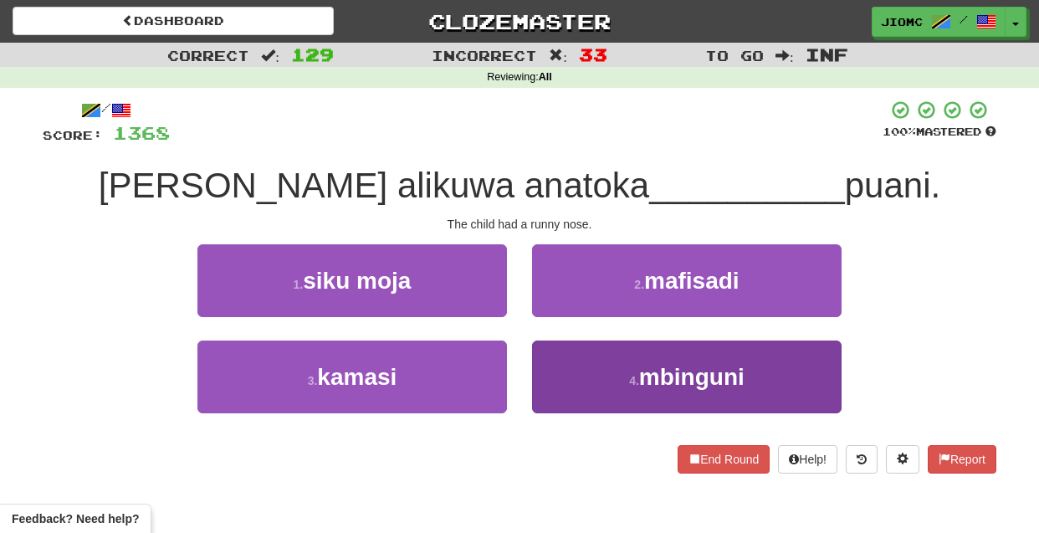
click at [560, 360] on button "4 . mbinguni" at bounding box center [687, 377] width 310 height 73
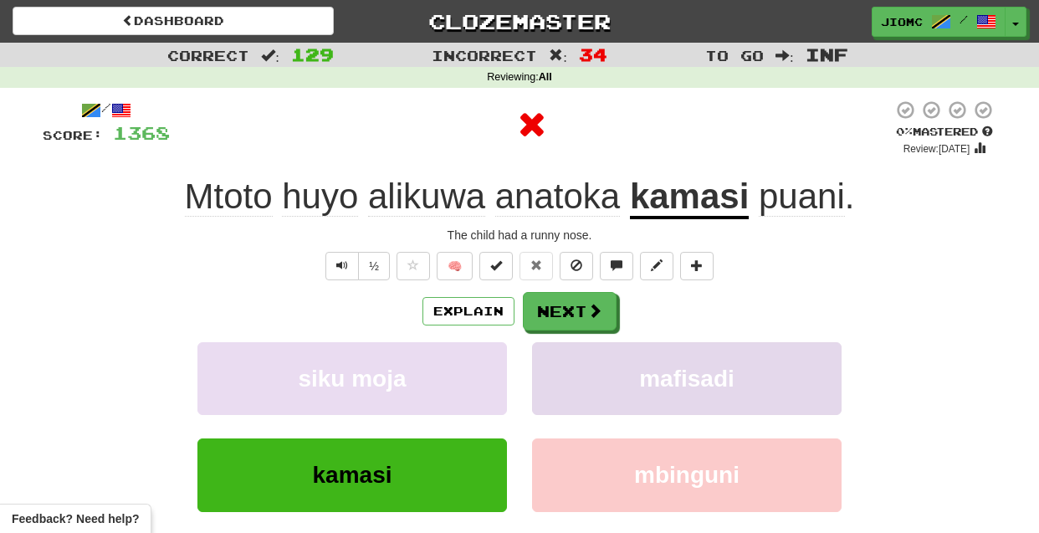
click at [560, 363] on button "mafisadi" at bounding box center [687, 378] width 310 height 73
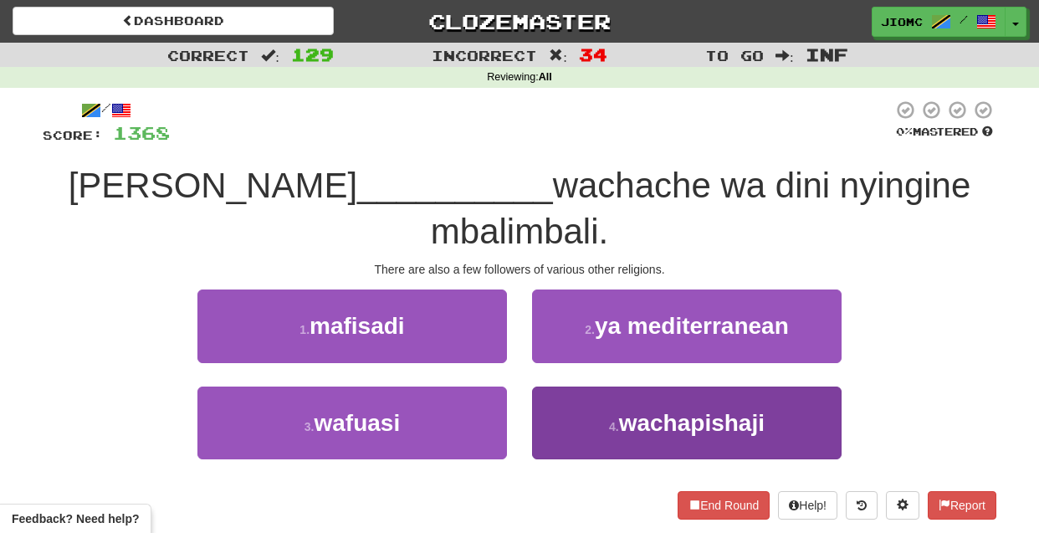
click at [557, 387] on button "4 . wachapishaji" at bounding box center [687, 423] width 310 height 73
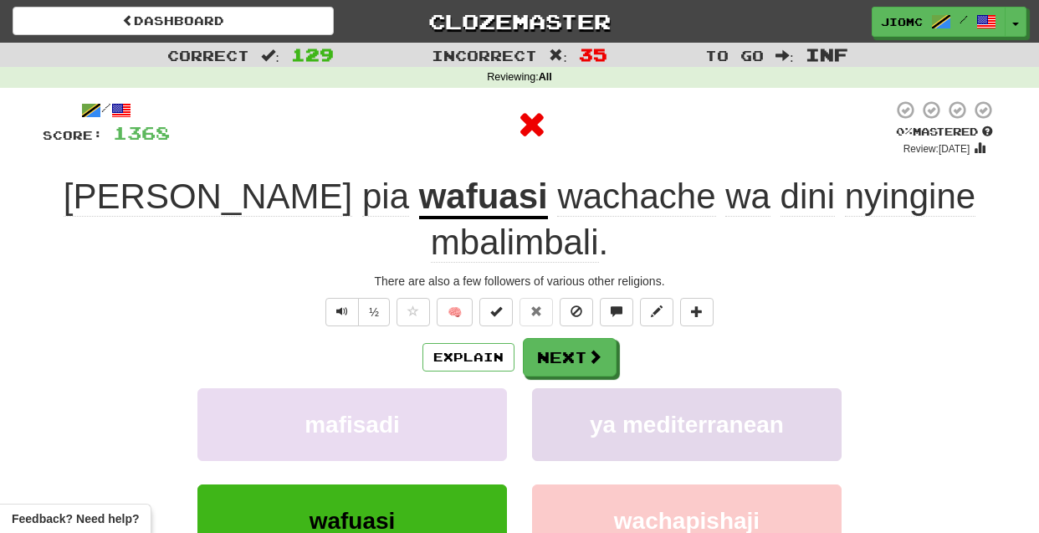
click at [556, 388] on button "ya mediterranean" at bounding box center [687, 424] width 310 height 73
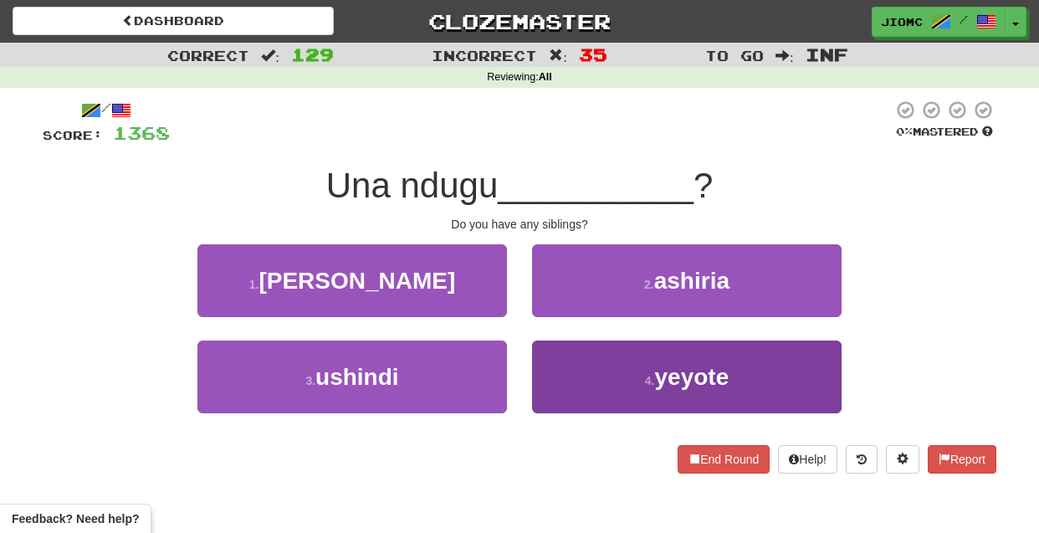
click at [548, 365] on button "4 . yeyote" at bounding box center [687, 377] width 310 height 73
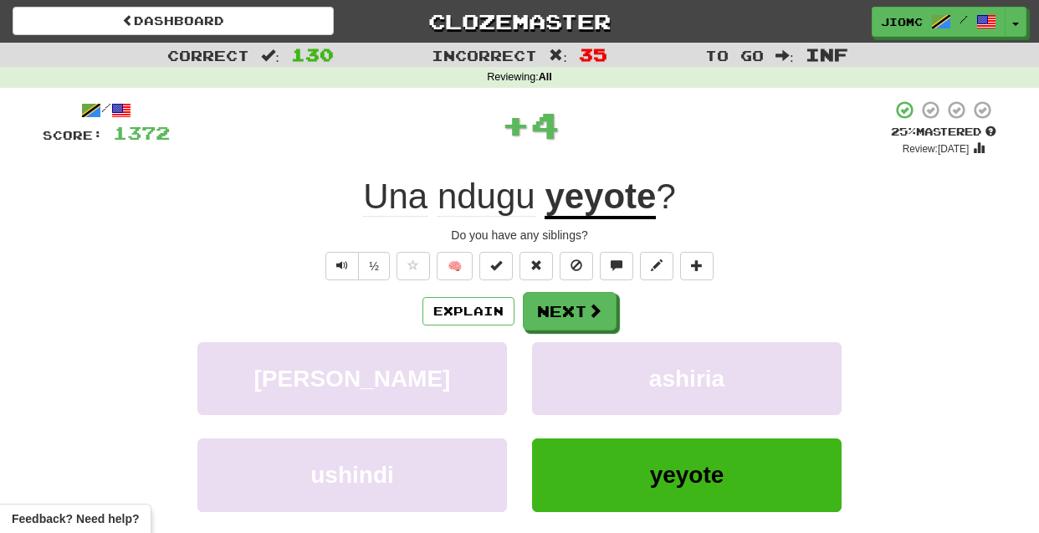
click at [548, 365] on button "ashiria" at bounding box center [687, 378] width 310 height 73
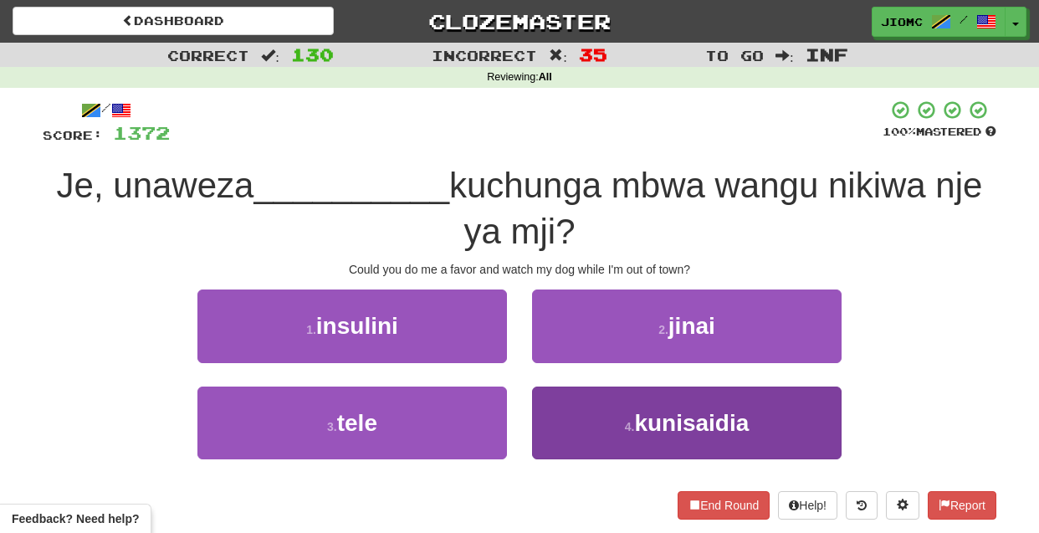
click at [556, 399] on button "4 . kunisaidia" at bounding box center [687, 423] width 310 height 73
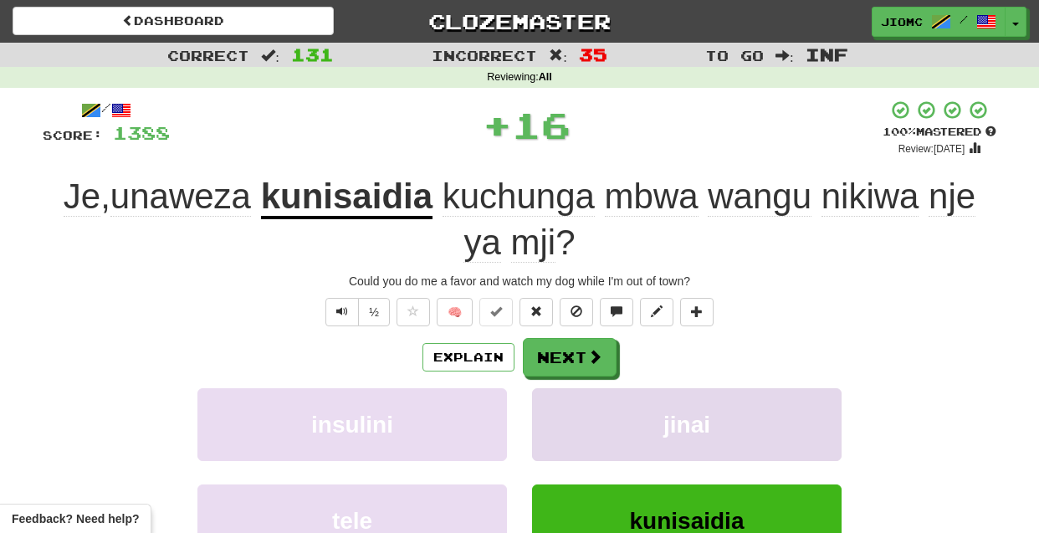
click at [551, 393] on button "jinai" at bounding box center [687, 424] width 310 height 73
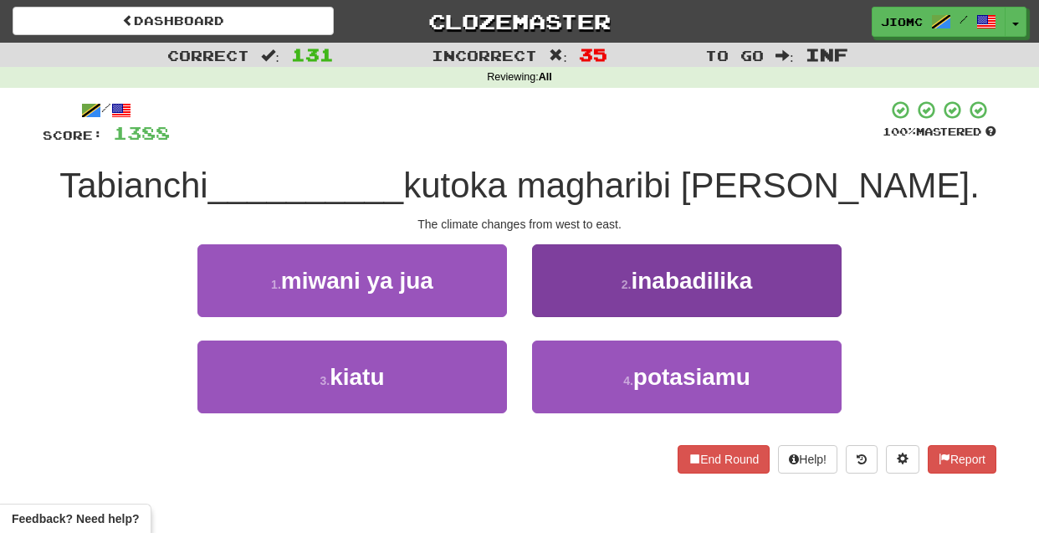
click at [554, 309] on button "2 . inabadilika" at bounding box center [687, 280] width 310 height 73
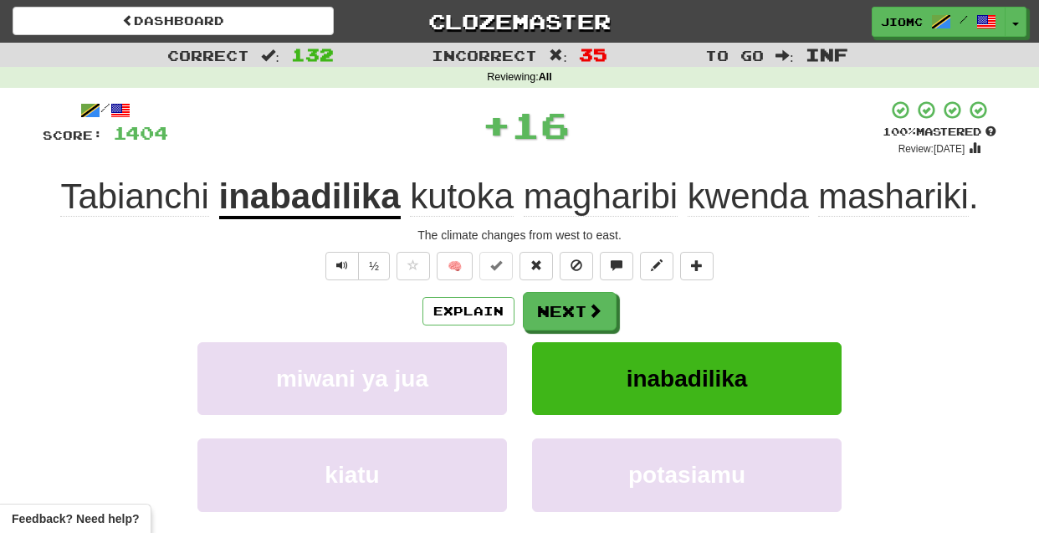
click at [554, 309] on button "Next" at bounding box center [570, 311] width 94 height 38
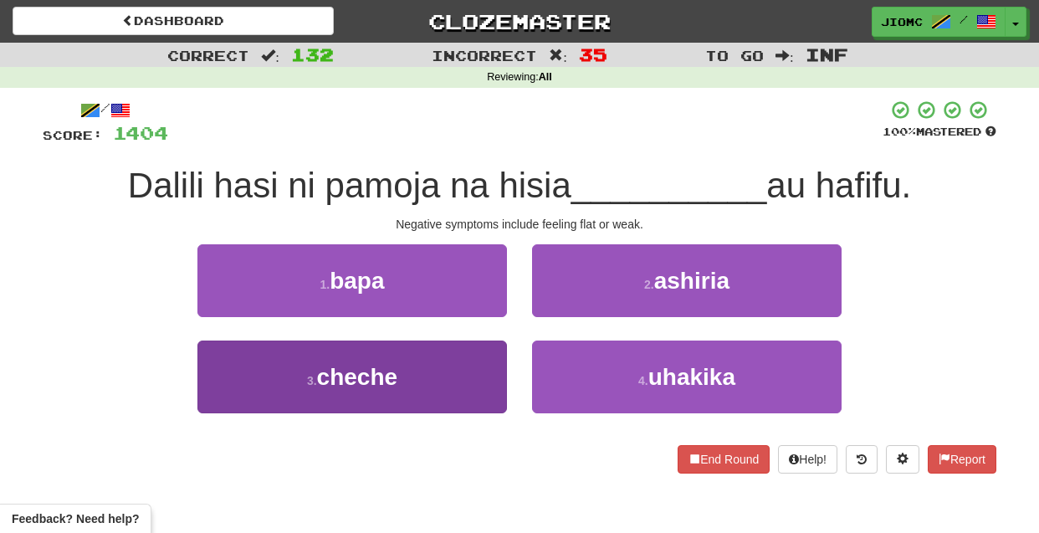
click at [475, 364] on button "3 . cheche" at bounding box center [352, 377] width 310 height 73
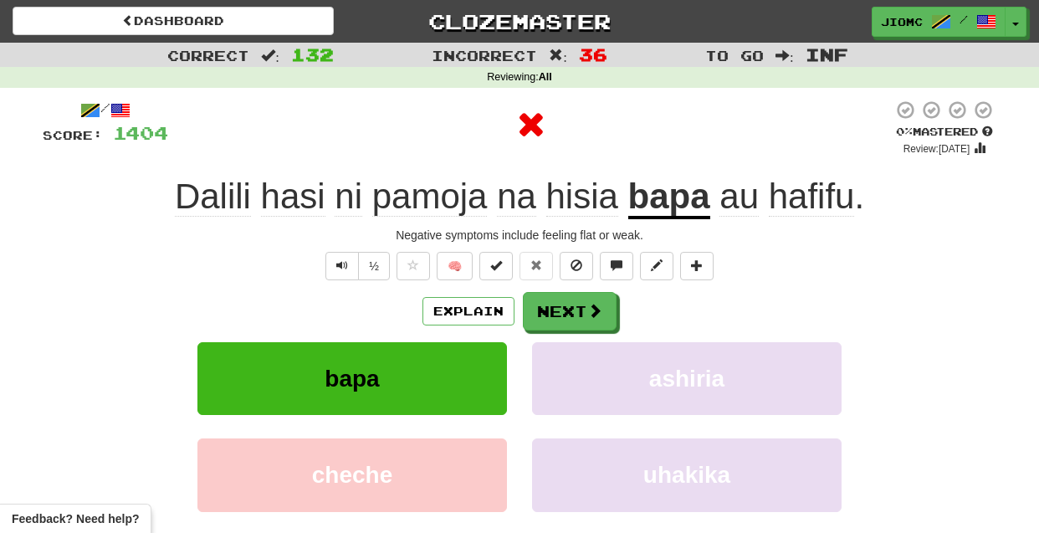
click at [475, 367] on button "bapa" at bounding box center [352, 378] width 310 height 73
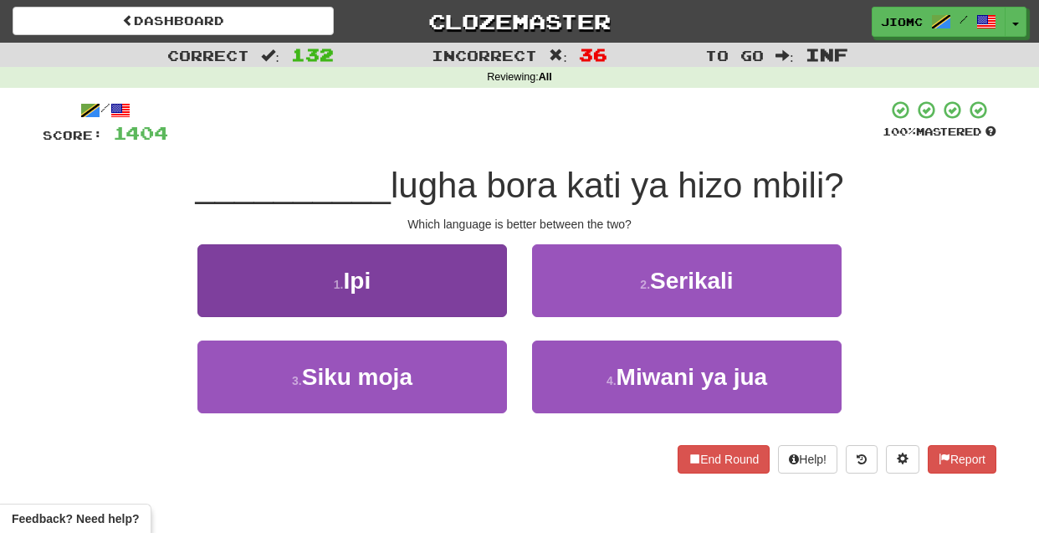
click at [487, 302] on button "1 . Ipi" at bounding box center [352, 280] width 310 height 73
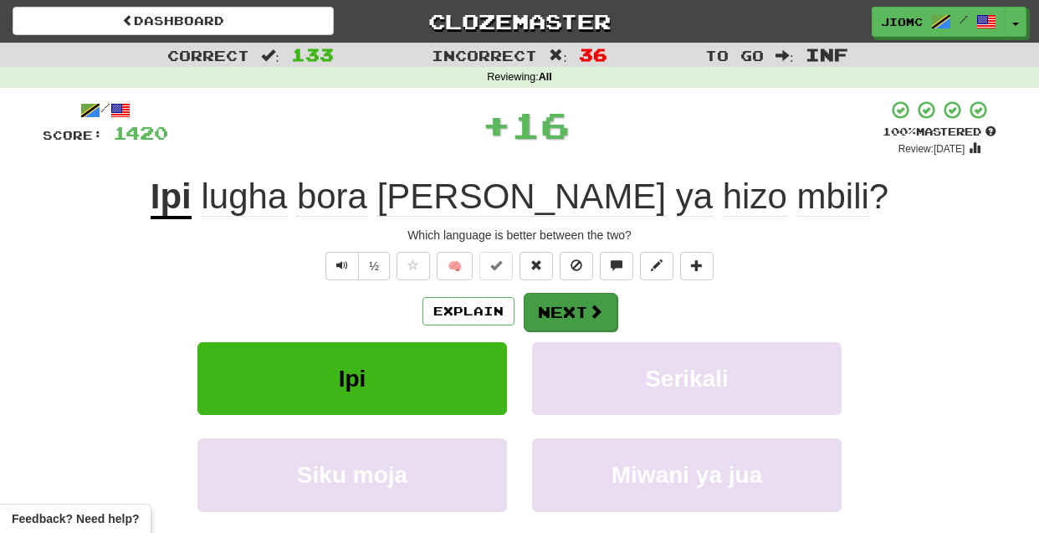
click at [545, 305] on button "Next" at bounding box center [571, 312] width 94 height 38
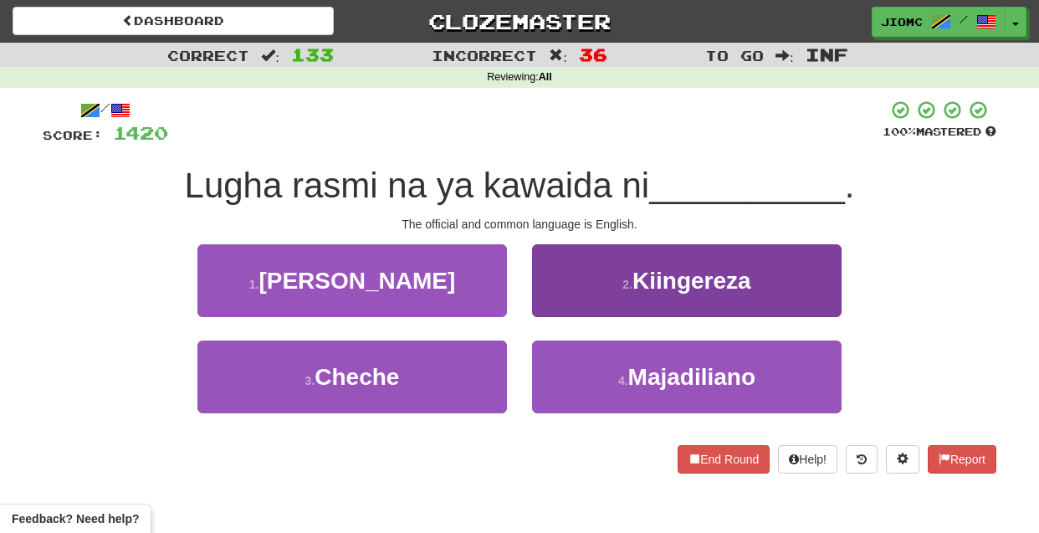
click at [545, 309] on button "2 . Kiingereza" at bounding box center [687, 280] width 310 height 73
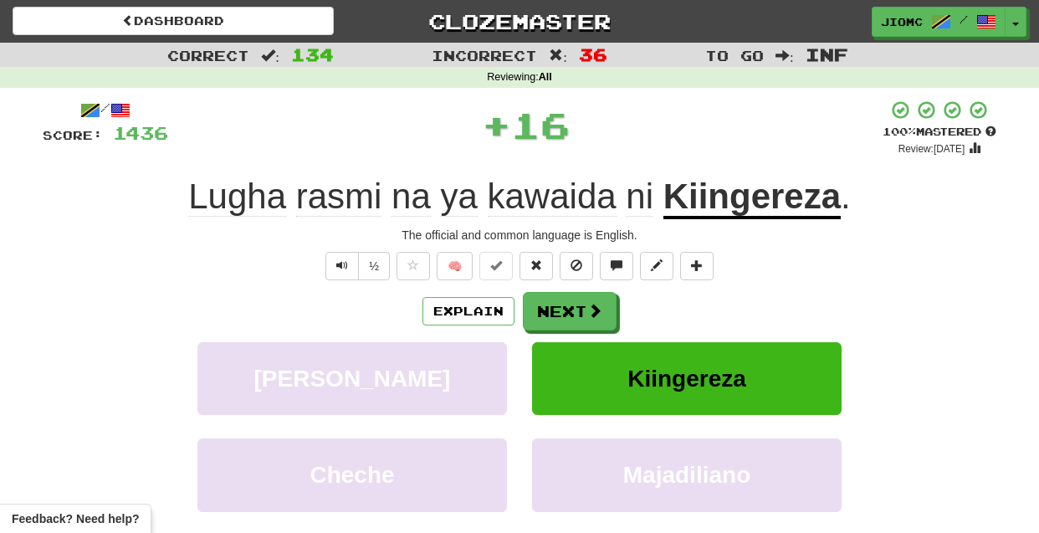
click at [545, 309] on button "Next" at bounding box center [570, 311] width 94 height 38
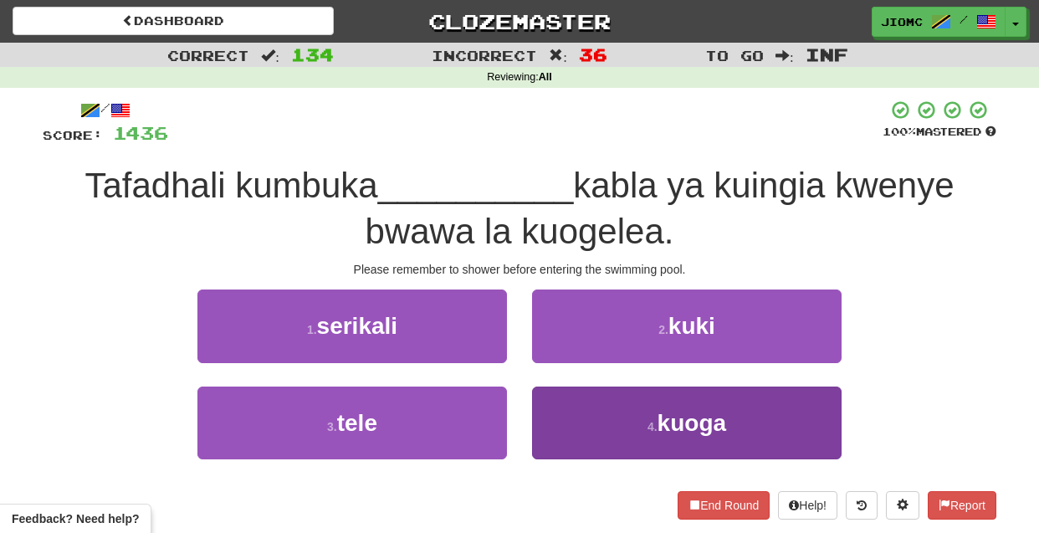
click at [564, 408] on button "4 . kuoga" at bounding box center [687, 423] width 310 height 73
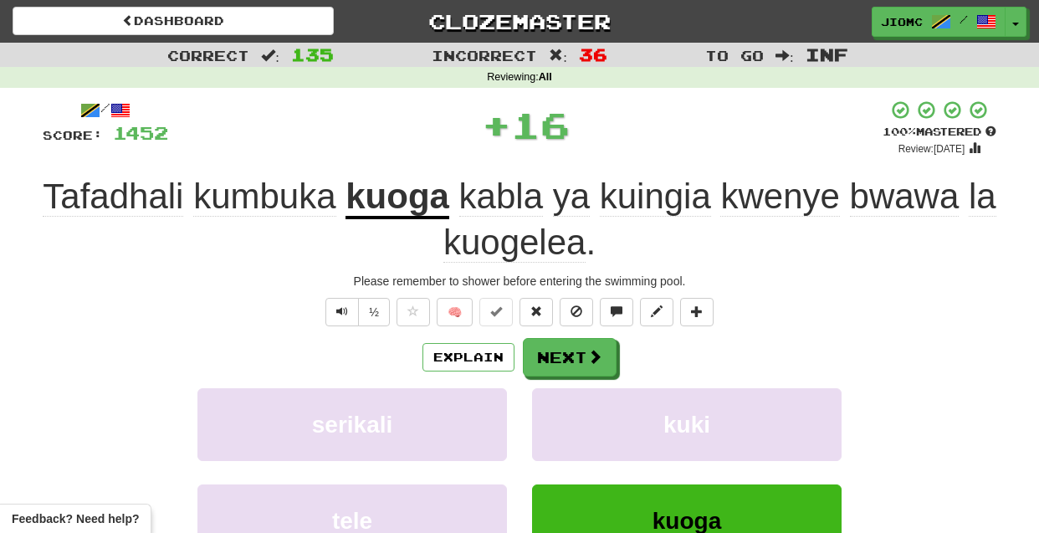
click at [564, 408] on button "kuki" at bounding box center [687, 424] width 310 height 73
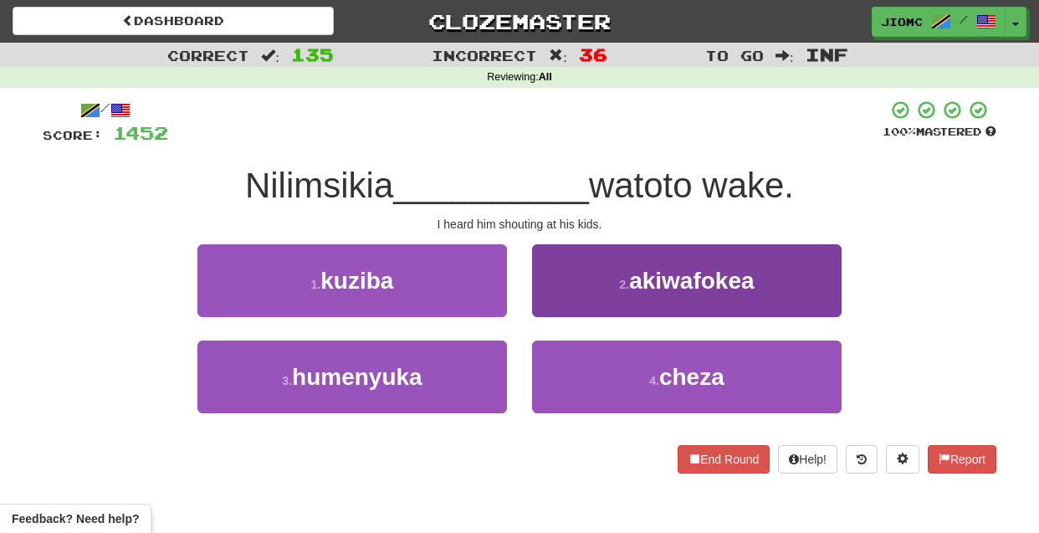
click at [551, 301] on button "2 . akiwafokea" at bounding box center [687, 280] width 310 height 73
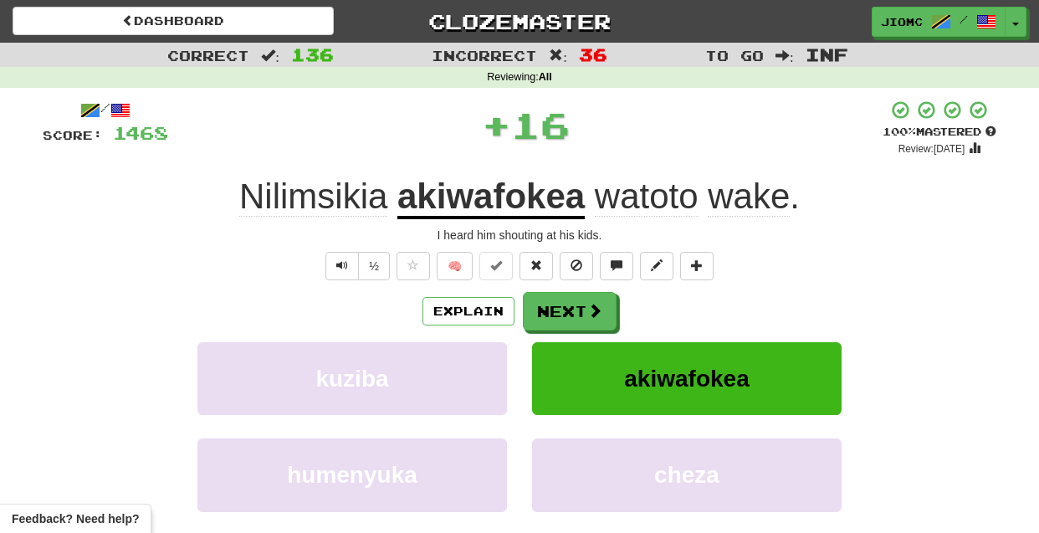
click at [551, 301] on button "Next" at bounding box center [570, 311] width 94 height 38
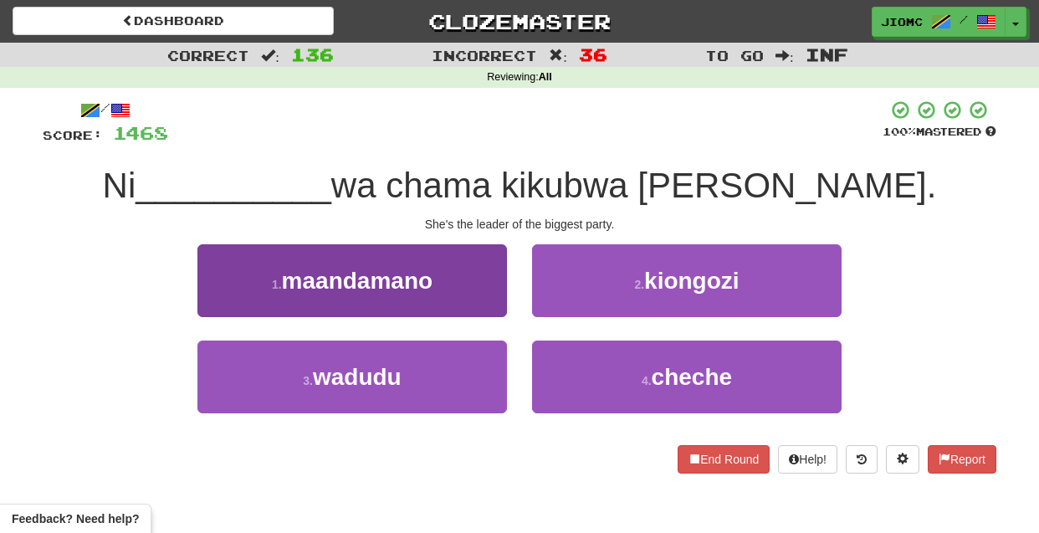
click at [487, 300] on button "1 . maandamano" at bounding box center [352, 280] width 310 height 73
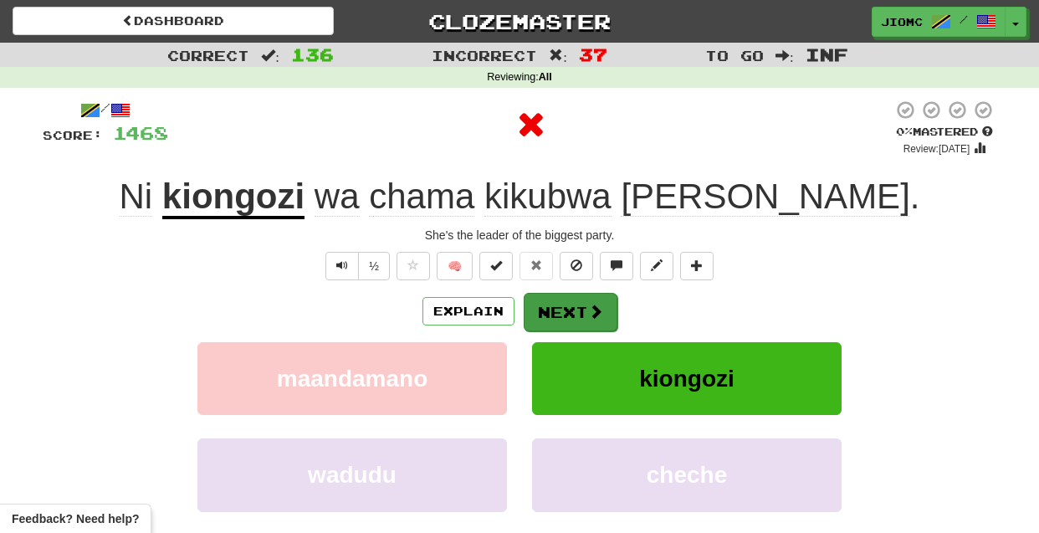
click at [547, 310] on button "Next" at bounding box center [571, 312] width 94 height 38
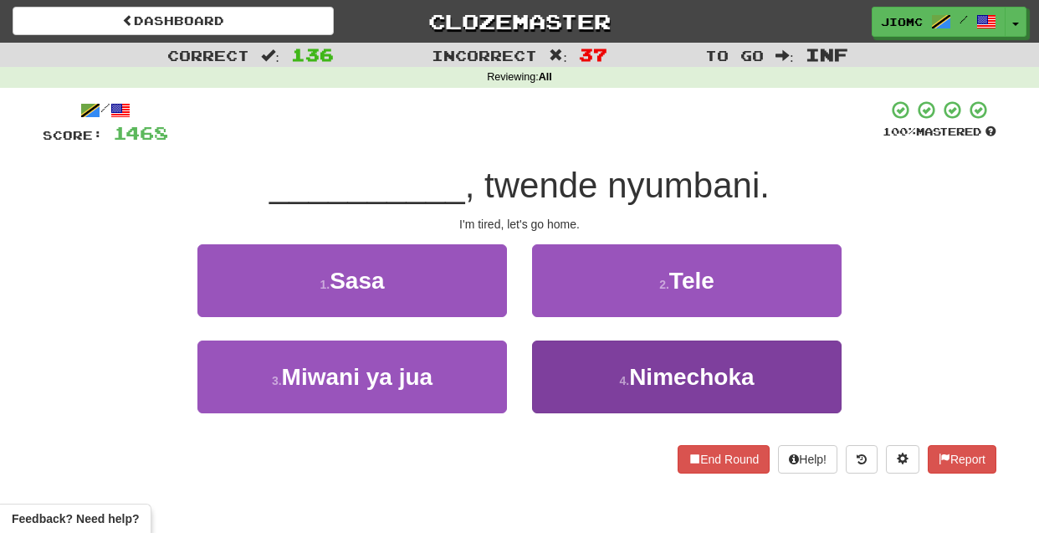
click at [557, 378] on button "4 . Nimechoka" at bounding box center [687, 377] width 310 height 73
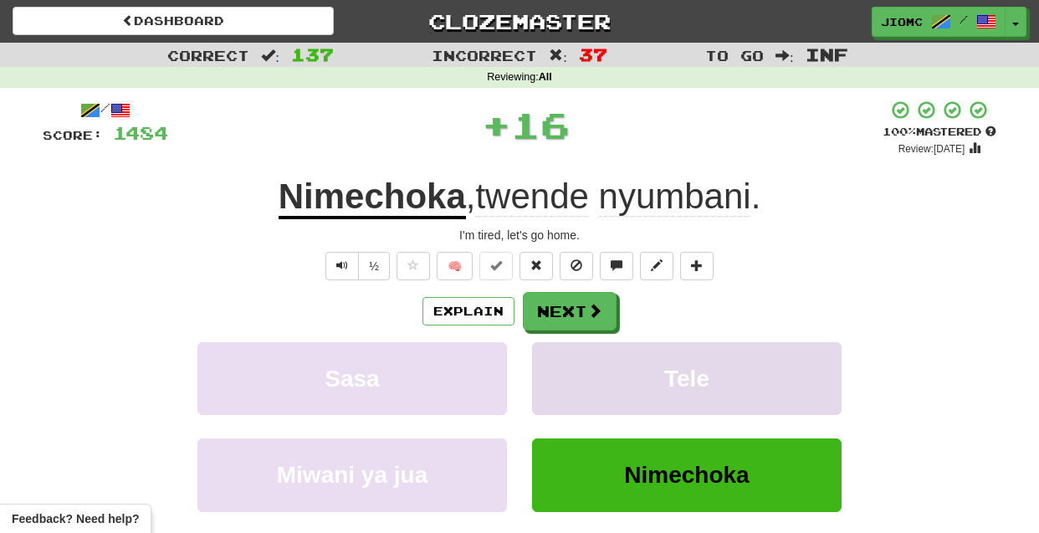
click at [557, 376] on button "Tele" at bounding box center [687, 378] width 310 height 73
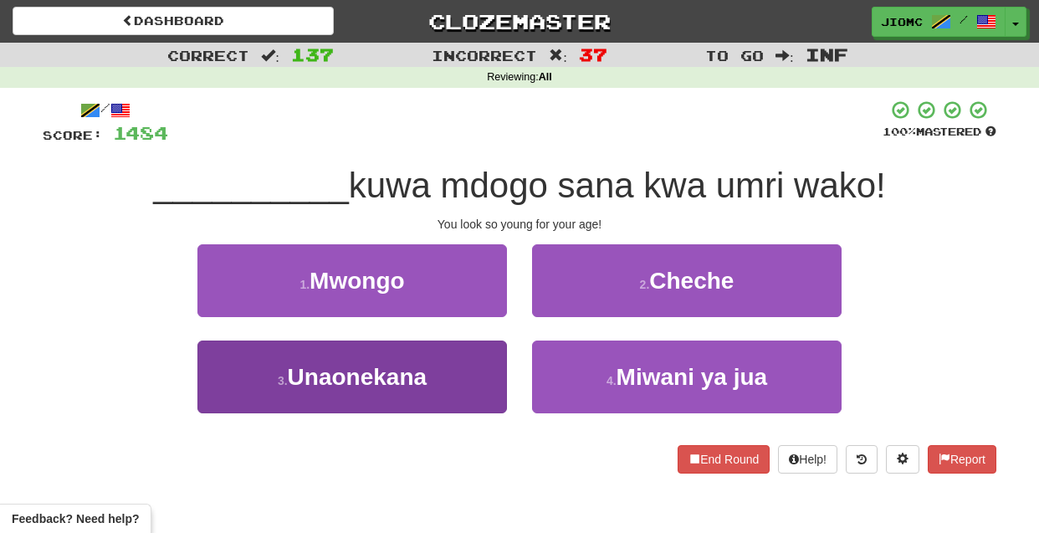
click at [459, 375] on button "3 . Unaonekana" at bounding box center [352, 377] width 310 height 73
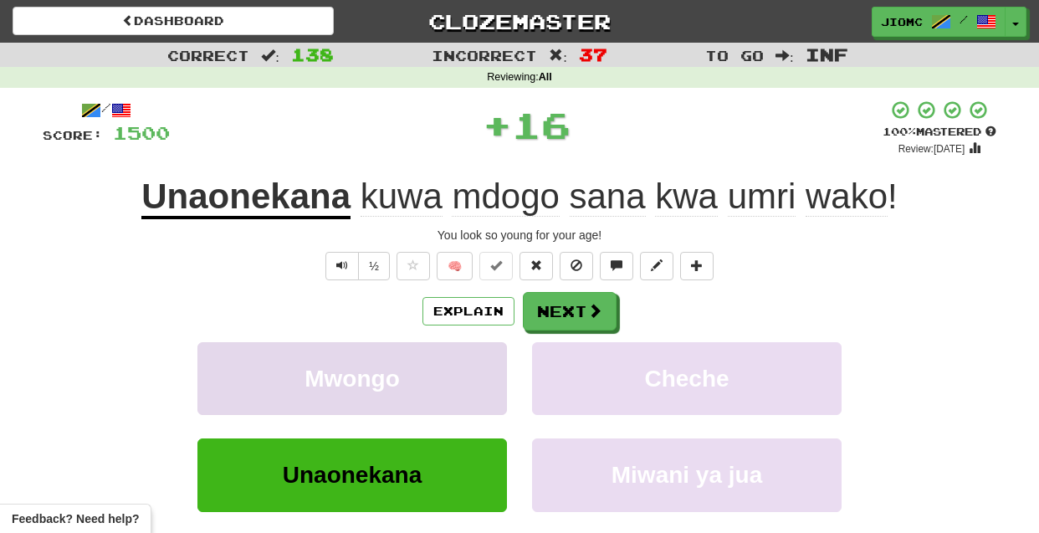
click at [460, 375] on button "Mwongo" at bounding box center [352, 378] width 310 height 73
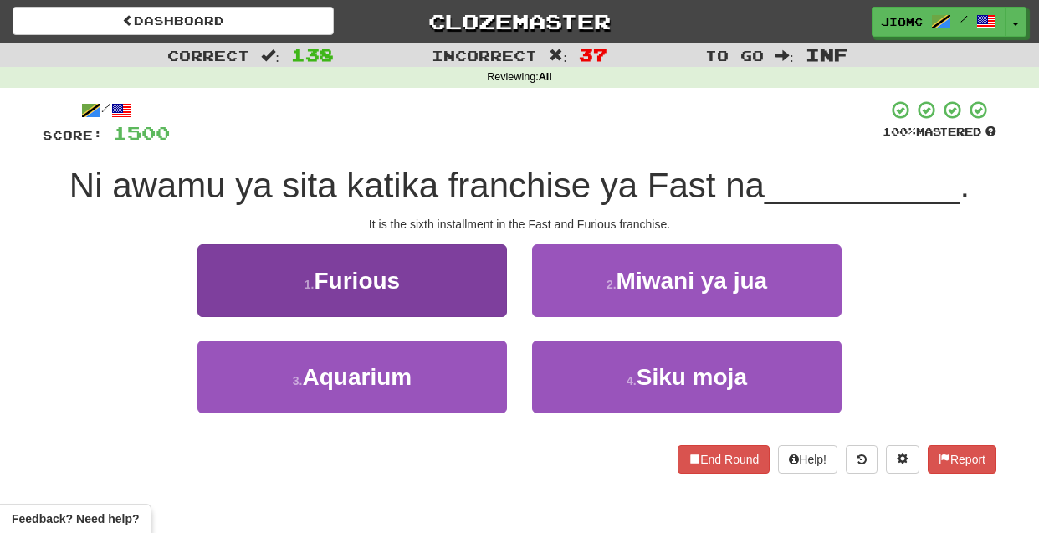
click at [464, 301] on button "1 . Furious" at bounding box center [352, 280] width 310 height 73
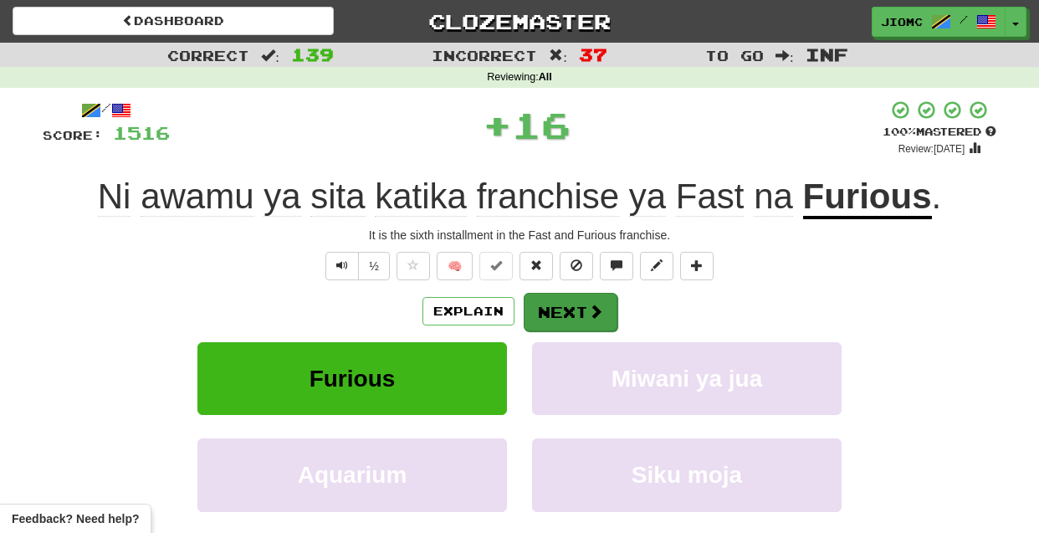
click at [541, 306] on button "Next" at bounding box center [571, 312] width 94 height 38
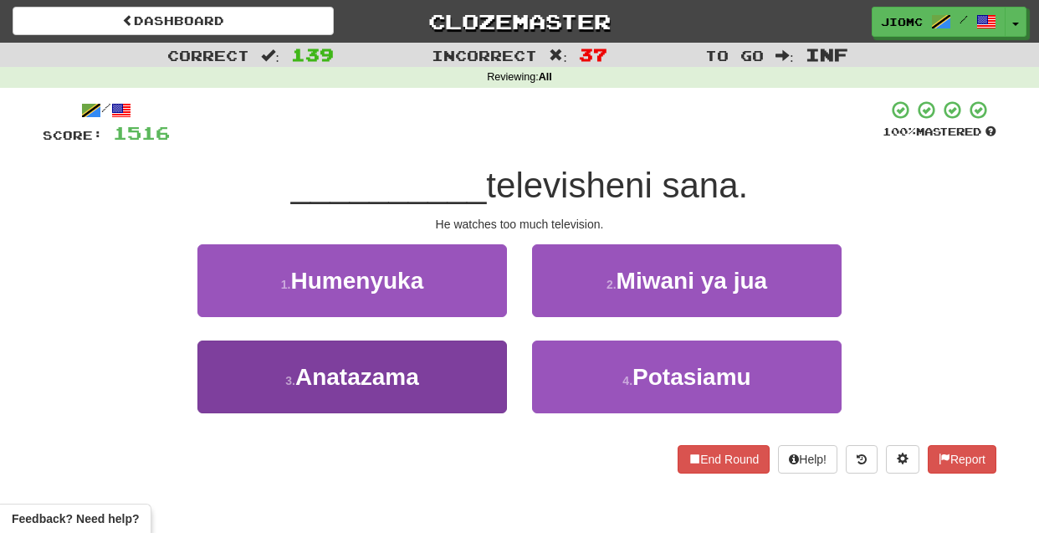
click at [472, 363] on button "3 . Anatazama" at bounding box center [352, 377] width 310 height 73
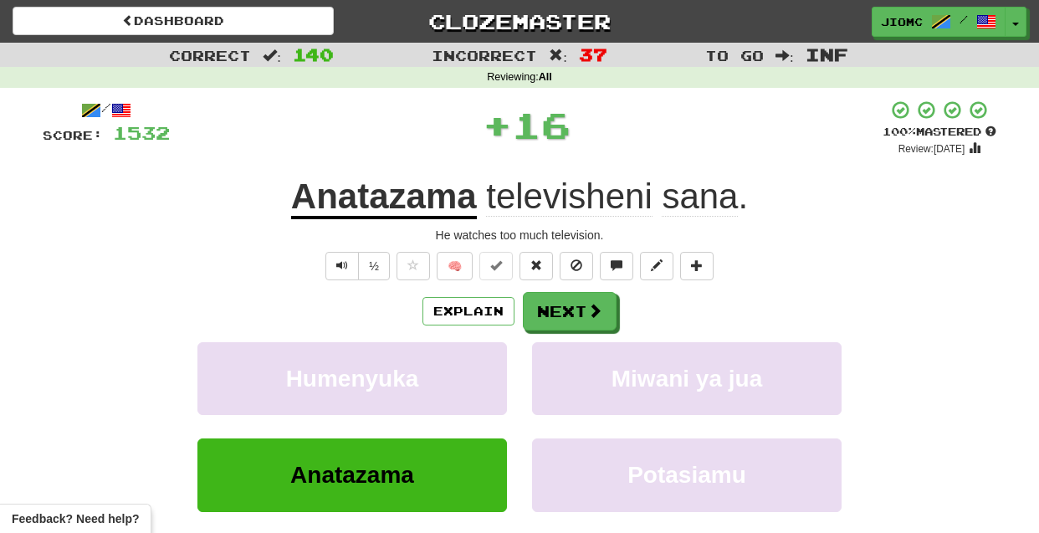
click at [472, 363] on button "Humenyuka" at bounding box center [352, 378] width 310 height 73
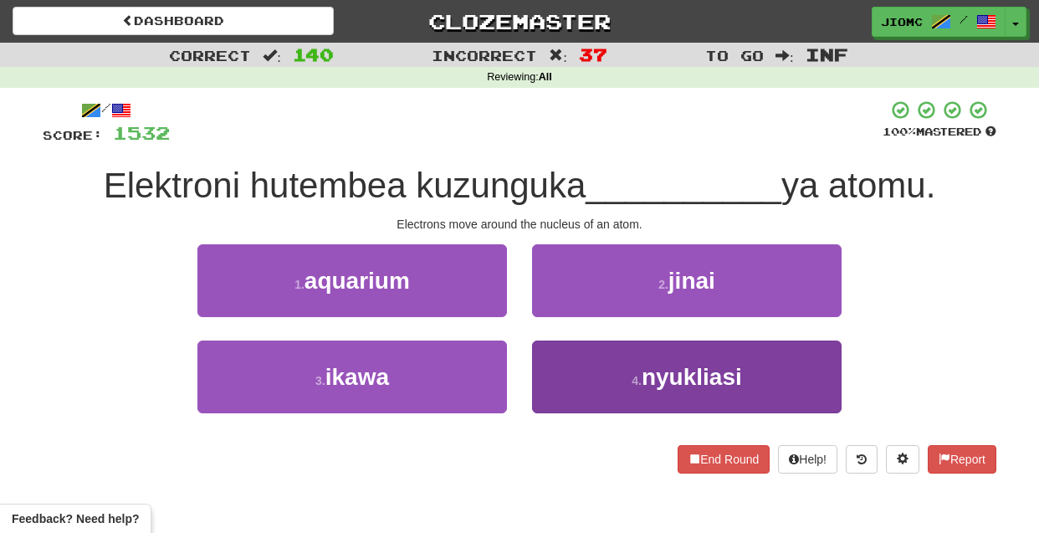
click at [551, 357] on button "4 . nyukliasi" at bounding box center [687, 377] width 310 height 73
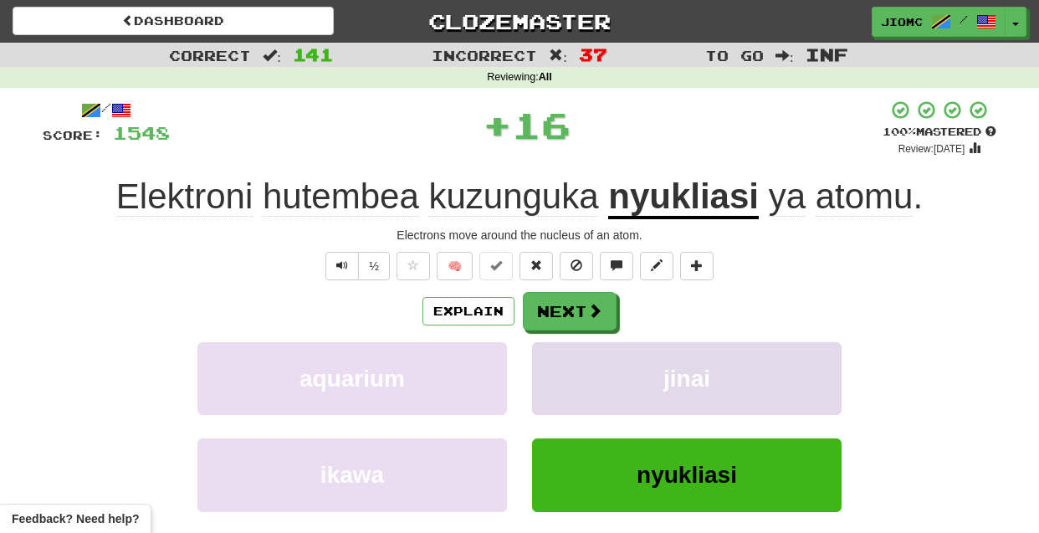
click at [551, 356] on button "jinai" at bounding box center [687, 378] width 310 height 73
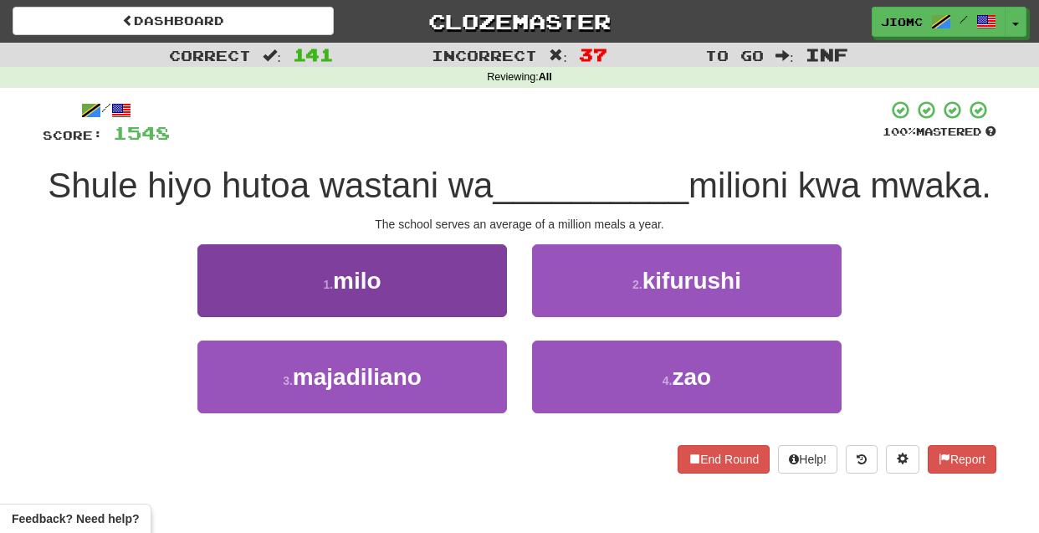
click at [479, 301] on button "1 . milo" at bounding box center [352, 280] width 310 height 73
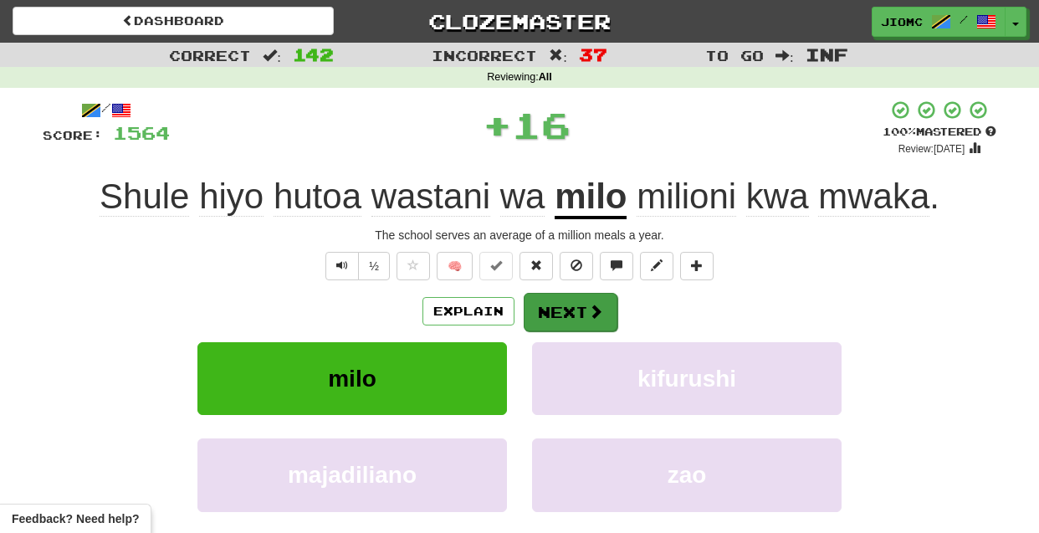
click at [572, 302] on button "Next" at bounding box center [571, 312] width 94 height 38
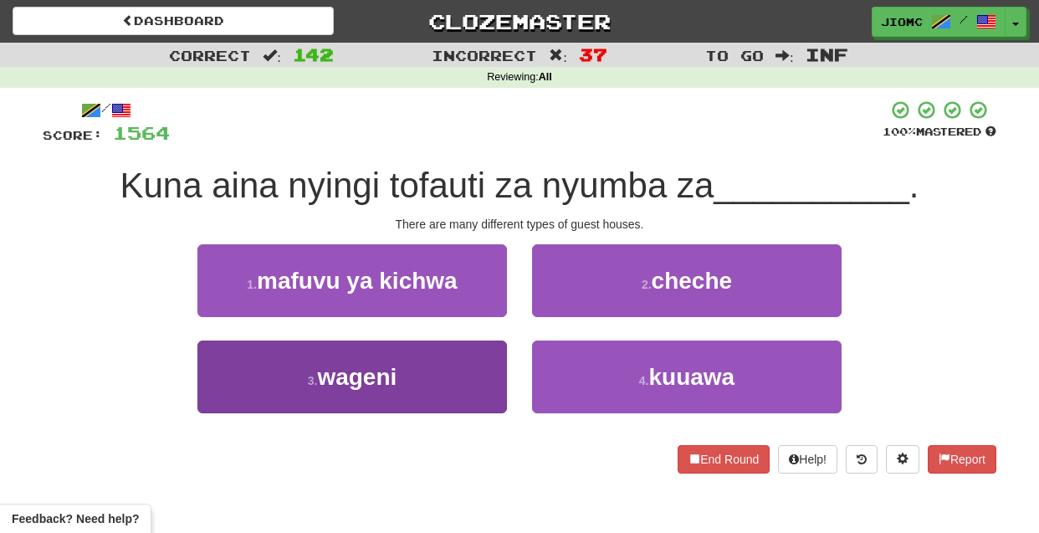
click at [486, 381] on button "3 . wageni" at bounding box center [352, 377] width 310 height 73
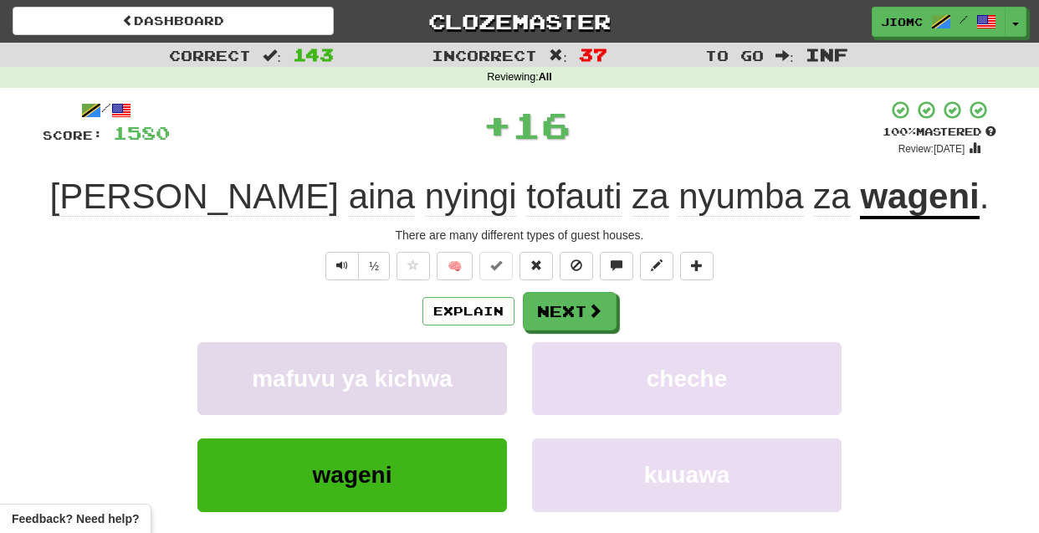
click at [491, 374] on button "mafuvu ya kichwa" at bounding box center [352, 378] width 310 height 73
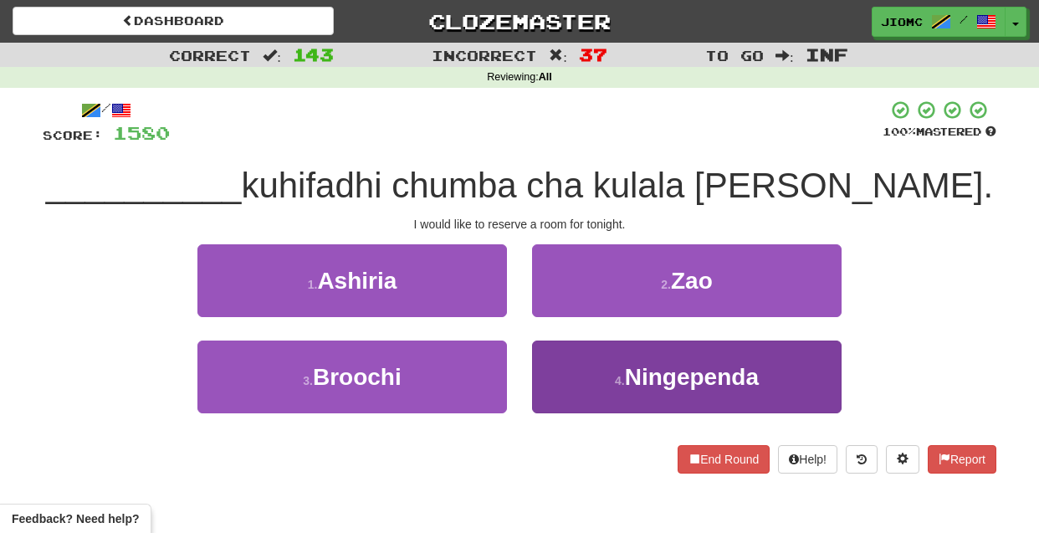
click at [560, 371] on button "4 . Ningependa" at bounding box center [687, 377] width 310 height 73
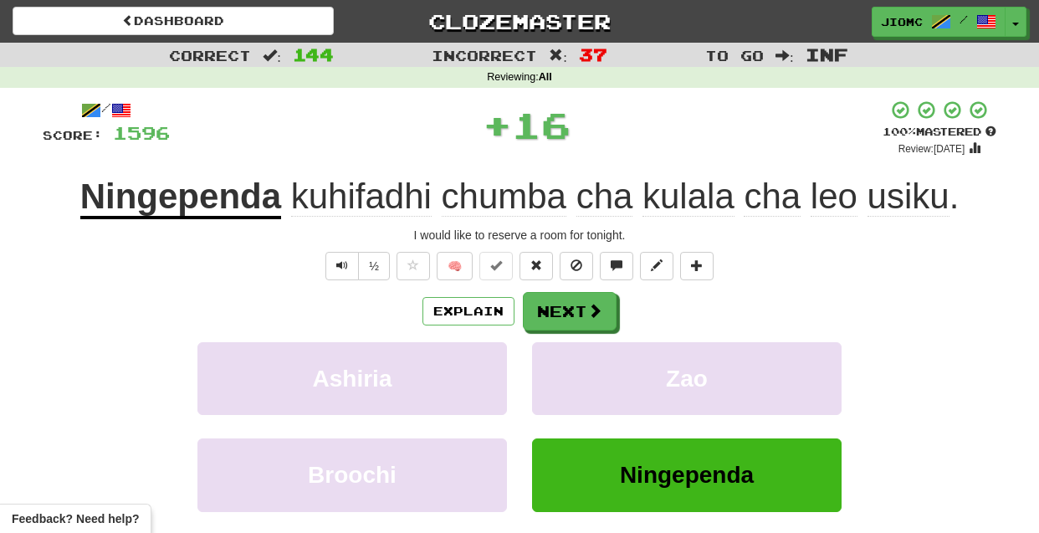
click at [560, 371] on button "Zao" at bounding box center [687, 378] width 310 height 73
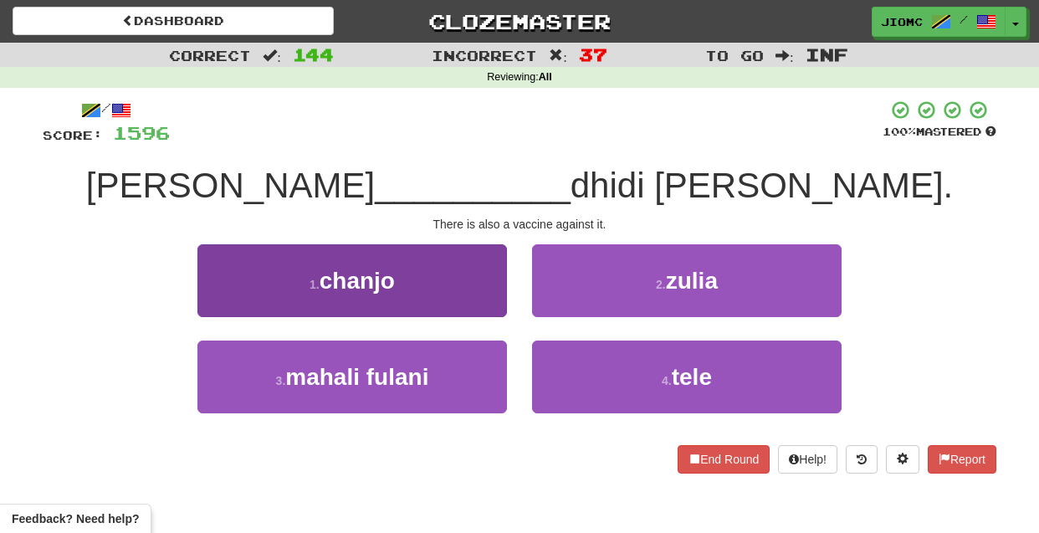
click at [486, 300] on button "1 . chanjo" at bounding box center [352, 280] width 310 height 73
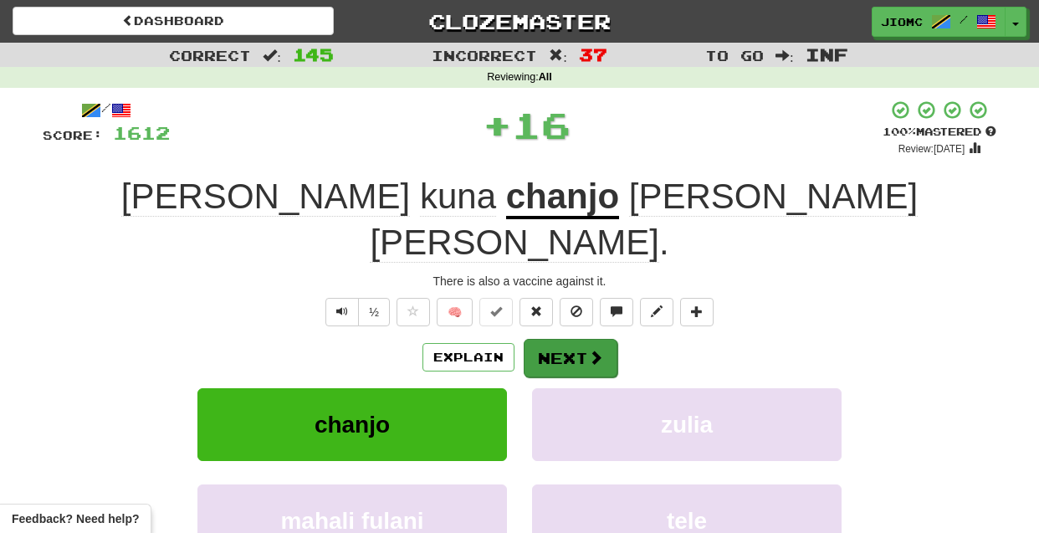
click at [565, 339] on button "Next" at bounding box center [571, 358] width 94 height 38
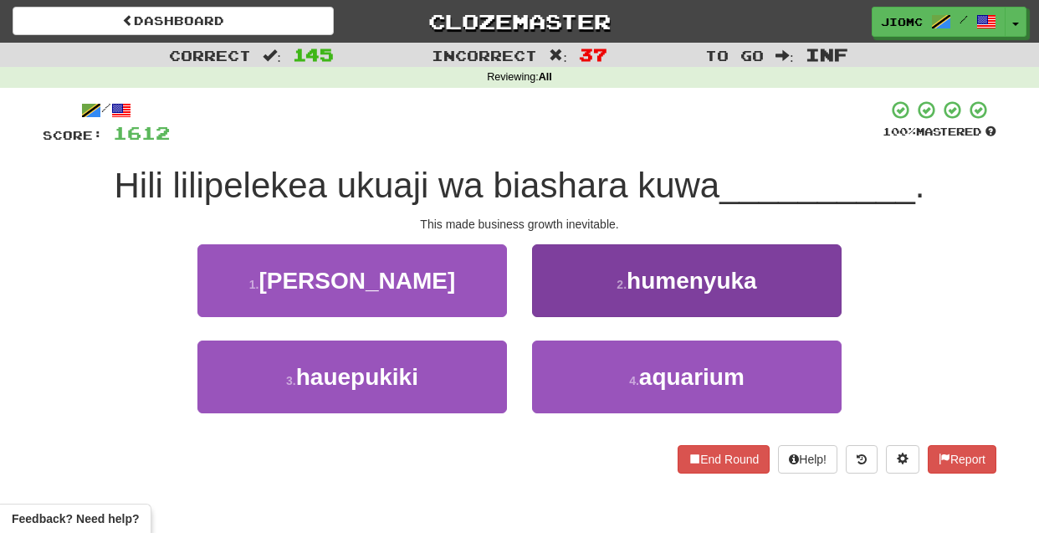
click at [547, 309] on button "2 . humenyuka" at bounding box center [687, 280] width 310 height 73
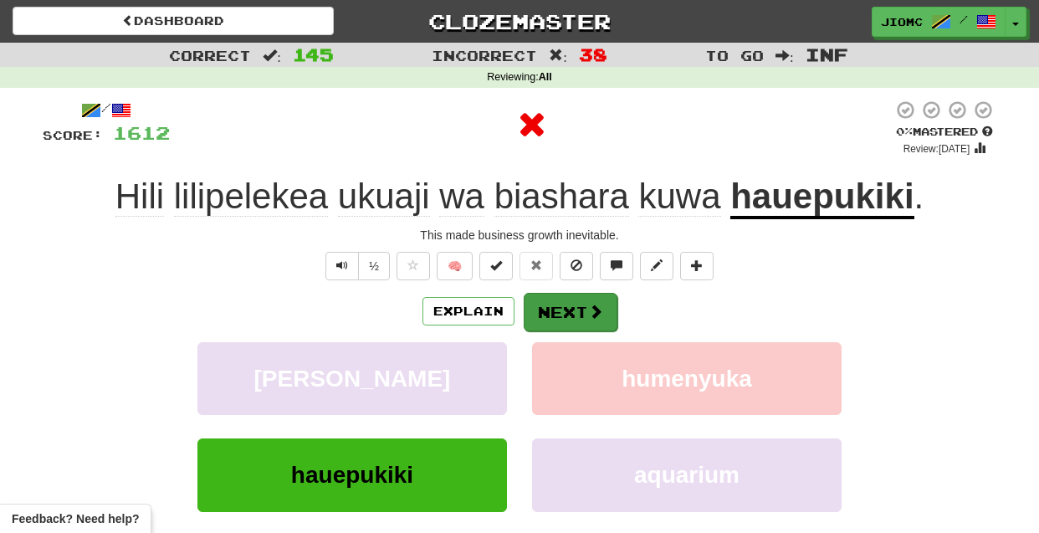
click at [548, 312] on button "Next" at bounding box center [571, 312] width 94 height 38
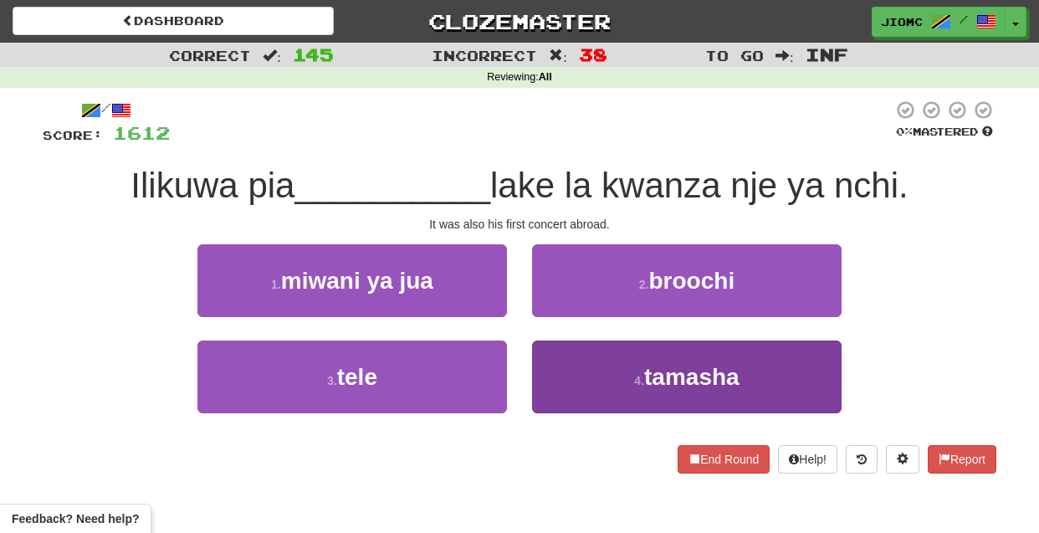
click at [566, 353] on button "4 . tamasha" at bounding box center [687, 377] width 310 height 73
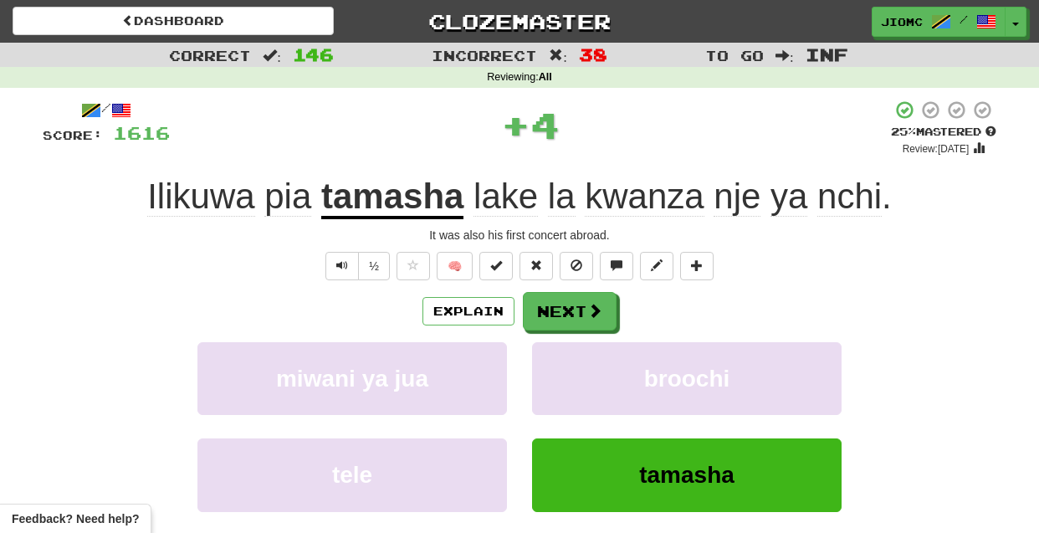
click at [566, 353] on button "broochi" at bounding box center [687, 378] width 310 height 73
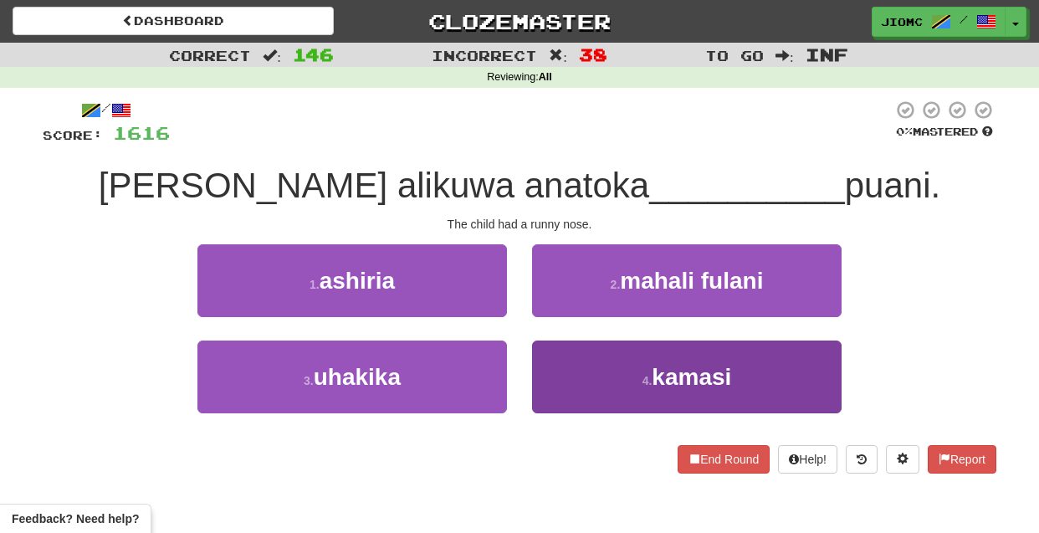
click at [577, 377] on button "4 . kamasi" at bounding box center [687, 377] width 310 height 73
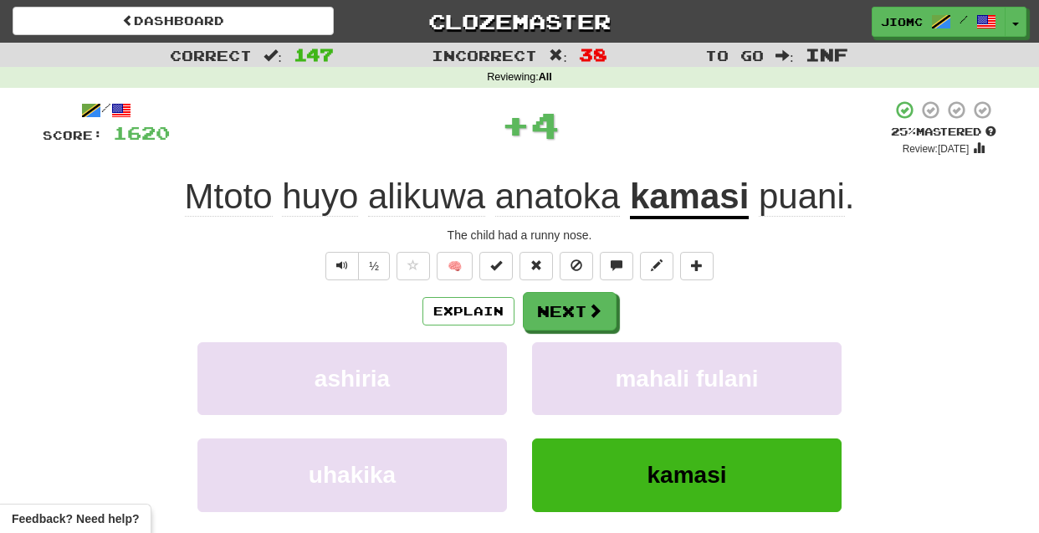
click at [577, 377] on button "mahali fulani" at bounding box center [687, 378] width 310 height 73
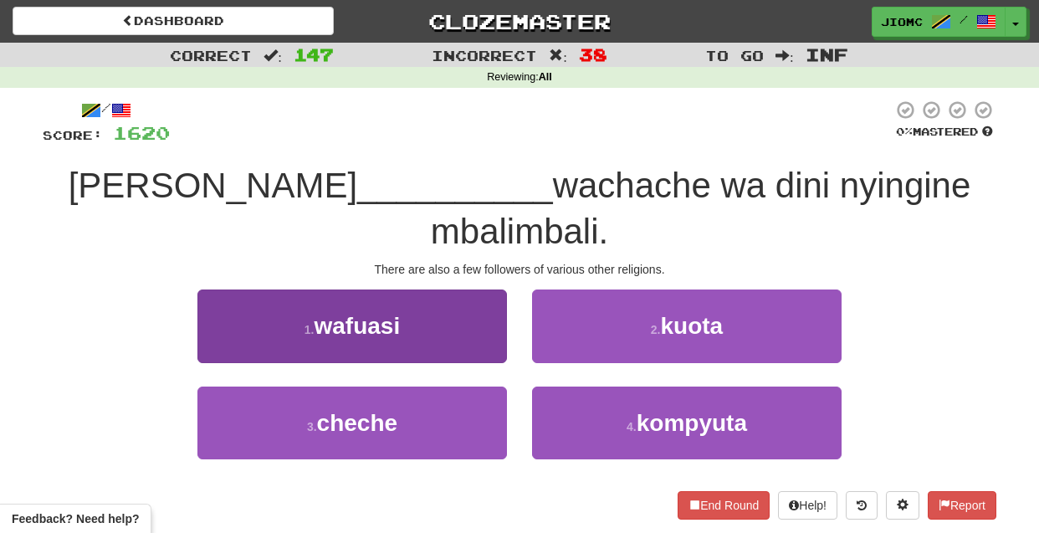
click at [483, 302] on button "1 . wafuasi" at bounding box center [352, 326] width 310 height 73
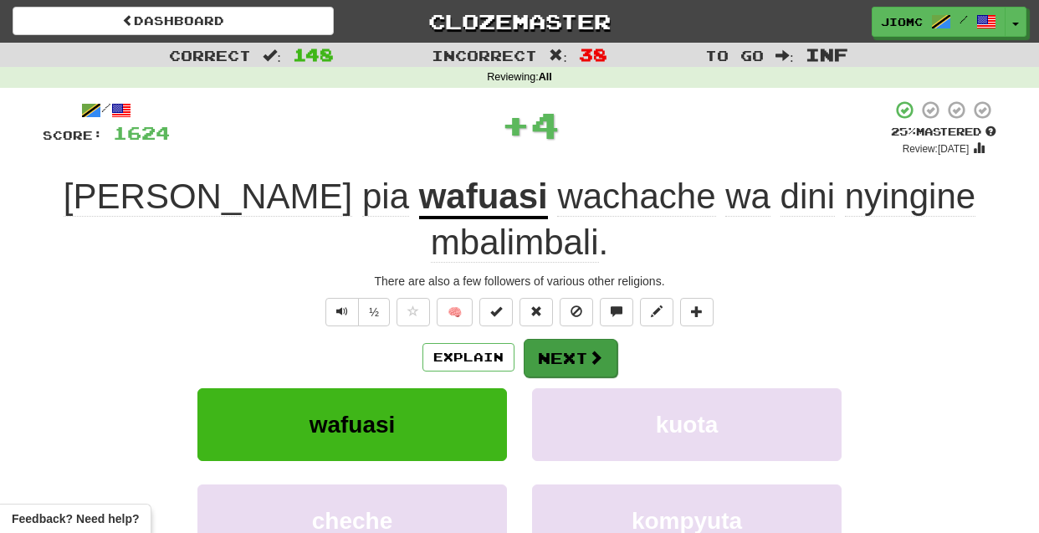
click at [561, 339] on button "Next" at bounding box center [571, 358] width 94 height 38
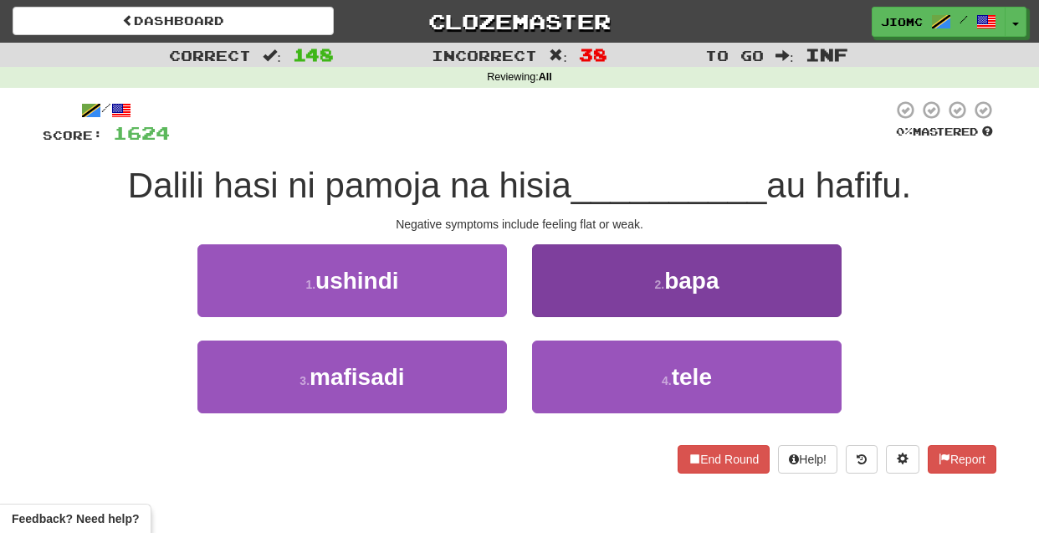
click at [555, 309] on button "2 . bapa" at bounding box center [687, 280] width 310 height 73
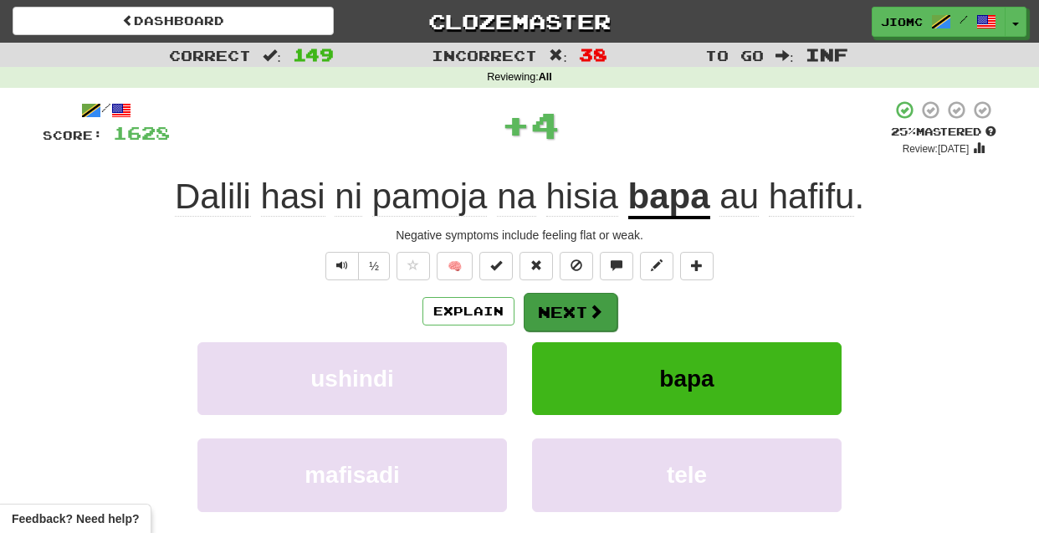
click at [555, 305] on button "Next" at bounding box center [571, 312] width 94 height 38
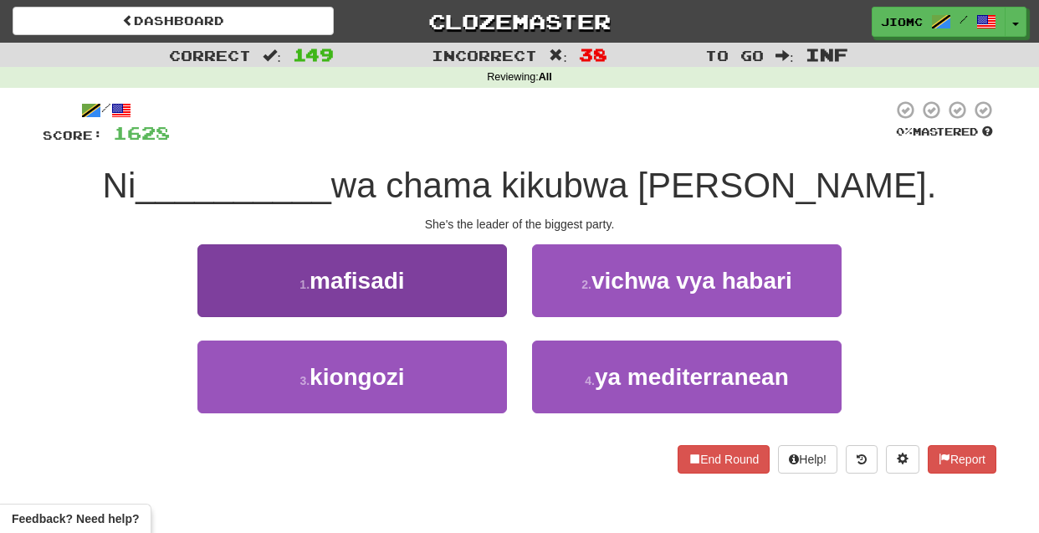
click at [488, 309] on button "1 . mafisadi" at bounding box center [352, 280] width 310 height 73
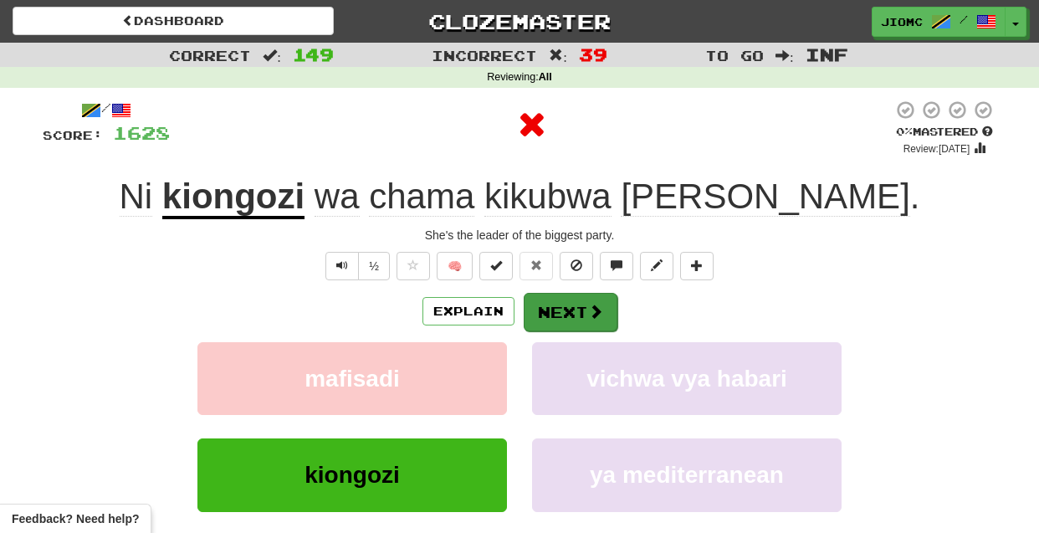
click at [544, 313] on button "Next" at bounding box center [571, 312] width 94 height 38
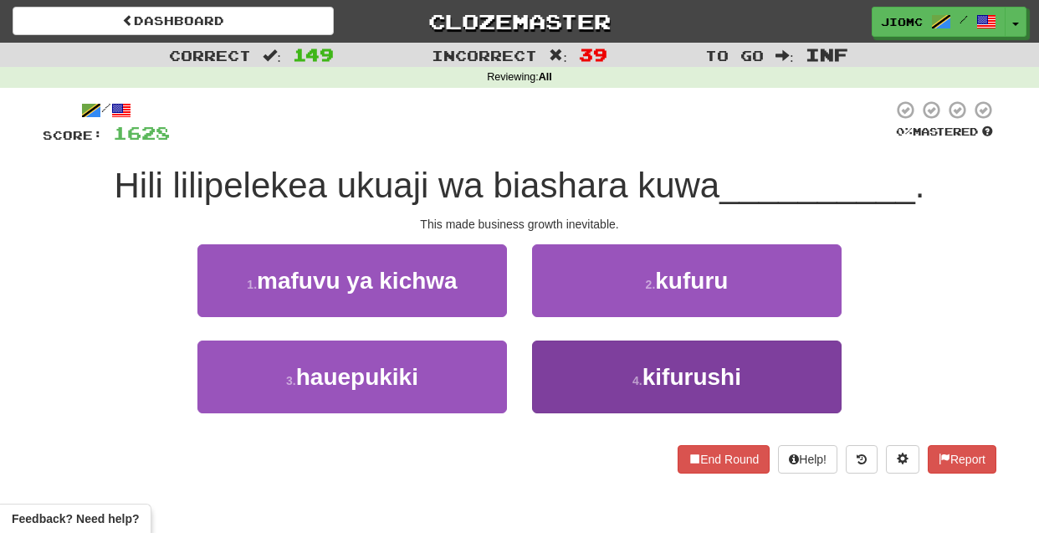
click at [563, 372] on button "4 . kifurushi" at bounding box center [687, 377] width 310 height 73
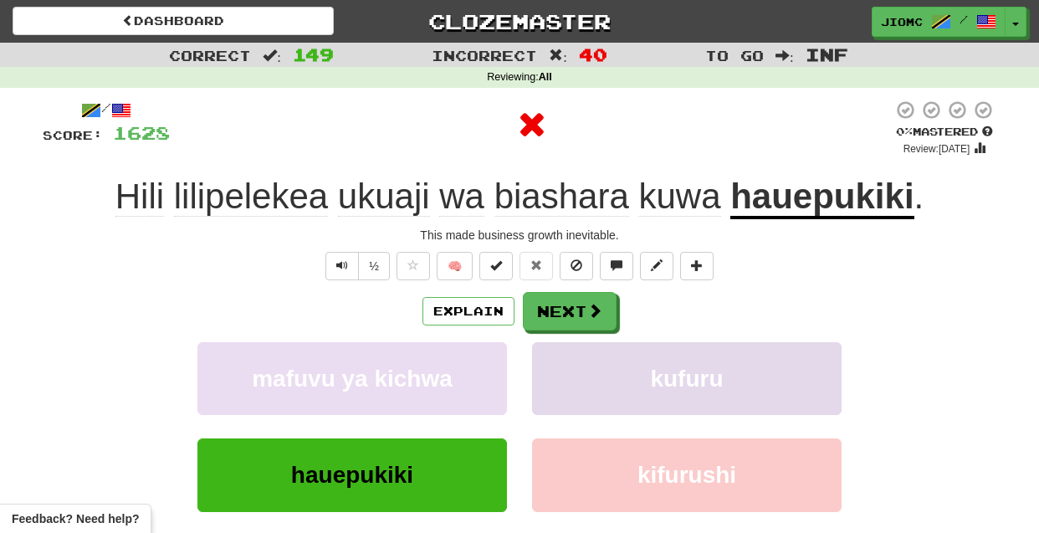
click at [565, 368] on button "kufuru" at bounding box center [687, 378] width 310 height 73
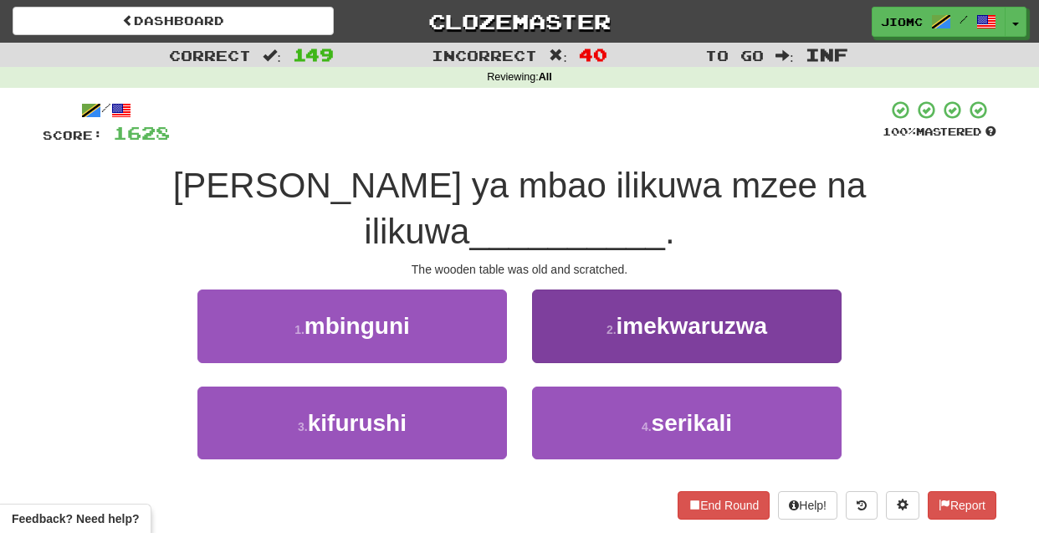
click at [565, 309] on button "2 . imekwaruzwa" at bounding box center [687, 326] width 310 height 73
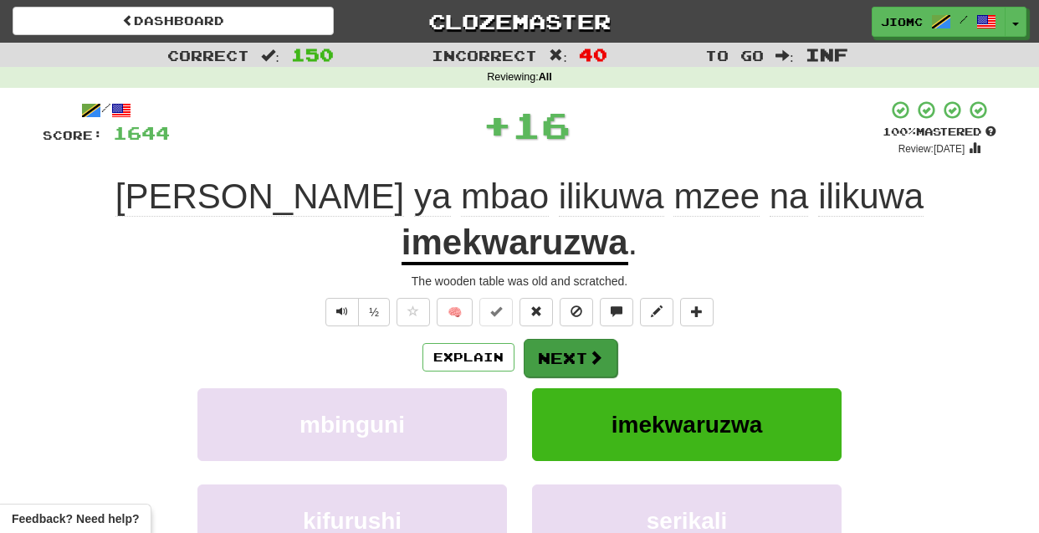
click at [562, 339] on button "Next" at bounding box center [571, 358] width 94 height 38
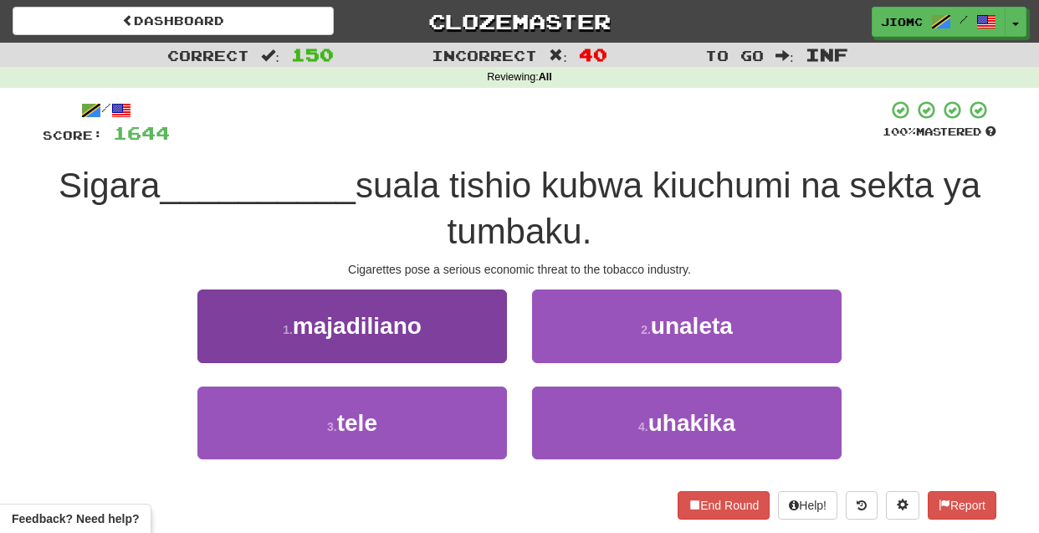
click at [474, 356] on button "1 . majadiliano" at bounding box center [352, 326] width 310 height 73
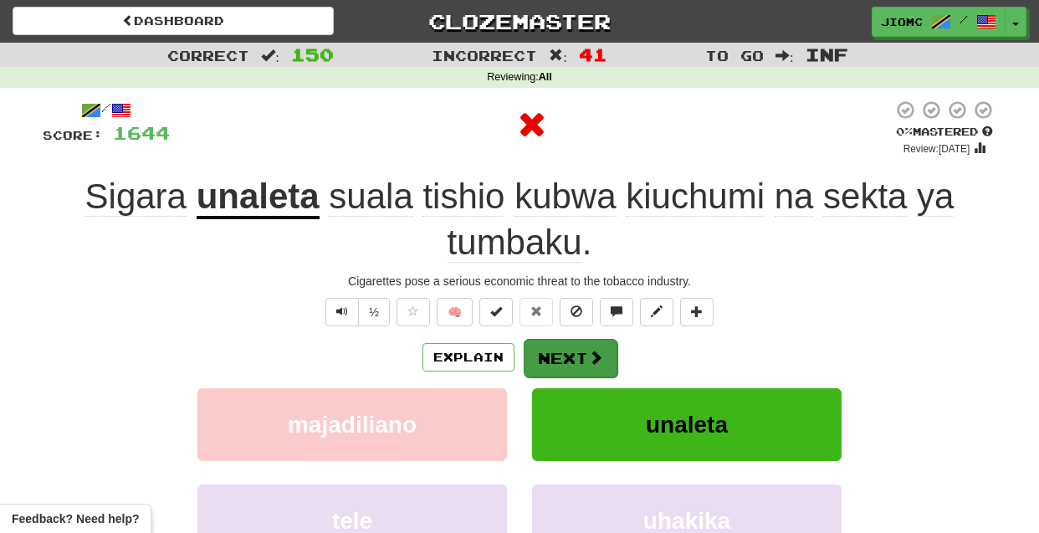
click at [549, 347] on button "Next" at bounding box center [571, 358] width 94 height 38
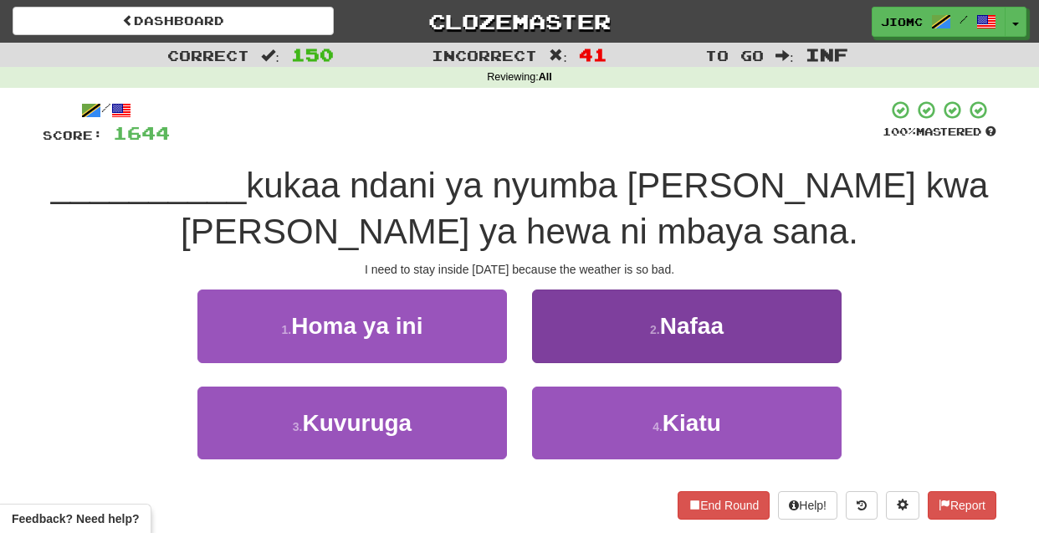
click at [550, 343] on button "2 . Nafaa" at bounding box center [687, 326] width 310 height 73
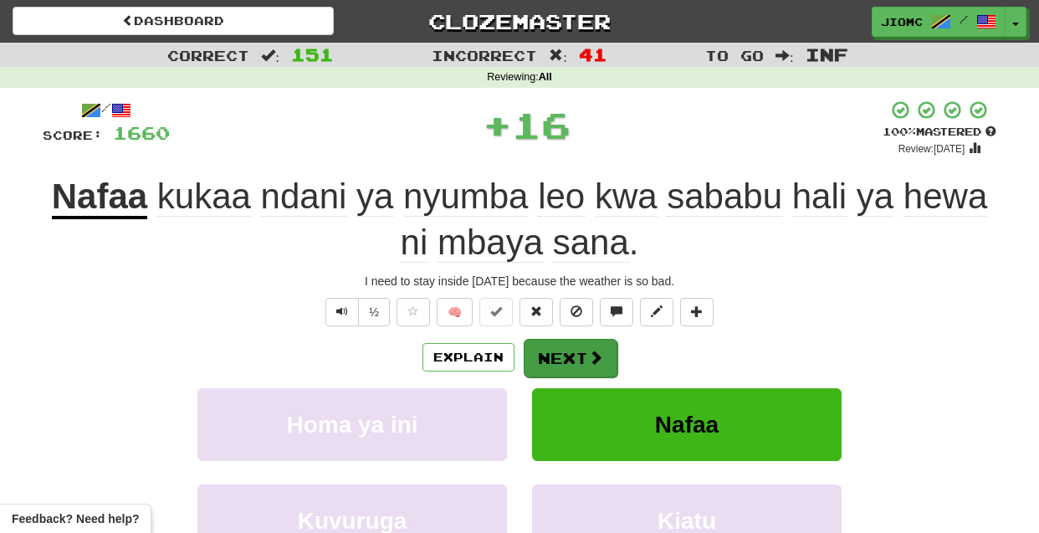
click at [554, 346] on button "Next" at bounding box center [571, 358] width 94 height 38
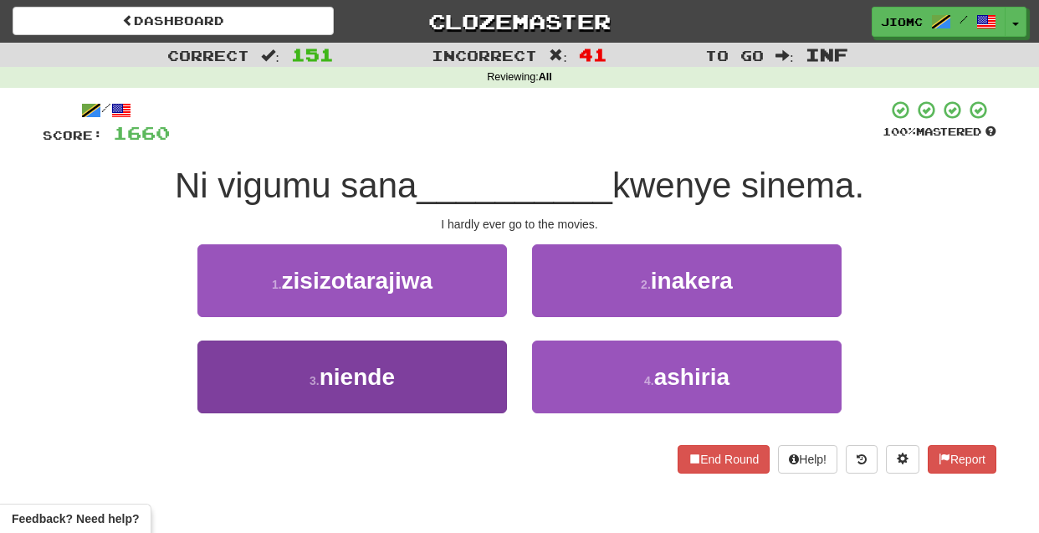
click at [460, 369] on button "3 . niende" at bounding box center [352, 377] width 310 height 73
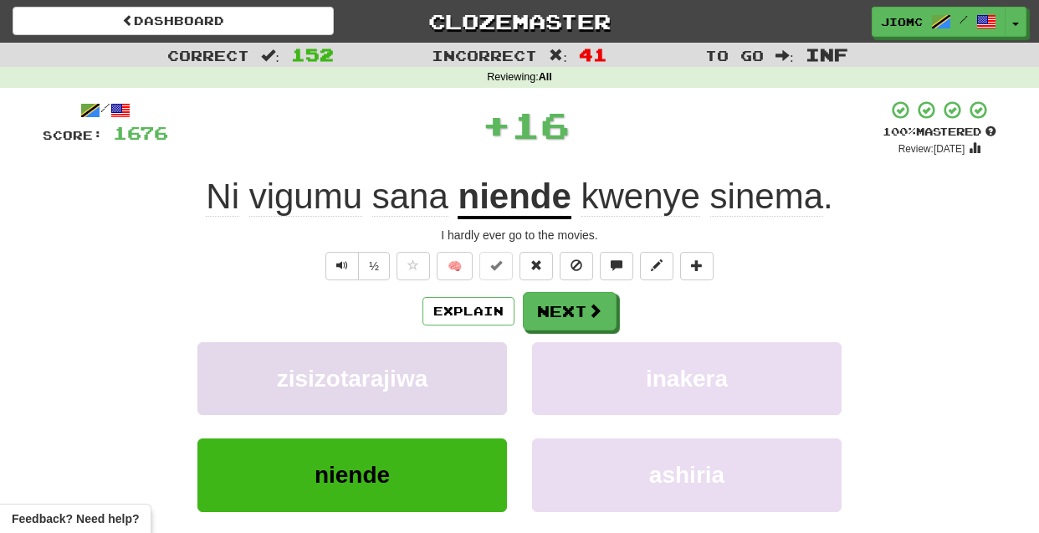
click at [465, 369] on button "zisizotarajiwa" at bounding box center [352, 378] width 310 height 73
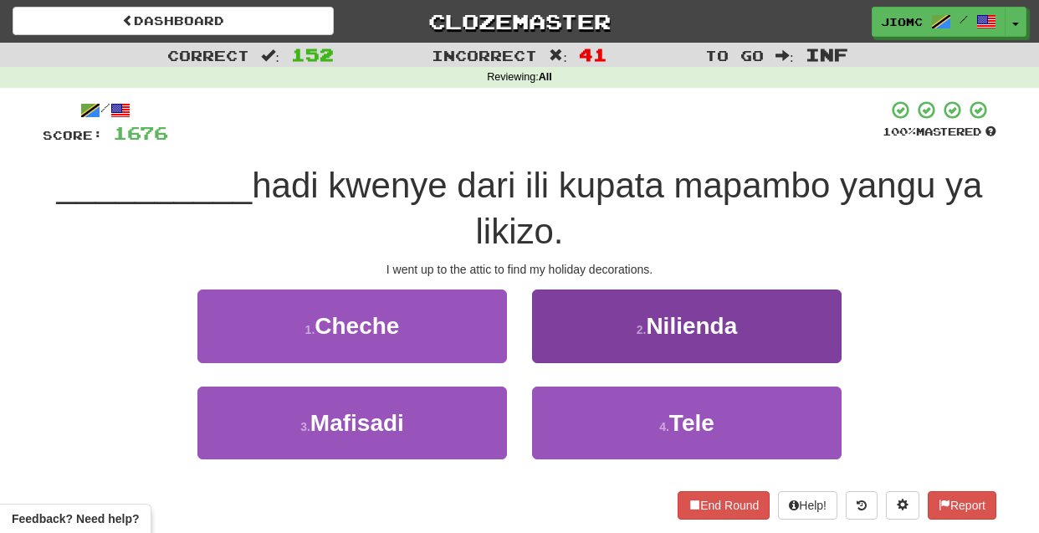
click at [575, 344] on button "2 . Nilienda" at bounding box center [687, 326] width 310 height 73
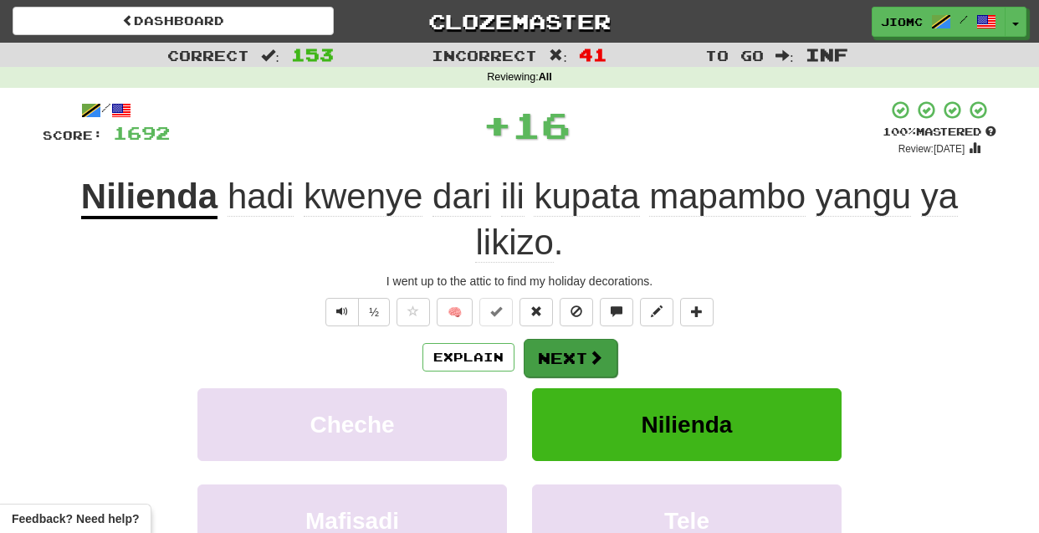
click at [571, 350] on button "Next" at bounding box center [571, 358] width 94 height 38
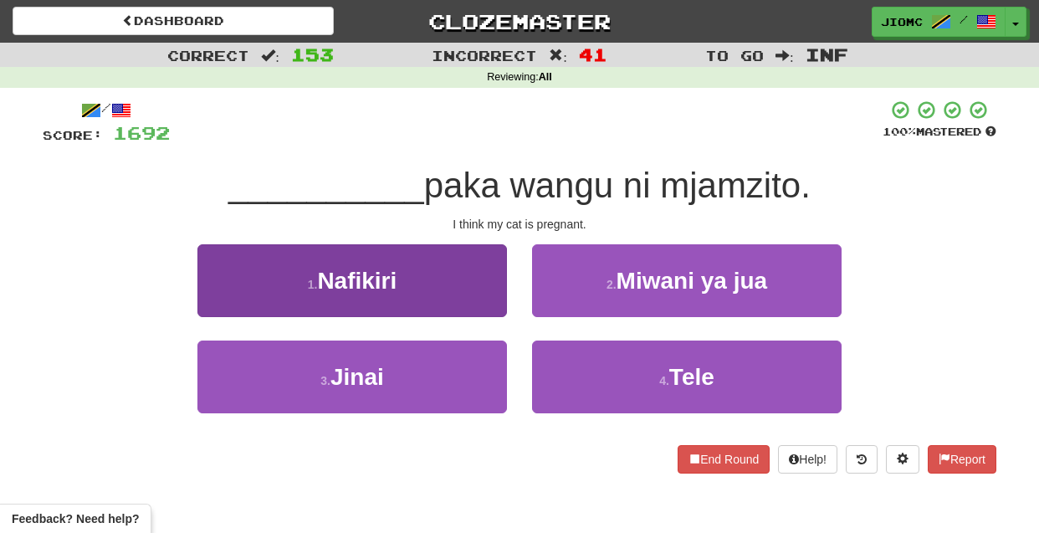
click at [477, 293] on button "1 . Nafikiri" at bounding box center [352, 280] width 310 height 73
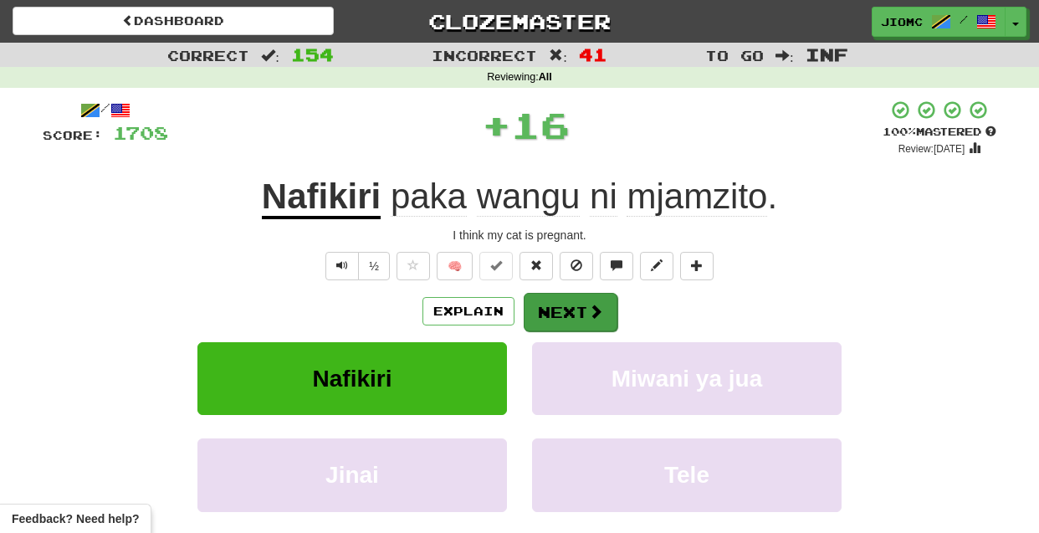
click at [545, 315] on button "Next" at bounding box center [571, 312] width 94 height 38
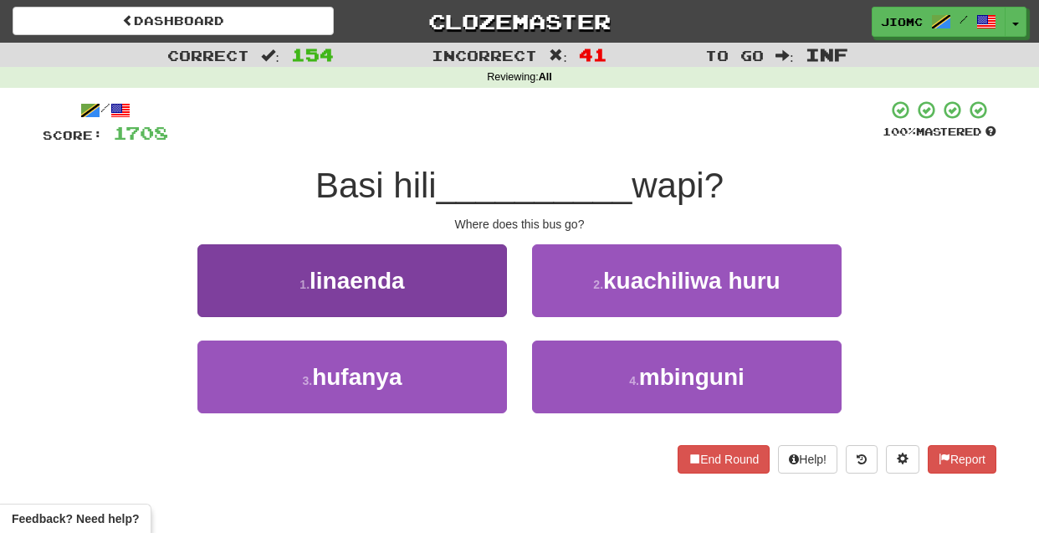
click at [478, 291] on button "1 . linaenda" at bounding box center [352, 280] width 310 height 73
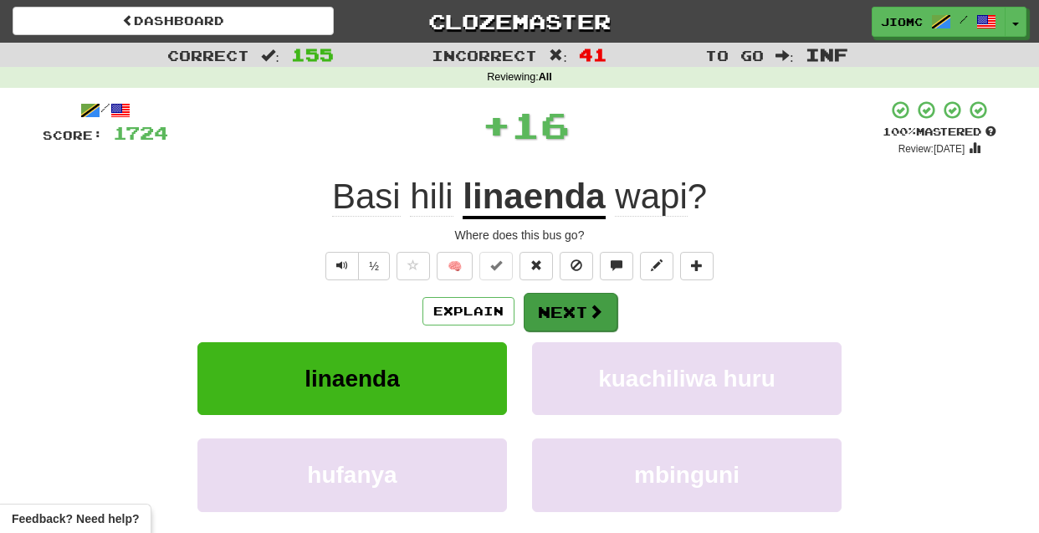
click at [547, 309] on button "Next" at bounding box center [571, 312] width 94 height 38
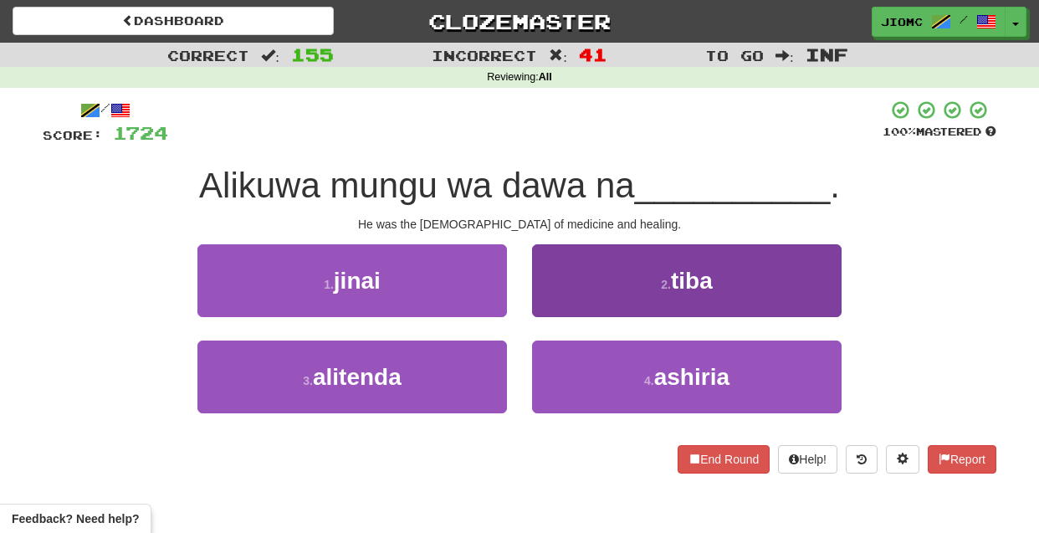
click at [556, 306] on button "2 . tiba" at bounding box center [687, 280] width 310 height 73
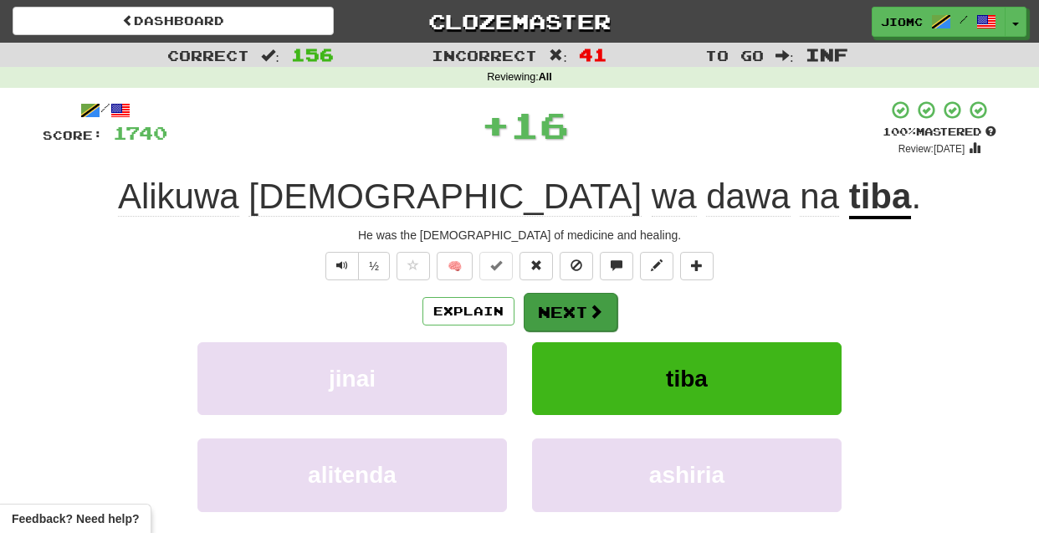
click at [557, 307] on button "Next" at bounding box center [571, 312] width 94 height 38
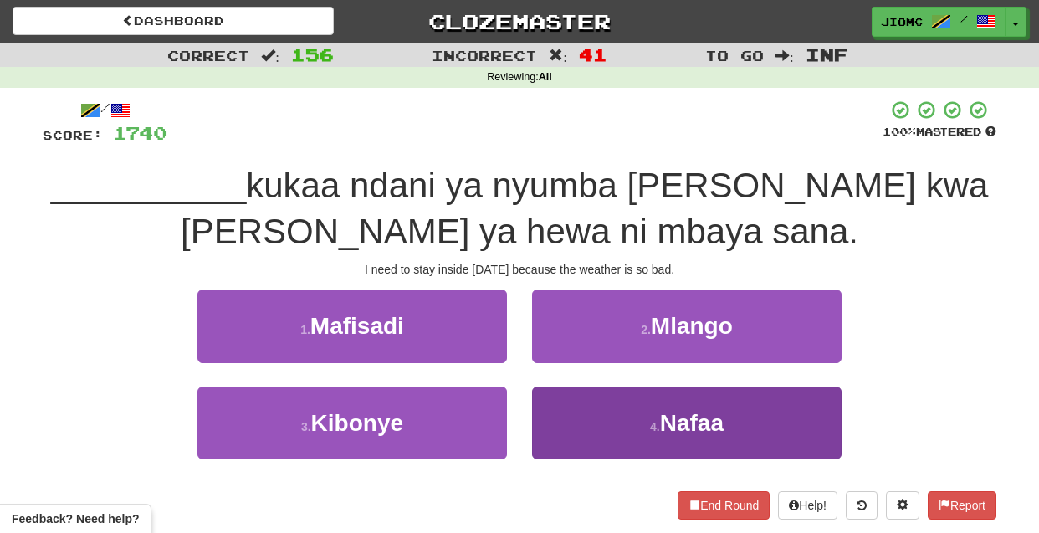
click at [567, 408] on button "4 . Nafaa" at bounding box center [687, 423] width 310 height 73
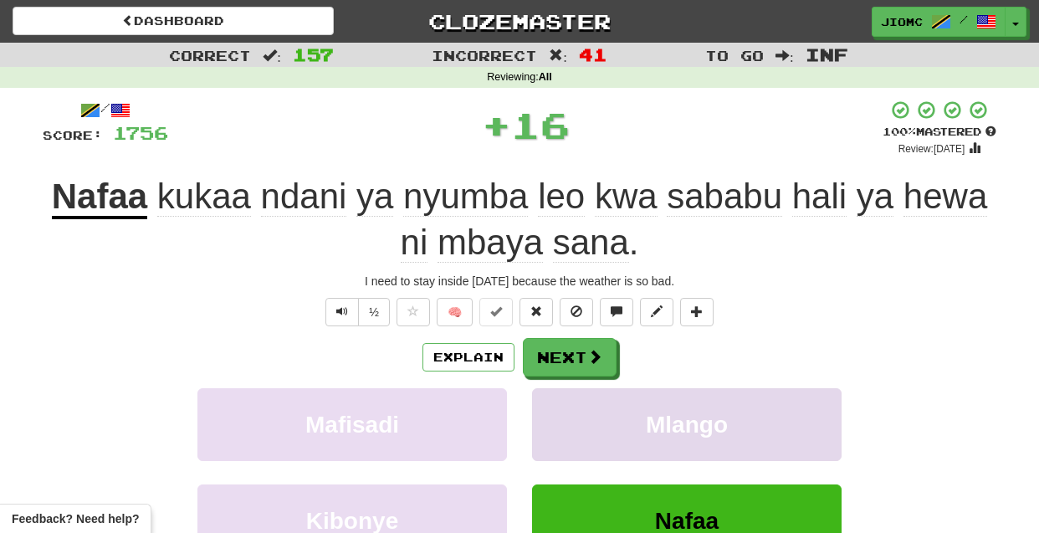
click at [568, 408] on button "Mlango" at bounding box center [687, 424] width 310 height 73
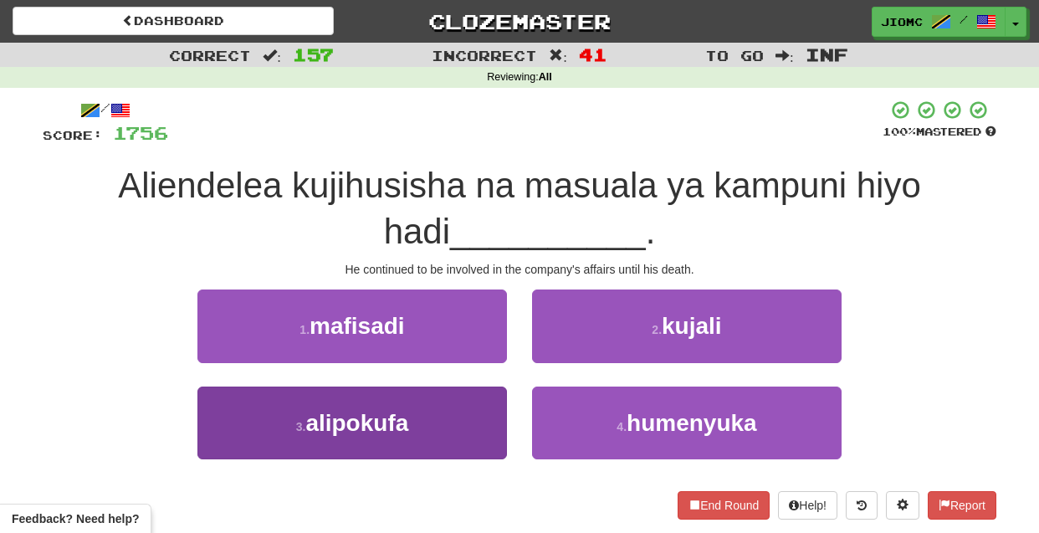
click at [459, 418] on button "3 . alipokufa" at bounding box center [352, 423] width 310 height 73
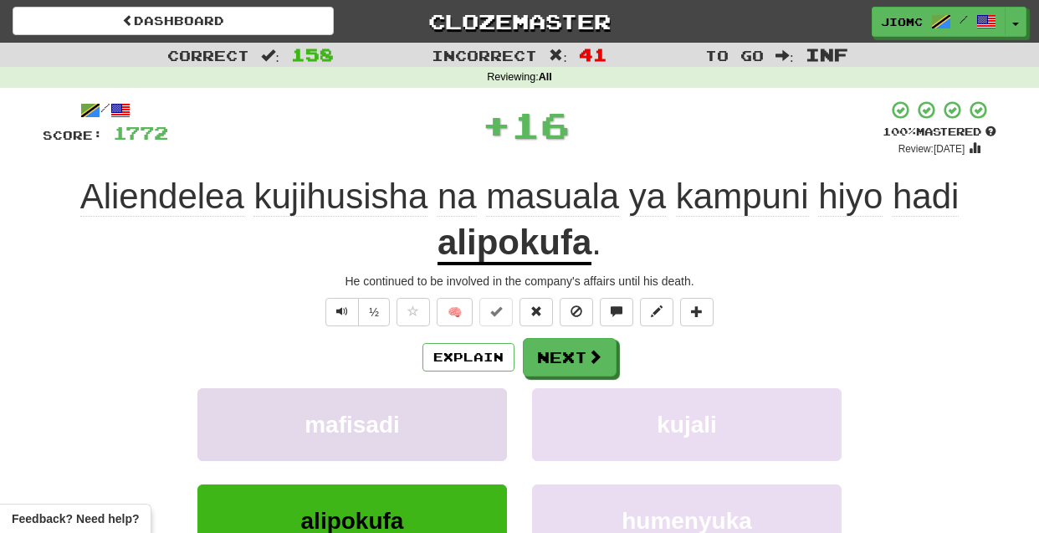
click at [462, 415] on button "mafisadi" at bounding box center [352, 424] width 310 height 73
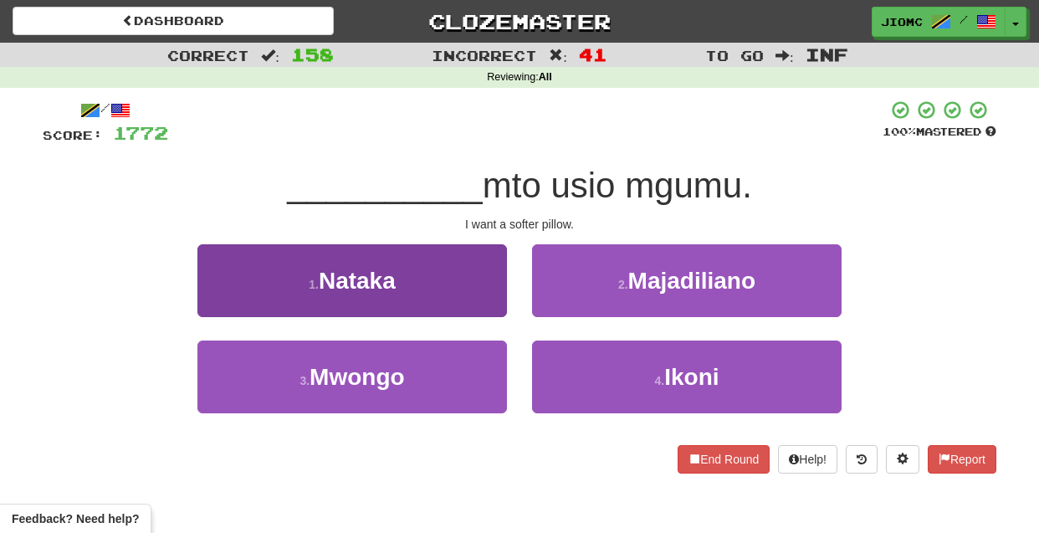
click at [469, 298] on button "1 . Nataka" at bounding box center [352, 280] width 310 height 73
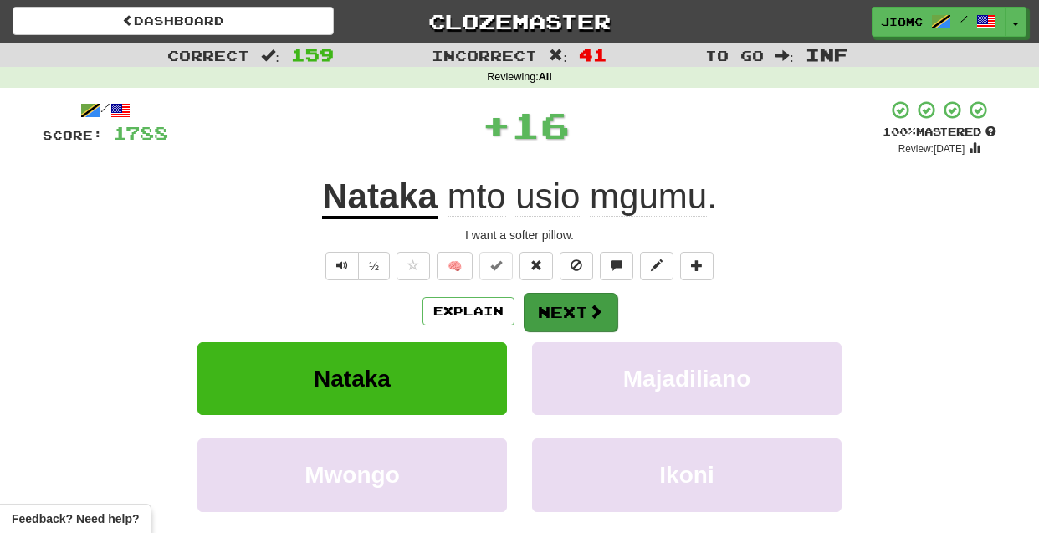
click at [556, 314] on button "Next" at bounding box center [571, 312] width 94 height 38
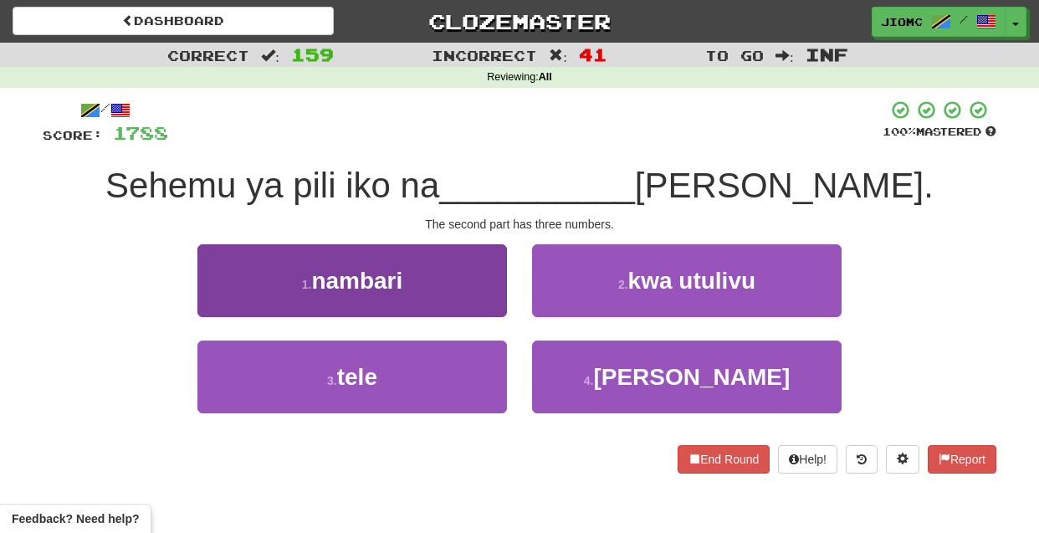
click at [470, 308] on button "1 . nambari" at bounding box center [352, 280] width 310 height 73
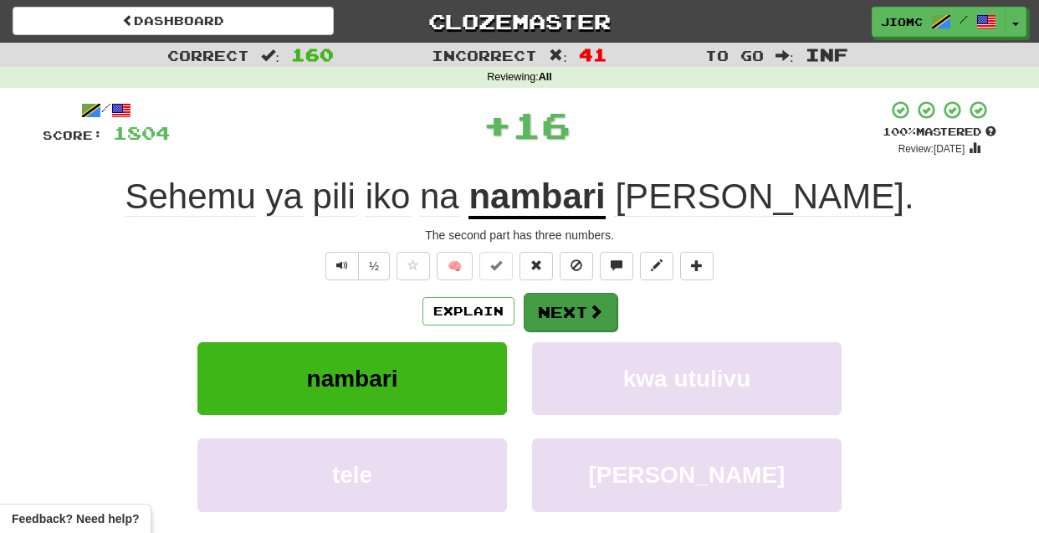
click at [541, 303] on button "Next" at bounding box center [571, 312] width 94 height 38
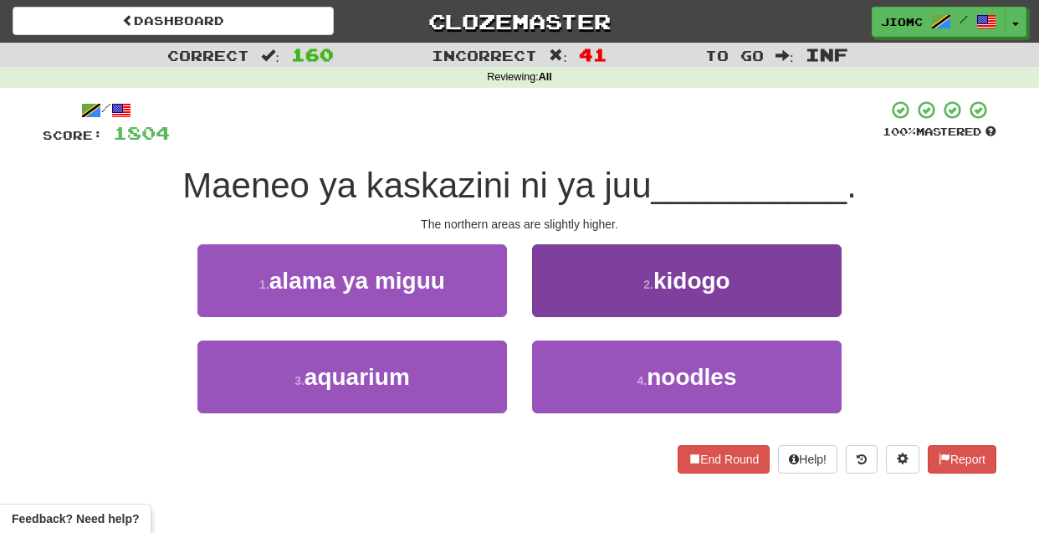
click at [554, 305] on button "2 . kidogo" at bounding box center [687, 280] width 310 height 73
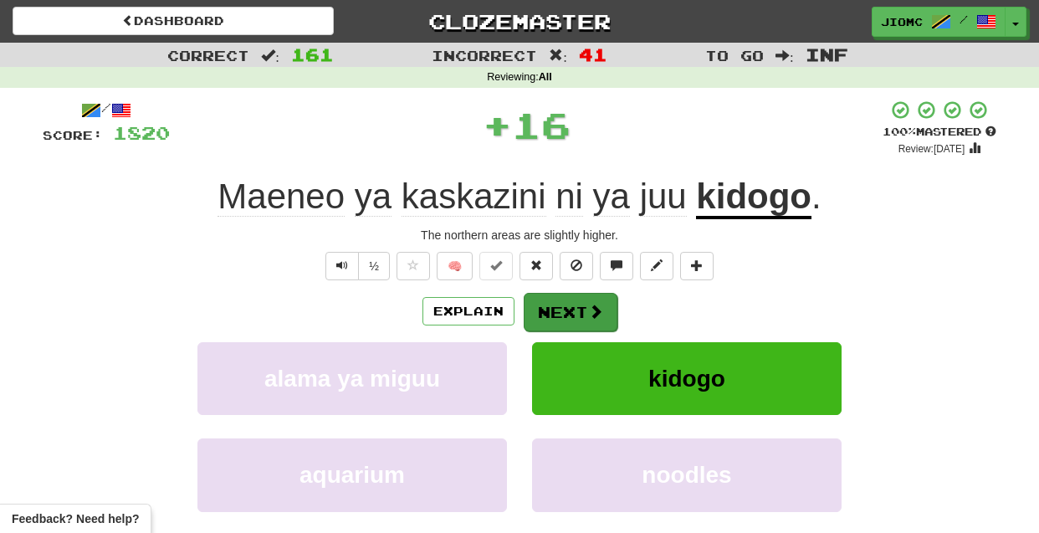
click at [553, 321] on button "Next" at bounding box center [571, 312] width 94 height 38
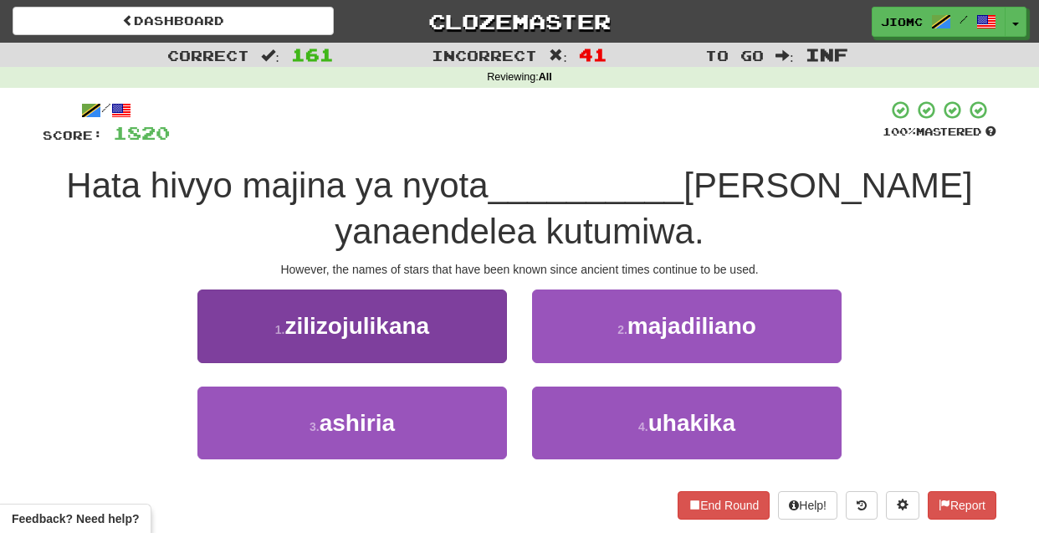
click at [484, 336] on button "1 . zilizojulikana" at bounding box center [352, 326] width 310 height 73
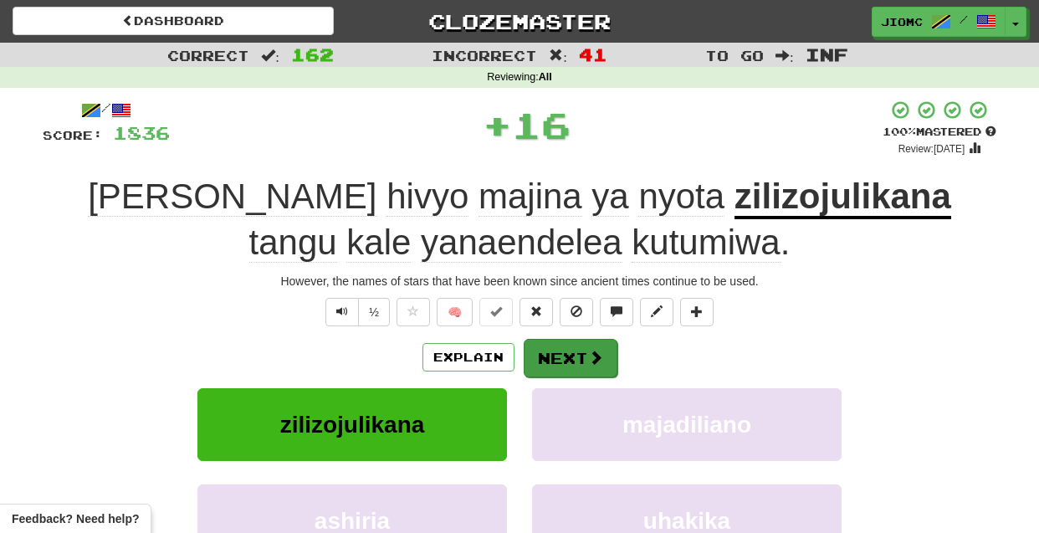
click at [570, 355] on button "Next" at bounding box center [571, 358] width 94 height 38
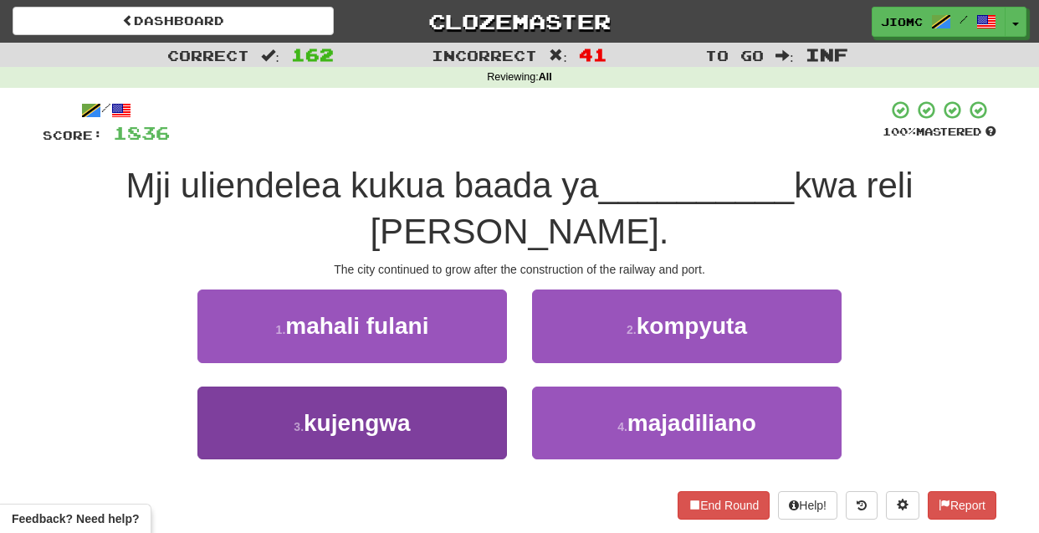
click at [469, 408] on button "3 . kujengwa" at bounding box center [352, 423] width 310 height 73
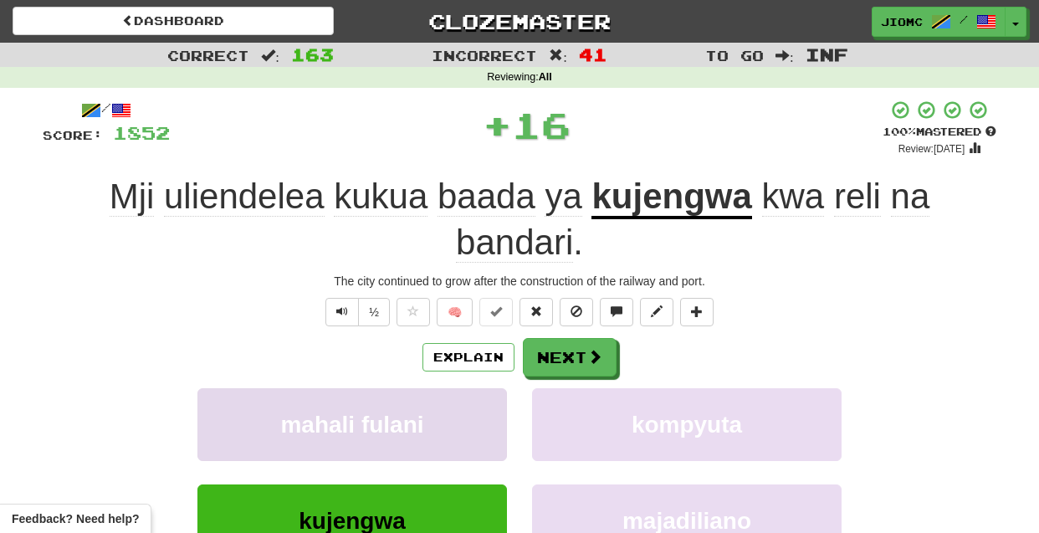
click at [469, 408] on button "mahali fulani" at bounding box center [352, 424] width 310 height 73
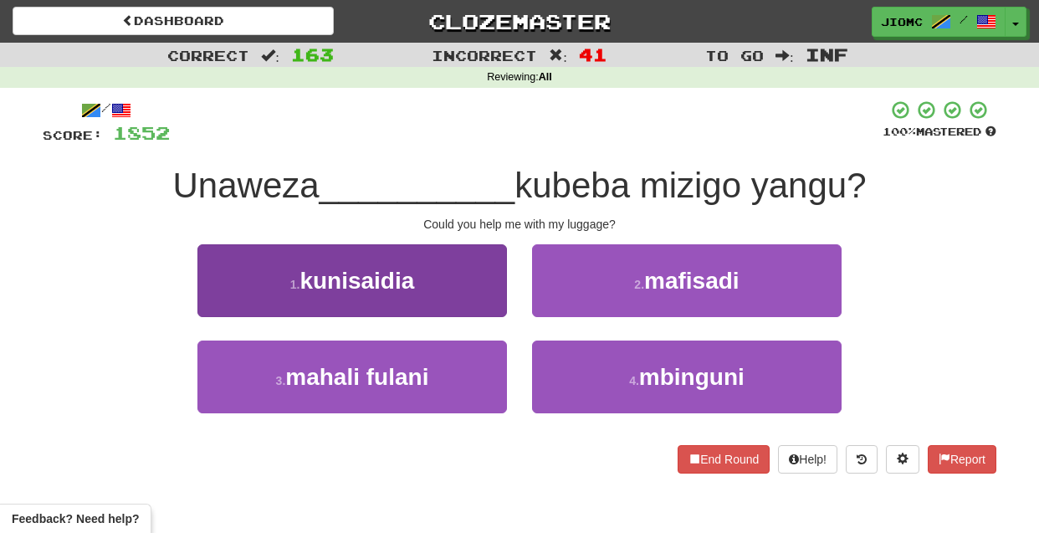
click at [474, 309] on button "1 . kunisaidia" at bounding box center [352, 280] width 310 height 73
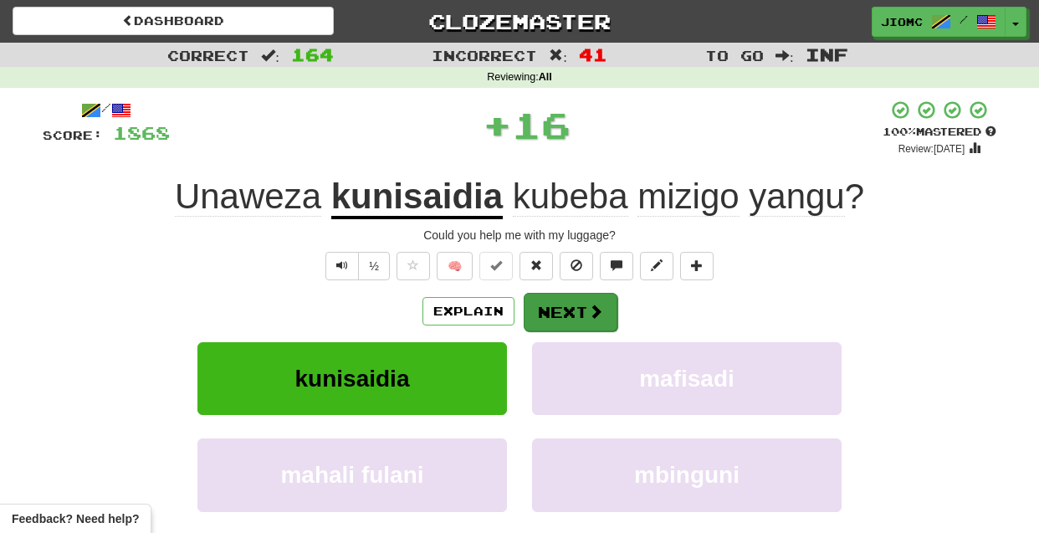
click at [567, 315] on button "Next" at bounding box center [571, 312] width 94 height 38
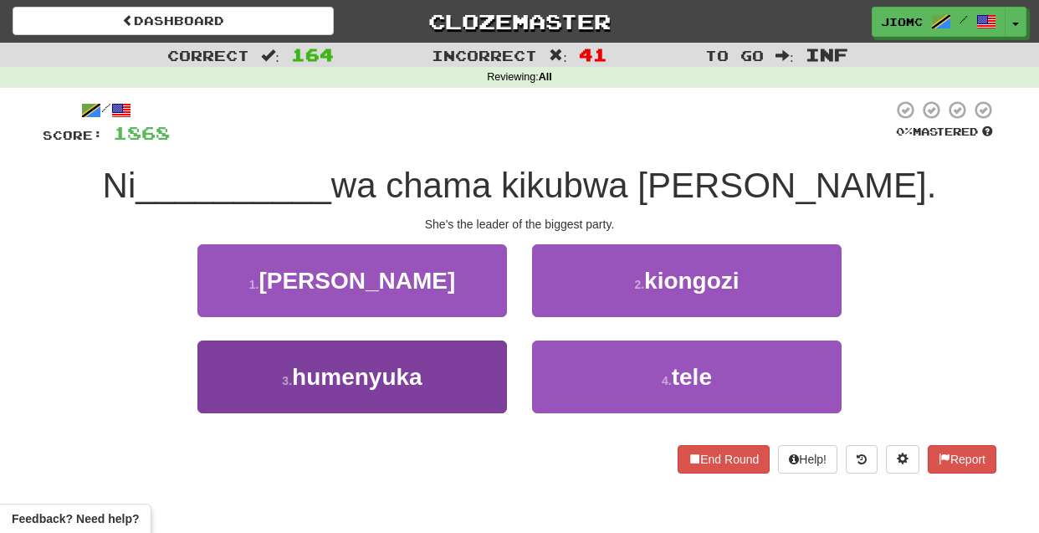
click at [479, 382] on button "3 . humenyuka" at bounding box center [352, 377] width 310 height 73
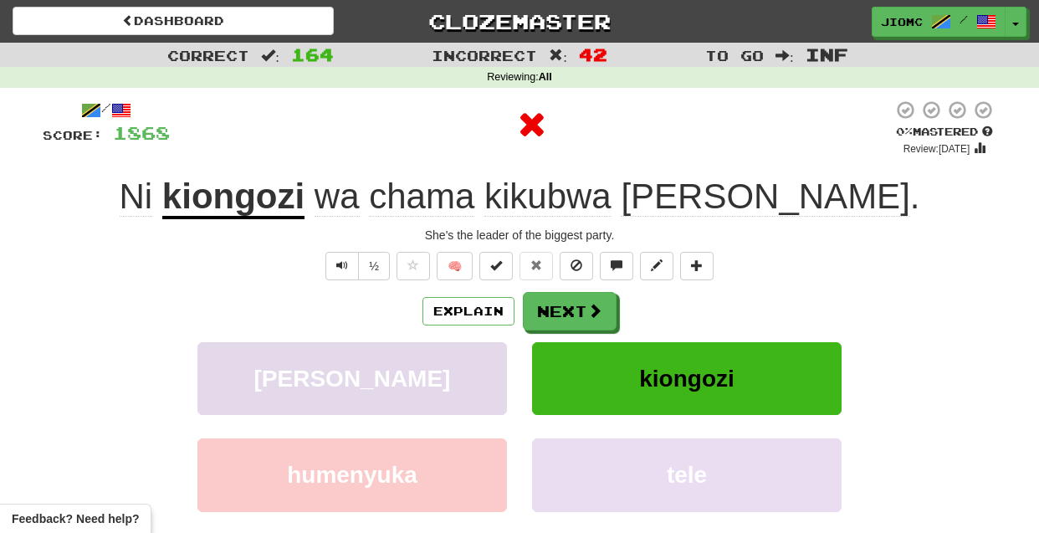
click at [475, 373] on button "mwenye akili" at bounding box center [352, 378] width 310 height 73
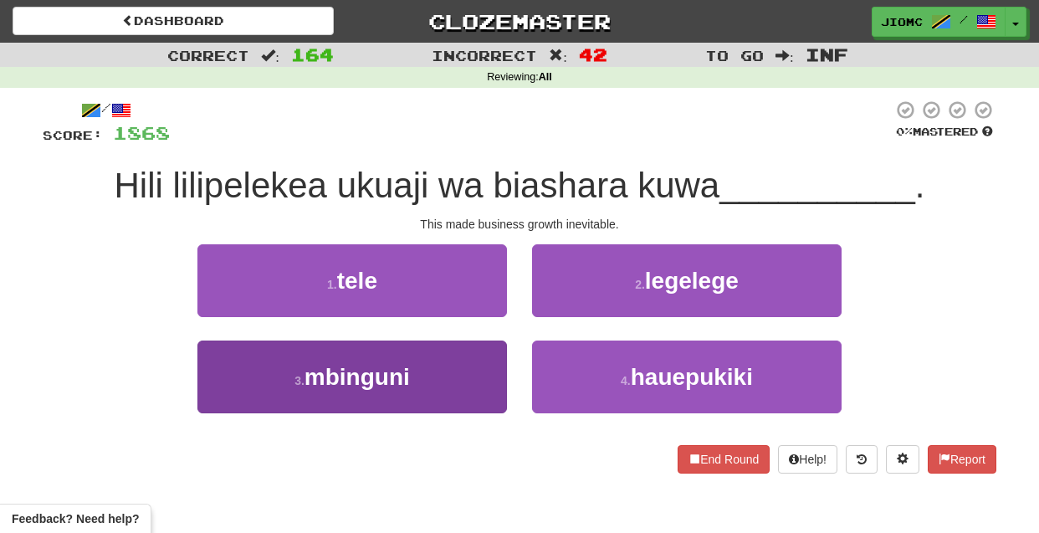
click at [485, 387] on button "3 . mbinguni" at bounding box center [352, 377] width 310 height 73
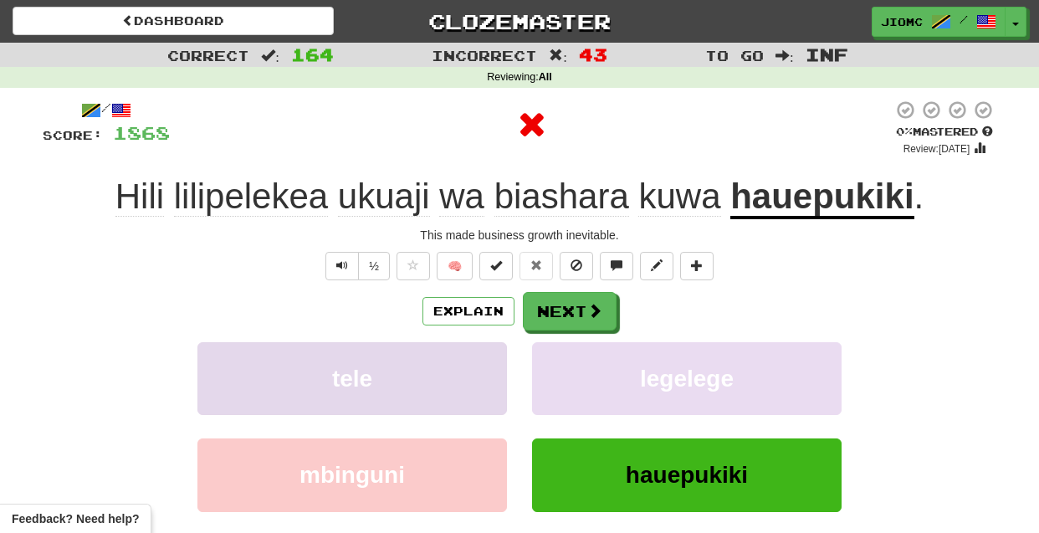
click at [486, 382] on button "tele" at bounding box center [352, 378] width 310 height 73
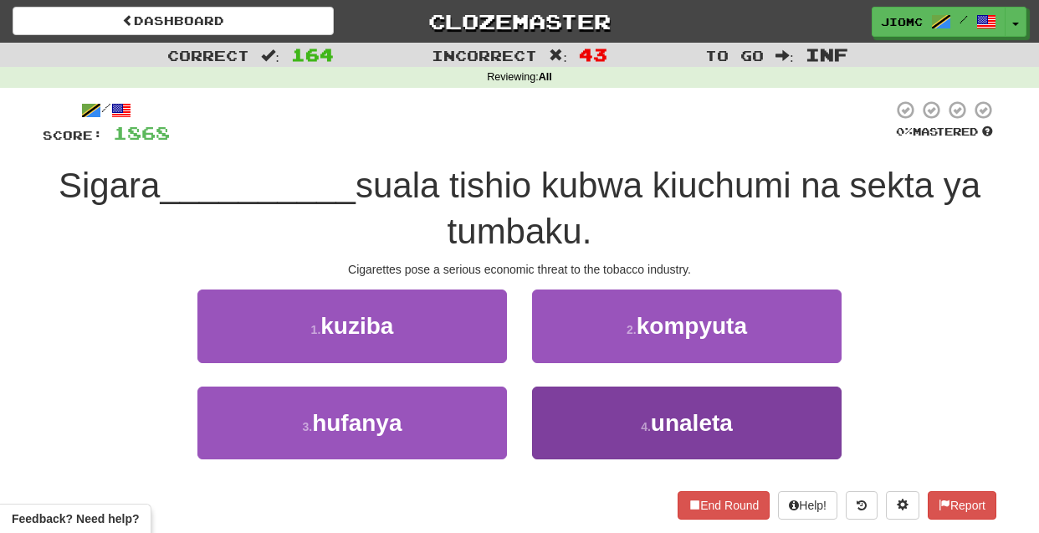
click at [586, 412] on button "4 . unaleta" at bounding box center [687, 423] width 310 height 73
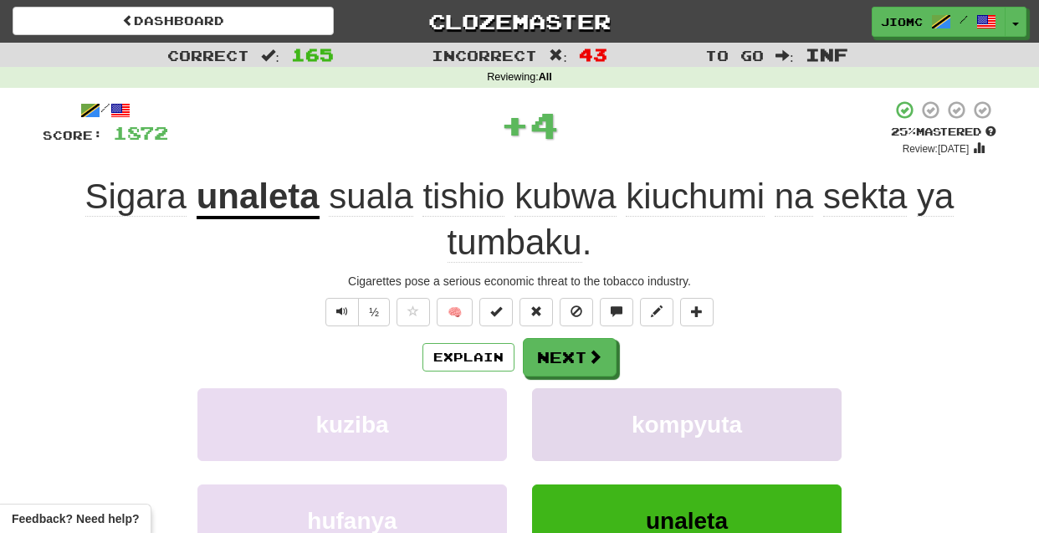
click at [559, 398] on button "kompyuta" at bounding box center [687, 424] width 310 height 73
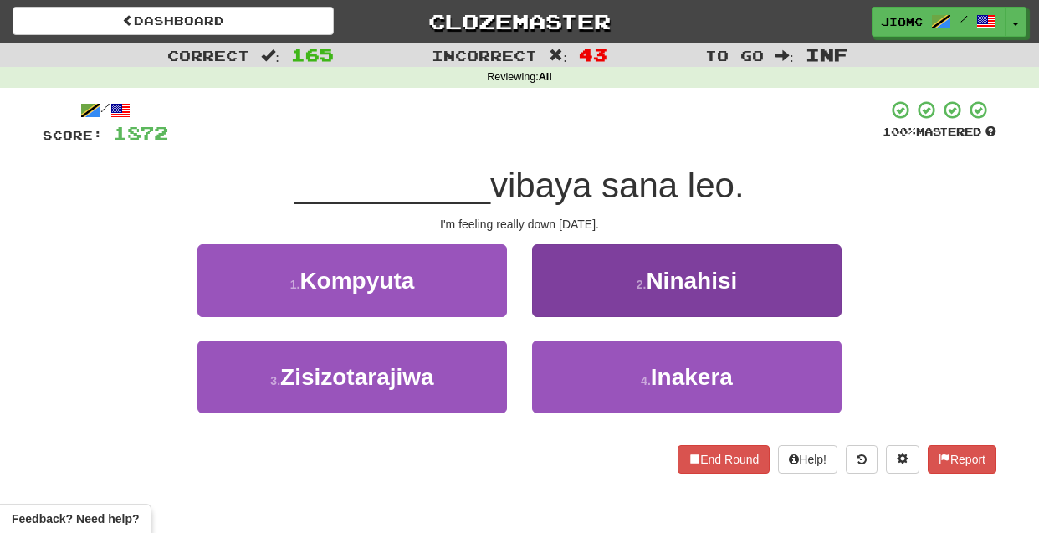
click at [565, 305] on button "2 . Ninahisi" at bounding box center [687, 280] width 310 height 73
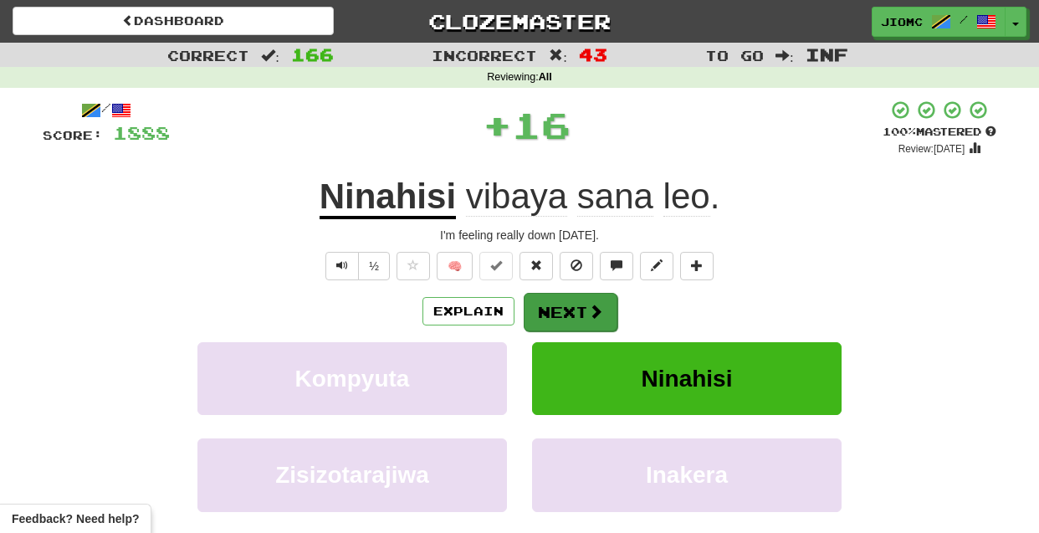
click at [561, 303] on button "Next" at bounding box center [571, 312] width 94 height 38
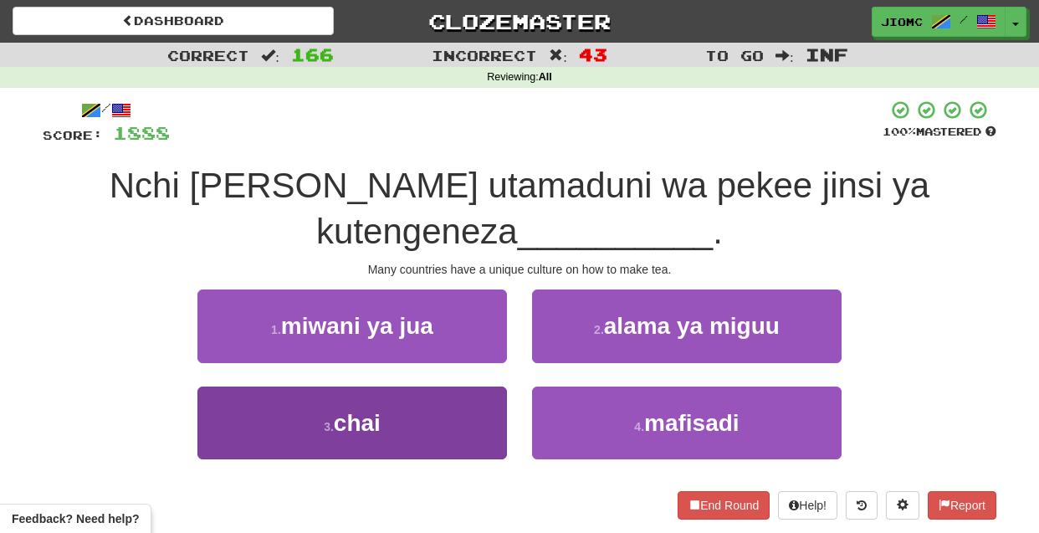
click at [484, 406] on button "3 . chai" at bounding box center [352, 423] width 310 height 73
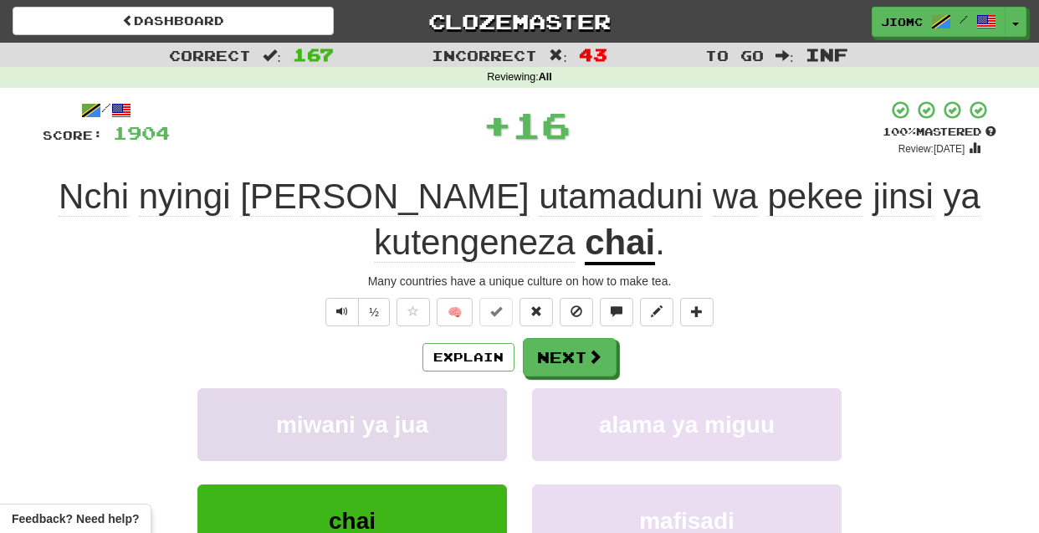
click at [484, 404] on button "miwani ya jua" at bounding box center [352, 424] width 310 height 73
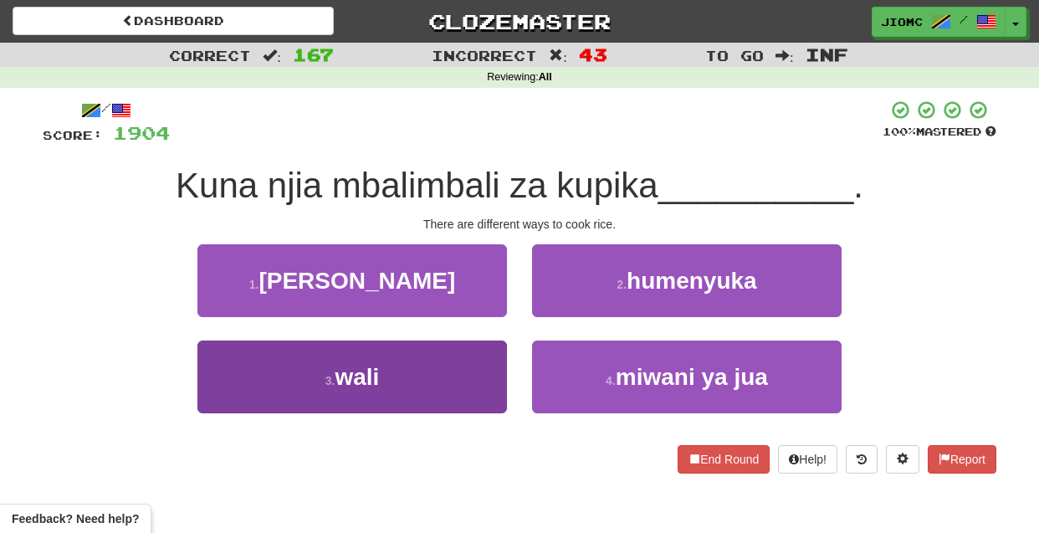
click at [454, 377] on button "3 . wali" at bounding box center [352, 377] width 310 height 73
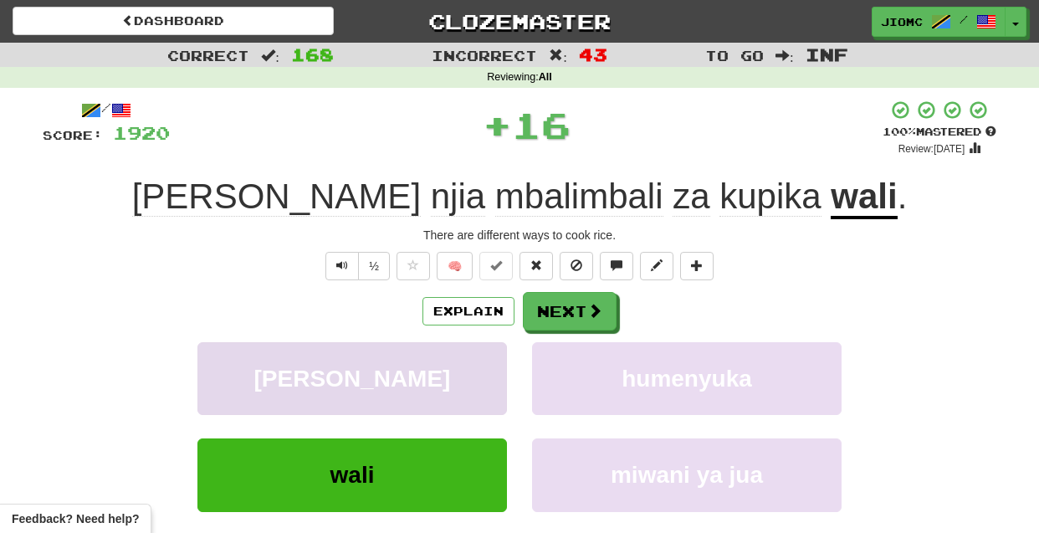
click at [456, 379] on button "mwenye akili" at bounding box center [352, 378] width 310 height 73
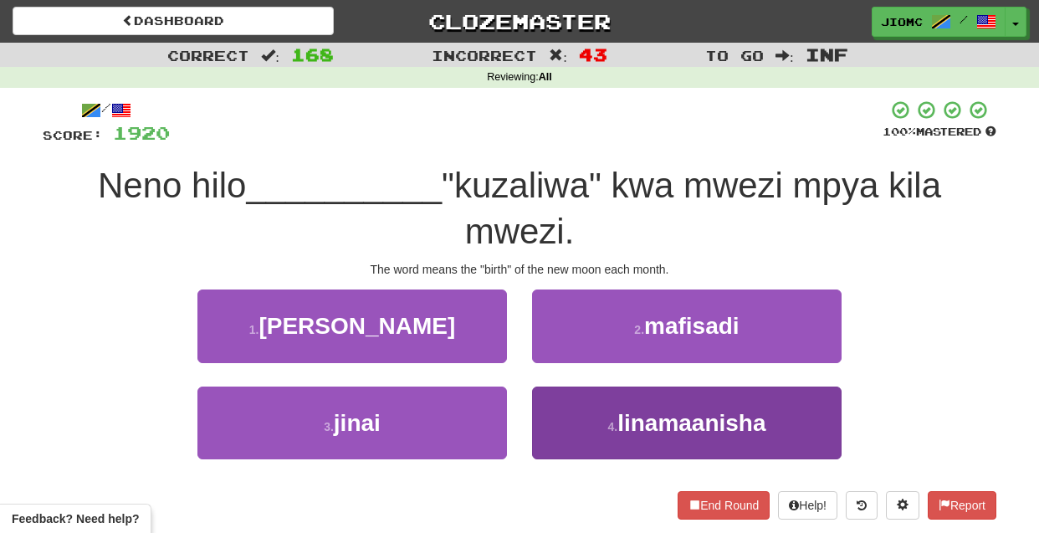
click at [580, 410] on button "4 . linamaanisha" at bounding box center [687, 423] width 310 height 73
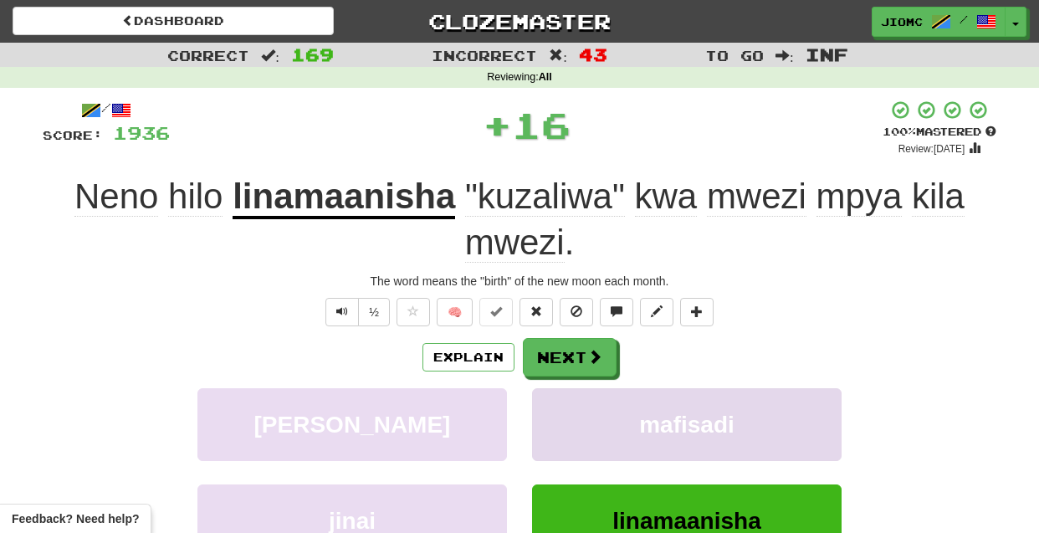
click at [571, 402] on button "mafisadi" at bounding box center [687, 424] width 310 height 73
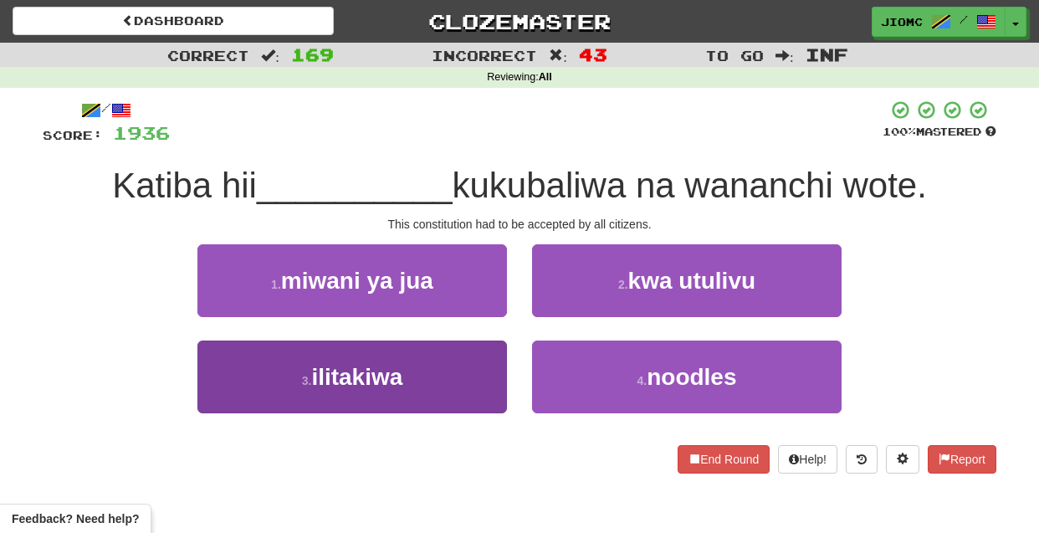
click at [459, 374] on button "3 . ilitakiwa" at bounding box center [352, 377] width 310 height 73
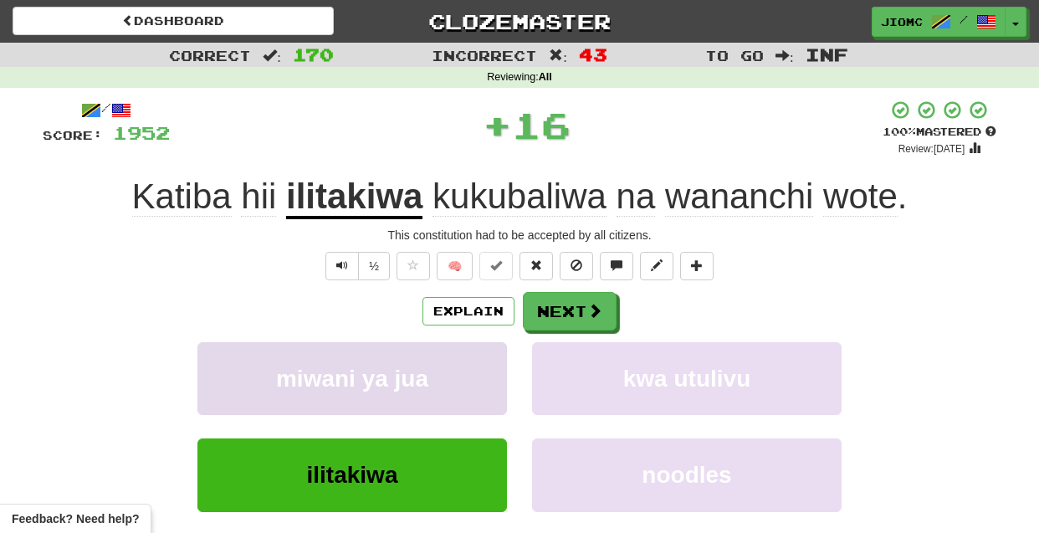
click at [459, 377] on button "miwani ya jua" at bounding box center [352, 378] width 310 height 73
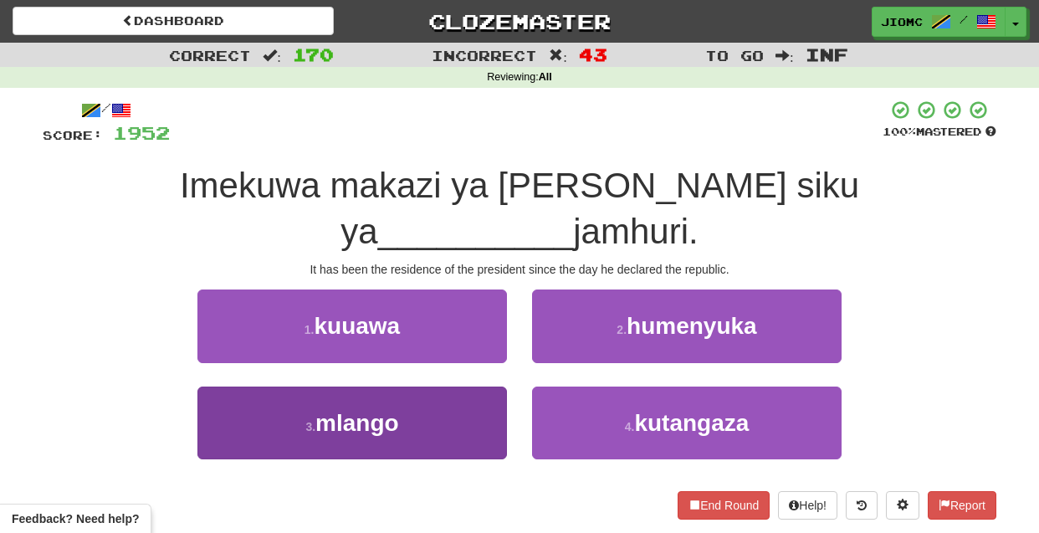
click at [481, 387] on button "3 . mlango" at bounding box center [352, 423] width 310 height 73
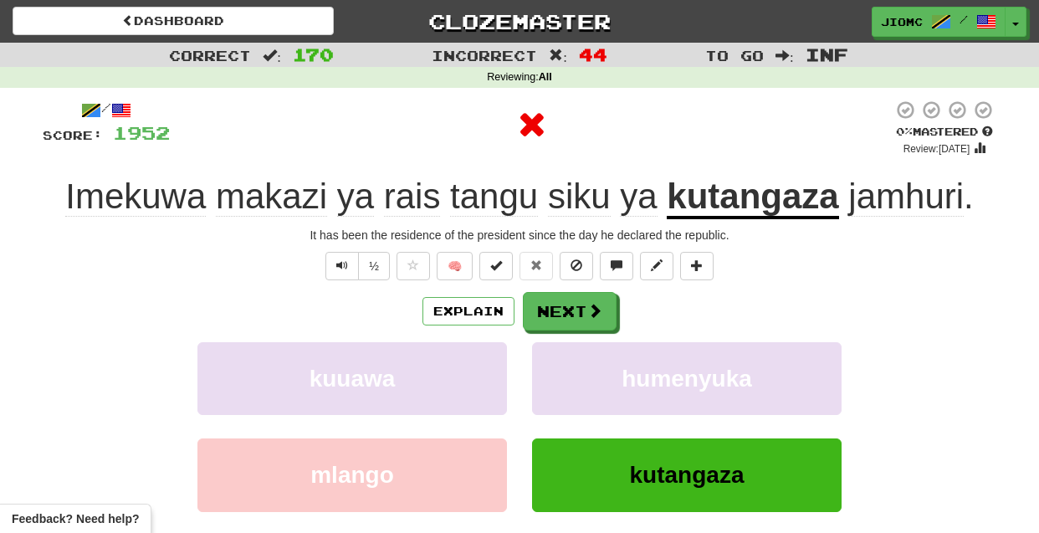
click at [481, 360] on button "kuuawa" at bounding box center [352, 378] width 310 height 73
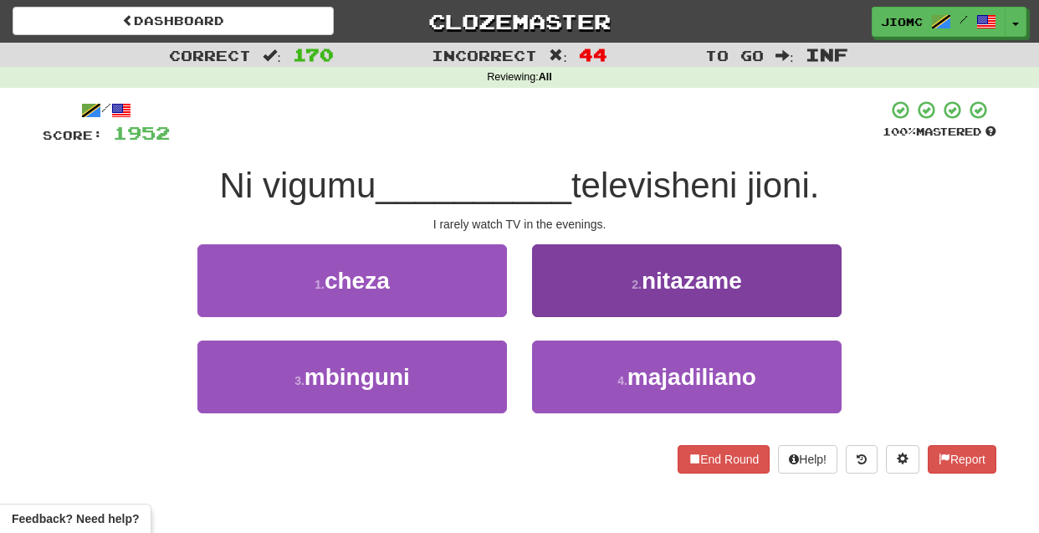
click at [553, 304] on button "2 . nitazame" at bounding box center [687, 280] width 310 height 73
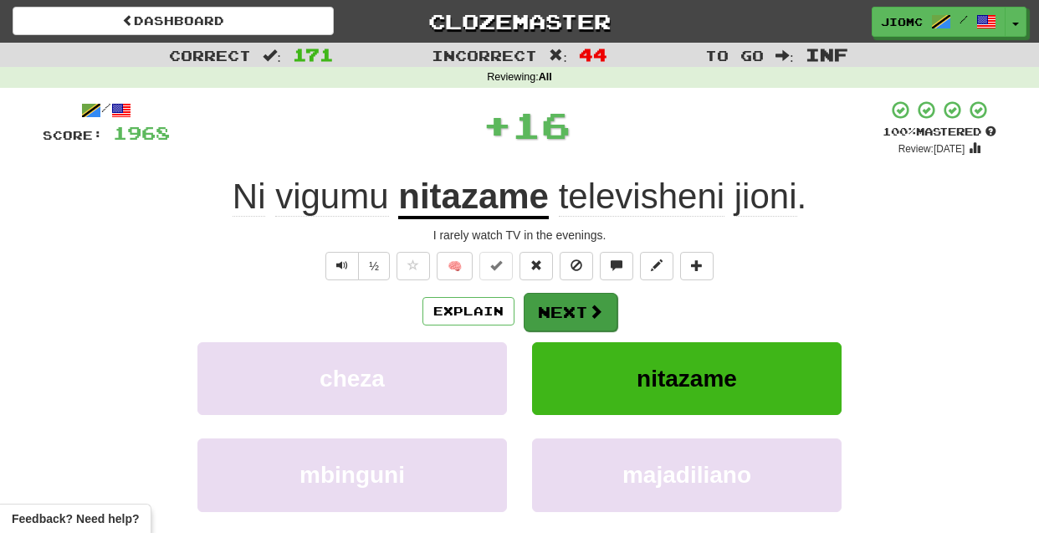
click at [550, 306] on button "Next" at bounding box center [571, 312] width 94 height 38
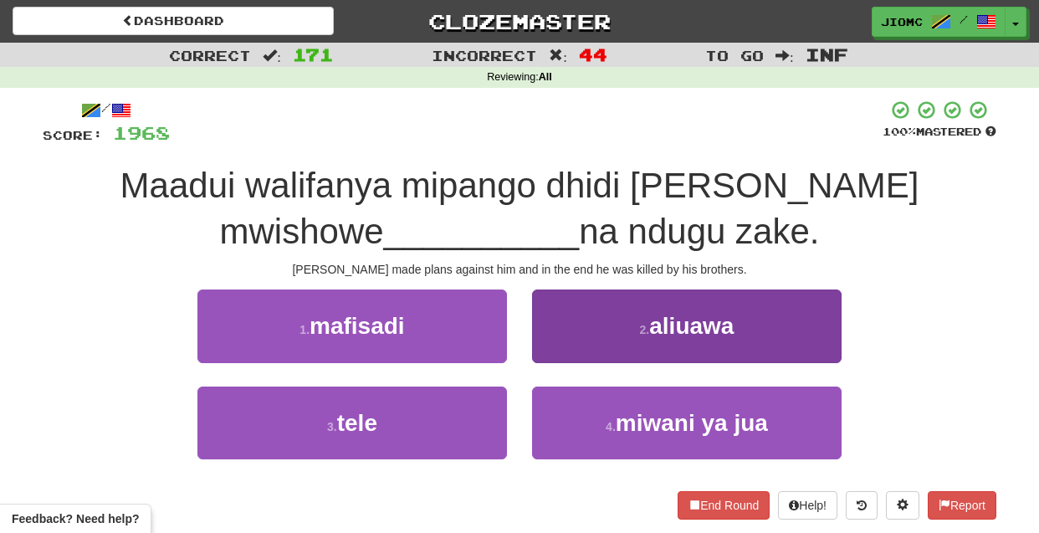
click at [543, 341] on button "2 . aliuawa" at bounding box center [687, 326] width 310 height 73
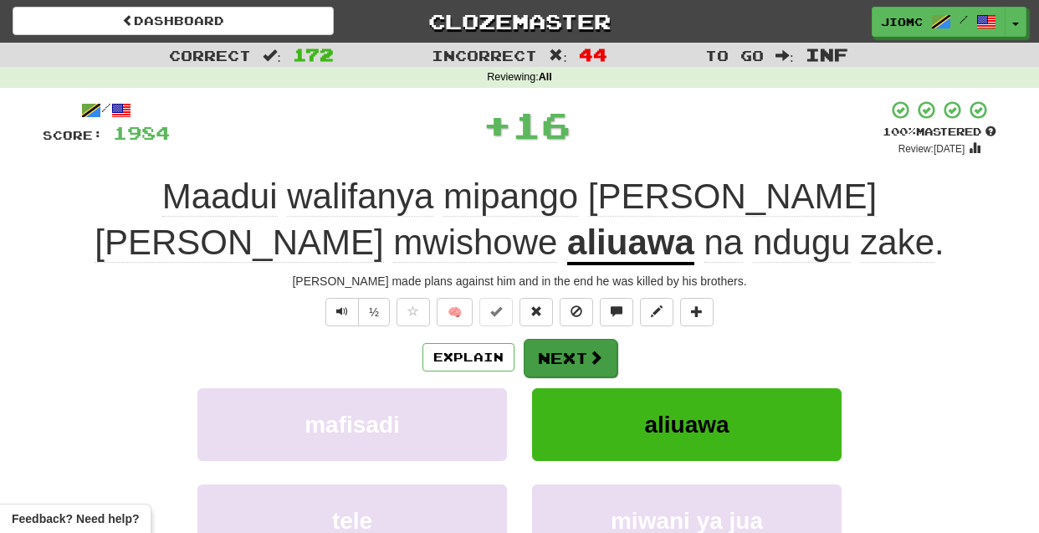
click at [538, 349] on button "Next" at bounding box center [571, 358] width 94 height 38
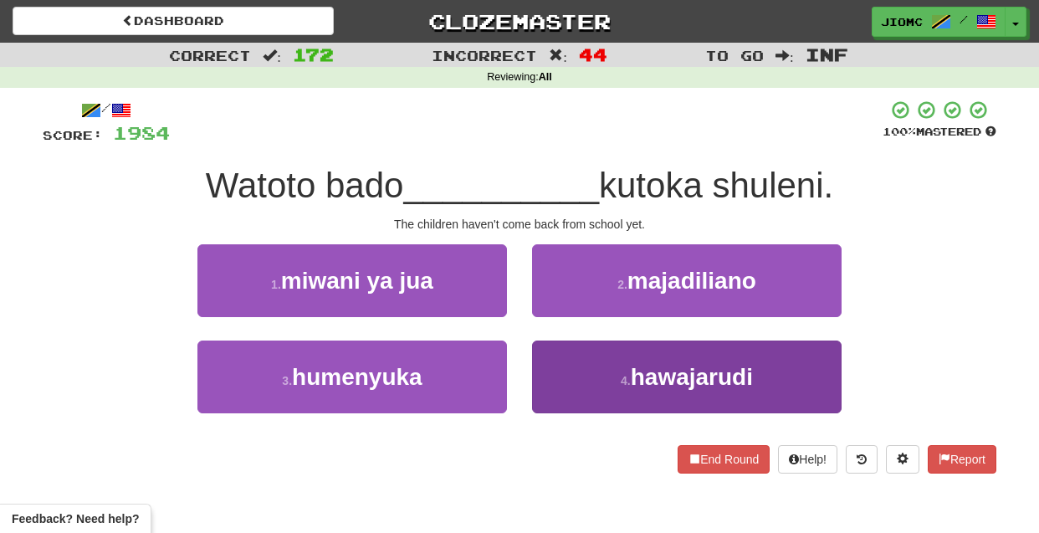
click at [547, 368] on button "4 . hawajarudi" at bounding box center [687, 377] width 310 height 73
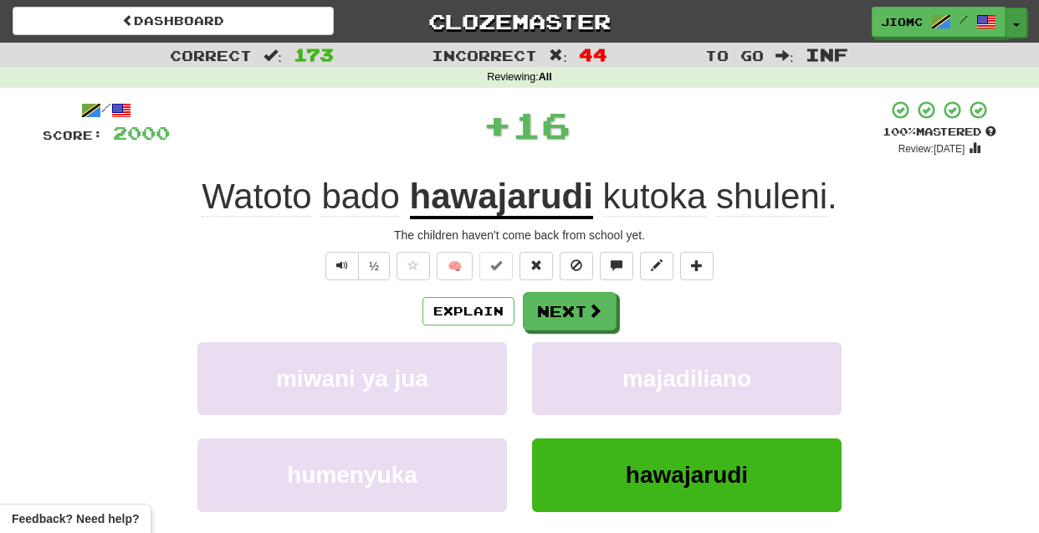
click at [1018, 21] on button "Toggle Dropdown" at bounding box center [1017, 23] width 22 height 30
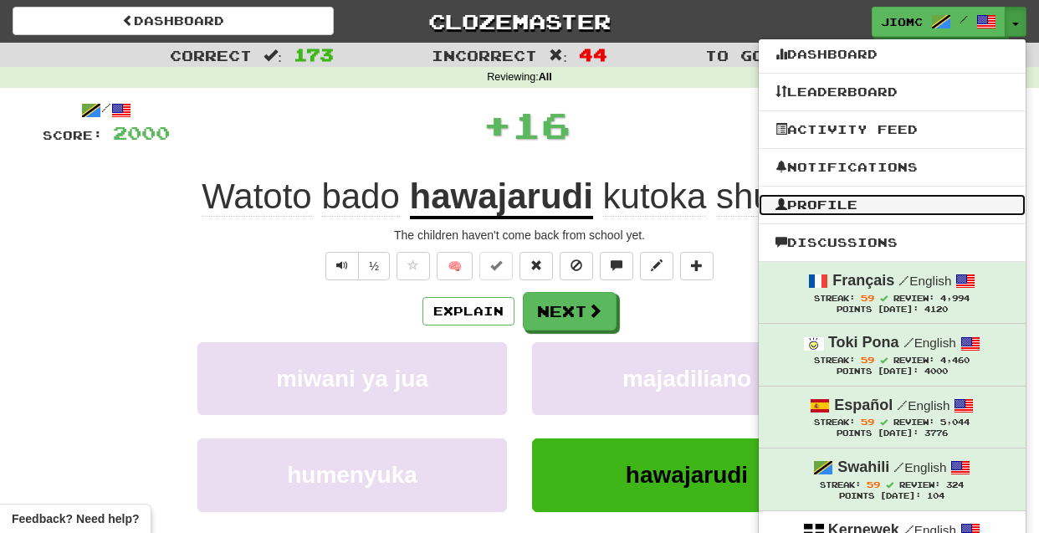
click at [903, 202] on link "Profile" at bounding box center [892, 205] width 267 height 22
